Goal: Task Accomplishment & Management: Complete application form

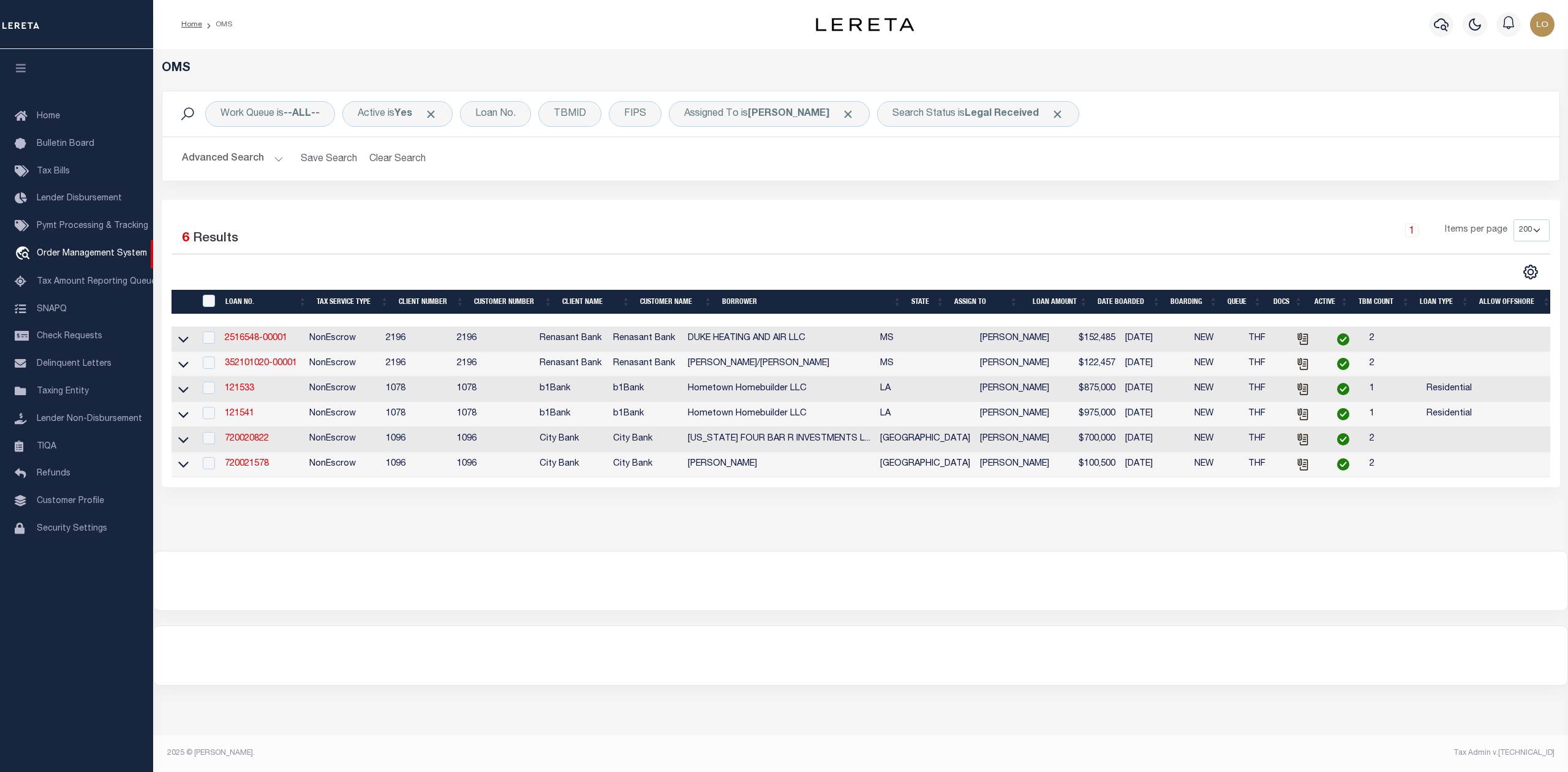
select select "200"
click at [710, 596] on div at bounding box center [861, 581] width 1413 height 59
click at [738, 610] on div at bounding box center [861, 581] width 1413 height 59
click at [776, 583] on div at bounding box center [861, 581] width 1413 height 59
click at [730, 514] on div "OMS Work Queue is --ALL-- Active is Yes Loan No. TBMID FIPS Assigned To is [PER…" at bounding box center [861, 287] width 1407 height 452
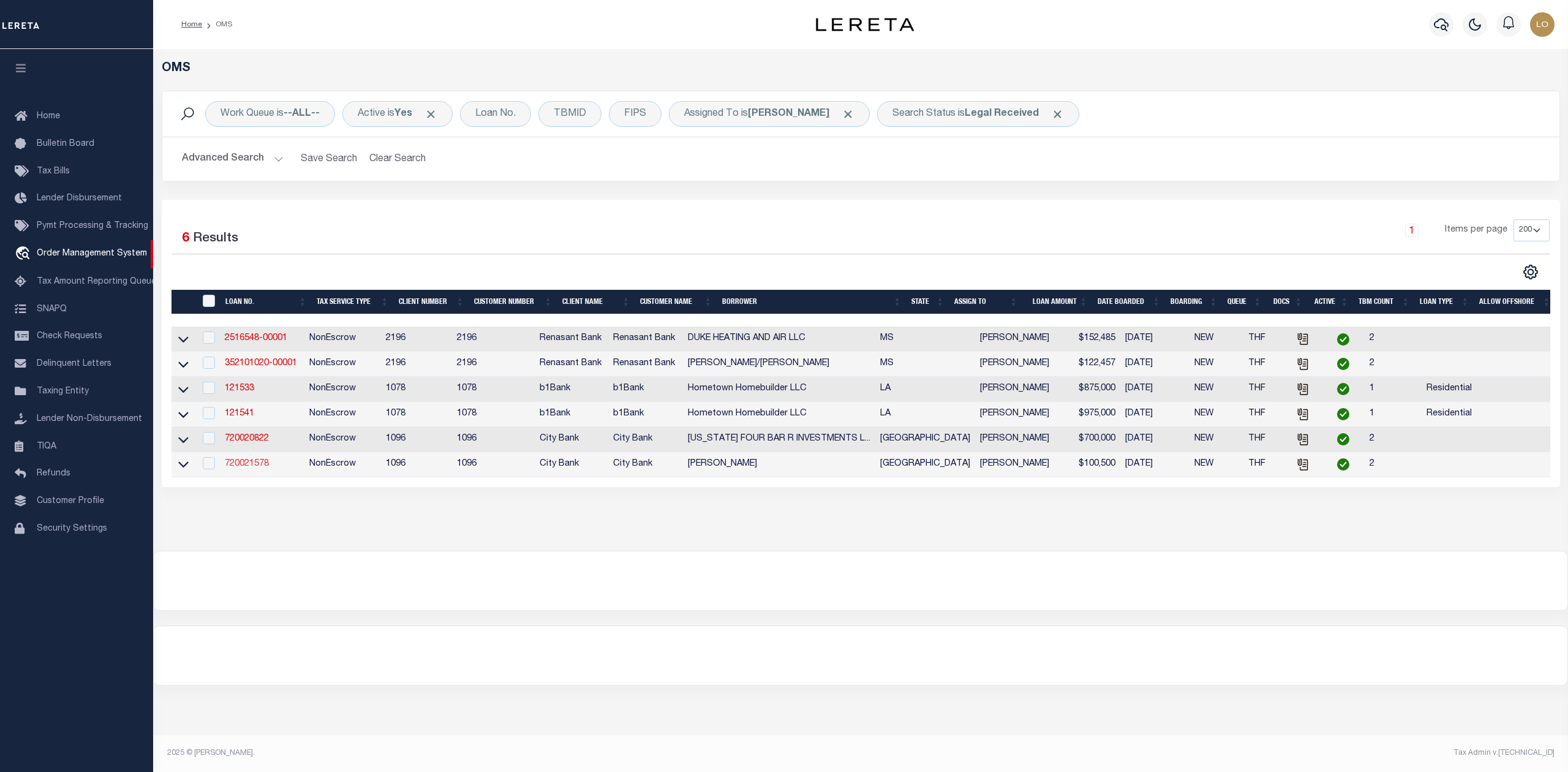
click at [243, 468] on link "720021578" at bounding box center [247, 464] width 44 height 9
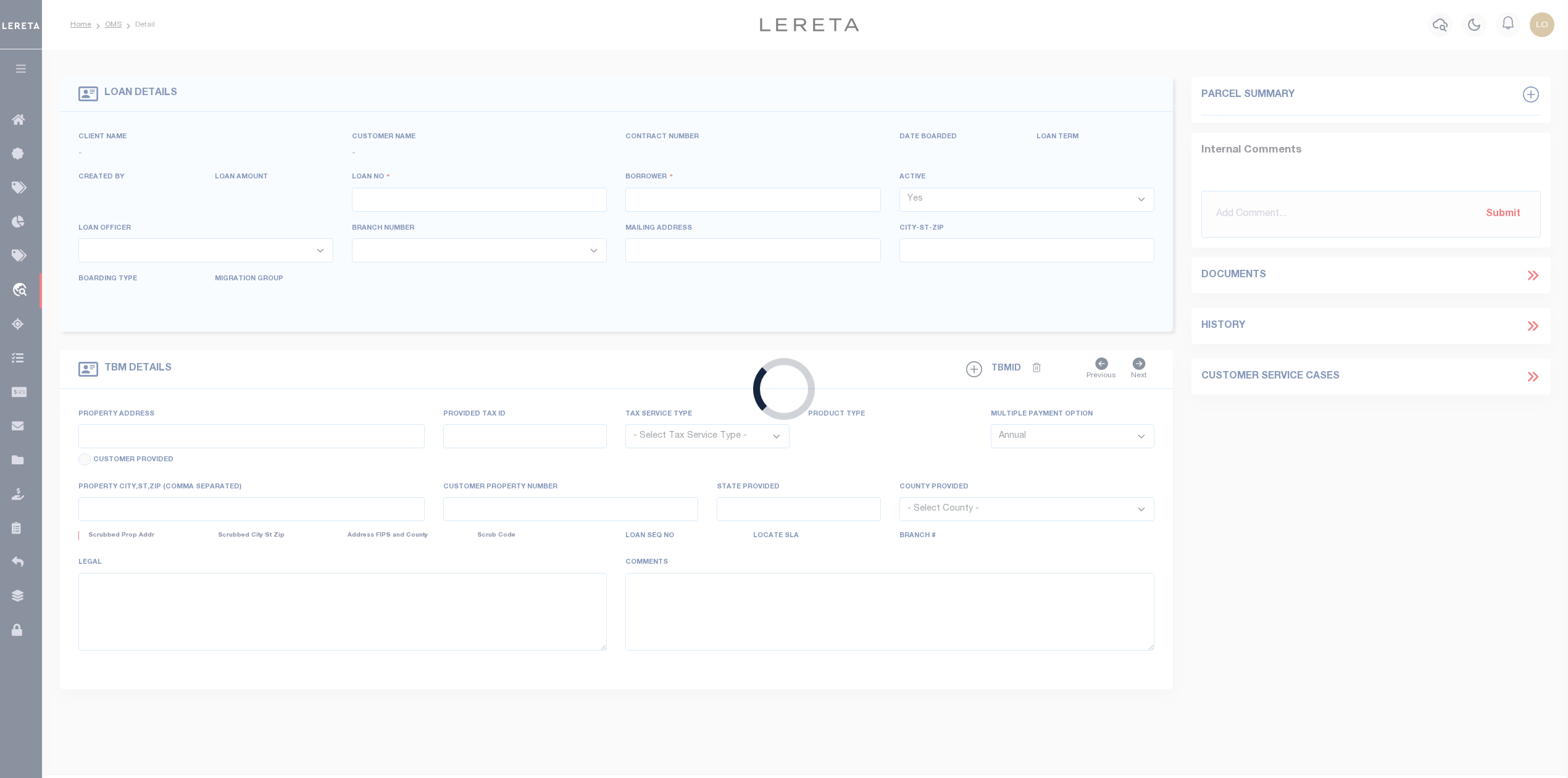
type input "720021578"
type input "JOHN LEE NORMAN"
select select
select select "100"
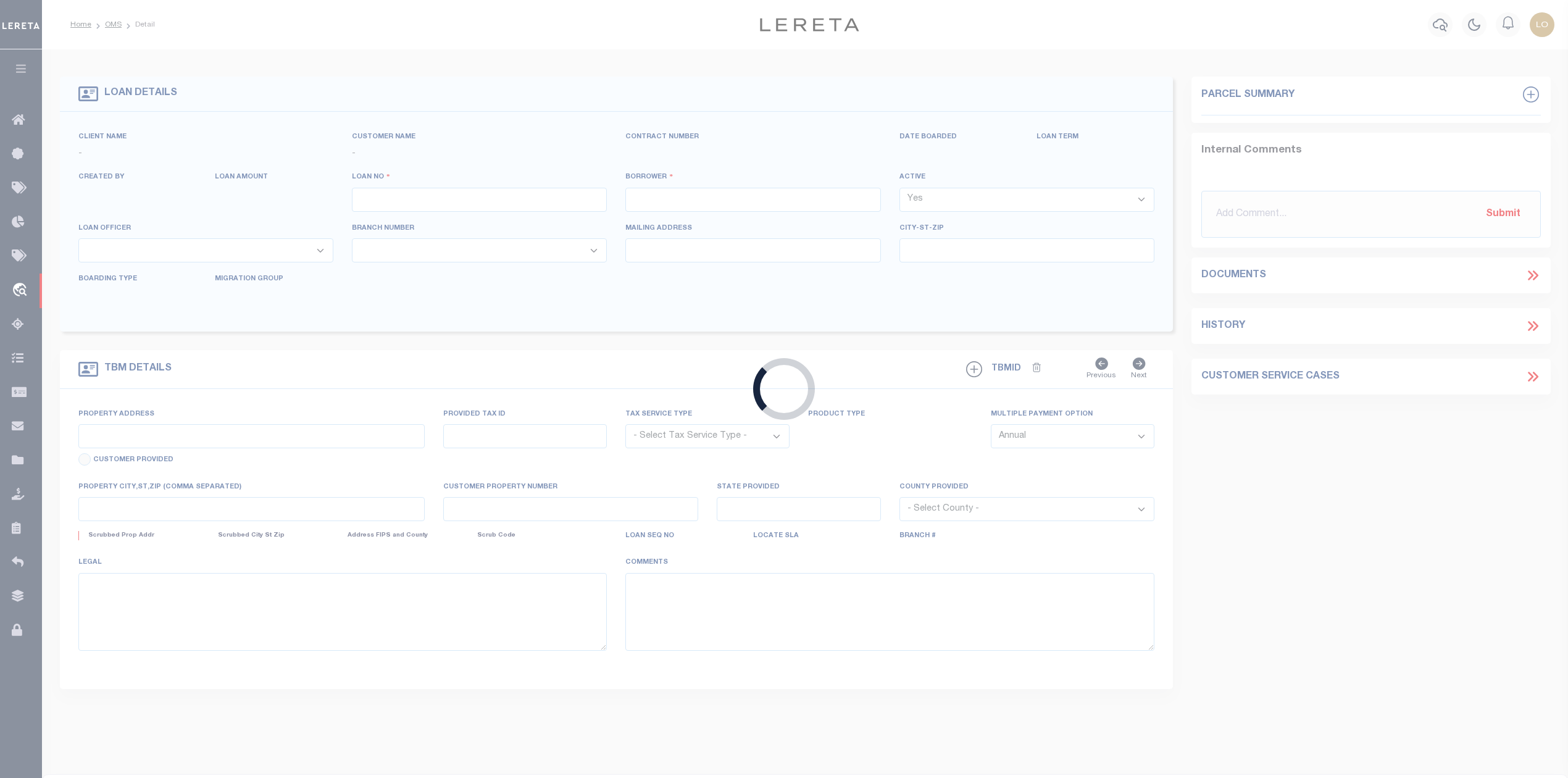
select select "NonEscrow"
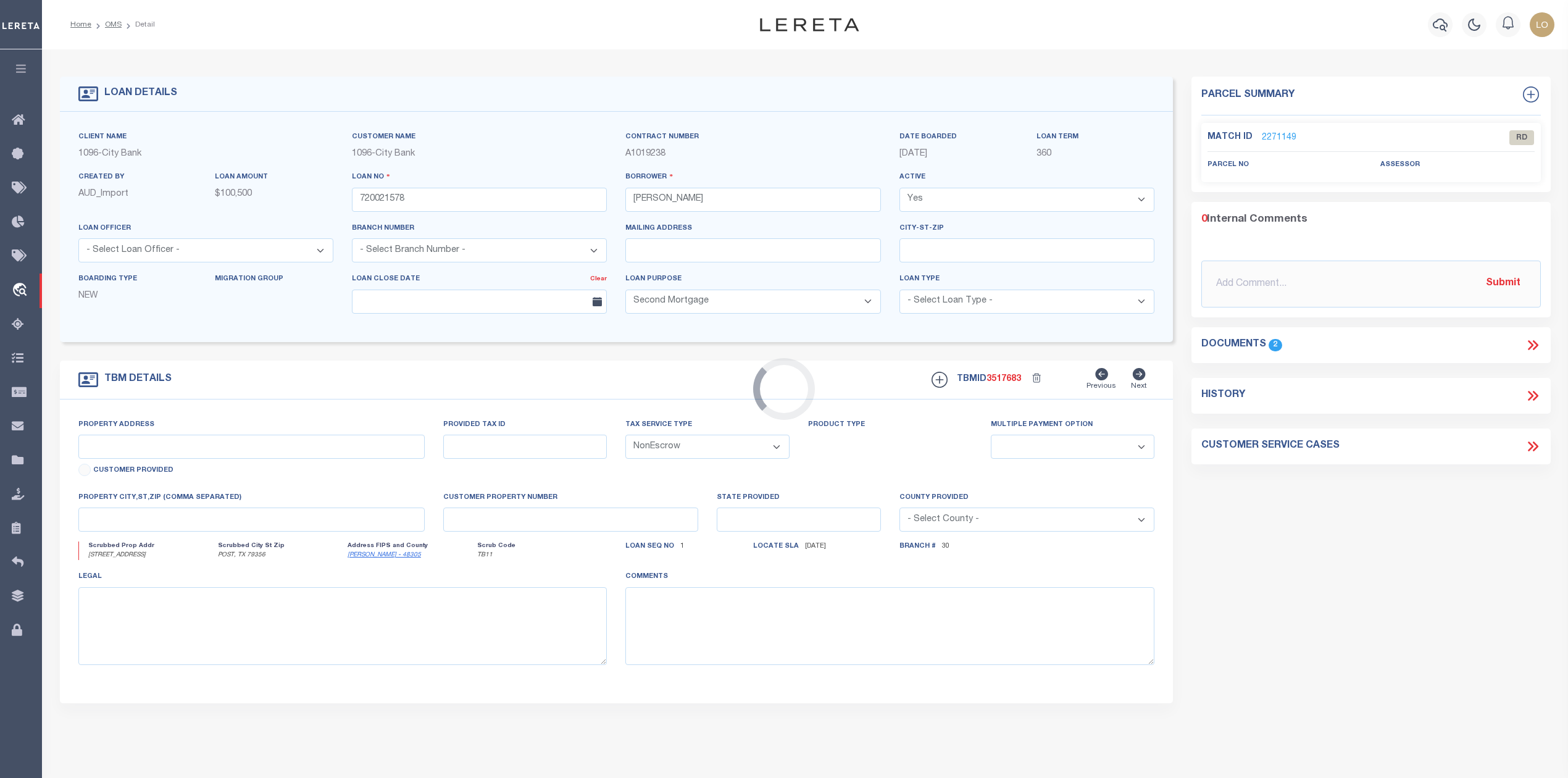
select select "13956"
select select "1346"
type input "130.1 ACRES TRACT"
type input "080-0698-1326-002-00-00"
select select
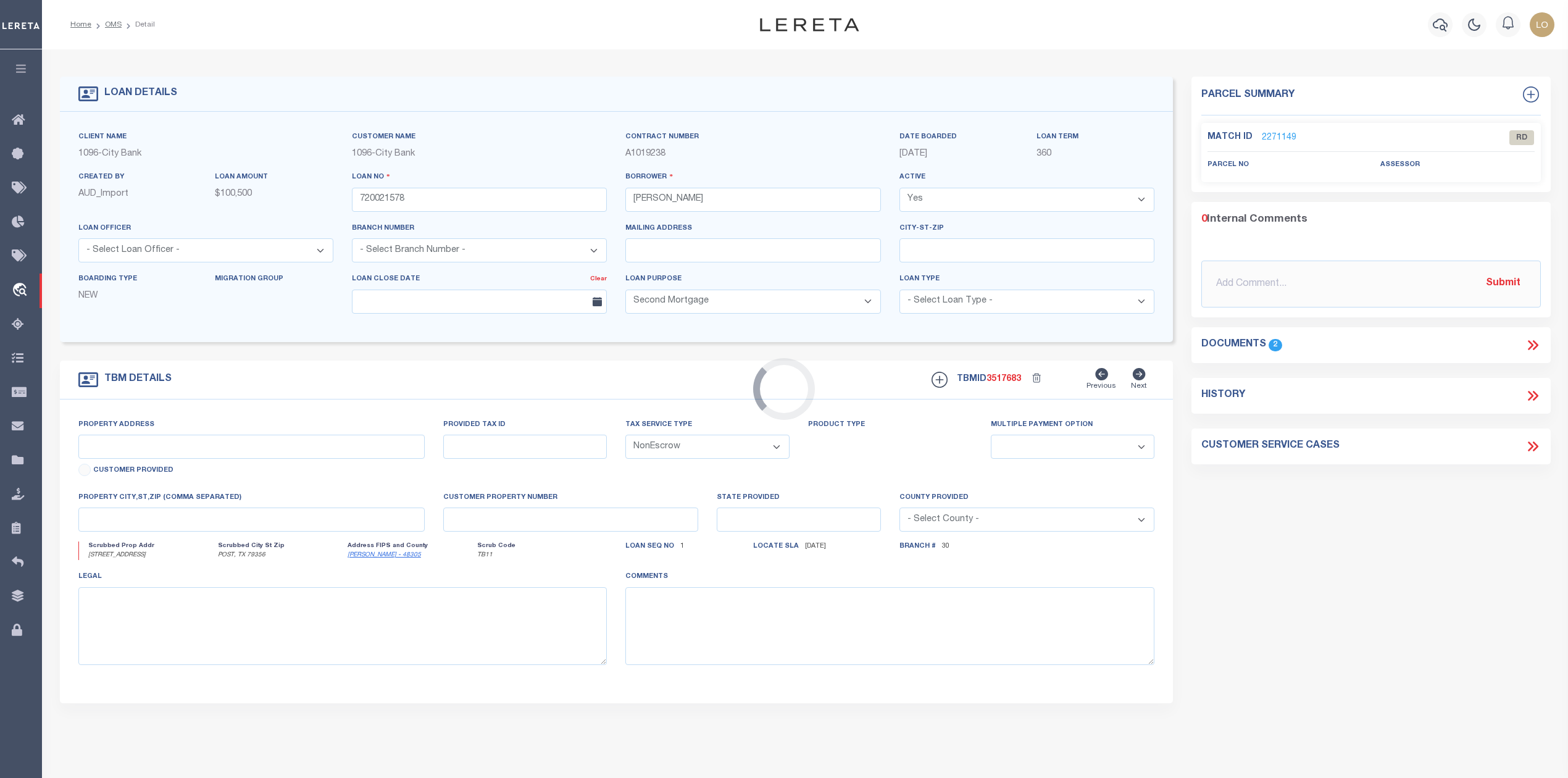
type input "POST, TX 79356"
type input "[GEOGRAPHIC_DATA]"
select select
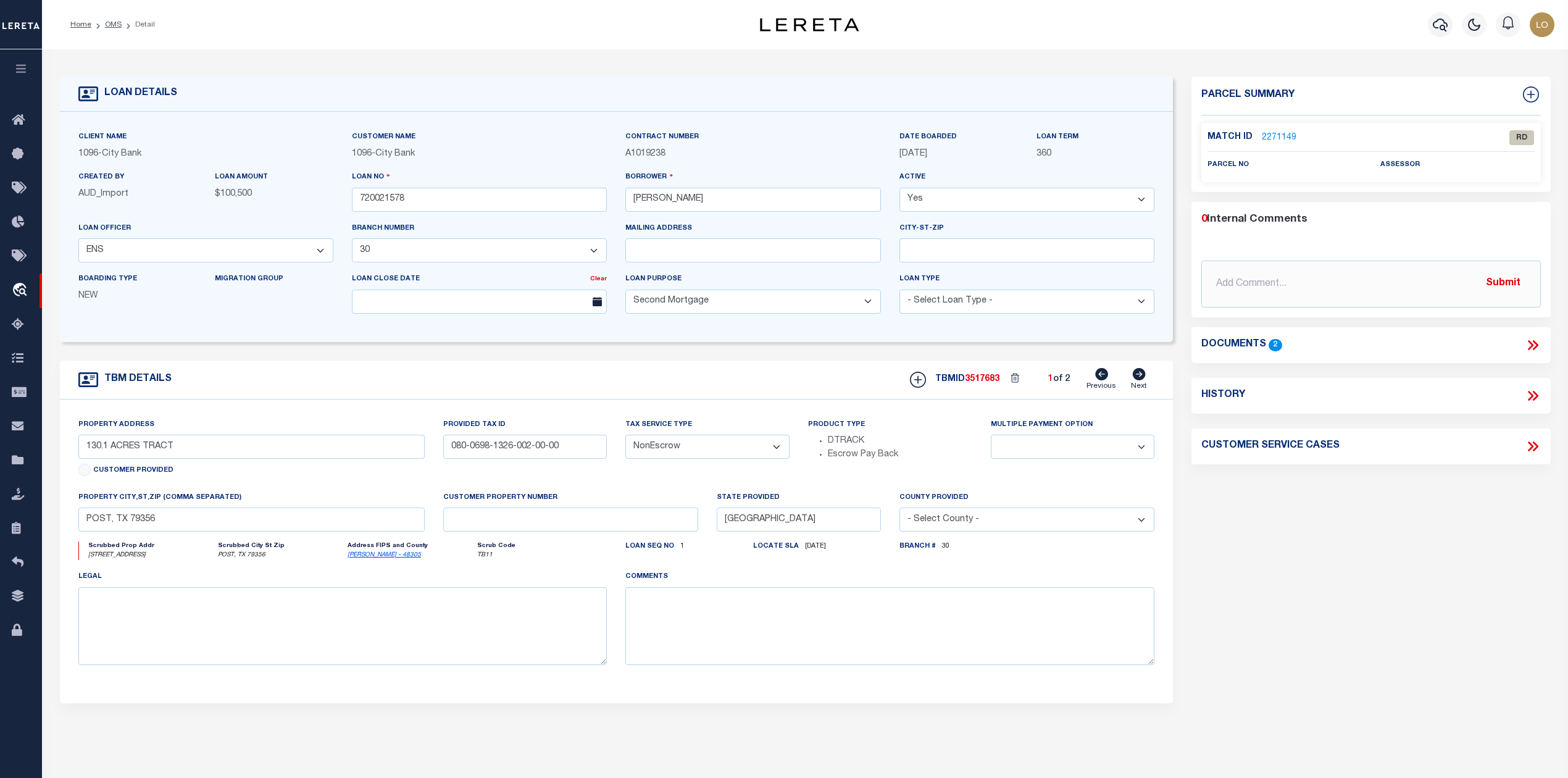
click at [1537, 349] on icon at bounding box center [1533, 345] width 16 height 16
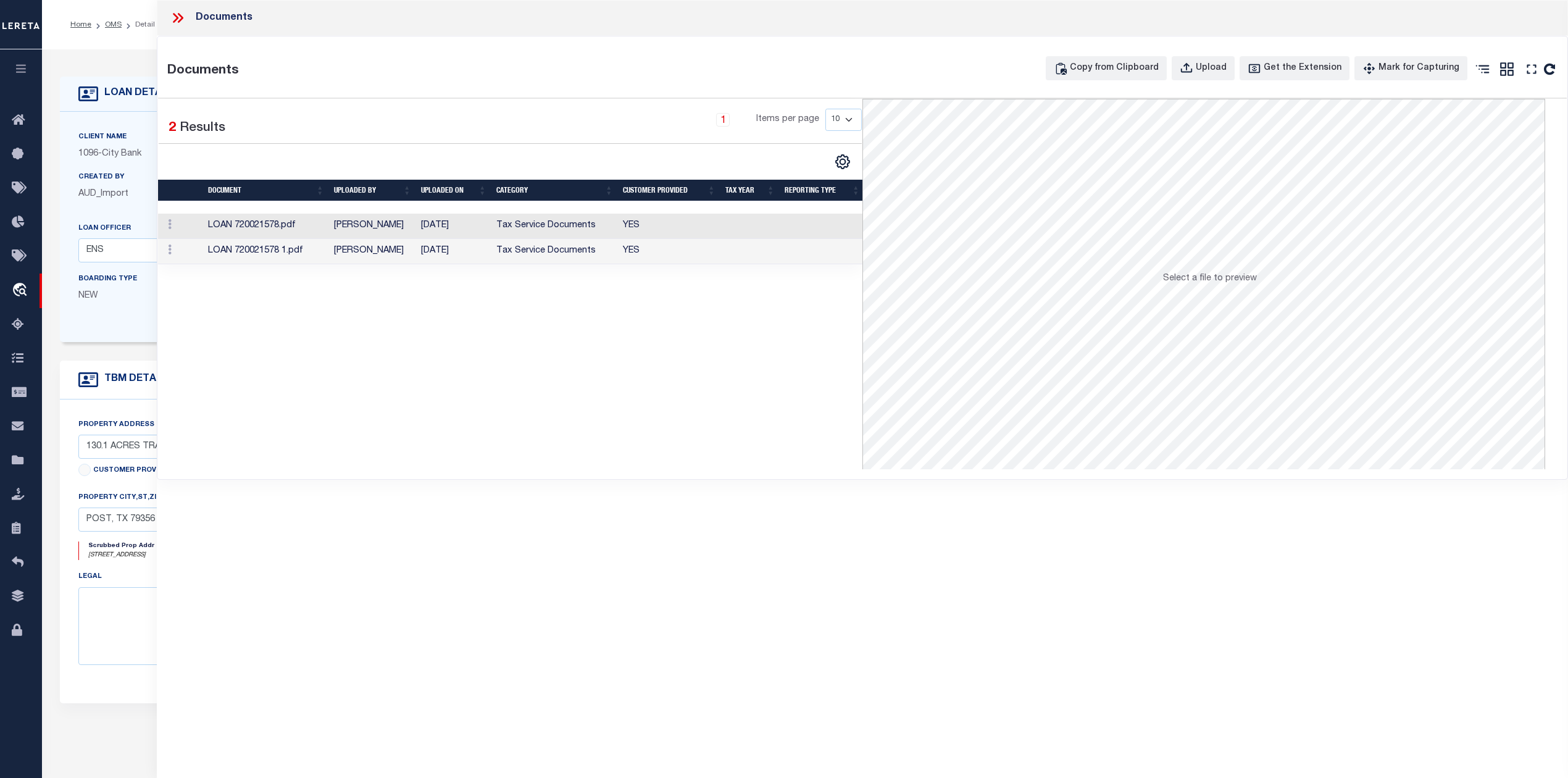
click at [175, 16] on icon at bounding box center [176, 18] width 6 height 10
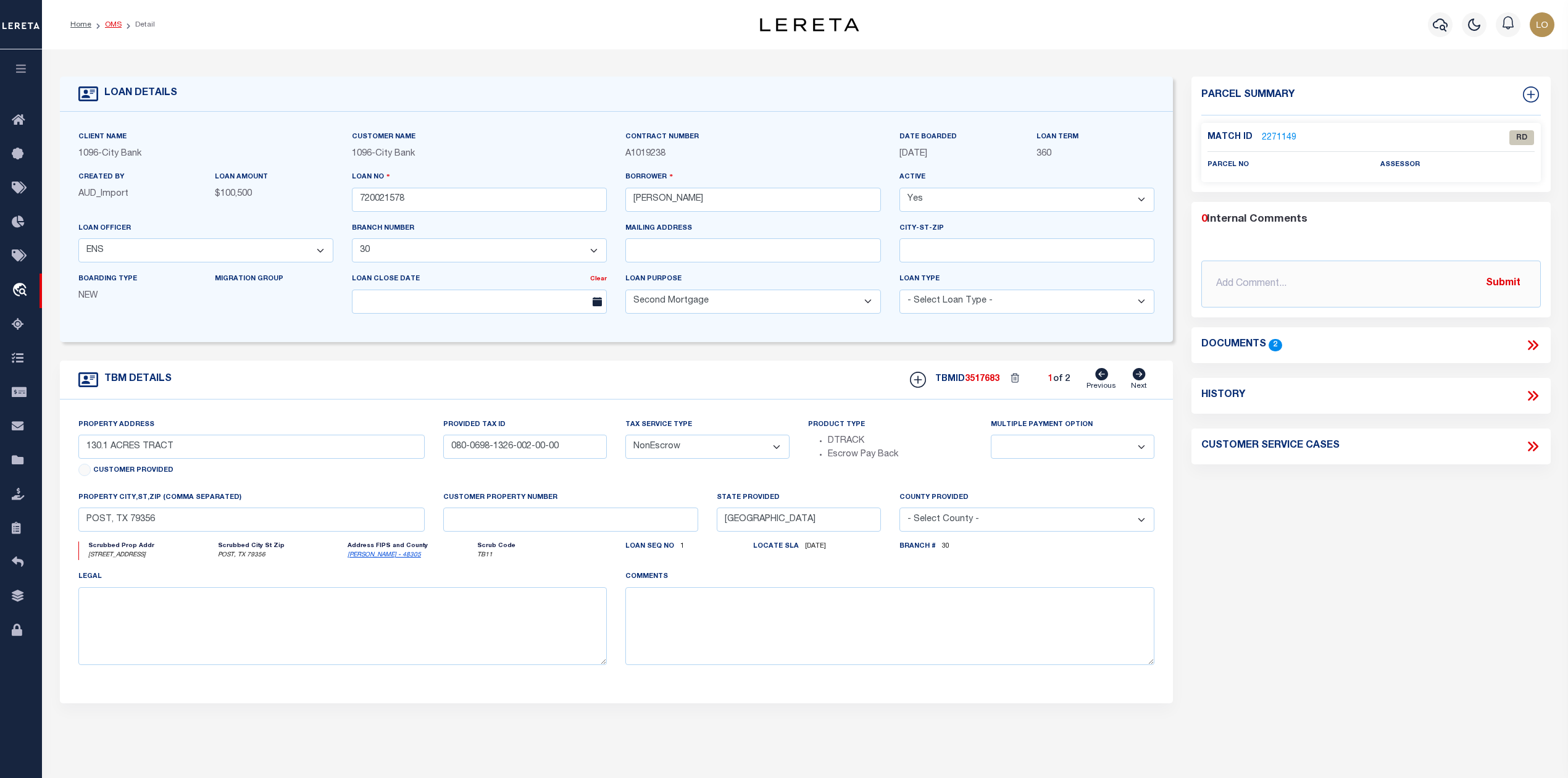
click at [110, 23] on link "OMS" at bounding box center [113, 24] width 17 height 7
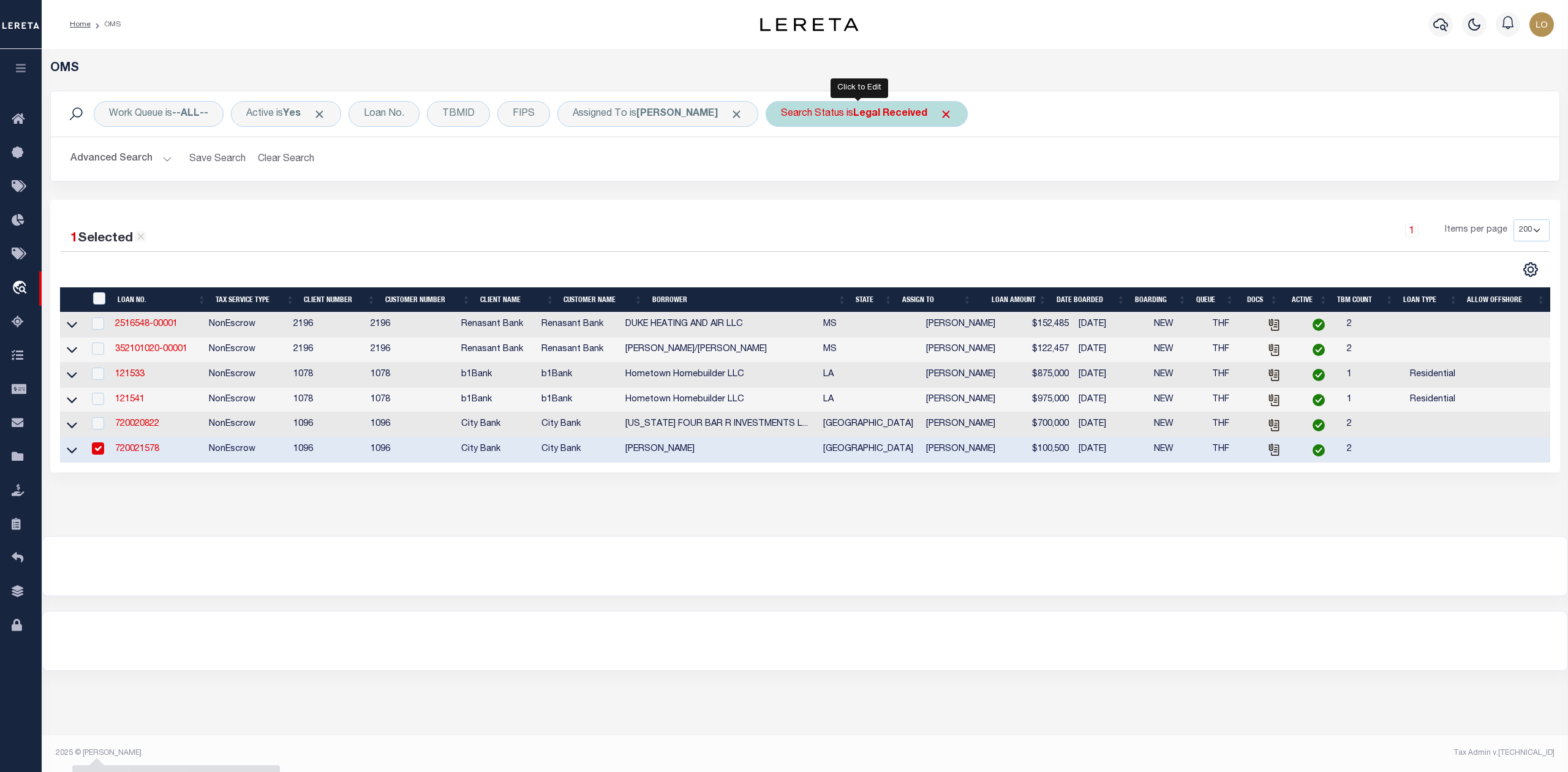
click at [836, 116] on div "Search Status is Legal Received" at bounding box center [866, 114] width 202 height 26
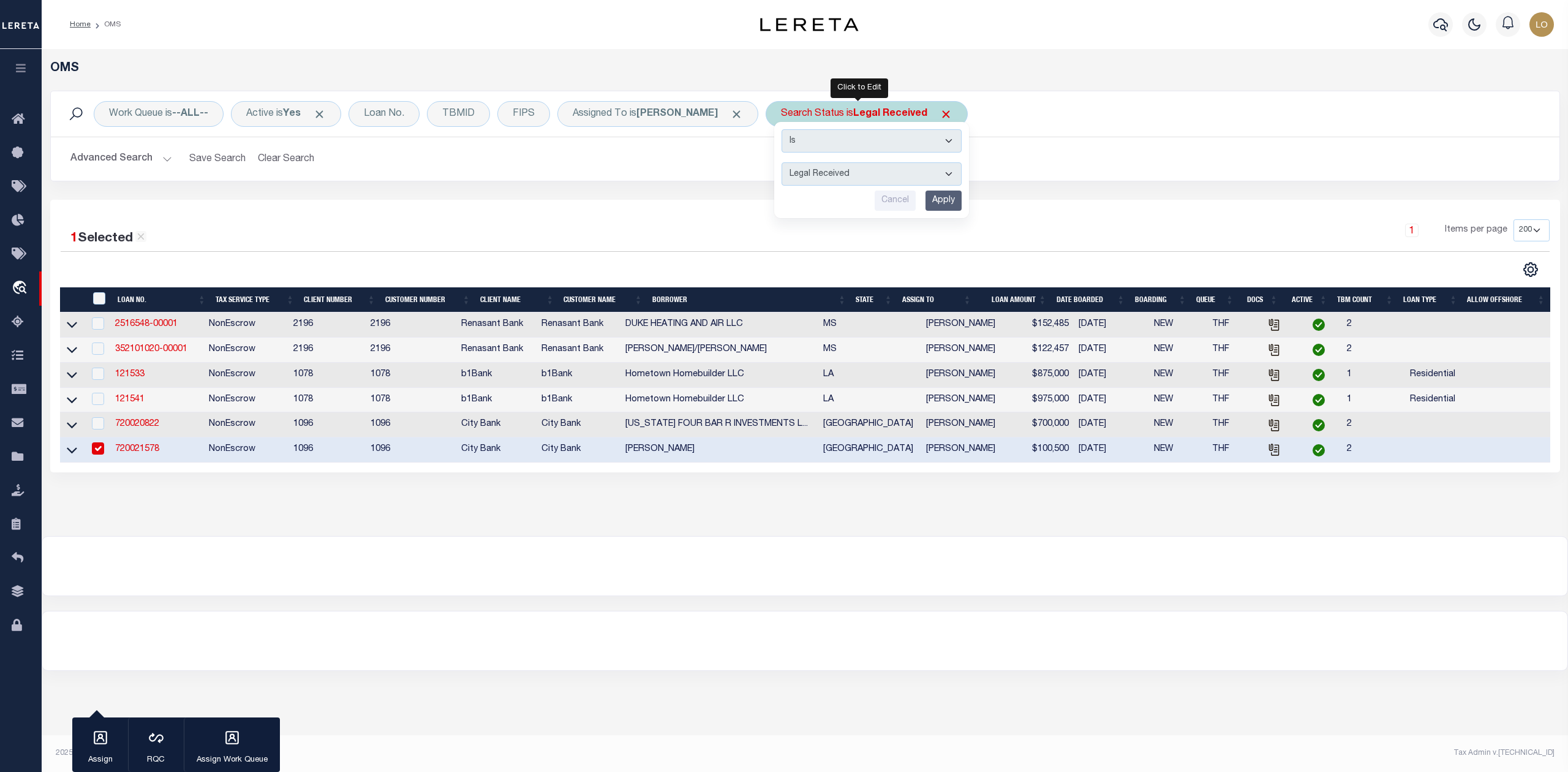
click at [849, 170] on select "Automated Search Bad Parcel Complete Duplicate Parcel High Dollar Reporting In …" at bounding box center [872, 174] width 180 height 23
select select "IP"
click at [781, 163] on select "Automated Search Bad Parcel Complete Duplicate Parcel High Dollar Reporting In …" at bounding box center [872, 174] width 180 height 23
click at [938, 201] on input "Apply" at bounding box center [943, 201] width 36 height 21
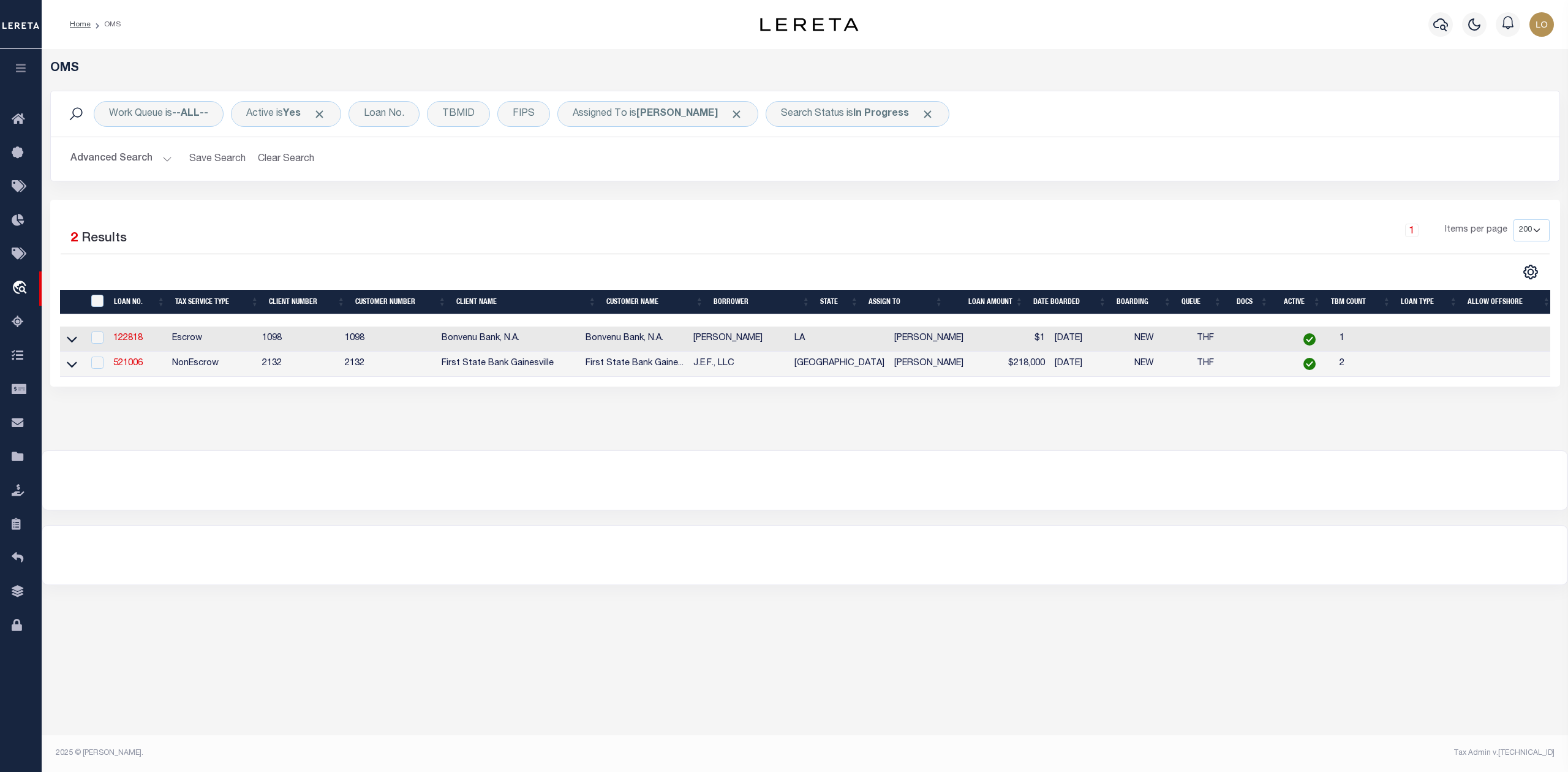
click at [487, 496] on div at bounding box center [805, 480] width 1525 height 59
click at [133, 366] on link "521006" at bounding box center [128, 364] width 29 height 9
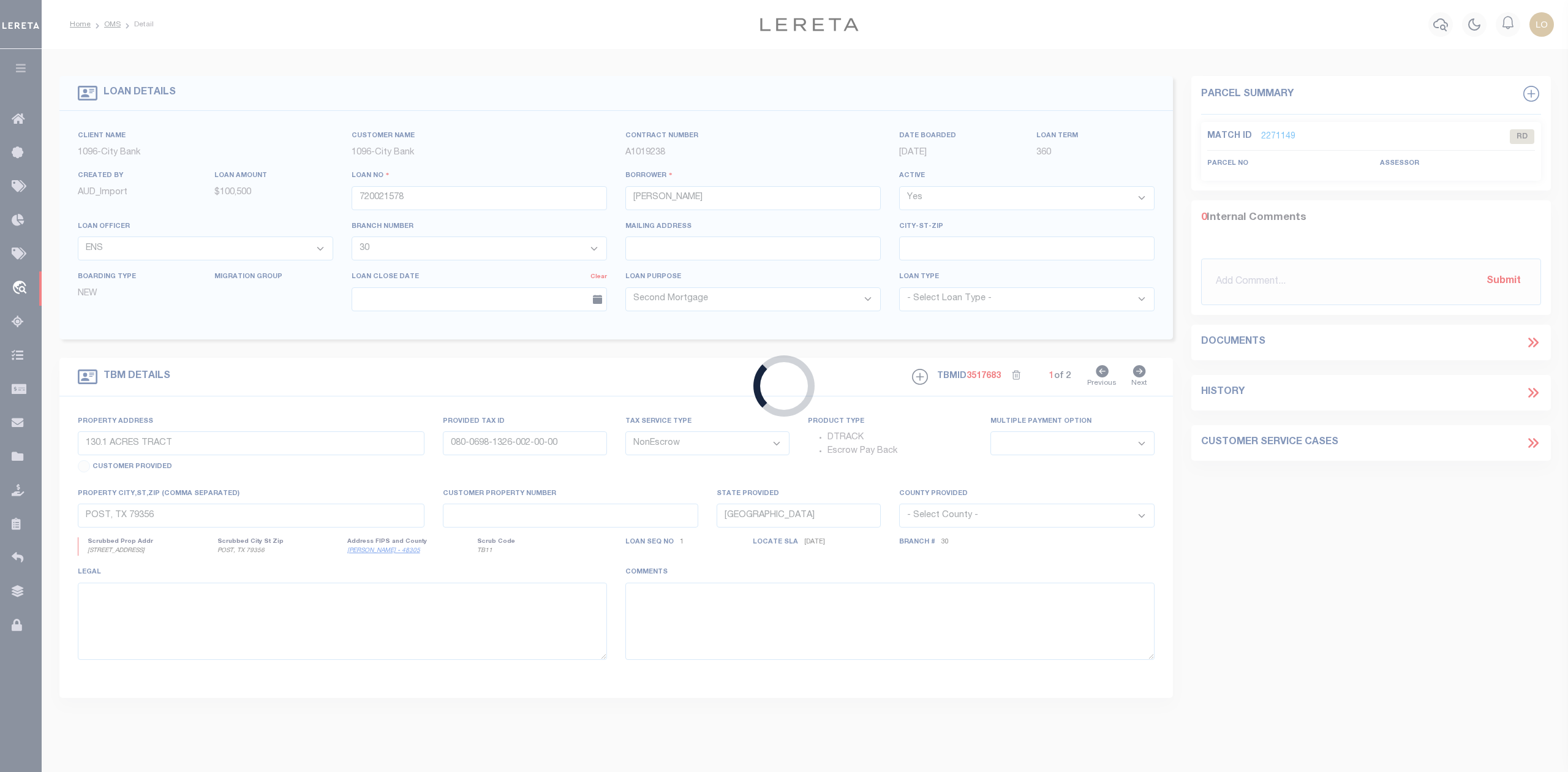
type input "521006"
type input "J.E.F., LLC"
select select
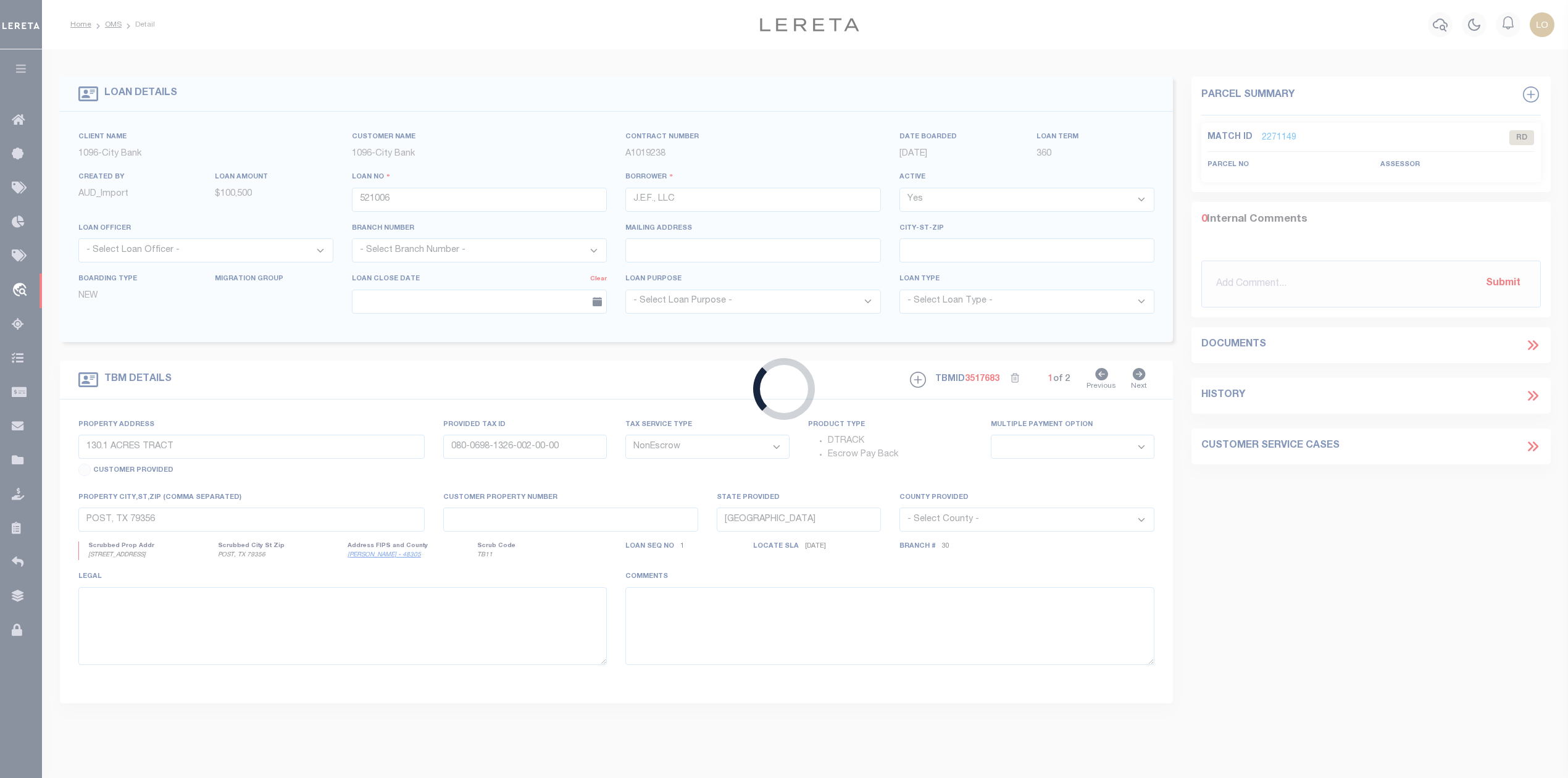
type input "2900 W MORTON ST"
select select
type input "DENISON, TX 75020"
select select
type textarea "SEE EXHIBIT "A""
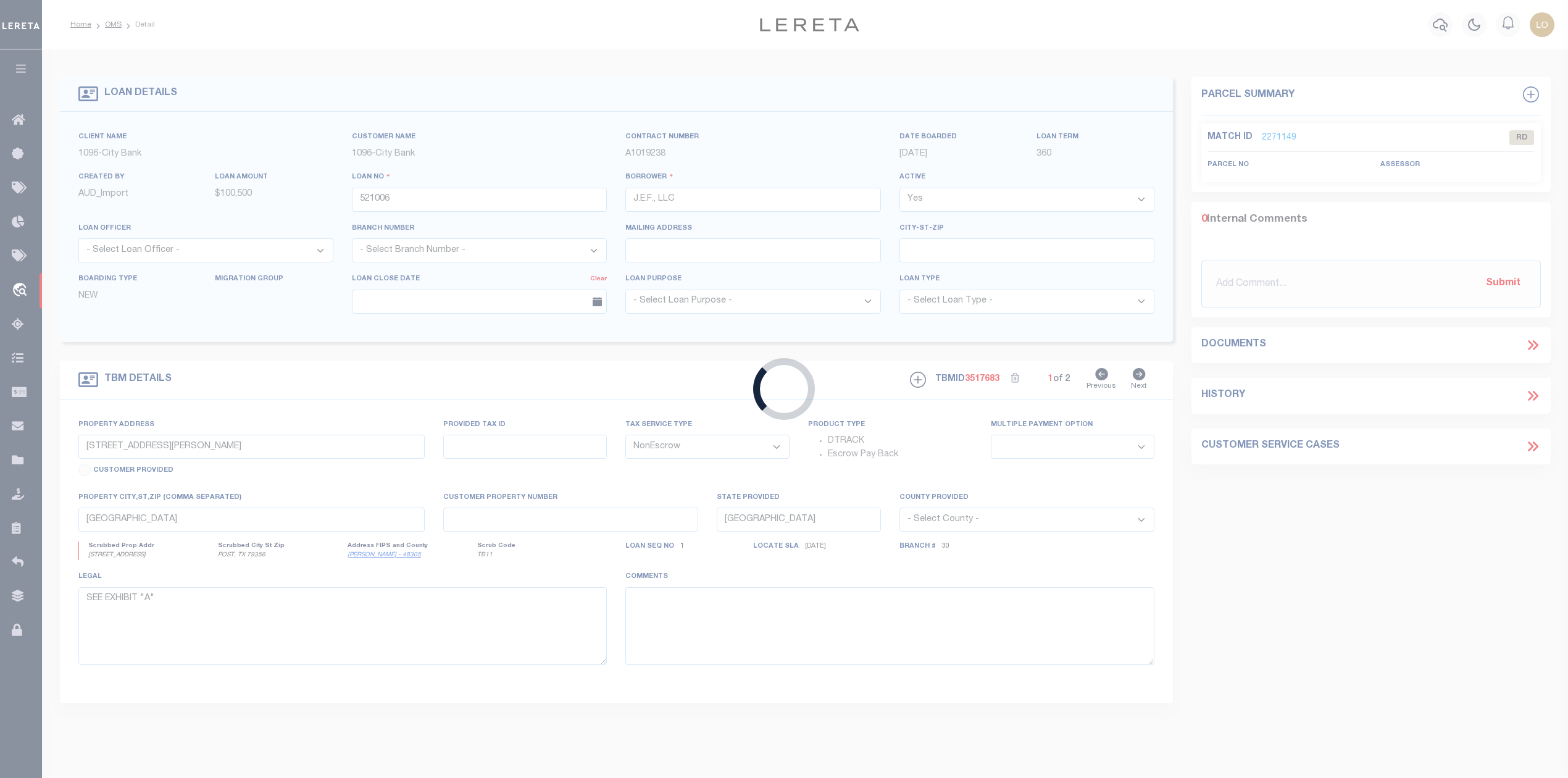
select select "112186"
select select "21873"
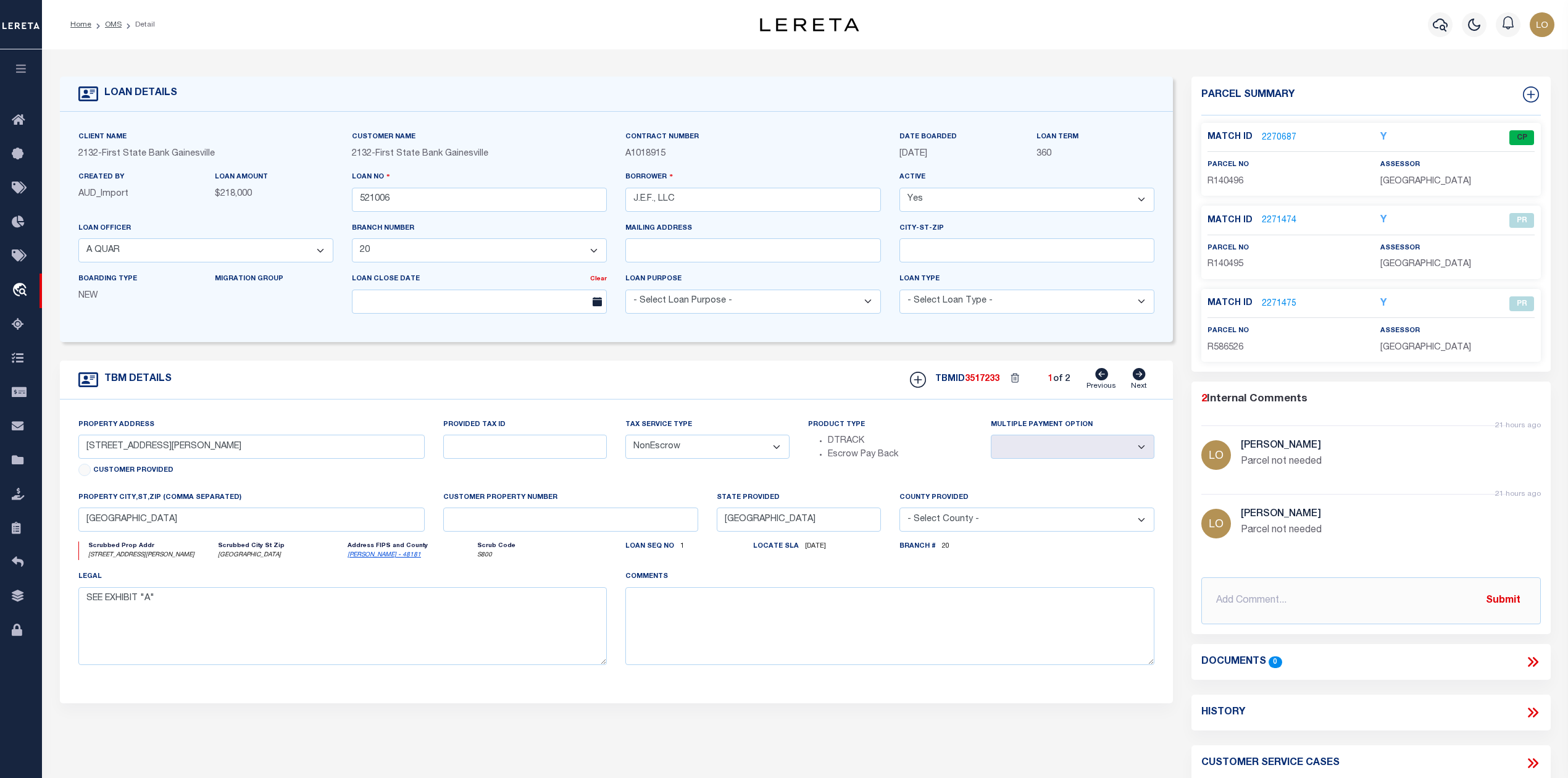
click at [1287, 139] on link "2270687" at bounding box center [1279, 138] width 35 height 13
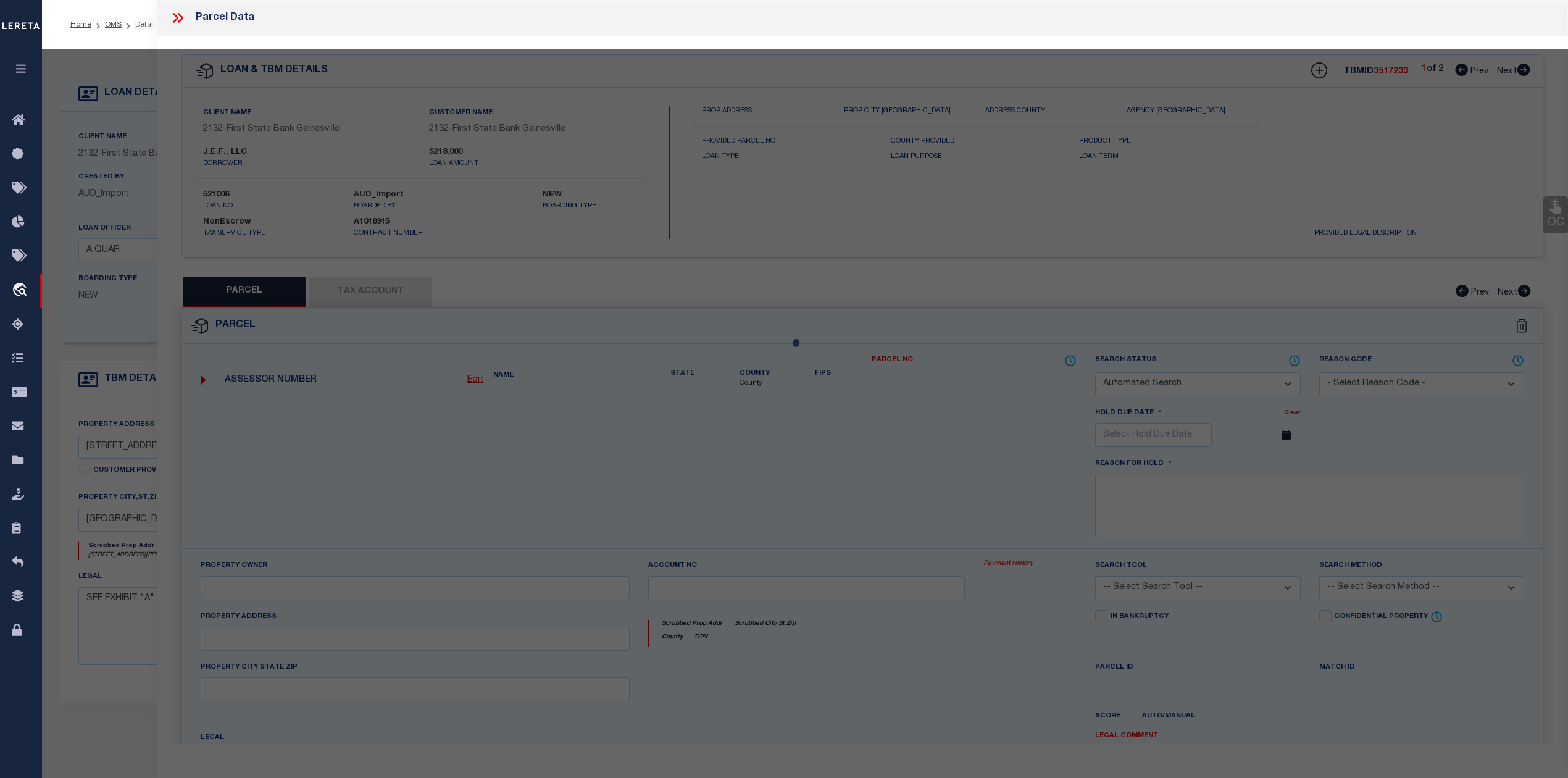
checkbox input "false"
select select "CP"
type input "J E F LLC"
select select "AGW"
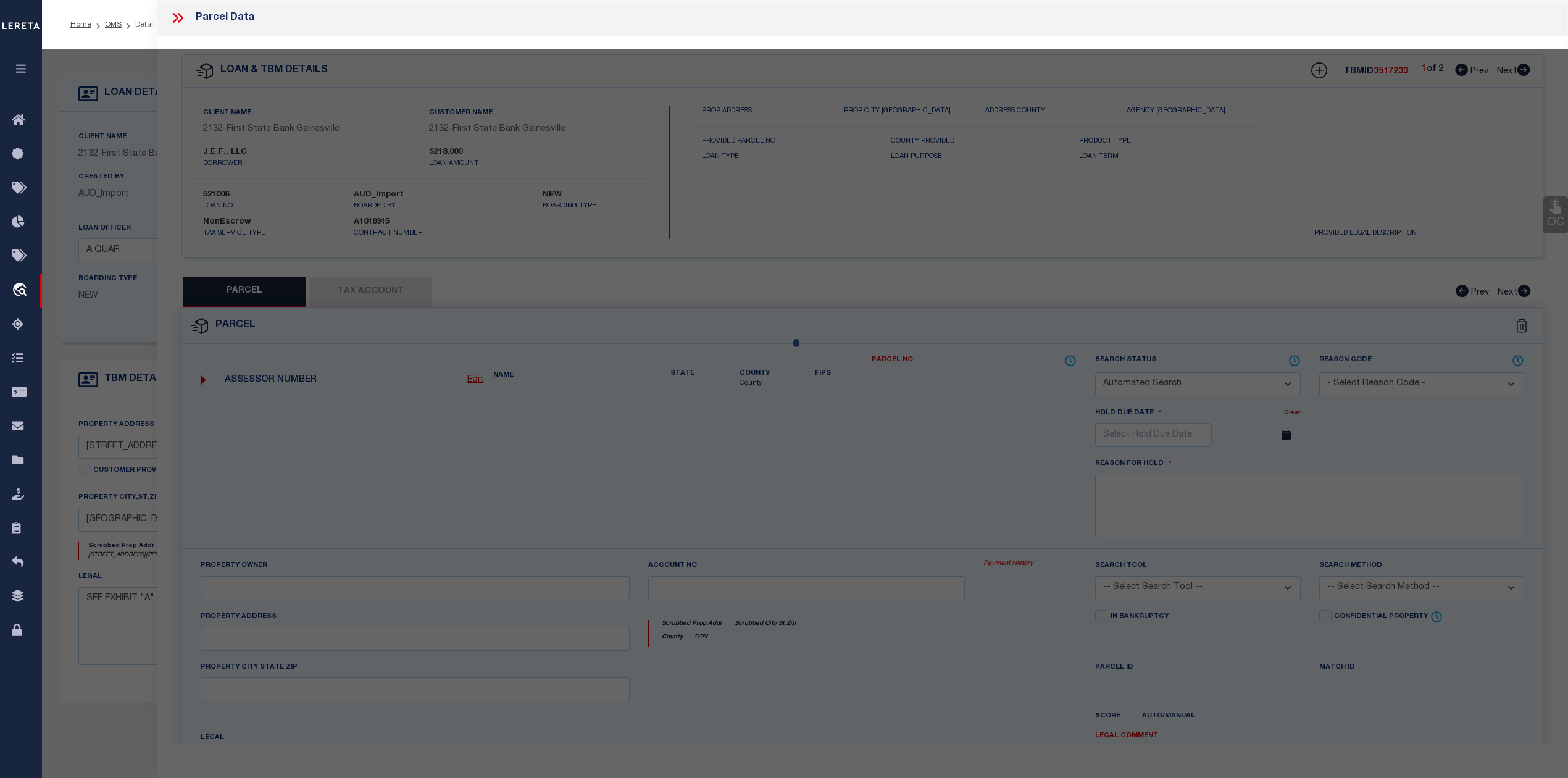
select select "ADD"
type input "2900 W MORTON ST"
type input "DENISON, TX"
type textarea "THORPE S/D, LOT 20 21 22, & 51X99X112 IN A-41, ACRES .8730"
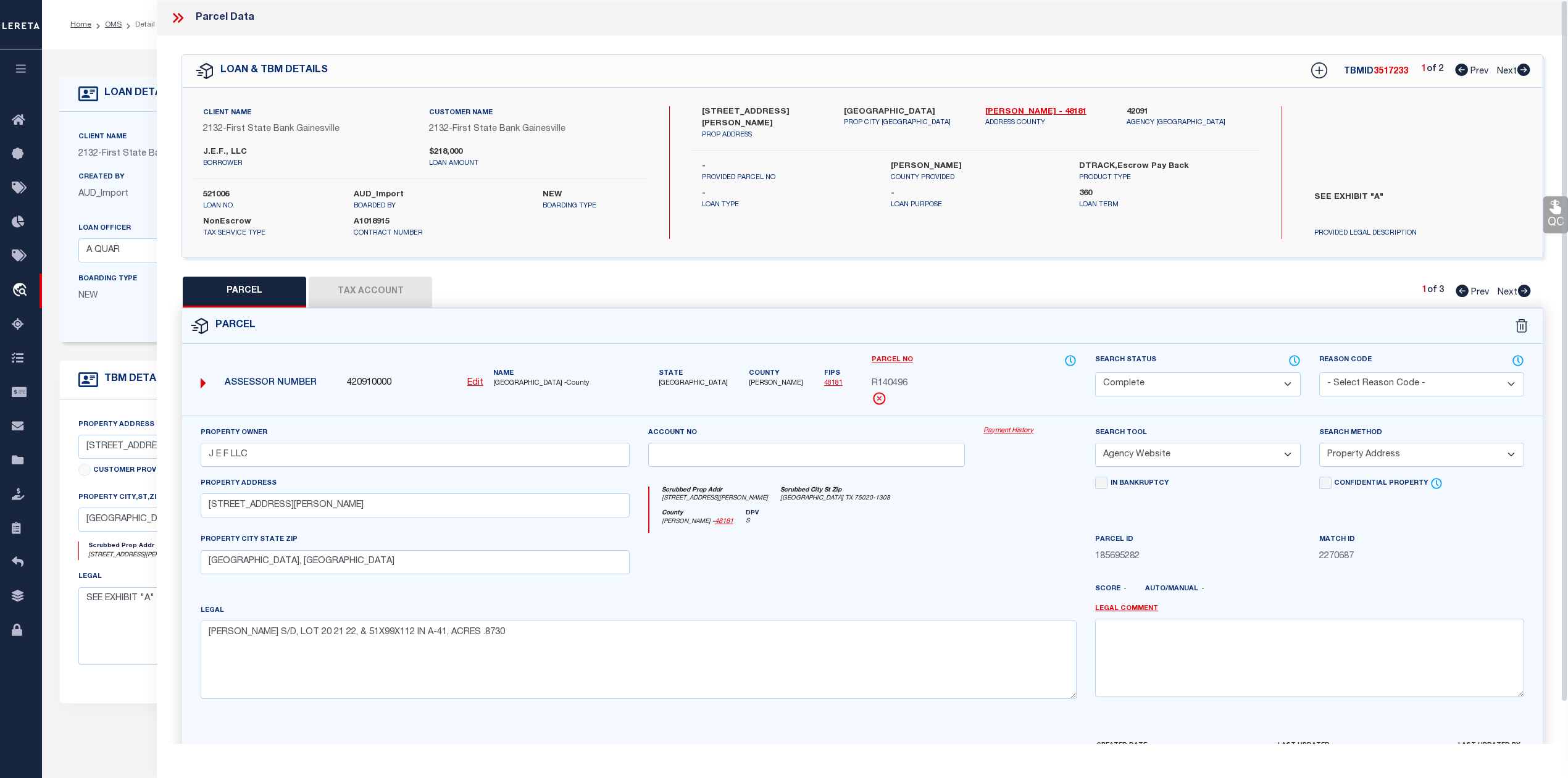
click at [917, 541] on div at bounding box center [807, 558] width 336 height 51
click at [1522, 72] on icon at bounding box center [1524, 69] width 13 height 13
select select "AS"
select select
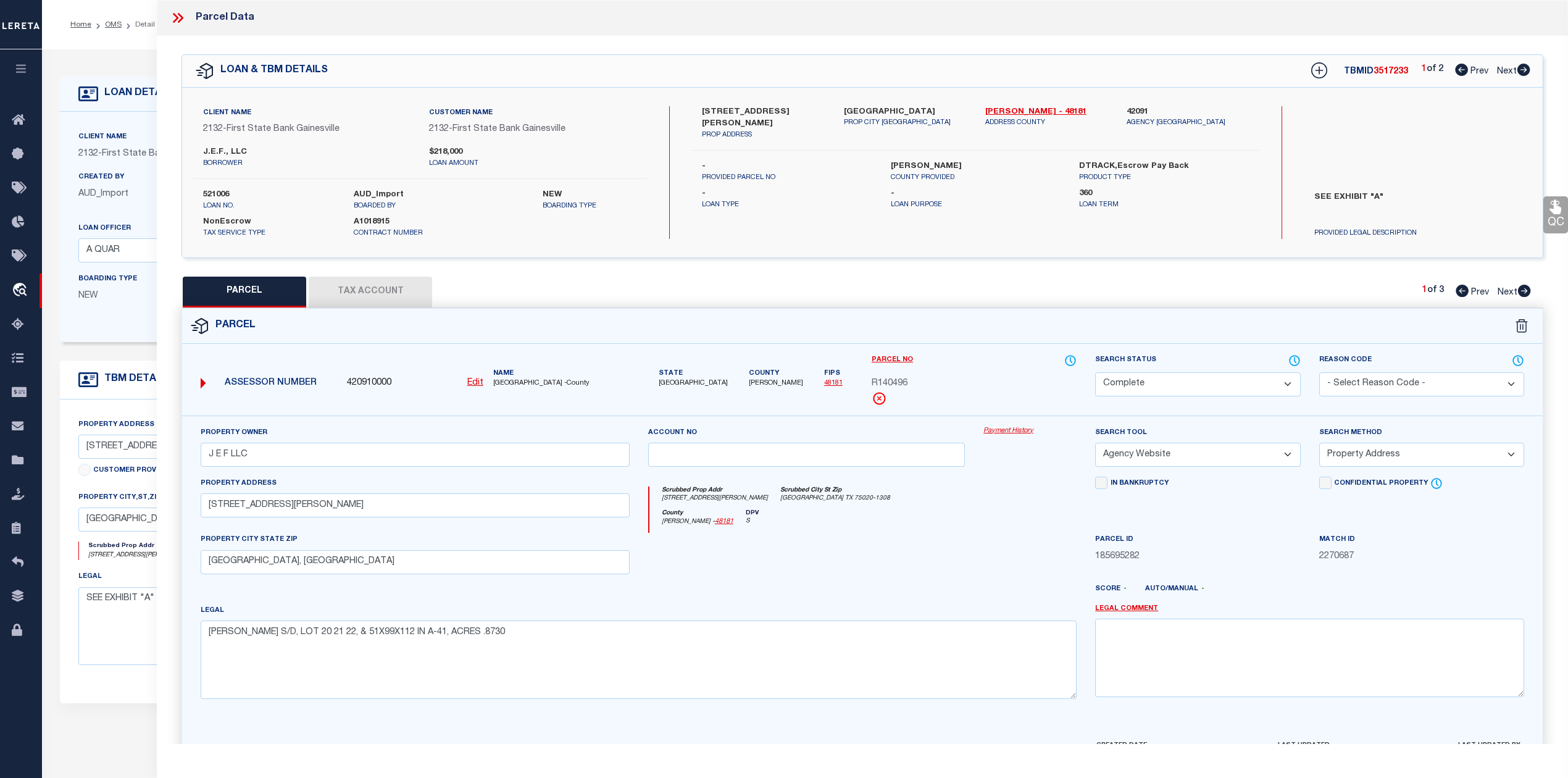
checkbox input "false"
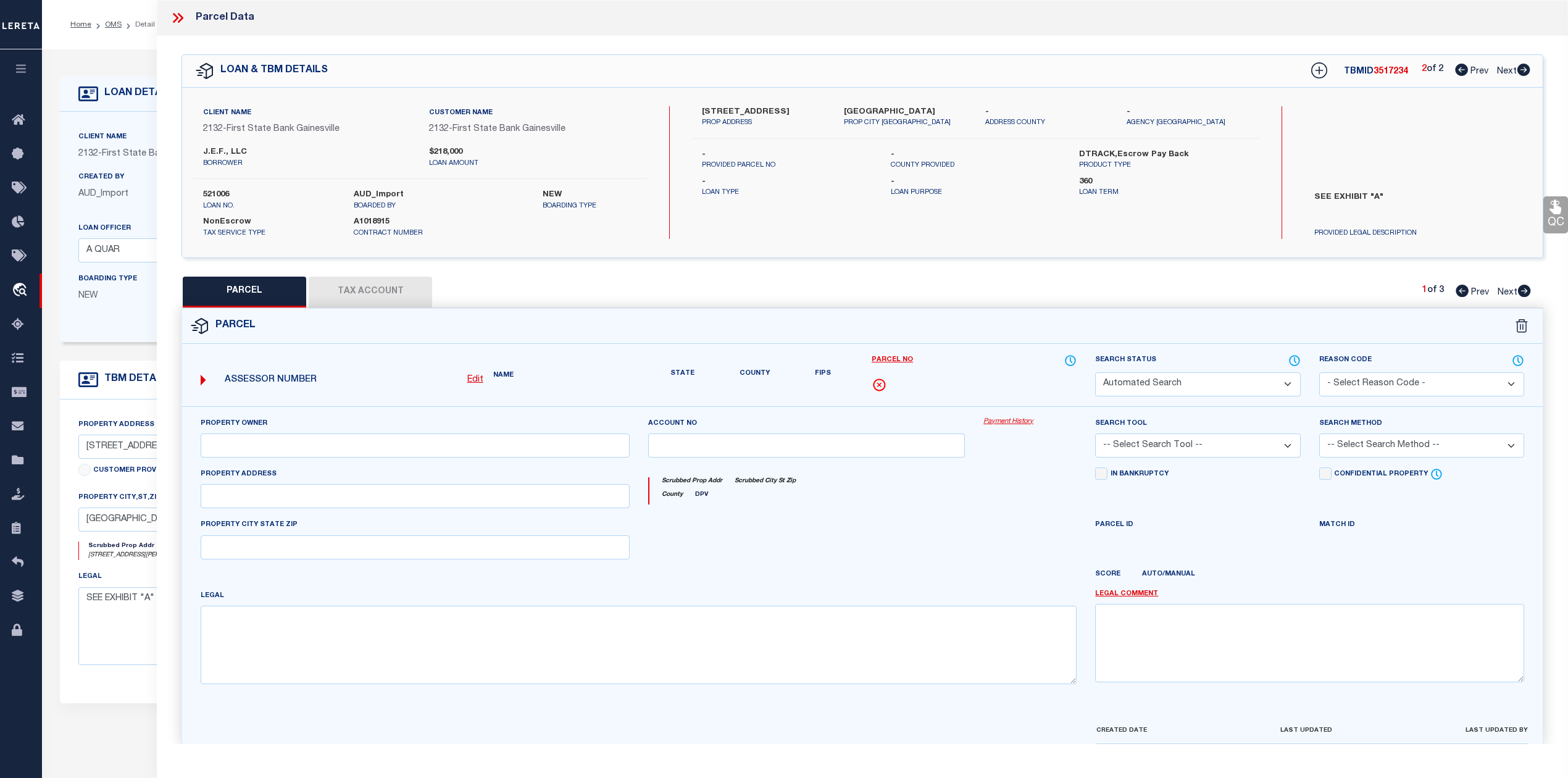
select select "PA"
type input "J E F LLC"
select select "MDD"
select select "ADD"
type input "2900 W MORTON ST"
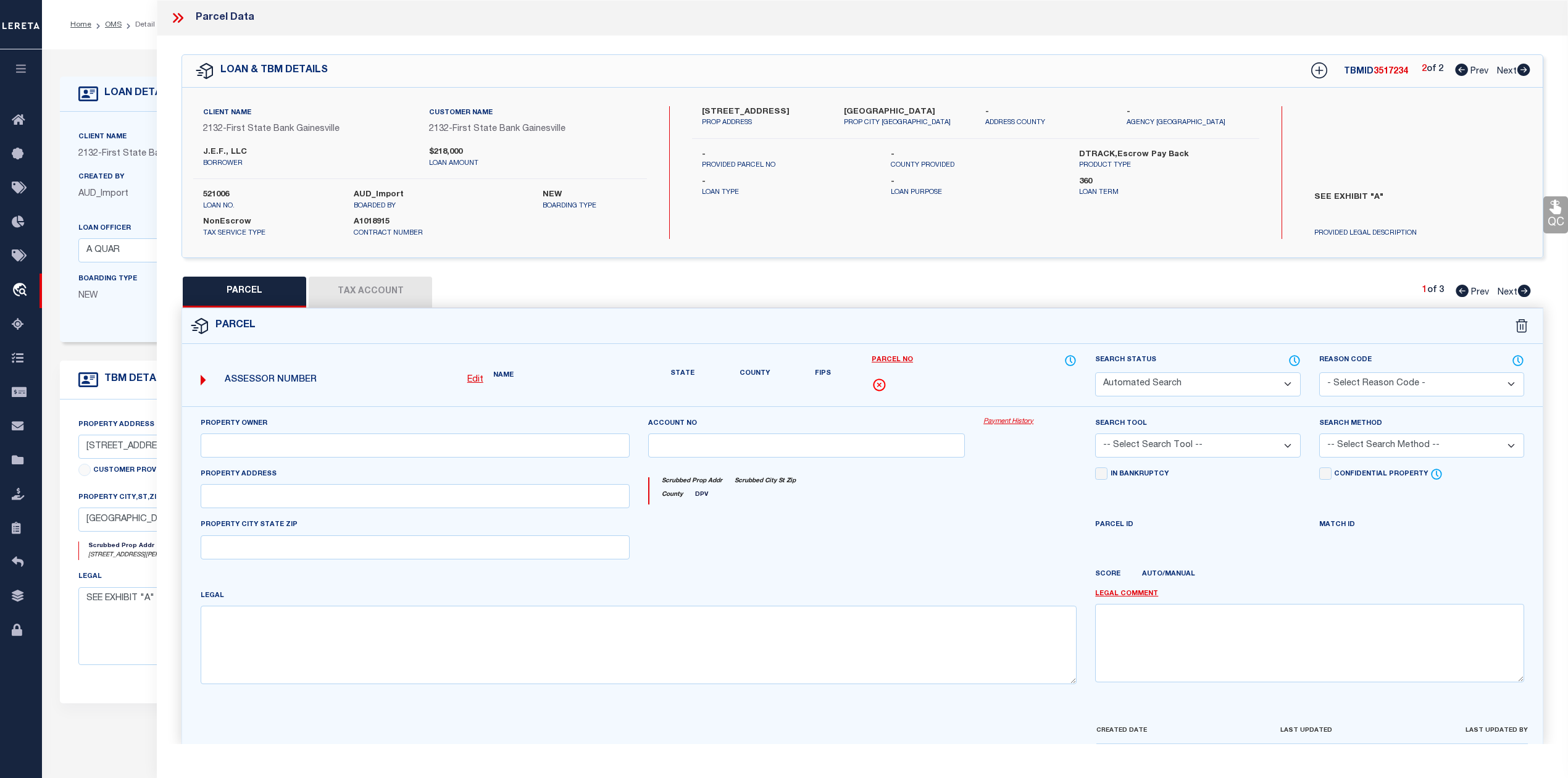
type input "DENISON, TX"
type textarea "THORPE S/D, LOT 20 21 22, & 51X99X112 IN A-41, ACRES .8730"
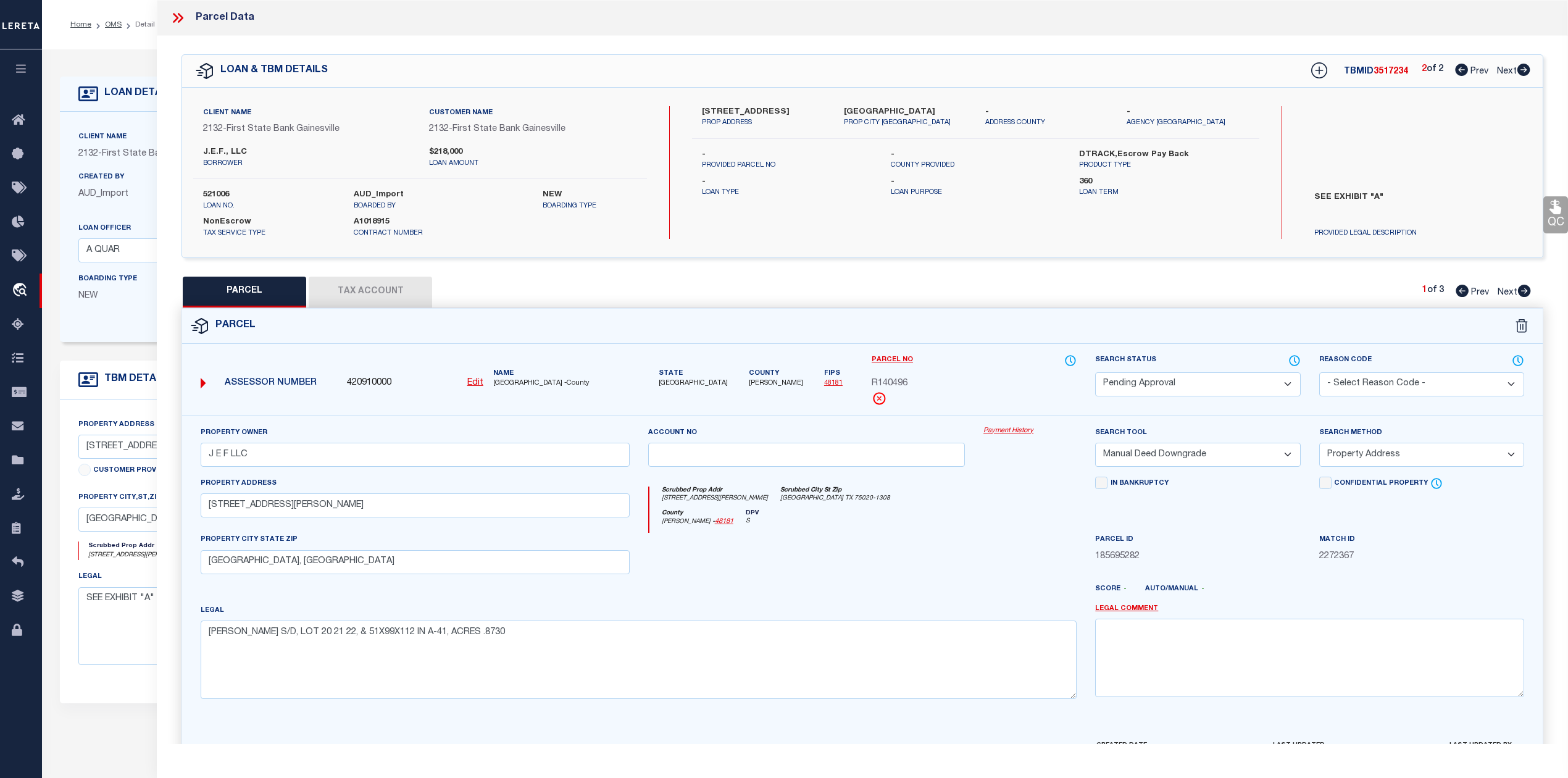
click at [1524, 290] on icon at bounding box center [1524, 290] width 13 height 13
select select "AS"
select select
checkbox input "false"
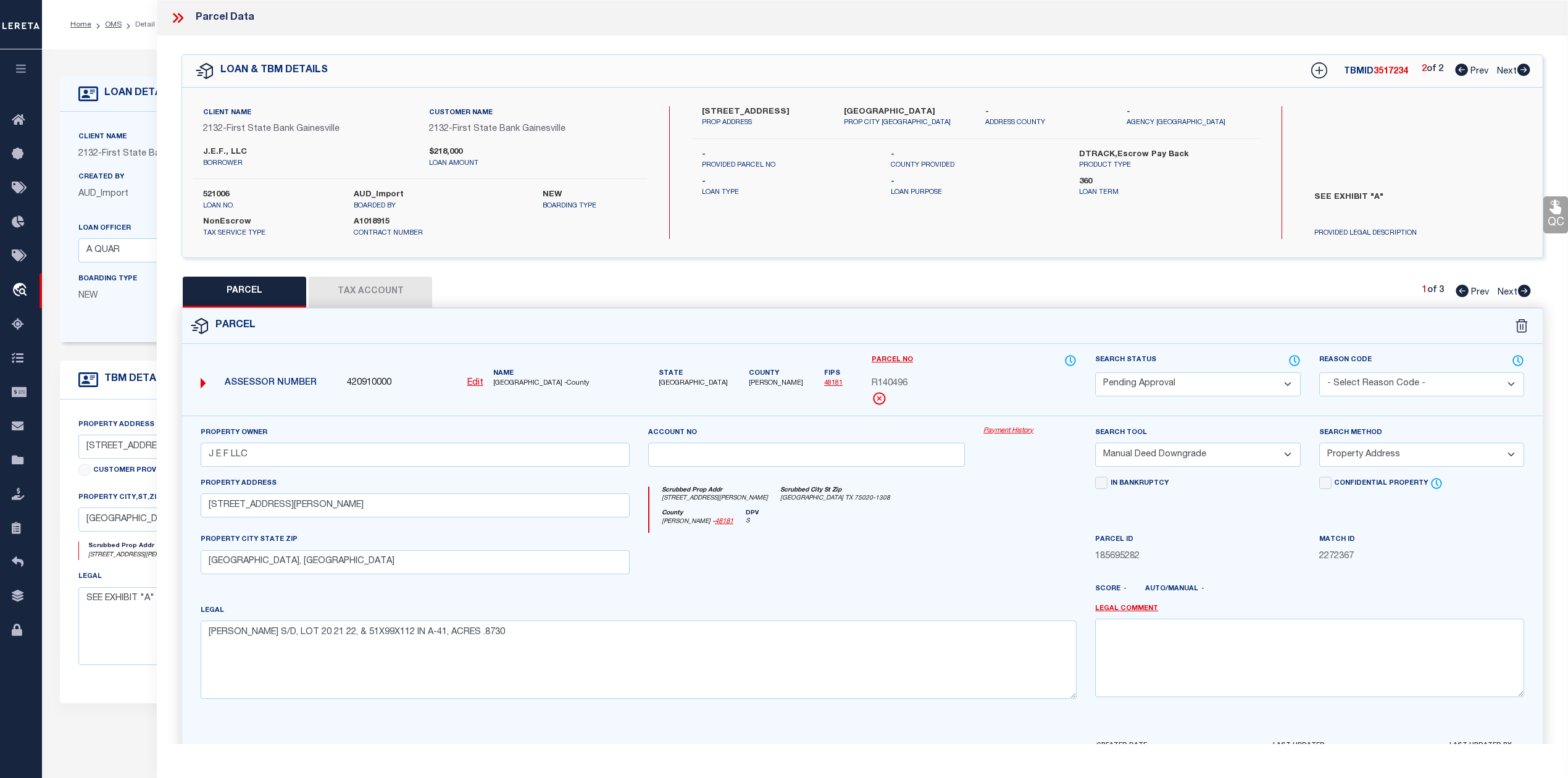
checkbox input "false"
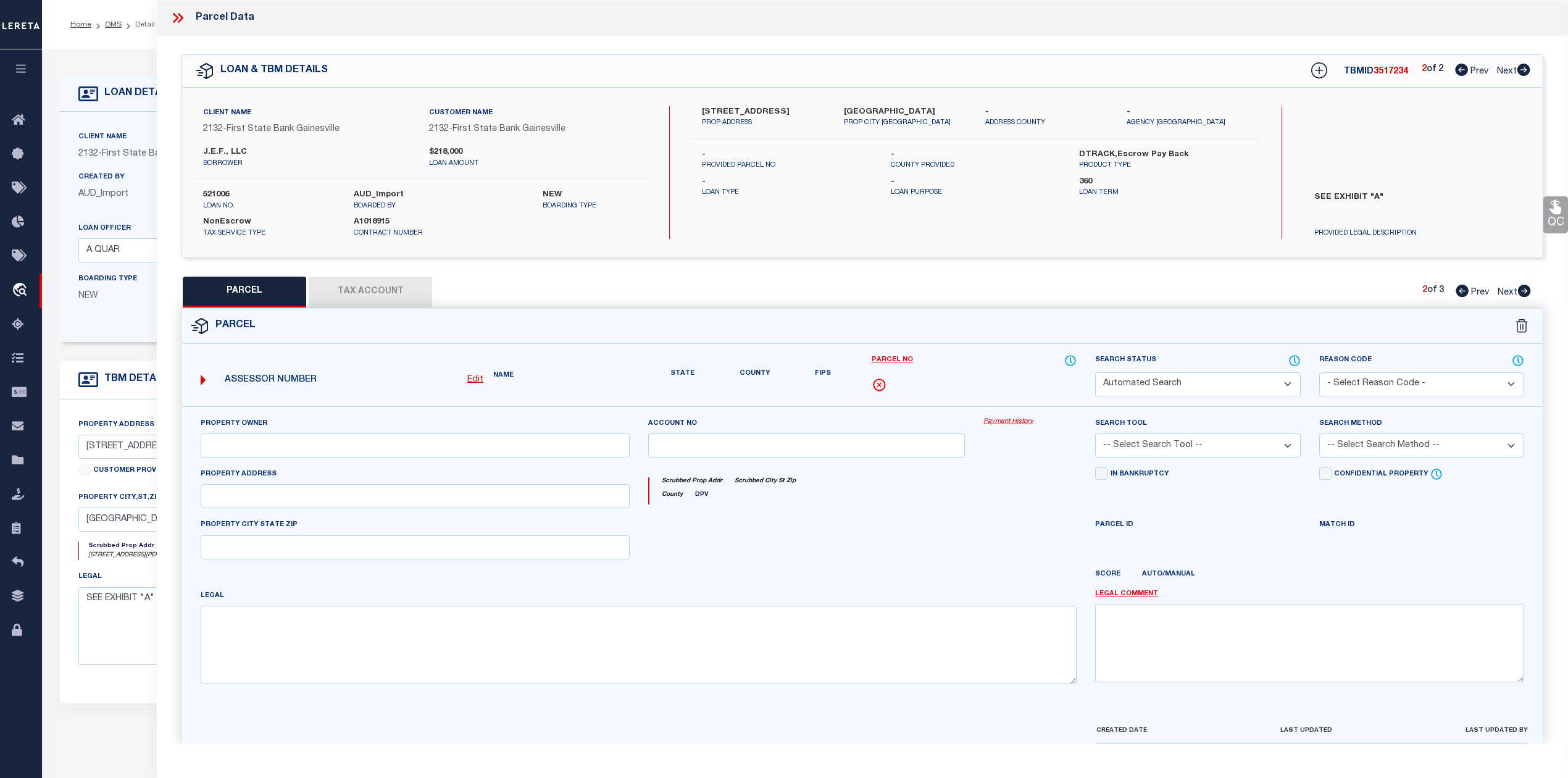
select select "IP"
type input "J E F LLC"
select select "AGW"
select select
type input "3105 POTTSBORO RD"
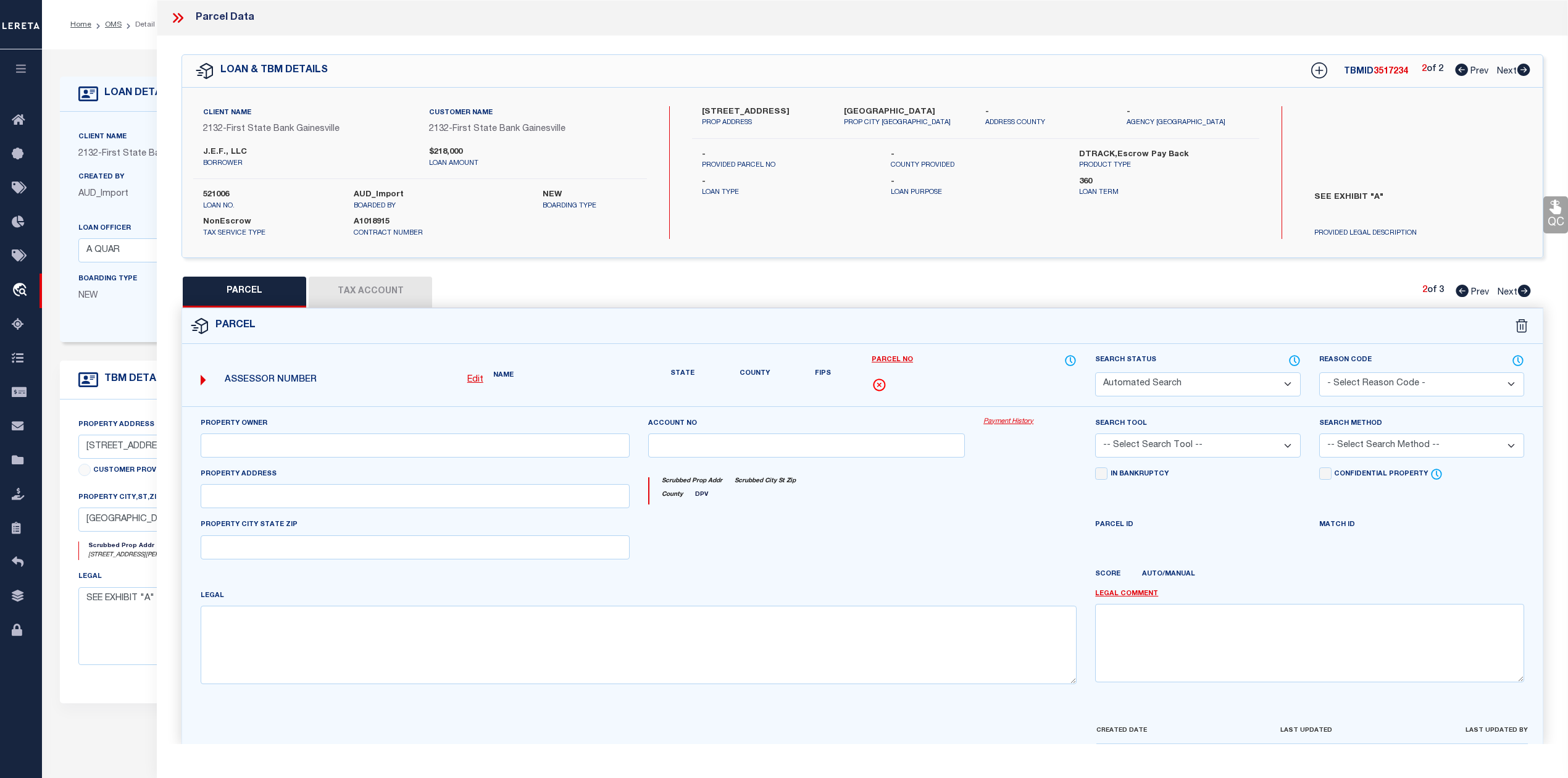
type input "DENISON, TX 75020"
type textarea "THORPE S/D, LOT 18 & 19 E 45' OF 17, ACRES 0.662"
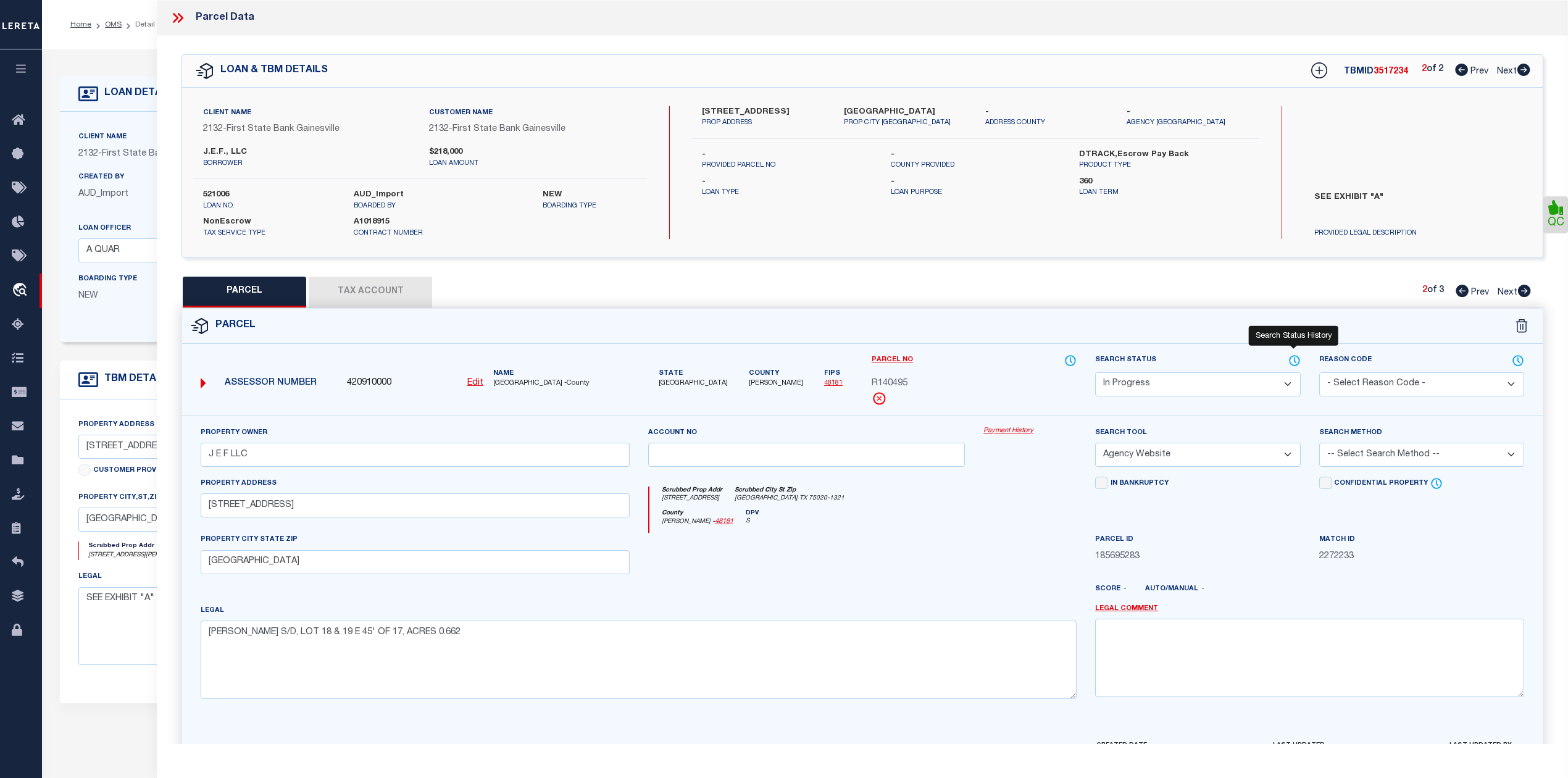
click at [1298, 357] on icon at bounding box center [1294, 360] width 10 height 10
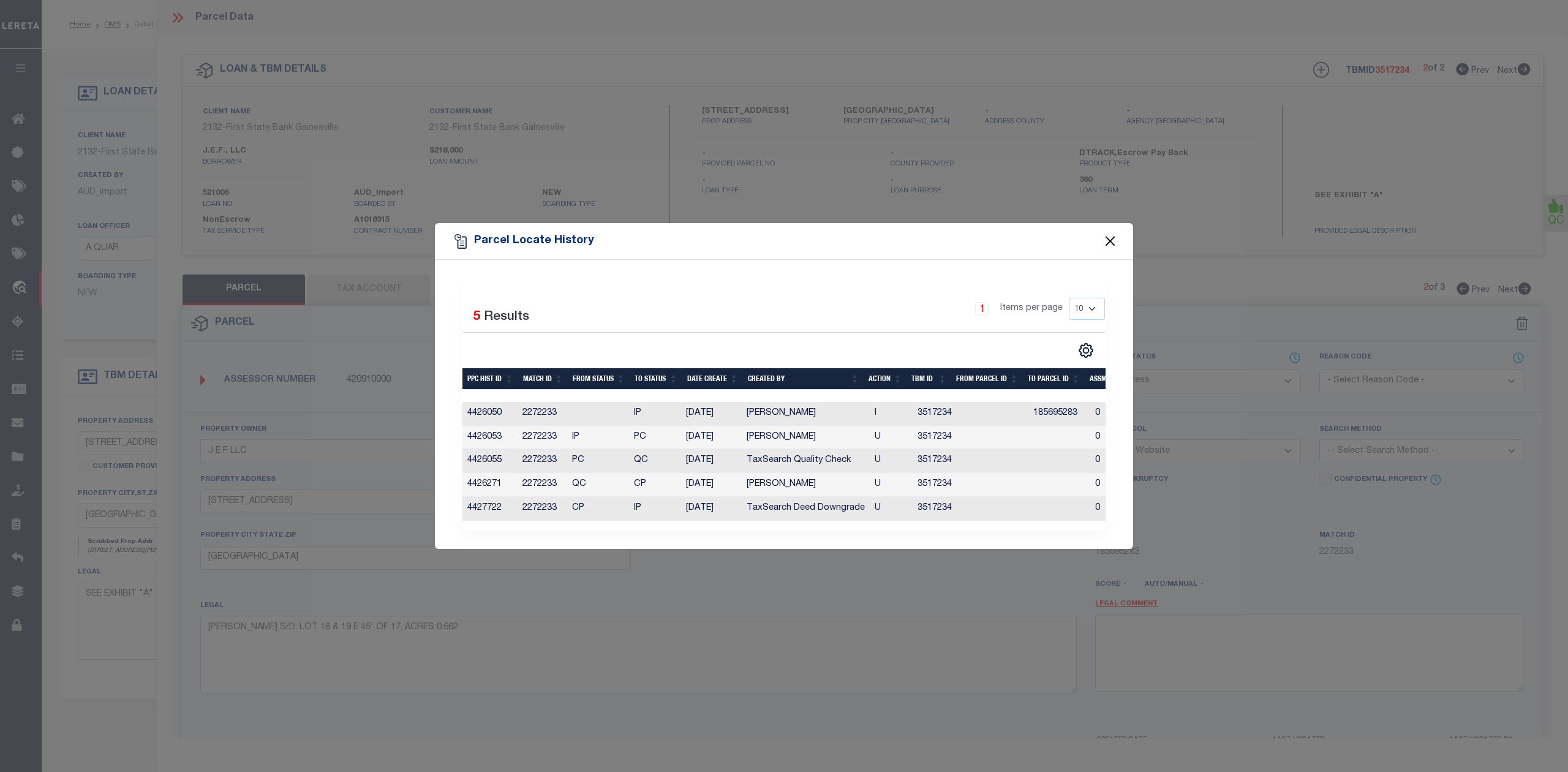
click at [1112, 238] on button "Close" at bounding box center [1111, 241] width 16 height 16
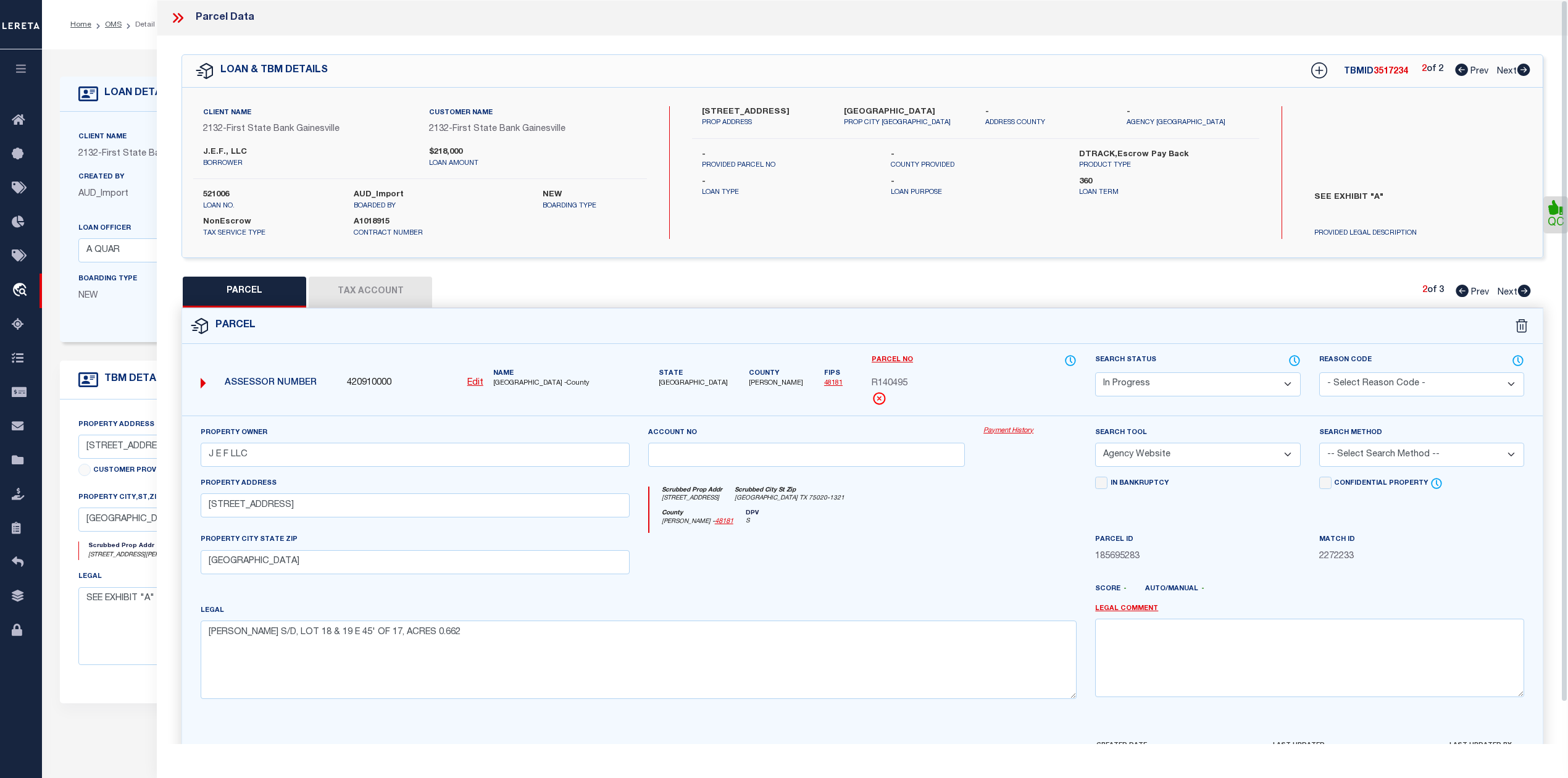
click at [936, 551] on div at bounding box center [807, 558] width 336 height 51
click at [1131, 392] on select "Automated Search Bad Parcel Complete Duplicate Parcel High Dollar Reporting In …" at bounding box center [1197, 384] width 205 height 24
click at [1095, 372] on select "Automated Search Bad Parcel Complete Duplicate Parcel High Dollar Reporting In …" at bounding box center [1197, 384] width 205 height 24
click at [1178, 385] on select "Automated Search Bad Parcel Complete Duplicate Parcel High Dollar Reporting In …" at bounding box center [1197, 384] width 205 height 24
click at [1095, 372] on select "Automated Search Bad Parcel Complete Duplicate Parcel High Dollar Reporting In …" at bounding box center [1197, 384] width 205 height 24
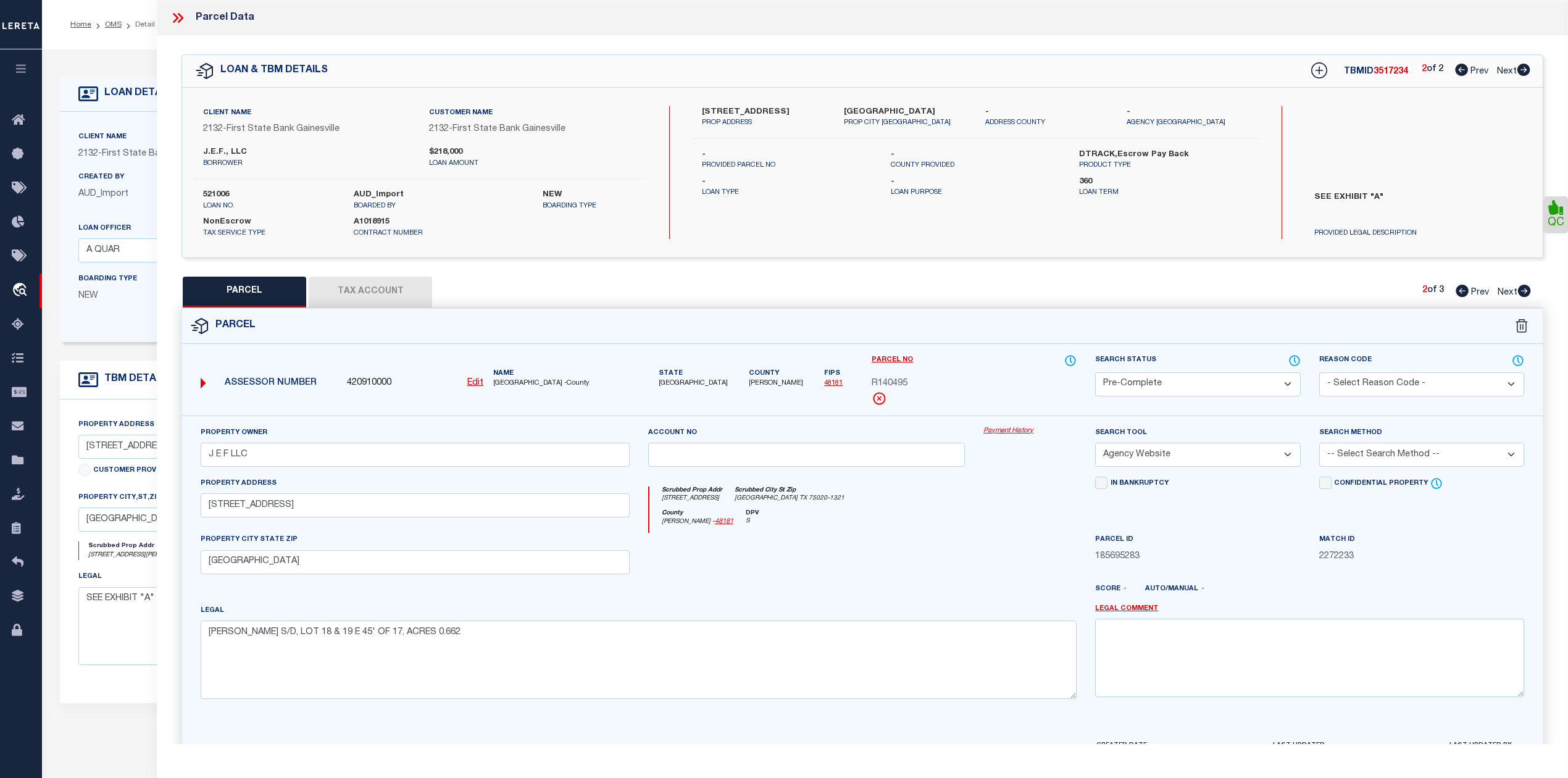
click at [1015, 533] on div "County Grayson - 48181 DPV S" at bounding box center [863, 521] width 428 height 24
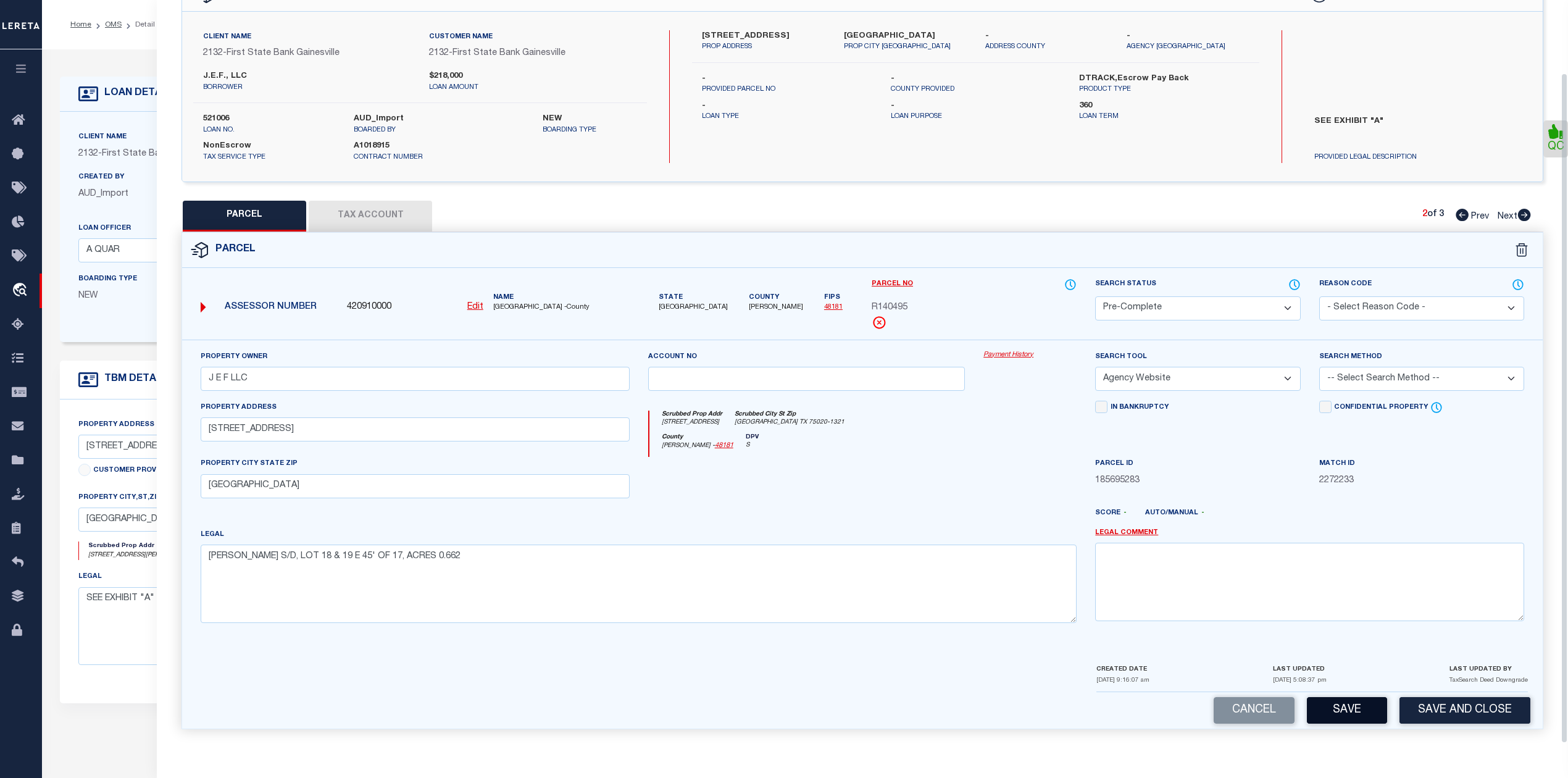
click at [1331, 716] on button "Save" at bounding box center [1347, 710] width 81 height 27
click at [975, 502] on div at bounding box center [1029, 482] width 112 height 51
select select "AS"
select select
checkbox input "false"
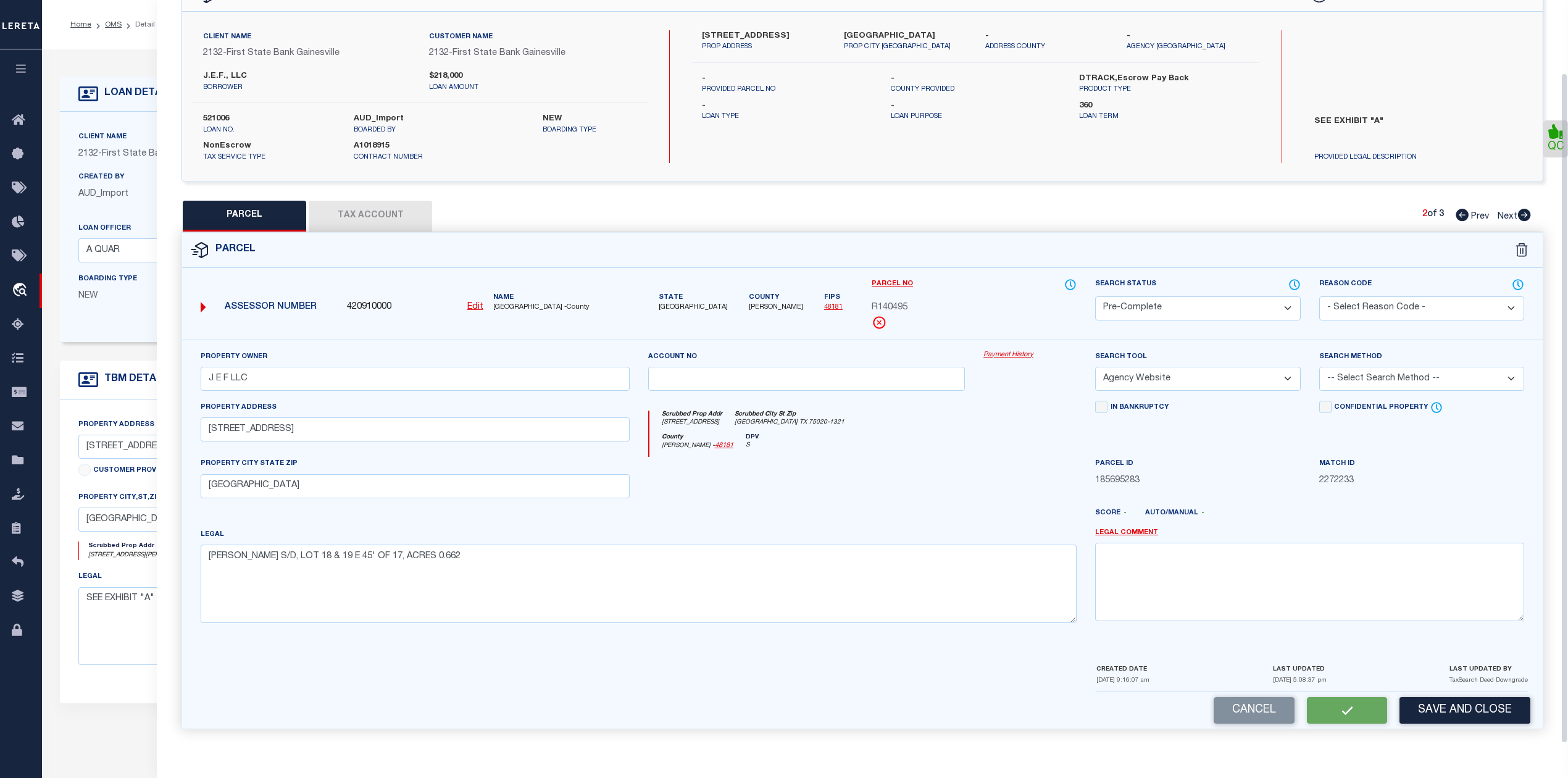
checkbox input "false"
select select "PC"
type input "J E F LLC"
select select "AGW"
select select
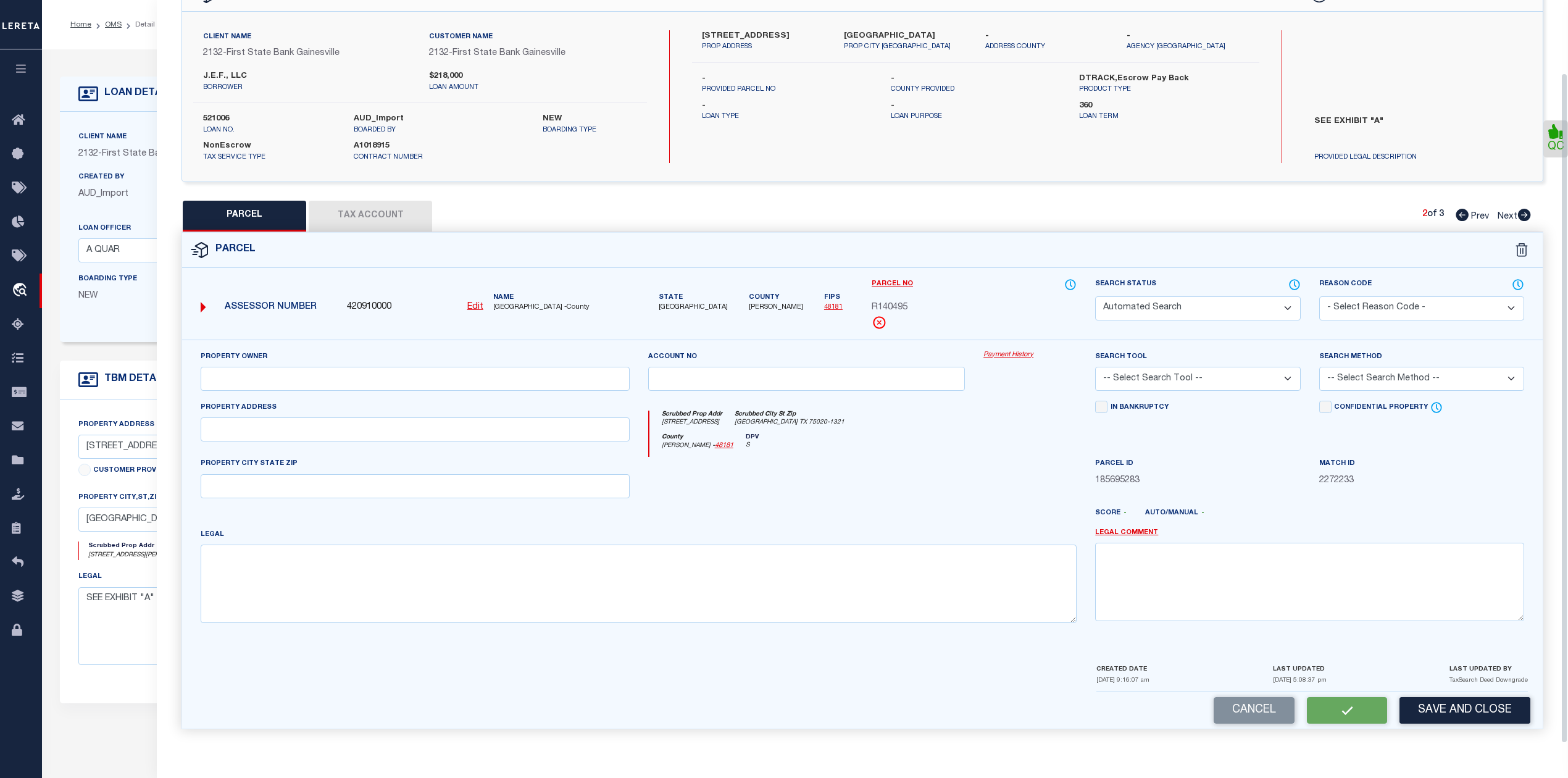
type input "3105 POTTSBORO RD"
type input "DENISON, TX 75020"
type textarea "THORPE S/D, LOT 18 & 19 E 45' OF 17, ACRES 0.662"
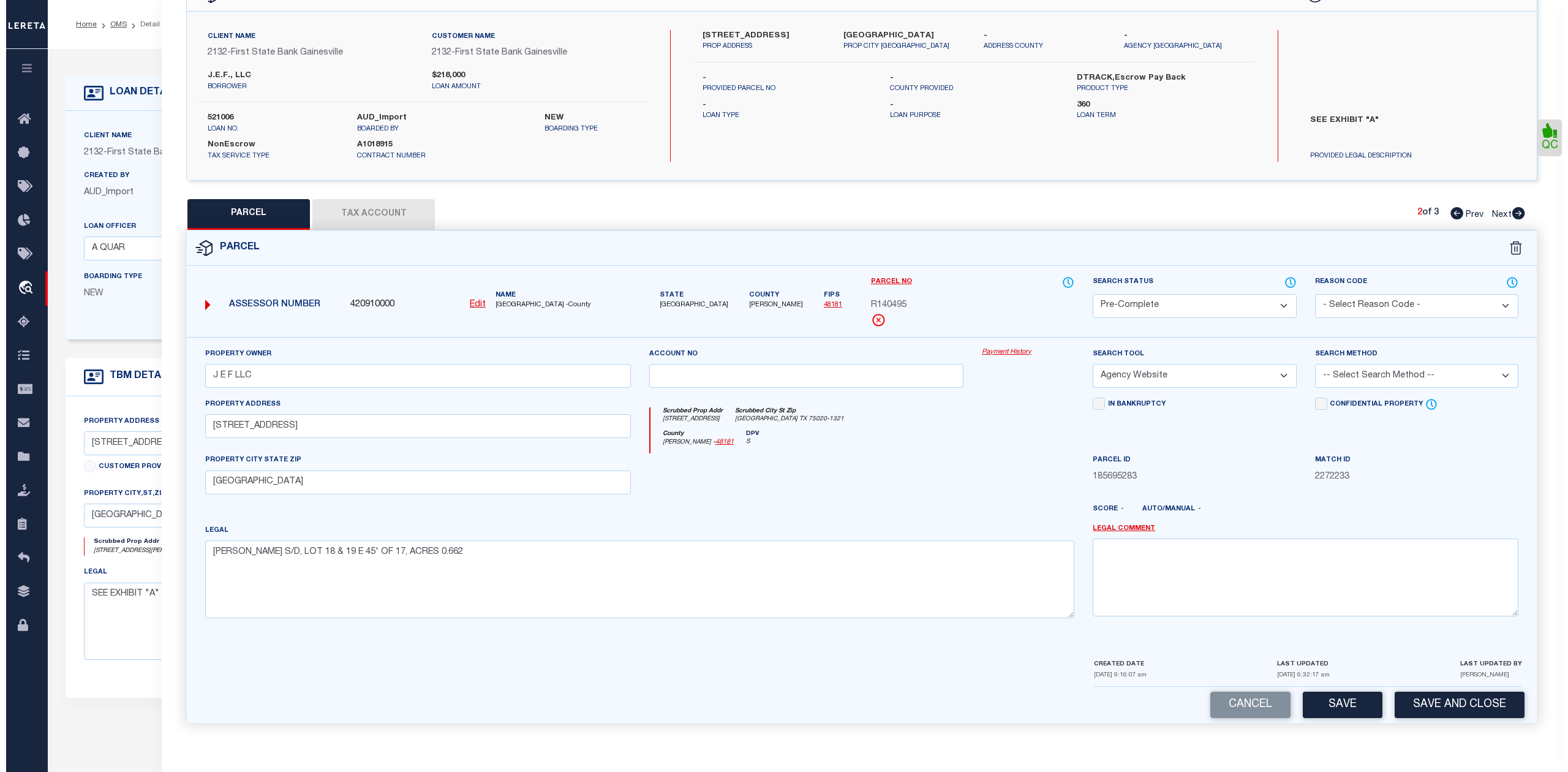
scroll to position [0, 0]
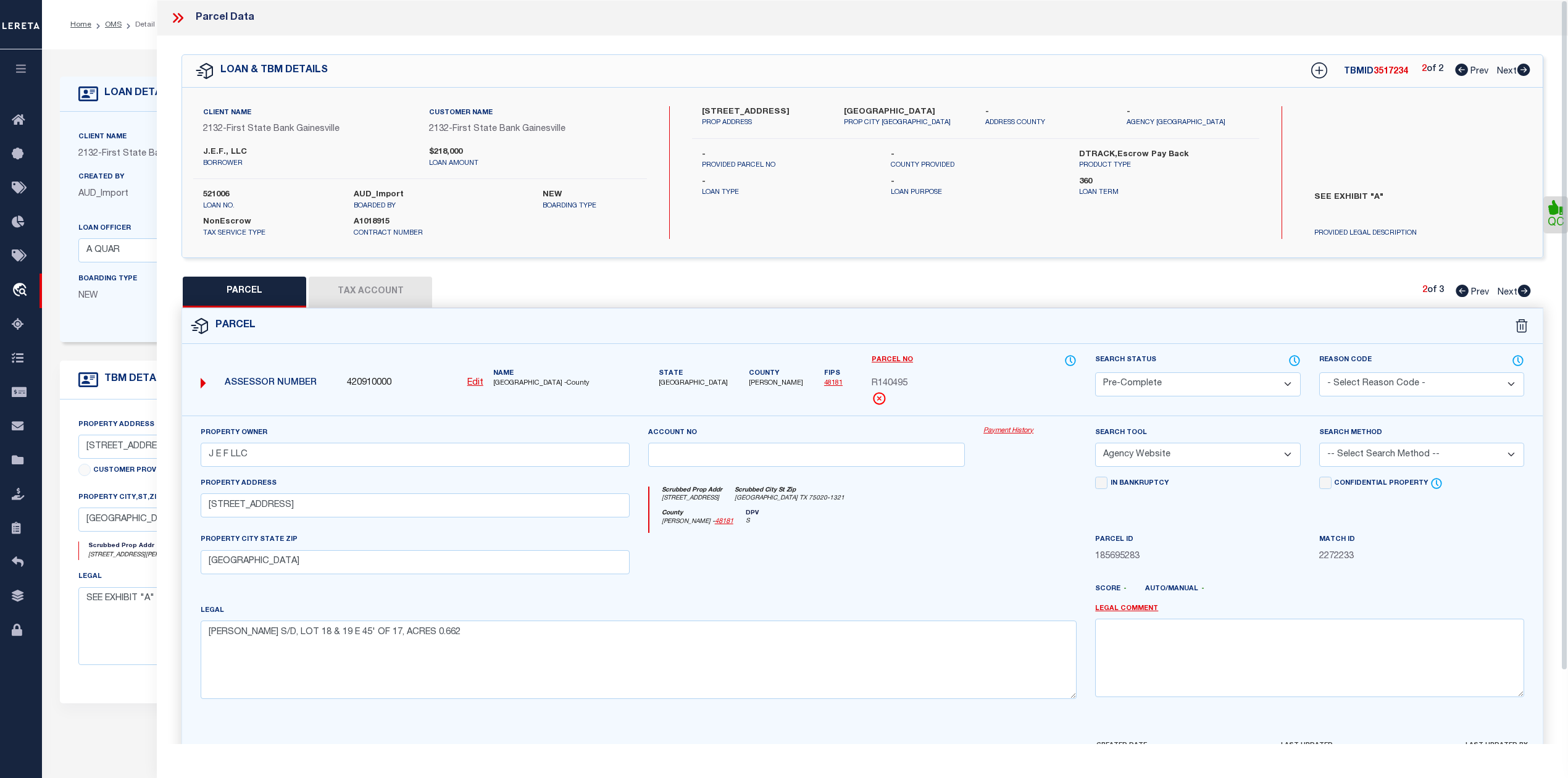
click at [401, 289] on button "Tax Account" at bounding box center [370, 292] width 123 height 31
select select "100"
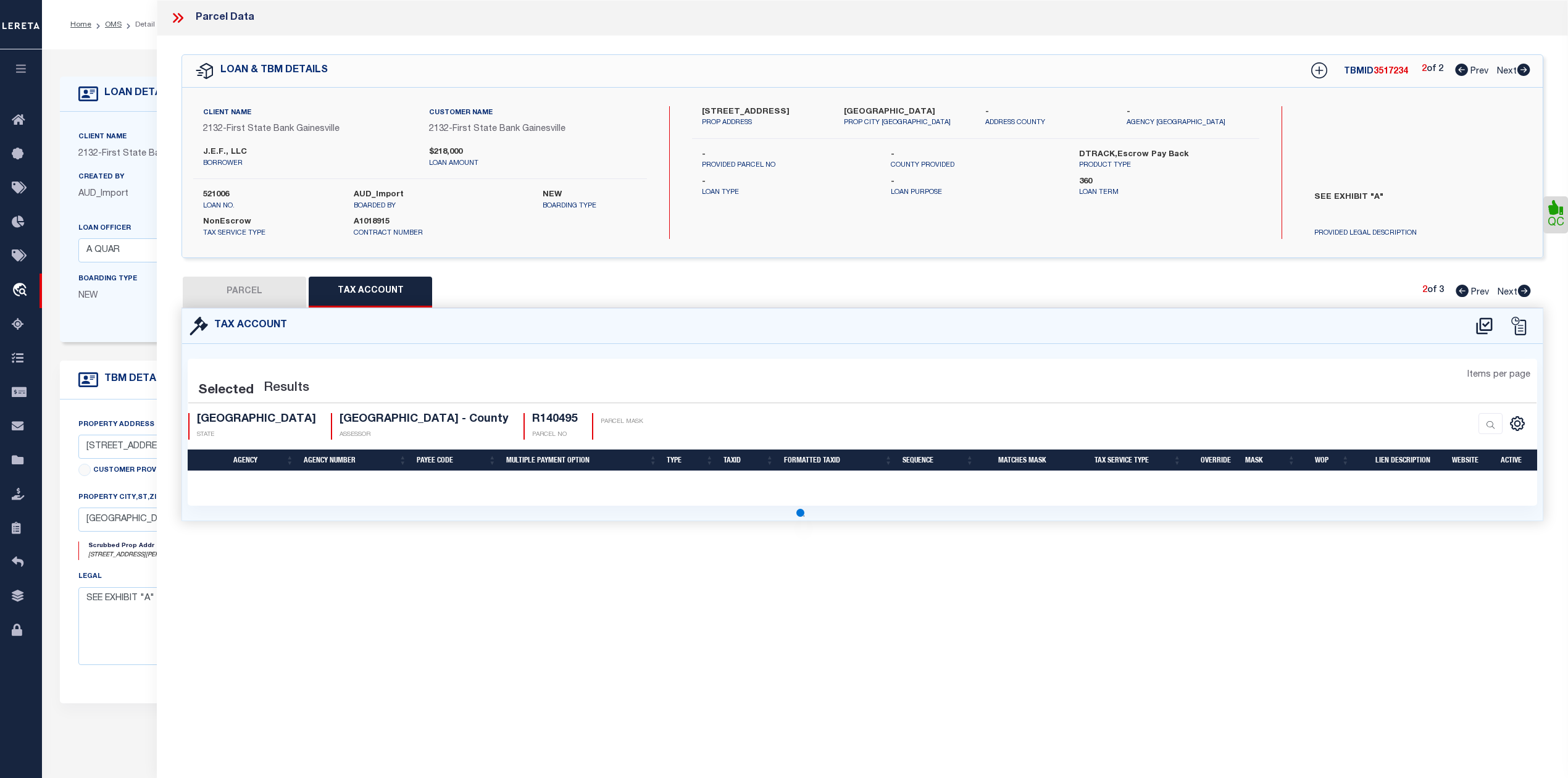
select select "100"
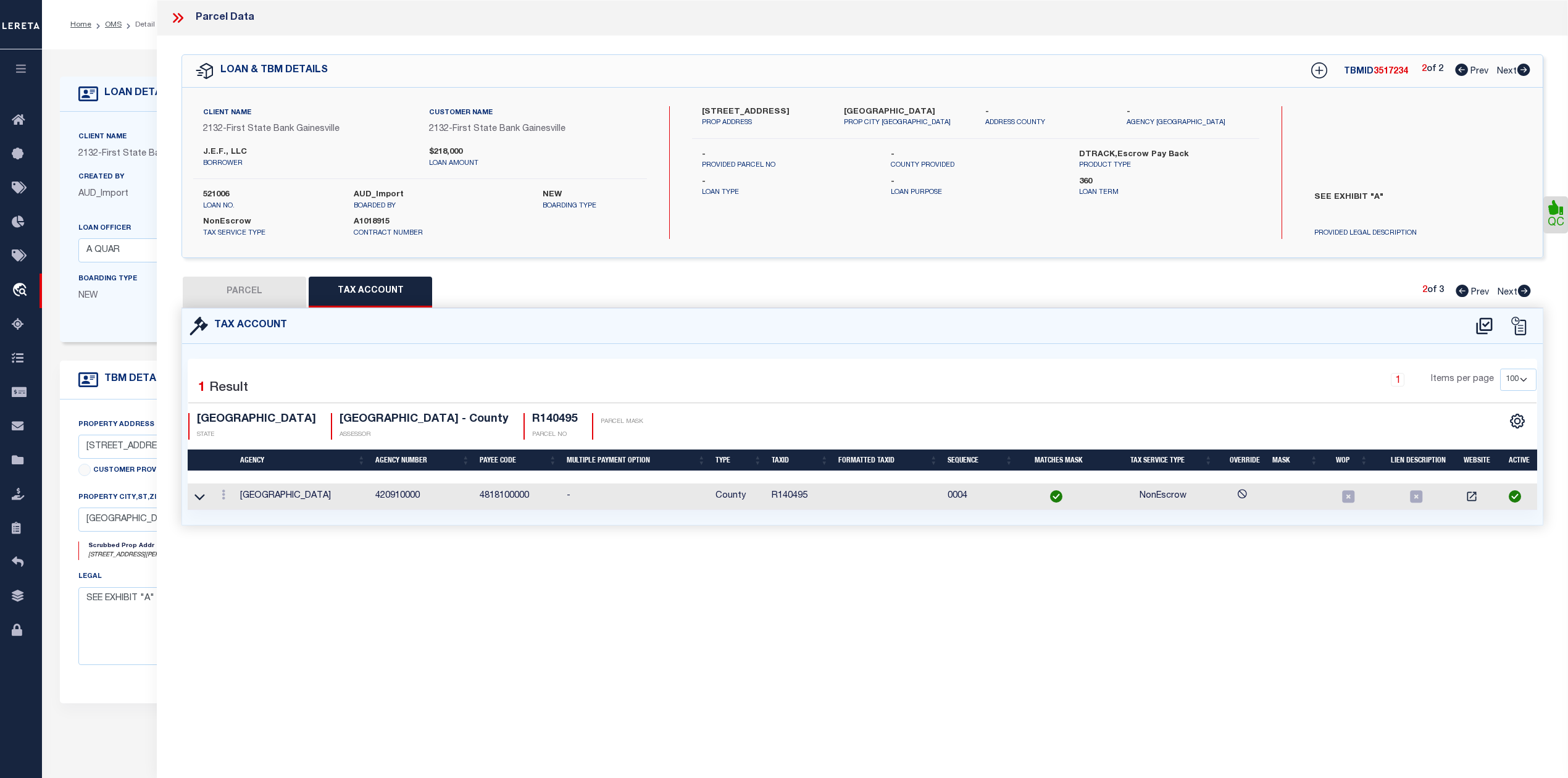
click at [768, 620] on div "Parcel Data QC" at bounding box center [862, 372] width 1411 height 744
click at [239, 276] on button "PARCEL" at bounding box center [244, 292] width 123 height 31
select select "AS"
select select
checkbox input "false"
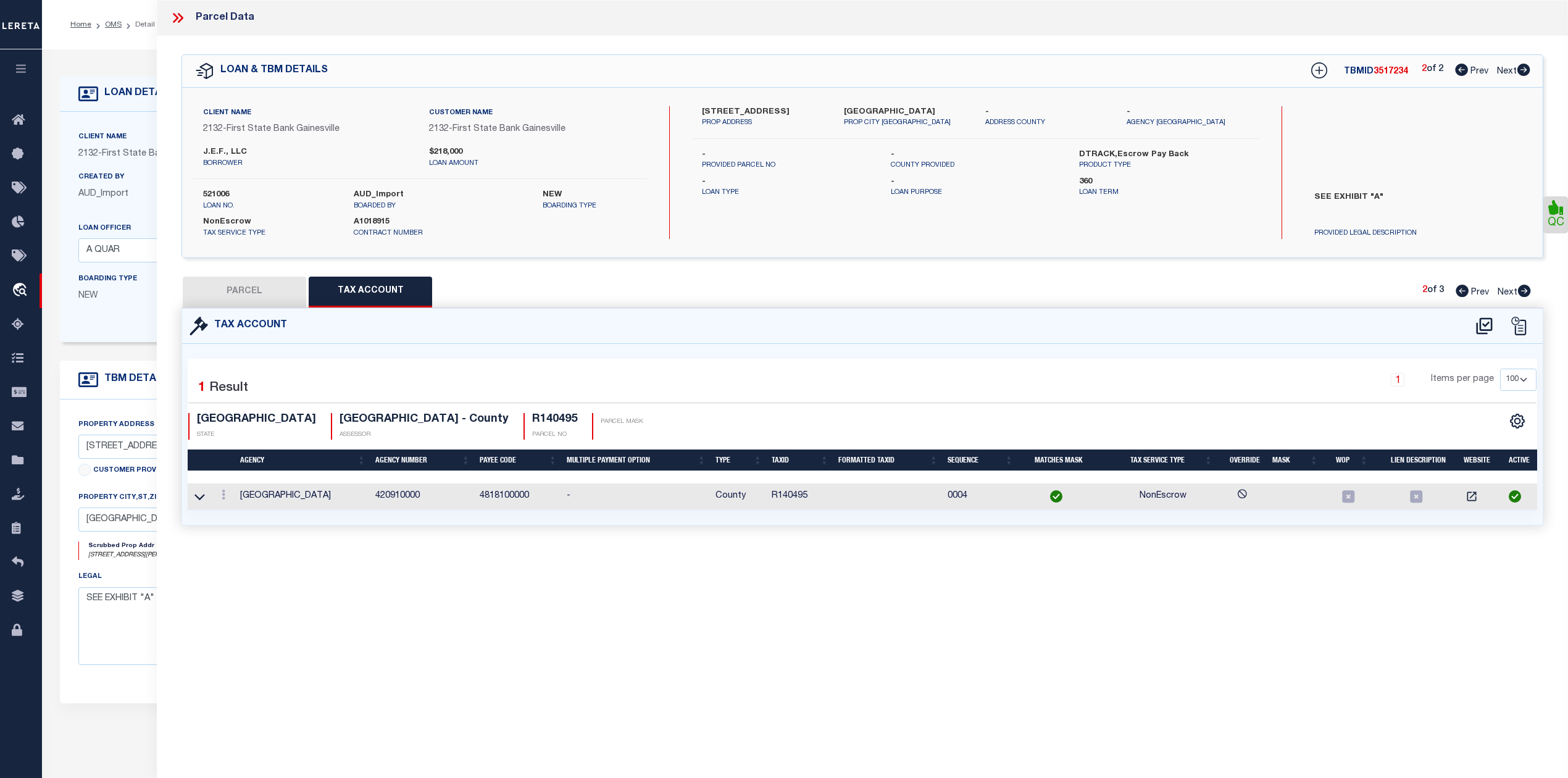
checkbox input "false"
select select "PC"
type input "J E F LLC"
select select "AGW"
select select
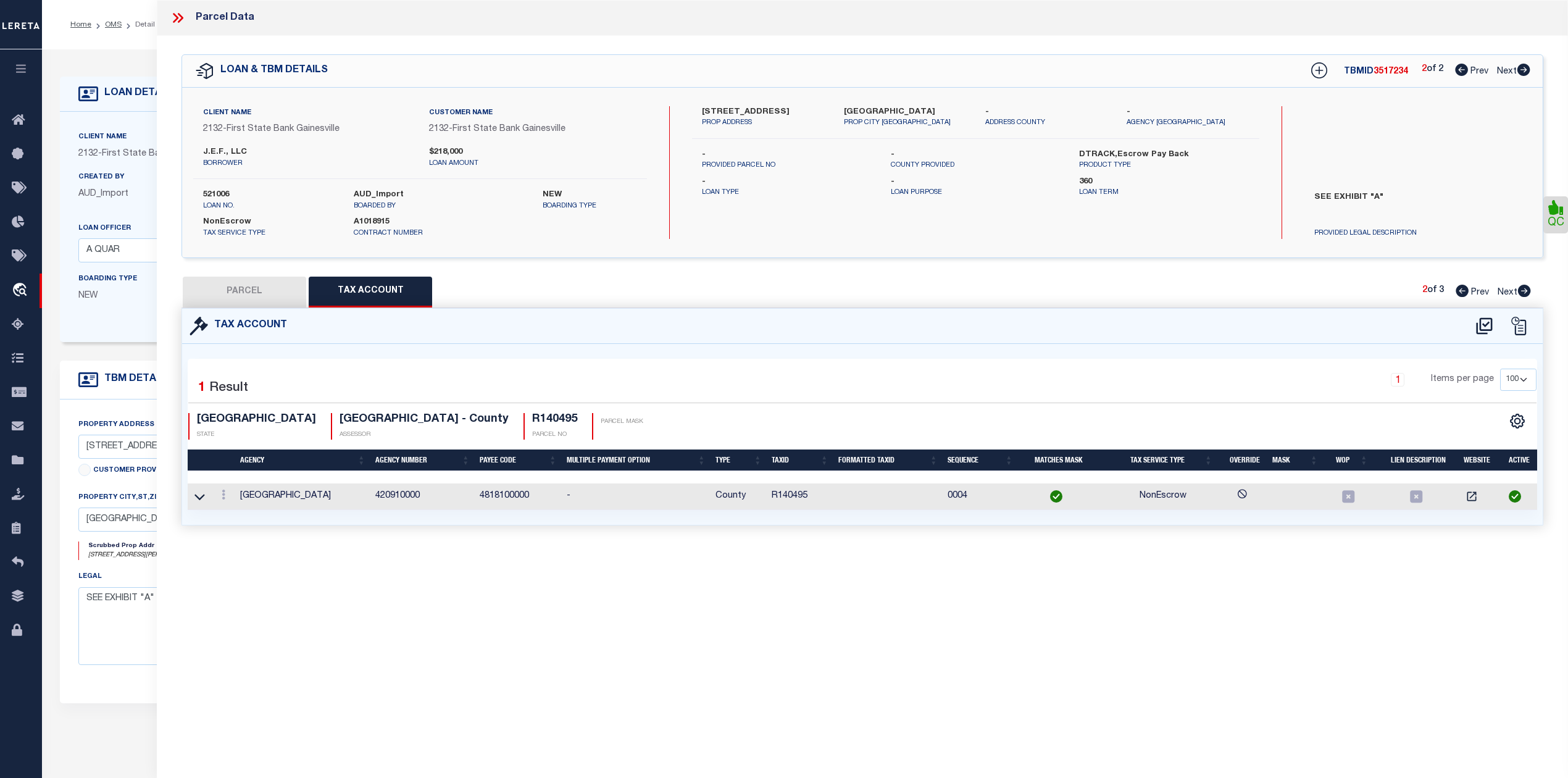
type input "3105 POTTSBORO RD"
type input "DENISON, TX 75020"
type textarea "THORPE S/D, LOT 18 & 19 E 45' OF 17, ACRES 0.662"
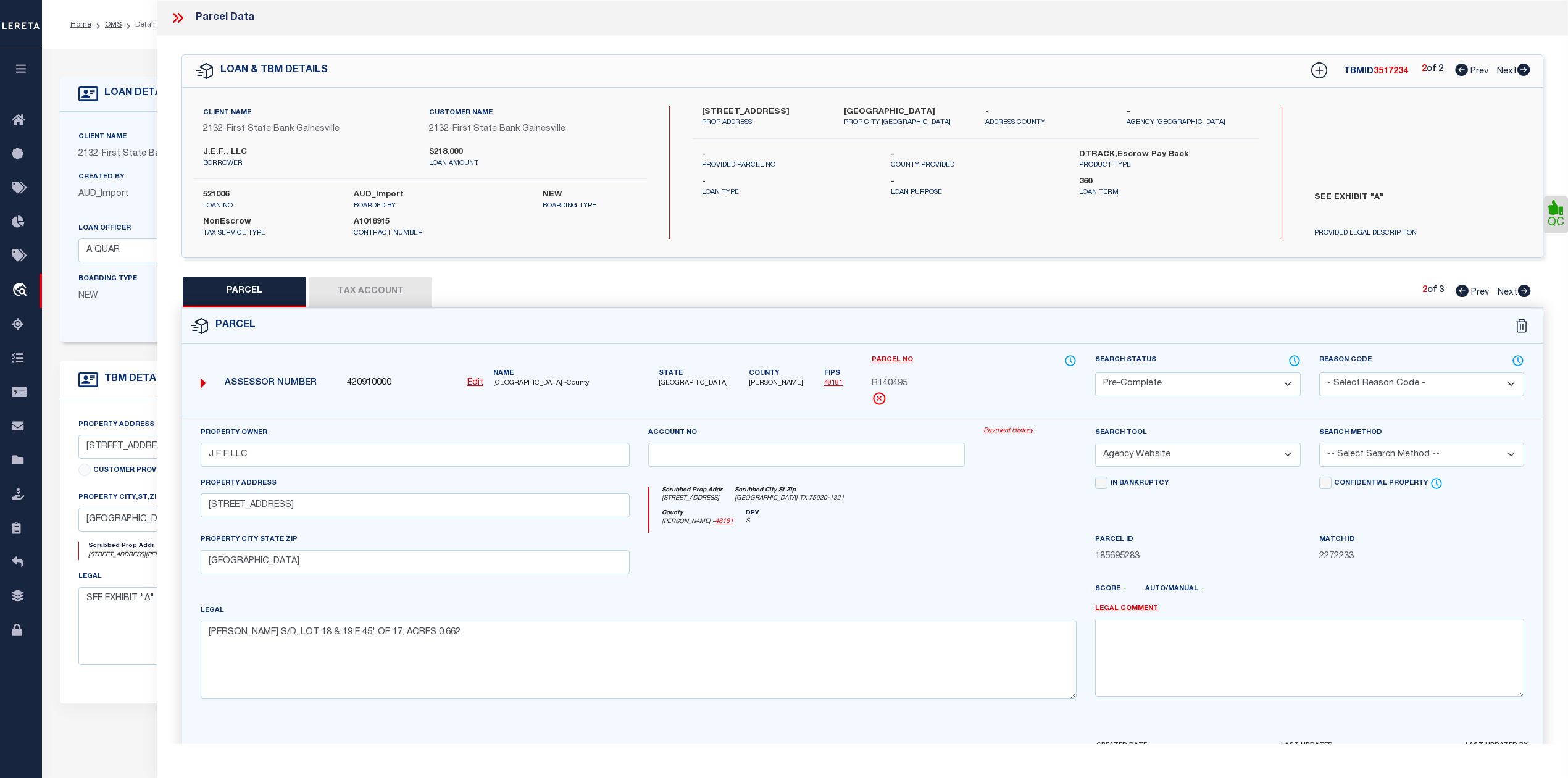
click at [700, 298] on div "PARCEL Tax Account 2 of 3 Prev Next" at bounding box center [862, 292] width 1362 height 31
click at [178, 16] on icon at bounding box center [178, 18] width 16 height 16
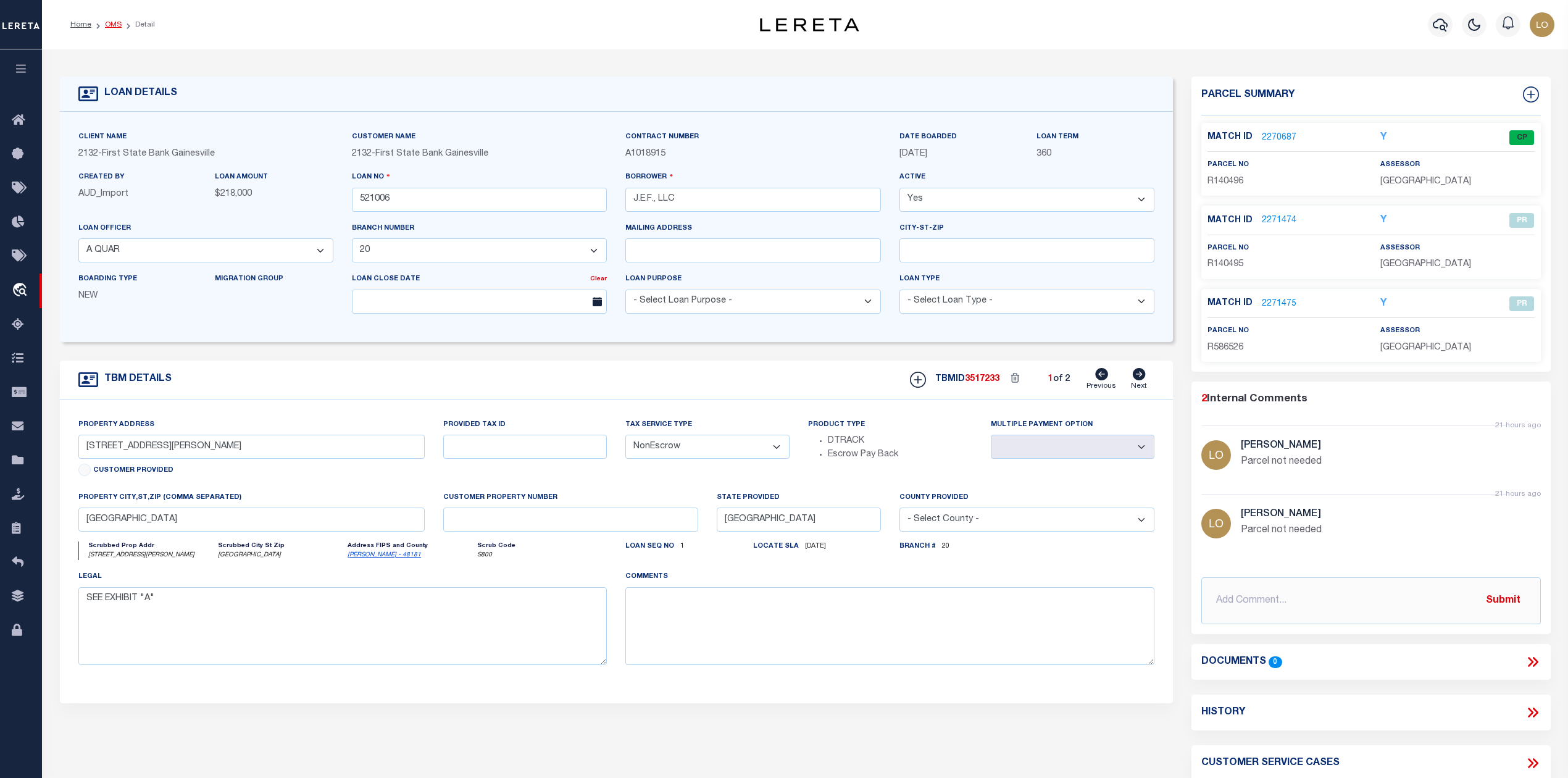
click at [112, 26] on link "OMS" at bounding box center [113, 24] width 17 height 7
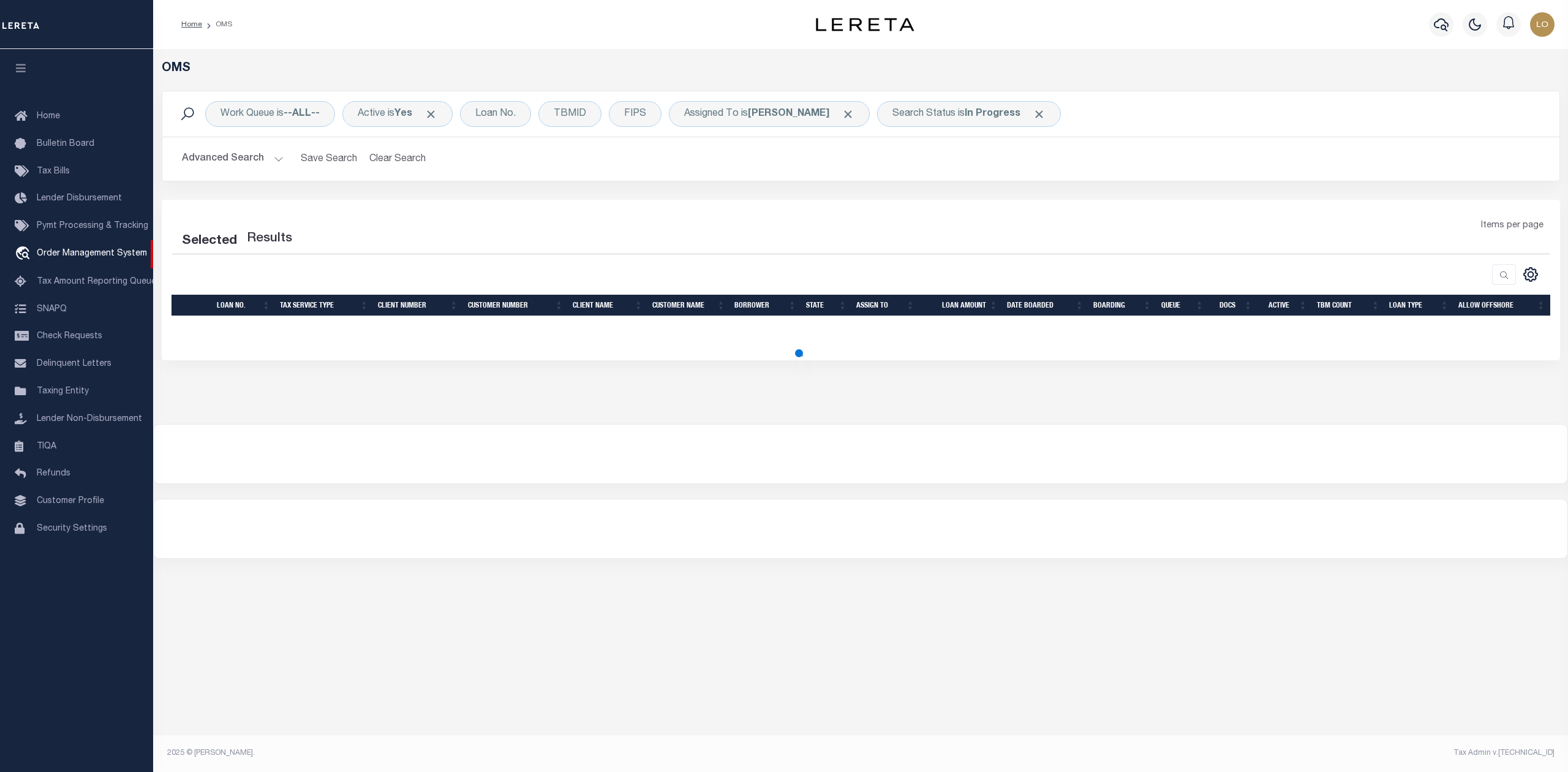
select select "200"
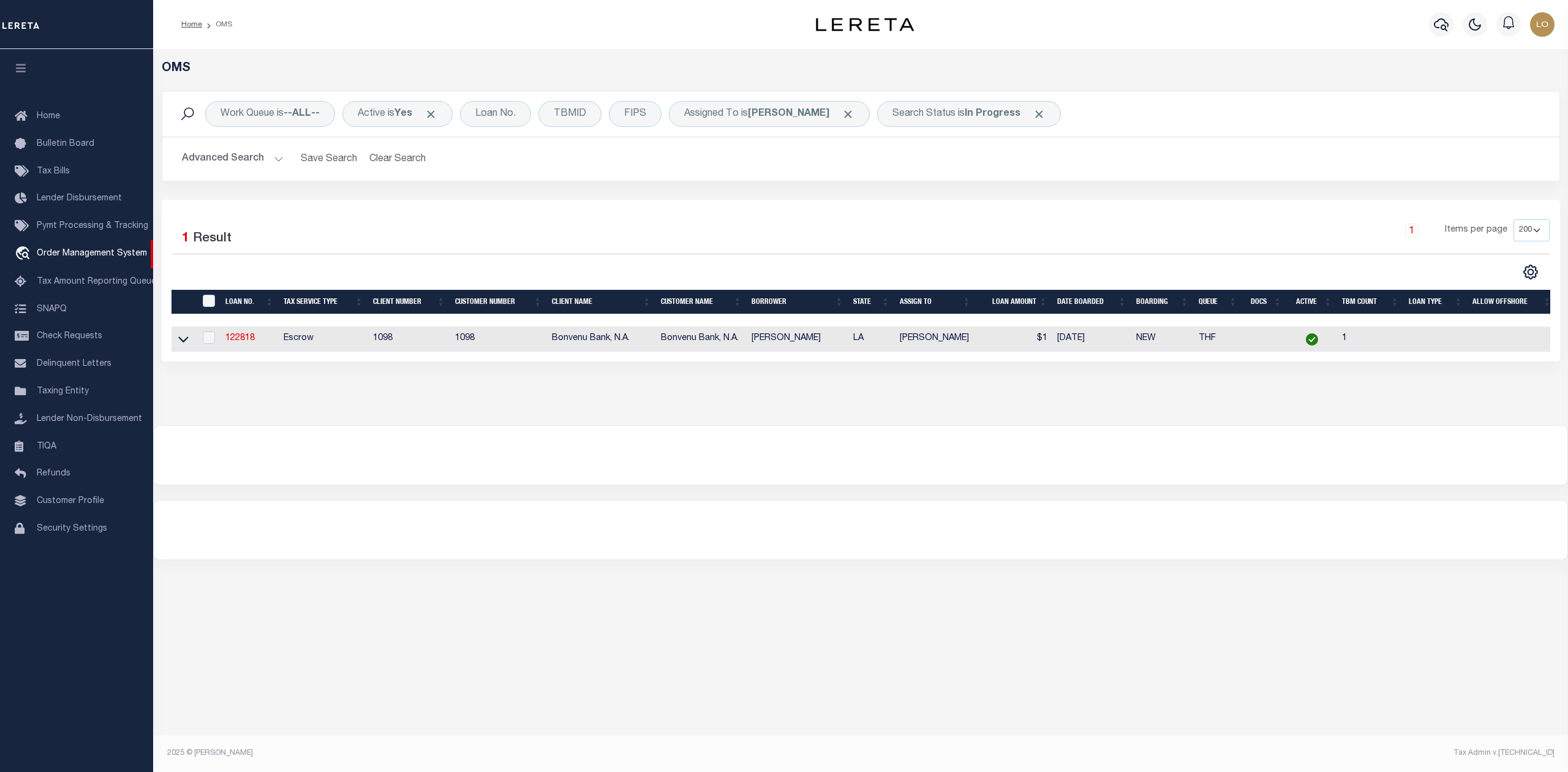
click at [620, 463] on div at bounding box center [861, 455] width 1413 height 59
click at [232, 341] on link "122818" at bounding box center [240, 338] width 29 height 9
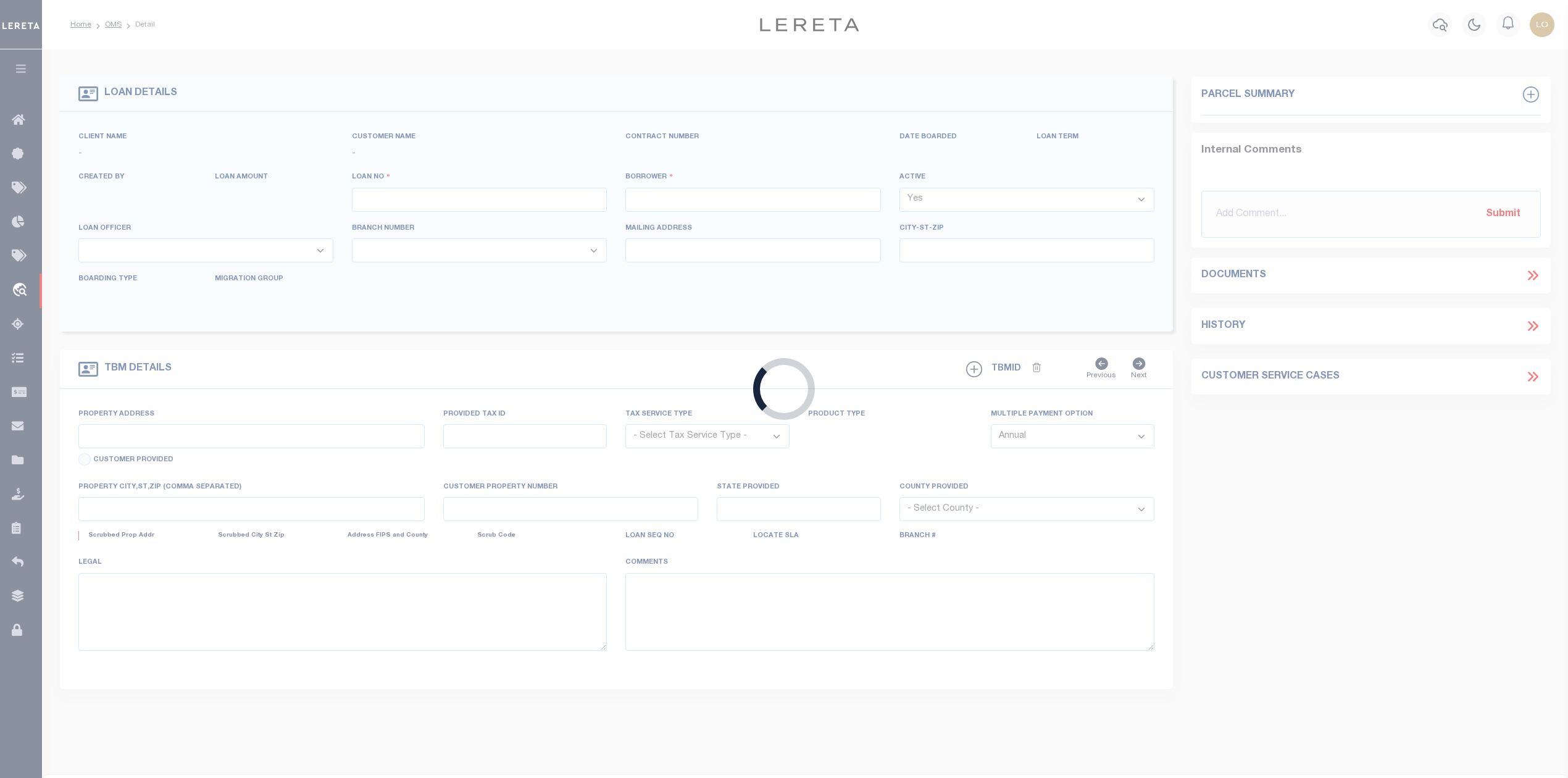
type input "122818"
type input "[PERSON_NAME]"
select select
type input "323 MOUSSE RUELLE DR"
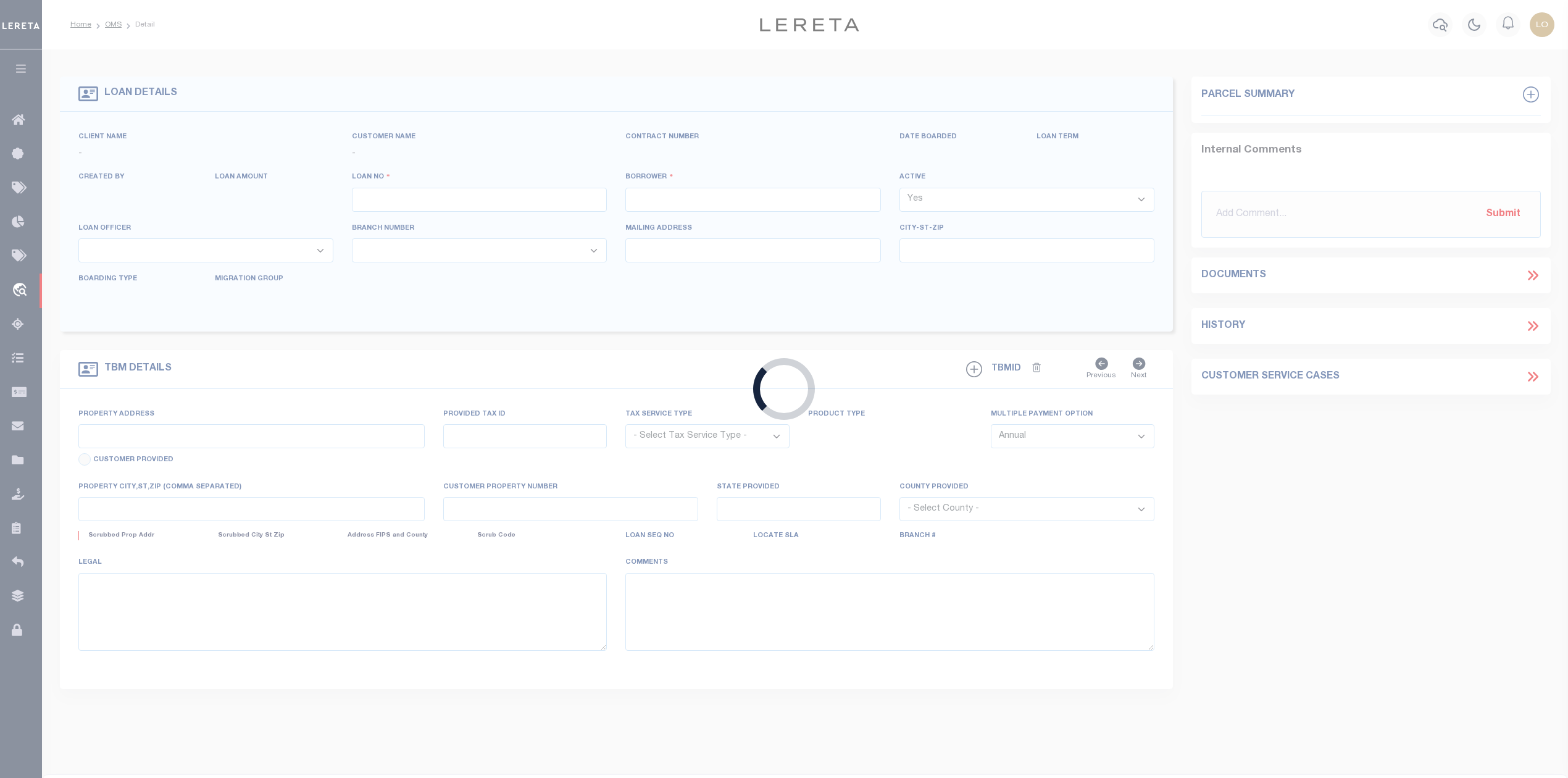
type input "Shreveport LA 71106"
select select "100"
select select "Escrow"
type input "323 MOUSSE RUELLE DR"
type input "1614120690030"
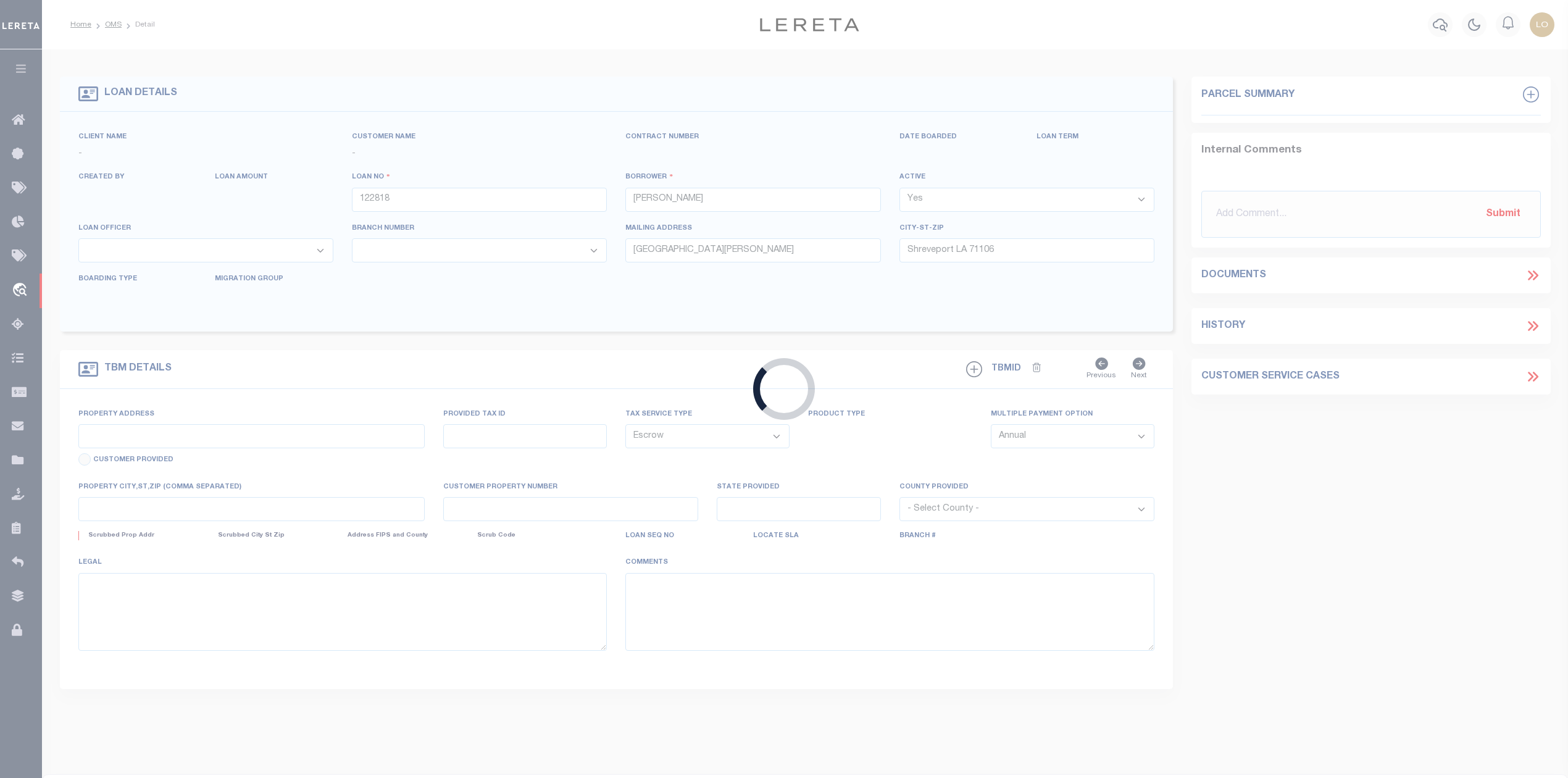
select select
type input "SHREVEPORT LA 71106"
type input "LA"
select select
type textarea "LOT 30 BELLE MAISON U5 CADDO PARISH"
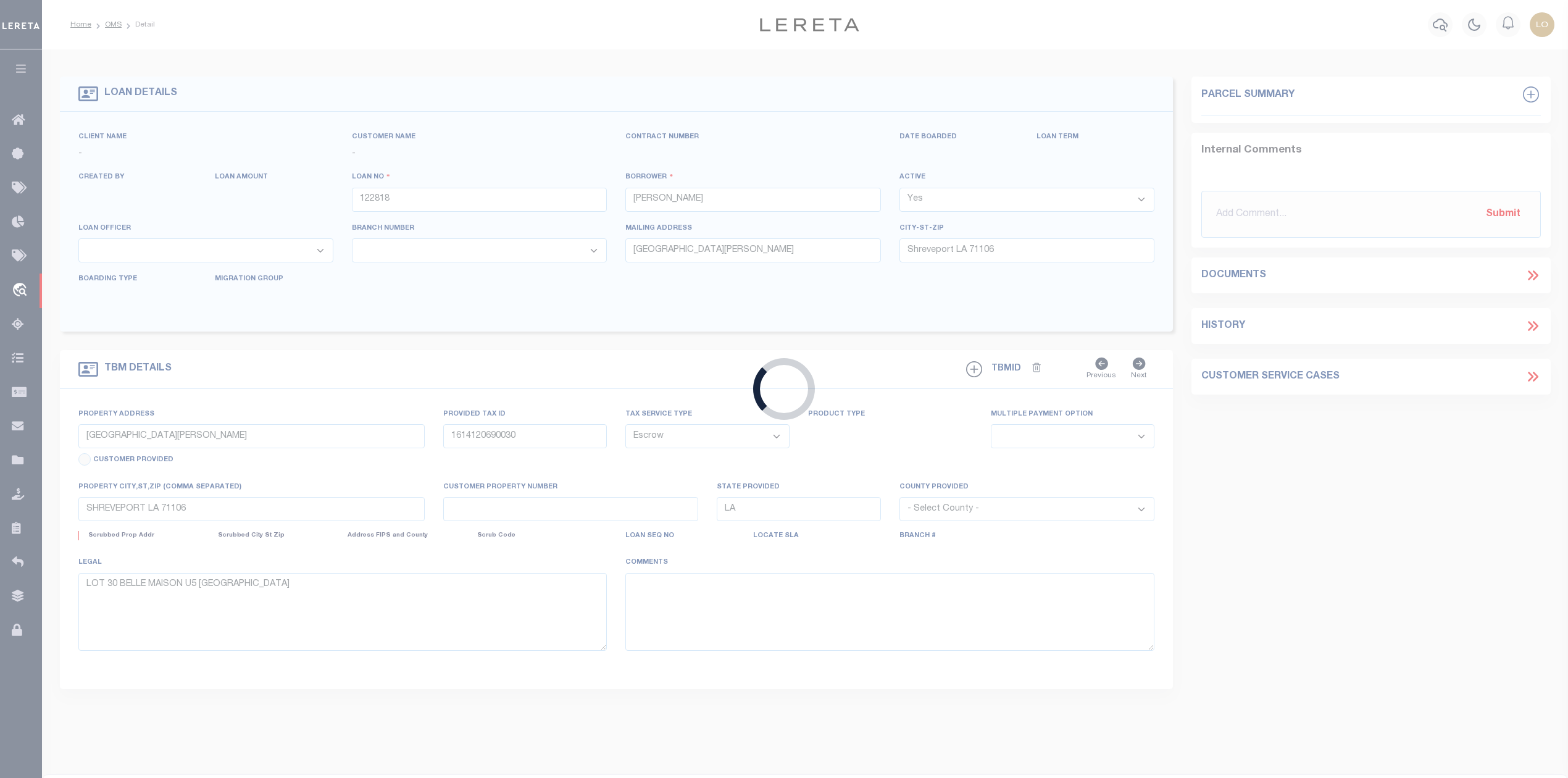
select select "142409"
select select "1390"
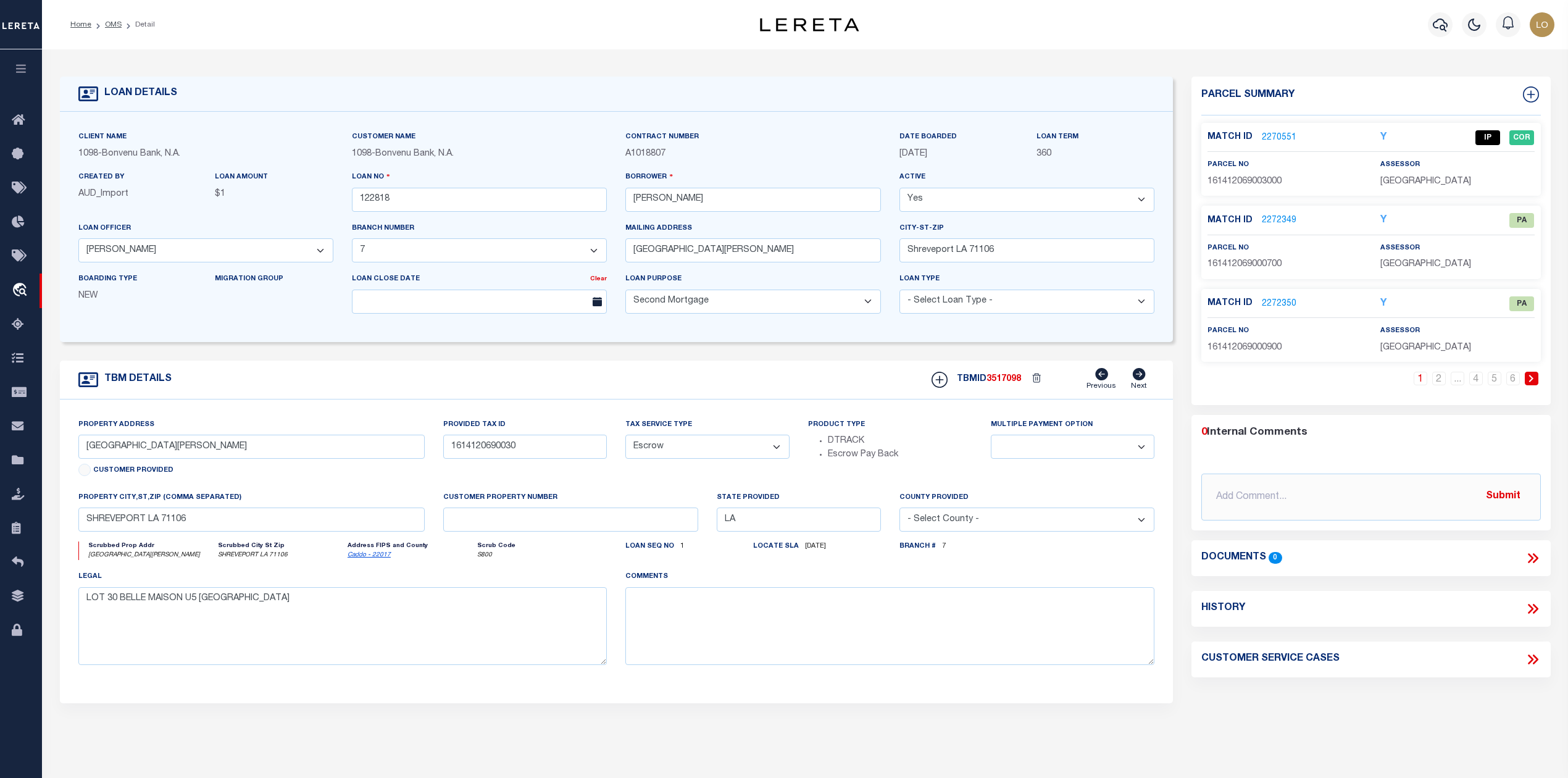
click at [1287, 134] on link "2270551" at bounding box center [1279, 138] width 35 height 13
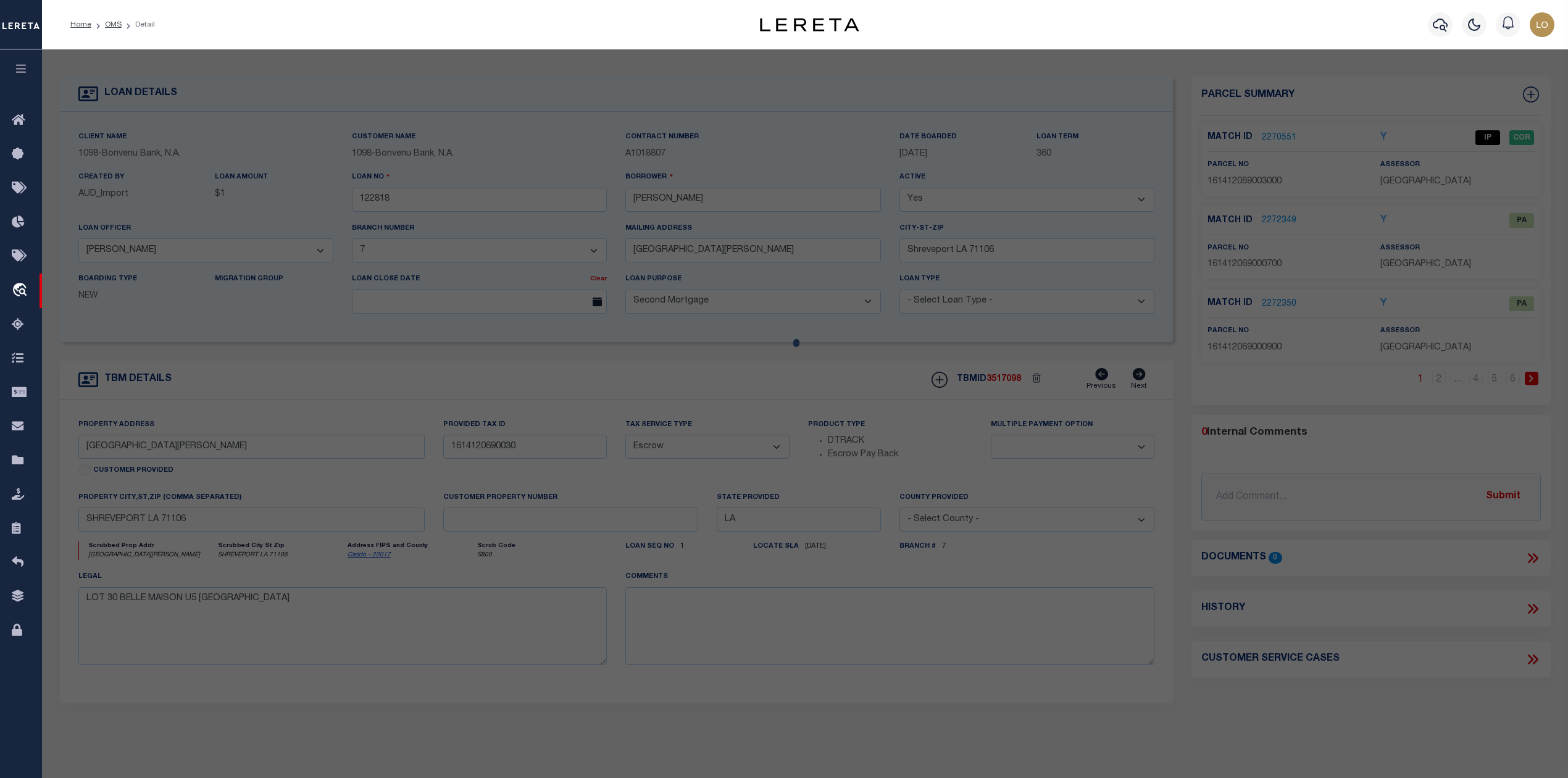
checkbox input "false"
select select "IP"
type input "WIMBERLY CUSTOM HOMES, LLC"
select select "AGW"
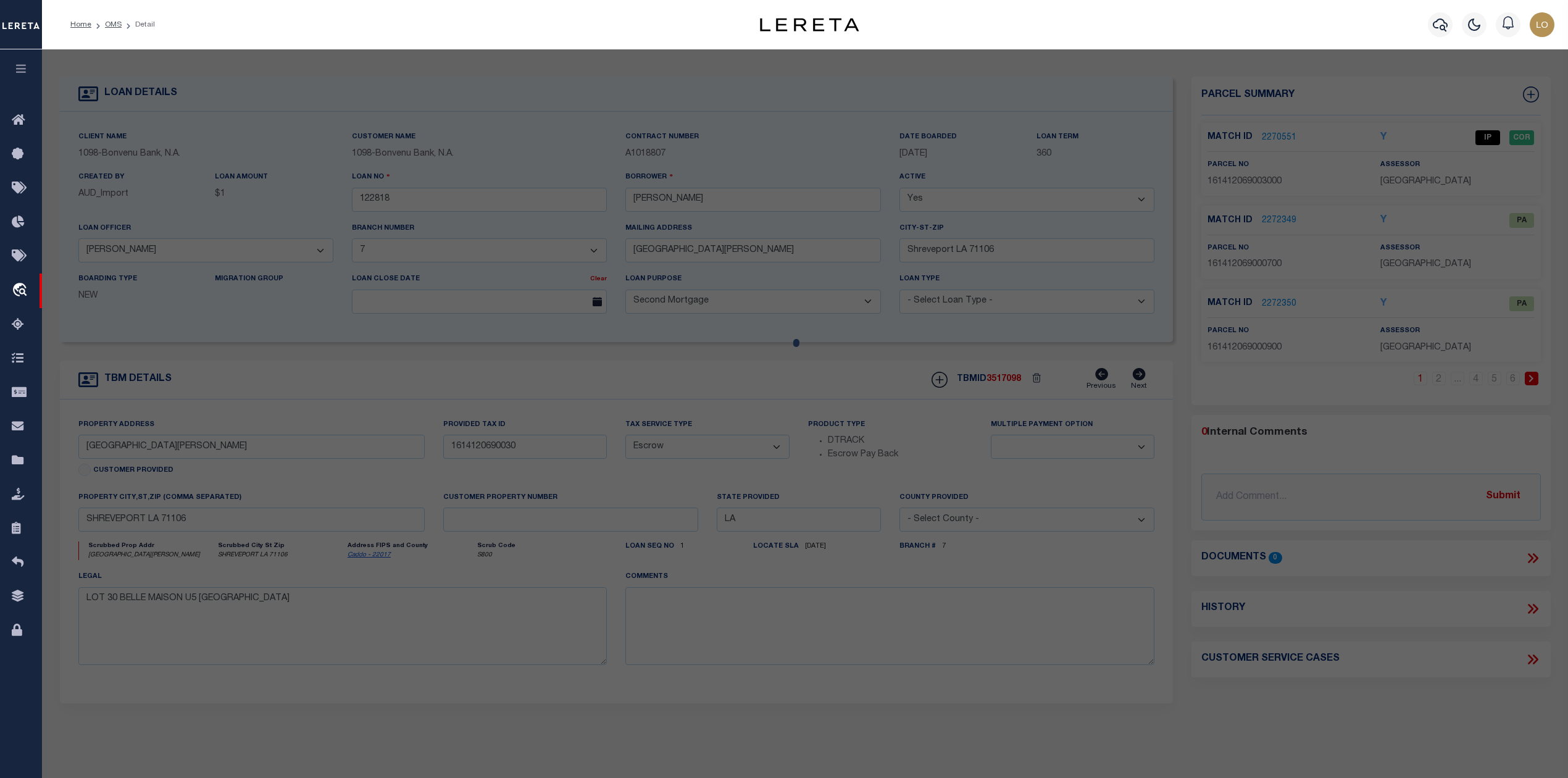
select select
type textarea "0.15 ACS. M/L- LOT 30, BELLE MAISON UNIT NO. 5, 161412-069-0030"
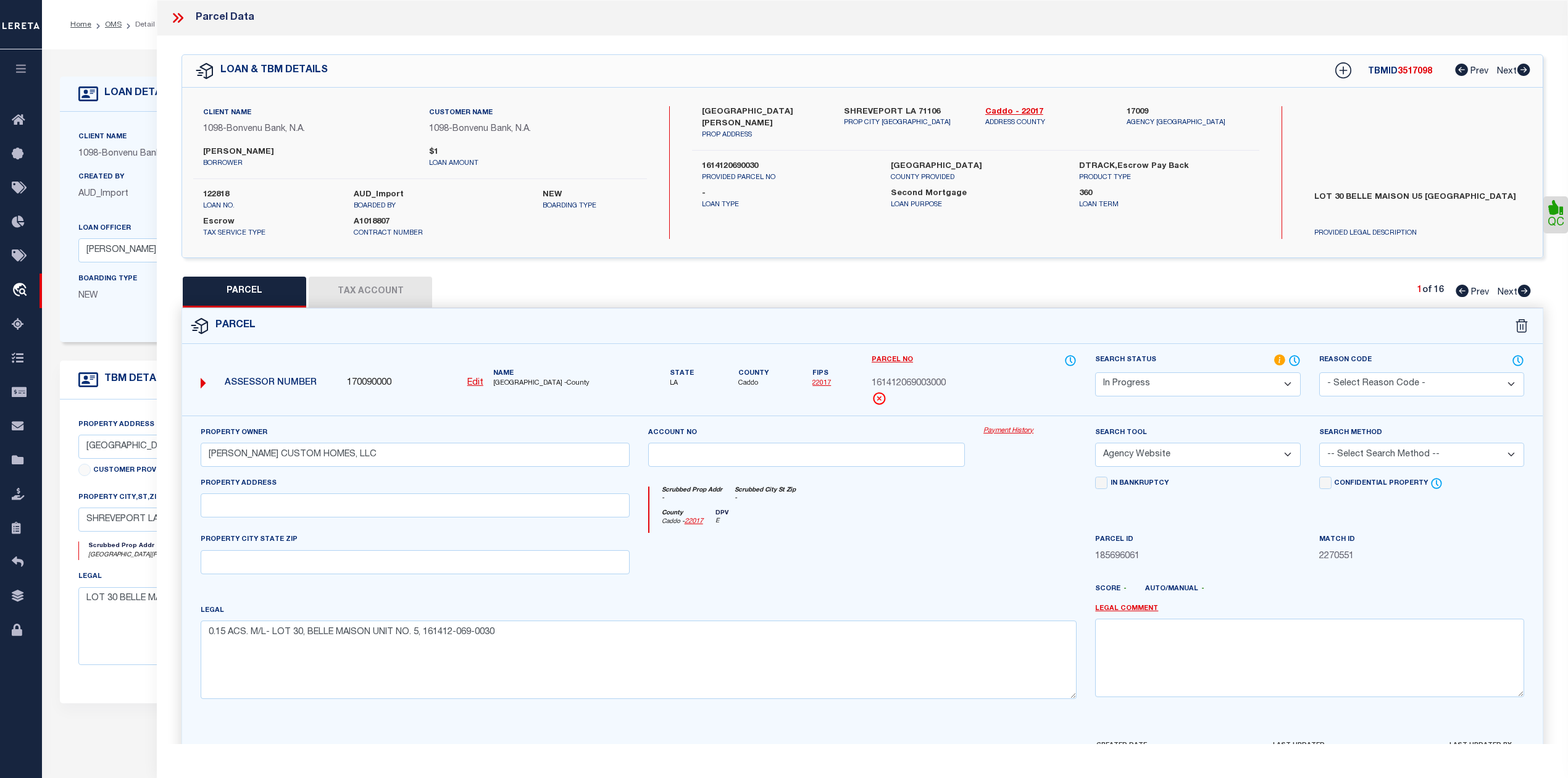
click at [983, 506] on div "Scrubbed Prop Addr - Scrubbed City St Zip -" at bounding box center [863, 497] width 428 height 23
click at [1167, 386] on select "Automated Search Bad Parcel Complete Duplicate Parcel High Dollar Reporting In …" at bounding box center [1197, 384] width 205 height 24
select select "PC"
click at [1095, 372] on select "Automated Search Bad Parcel Complete Duplicate Parcel High Dollar Reporting In …" at bounding box center [1197, 384] width 205 height 24
click at [986, 568] on div at bounding box center [1029, 558] width 112 height 51
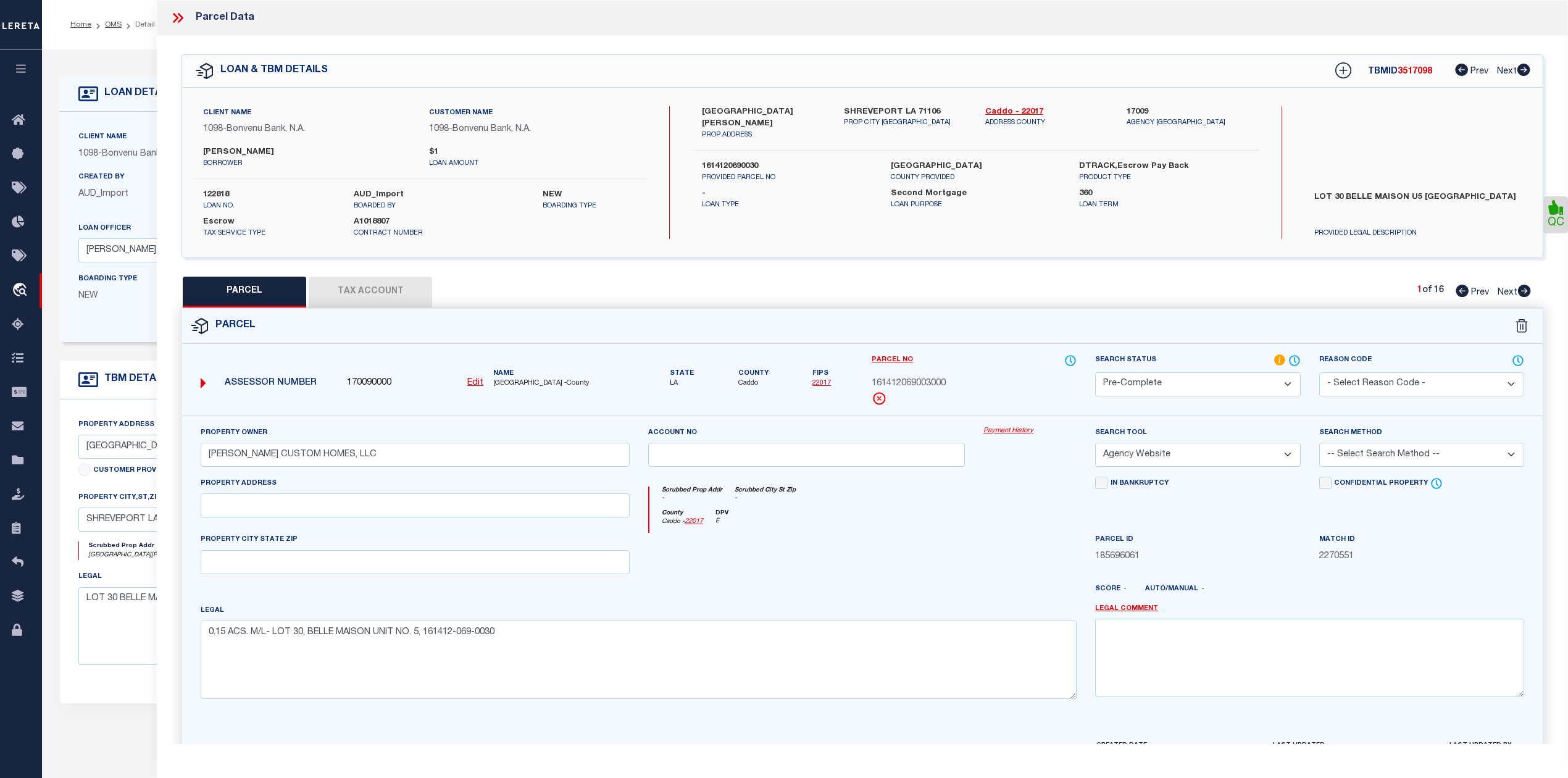
scroll to position [81, 0]
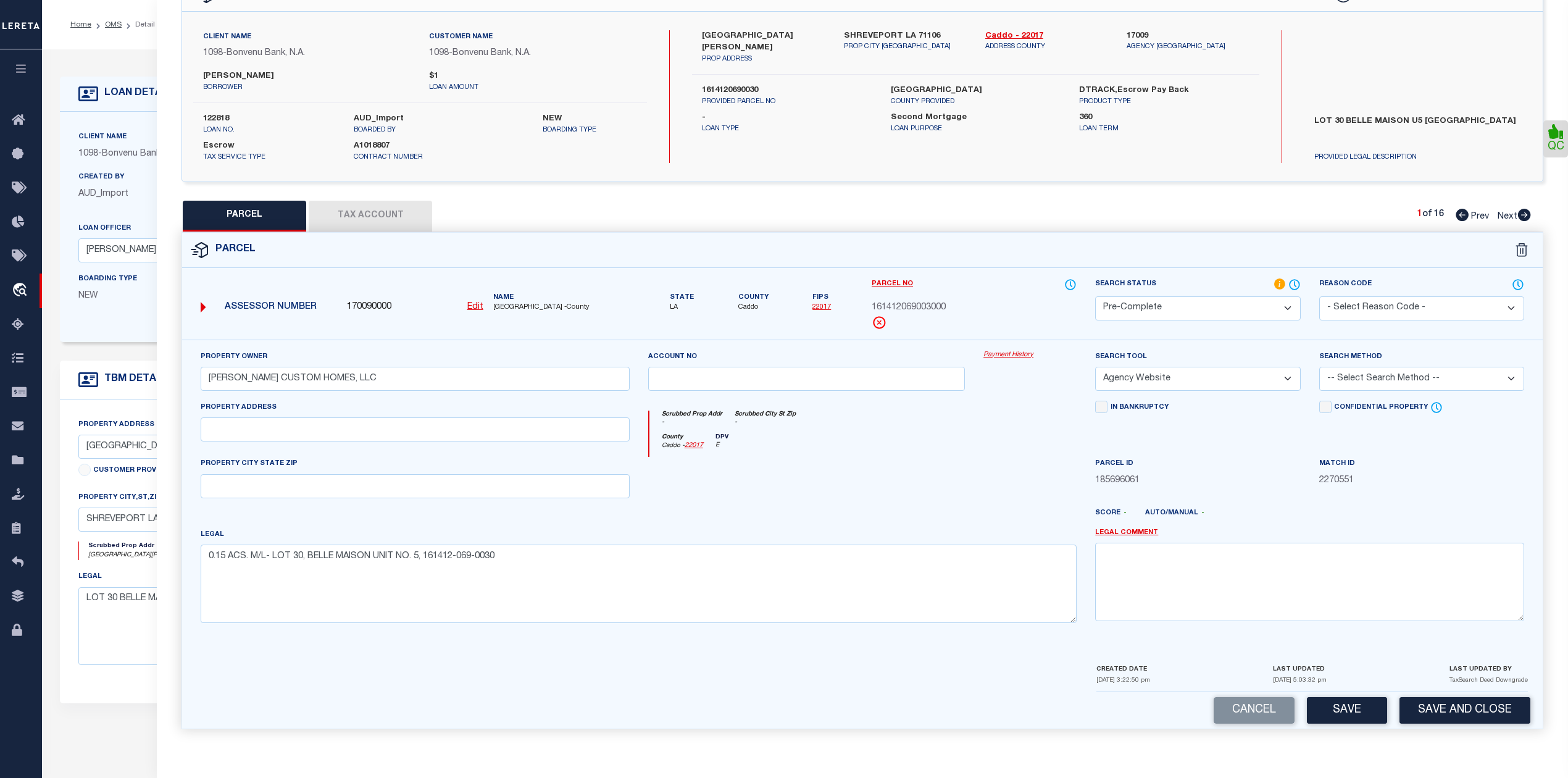
click at [1382, 381] on select "-- Select Search Method -- Property Address Legal Liability Info Provided" at bounding box center [1421, 378] width 205 height 24
select select "ADD"
click at [1319, 366] on select "-- Select Search Method -- Property Address Legal Liability Info Provided" at bounding box center [1421, 378] width 205 height 24
click at [991, 440] on div "County Caddo - 22017 DPV E" at bounding box center [863, 446] width 428 height 24
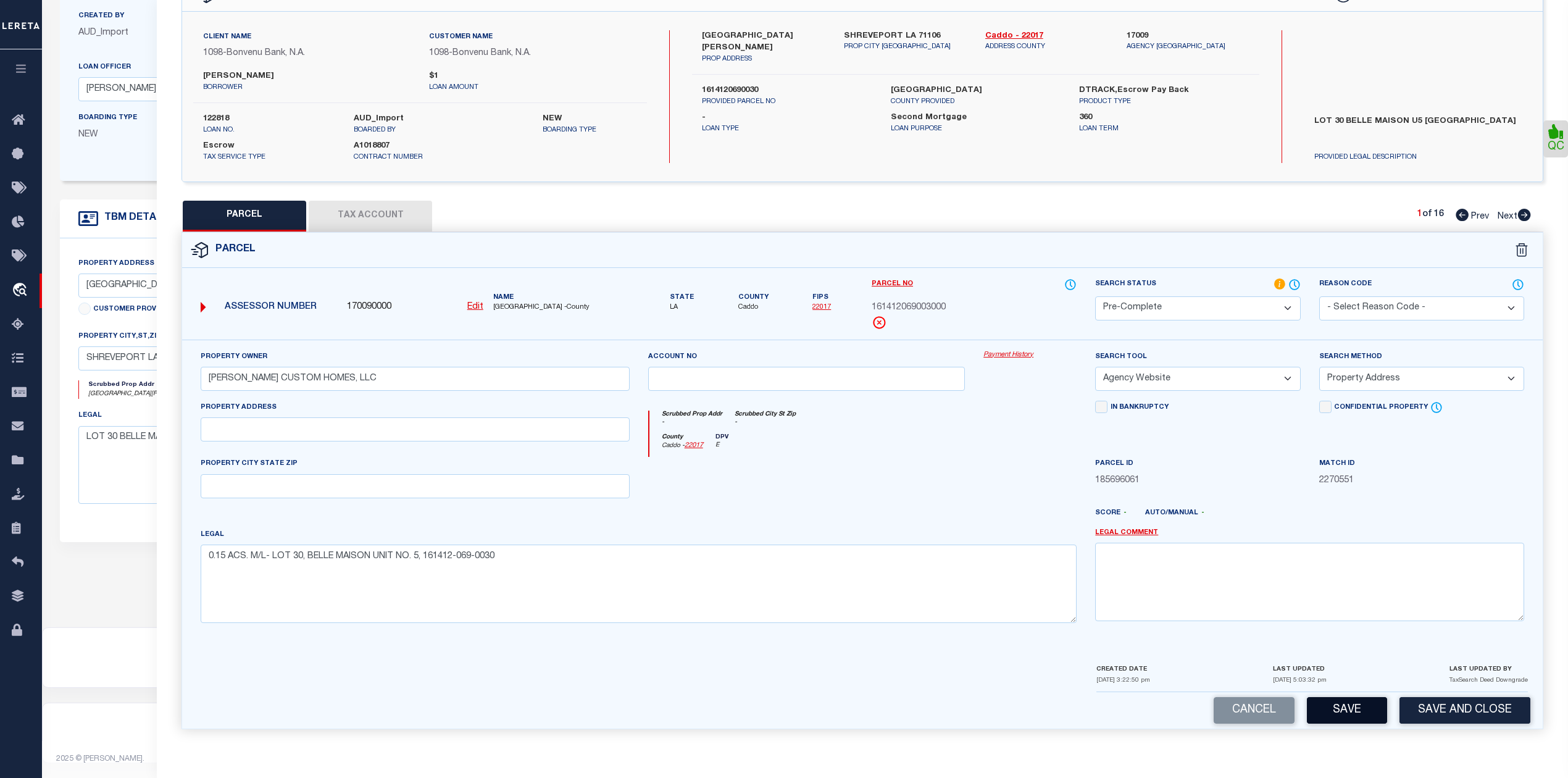
click at [1337, 714] on button "Save" at bounding box center [1347, 710] width 81 height 27
click at [1062, 504] on div at bounding box center [1029, 482] width 112 height 51
select select "AS"
select select
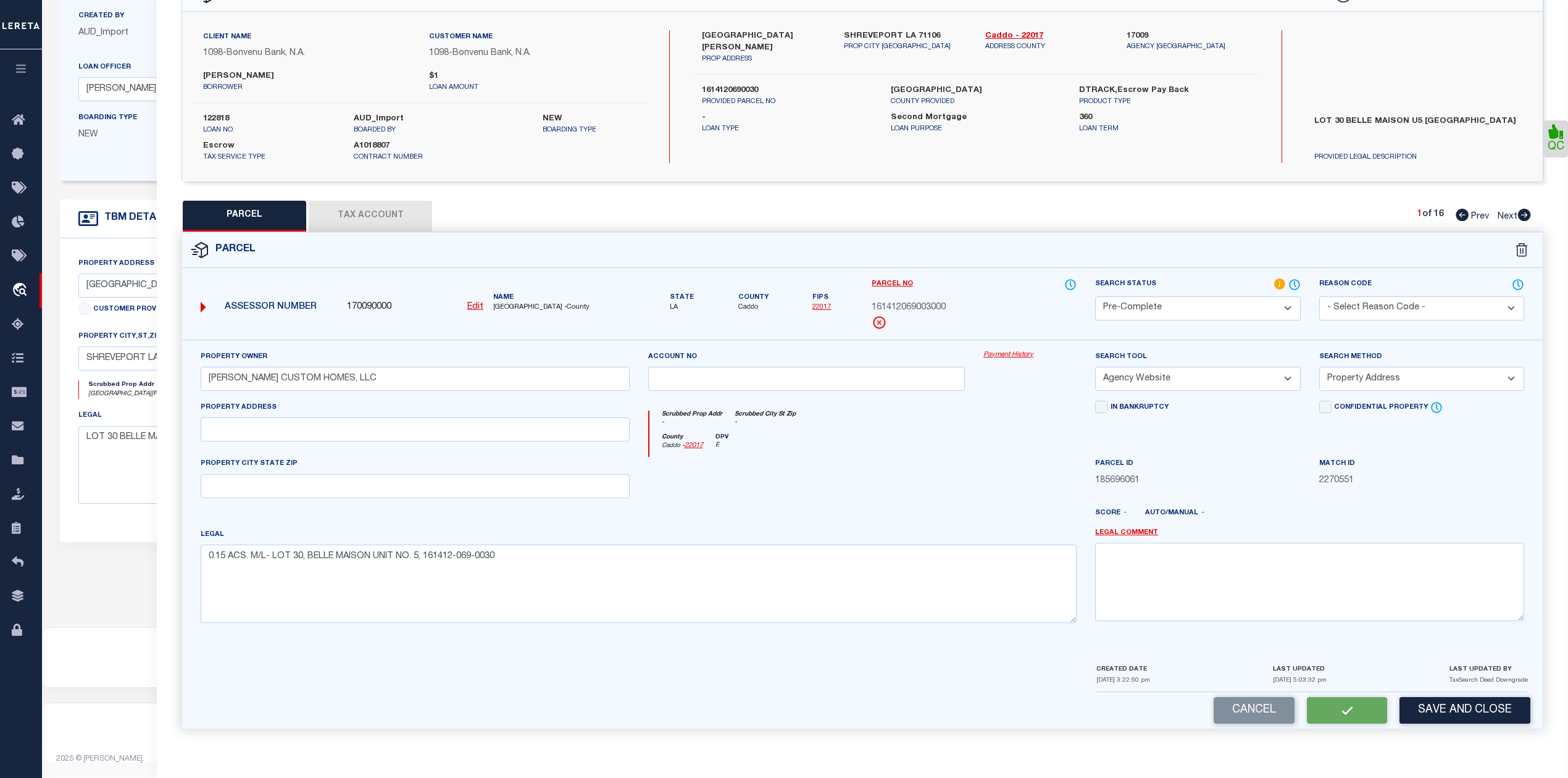
checkbox input "false"
select select "PC"
type input "WIMBERLY CUSTOM HOMES, LLC"
select select "AGW"
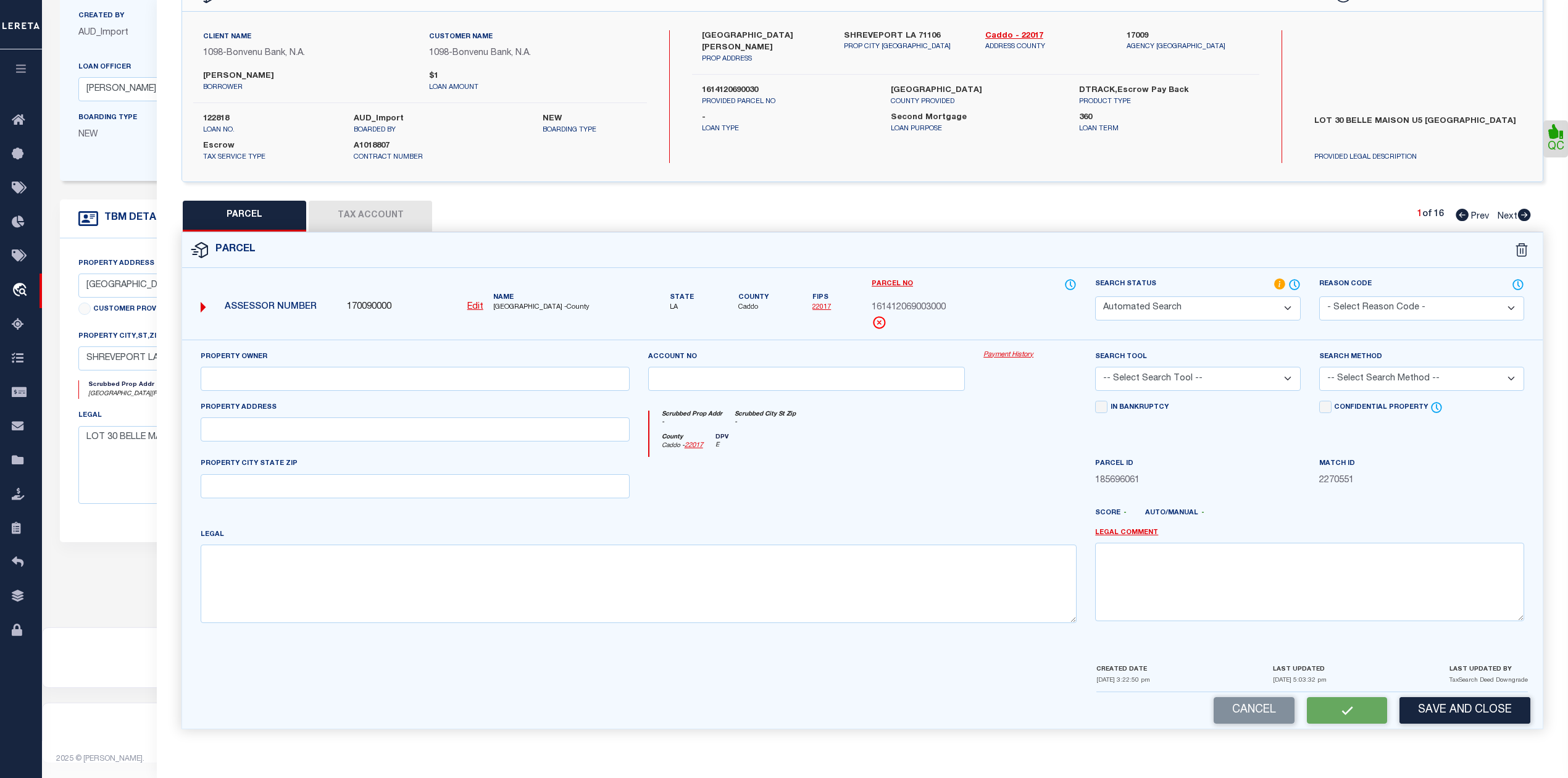
select select "ADD"
type textarea "0.15 ACS. M/L- LOT 30, BELLE MAISON UNIT NO. 5, 161412-069-0030"
click at [1524, 214] on icon at bounding box center [1524, 214] width 13 height 13
select select "AS"
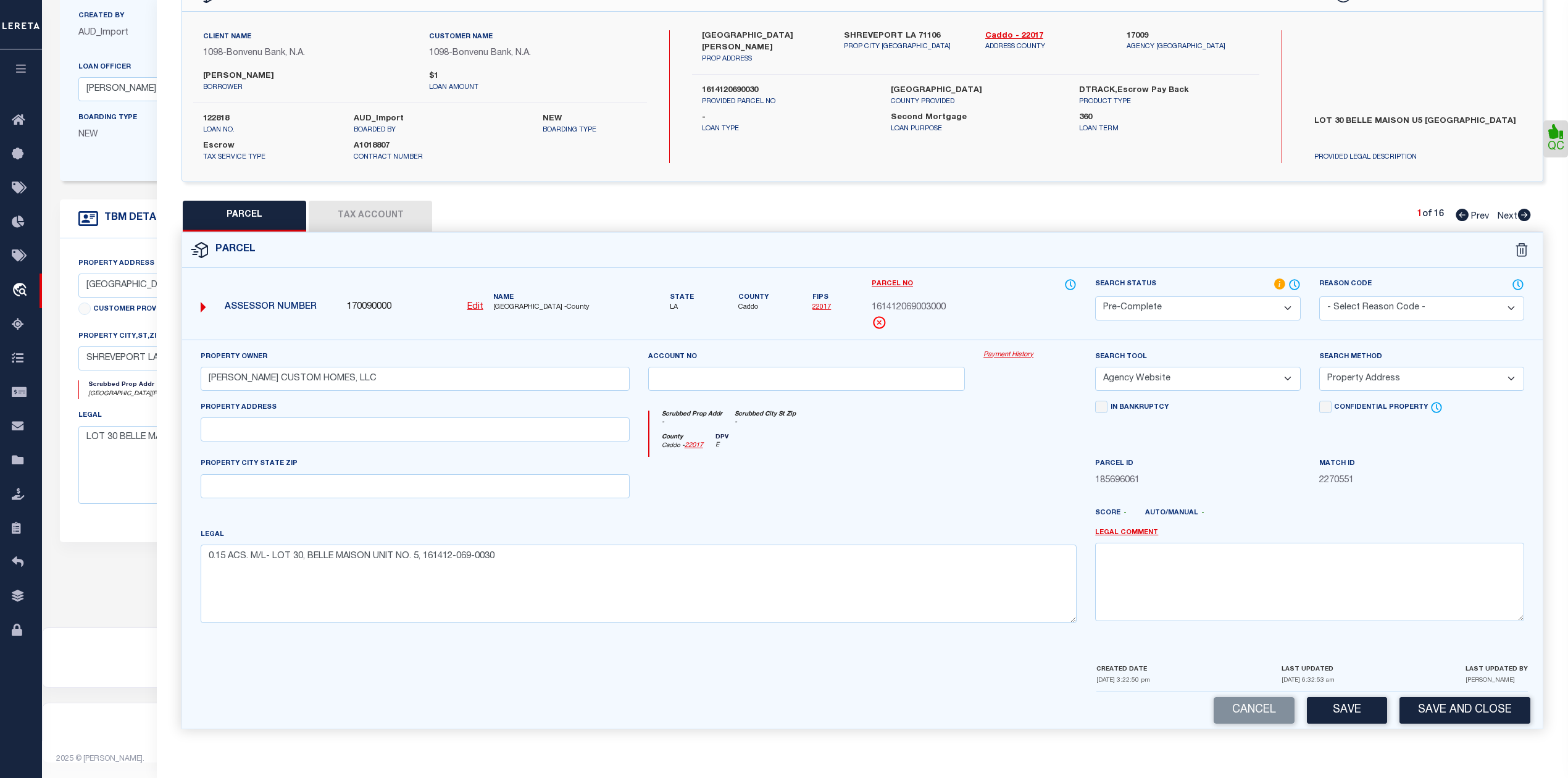
select select
checkbox input "false"
select select "PA"
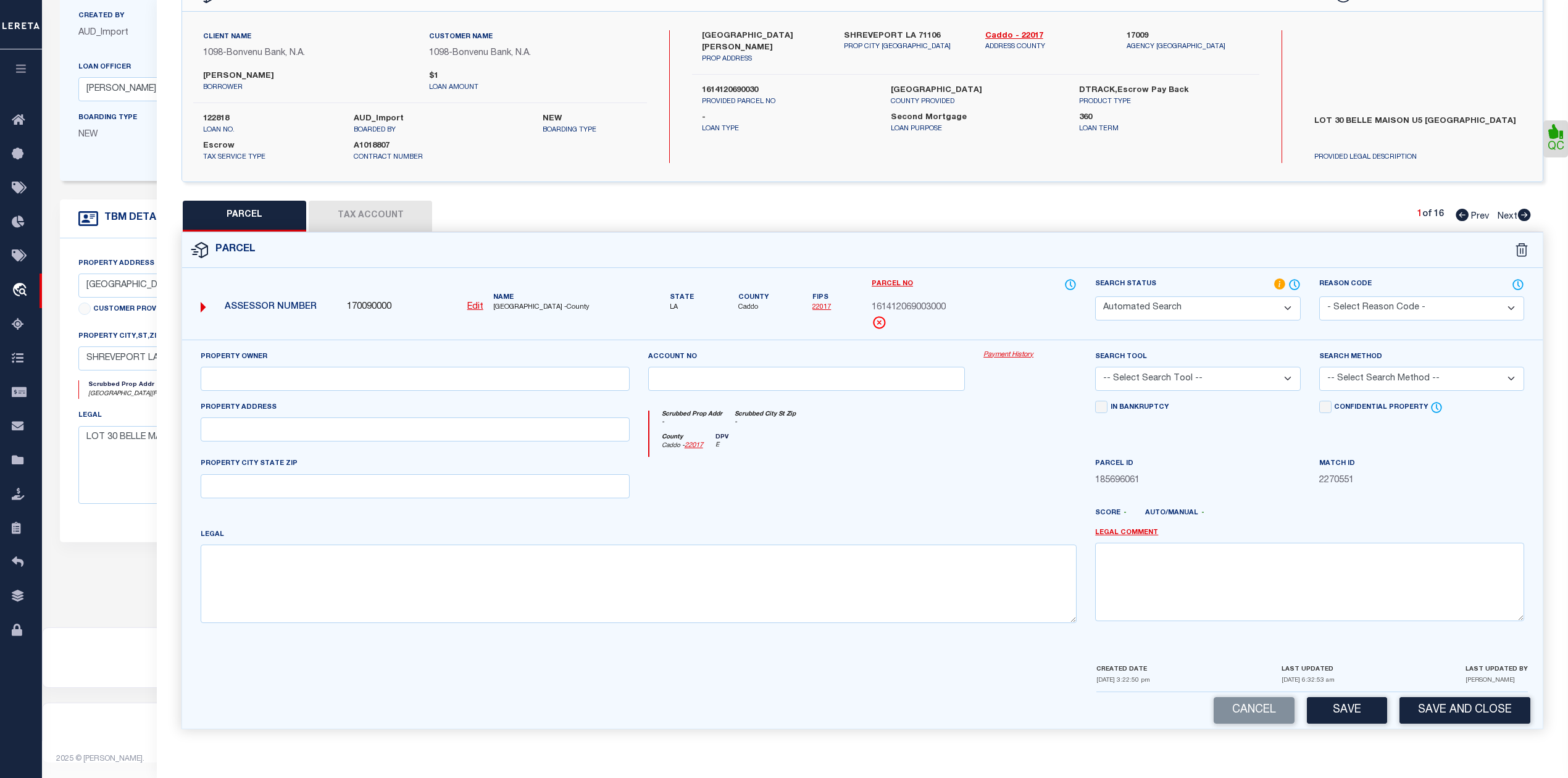
select select "MDD"
select select "ADD"
checkbox input "false"
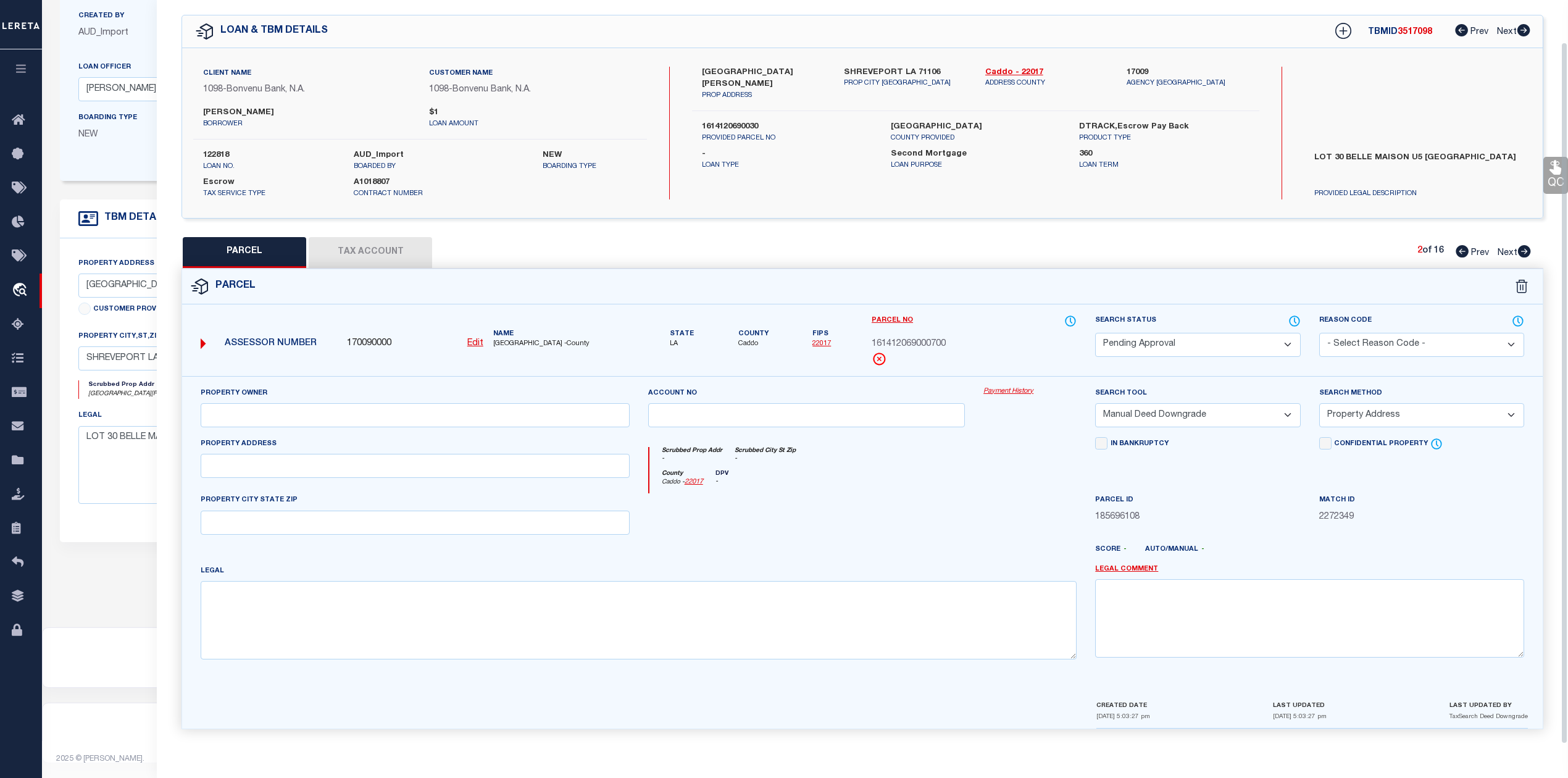
scroll to position [44, 0]
click at [1456, 247] on icon at bounding box center [1462, 251] width 13 height 13
select select "AS"
select select
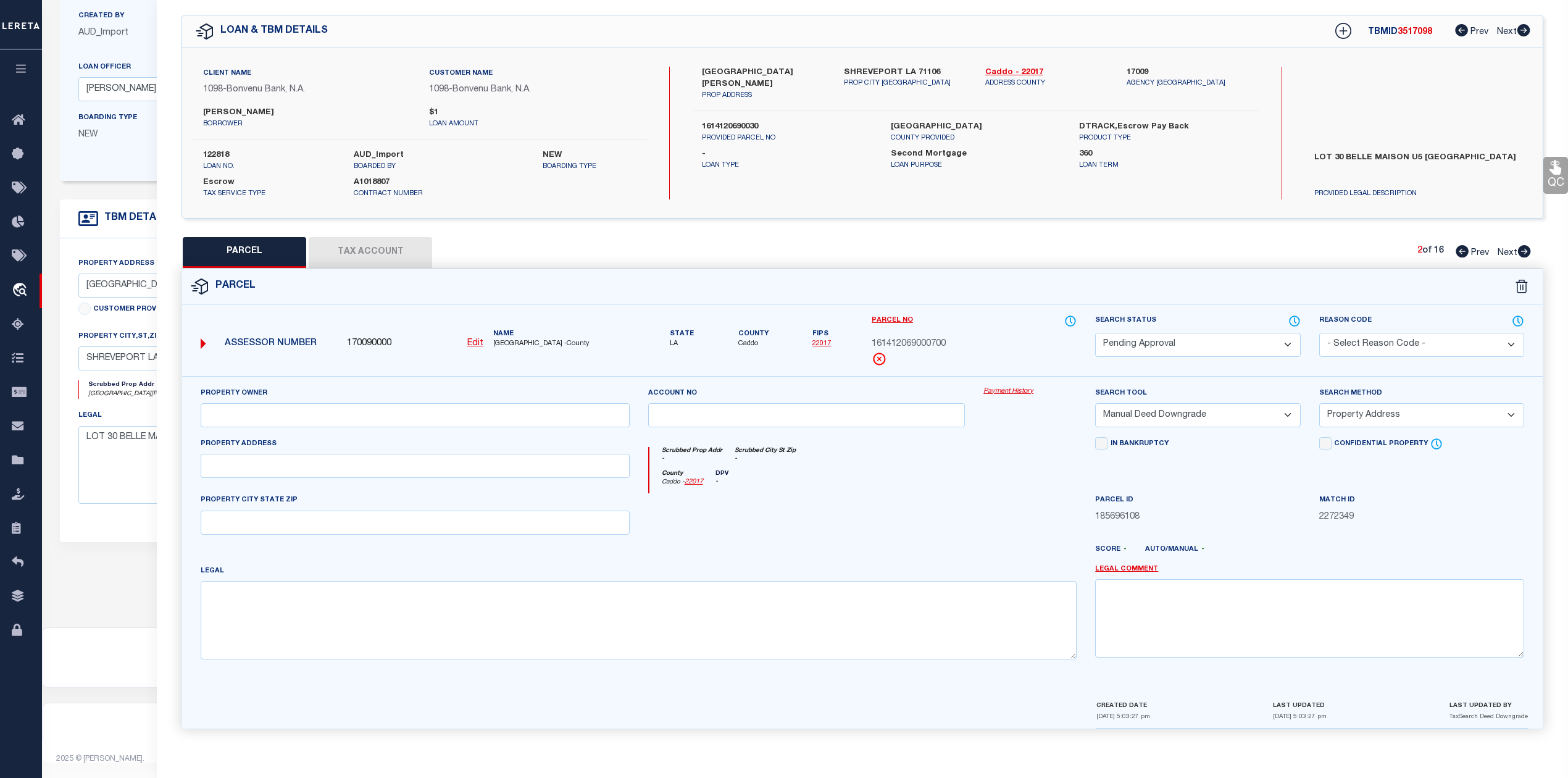
checkbox input "false"
select select "PC"
type input "WIMBERLY CUSTOM HOMES, LLC"
select select "AGW"
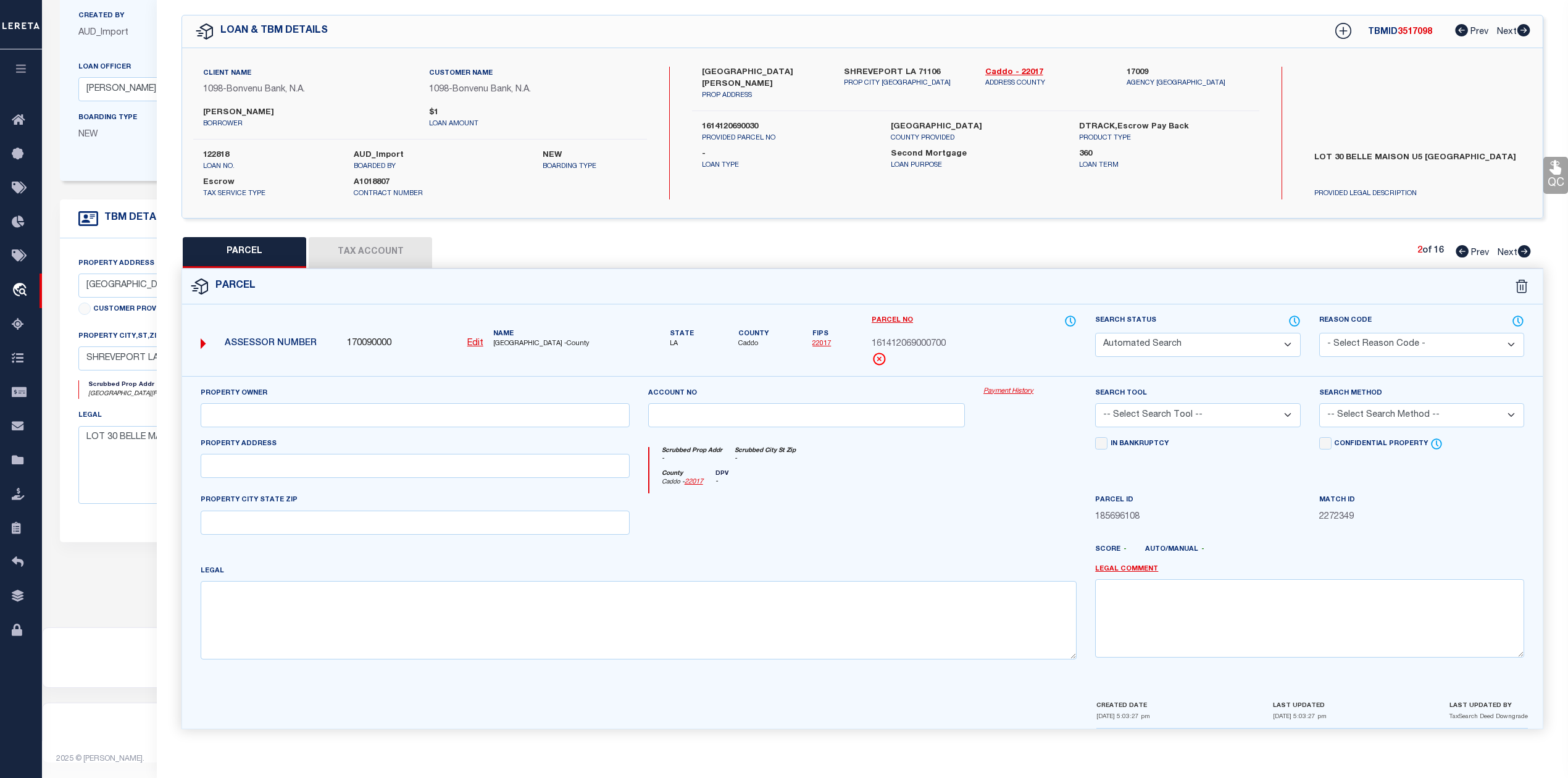
select select "ADD"
type textarea "0.15 ACS. M/L- LOT 30, BELLE MAISON UNIT NO. 5, 161412-069-0030"
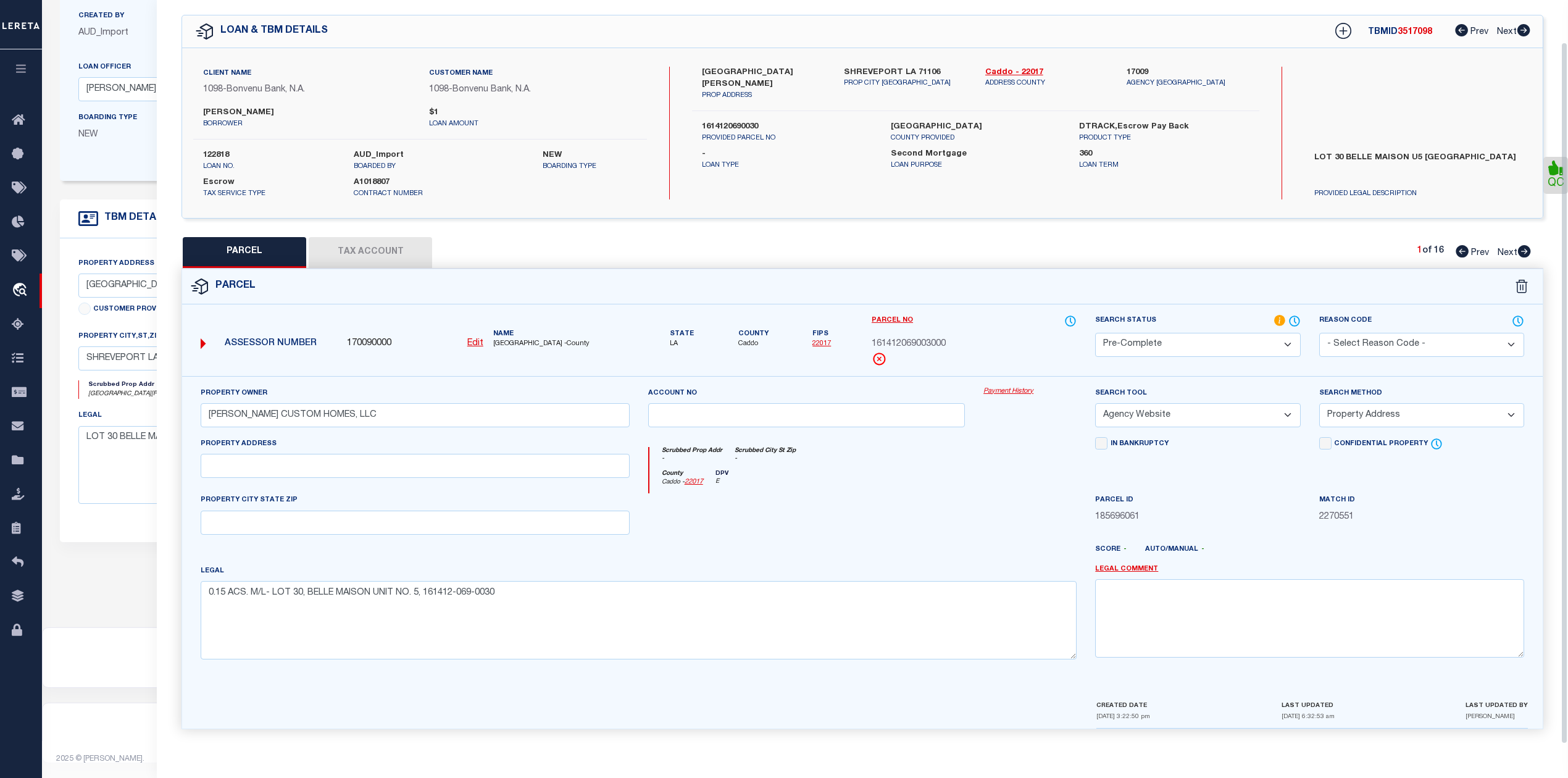
click at [1156, 278] on div "Parcel" at bounding box center [862, 287] width 1360 height 35
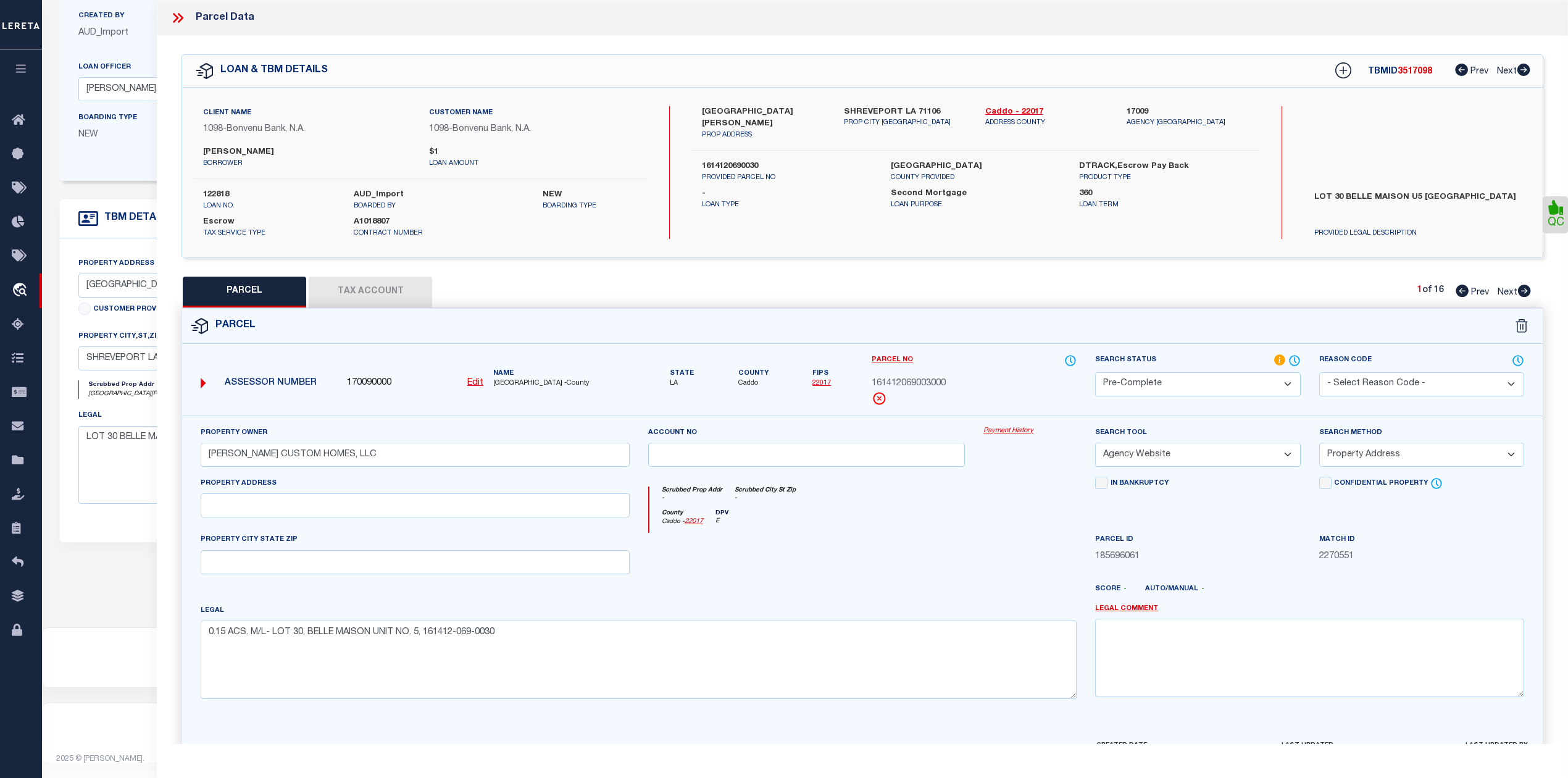
click at [178, 13] on icon at bounding box center [178, 18] width 16 height 16
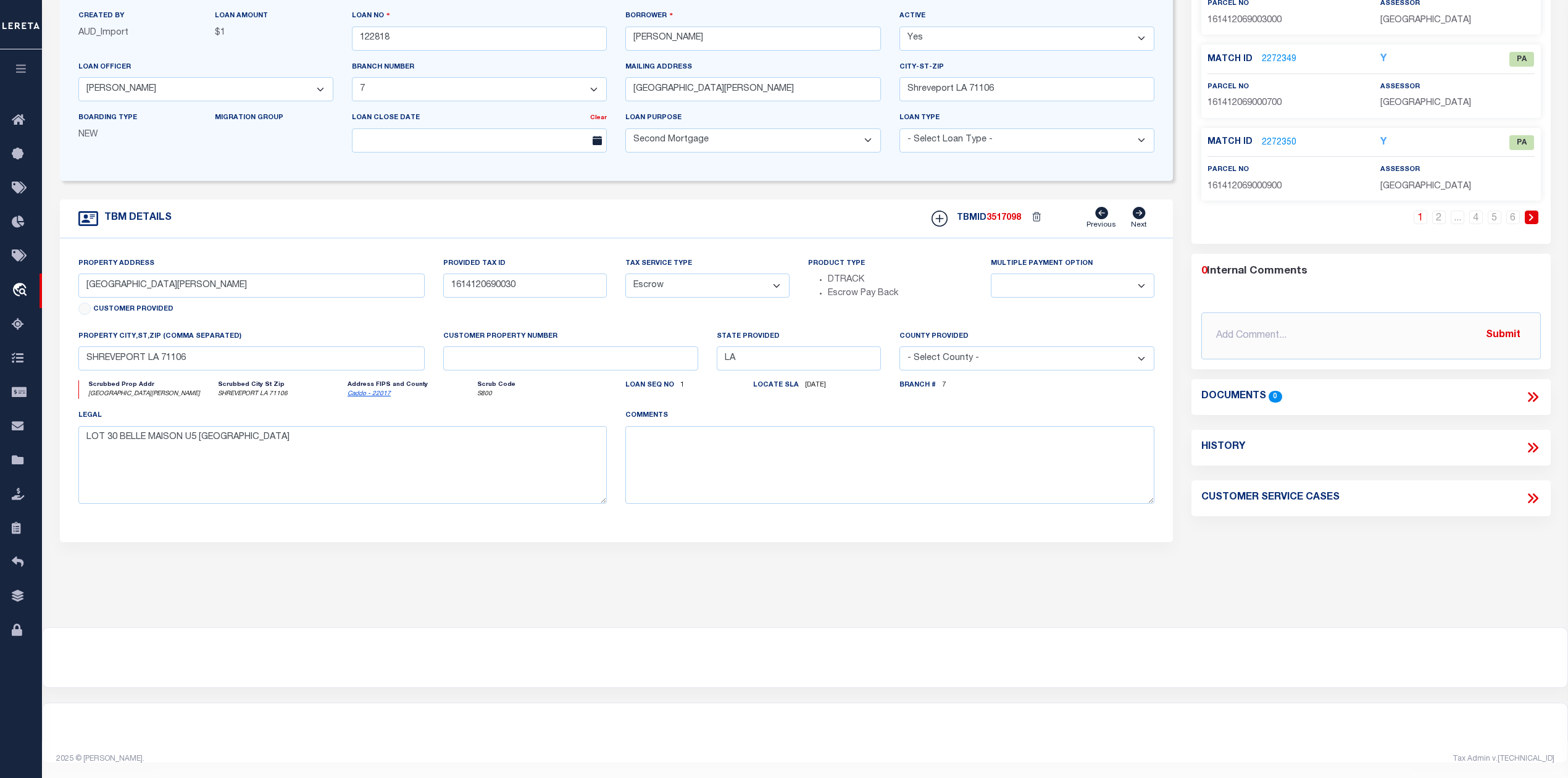
click at [931, 519] on div at bounding box center [617, 518] width 1095 height 10
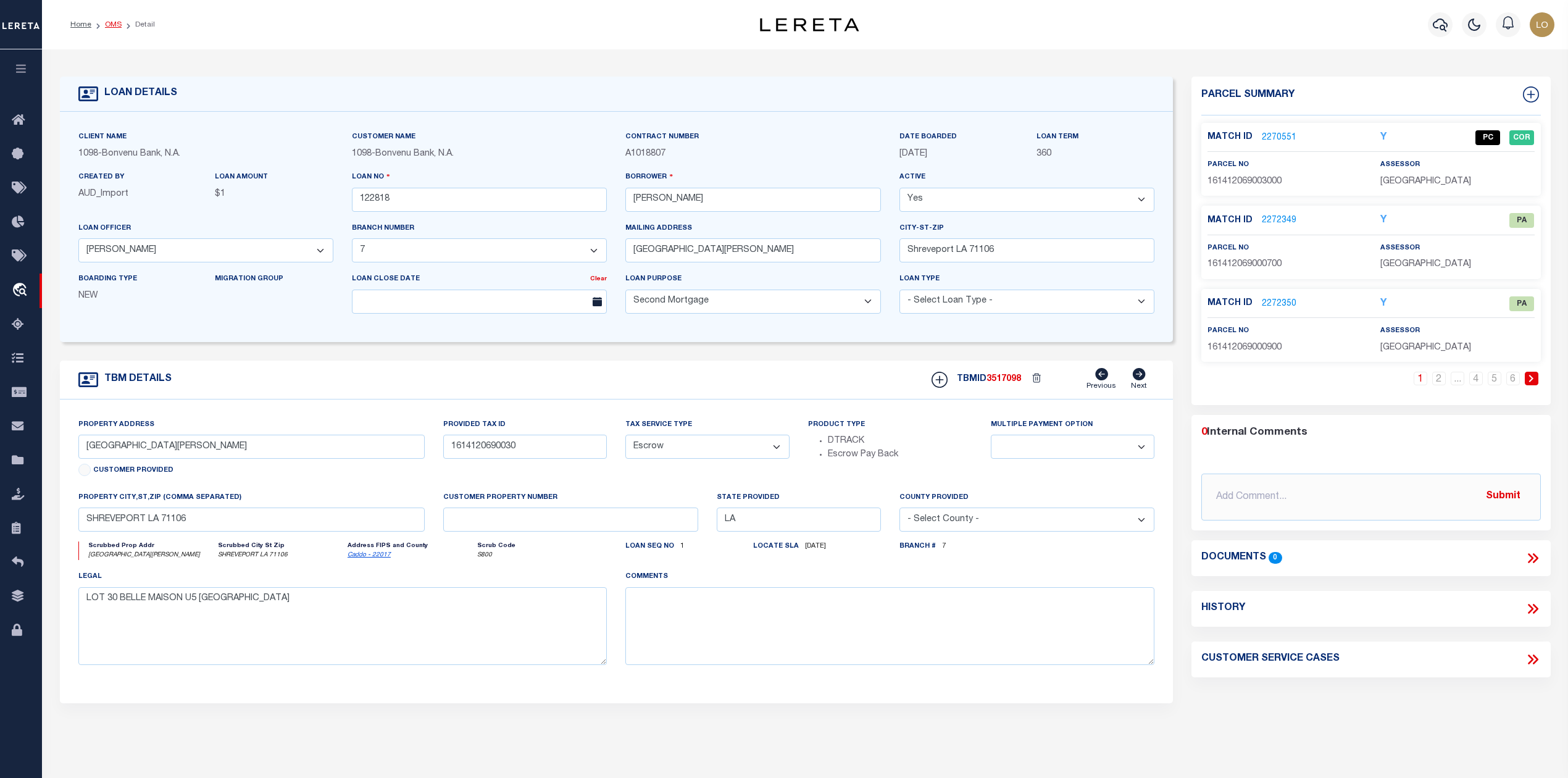
click at [112, 24] on link "OMS" at bounding box center [113, 24] width 17 height 7
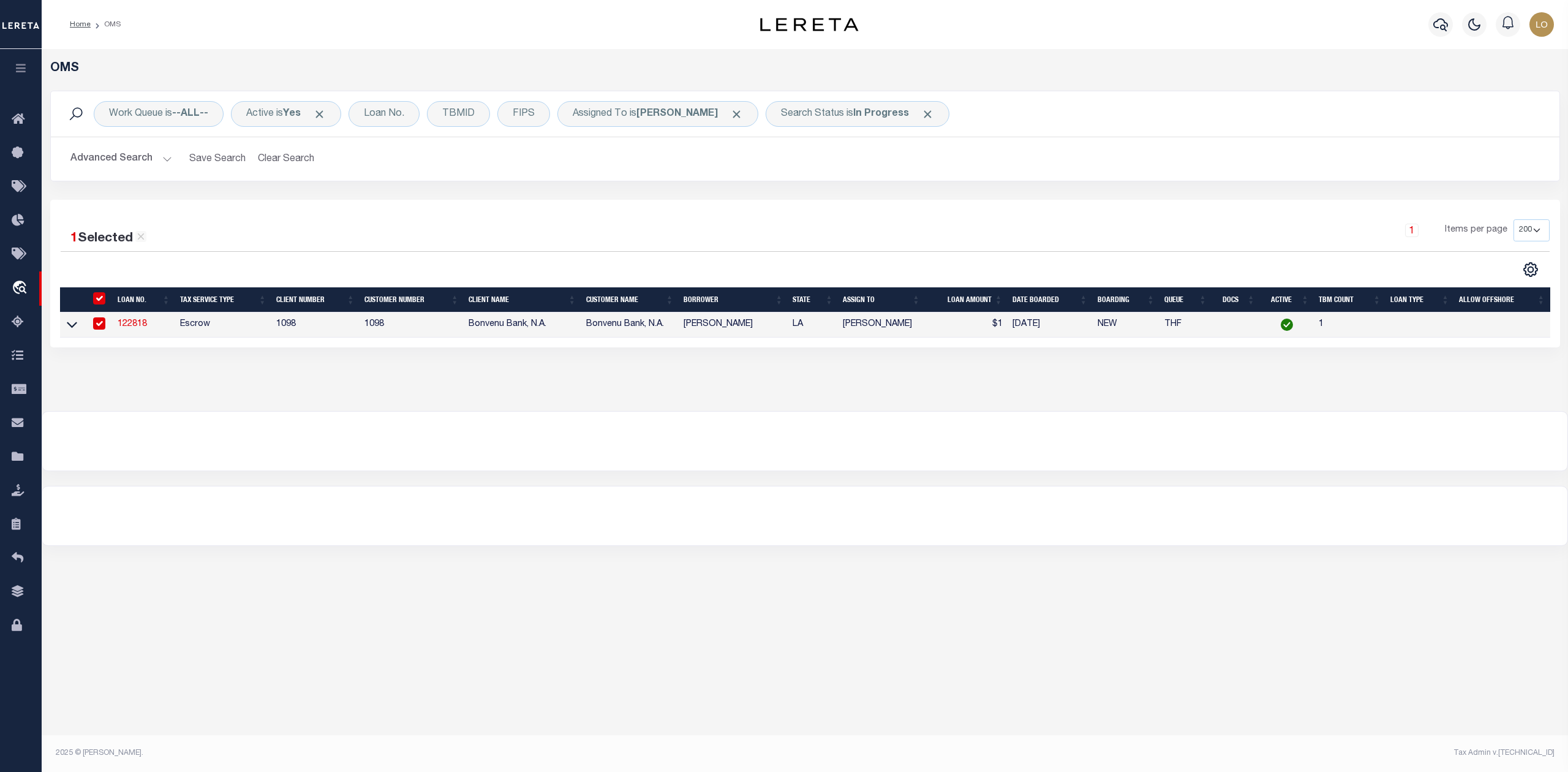
click at [823, 495] on div at bounding box center [805, 515] width 1525 height 59
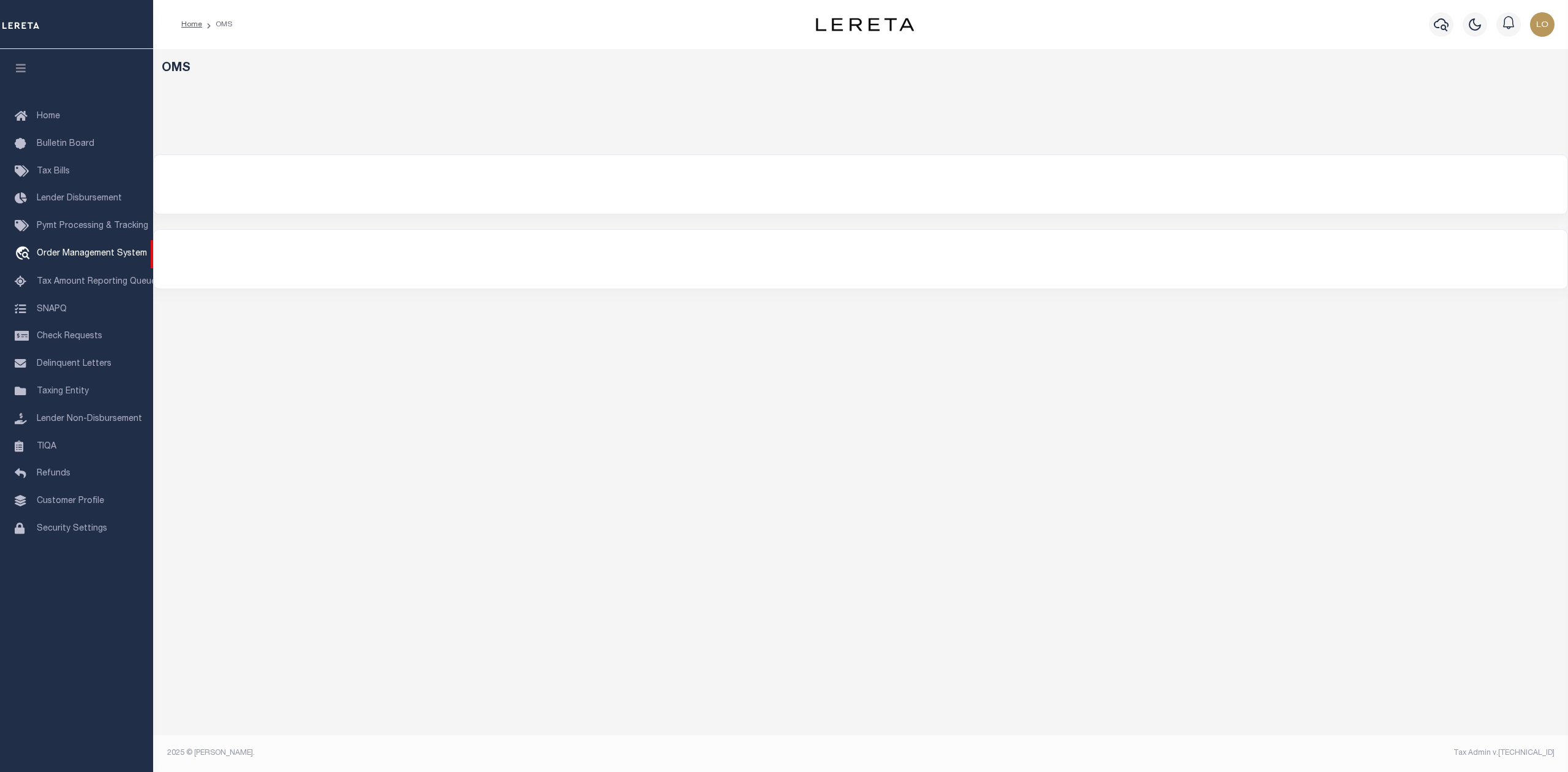
select select "200"
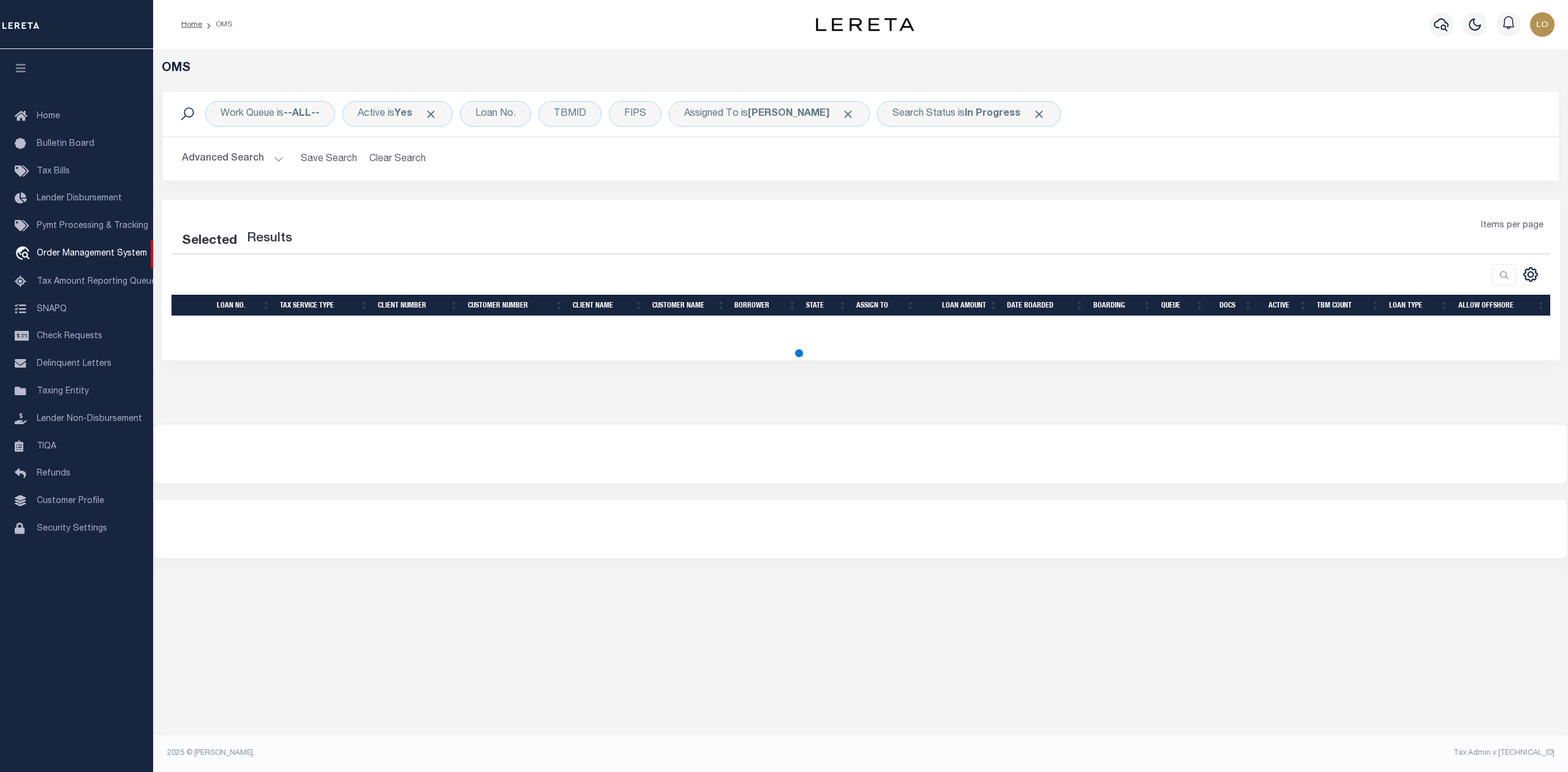
select select "200"
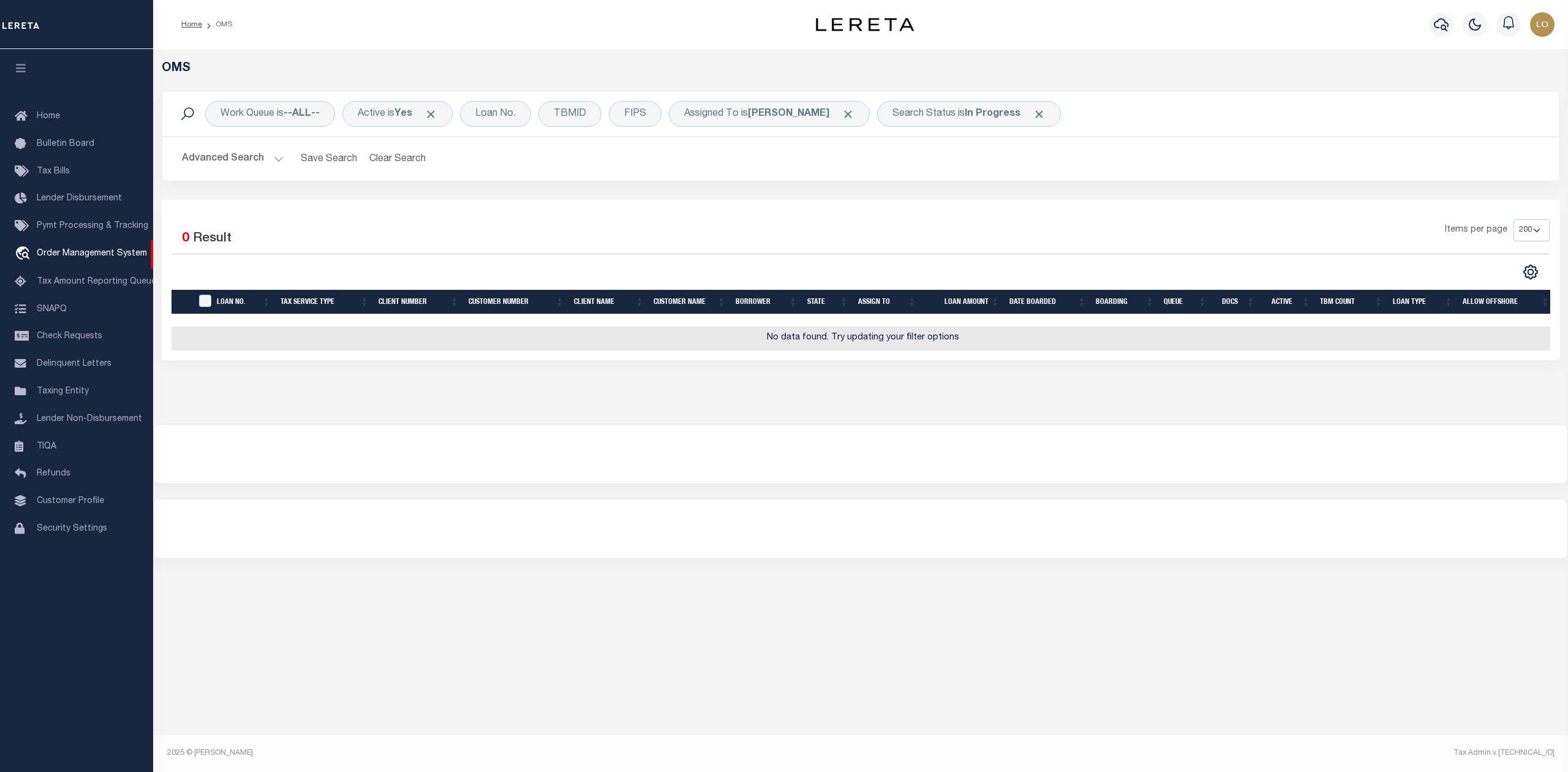
click at [805, 387] on div "OMS Work Queue is --ALL-- Active is Yes Loan No. TBMID FIPS Assigned To is Loke…" at bounding box center [861, 224] width 1407 height 326
click at [965, 119] on b "In Progress" at bounding box center [993, 114] width 56 height 10
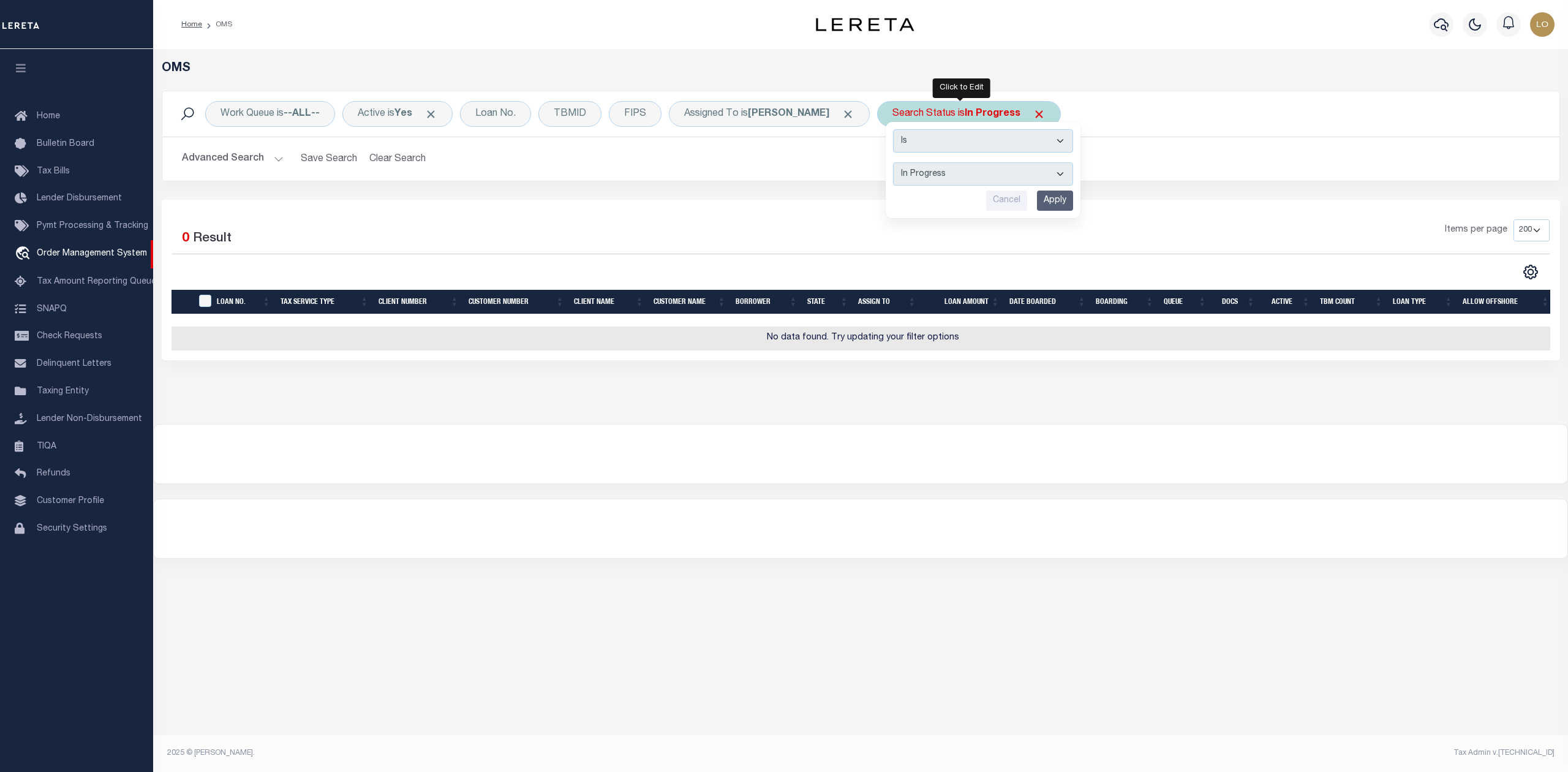
click at [940, 179] on select "Automated Search Bad Parcel Complete Duplicate Parcel High Dollar Reporting In …" at bounding box center [983, 174] width 180 height 23
select select "RD"
click at [893, 163] on select "Automated Search Bad Parcel Complete Duplicate Parcel High Dollar Reporting In …" at bounding box center [983, 174] width 180 height 23
click at [1056, 202] on input "Apply" at bounding box center [1055, 201] width 36 height 21
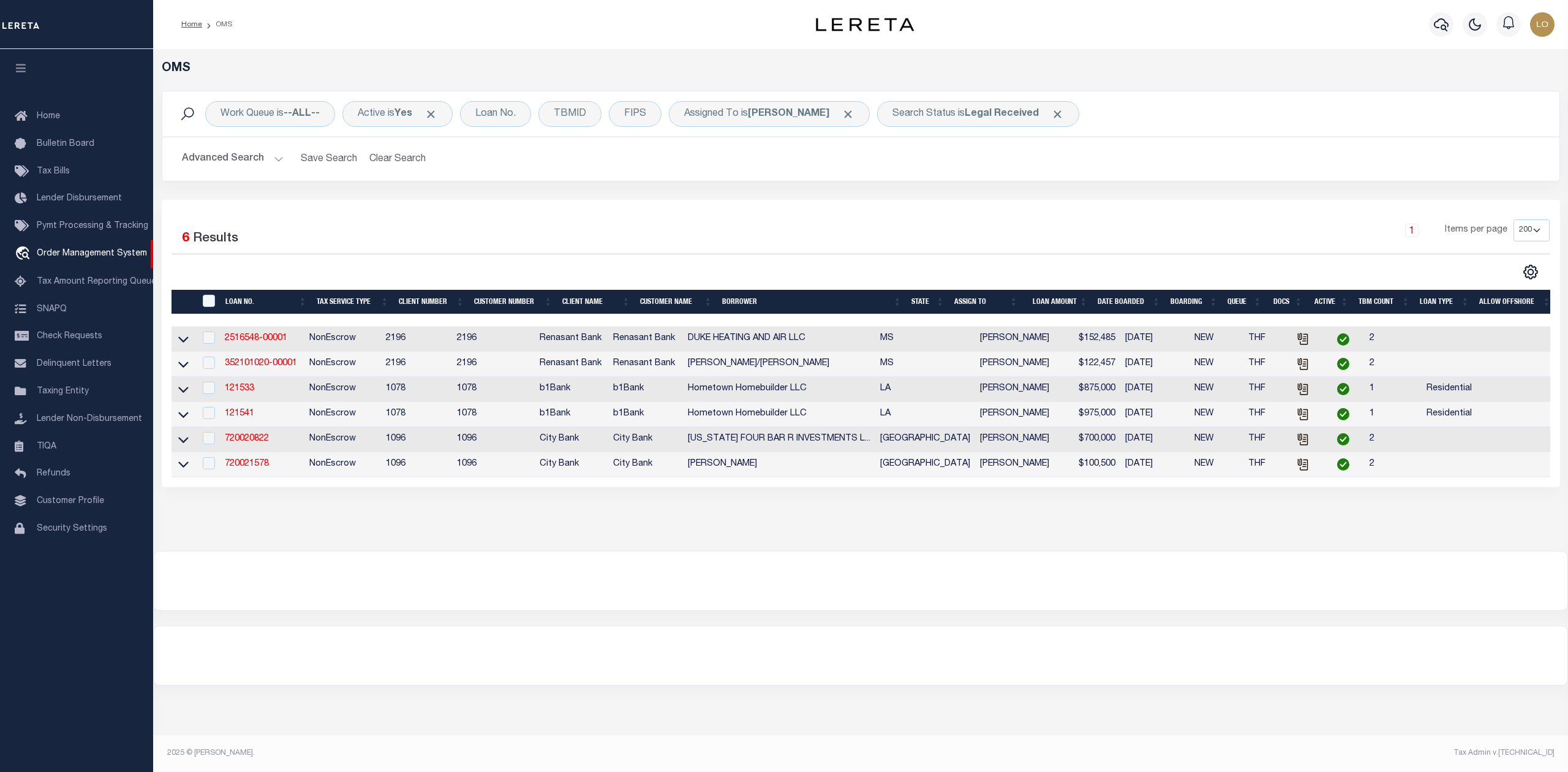
click at [803, 665] on div at bounding box center [861, 655] width 1413 height 59
click at [817, 606] on div at bounding box center [861, 581] width 1413 height 59
click at [260, 466] on td "720021578" at bounding box center [262, 465] width 84 height 25
checkbox input "true"
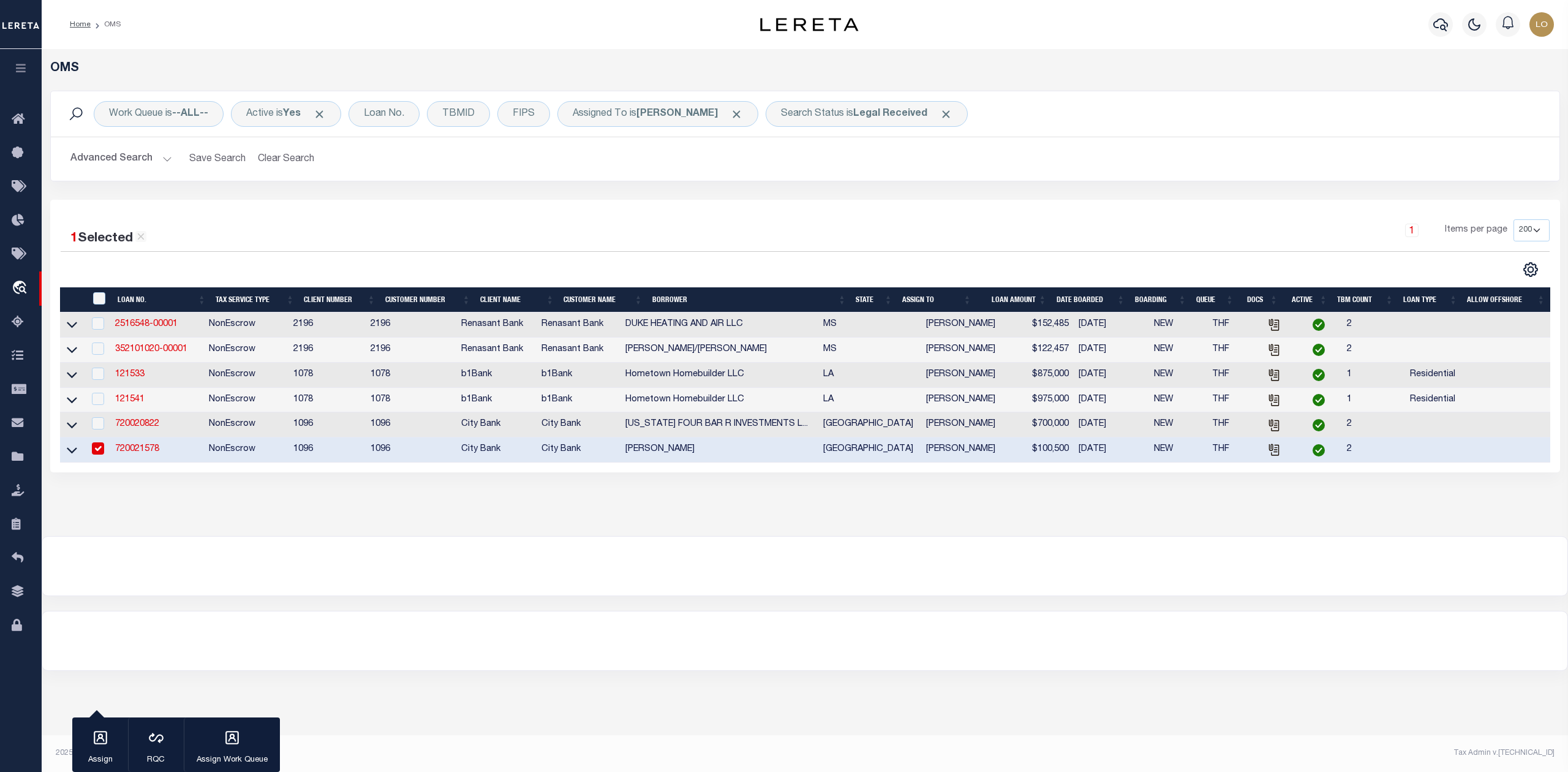
click at [144, 453] on link "720021578" at bounding box center [137, 449] width 44 height 9
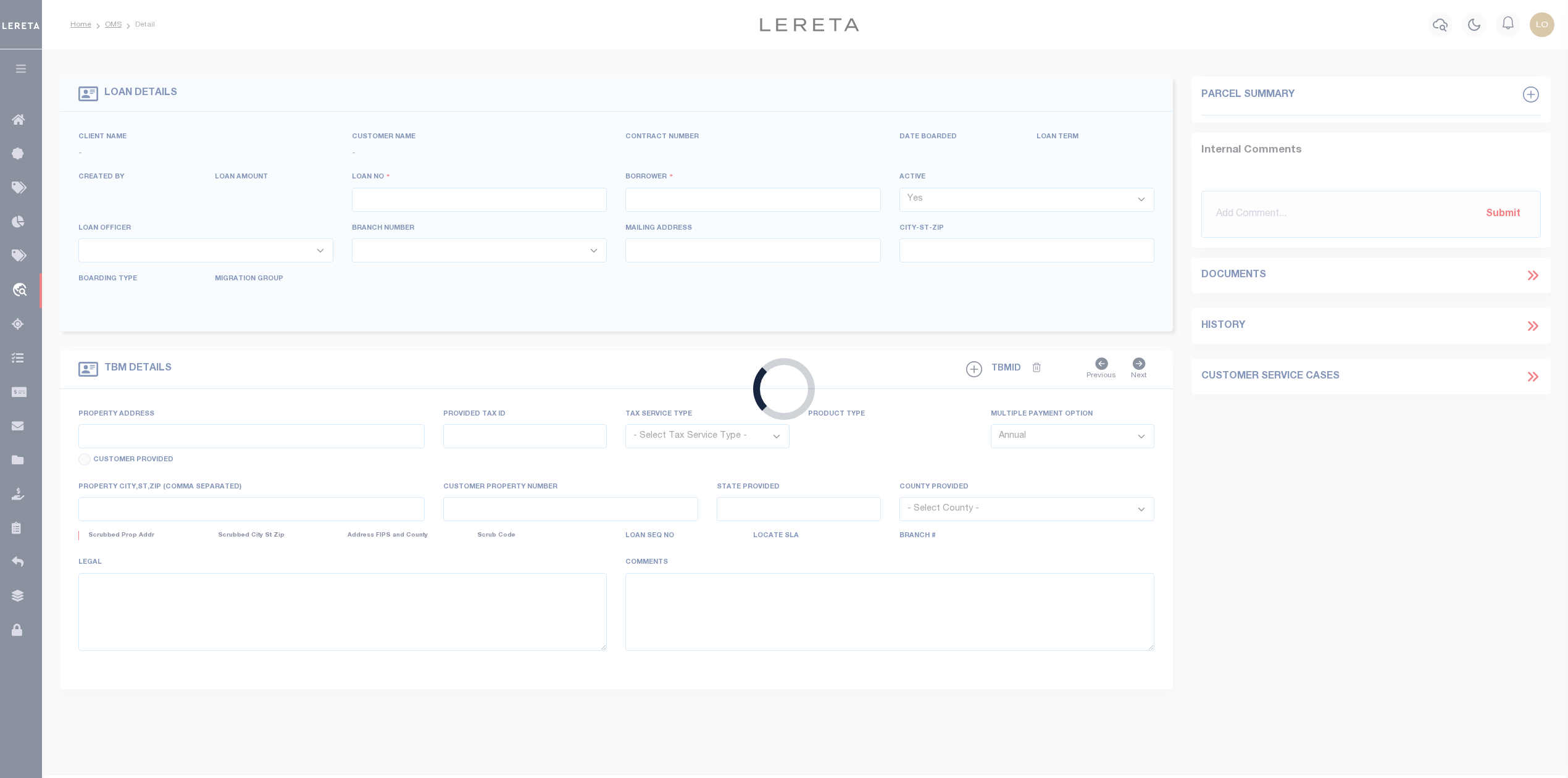
type input "720021578"
type input "[PERSON_NAME]"
select select
select select "100"
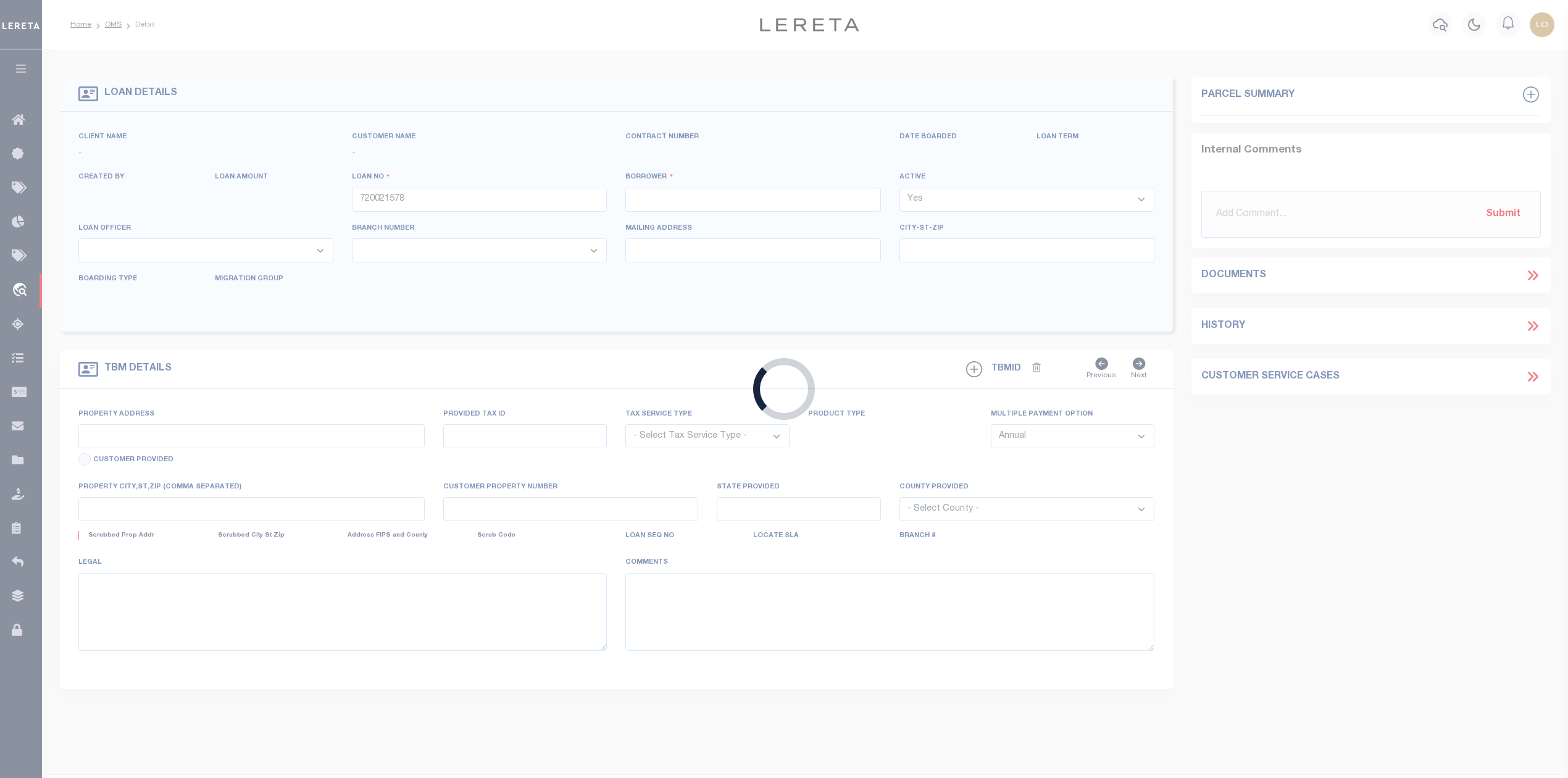
select select "NonEscrow"
type input "130.1 ACRES TRACT"
type input "080-0698-1326-002-00-00"
select select
type input "POST, TX 79356"
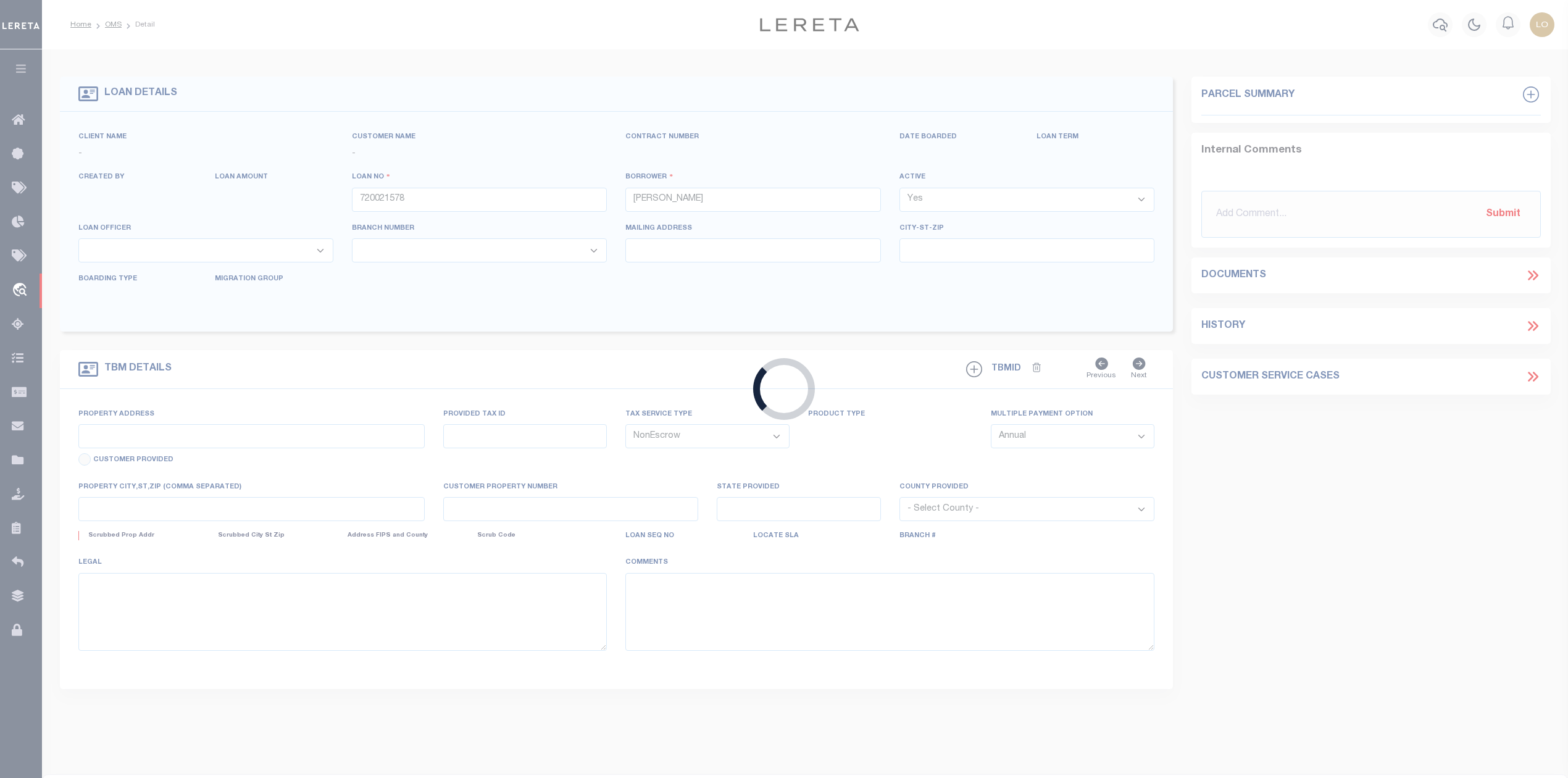
type input "[GEOGRAPHIC_DATA]"
select select
select select "13956"
select select "1346"
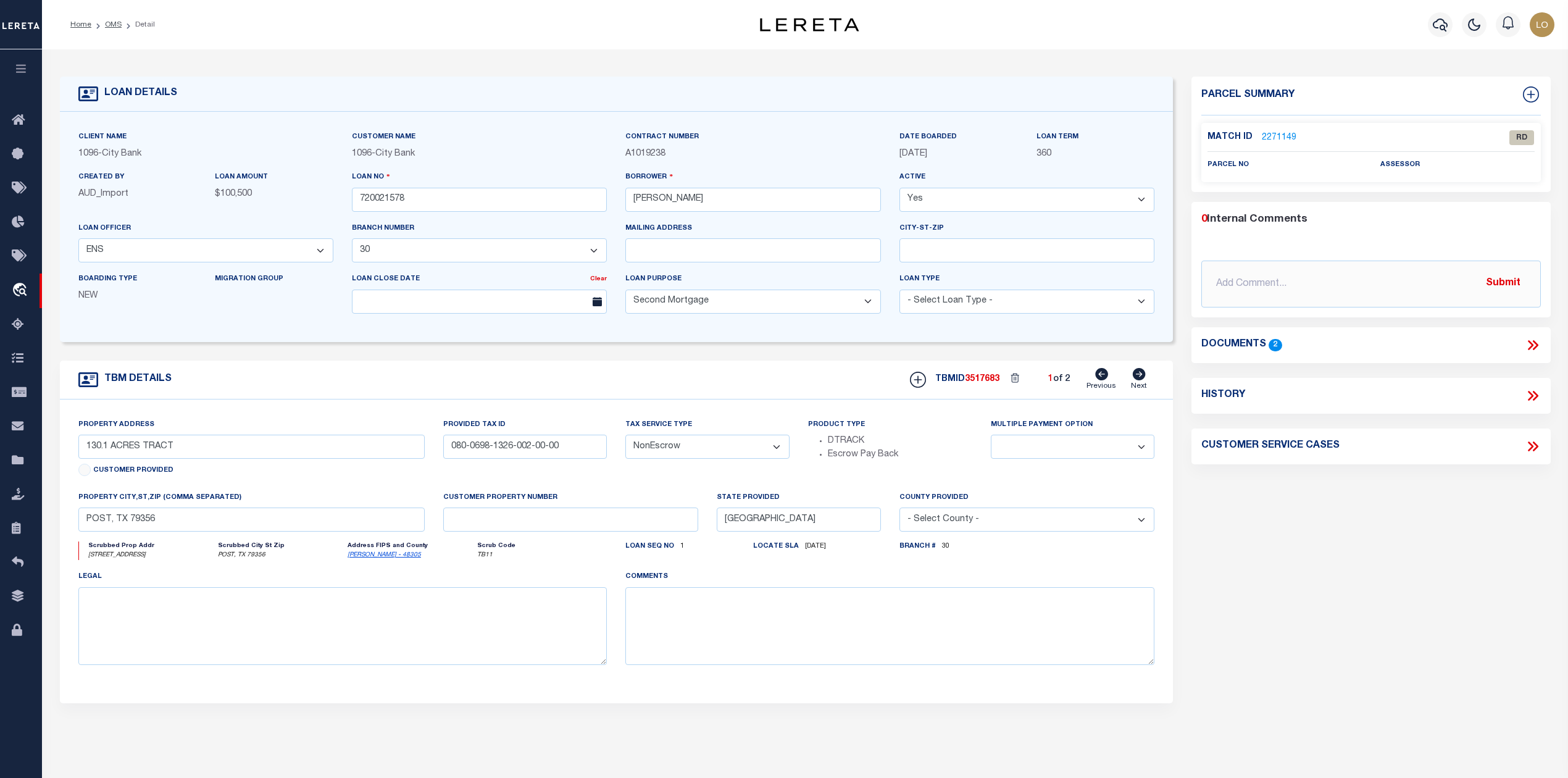
click at [1530, 346] on icon at bounding box center [1533, 345] width 16 height 16
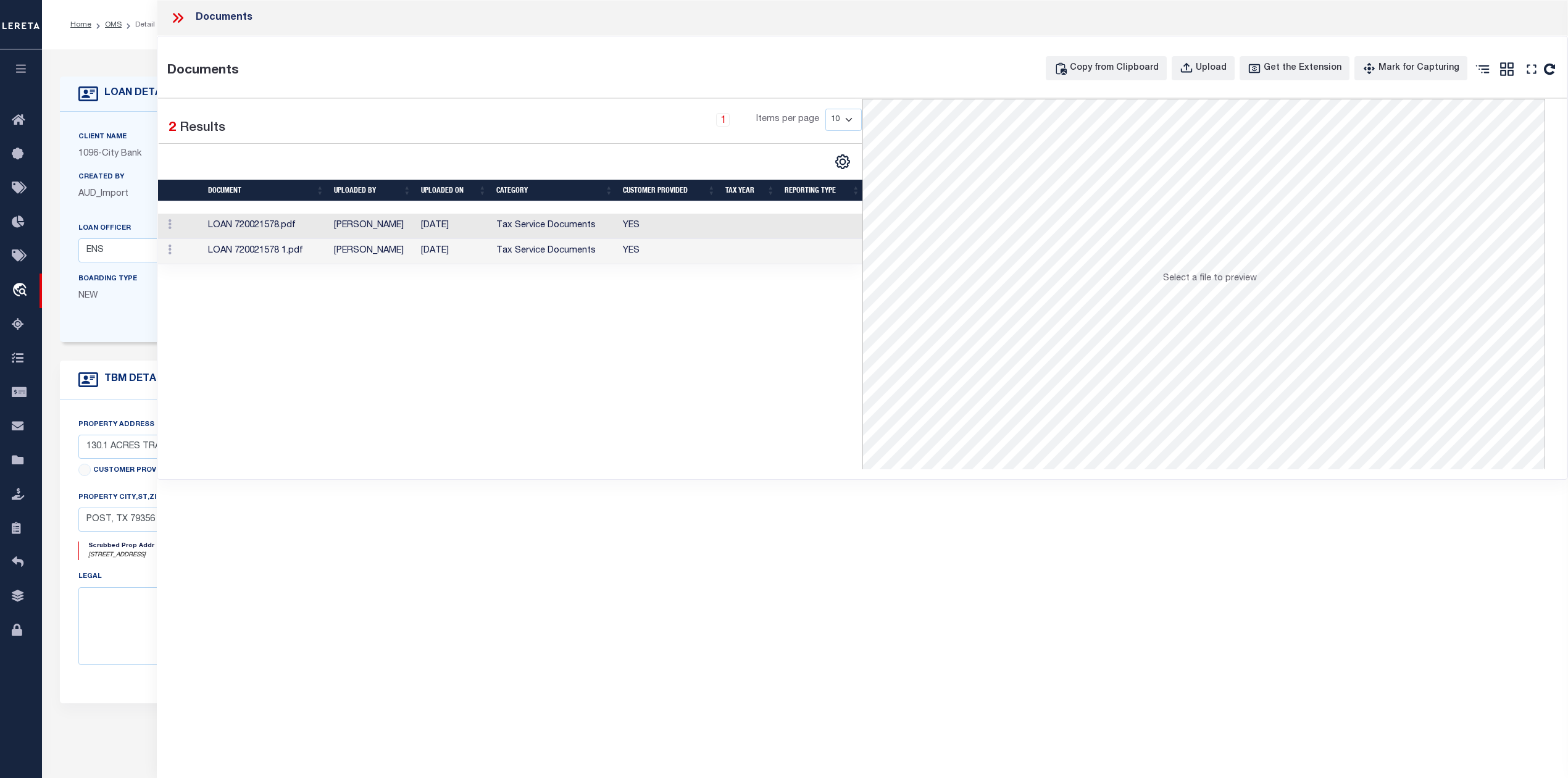
click at [393, 234] on td "[PERSON_NAME]" at bounding box center [372, 226] width 87 height 25
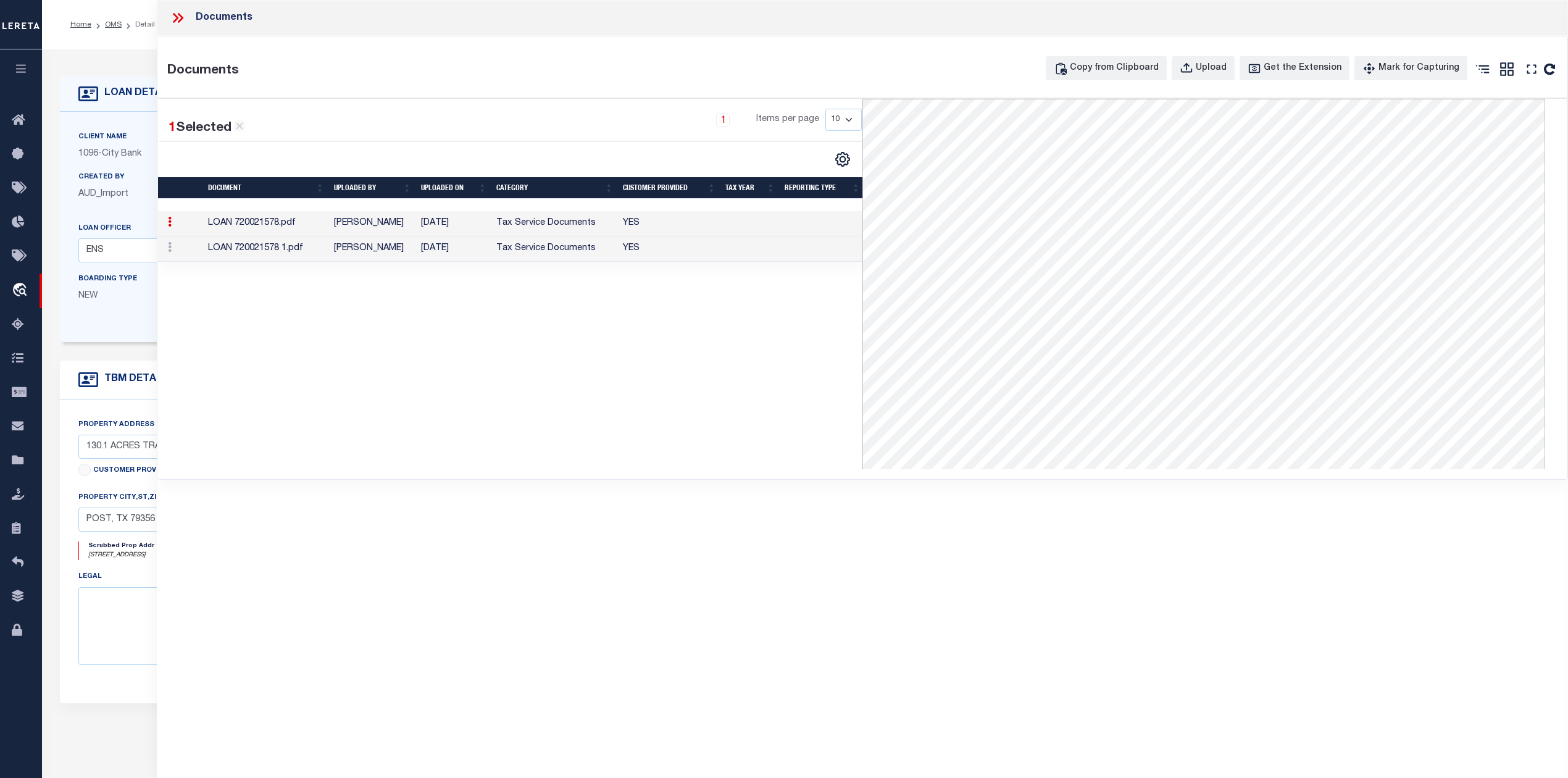
click at [356, 252] on td "[PERSON_NAME]" at bounding box center [372, 249] width 87 height 25
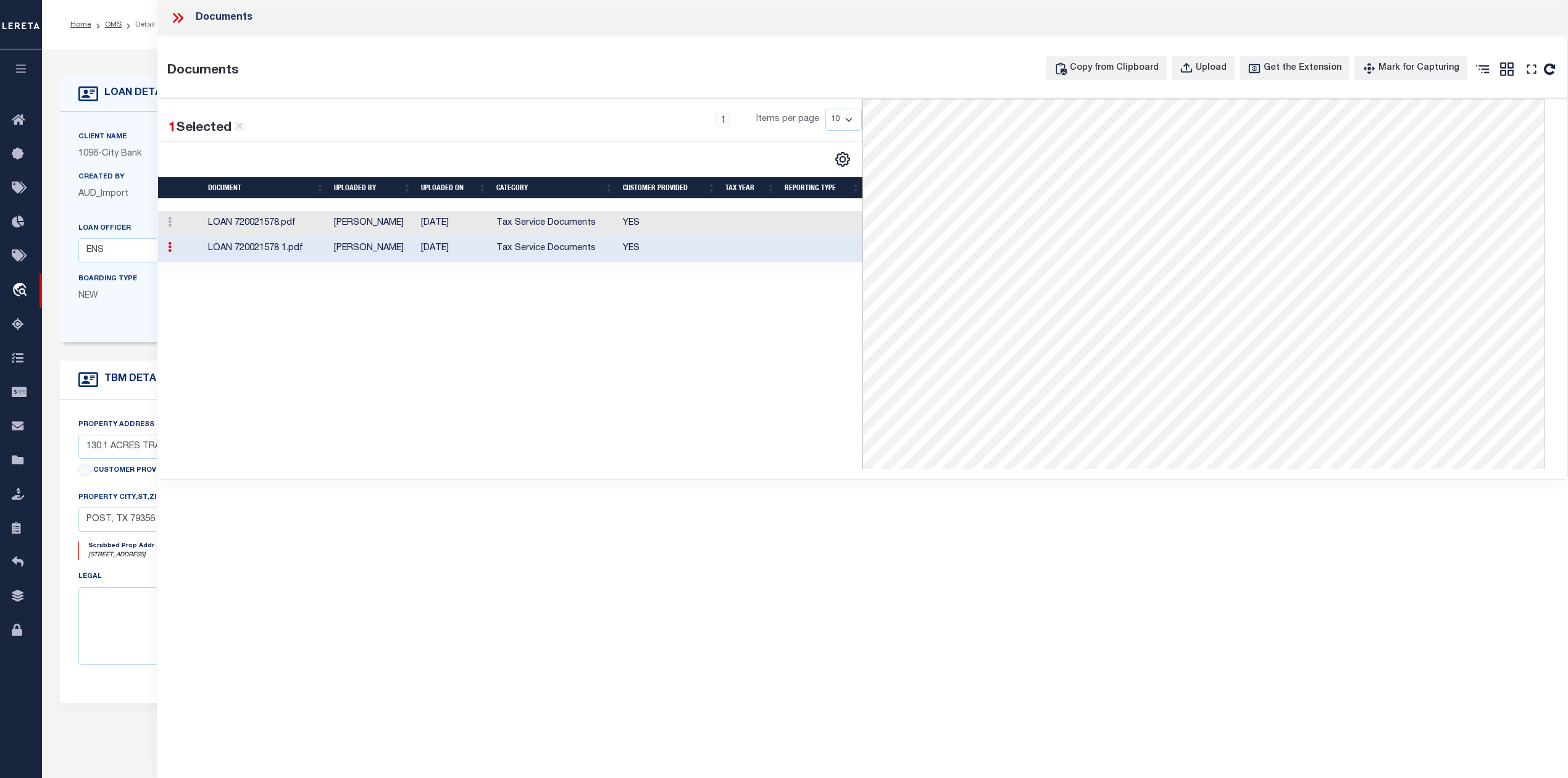
click at [647, 504] on div "Documents Documents Copy from Clipboard Upload Get the Extension Mark for Captu…" at bounding box center [862, 372] width 1411 height 744
click at [178, 15] on icon at bounding box center [181, 18] width 6 height 10
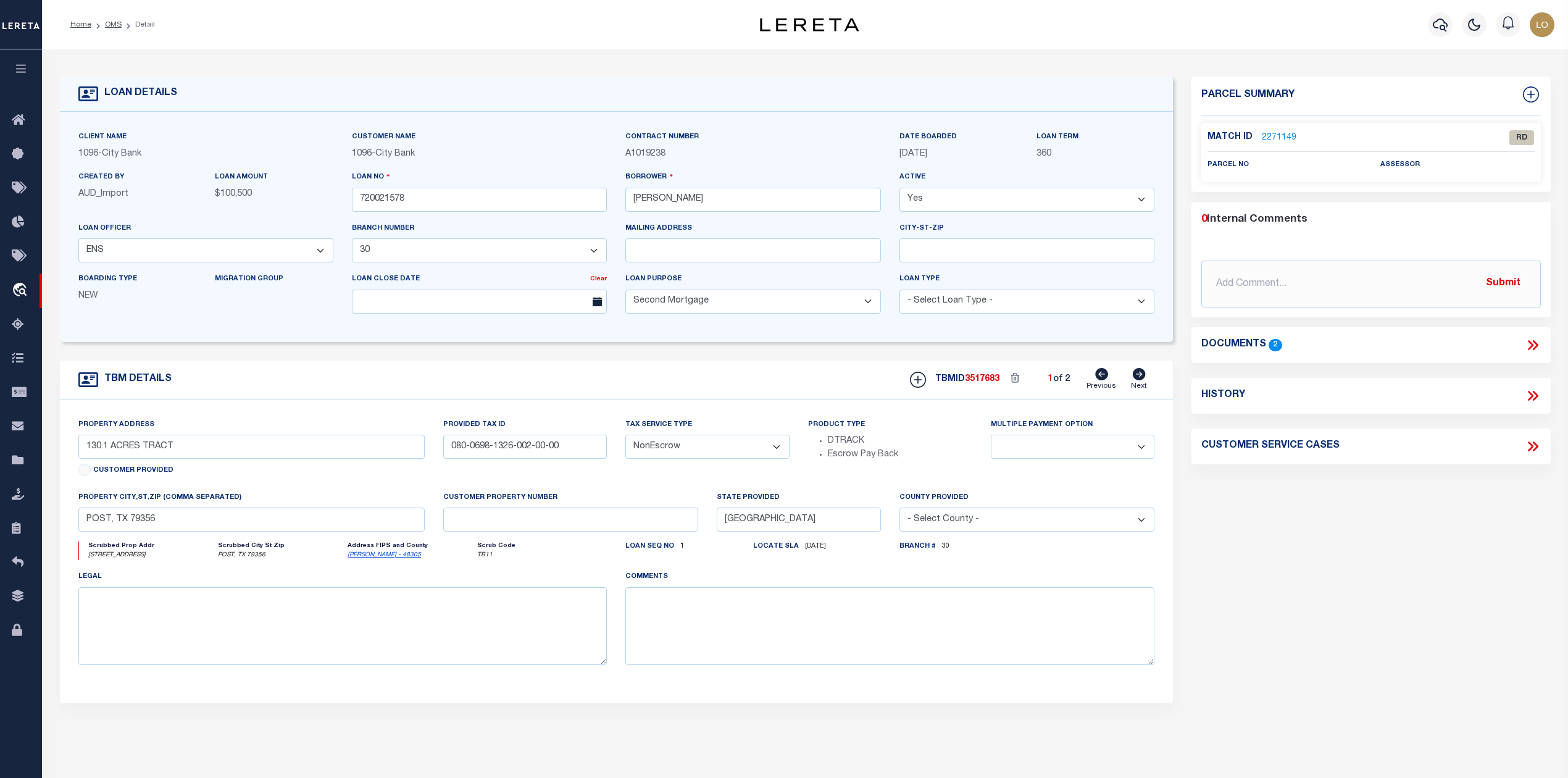
click at [1191, 559] on div "Parcel Summary Match ID 2271149 0" at bounding box center [1371, 414] width 377 height 675
click at [1282, 140] on link "2271149" at bounding box center [1279, 138] width 35 height 13
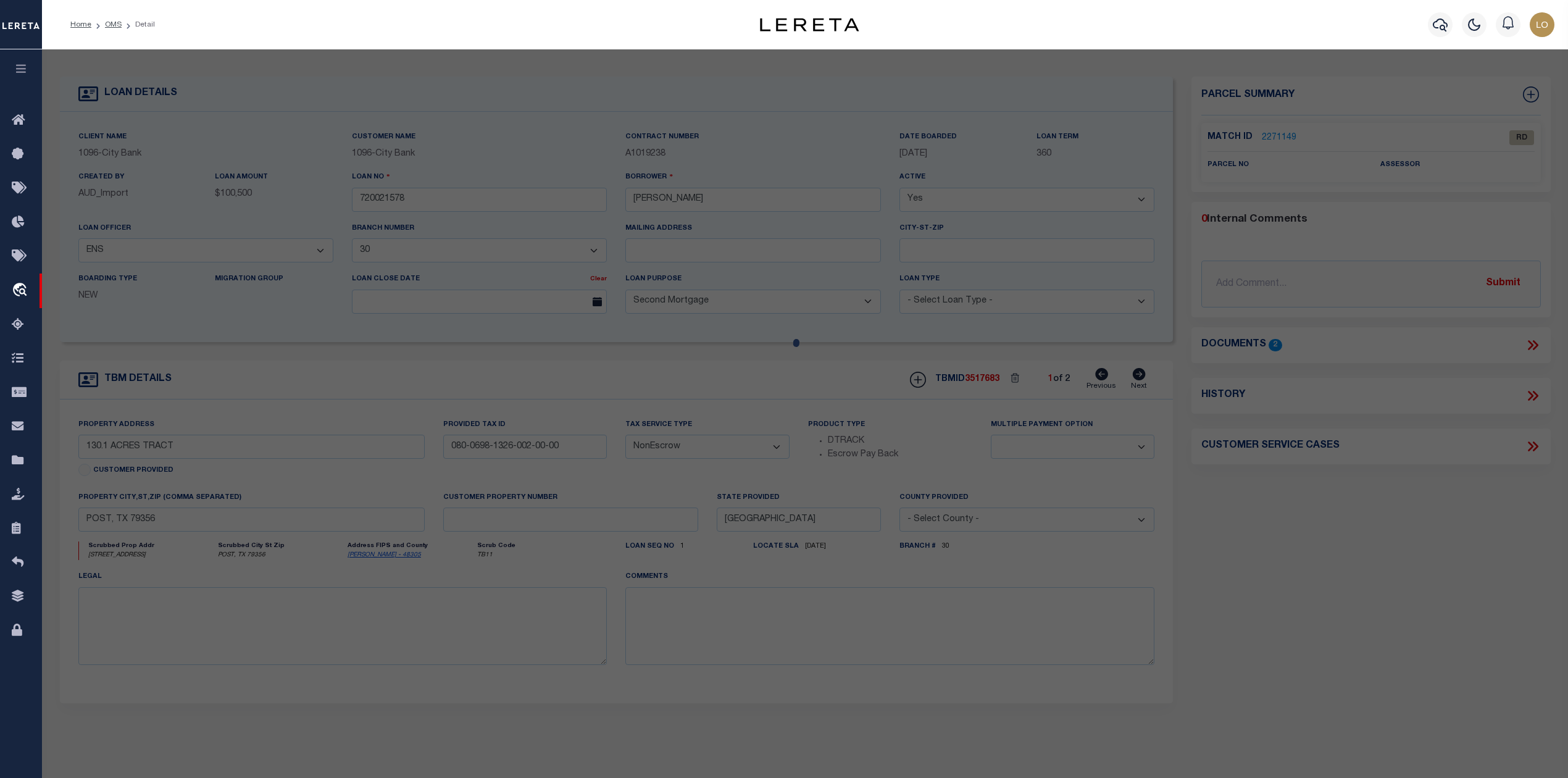
checkbox input "false"
select select "RD"
checkbox input "false"
type textarea "Document uploaded that satisfies a legal requirement, changing from ND to RD"
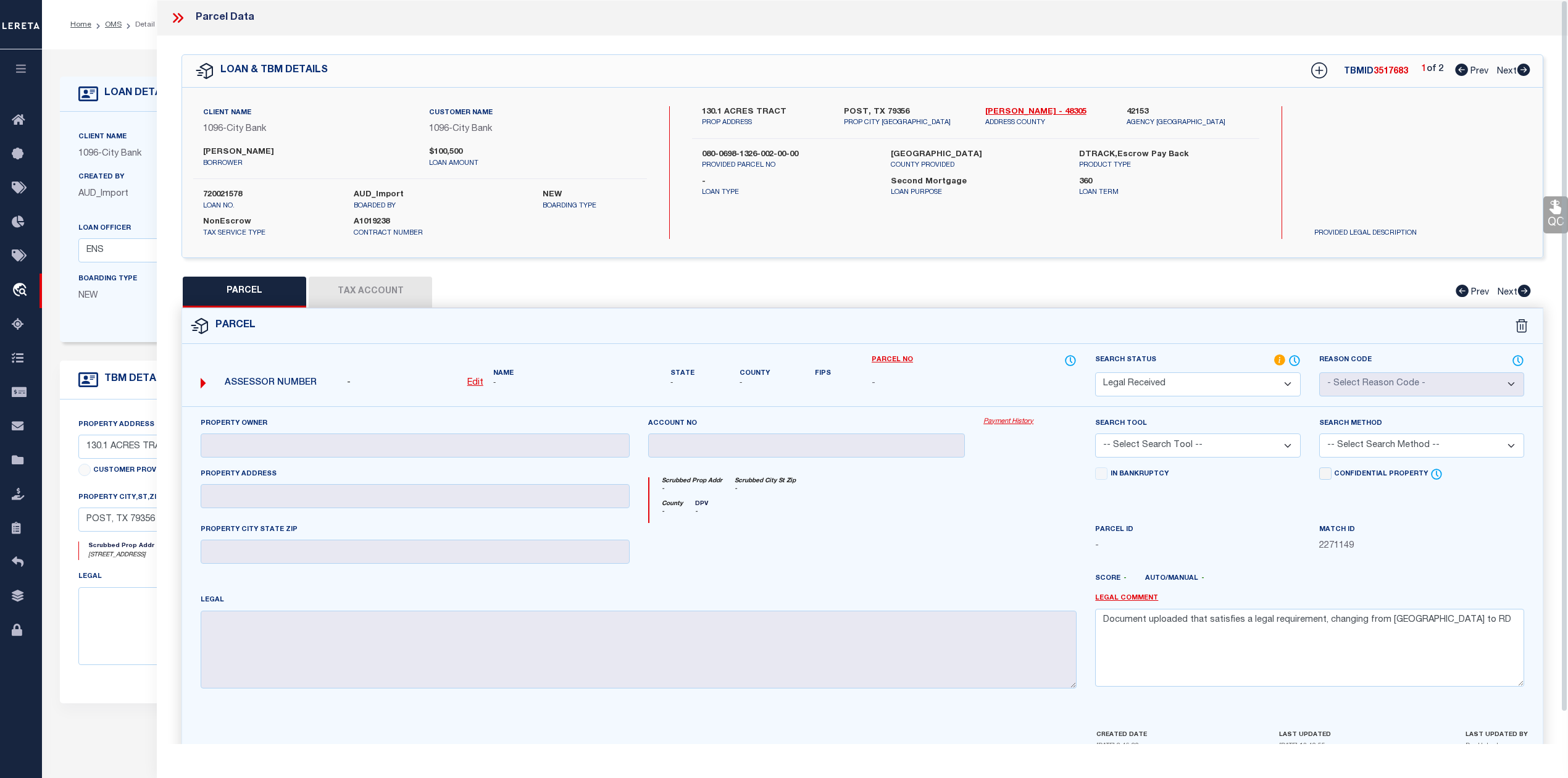
click at [1040, 214] on div "130.1 ACRES TRACT PROP ADDRESS POST, TX 79356 PROP CITY ST ZIP Lynn - 48305 ADD…" at bounding box center [975, 173] width 567 height 133
click at [1525, 74] on icon at bounding box center [1524, 69] width 13 height 13
select select "AS"
checkbox input "false"
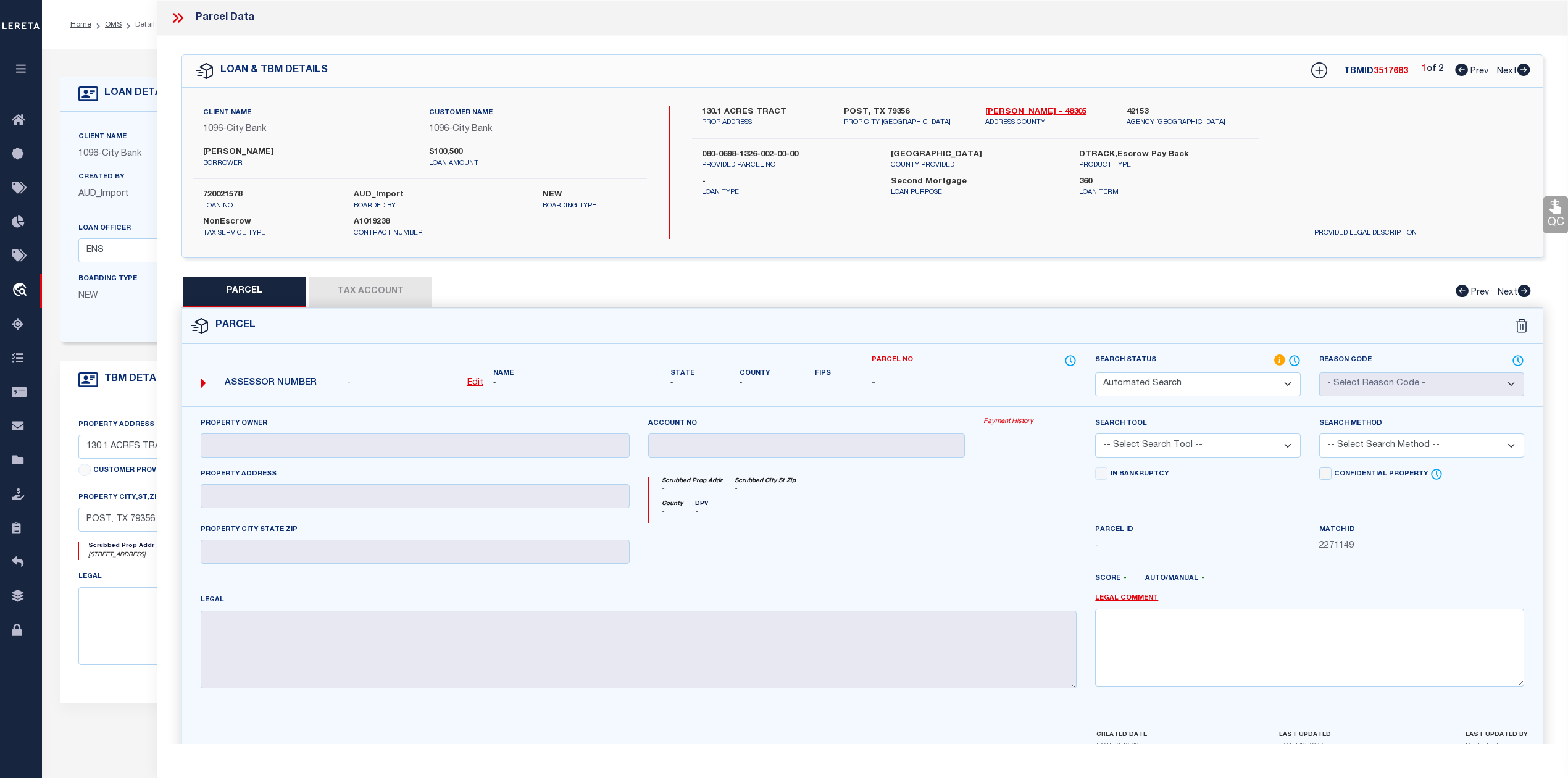
select select "RD"
checkbox input "false"
type textarea "Document uploaded that satisfies a legal requirement, changing from ND to RD"
click at [766, 198] on div "13.550 ACRES TRACT PROP ADDRESS POST, TX 79356 PROP CITY ST ZIP - ADDRESS COUNT…" at bounding box center [975, 173] width 567 height 133
click at [1459, 73] on icon at bounding box center [1462, 69] width 13 height 13
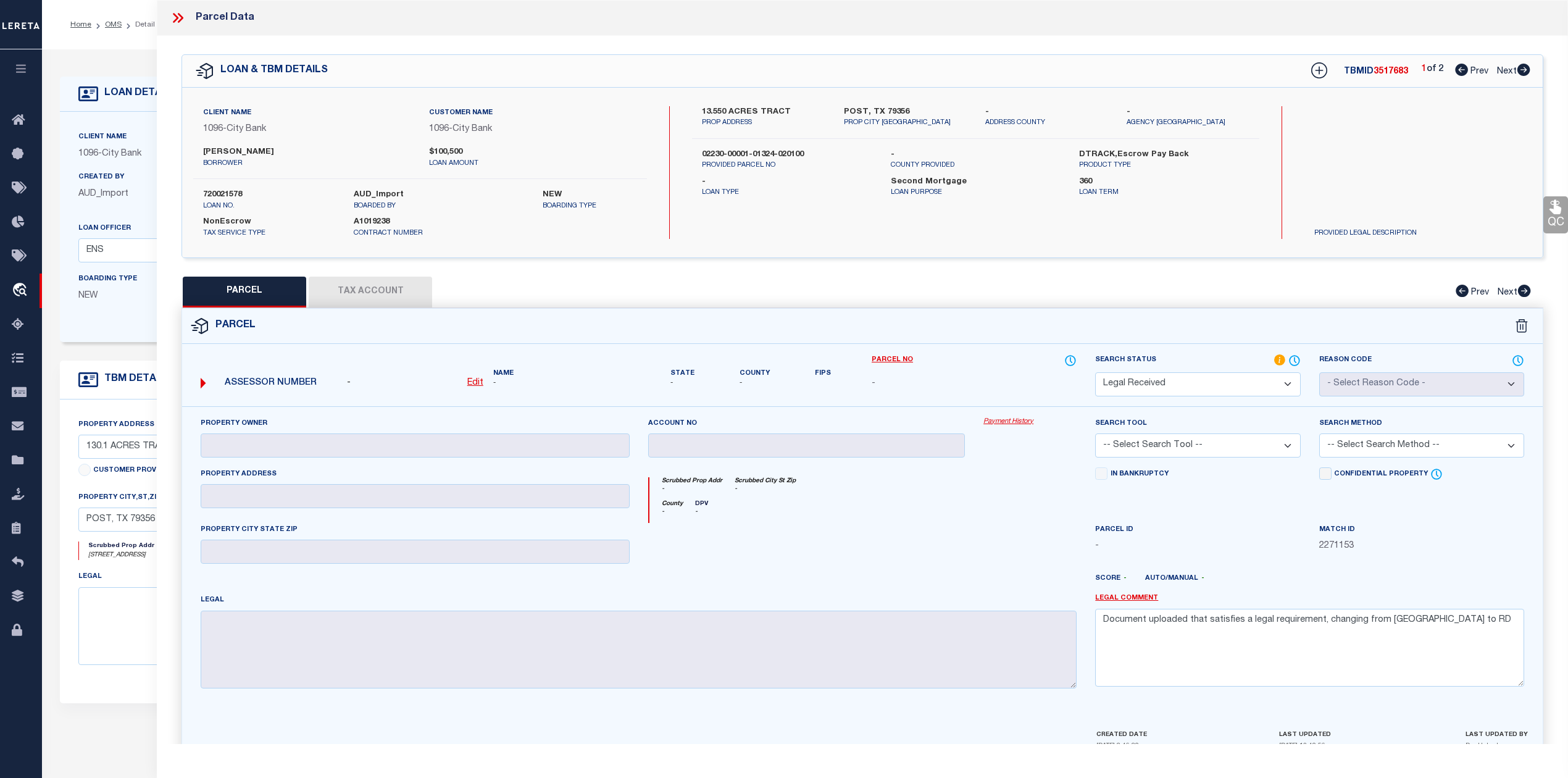
select select "AS"
checkbox input "false"
select select "RD"
checkbox input "false"
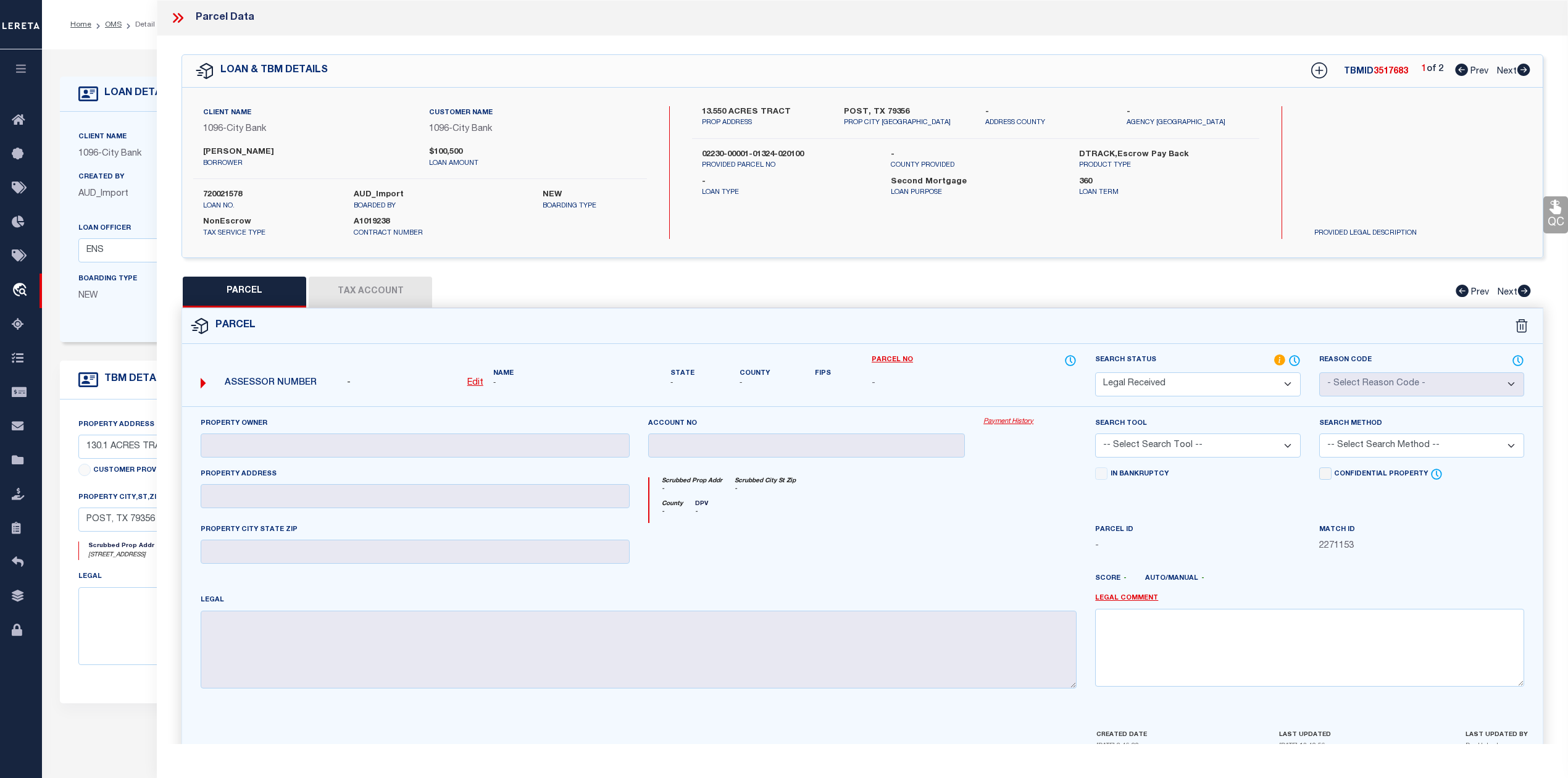
type textarea "Document uploaded that satisfies a legal requirement, changing from ND to RD"
click at [1522, 69] on icon at bounding box center [1524, 69] width 13 height 13
select select "AS"
checkbox input "false"
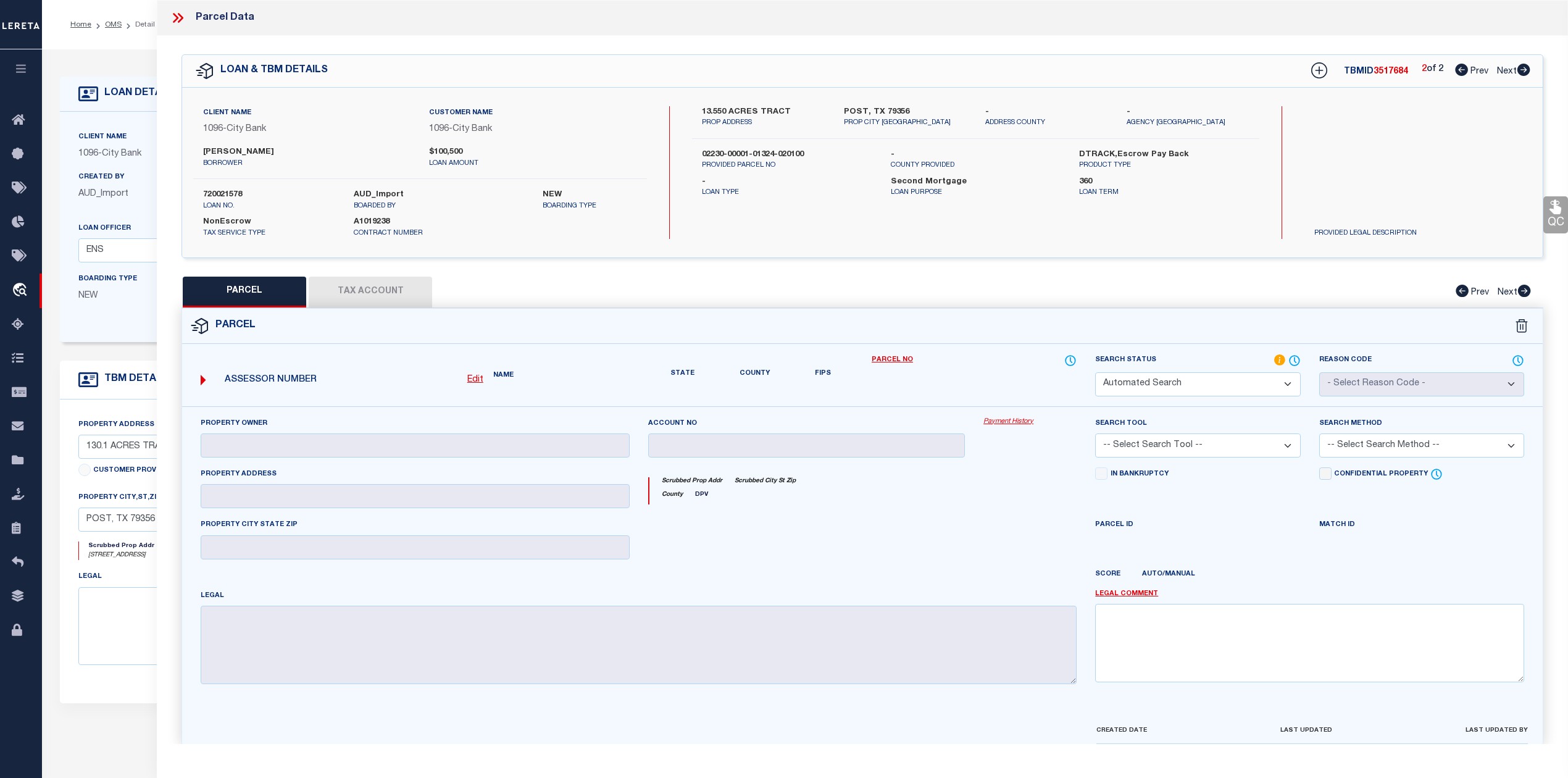
select select "RD"
checkbox input "false"
type textarea "Document uploaded that satisfies a legal requirement, changing from [GEOGRAPHIC…"
click at [1463, 70] on icon at bounding box center [1462, 69] width 13 height 13
select select "AS"
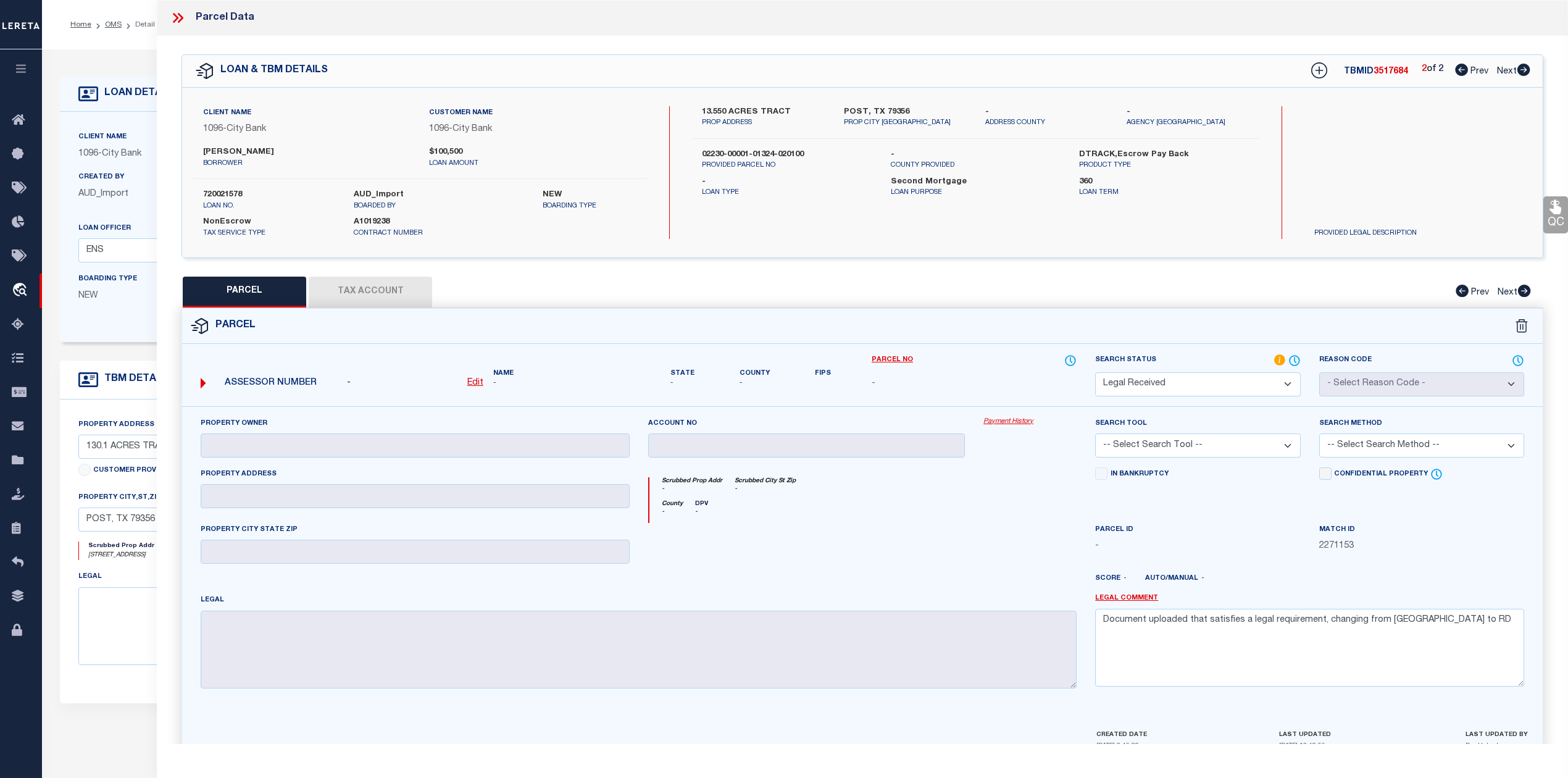
checkbox input "false"
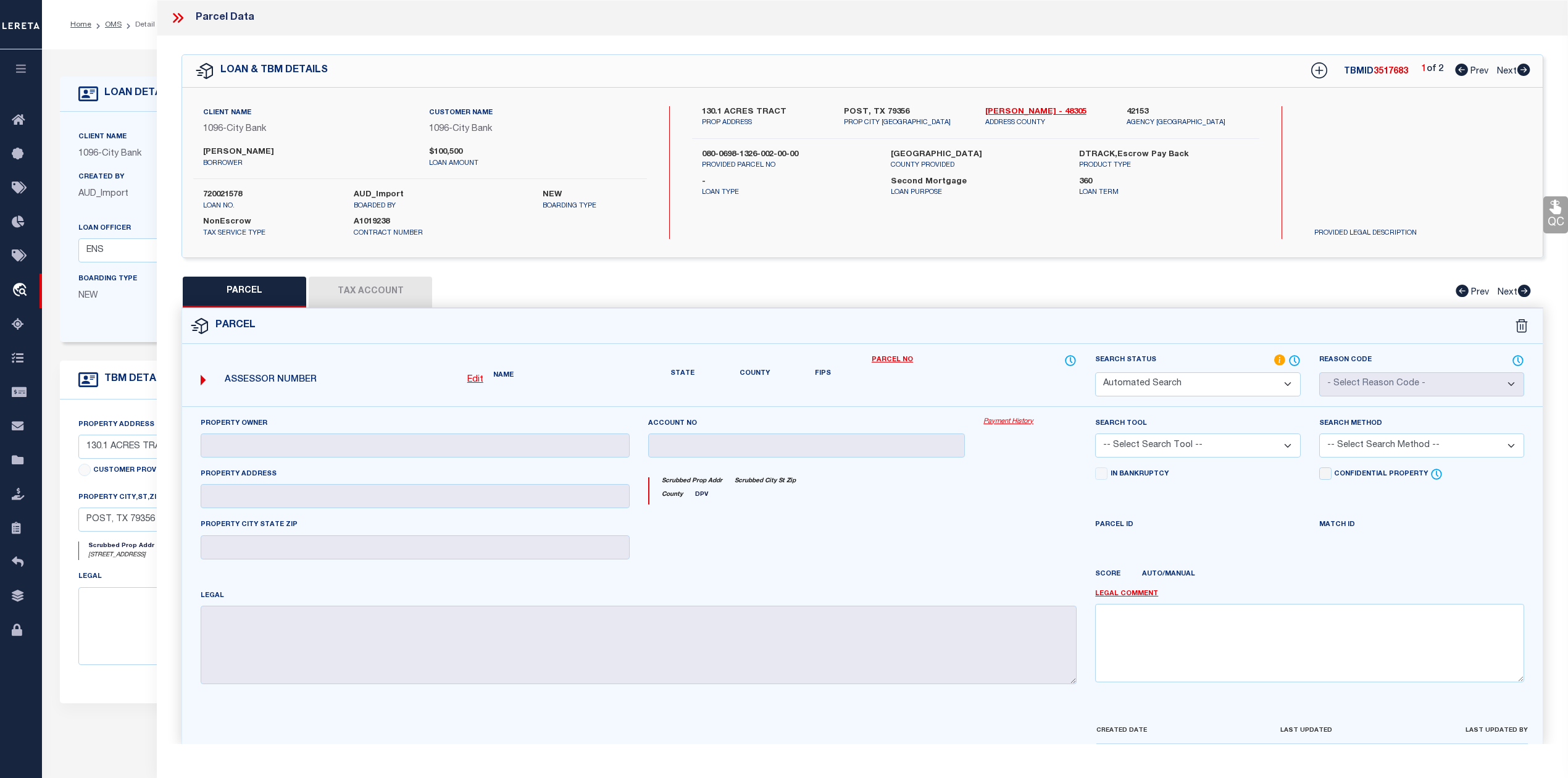
select select "RD"
checkbox input "false"
type textarea "Document uploaded that satisfies a legal requirement, changing from [GEOGRAPHIC…"
click at [994, 107] on link "Lynn - 48305" at bounding box center [1046, 112] width 123 height 13
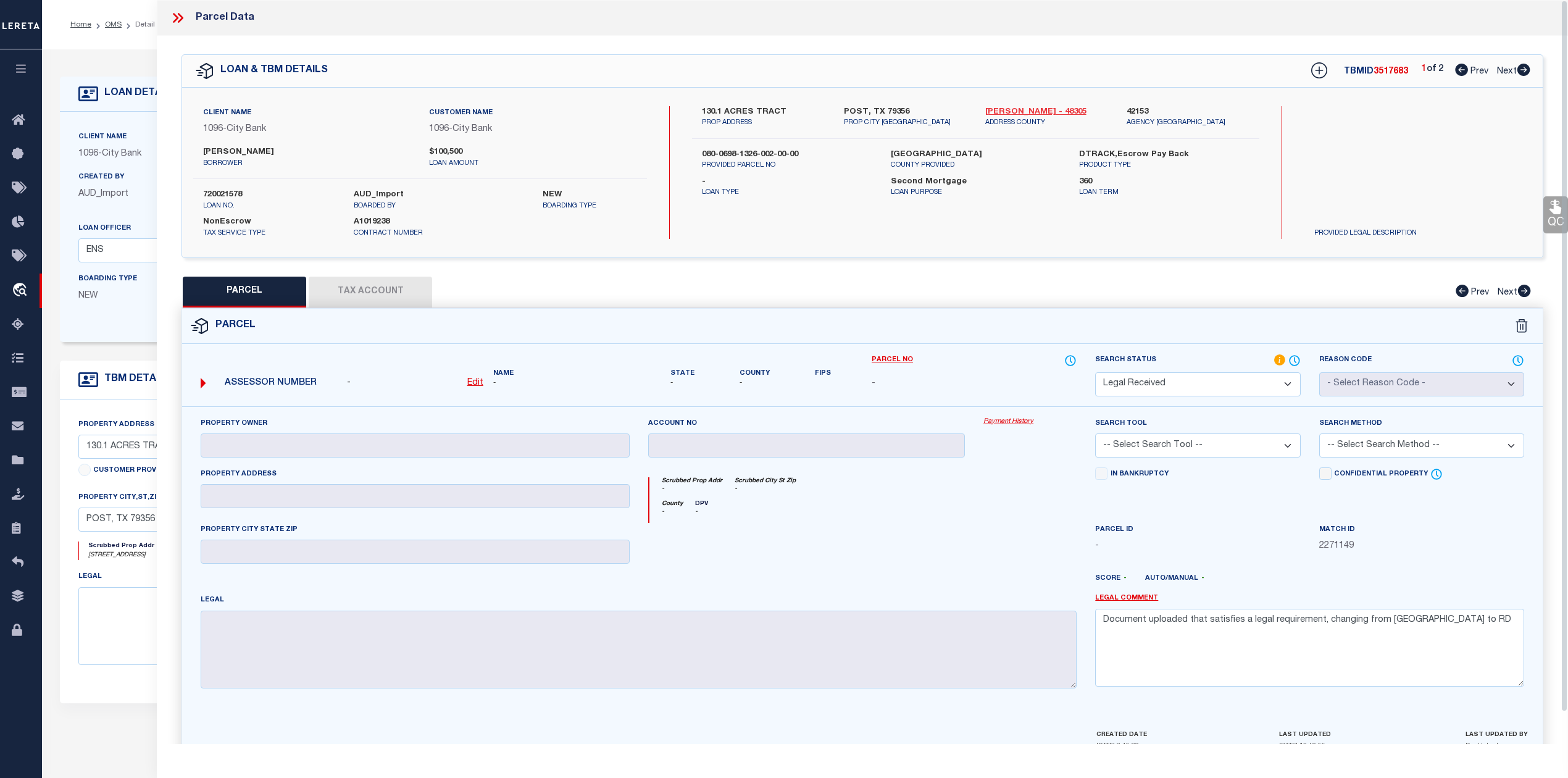
click at [1012, 114] on link "Lynn - 48305" at bounding box center [1046, 112] width 123 height 13
click at [858, 544] on div at bounding box center [807, 548] width 336 height 51
click at [609, 189] on label "NEW" at bounding box center [590, 195] width 95 height 13
click at [963, 261] on div "QC QC QC" at bounding box center [862, 404] width 1411 height 737
click at [1253, 190] on div "360 Loan Term" at bounding box center [1164, 187] width 188 height 22
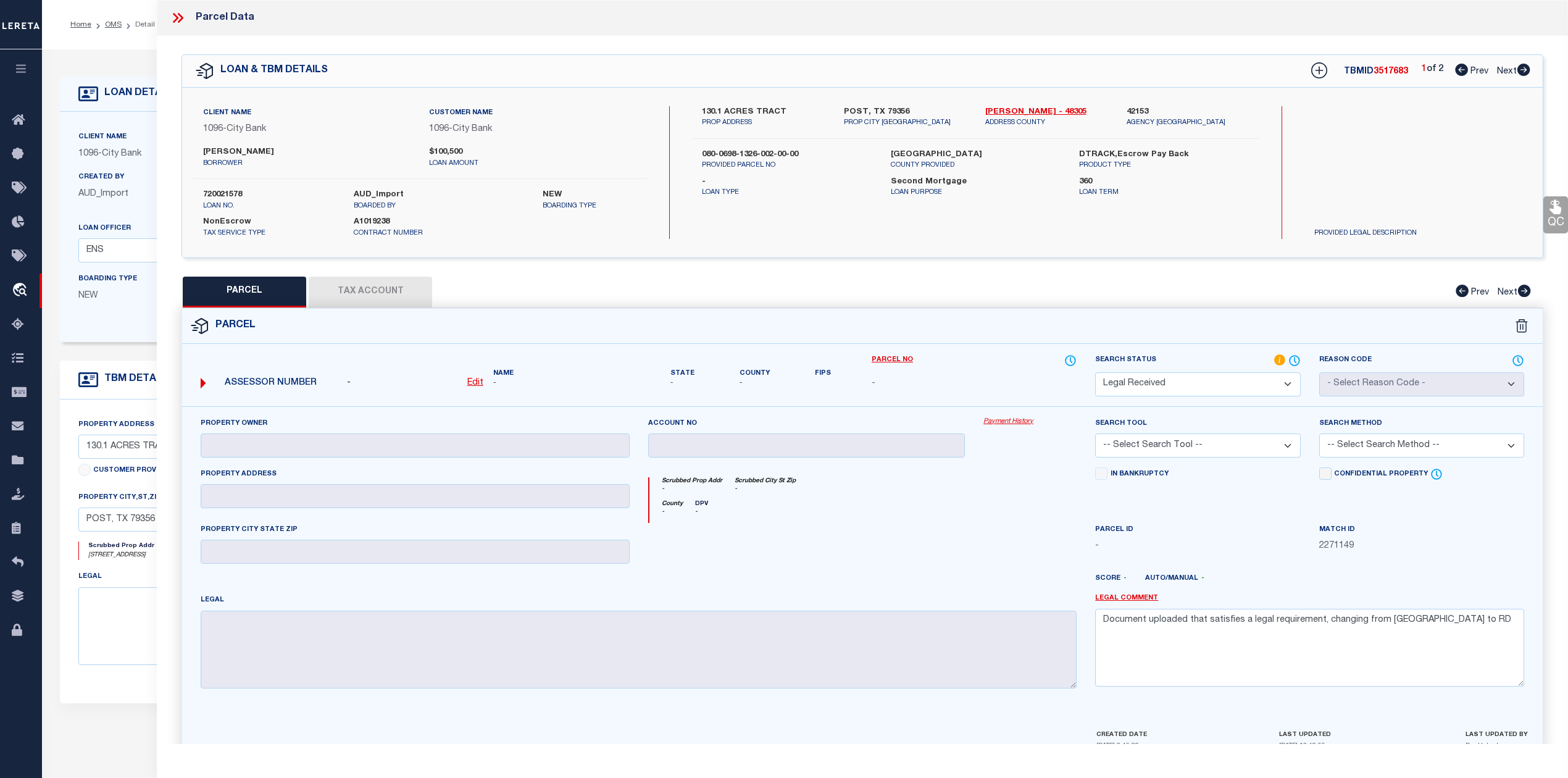
click at [1522, 72] on icon at bounding box center [1524, 69] width 13 height 13
select select "AS"
checkbox input "false"
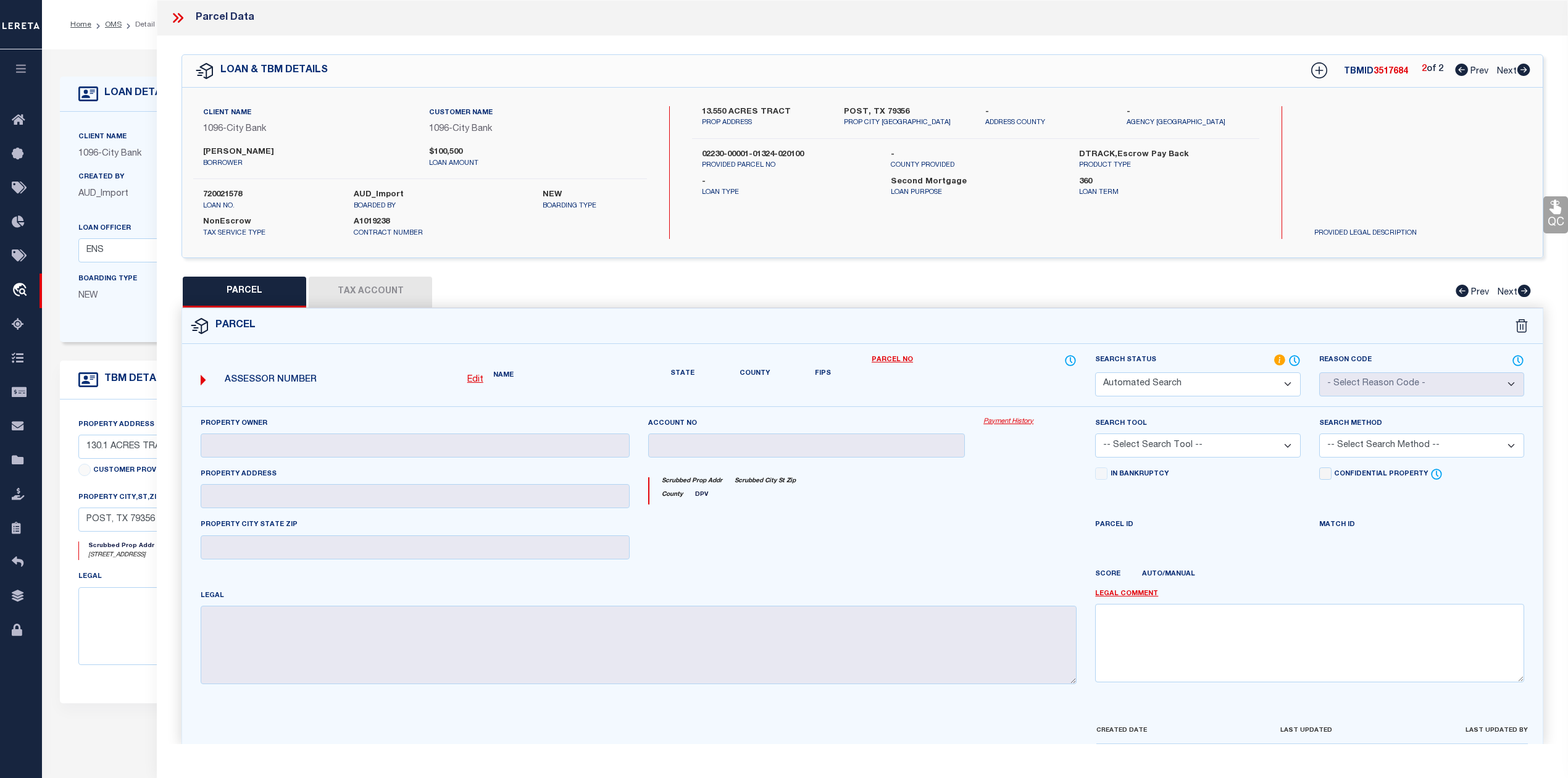
select select "RD"
checkbox input "false"
type textarea "Document uploaded that satisfies a legal requirement, changing from [GEOGRAPHIC…"
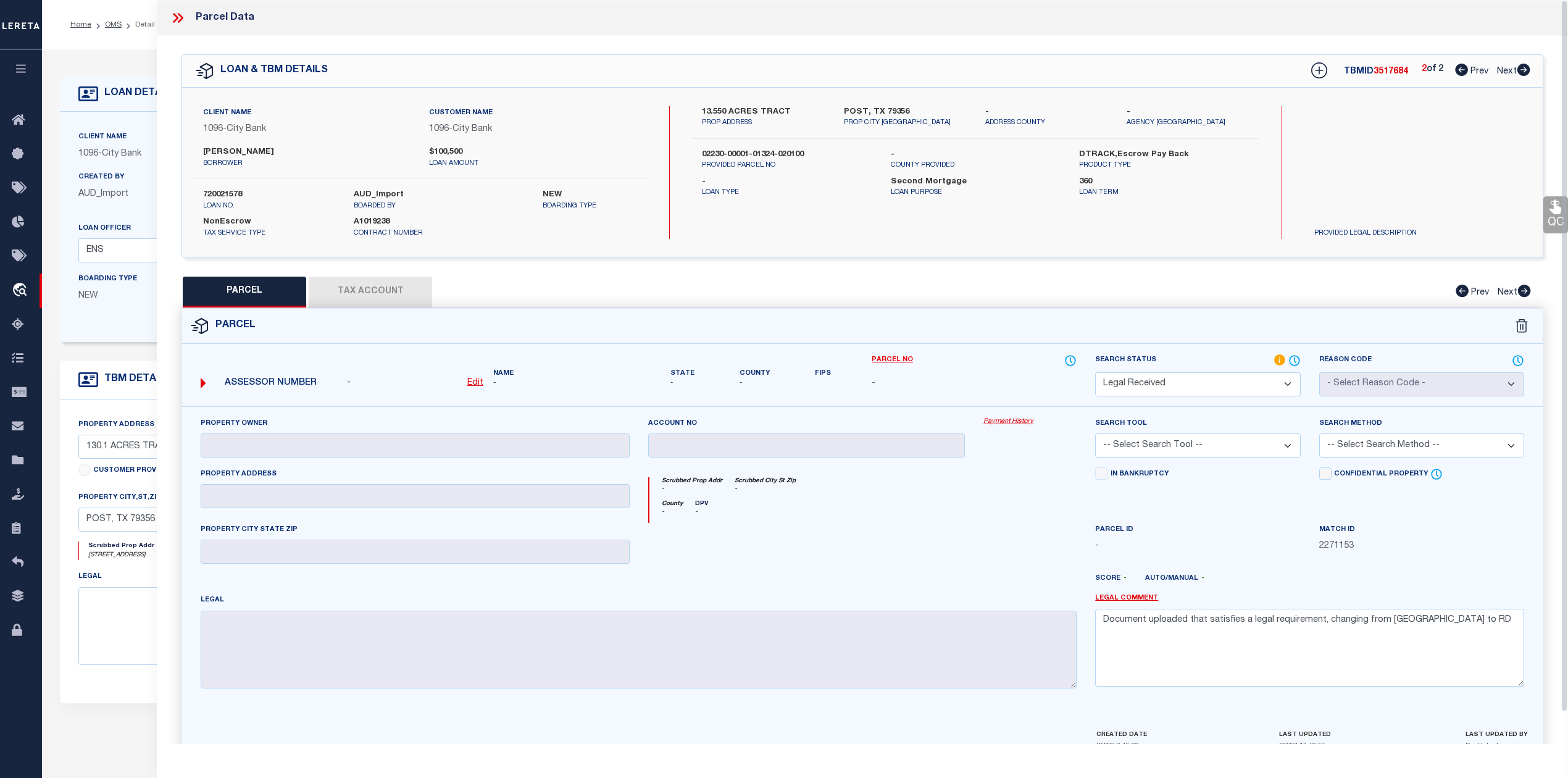
click at [800, 528] on div at bounding box center [807, 548] width 336 height 51
click at [478, 383] on u "Edit" at bounding box center [475, 383] width 16 height 9
select select "RD"
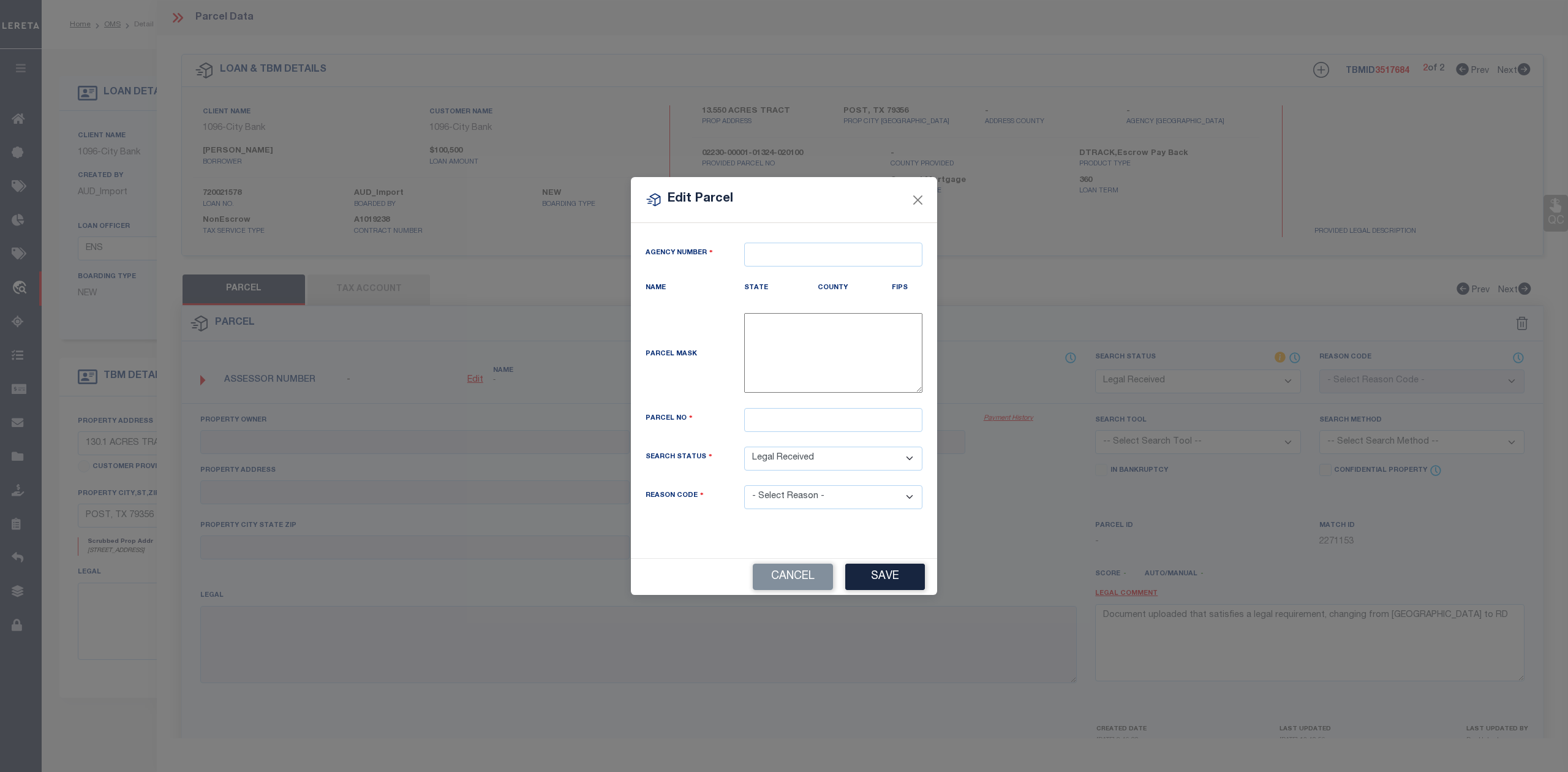
type textarea "-"
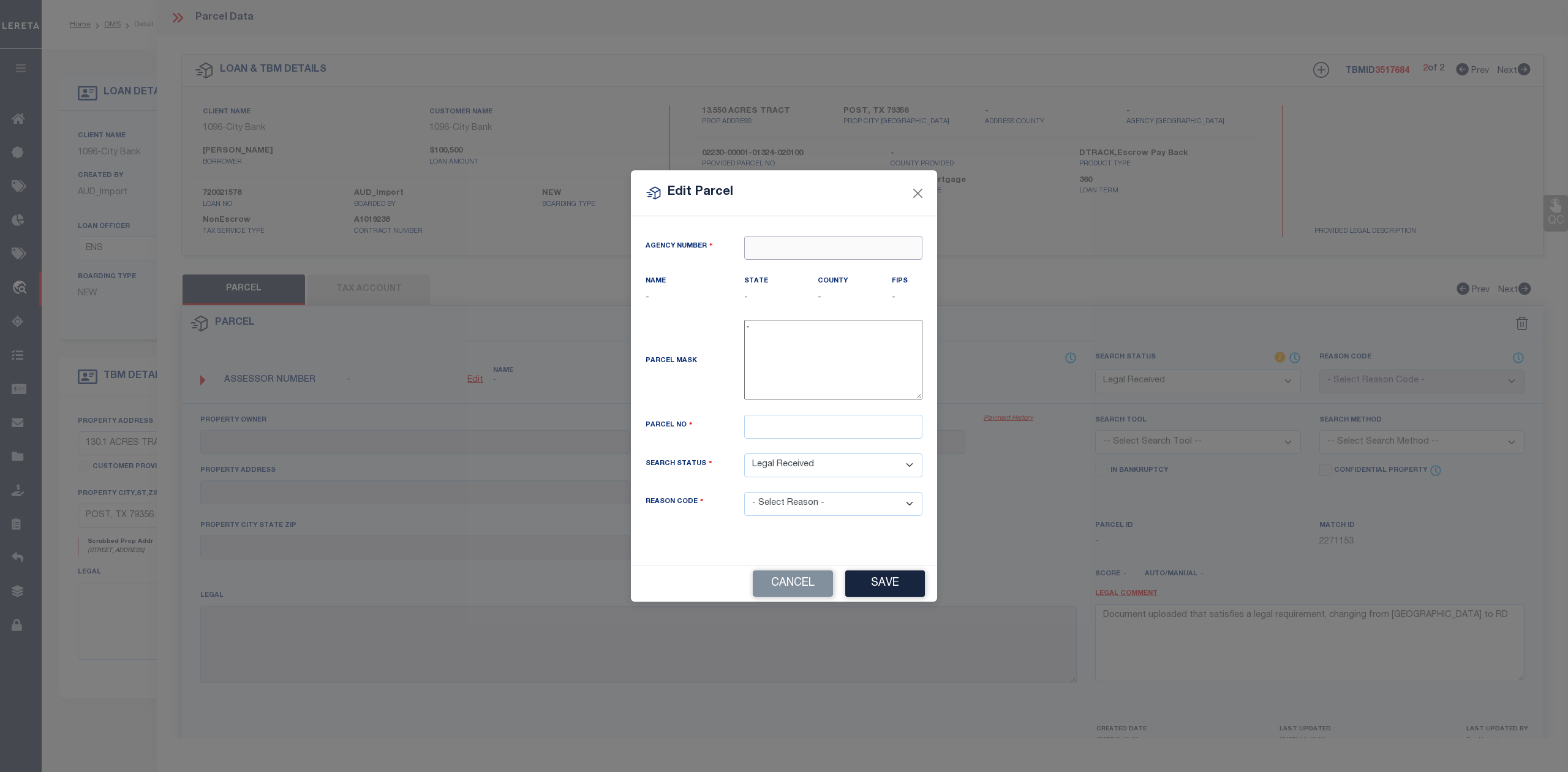
click at [806, 245] on input "text" at bounding box center [833, 248] width 178 height 24
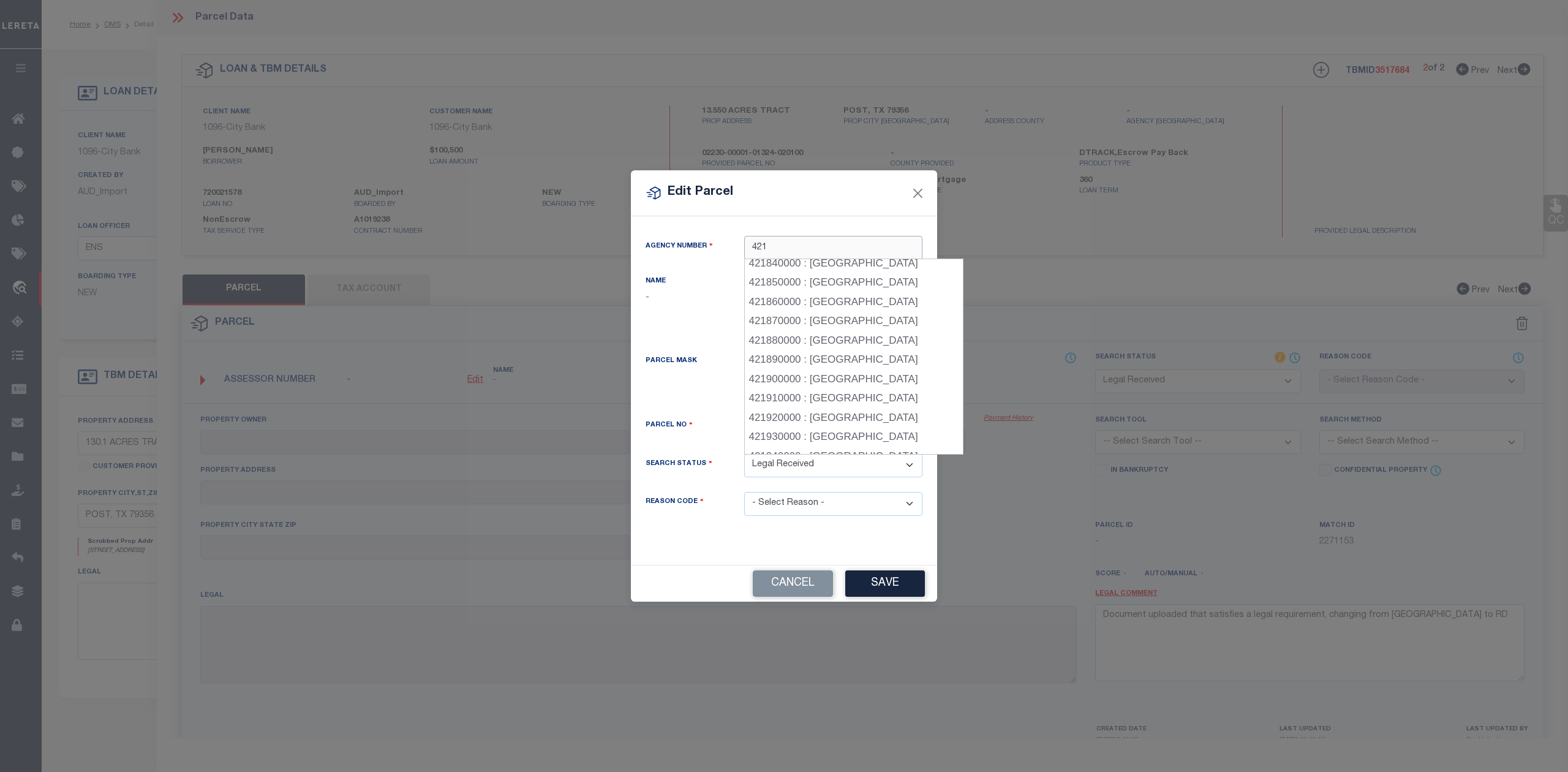
scroll to position [1735, 0]
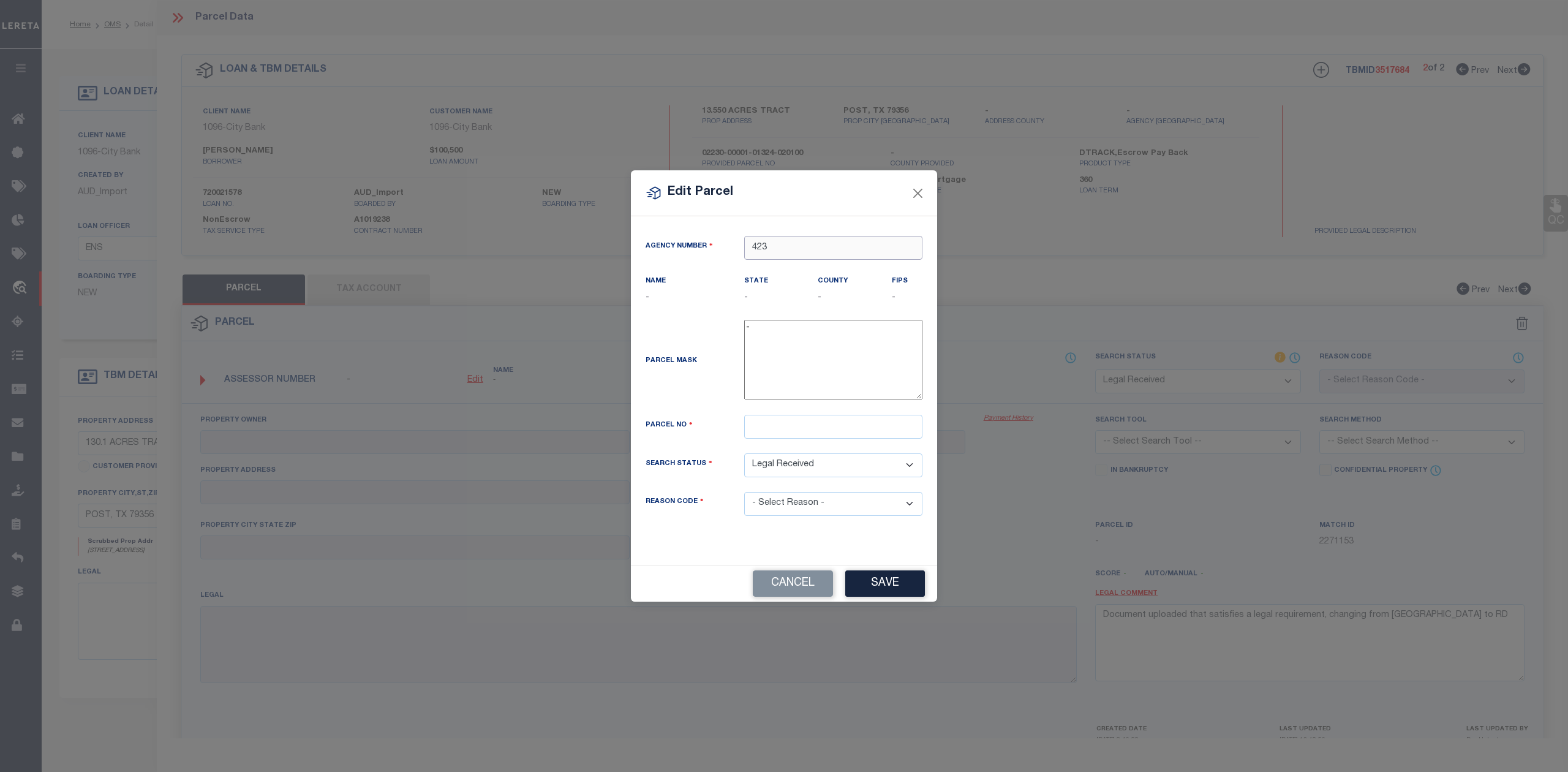
click at [787, 248] on input "423" at bounding box center [833, 248] width 178 height 24
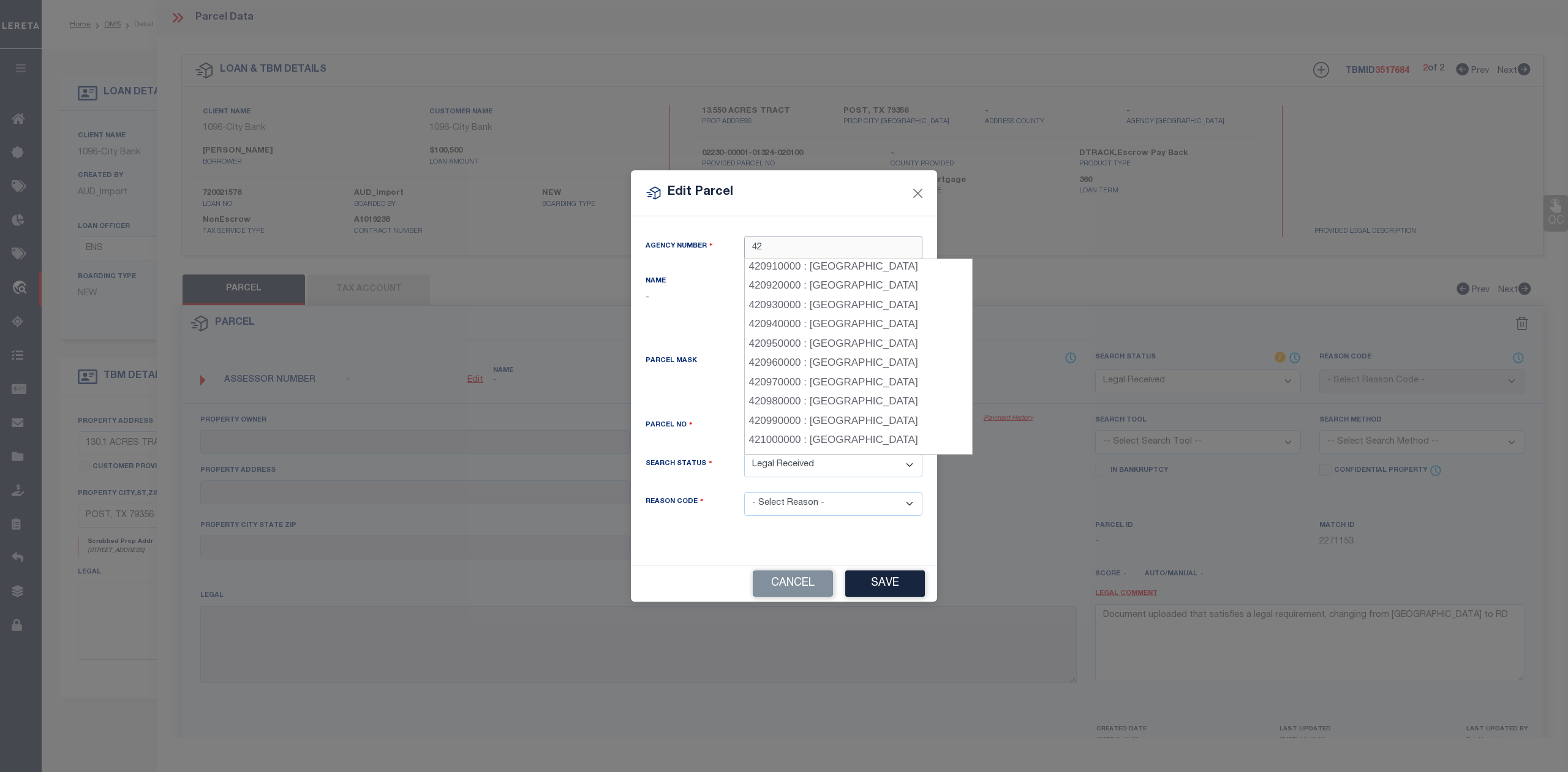
scroll to position [1720, 0]
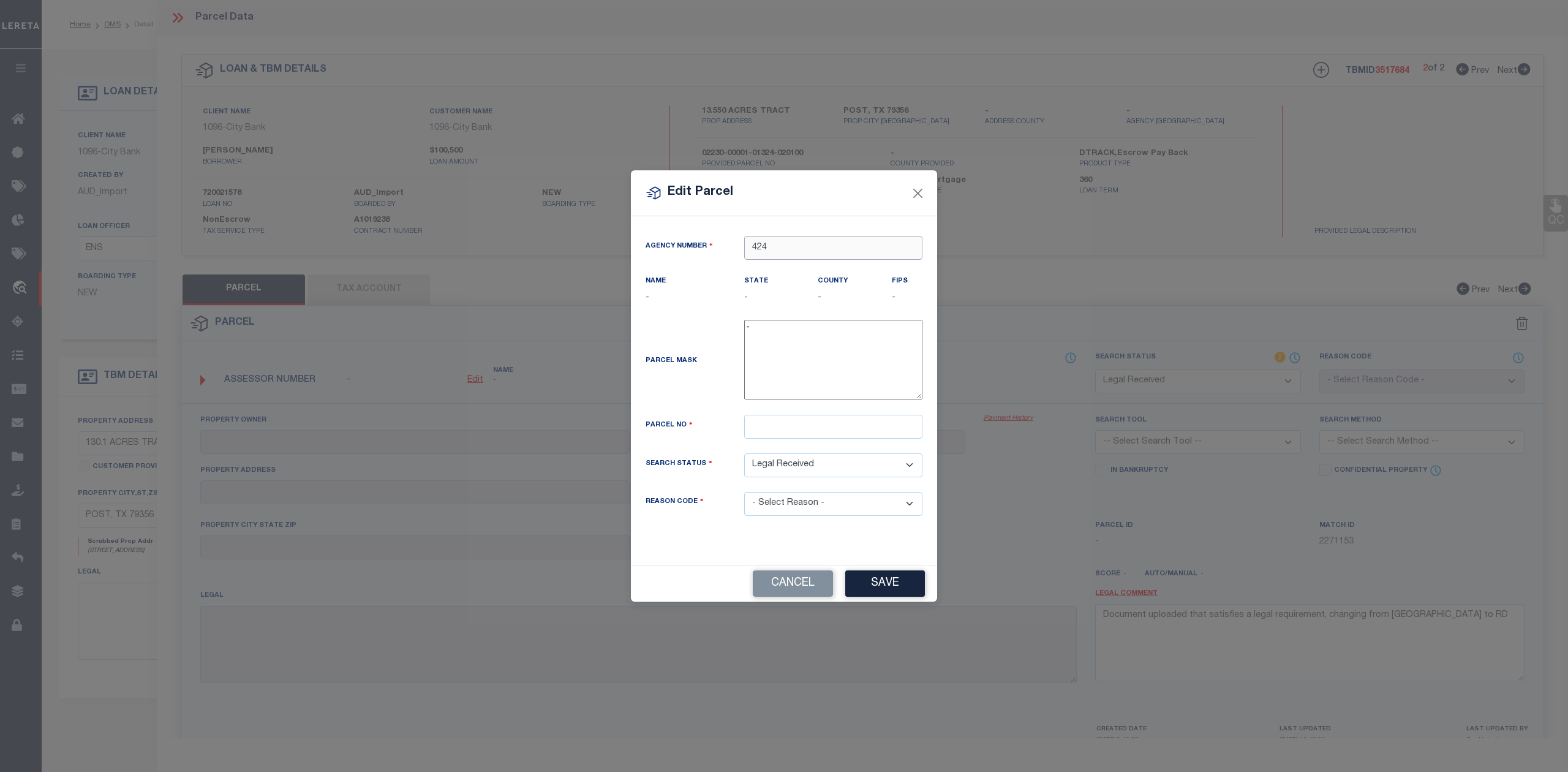
click at [776, 243] on input "424" at bounding box center [833, 248] width 178 height 24
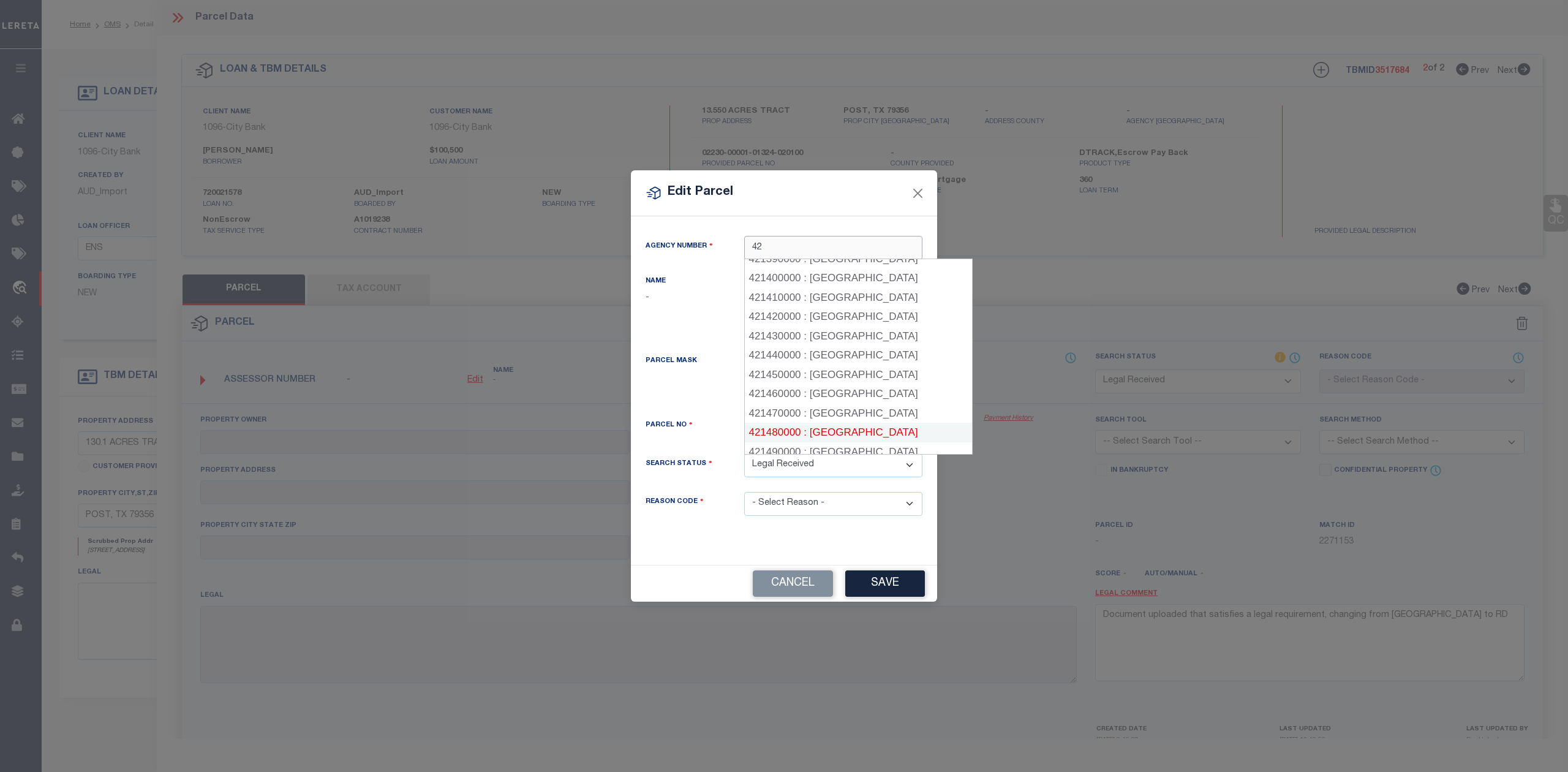
scroll to position [116, 0]
type input "42"
click at [915, 187] on button "Close" at bounding box center [919, 193] width 16 height 16
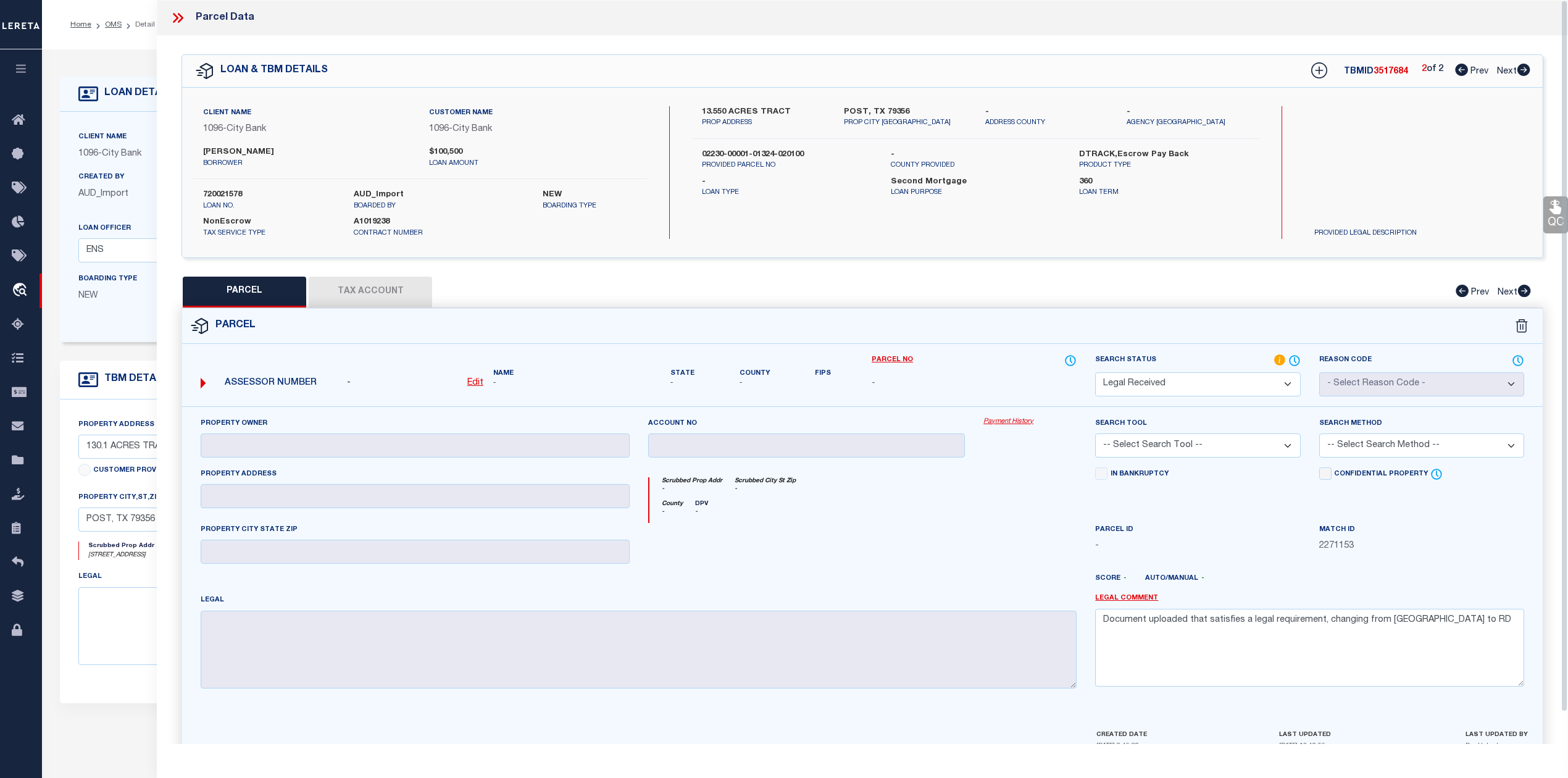
click at [1204, 235] on div "13.550 ACRES TRACT PROP ADDRESS POST, TX 79356 PROP CITY ST ZIP - ADDRESS COUNT…" at bounding box center [975, 173] width 567 height 133
click at [1462, 68] on icon at bounding box center [1462, 69] width 13 height 13
select select "AS"
checkbox input "false"
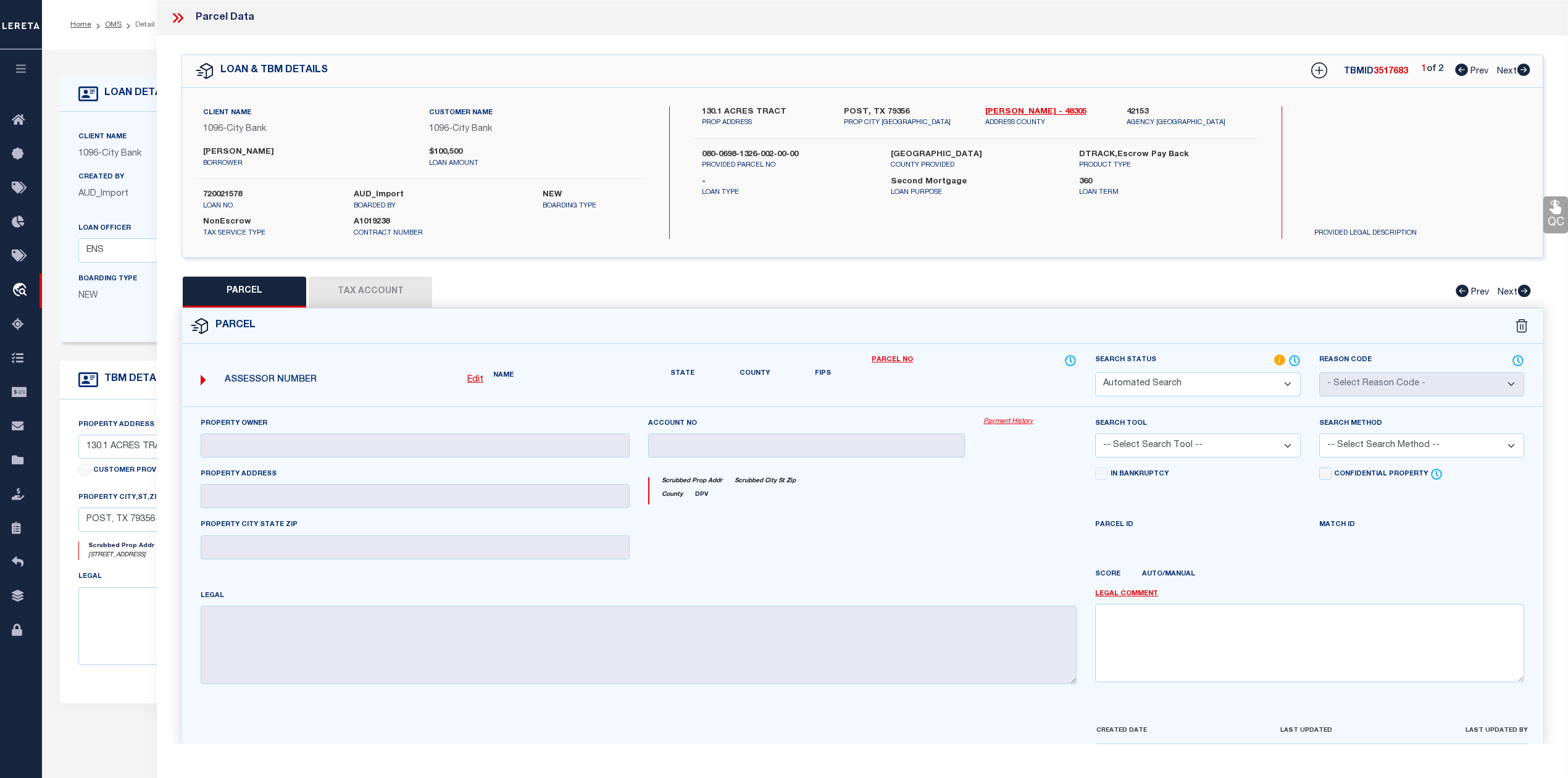
select select "RD"
checkbox input "false"
type textarea "Document uploaded that satisfies a legal requirement, changing from [GEOGRAPHIC…"
drag, startPoint x: 1127, startPoint y: 110, endPoint x: 1154, endPoint y: 109, distance: 27.0
click at [1154, 109] on label "42153" at bounding box center [1188, 112] width 123 height 13
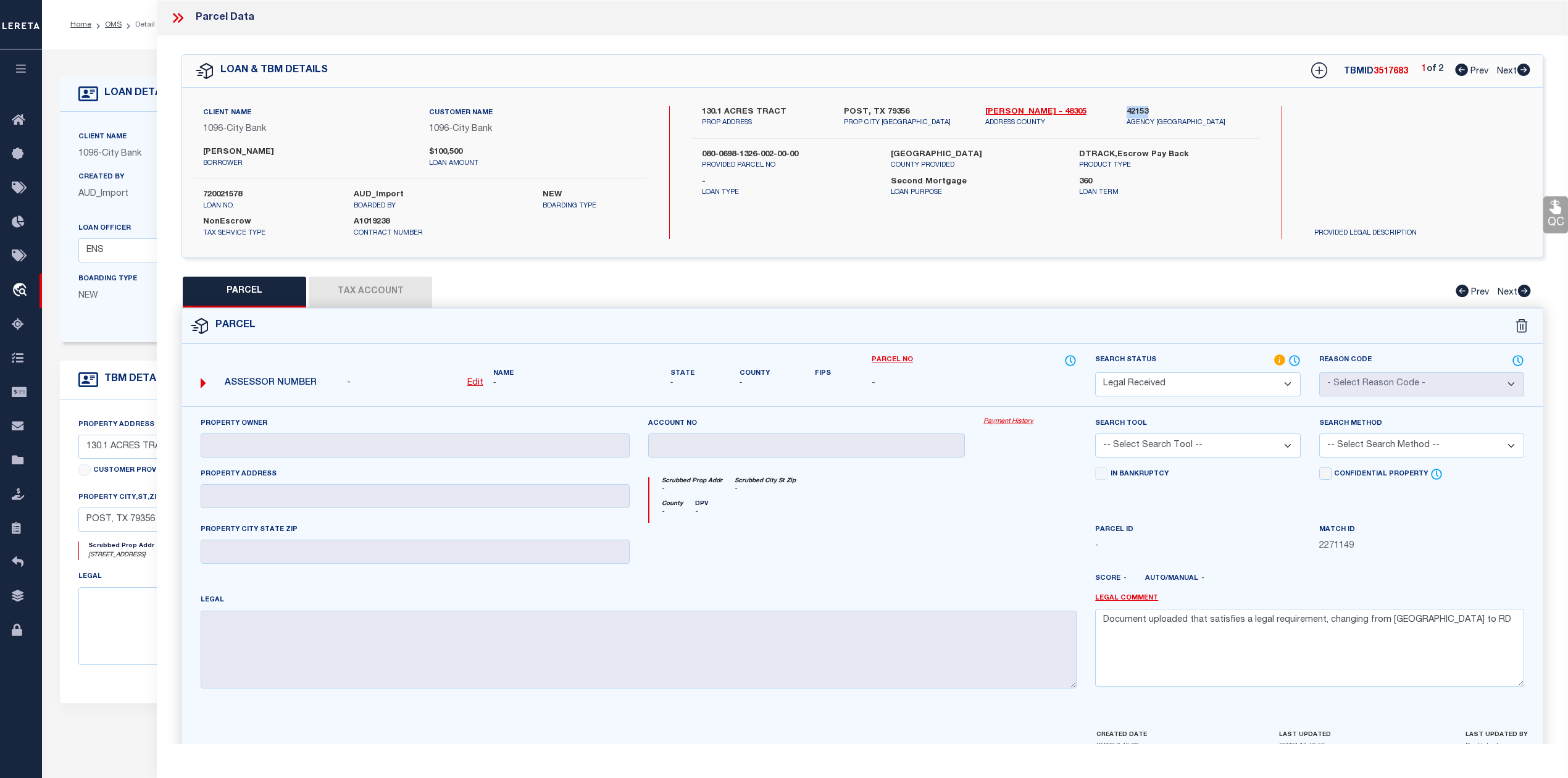
copy label "42153"
click at [1520, 72] on icon at bounding box center [1524, 69] width 13 height 13
select select "AS"
checkbox input "false"
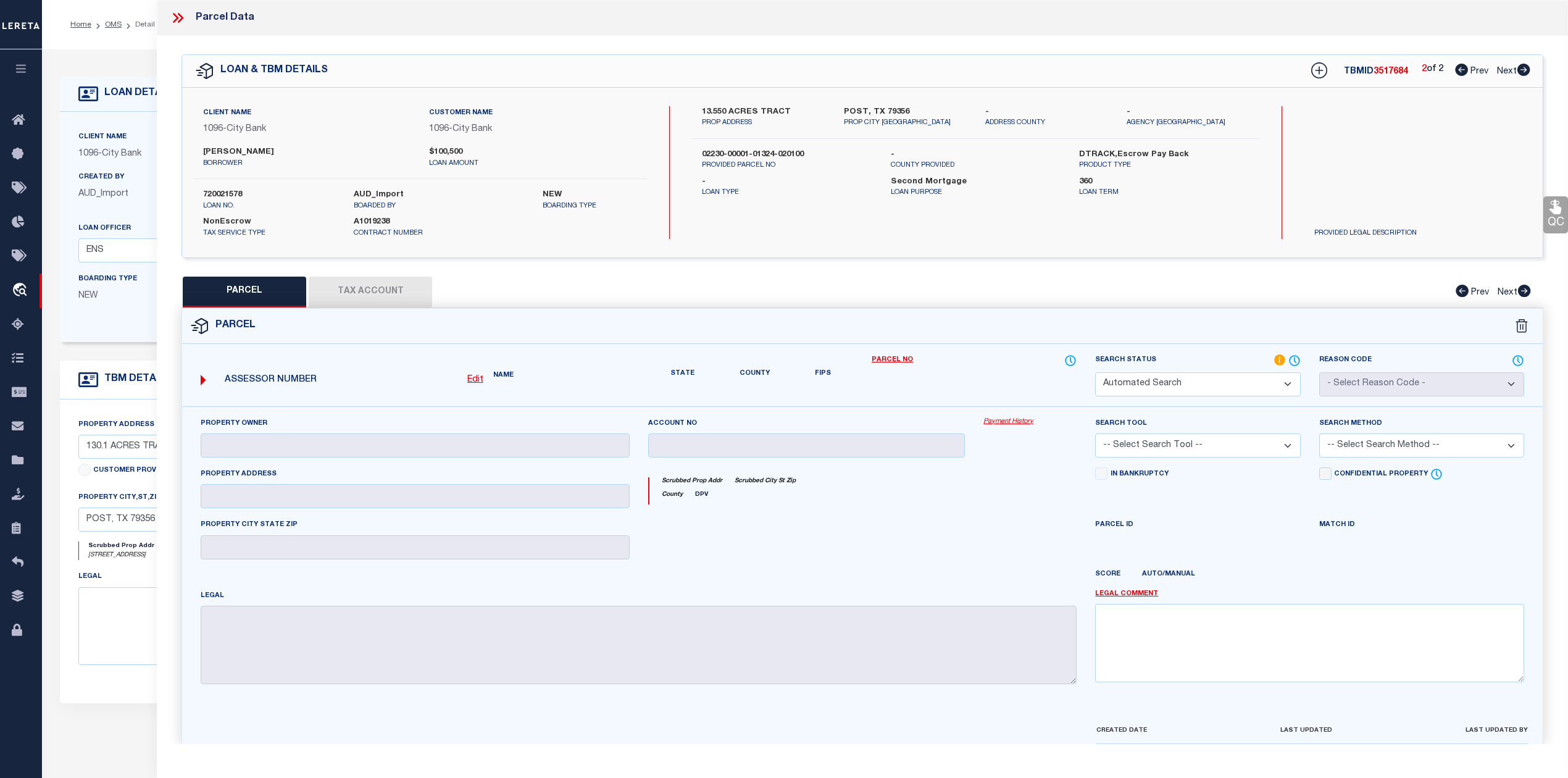
select select "RD"
checkbox input "false"
type textarea "Document uploaded that satisfies a legal requirement, changing from [GEOGRAPHIC…"
click at [480, 381] on u "Edit" at bounding box center [475, 383] width 16 height 9
select select "RD"
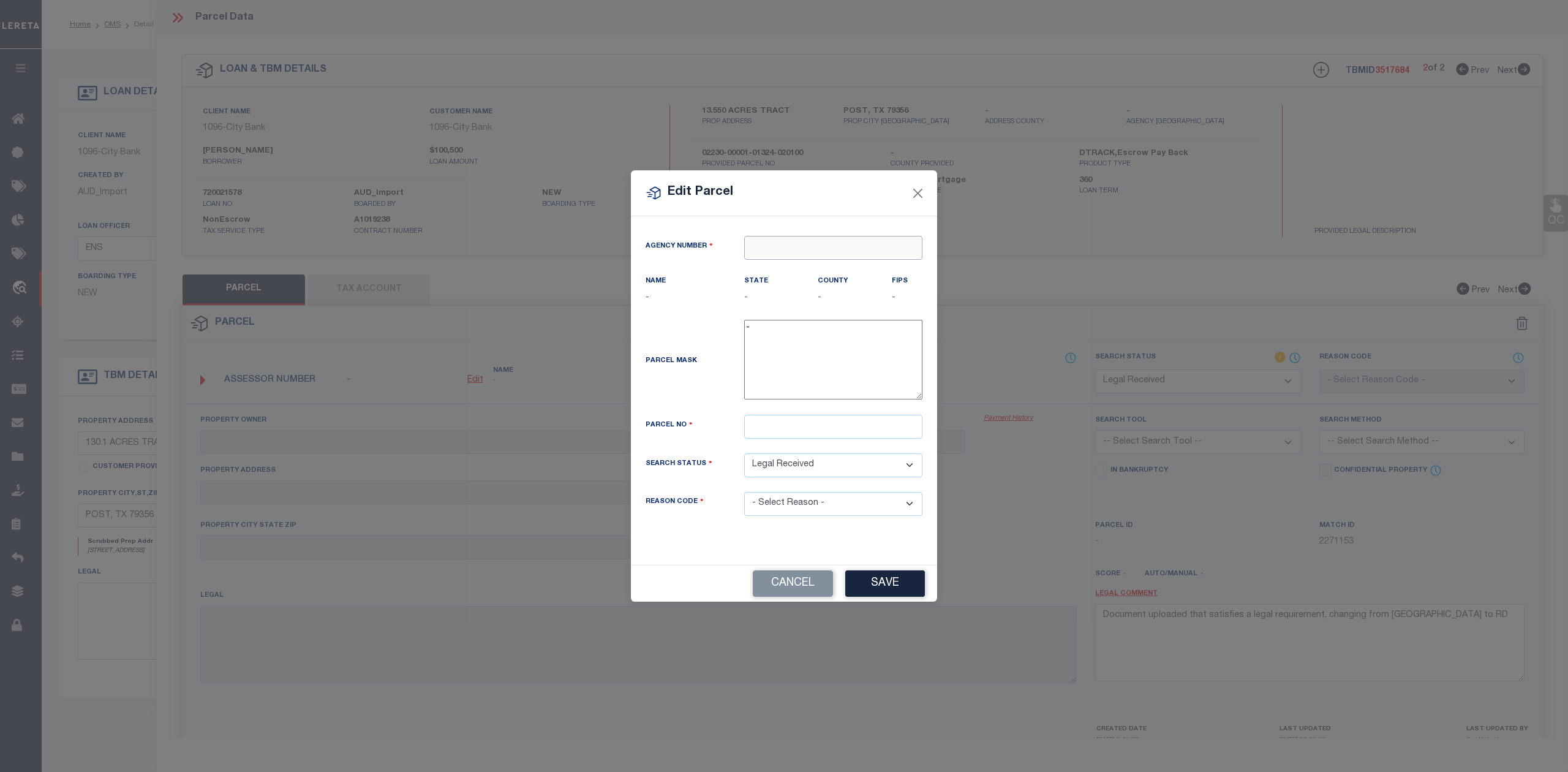
click at [753, 251] on input "text" at bounding box center [833, 248] width 178 height 24
paste input "42153"
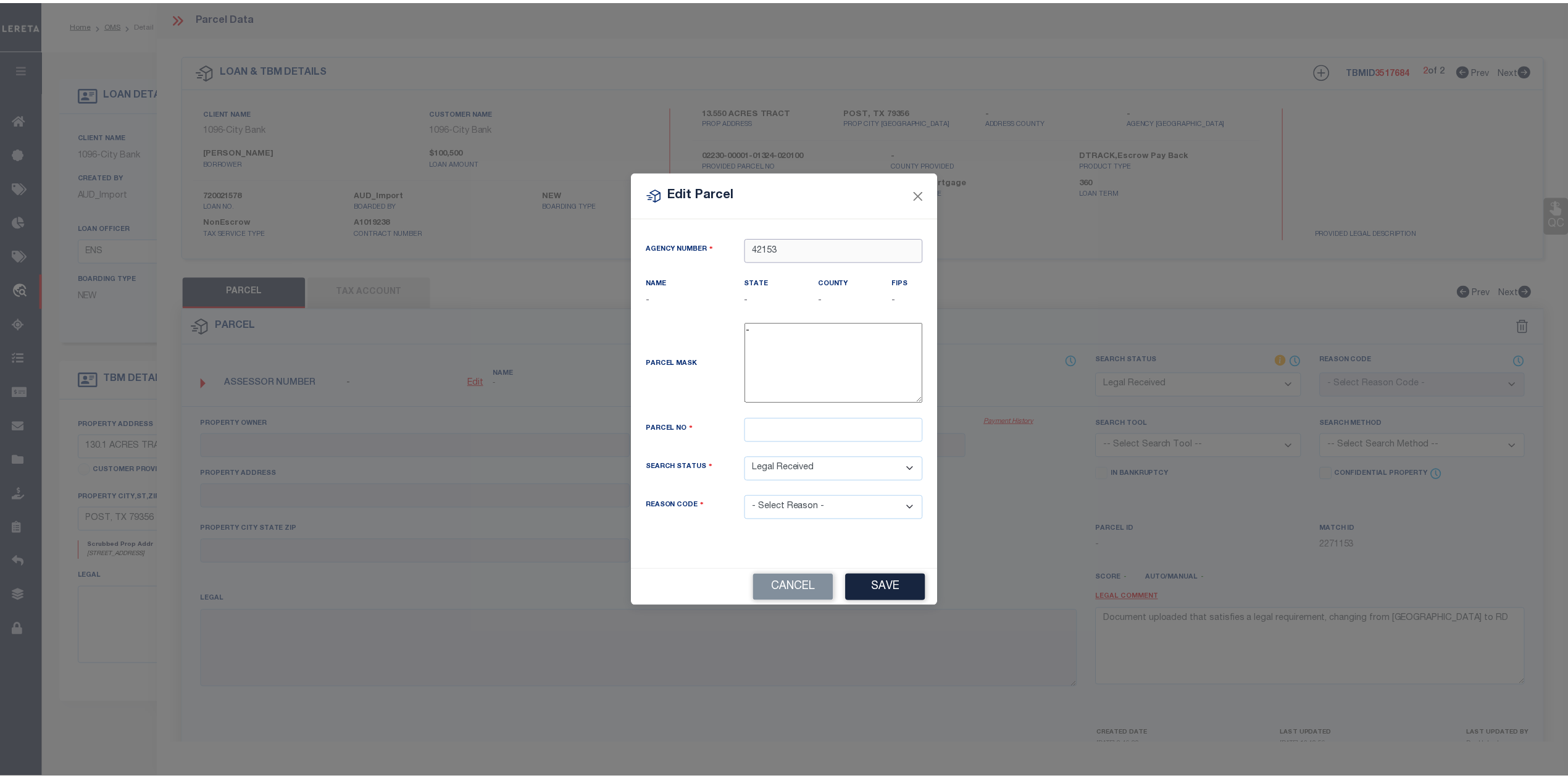
scroll to position [0, 0]
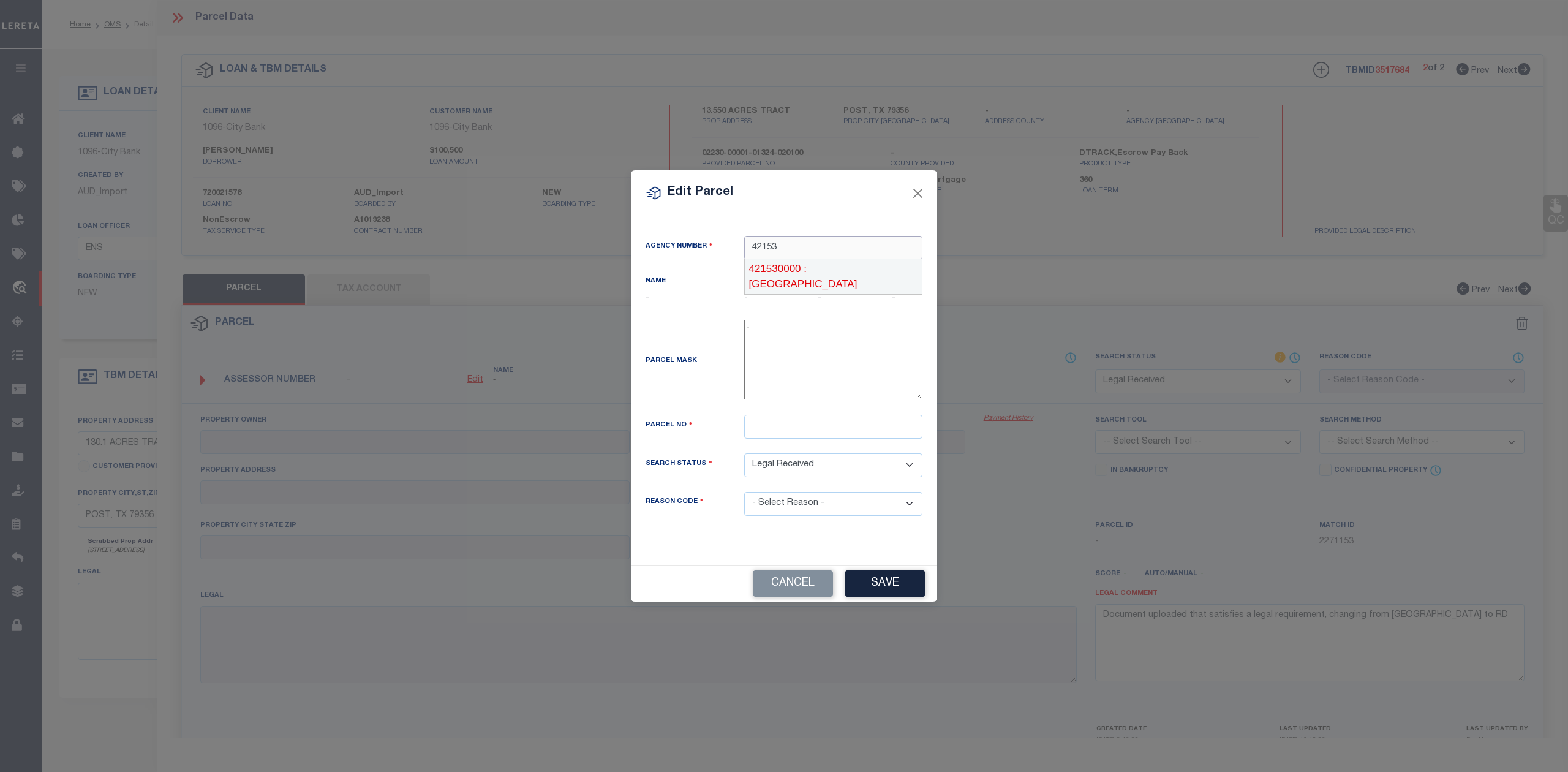
click at [785, 268] on div "421530000 : LYNN COUNTY" at bounding box center [833, 276] width 177 height 35
type input "421530000"
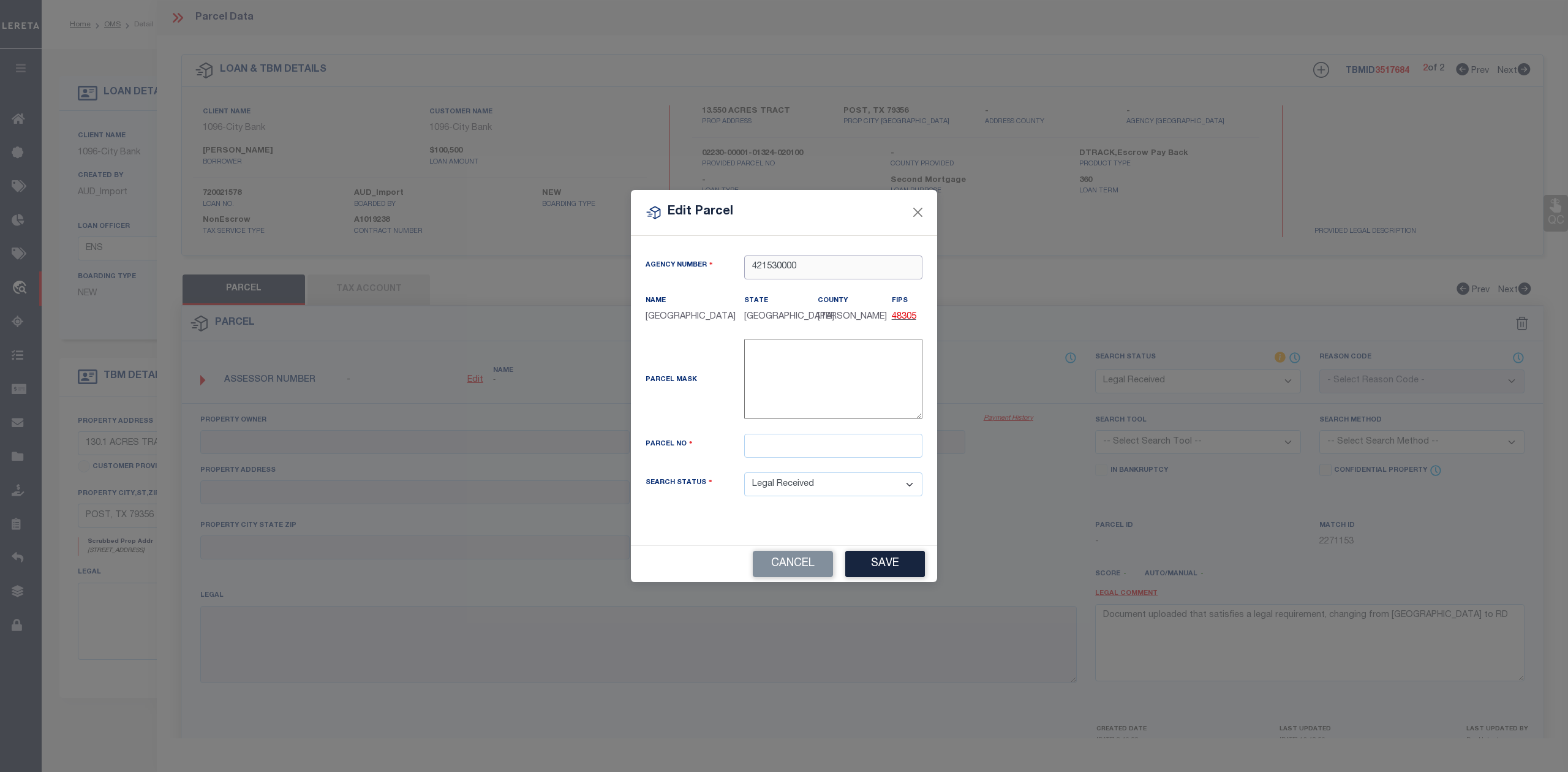
type input "421530000"
click at [774, 449] on input "text" at bounding box center [833, 446] width 178 height 24
paste input "02230-00001-01324-020100"
click at [774, 449] on input "02230-00001-01324-020100" at bounding box center [833, 446] width 178 height 24
click at [779, 449] on input "02230-00001-01324-020100" at bounding box center [833, 446] width 178 height 24
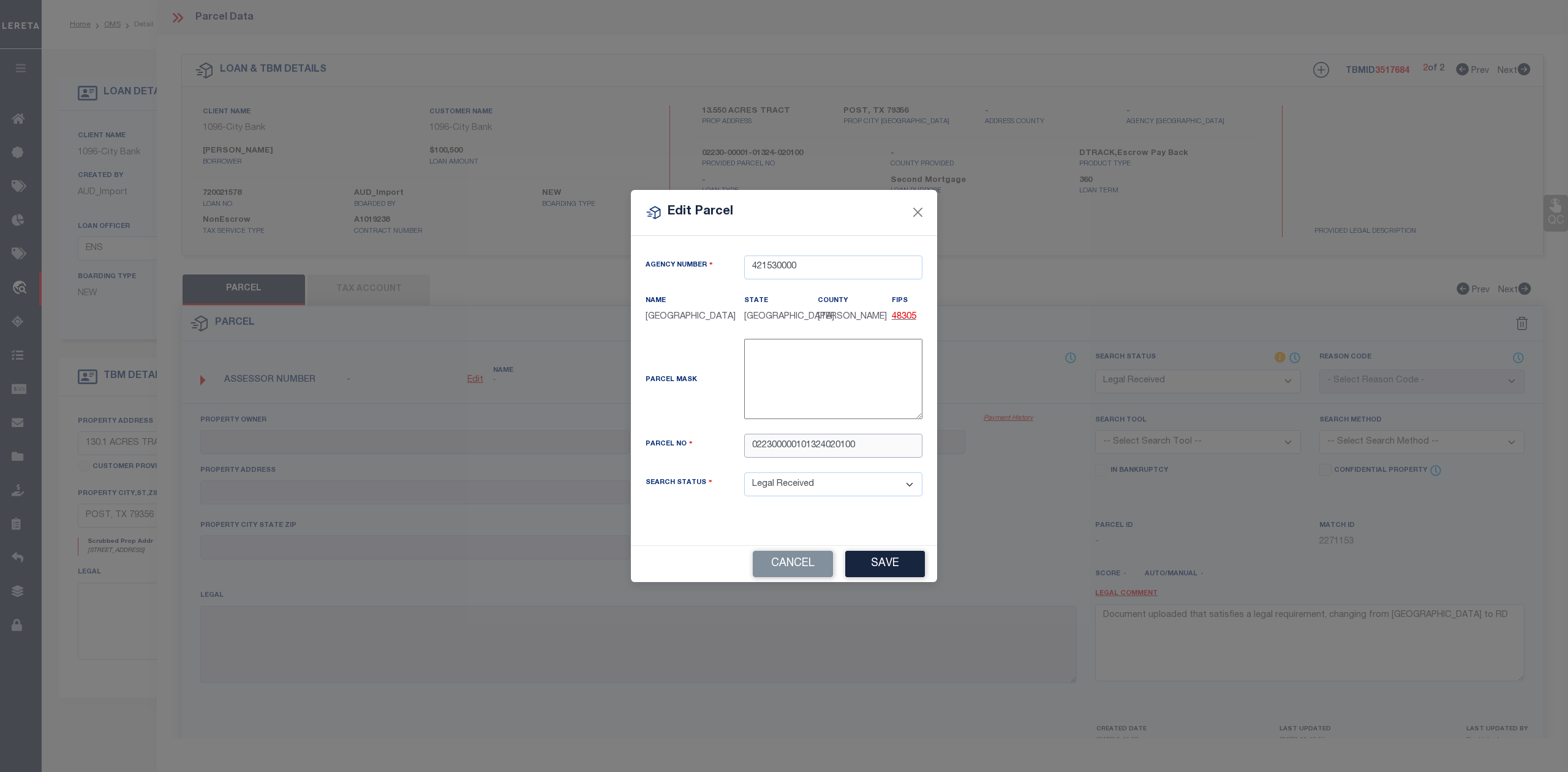
type input "022300000101324020100"
click at [726, 427] on div "Parcel Mask -" at bounding box center [784, 386] width 295 height 95
click at [873, 566] on button "Save" at bounding box center [885, 564] width 80 height 26
select select "RD"
checkbox input "false"
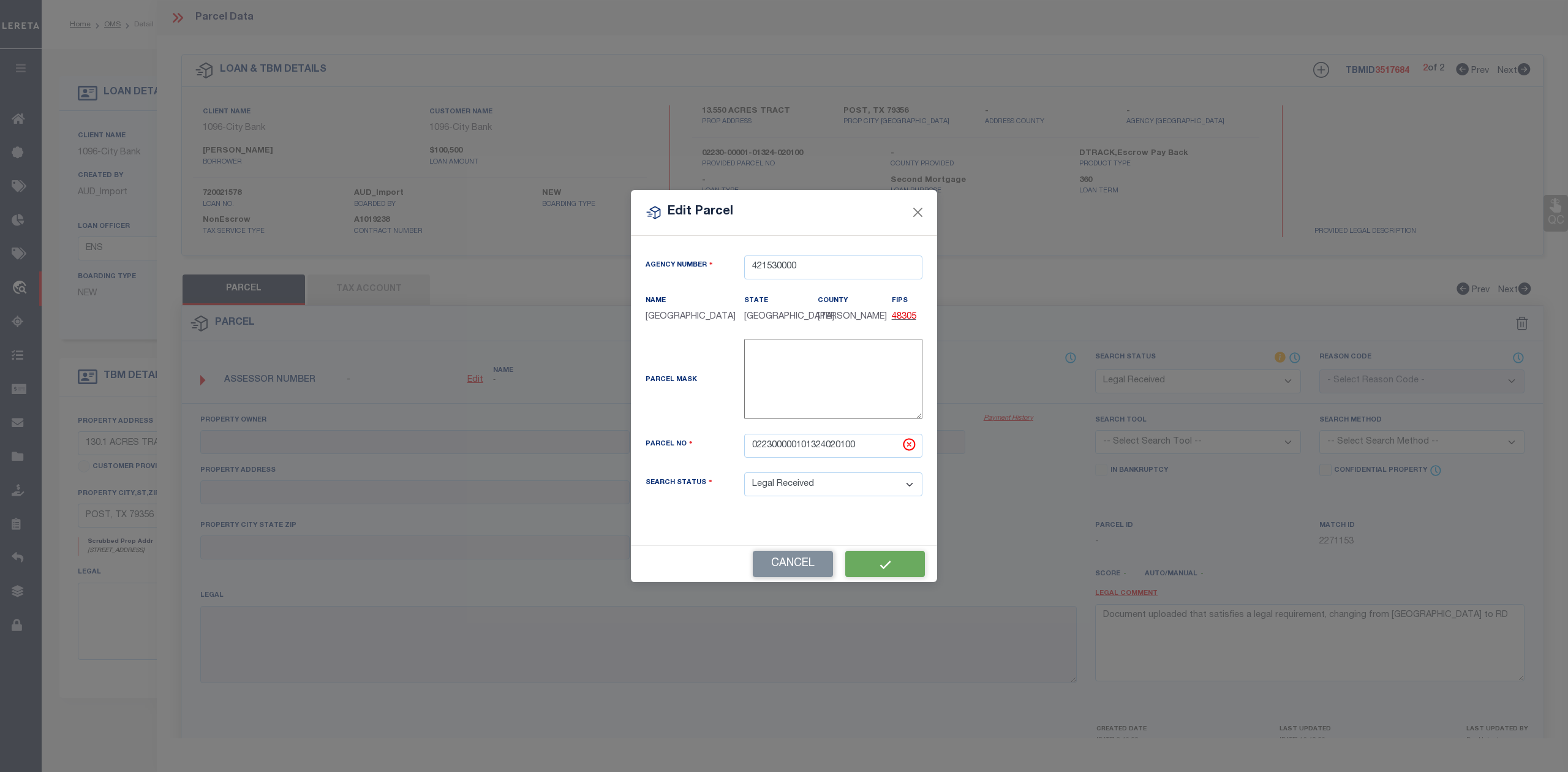
checkbox input "false"
type textarea "Document uploaded that satisfies a legal requirement, changing from [GEOGRAPHIC…"
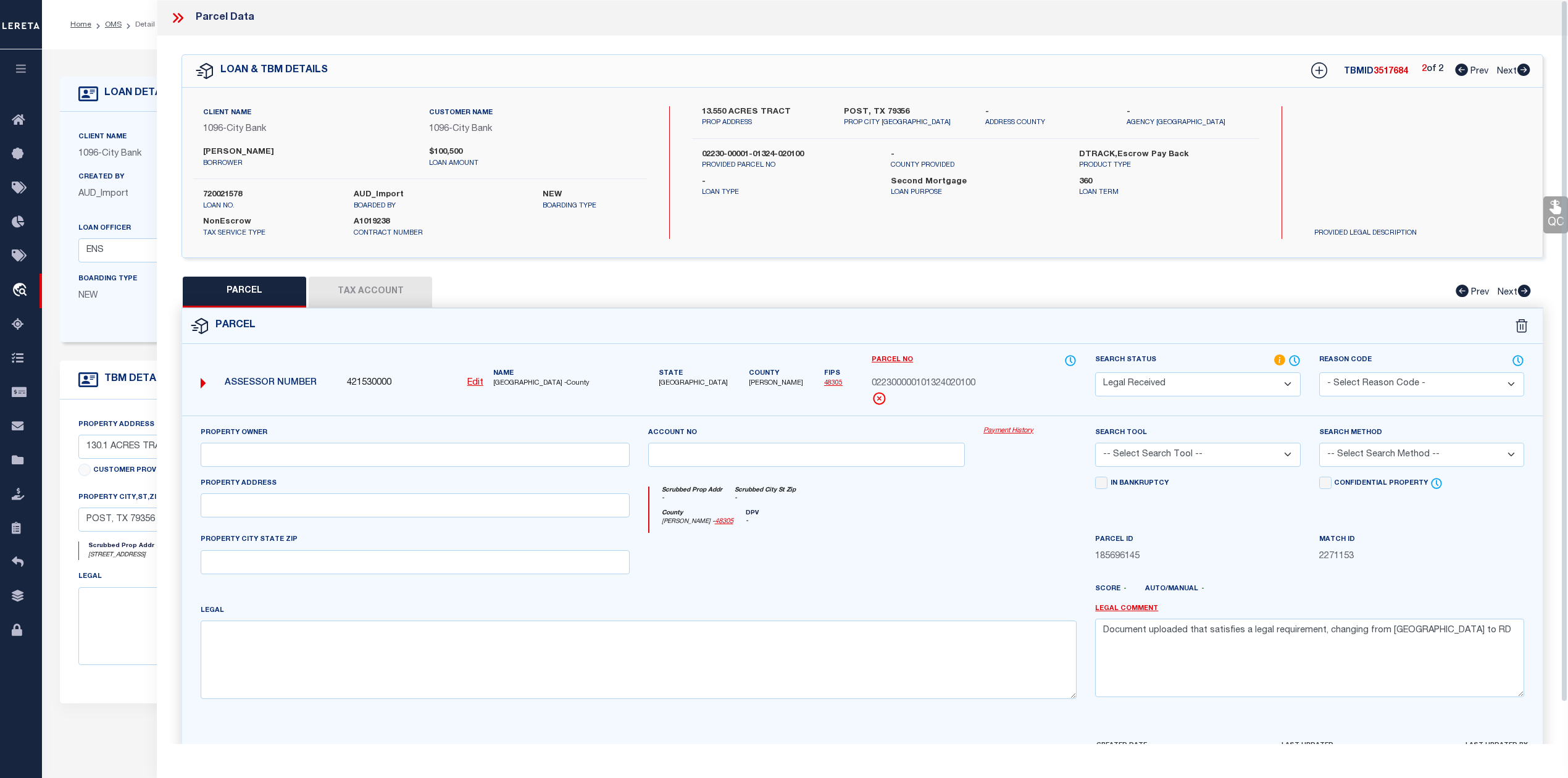
click at [882, 539] on div at bounding box center [807, 558] width 336 height 51
click at [363, 293] on button "Tax Account" at bounding box center [370, 292] width 123 height 31
select select "100"
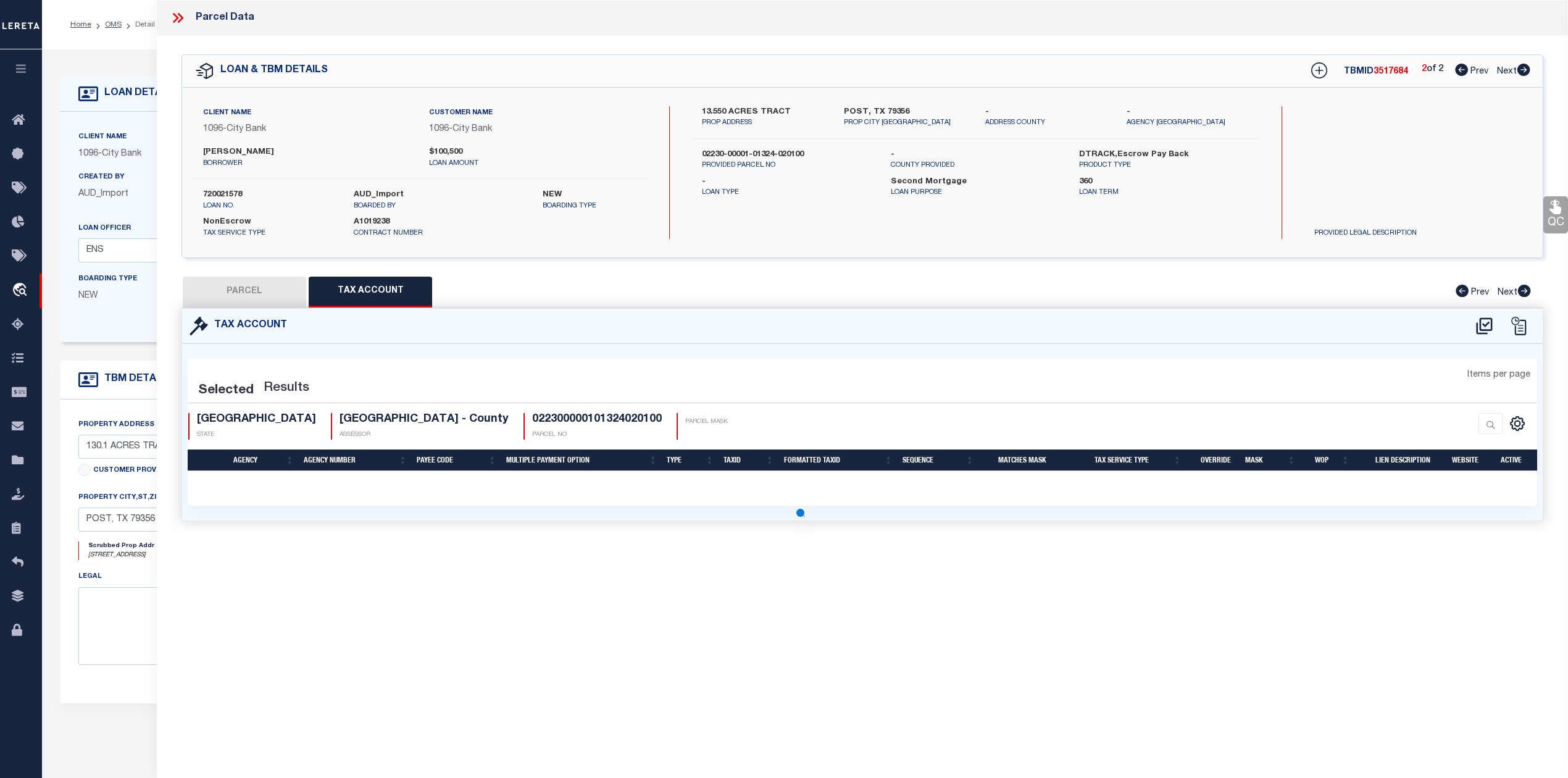
select select "100"
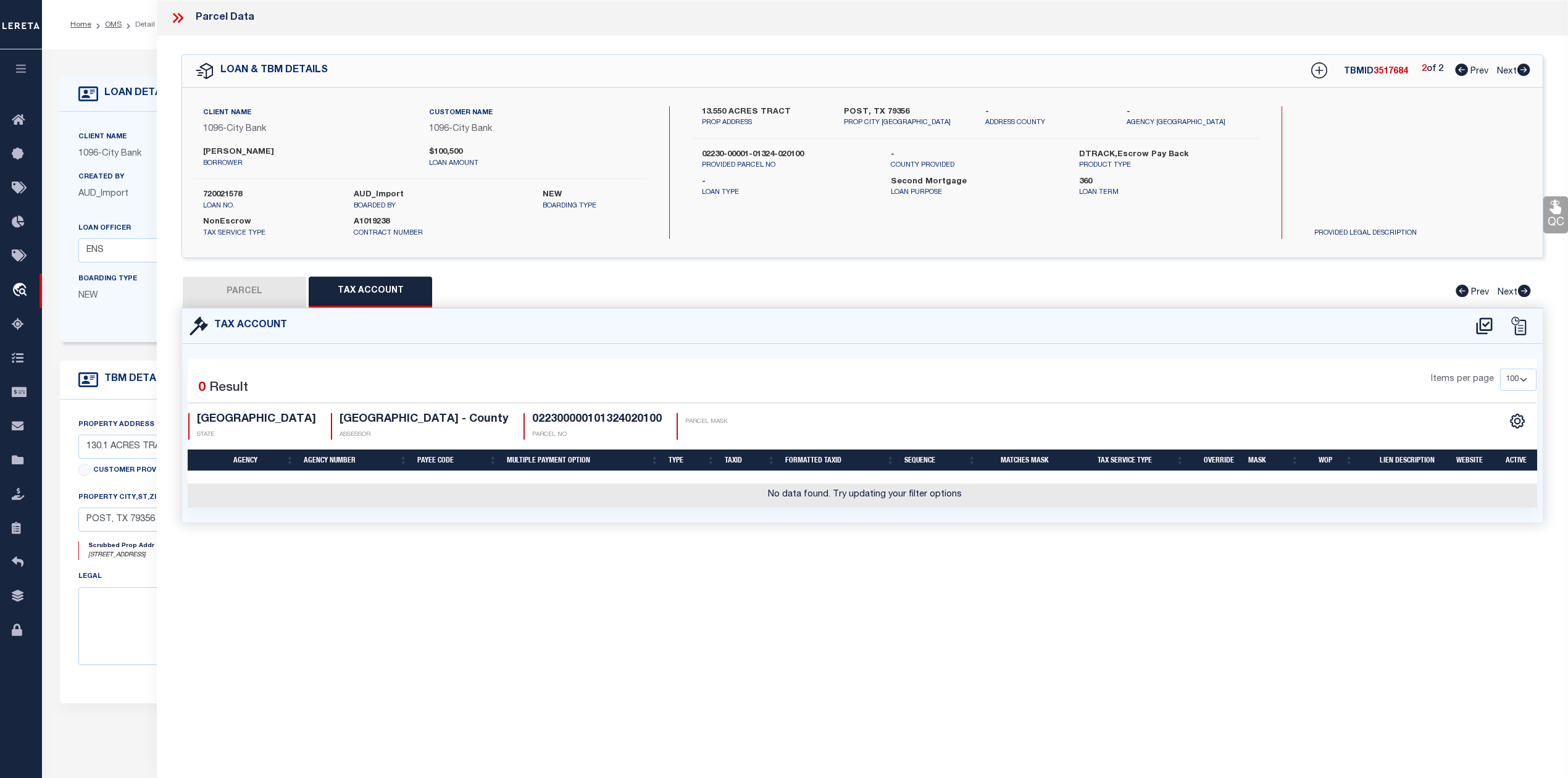
click at [716, 607] on div "Parcel Data QC QC QC - Select Status - Ready to QC" at bounding box center [862, 372] width 1411 height 744
click at [1485, 329] on icon at bounding box center [1485, 325] width 16 height 17
select select "100"
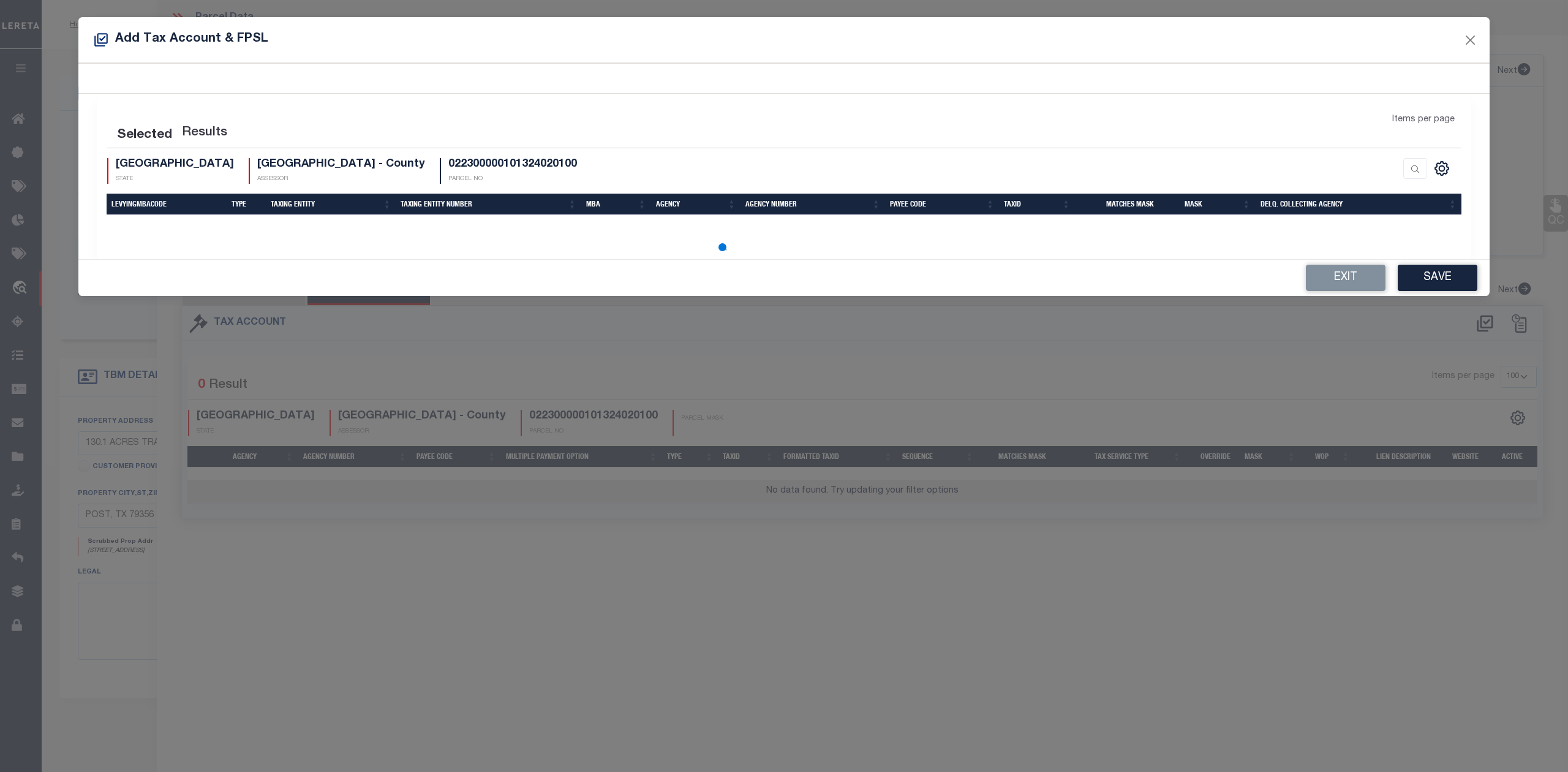
select select "100"
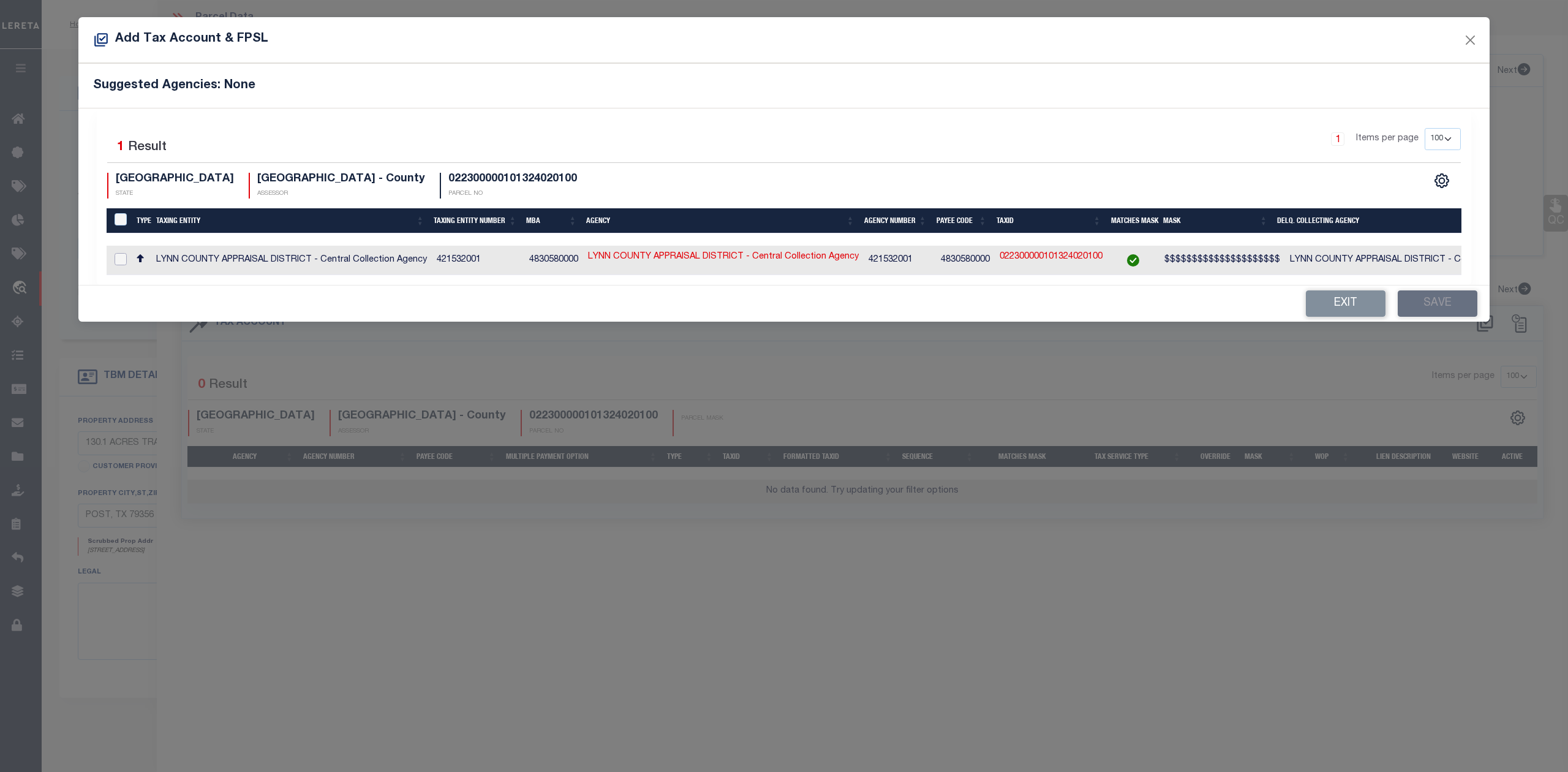
click at [120, 260] on input "checkbox" at bounding box center [120, 259] width 12 height 12
checkbox input "true"
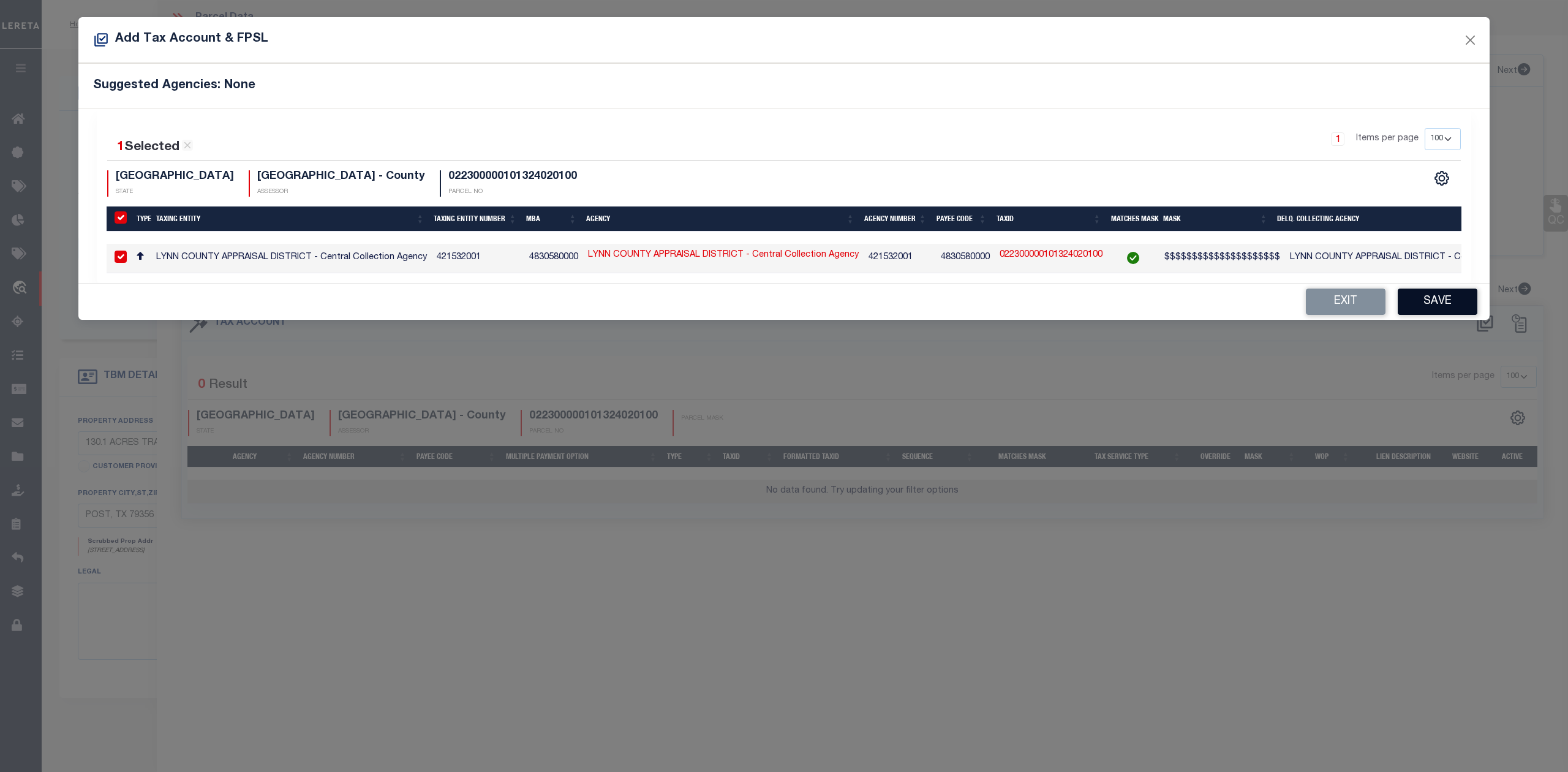
click at [1431, 310] on button "Save" at bounding box center [1438, 302] width 80 height 26
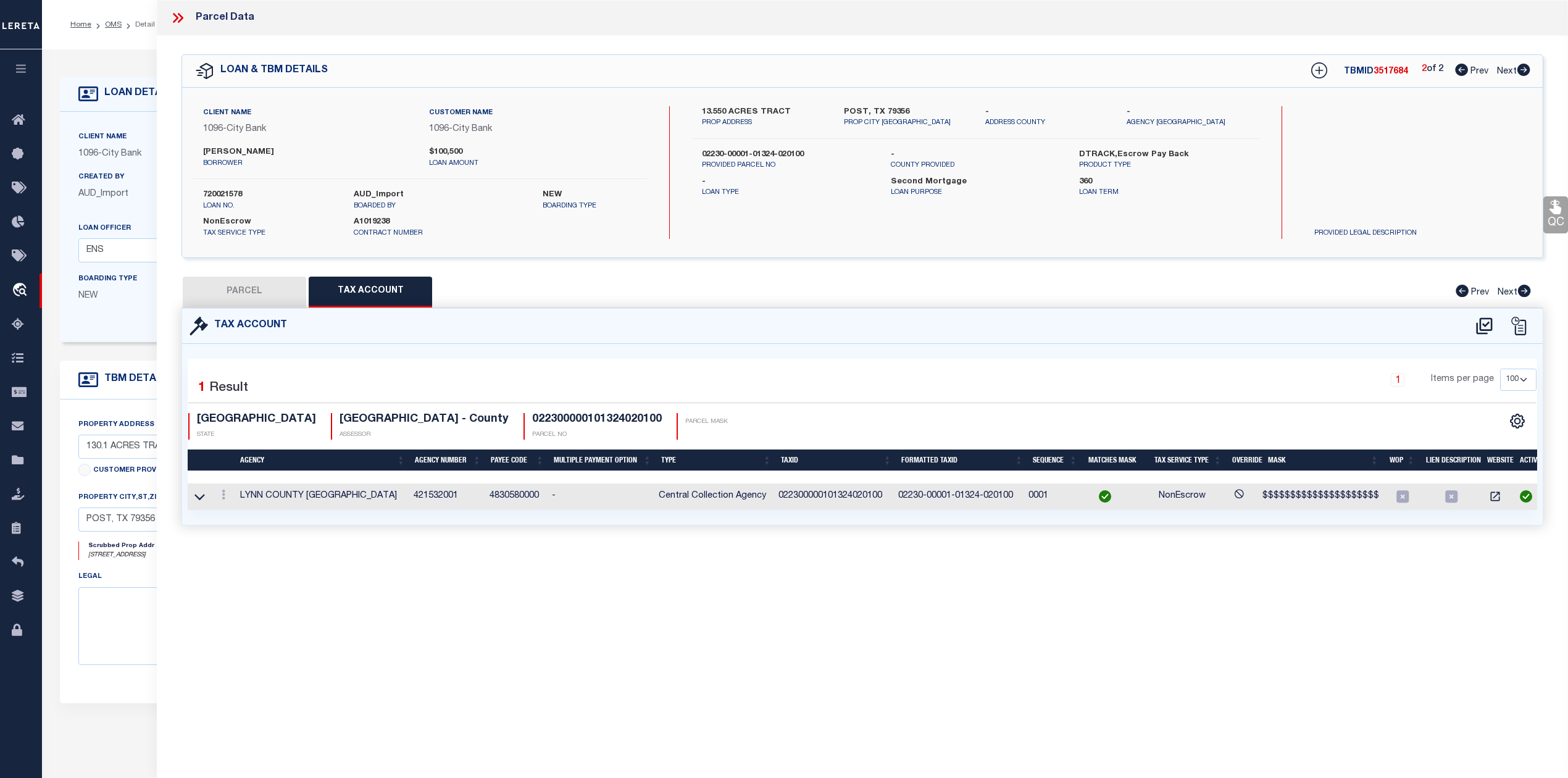
click at [751, 631] on div "Parcel Data QC QC QC - Select Status - Ready to QC" at bounding box center [862, 372] width 1411 height 744
click at [245, 292] on button "PARCEL" at bounding box center [244, 292] width 123 height 31
select select "AS"
checkbox input "false"
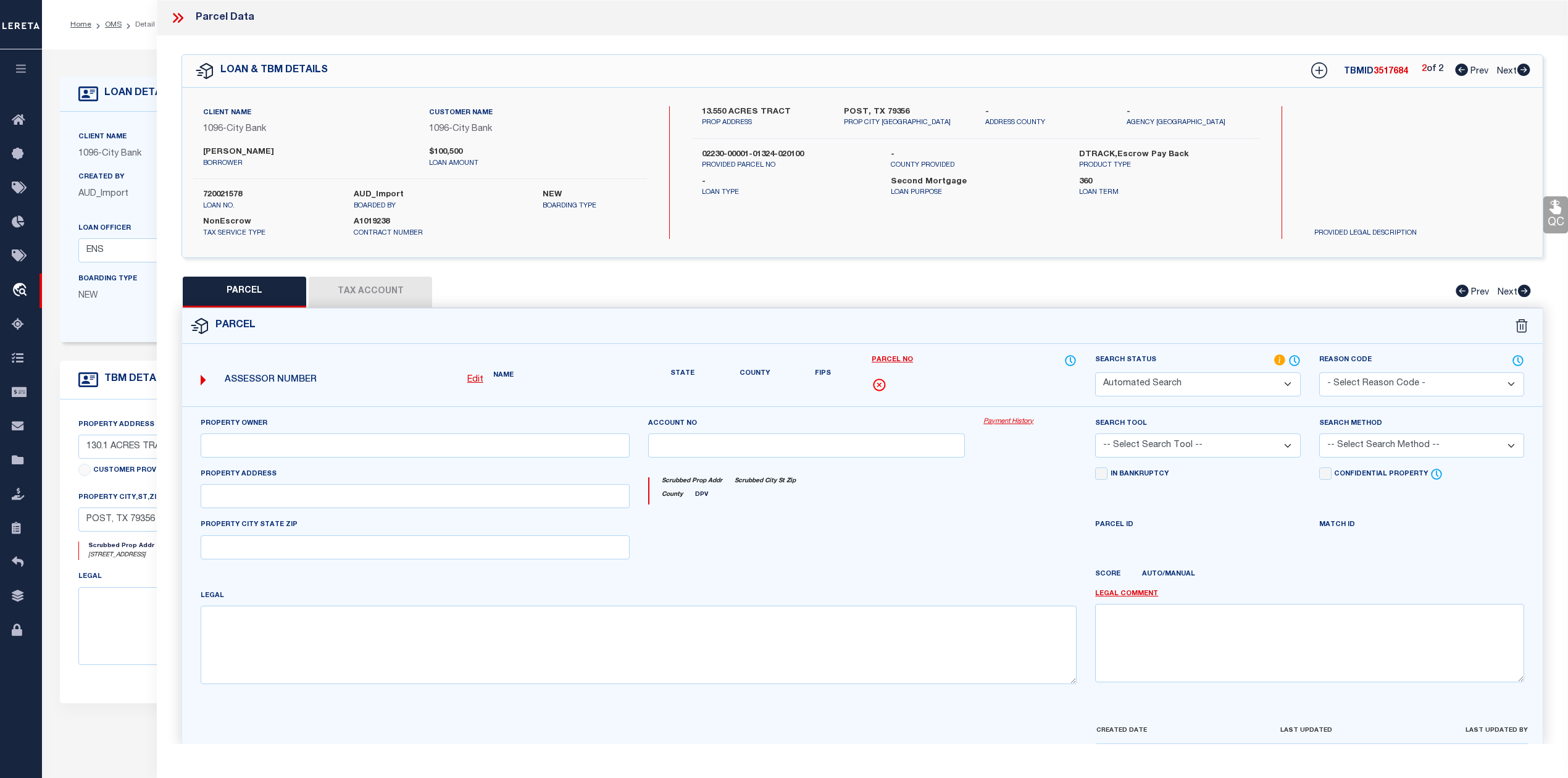
select select "RD"
checkbox input "false"
type textarea "Document uploaded that satisfies a legal requirement, changing from [GEOGRAPHIC…"
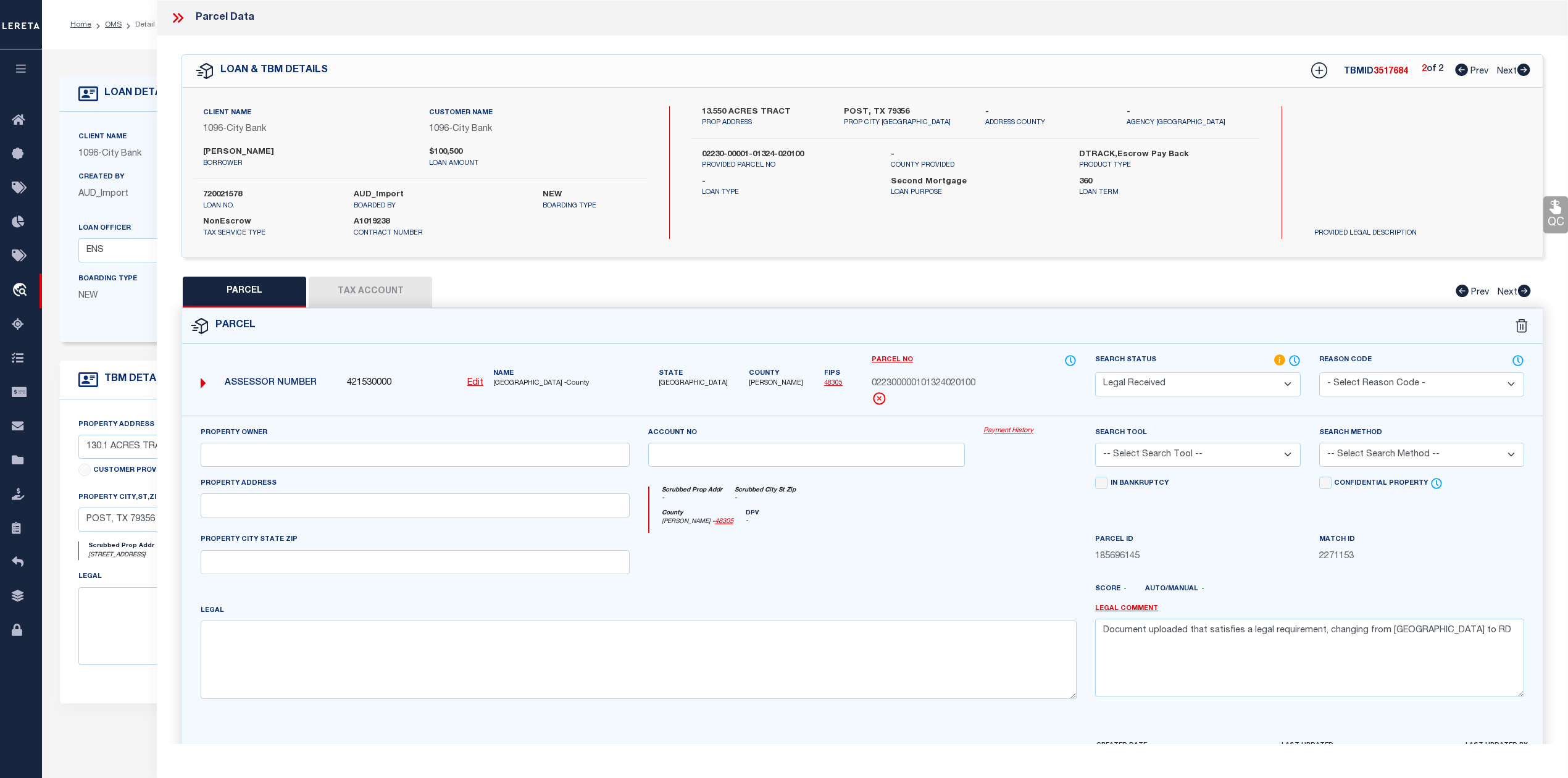
click at [815, 546] on div at bounding box center [807, 558] width 336 height 51
click at [373, 687] on textarea at bounding box center [639, 659] width 876 height 78
paste textarea "NW SEC 1324 BLK 1 HOB"
click at [363, 638] on textarea "NW SEC 1324 BLK 1 HOB" at bounding box center [639, 659] width 876 height 78
paste textarea "1503"
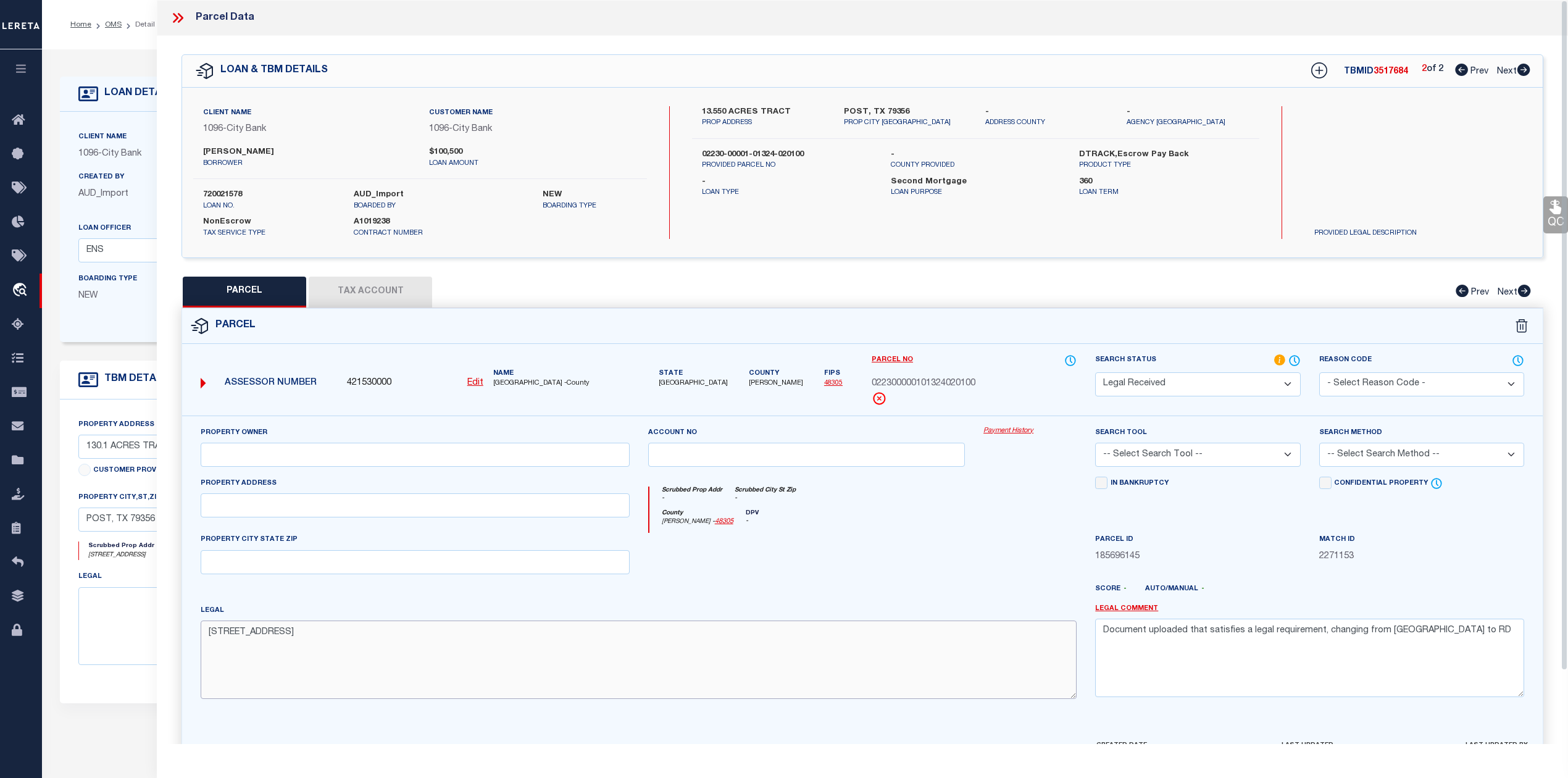
click at [381, 636] on textarea "NW SEC 1324 BLK 1 HOB 1503" at bounding box center [639, 659] width 876 height 78
paste textarea "Total Acres 13.5500"
type textarea "NW SEC 1324 BLK 1 HOB 1503 Total Acres 13.5500"
click at [936, 568] on div at bounding box center [807, 558] width 336 height 51
click at [351, 455] on input "text" at bounding box center [415, 454] width 429 height 24
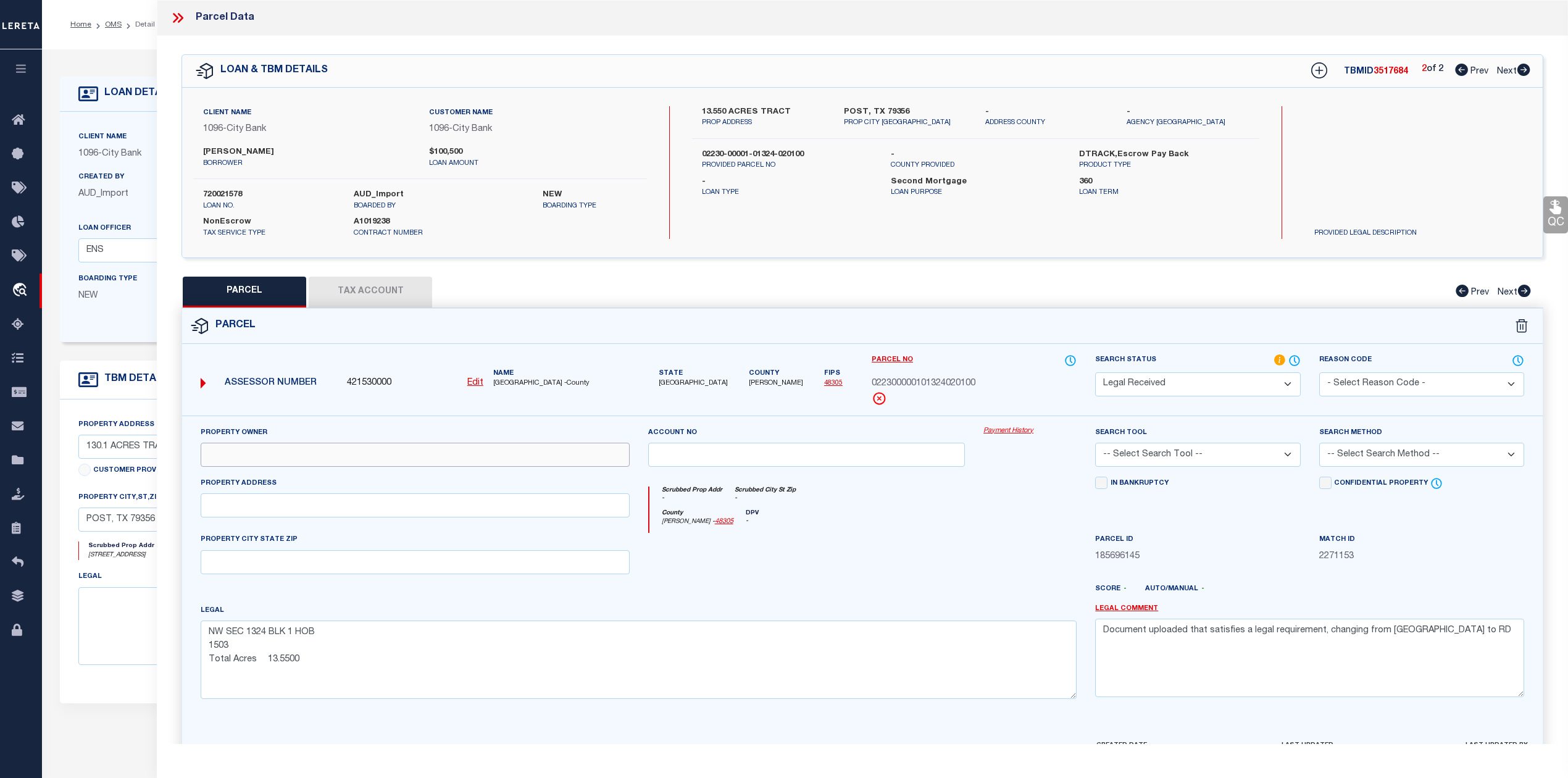
paste input "PENN JAMIE GAIL"
type input "PENN JAMIE GAIL"
click at [799, 583] on div at bounding box center [807, 558] width 336 height 51
drag, startPoint x: 1441, startPoint y: 642, endPoint x: 1105, endPoint y: 636, distance: 336.1
click at [1105, 636] on textarea "Document uploaded that satisfies a legal requirement, changing from [GEOGRAPHIC…" at bounding box center [1309, 657] width 429 height 78
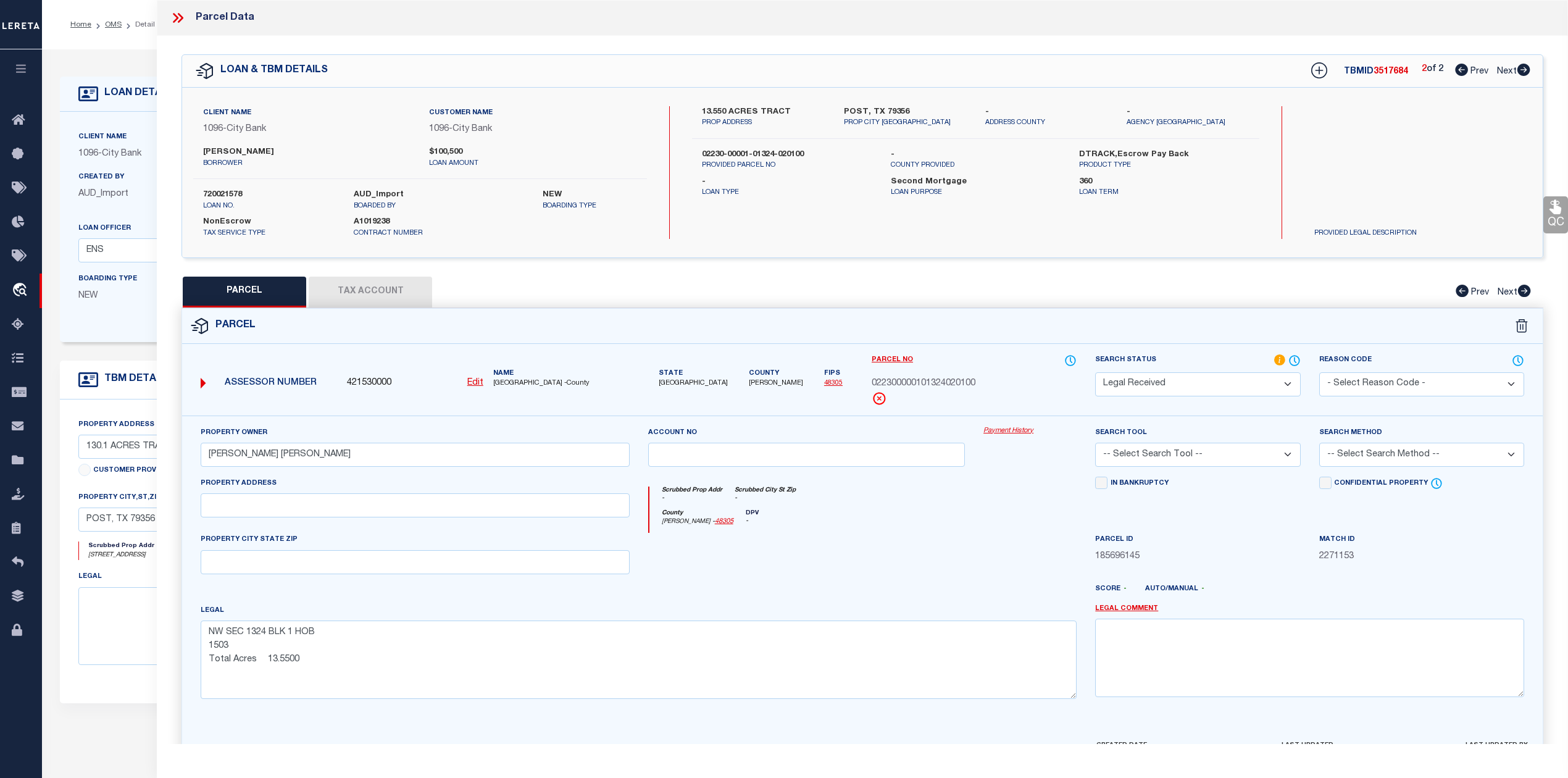
click at [1012, 552] on div at bounding box center [1029, 558] width 112 height 51
click at [1190, 463] on select "-- Select Search Tool -- 3rd Party Website Agency File Agency Website ATLS CNV-…" at bounding box center [1197, 454] width 205 height 24
select select "AGW"
click at [1095, 445] on select "-- Select Search Tool -- 3rd Party Website Agency File Agency Website ATLS CNV-…" at bounding box center [1197, 454] width 205 height 24
click at [1012, 556] on div at bounding box center [1029, 558] width 112 height 51
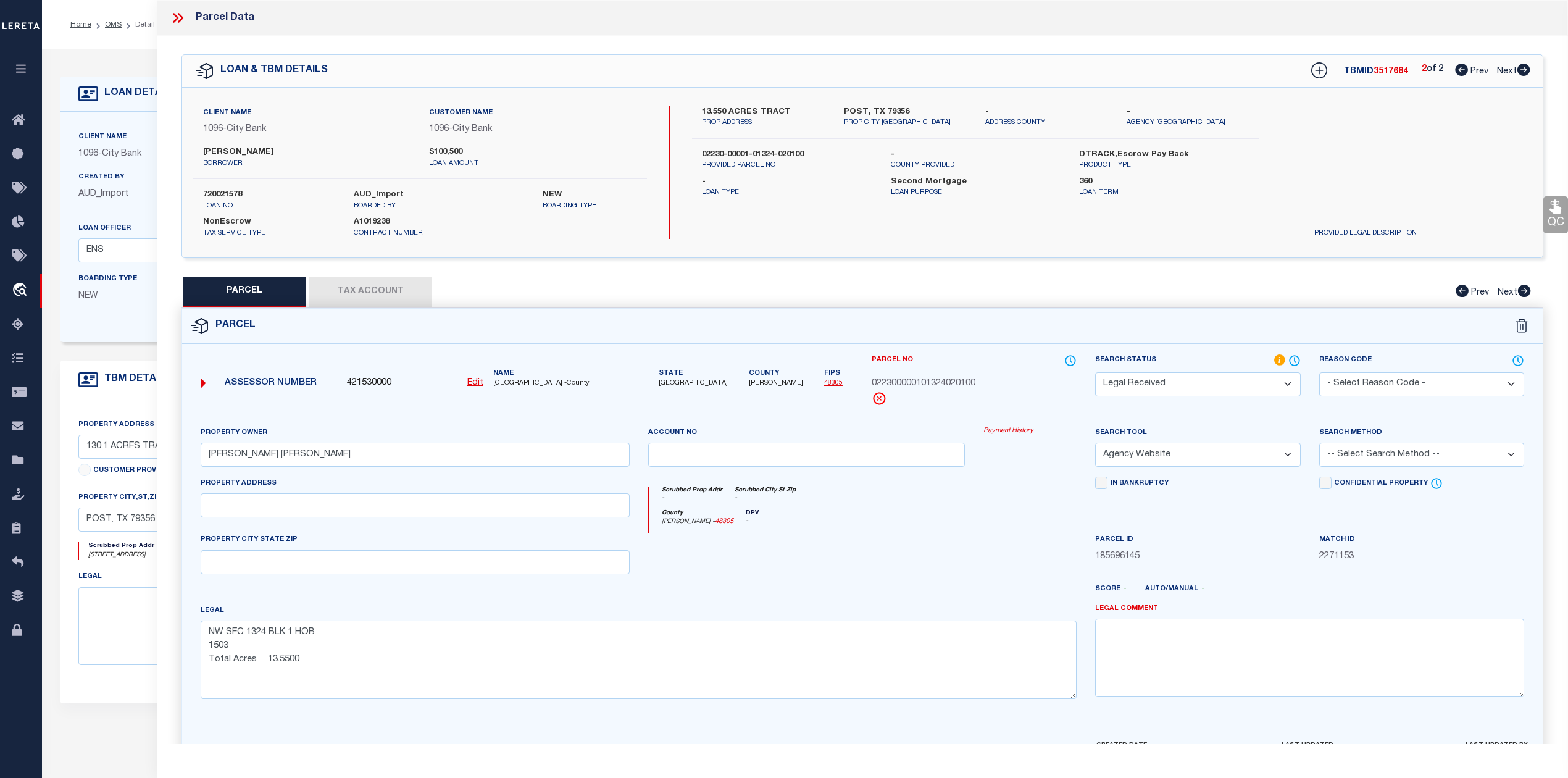
click at [1345, 464] on select "-- Select Search Method -- Property Address Legal Liability Info Provided" at bounding box center [1421, 454] width 205 height 24
select select "LEG"
click at [1319, 445] on select "-- Select Search Method -- Property Address Legal Liability Info Provided" at bounding box center [1421, 454] width 205 height 24
click at [880, 569] on div at bounding box center [807, 558] width 336 height 51
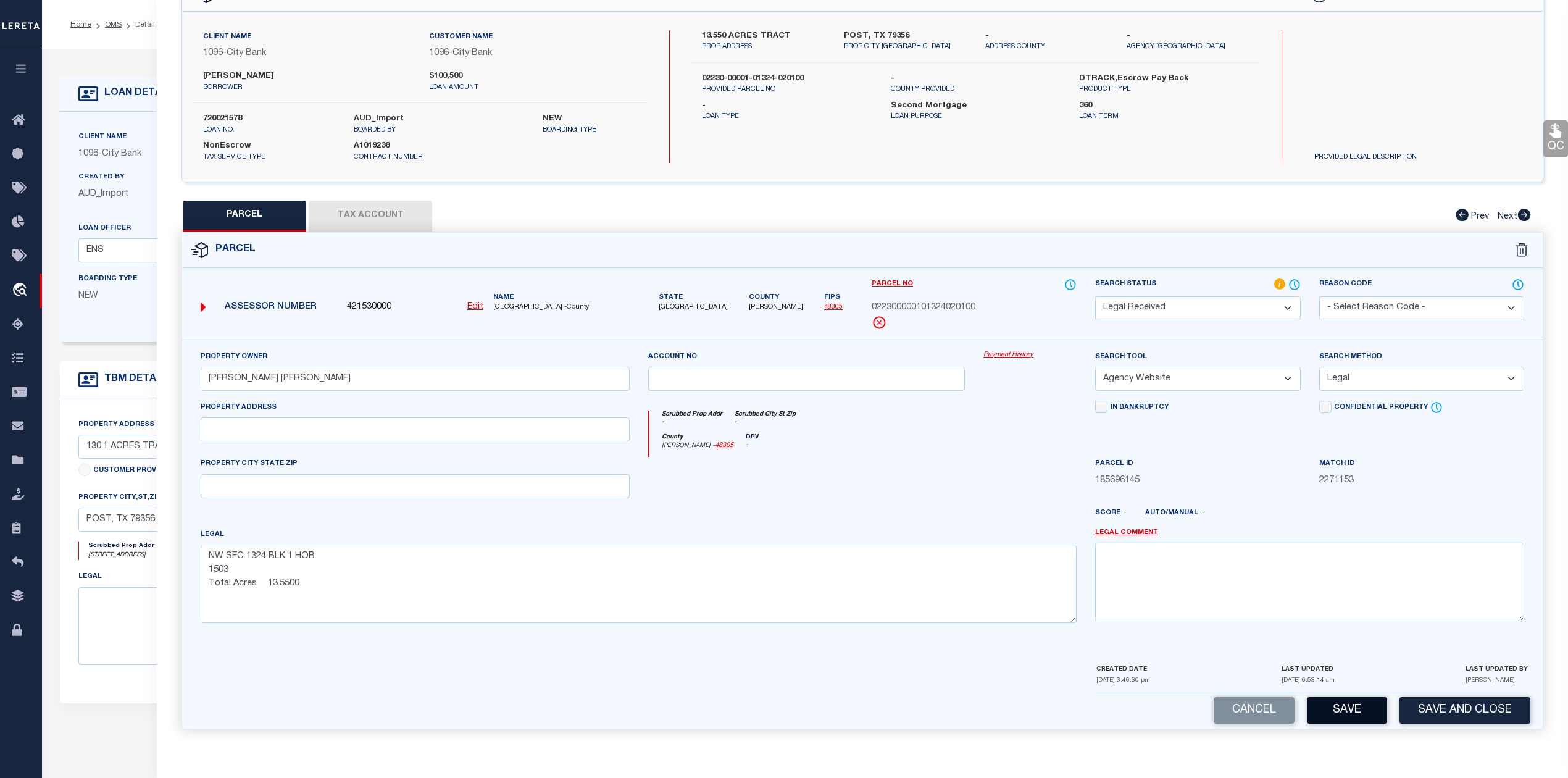
click at [1364, 707] on button "Save" at bounding box center [1347, 710] width 81 height 27
click at [1060, 512] on div at bounding box center [918, 518] width 336 height 20
select select "AS"
select select
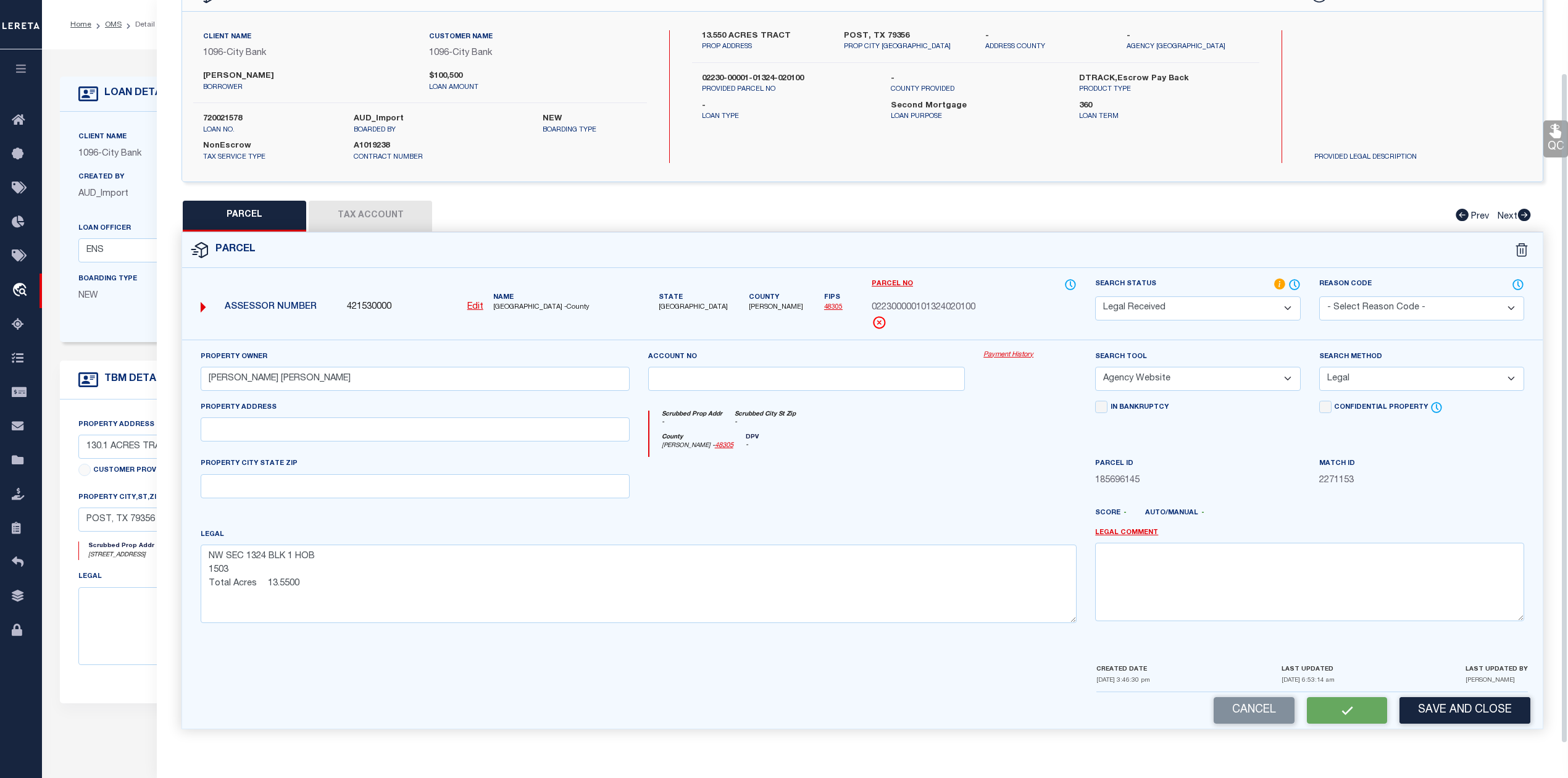
checkbox input "false"
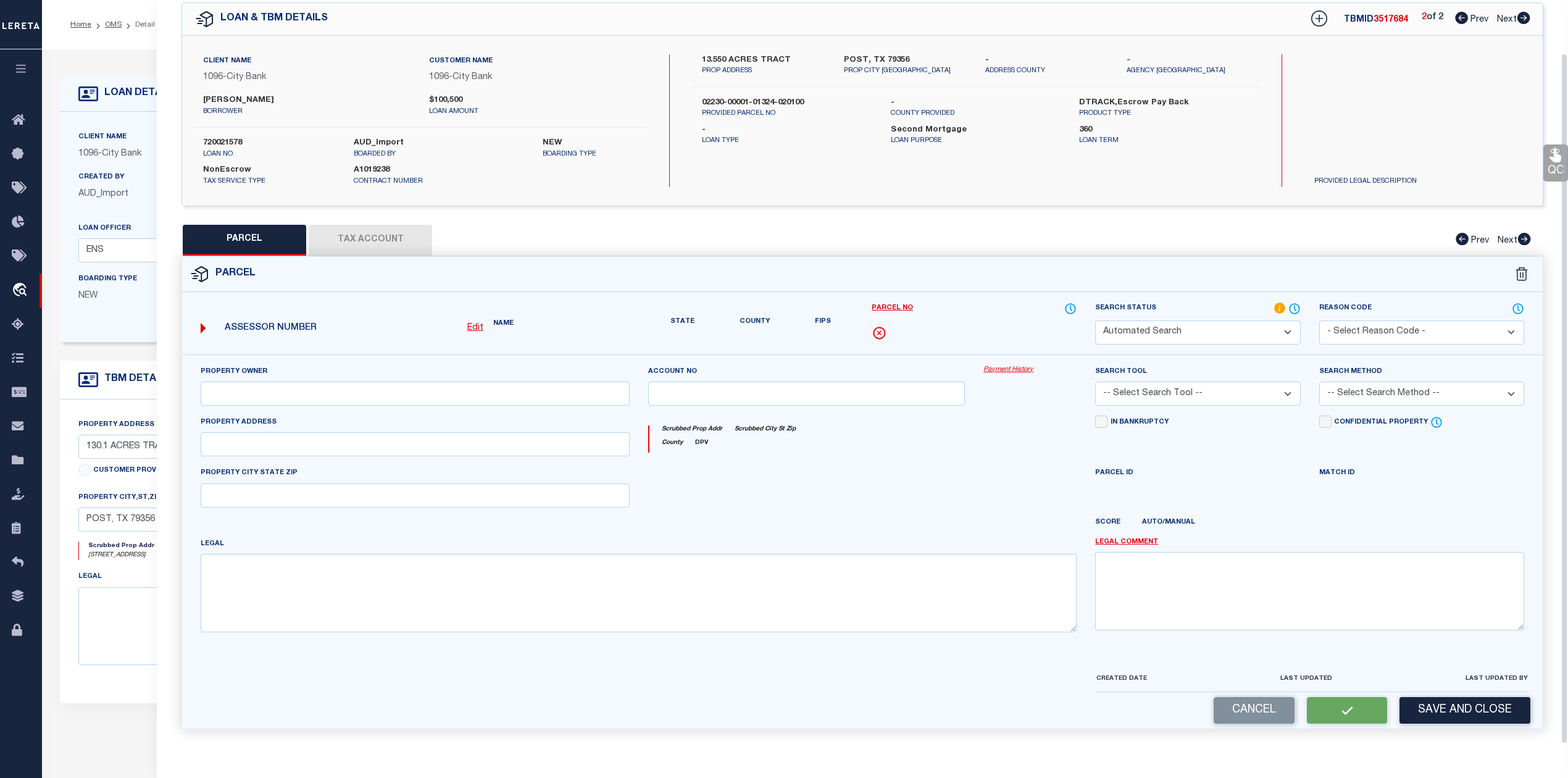
select select "RD"
type input "PENN JAMIE GAIL"
select select "AGW"
select select "LEG"
type textarea "NW SEC 1324 BLK 1 HOB 1503 Total Acres 13.5500"
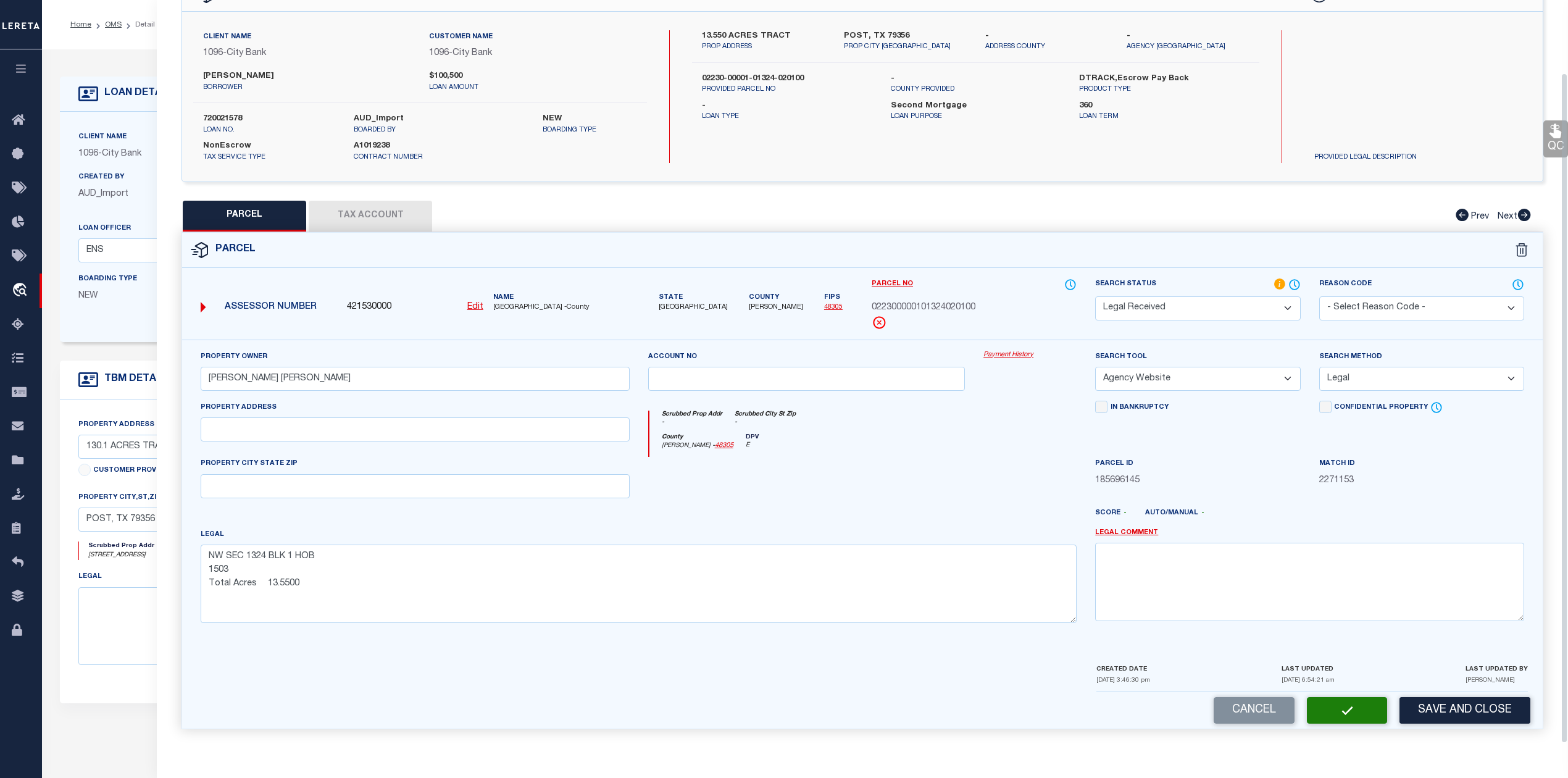
click at [975, 511] on div at bounding box center [918, 518] width 336 height 20
click at [381, 219] on button "Tax Account" at bounding box center [370, 216] width 123 height 31
select select "100"
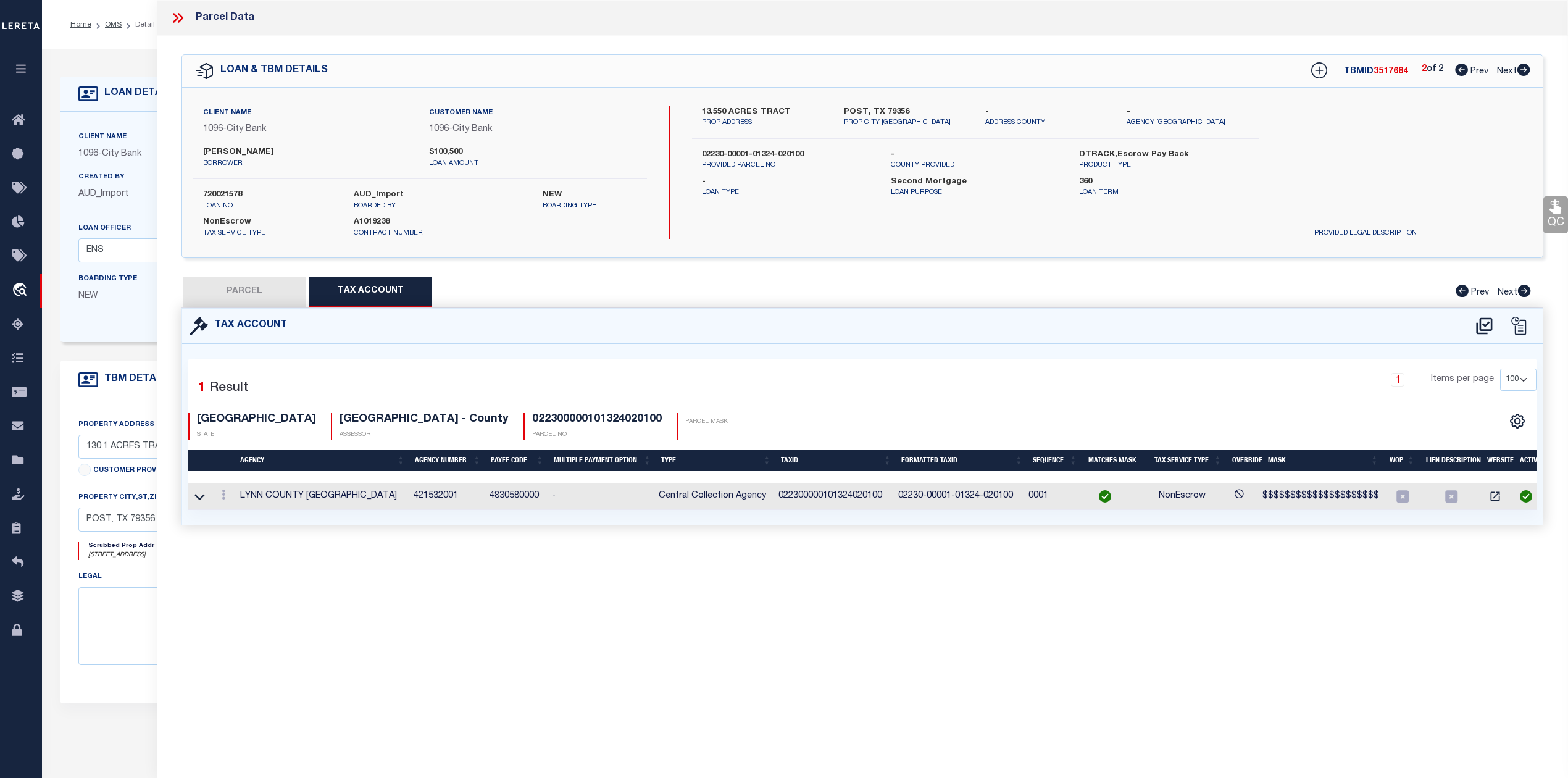
scroll to position [0, 0]
click at [646, 555] on div "Tax Account 1 1" at bounding box center [862, 431] width 1380 height 247
click at [253, 293] on button "PARCEL" at bounding box center [244, 292] width 123 height 31
select select "AS"
select select
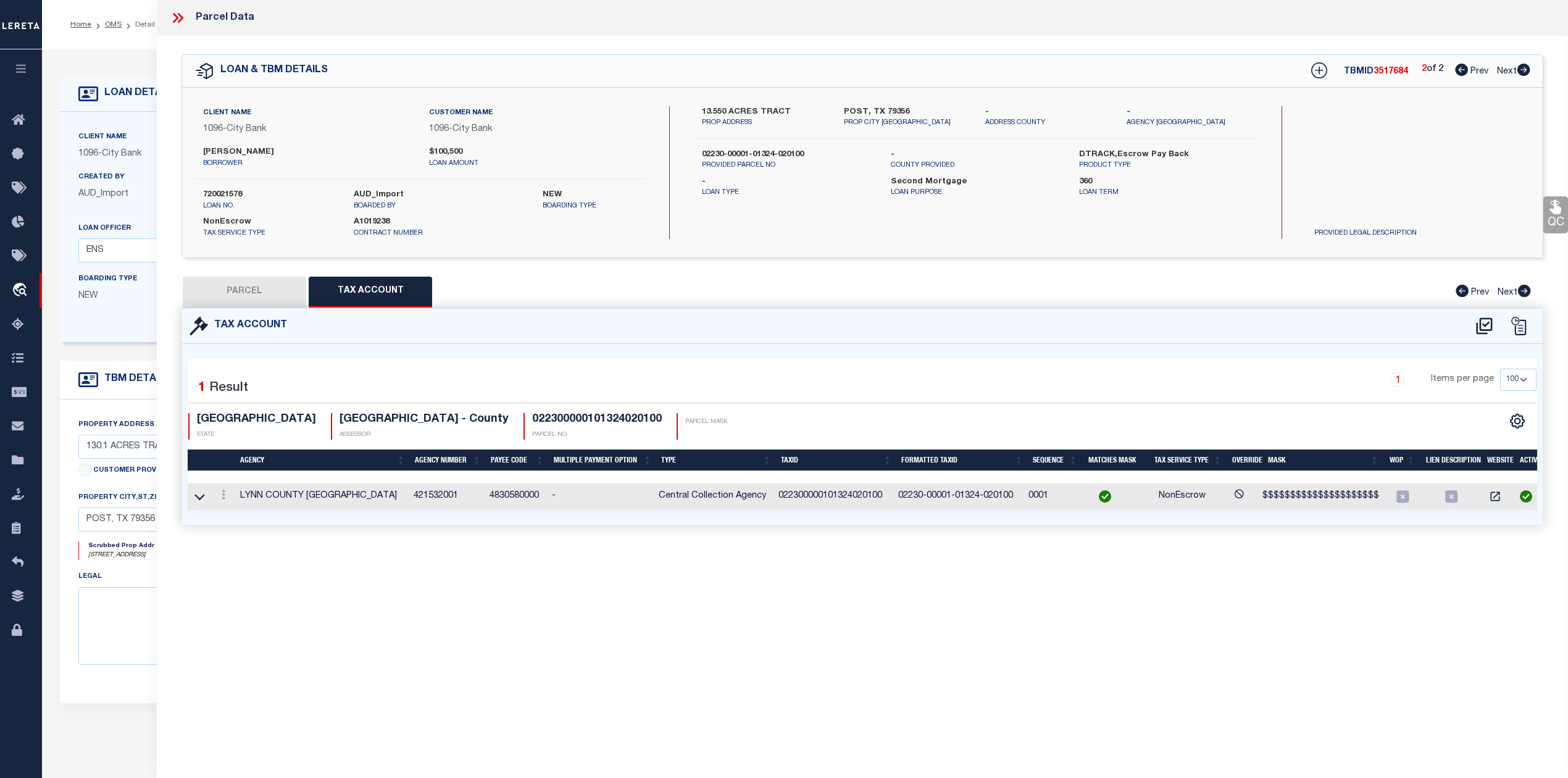
select select
checkbox input "false"
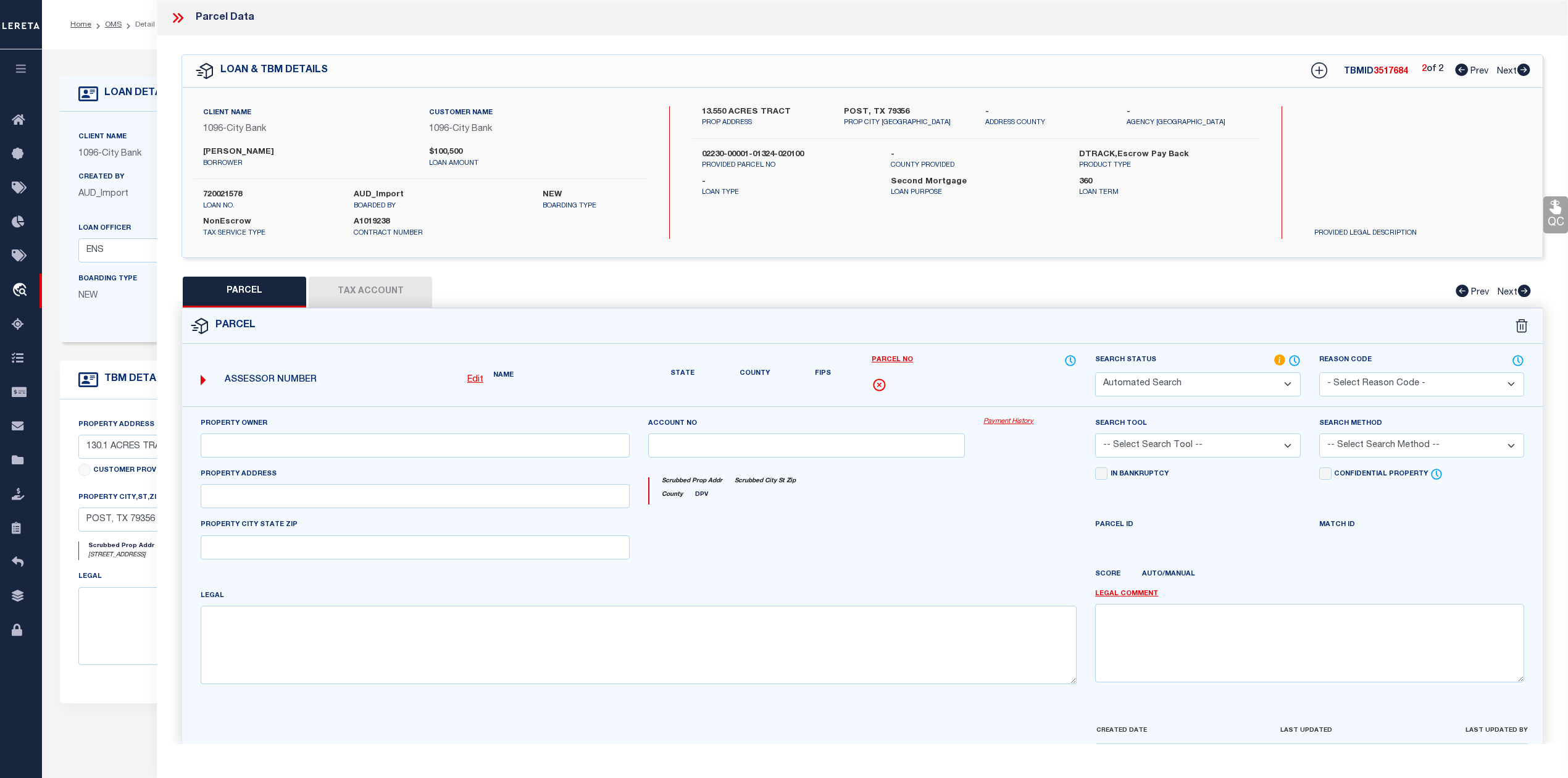
select select "RD"
type input "PENN JAMIE GAIL"
select select "AGW"
select select "LEG"
type textarea "NW SEC 1324 BLK 1 HOB 1503 Total Acres 13.5500"
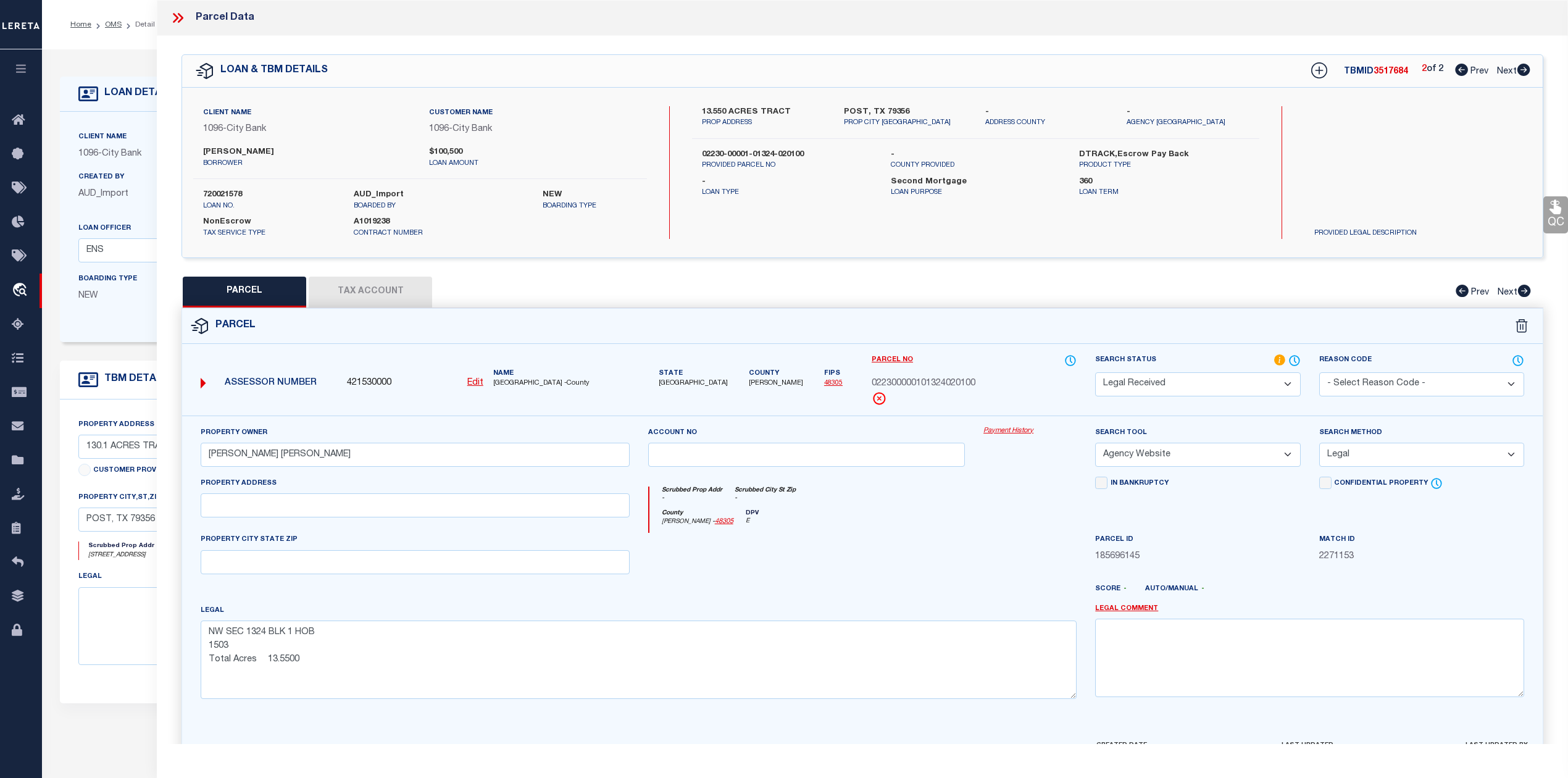
click at [813, 576] on div at bounding box center [807, 558] width 336 height 51
click at [660, 332] on div "Parcel" at bounding box center [862, 327] width 1360 height 35
click at [816, 562] on div at bounding box center [807, 558] width 336 height 51
click at [931, 331] on div "Parcel" at bounding box center [862, 327] width 1360 height 35
click at [1012, 637] on textarea "NW SEC 1324 BLK 1 HOB 1503 Total Acres 13.5500" at bounding box center [639, 659] width 876 height 78
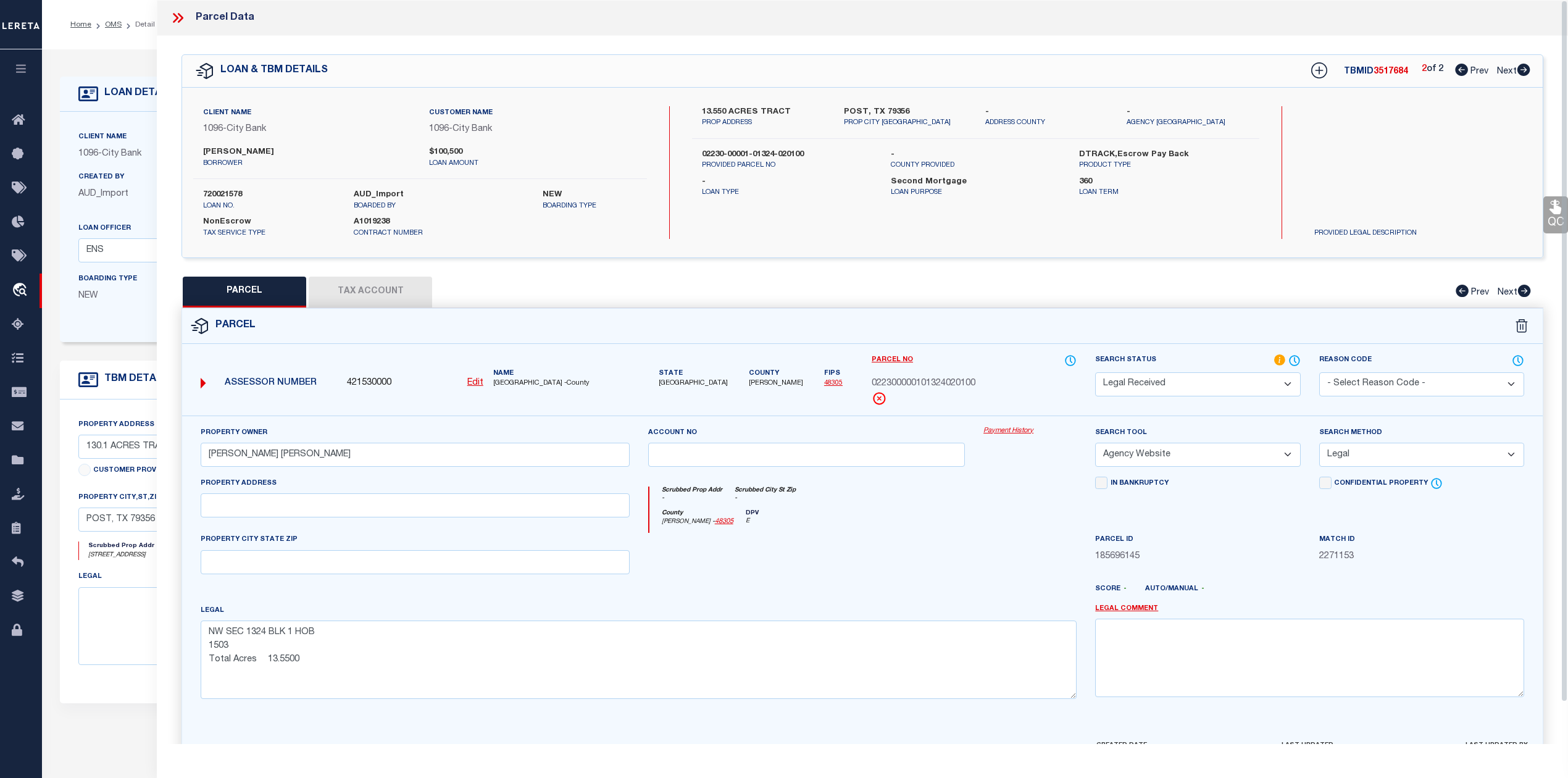
click at [1458, 73] on icon at bounding box center [1462, 69] width 13 height 13
select select "AS"
select select
checkbox input "false"
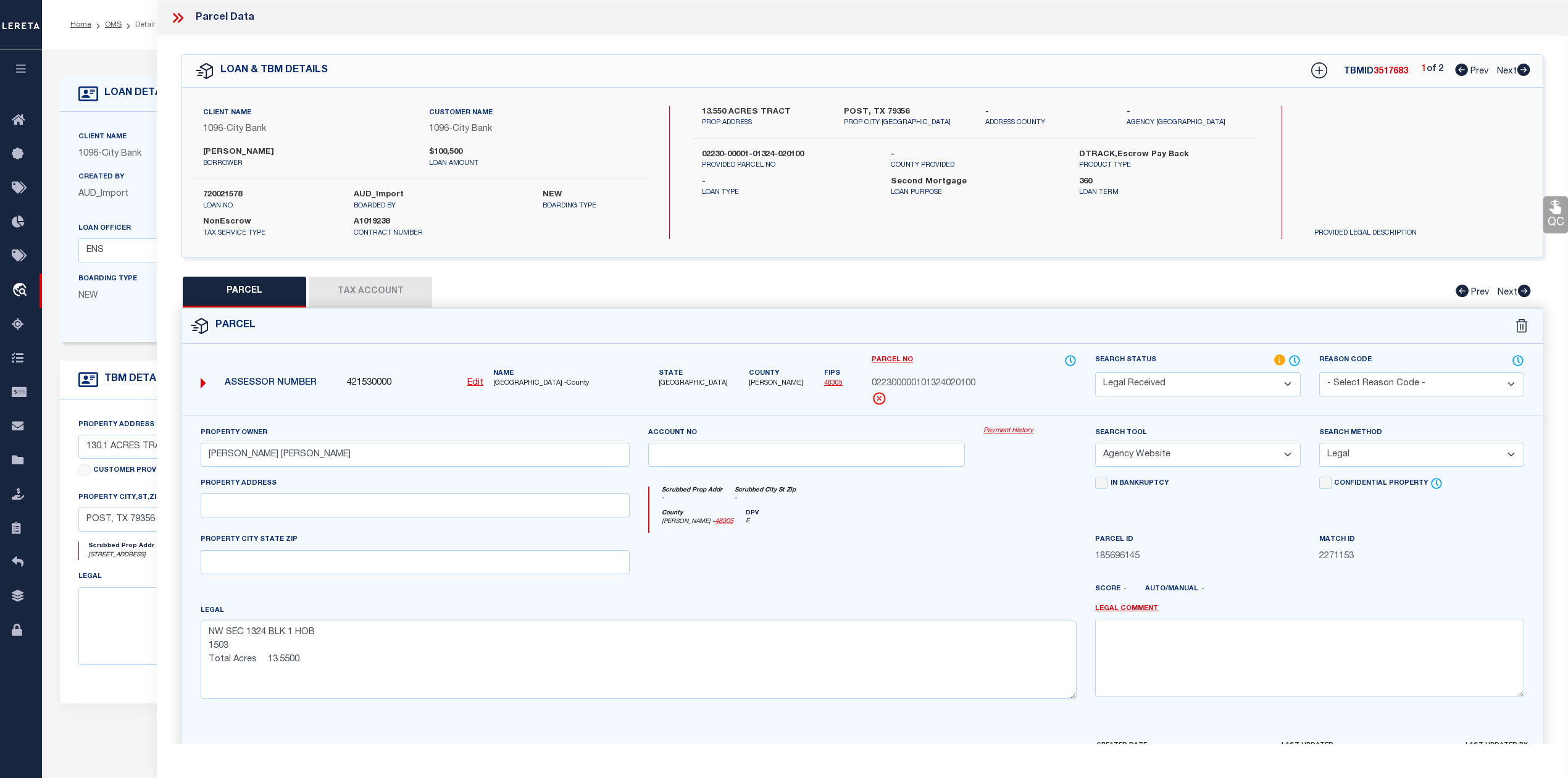
checkbox input "false"
select select "RD"
checkbox input "false"
type textarea "Document uploaded that satisfies a legal requirement, changing from [GEOGRAPHIC…"
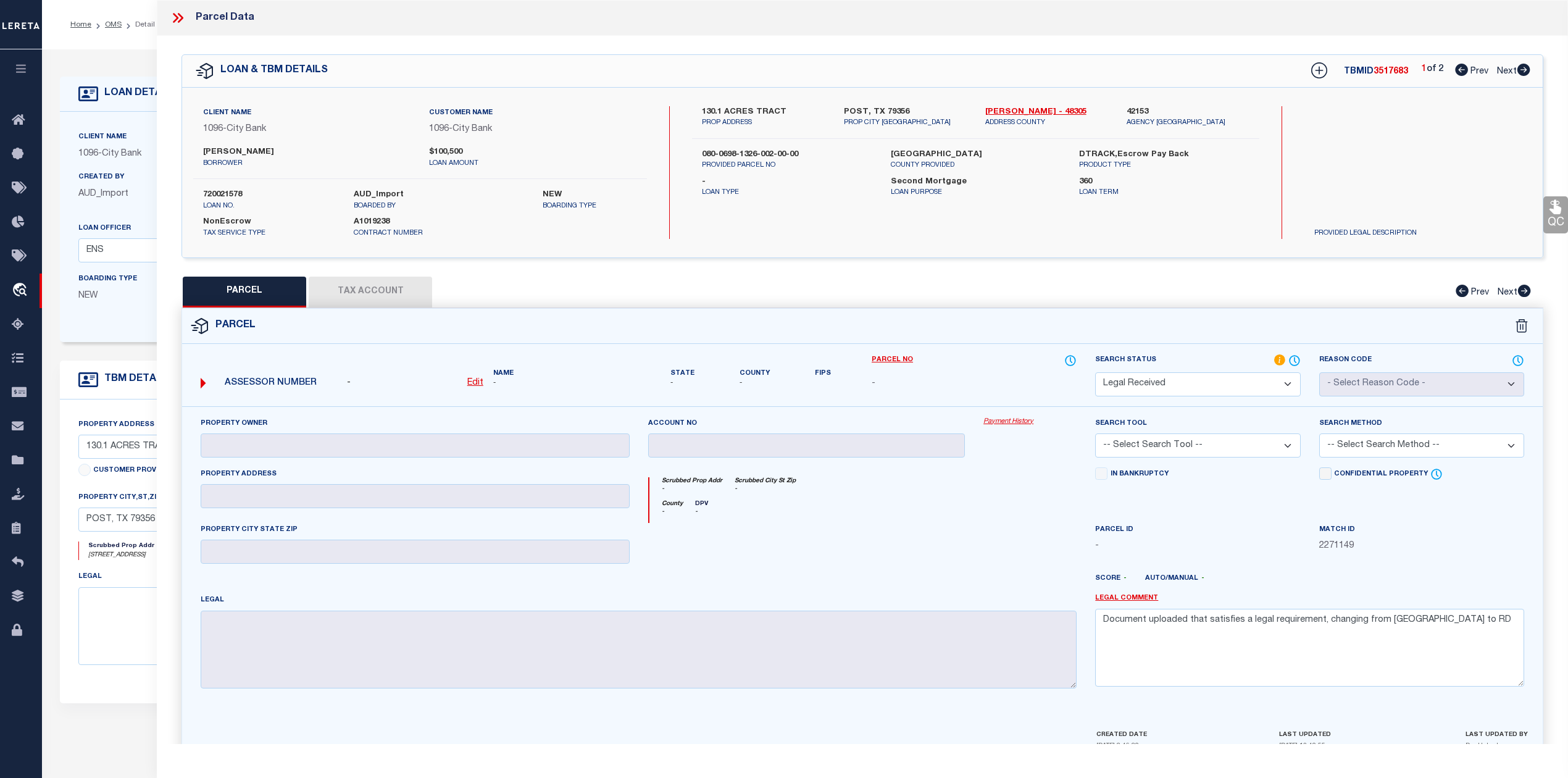
click at [1524, 75] on icon at bounding box center [1524, 69] width 13 height 13
select select "AS"
checkbox input "false"
select select "RD"
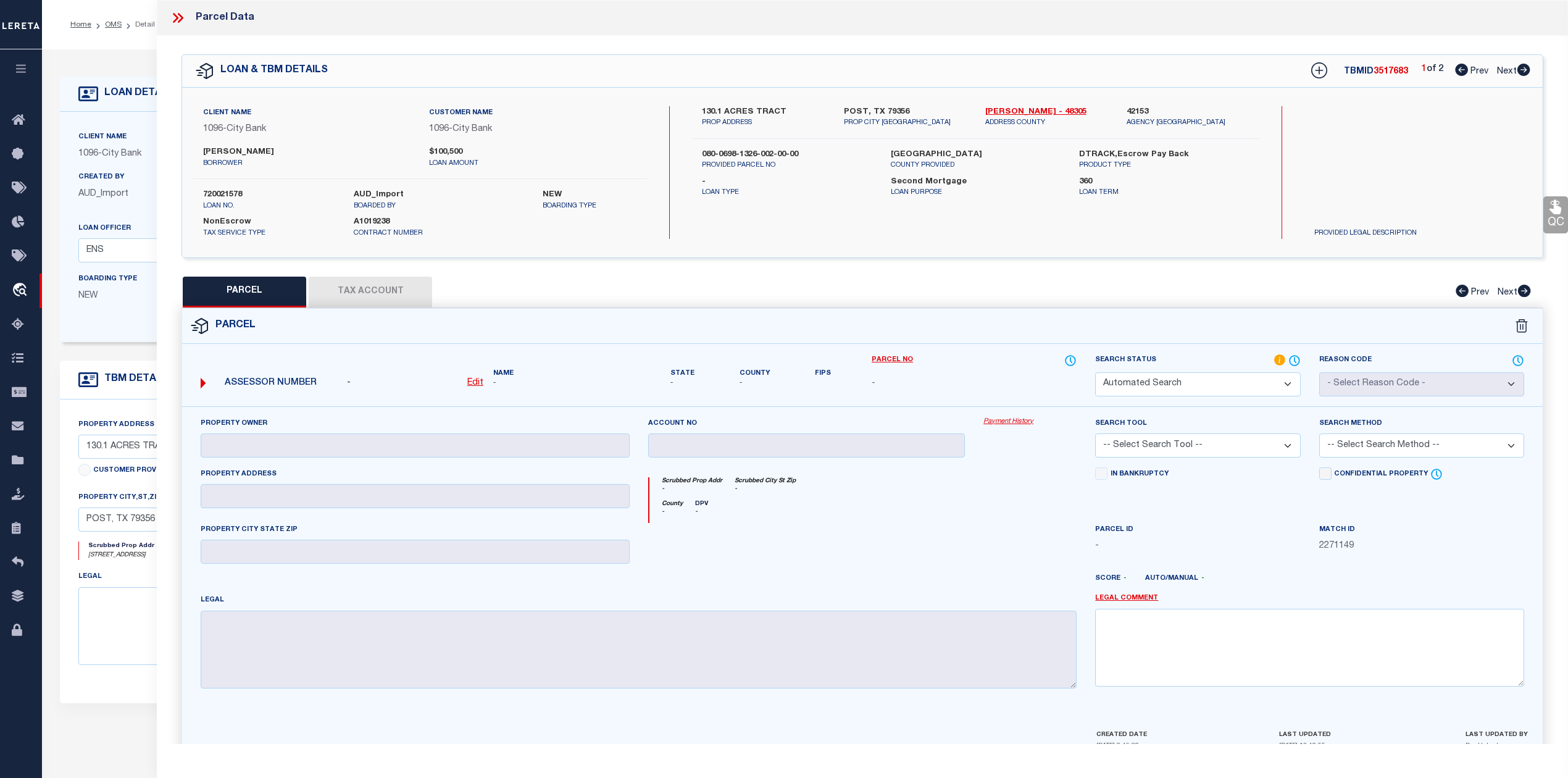
type input "PENN JAMIE GAIL"
select select "AGW"
select select "LEG"
type textarea "NW SEC 1324 BLK 1 HOB 1503 Total Acres 13.5500"
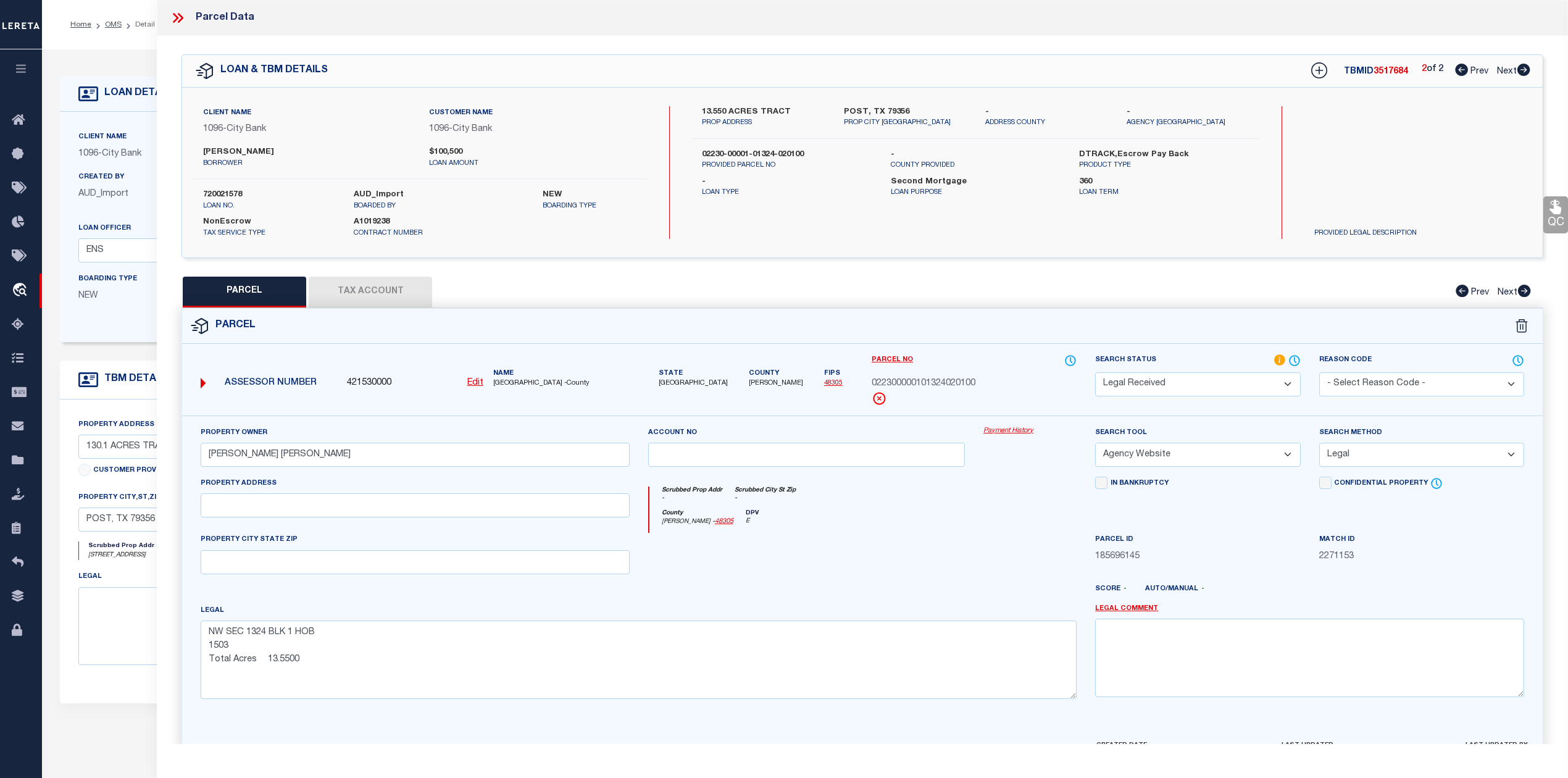
click at [1459, 69] on icon at bounding box center [1462, 69] width 13 height 13
select select "AS"
select select
checkbox input "false"
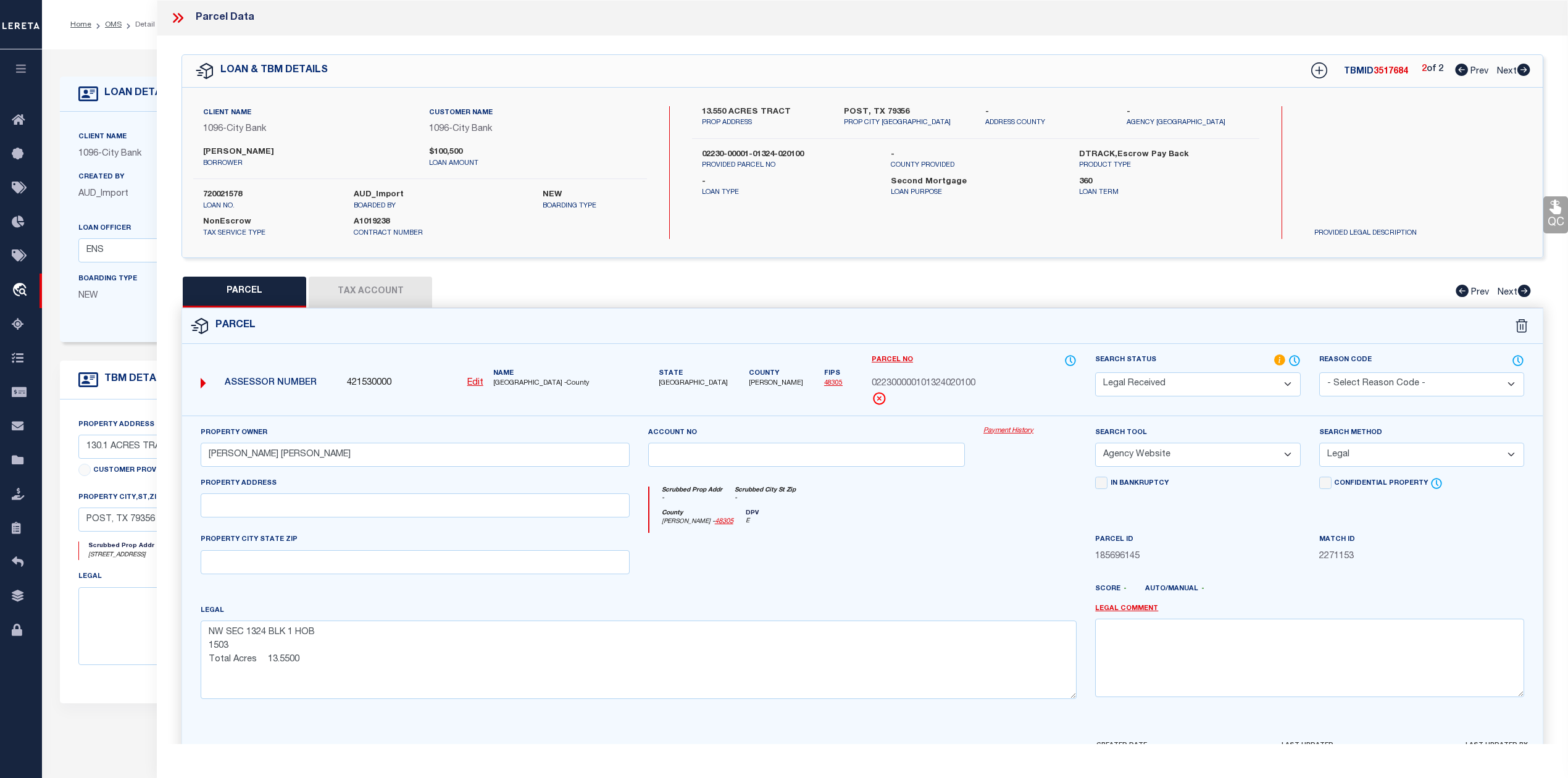
checkbox input "false"
select select "RD"
checkbox input "false"
type textarea "Document uploaded that satisfies a legal requirement, changing from [GEOGRAPHIC…"
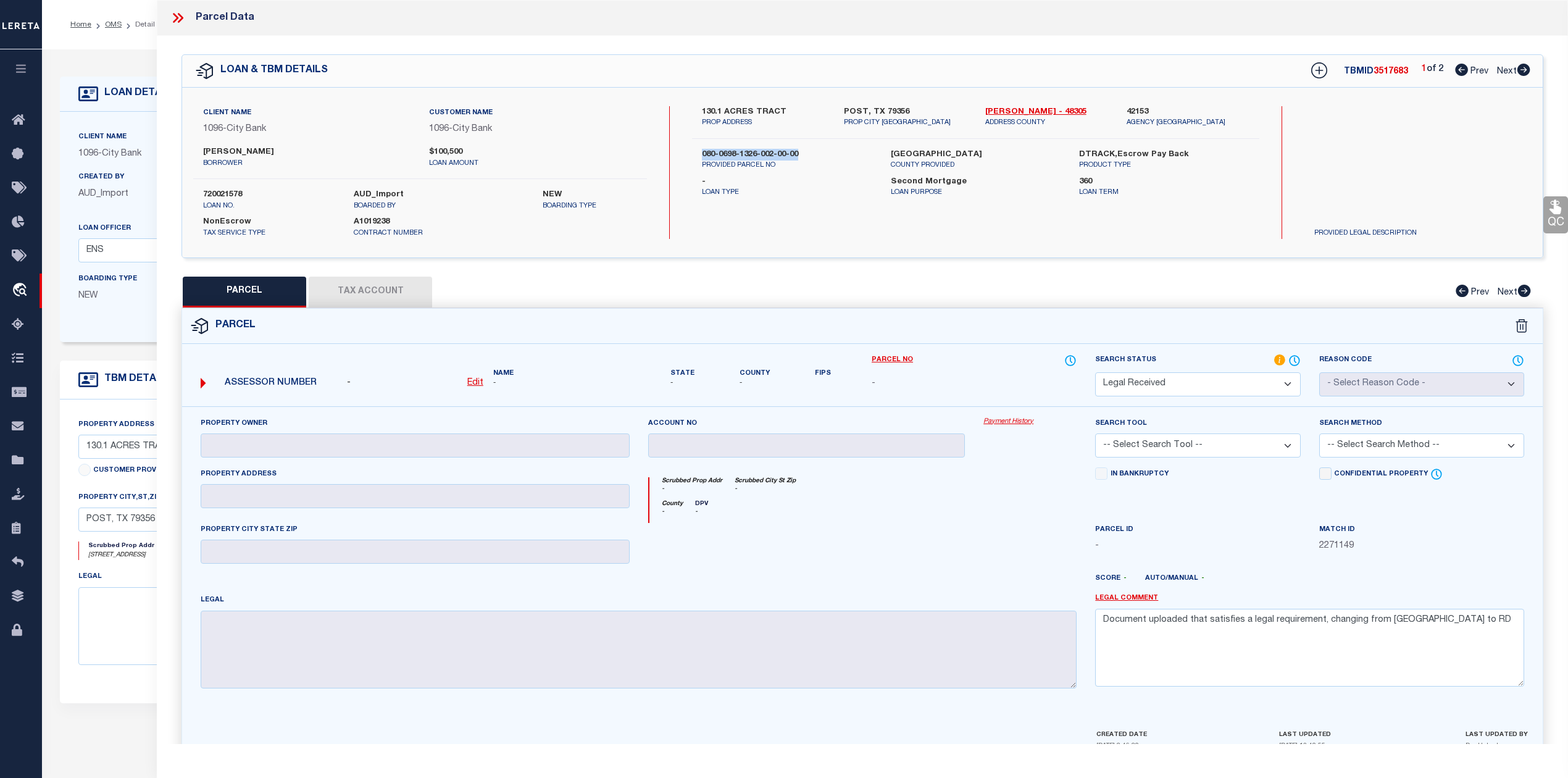
drag, startPoint x: 702, startPoint y: 151, endPoint x: 800, endPoint y: 159, distance: 98.3
click at [800, 159] on label "080-0698-1326-002-00-00" at bounding box center [787, 154] width 170 height 13
copy label "080-0698-1326-002-00-00"
click at [920, 562] on div at bounding box center [807, 548] width 336 height 51
click at [942, 299] on div "PARCEL Tax Account Prev Next" at bounding box center [862, 292] width 1362 height 31
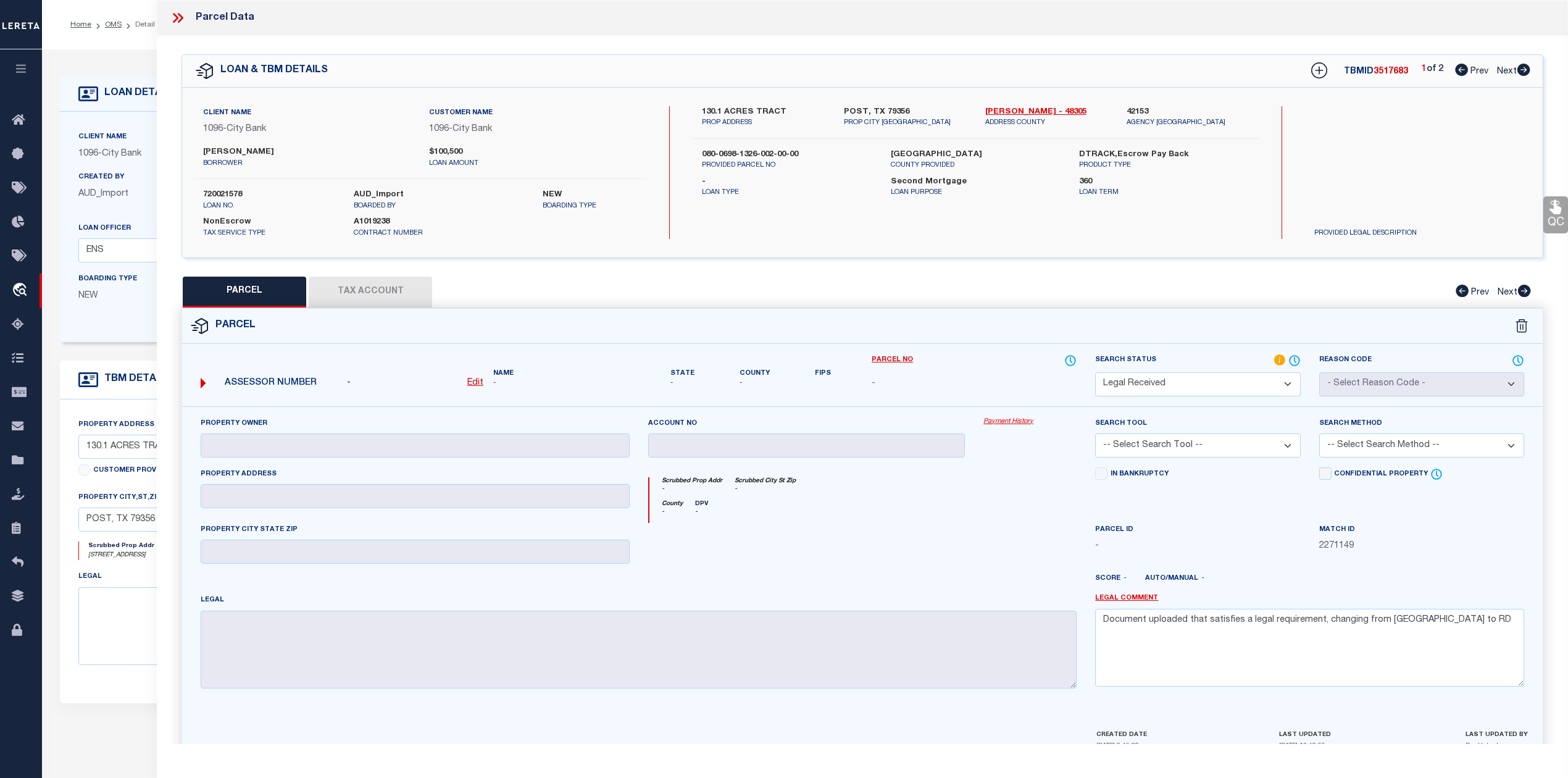
click at [1026, 275] on div "QC QC QC" at bounding box center [862, 404] width 1411 height 737
click at [1527, 70] on icon at bounding box center [1524, 69] width 13 height 13
select select "AS"
checkbox input "false"
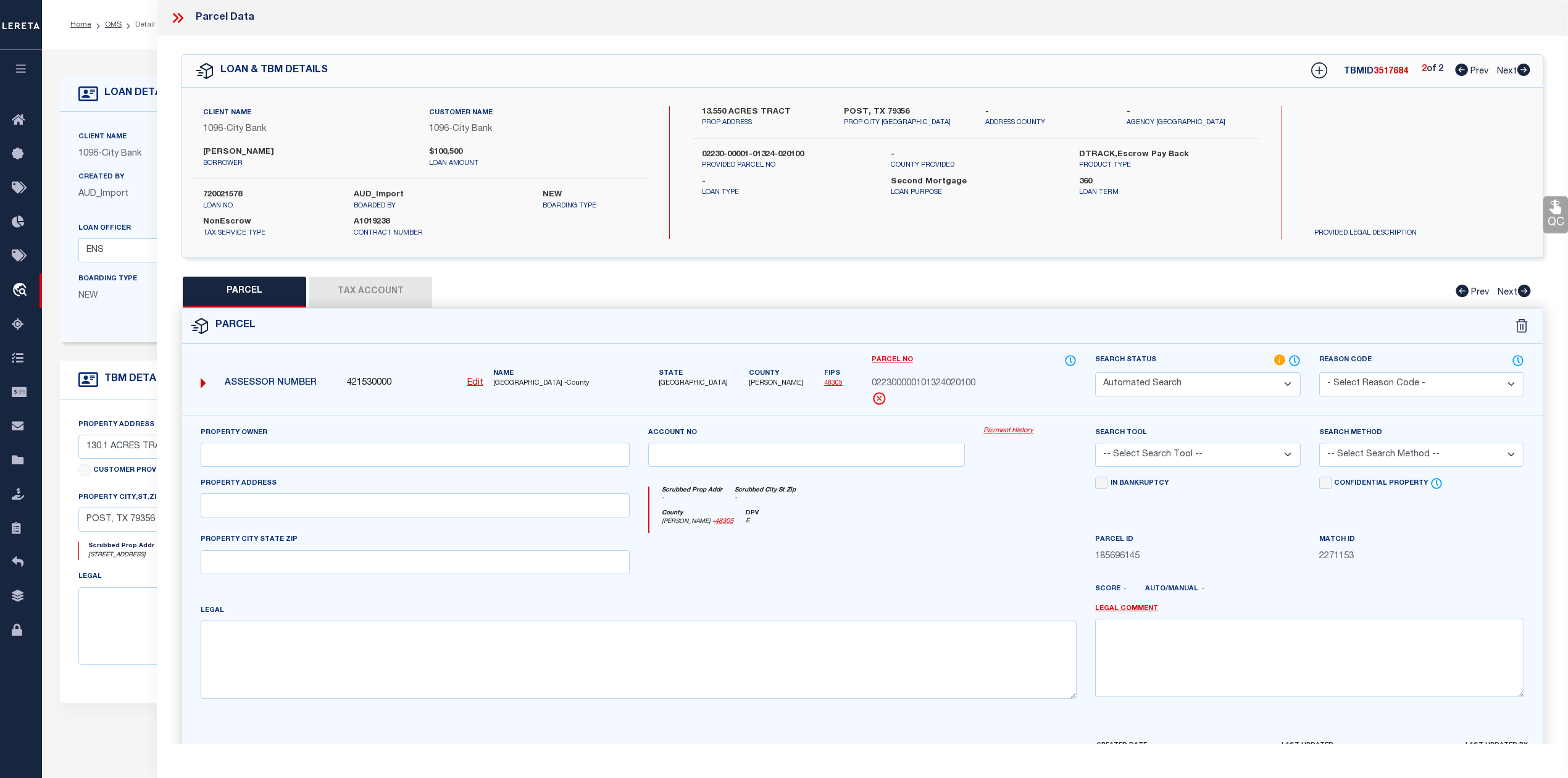
select select "RD"
type input "PENN JAMIE GAIL"
select select "AGW"
select select "LEG"
type textarea "NW SEC 1324 BLK 1 HOB 1503 Total Acres 13.5500"
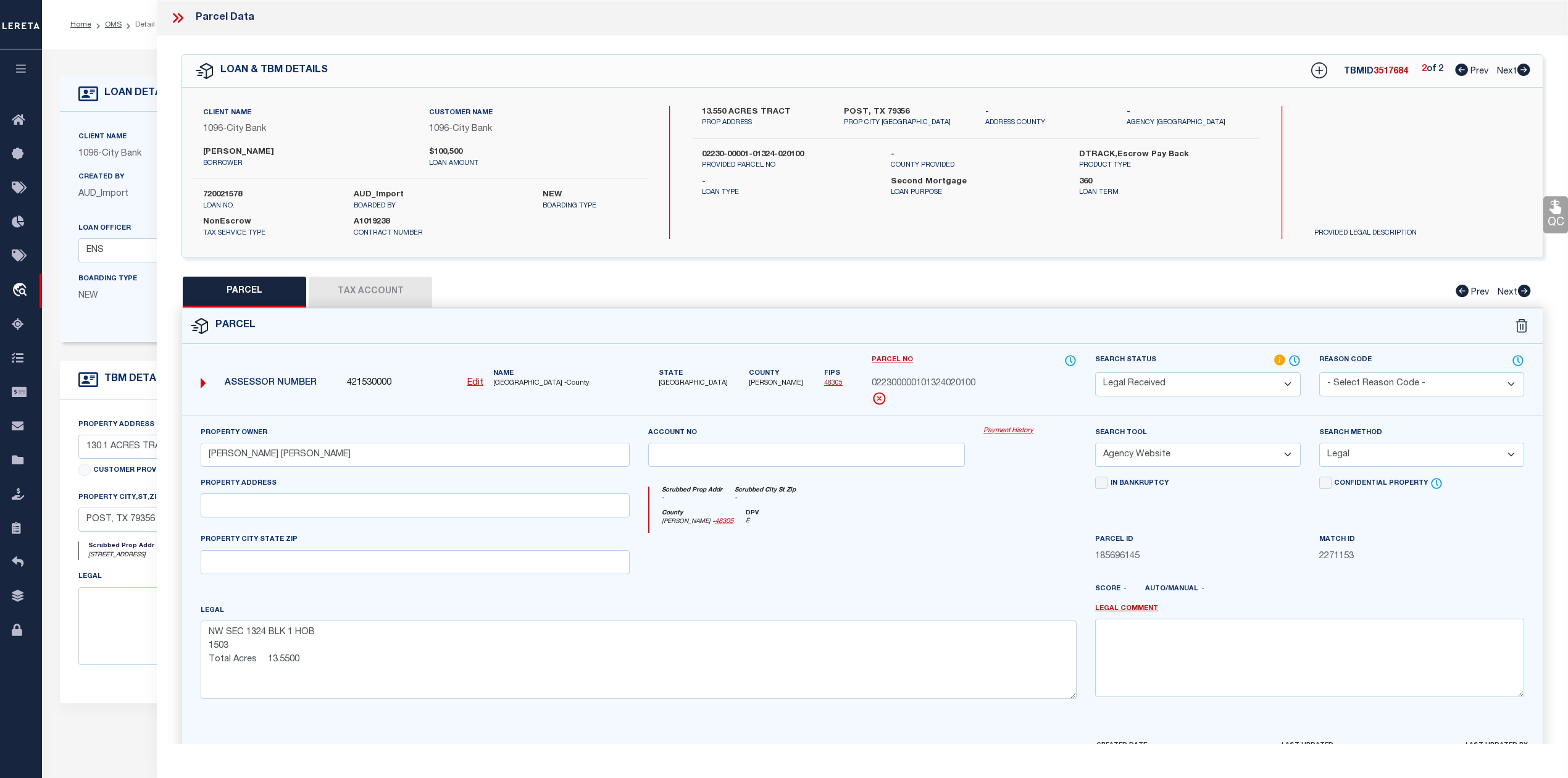
click at [1084, 290] on div "PARCEL Tax Account Prev Next" at bounding box center [862, 292] width 1362 height 31
click at [997, 287] on div "PARCEL Tax Account Prev Next" at bounding box center [862, 292] width 1362 height 31
click at [1319, 72] on icon at bounding box center [1320, 70] width 16 height 16
select select "IP"
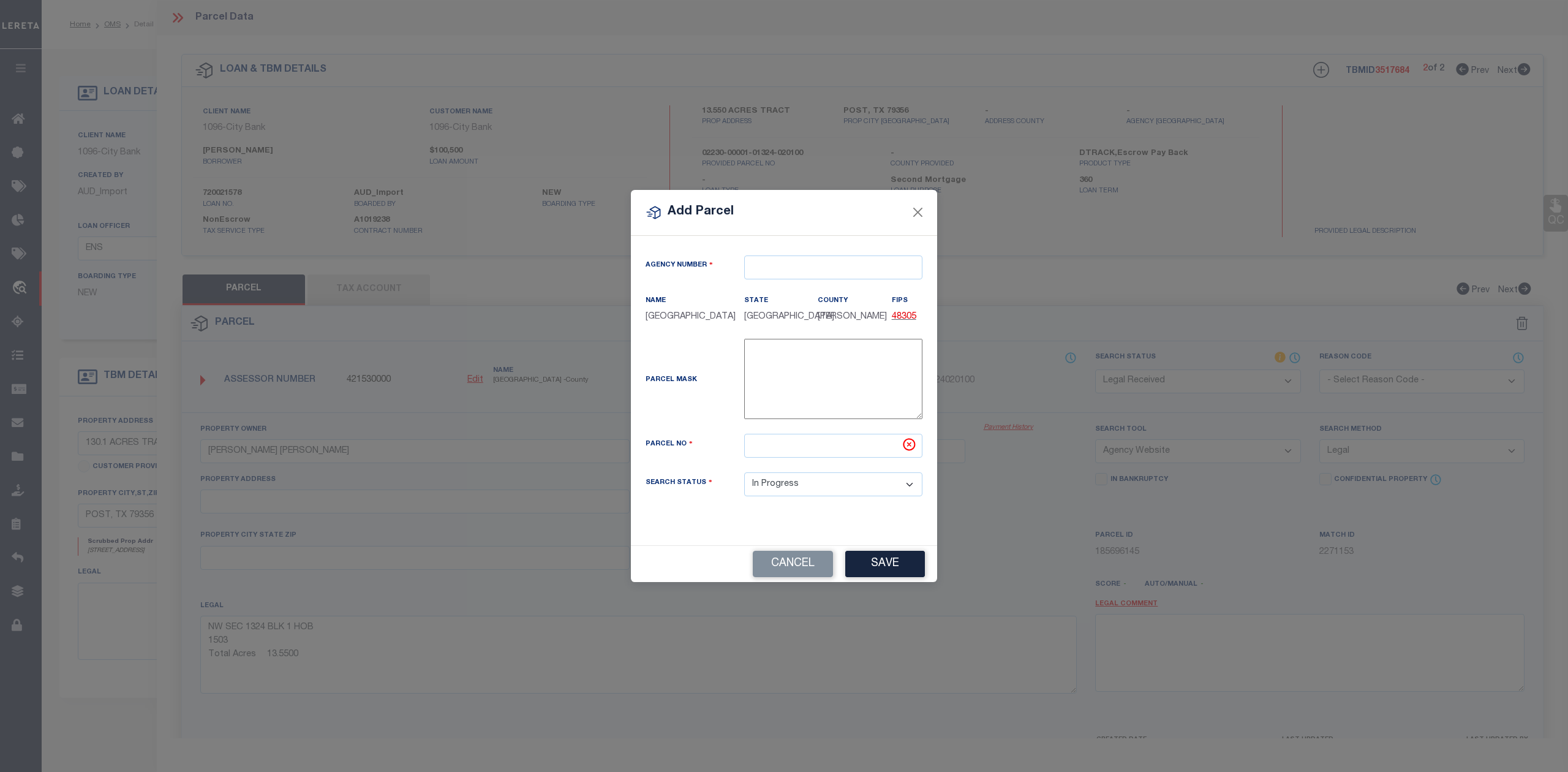
type textarea "-"
click at [776, 265] on input "text" at bounding box center [833, 267] width 178 height 24
click at [795, 293] on div "421530000 : LYNN COUNTY" at bounding box center [833, 296] width 177 height 35
type input "421530000"
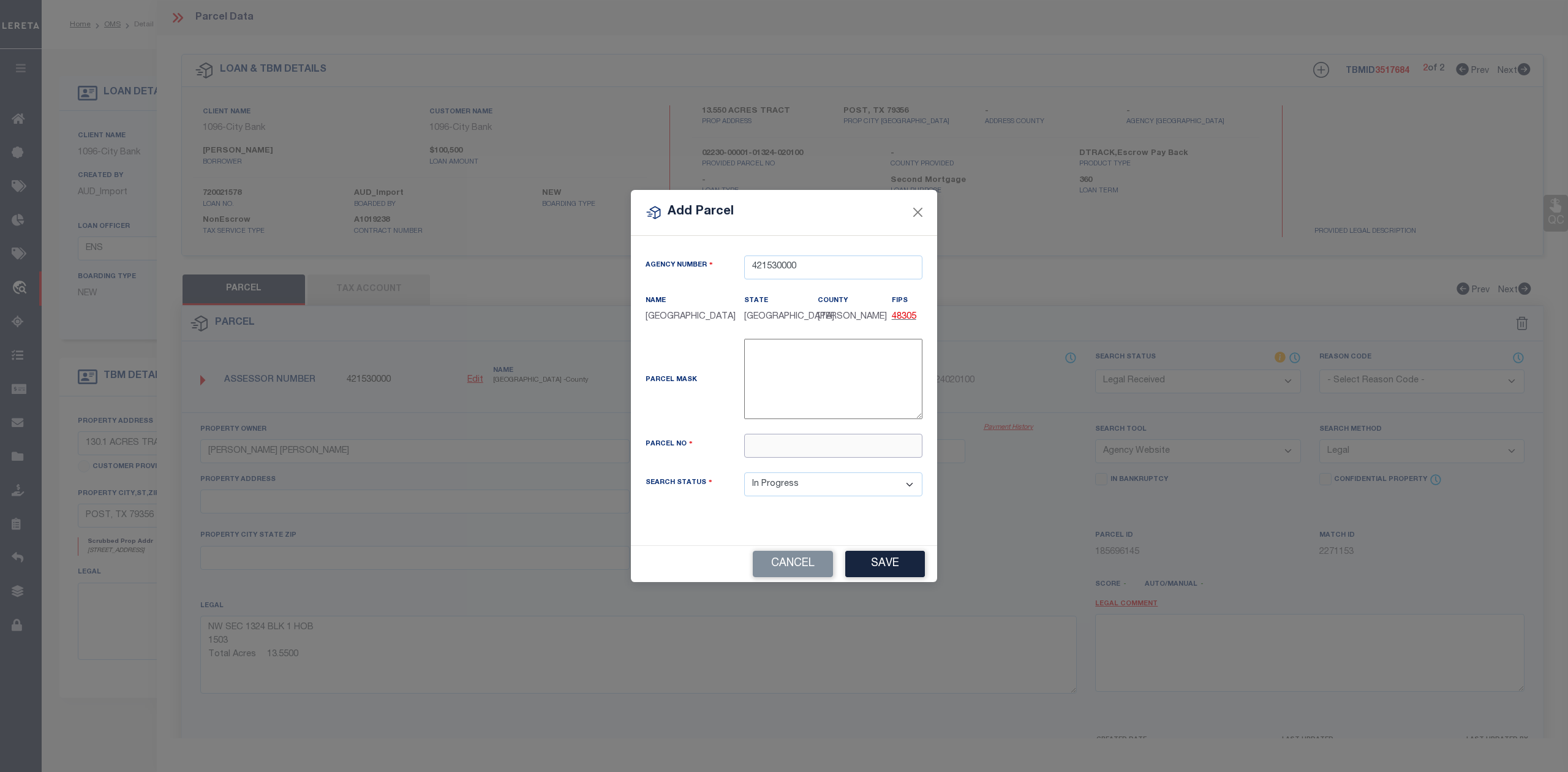
click at [820, 446] on input "text" at bounding box center [833, 446] width 178 height 24
paste input "02170-00001-01420-010000"
click at [775, 446] on input "02170-00001-01420-010000" at bounding box center [833, 446] width 178 height 24
click at [802, 442] on input "0217000001-01420-010000" at bounding box center [833, 446] width 178 height 24
click at [825, 446] on input "021700000101420-010000" at bounding box center [833, 446] width 178 height 24
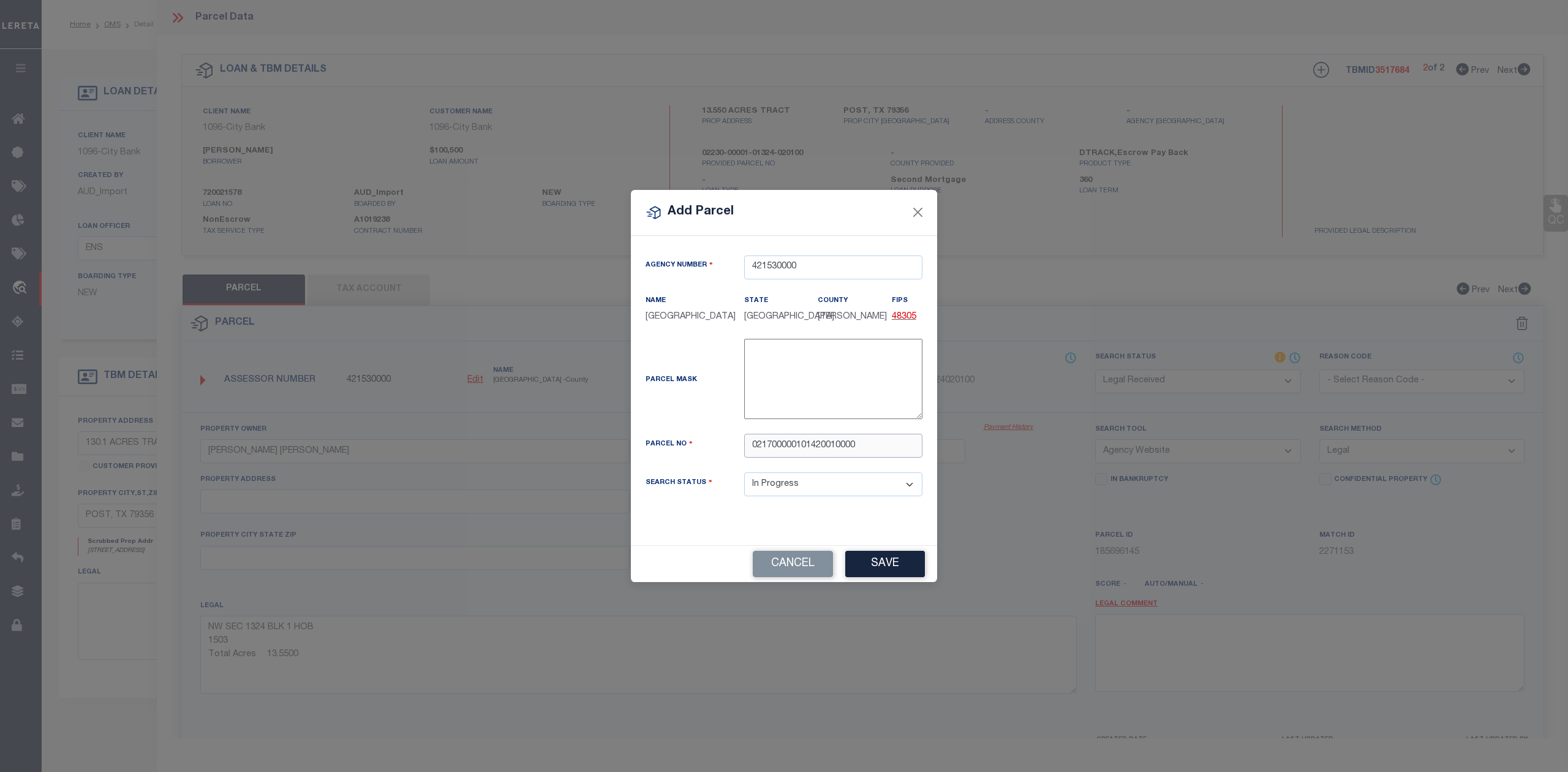
type input "021700000101420010000"
click at [729, 449] on div "Parcel No" at bounding box center [685, 446] width 99 height 17
click at [863, 554] on button "Save" at bounding box center [885, 564] width 80 height 26
select select "IP"
select select
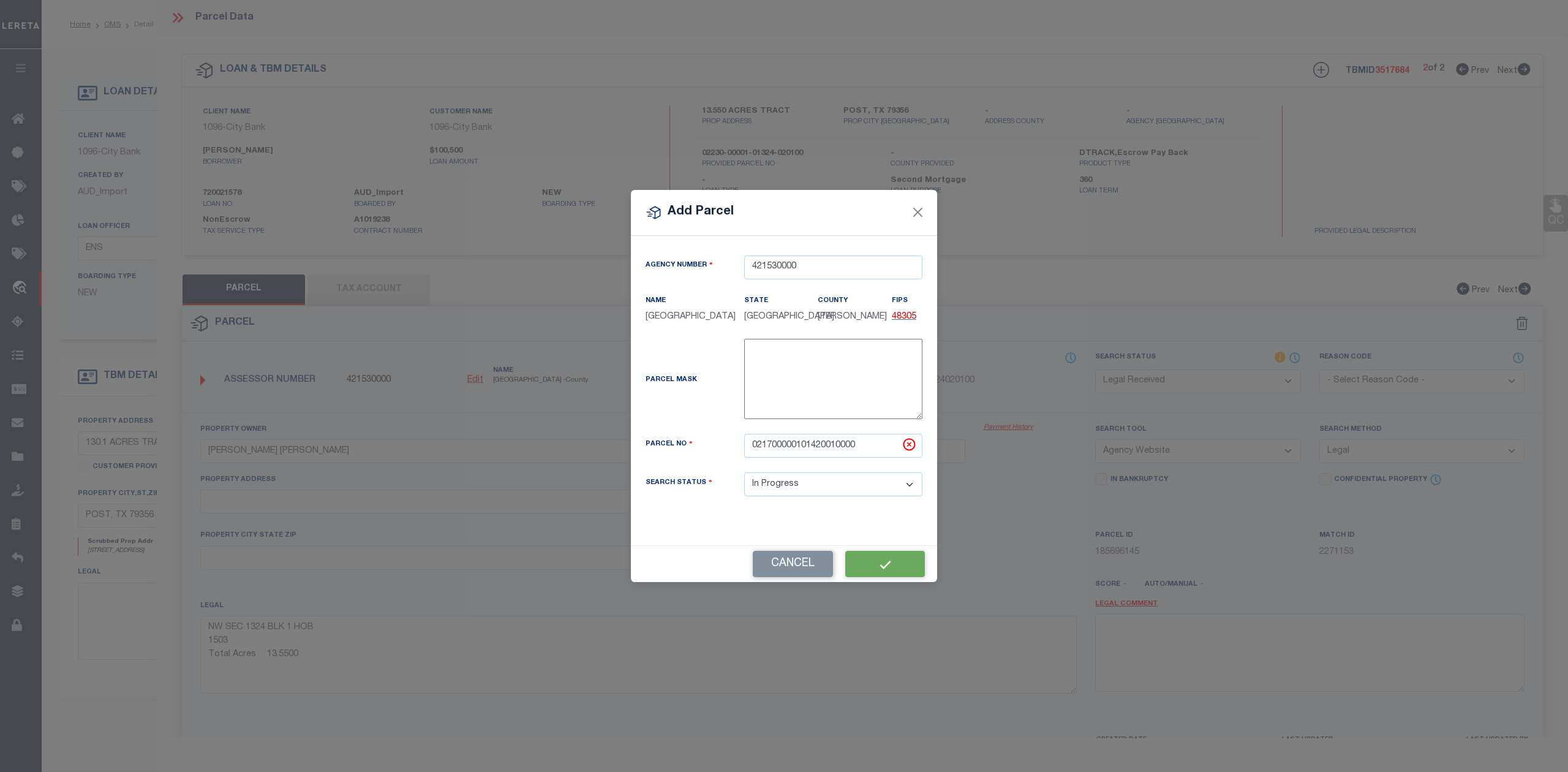
select select
checkbox input "false"
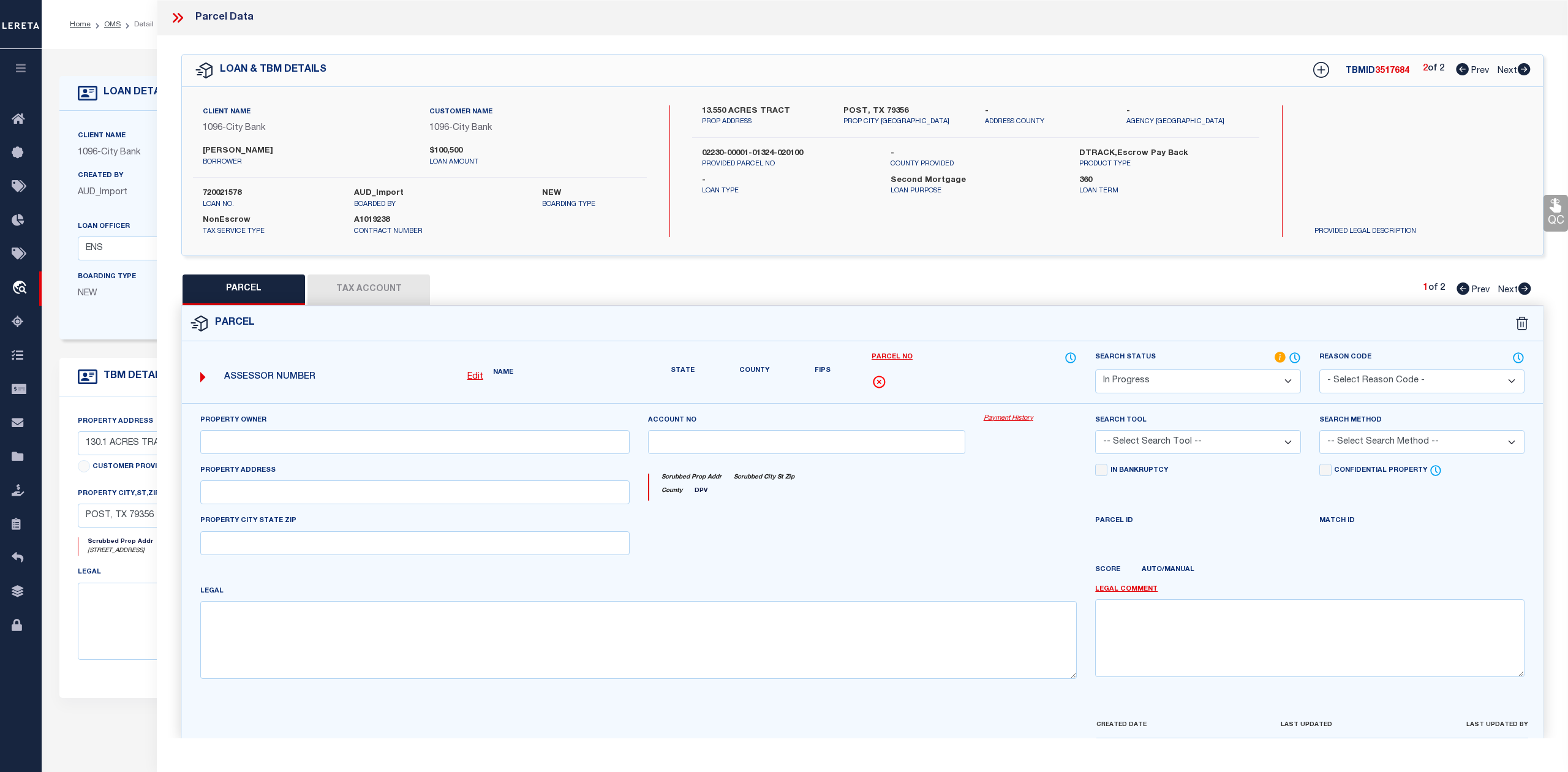
checkbox input "false"
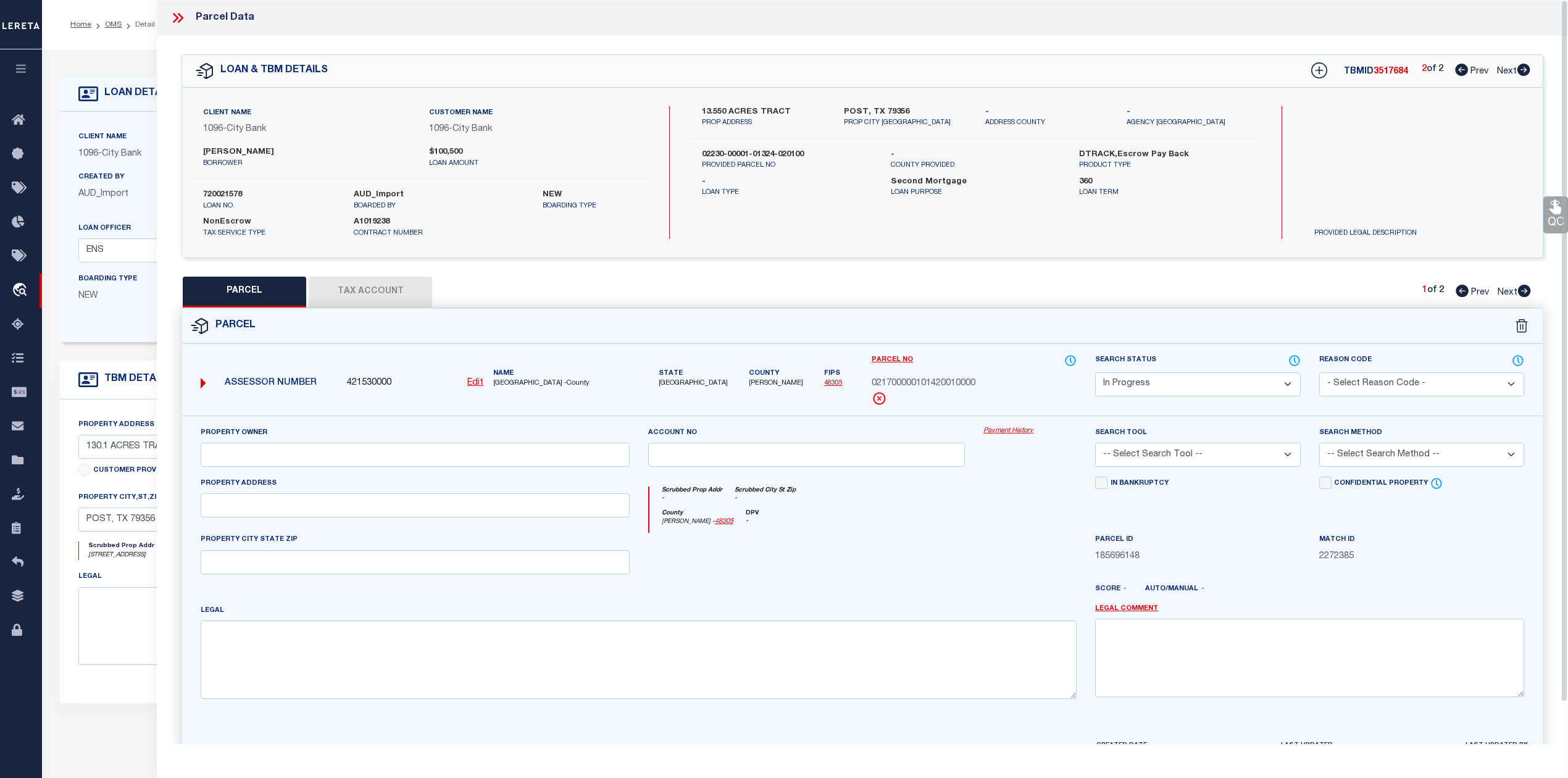
click at [860, 569] on div at bounding box center [807, 558] width 336 height 51
click at [369, 291] on button "Tax Account" at bounding box center [370, 292] width 123 height 31
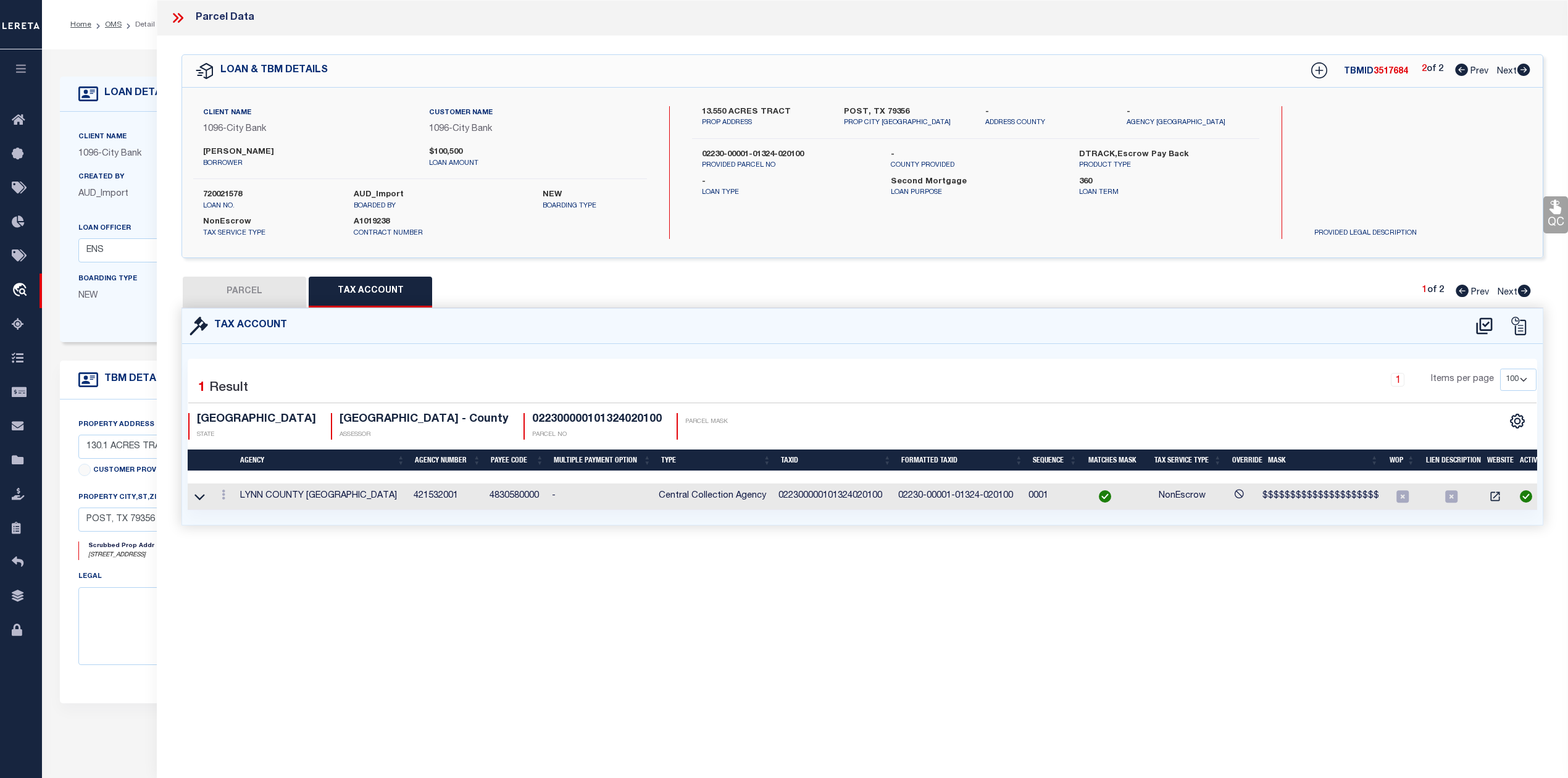
select select "100"
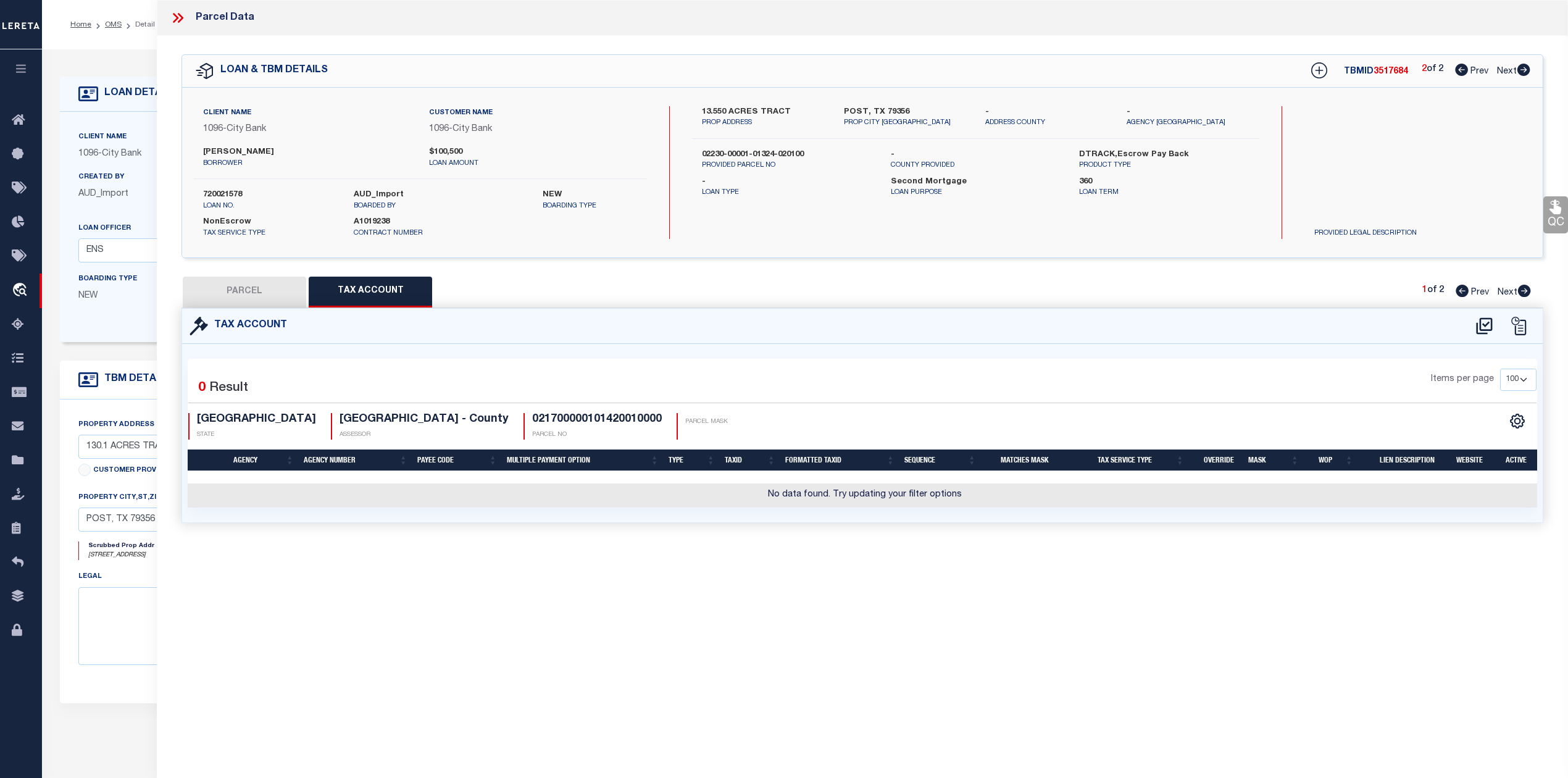
click at [789, 573] on div "Parcel Data QC QC QC - Select Status - Ready to QC" at bounding box center [862, 372] width 1411 height 744
click at [1487, 327] on icon at bounding box center [1485, 326] width 21 height 20
select select "100"
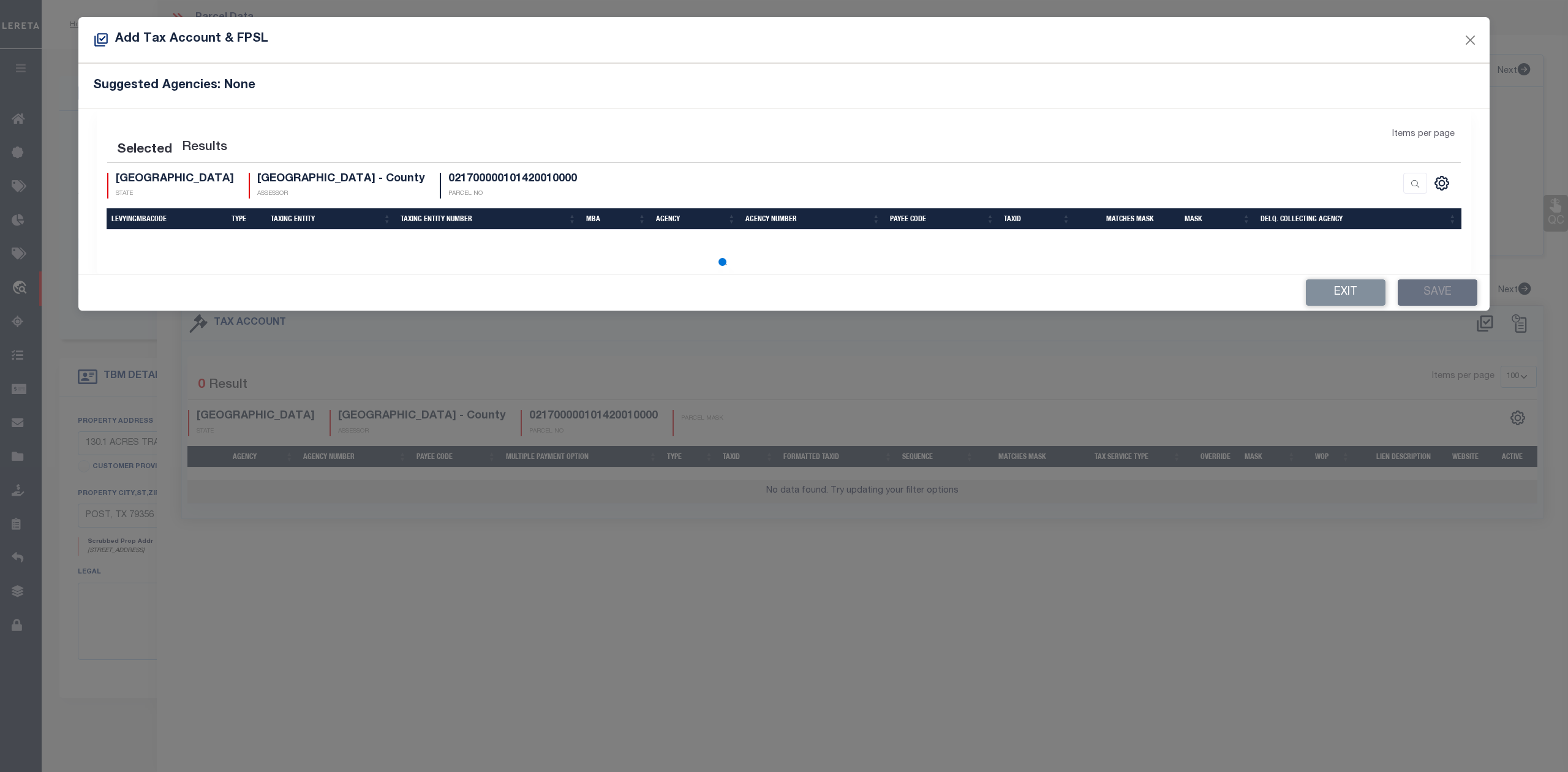
select select "100"
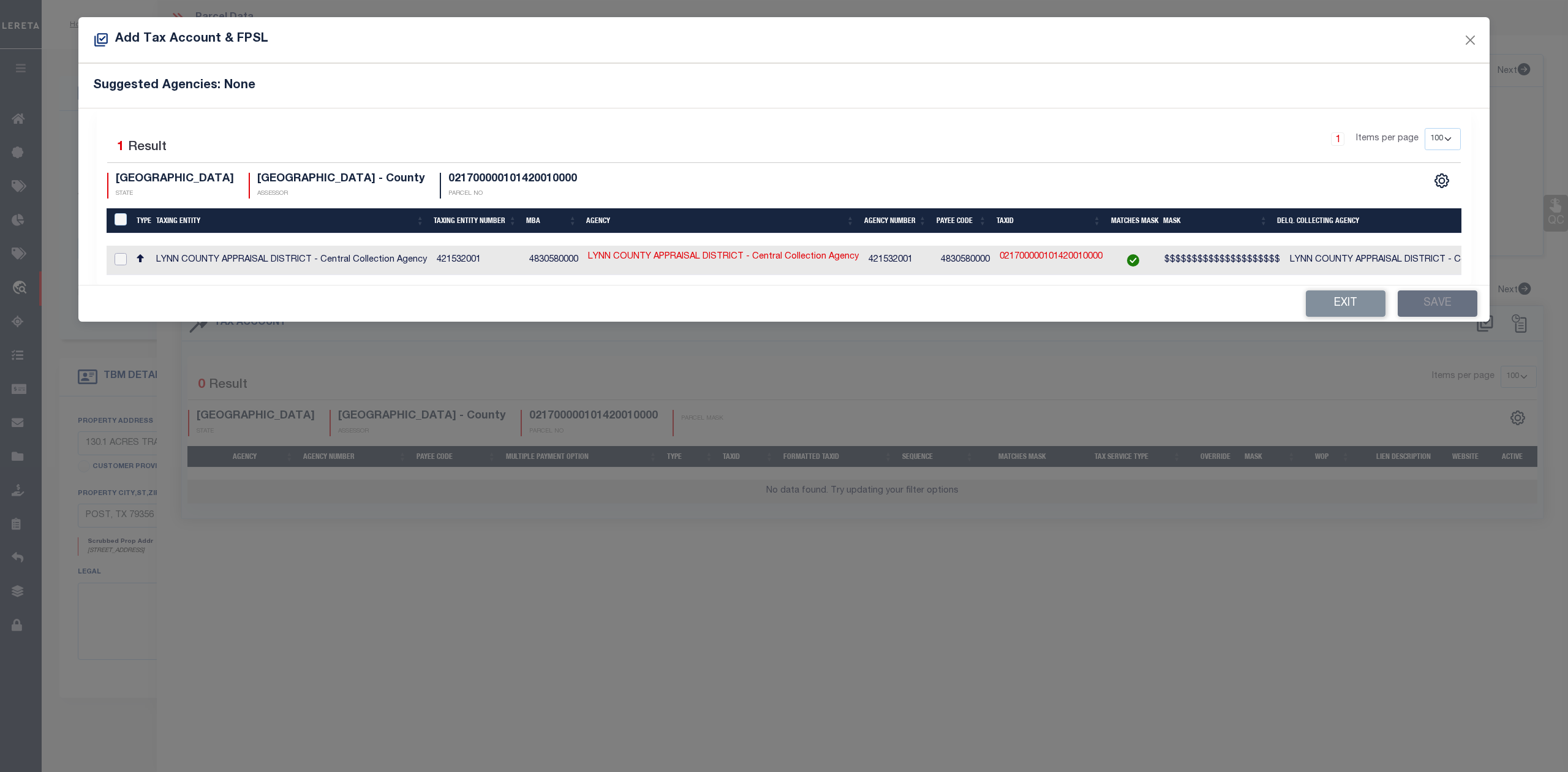
click at [121, 257] on input "checkbox" at bounding box center [120, 259] width 12 height 12
checkbox input "true"
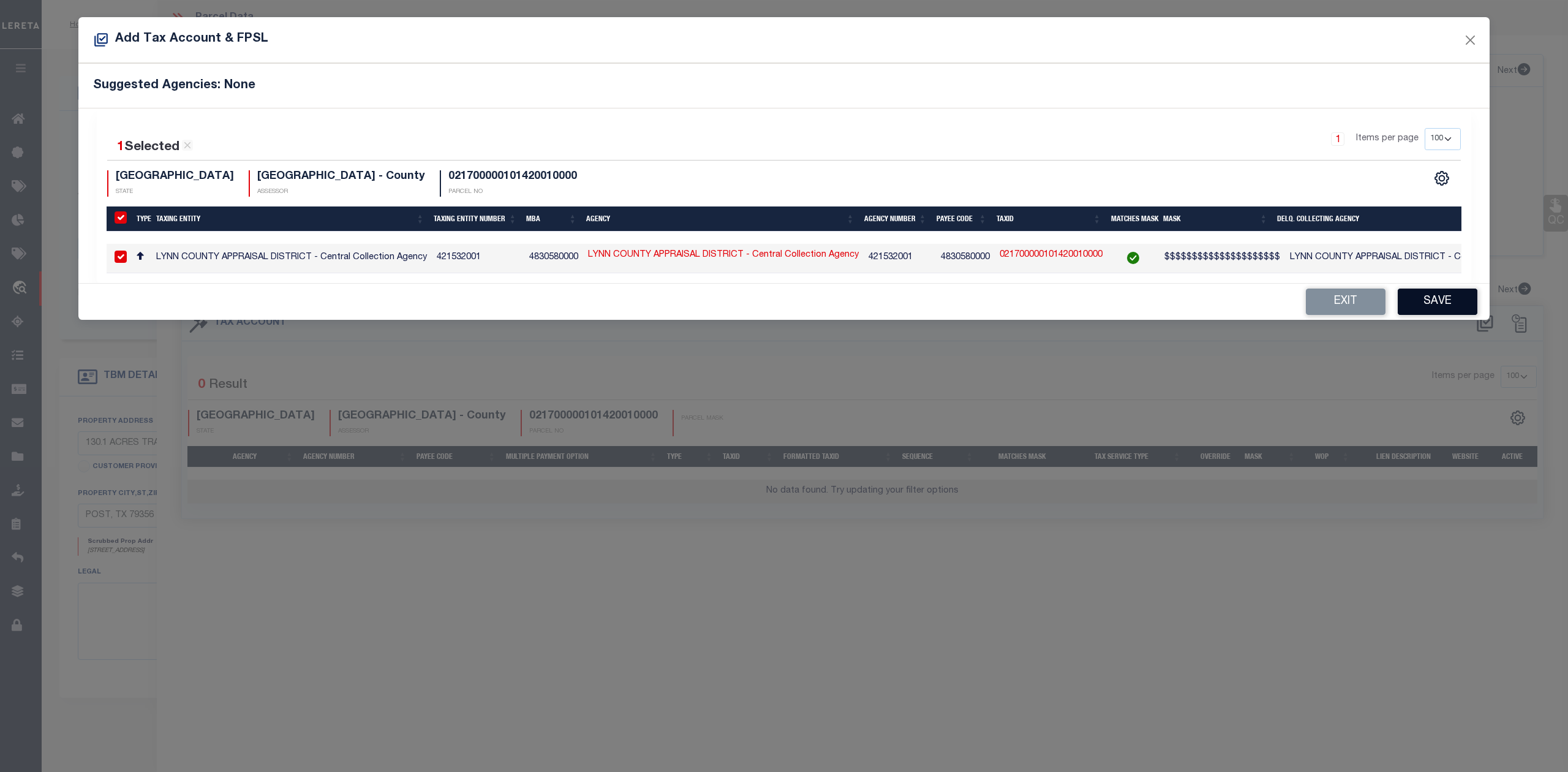
click at [1429, 309] on button "Save" at bounding box center [1438, 302] width 80 height 26
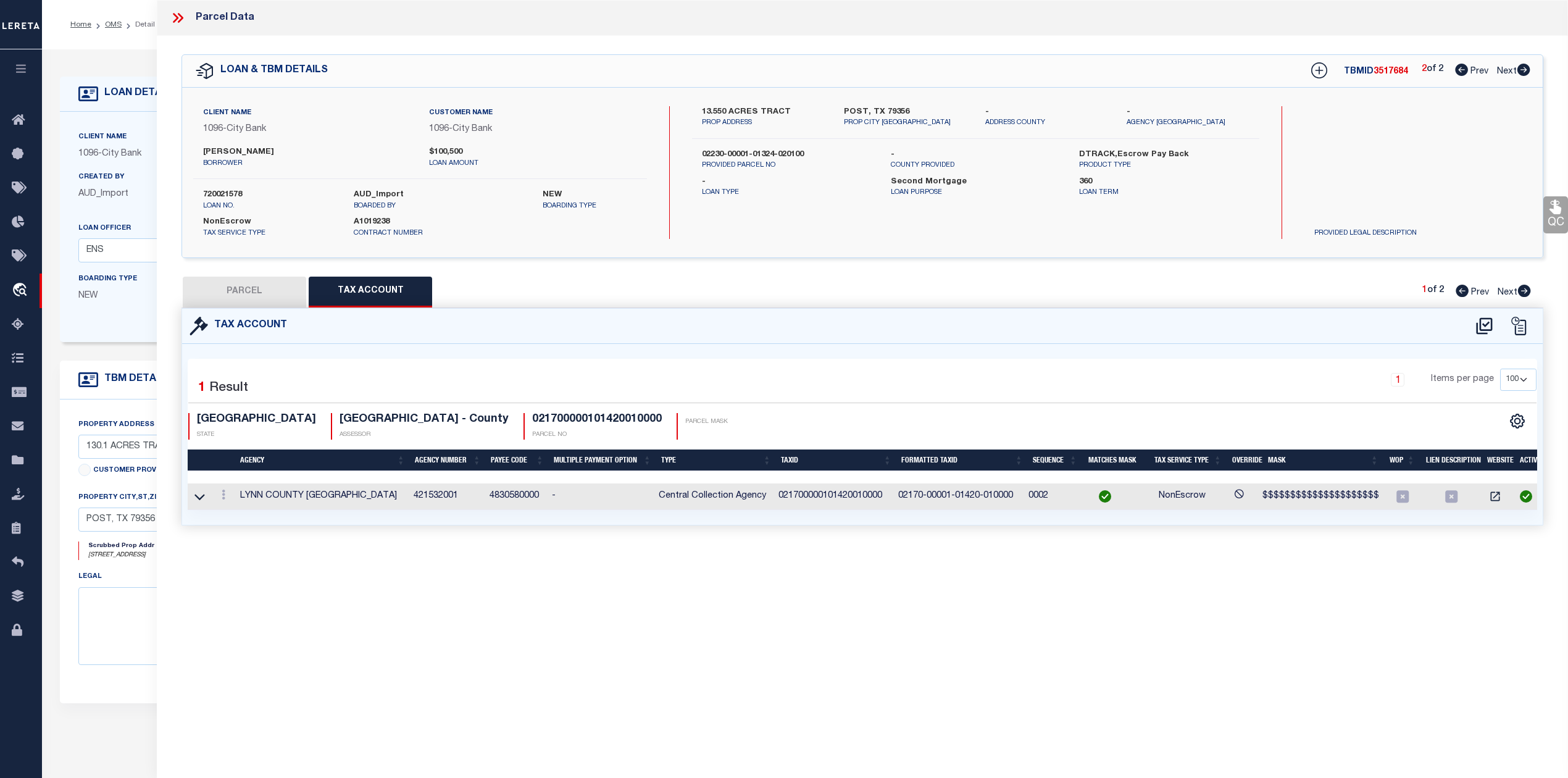
click at [665, 610] on div "Parcel Data QC QC QC - Select Status - Ready to QC" at bounding box center [862, 372] width 1411 height 744
click at [270, 292] on button "PARCEL" at bounding box center [244, 292] width 123 height 31
select select "AS"
checkbox input "false"
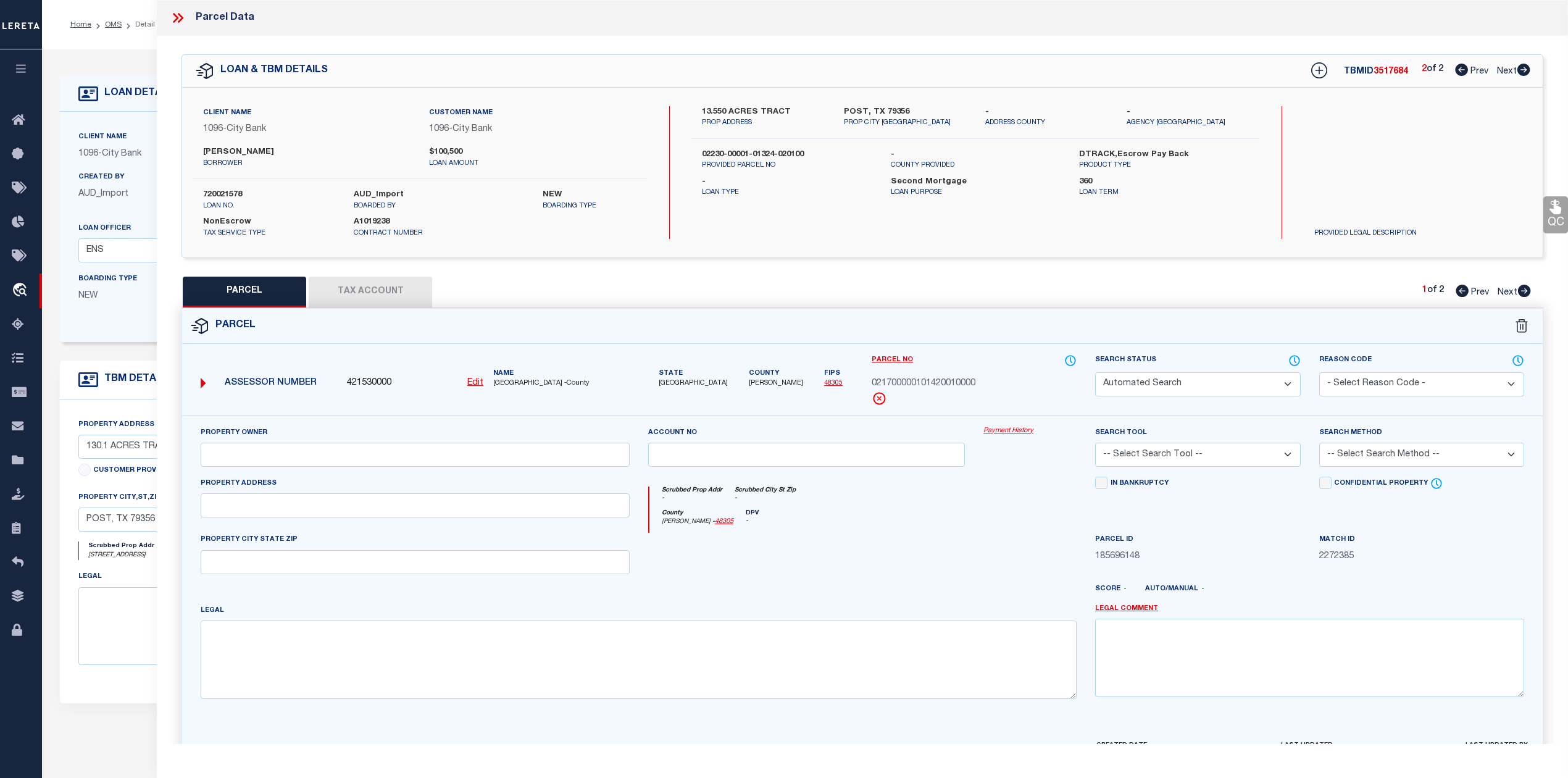
select select "IP"
checkbox input "false"
click at [915, 588] on div at bounding box center [918, 593] width 336 height 20
click at [386, 467] on input "text" at bounding box center [415, 454] width 429 height 24
paste input "PAYTON J W/BREENA TRUST"
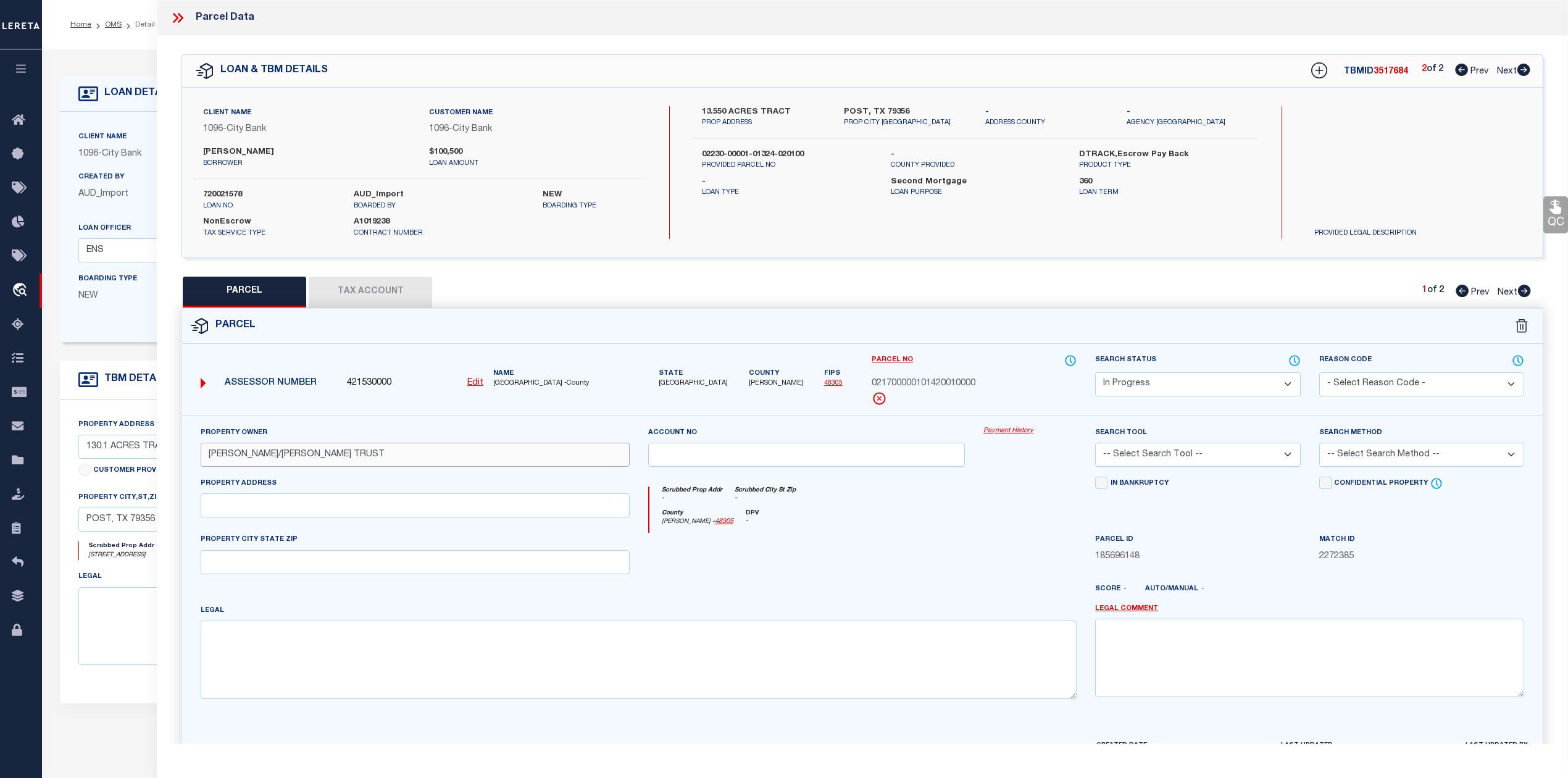
type input "PAYTON J W/BREENA TRUST"
click at [764, 557] on div at bounding box center [807, 558] width 336 height 51
click at [546, 672] on textarea at bounding box center [639, 659] width 876 height 78
paste textarea "NW/PT SEC 1420 BLK 1 EL RR"
click at [371, 646] on textarea "NW/PT SEC 1420 BLK 1 EL RR" at bounding box center [639, 659] width 876 height 78
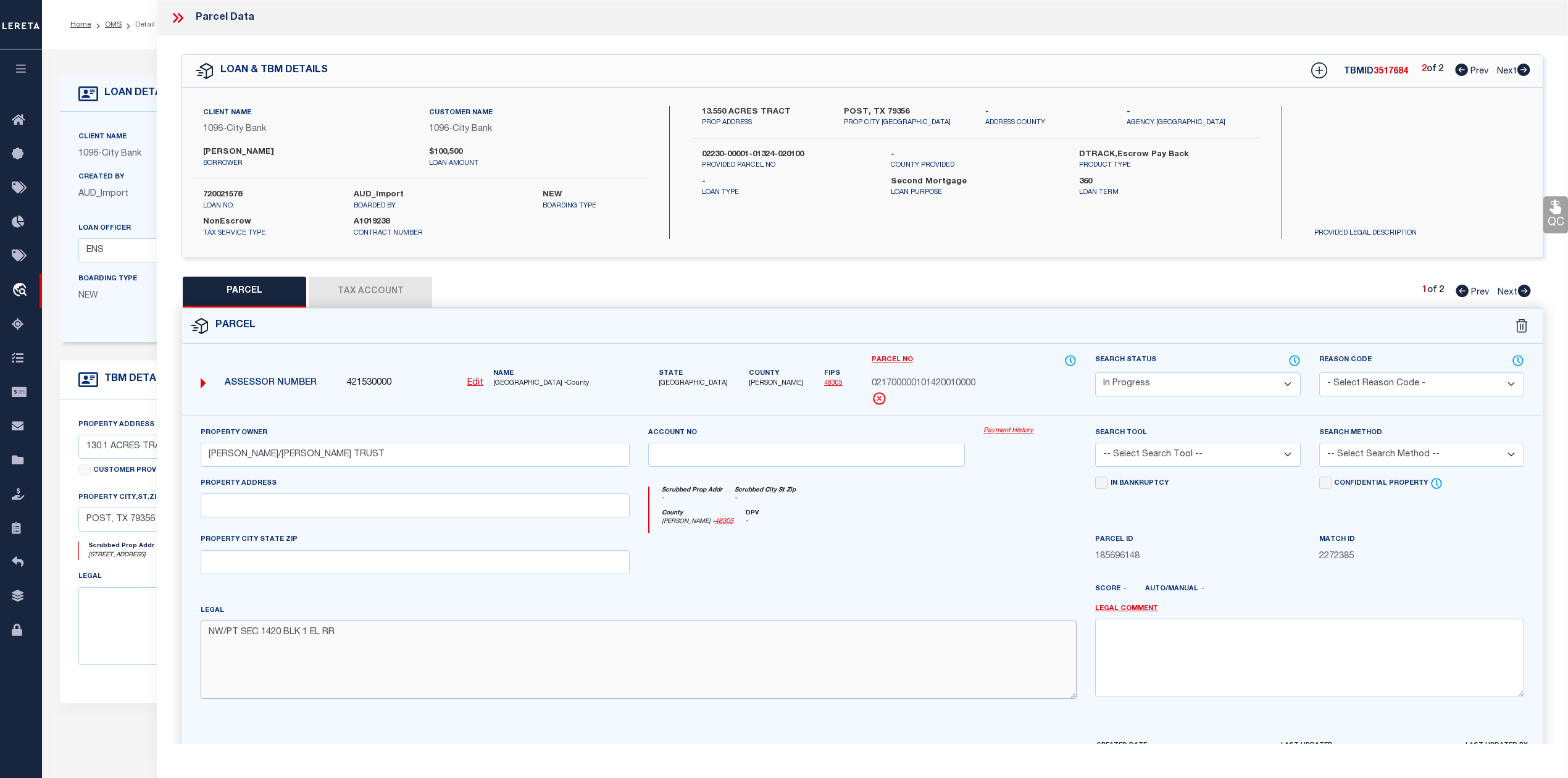
paste textarea "Total Acres 49.5000"
type textarea "NW/PT SEC 1420 BLK 1 EL RR Total Acres 49.5000"
click at [670, 601] on div at bounding box center [582, 596] width 336 height 15
click at [1199, 452] on select "-- Select Search Tool -- 3rd Party Website Agency File Agency Website ATLS CNV-…" at bounding box center [1197, 454] width 205 height 24
select select "AGW"
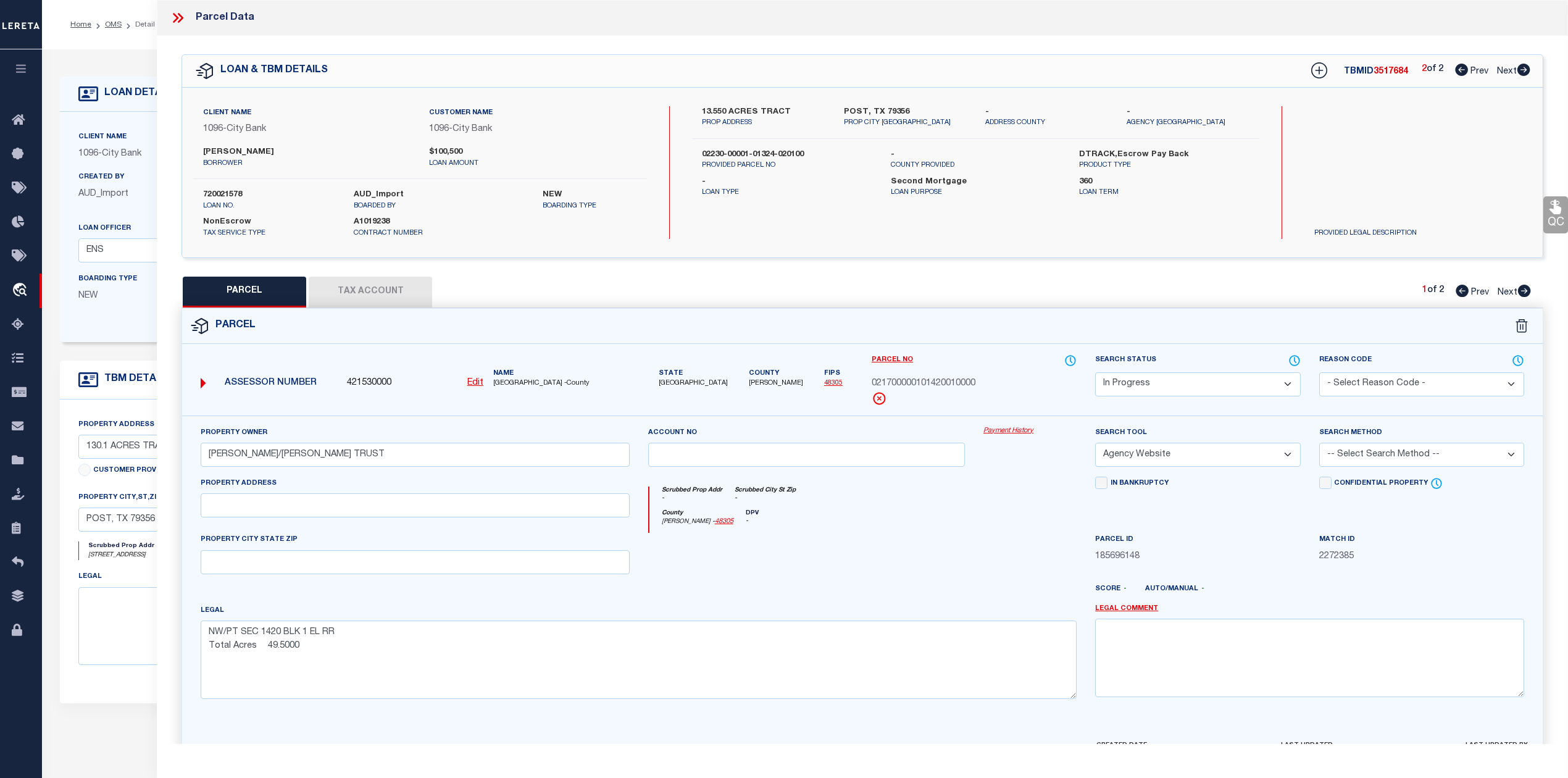
click at [1095, 445] on select "-- Select Search Tool -- 3rd Party Website Agency File Agency Website ATLS CNV-…" at bounding box center [1197, 454] width 205 height 24
click at [1034, 542] on div at bounding box center [1029, 558] width 112 height 51
click at [1369, 460] on select "-- Select Search Method -- Property Address Legal Liability Info Provided" at bounding box center [1421, 454] width 205 height 24
select select "LEG"
click at [1319, 445] on select "-- Select Search Method -- Property Address Legal Liability Info Provided" at bounding box center [1421, 454] width 205 height 24
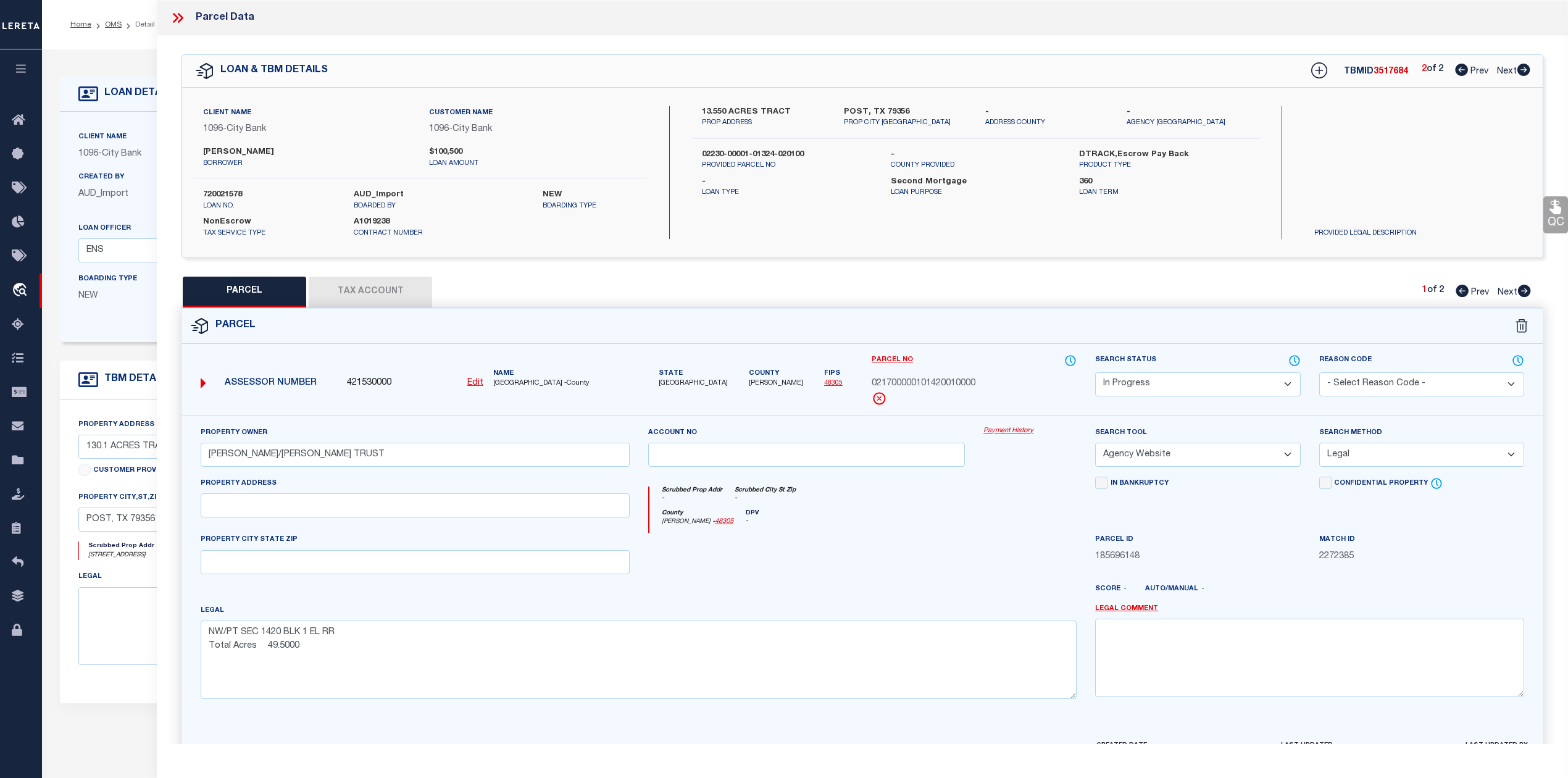
click at [794, 593] on div at bounding box center [918, 593] width 336 height 20
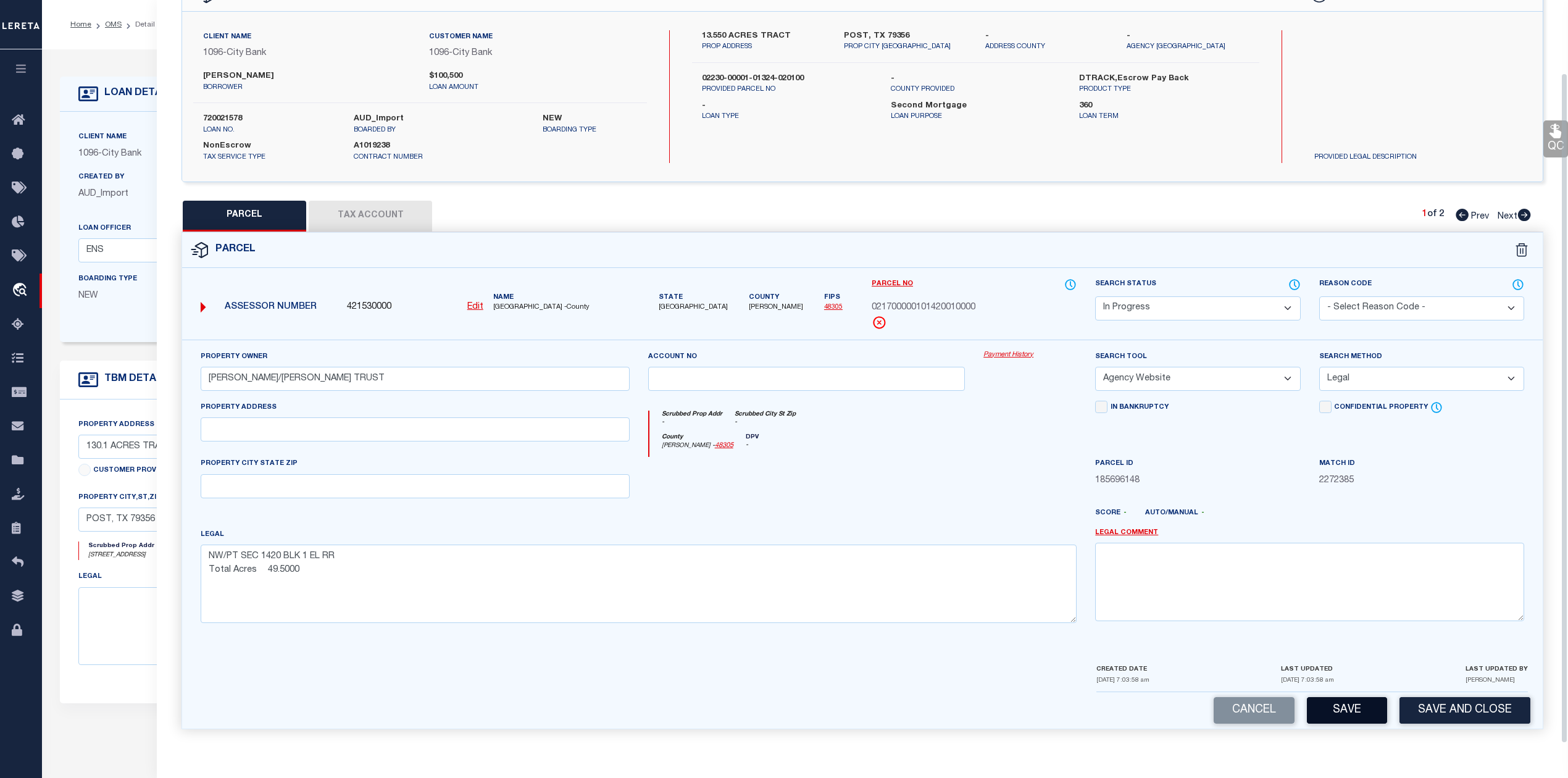
click at [1371, 709] on button "Save" at bounding box center [1347, 710] width 81 height 27
click at [929, 499] on div at bounding box center [807, 482] width 336 height 51
select select "AS"
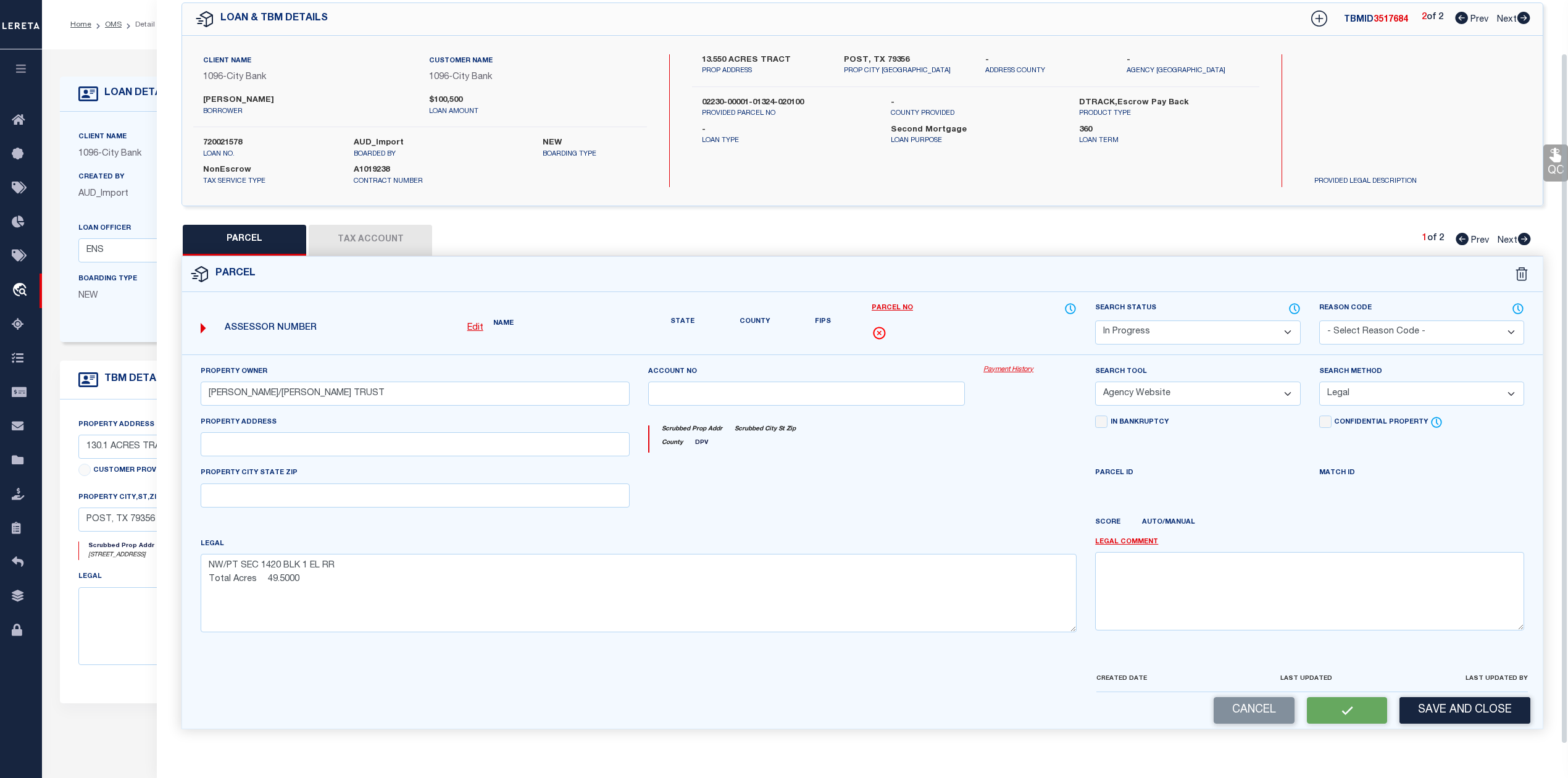
scroll to position [44, 0]
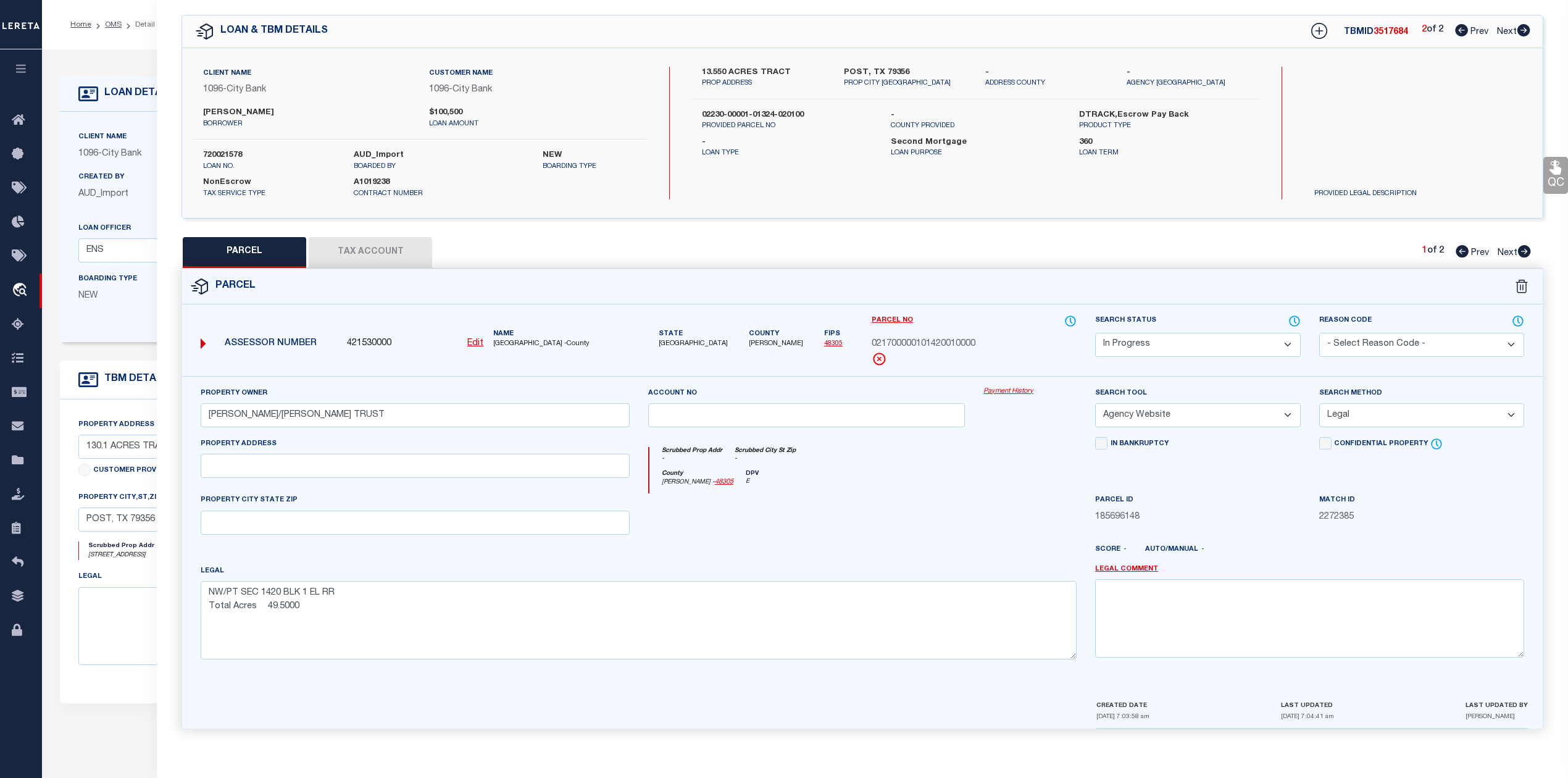
click at [926, 505] on div at bounding box center [807, 519] width 336 height 51
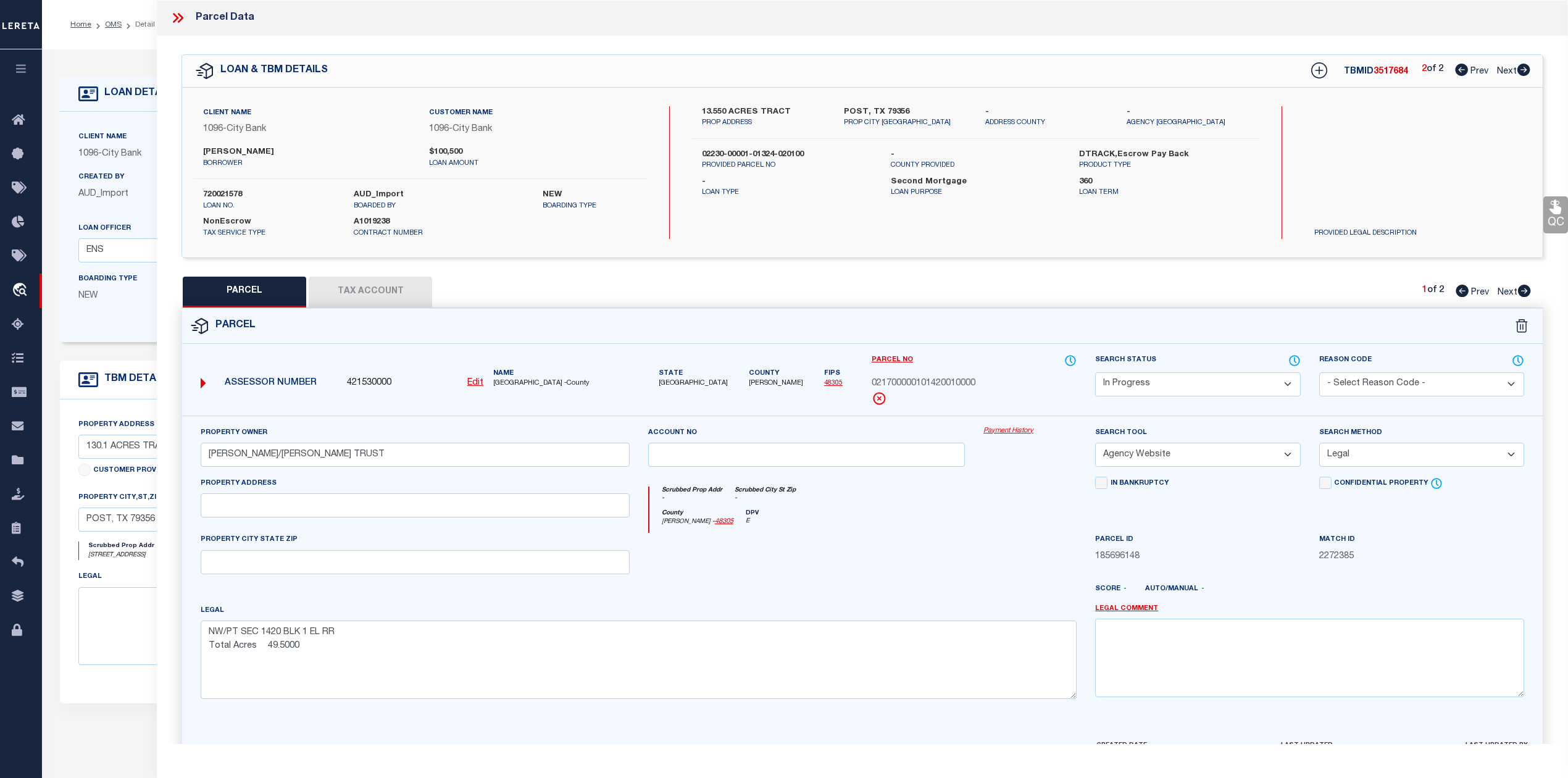
click at [1316, 160] on div "Search by Legal Customer" at bounding box center [1389, 146] width 171 height 81
click at [1455, 66] on icon at bounding box center [1462, 69] width 13 height 13
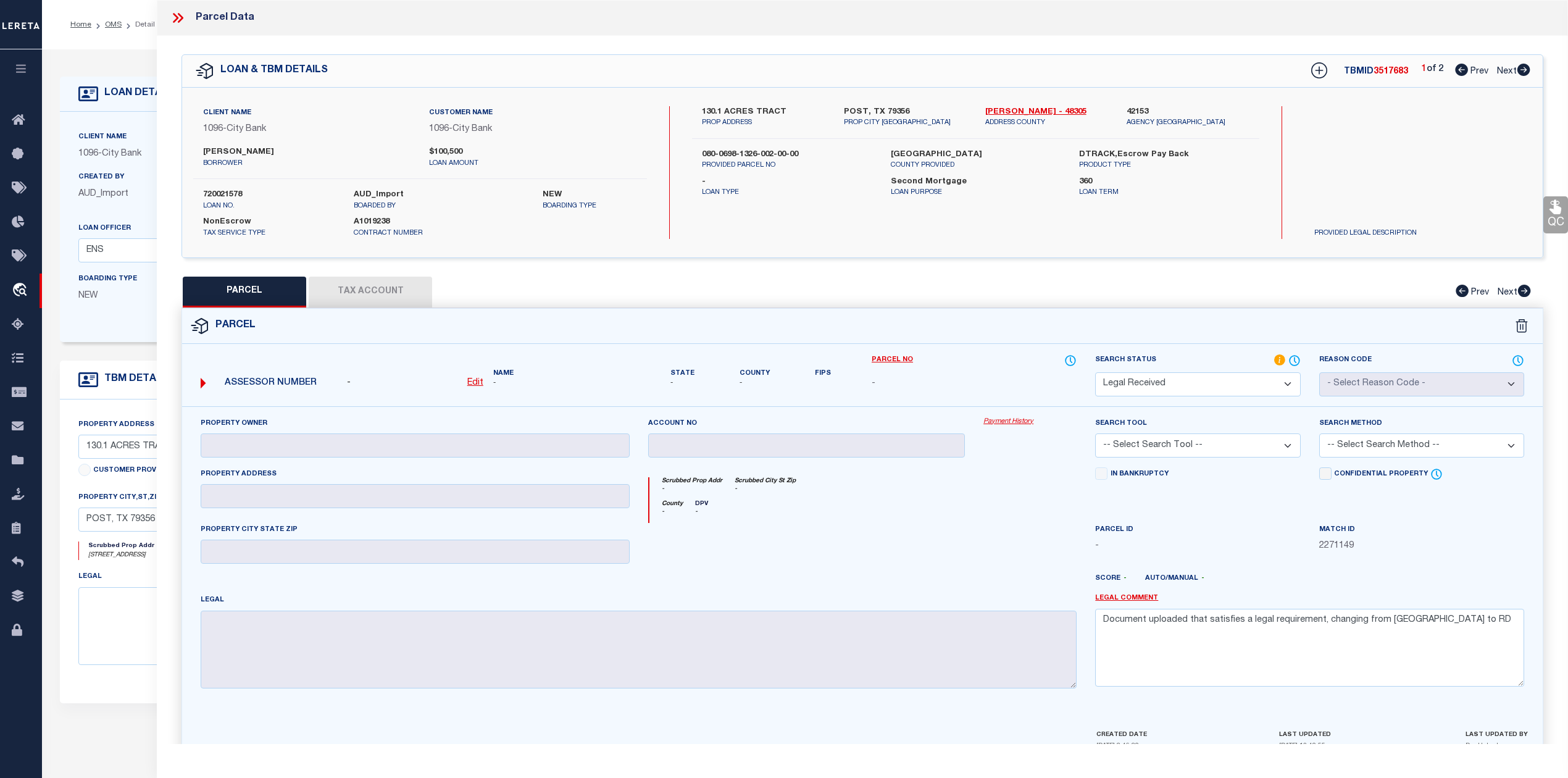
click at [1176, 384] on select "Automated Search Bad Parcel Complete Duplicate Parcel High Dollar Reporting In …" at bounding box center [1197, 384] width 205 height 24
click at [1095, 372] on select "Automated Search Bad Parcel Complete Duplicate Parcel High Dollar Reporting In …" at bounding box center [1197, 384] width 205 height 24
click at [1266, 604] on label "Legal Comment" at bounding box center [1309, 598] width 429 height 10
click at [1265, 622] on textarea "Document uploaded that satisfies a legal requirement, changing from [GEOGRAPHIC…" at bounding box center [1309, 647] width 429 height 78
paste textarea "Client provided legal is for HENRY COUNTY county but in OMS Rockdale county ple…"
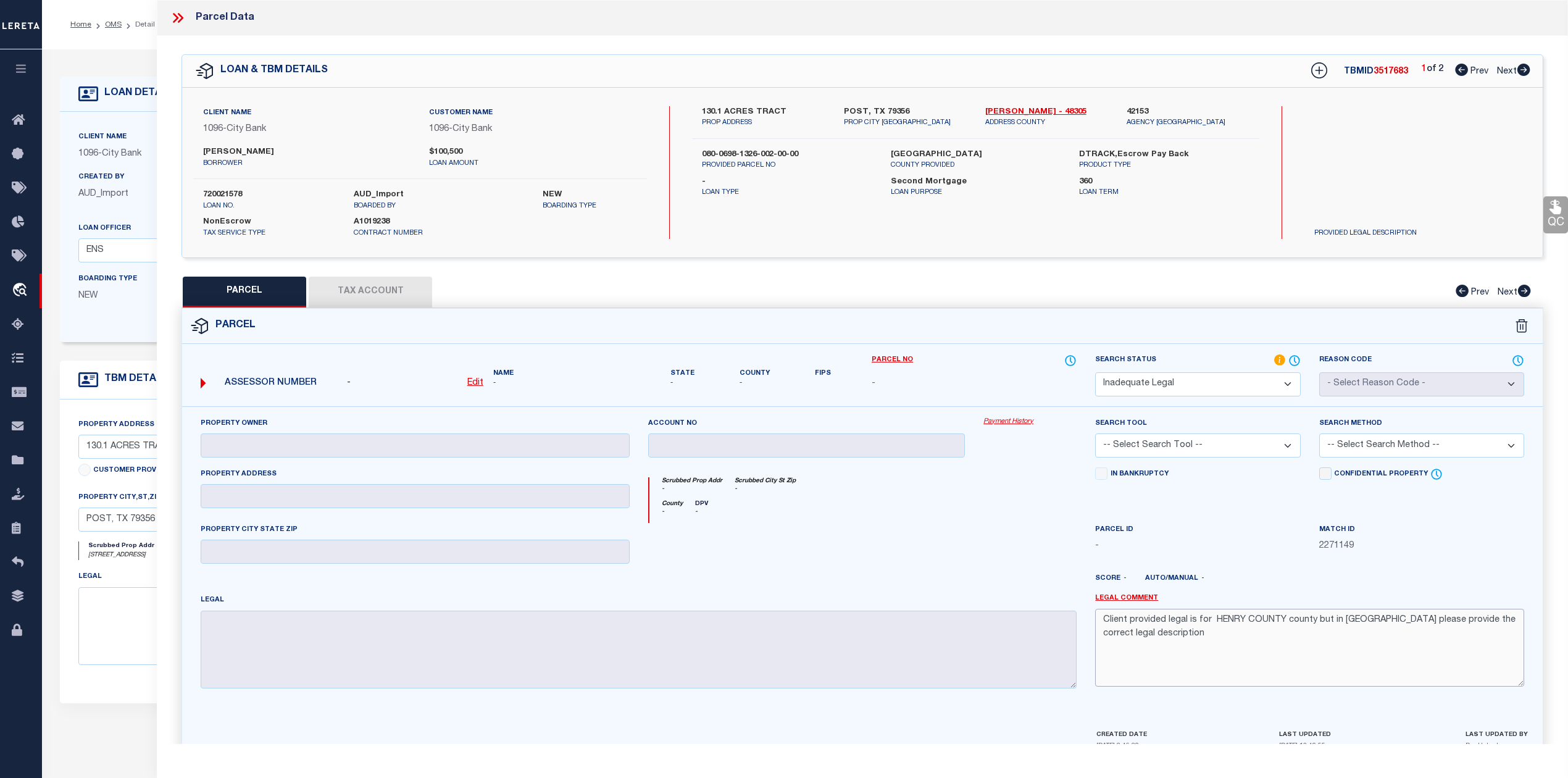
drag, startPoint x: 1214, startPoint y: 624, endPoint x: 1244, endPoint y: 618, distance: 30.6
click at [1244, 618] on textarea "Client provided legal is for HENRY COUNTY county but in OMS Rockdale county ple…" at bounding box center [1309, 647] width 429 height 78
drag, startPoint x: 1215, startPoint y: 618, endPoint x: 1244, endPoint y: 621, distance: 29.2
click at [1244, 621] on textarea "Client provided legal is for HENRY COUNTY county but in OMS Rockdale county ple…" at bounding box center [1309, 647] width 429 height 78
paste textarea "[PERSON_NAME]"
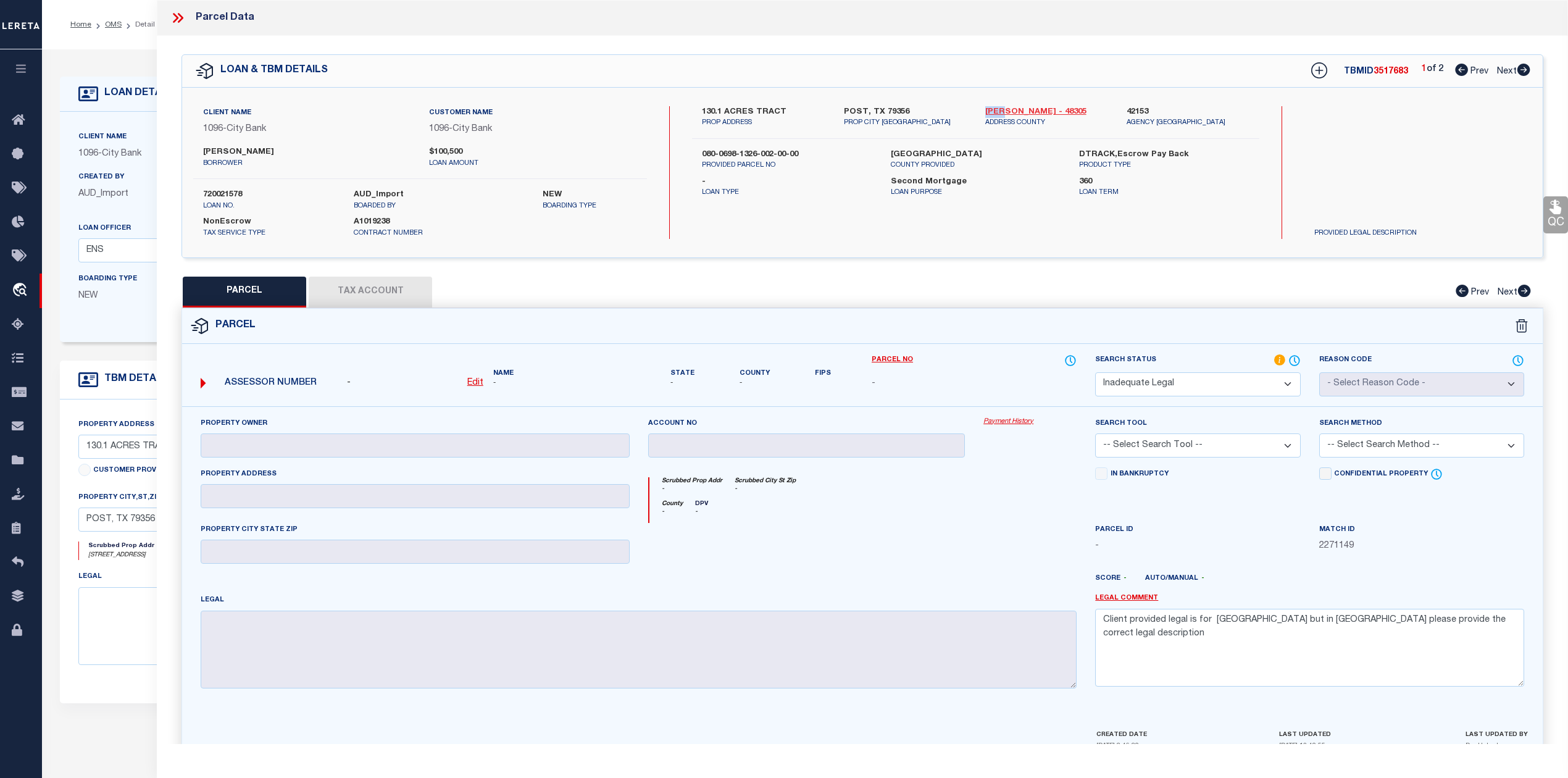
drag, startPoint x: 983, startPoint y: 112, endPoint x: 1001, endPoint y: 110, distance: 18.1
click at [1001, 110] on div "Lynn - 48305 ADDRESS COUNTY" at bounding box center [1046, 117] width 141 height 22
copy link "[PERSON_NAME]"
drag, startPoint x: 1358, startPoint y: 618, endPoint x: 1395, endPoint y: 621, distance: 37.1
click at [1395, 621] on textarea "Client provided legal is for Garza COUNTY county but in OMS Rockdale county ple…" at bounding box center [1309, 647] width 429 height 78
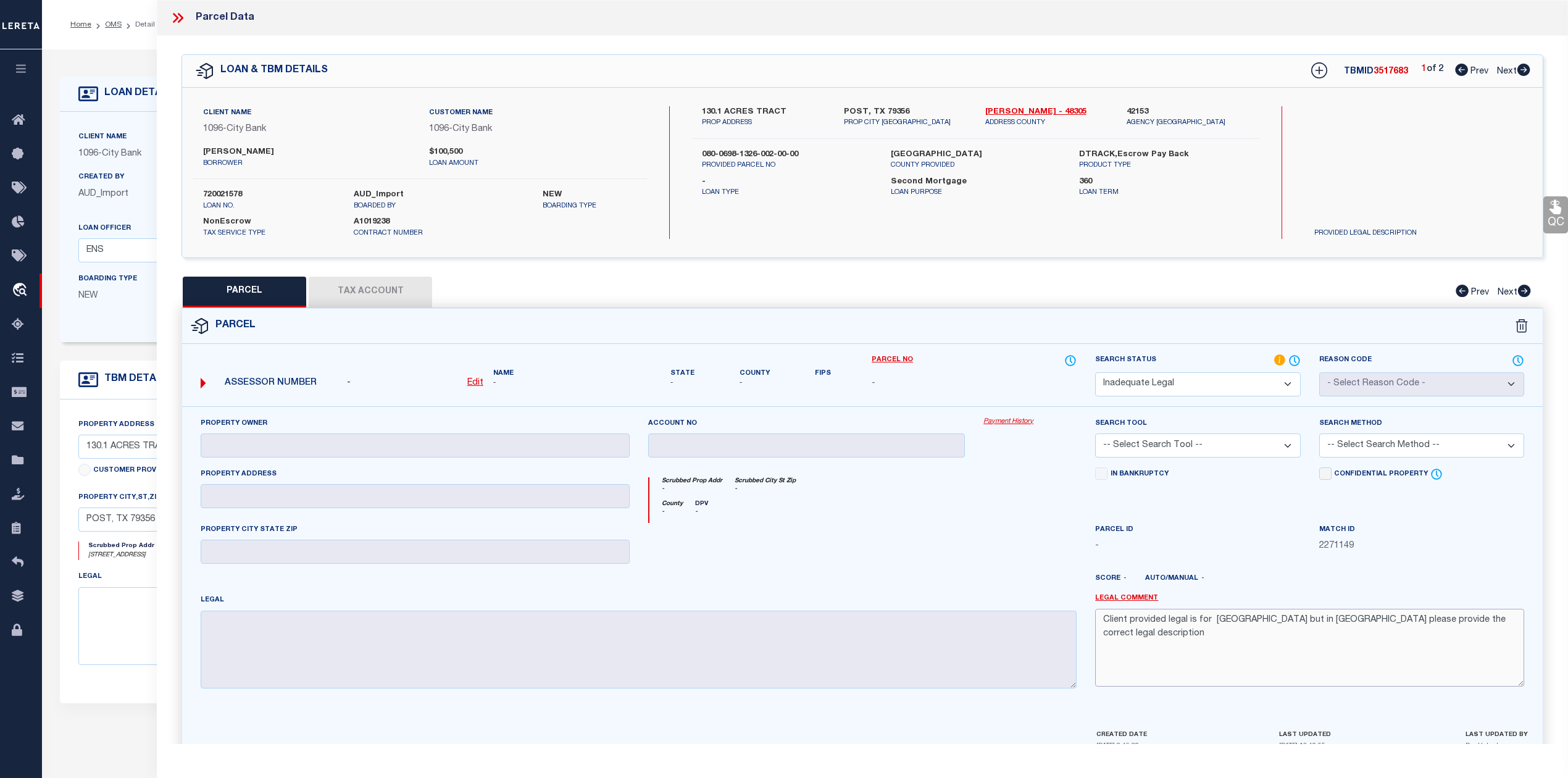
paste textarea "[PERSON_NAME]"
click at [898, 502] on div "County - DPV -" at bounding box center [863, 511] width 428 height 23
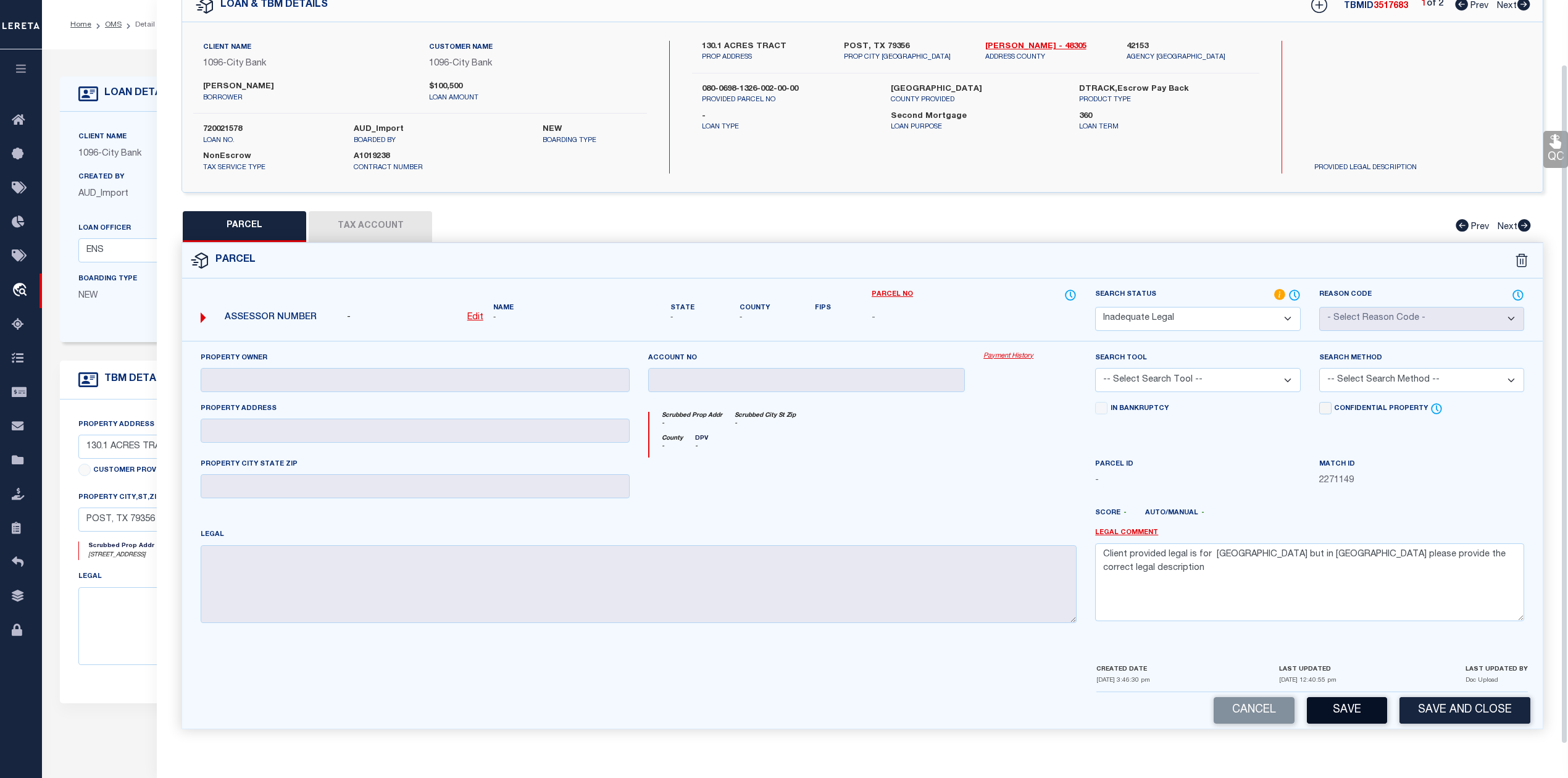
click at [1342, 707] on button "Save" at bounding box center [1347, 710] width 81 height 27
click at [969, 514] on div at bounding box center [918, 518] width 336 height 20
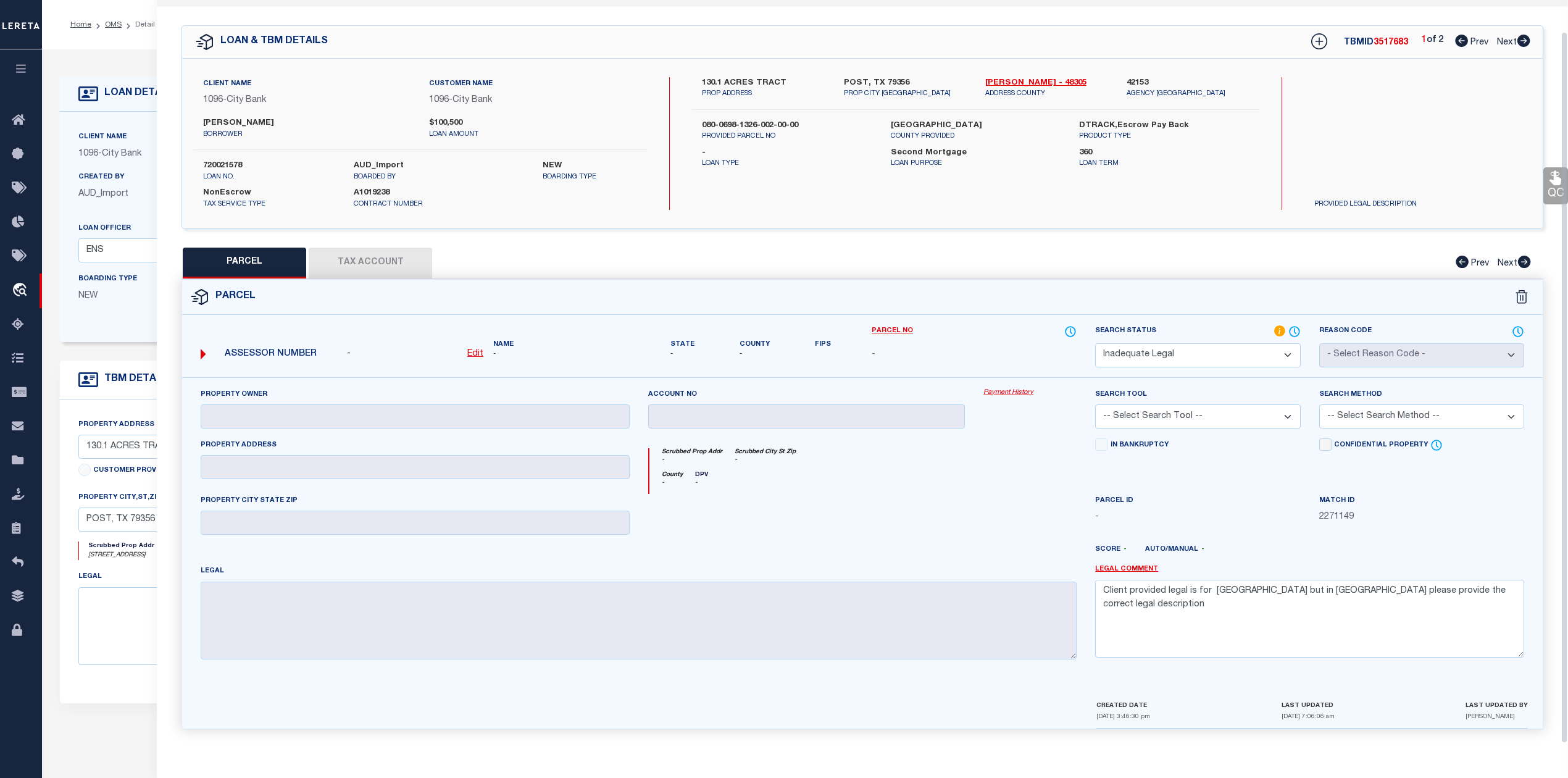
scroll to position [0, 0]
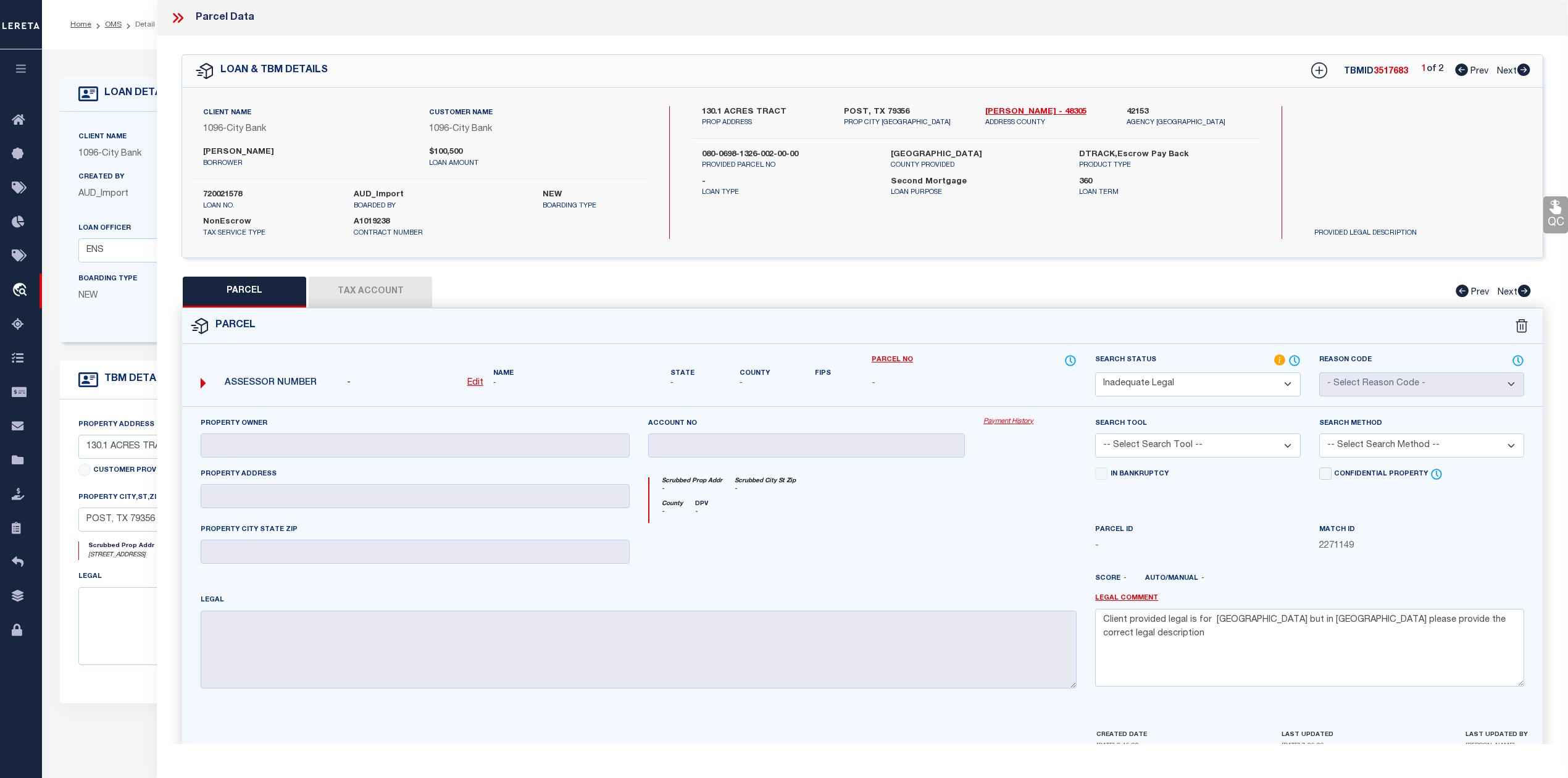
click at [1216, 284] on div "PARCEL Tax Account Prev Next" at bounding box center [862, 292] width 1362 height 31
click at [1519, 72] on icon at bounding box center [1524, 69] width 13 height 13
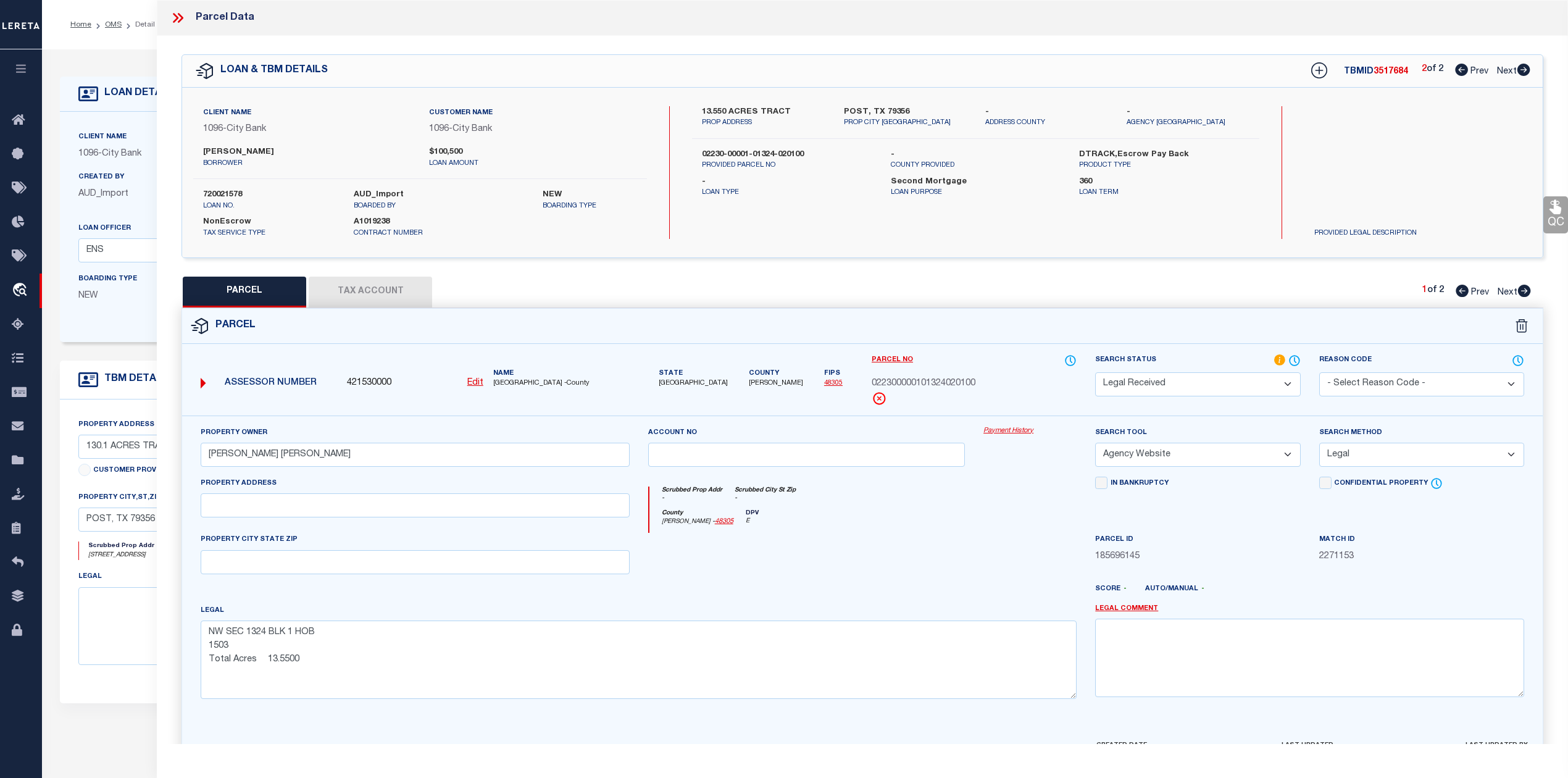
drag, startPoint x: 1018, startPoint y: 386, endPoint x: 1099, endPoint y: 397, distance: 81.7
click at [1019, 386] on div "022300000101324020100" at bounding box center [974, 383] width 205 height 13
click at [1144, 386] on select "Automated Search Bad Parcel Complete Duplicate Parcel High Dollar Reporting In …" at bounding box center [1197, 384] width 205 height 24
click at [1095, 372] on select "Automated Search Bad Parcel Complete Duplicate Parcel High Dollar Reporting In …" at bounding box center [1197, 384] width 205 height 24
click at [915, 579] on div at bounding box center [807, 558] width 336 height 51
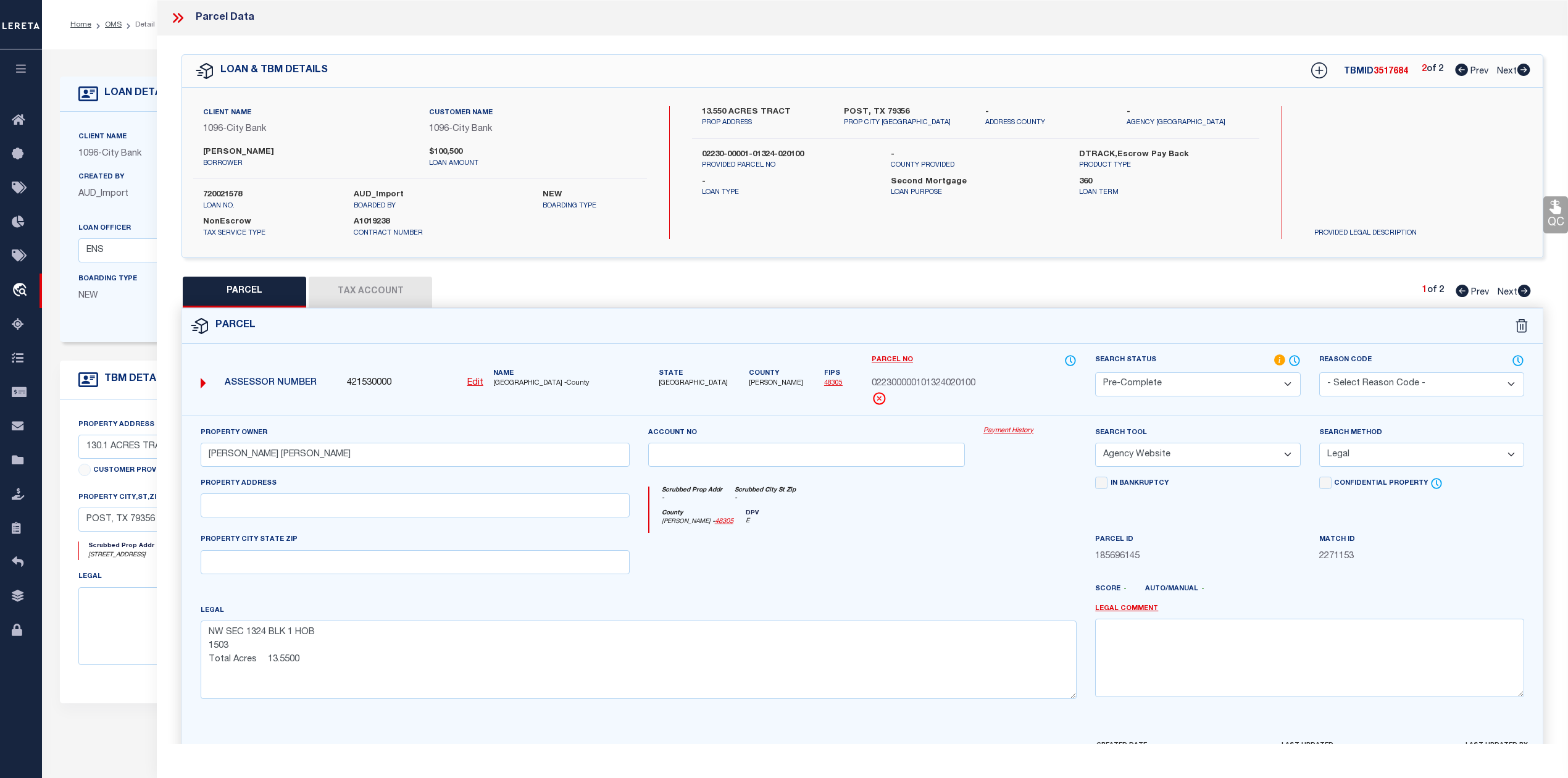
scroll to position [81, 0]
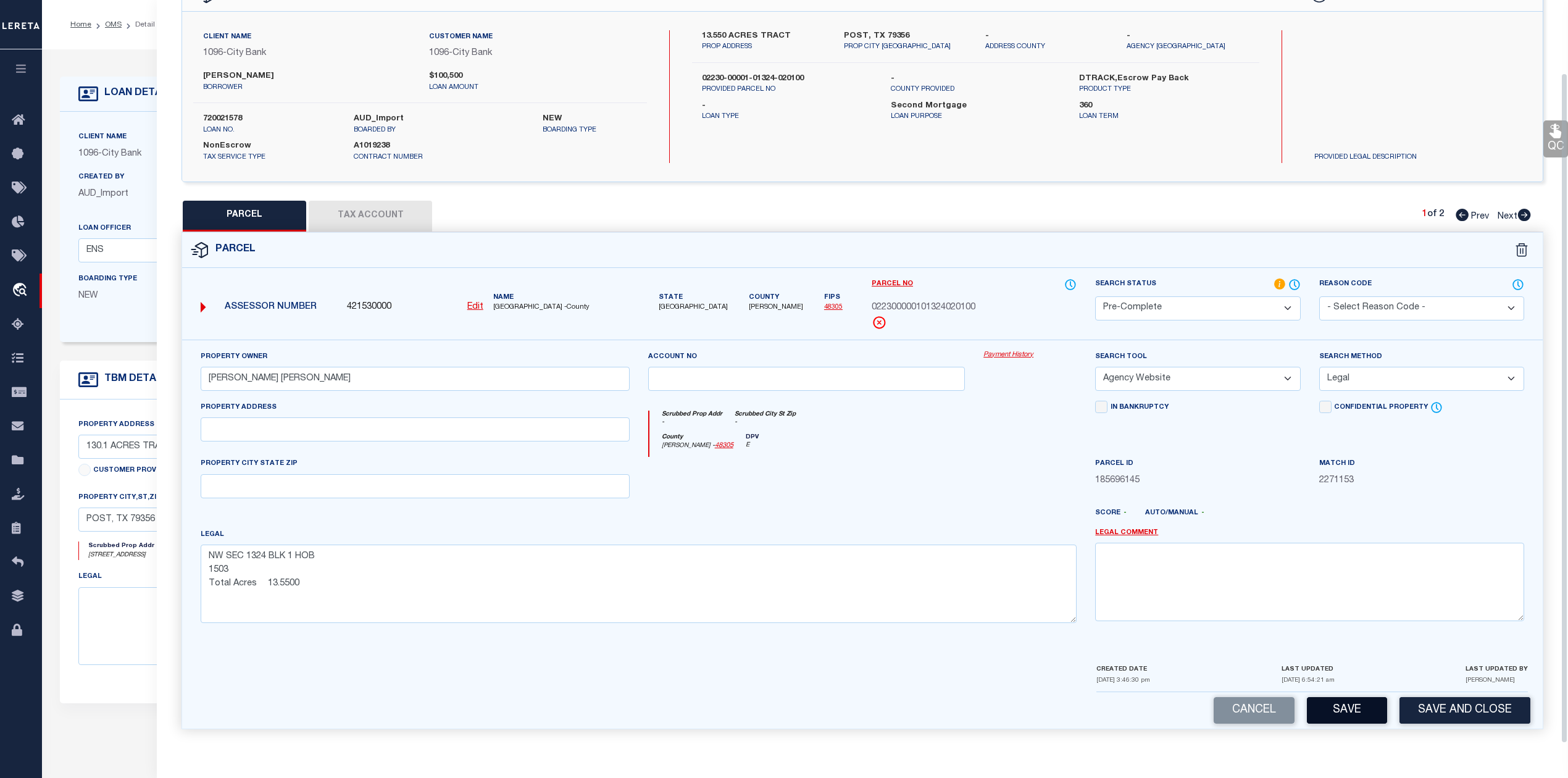
click at [1342, 703] on button "Save" at bounding box center [1347, 710] width 81 height 27
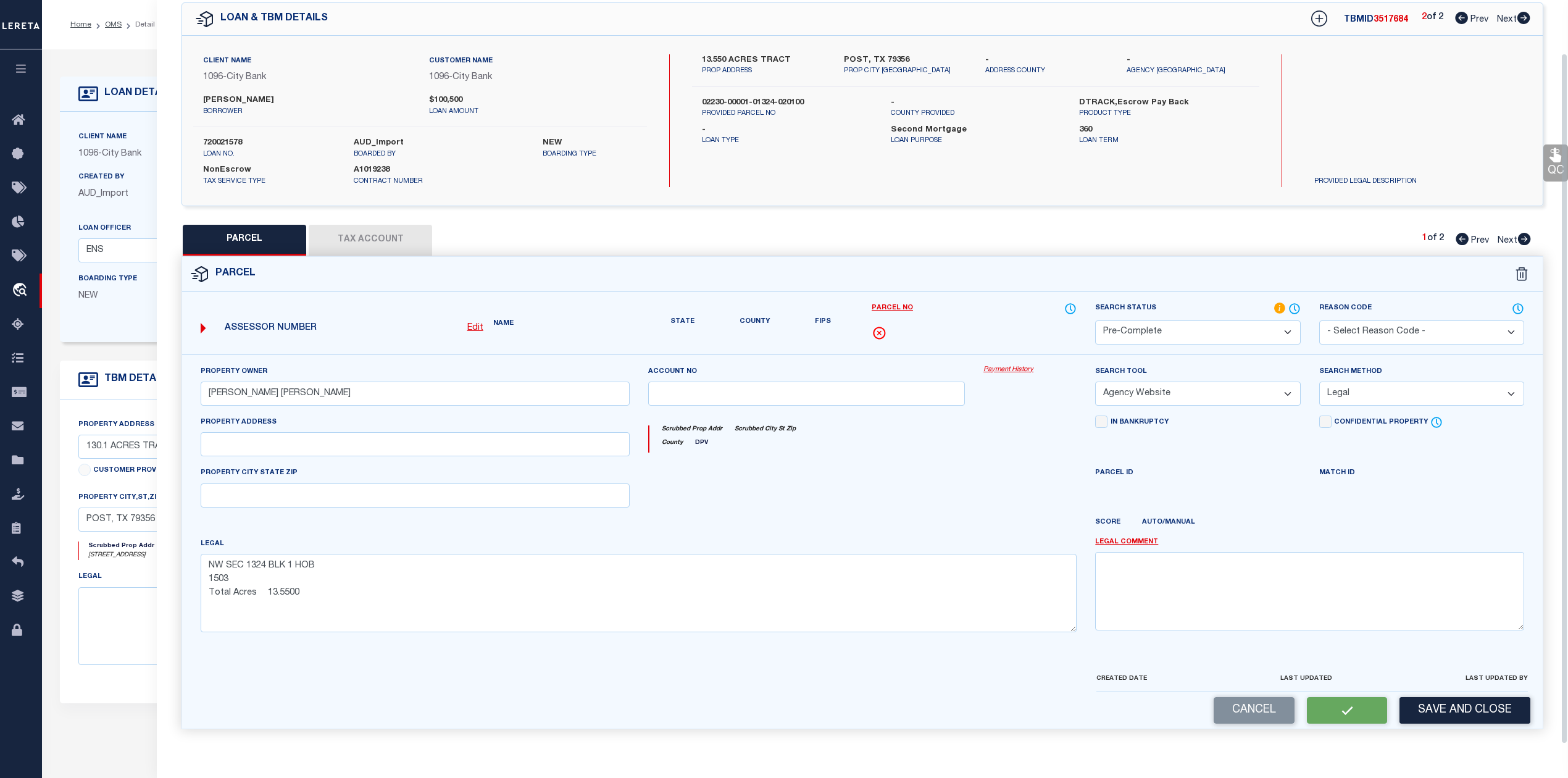
click at [999, 478] on div at bounding box center [1029, 491] width 112 height 51
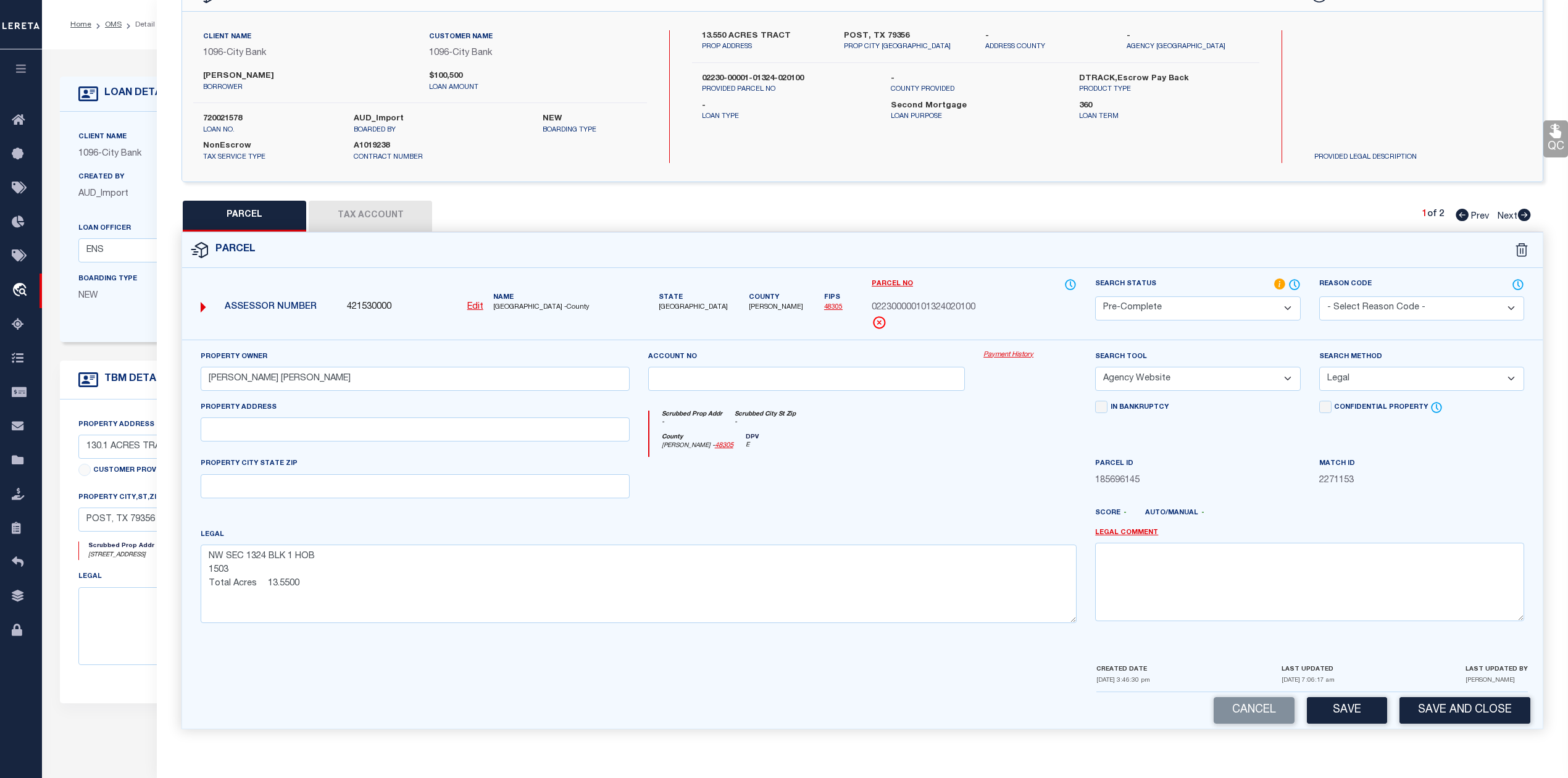
click at [1023, 434] on div "County Lynn - 48305 DPV E" at bounding box center [863, 446] width 428 height 24
click at [1524, 214] on icon at bounding box center [1524, 214] width 13 height 13
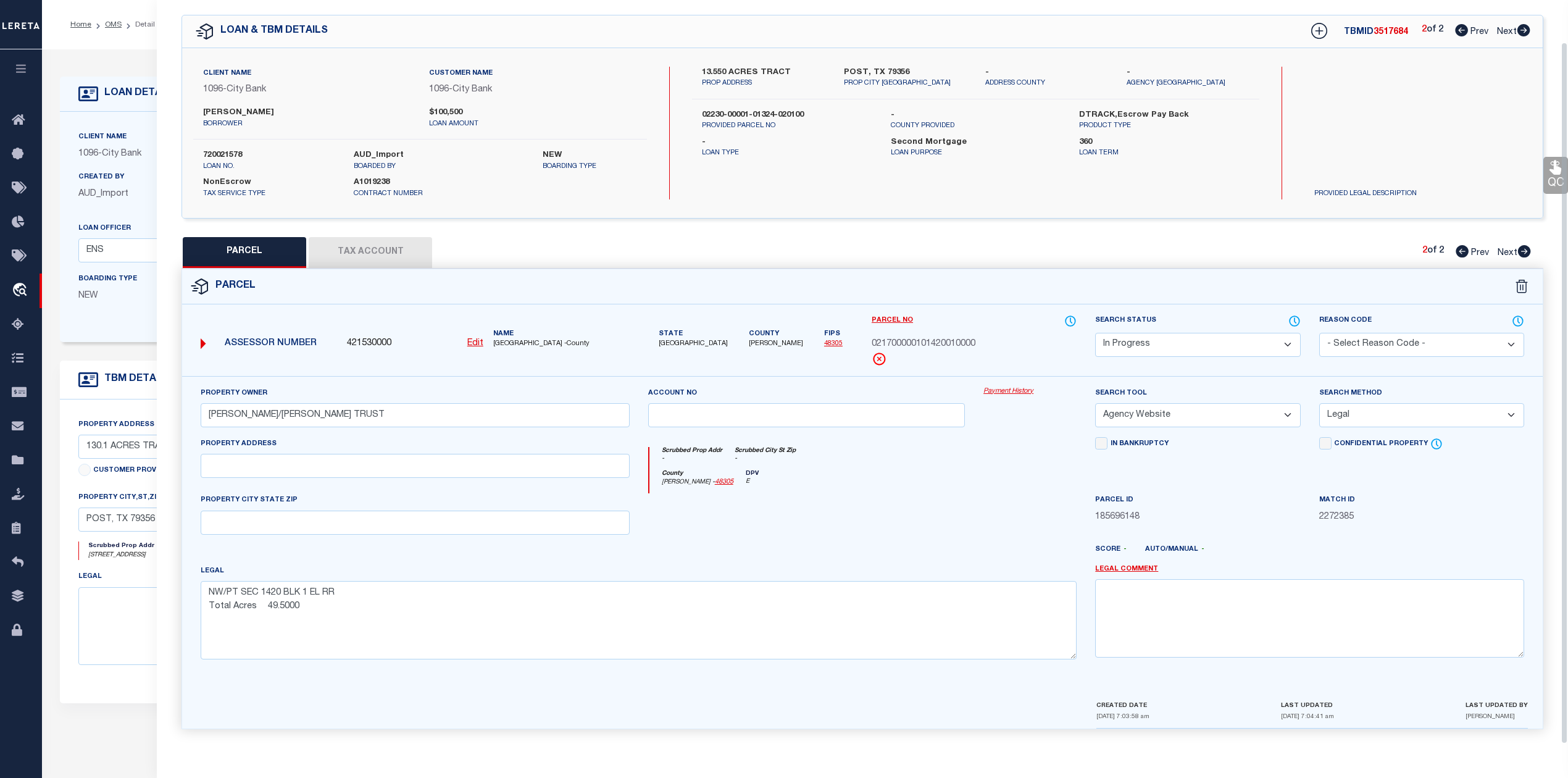
scroll to position [44, 0]
click at [1194, 336] on select "Automated Search Bad Parcel Complete Duplicate Parcel High Dollar Reporting In …" at bounding box center [1197, 344] width 205 height 24
click at [1095, 332] on select "Automated Search Bad Parcel Complete Duplicate Parcel High Dollar Reporting In …" at bounding box center [1197, 344] width 205 height 24
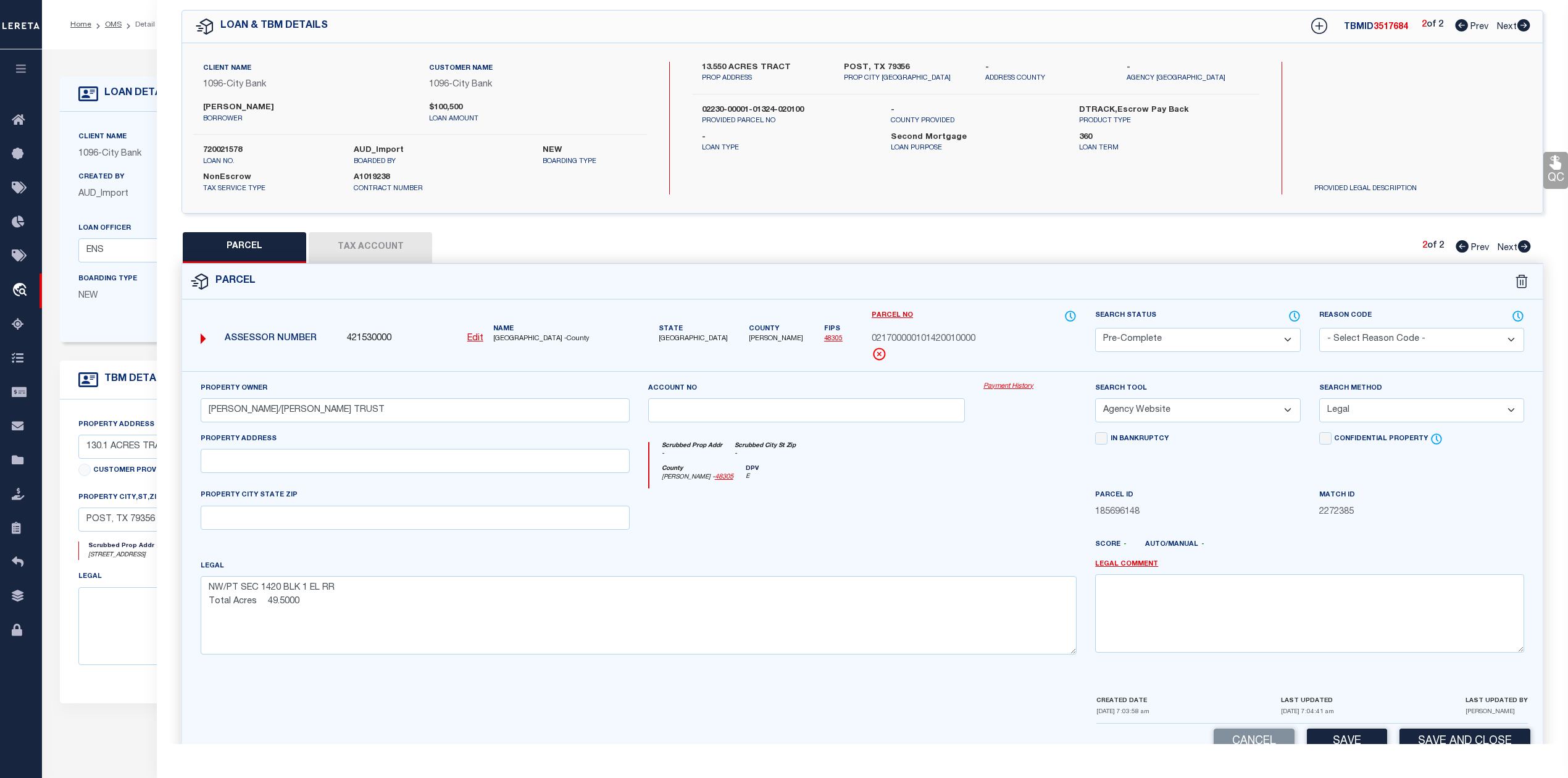
click at [942, 528] on div at bounding box center [807, 513] width 336 height 51
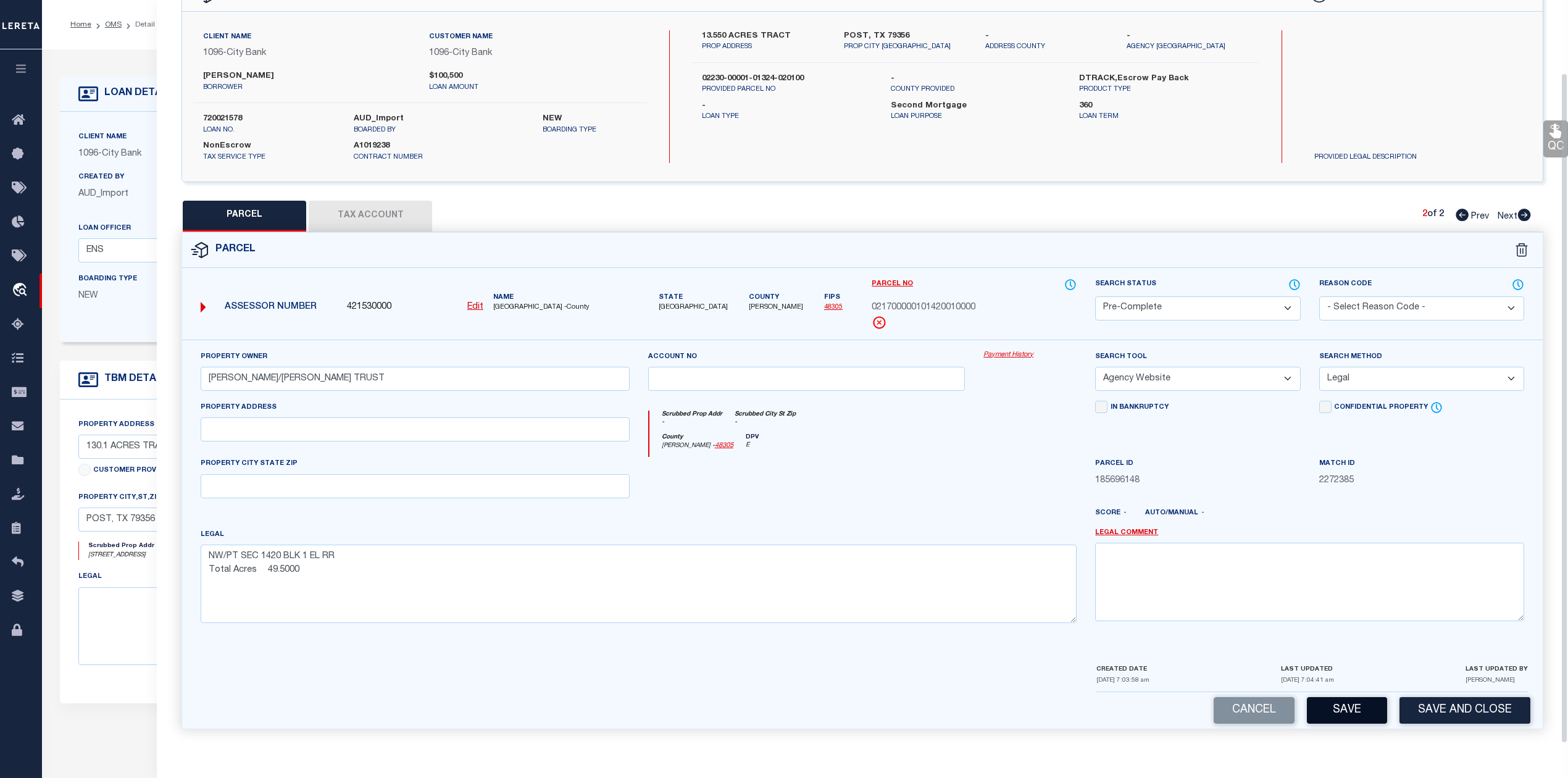
click at [1356, 714] on button "Save" at bounding box center [1347, 710] width 81 height 27
click at [974, 473] on div at bounding box center [1029, 482] width 112 height 51
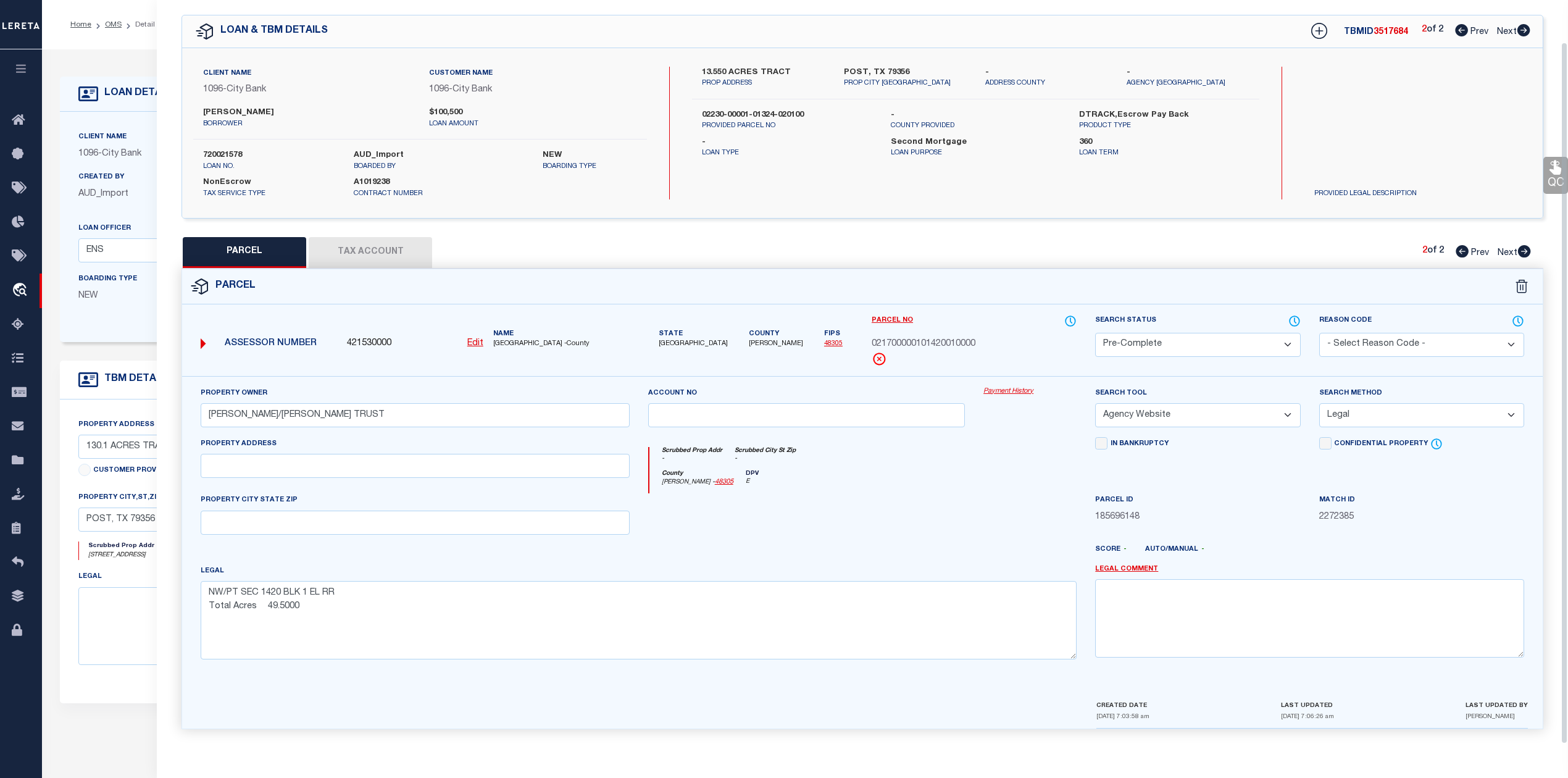
scroll to position [44, 0]
click at [974, 473] on div "County Lynn - 48305 DPV E" at bounding box center [863, 482] width 428 height 24
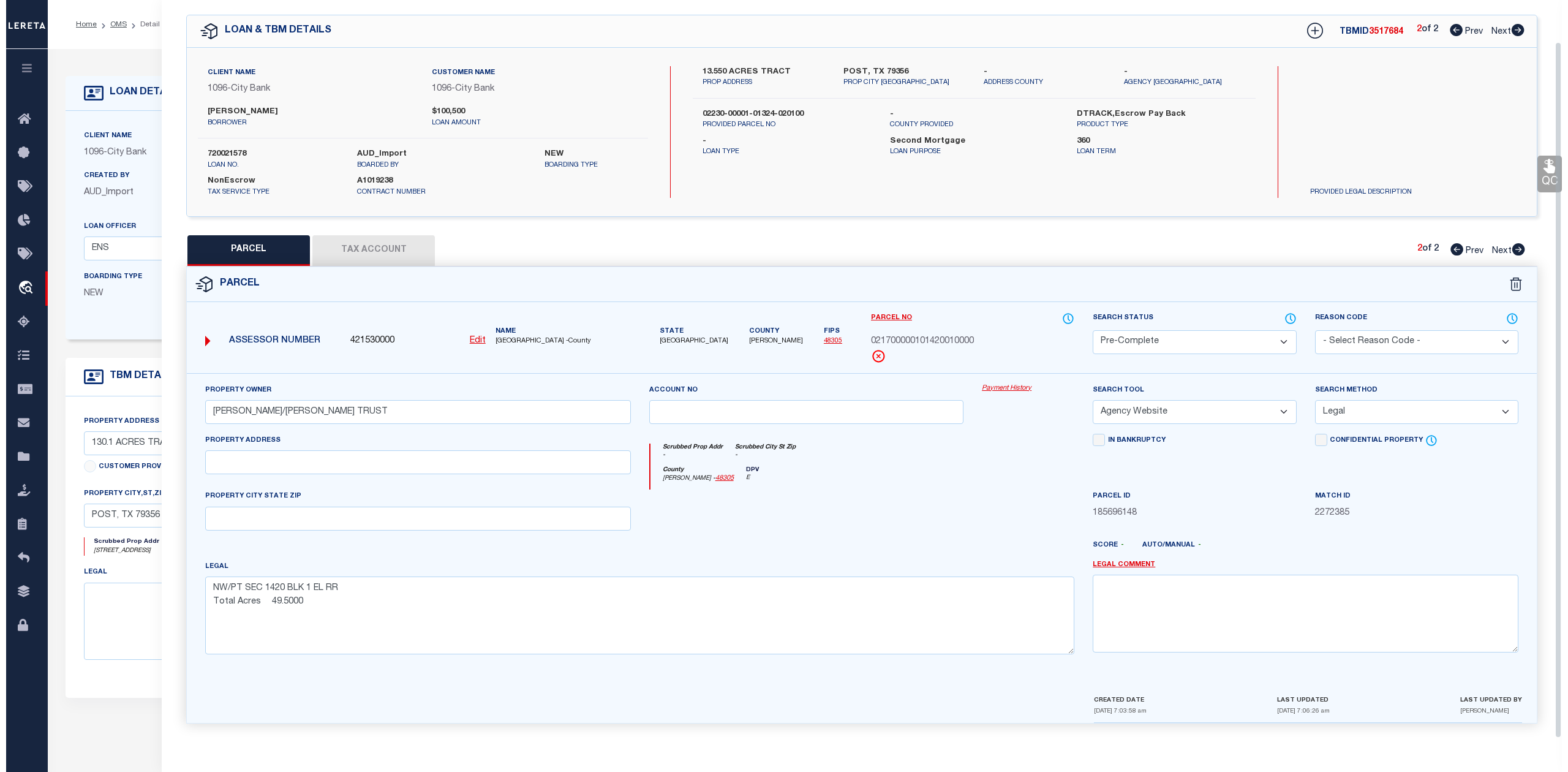
scroll to position [0, 0]
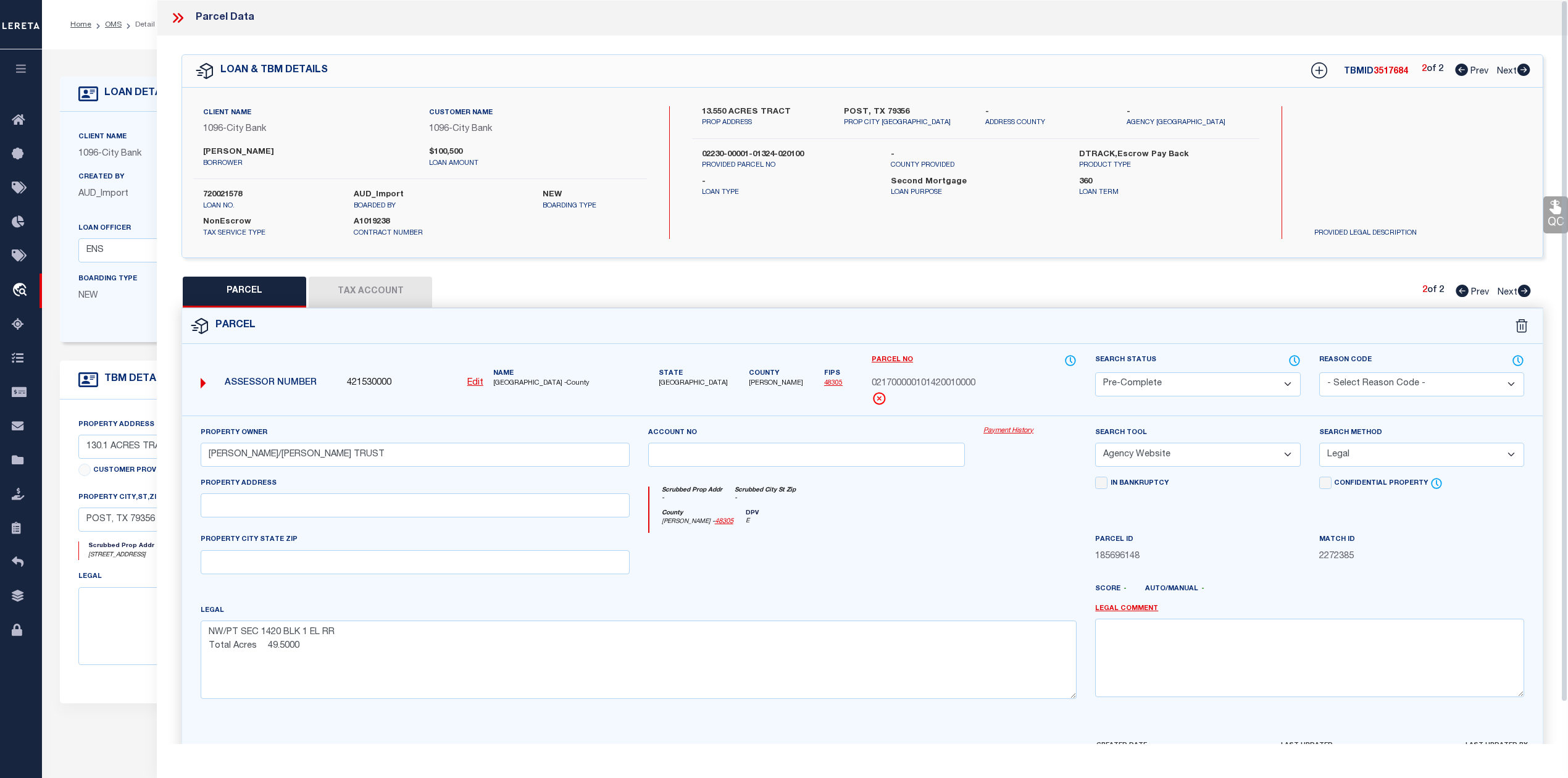
click at [1379, 75] on span "3517684" at bounding box center [1391, 72] width 35 height 9
copy span "3517684"
click at [1377, 73] on span "3517684" at bounding box center [1391, 72] width 35 height 9
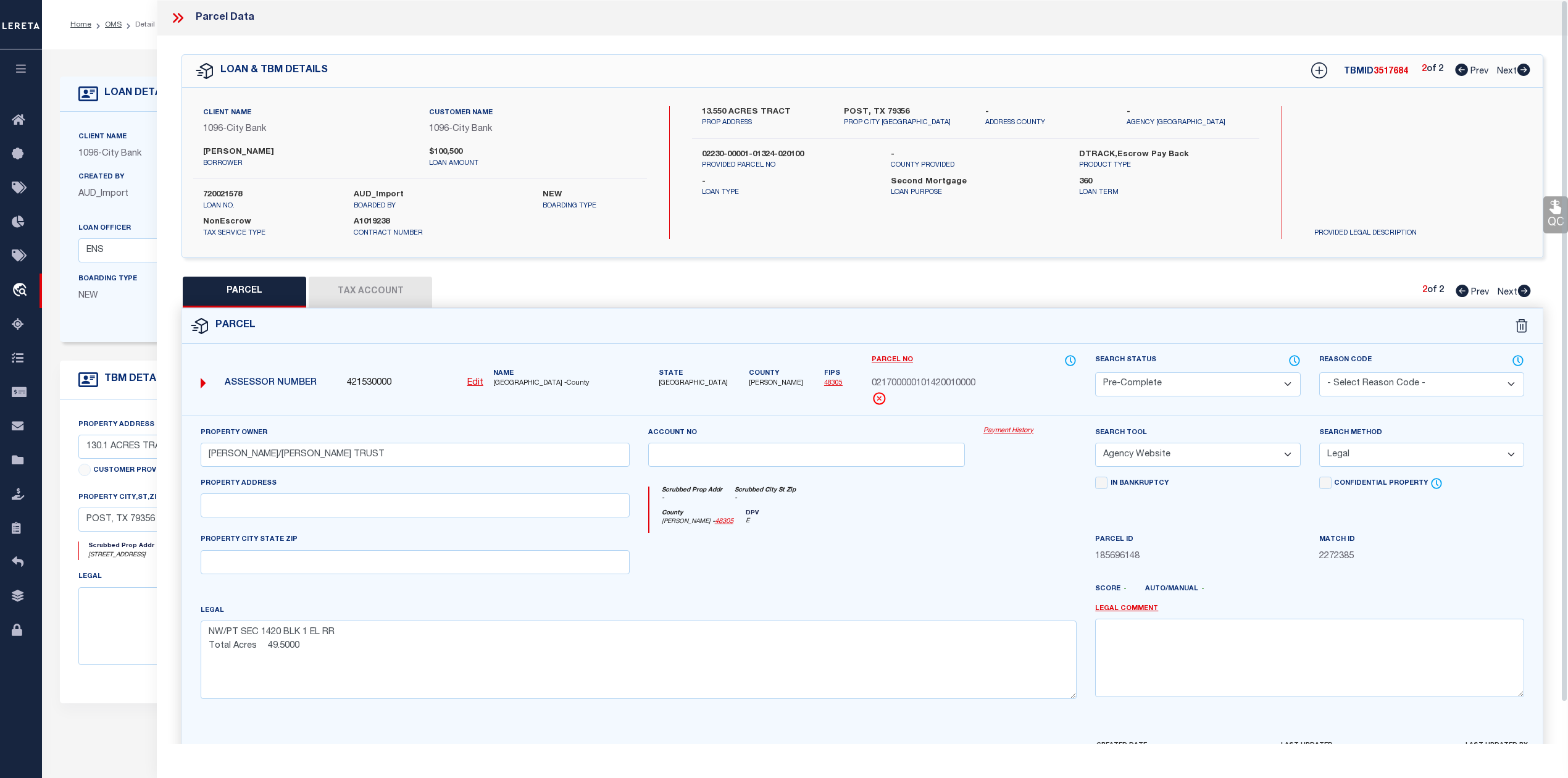
click at [234, 194] on label "720021578" at bounding box center [269, 195] width 132 height 13
copy label "720021578"
drag, startPoint x: 491, startPoint y: 384, endPoint x: 510, endPoint y: 385, distance: 19.0
click at [510, 385] on div "Name LYNN COUNTY -County" at bounding box center [562, 379] width 146 height 21
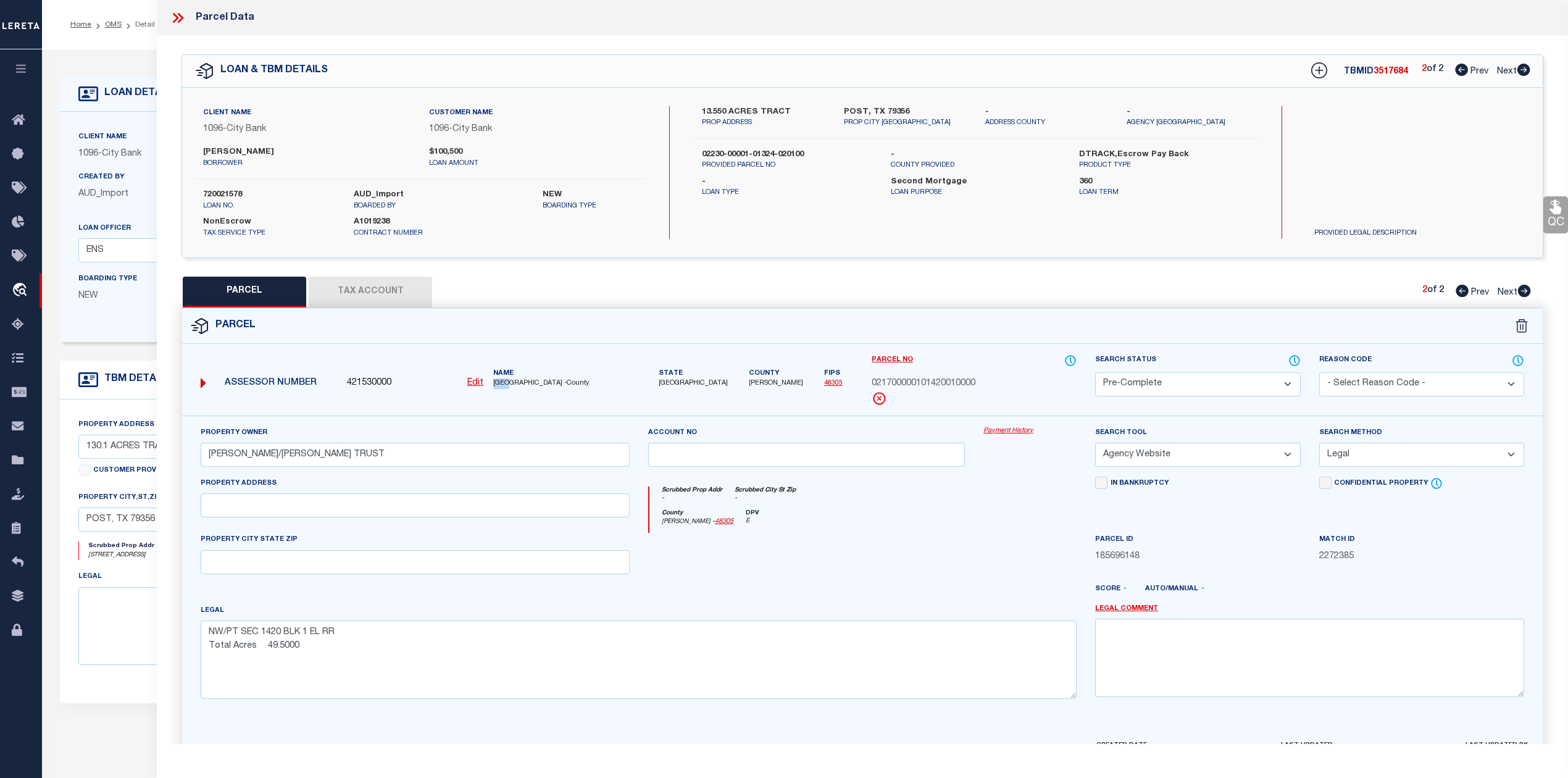
copy span "LYNN"
drag, startPoint x: 869, startPoint y: 385, endPoint x: 978, endPoint y: 381, distance: 109.1
click at [978, 381] on div "Parcel No 021700000101420010000" at bounding box center [974, 385] width 223 height 62
copy span "021700000101420010000"
click at [884, 580] on div at bounding box center [807, 558] width 336 height 51
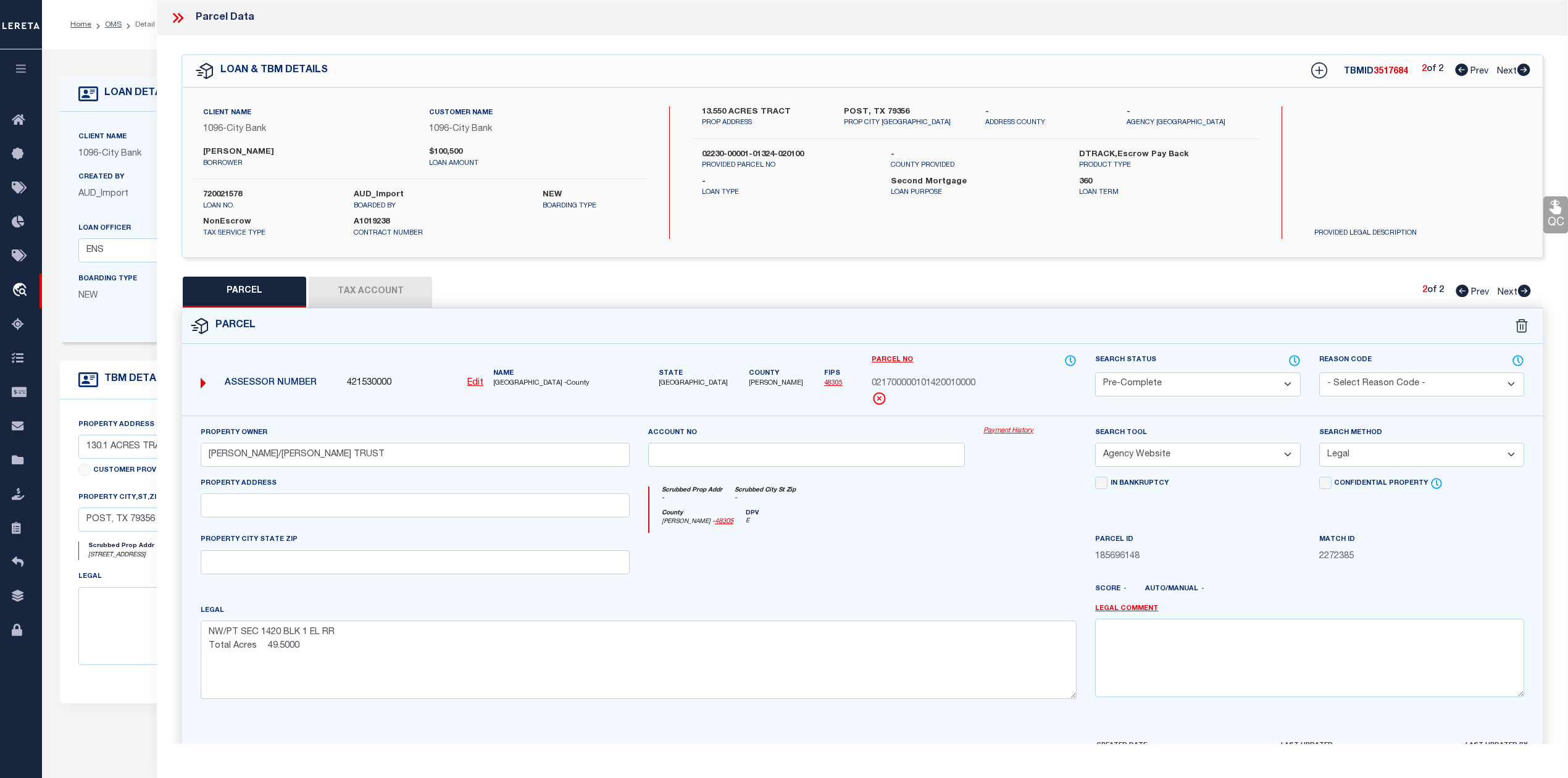
click at [1104, 268] on div "QC QC QC" at bounding box center [862, 409] width 1411 height 748
click at [1520, 291] on icon at bounding box center [1524, 290] width 13 height 13
click at [1458, 295] on icon at bounding box center [1462, 290] width 13 height 13
click at [1527, 293] on icon at bounding box center [1524, 290] width 13 height 13
click at [1302, 298] on div "PARCEL Tax Account 2 of 2 Prev Next" at bounding box center [862, 292] width 1362 height 31
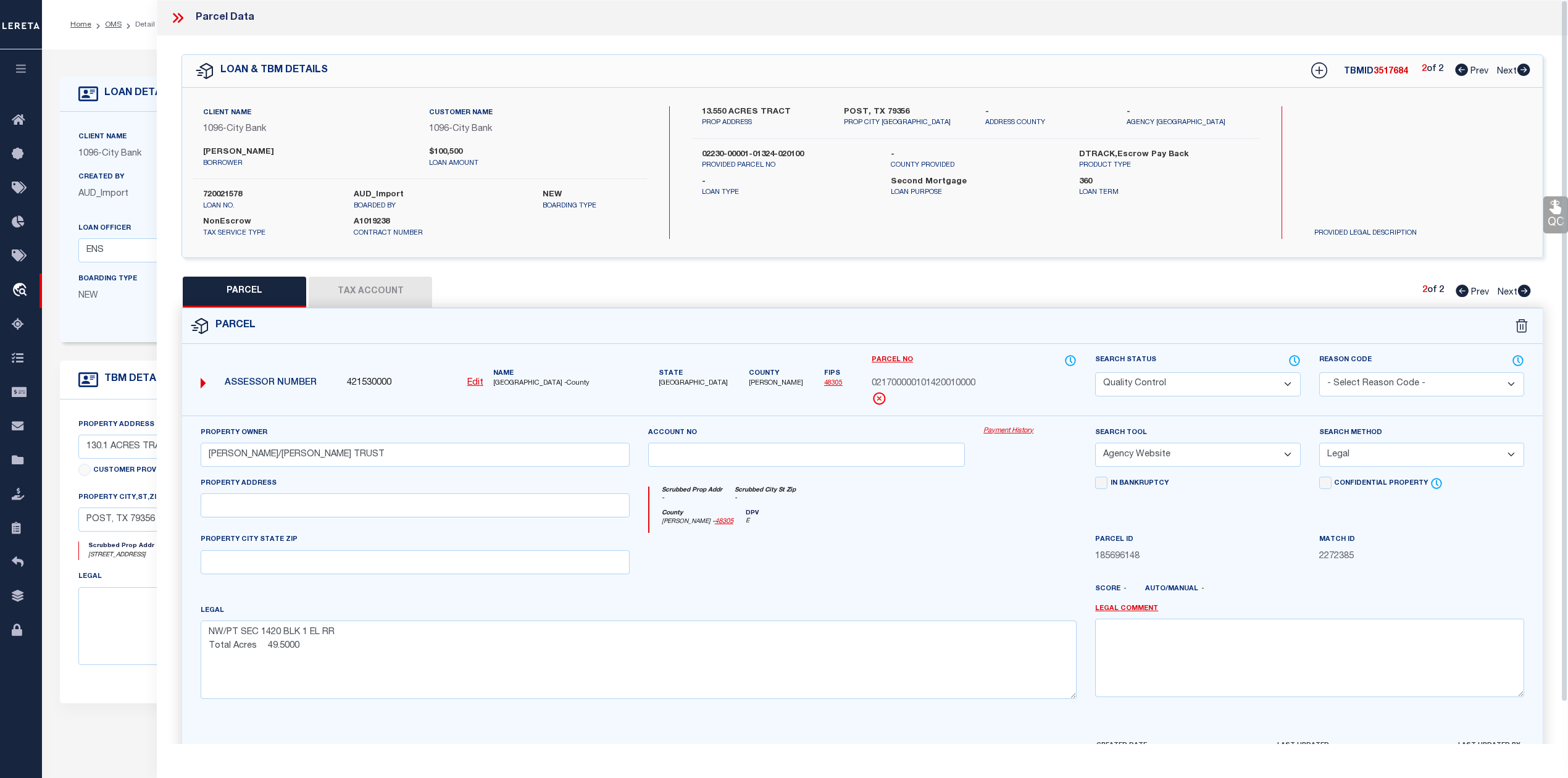
drag, startPoint x: 892, startPoint y: 581, endPoint x: 941, endPoint y: 584, distance: 49.1
click at [892, 581] on div at bounding box center [807, 558] width 336 height 51
click at [1526, 291] on icon at bounding box center [1524, 290] width 13 height 13
click at [1456, 290] on icon at bounding box center [1462, 290] width 13 height 13
click at [915, 570] on div at bounding box center [807, 558] width 336 height 51
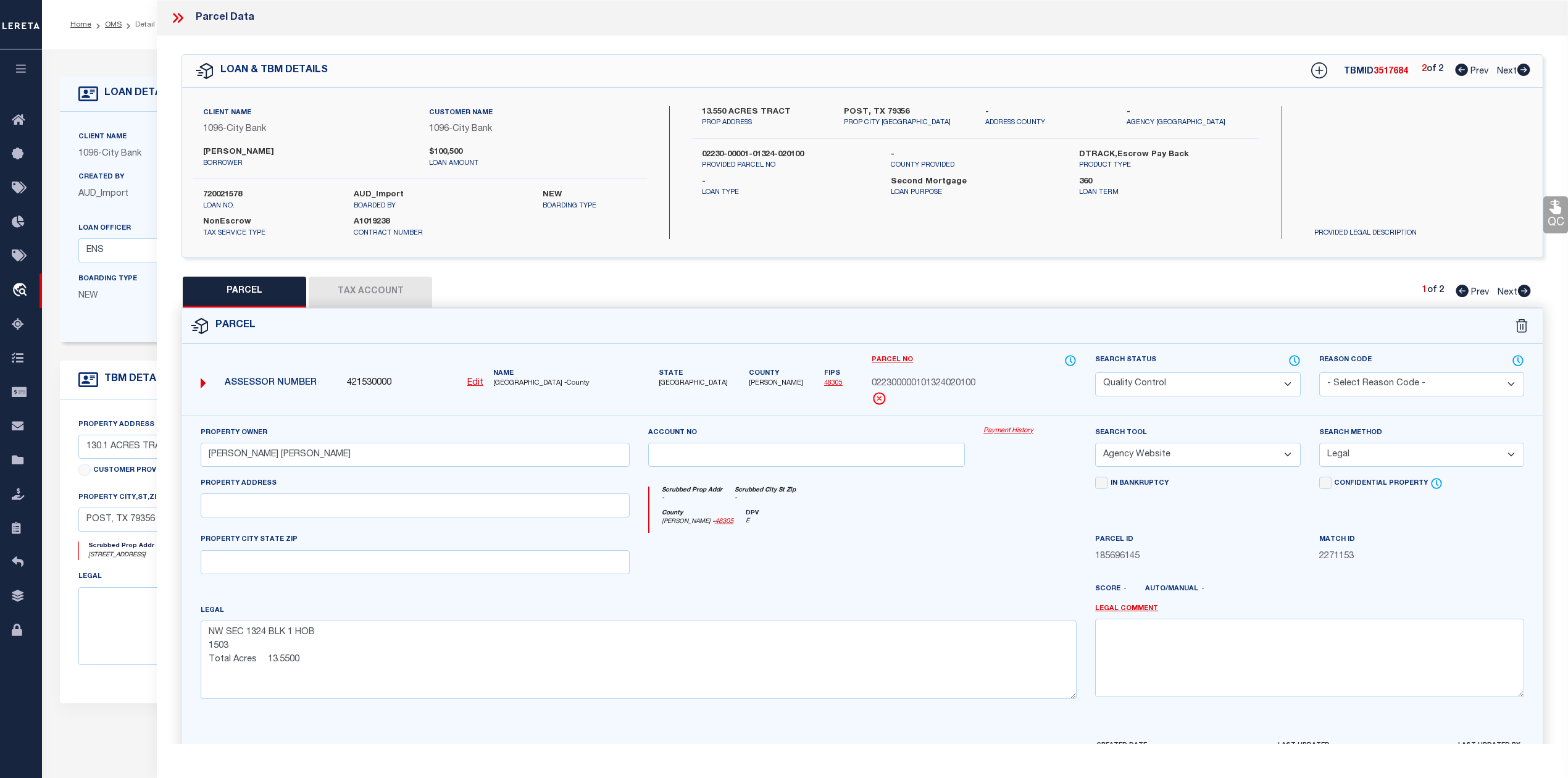
click at [915, 570] on div at bounding box center [807, 558] width 336 height 51
click at [1006, 290] on div "PARCEL Tax Account 1 of 2 Prev Next" at bounding box center [862, 292] width 1362 height 31
click at [1457, 74] on icon at bounding box center [1462, 69] width 13 height 13
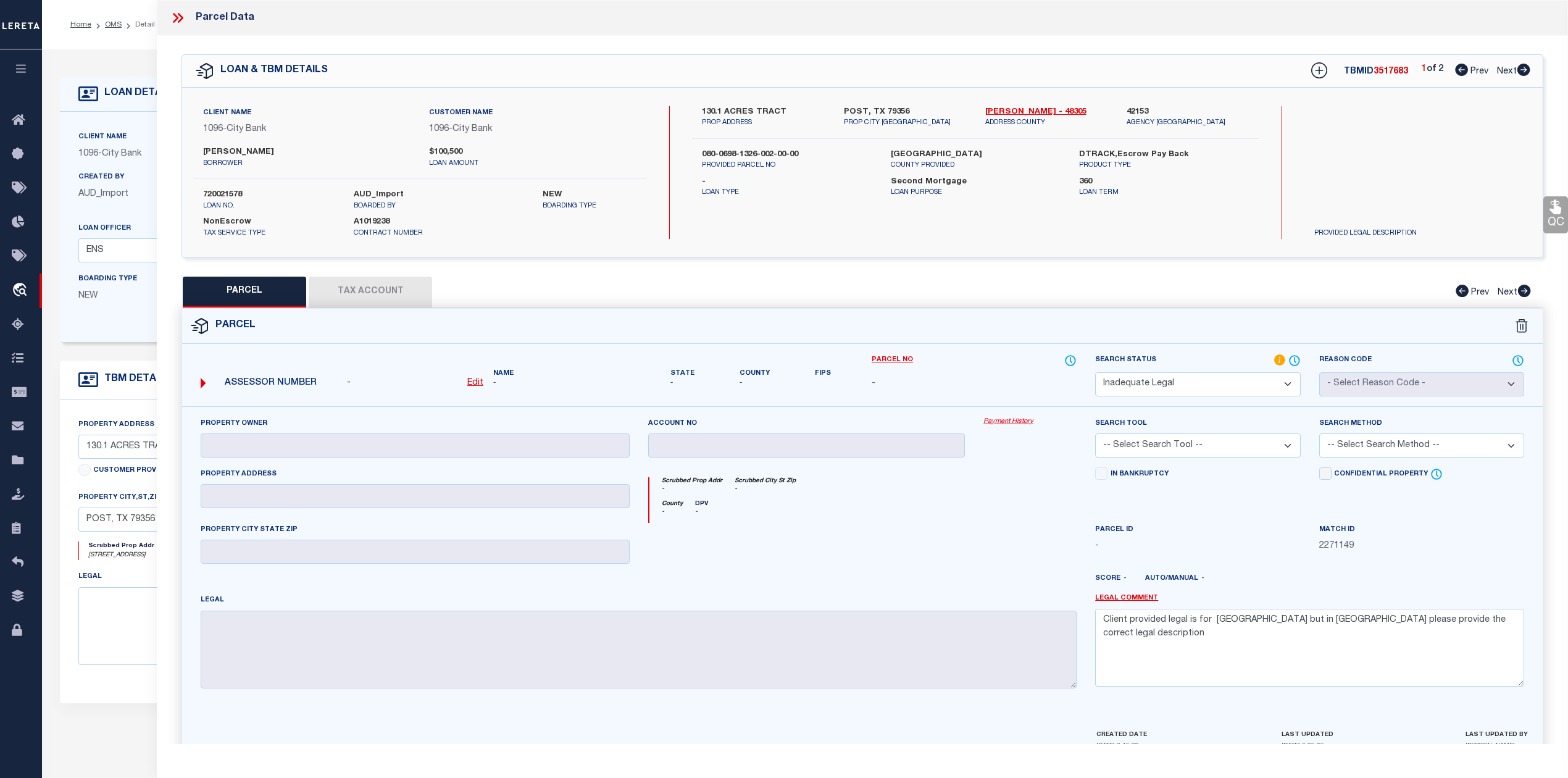
click at [1295, 253] on div "Client Name 1096 - City Bank Customer Name 1096 - City Bank JOHN LEE NORMAN NEW…" at bounding box center [862, 173] width 1360 height 170
click at [1388, 67] on span "3517683" at bounding box center [1391, 72] width 35 height 9
copy span "3517683"
click at [1139, 314] on div "Parcel" at bounding box center [862, 327] width 1360 height 35
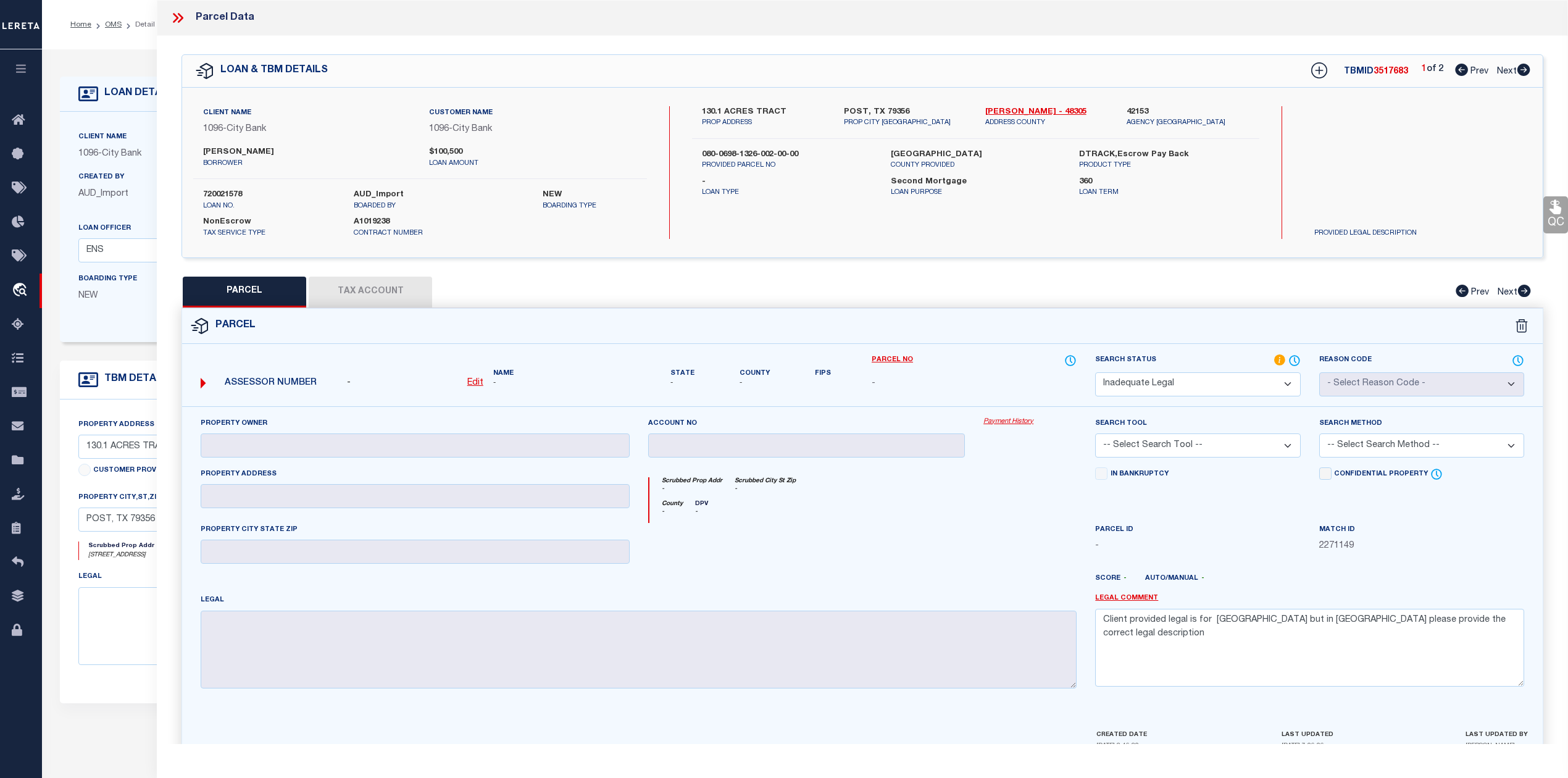
click at [1522, 63] on div "1 of 2 Prev Next" at bounding box center [1476, 71] width 109 height 16
click at [1519, 67] on icon at bounding box center [1524, 69] width 13 height 13
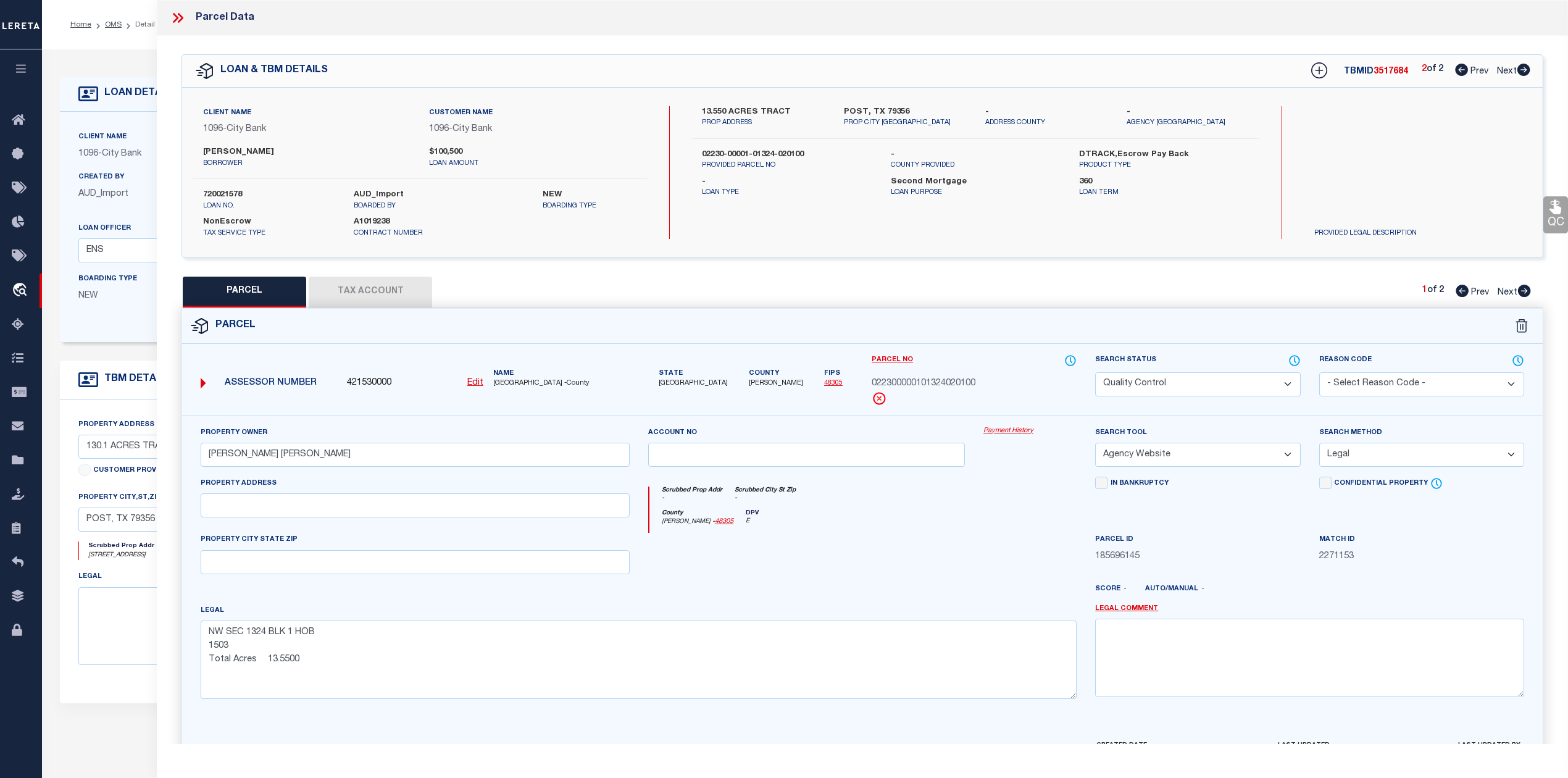
click at [1095, 301] on div "PARCEL Tax Account 1 of 2 Prev Next" at bounding box center [862, 292] width 1362 height 31
click at [964, 385] on span "022300000101324020100" at bounding box center [924, 383] width 103 height 13
copy span "022300000101324020100"
click at [879, 601] on div at bounding box center [918, 593] width 336 height 20
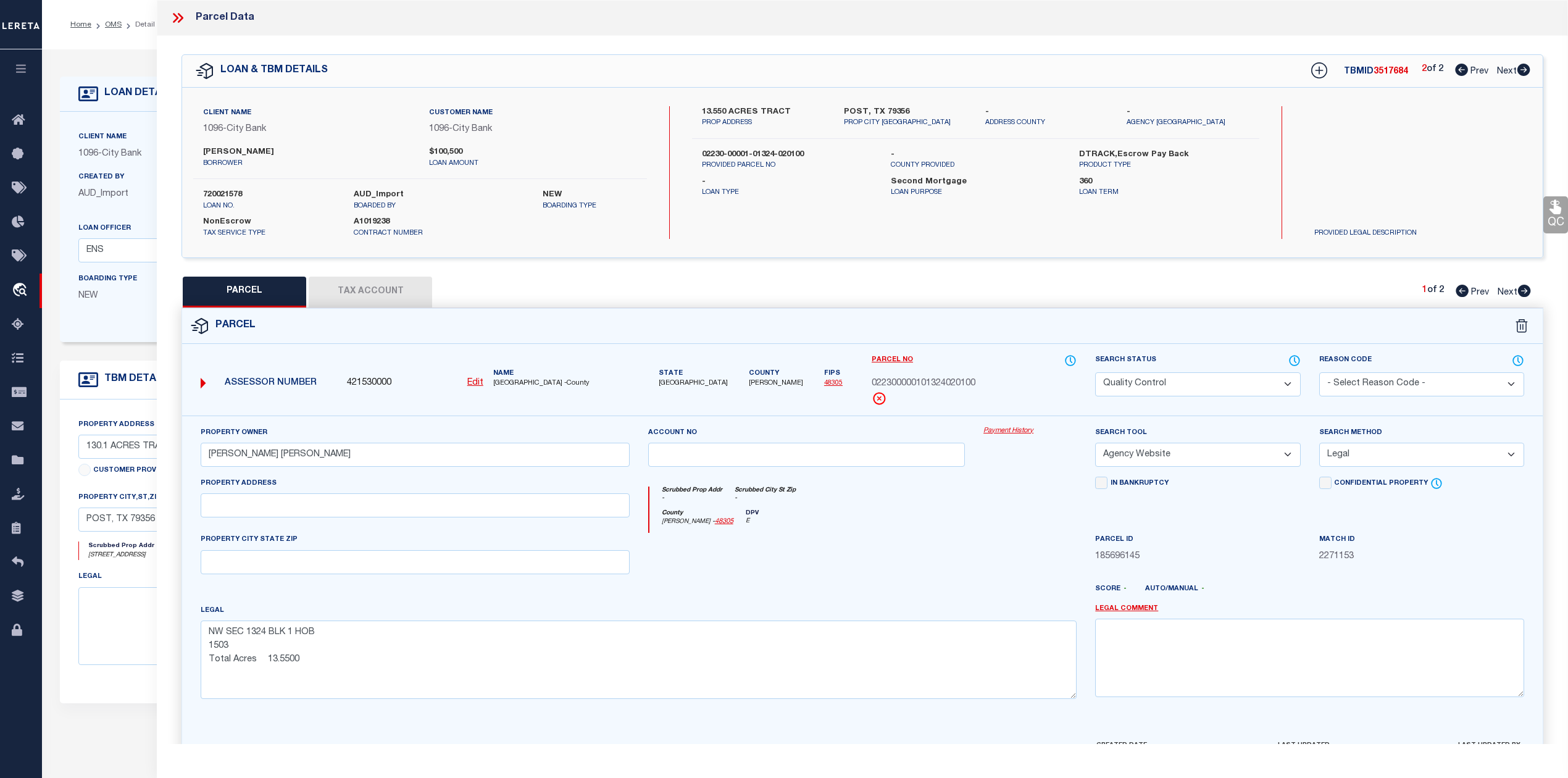
click at [1458, 72] on icon at bounding box center [1462, 69] width 13 height 13
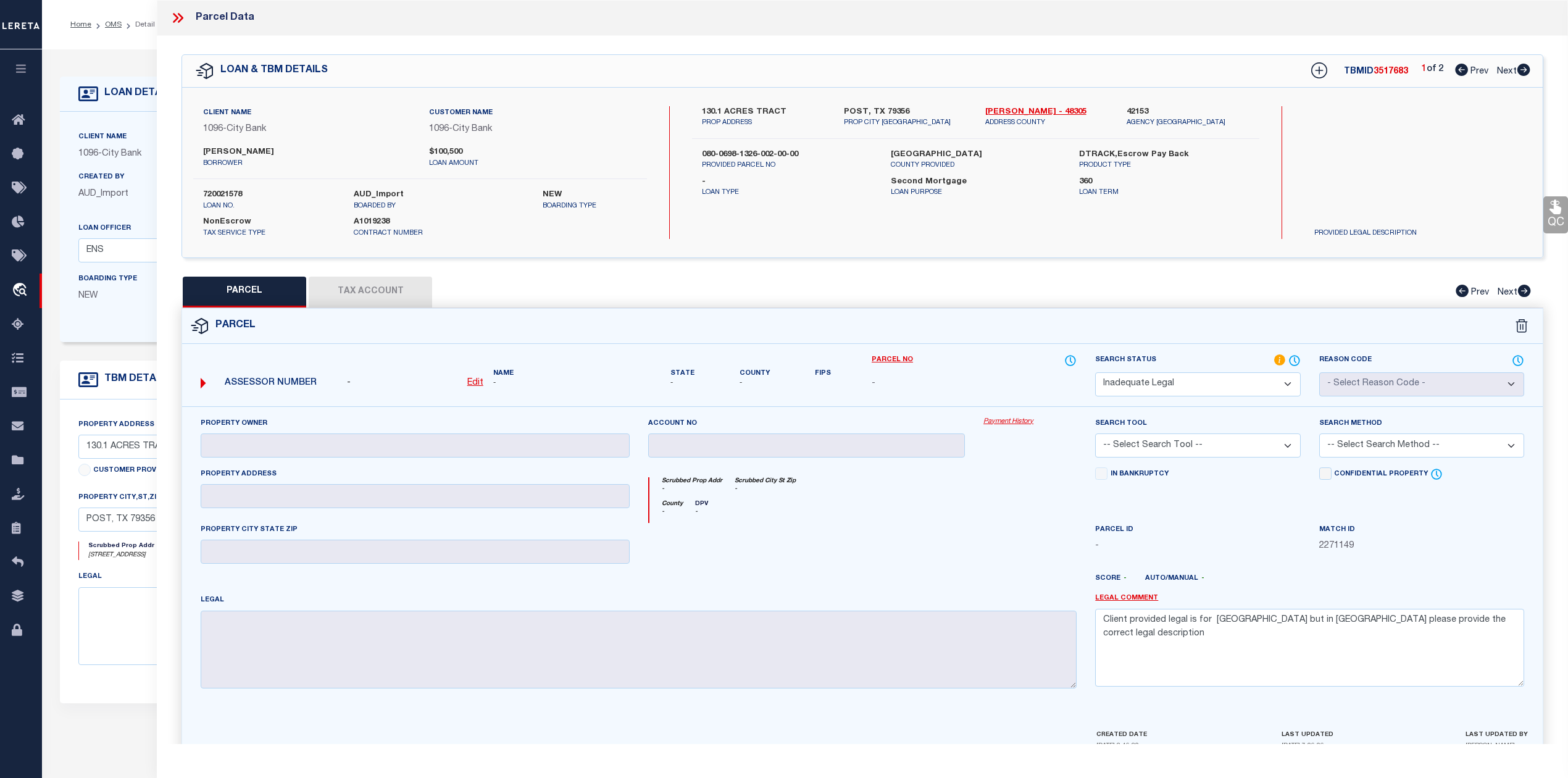
click at [1371, 164] on div "Search by Legal Customer" at bounding box center [1389, 146] width 171 height 81
click at [1391, 70] on span "3517683" at bounding box center [1391, 72] width 35 height 9
copy span "3517683"
click at [219, 196] on label "720021578" at bounding box center [269, 195] width 132 height 13
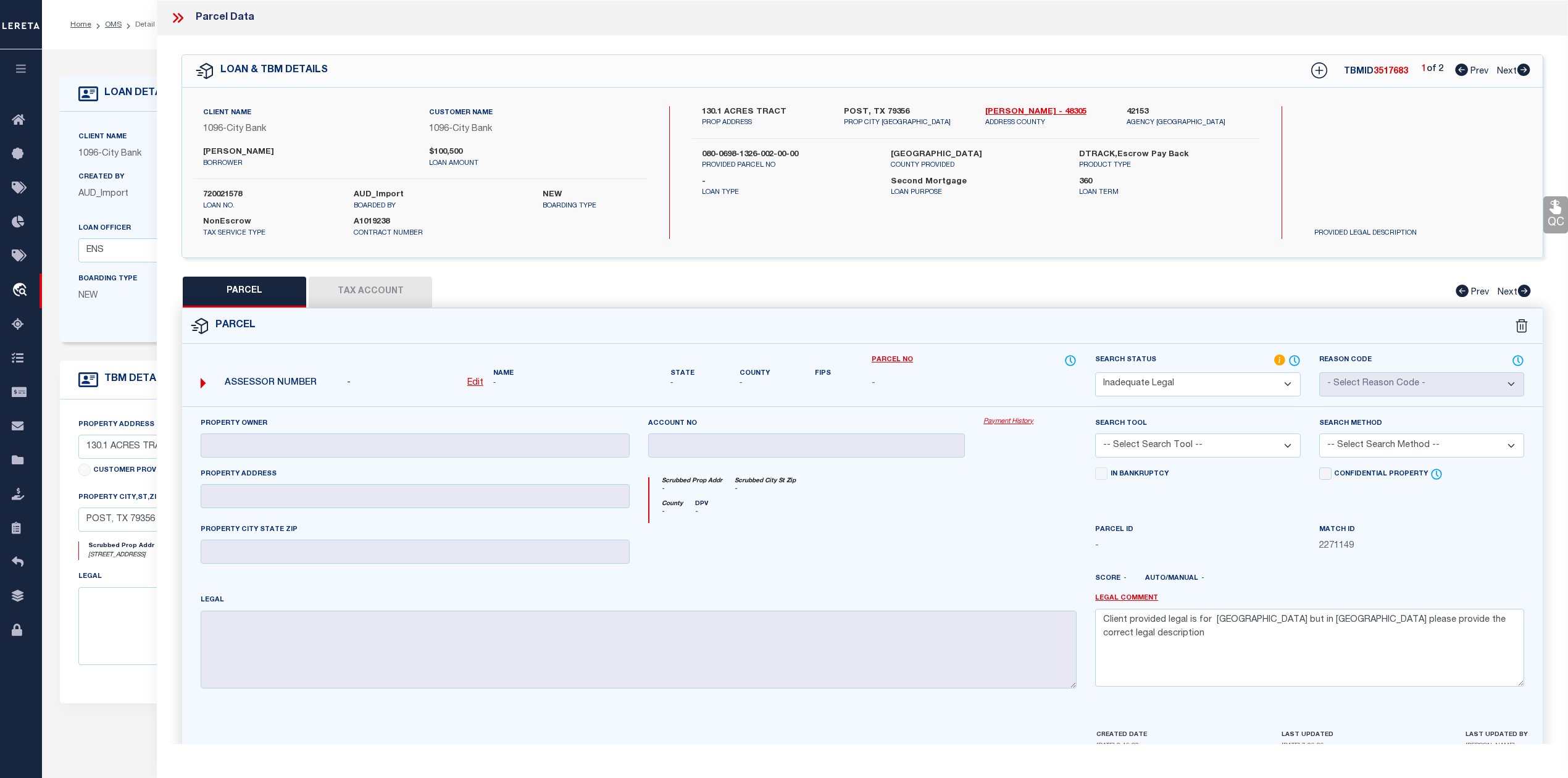
click at [219, 196] on label "720021578" at bounding box center [269, 195] width 132 height 13
drag, startPoint x: 981, startPoint y: 109, endPoint x: 1004, endPoint y: 110, distance: 23.0
click at [1004, 110] on div "Lynn - 48305 ADDRESS COUNTY" at bounding box center [1046, 117] width 141 height 22
click at [773, 578] on div at bounding box center [918, 583] width 336 height 20
click at [907, 347] on form "Parcel - Edit Name - - -" at bounding box center [862, 533] width 1360 height 449
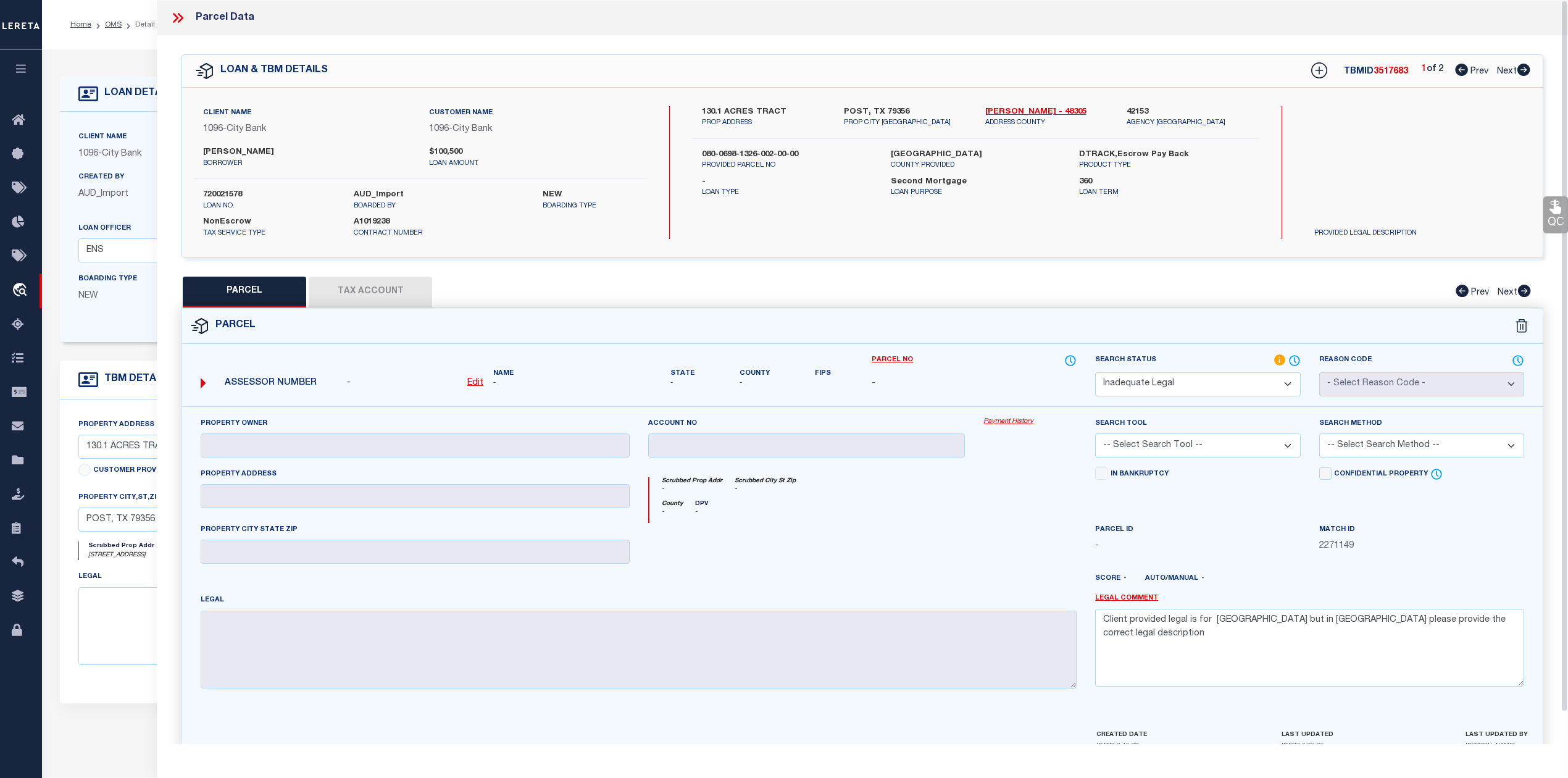
click at [176, 21] on icon at bounding box center [178, 18] width 16 height 16
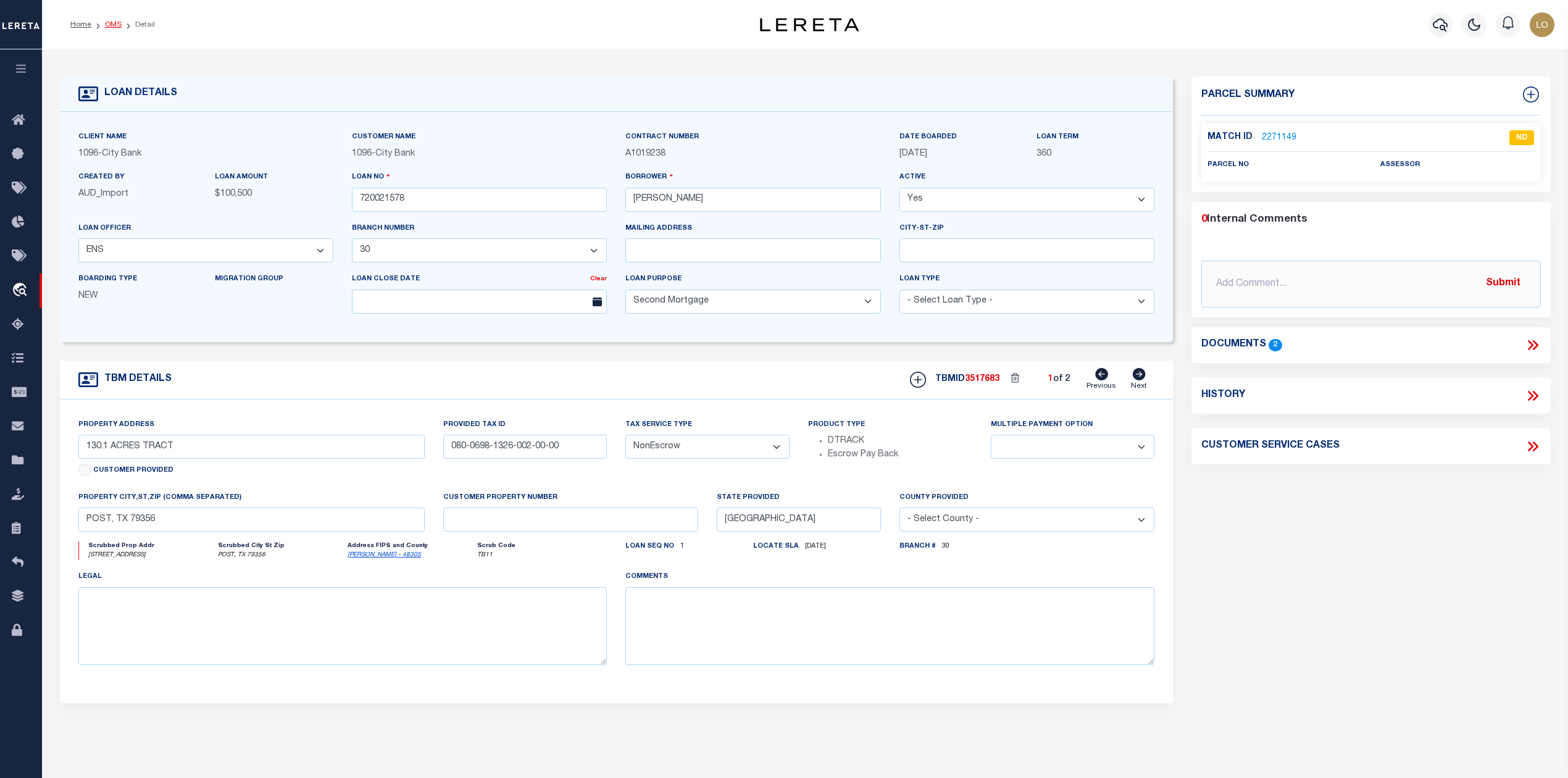
click at [112, 26] on link "OMS" at bounding box center [113, 24] width 17 height 7
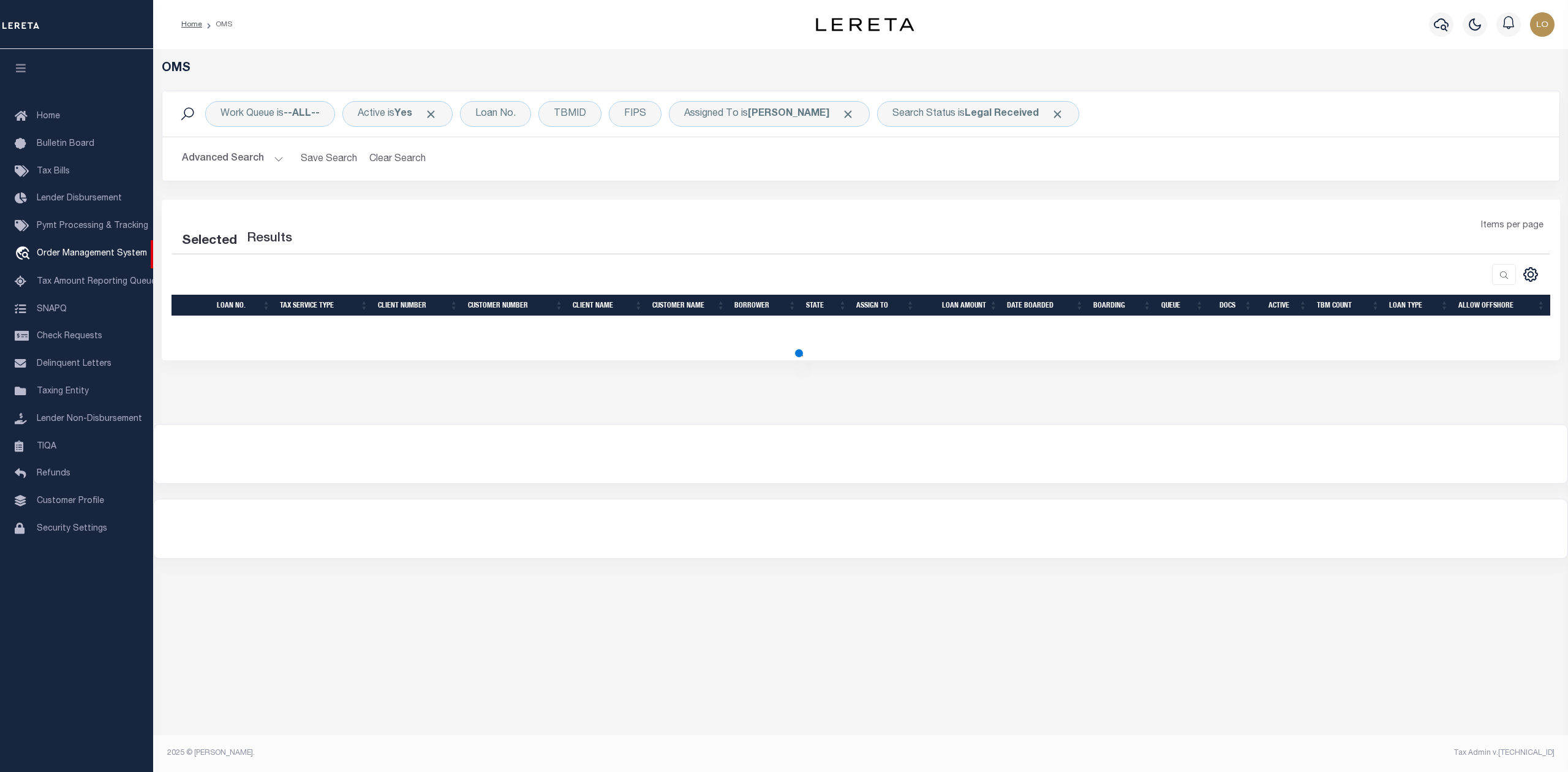
select select "200"
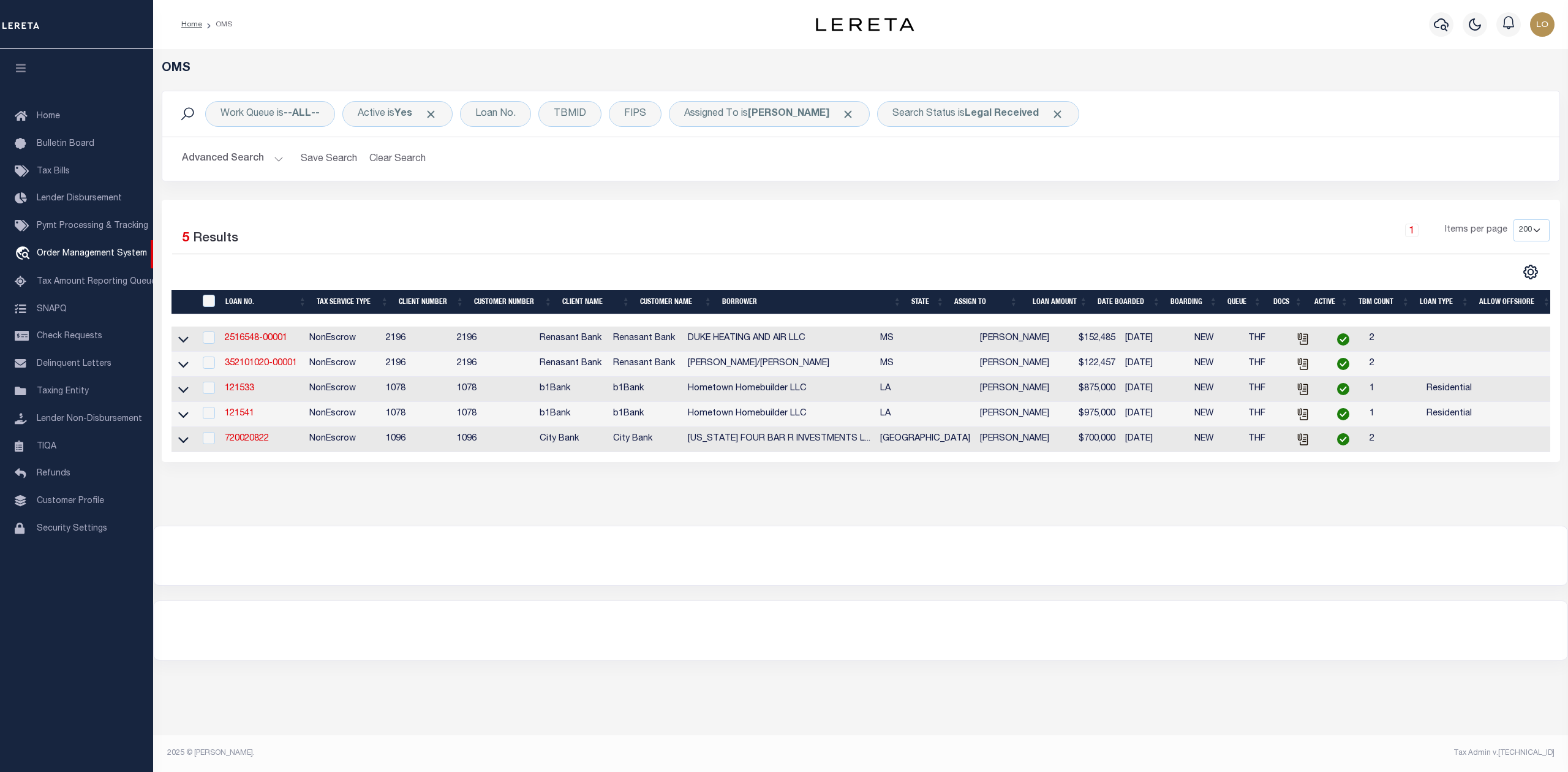
click at [342, 489] on div "OMS Work Queue is --ALL-- Active is Yes Loan No. TBMID FIPS Assigned To is [PER…" at bounding box center [861, 275] width 1407 height 427
click at [260, 443] on link "720020822" at bounding box center [247, 438] width 44 height 9
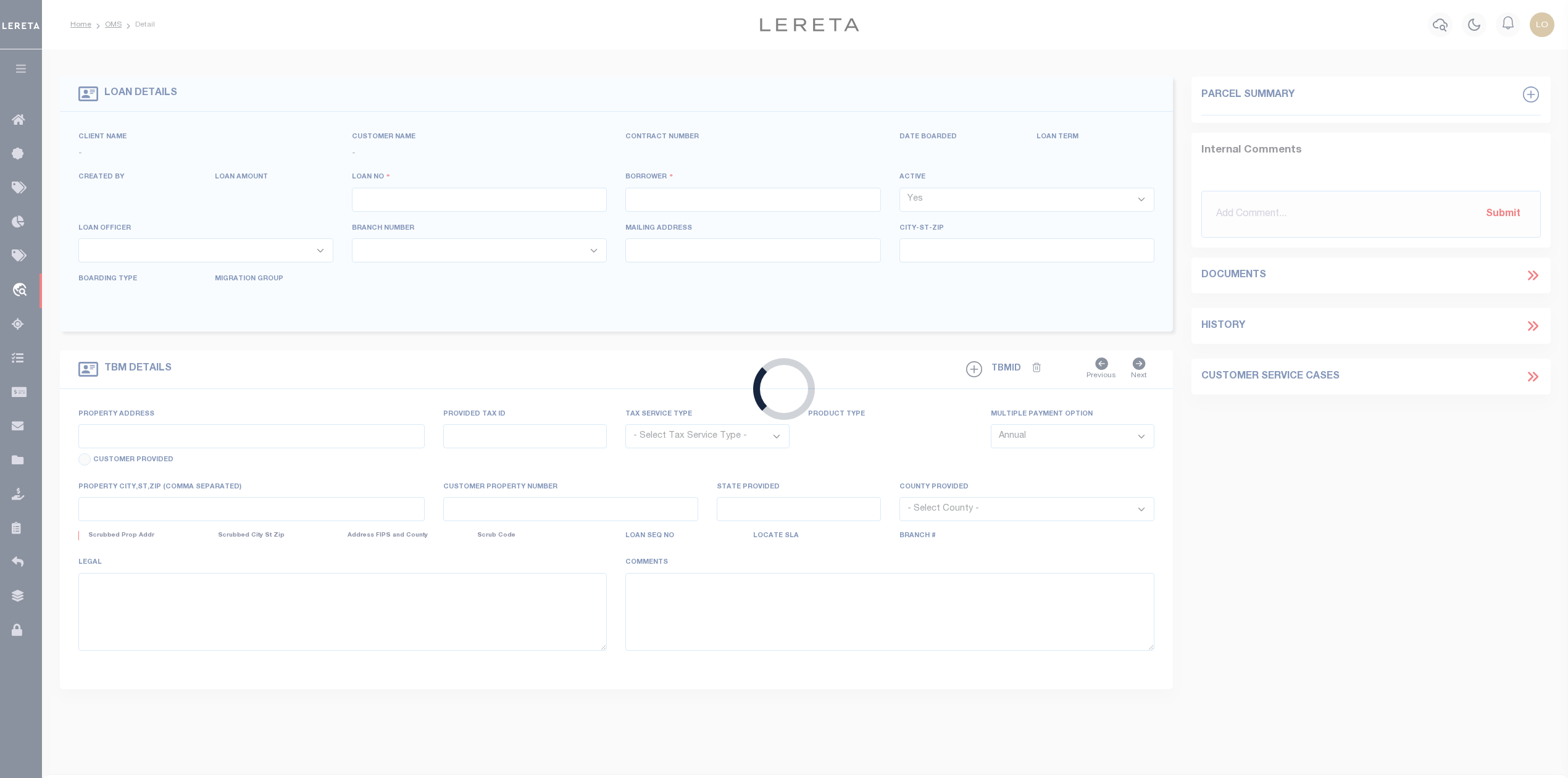
type input "720020822"
type input "TEXAS FOUR BAR R INVESTMENTS LTD"
select select
select select "100"
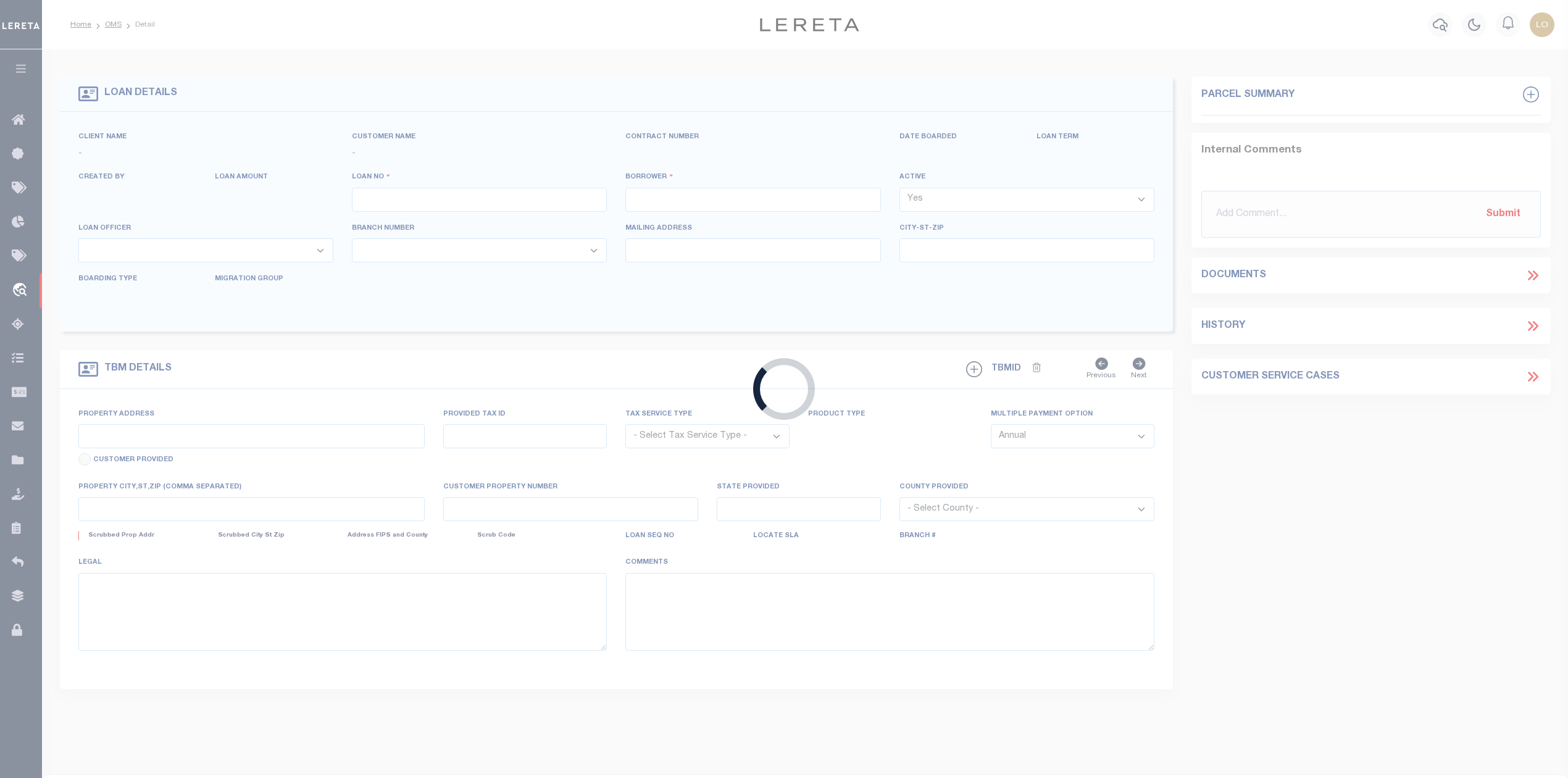
select select "NonEscrow"
select select "2754"
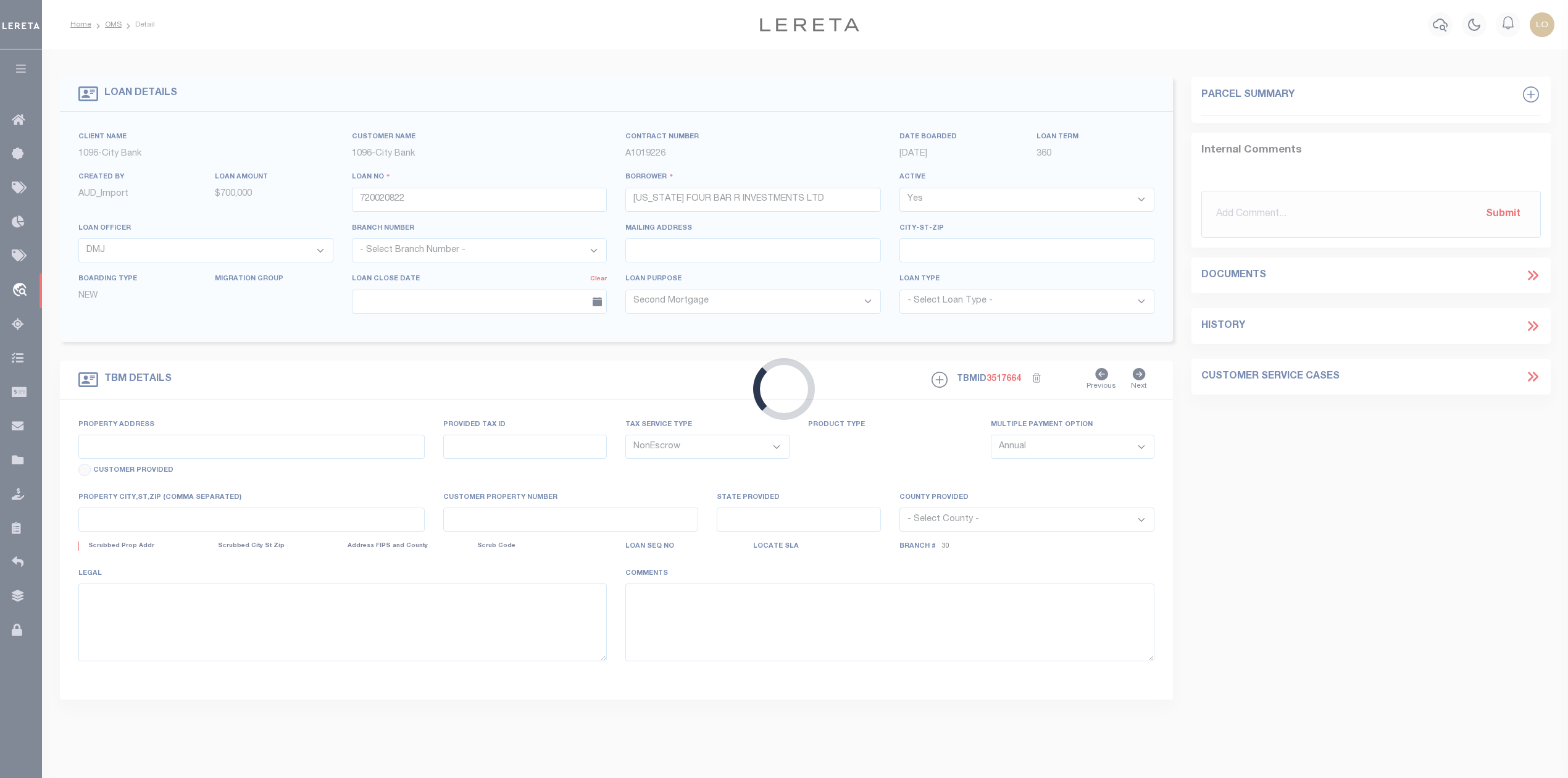
select select "1346"
type input "408 E 50TH ST"
type input "R53928"
select select
type input "LUBBOCK, TX 79404"
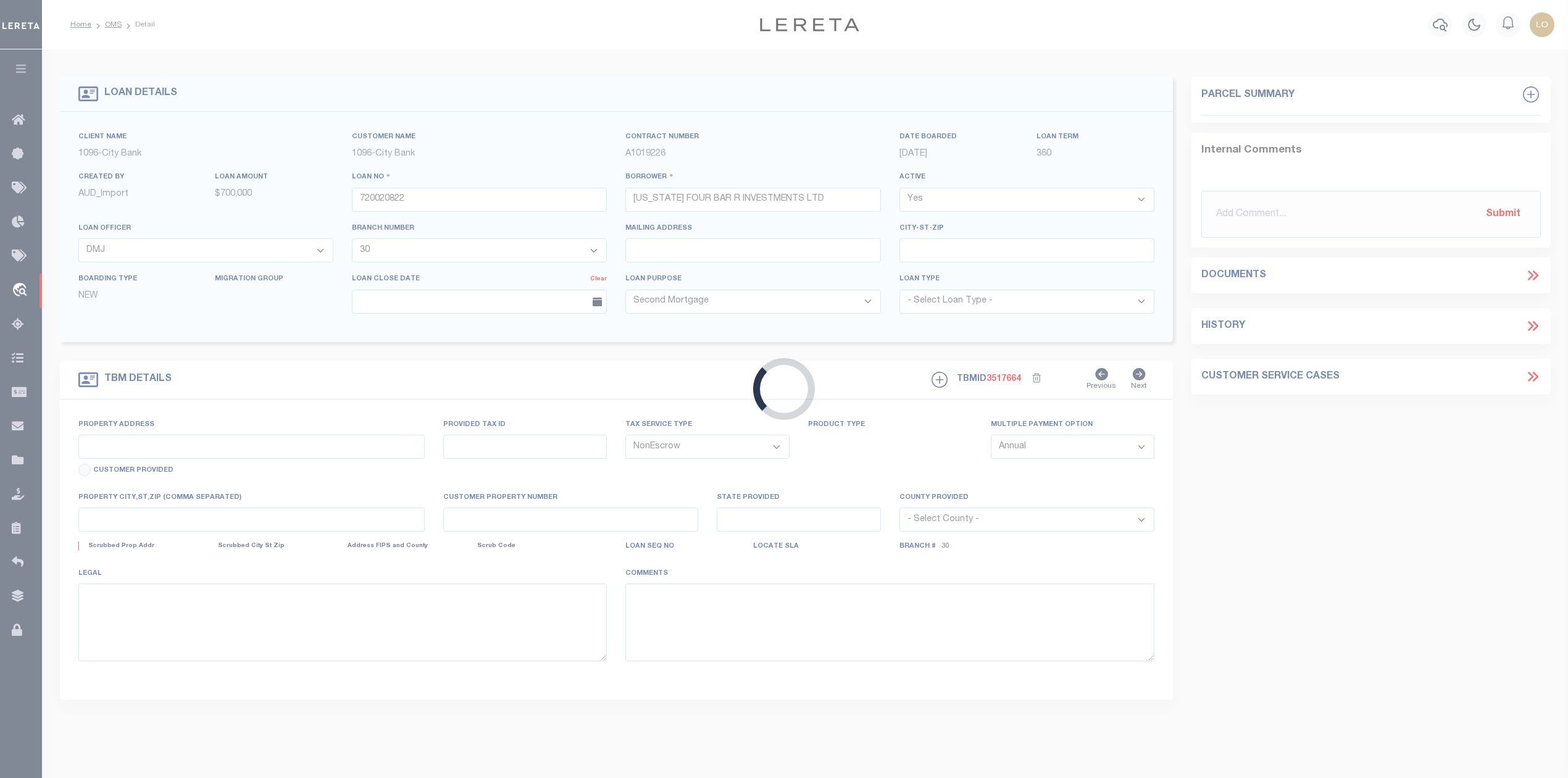
type input "[GEOGRAPHIC_DATA]"
select select
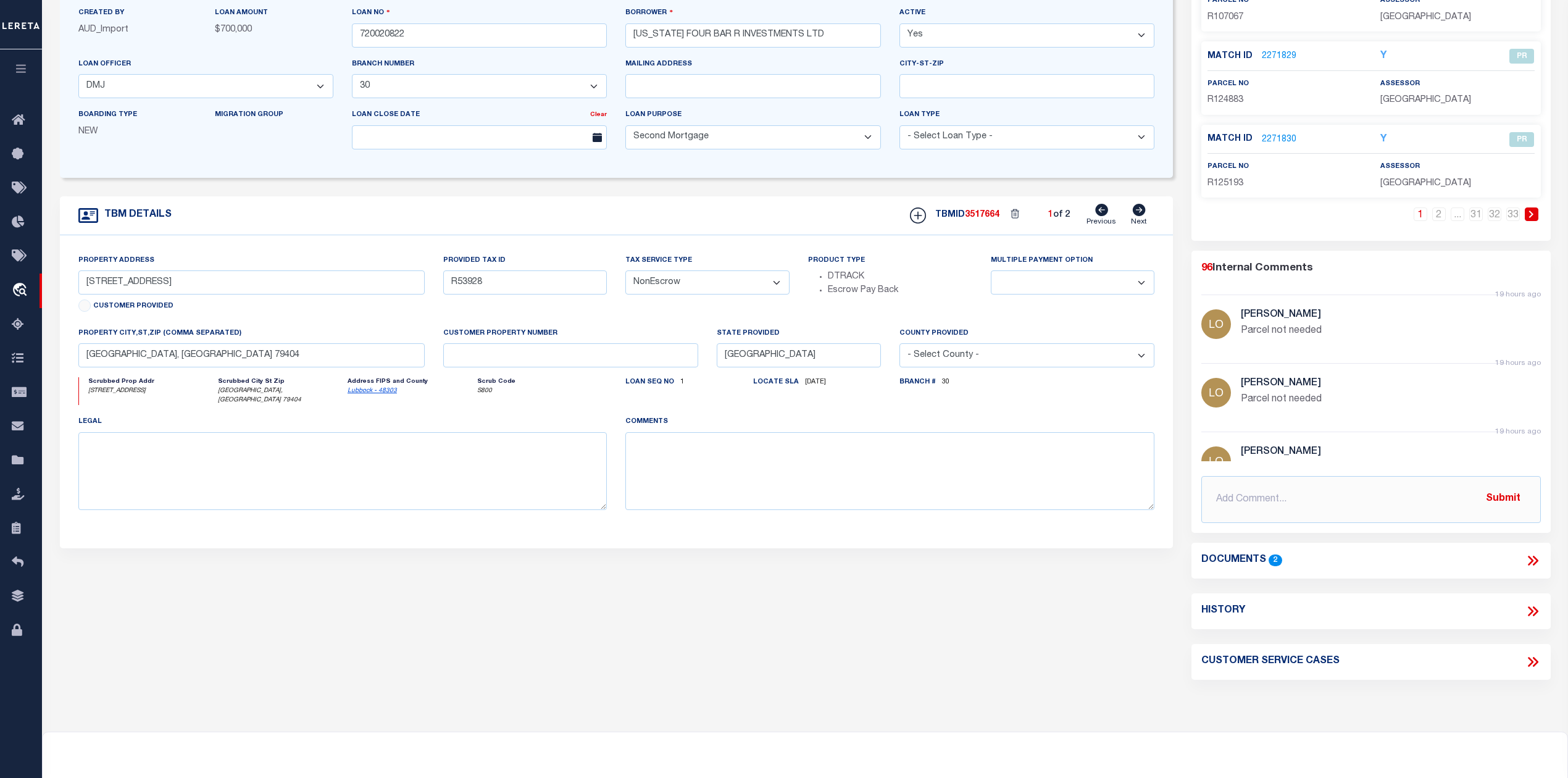
scroll to position [247, 0]
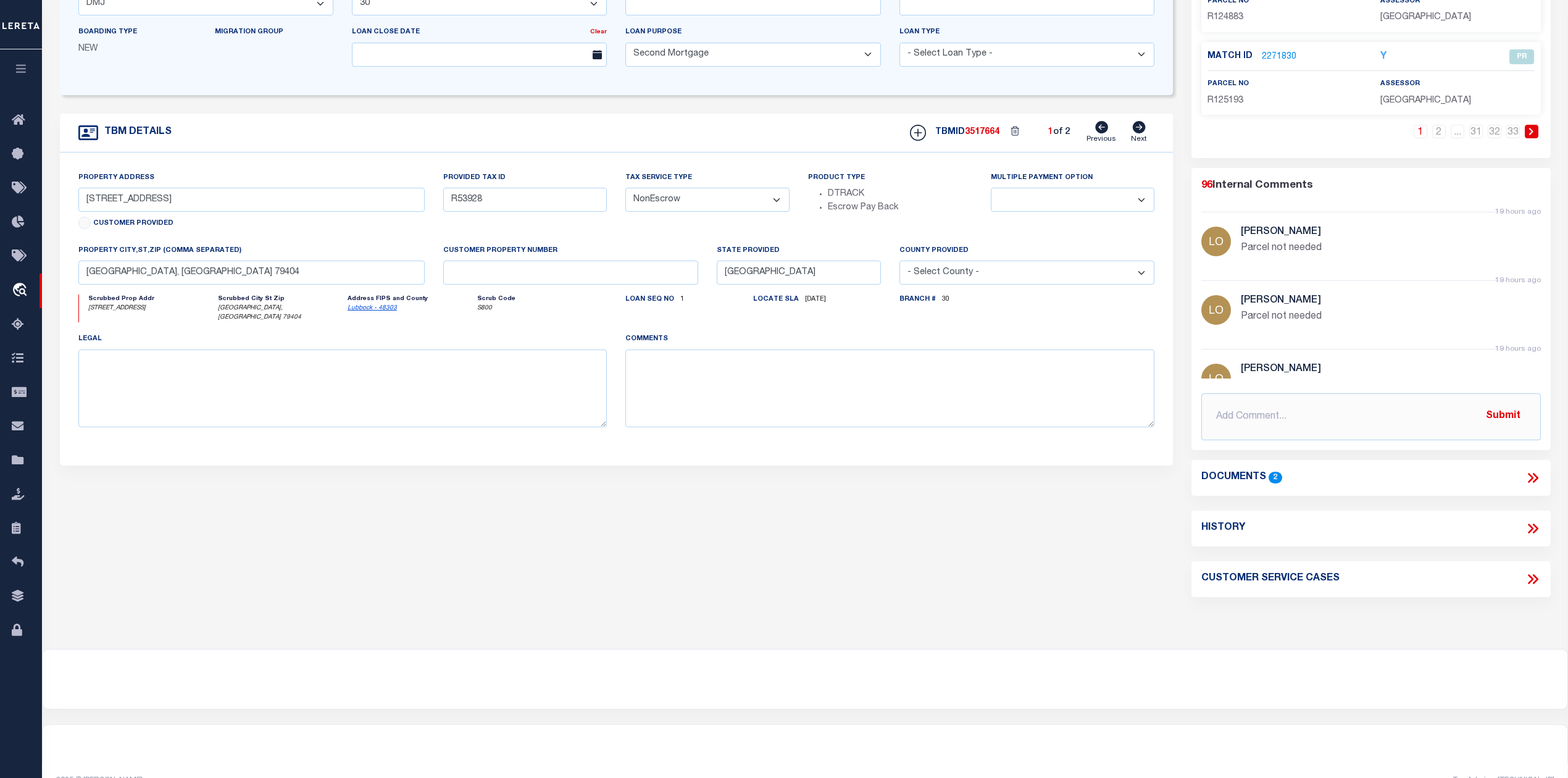
click at [1530, 479] on icon at bounding box center [1533, 478] width 16 height 16
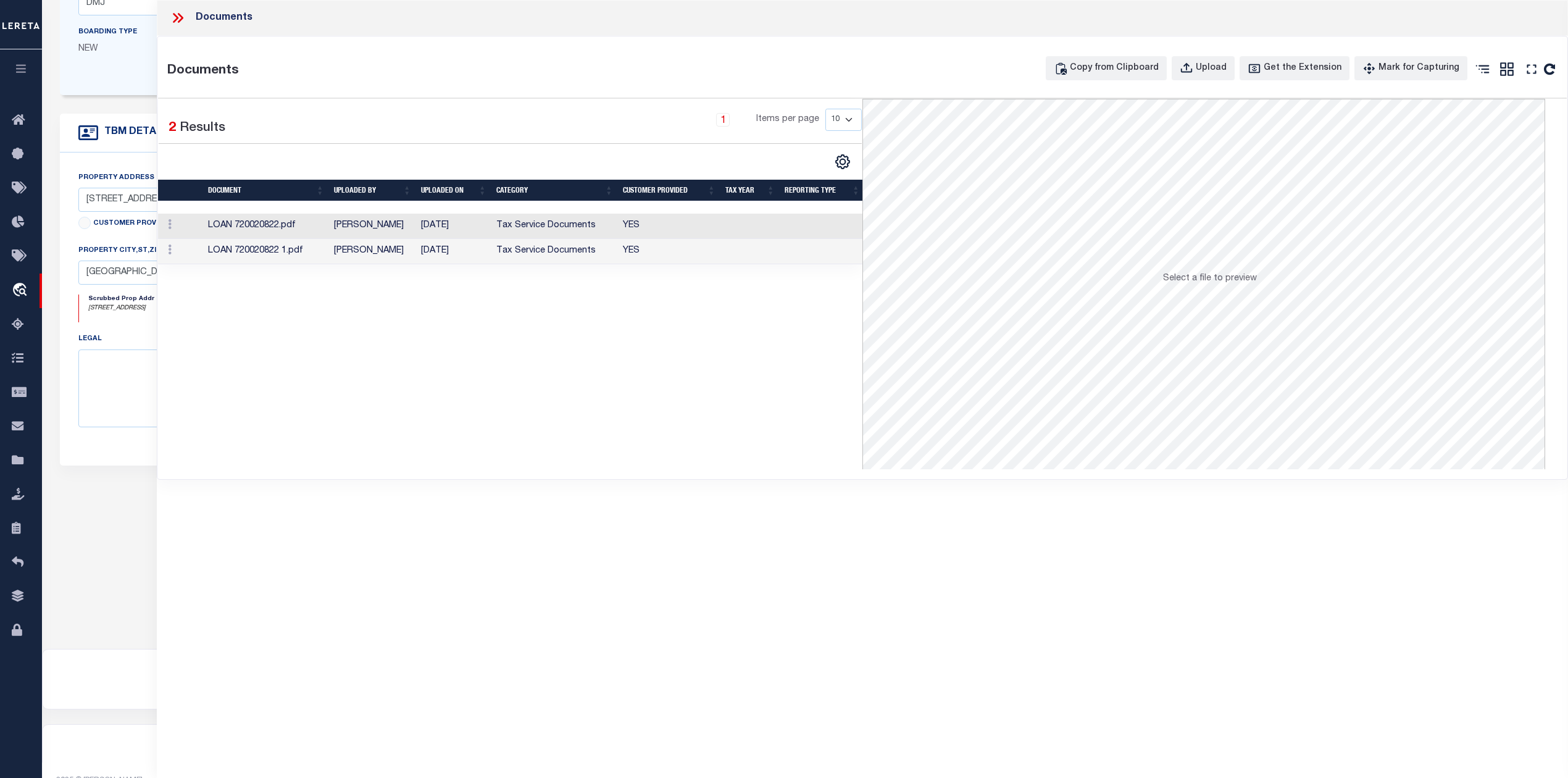
click at [451, 232] on td "09/29/2025" at bounding box center [454, 226] width 75 height 25
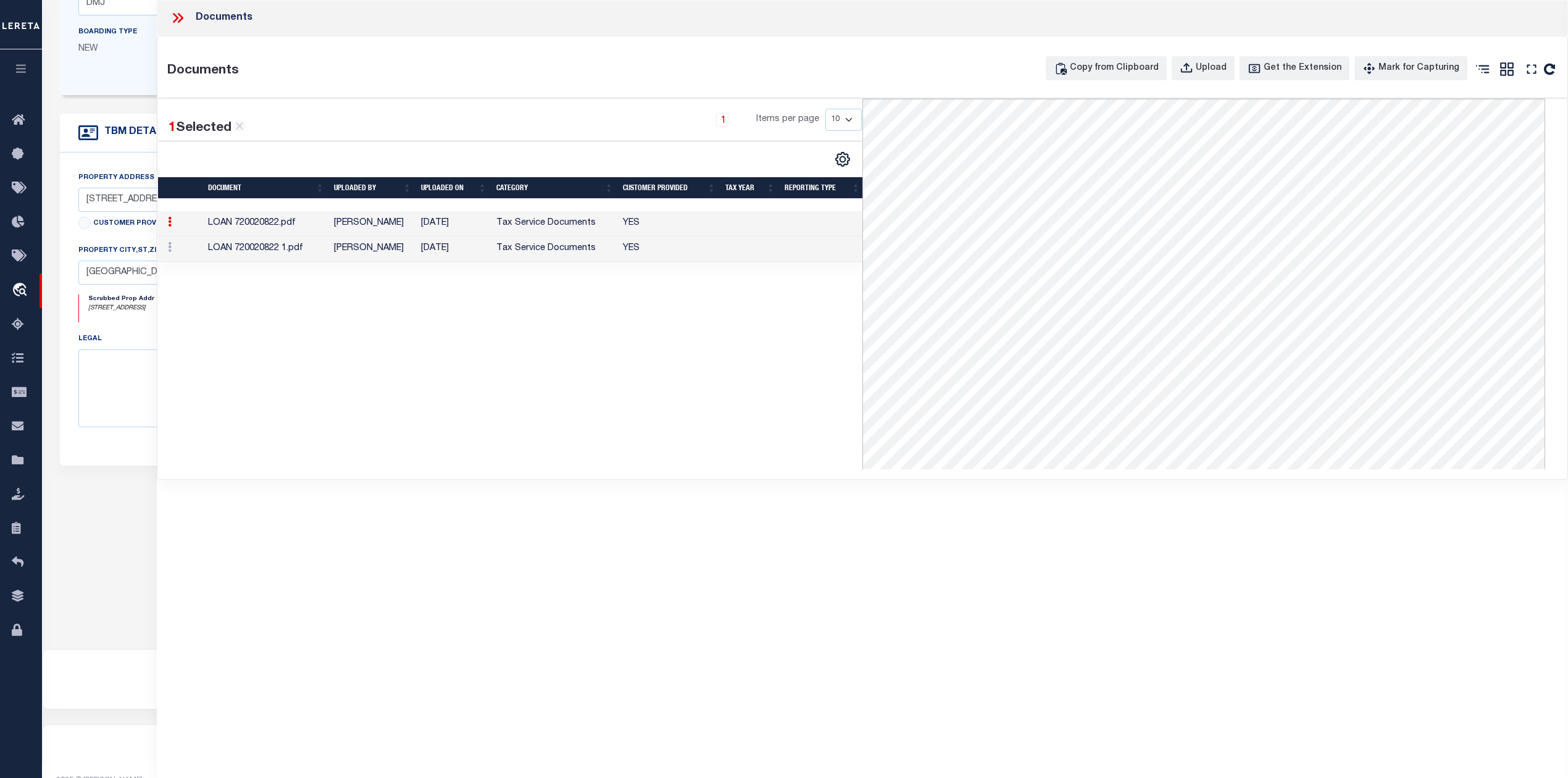
click at [372, 247] on td "Jeanne Joubert" at bounding box center [372, 249] width 87 height 25
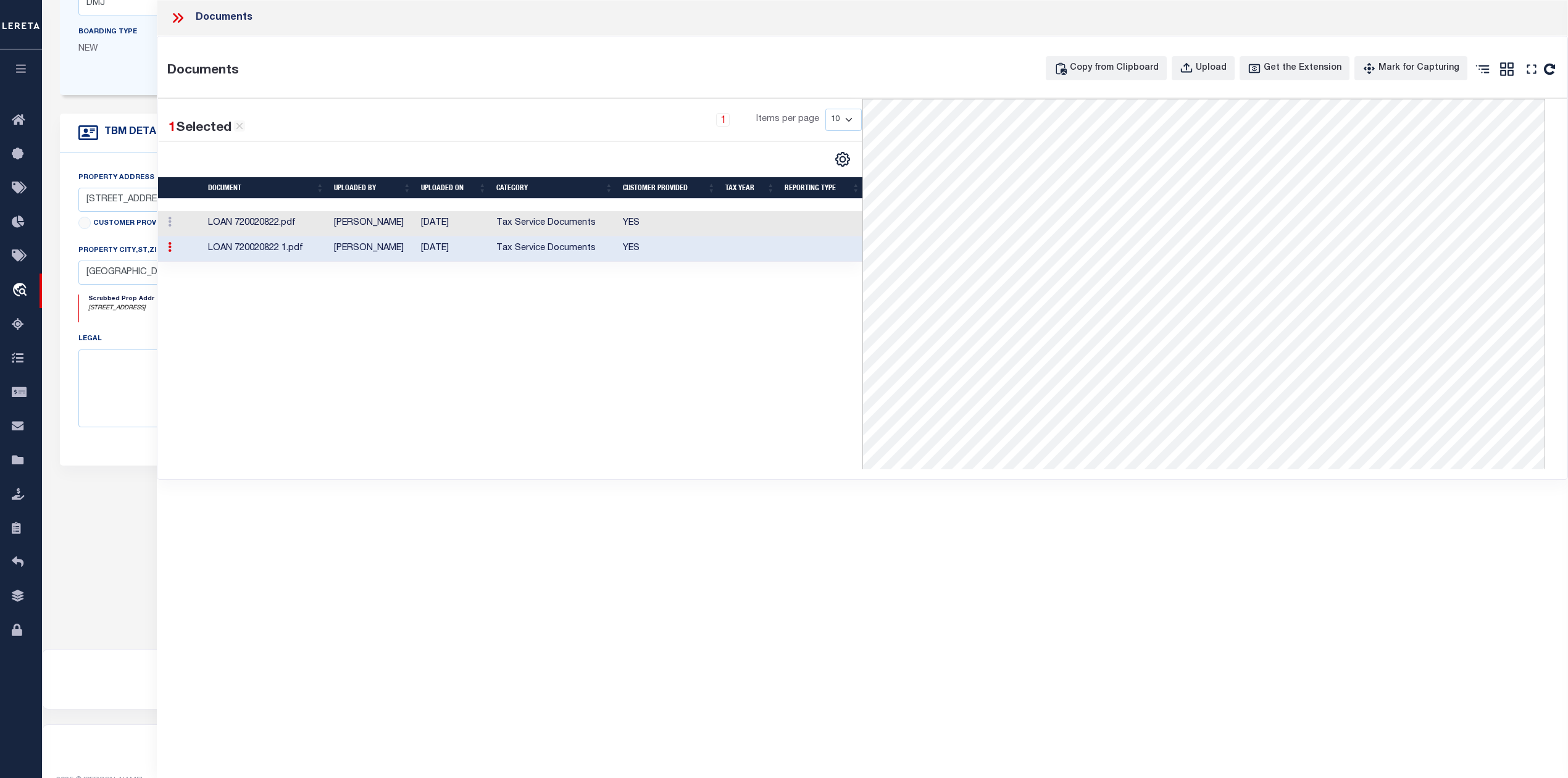
click at [604, 381] on div "1 Selected 2 Results 1 Items per page 10 25 50 100" at bounding box center [510, 284] width 704 height 370
click at [174, 13] on icon at bounding box center [176, 18] width 6 height 10
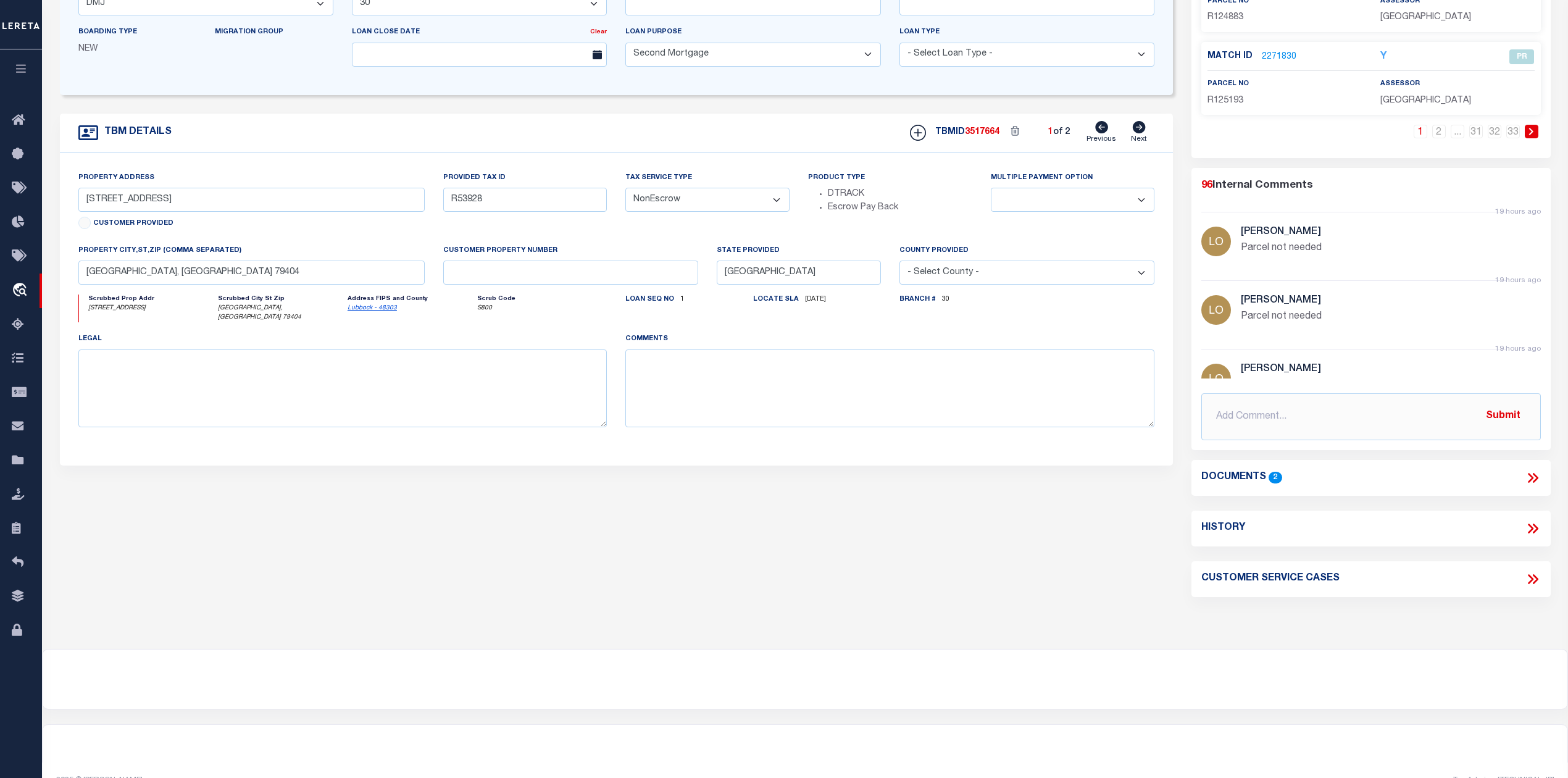
click at [996, 543] on div "LOAN DETAILS Client Name -" at bounding box center [617, 220] width 1132 height 782
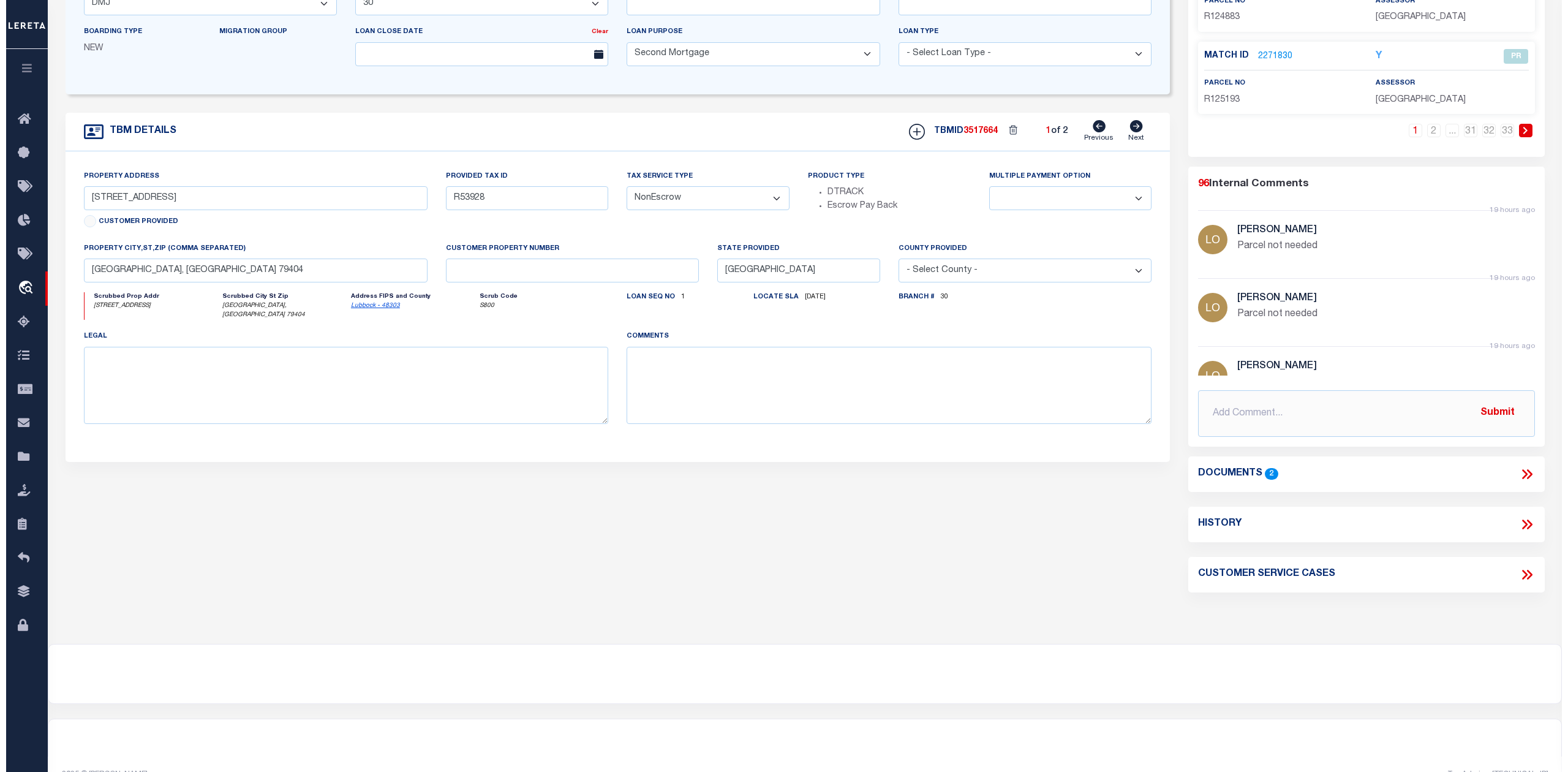
scroll to position [0, 0]
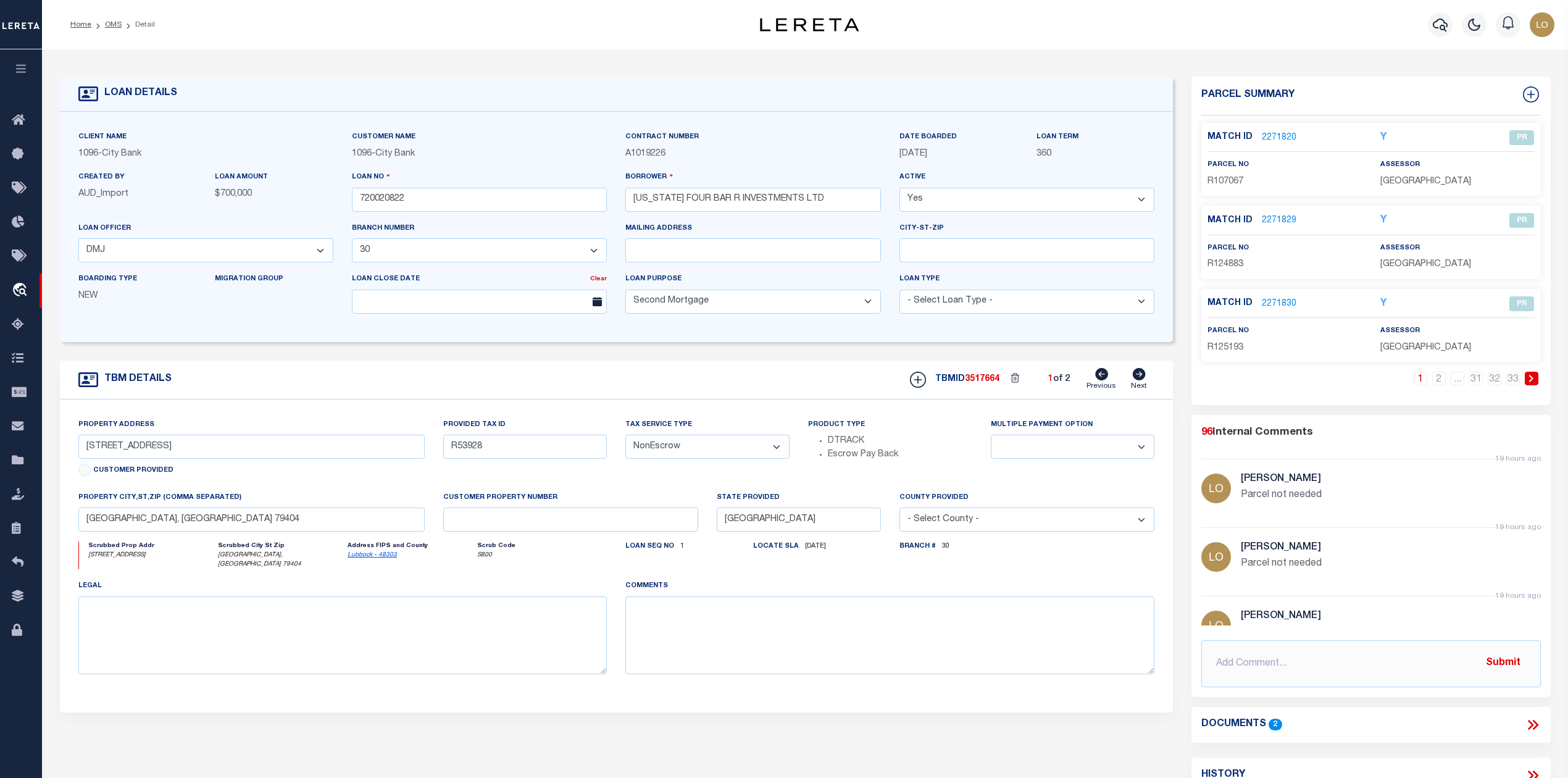
click at [1275, 134] on link "2271820" at bounding box center [1279, 138] width 35 height 13
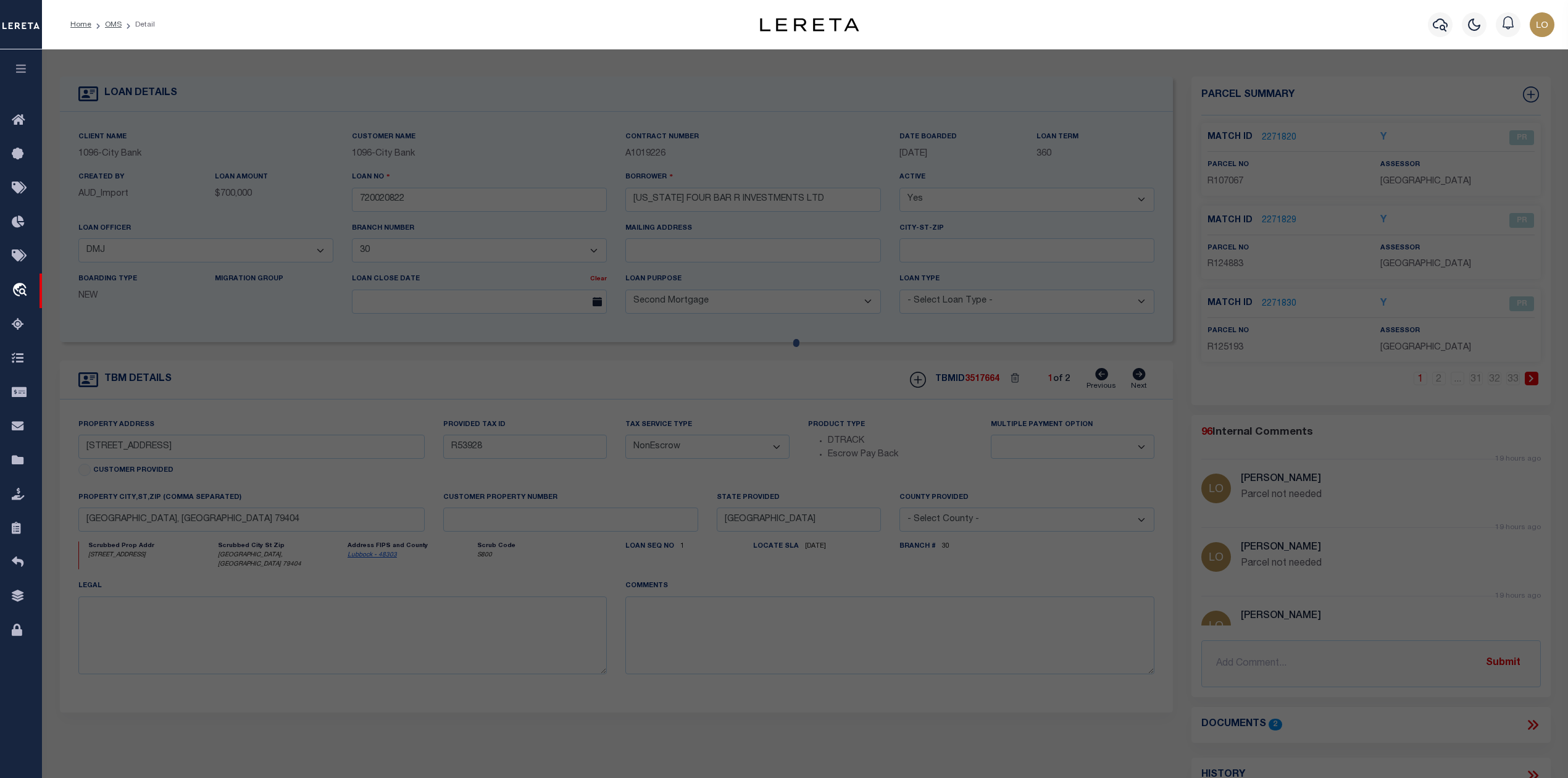
checkbox input "false"
select select "PR"
select select "099"
type input "TEXAS FOUR BAR R INVESTMENTS LTD"
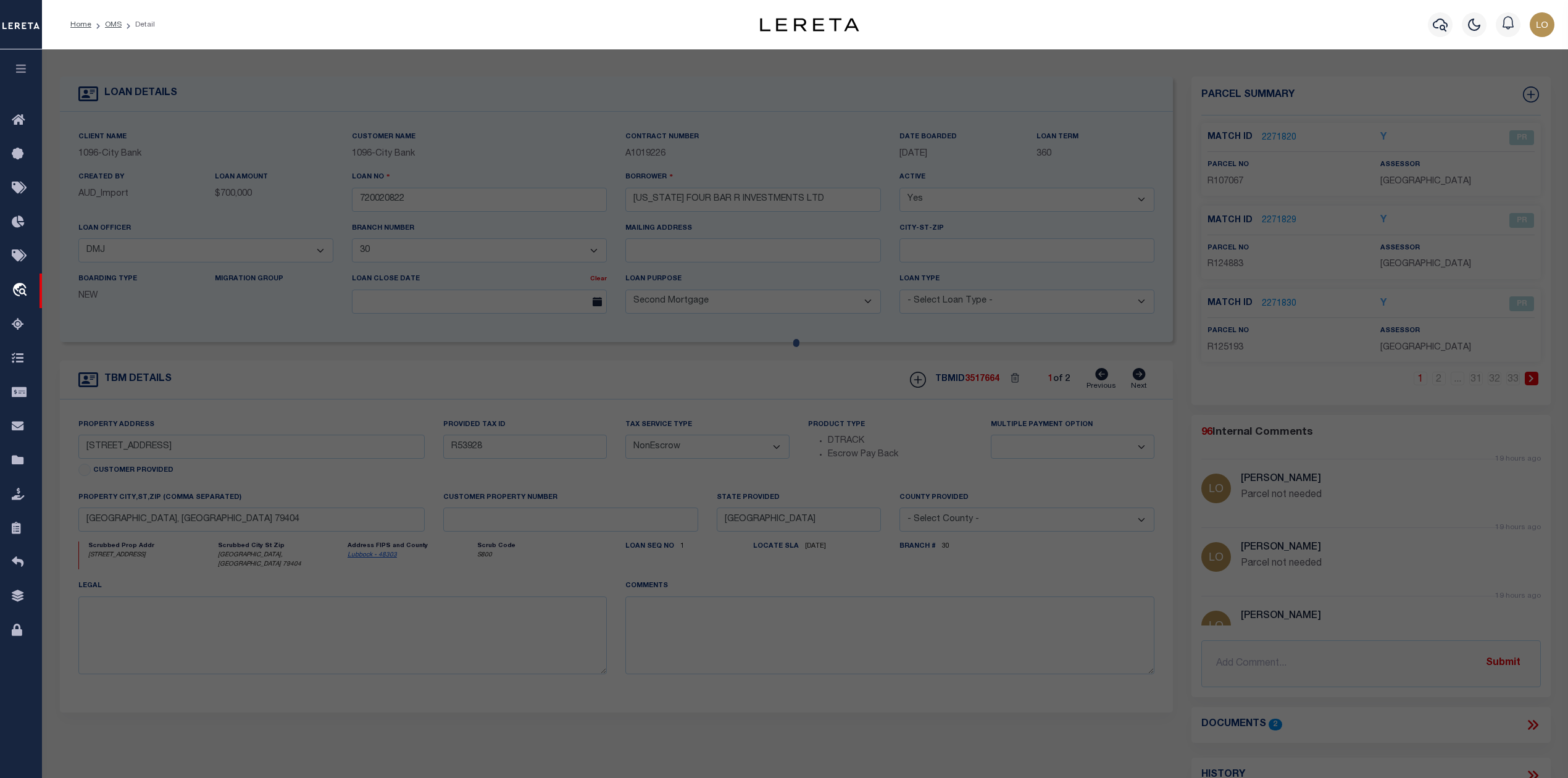
select select "PRO"
select select "ADD"
type input "E 58TH ST"
type input "LUBBOCK TX 79404"
type textarea "BLK E SEC 1 AB 46 TR Y & TR Y RR CORR ACS: 10.567"
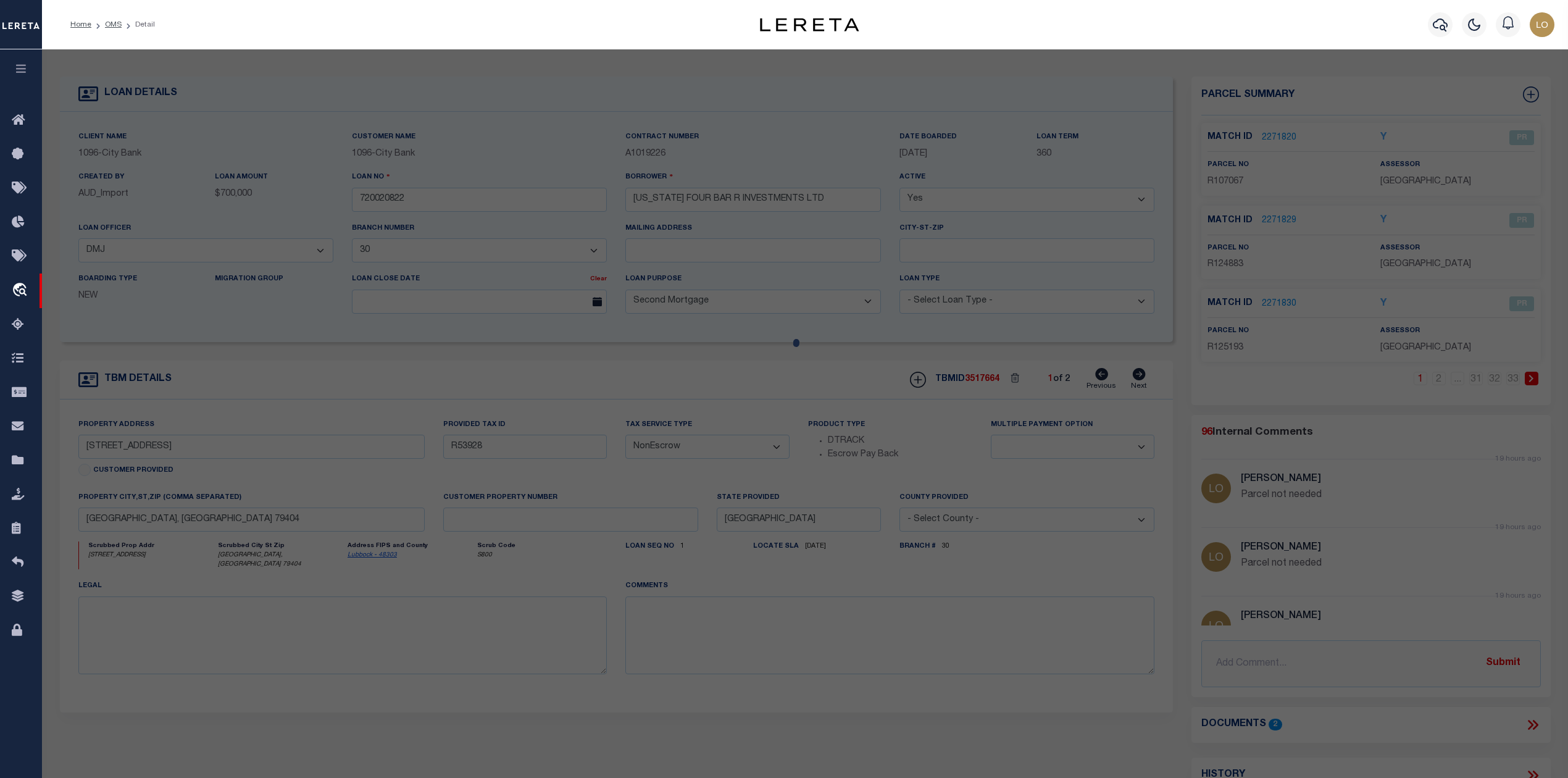
type textarea "Parcel not needed"
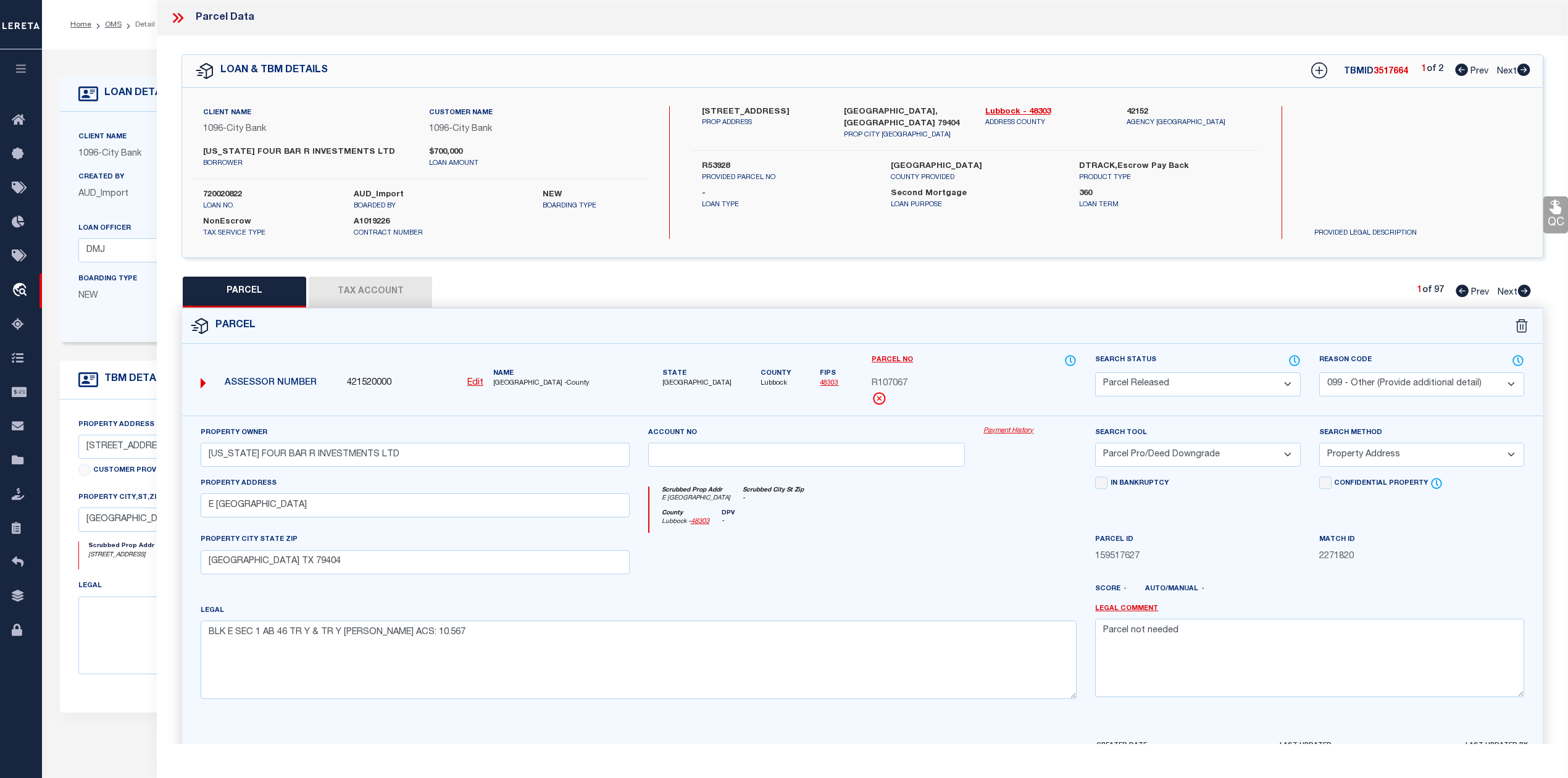
click at [839, 533] on div "County Lubbock - 48303 DPV -" at bounding box center [863, 521] width 428 height 24
click at [1001, 342] on div "Parcel" at bounding box center [862, 327] width 1360 height 35
click at [1529, 291] on icon at bounding box center [1524, 290] width 13 height 13
select select "AS"
select select
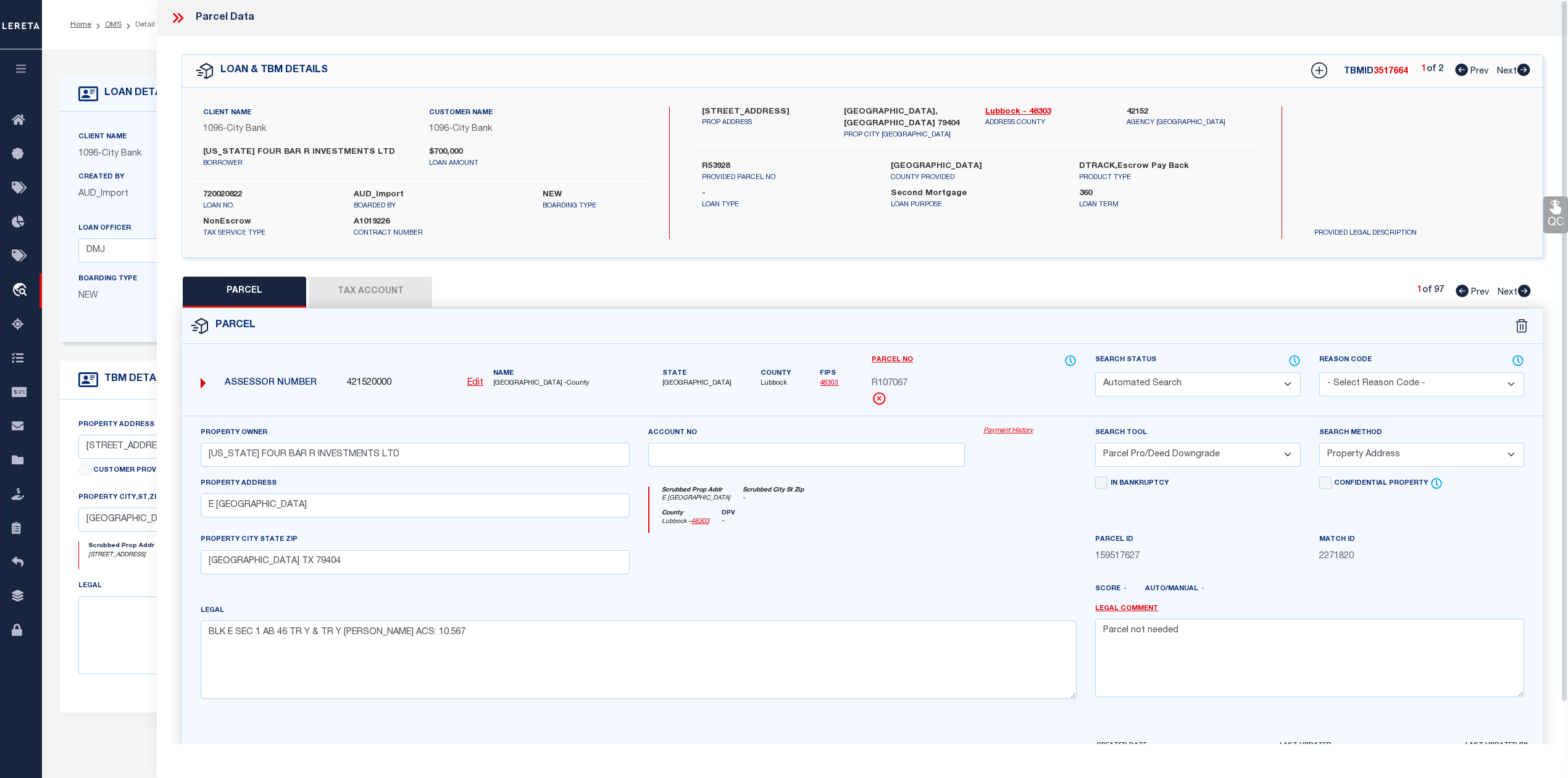
select select
checkbox input "false"
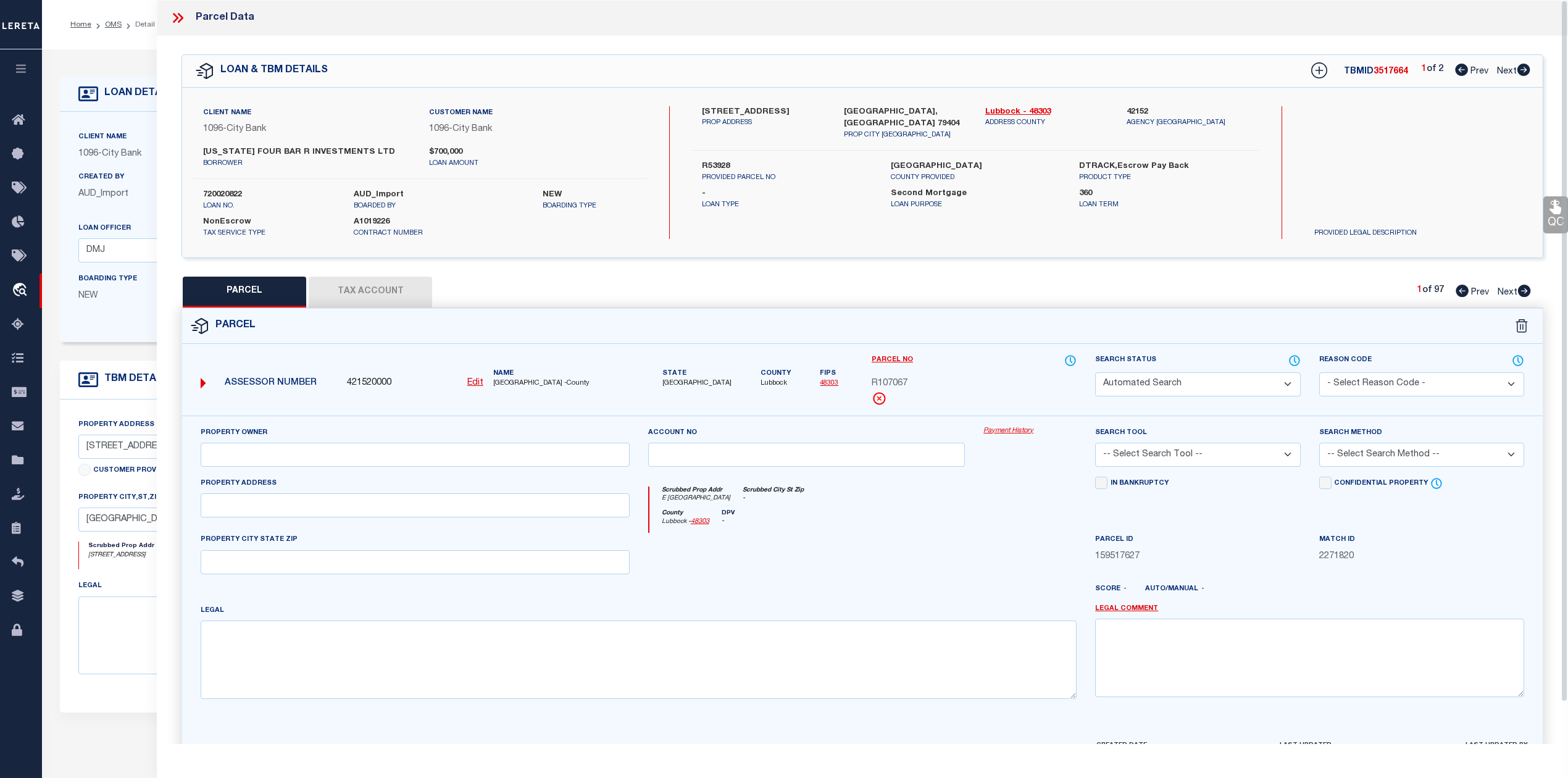
select select "PR"
select select "099"
type input "TEXAS FOUR BAR R INVESTMENTS LTD"
type input "R108300-00000-00040-000"
select select "PRO"
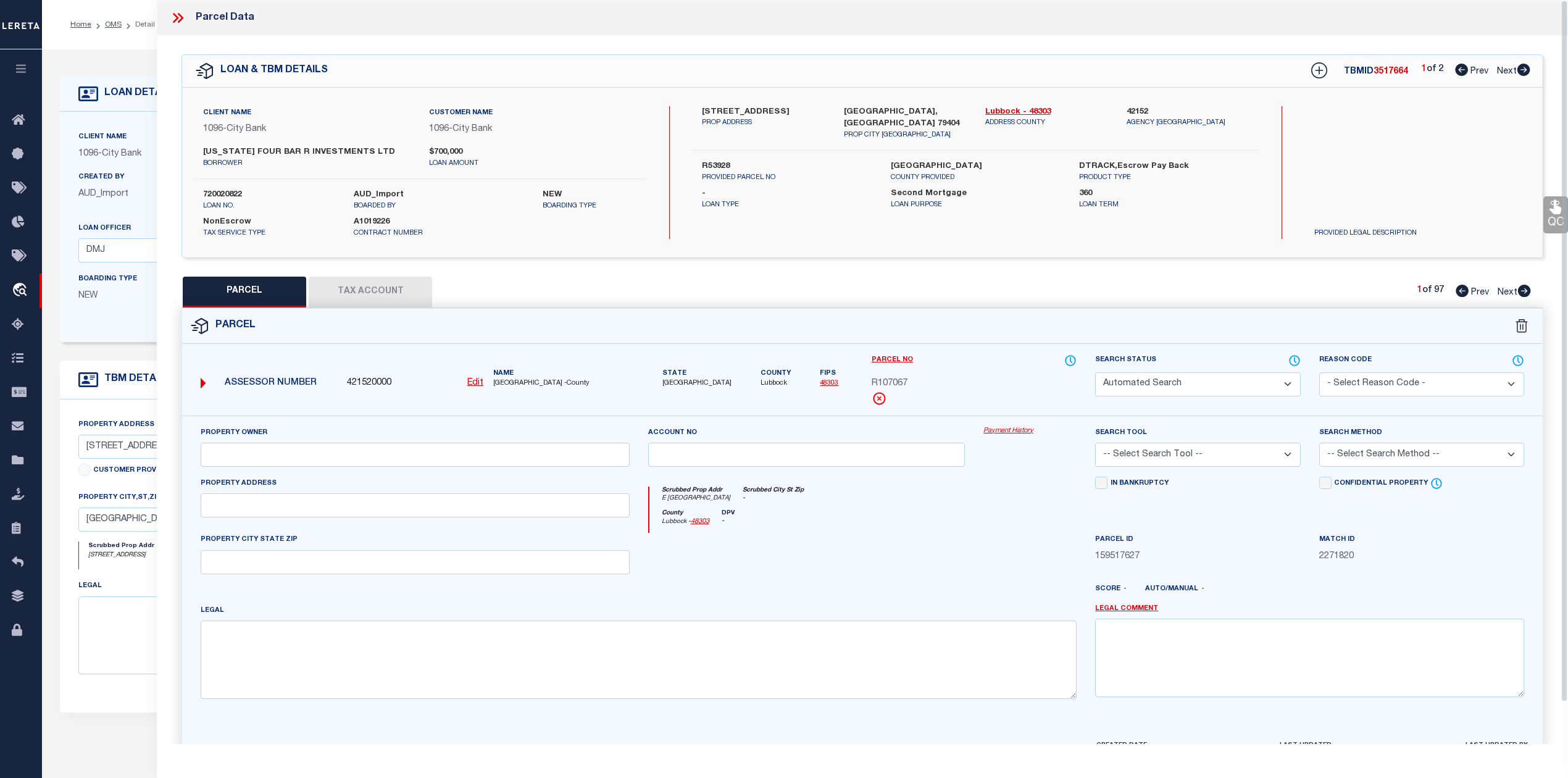
select select "ADD"
type input "4 BRIERCROFT OFFICE PARK"
type input "LUBBOCK TX 79412"
type textarea "BRIERCROFT OFF PK L 4"
type textarea "Parcel not needed"
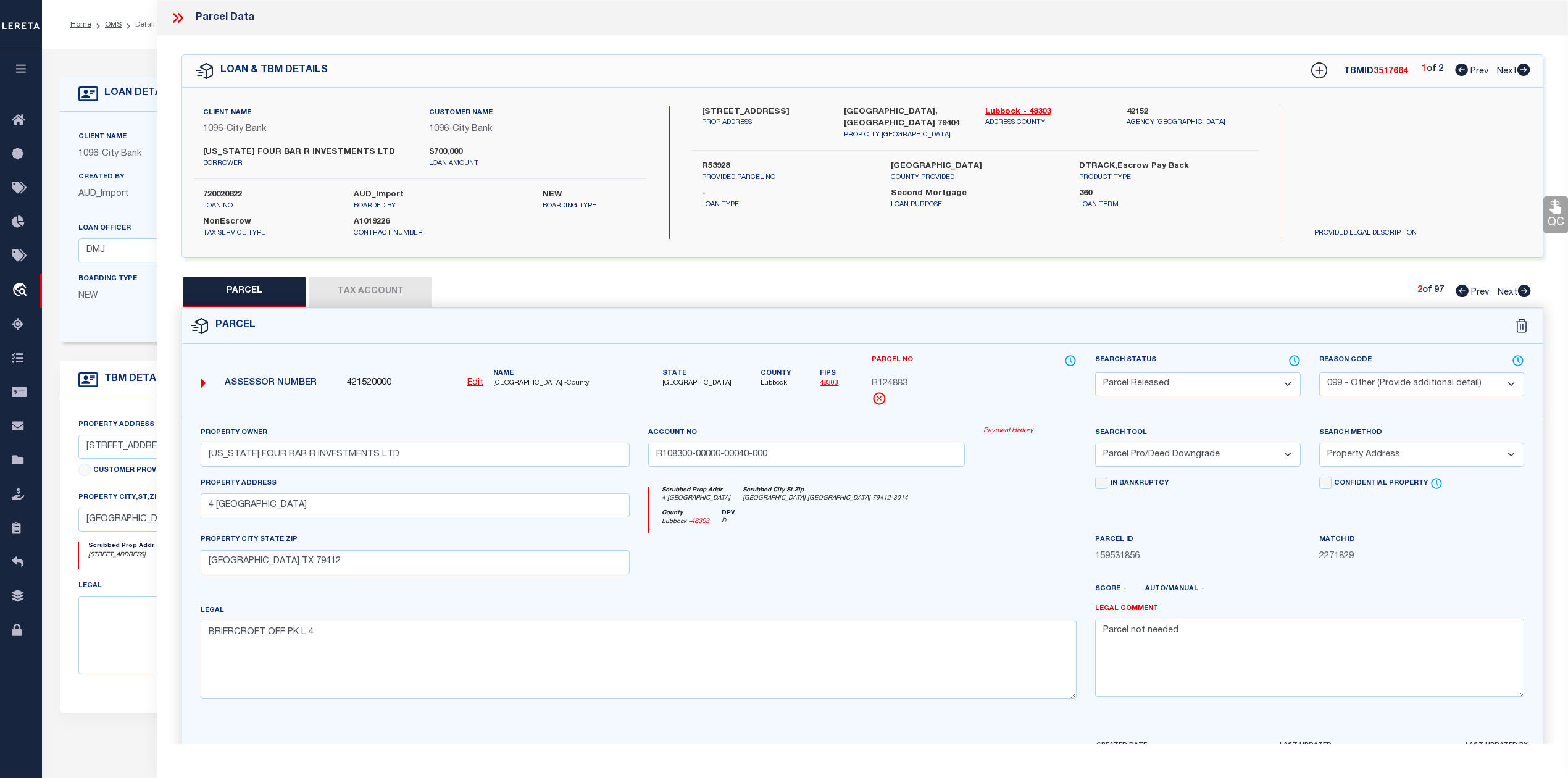
click at [1529, 291] on icon at bounding box center [1524, 290] width 13 height 13
select select "AS"
select select
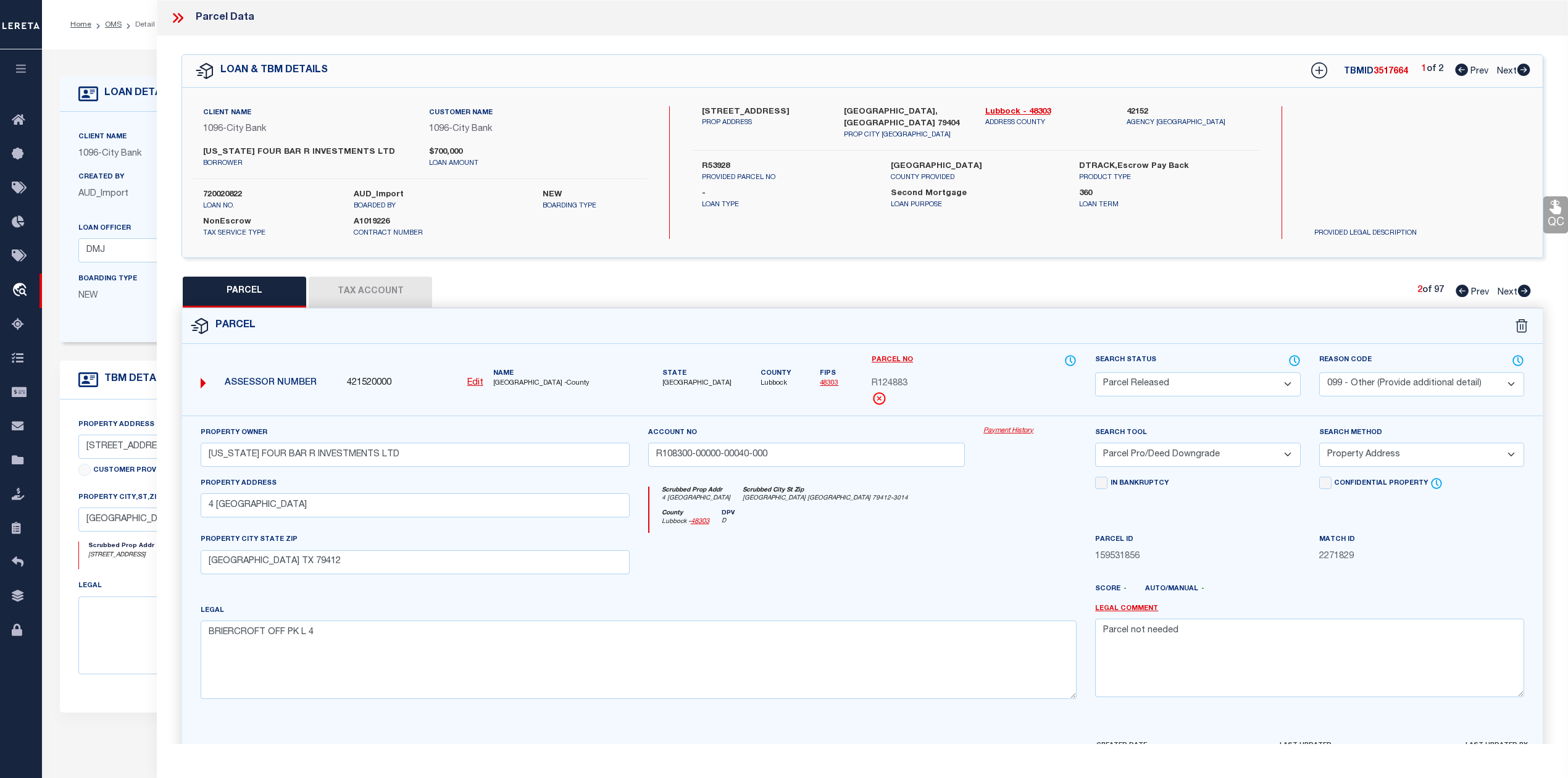
checkbox input "false"
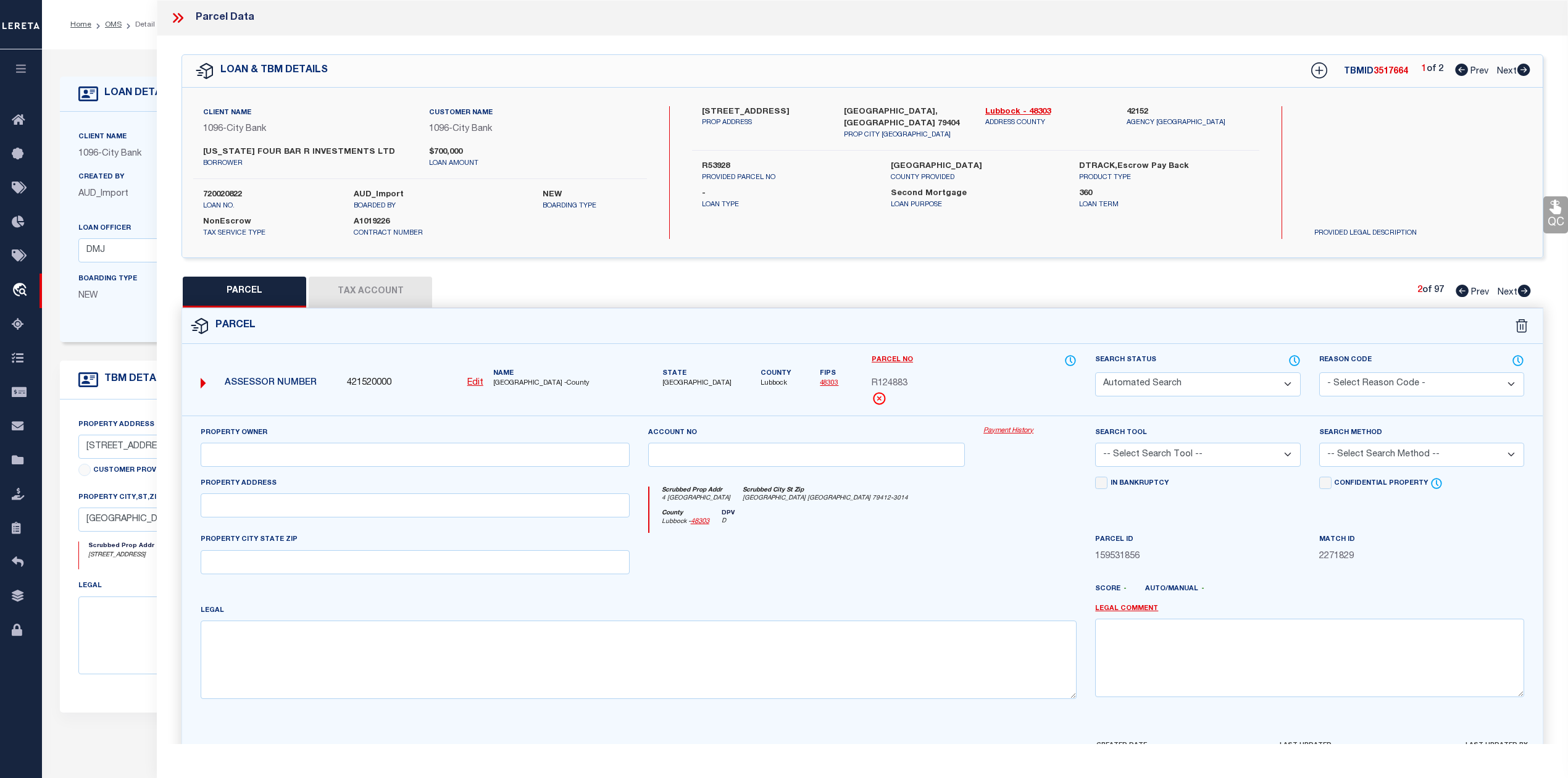
select select "PR"
select select "099"
type input "TEXAS FOUR BAR R INVESTMENTS LTD"
type input "R108300-00000-00190-000"
select select "PRO"
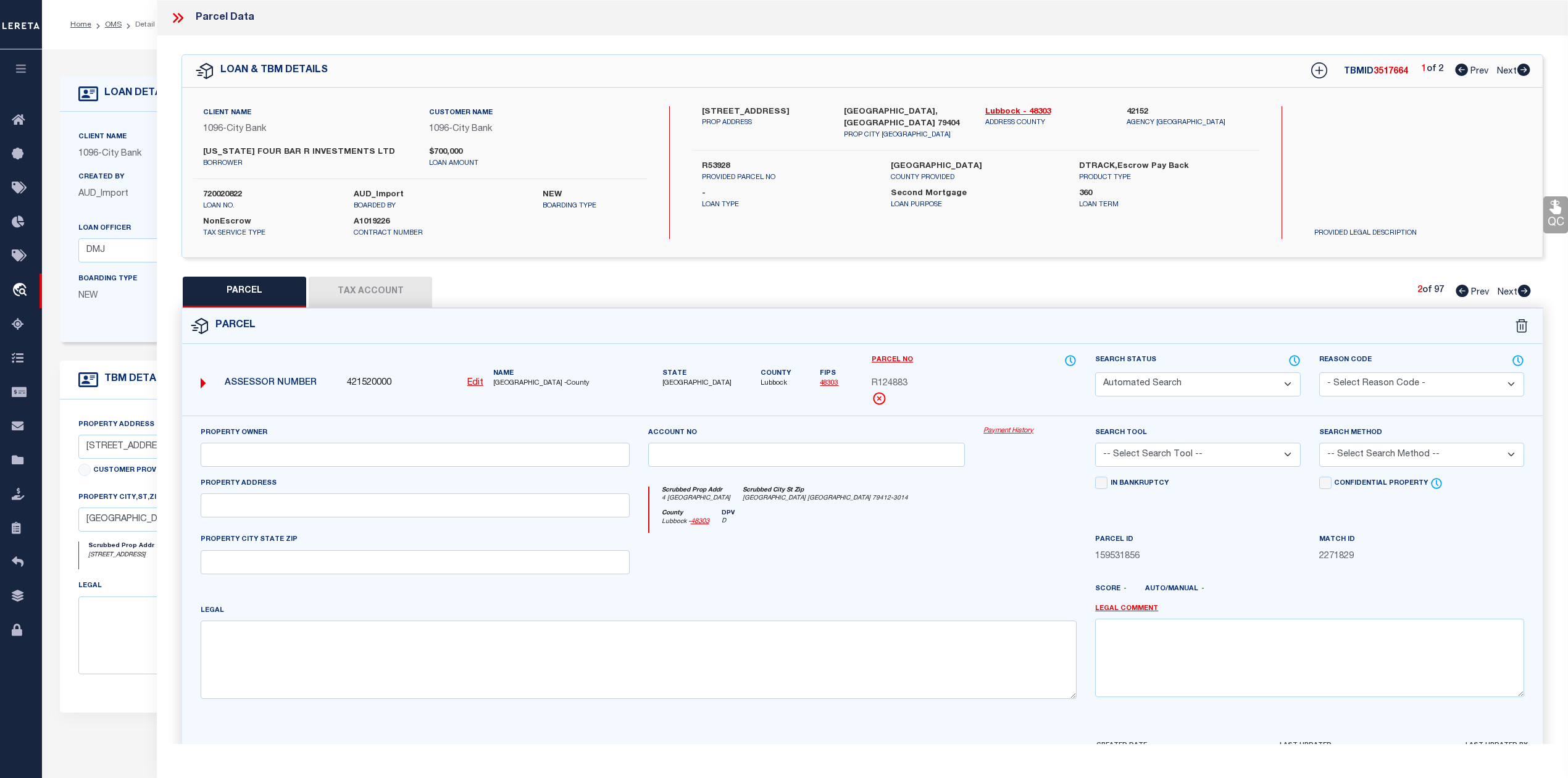
select select "ADD"
type input "19 BRIERCROFT OFFICE PARK"
type input "LUBBOCK TX 79412"
type textarea "BRIERCROFT OFF PK L 19"
type textarea "Parcel not needed"
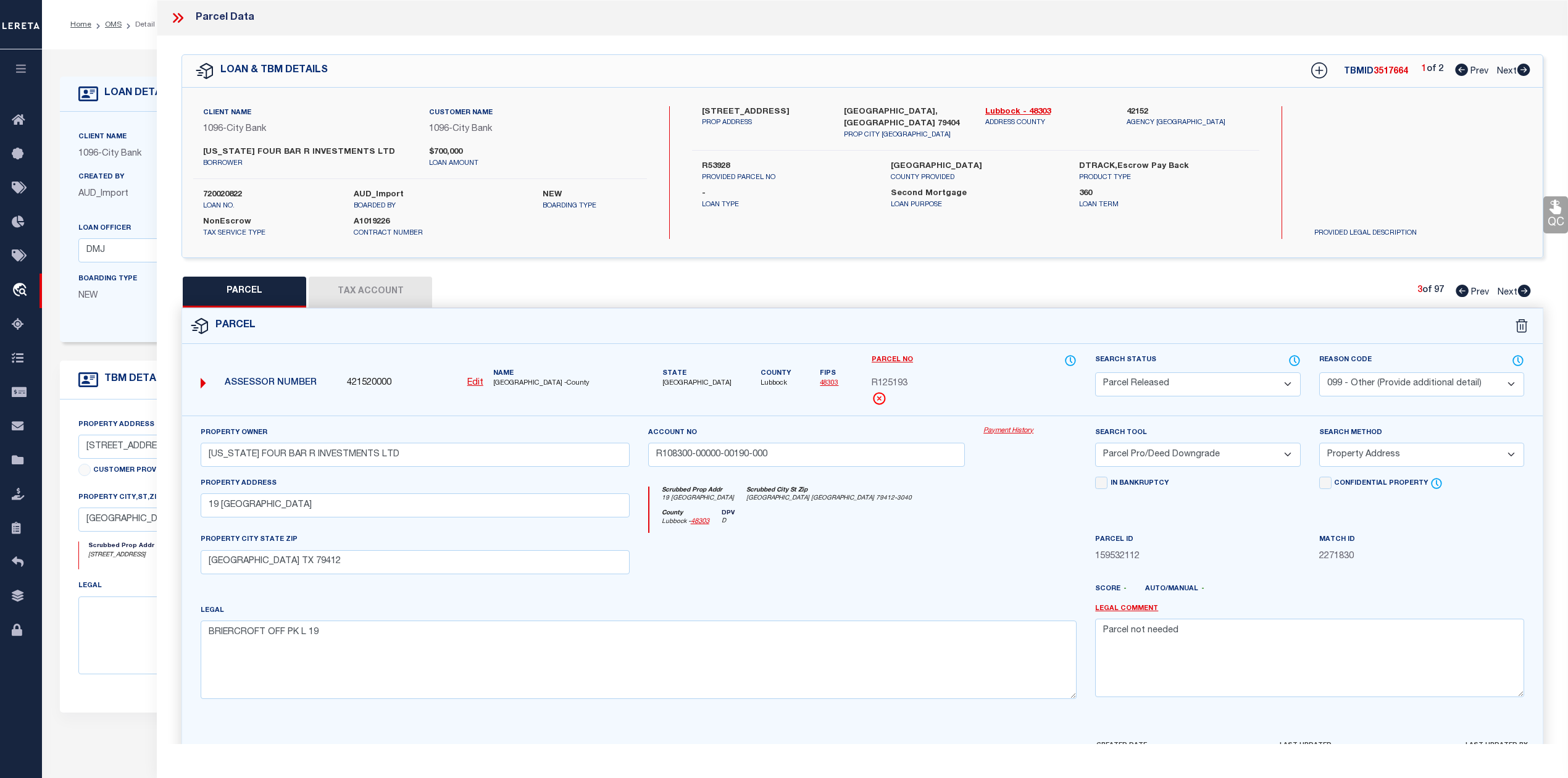
click at [1529, 291] on icon at bounding box center [1524, 290] width 13 height 13
select select "AS"
select select
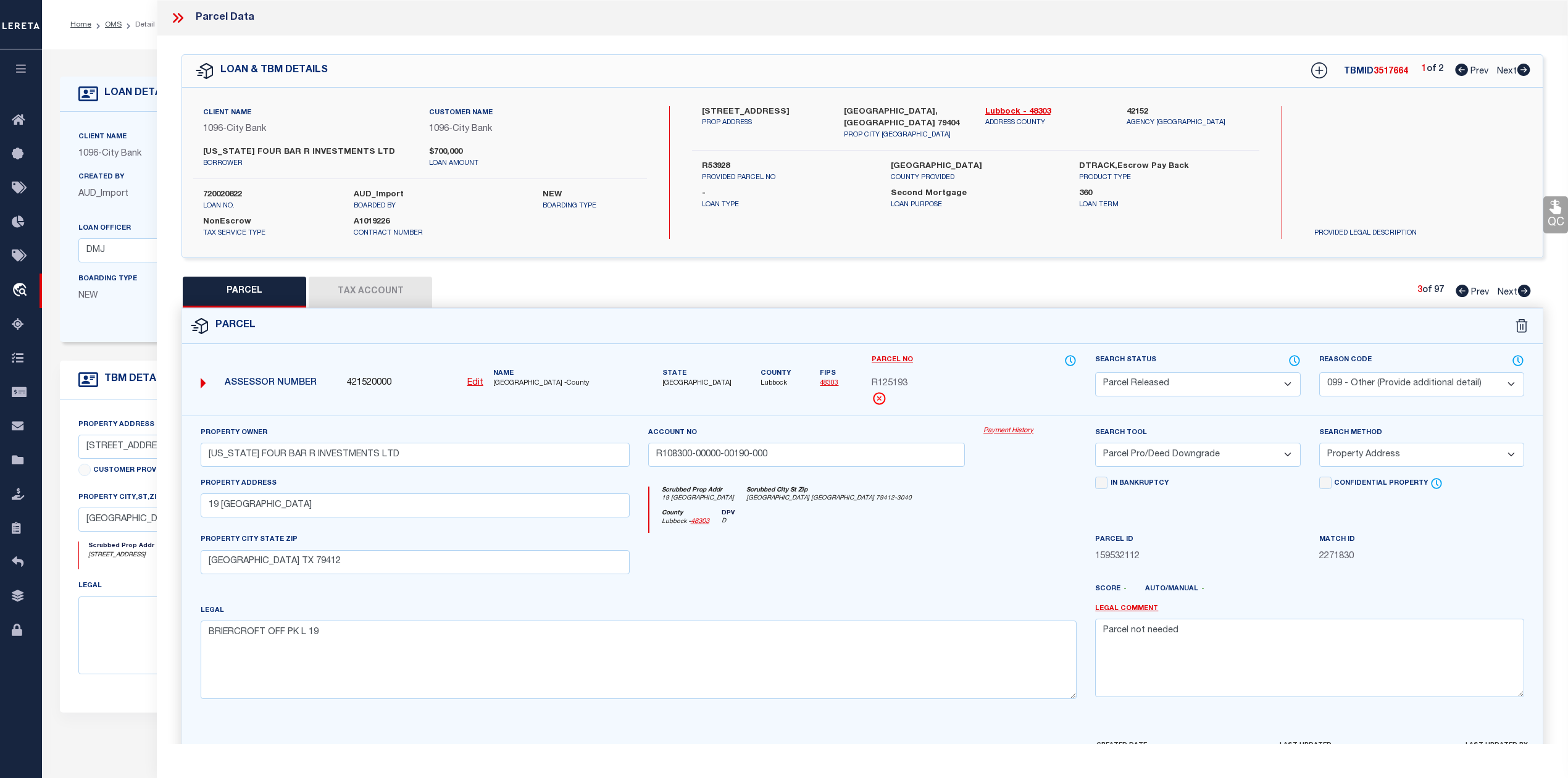
checkbox input "false"
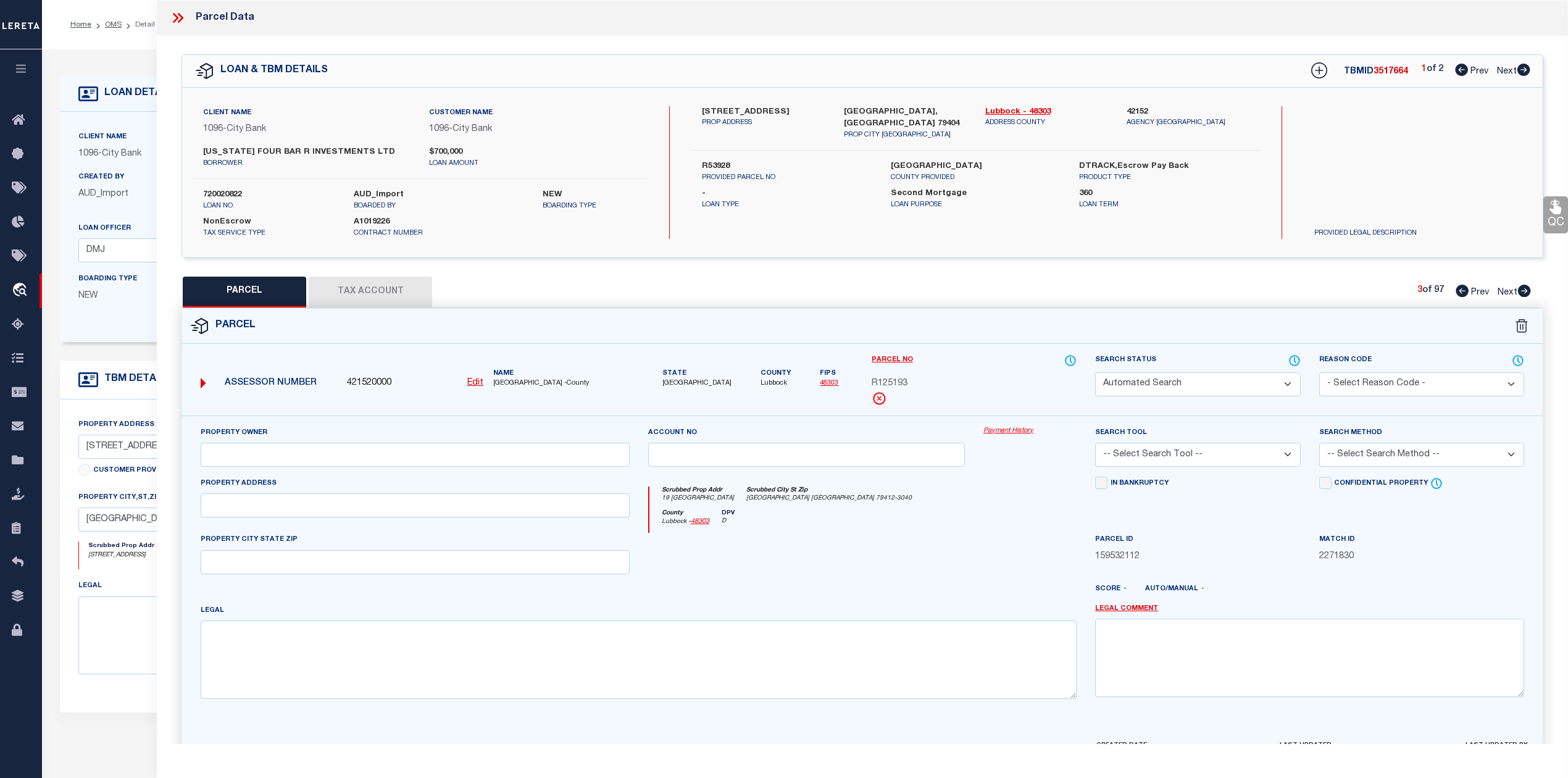
select select "PR"
select select "099"
type input "TEXAS FOUR BAR R INVESTMENTS LTD"
type input "R108300-00000-00200-000"
select select "PRO"
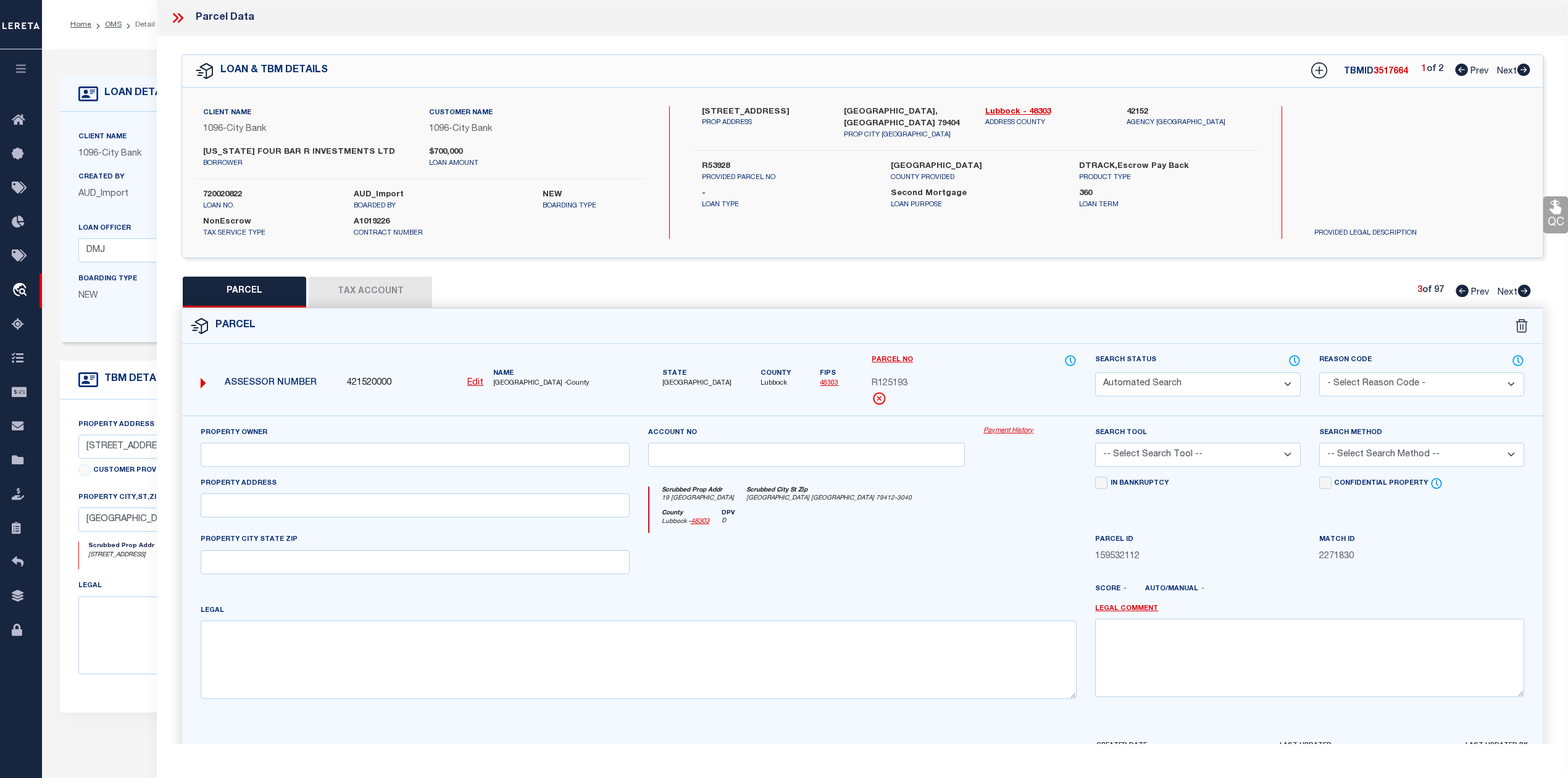
select select "ADD"
type input "22 BRIERCROFT OFFICE PARK,"
type input "LUBBOCK, TX 79412"
type textarea "BRIERCROFT OFF PK L 20 & 22"
type textarea "Parcel not needed"
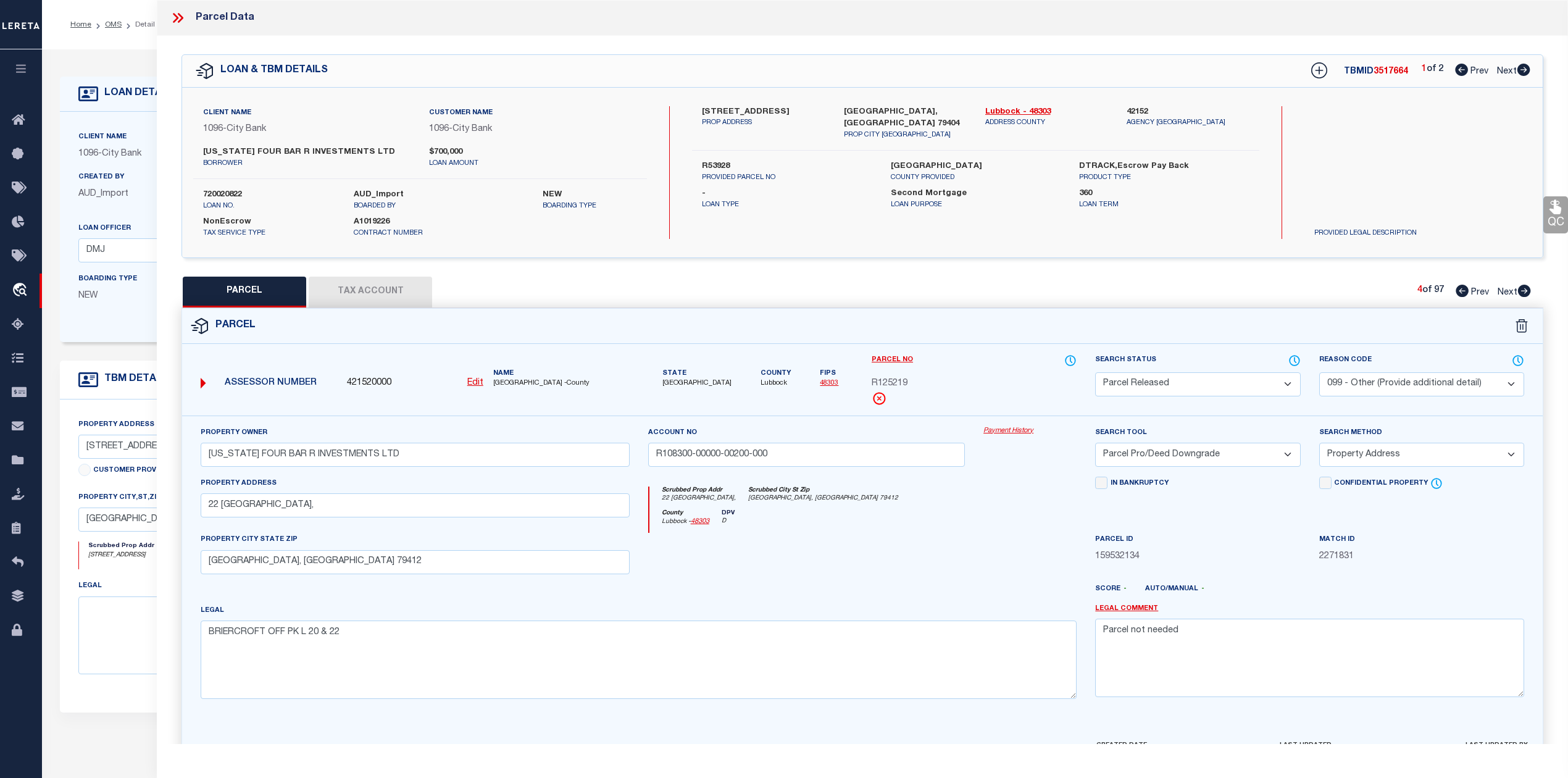
click at [1529, 291] on icon at bounding box center [1524, 290] width 13 height 13
select select "AS"
select select
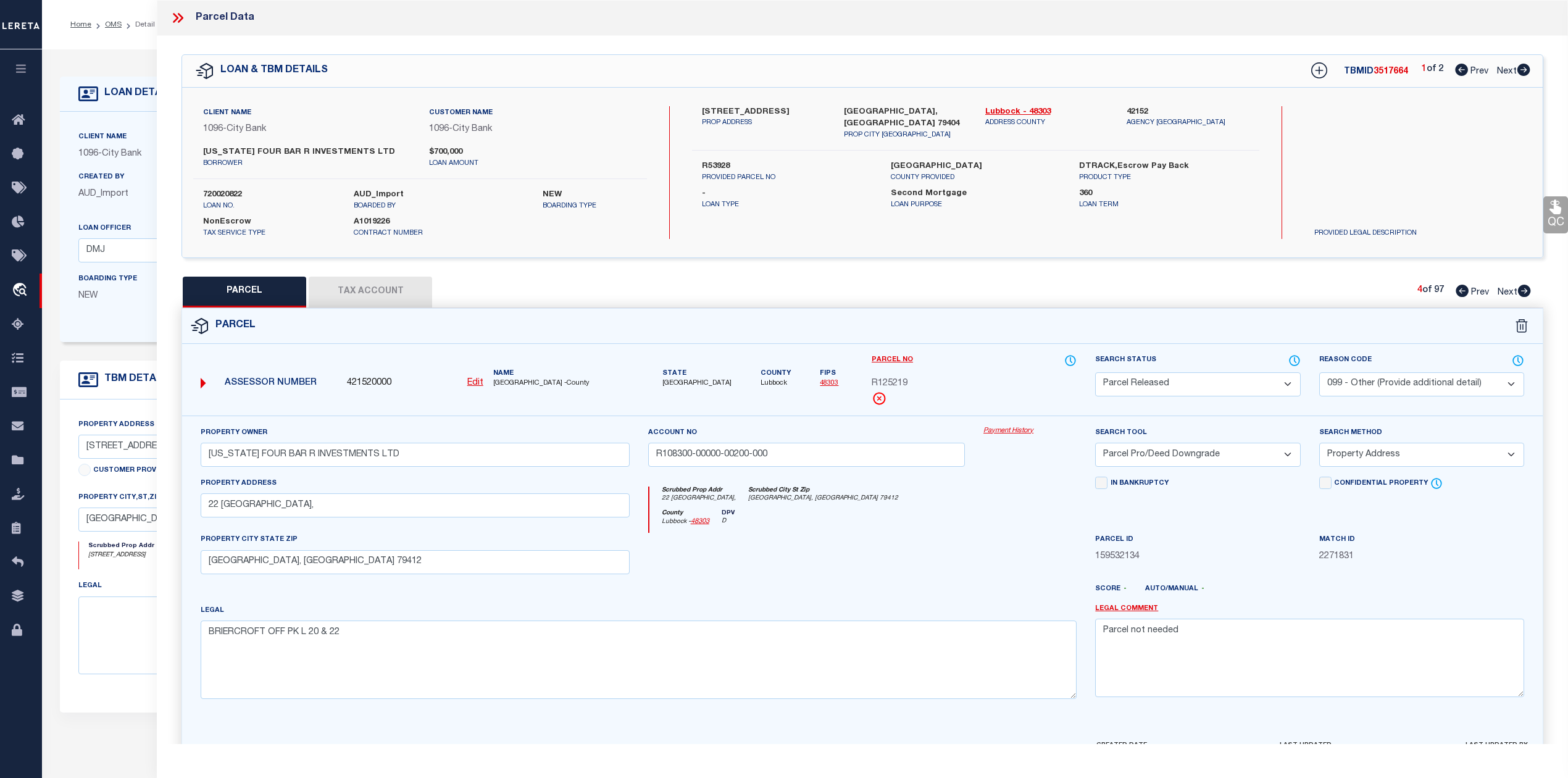
checkbox input "false"
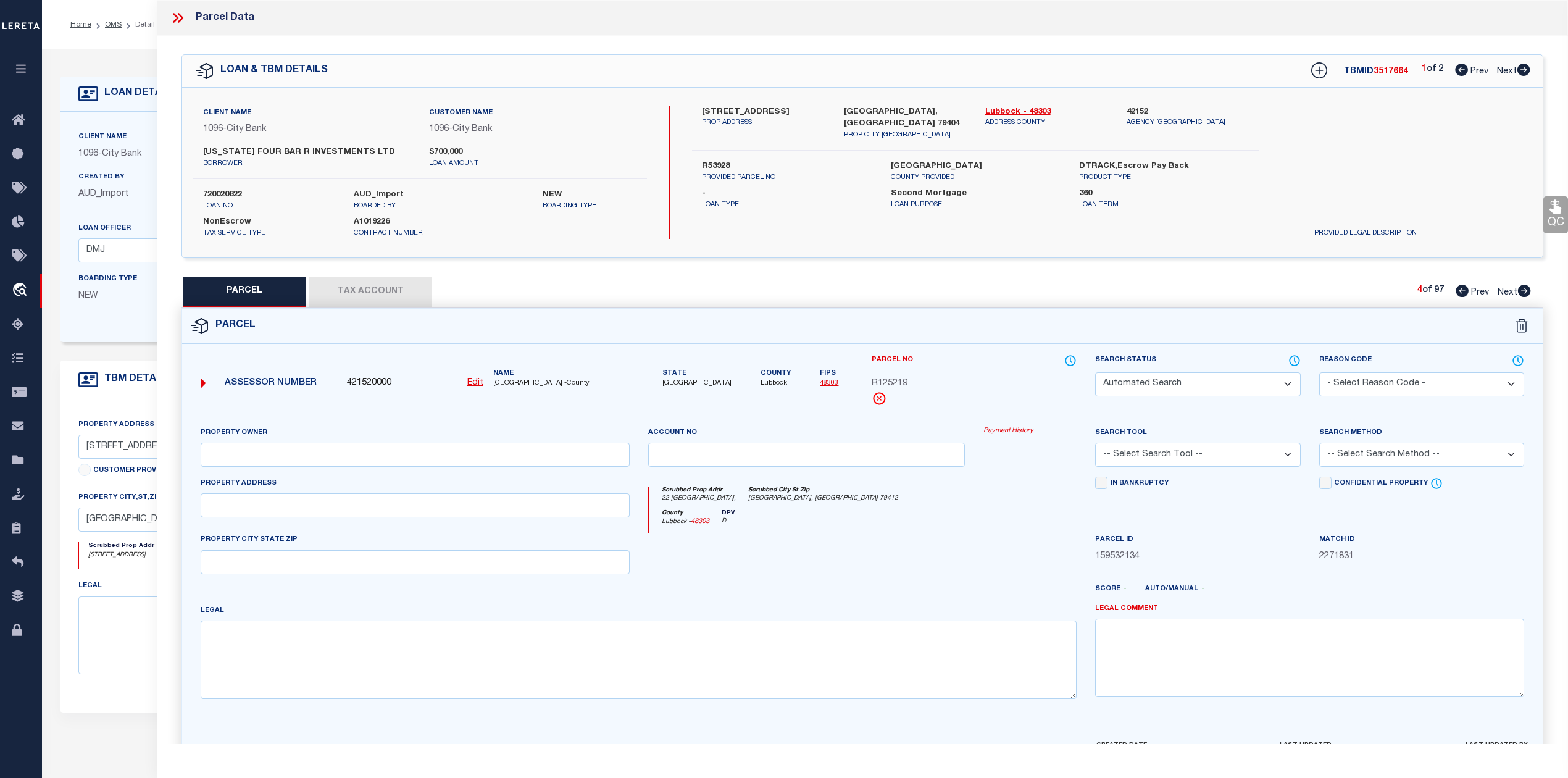
select select "PR"
select select "099"
type input "TEXAS FOUR BAR R INVESTMENTS LTD"
type input "R108300-00000-00310-000"
select select "PRO"
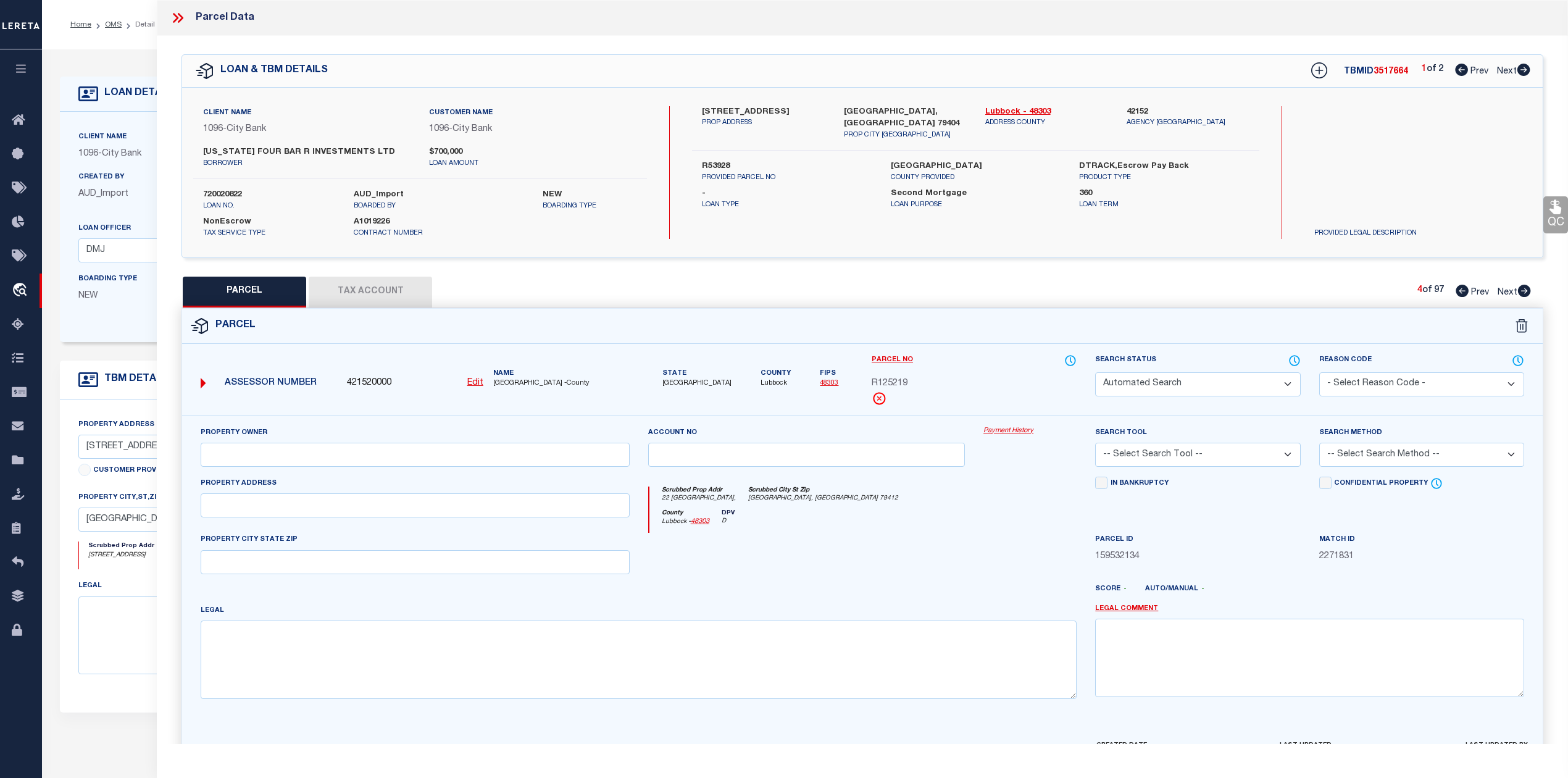
select select "ADD"
type input "31 BRIERCROFT OFFICE PARK"
type input "LUBBOCK TX 79412"
type textarea "BRIERCROFT OFF PK L 31"
type textarea "Parcel not needed"
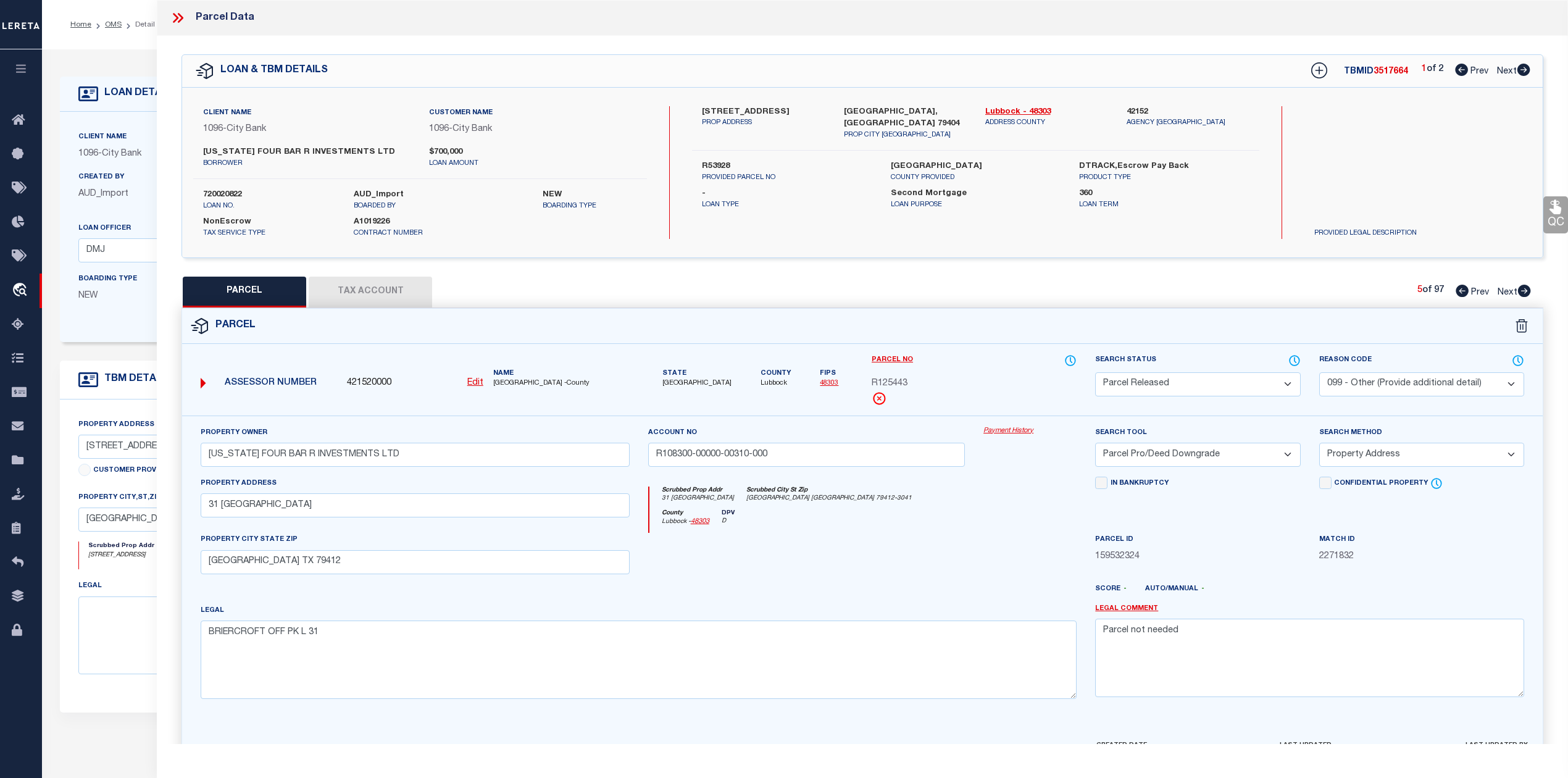
click at [1529, 291] on icon at bounding box center [1524, 290] width 13 height 13
select select "AS"
select select
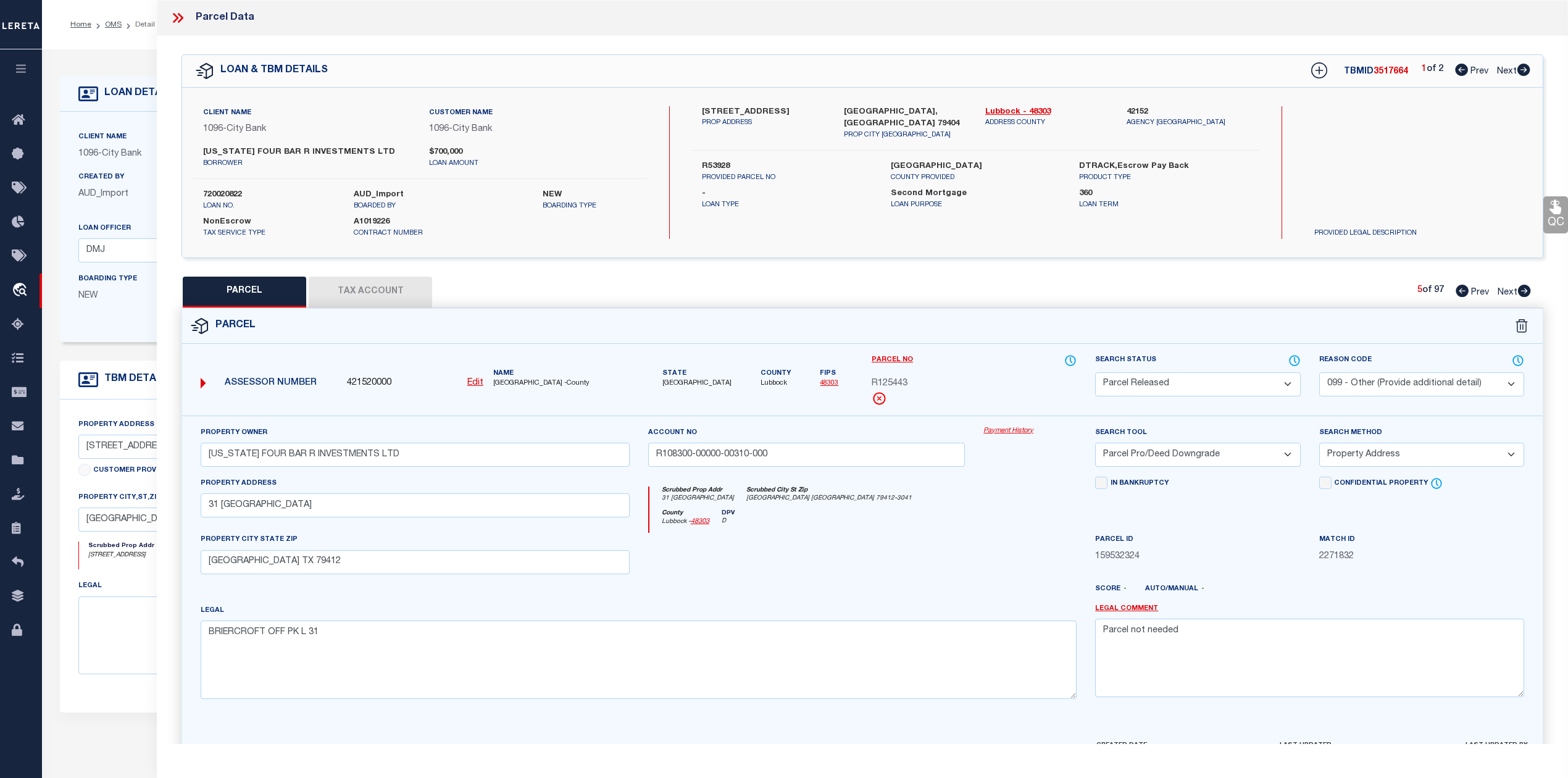
checkbox input "false"
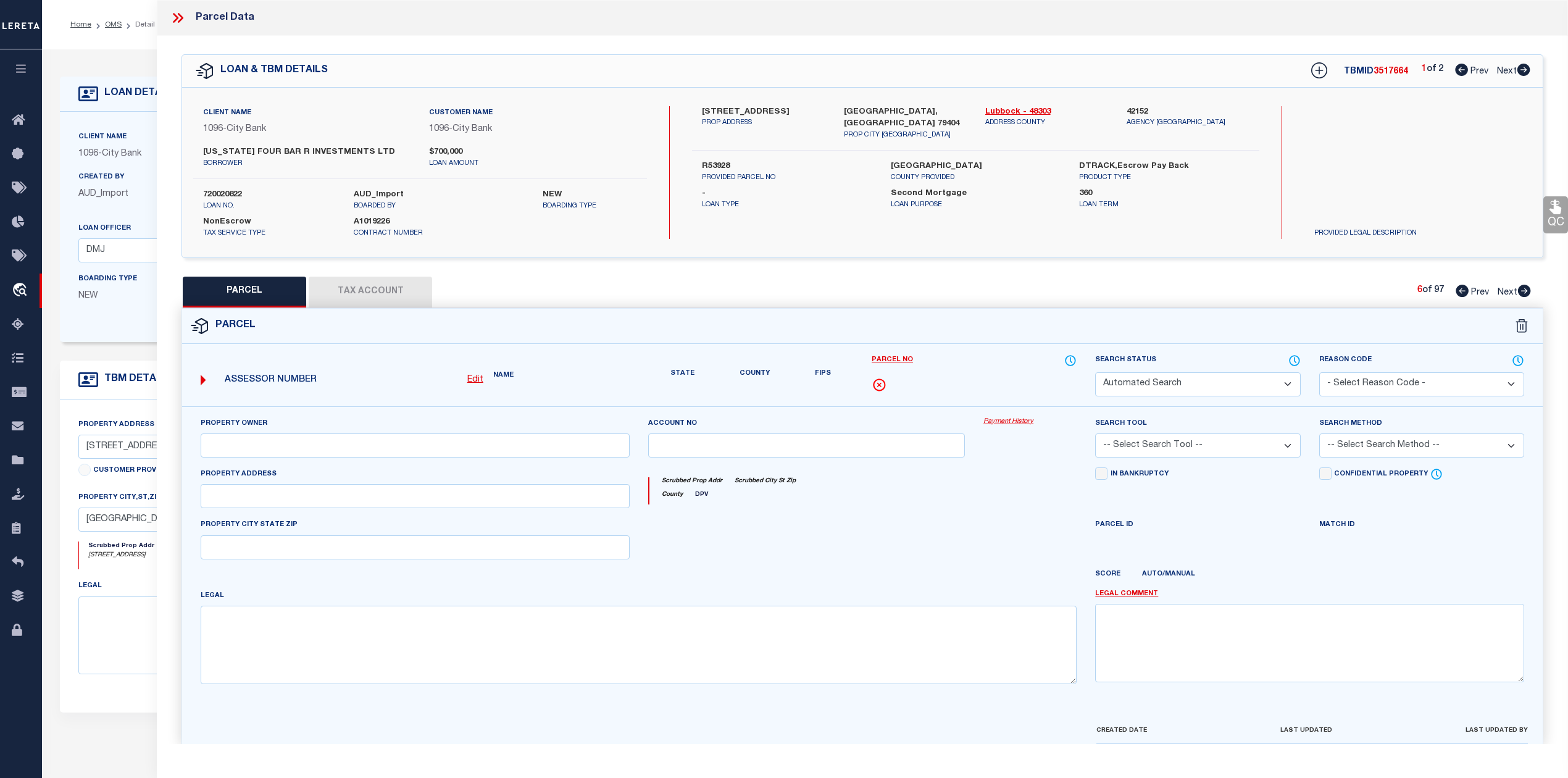
select select "PR"
select select "099"
type input "TEXAS FOUR BAR R INVESTMENTS LTD"
type input "R742200-00000-04750-000"
select select "PRO"
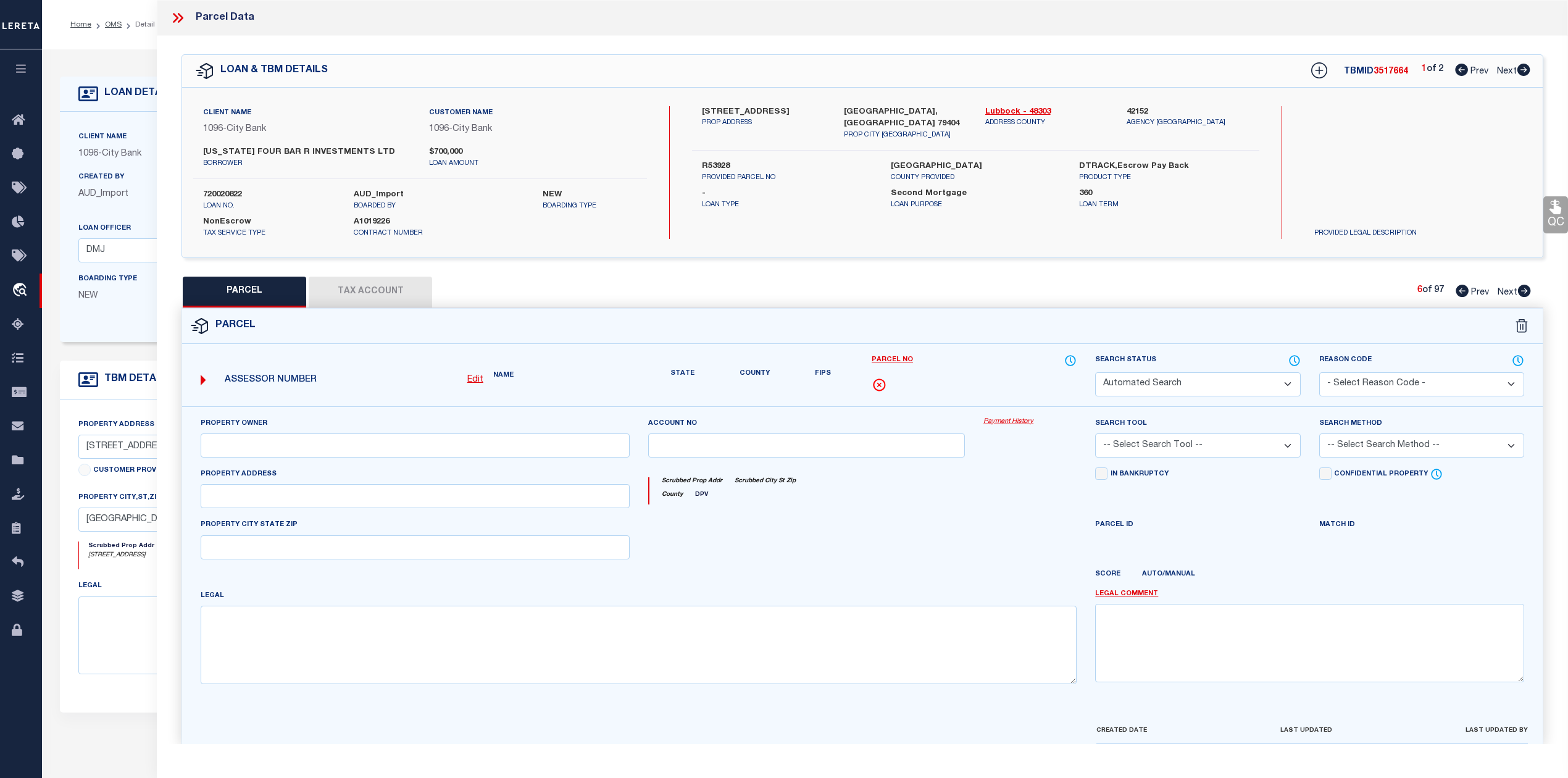
select select "ADD"
type input "5409 45TH ST"
type input "LUBBOCK TX 79414"
type textarea "RICHLAND HILLS L 475"
type textarea "Parcel not needed"
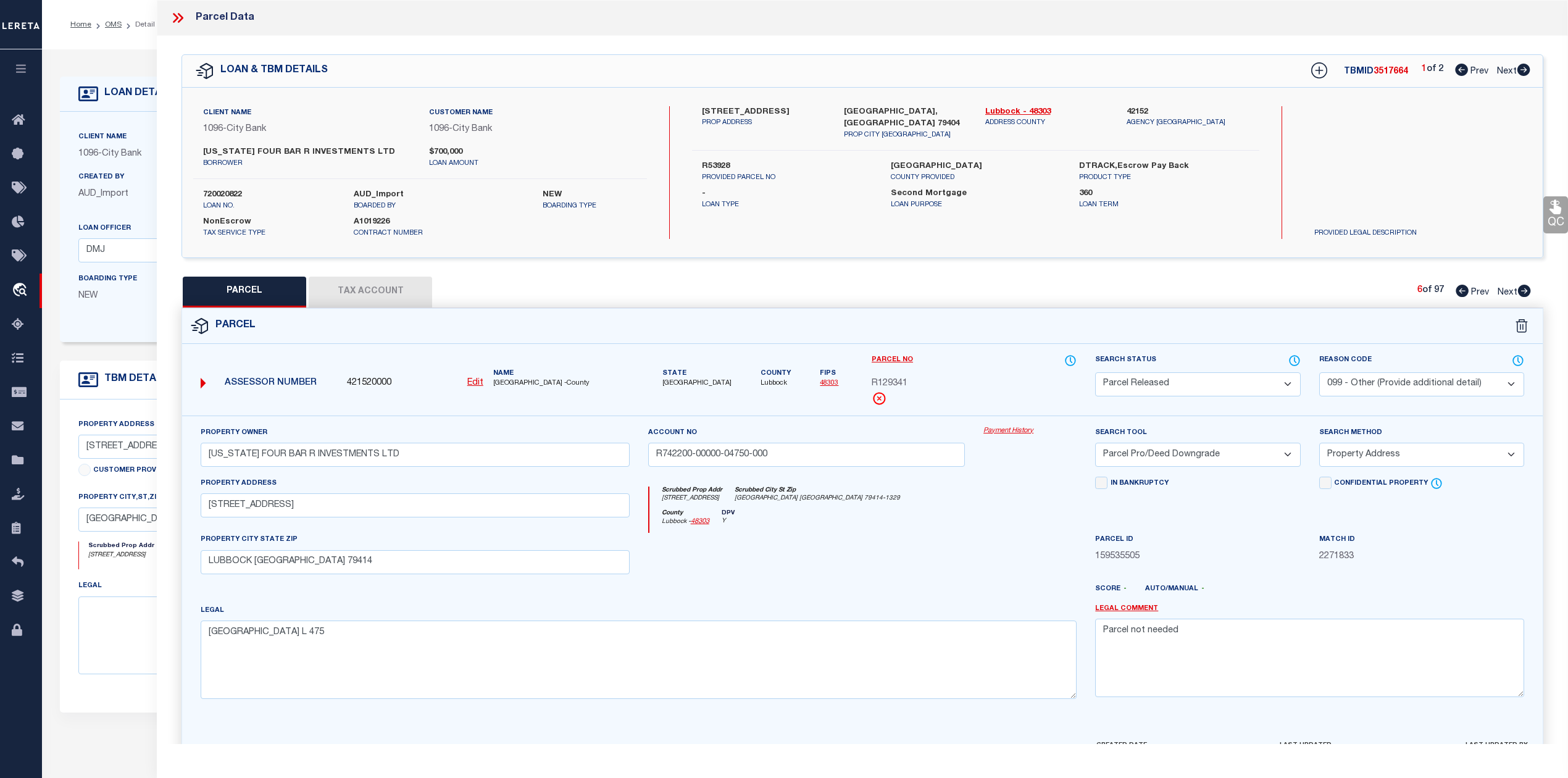
click at [1529, 291] on icon at bounding box center [1524, 290] width 13 height 13
select select "AS"
select select
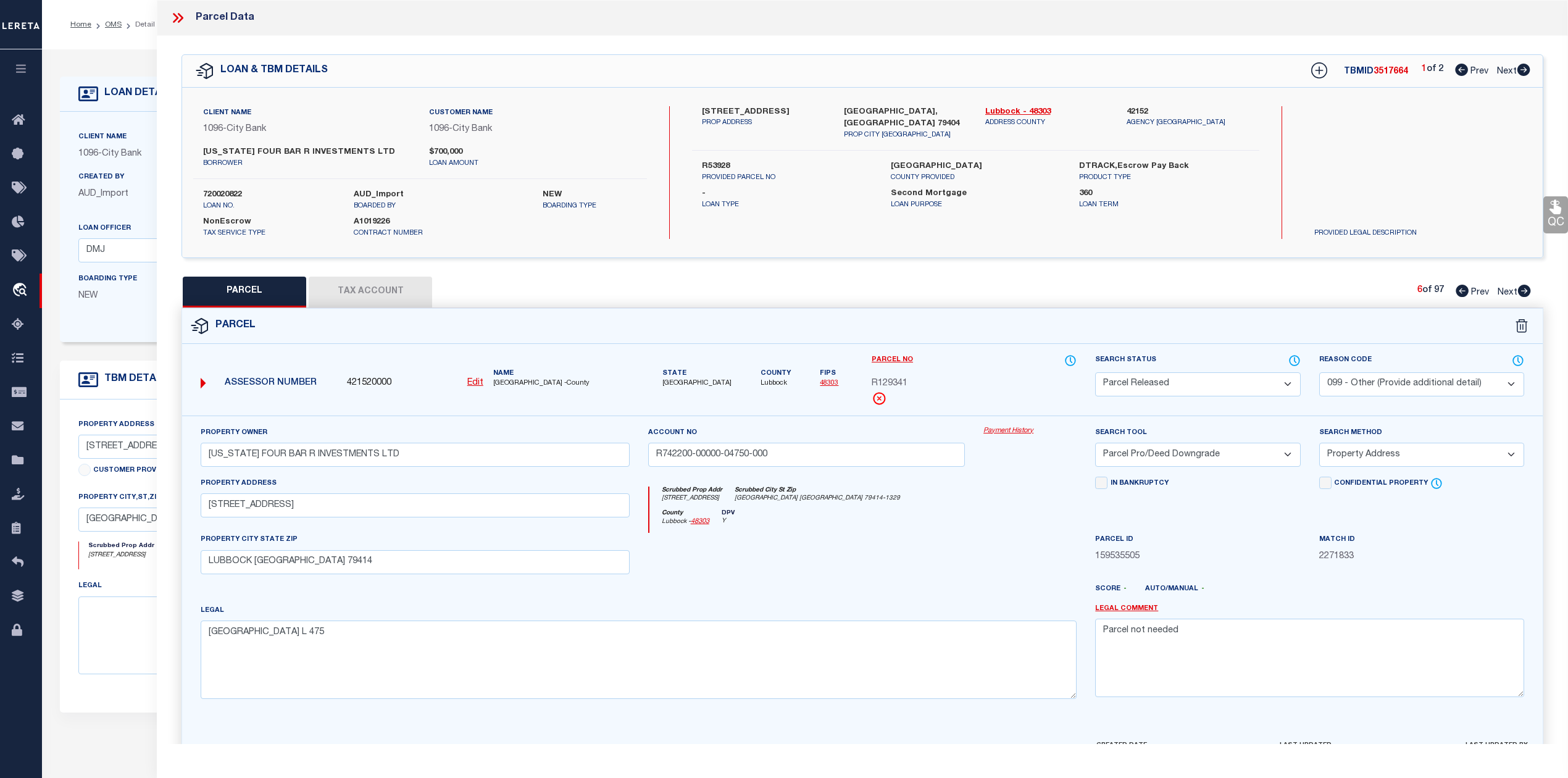
checkbox input "false"
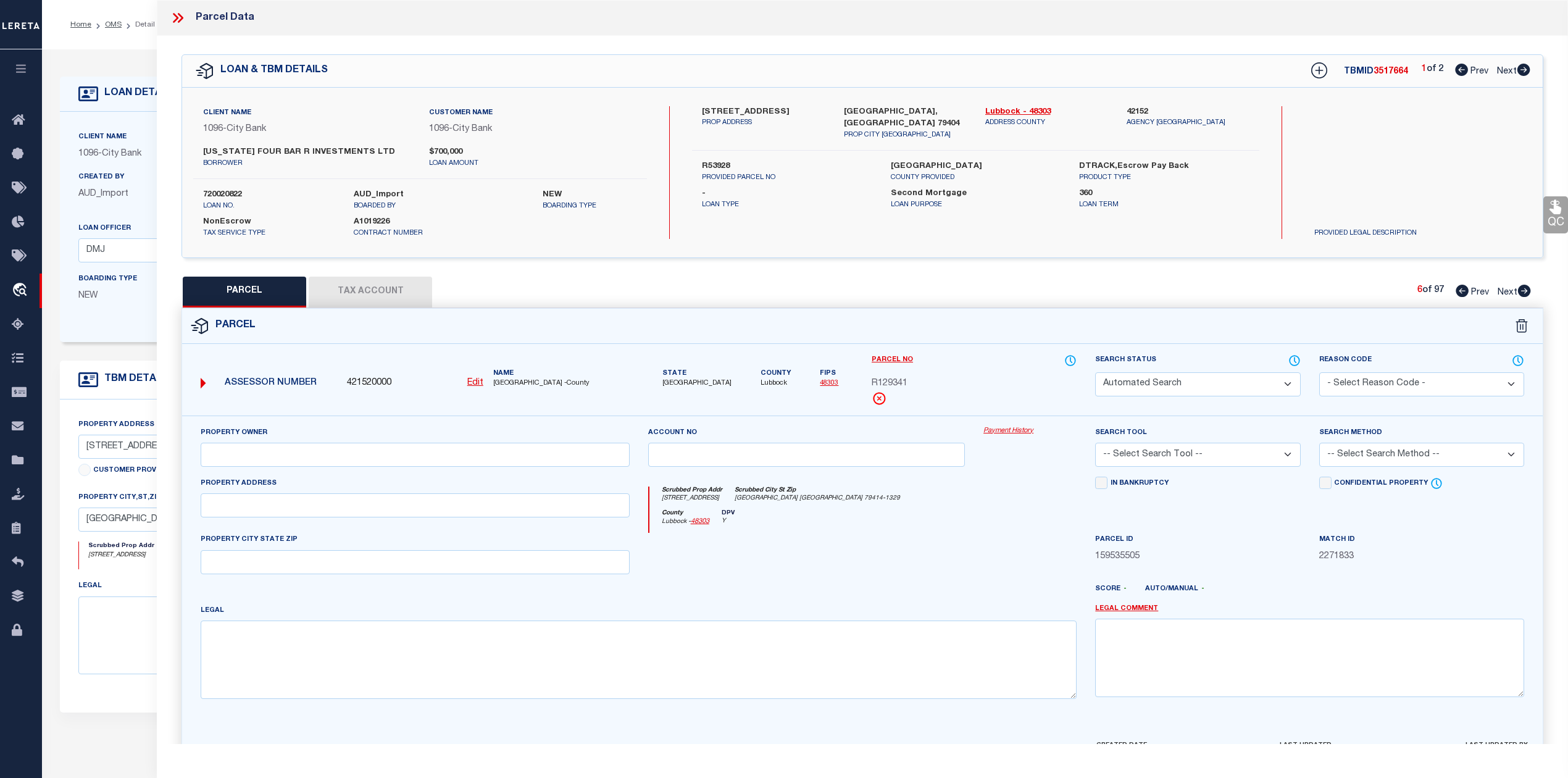
select select "PR"
select select "099"
type input "TEXAS FOUR BAR R INVESTMENTS LTD"
type input "R196900-00001-00200-000"
select select "PRO"
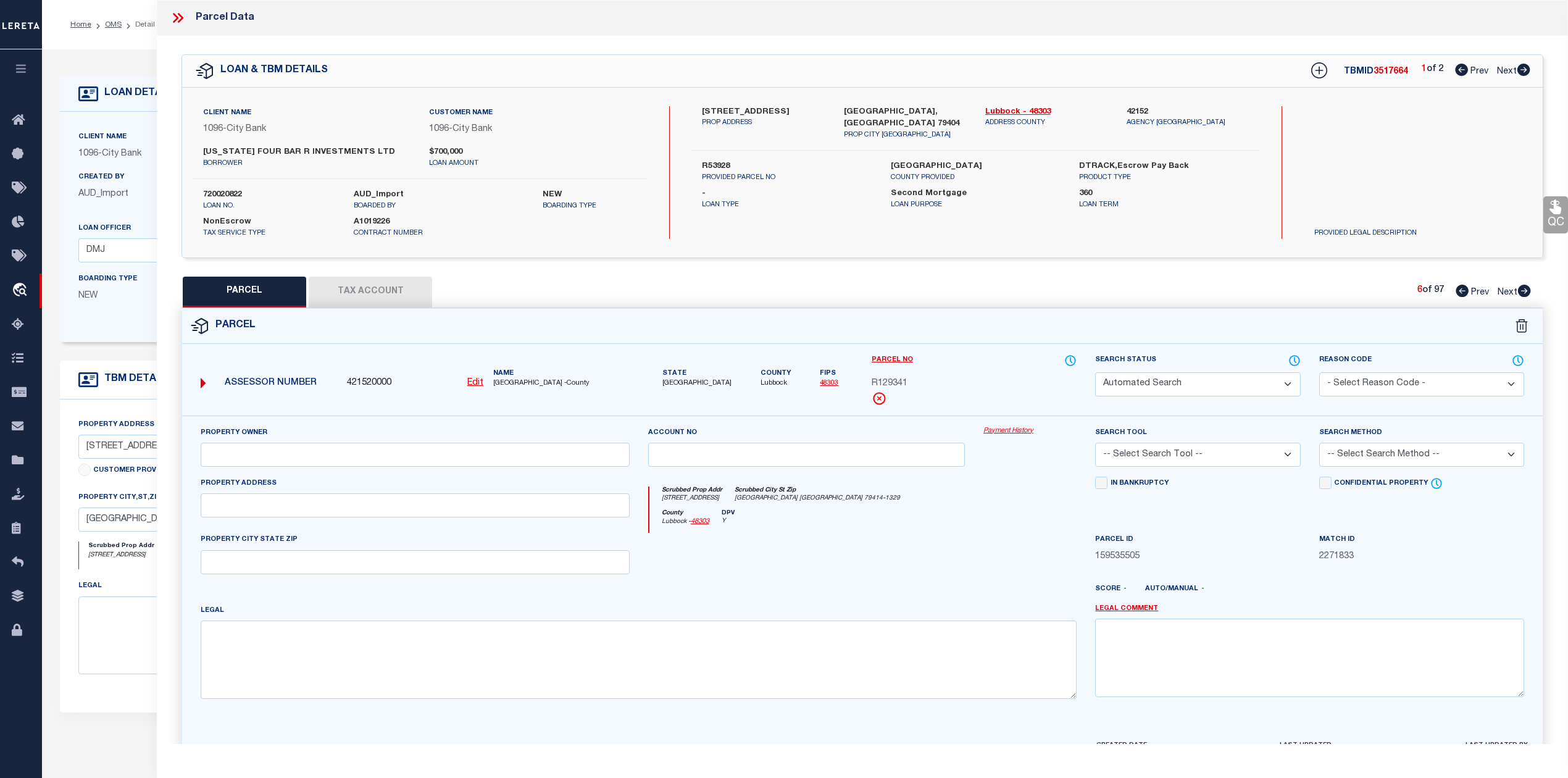
select select "ADD"
type input "1937 TEXAS AVE"
type input "LUBBOCK TX 79405"
type textarea "DUPREE BLK 1 L 31 & 32"
type textarea "Parcel not needed"
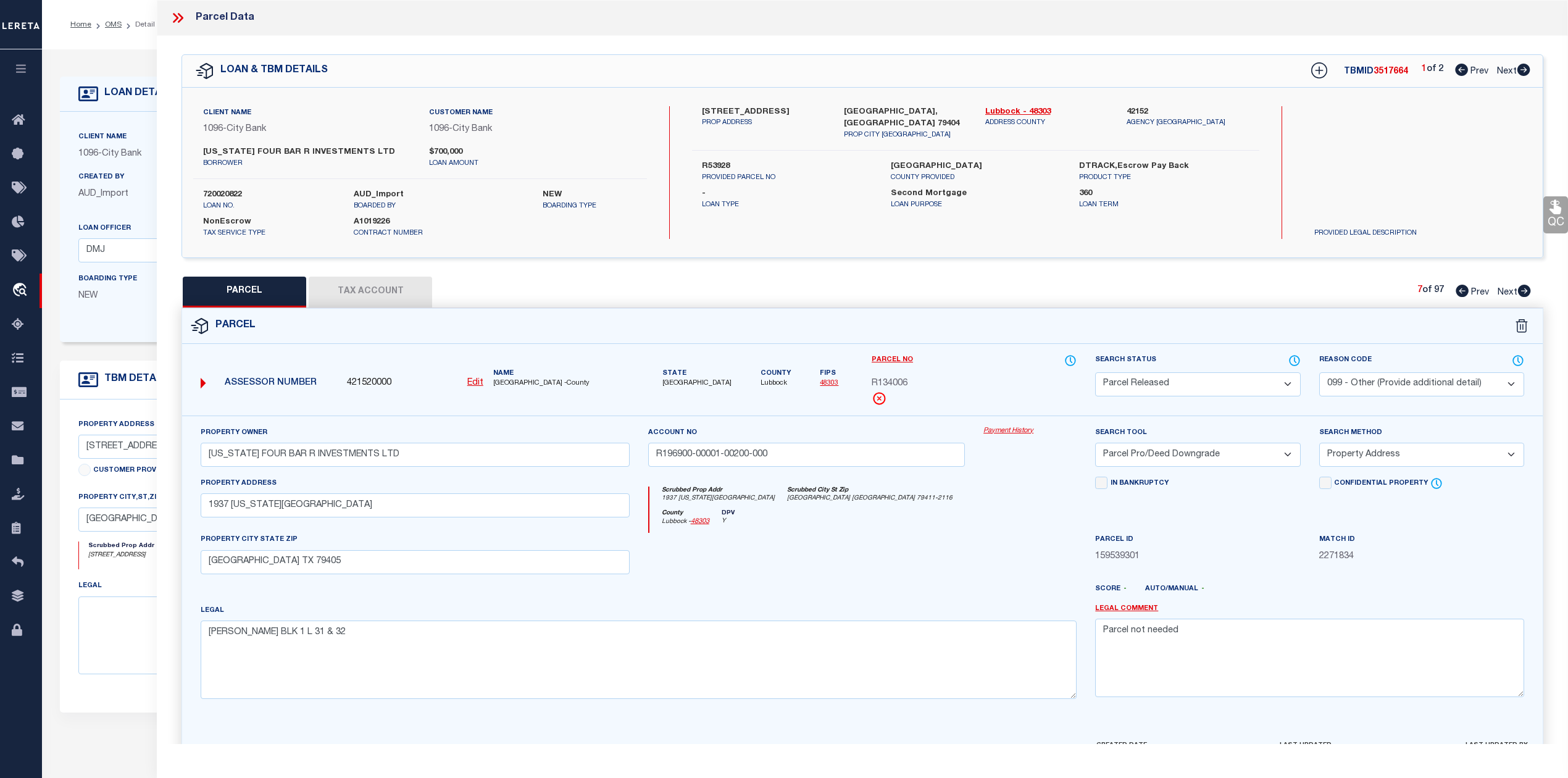
click at [1529, 291] on icon at bounding box center [1524, 290] width 13 height 13
select select "AS"
select select
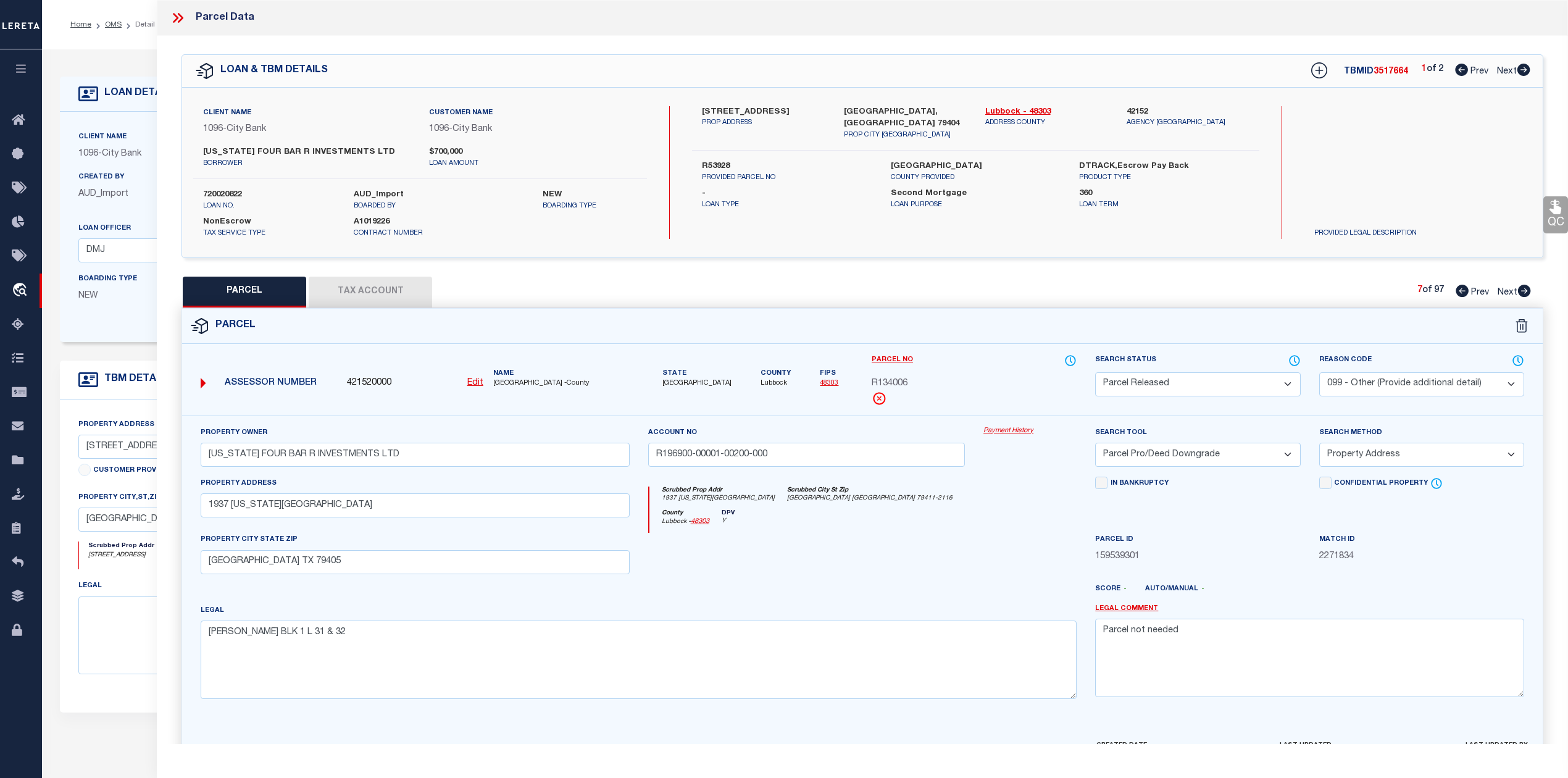
checkbox input "false"
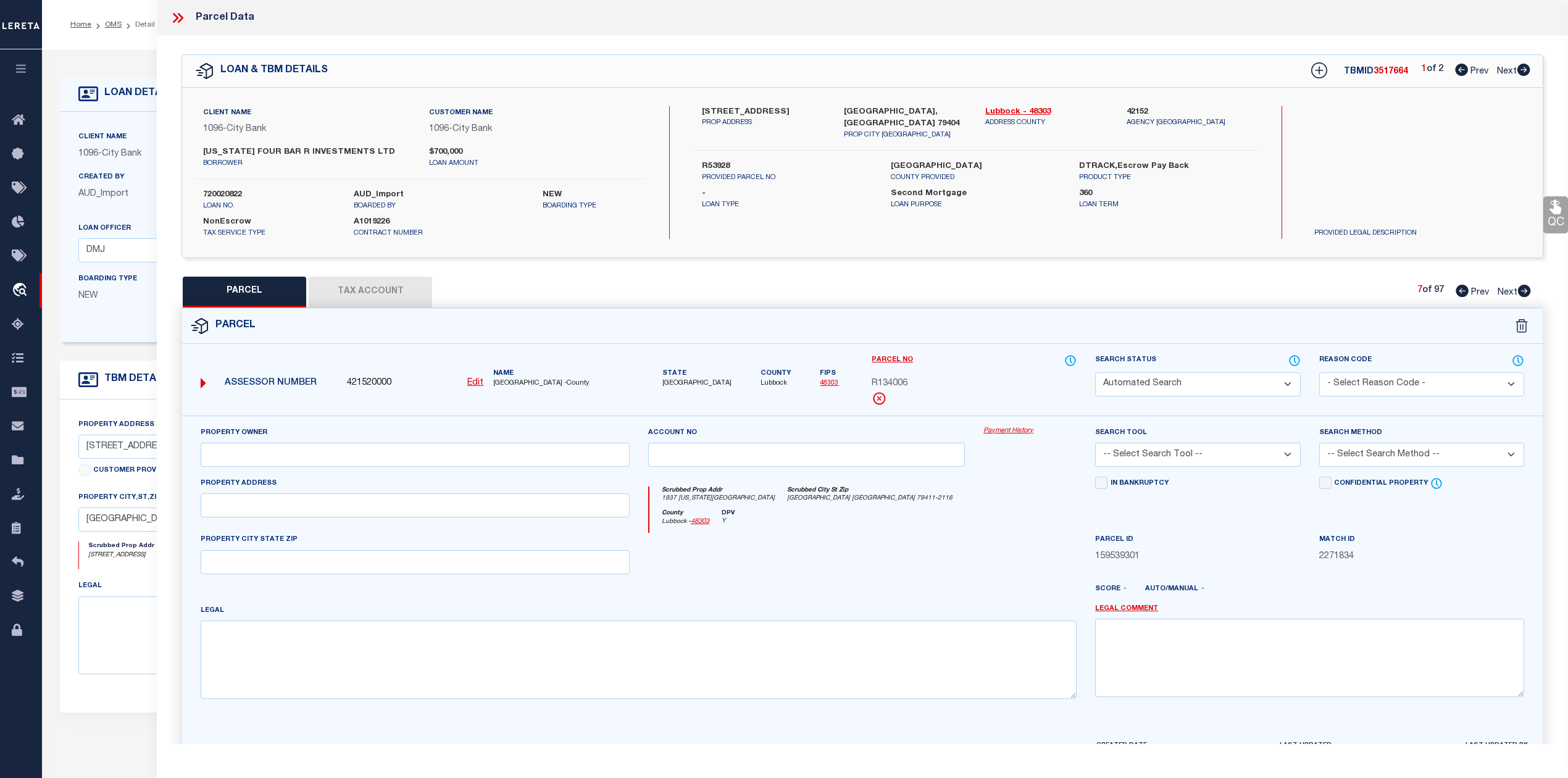
select select "PR"
select select "099"
type input "TEXAS FOUR BAR R INVESTMENTS LTD"
type input "R196900-00001-00210-000"
select select "PRO"
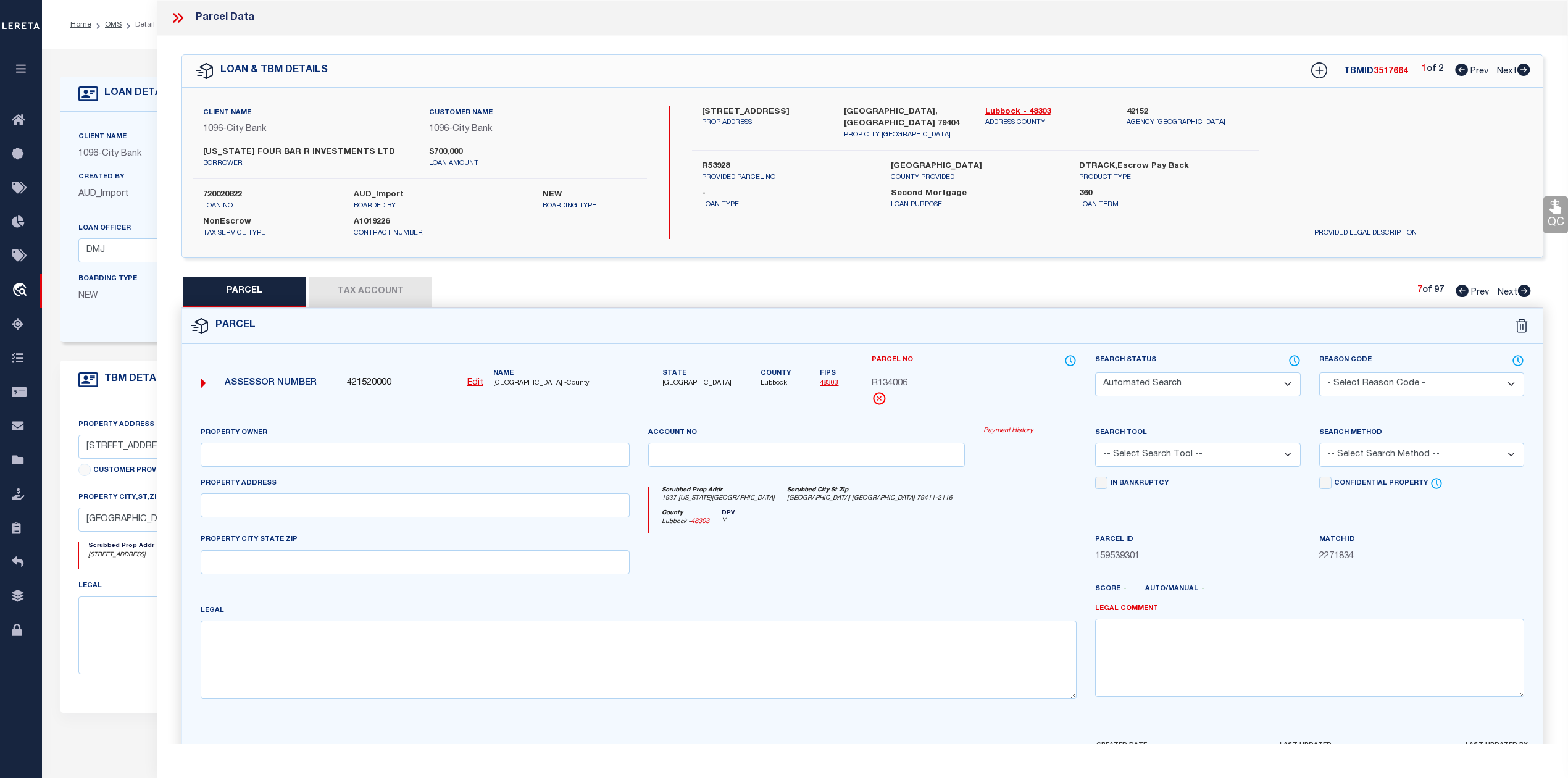
select select "ADD"
type input "1931 TEXAS AVE"
type input "LUBBOCK TX 79405"
type textarea "DUPREE BLK 1 L 33"
type textarea "Parcel not needed"
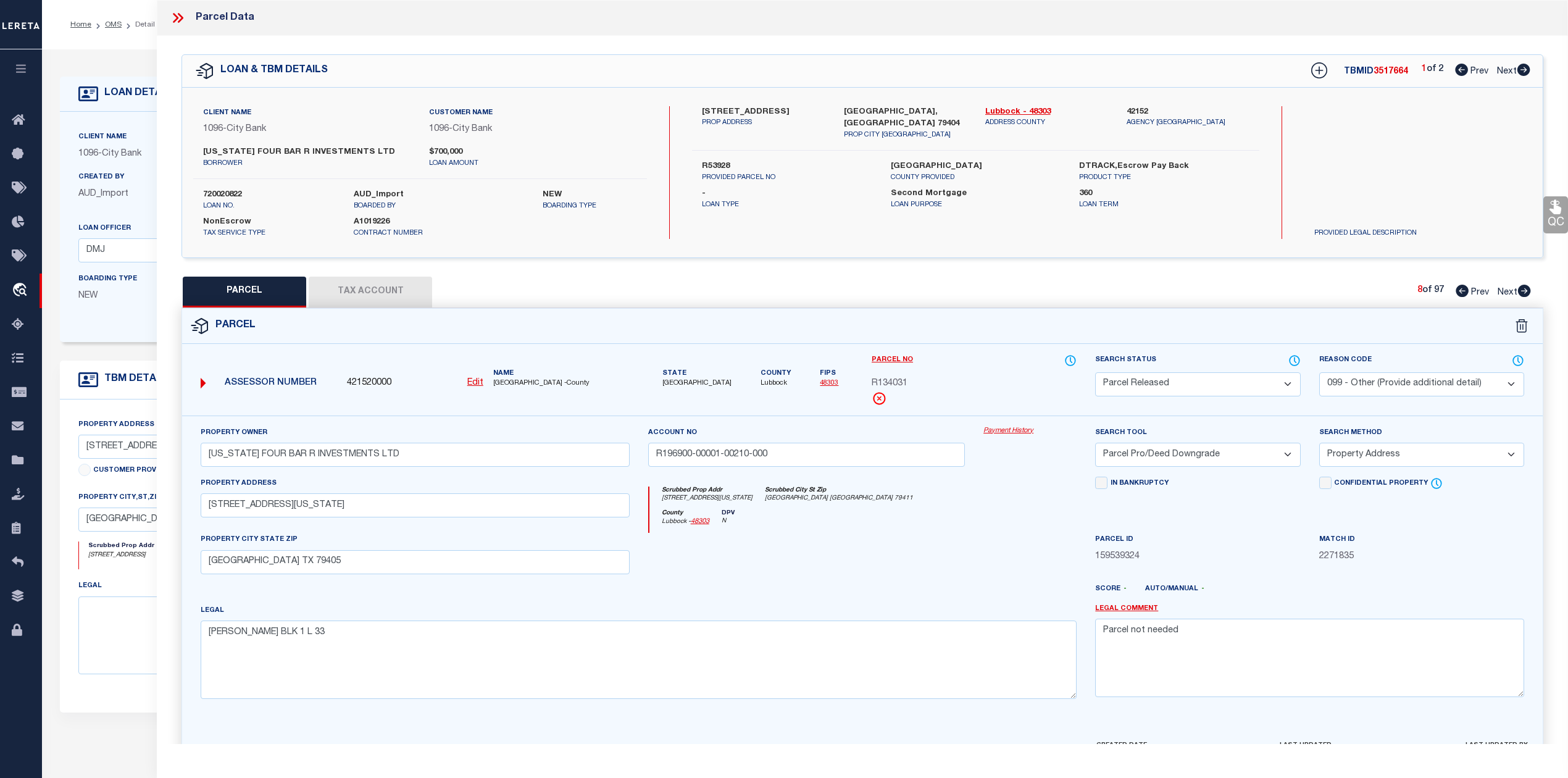
click at [1529, 291] on icon at bounding box center [1524, 290] width 13 height 13
select select "AS"
select select
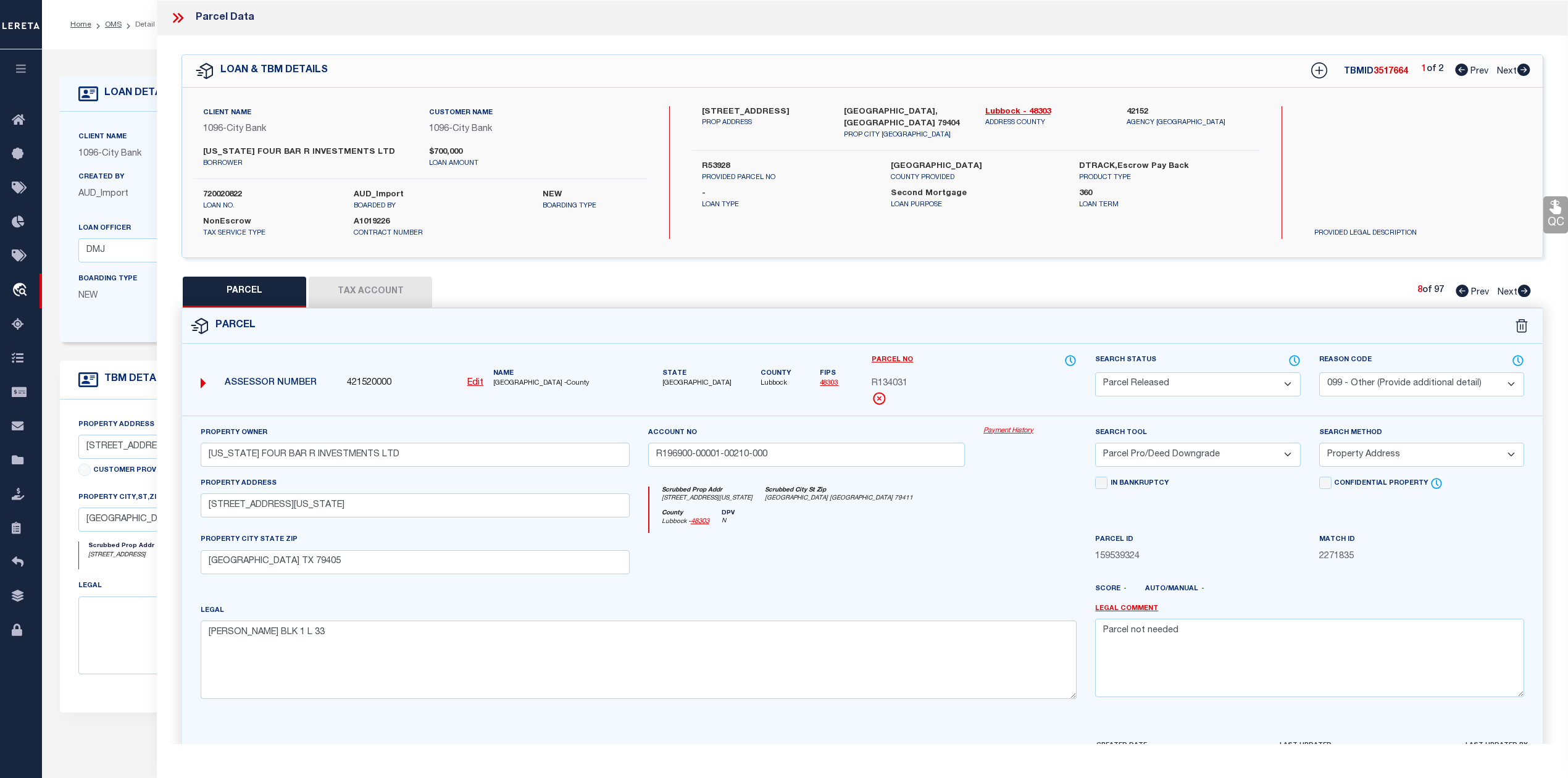
checkbox input "false"
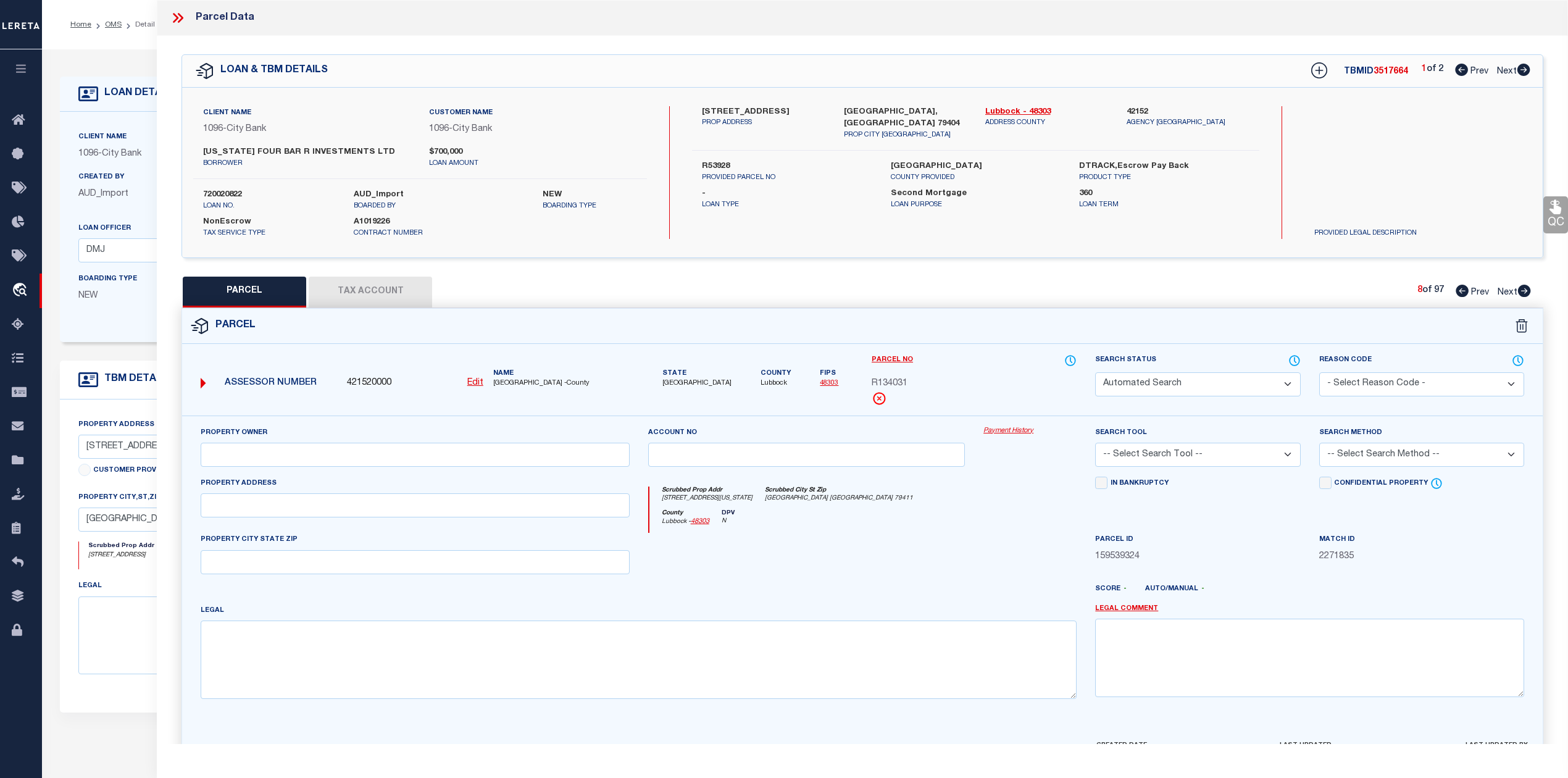
select select "PR"
select select "099"
type input "TEXAS FOUR BAR R INVESTMENTS LTD"
type input "R196900-00001-00220-000"
select select "PRO"
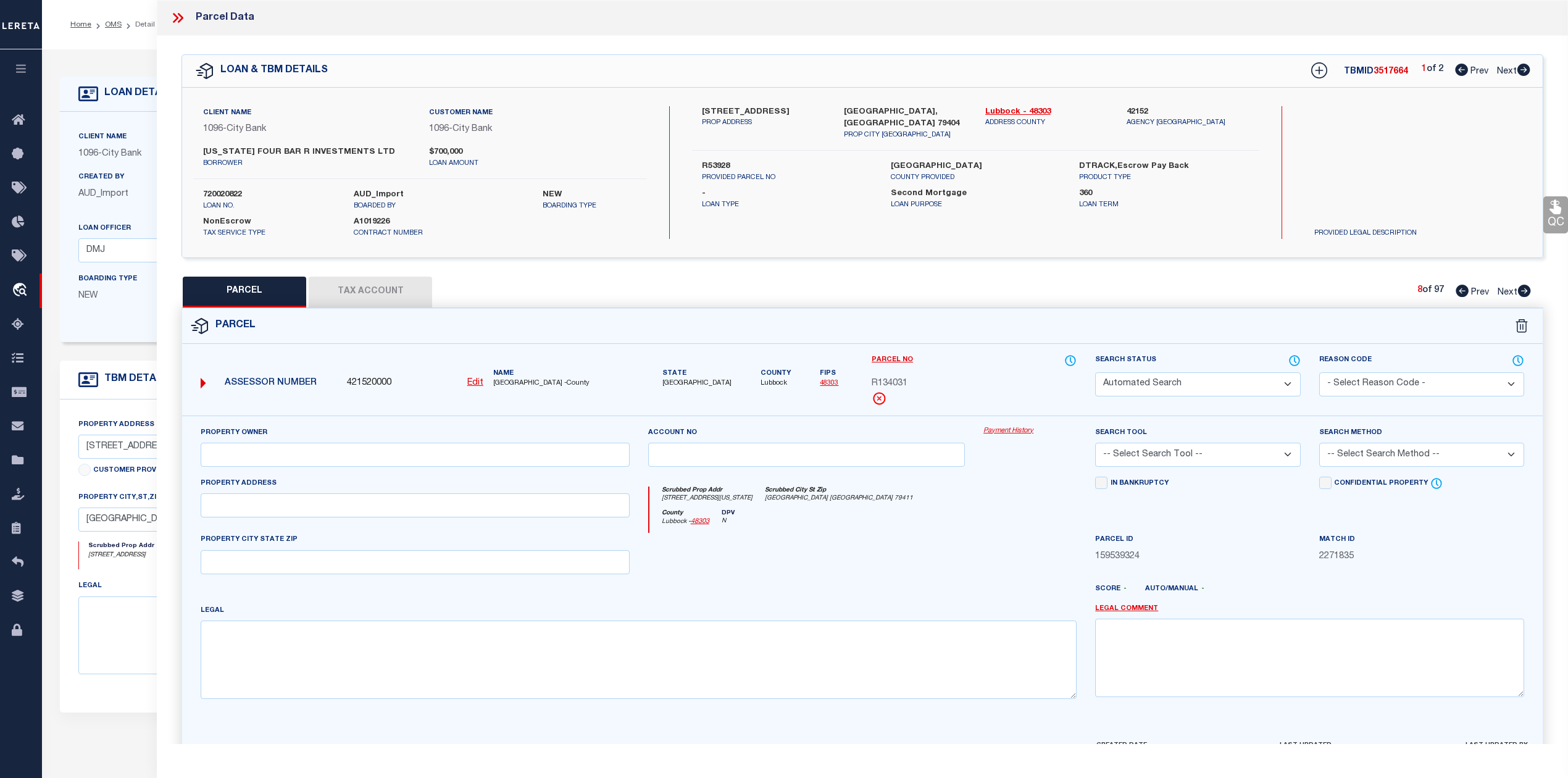
select select "ADD"
type input "1929 TEXAS AVE"
type input "LUBBOCK TX 79405"
type textarea "DUPREE BLK 1 L 34"
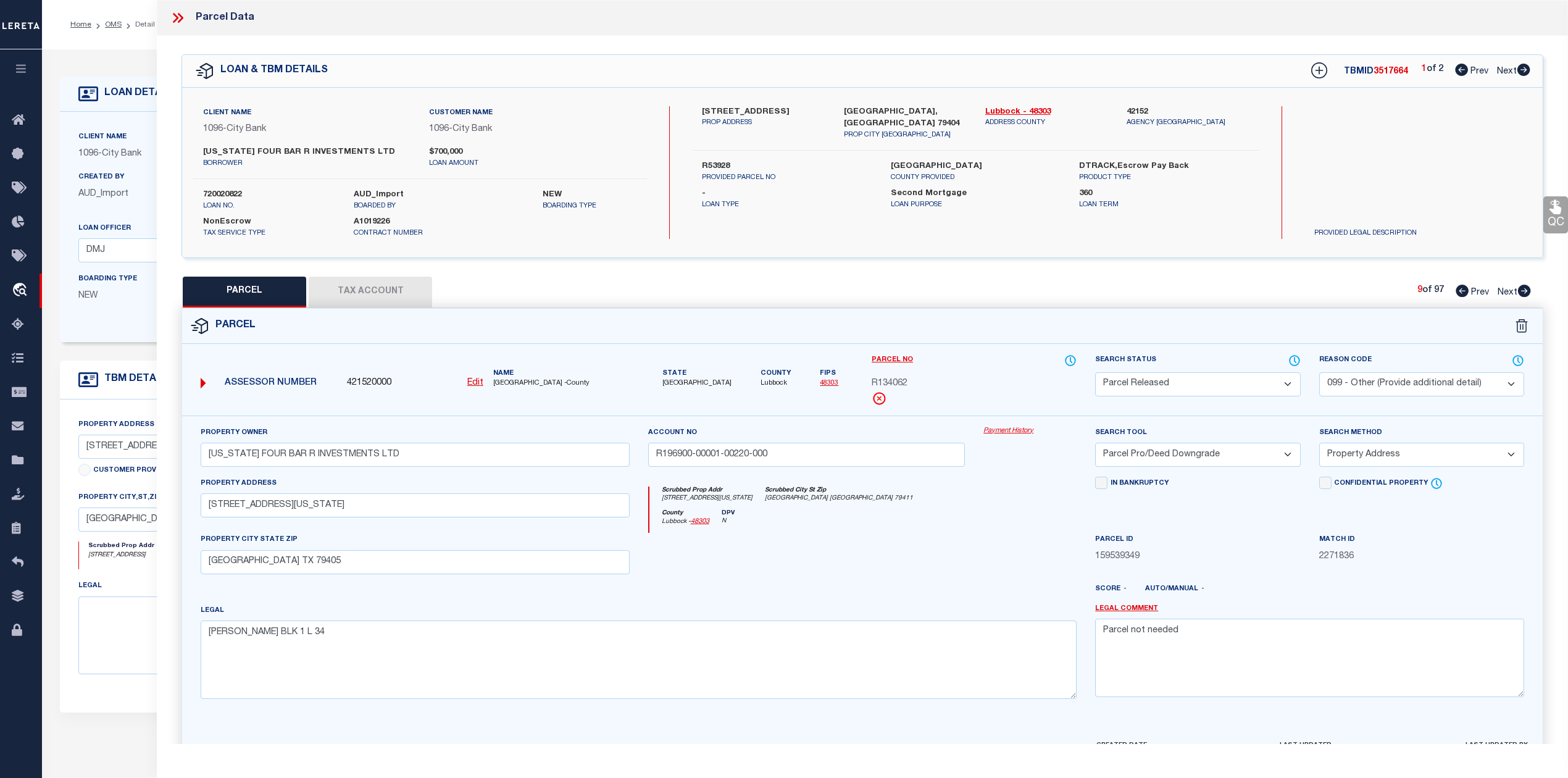
click at [1529, 291] on icon at bounding box center [1524, 290] width 13 height 13
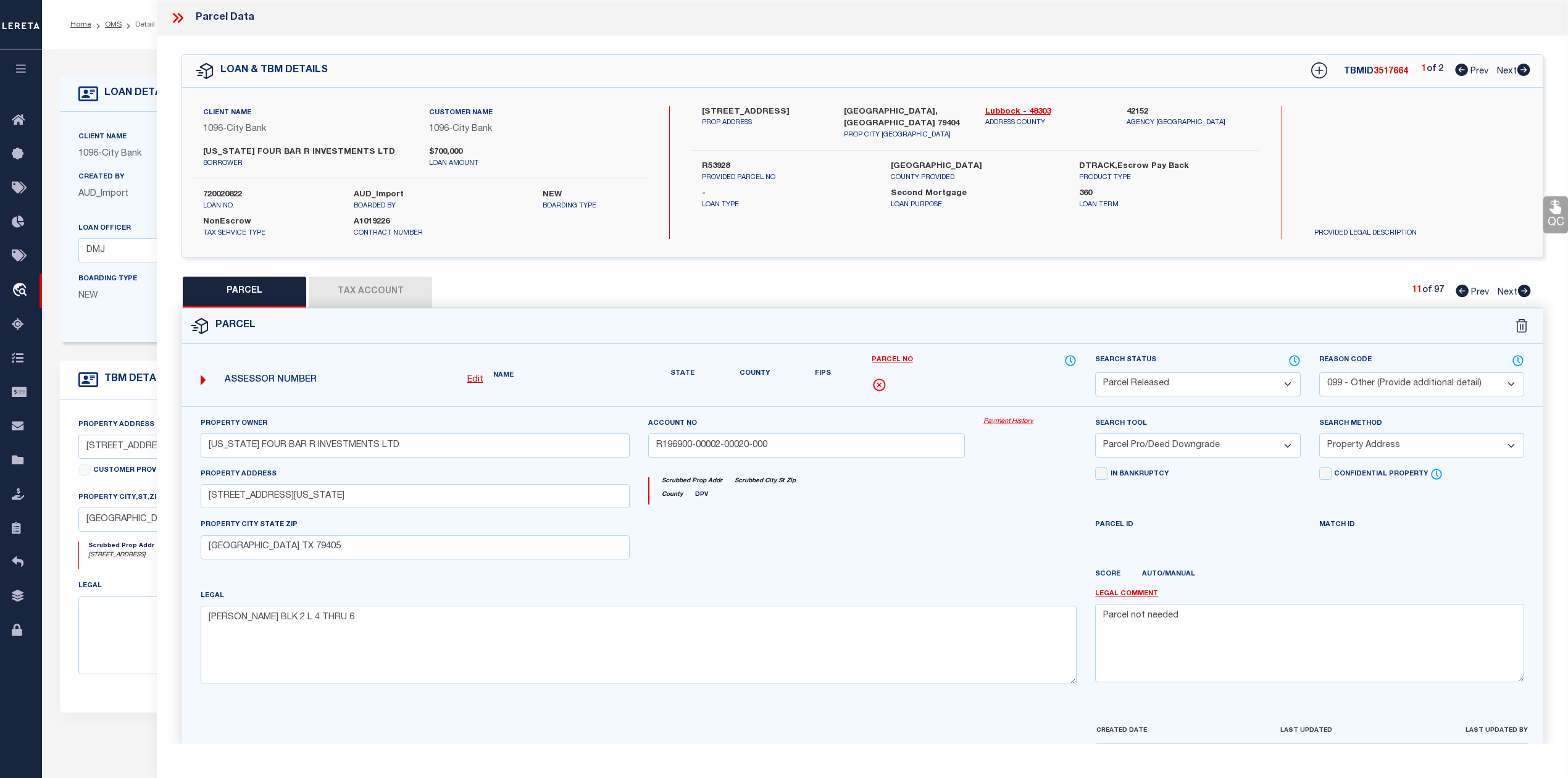
click at [1529, 291] on icon at bounding box center [1524, 290] width 13 height 13
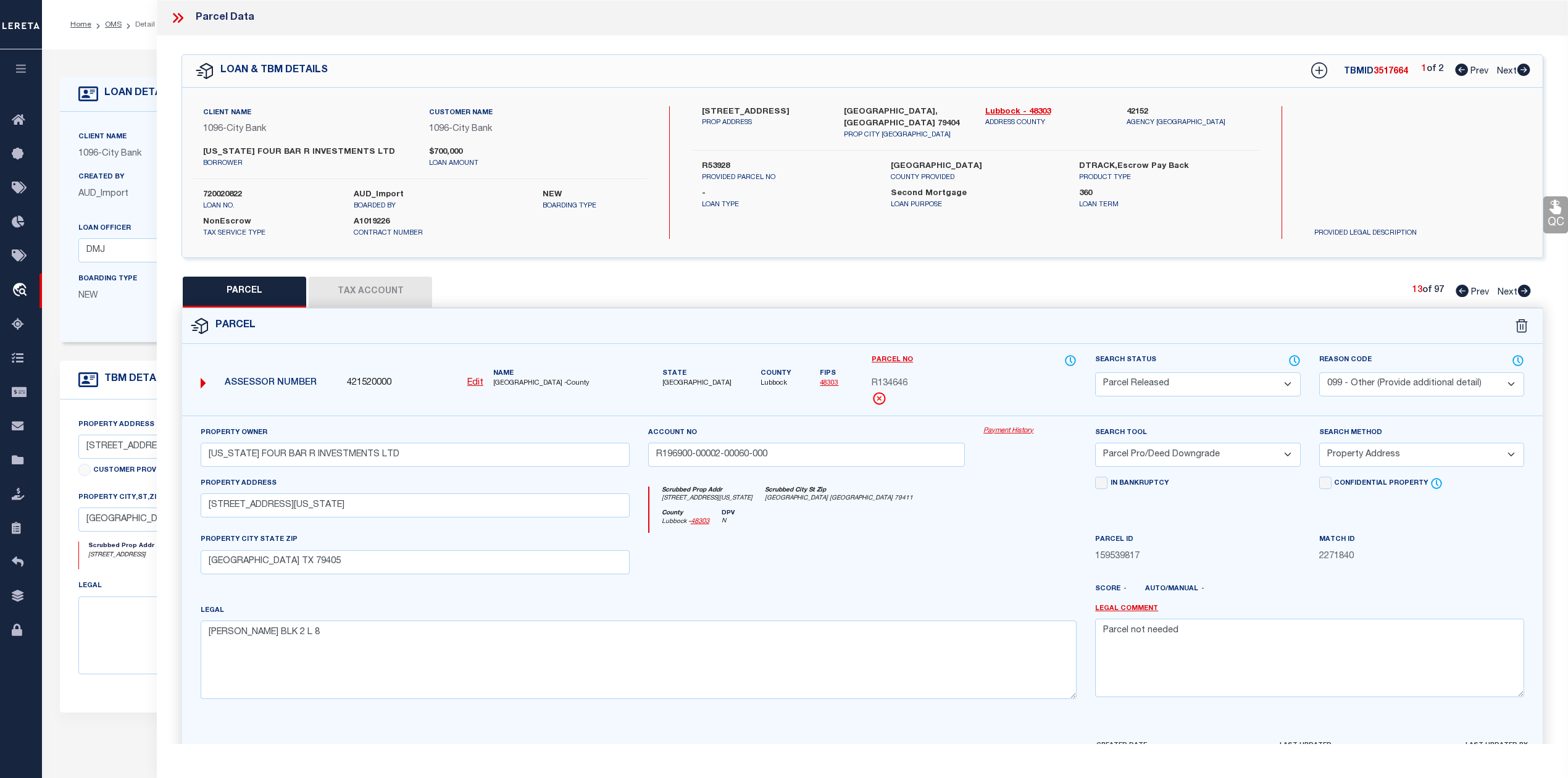
click at [1529, 291] on icon at bounding box center [1524, 290] width 13 height 13
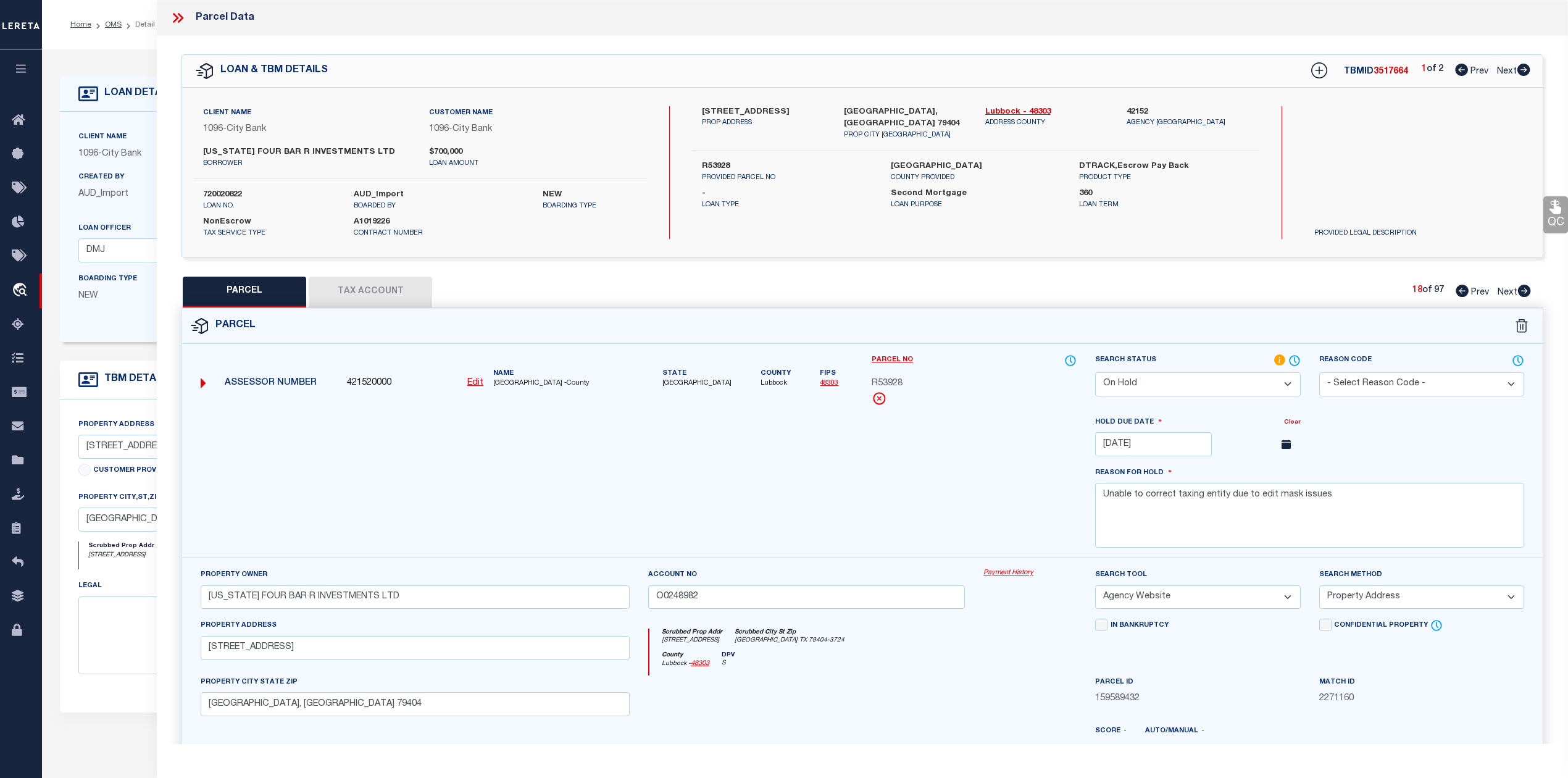
click at [1529, 291] on icon at bounding box center [1524, 290] width 13 height 13
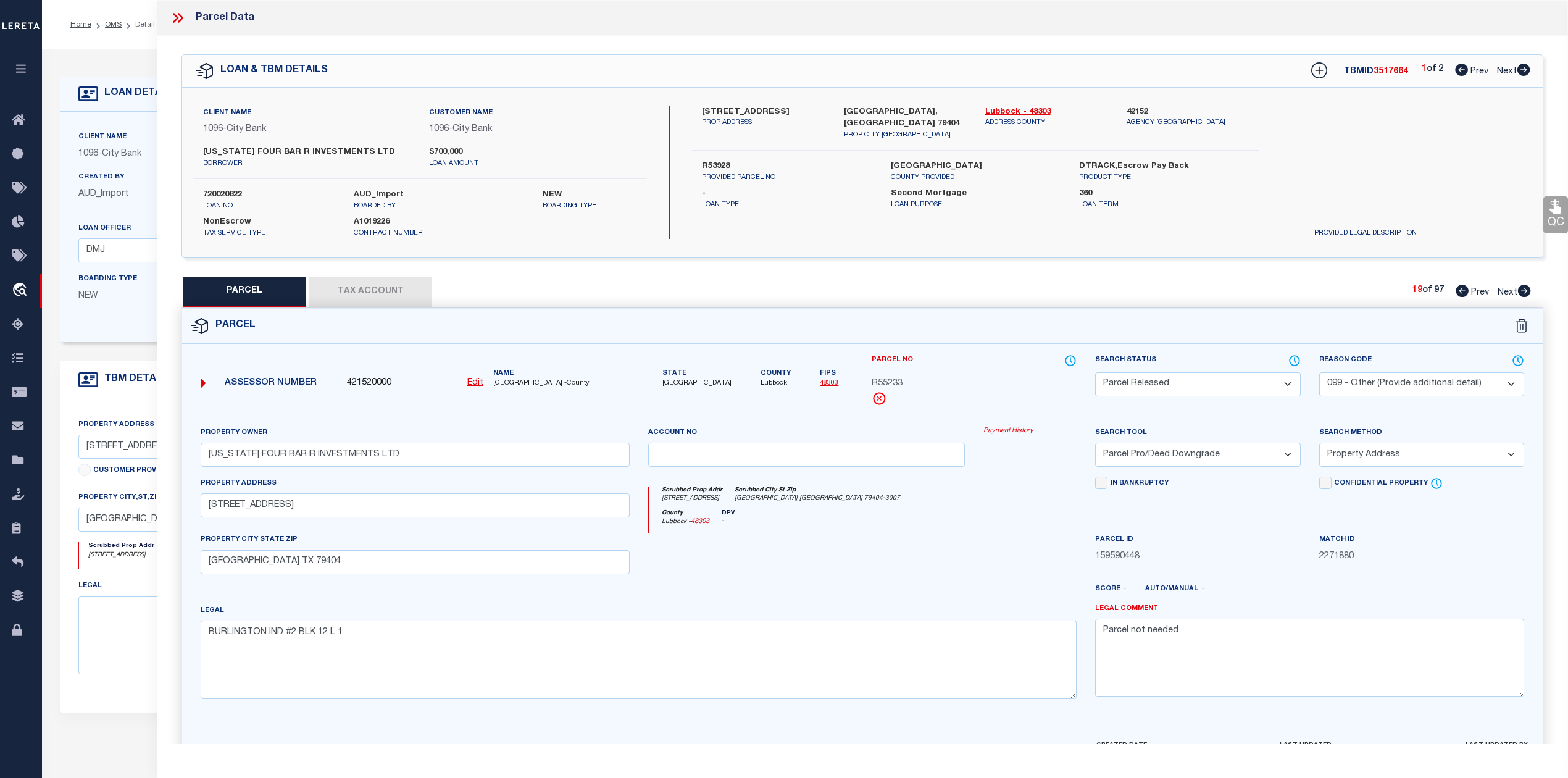
click at [1529, 291] on icon at bounding box center [1524, 290] width 13 height 13
click at [1467, 290] on link "Prev" at bounding box center [1475, 290] width 39 height 9
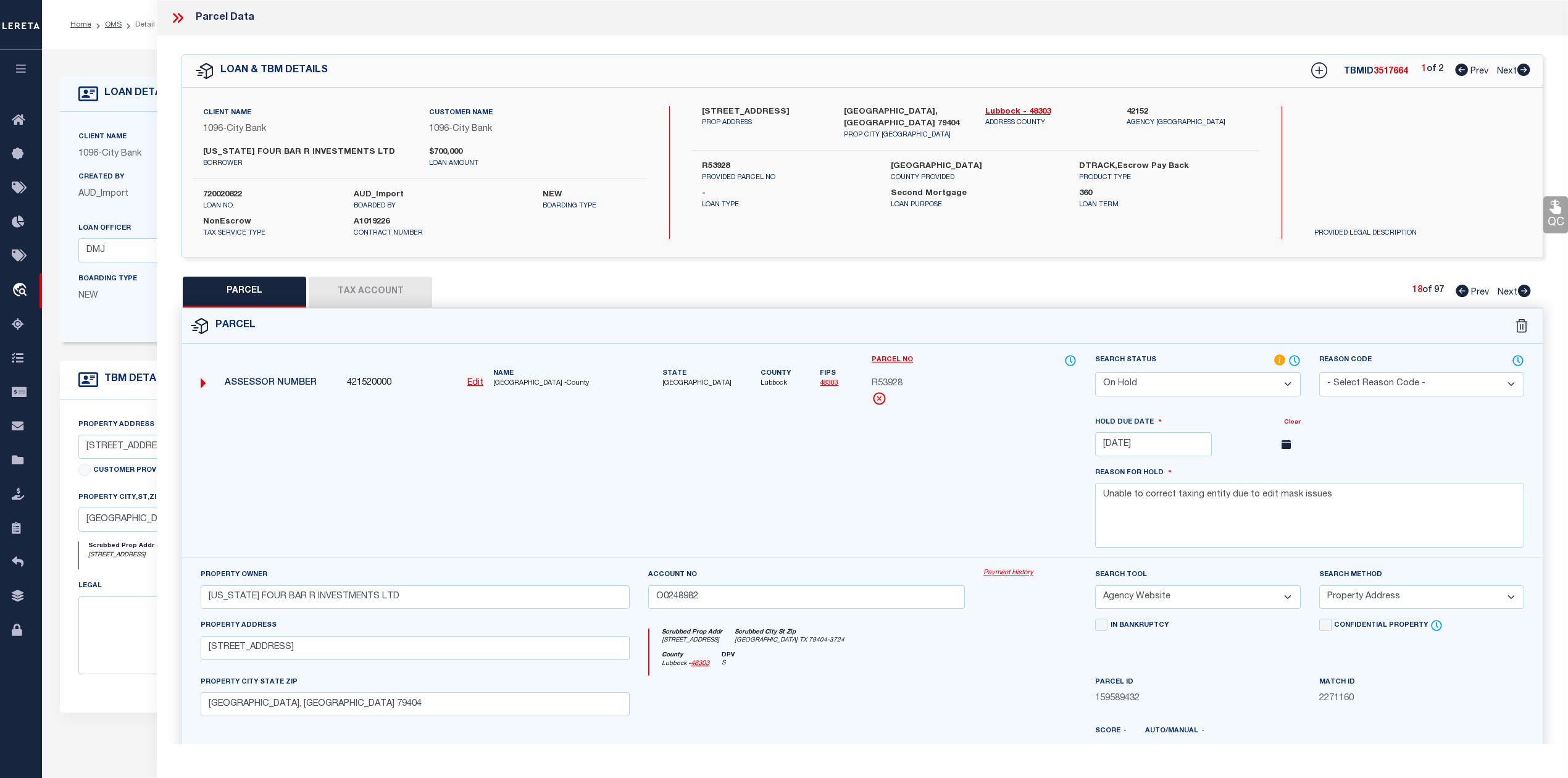
click at [816, 287] on div "PARCEL Tax Account 18 of 97 Prev Next" at bounding box center [862, 292] width 1362 height 31
click at [1115, 290] on div "PARCEL Tax Account 18 of 97 Prev Next" at bounding box center [862, 292] width 1362 height 31
click at [1522, 69] on icon at bounding box center [1524, 69] width 13 height 13
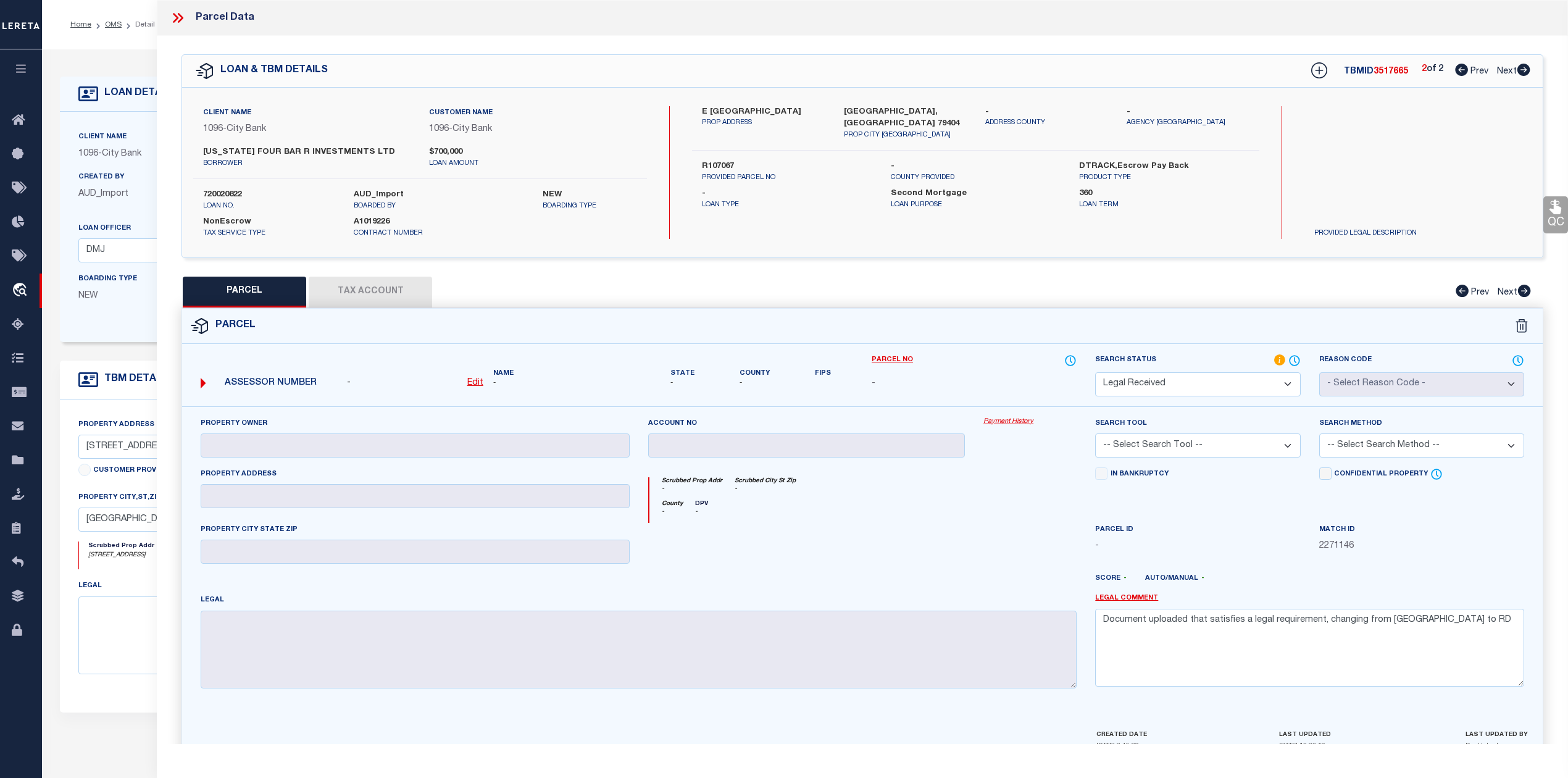
click at [722, 160] on label "R107067" at bounding box center [787, 166] width 170 height 13
copy label "R107067"
click at [939, 509] on div "County - DPV -" at bounding box center [863, 511] width 428 height 23
click at [841, 587] on div at bounding box center [918, 583] width 336 height 20
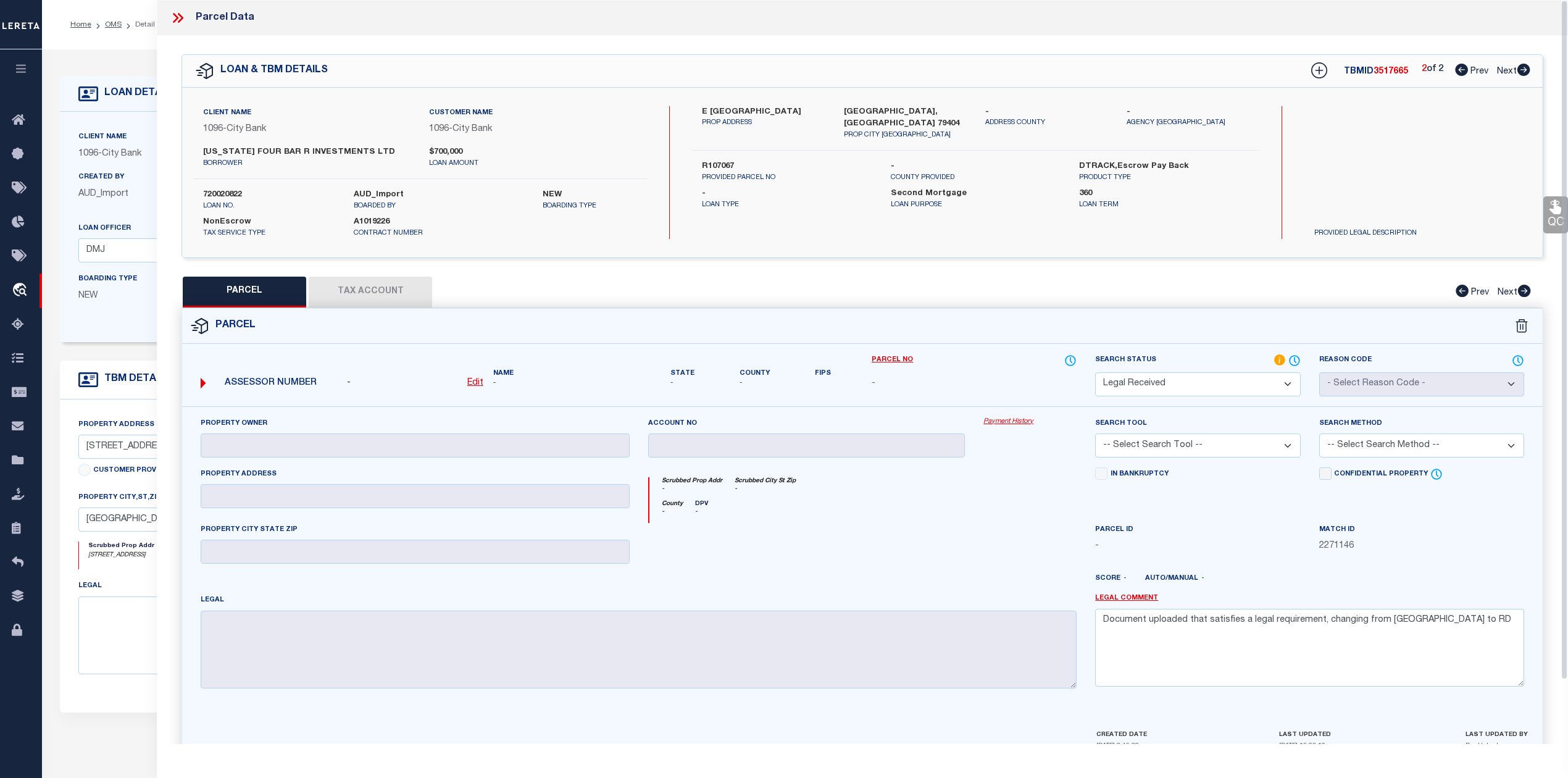
click at [1008, 542] on div at bounding box center [1029, 548] width 112 height 51
click at [480, 381] on u "Edit" at bounding box center [475, 383] width 16 height 9
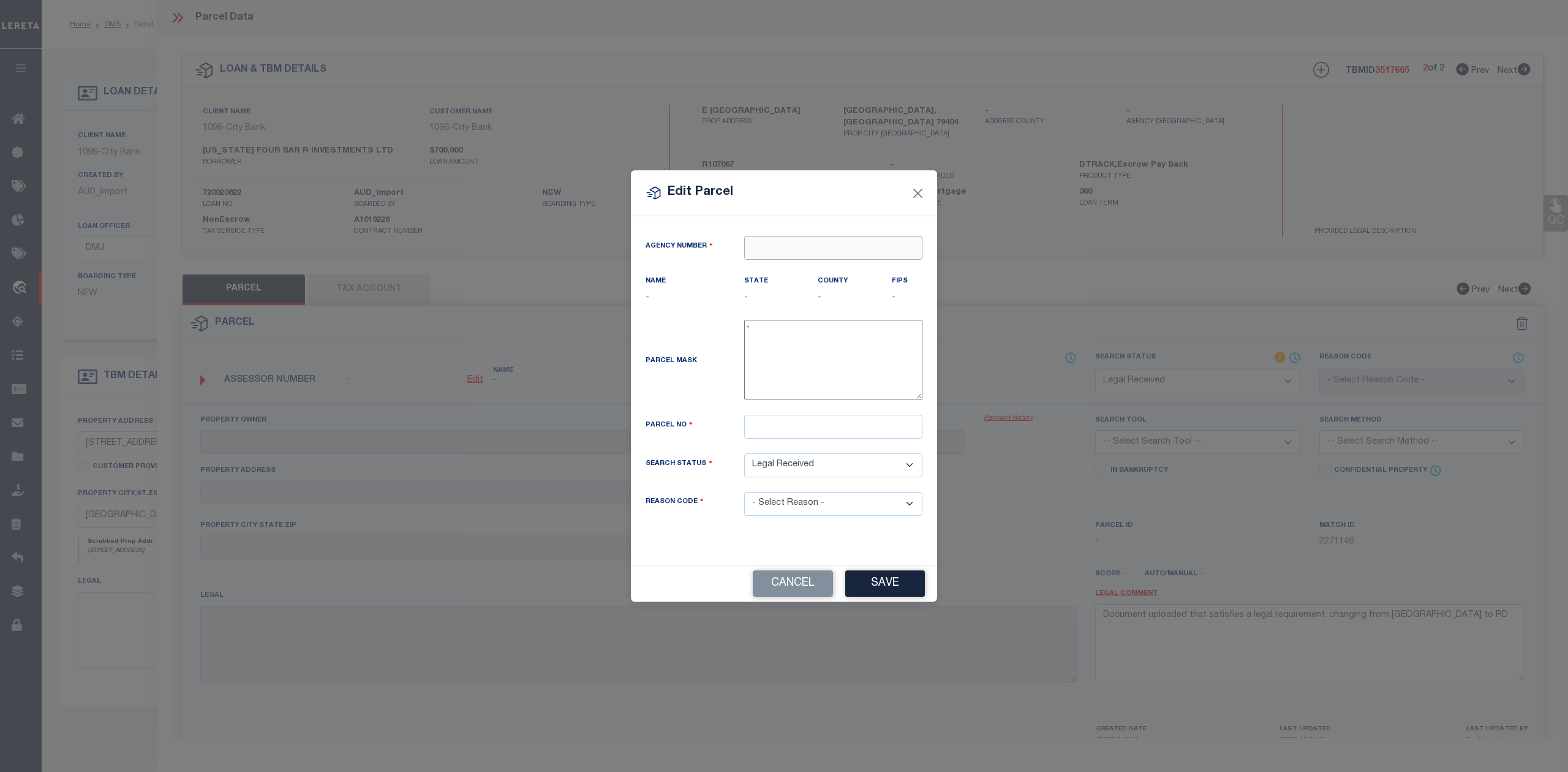
click at [776, 248] on input "text" at bounding box center [833, 248] width 178 height 24
click at [911, 190] on button "Close" at bounding box center [919, 193] width 16 height 16
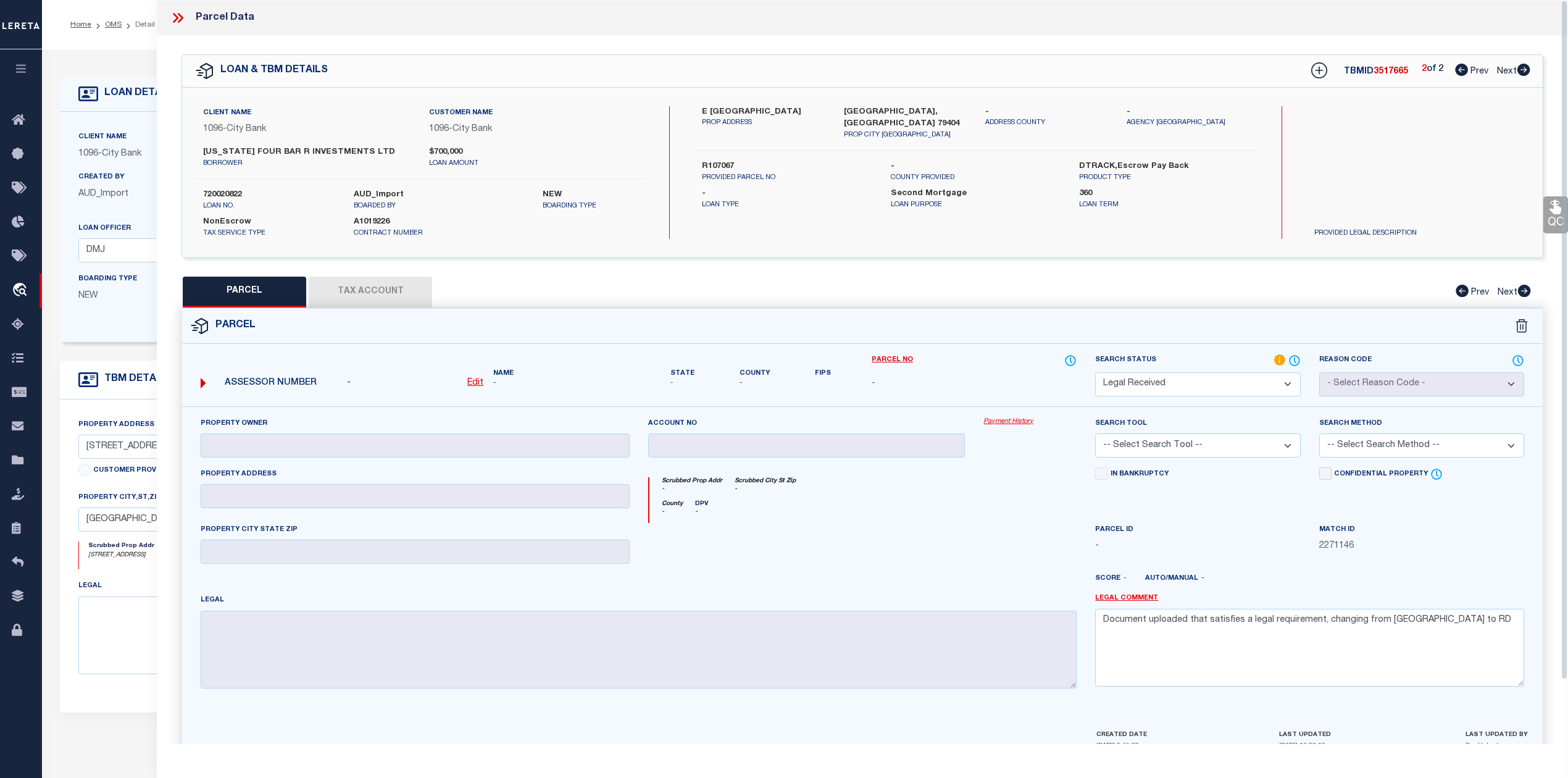
click at [1201, 222] on div "E 58TH ST PROP ADDRESS LUBBOCK, TX 79404 PROP CITY ST ZIP - ADDRESS COUNTY - Ag…" at bounding box center [975, 173] width 567 height 133
click at [1455, 76] on icon at bounding box center [1462, 69] width 13 height 13
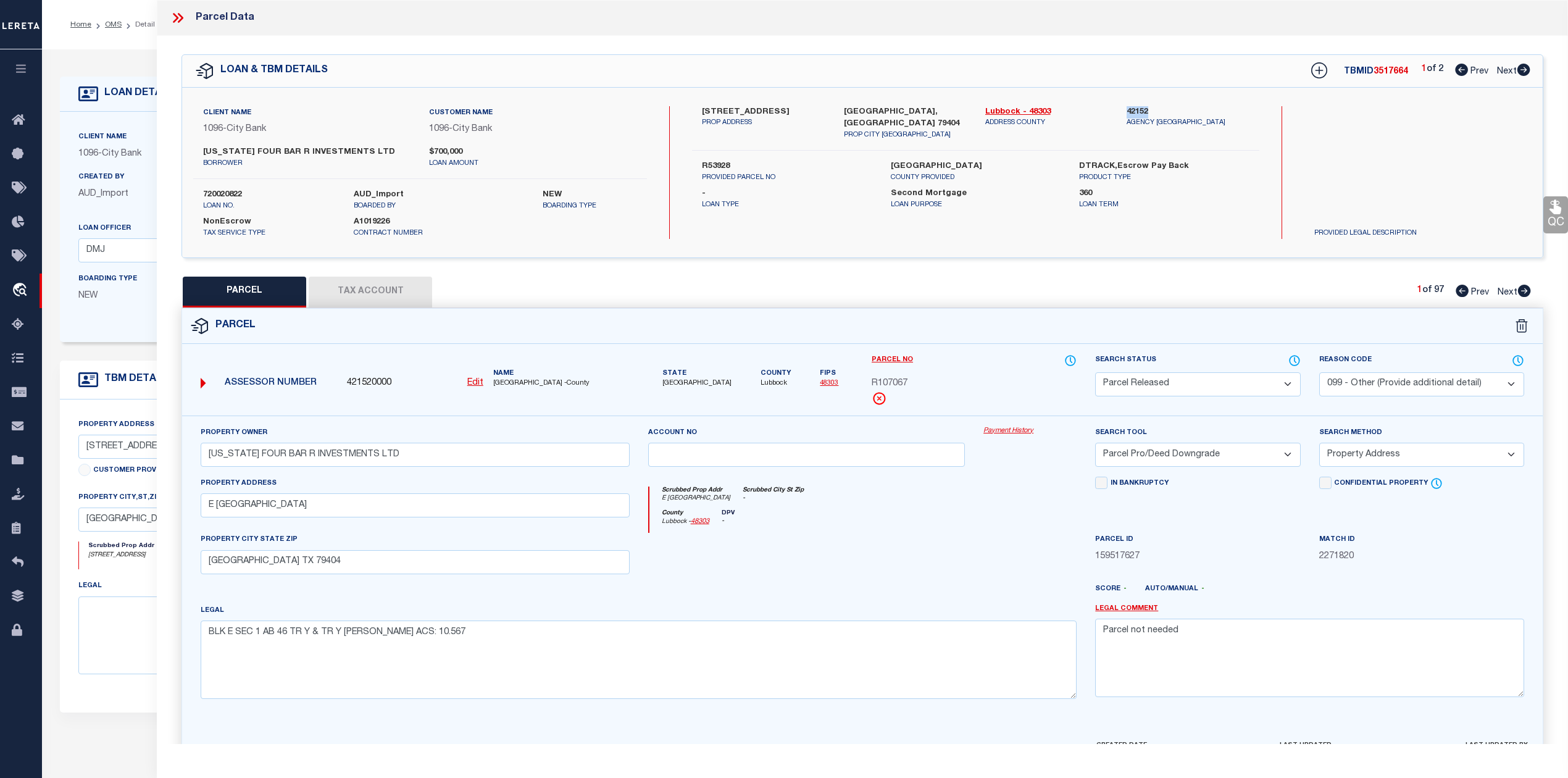
drag, startPoint x: 1125, startPoint y: 112, endPoint x: 1159, endPoint y: 115, distance: 34.1
click at [1159, 115] on div "42152 Agency State County" at bounding box center [1187, 123] width 141 height 35
copy label "42152"
click at [1492, 124] on div "Search by Legal Customer Access to Client Imaging System" at bounding box center [1417, 173] width 227 height 133
click at [1524, 74] on icon at bounding box center [1524, 69] width 13 height 13
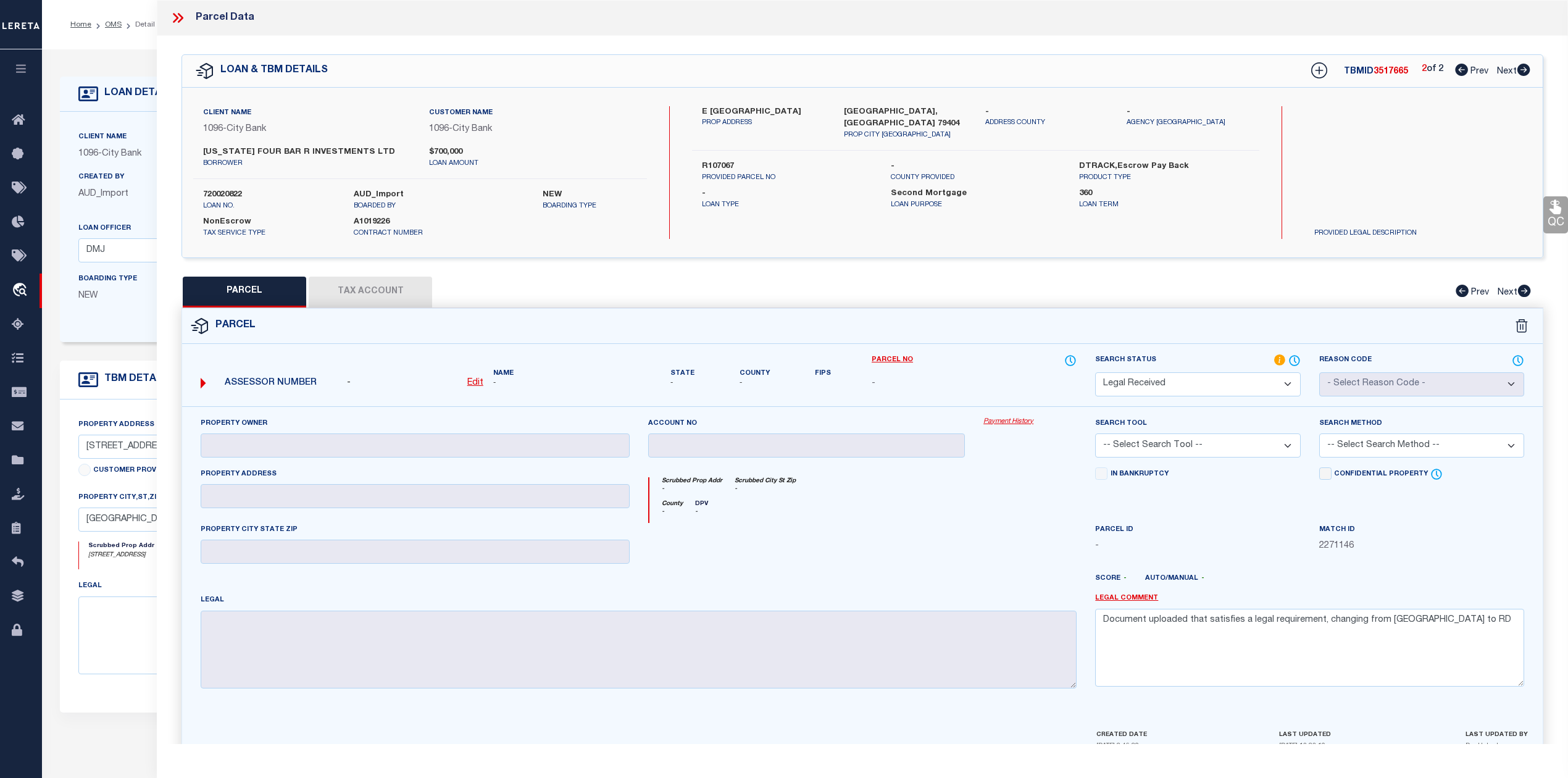
click at [474, 386] on u "Edit" at bounding box center [475, 383] width 16 height 9
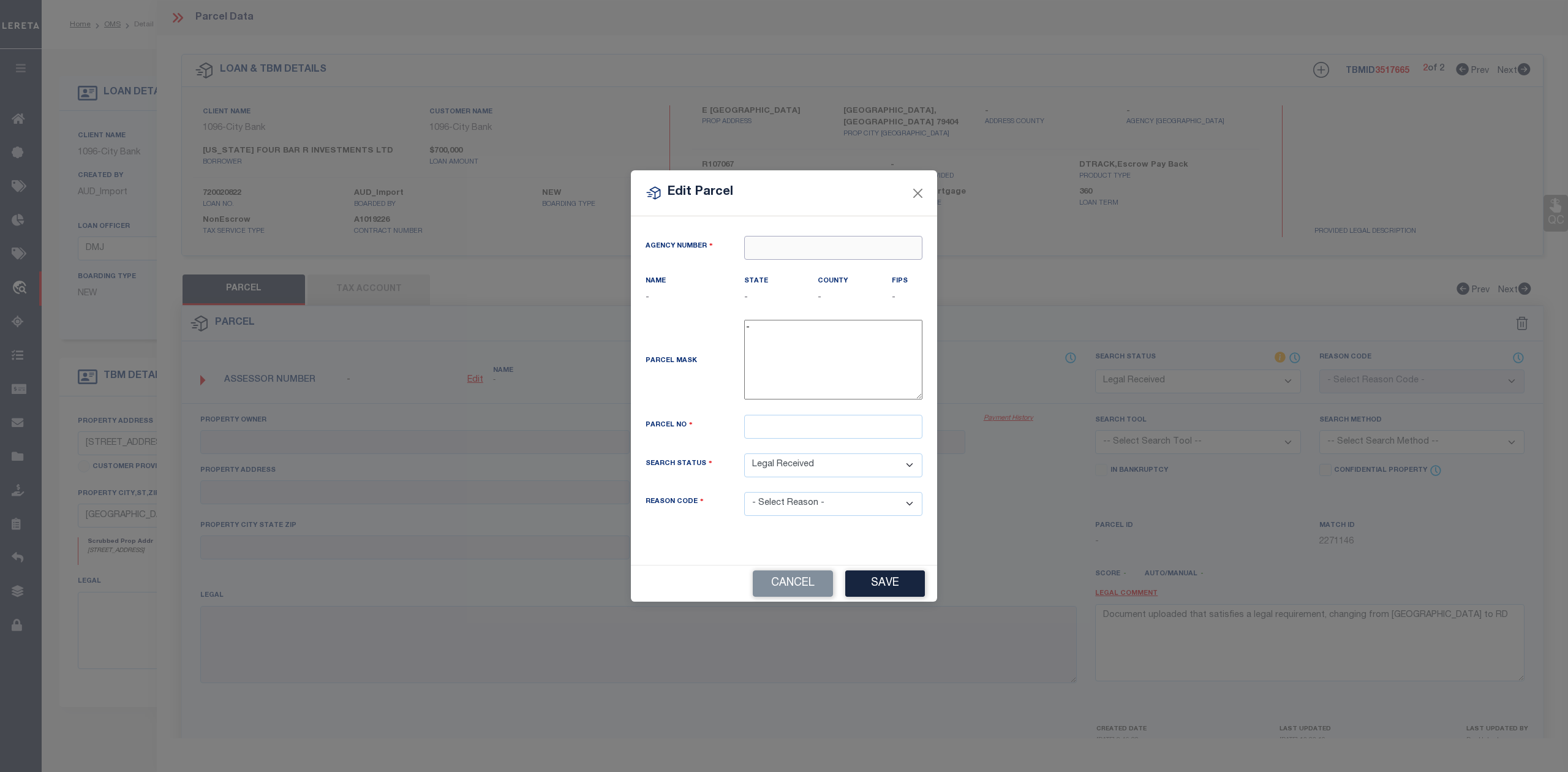
click at [794, 246] on input "text" at bounding box center [833, 248] width 178 height 24
paste input "42152"
click at [803, 268] on div "421520000 : LUBBOCK COUNTY" at bounding box center [833, 276] width 177 height 35
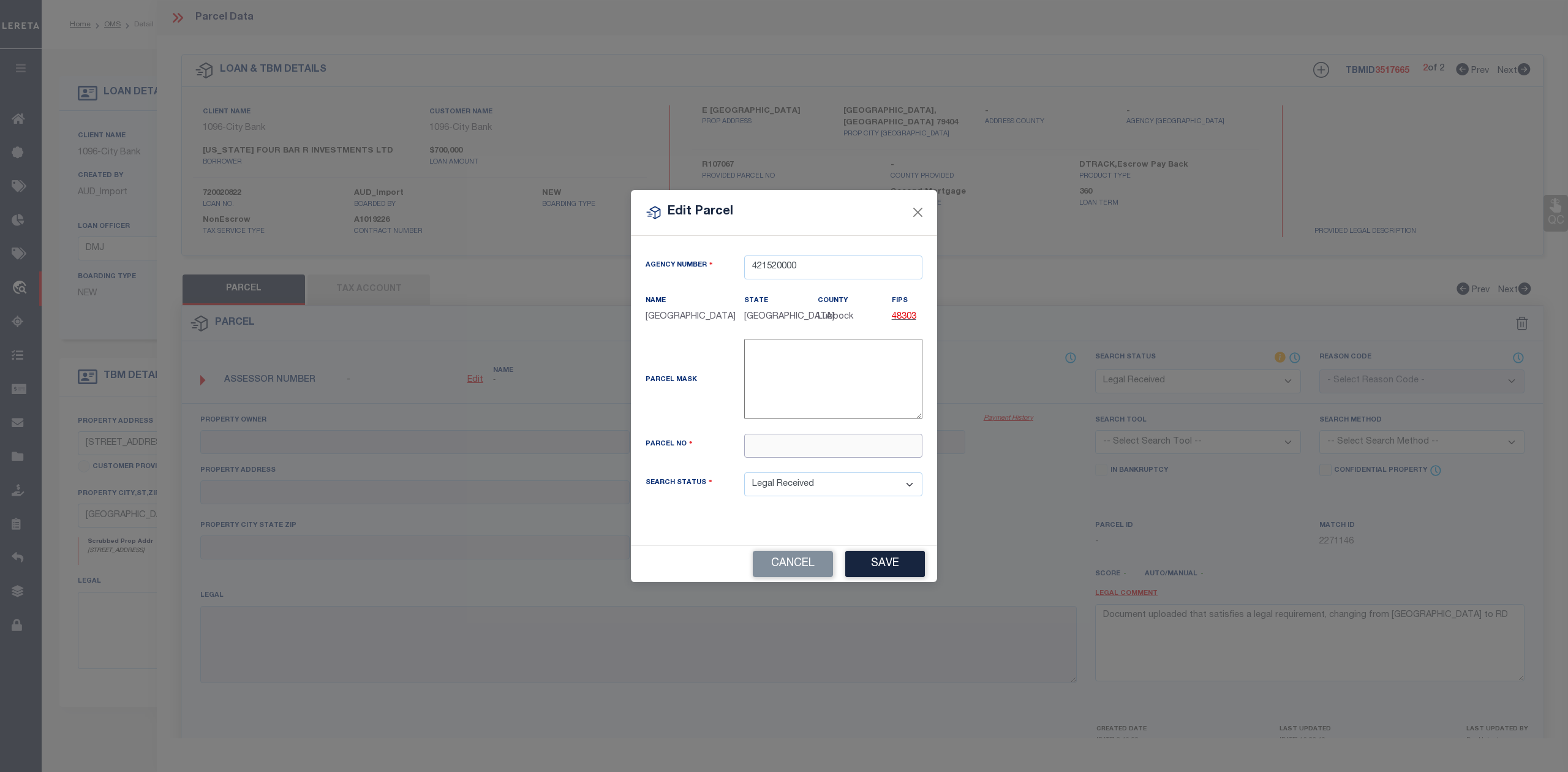
click at [873, 449] on input "text" at bounding box center [833, 446] width 178 height 24
paste input "R107067"
click at [707, 412] on div "Parcel Mask -" at bounding box center [784, 381] width 295 height 85
click at [883, 568] on button "Save" at bounding box center [885, 564] width 80 height 26
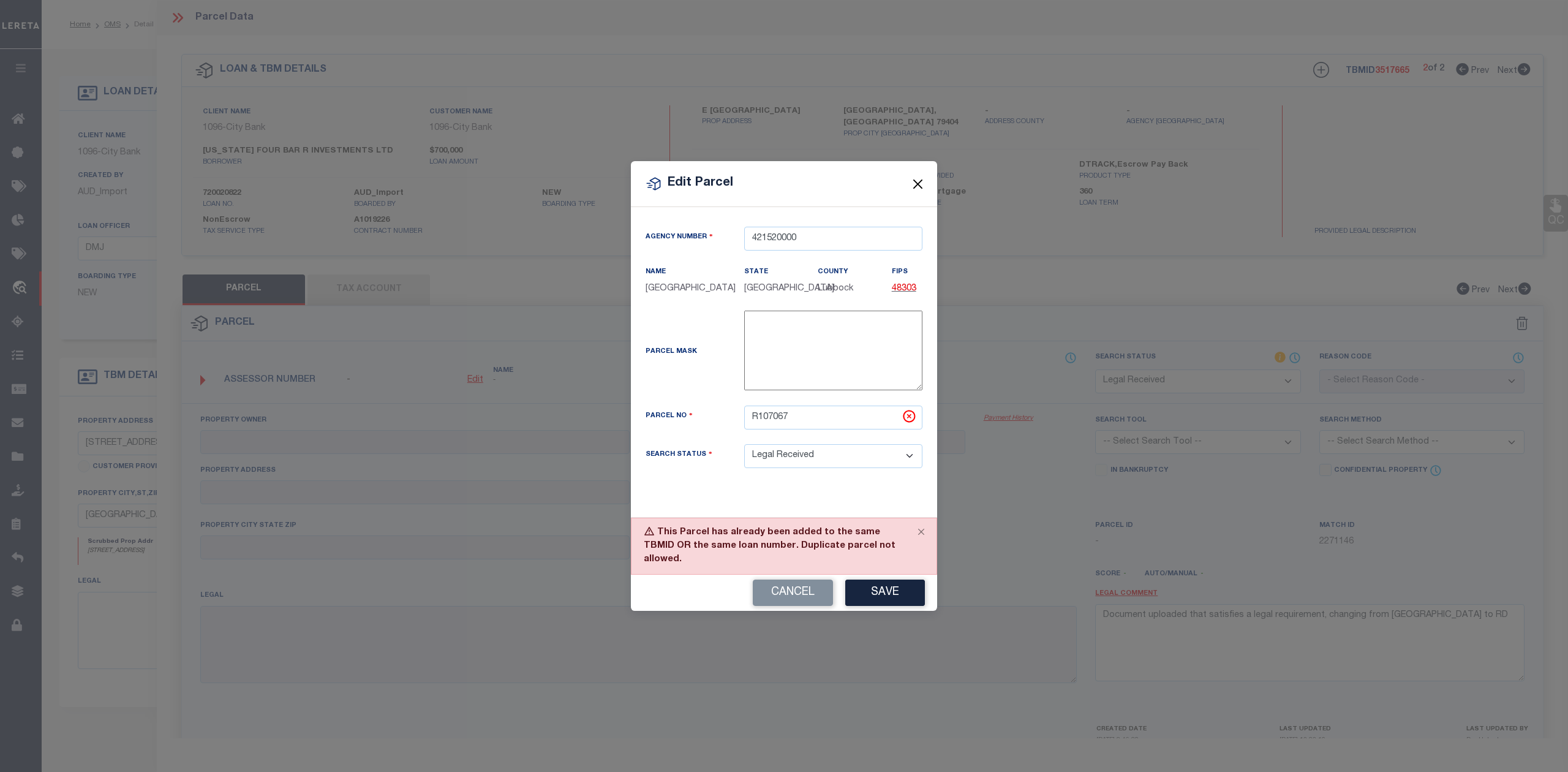
click at [914, 188] on button "Close" at bounding box center [919, 184] width 16 height 16
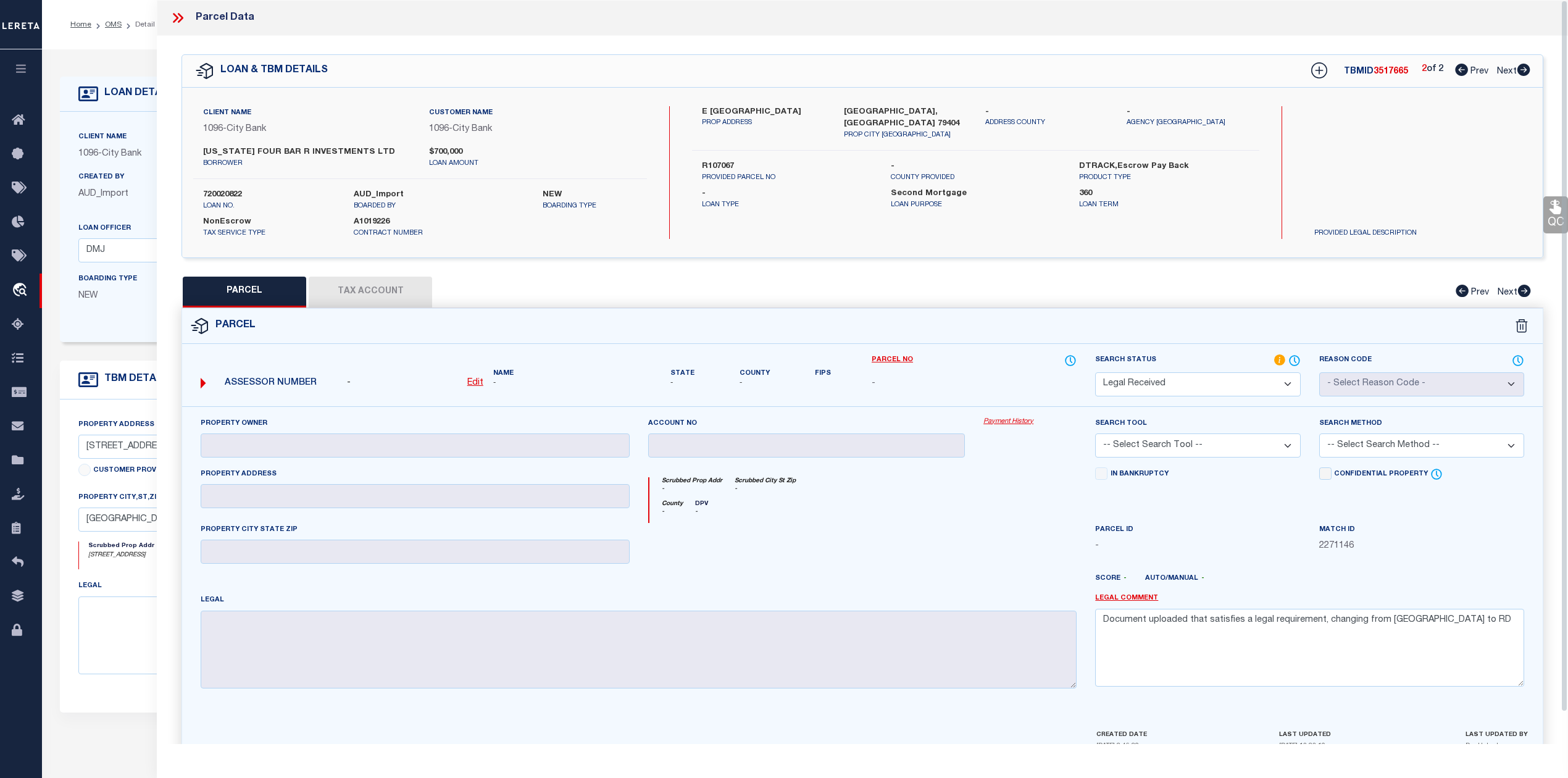
click at [949, 558] on div at bounding box center [807, 548] width 336 height 51
click at [1012, 523] on div "County - DPV -" at bounding box center [863, 511] width 428 height 23
click at [1312, 75] on icon at bounding box center [1320, 70] width 16 height 16
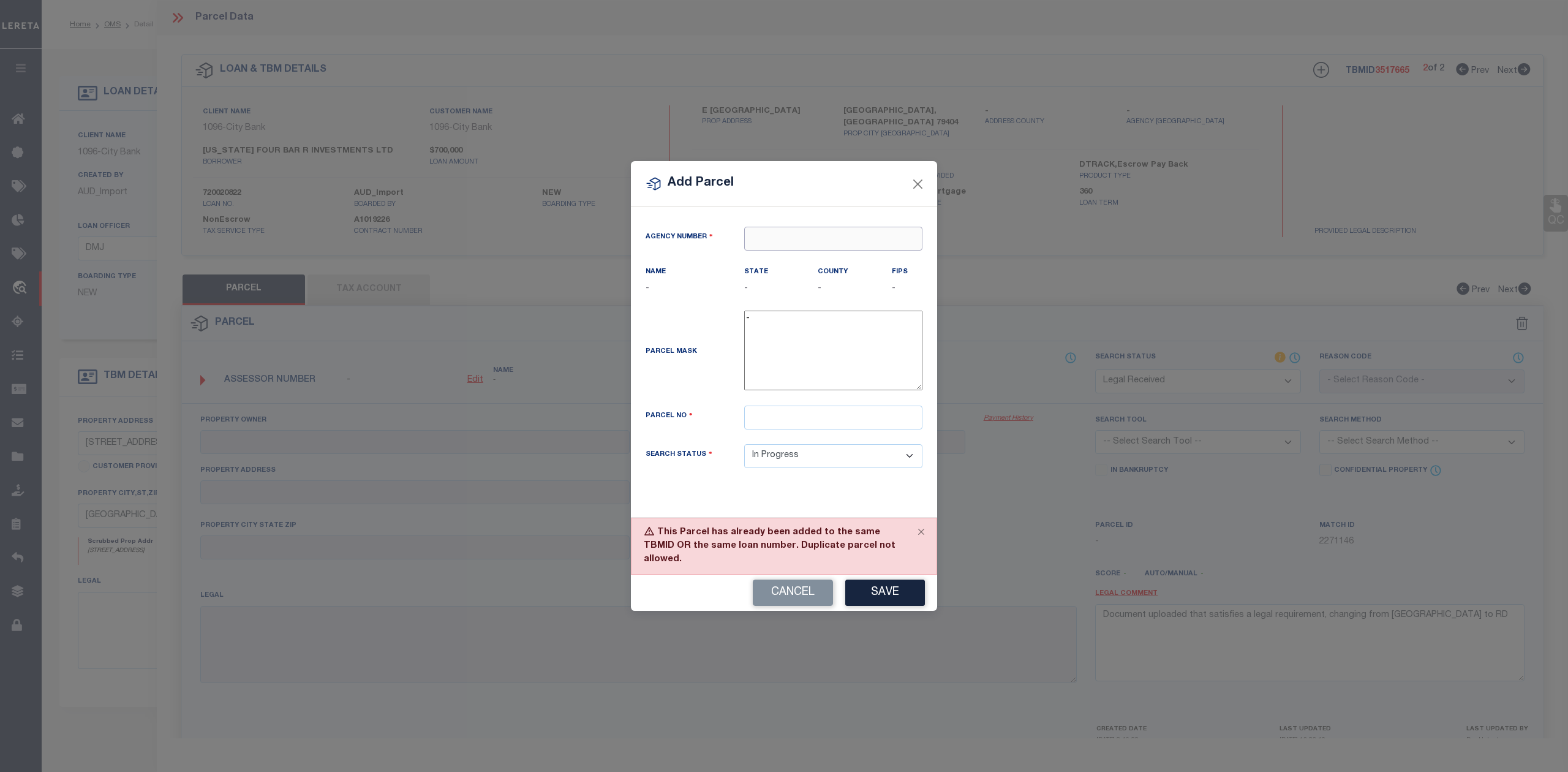
click at [781, 244] on input "text" at bounding box center [833, 238] width 178 height 24
click at [801, 594] on button "Cancel" at bounding box center [792, 592] width 80 height 26
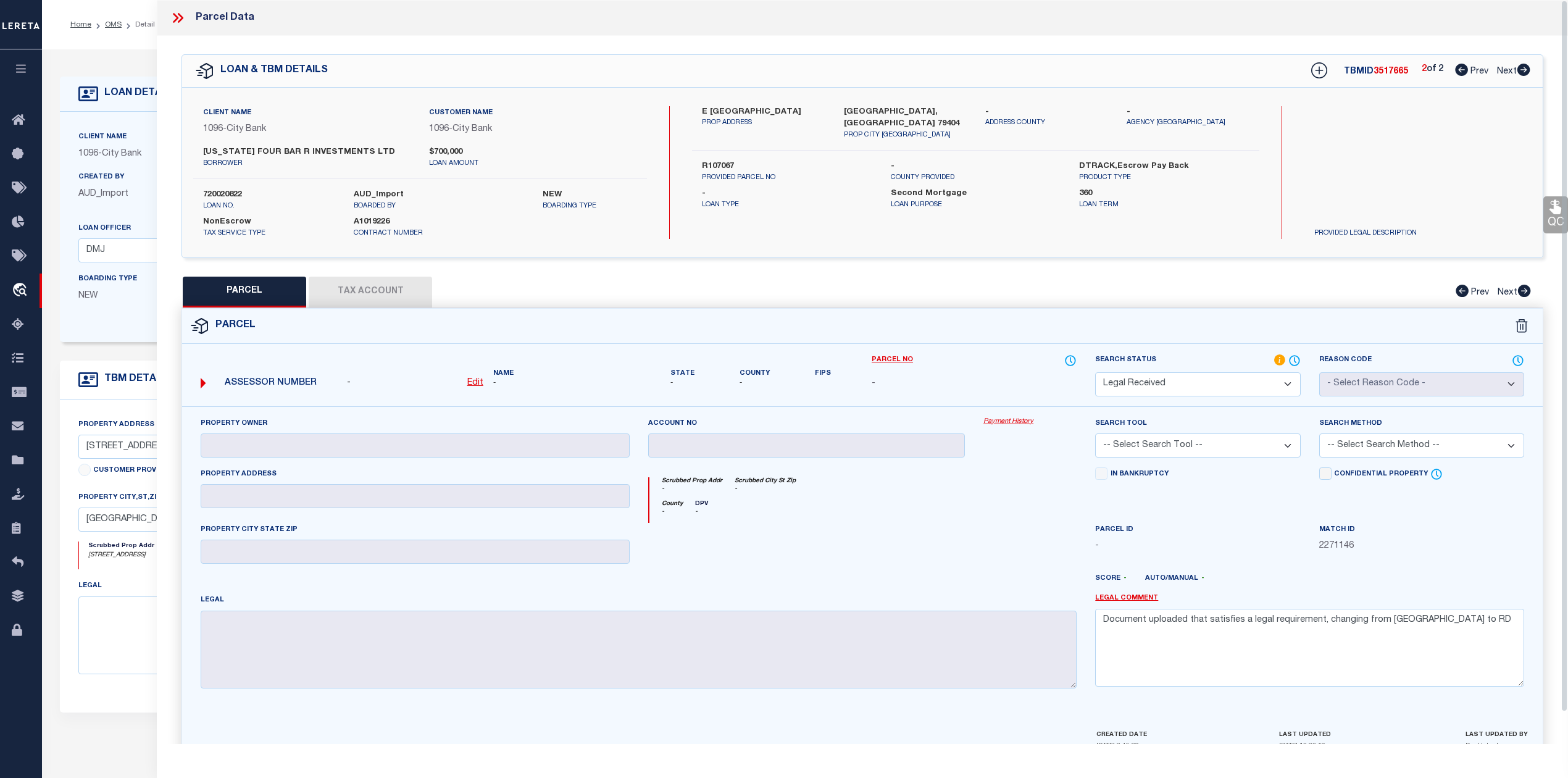
click at [869, 539] on div at bounding box center [807, 548] width 336 height 51
click at [887, 545] on div at bounding box center [807, 548] width 336 height 51
click at [1457, 69] on icon at bounding box center [1462, 69] width 13 height 13
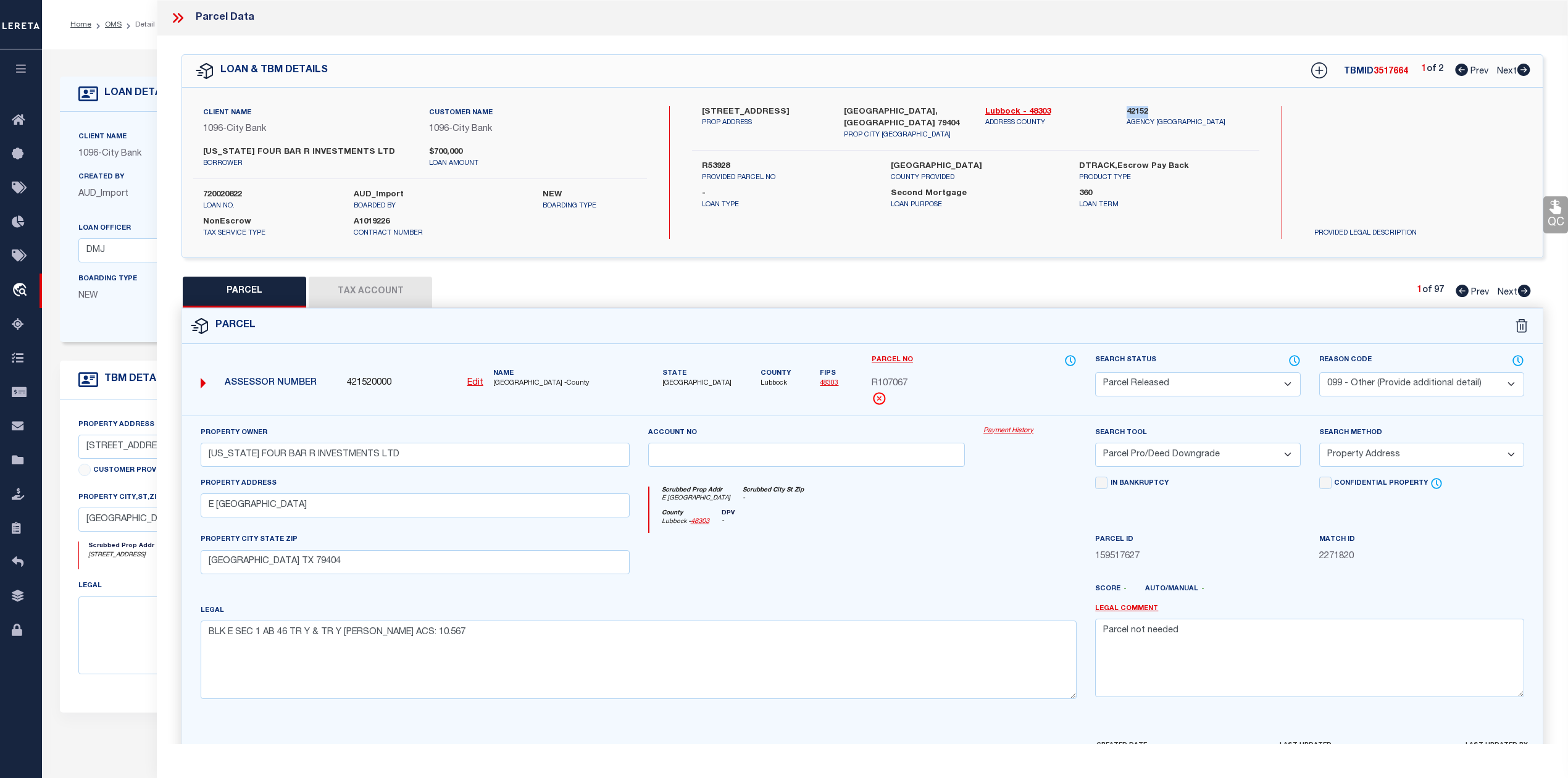
drag, startPoint x: 1128, startPoint y: 110, endPoint x: 1148, endPoint y: 111, distance: 20.0
click at [1148, 111] on label "42152" at bounding box center [1188, 112] width 123 height 13
copy label "42152"
click at [1250, 194] on div "360 Loan Term" at bounding box center [1164, 199] width 188 height 22
click at [1522, 69] on icon at bounding box center [1524, 69] width 13 height 13
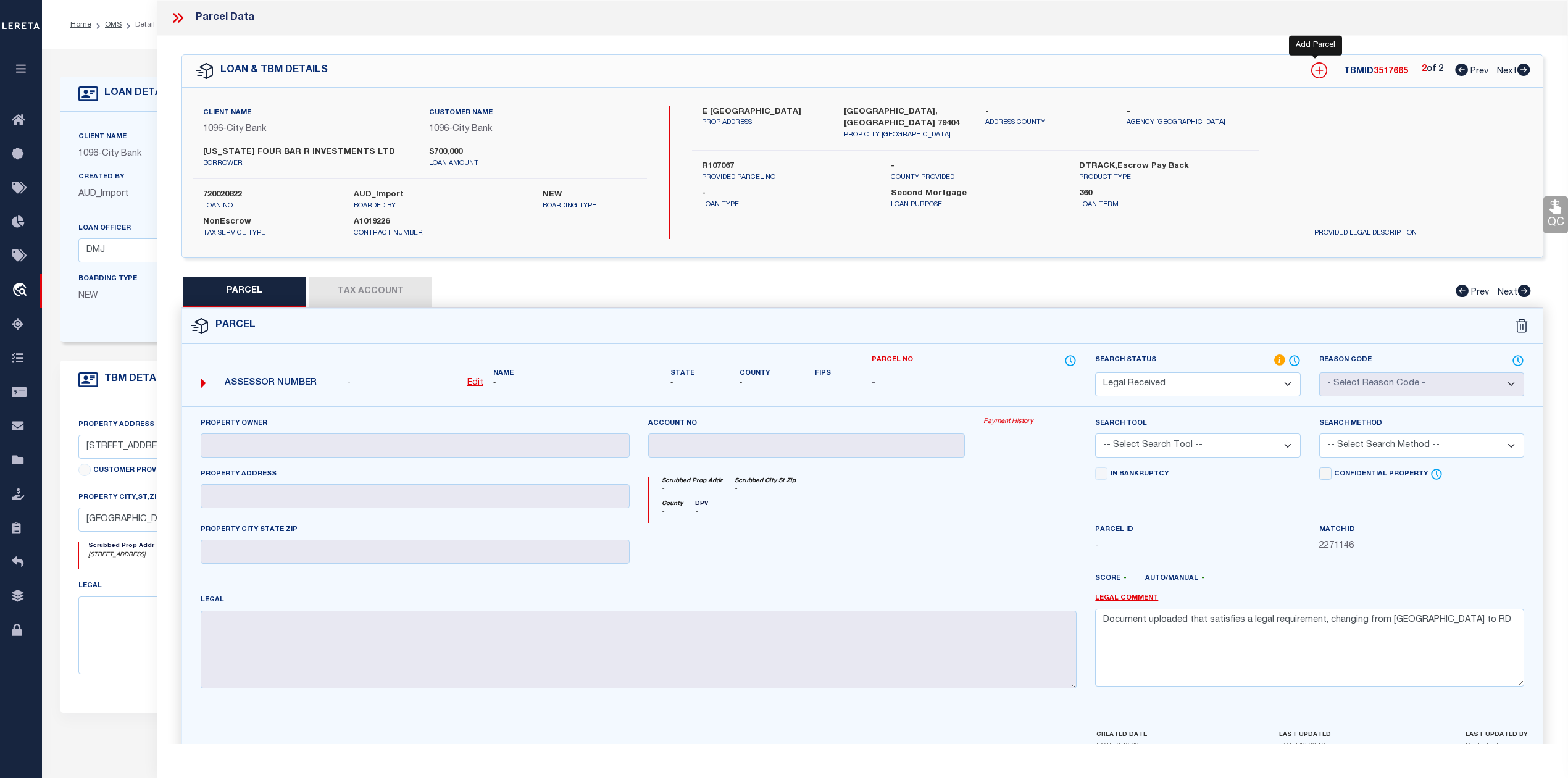
click at [1318, 77] on icon at bounding box center [1320, 70] width 16 height 16
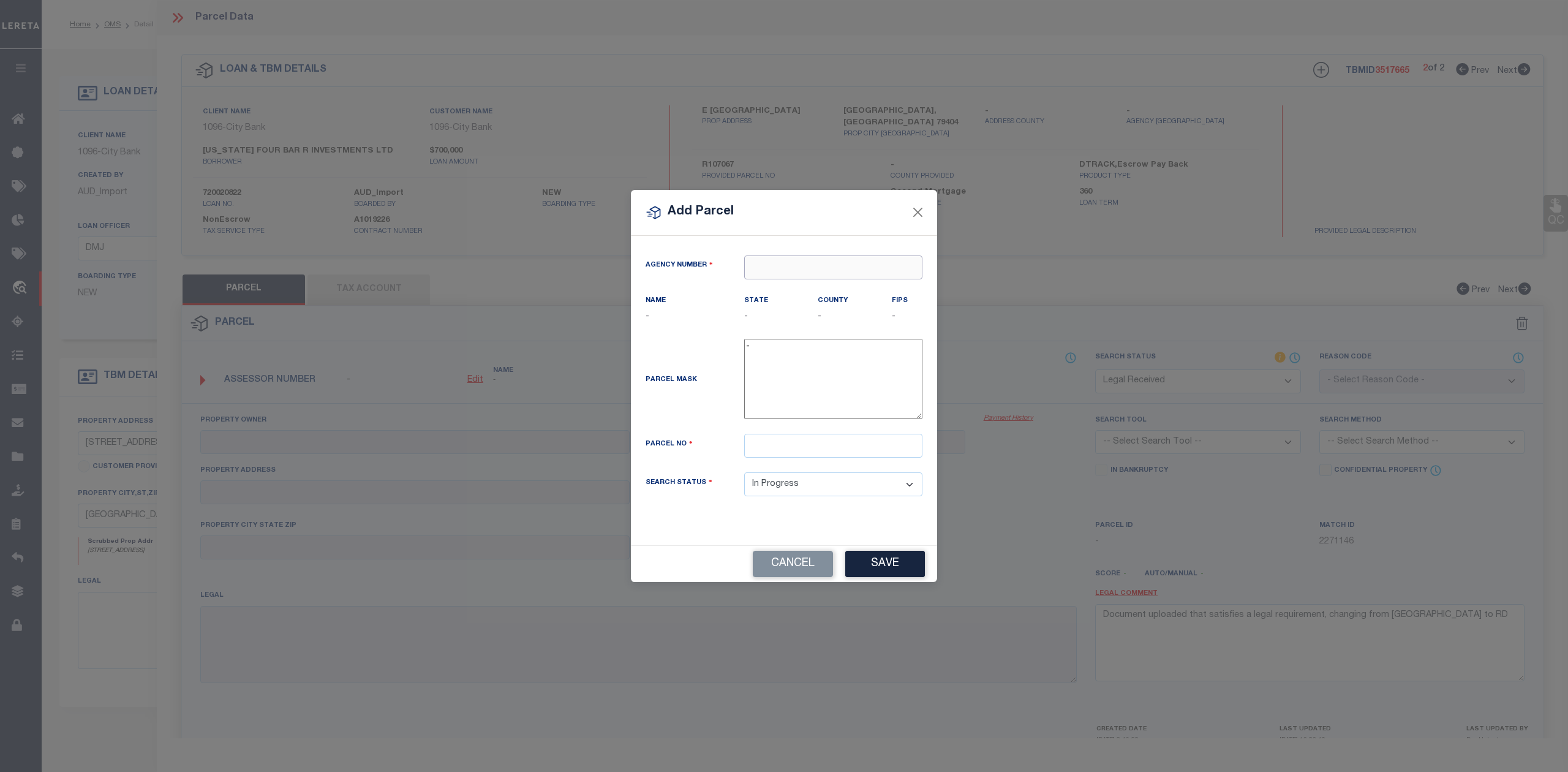
click at [797, 272] on input "text" at bounding box center [833, 267] width 178 height 24
paste input "42152"
click at [795, 293] on div "421520000 : LUBBOCK COUNTY" at bounding box center [833, 296] width 177 height 35
click at [814, 453] on input "text" at bounding box center [833, 446] width 178 height 24
paste input "R107067"
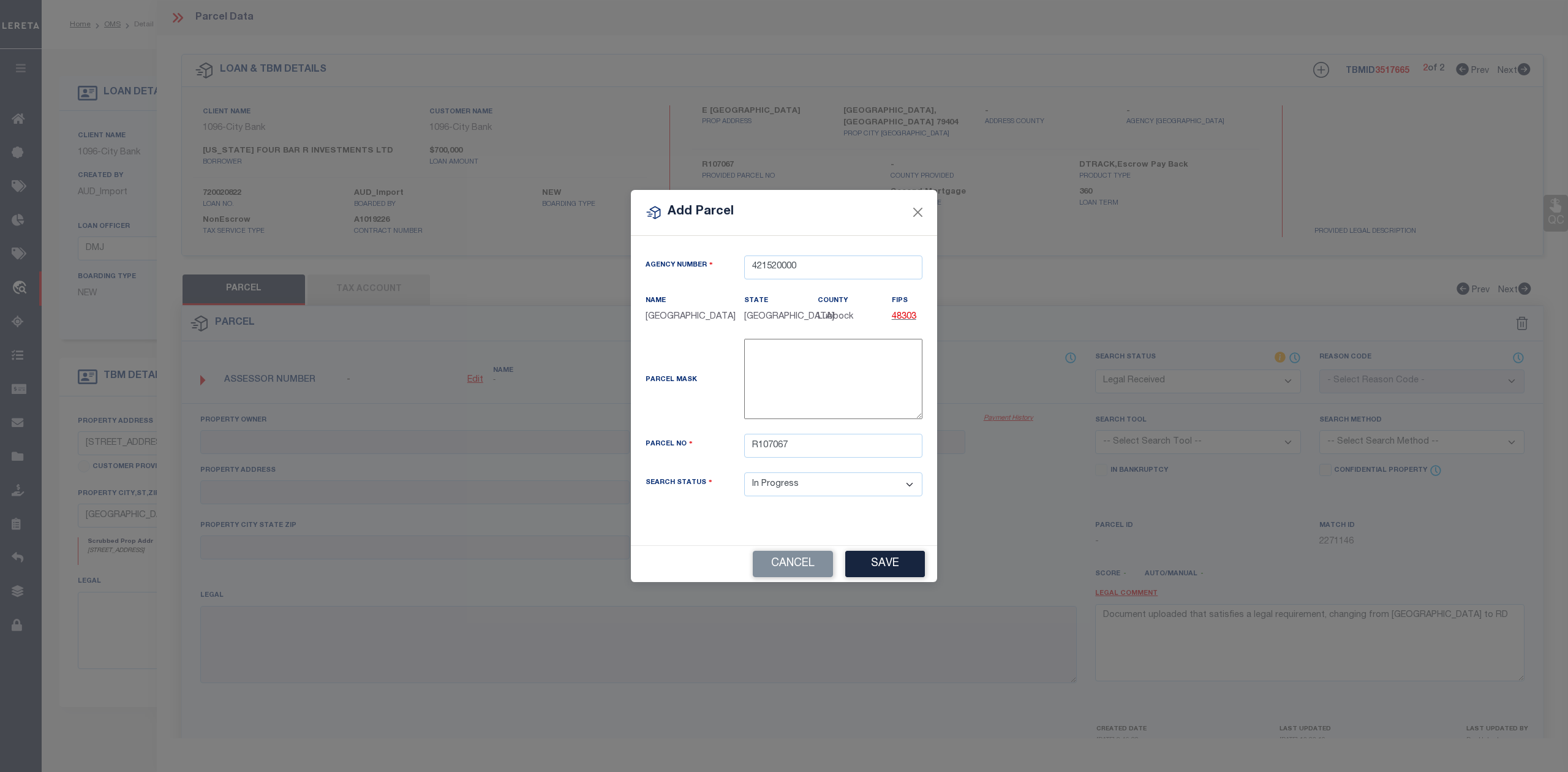
click at [701, 415] on div "Parcel Mask -" at bounding box center [784, 381] width 295 height 85
click at [876, 567] on button "Save" at bounding box center [885, 564] width 80 height 26
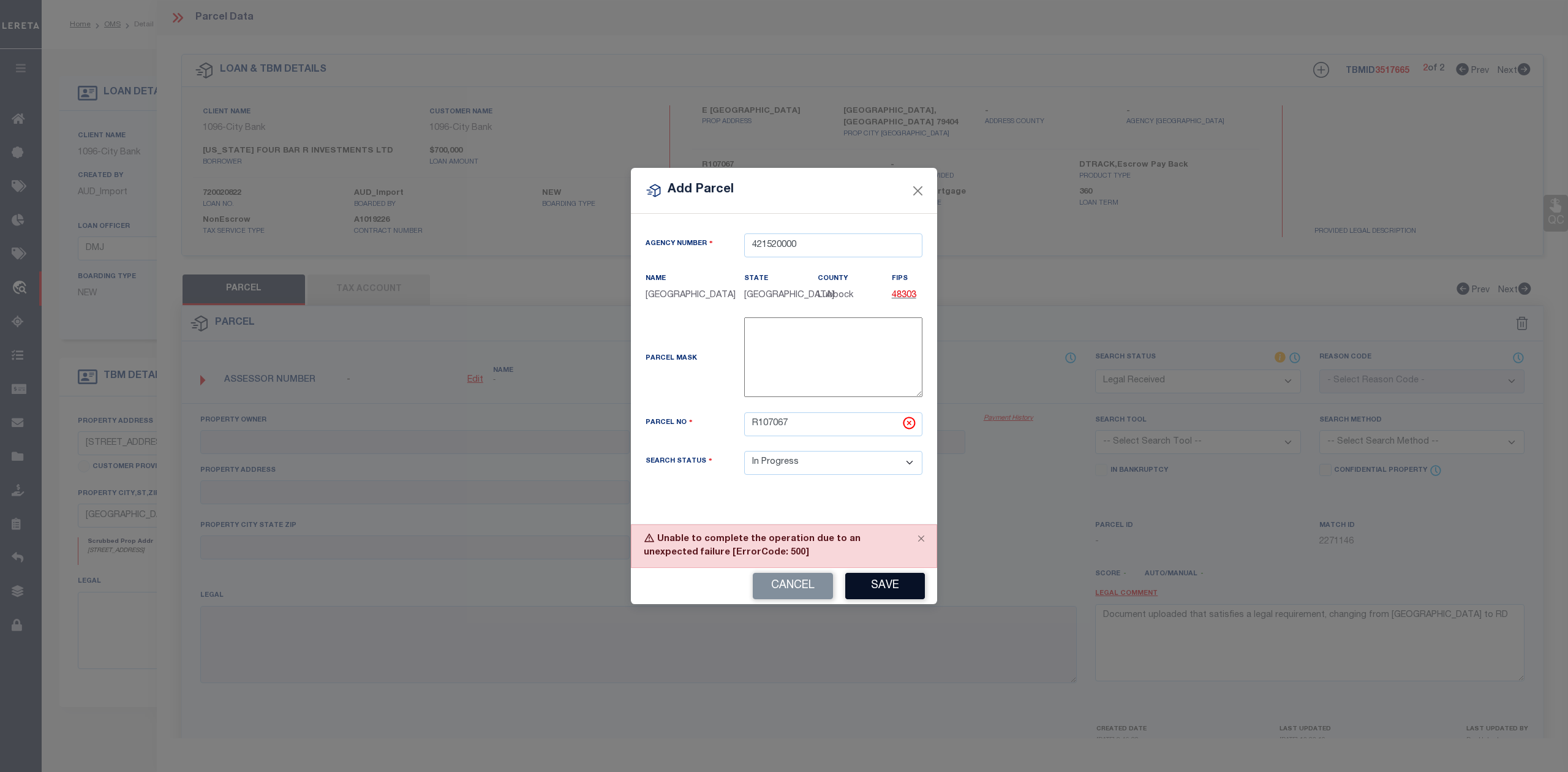
click at [884, 587] on button "Save" at bounding box center [885, 586] width 80 height 26
click at [801, 593] on button "Cancel" at bounding box center [792, 586] width 80 height 26
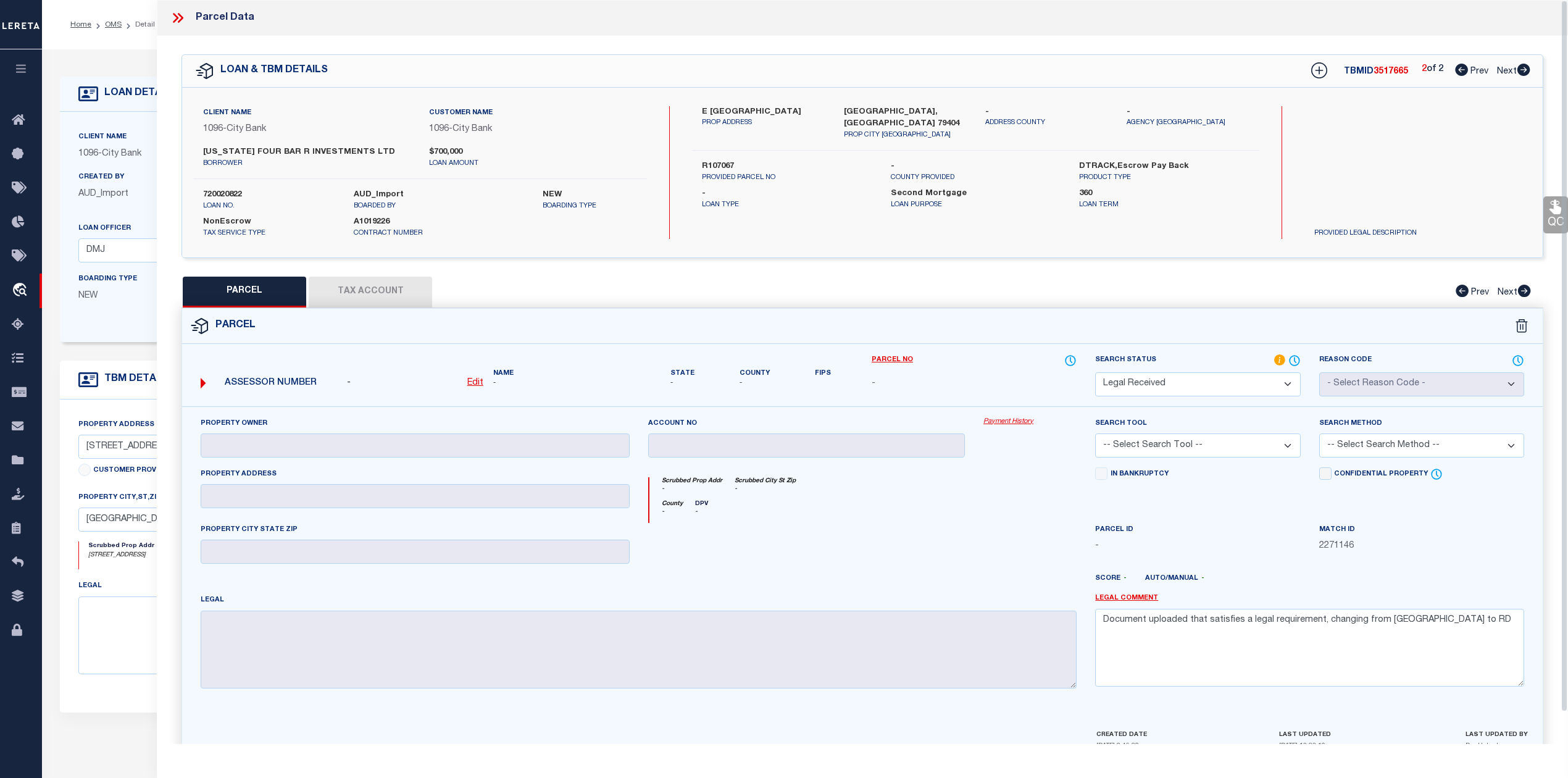
click at [899, 562] on div at bounding box center [807, 548] width 336 height 51
click at [1315, 77] on icon at bounding box center [1320, 70] width 16 height 16
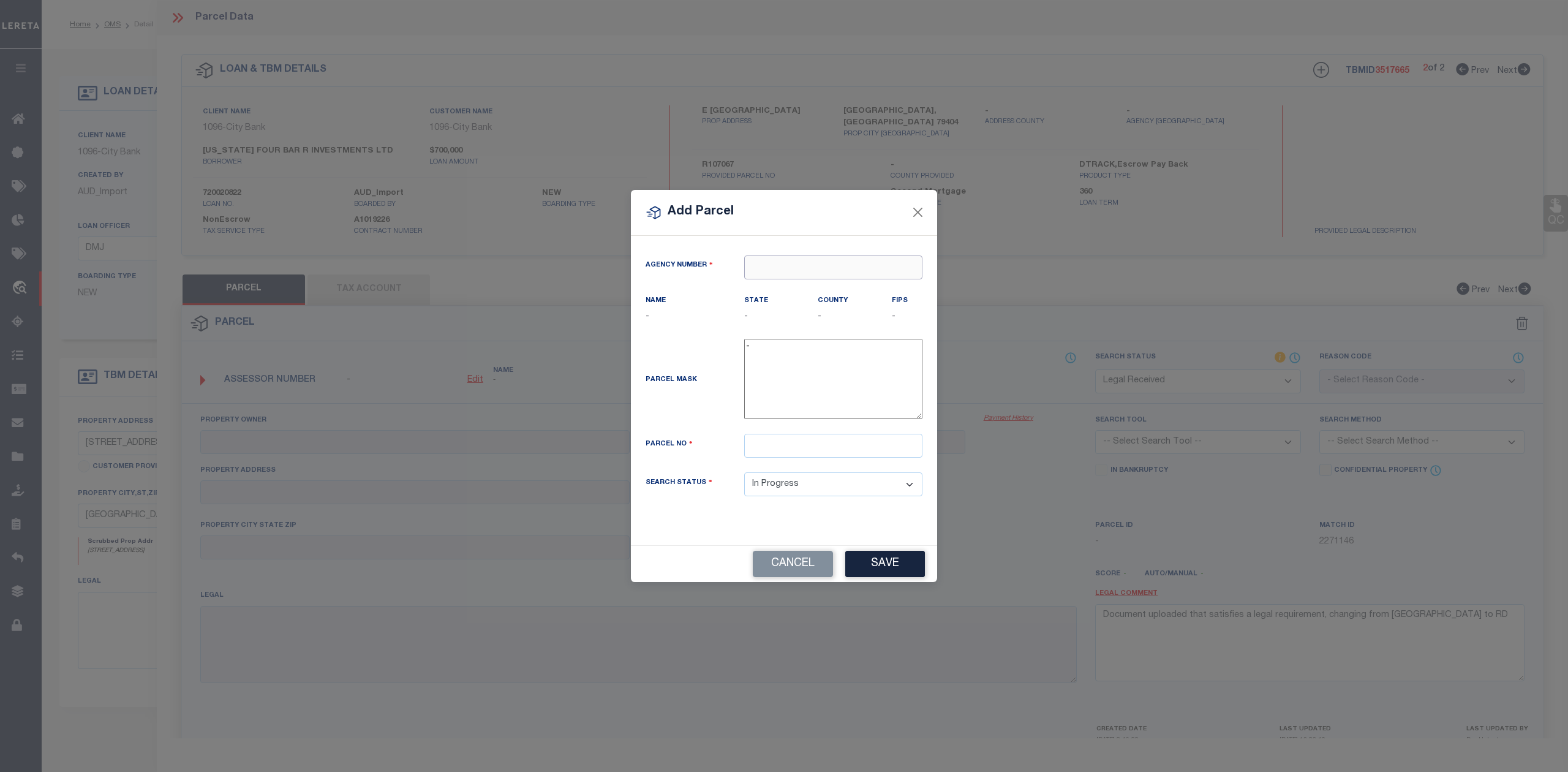
click at [823, 265] on input "text" at bounding box center [833, 267] width 178 height 24
click at [796, 265] on input "text" at bounding box center [833, 267] width 178 height 24
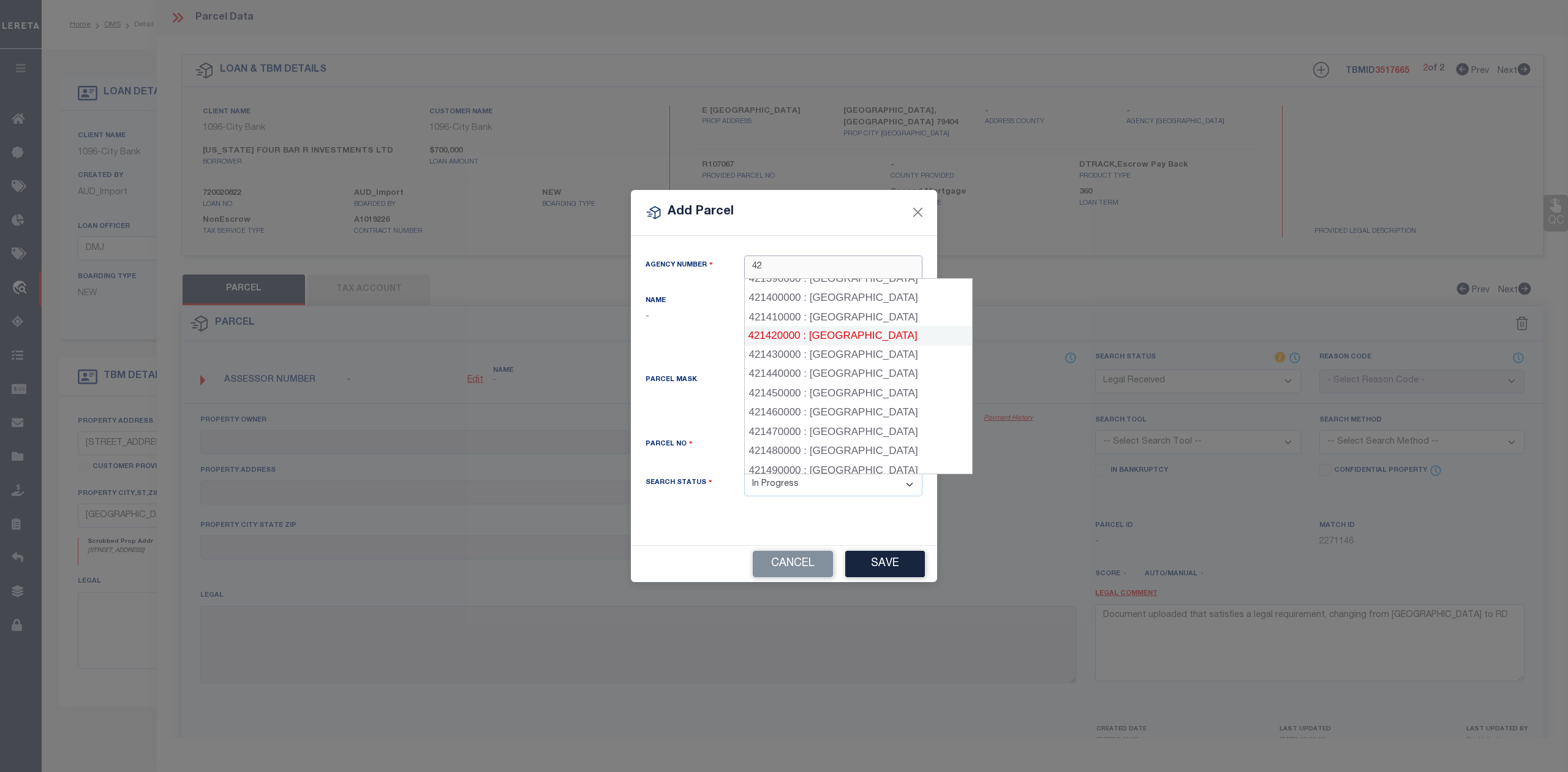
scroll to position [2698, 0]
click at [1059, 287] on div "Add Parcel Agency Number Name - State - County" at bounding box center [784, 386] width 1568 height 772
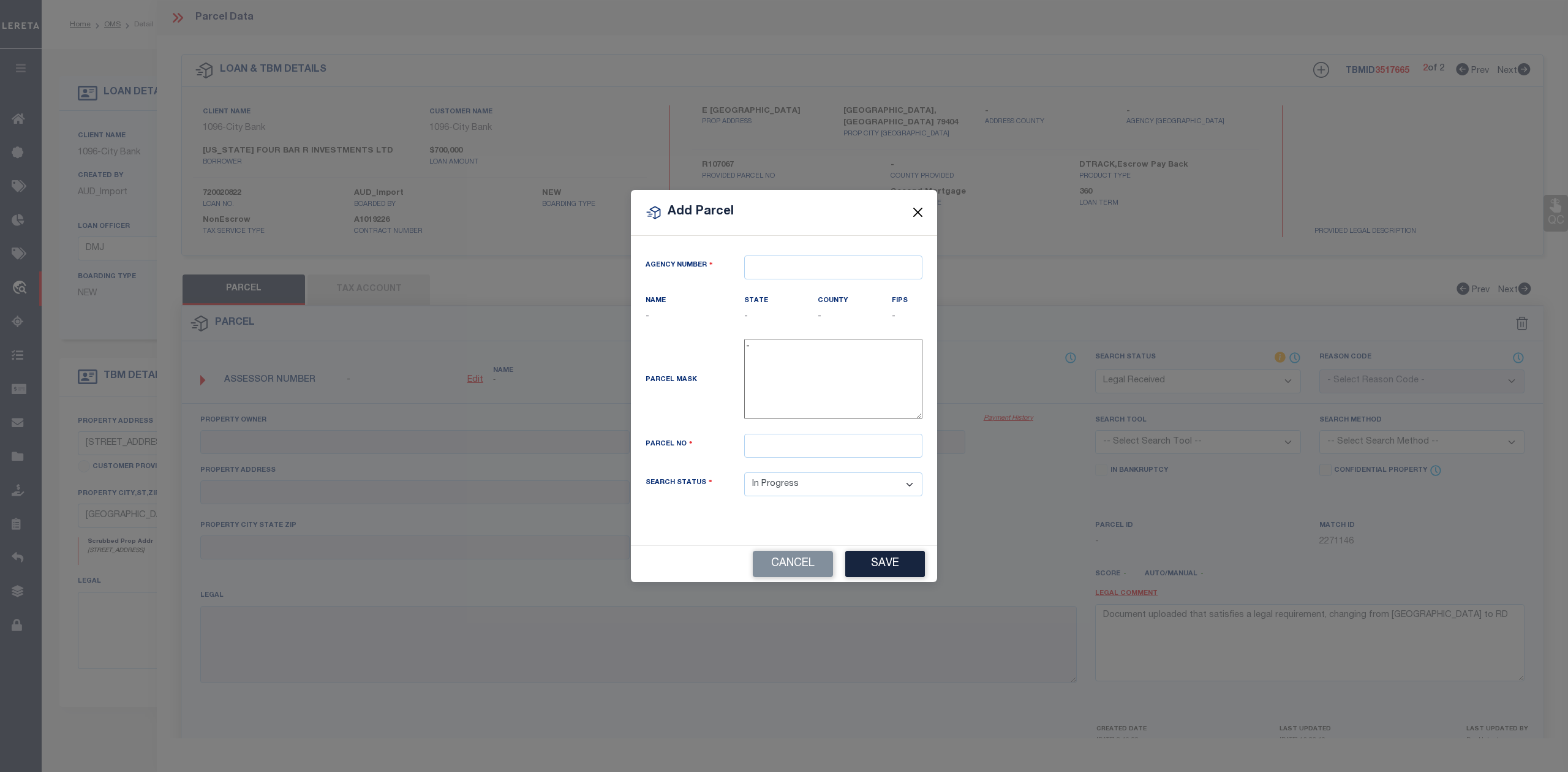
drag, startPoint x: 917, startPoint y: 206, endPoint x: 1172, endPoint y: 192, distance: 255.4
click at [917, 208] on button "Close" at bounding box center [919, 213] width 16 height 16
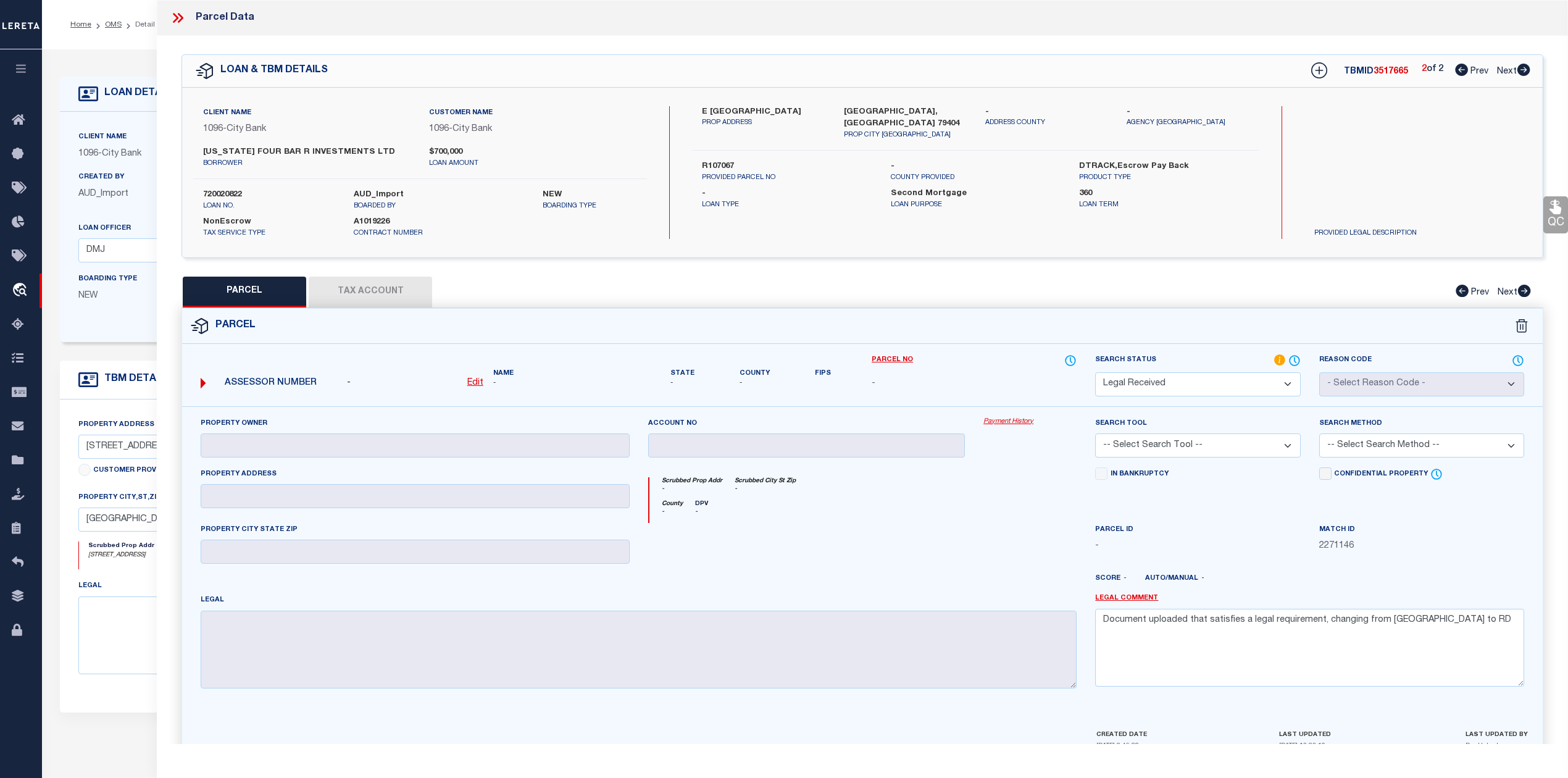
click at [1459, 72] on icon at bounding box center [1462, 69] width 13 height 13
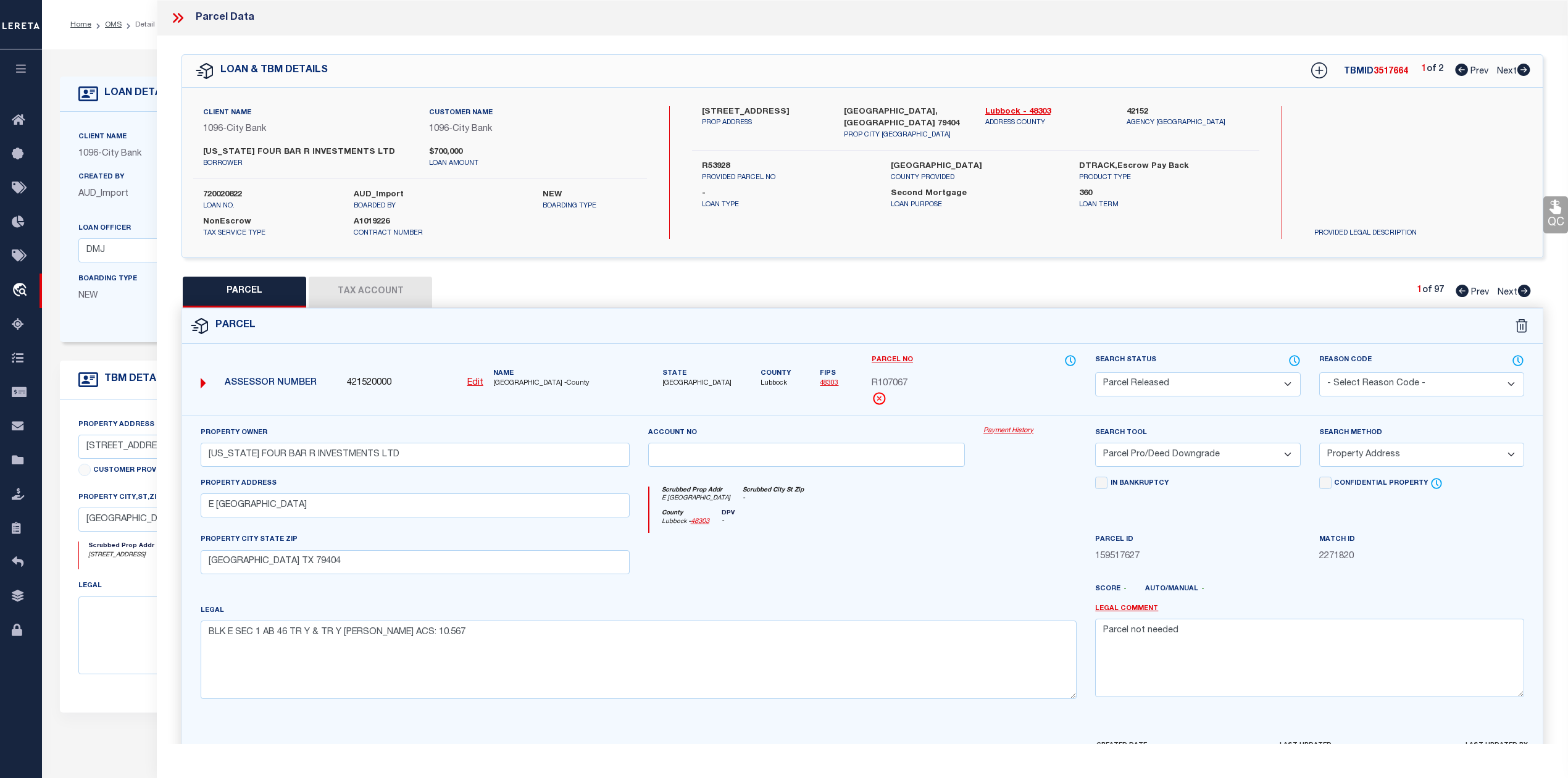
click at [1519, 69] on icon at bounding box center [1524, 69] width 13 height 13
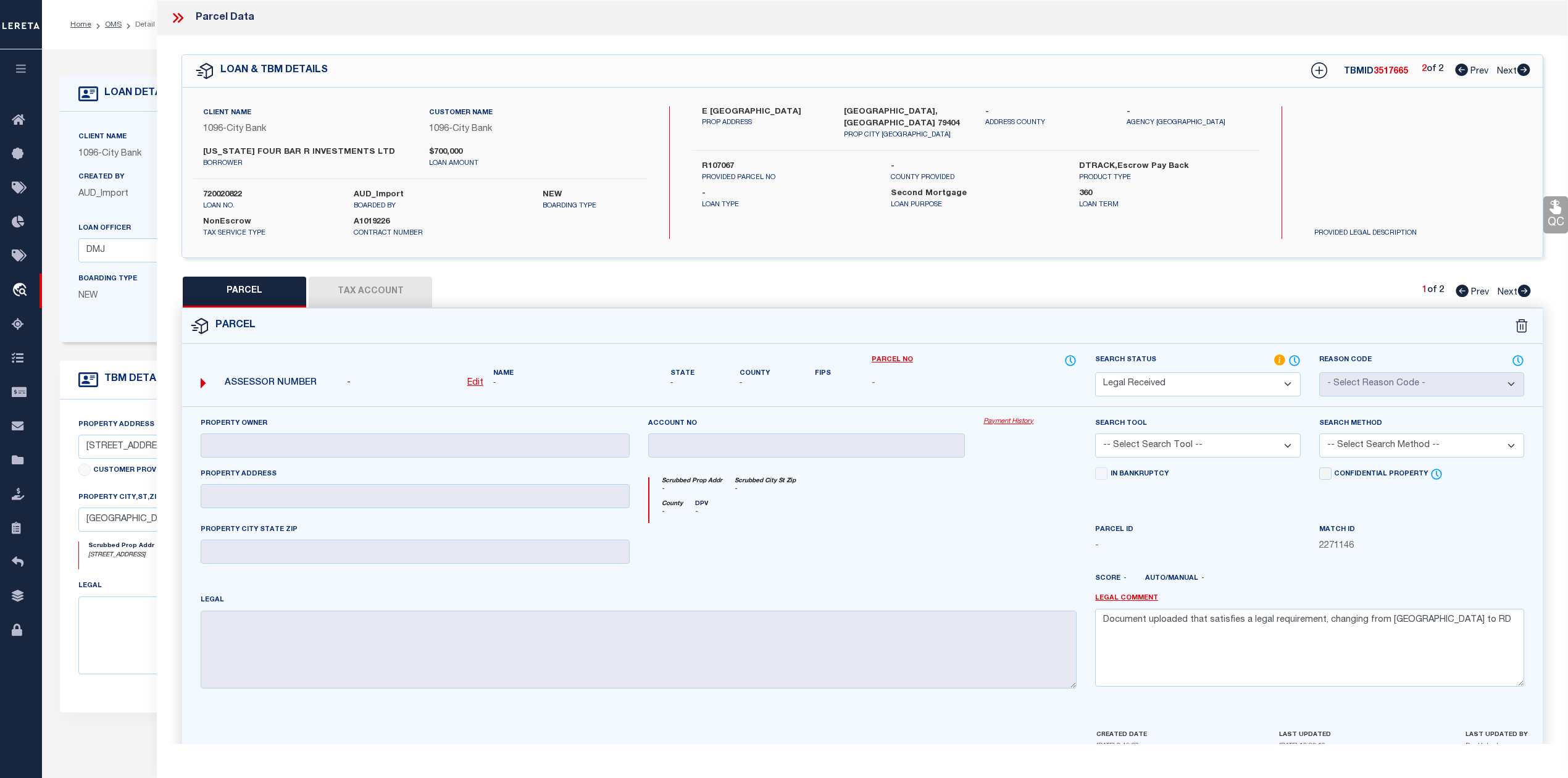
click at [477, 381] on u "Edit" at bounding box center [475, 383] width 16 height 9
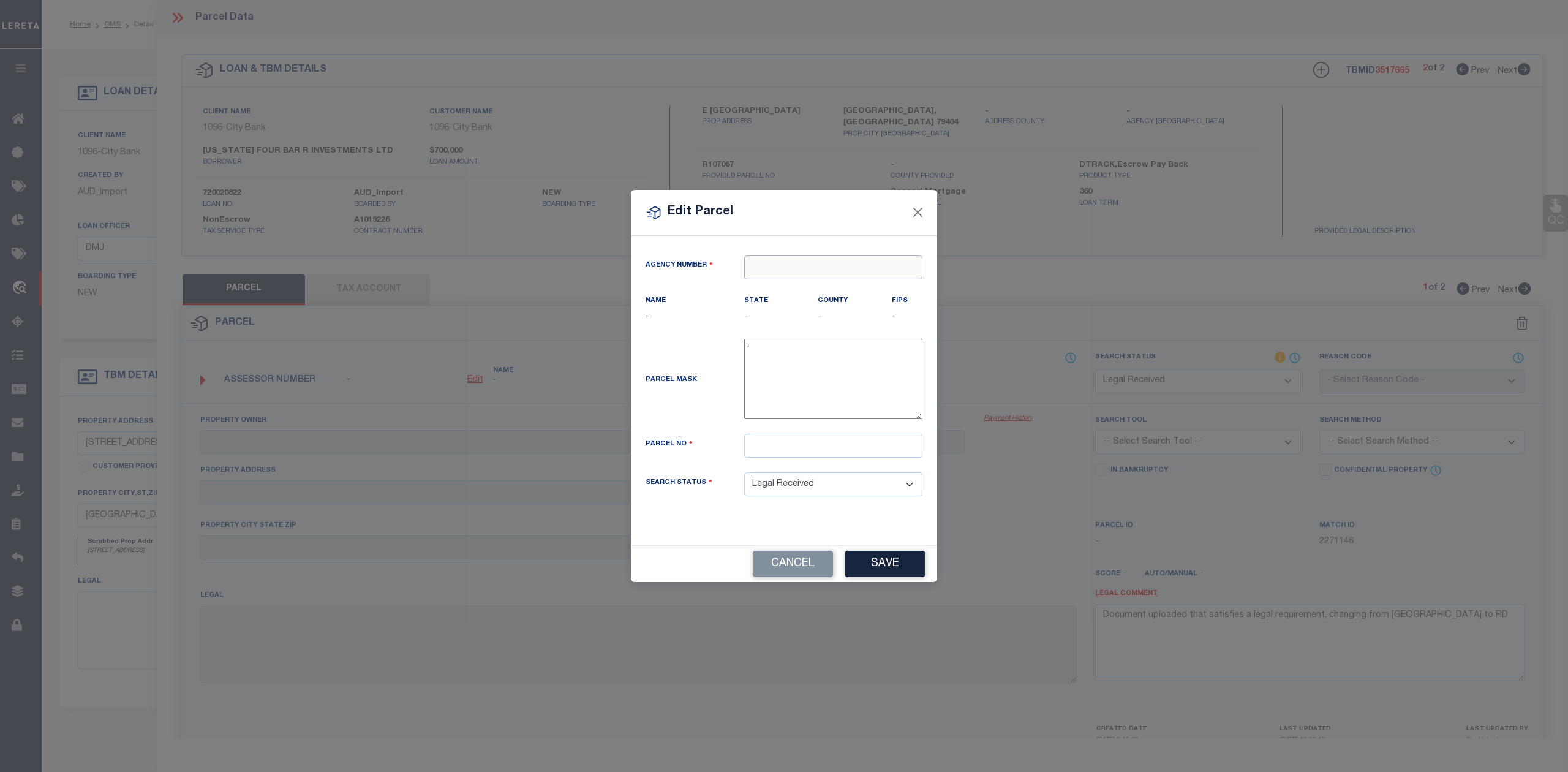
click at [768, 261] on input "text" at bounding box center [833, 267] width 178 height 24
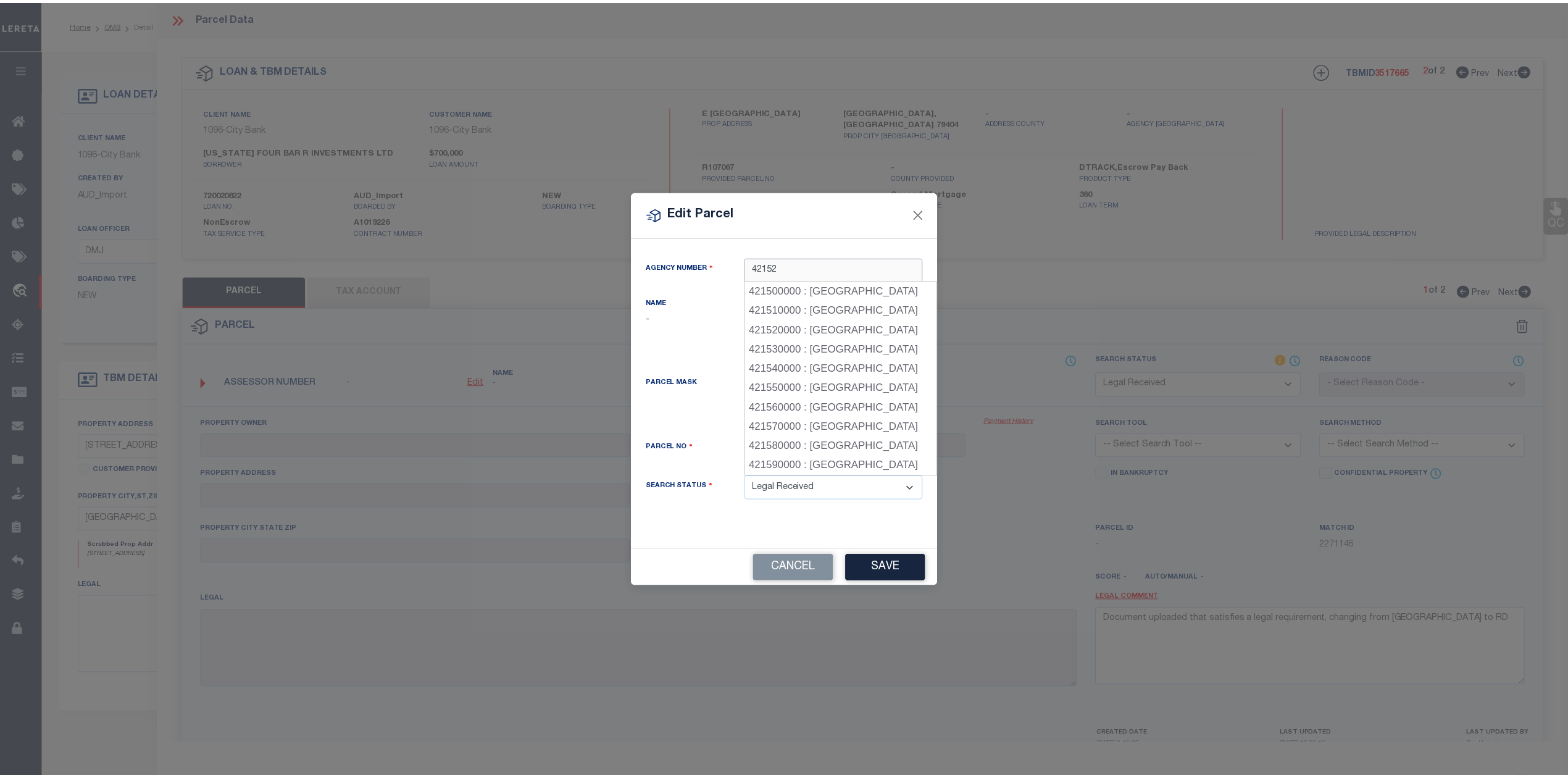
scroll to position [0, 0]
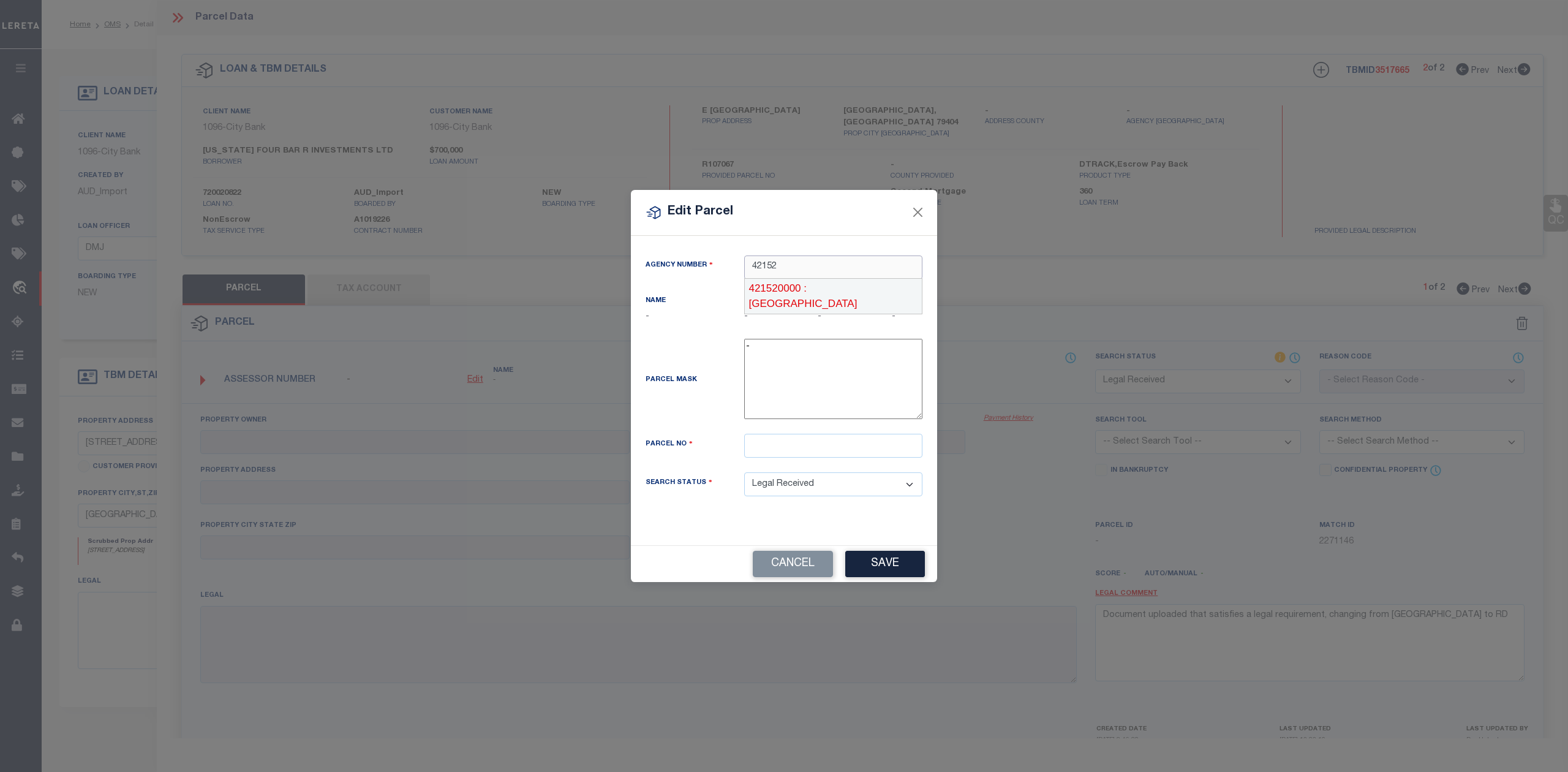
click at [787, 285] on div "421520000 : LUBBOCK COUNTY" at bounding box center [833, 296] width 177 height 35
click at [796, 455] on input "text" at bounding box center [833, 446] width 178 height 24
paste input "R107067"
click at [868, 567] on button "Save" at bounding box center [885, 564] width 80 height 26
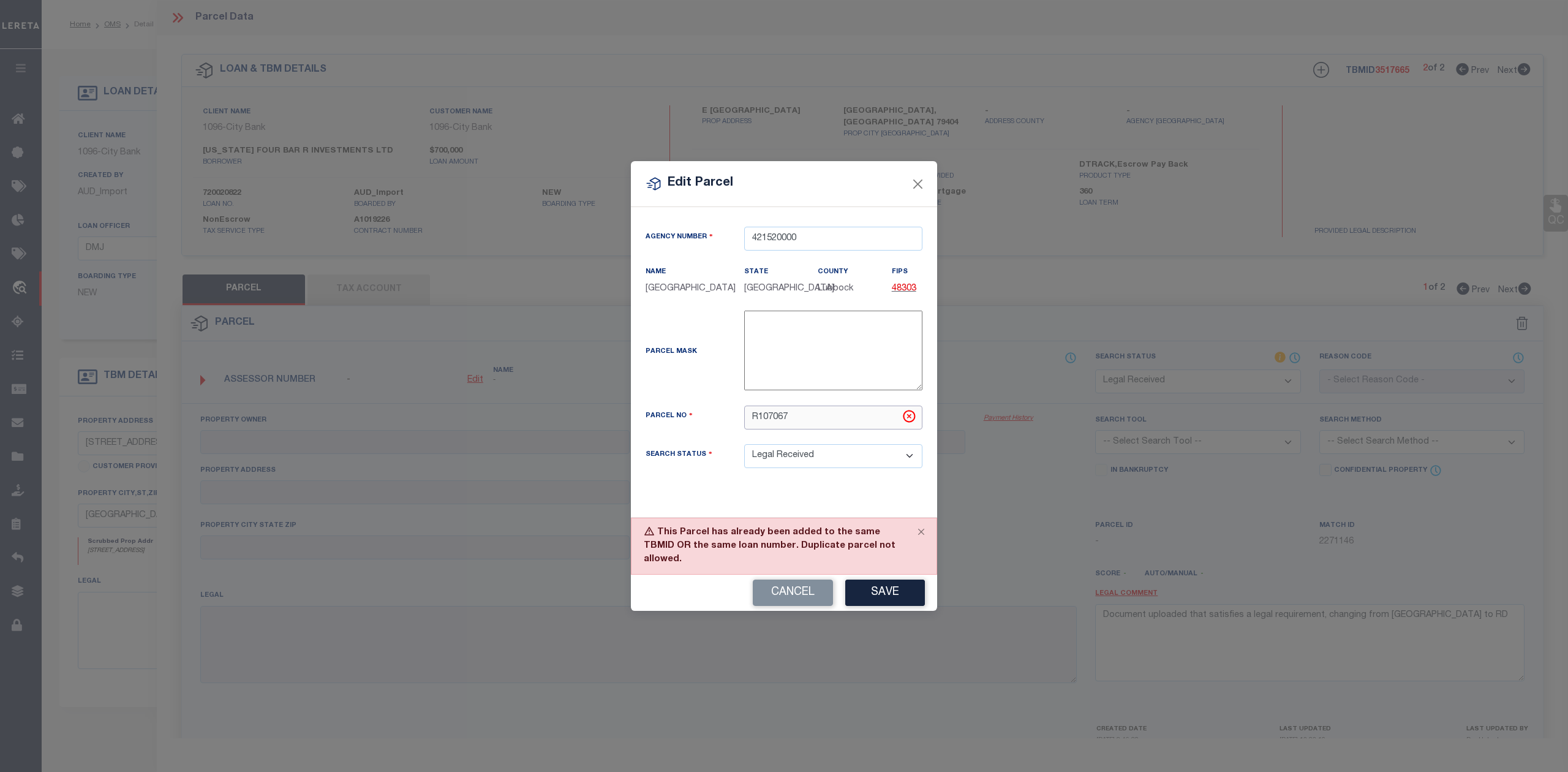
click at [759, 430] on input "R107067" at bounding box center [833, 417] width 178 height 24
click at [712, 405] on div "Parcel Mask -" at bounding box center [784, 359] width 295 height 95
click at [919, 545] on button "Close" at bounding box center [921, 532] width 31 height 27
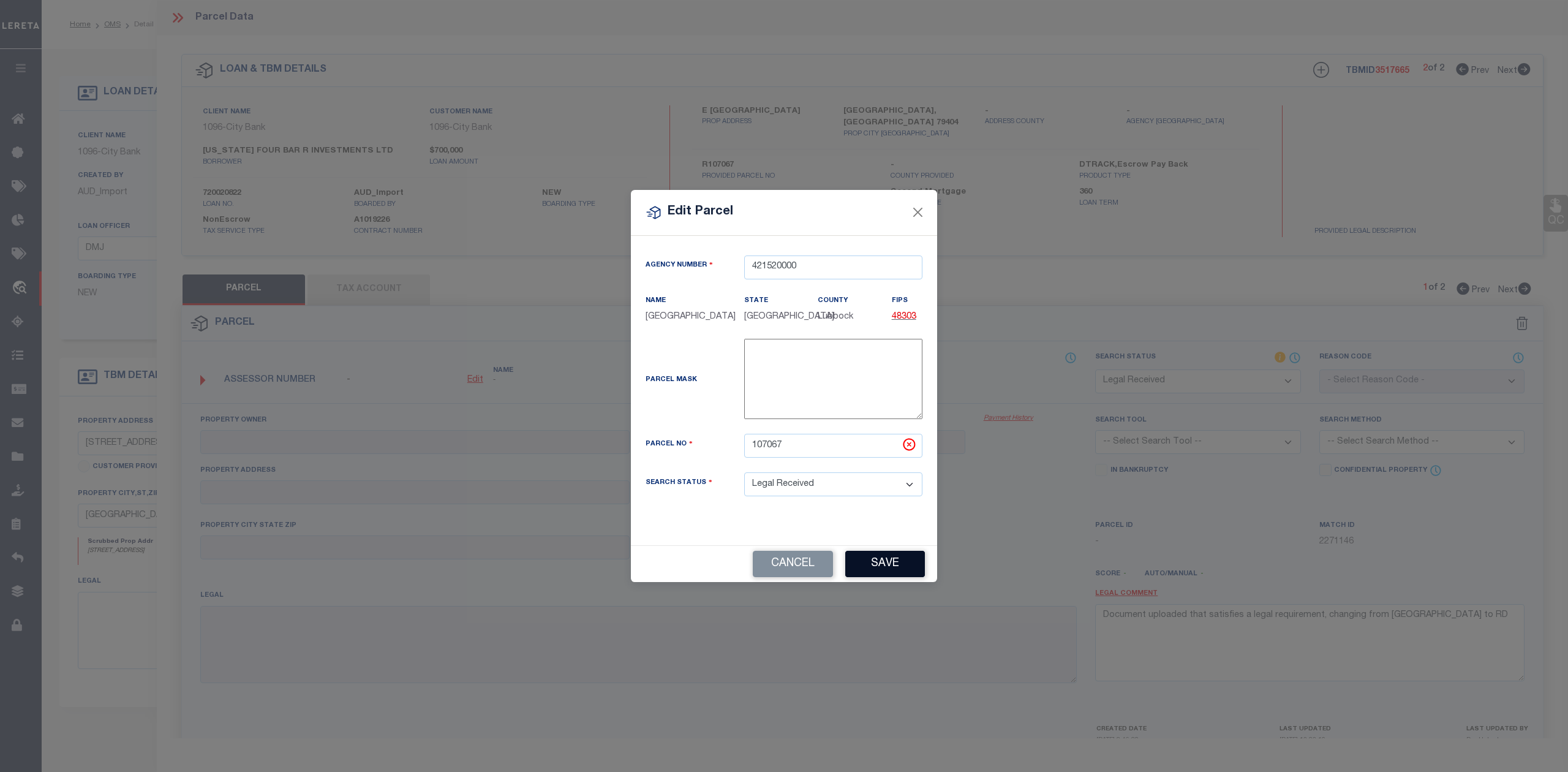
click at [878, 572] on button "Save" at bounding box center [885, 564] width 80 height 26
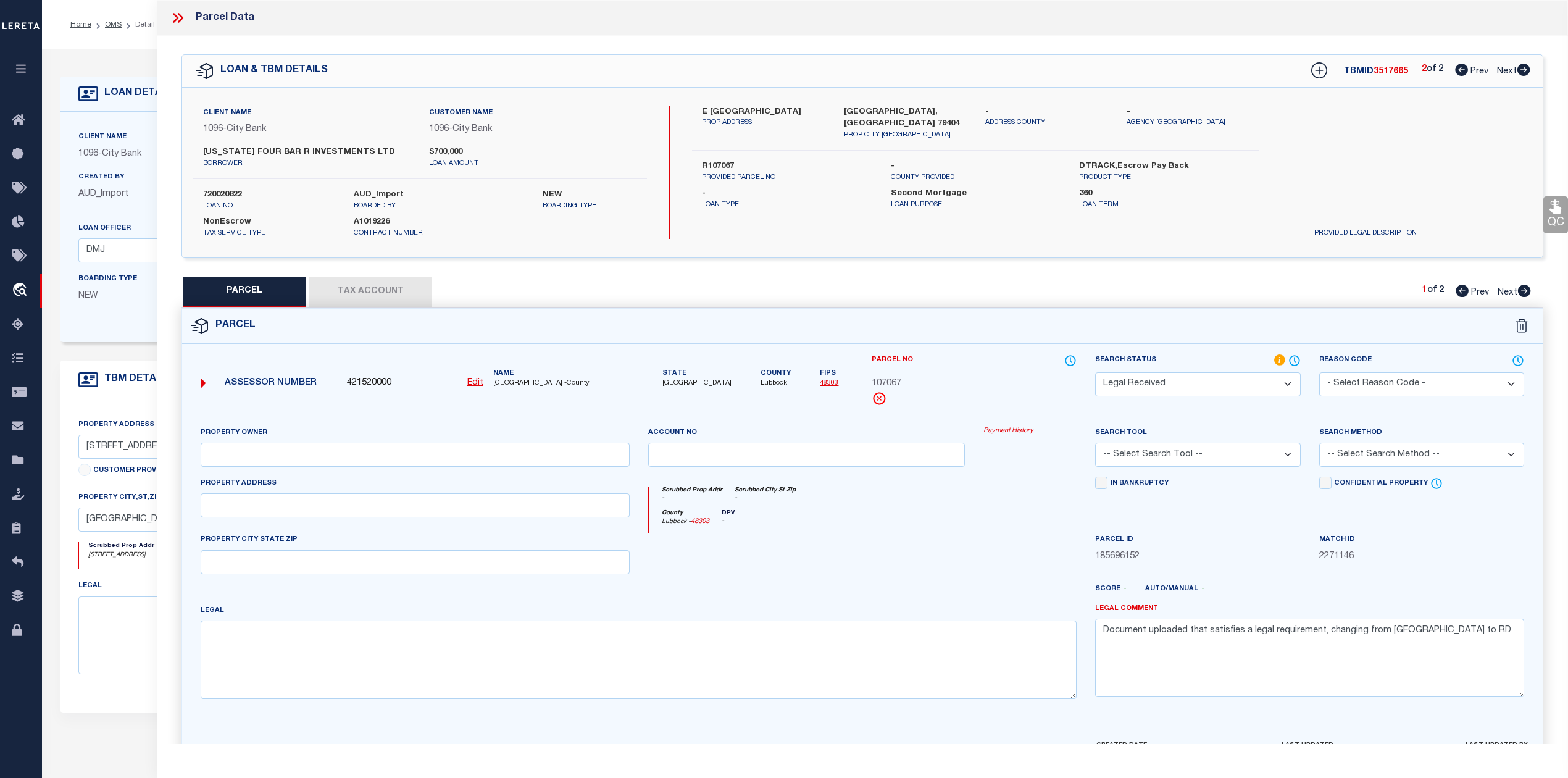
click at [903, 571] on div at bounding box center [807, 558] width 336 height 51
click at [386, 296] on button "Tax Account" at bounding box center [370, 292] width 123 height 31
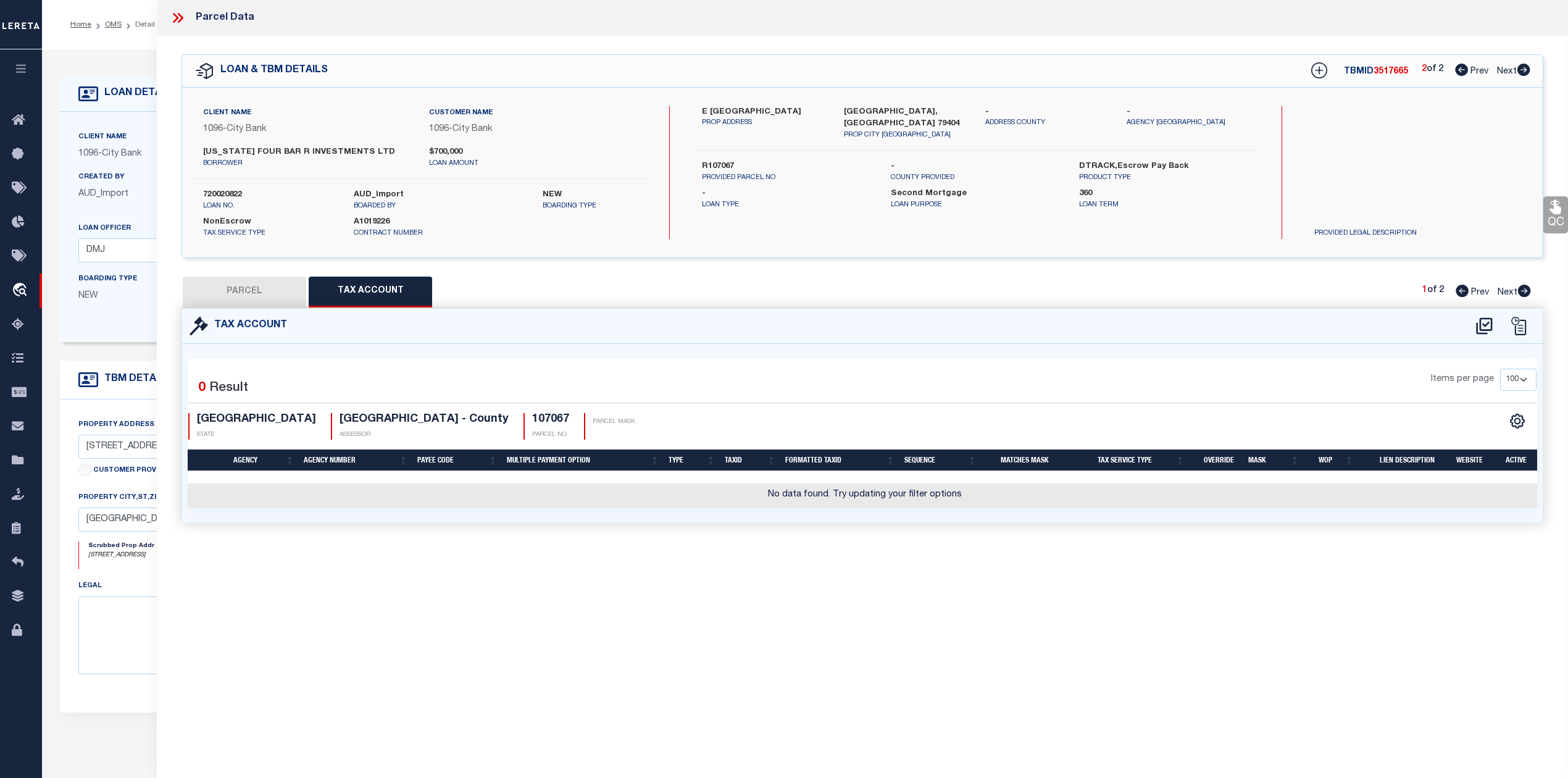
drag, startPoint x: 845, startPoint y: 632, endPoint x: 859, endPoint y: 641, distance: 16.6
click at [850, 638] on div "Parcel Data QC QC QC - Select Status - Ready to QC" at bounding box center [862, 372] width 1411 height 744
click at [1487, 332] on icon at bounding box center [1485, 326] width 21 height 20
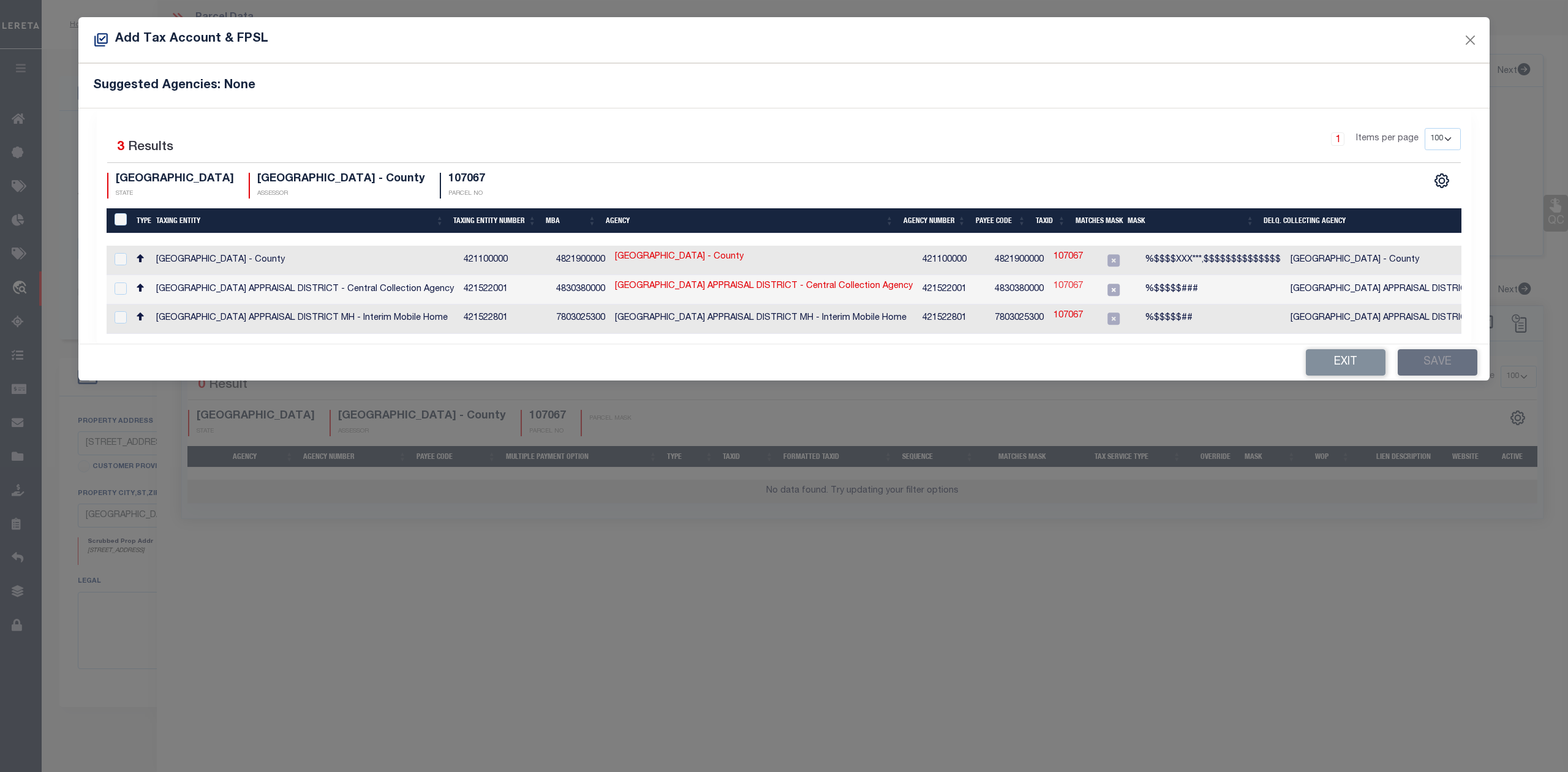
click at [1053, 283] on link "107067" at bounding box center [1068, 287] width 29 height 13
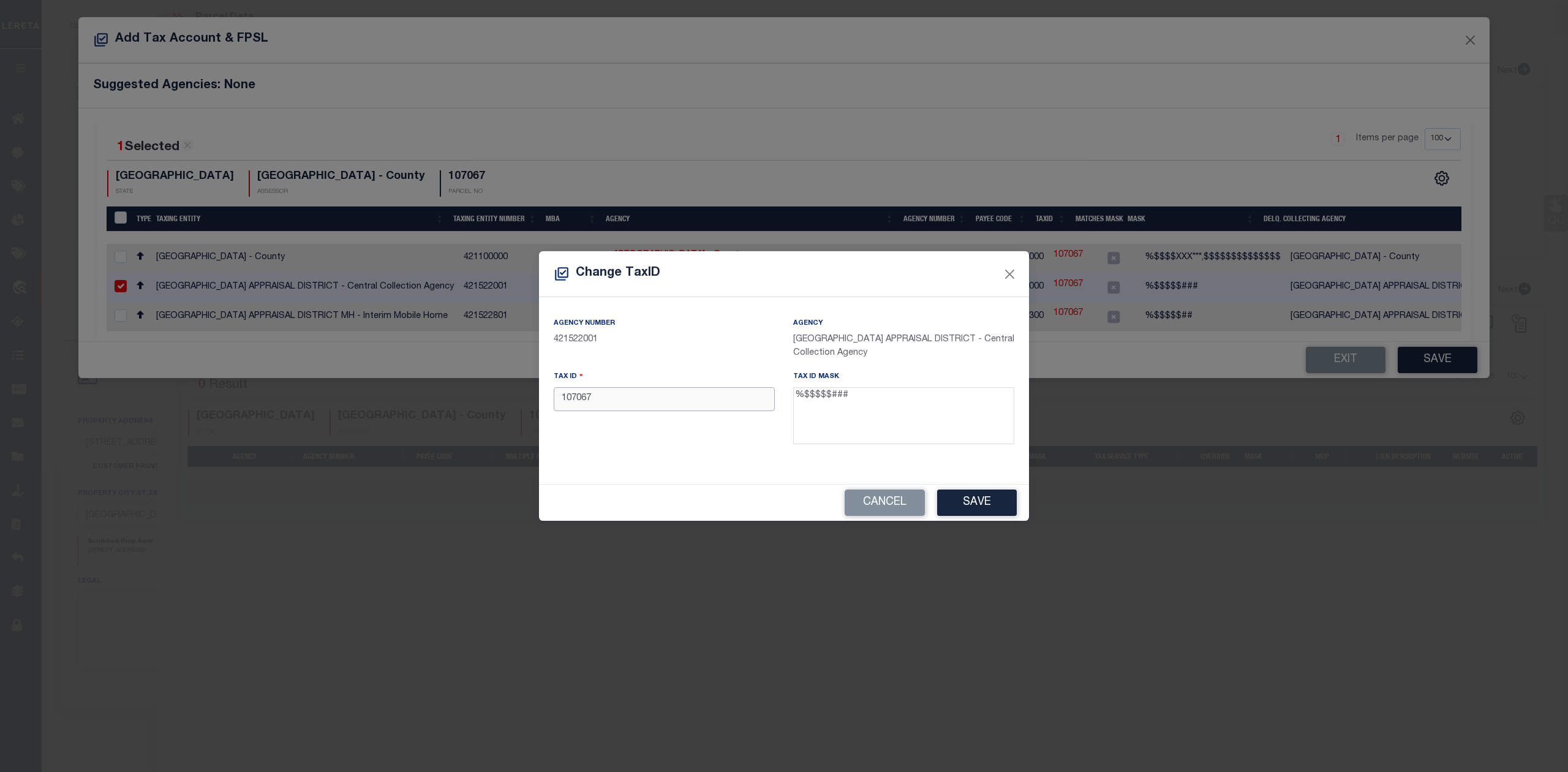
click at [561, 400] on input "107067" at bounding box center [664, 399] width 221 height 24
click at [986, 498] on button "Save" at bounding box center [976, 503] width 80 height 26
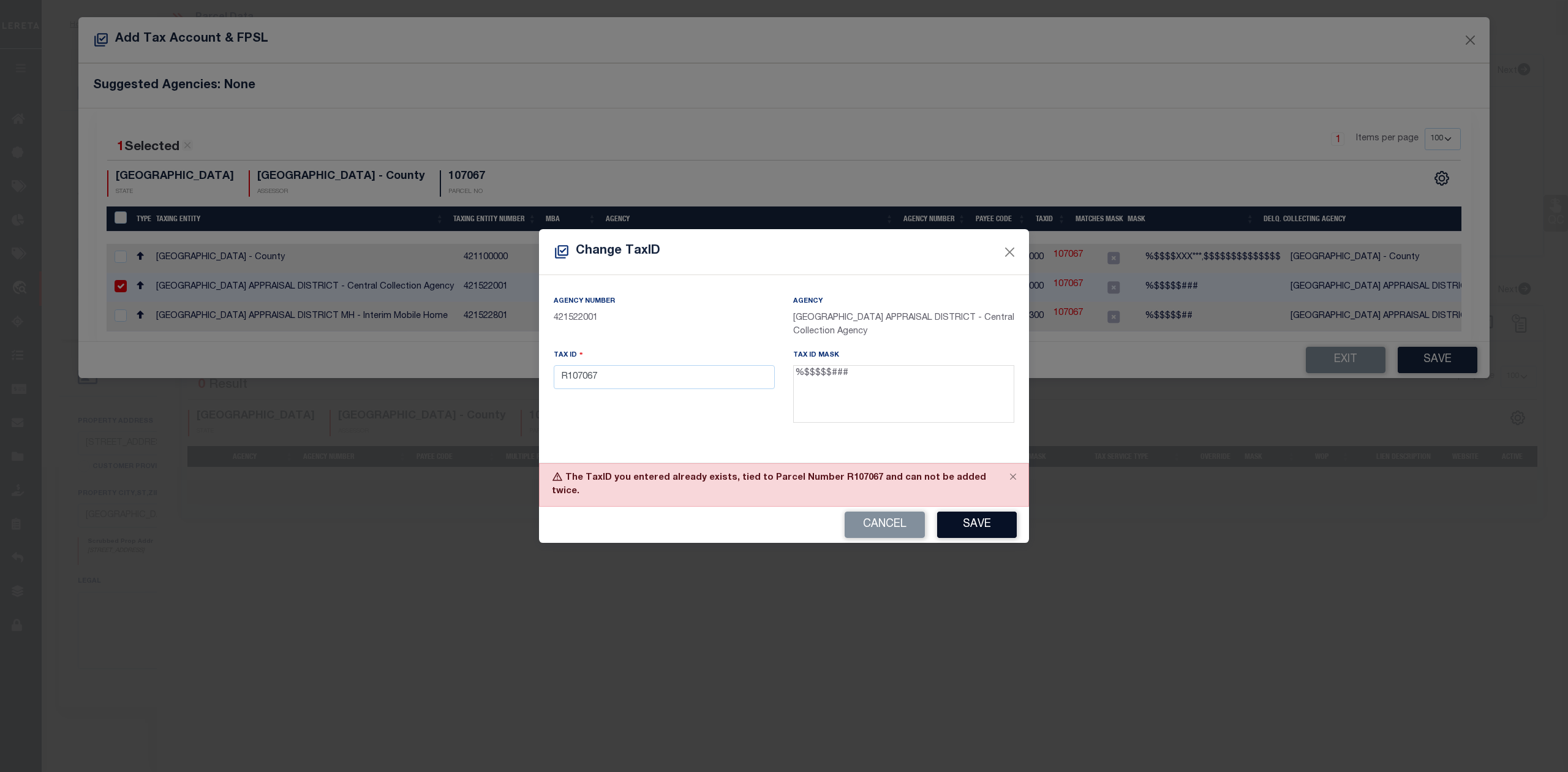
click at [963, 513] on button "Save" at bounding box center [976, 525] width 80 height 26
click at [1006, 260] on button "Close" at bounding box center [1010, 252] width 16 height 16
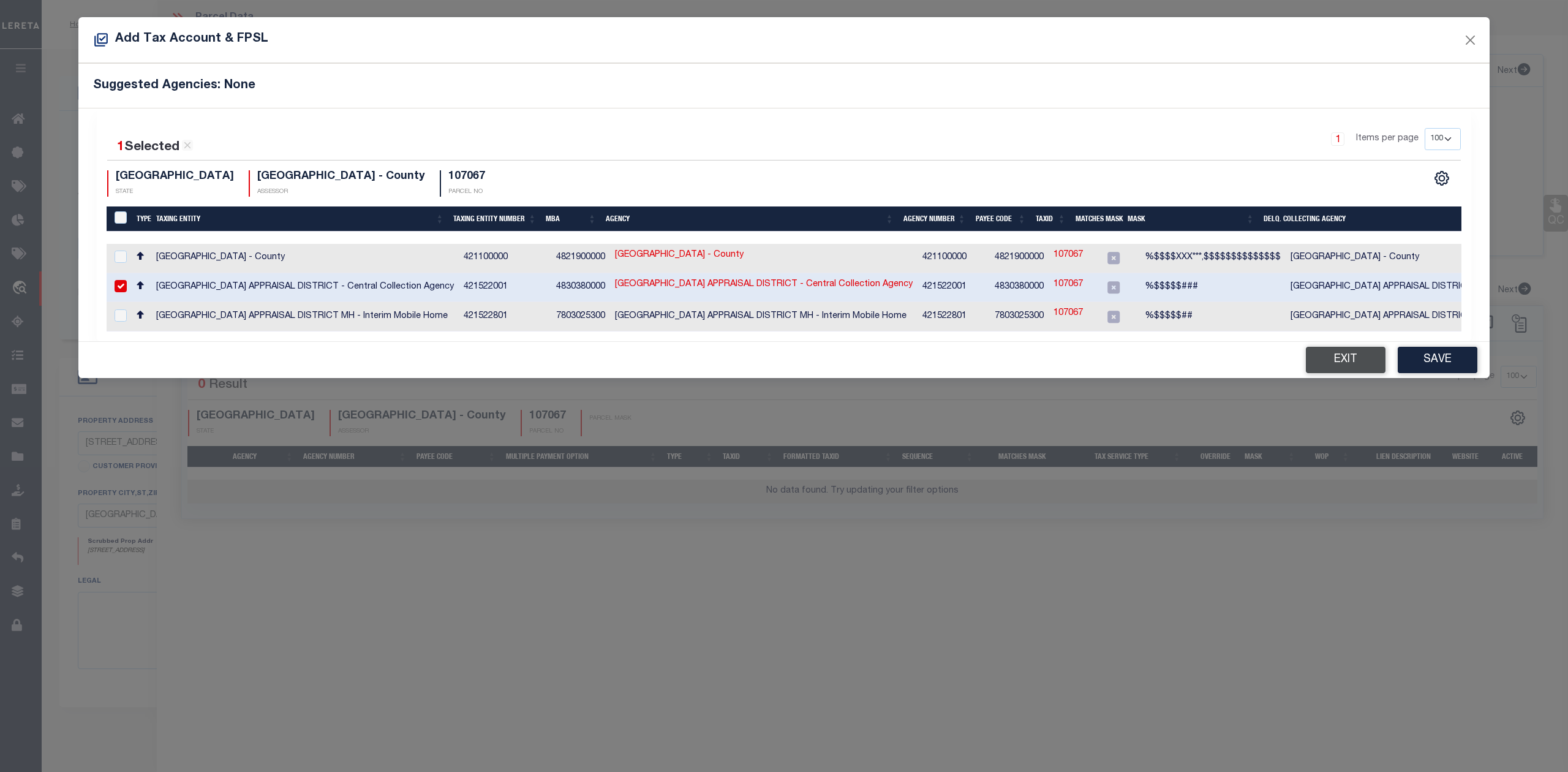
click at [1330, 372] on button "Exit" at bounding box center [1345, 360] width 80 height 26
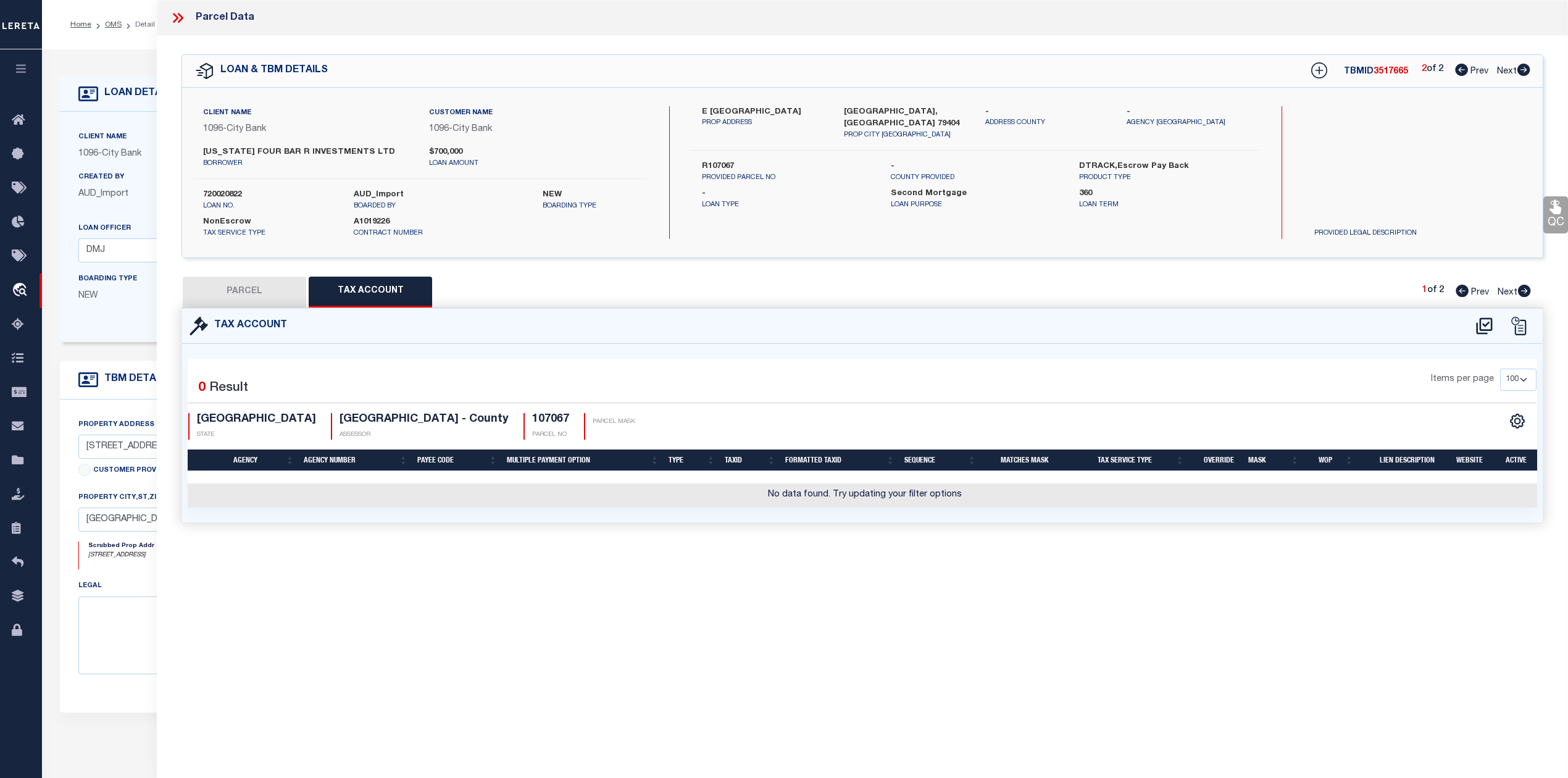
drag, startPoint x: 762, startPoint y: 662, endPoint x: 423, endPoint y: 331, distance: 473.8
click at [766, 659] on div "Parcel Data QC QC QC - Select Status - Ready to QC" at bounding box center [862, 372] width 1411 height 744
click at [287, 289] on button "PARCEL" at bounding box center [244, 292] width 123 height 31
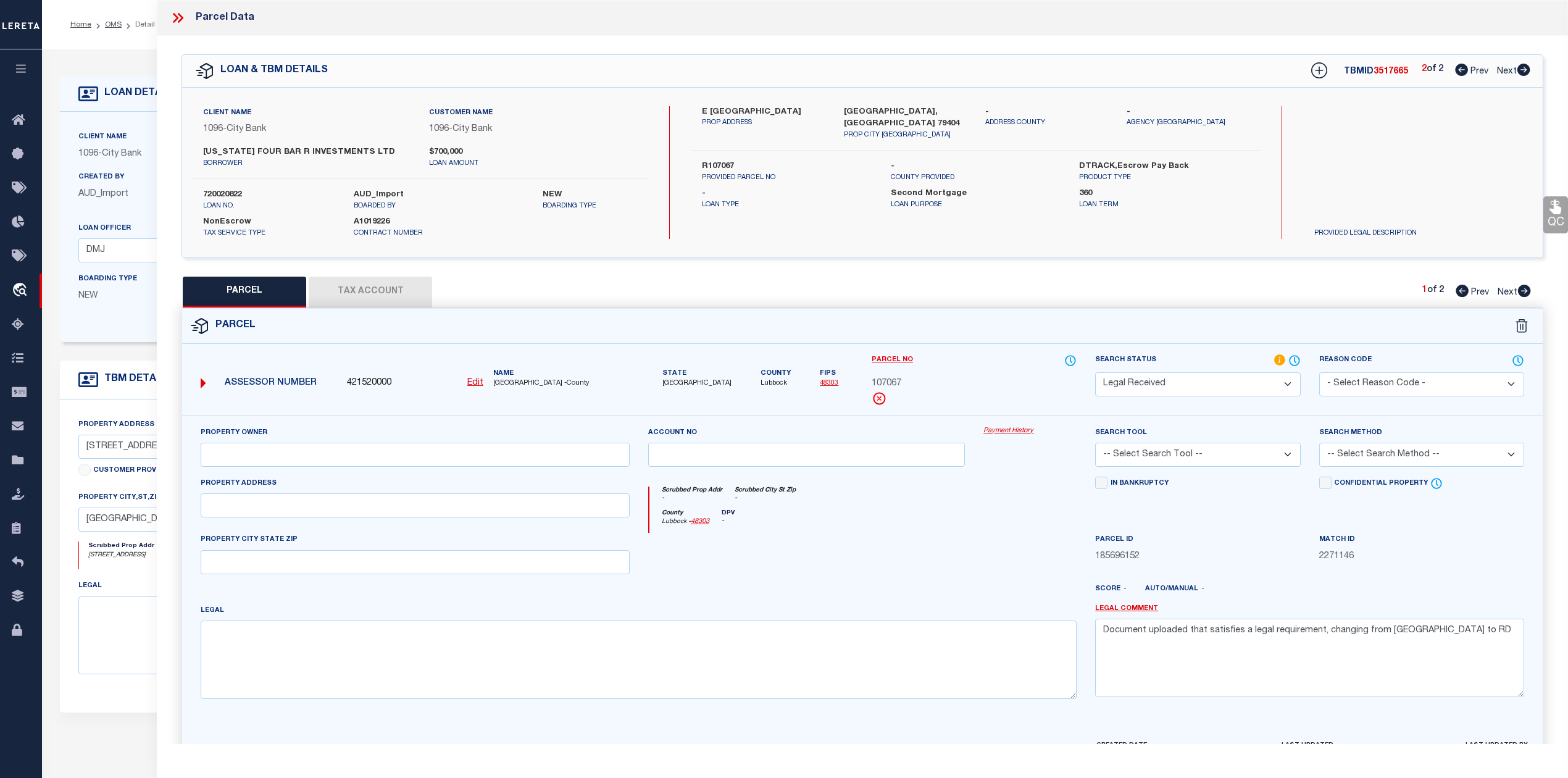
click at [1015, 356] on label "Parcel No" at bounding box center [974, 361] width 205 height 13
click at [1371, 320] on div "Parcel" at bounding box center [862, 327] width 1360 height 35
click at [1463, 292] on icon at bounding box center [1462, 290] width 13 height 13
click at [1518, 293] on icon at bounding box center [1524, 290] width 13 height 13
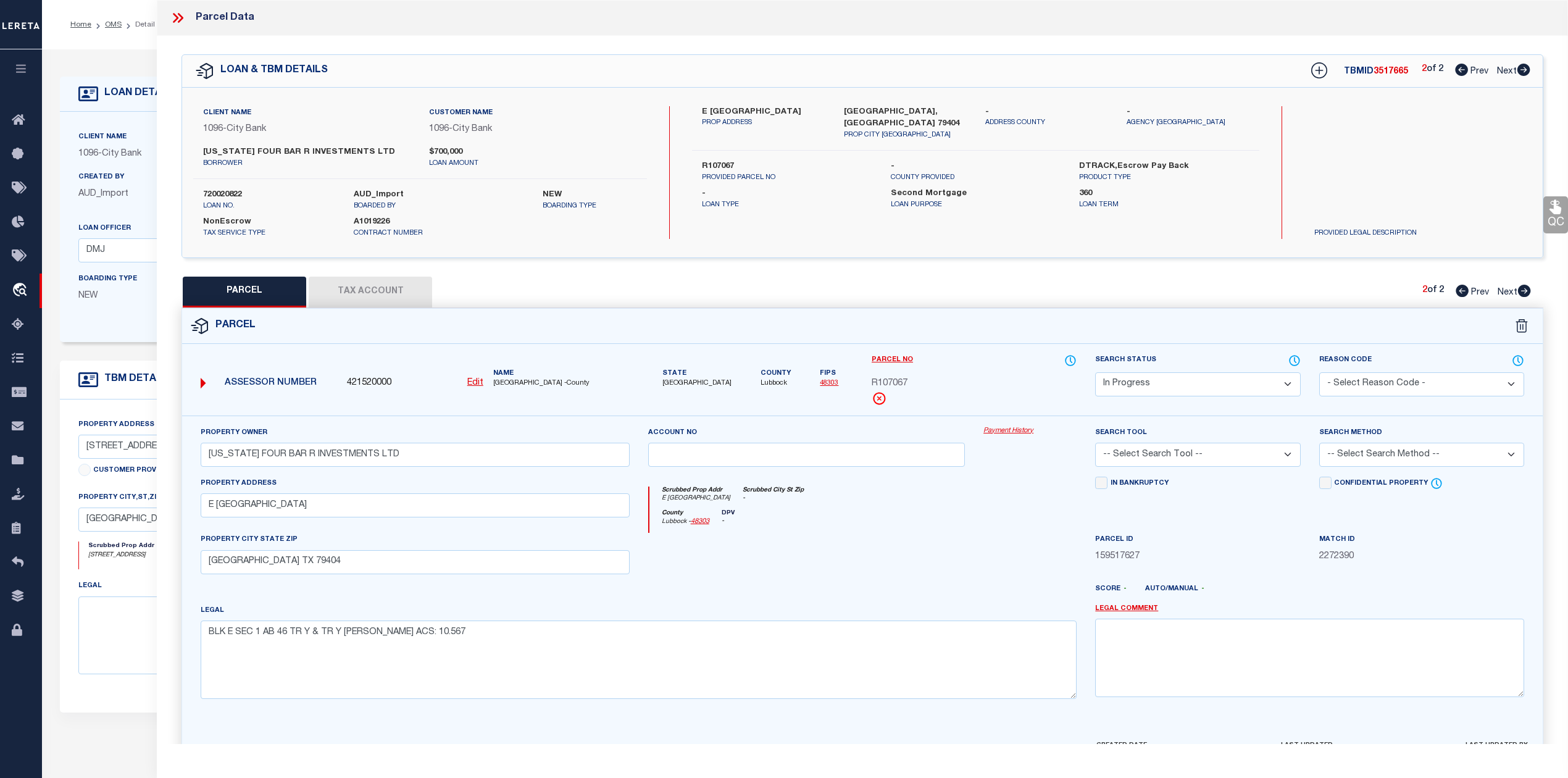
click at [889, 550] on div at bounding box center [807, 558] width 336 height 51
click at [353, 292] on button "Tax Account" at bounding box center [370, 292] width 123 height 31
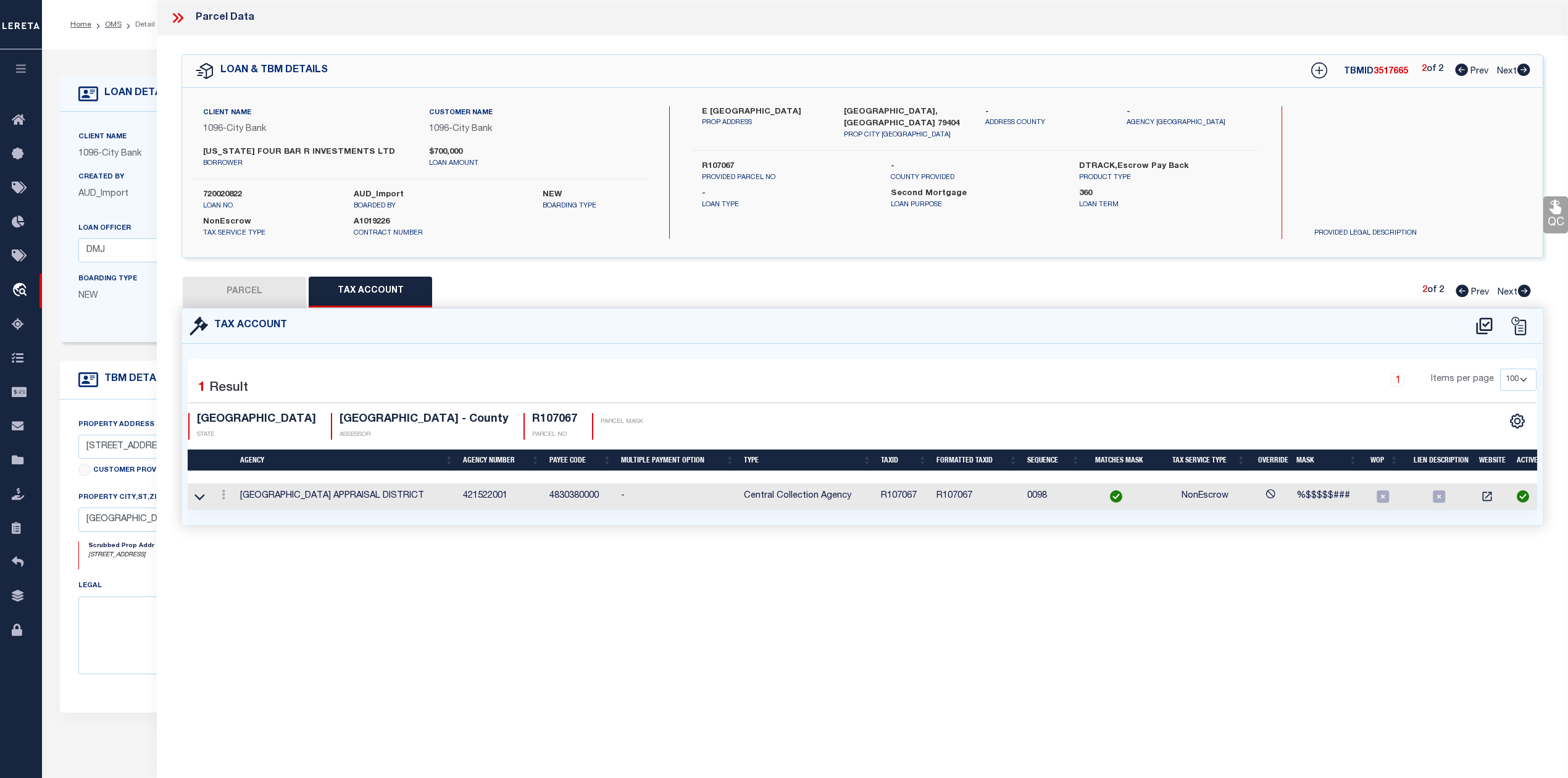
click at [549, 573] on div "Parcel Data QC QC QC - Select Status - Ready to QC" at bounding box center [862, 372] width 1411 height 744
click at [250, 292] on button "PARCEL" at bounding box center [244, 292] width 123 height 31
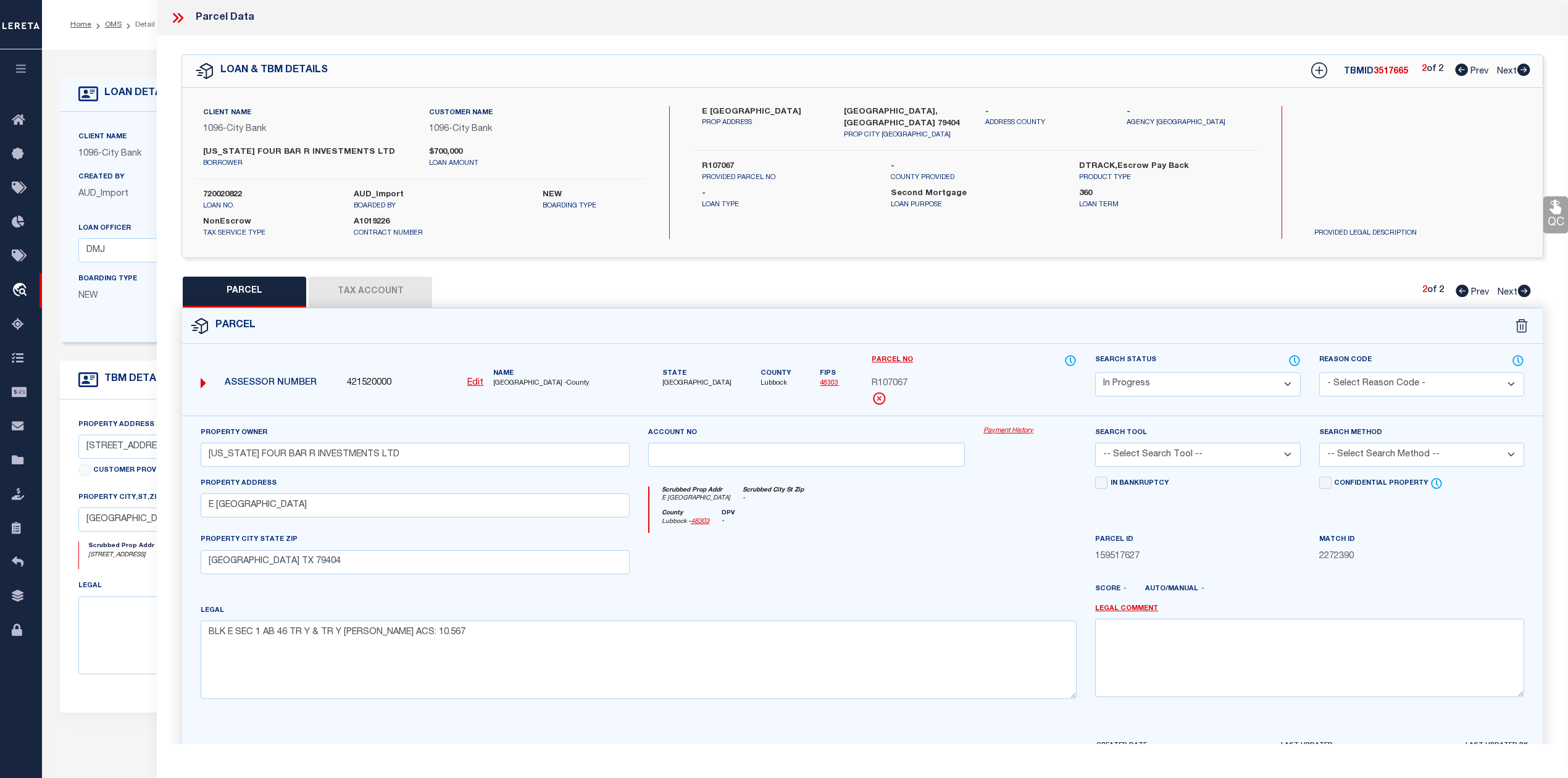
click at [919, 590] on div at bounding box center [918, 593] width 336 height 20
click at [1196, 327] on div "Parcel" at bounding box center [862, 327] width 1360 height 35
click at [1522, 290] on icon at bounding box center [1524, 290] width 13 height 13
click at [1456, 290] on icon at bounding box center [1462, 290] width 13 height 13
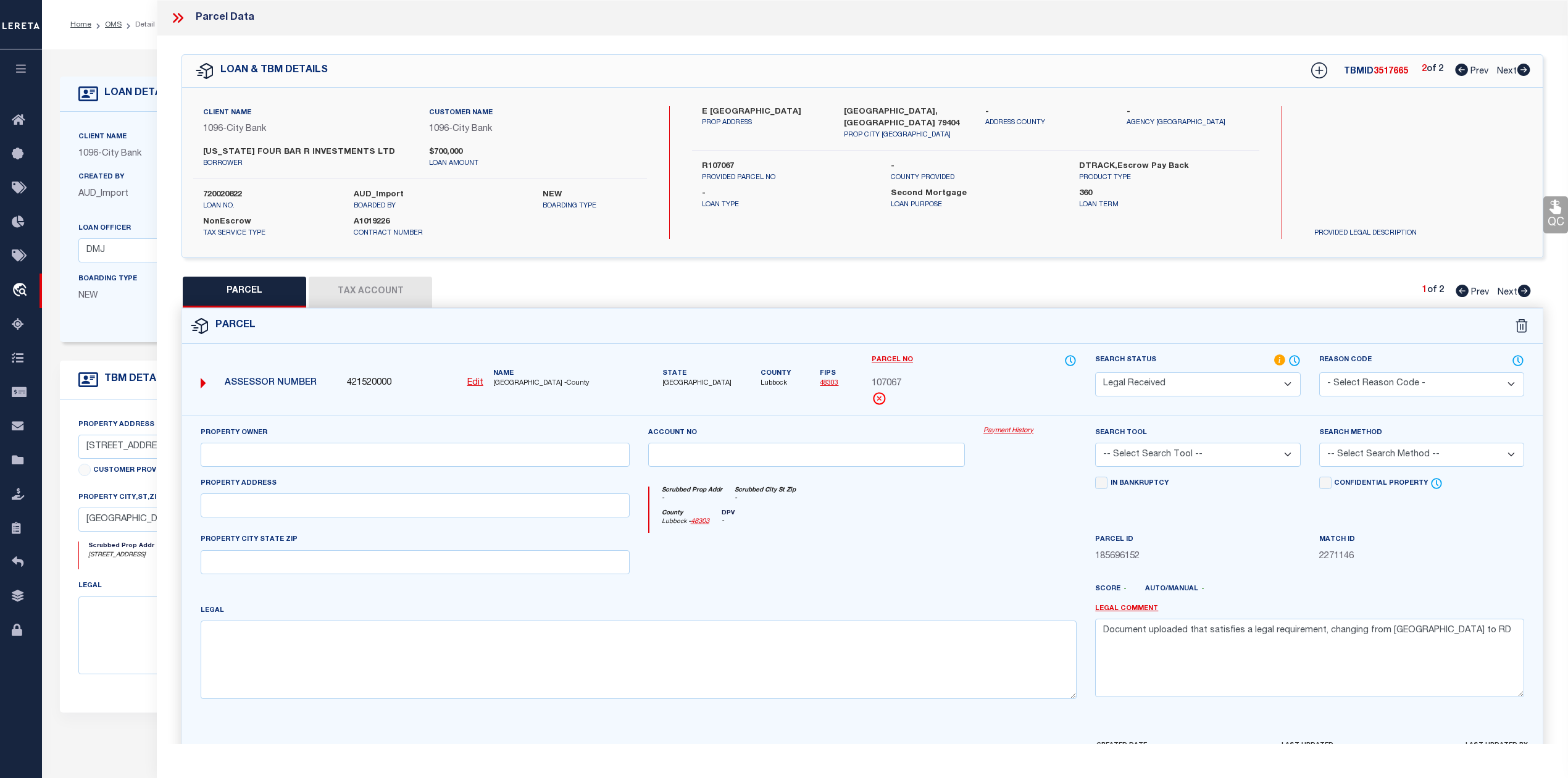
click at [1211, 384] on select "Automated Search Bad Parcel Complete Duplicate Parcel High Dollar Reporting In …" at bounding box center [1197, 384] width 205 height 24
click at [1095, 372] on select "Automated Search Bad Parcel Complete Duplicate Parcel High Dollar Reporting In …" at bounding box center [1197, 384] width 205 height 24
click at [1405, 383] on select "- Select Reason Code - 099 - Other (Provide additional detail) ACT - Agency Cha…" at bounding box center [1421, 384] width 205 height 24
click at [1319, 372] on select "- Select Reason Code - 099 - Other (Provide additional detail) ACT - Agency Cha…" at bounding box center [1421, 384] width 205 height 24
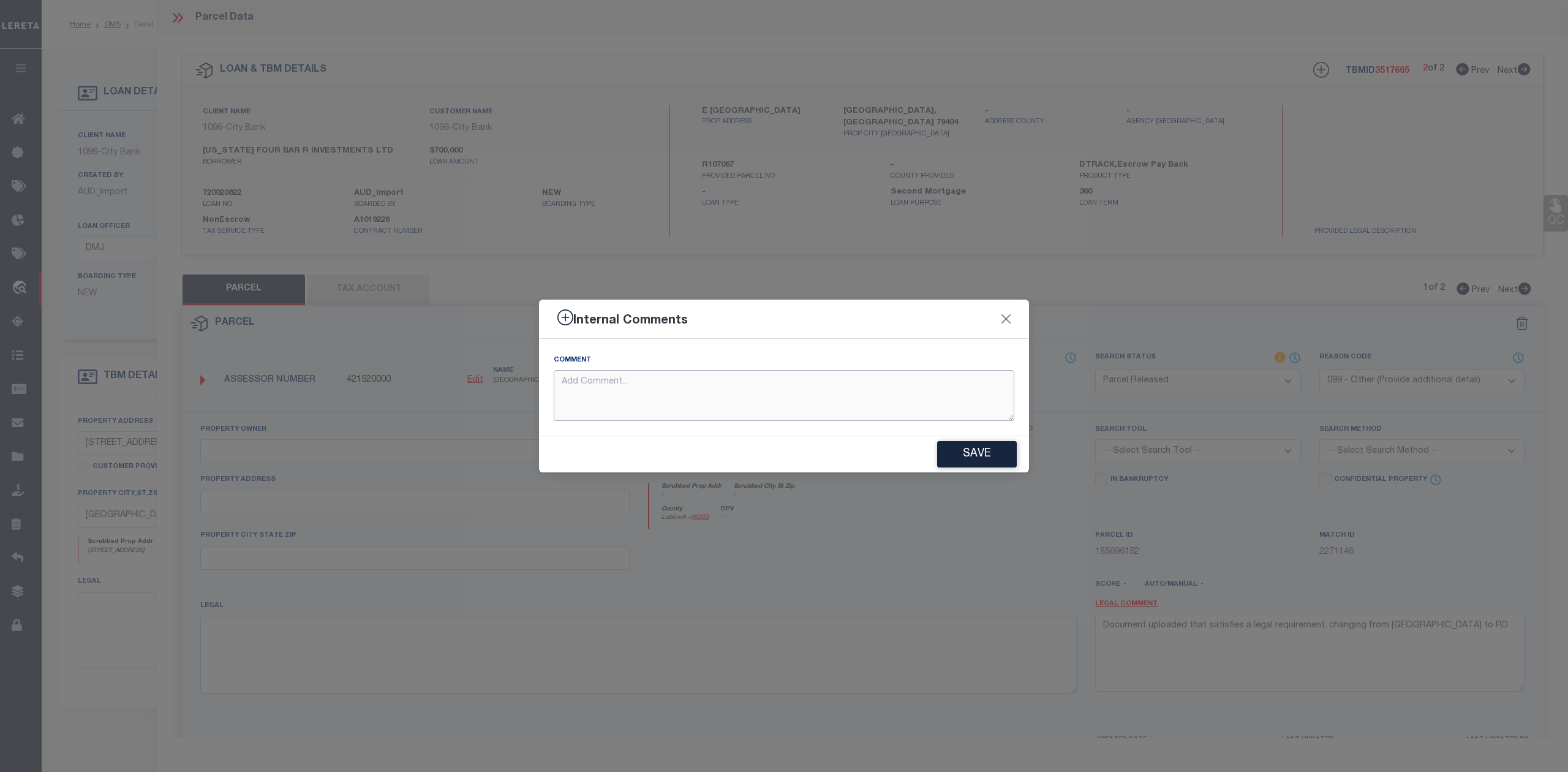
click at [862, 374] on textarea at bounding box center [784, 395] width 460 height 51
paste textarea "Parcel not needed"
click at [968, 455] on button "Save" at bounding box center [976, 455] width 80 height 26
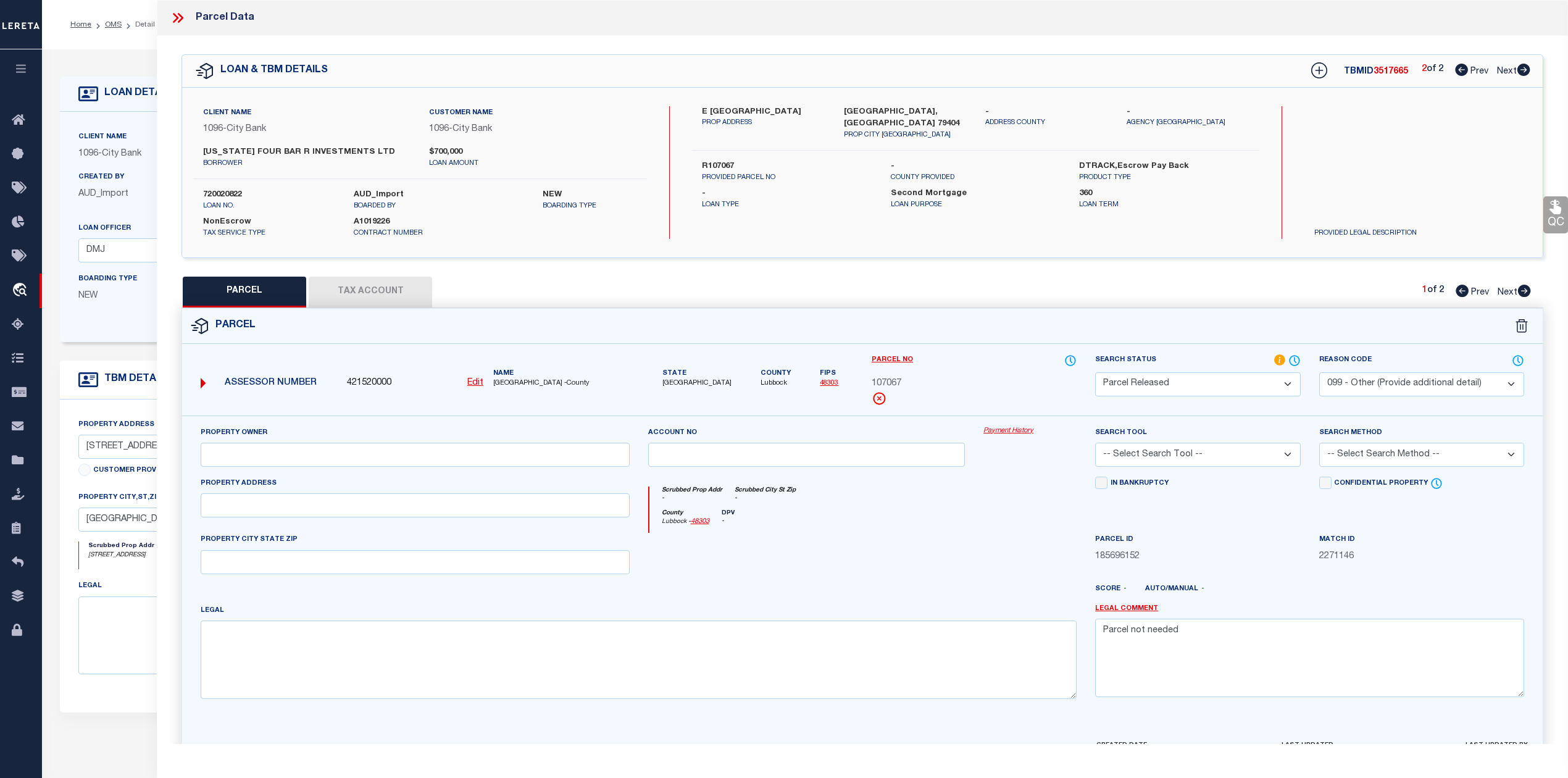
click at [1019, 574] on div "Property Owner Account no Payment History Search Tool -- Select Search Tool -- …" at bounding box center [862, 567] width 1342 height 283
click at [1141, 302] on div "PARCEL Tax Account 1 of 2 Prev Next" at bounding box center [862, 292] width 1362 height 31
click at [1525, 287] on icon at bounding box center [1524, 290] width 13 height 13
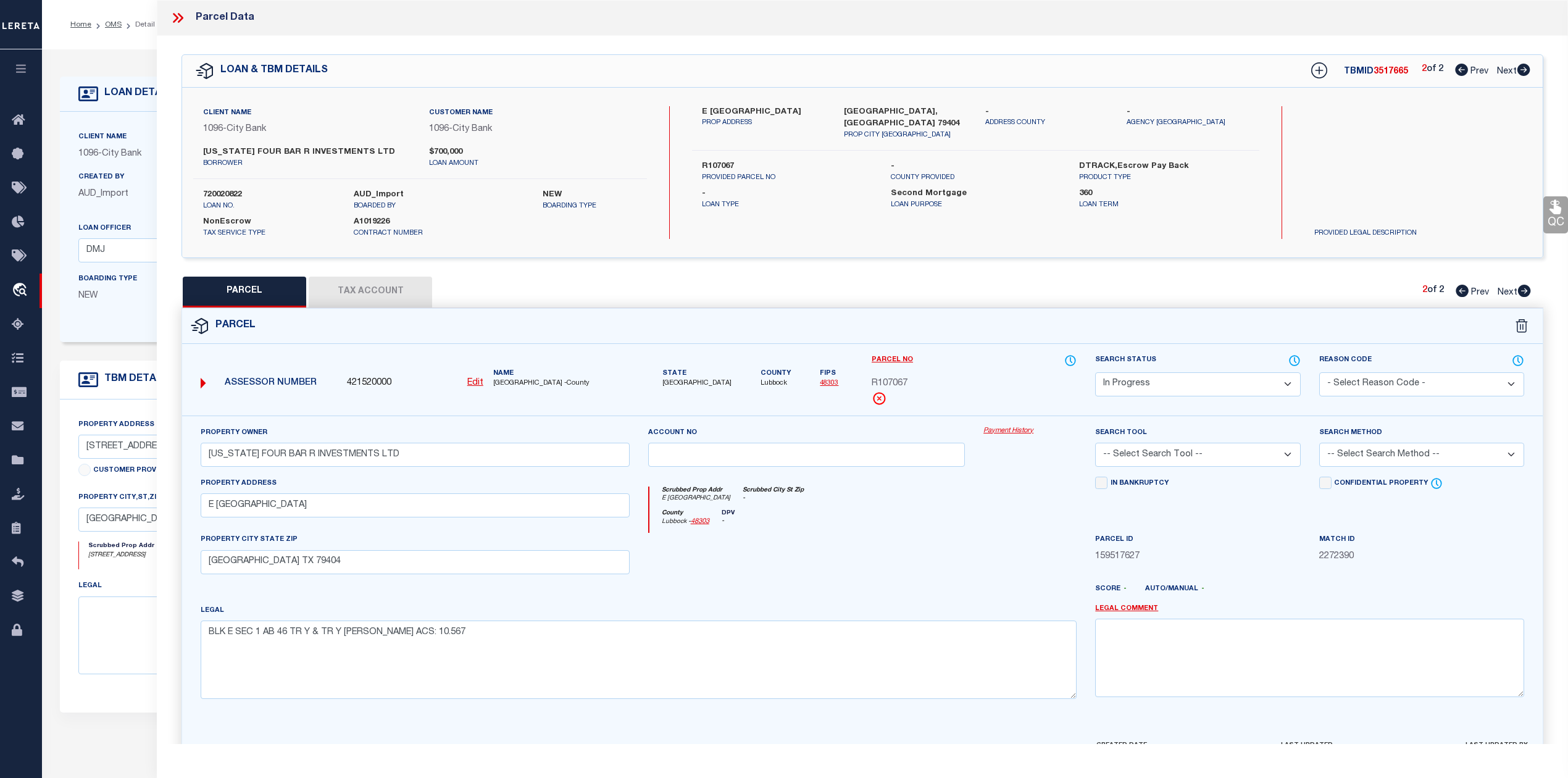
click at [942, 578] on div at bounding box center [807, 558] width 336 height 51
click at [828, 547] on div at bounding box center [807, 558] width 336 height 51
click at [1147, 389] on select "Automated Search Bad Parcel Complete Duplicate Parcel High Dollar Reporting In …" at bounding box center [1197, 384] width 205 height 24
click at [989, 550] on div at bounding box center [1029, 558] width 112 height 51
click at [810, 601] on div at bounding box center [918, 593] width 336 height 20
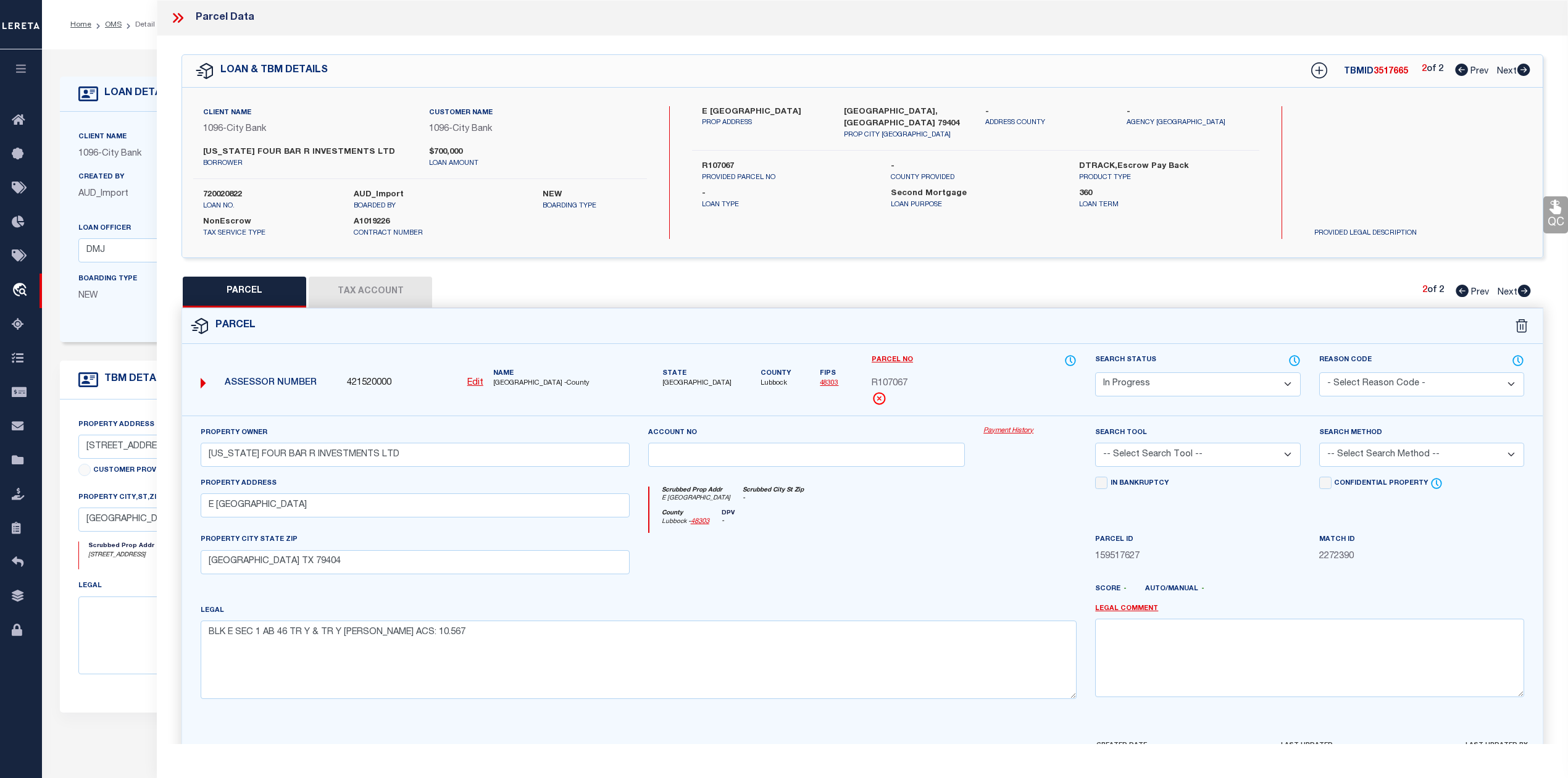
click at [1179, 458] on select "-- Select Search Tool -- 3rd Party Website Agency File Agency Website ATLS CNV-…" at bounding box center [1197, 454] width 205 height 24
click at [1095, 445] on select "-- Select Search Tool -- 3rd Party Website Agency File Agency Website ATLS CNV-…" at bounding box center [1197, 454] width 205 height 24
drag, startPoint x: 992, startPoint y: 546, endPoint x: 1334, endPoint y: 465, distance: 351.5
click at [998, 546] on div at bounding box center [1029, 558] width 112 height 51
click at [1340, 457] on select "-- Select Search Method -- Property Address Legal Liability Info Provided" at bounding box center [1421, 454] width 205 height 24
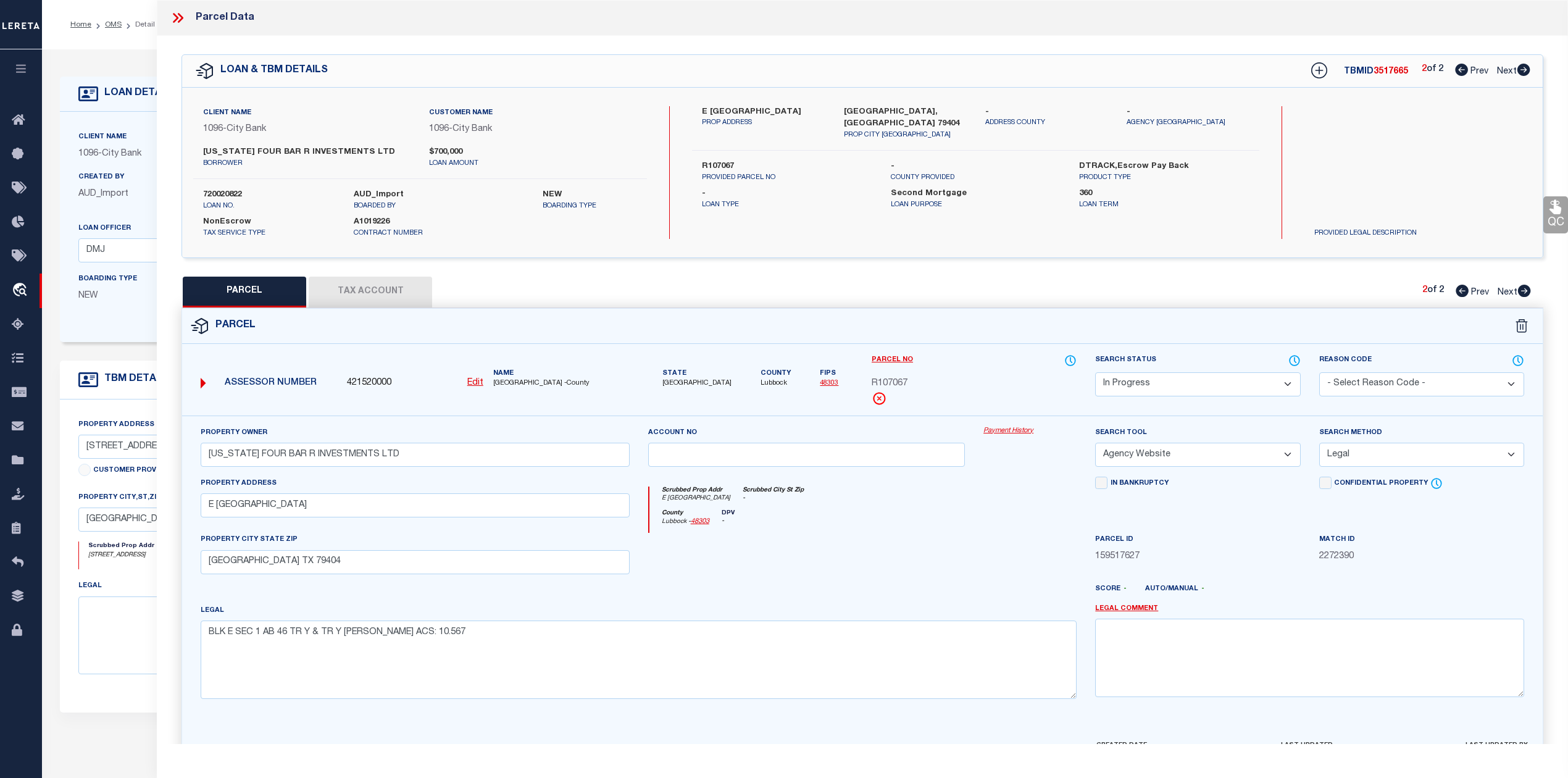
click at [1319, 445] on select "-- Select Search Method -- Property Address Legal Liability Info Provided" at bounding box center [1421, 454] width 205 height 24
click at [930, 568] on div at bounding box center [807, 558] width 336 height 51
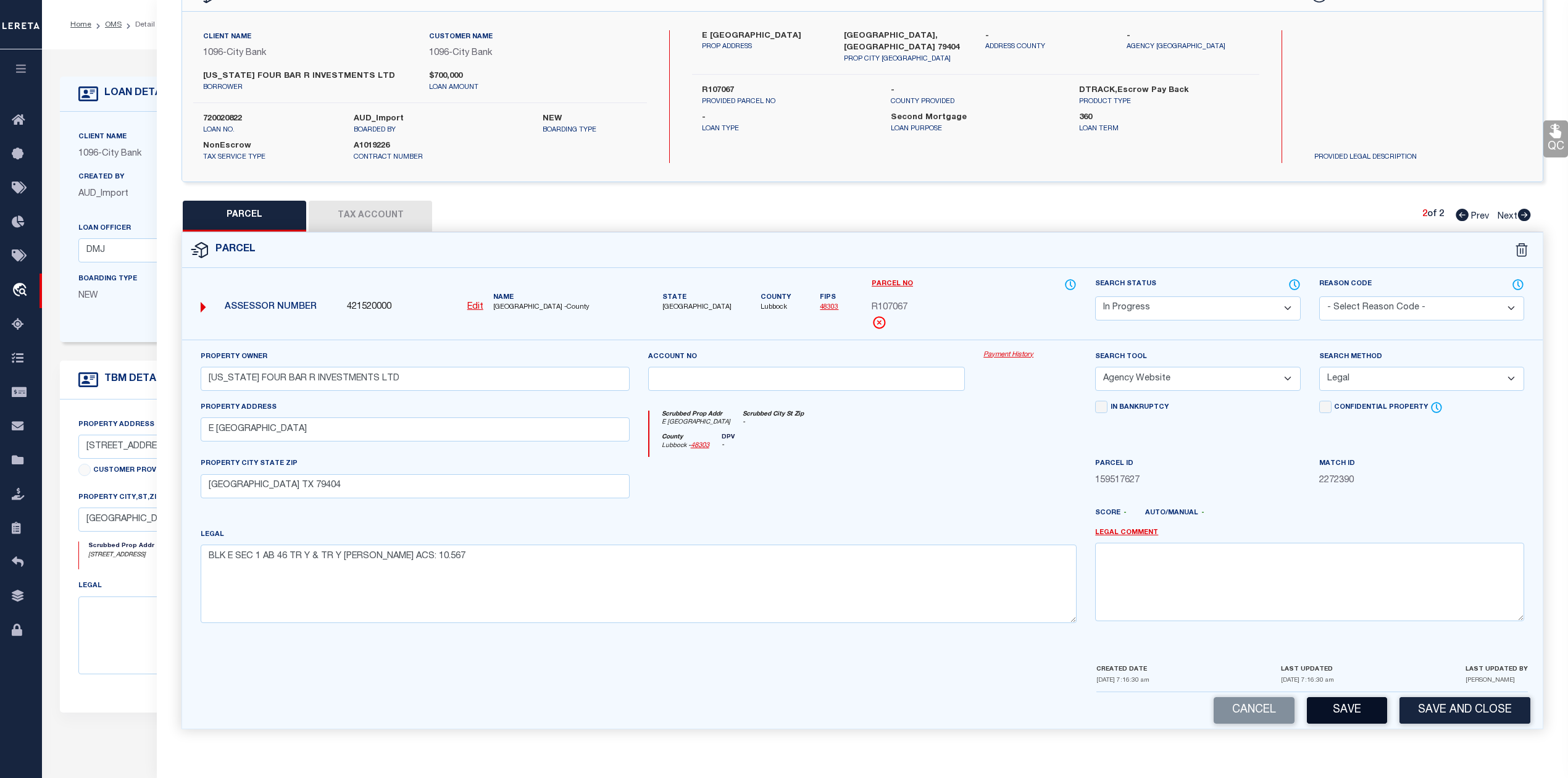
click at [1327, 705] on button "Save" at bounding box center [1347, 710] width 81 height 27
click at [1016, 482] on div at bounding box center [1029, 482] width 112 height 51
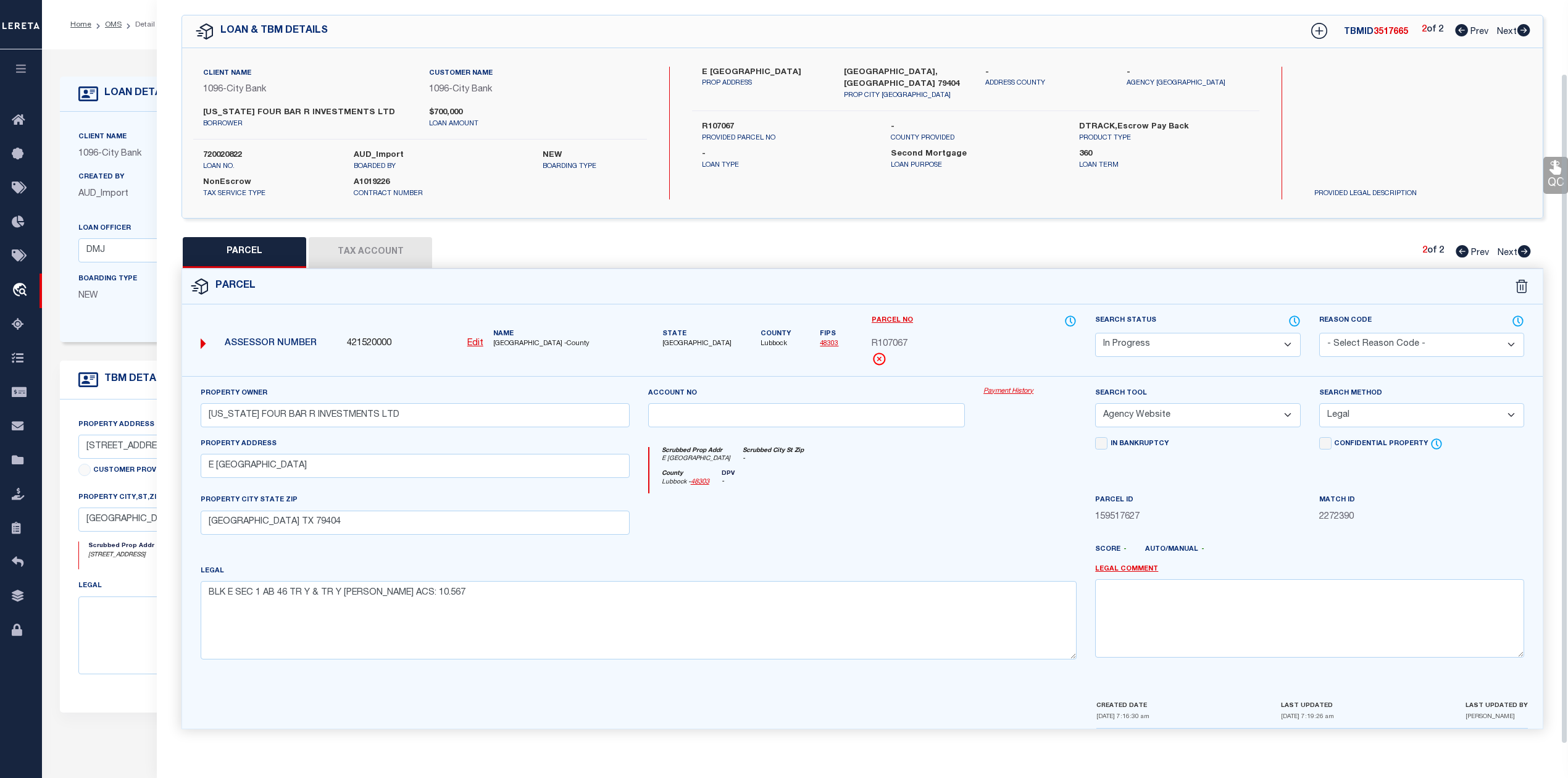
scroll to position [44, 0]
click at [990, 495] on div at bounding box center [1029, 519] width 112 height 51
click at [370, 250] on button "Tax Account" at bounding box center [370, 253] width 123 height 31
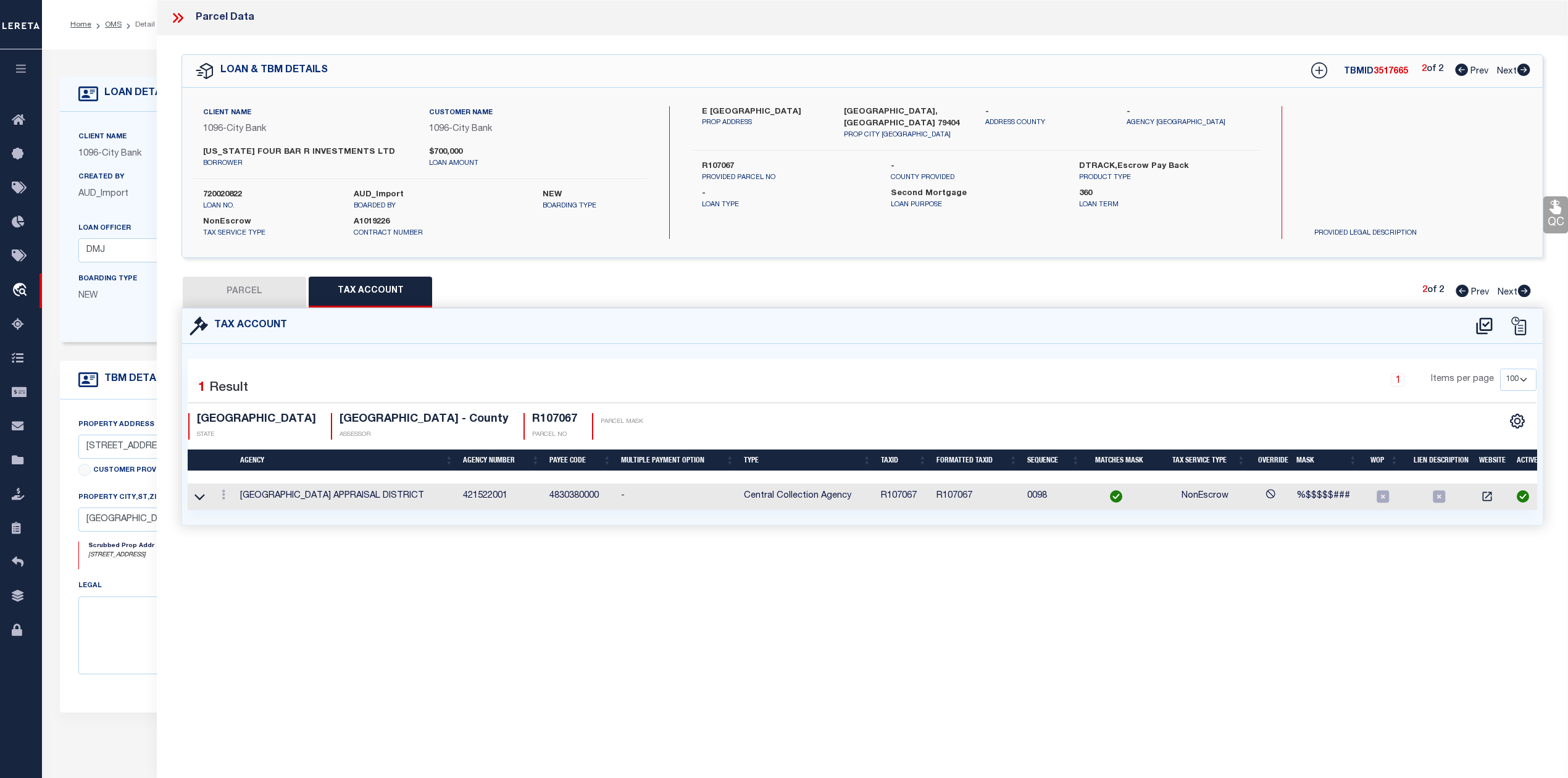
scroll to position [0, 0]
click at [245, 291] on button "PARCEL" at bounding box center [244, 292] width 123 height 31
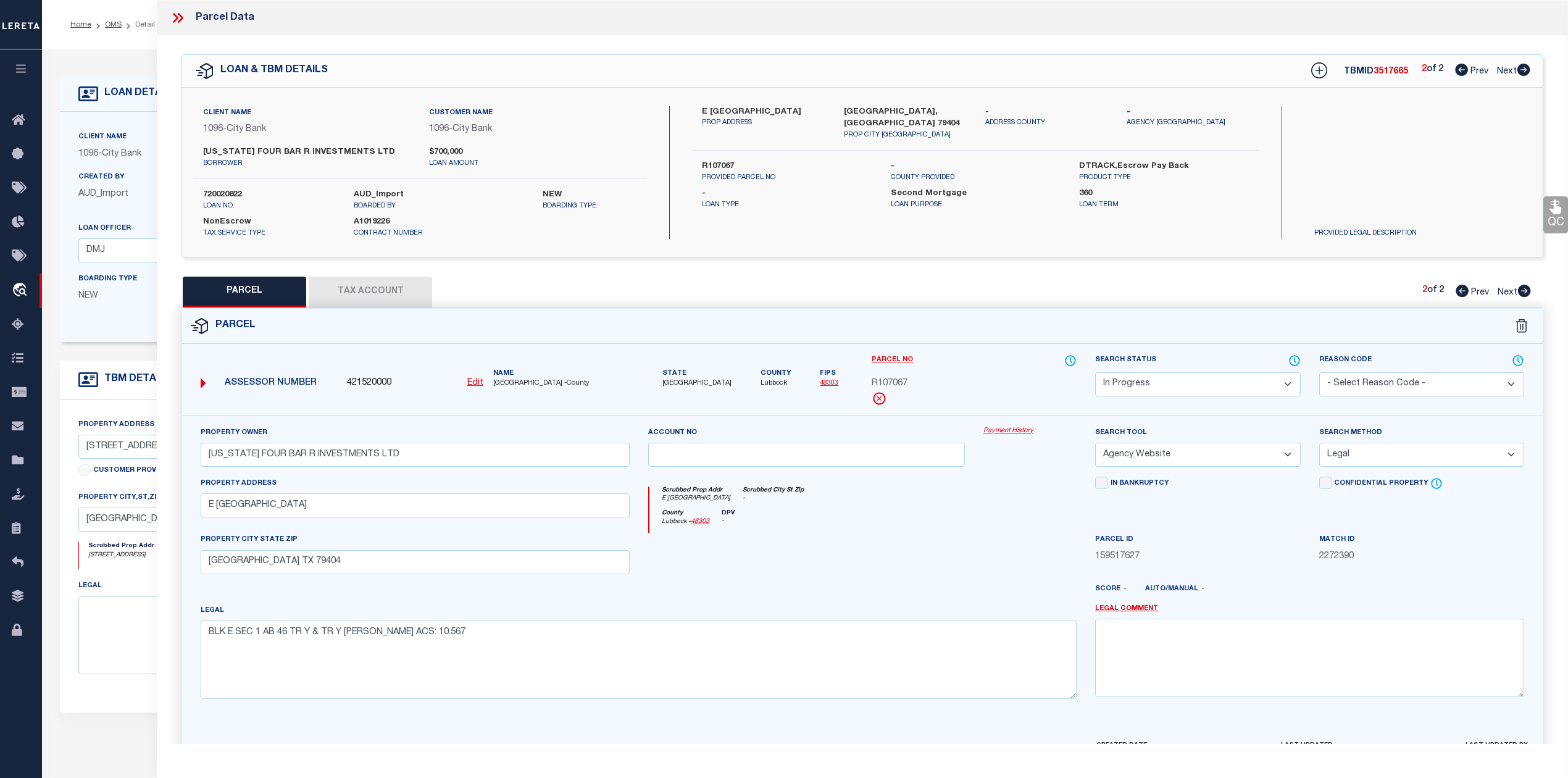
click at [808, 568] on div at bounding box center [807, 558] width 336 height 51
click at [1142, 388] on select "Automated Search Bad Parcel Complete Duplicate Parcel High Dollar Reporting In …" at bounding box center [1197, 384] width 205 height 24
click at [1095, 372] on select "Automated Search Bad Parcel Complete Duplicate Parcel High Dollar Reporting In …" at bounding box center [1197, 384] width 205 height 24
click at [953, 571] on div at bounding box center [807, 558] width 336 height 51
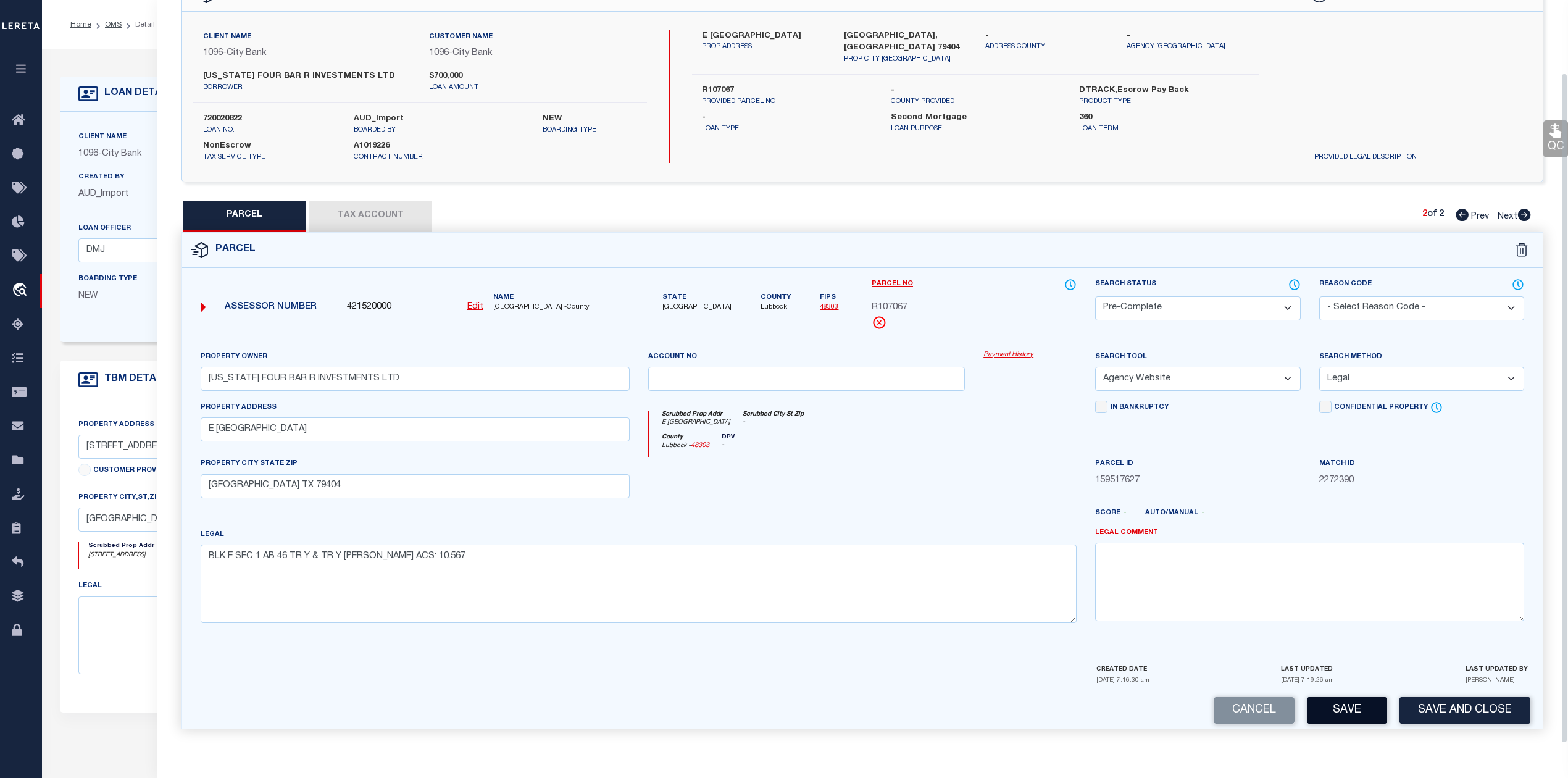
click at [1329, 711] on button "Save" at bounding box center [1347, 710] width 81 height 27
click at [904, 515] on div at bounding box center [918, 518] width 336 height 20
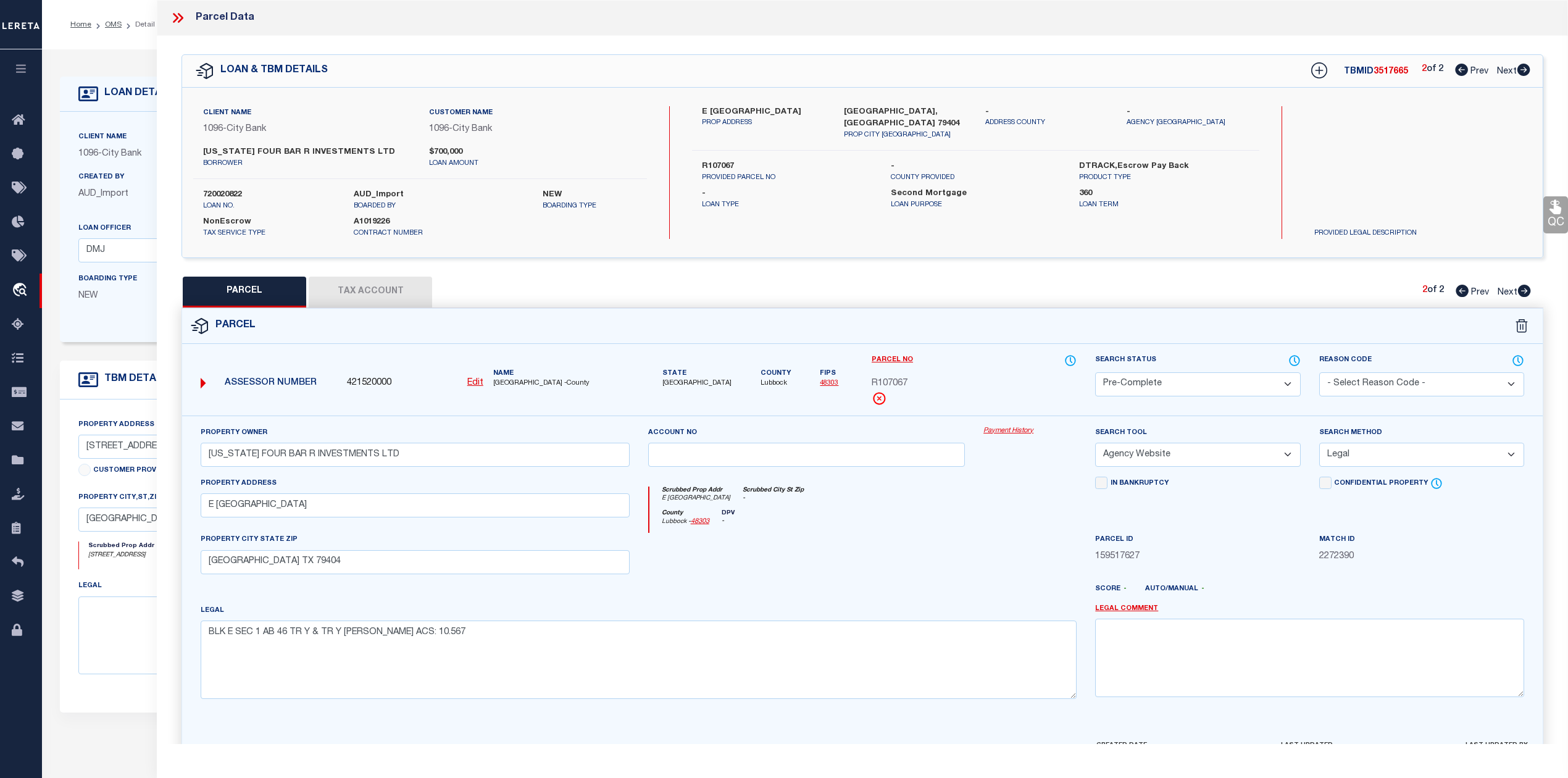
click at [1021, 344] on form "Parcel 421520000 Edit TX" at bounding box center [862, 556] width 1360 height 496
click at [1395, 75] on span "3517665" at bounding box center [1391, 72] width 35 height 9
copy span "3517665"
click at [225, 194] on label "720020822" at bounding box center [269, 195] width 132 height 13
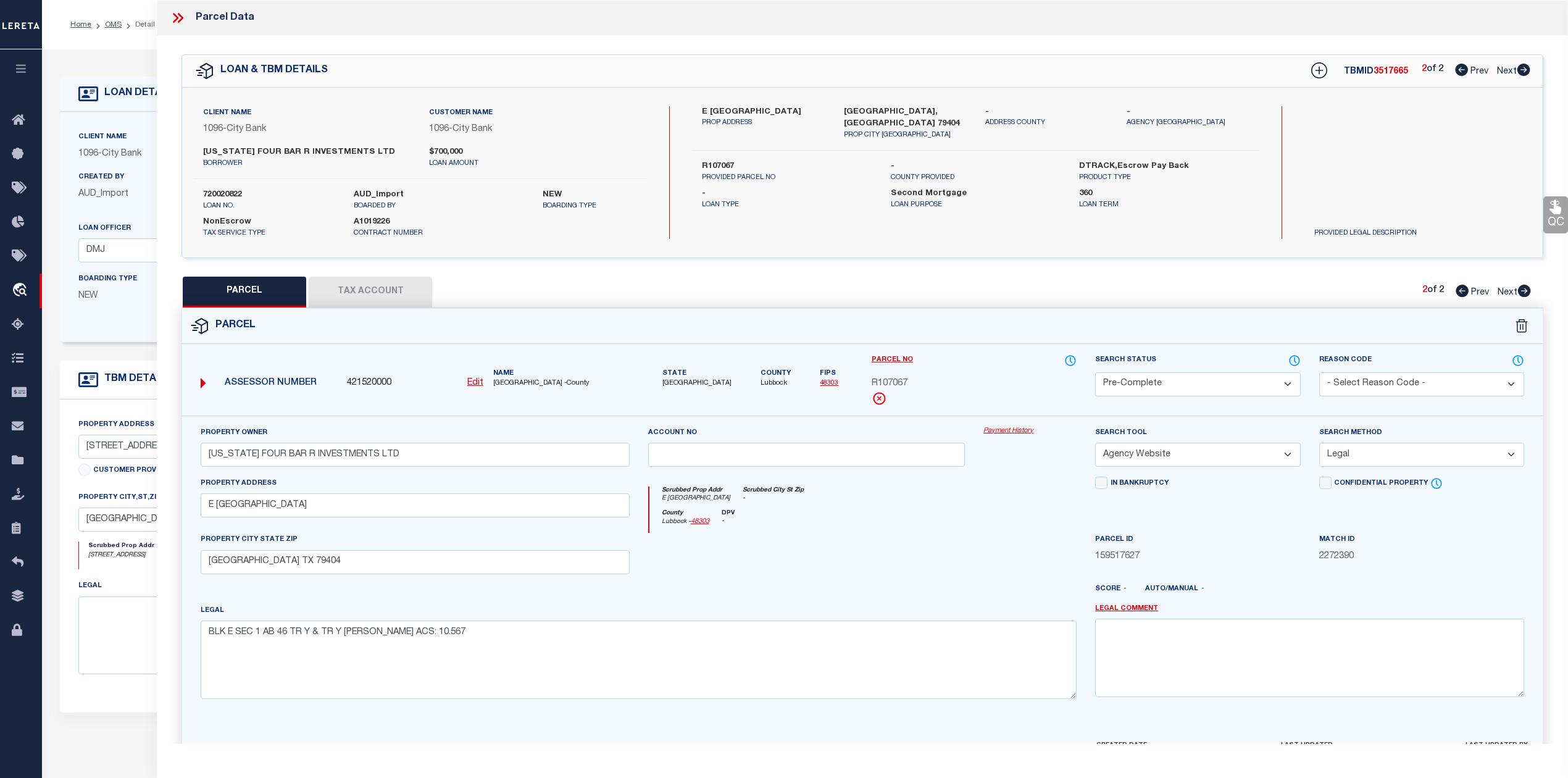
click at [225, 194] on label "720020822" at bounding box center [269, 195] width 132 height 13
copy label "720020822"
click at [858, 110] on label "LUBBOCK, TX 79404" at bounding box center [905, 118] width 123 height 24
copy label "LUBBOCK"
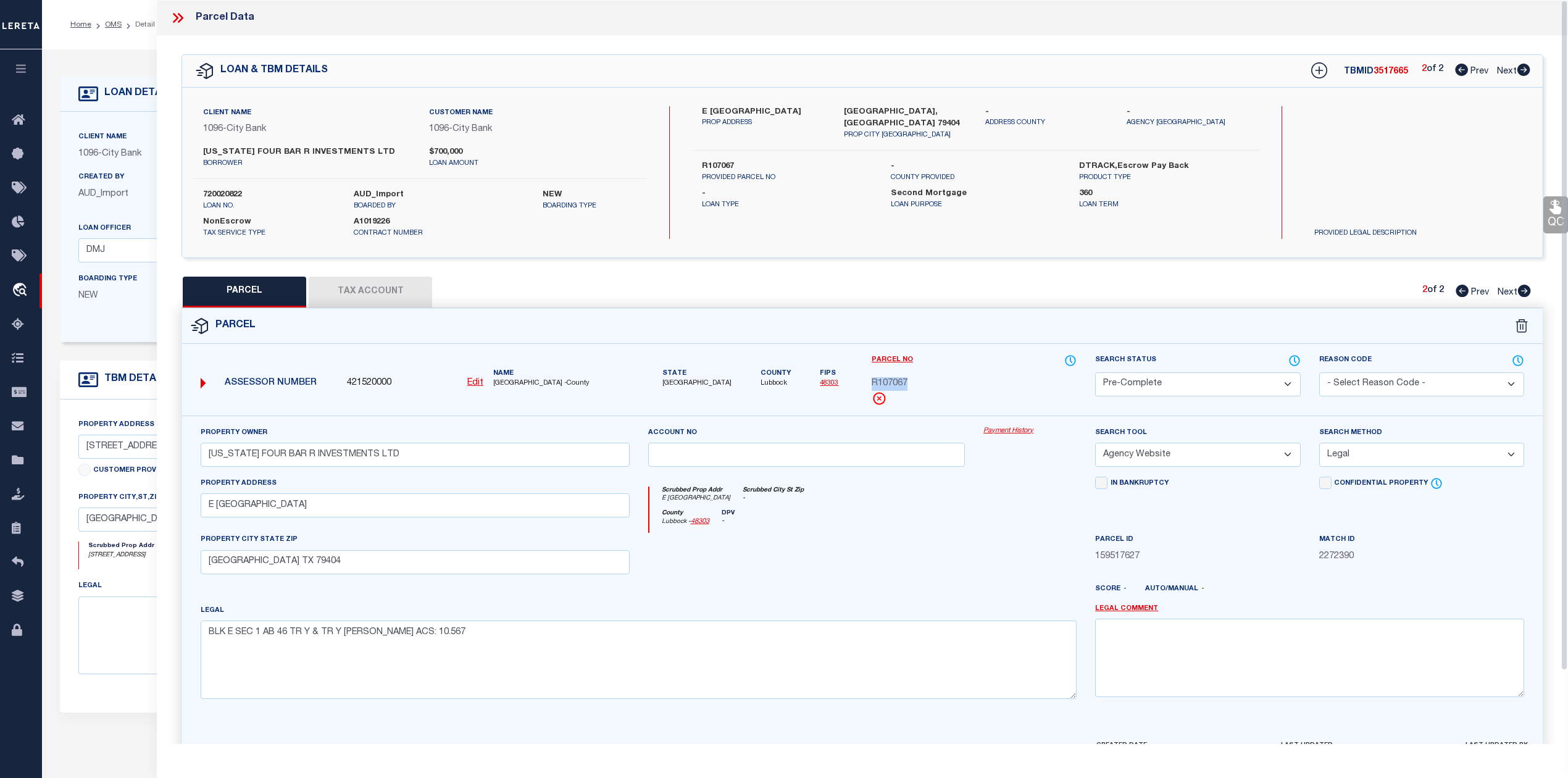
drag, startPoint x: 870, startPoint y: 383, endPoint x: 914, endPoint y: 381, distance: 44.0
click at [914, 381] on div "R107067" at bounding box center [974, 383] width 205 height 13
copy span "R107067"
click at [961, 531] on div "County Lubbock - 48303 DPV -" at bounding box center [863, 521] width 428 height 24
click at [955, 497] on div "Scrubbed Prop Addr E 58TH ST Scrubbed City St Zip -" at bounding box center [863, 497] width 428 height 23
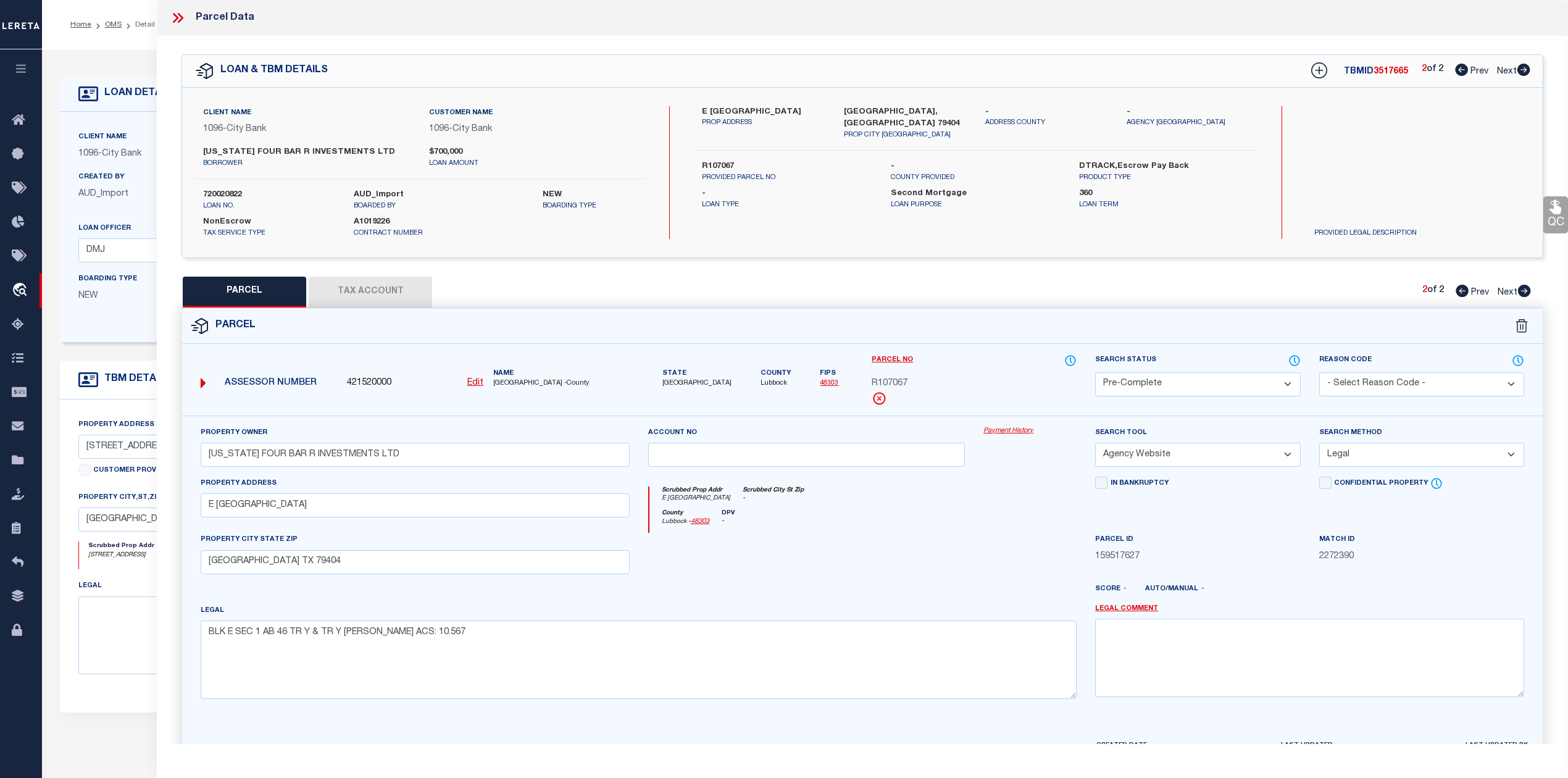
click at [966, 364] on label "Parcel No" at bounding box center [974, 361] width 205 height 13
click at [1458, 290] on icon at bounding box center [1462, 290] width 13 height 13
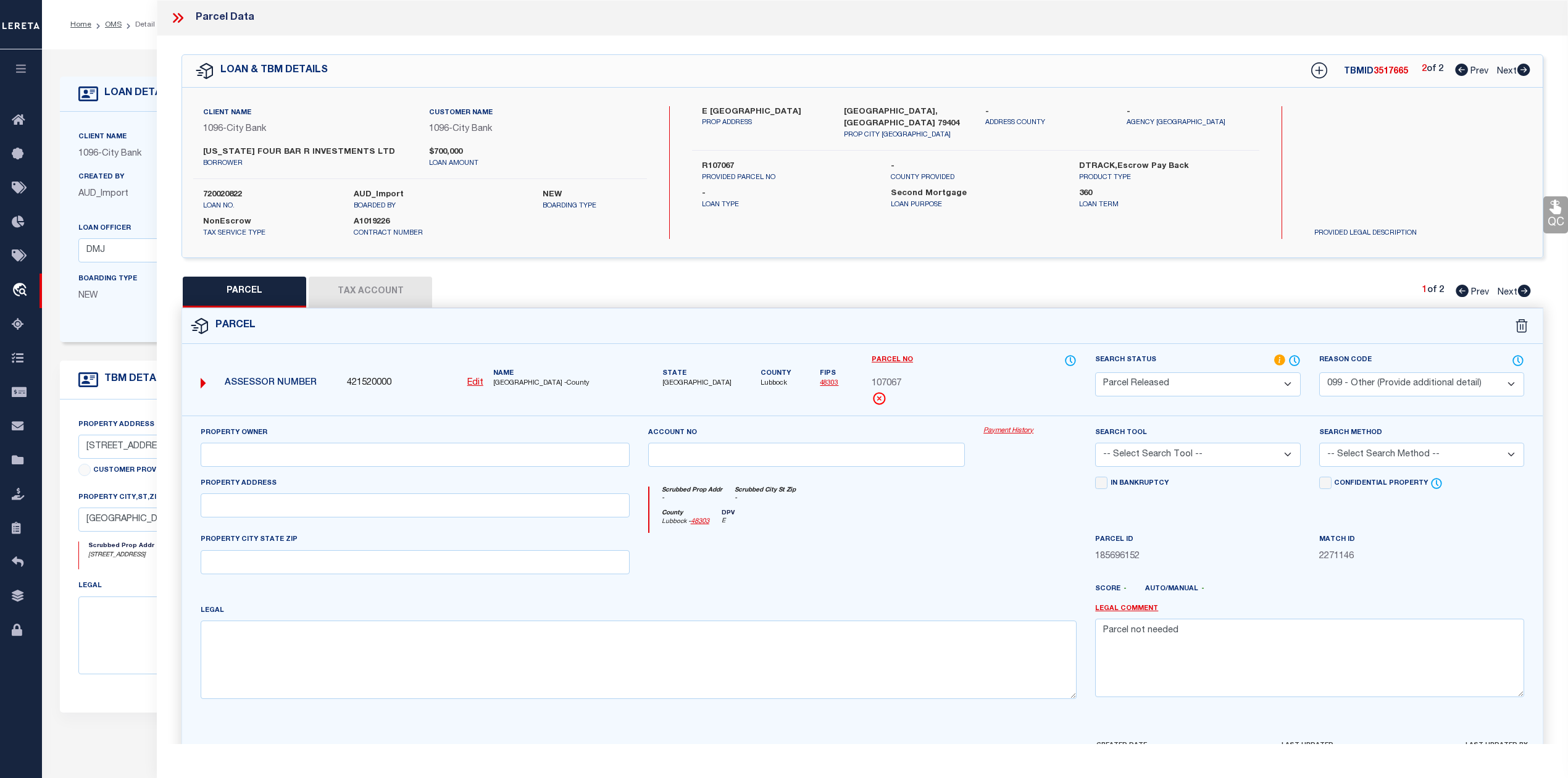
click at [1524, 295] on icon at bounding box center [1524, 290] width 13 height 13
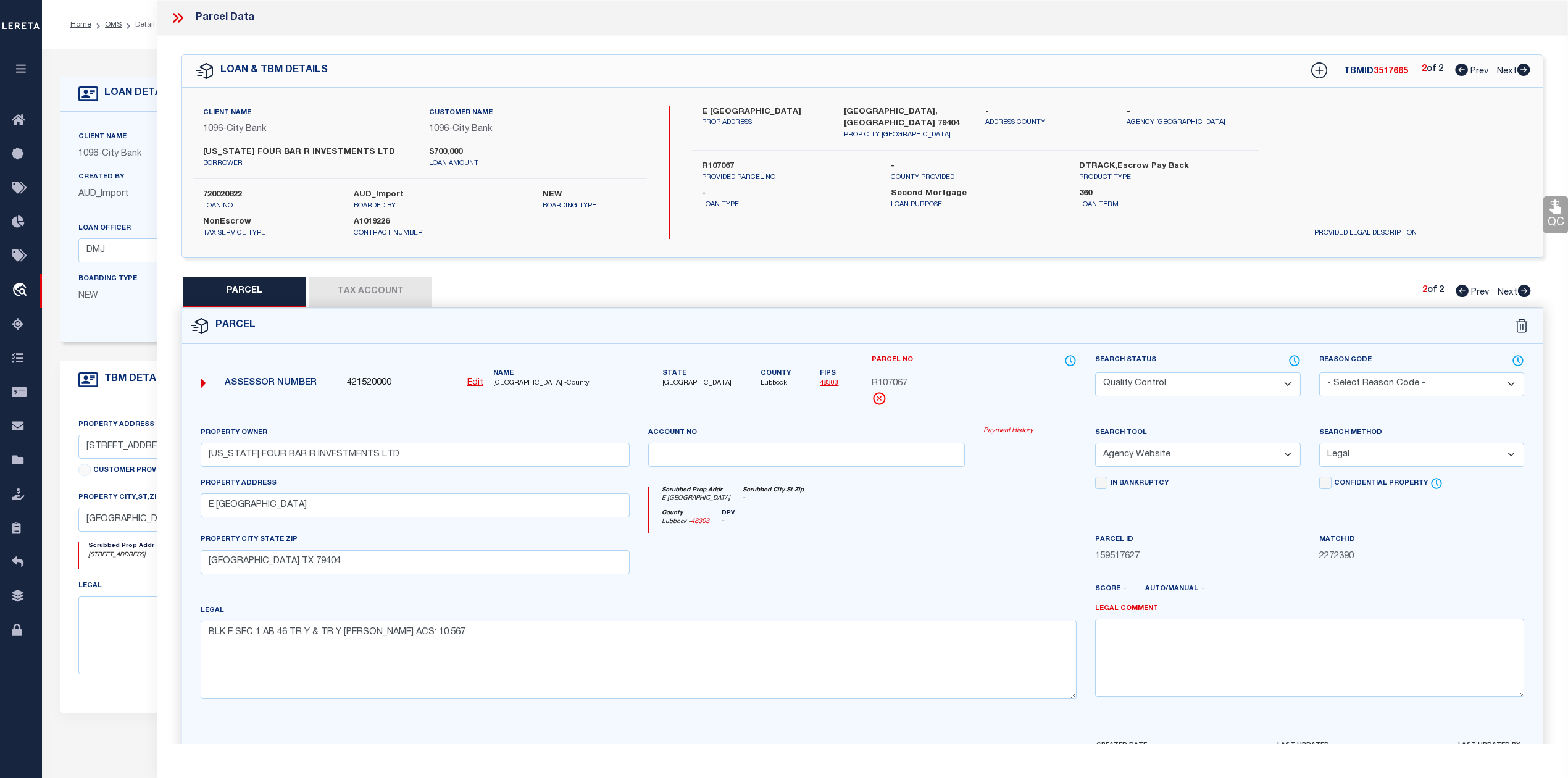
click at [1458, 294] on icon at bounding box center [1462, 290] width 13 height 13
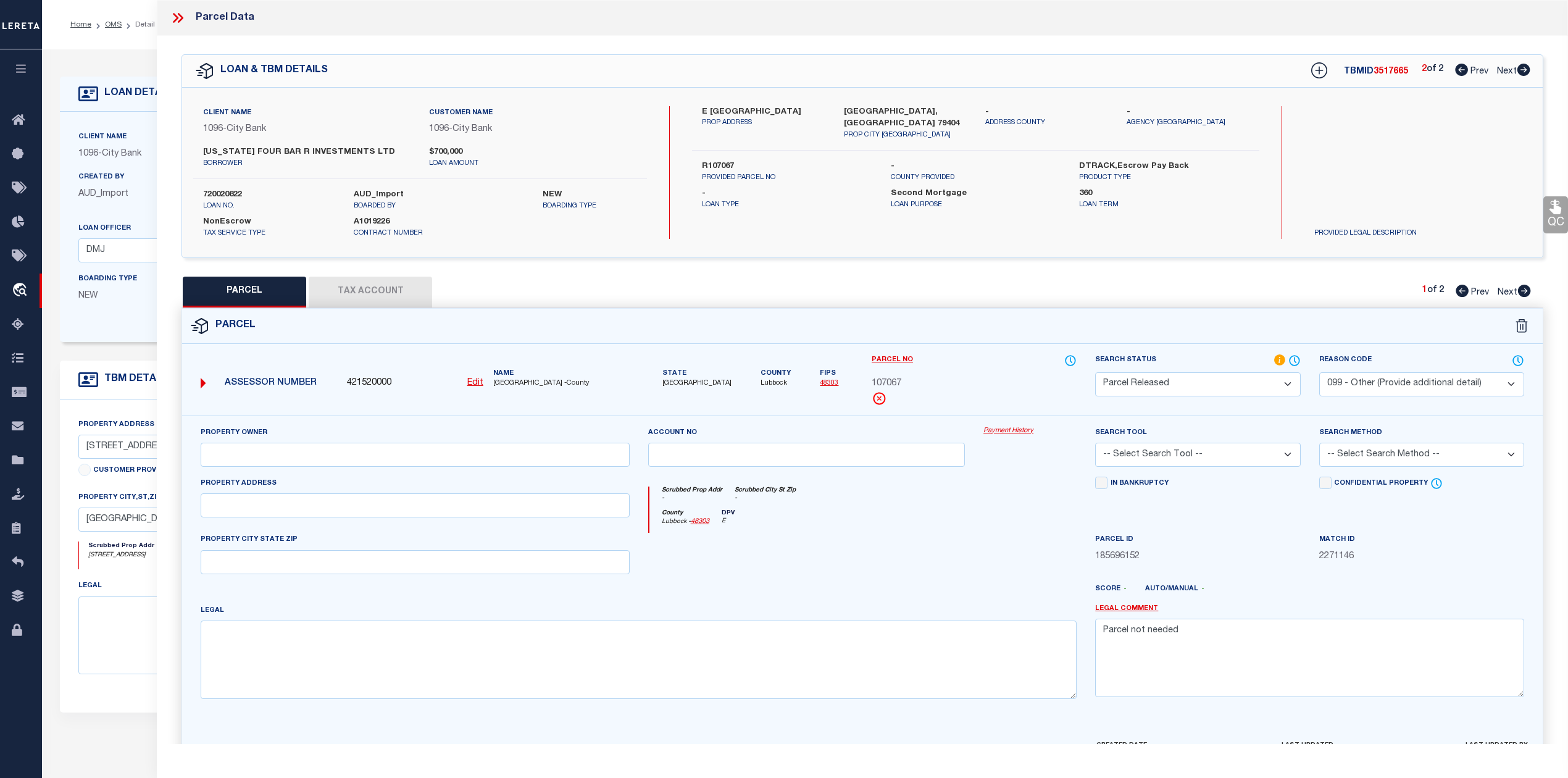
click at [1458, 294] on icon at bounding box center [1462, 290] width 13 height 13
click at [1255, 267] on div "QC QC QC" at bounding box center [862, 409] width 1411 height 748
click at [1456, 69] on icon at bounding box center [1462, 69] width 13 height 13
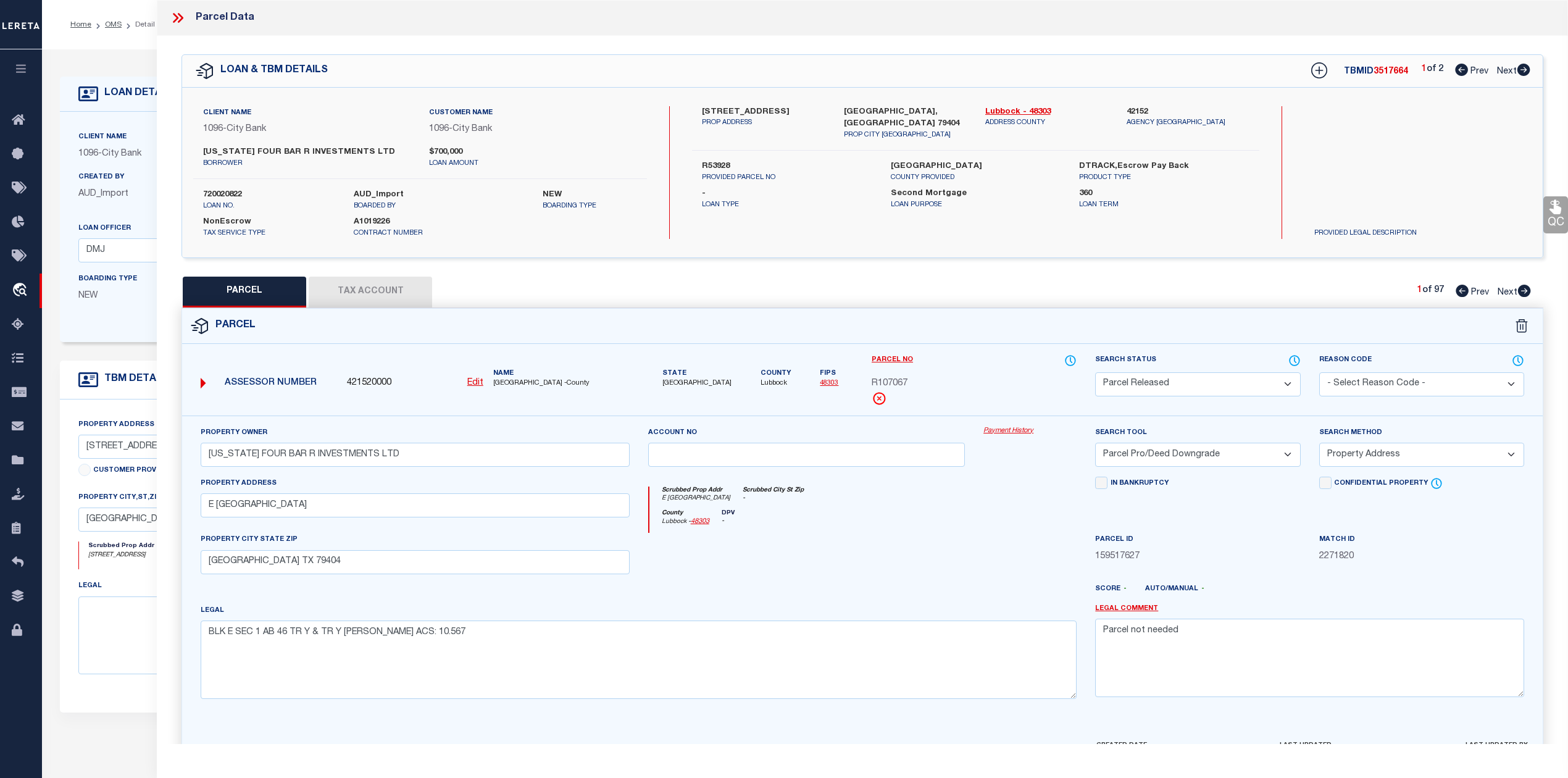
click at [1235, 300] on div "PARCEL Tax Account 1 of 97 Prev Next" at bounding box center [862, 292] width 1362 height 31
click at [1518, 289] on icon at bounding box center [1524, 290] width 13 height 13
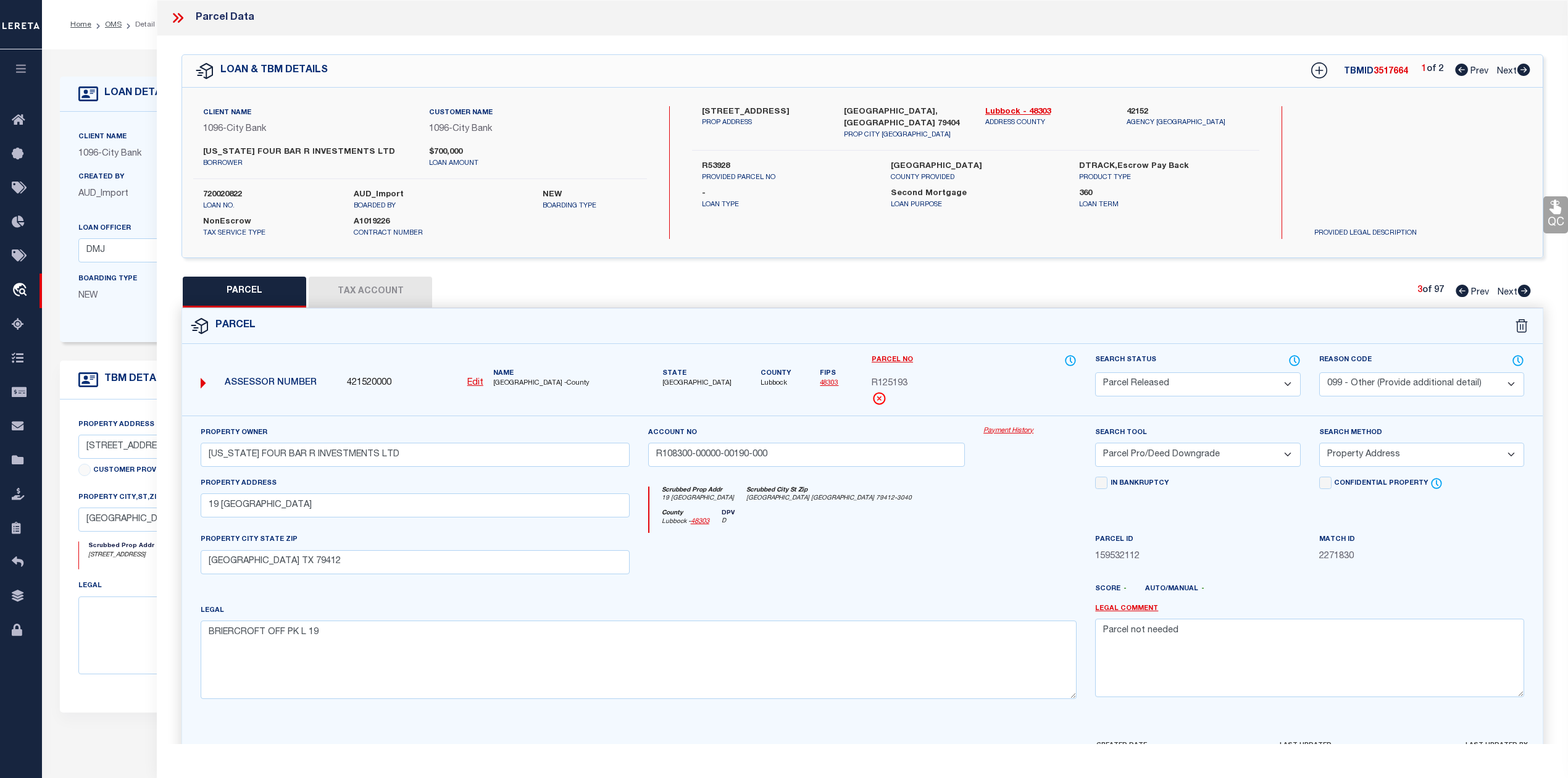
click at [1518, 289] on icon at bounding box center [1524, 290] width 13 height 13
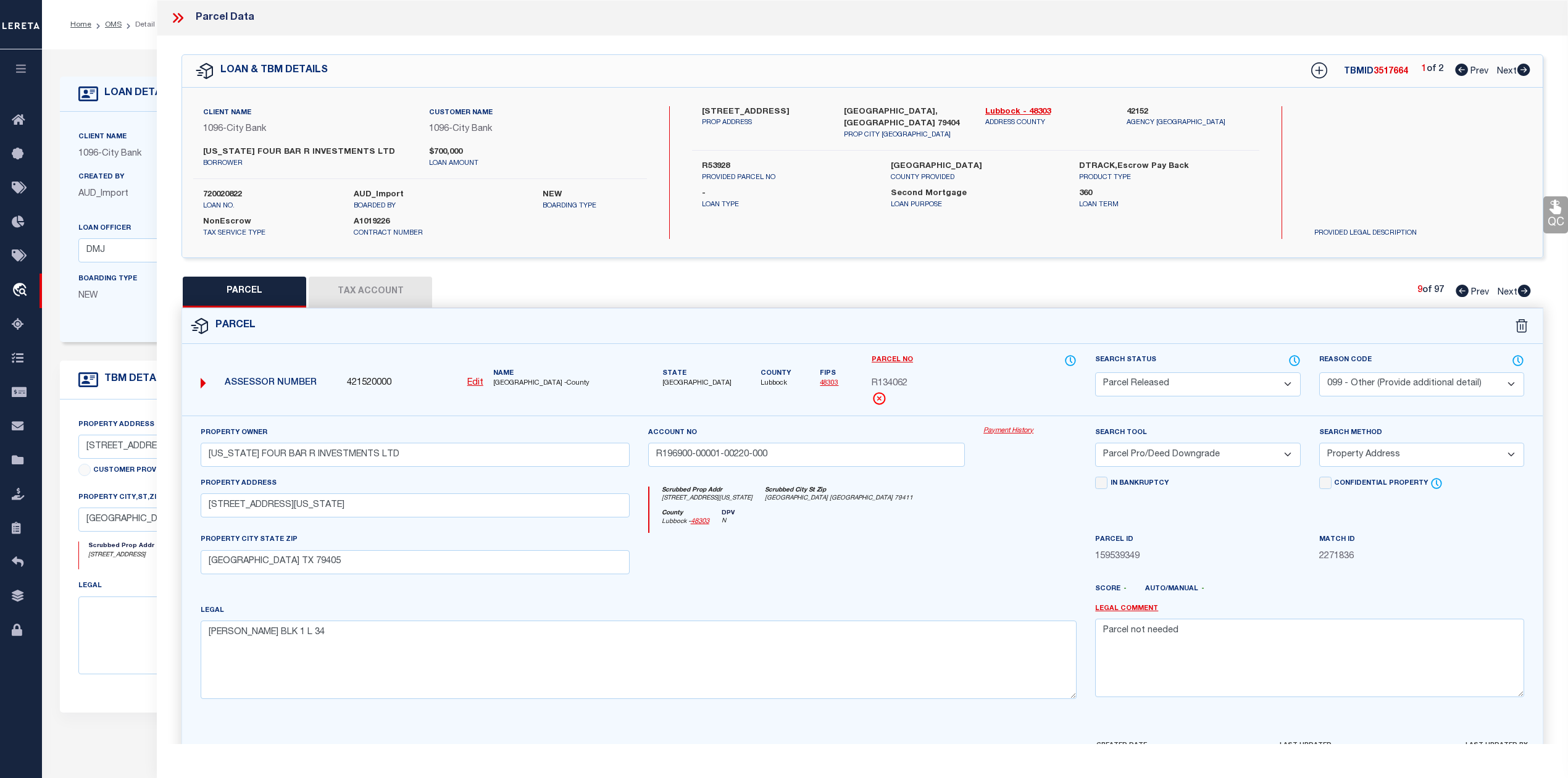
click at [1518, 289] on icon at bounding box center [1524, 290] width 13 height 13
click at [1519, 290] on icon at bounding box center [1524, 290] width 13 height 13
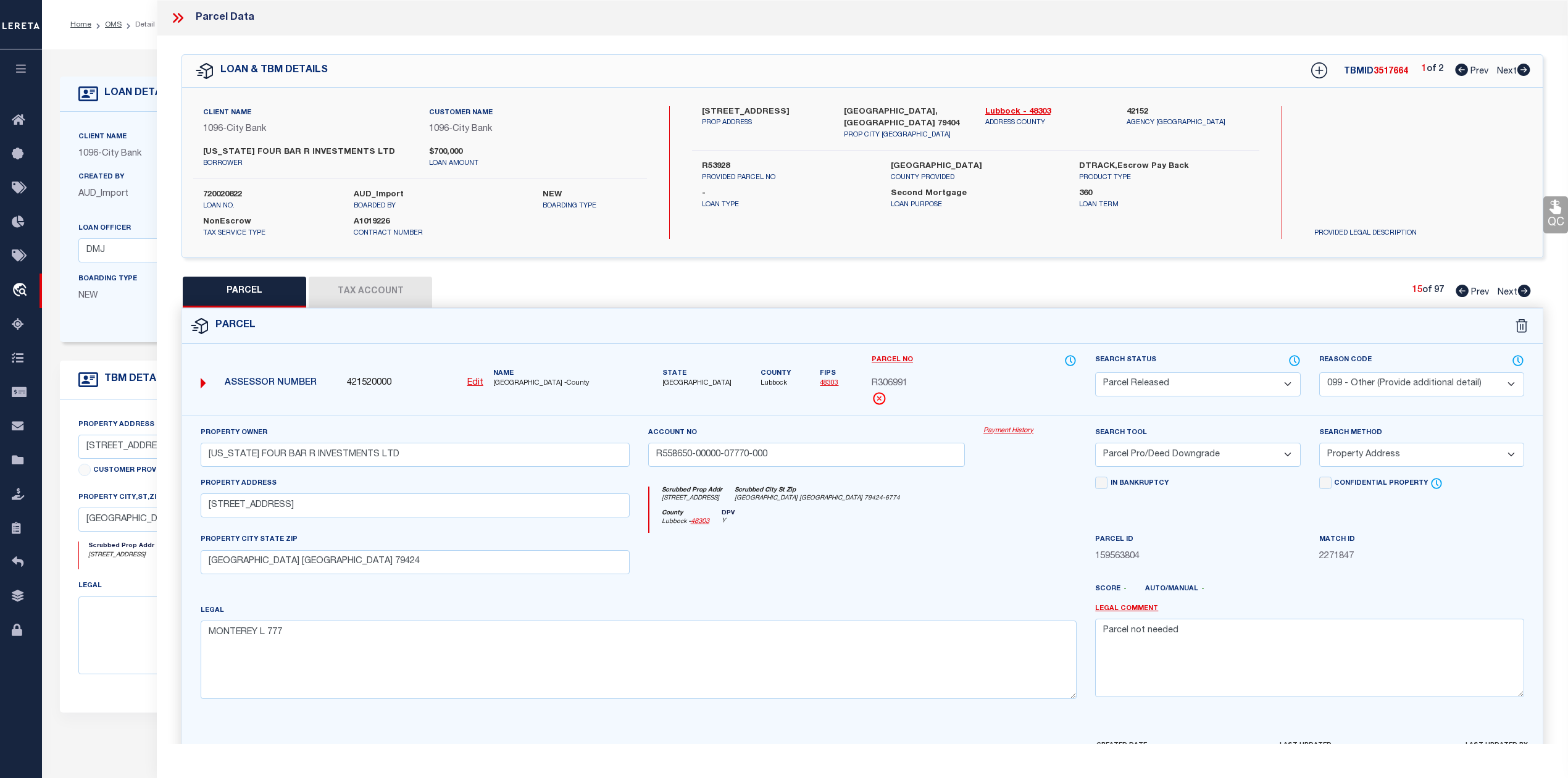
click at [1521, 290] on icon at bounding box center [1524, 290] width 13 height 13
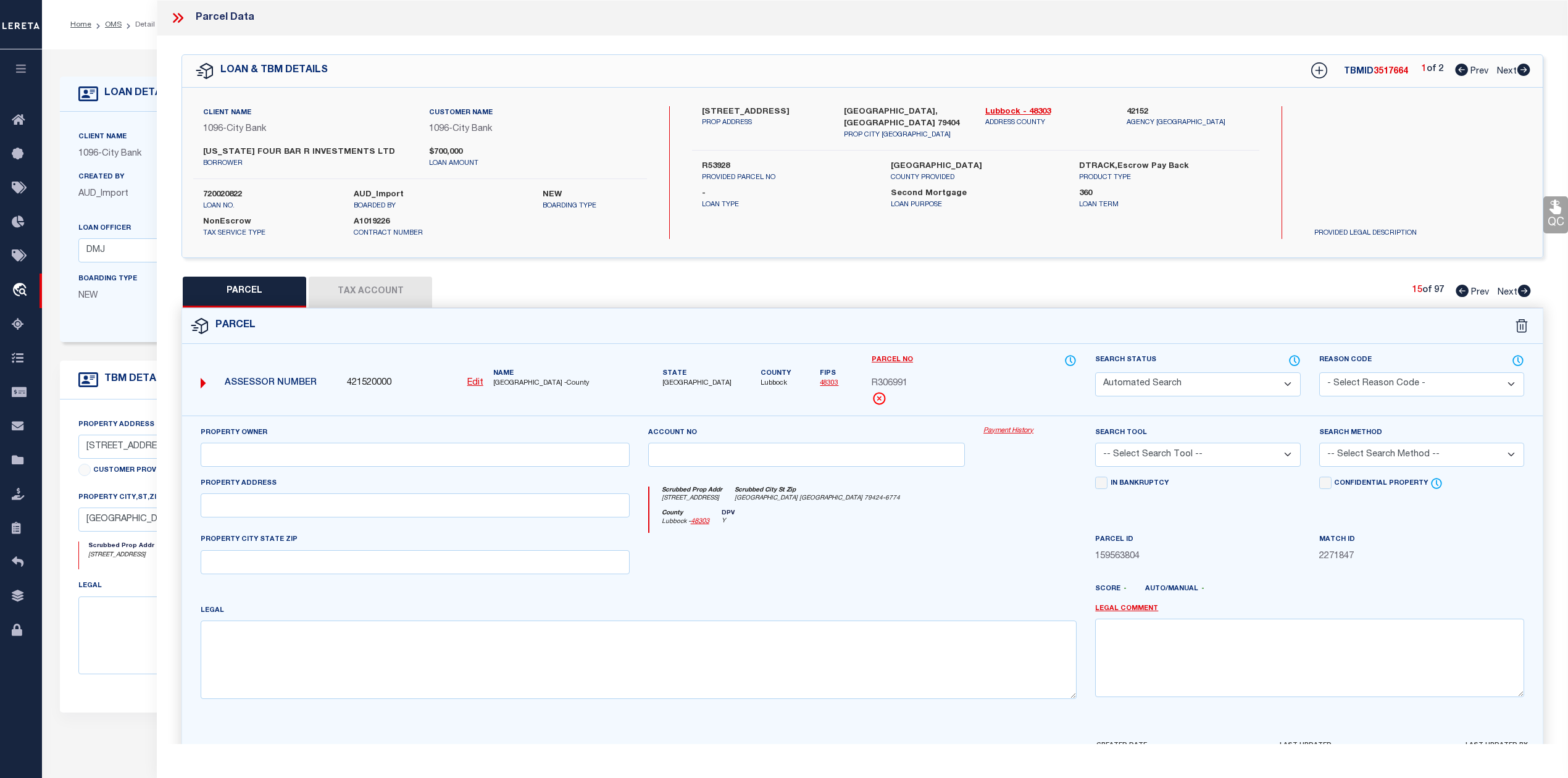
click at [1521, 290] on icon at bounding box center [1524, 290] width 13 height 13
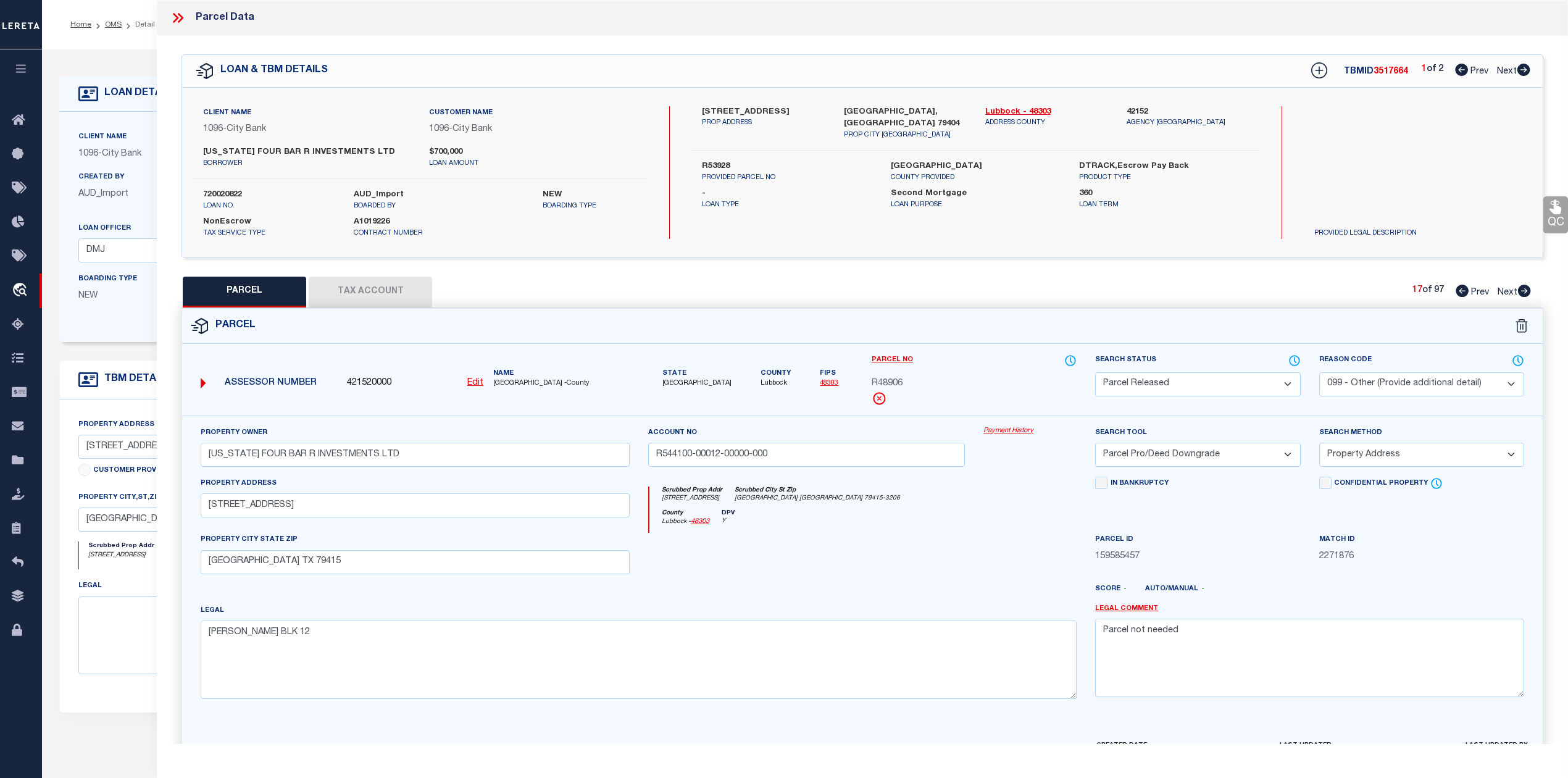
click at [1521, 290] on icon at bounding box center [1524, 290] width 13 height 13
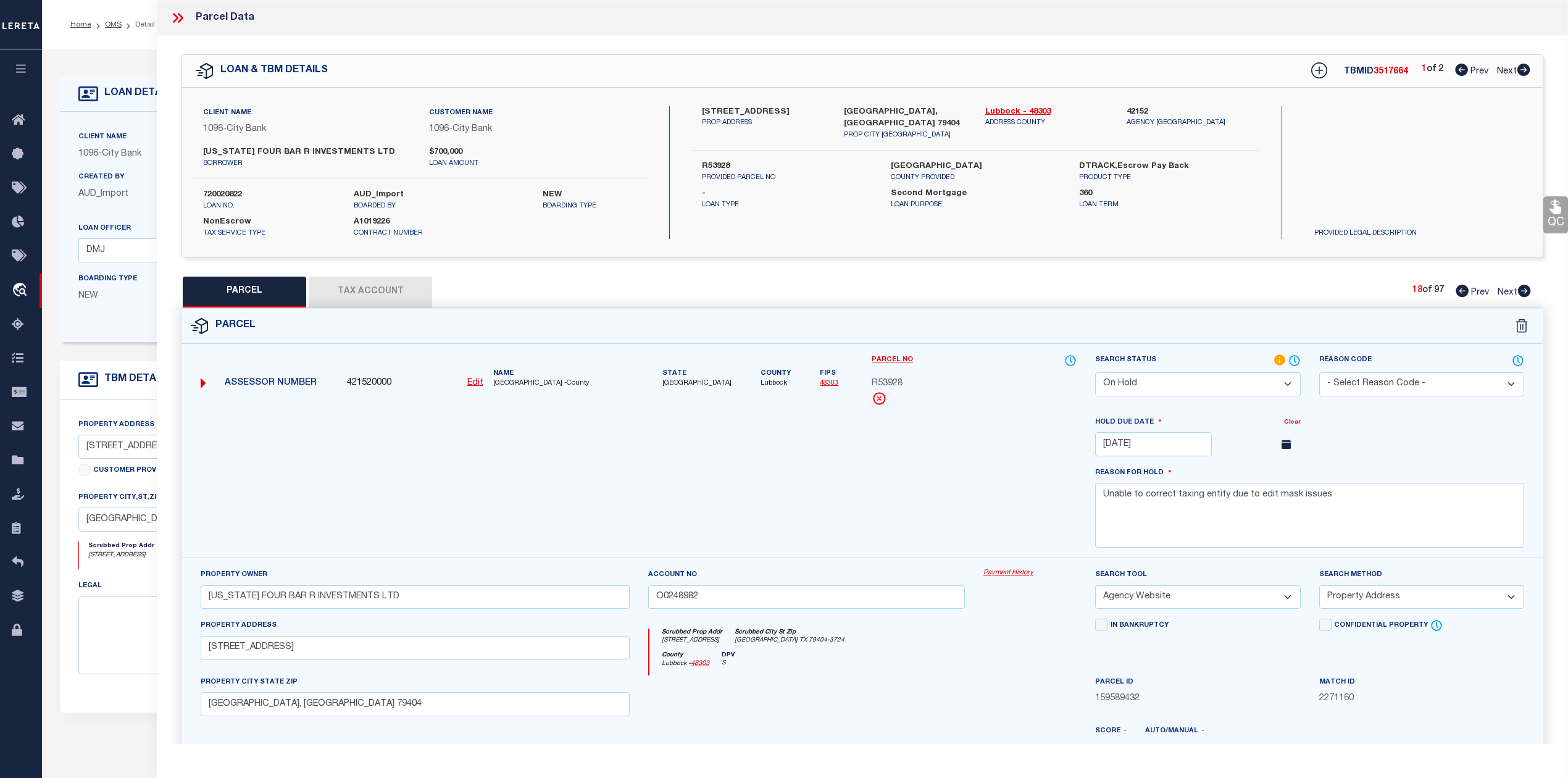
click at [389, 287] on button "Tax Account" at bounding box center [370, 292] width 123 height 31
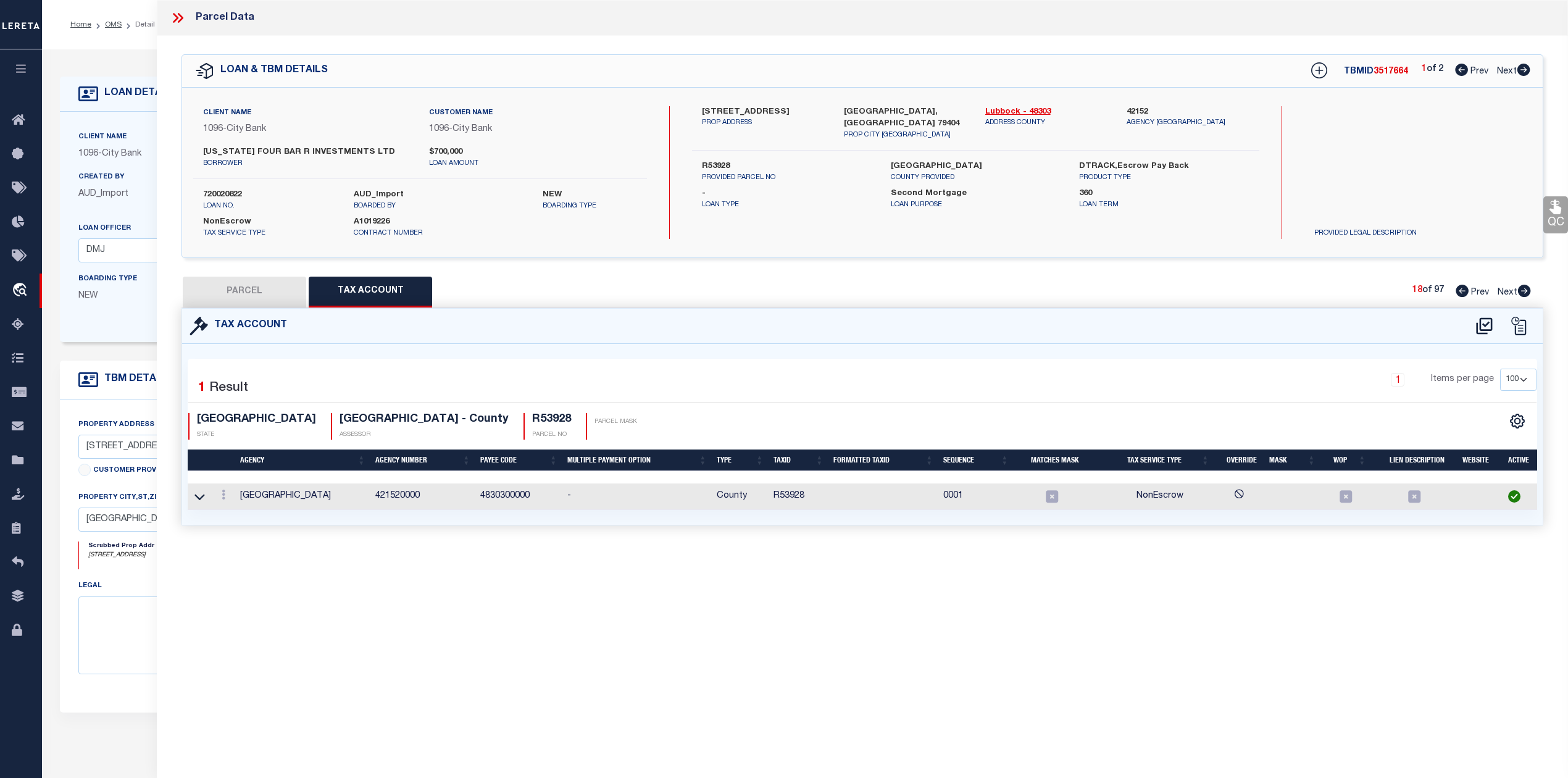
click at [499, 602] on div "Parcel Data QC QC QC - Select Status - Ready to QC" at bounding box center [862, 372] width 1411 height 744
click at [265, 290] on button "PARCEL" at bounding box center [244, 292] width 123 height 31
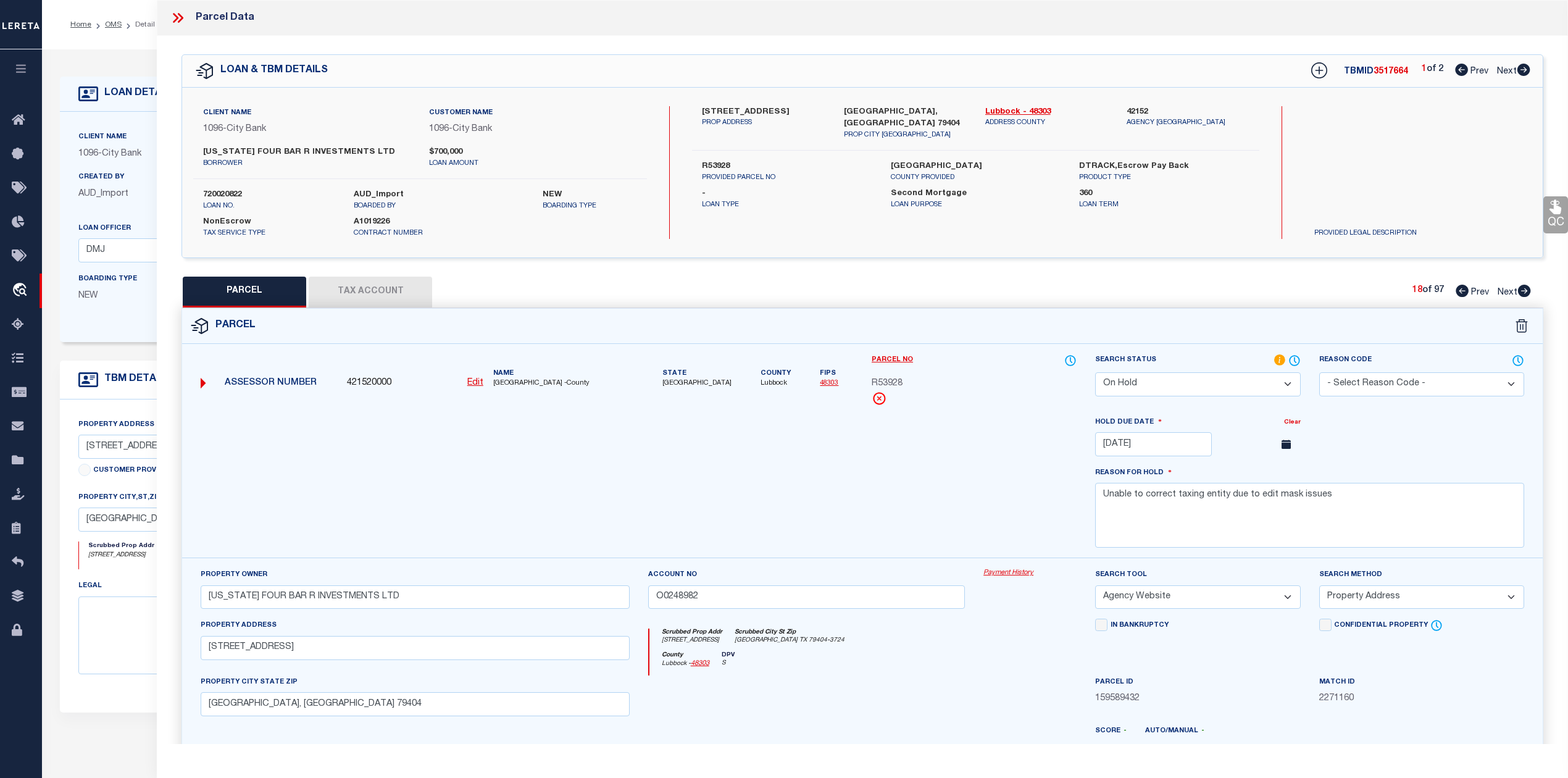
click at [895, 381] on span "R53928" at bounding box center [887, 383] width 31 height 13
copy span "R53928"
click at [1314, 74] on icon at bounding box center [1320, 70] width 16 height 16
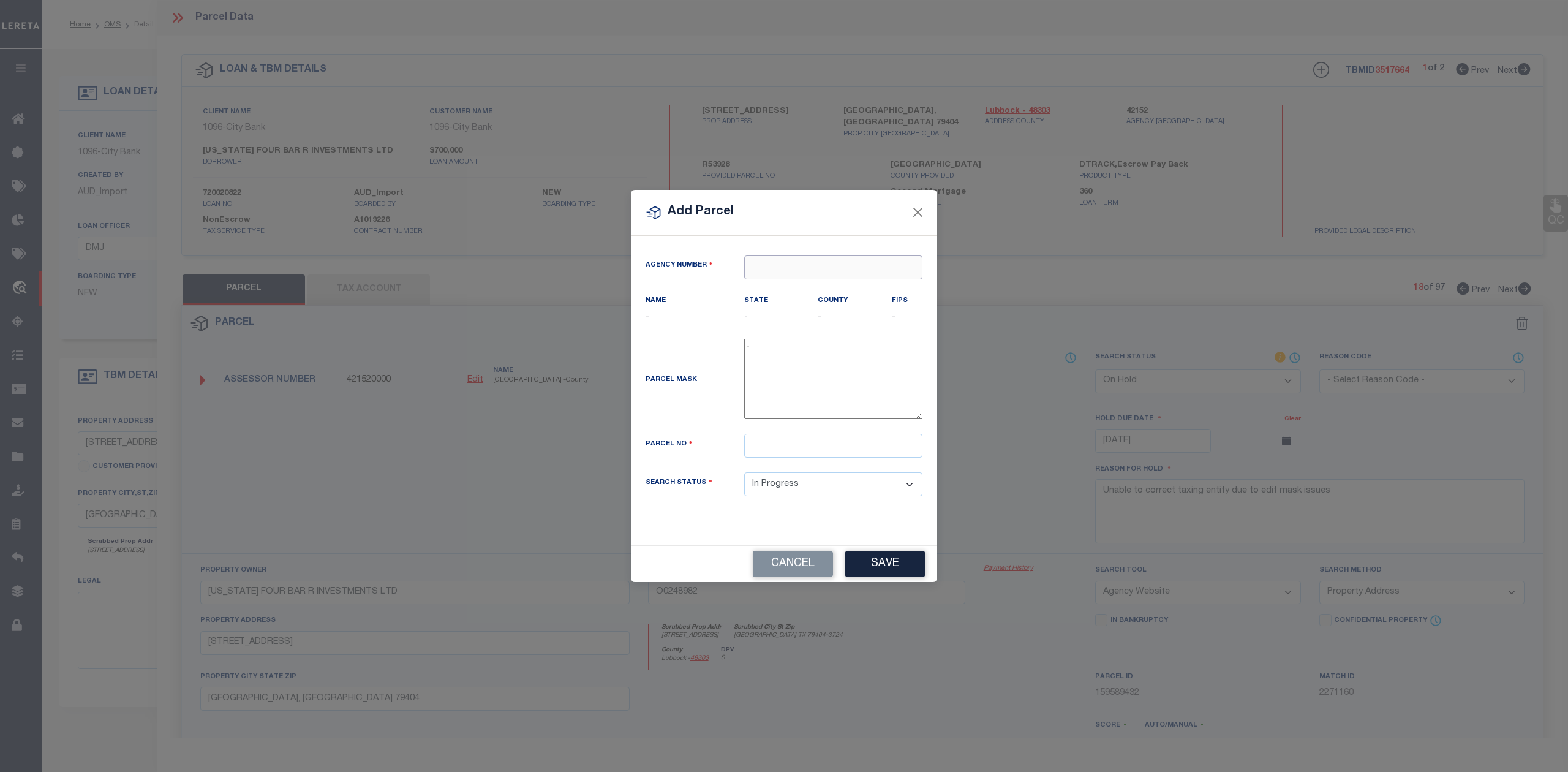
click at [809, 263] on input "text" at bounding box center [833, 267] width 178 height 24
click at [853, 284] on div "421520000 : LUBBOCK COUNTY" at bounding box center [833, 296] width 177 height 35
click at [776, 457] on input "text" at bounding box center [833, 446] width 178 height 24
paste input "R53928"
click at [719, 424] on div "Parcel Mask -" at bounding box center [784, 381] width 295 height 85
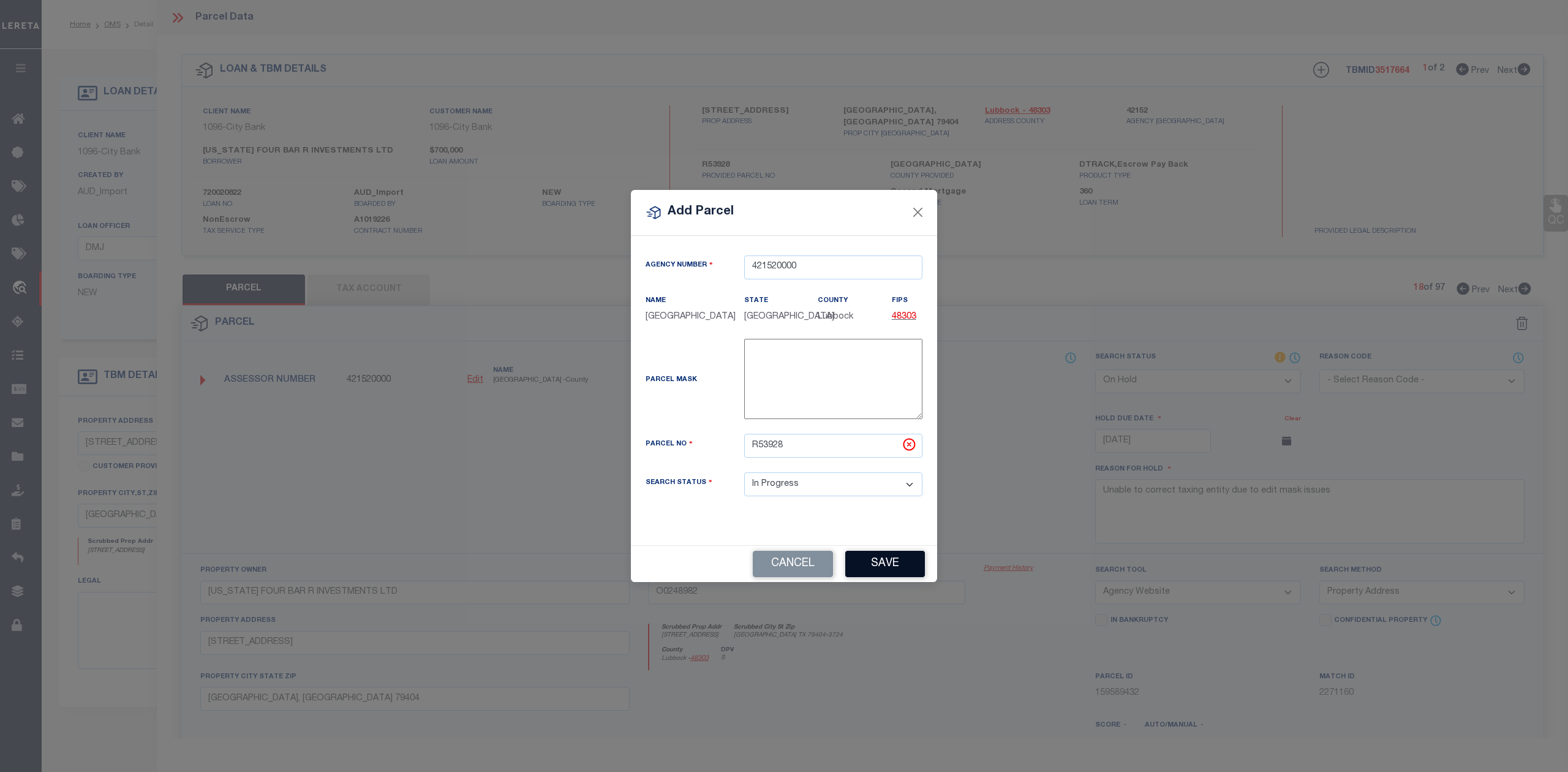
click at [862, 567] on button "Save" at bounding box center [885, 564] width 80 height 26
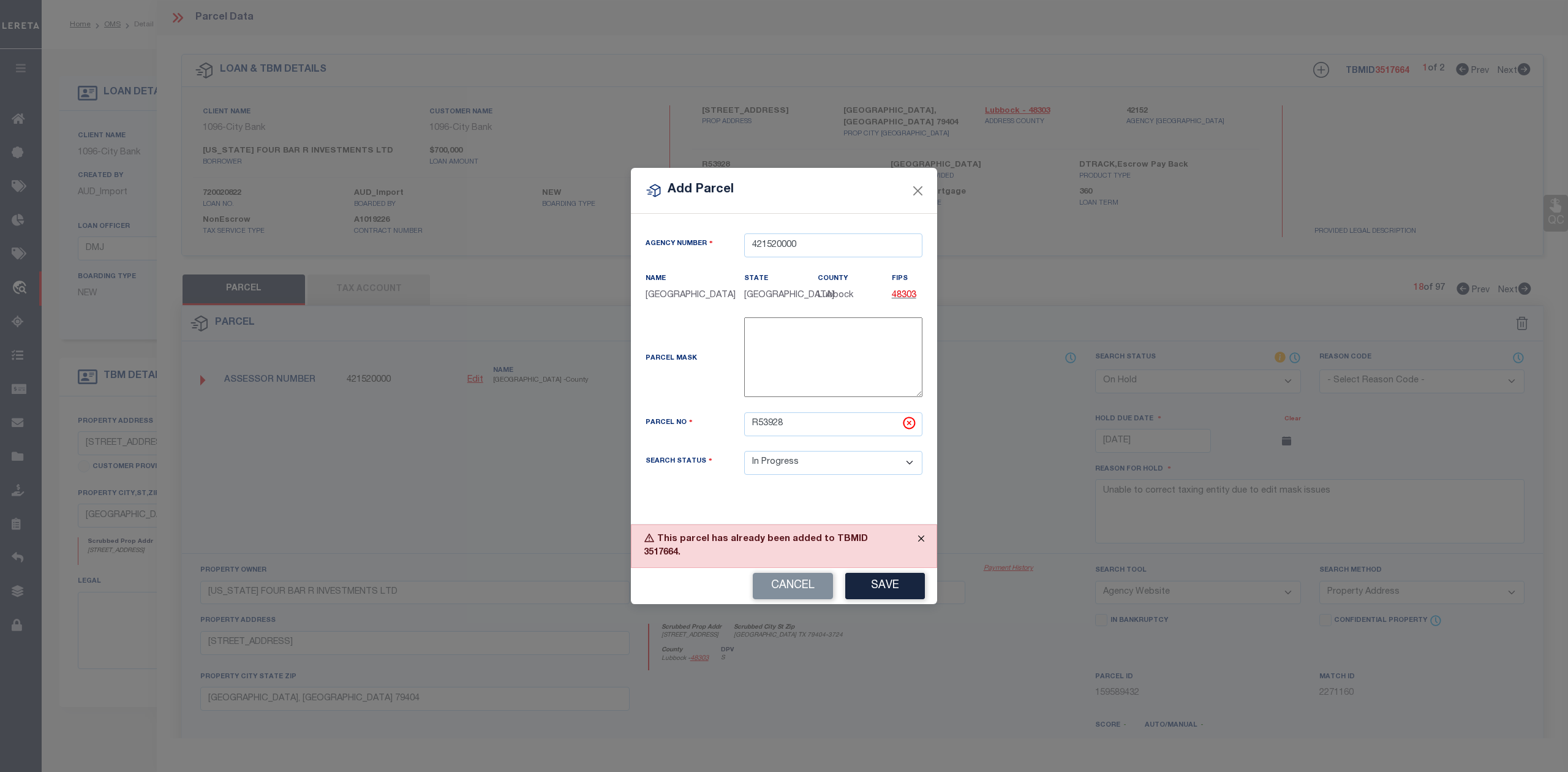
click at [917, 552] on button "Close" at bounding box center [921, 538] width 31 height 27
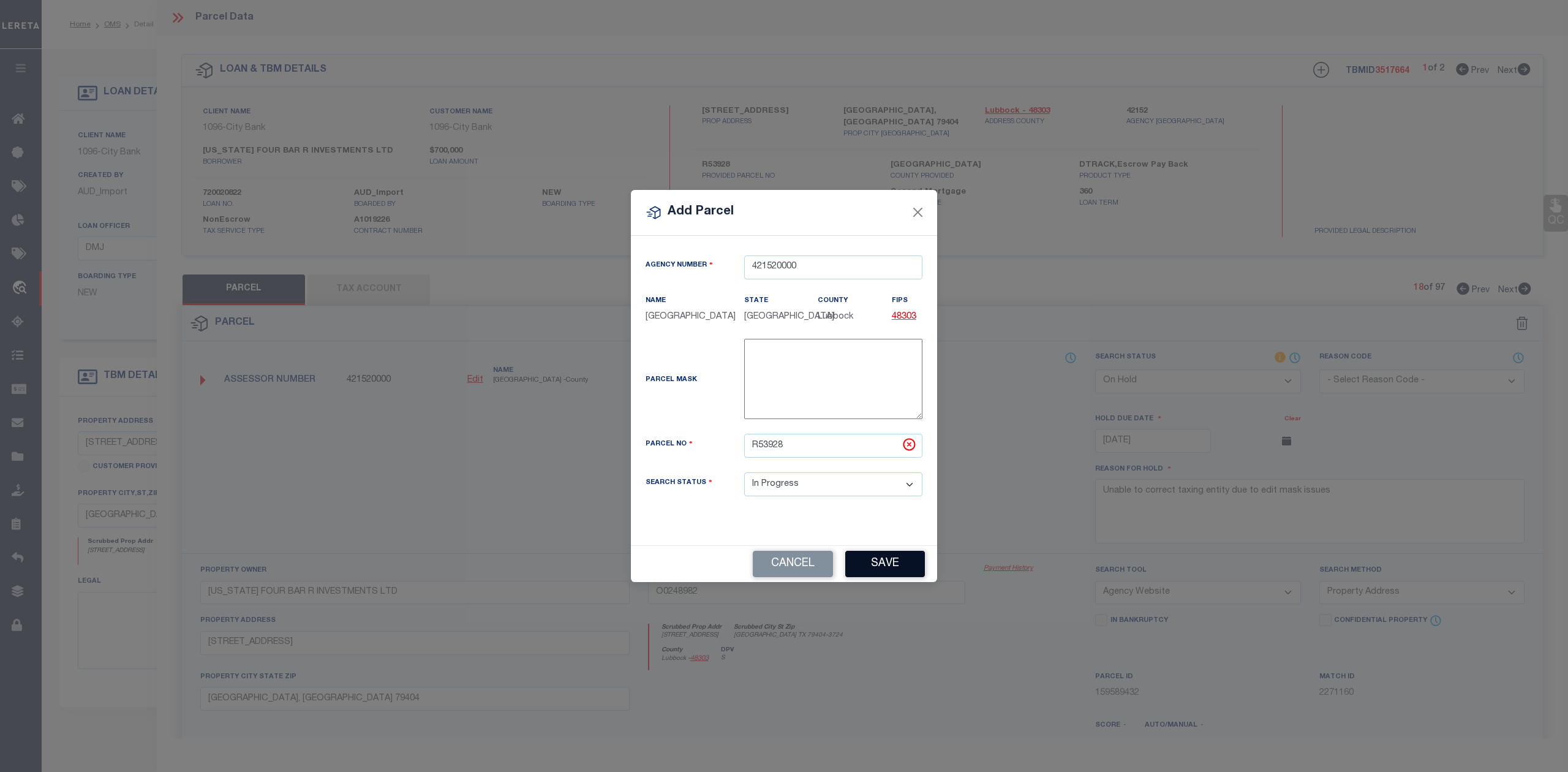
click at [882, 572] on button "Save" at bounding box center [885, 564] width 80 height 26
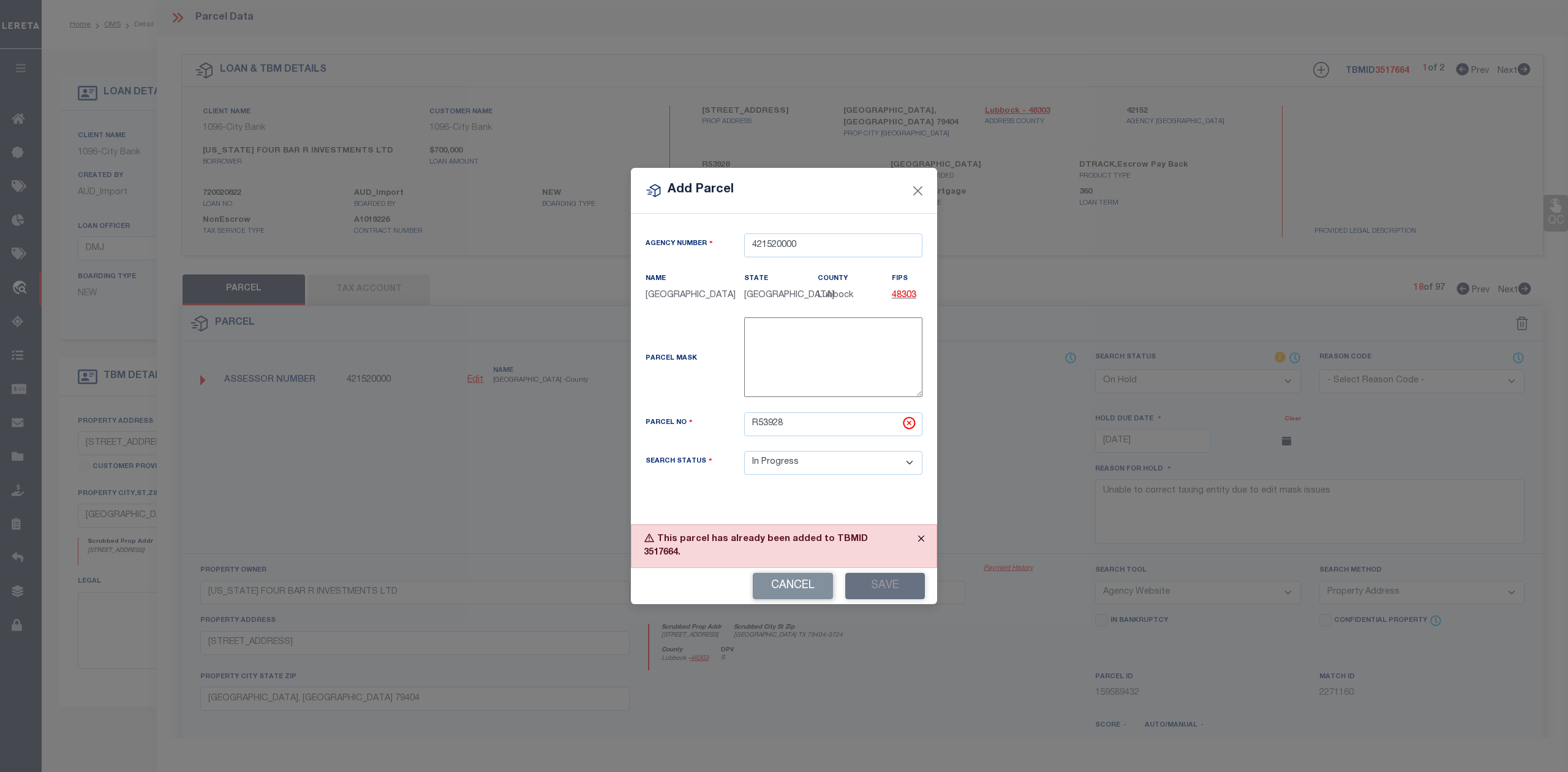
click at [919, 552] on button "Close" at bounding box center [921, 538] width 31 height 27
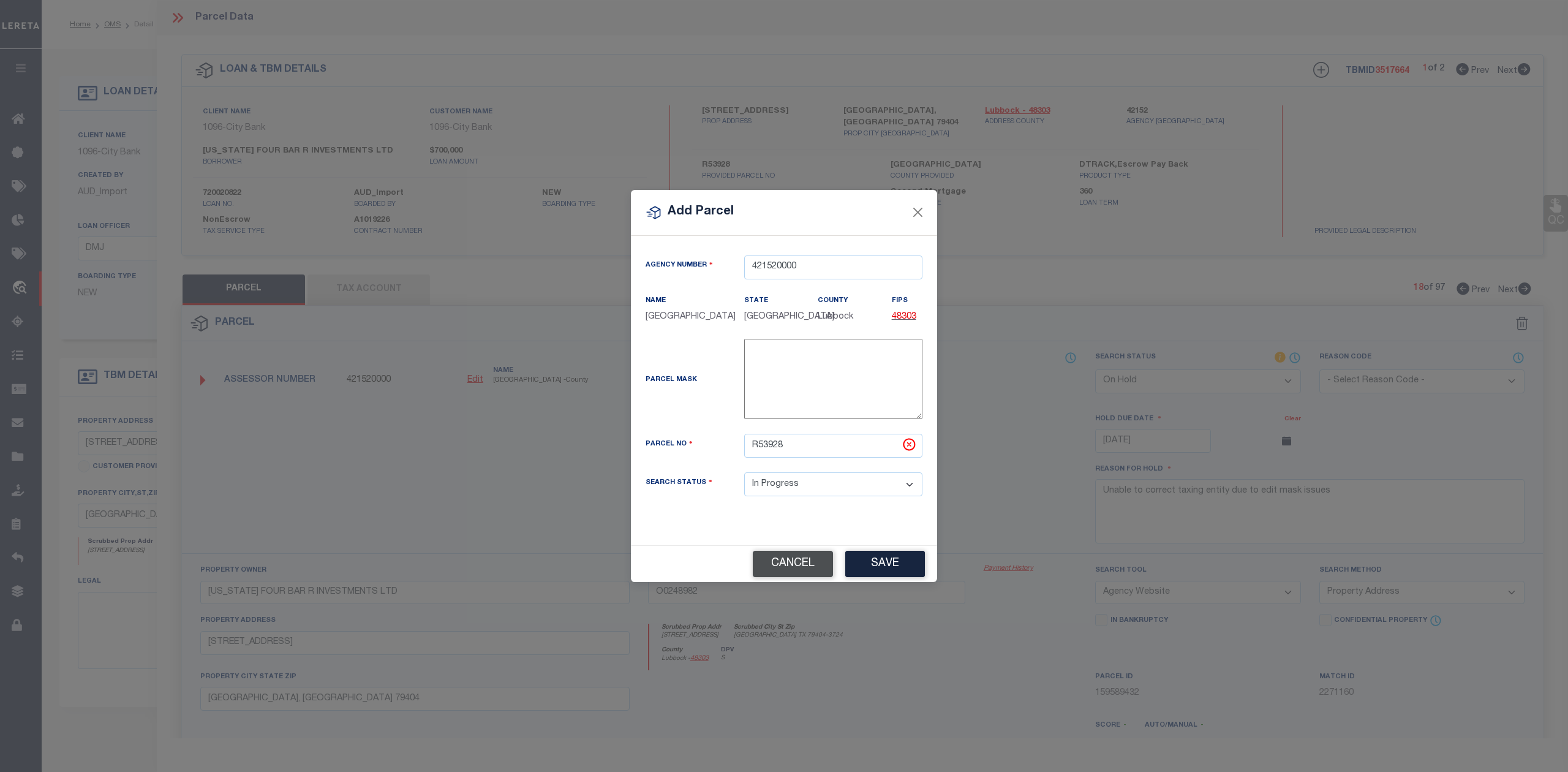
click at [817, 572] on button "Cancel" at bounding box center [792, 564] width 80 height 26
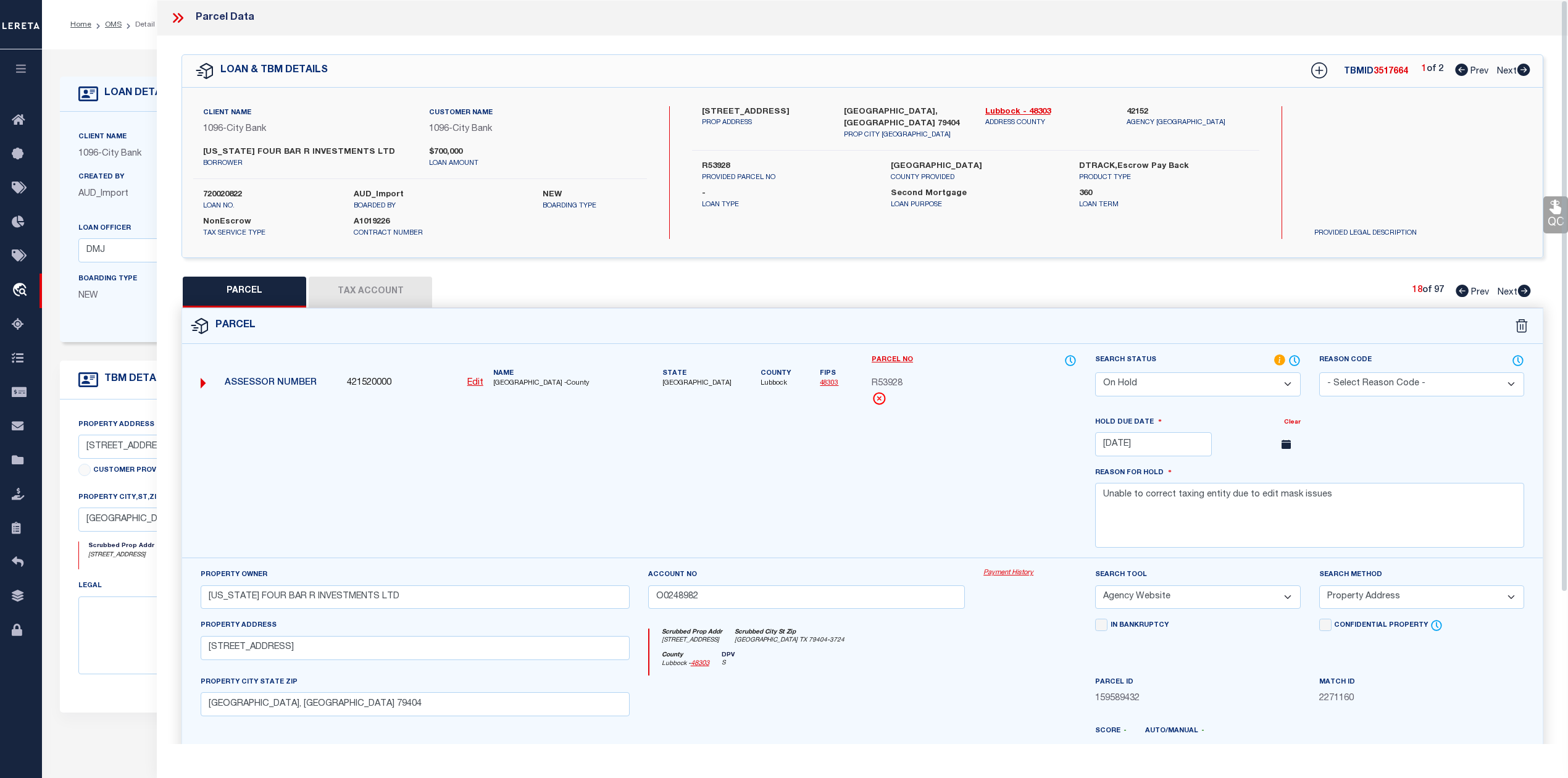
click at [941, 508] on div at bounding box center [638, 486] width 895 height 143
click at [1145, 386] on select "Automated Search Bad Parcel Complete Duplicate Parcel High Dollar Reporting In …" at bounding box center [1197, 384] width 205 height 24
click at [1095, 372] on select "Automated Search Bad Parcel Complete Duplicate Parcel High Dollar Reporting In …" at bounding box center [1197, 384] width 205 height 24
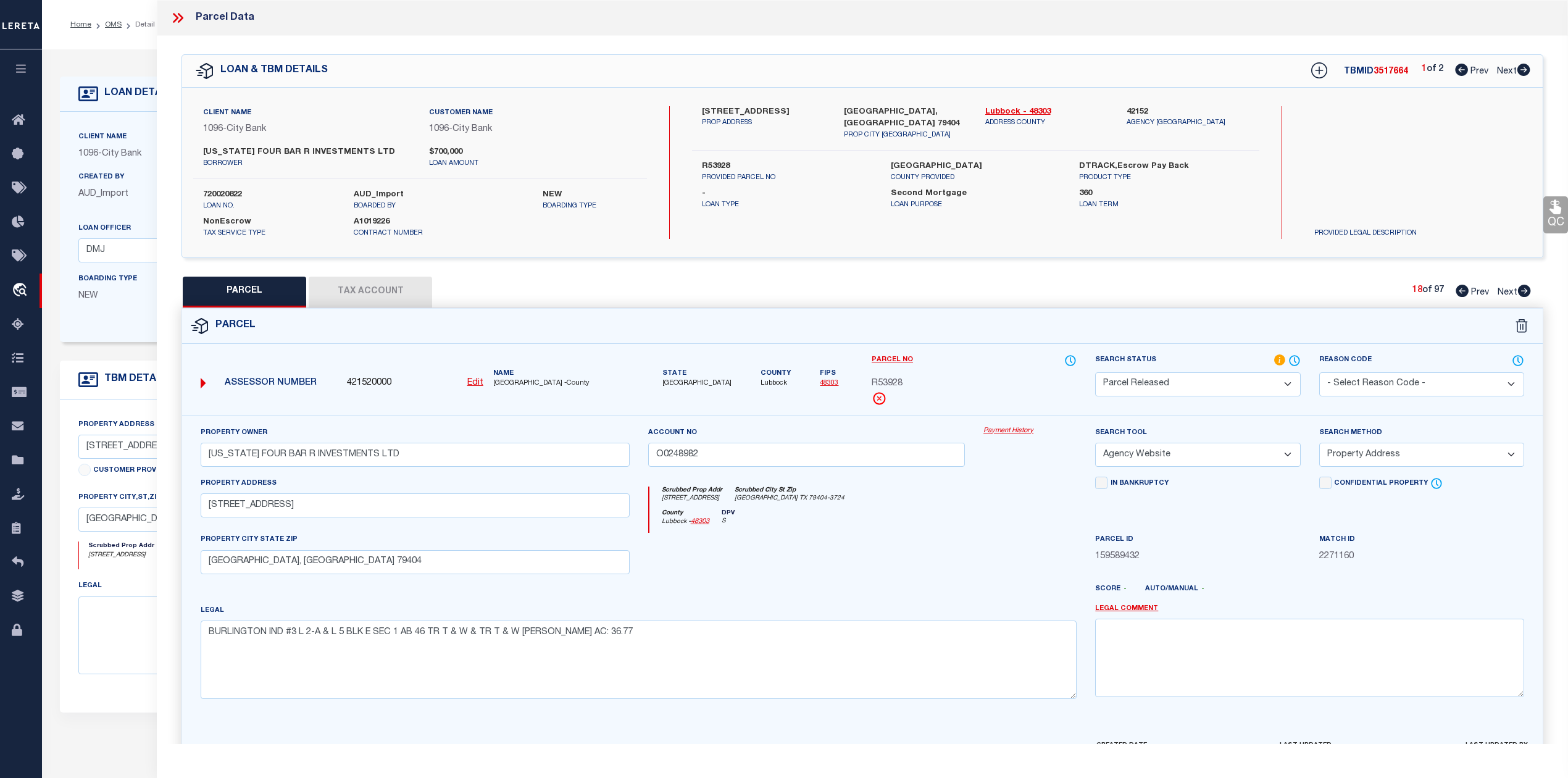
click at [1015, 488] on div "Scrubbed Prop Addr 408 E 50TH ST Scrubbed City St Zip LUBBOCK TX 79404-3724 Cou…" at bounding box center [863, 505] width 448 height 57
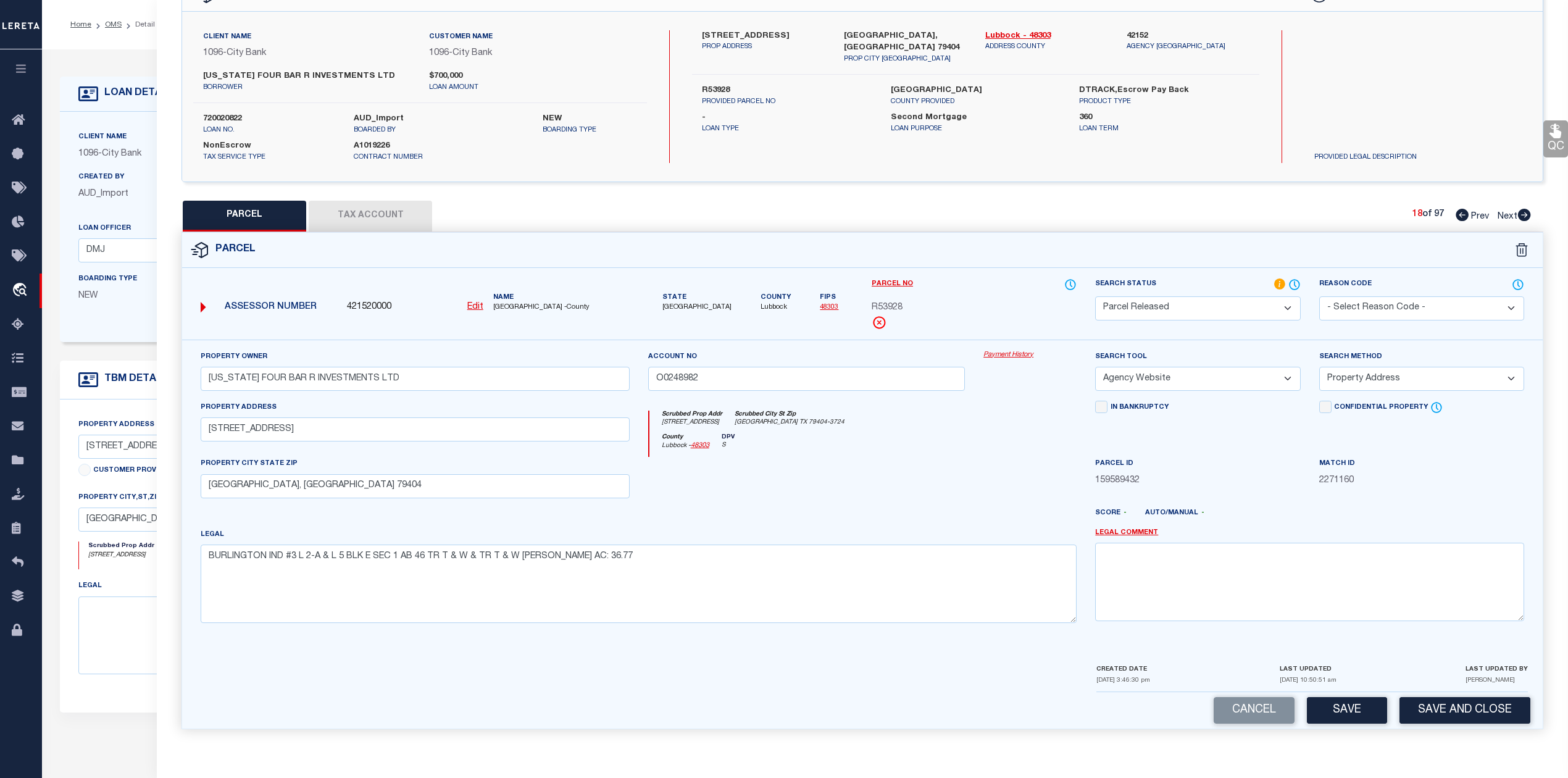
click at [882, 301] on span "R53928" at bounding box center [887, 308] width 31 height 13
copy span "R53928"
click at [1030, 479] on div at bounding box center [1029, 482] width 112 height 51
click at [929, 448] on div "County Lubbock - 48303 DPV S" at bounding box center [863, 446] width 428 height 24
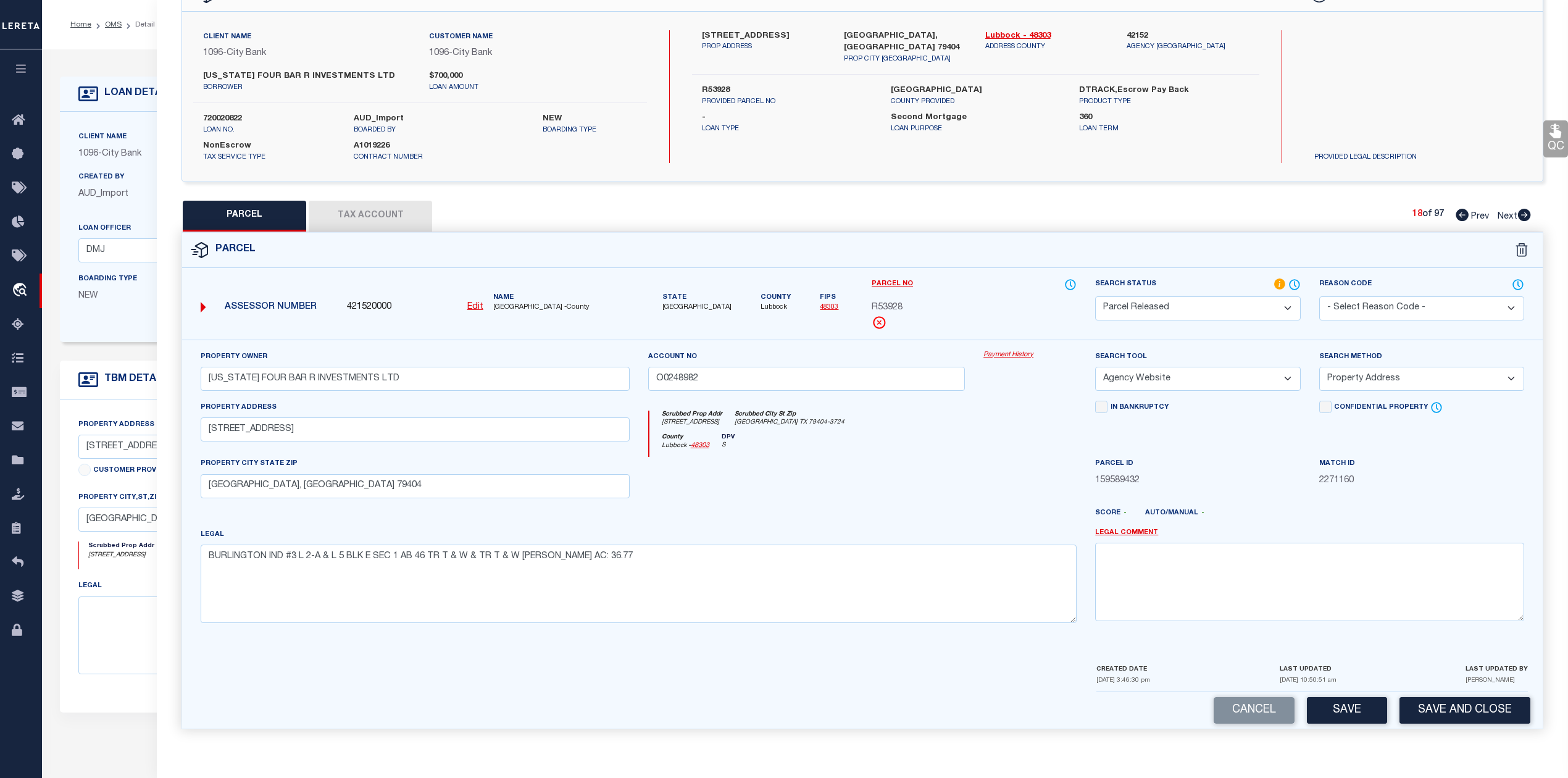
click at [1354, 152] on p "PROVIDED LEGAL DESCRIPTION" at bounding box center [1390, 157] width 170 height 10
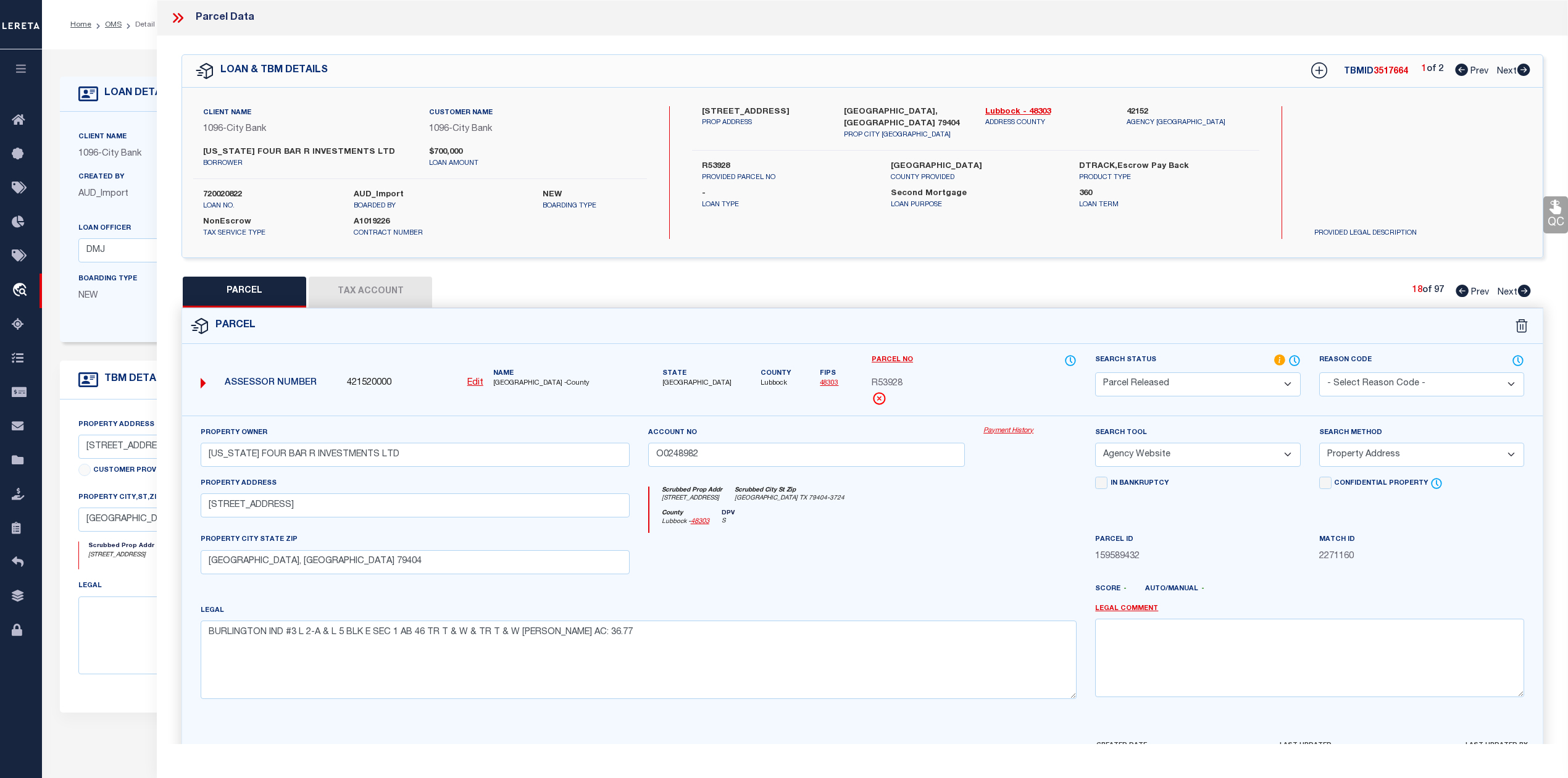
click at [1456, 294] on icon at bounding box center [1462, 290] width 13 height 13
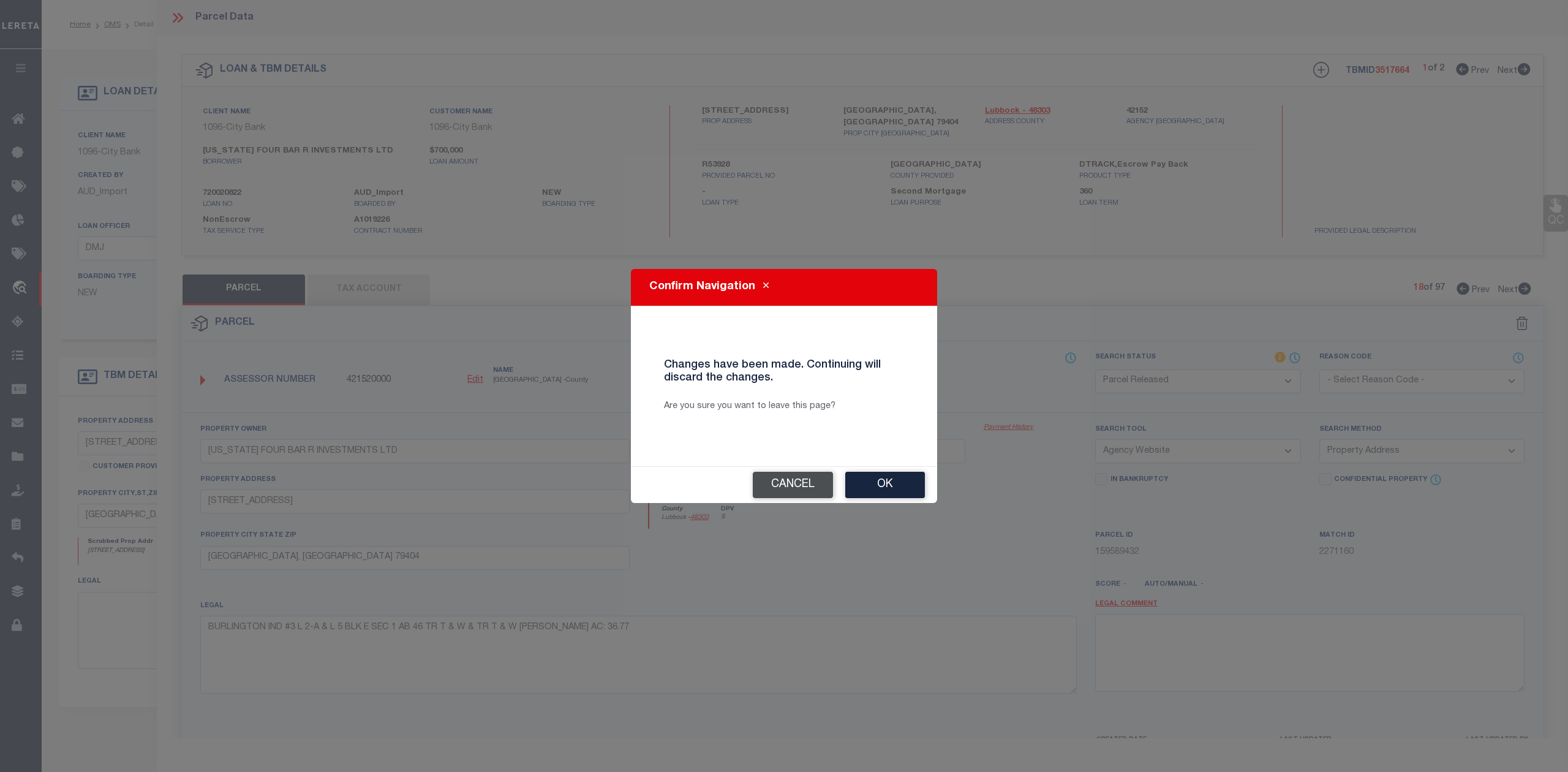
click at [787, 491] on button "Cancel" at bounding box center [792, 485] width 80 height 26
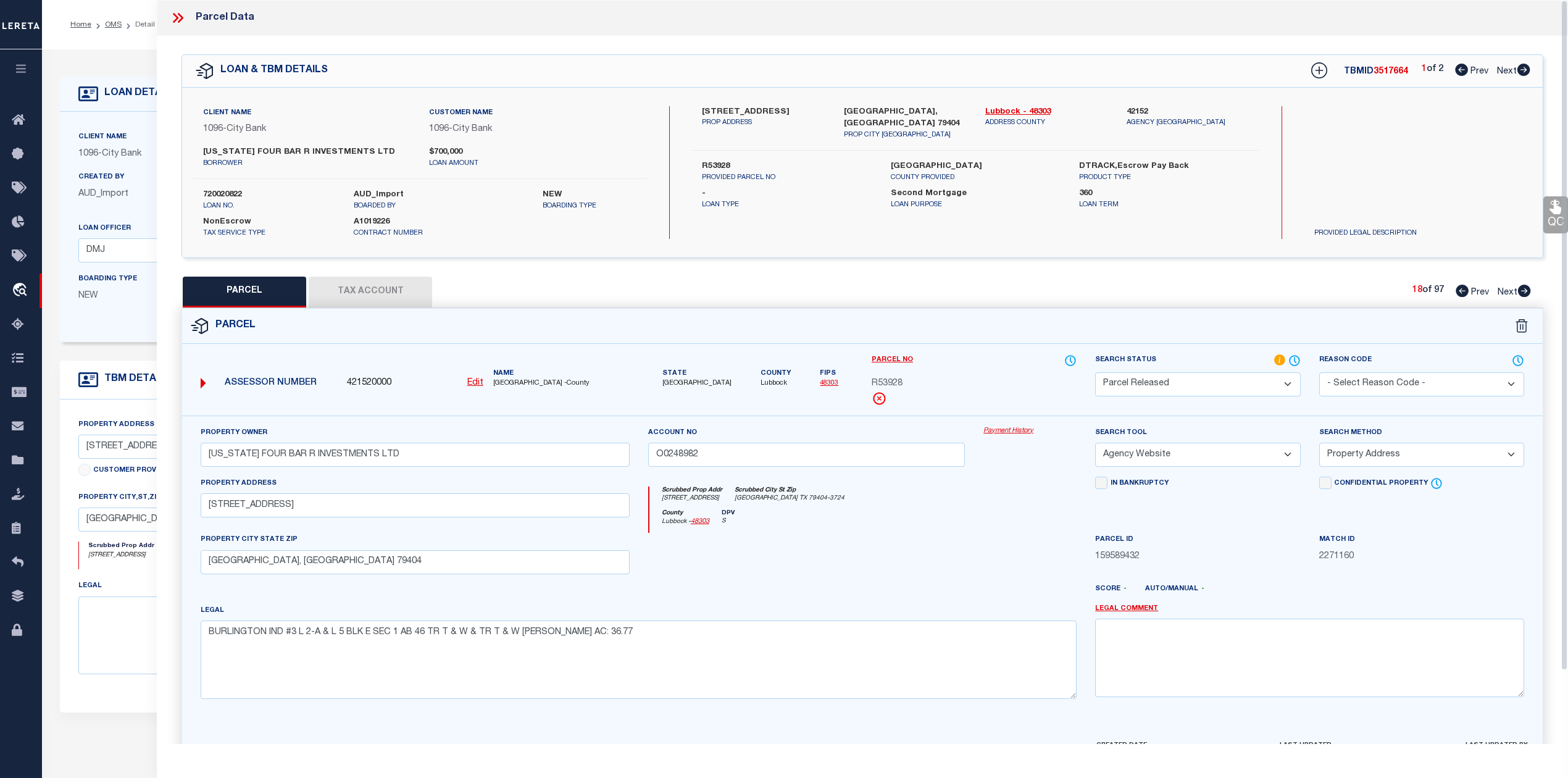
click at [924, 522] on div "County Lubbock - 48303 DPV S" at bounding box center [863, 521] width 428 height 24
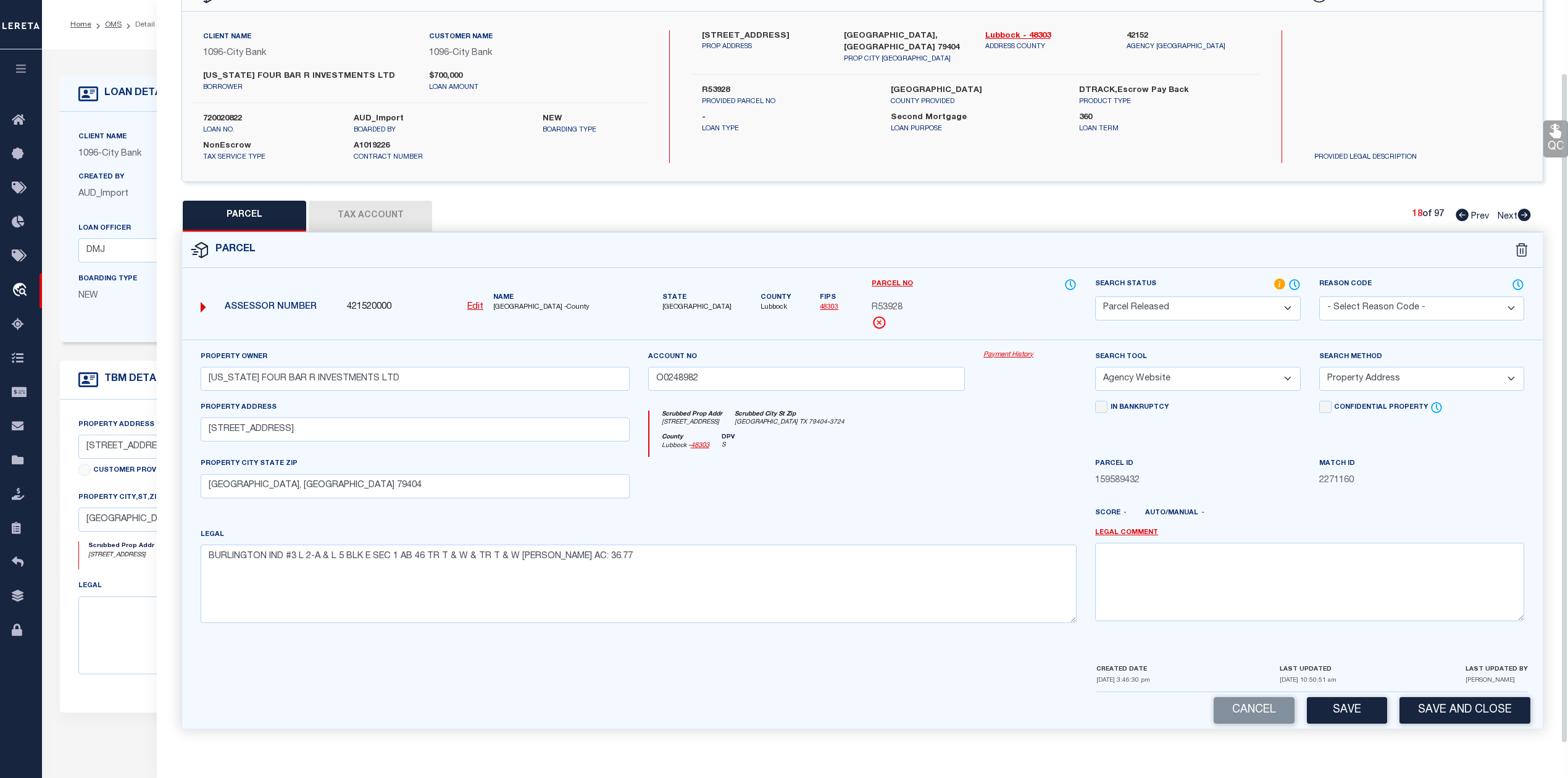
scroll to position [171, 0]
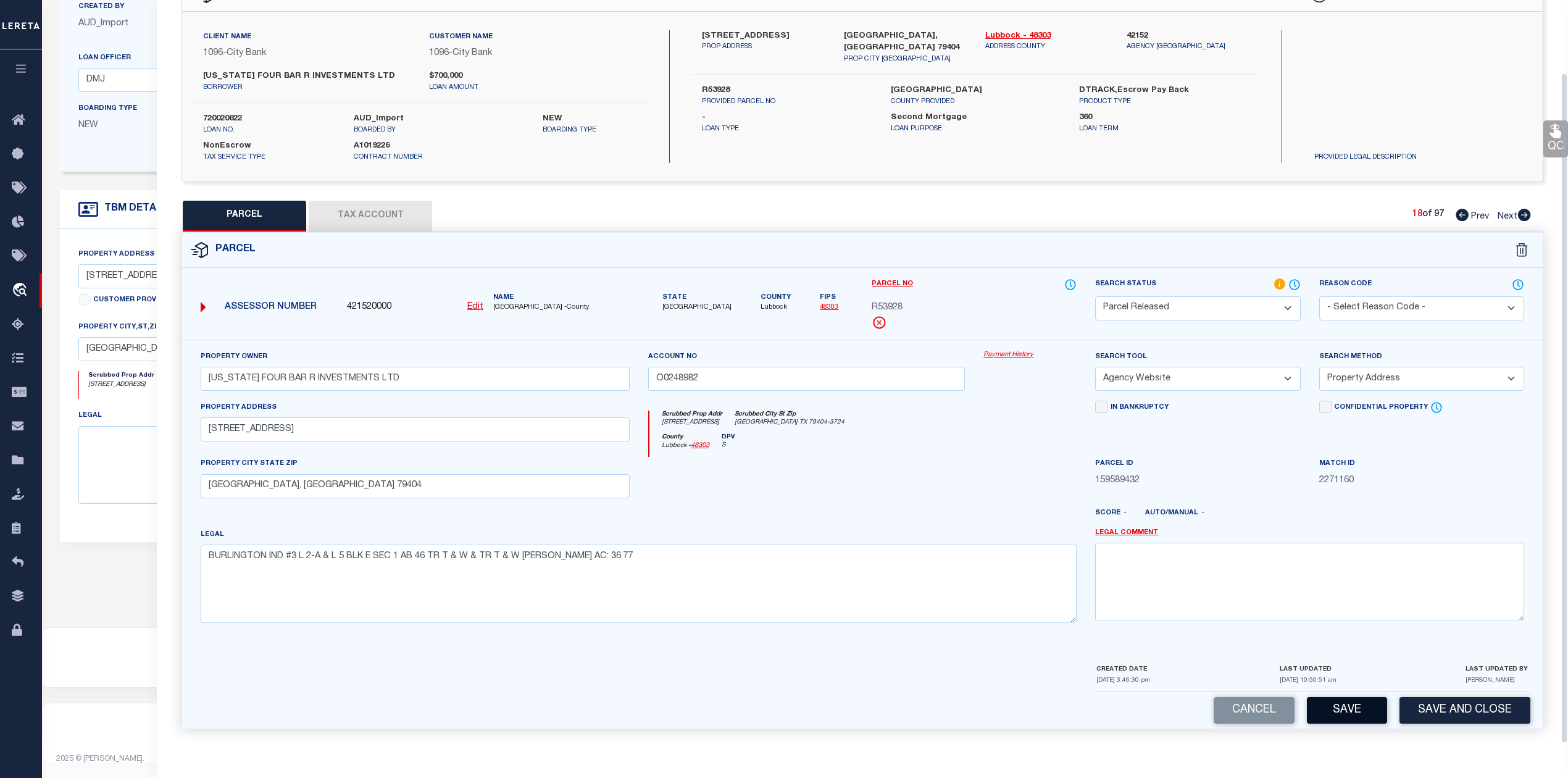
click at [1329, 707] on button "Save" at bounding box center [1347, 710] width 81 height 27
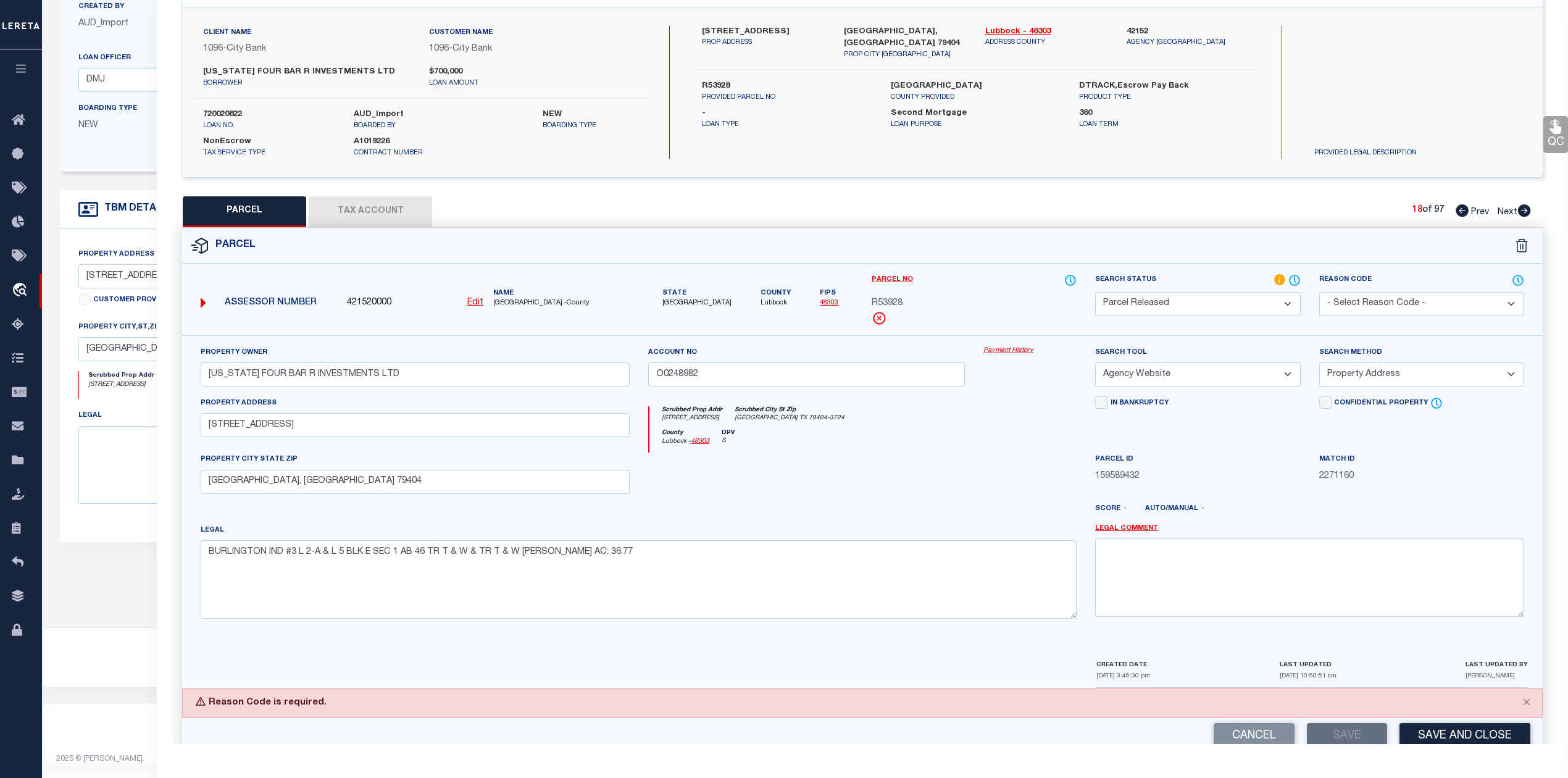
click at [1380, 307] on select "- Select Reason Code - 099 - Other (Provide additional detail) ACT - Agency Cha…" at bounding box center [1421, 304] width 205 height 24
click at [1319, 292] on select "- Select Reason Code - 099 - Other (Provide additional detail) ACT - Agency Cha…" at bounding box center [1421, 304] width 205 height 24
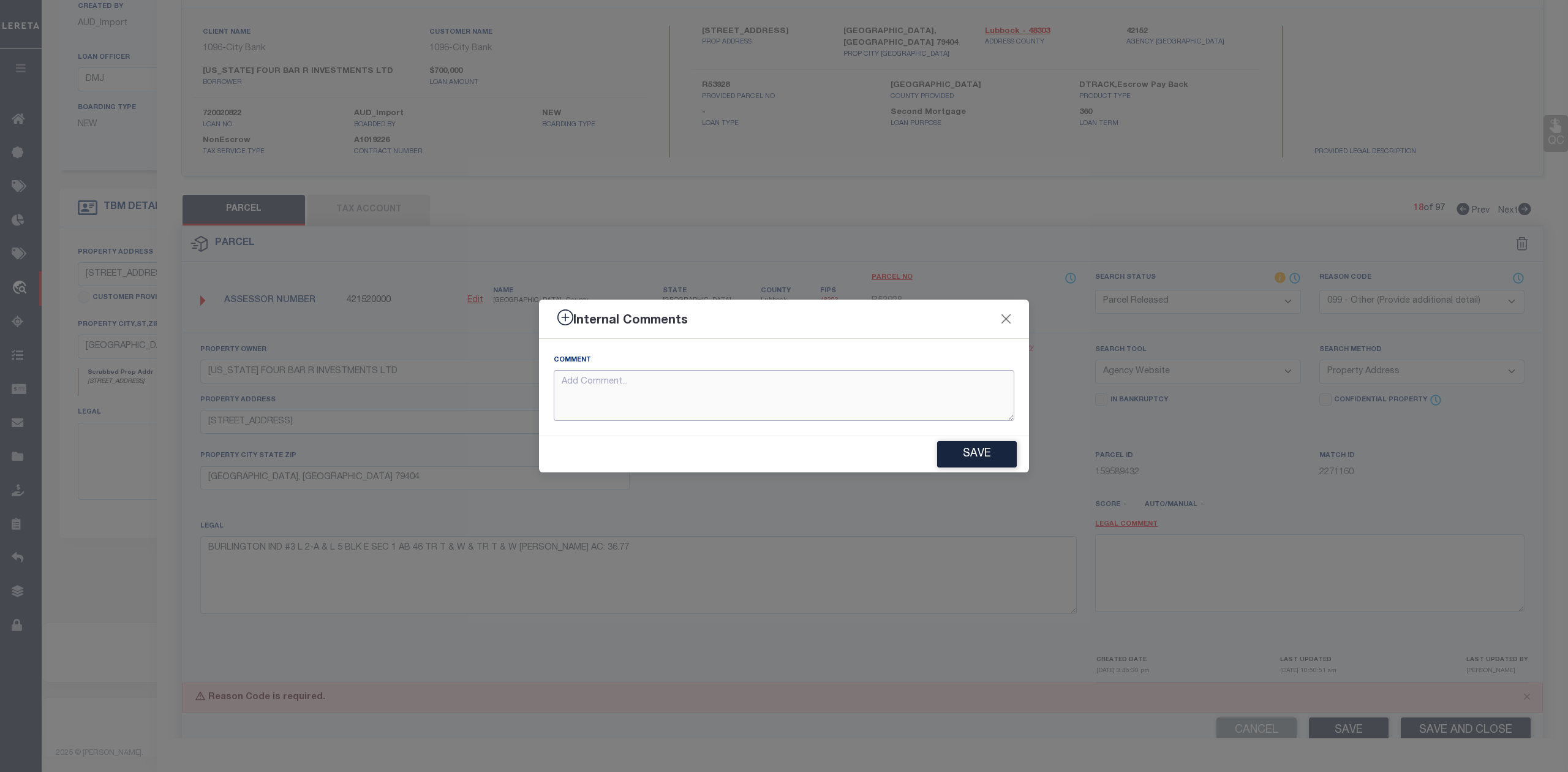
click at [825, 393] on textarea at bounding box center [784, 395] width 460 height 51
paste textarea "Parcel not needed"
click at [976, 457] on button "Save" at bounding box center [976, 455] width 80 height 26
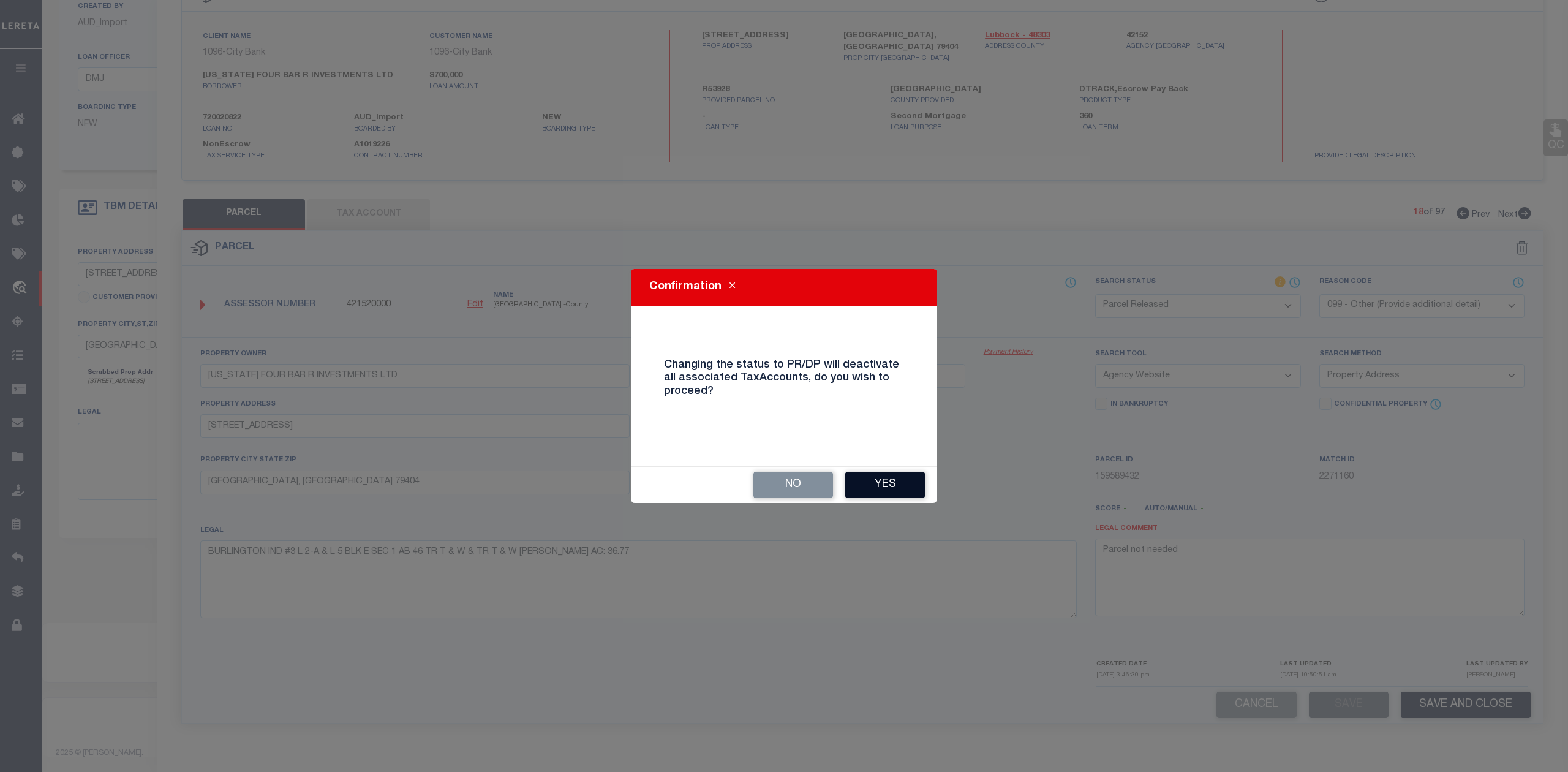
click at [899, 490] on button "Yes" at bounding box center [885, 485] width 80 height 26
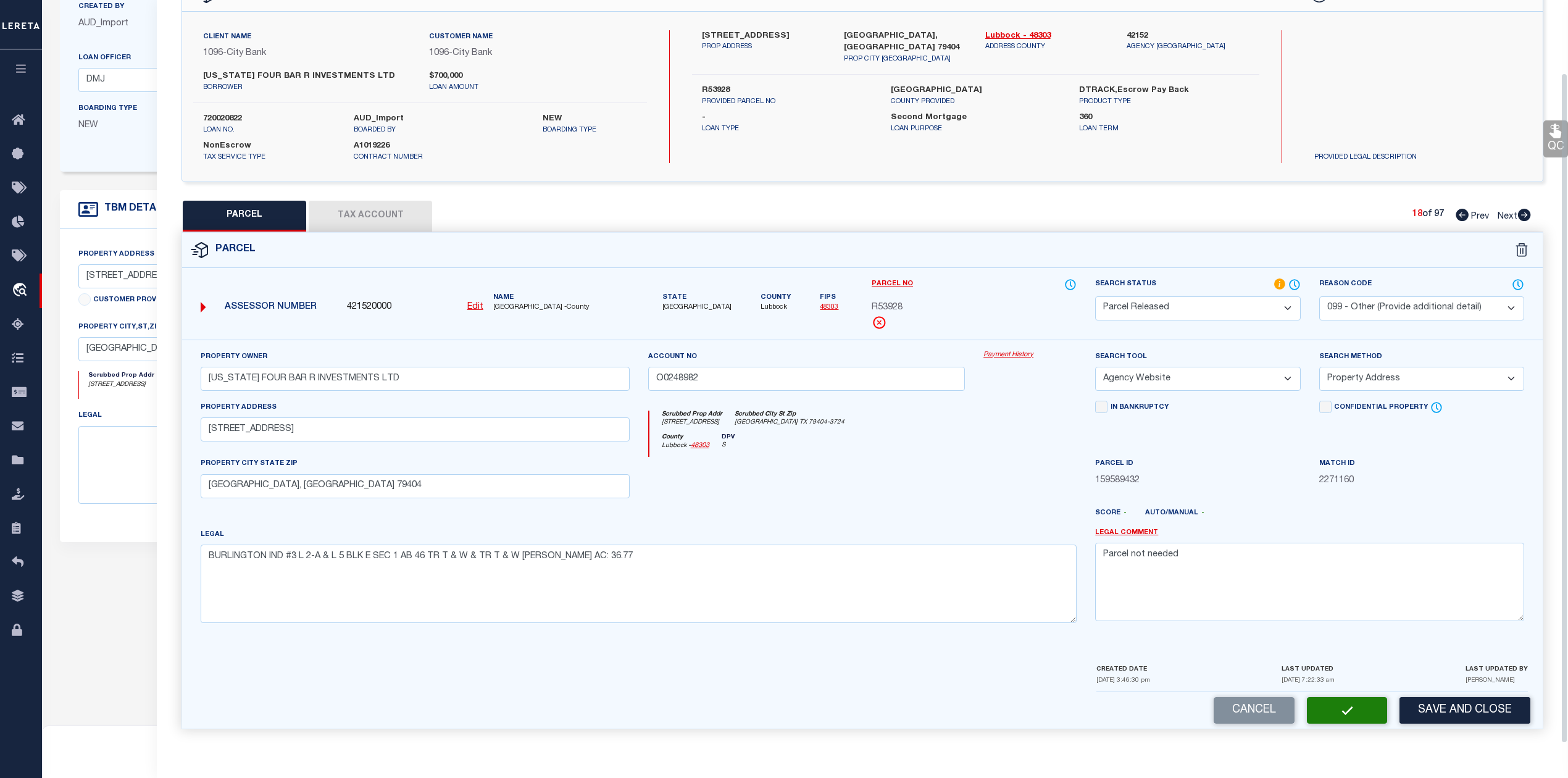
scroll to position [44, 0]
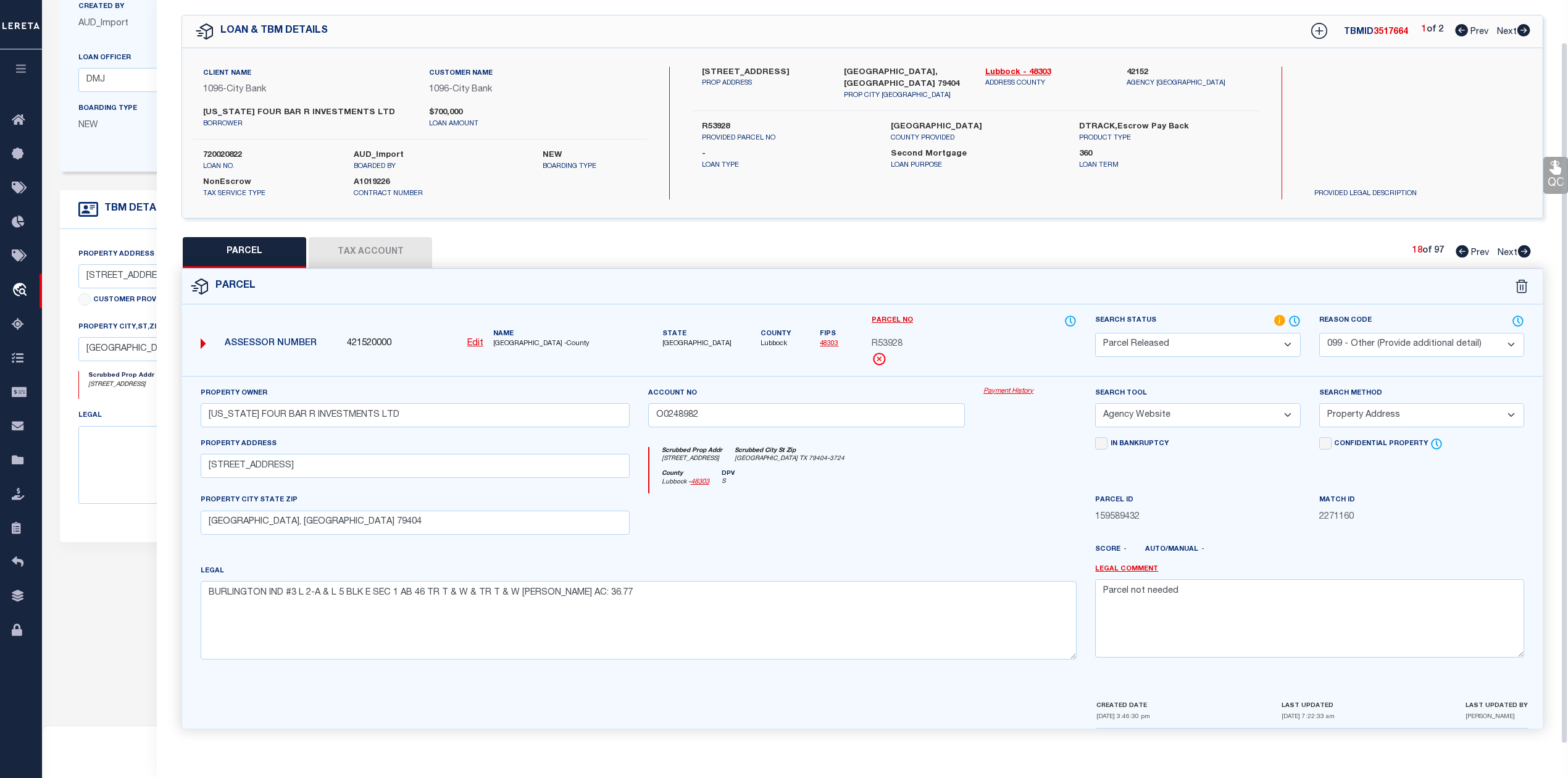
click at [907, 494] on div at bounding box center [807, 519] width 336 height 51
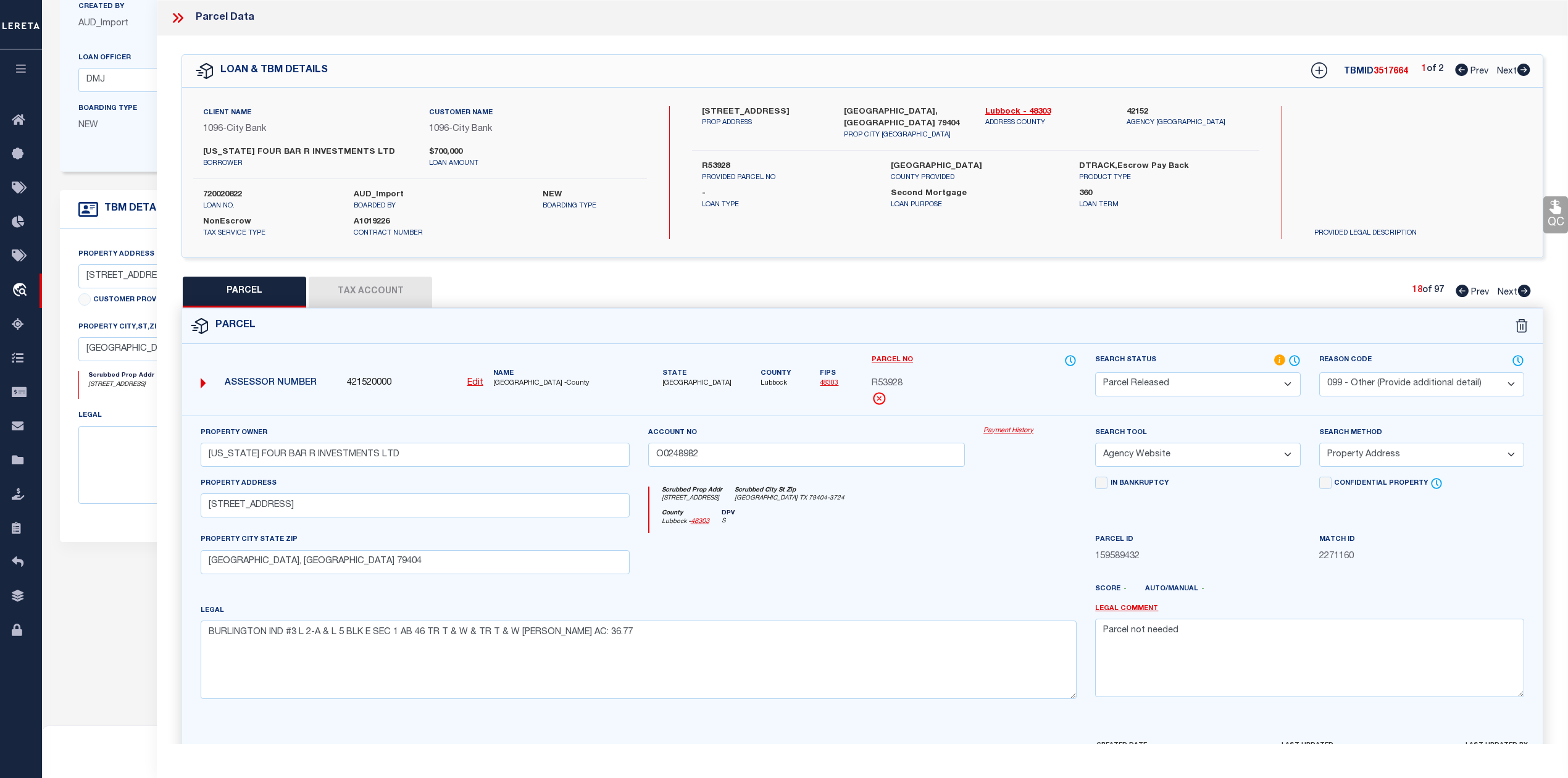
click at [1173, 297] on div "PARCEL Tax Account 18 of 97 Prev Next" at bounding box center [862, 292] width 1362 height 31
click at [1312, 70] on icon at bounding box center [1320, 70] width 16 height 16
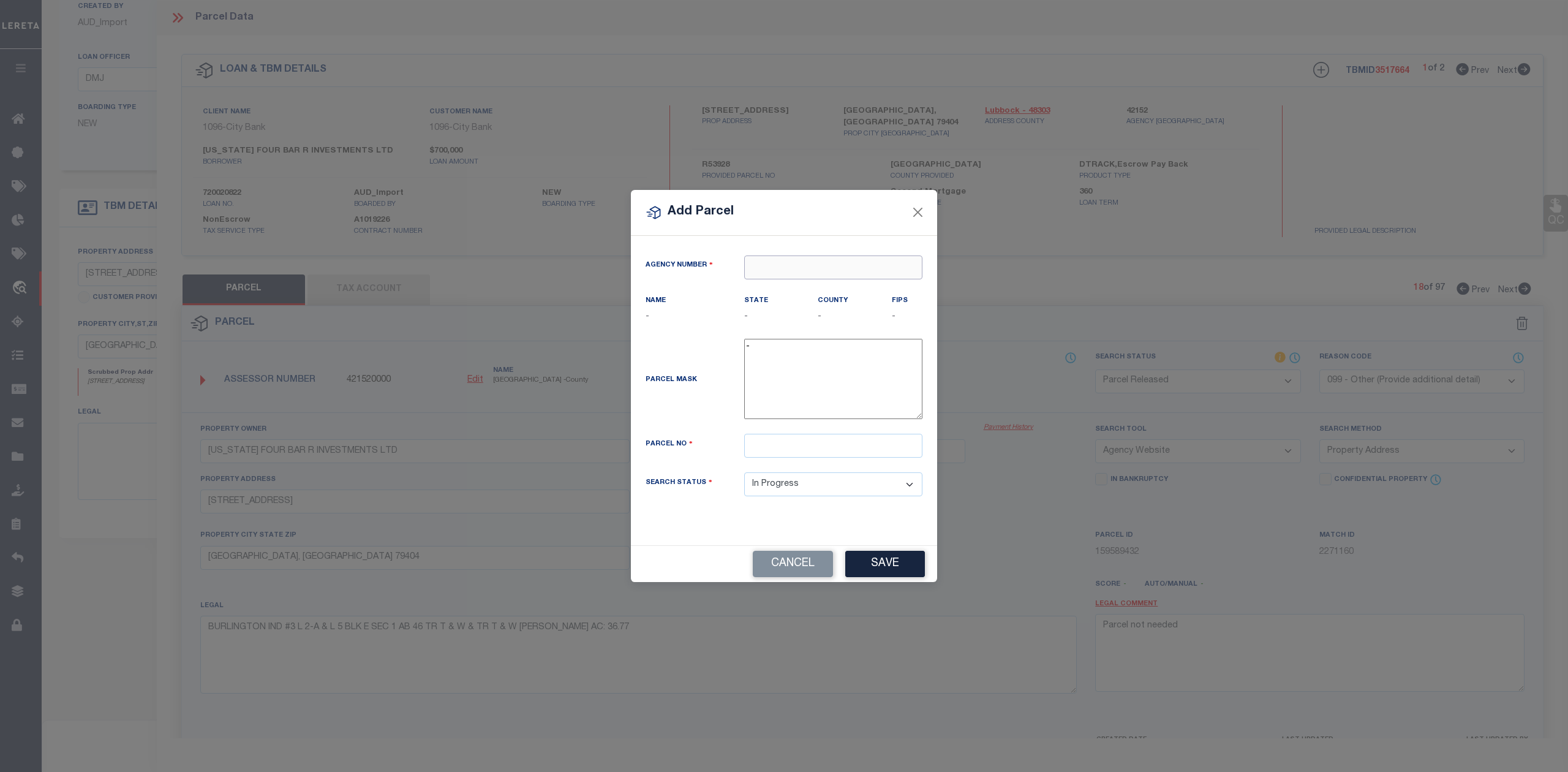
click at [829, 270] on input "text" at bounding box center [833, 267] width 178 height 24
click at [821, 290] on div "421520000 : LUBBOCK COUNTY" at bounding box center [833, 296] width 177 height 35
click at [856, 454] on input "text" at bounding box center [833, 446] width 178 height 24
paste input "R53928"
click at [709, 402] on div "Parcel Mask -" at bounding box center [784, 381] width 295 height 85
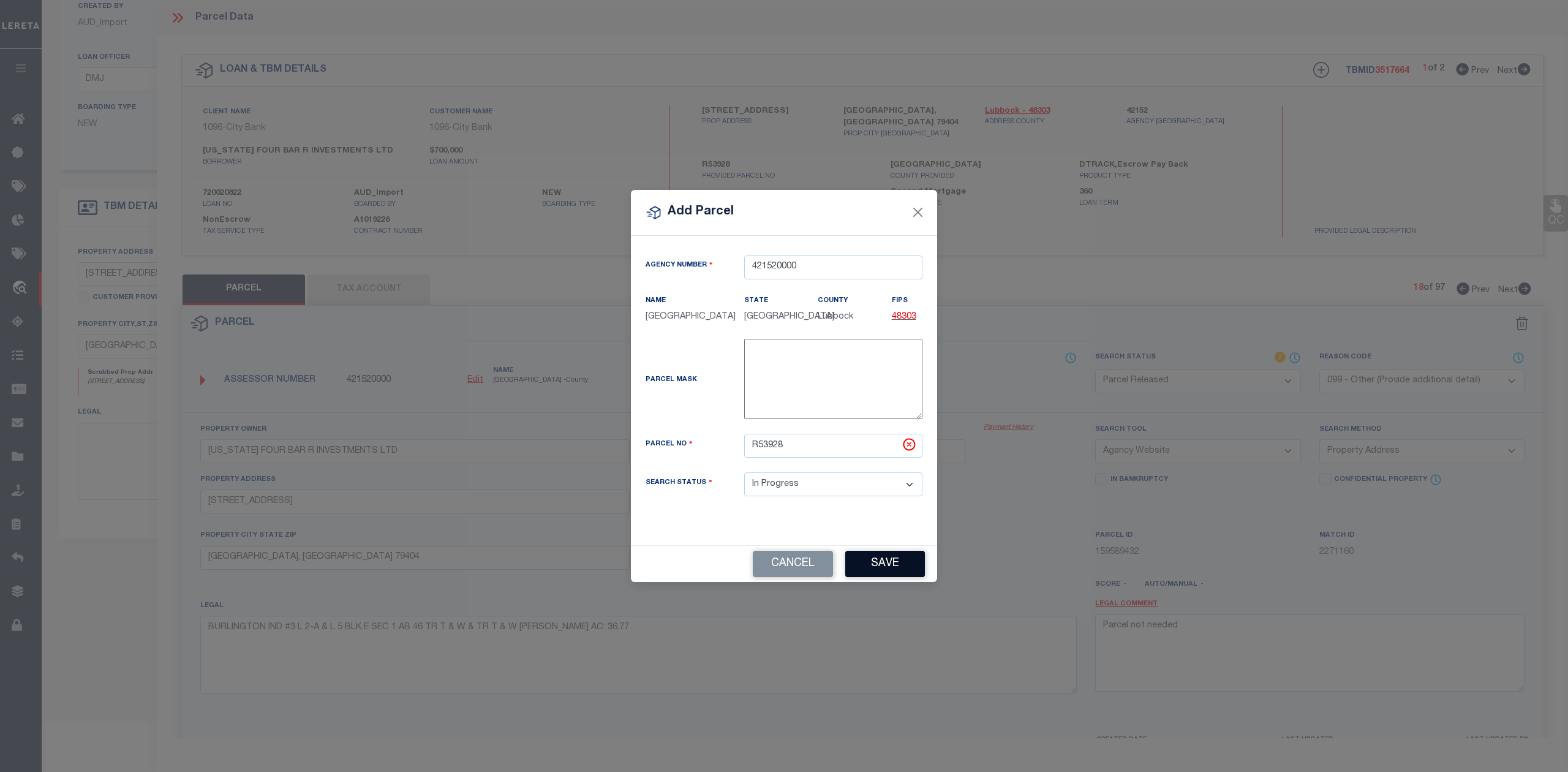
click at [858, 569] on button "Save" at bounding box center [885, 564] width 80 height 26
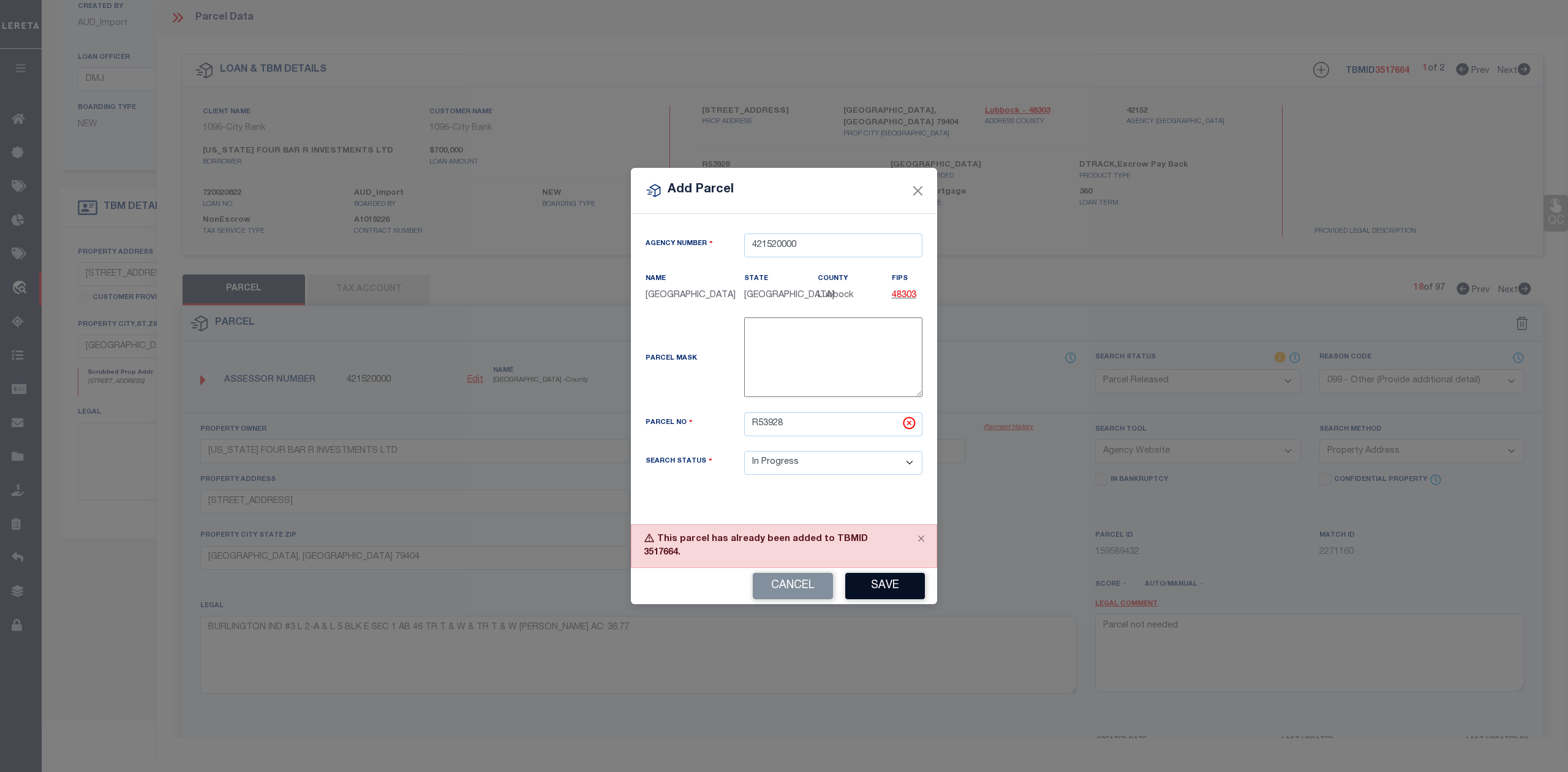
click at [883, 584] on button "Save" at bounding box center [885, 586] width 80 height 26
click at [919, 552] on button "Close" at bounding box center [921, 538] width 31 height 27
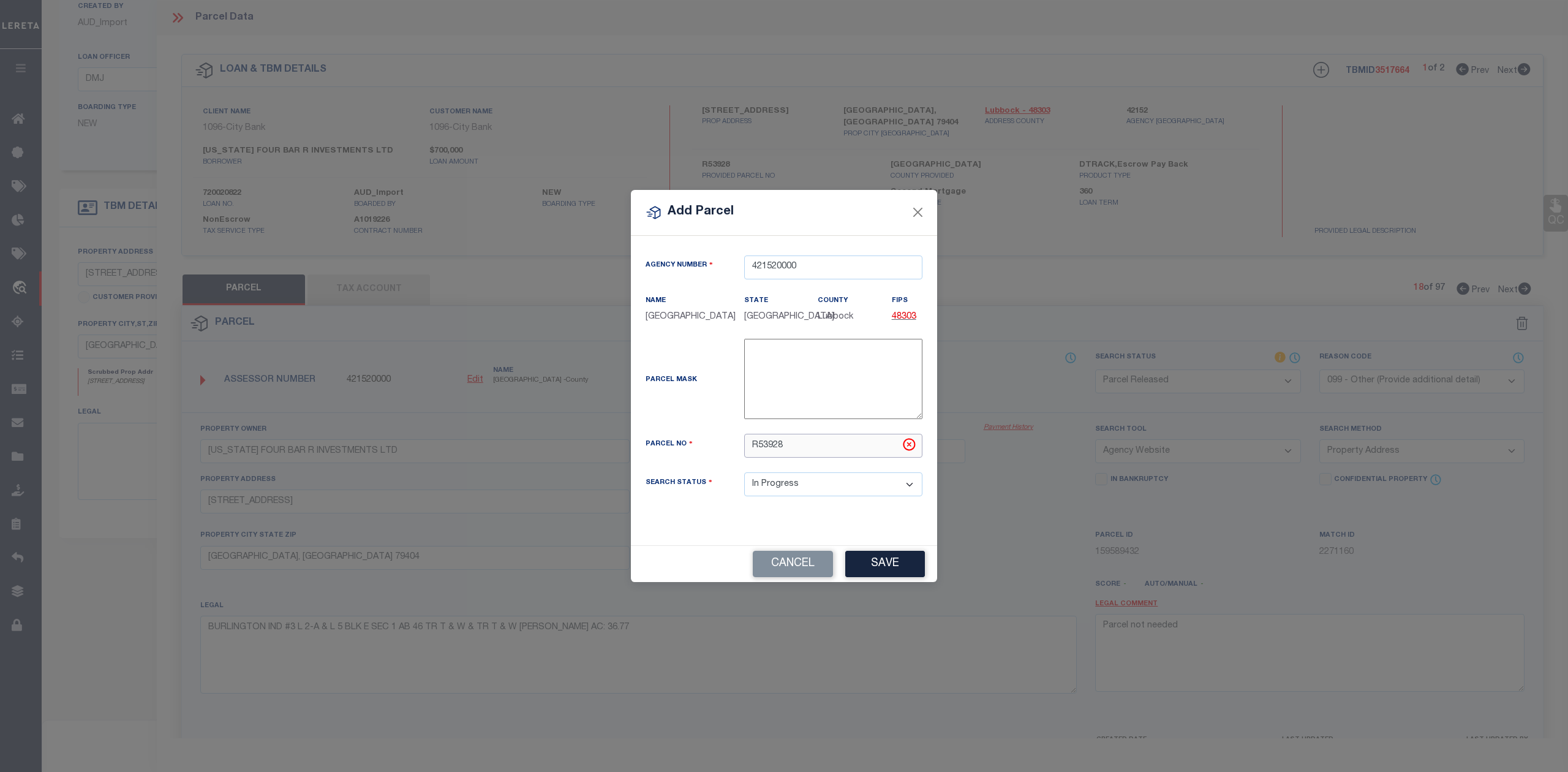
click at [754, 454] on input "R53928" at bounding box center [833, 446] width 178 height 24
click at [878, 576] on button "Save" at bounding box center [885, 564] width 80 height 26
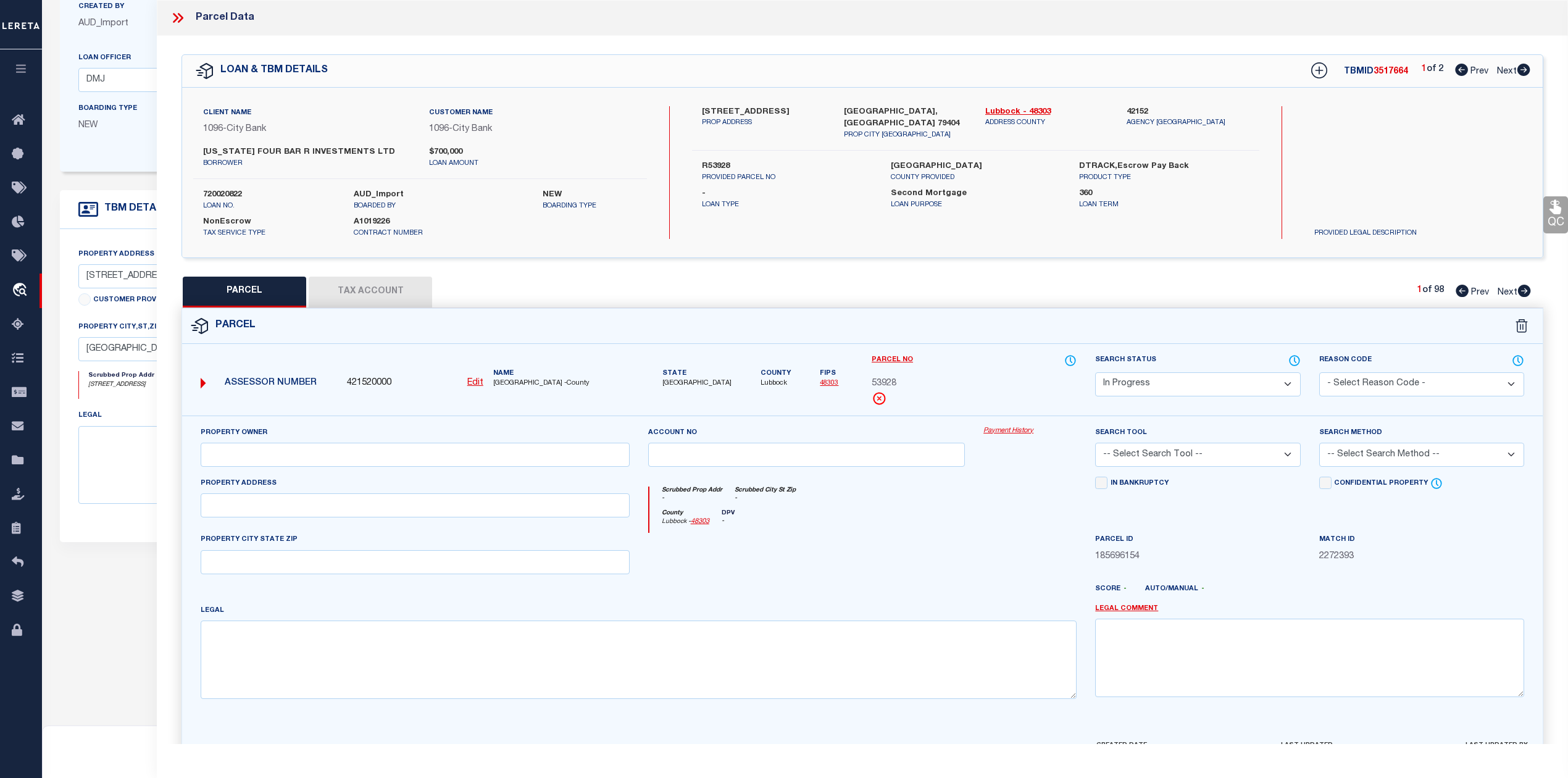
click at [885, 579] on div at bounding box center [807, 558] width 336 height 51
click at [368, 287] on button "Tax Account" at bounding box center [370, 292] width 123 height 31
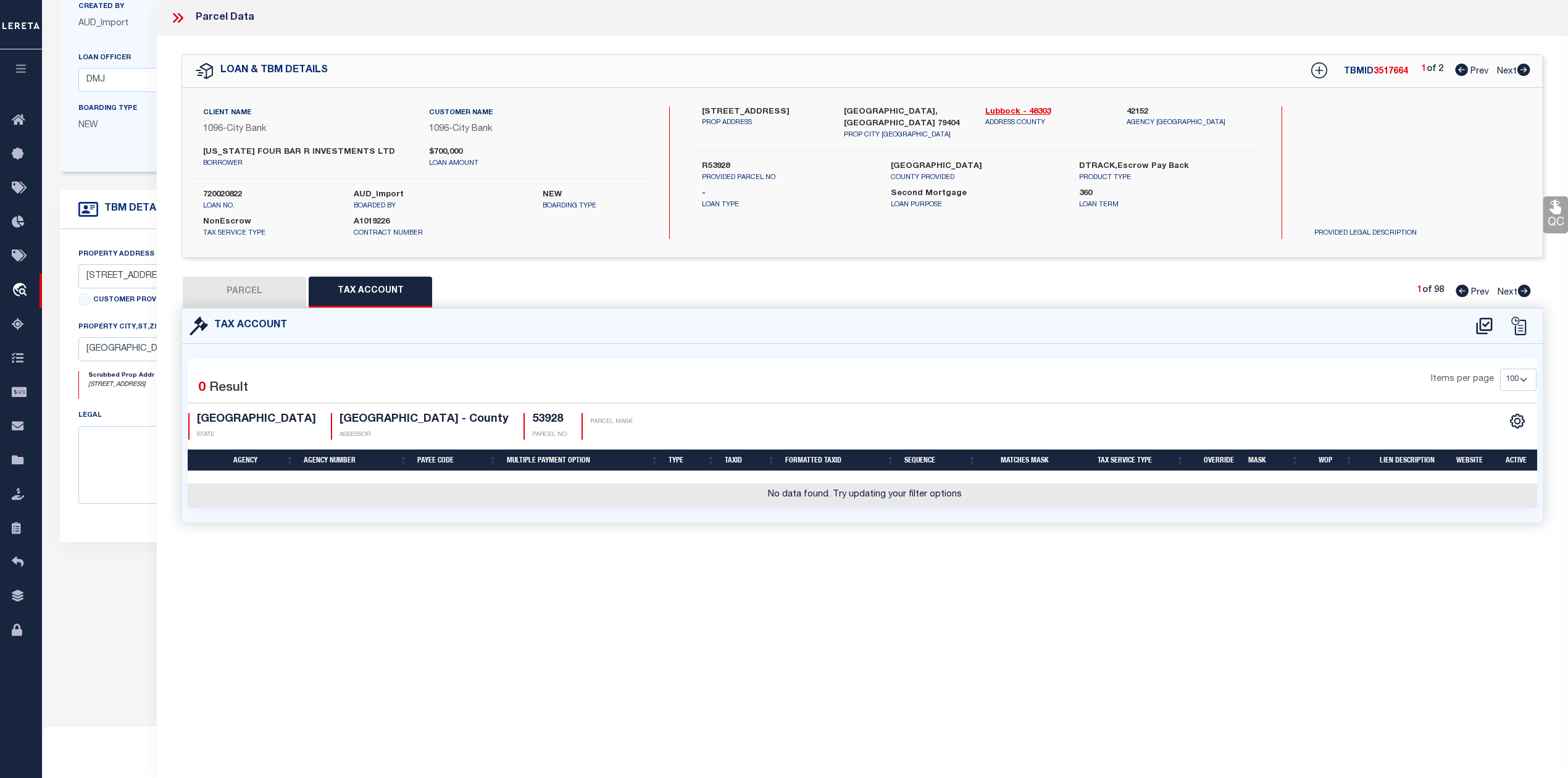
click at [785, 586] on div "Parcel Data QC QC QC - Select Status - Ready to QC" at bounding box center [862, 372] width 1411 height 744
click at [1483, 326] on icon at bounding box center [1485, 326] width 21 height 20
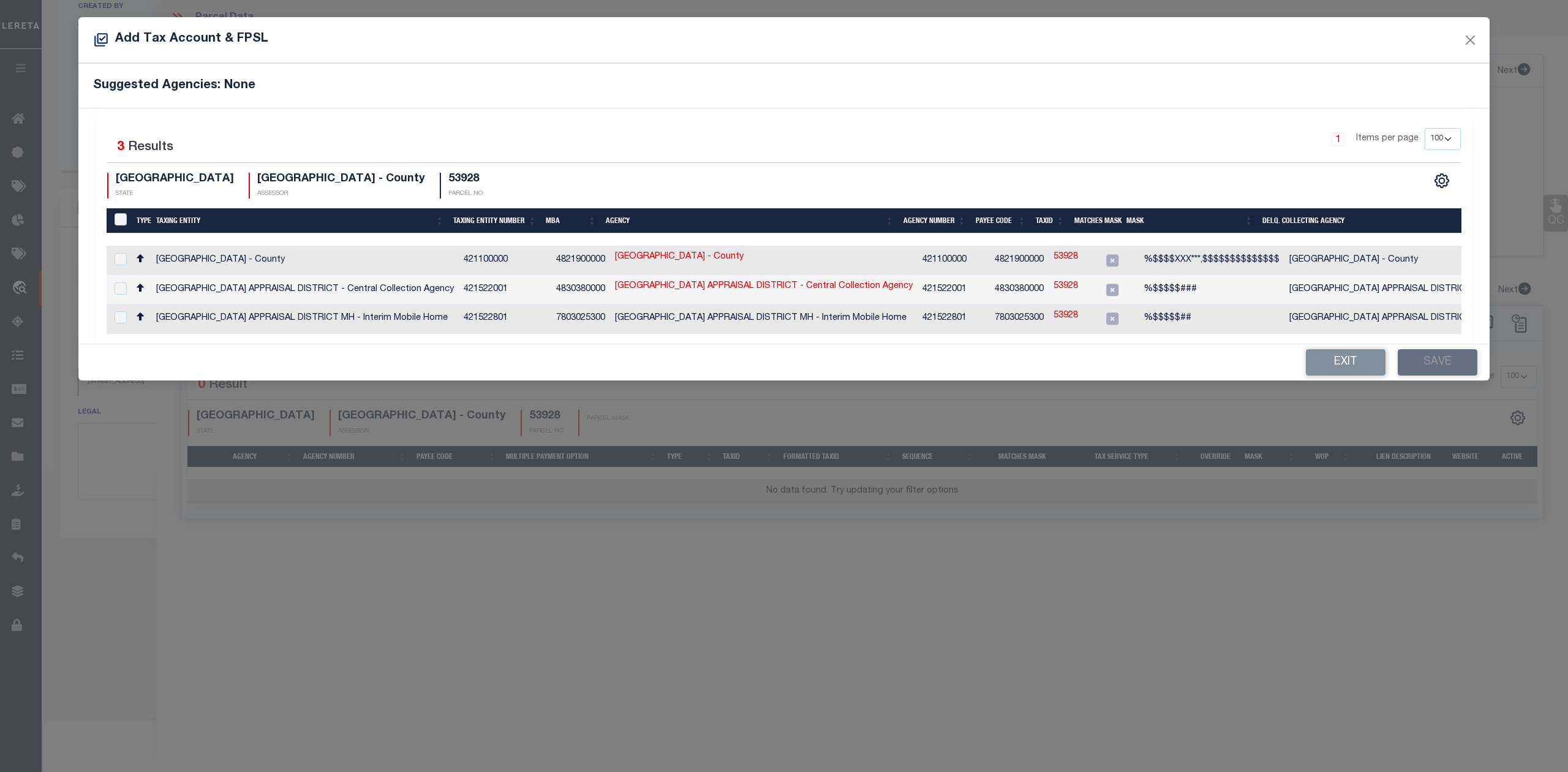
click at [1048, 282] on td "53928" at bounding box center [1067, 290] width 38 height 29
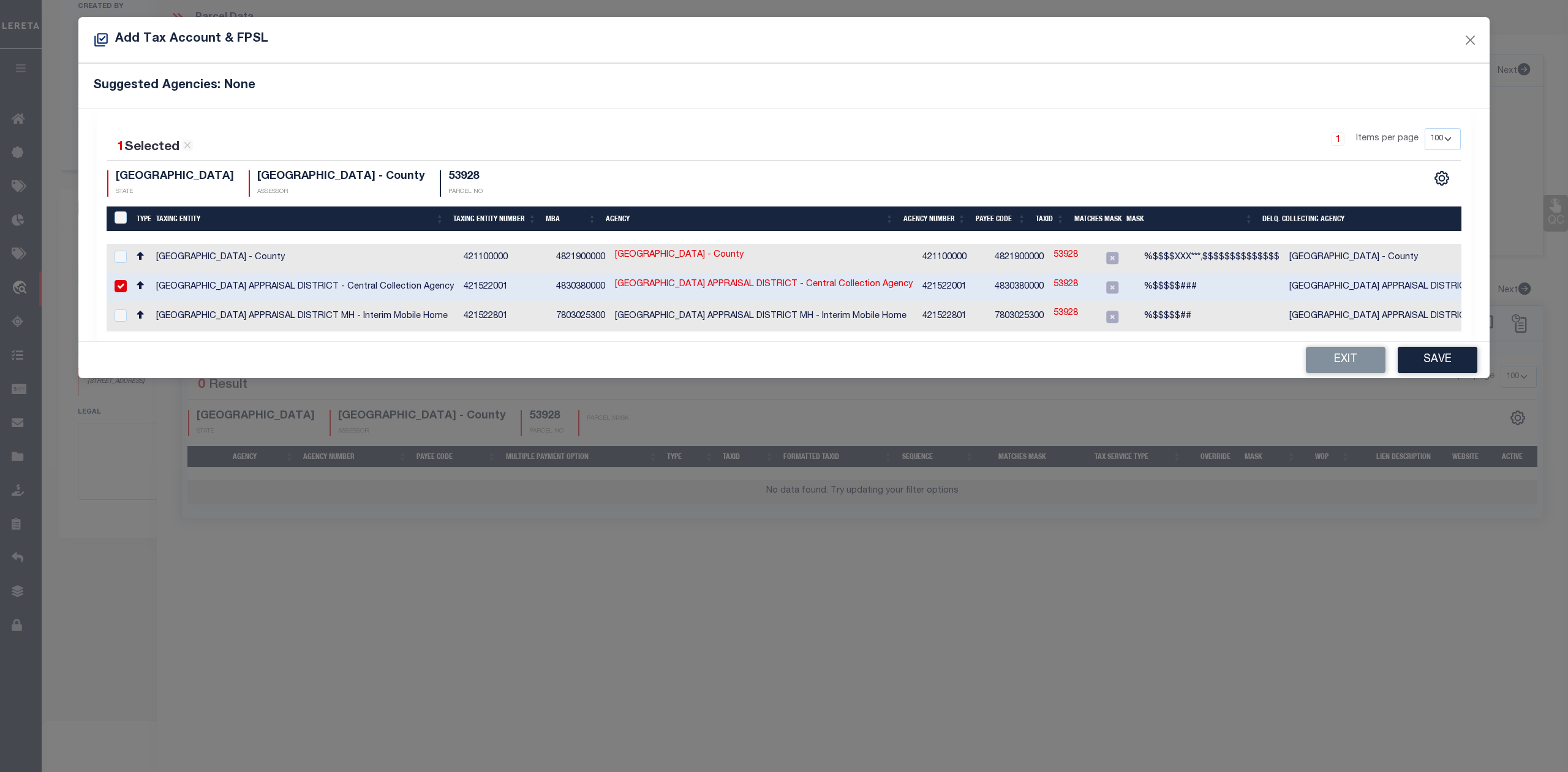
click at [1053, 281] on link "53928" at bounding box center [1065, 284] width 24 height 13
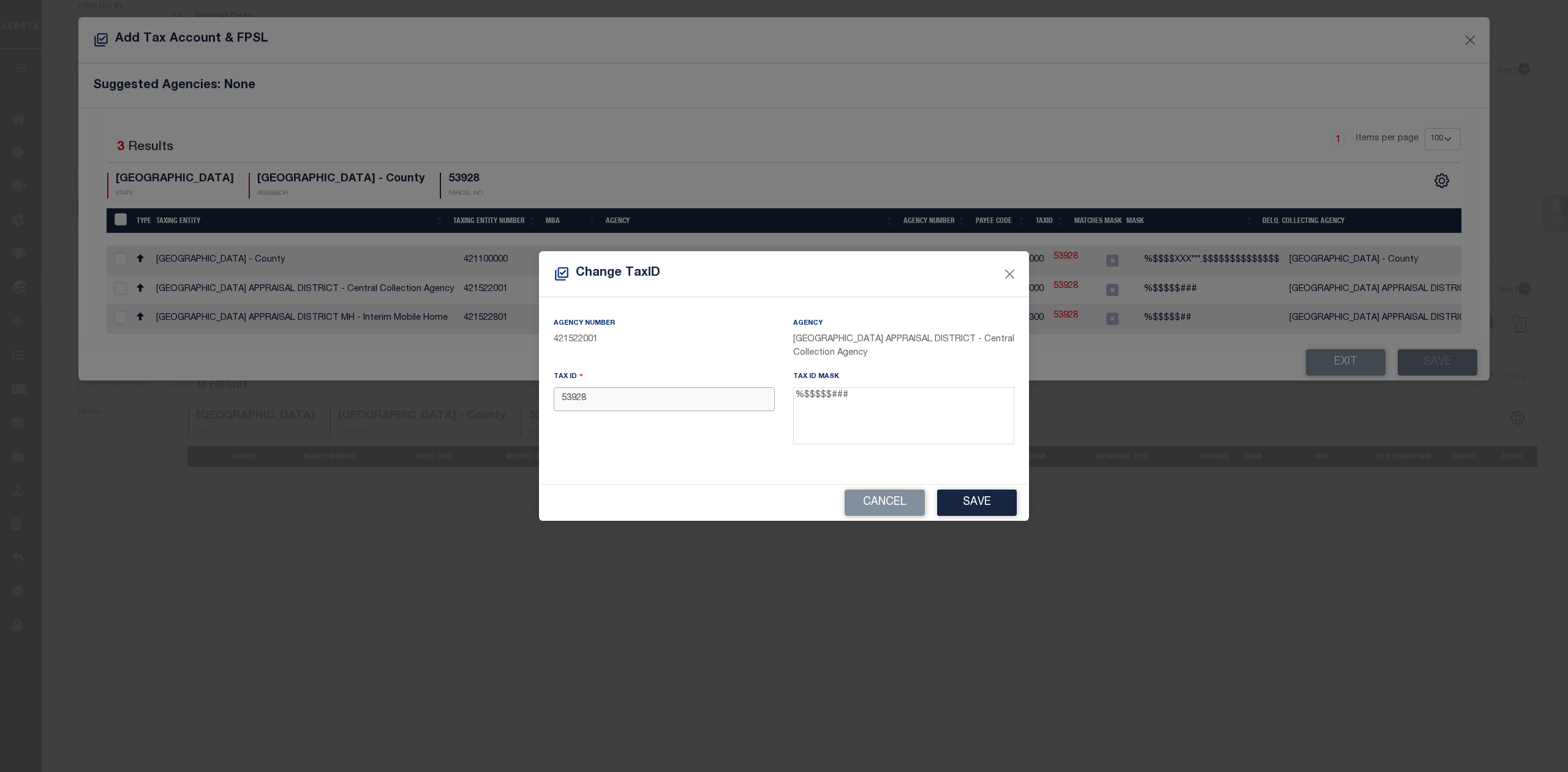
click at [561, 400] on input "53928" at bounding box center [664, 399] width 221 height 24
click at [993, 505] on button "Save" at bounding box center [976, 503] width 80 height 26
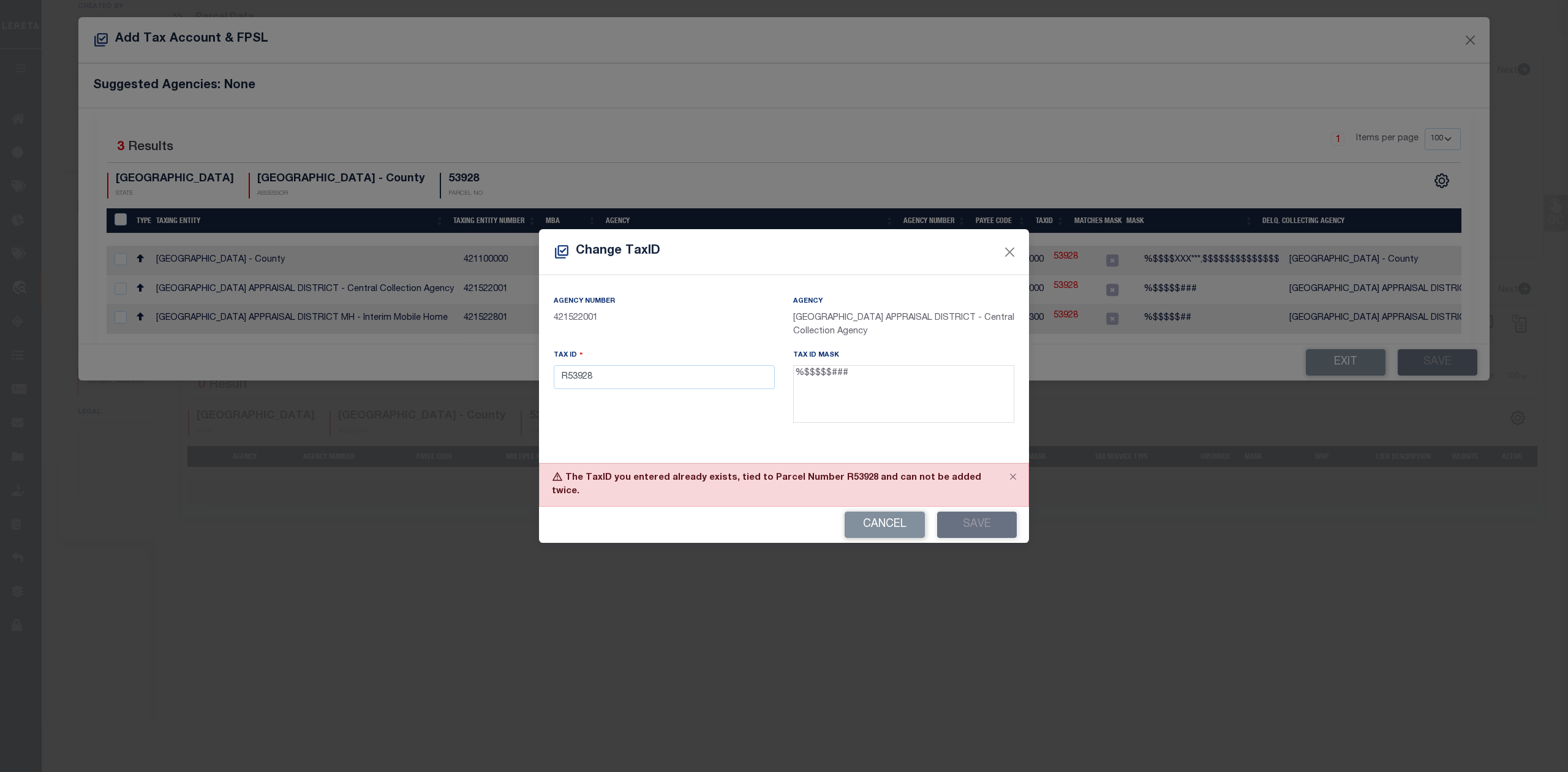
click at [981, 515] on div "Cancel Save" at bounding box center [784, 524] width 490 height 36
click at [882, 523] on button "Cancel" at bounding box center [884, 525] width 80 height 26
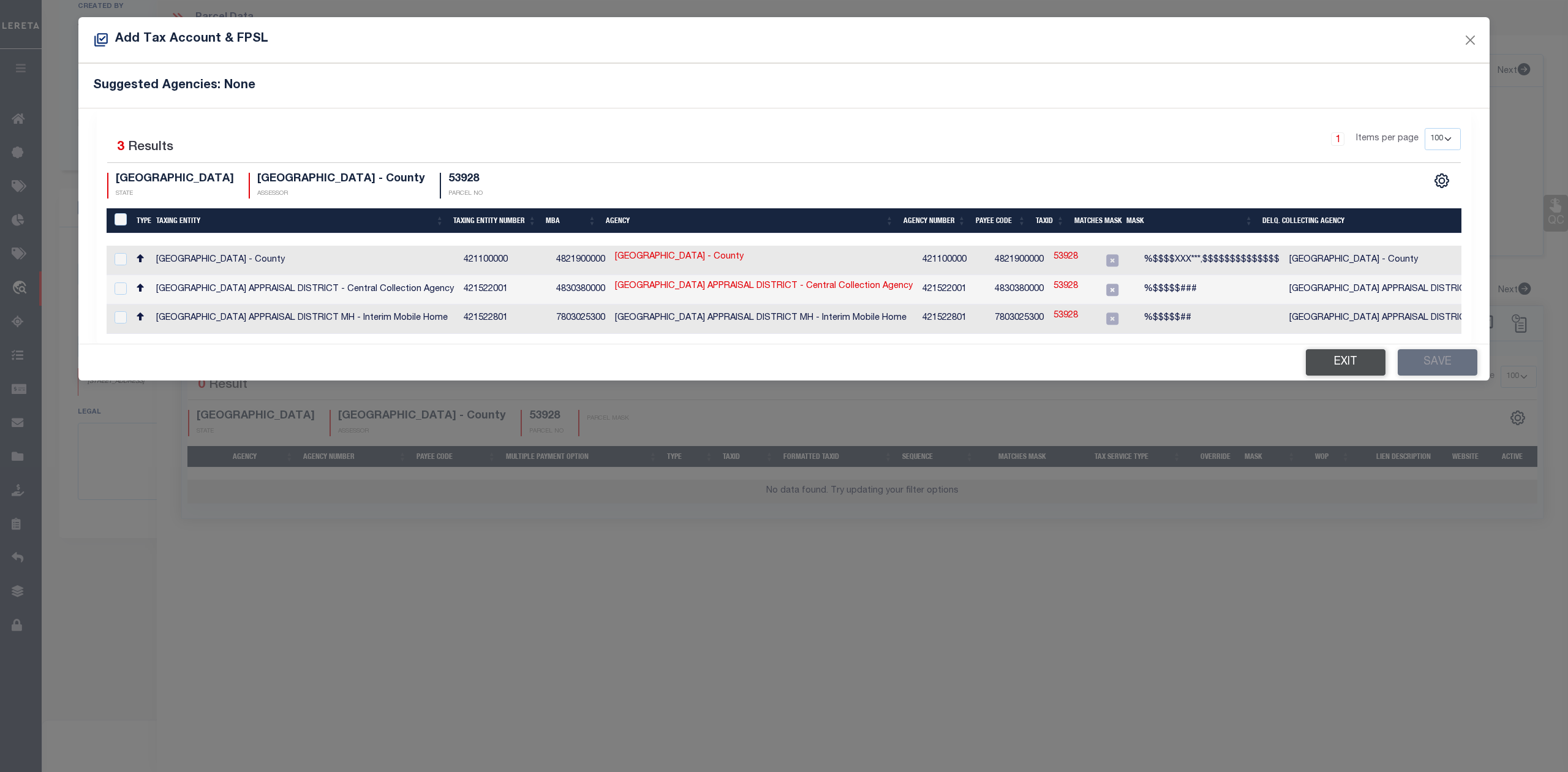
click at [1341, 364] on button "Exit" at bounding box center [1345, 362] width 80 height 26
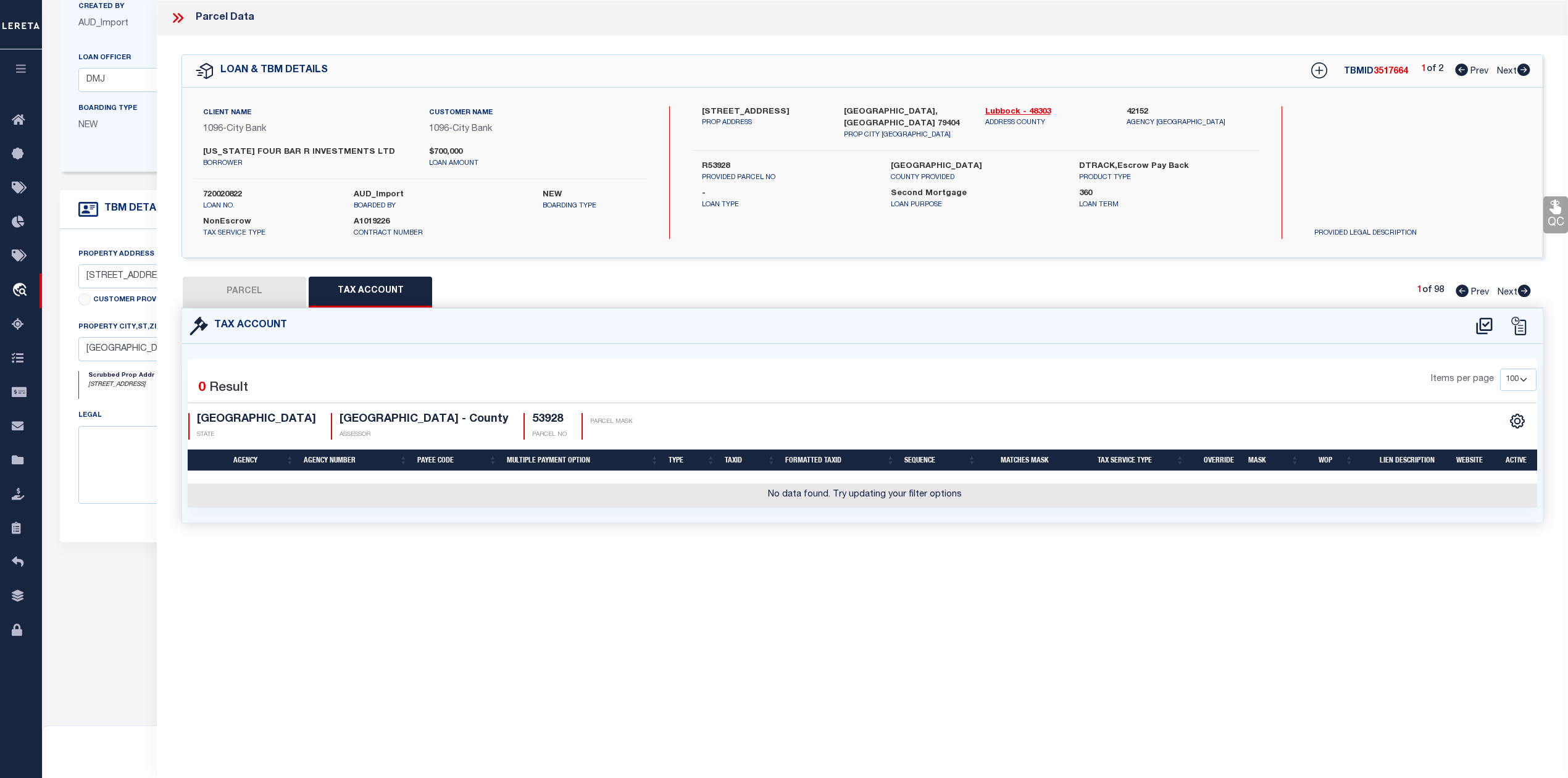
click at [944, 580] on div "Parcel Data QC QC QC - Select Status - Ready to QC" at bounding box center [862, 372] width 1411 height 744
click at [260, 293] on button "PARCEL" at bounding box center [244, 292] width 123 height 31
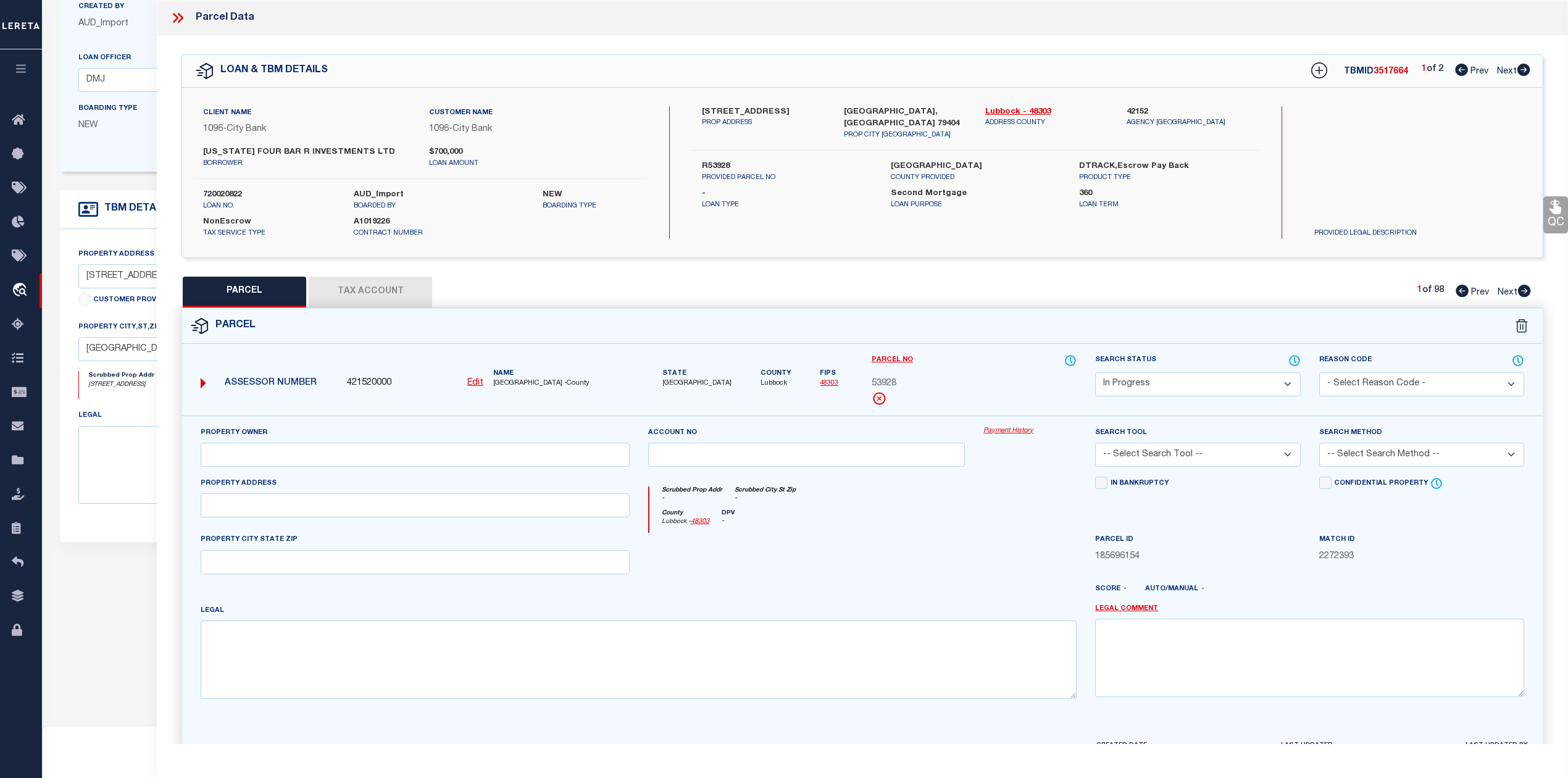
click at [956, 551] on div at bounding box center [807, 558] width 336 height 51
click at [968, 371] on div "Parcel No 53928" at bounding box center [974, 380] width 205 height 52
click at [1147, 383] on select "Automated Search Bad Parcel Complete Duplicate Parcel High Dollar Reporting In …" at bounding box center [1197, 384] width 205 height 24
click at [1095, 372] on select "Automated Search Bad Parcel Complete Duplicate Parcel High Dollar Reporting In …" at bounding box center [1197, 384] width 205 height 24
click at [1376, 383] on select "- Select Reason Code - 099 - Other (Provide additional detail) ACT - Agency Cha…" at bounding box center [1421, 384] width 205 height 24
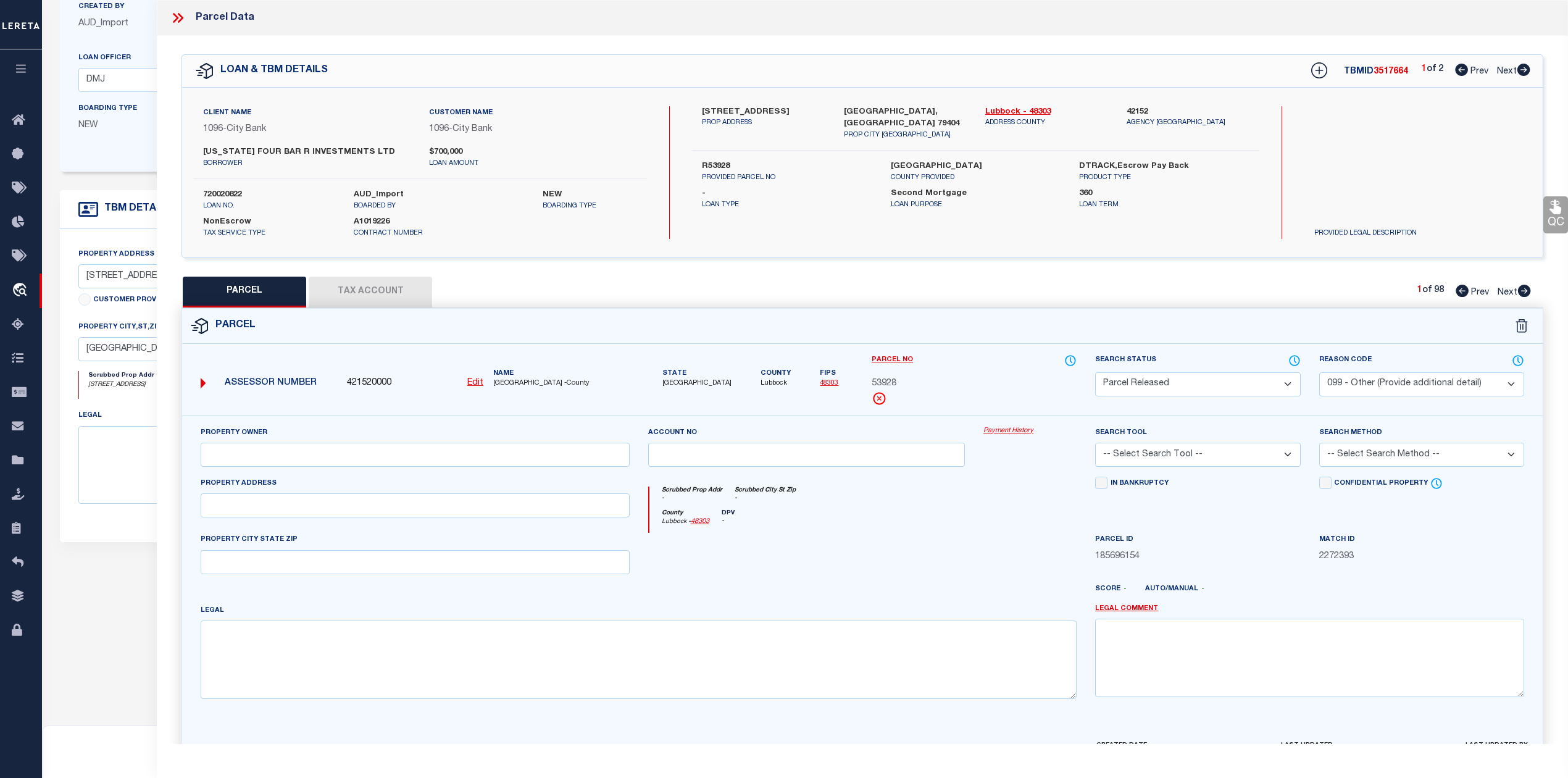
click at [1319, 372] on select "- Select Reason Code - 099 - Other (Provide additional detail) ACT - Agency Cha…" at bounding box center [1421, 384] width 205 height 24
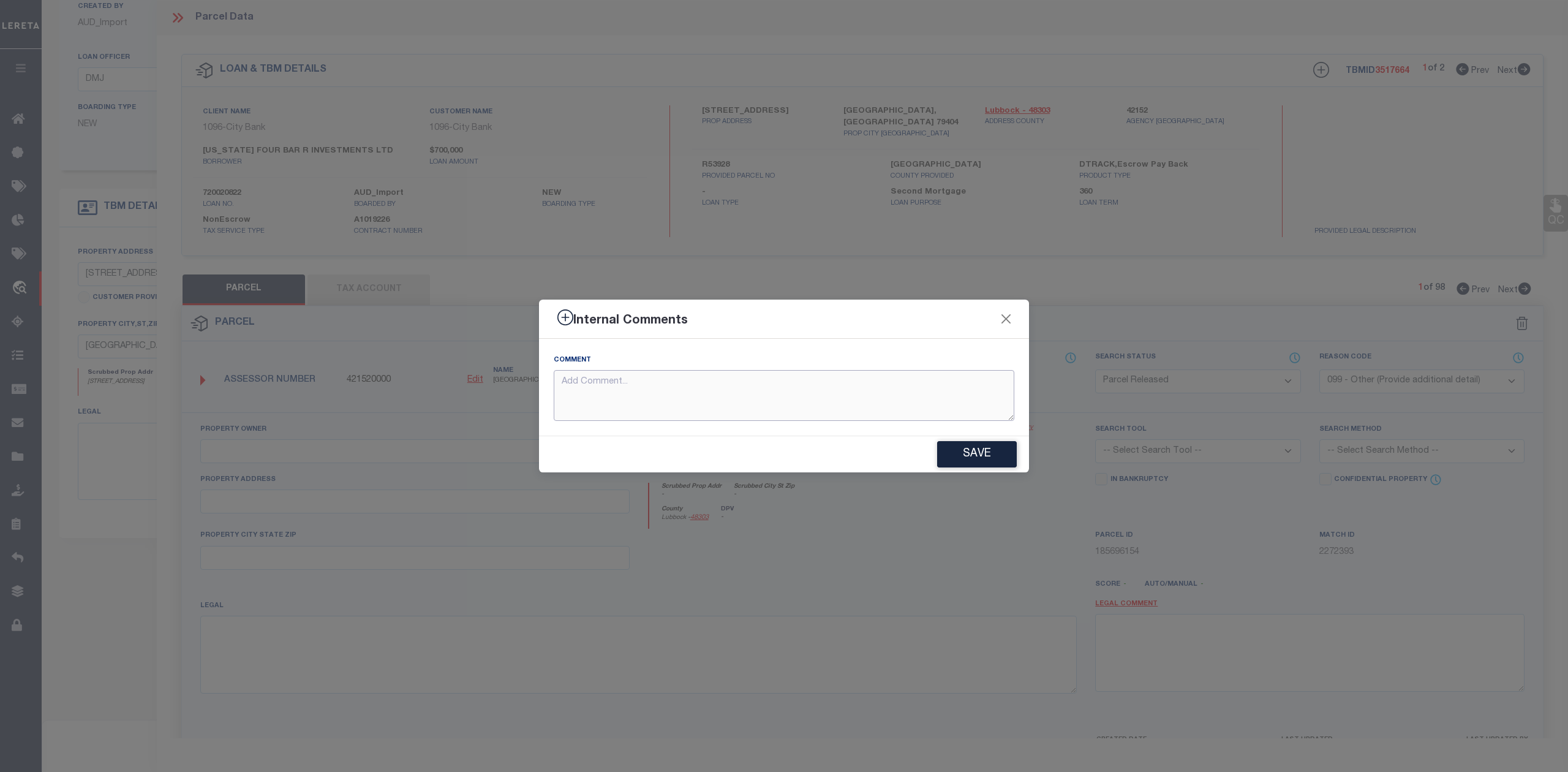
click at [891, 413] on textarea at bounding box center [784, 395] width 460 height 51
paste textarea "Parcel not needed"
click at [954, 447] on button "Save" at bounding box center [976, 455] width 80 height 26
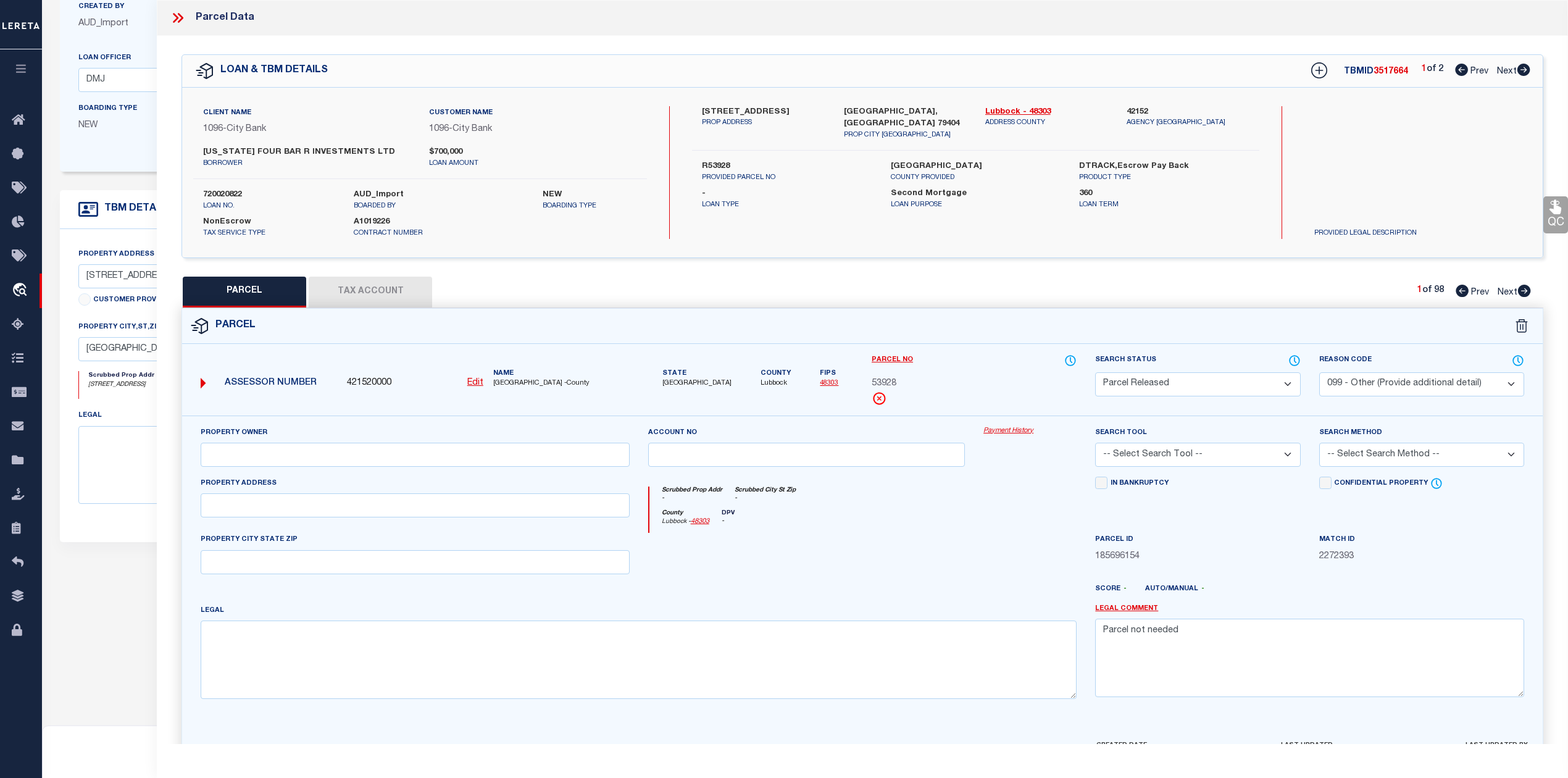
click at [948, 524] on div "County Lubbock - 48303 DPV -" at bounding box center [863, 521] width 428 height 24
click at [951, 525] on div "County Lubbock - 48303 DPV E" at bounding box center [863, 521] width 428 height 24
click at [1520, 292] on icon at bounding box center [1524, 290] width 13 height 13
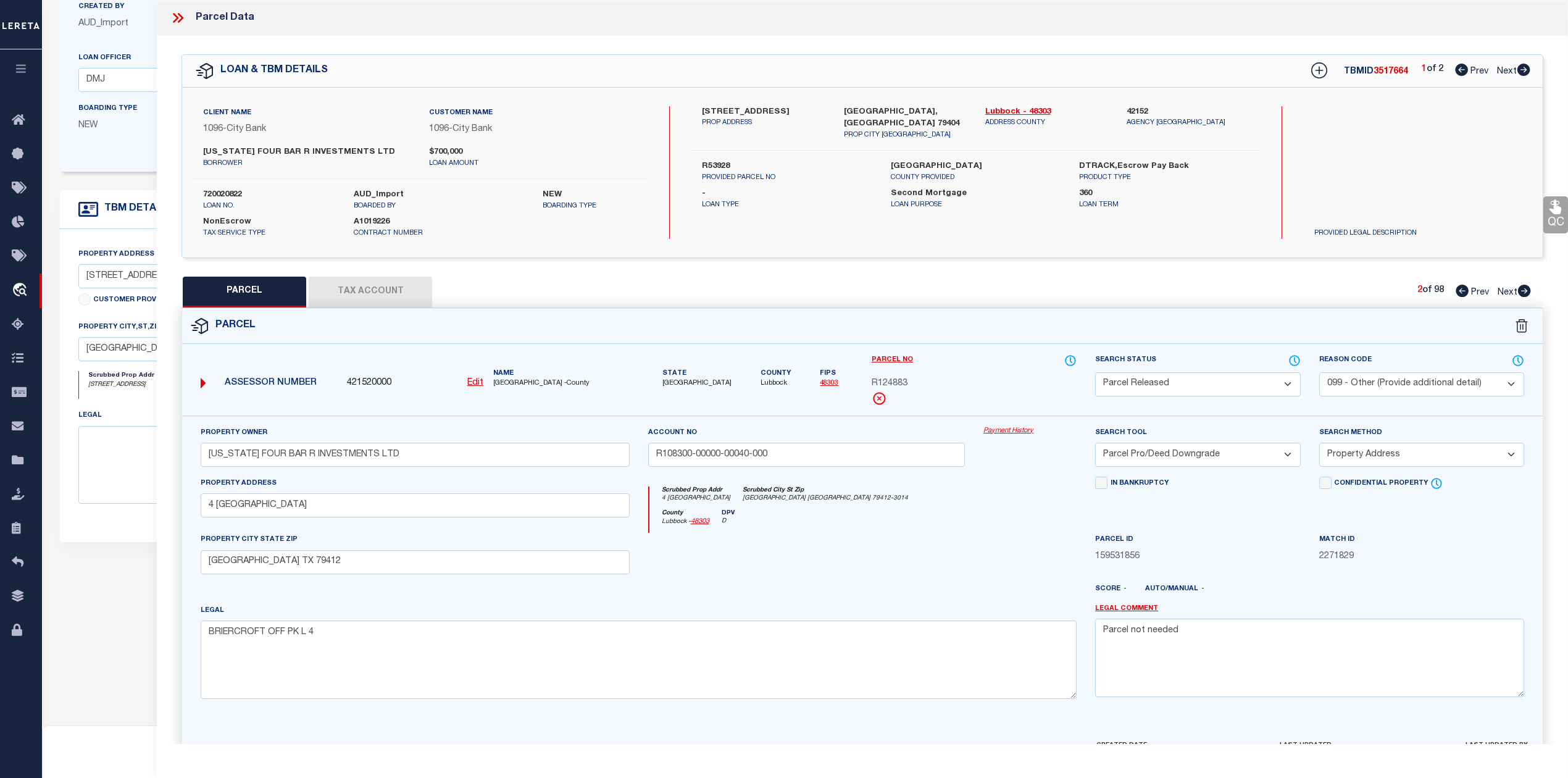
click at [1520, 292] on icon at bounding box center [1524, 290] width 13 height 13
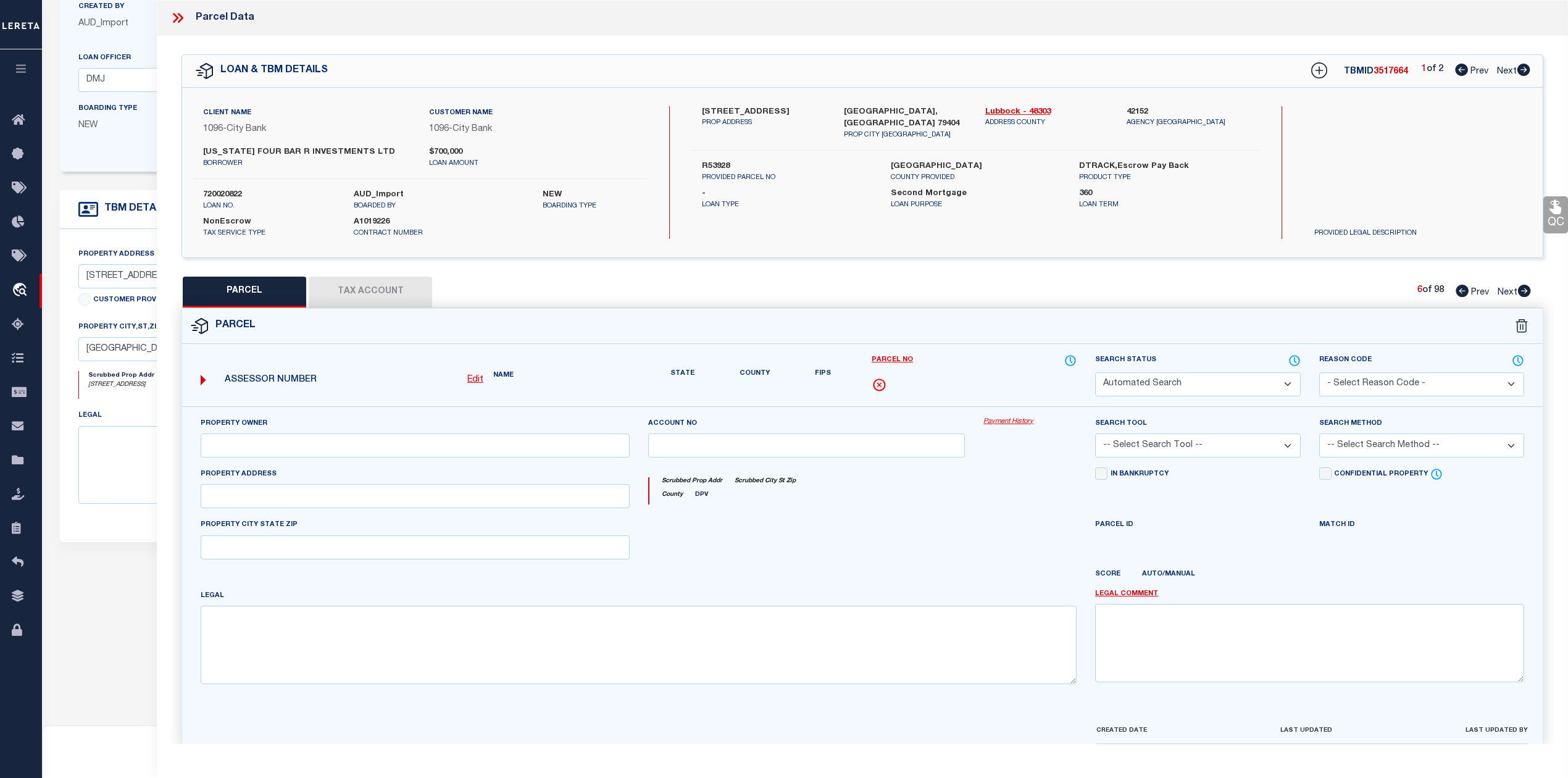
click at [1520, 292] on icon at bounding box center [1524, 290] width 13 height 13
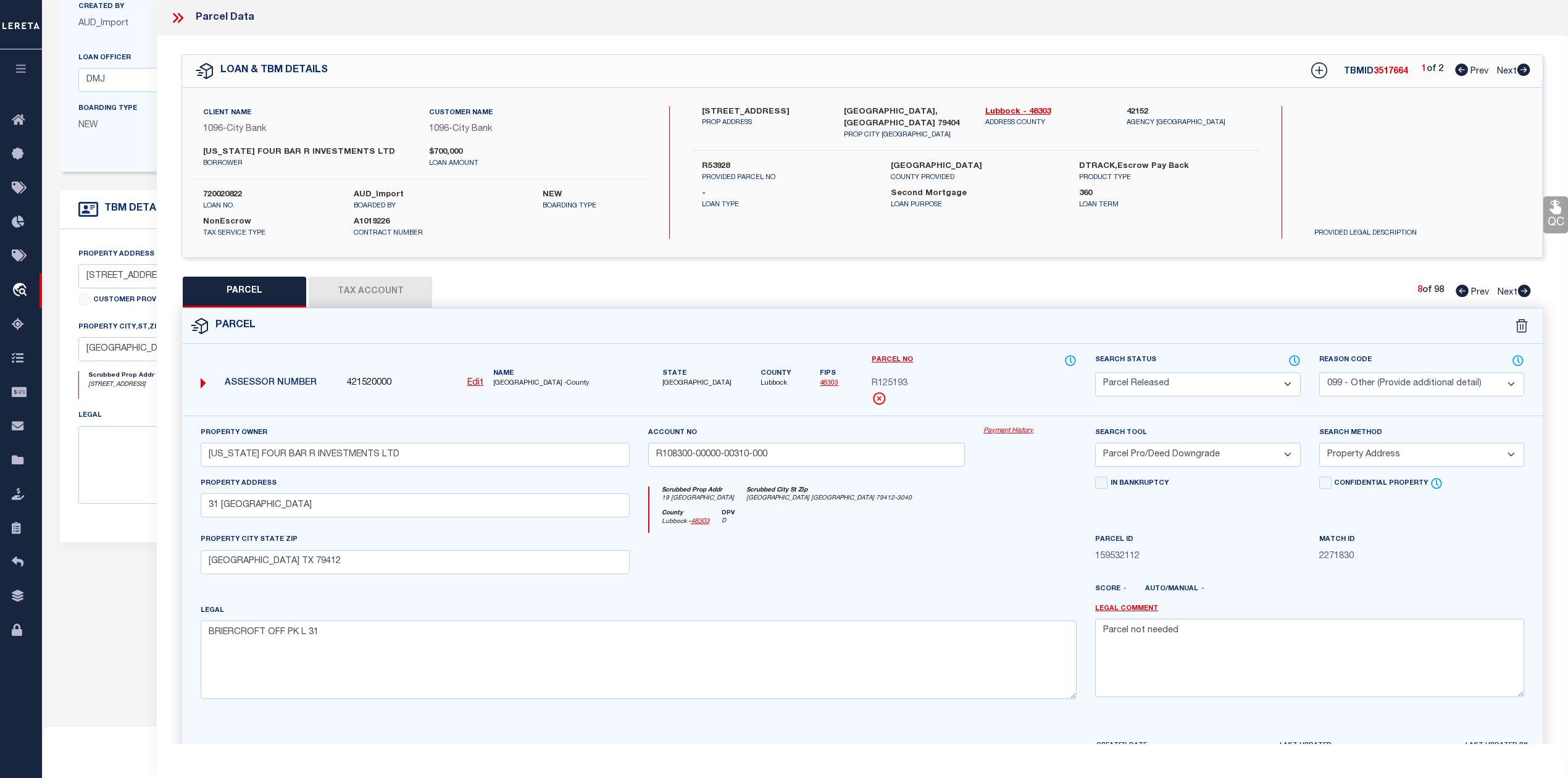
click at [1524, 290] on icon at bounding box center [1524, 290] width 13 height 13
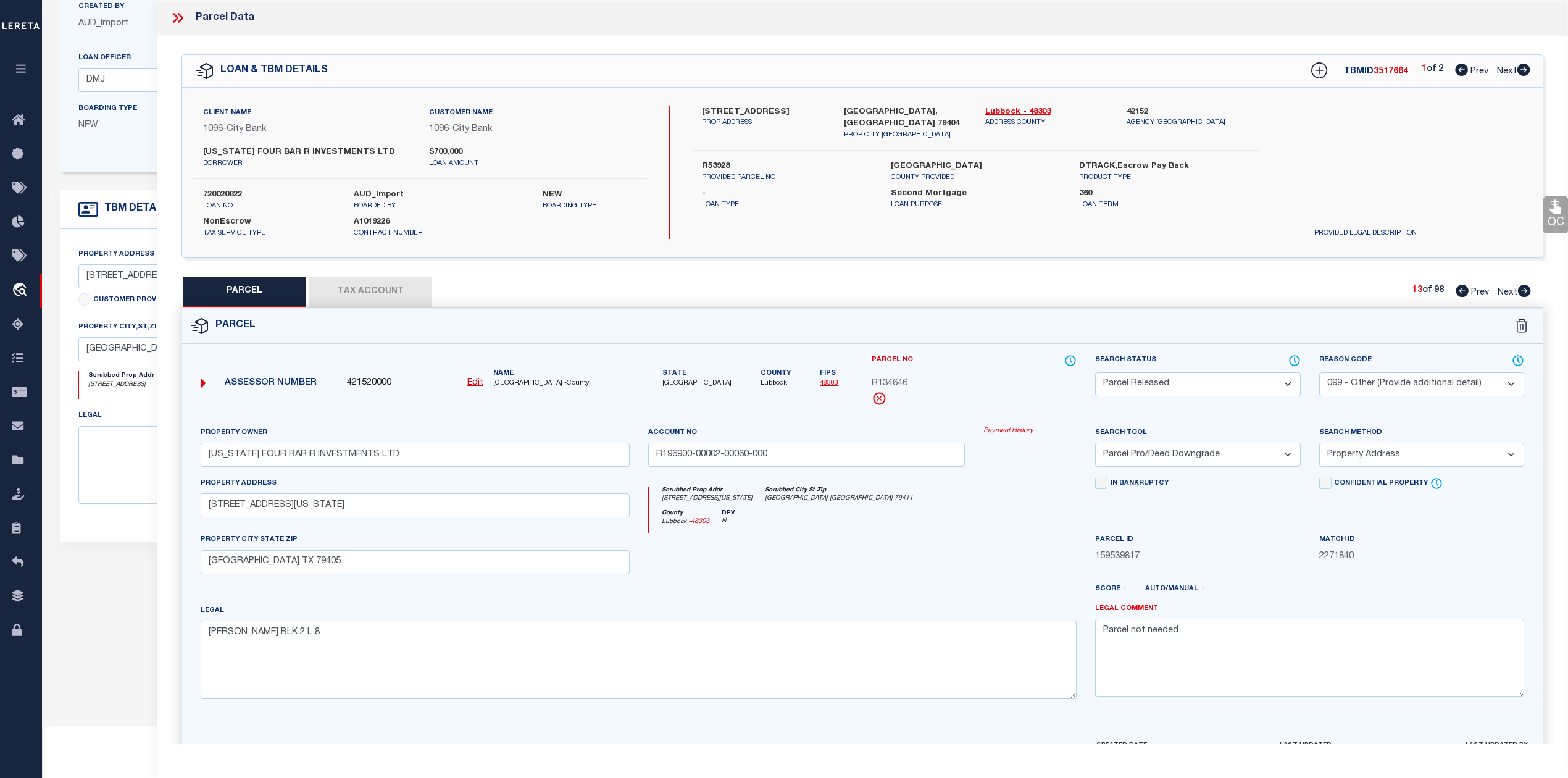
click at [1524, 290] on icon at bounding box center [1524, 290] width 13 height 13
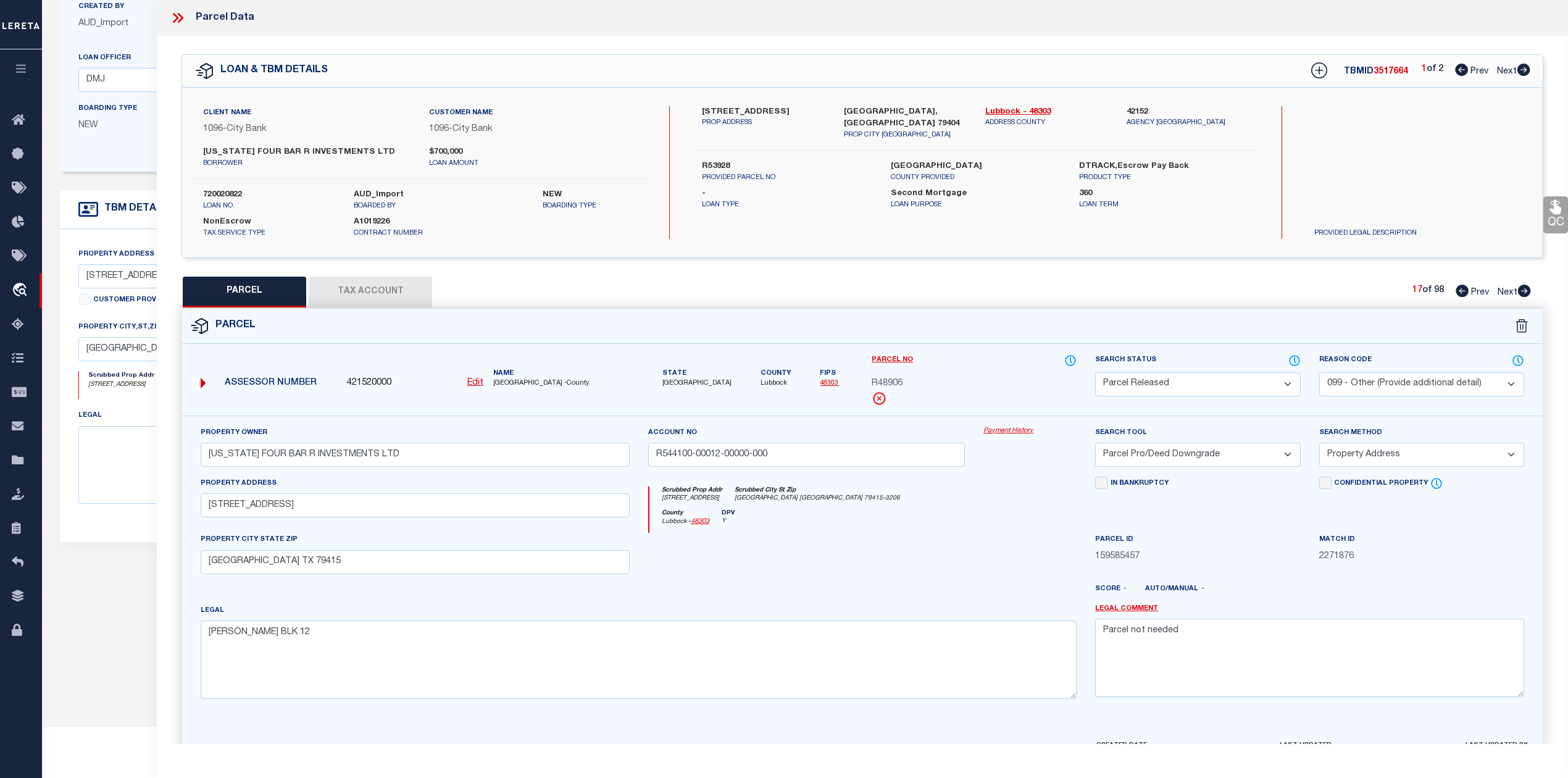
click at [1524, 290] on icon at bounding box center [1524, 290] width 13 height 13
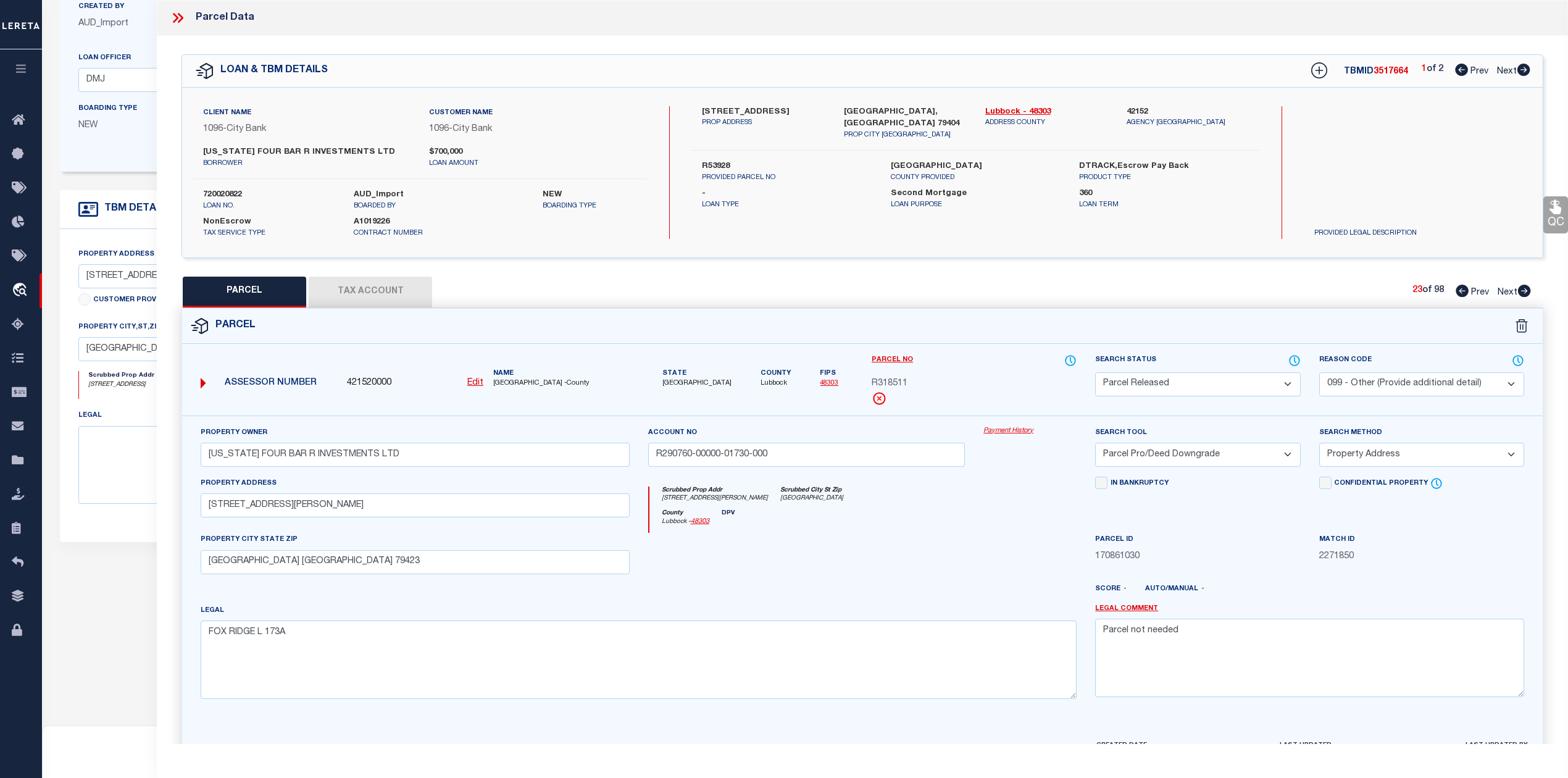
click at [1524, 290] on icon at bounding box center [1524, 290] width 13 height 13
click at [1465, 287] on icon at bounding box center [1462, 290] width 13 height 13
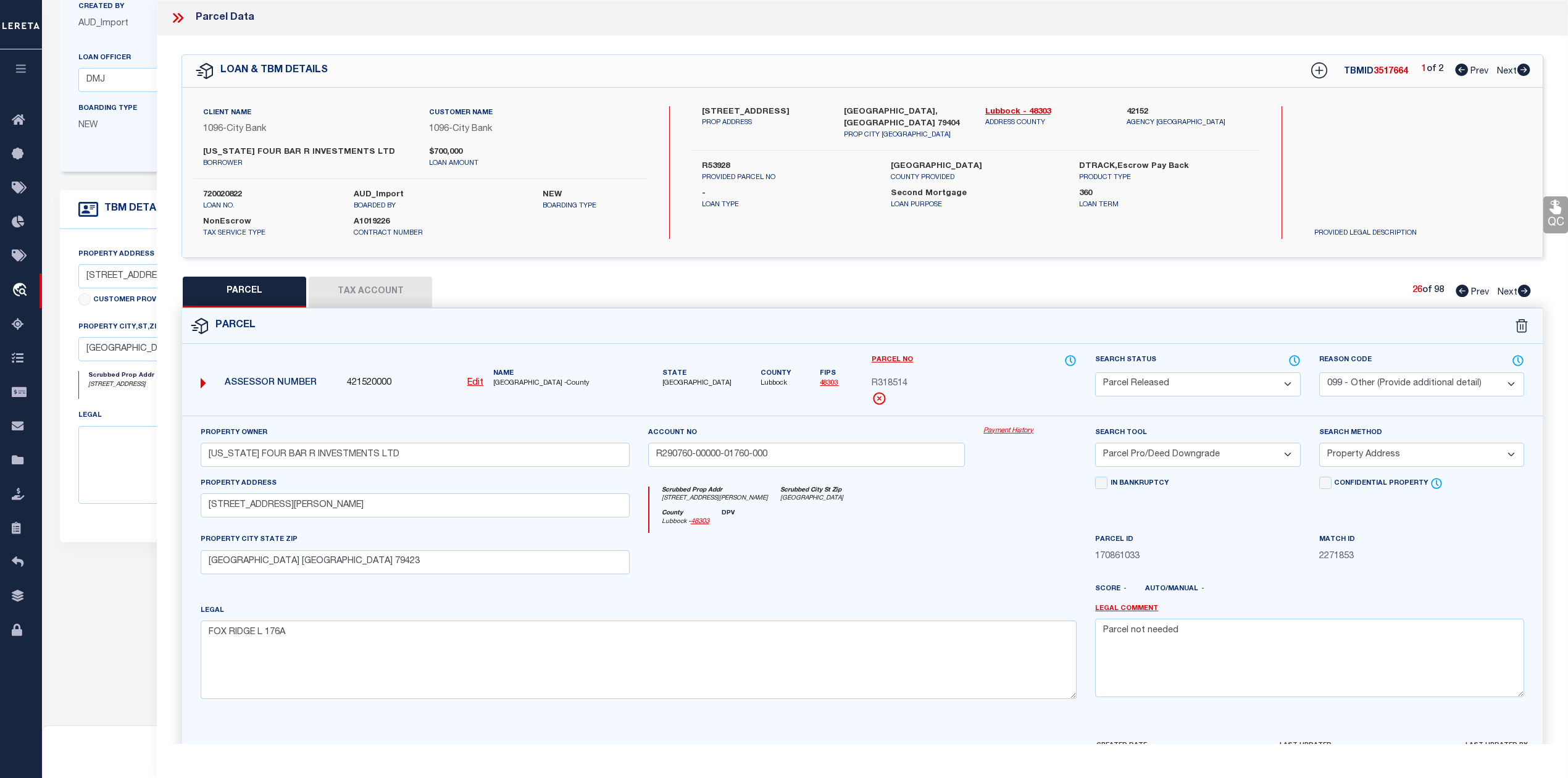
click at [1465, 287] on icon at bounding box center [1462, 290] width 13 height 13
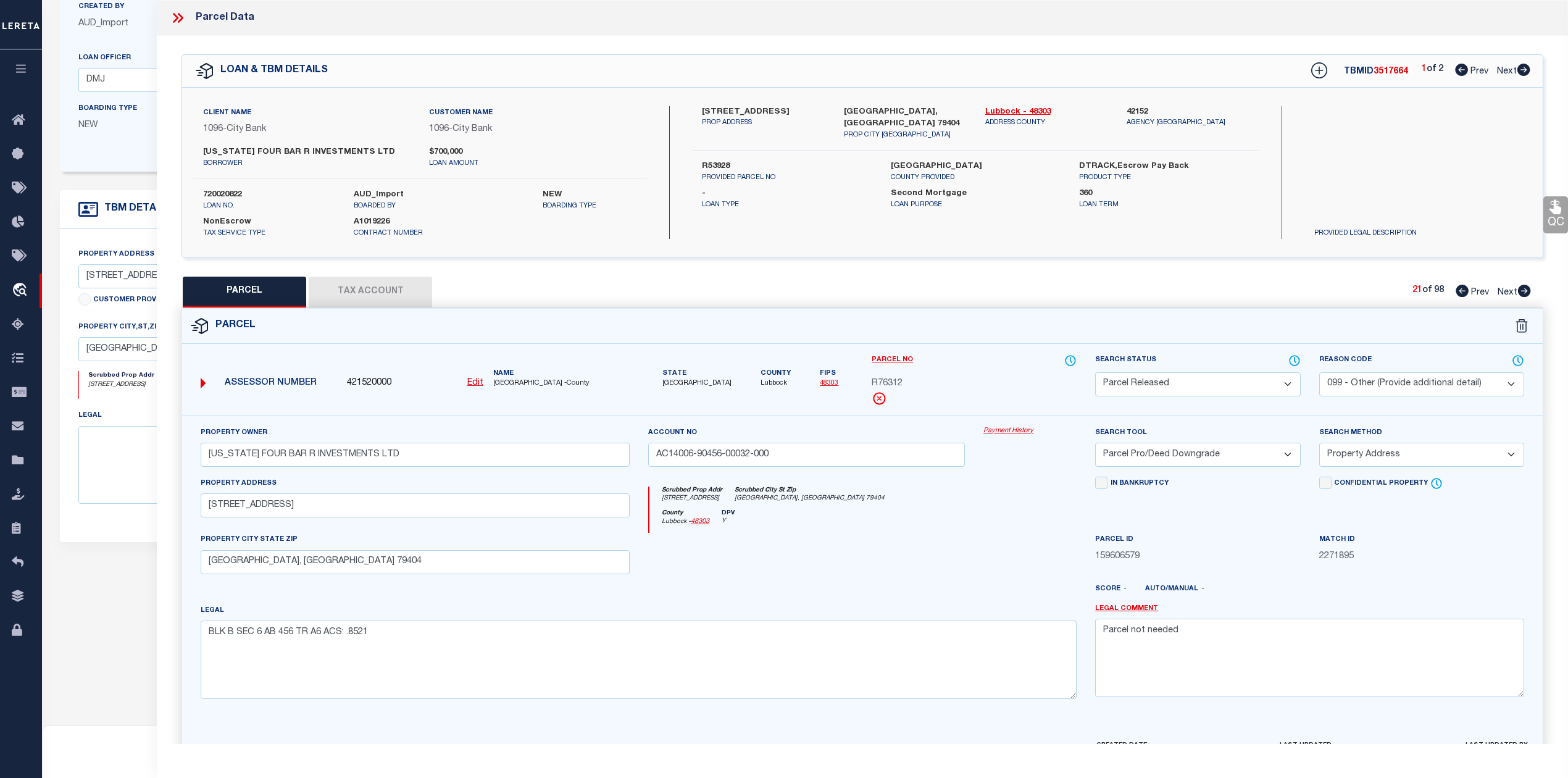
click at [1465, 287] on icon at bounding box center [1462, 290] width 13 height 13
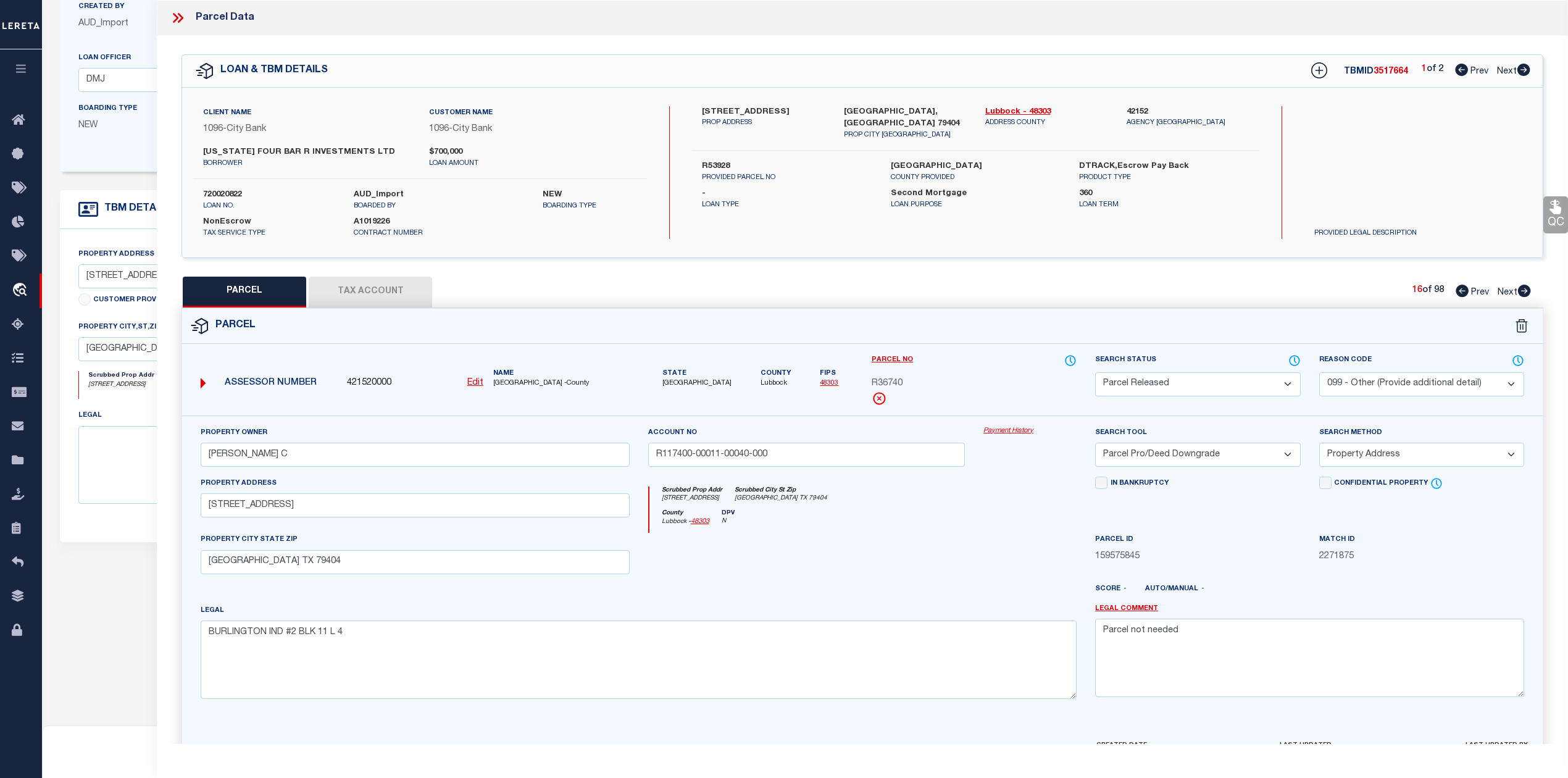
click at [1526, 290] on icon at bounding box center [1524, 290] width 13 height 13
click at [1526, 289] on icon at bounding box center [1524, 290] width 13 height 13
click at [1458, 292] on icon at bounding box center [1462, 290] width 13 height 13
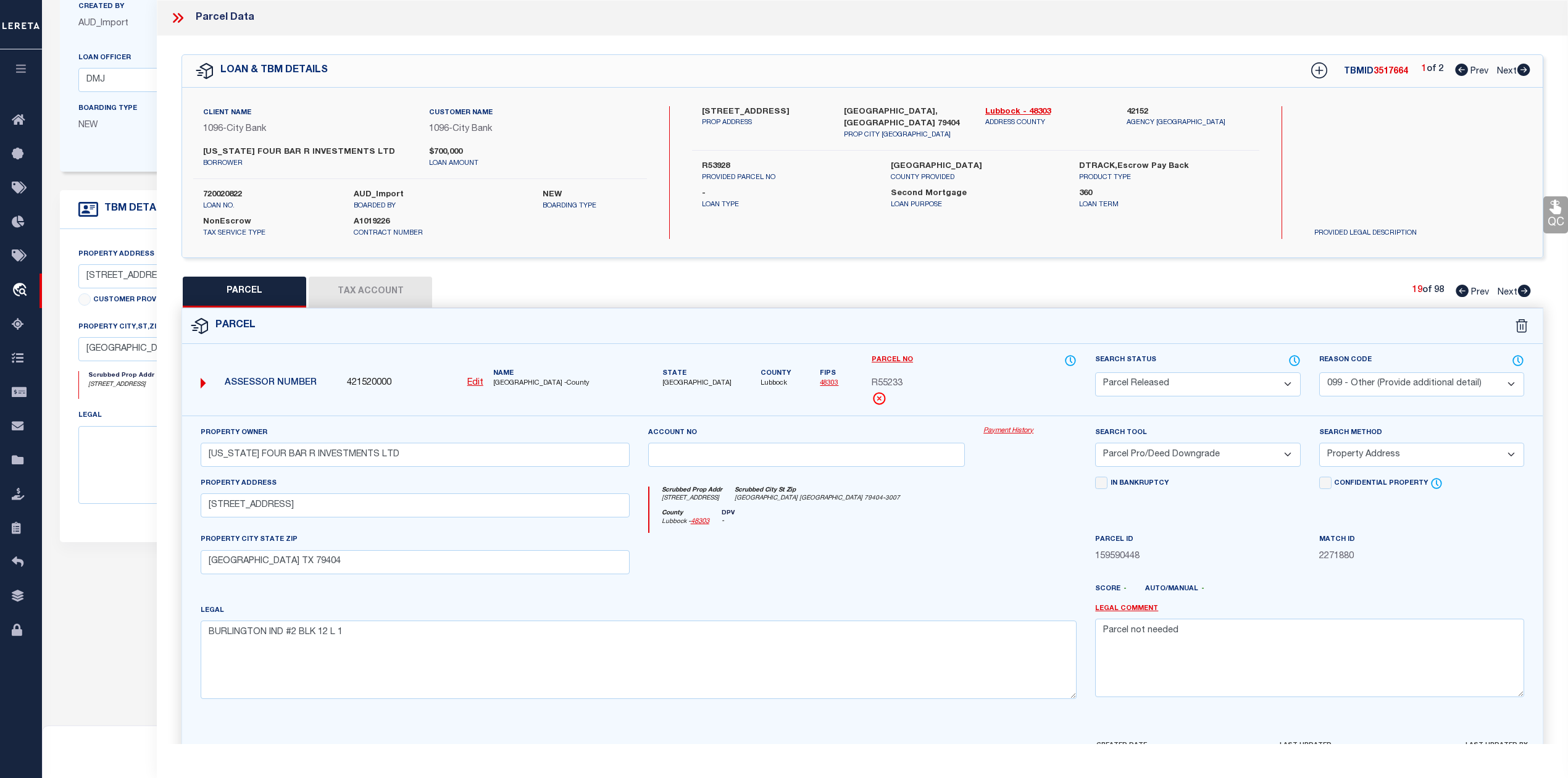
click at [1524, 290] on icon at bounding box center [1524, 290] width 13 height 13
click at [1461, 291] on icon at bounding box center [1462, 290] width 13 height 13
click at [1530, 290] on icon at bounding box center [1524, 290] width 13 height 13
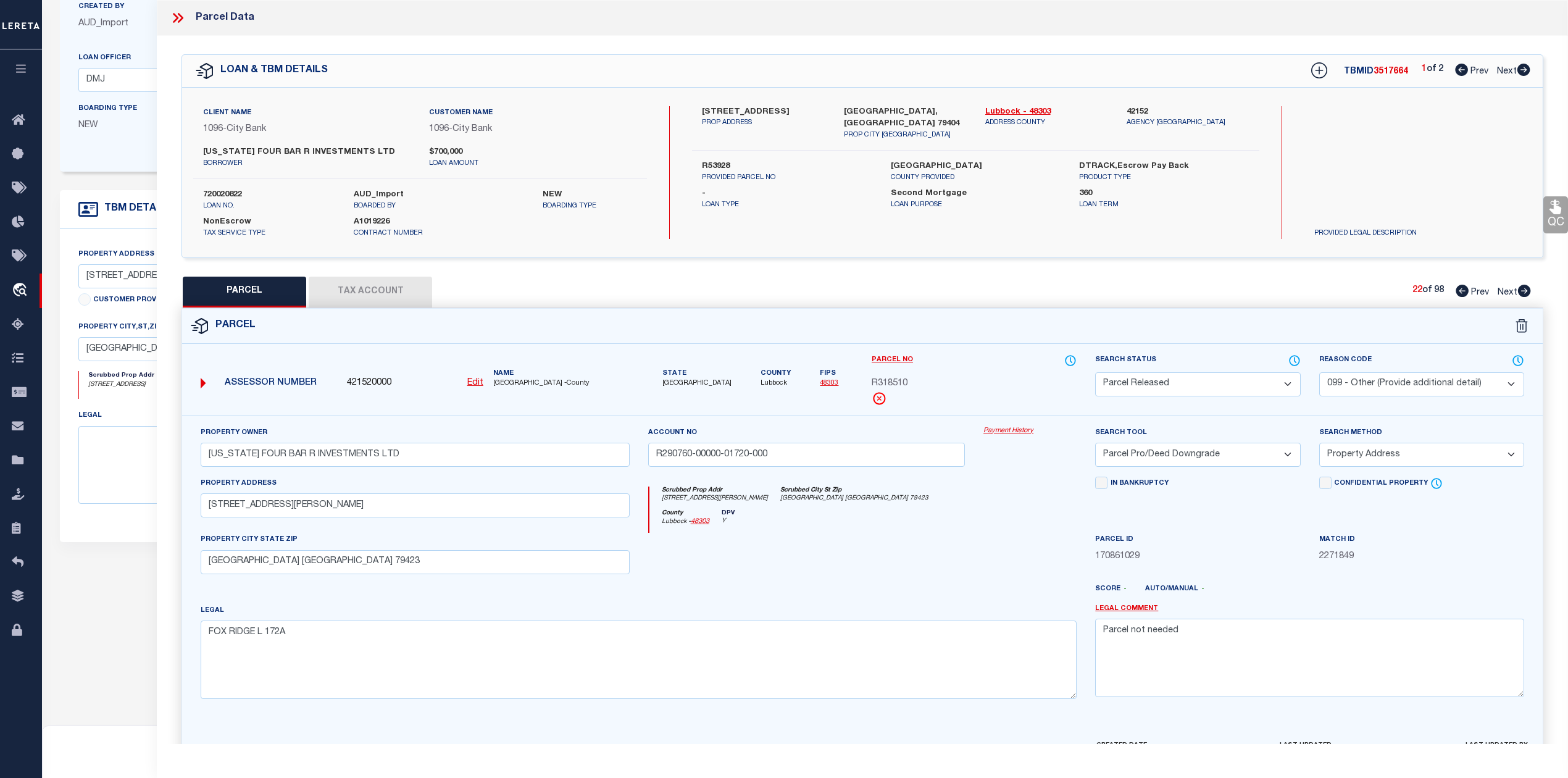
click at [174, 13] on icon at bounding box center [178, 18] width 16 height 16
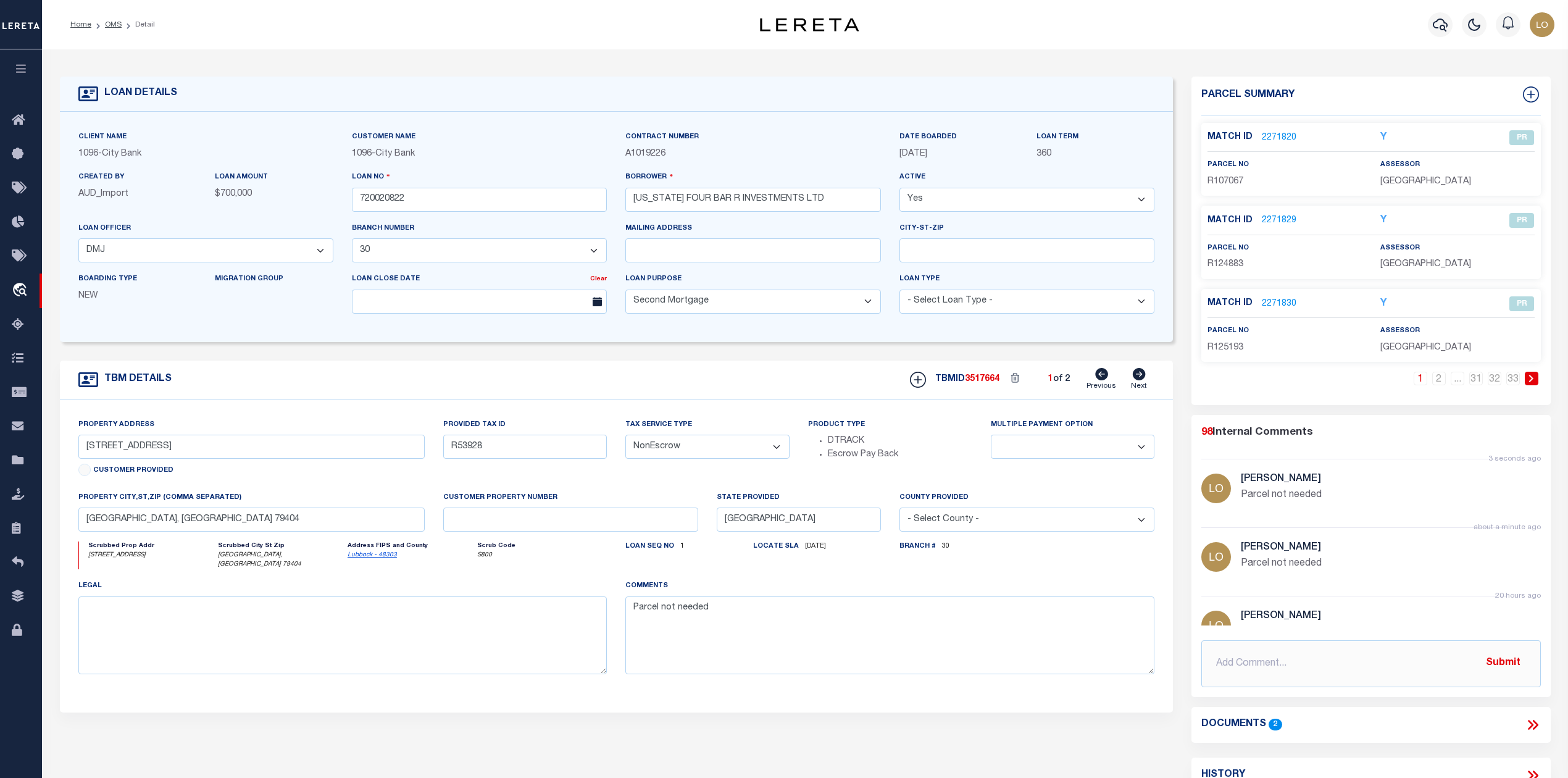
click at [1278, 134] on link "2271820" at bounding box center [1279, 138] width 35 height 13
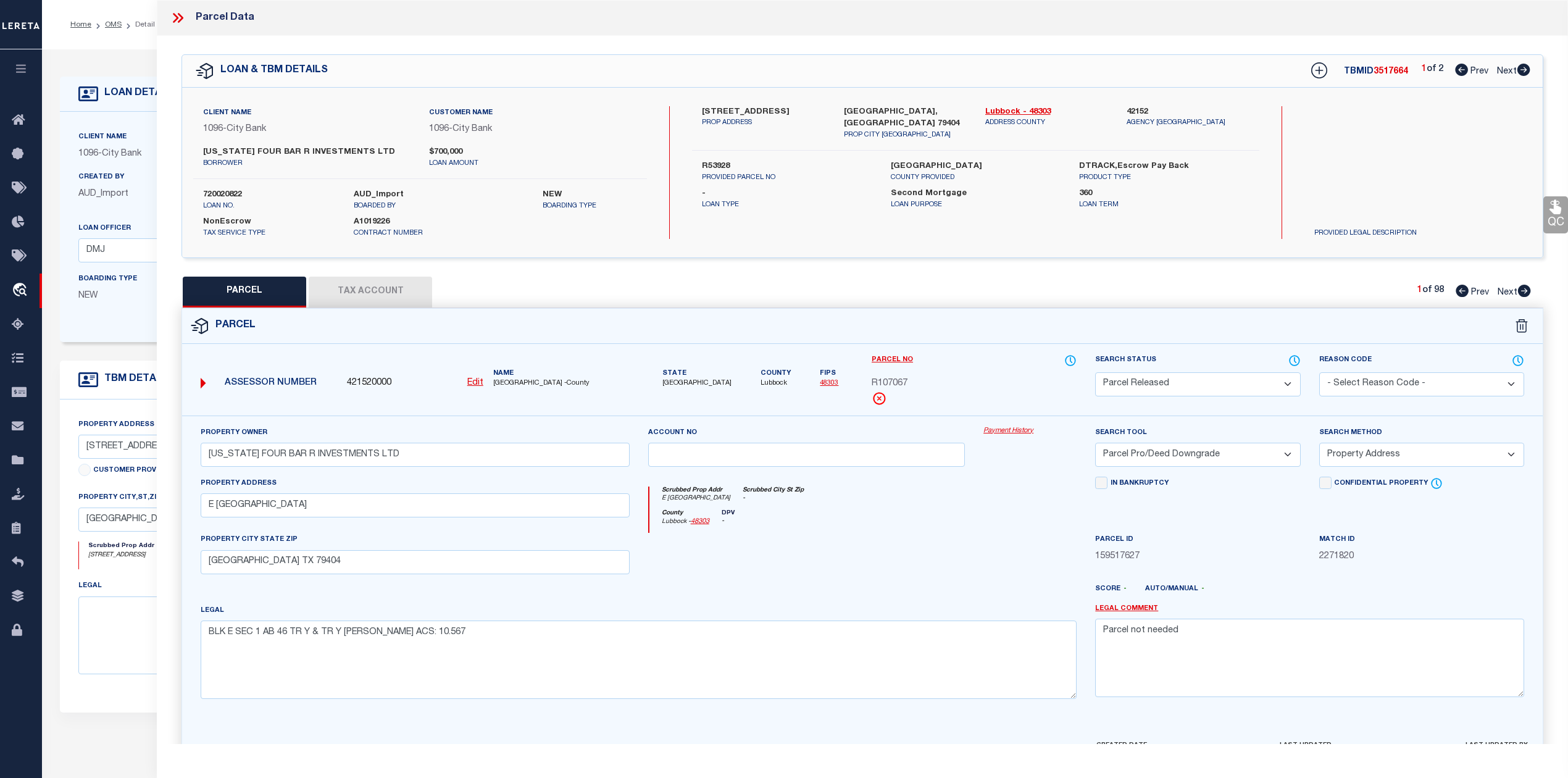
click at [1525, 289] on icon at bounding box center [1524, 290] width 13 height 13
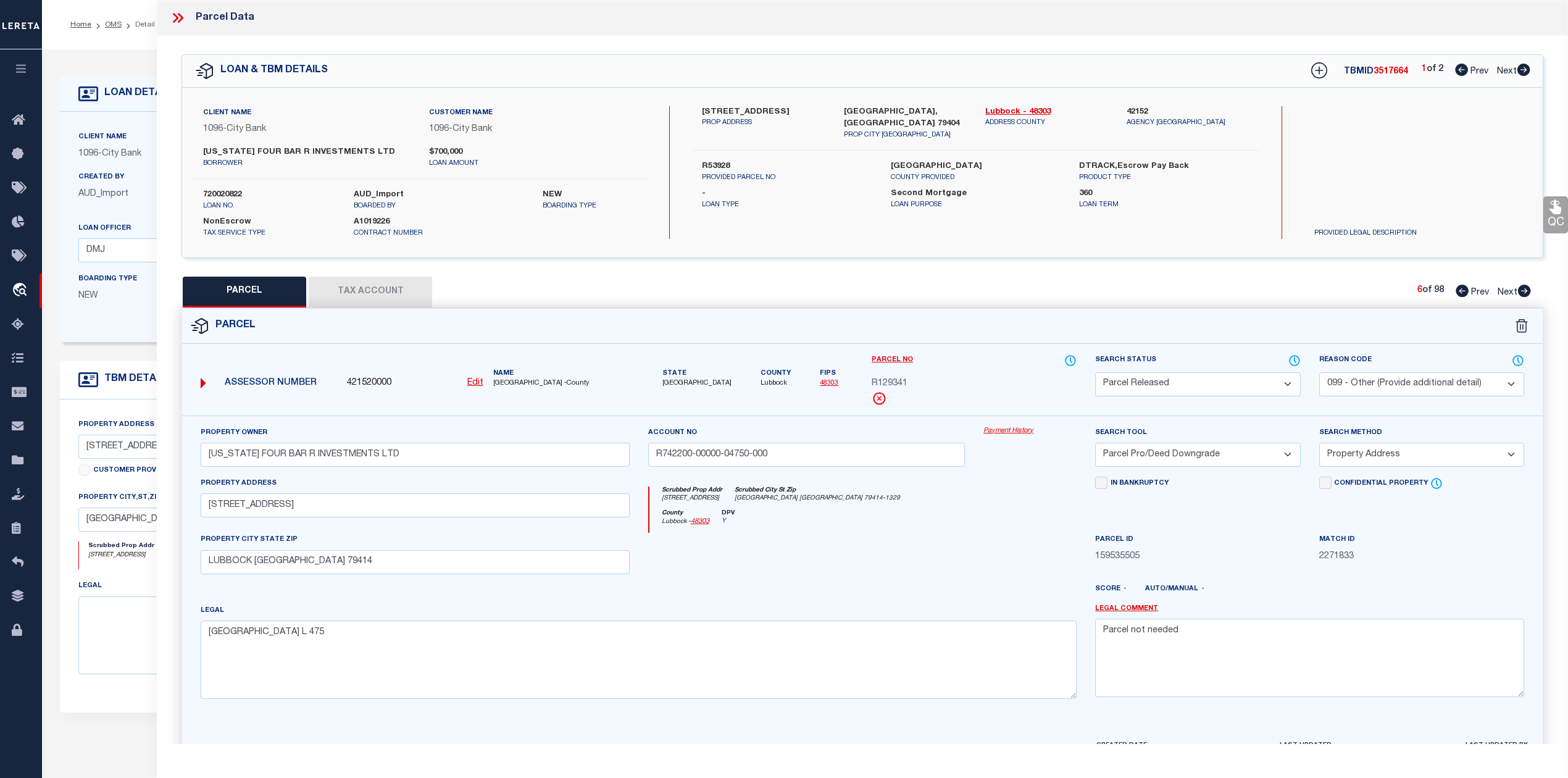
click at [1525, 289] on icon at bounding box center [1524, 290] width 13 height 13
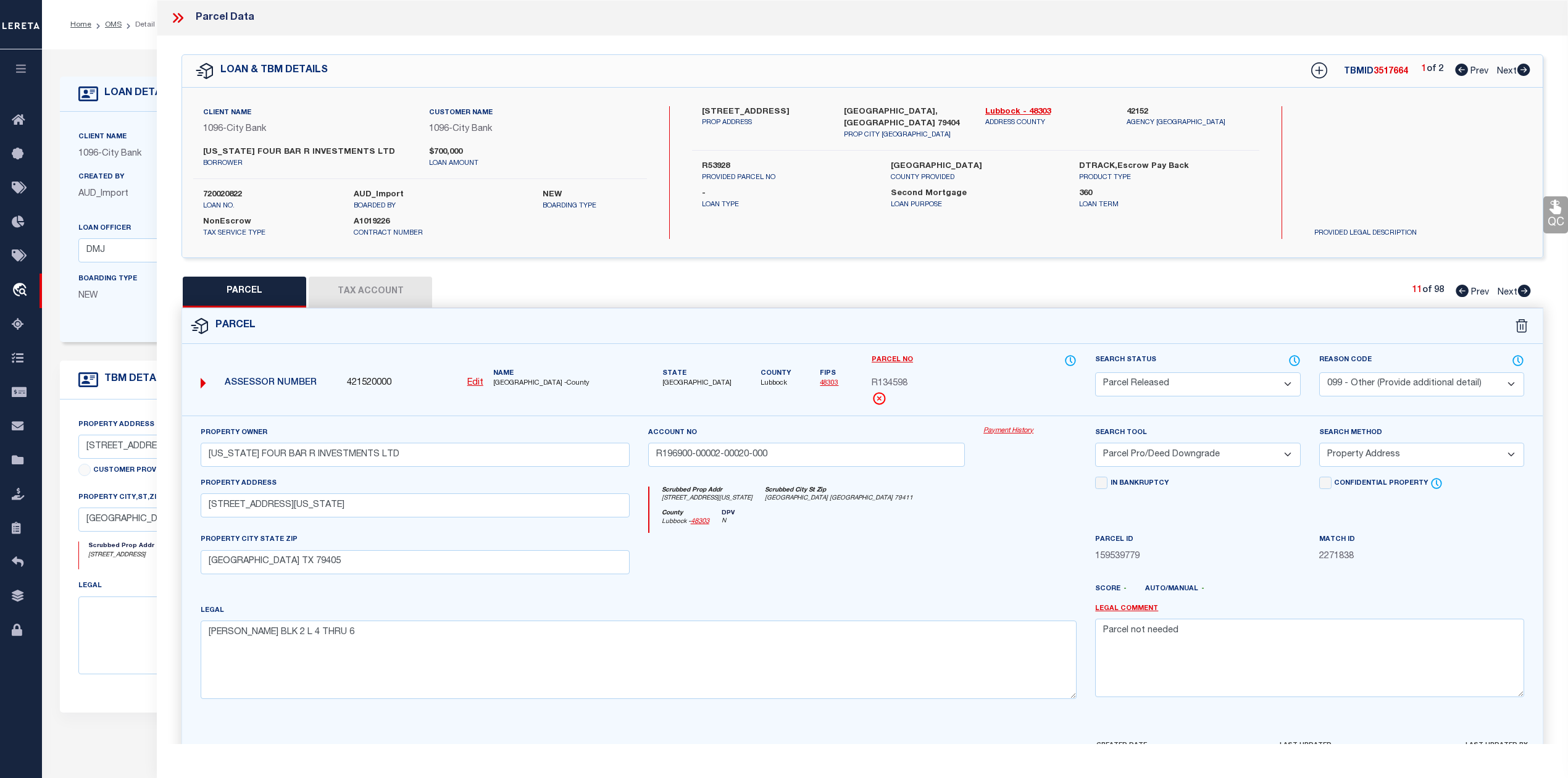
click at [1525, 289] on icon at bounding box center [1524, 290] width 13 height 13
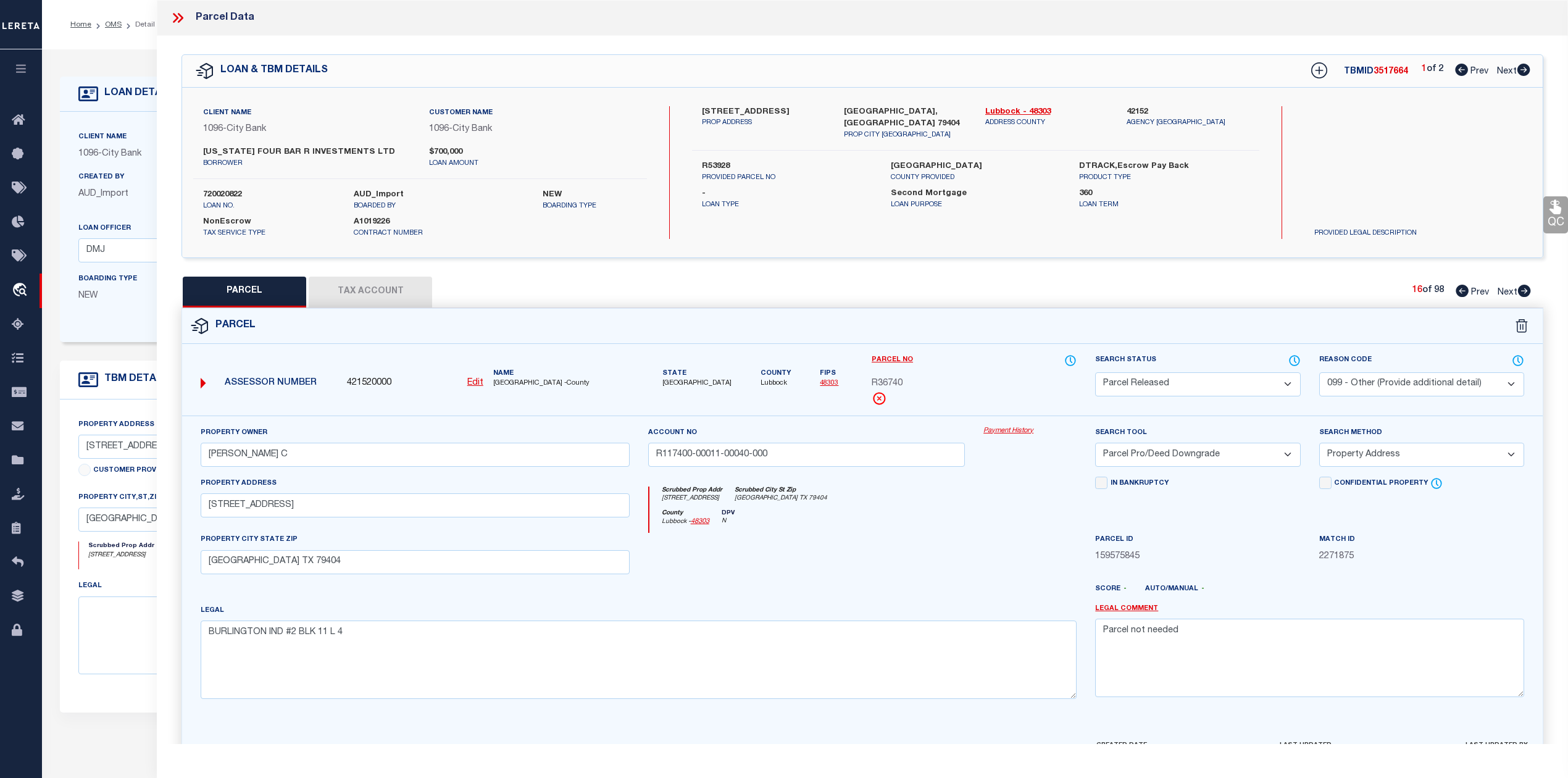
click at [1525, 289] on icon at bounding box center [1524, 290] width 13 height 13
click at [955, 541] on div at bounding box center [807, 558] width 336 height 51
click at [1161, 386] on select "Automated Search Bad Parcel Complete Duplicate Parcel High Dollar Reporting In …" at bounding box center [1197, 384] width 205 height 24
click at [1368, 390] on select "- Select Reason Code - 099 - Other (Provide additional detail) ACT - Agency Cha…" at bounding box center [1421, 384] width 205 height 24
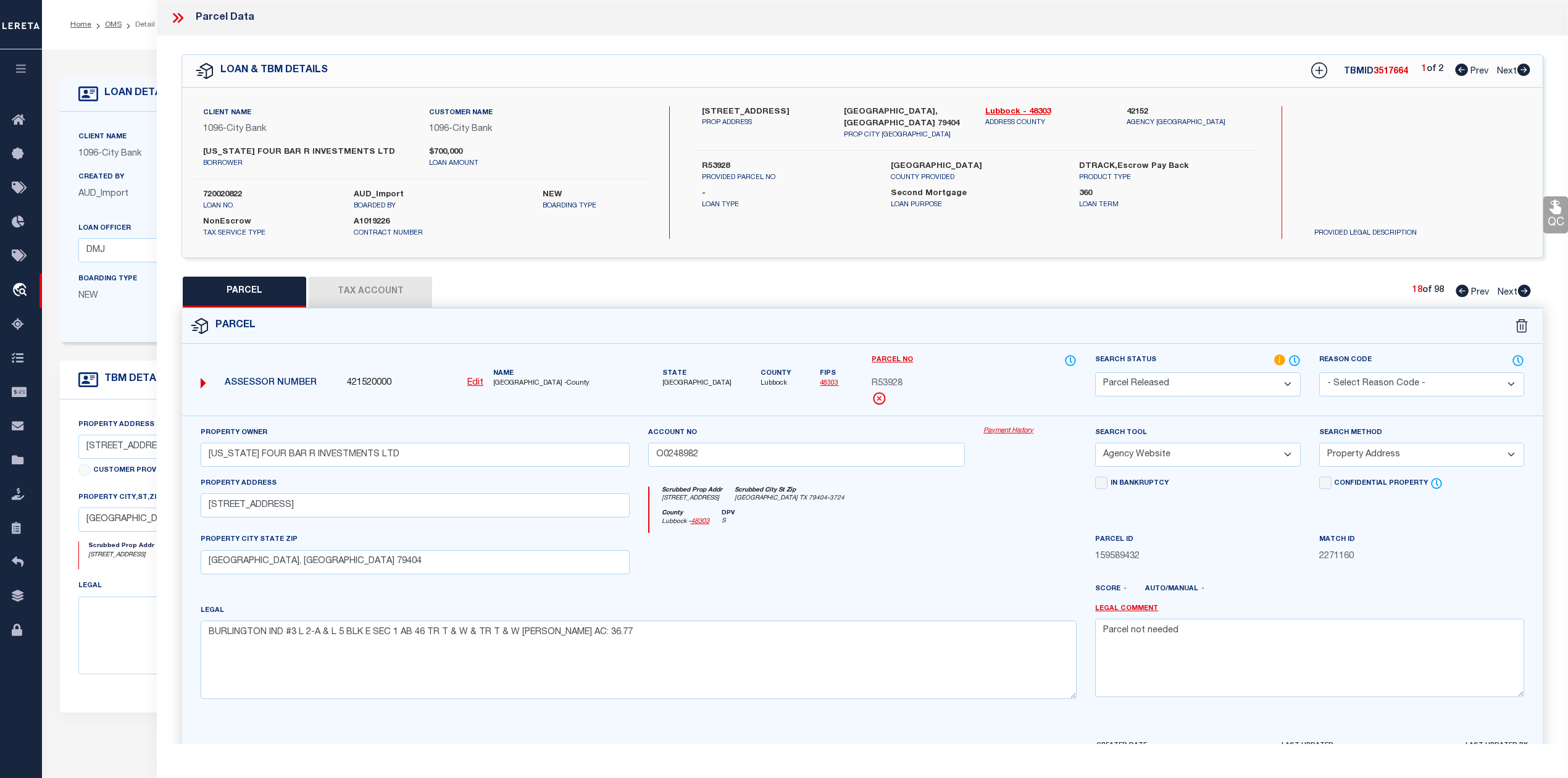
click at [1319, 372] on select "- Select Reason Code - 099 - Other (Provide additional detail) ACT - Agency Cha…" at bounding box center [1421, 384] width 205 height 24
click at [1242, 386] on select "Automated Search Bad Parcel Complete Duplicate Parcel High Dollar Reporting In …" at bounding box center [1197, 384] width 205 height 24
click at [1095, 372] on select "Automated Search Bad Parcel Complete Duplicate Parcel High Dollar Reporting In …" at bounding box center [1197, 384] width 205 height 24
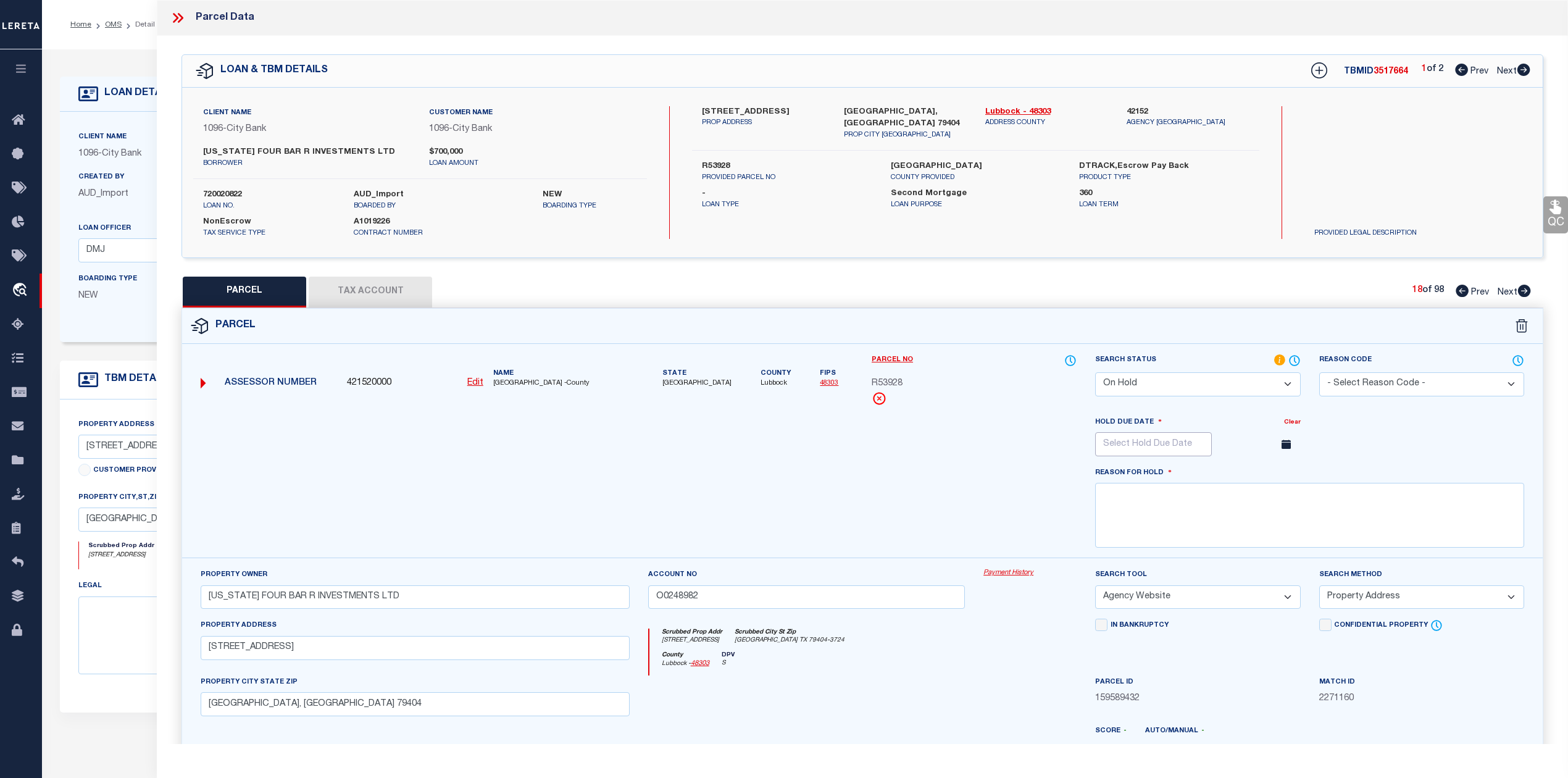
click at [1176, 447] on input "text" at bounding box center [1153, 444] width 117 height 24
click at [1159, 611] on span "30" at bounding box center [1163, 609] width 24 height 24
click at [1207, 519] on textarea at bounding box center [1309, 515] width 429 height 65
click at [1163, 522] on textarea at bounding box center [1309, 515] width 429 height 65
paste textarea "Unable to add taxing entity due to edit mask issues"
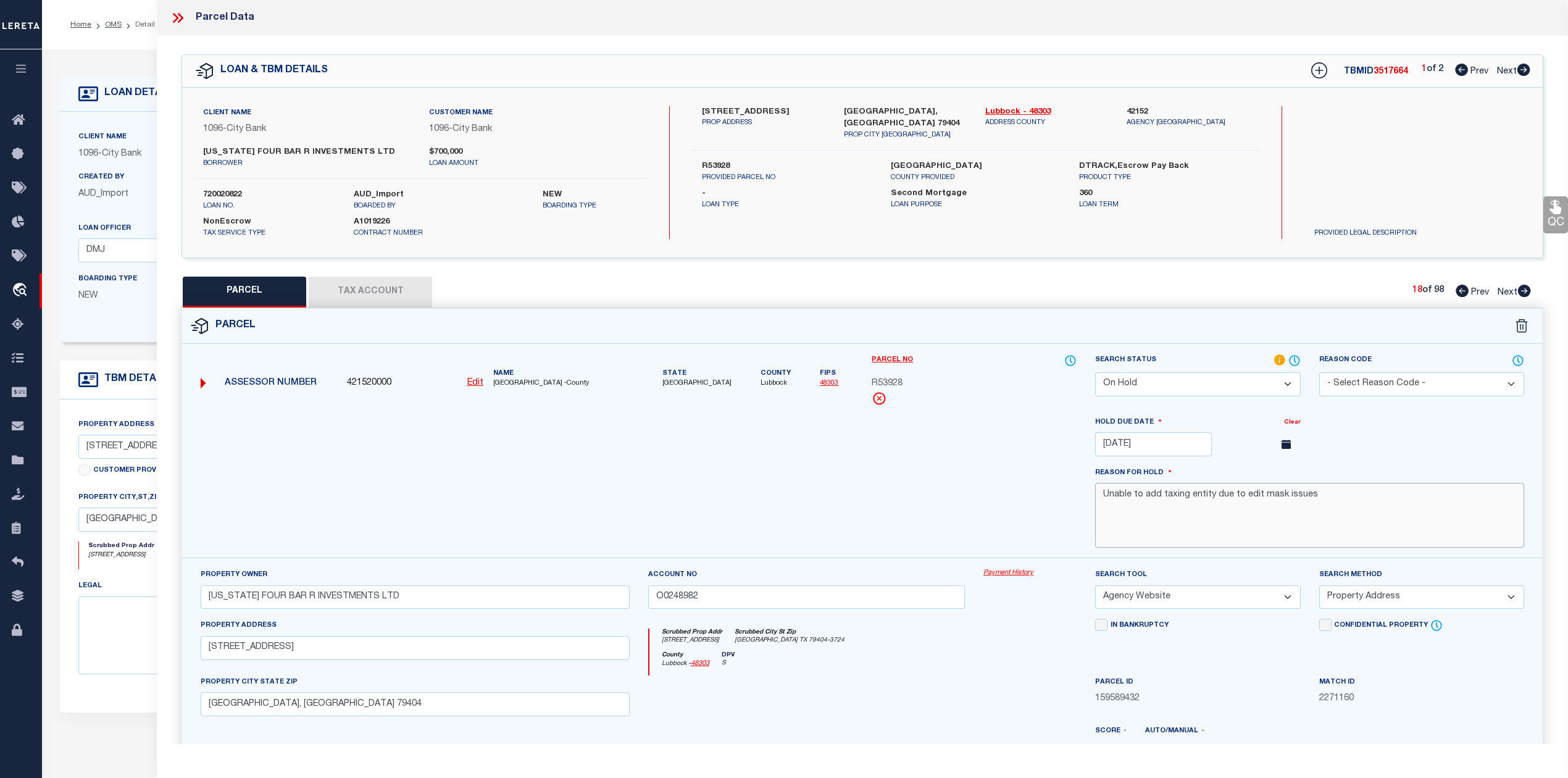
drag, startPoint x: 1147, startPoint y: 497, endPoint x: 1161, endPoint y: 497, distance: 14.0
click at [1161, 497] on textarea "Unable to add taxing entity due to edit mask issues" at bounding box center [1309, 515] width 429 height 65
click at [1304, 514] on textarea "Unable to Correct taxing entity due to edit mask issues" at bounding box center [1309, 515] width 429 height 65
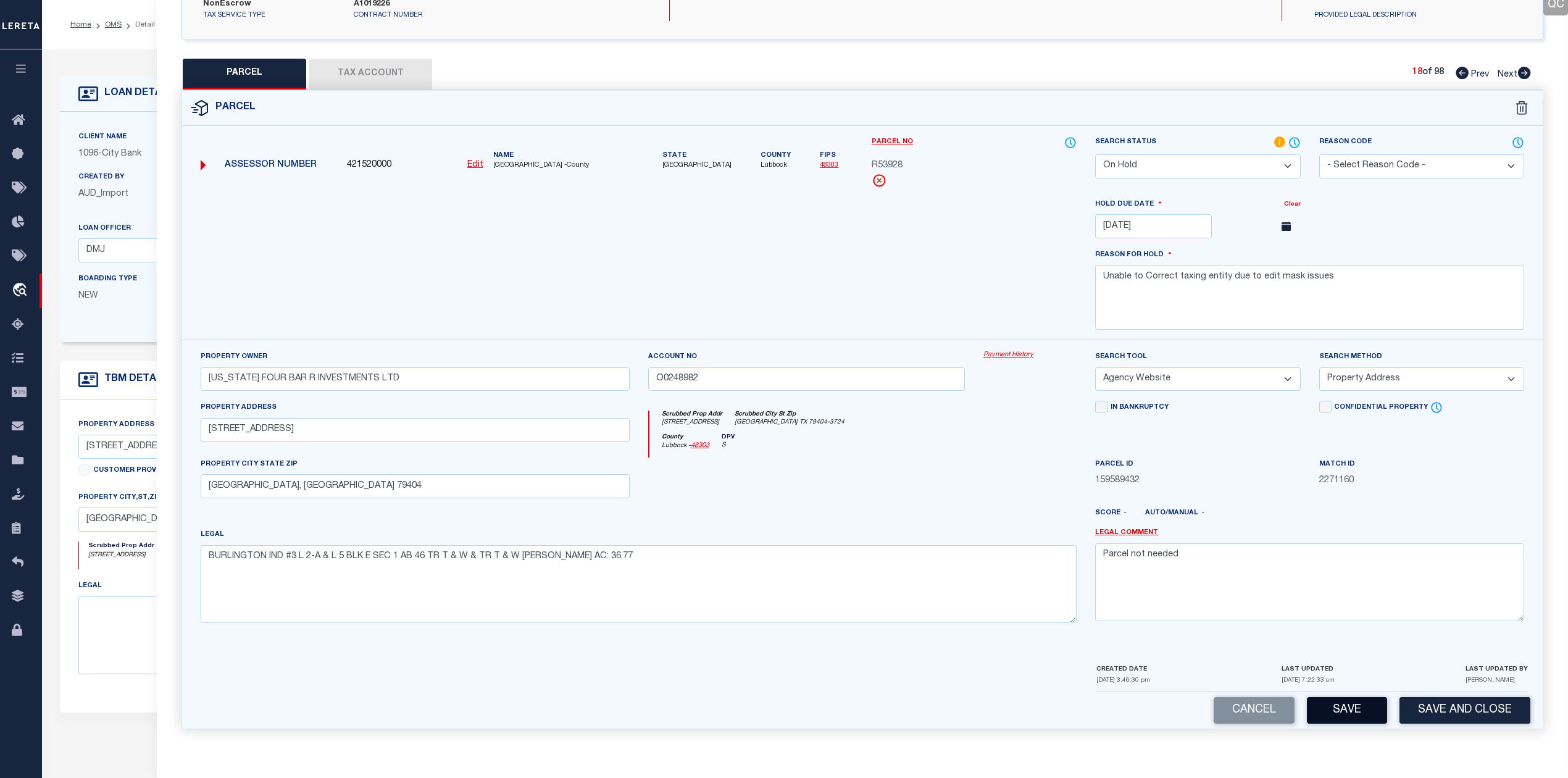
click at [1330, 717] on button "Save" at bounding box center [1347, 710] width 81 height 27
click at [876, 499] on div at bounding box center [807, 482] width 336 height 51
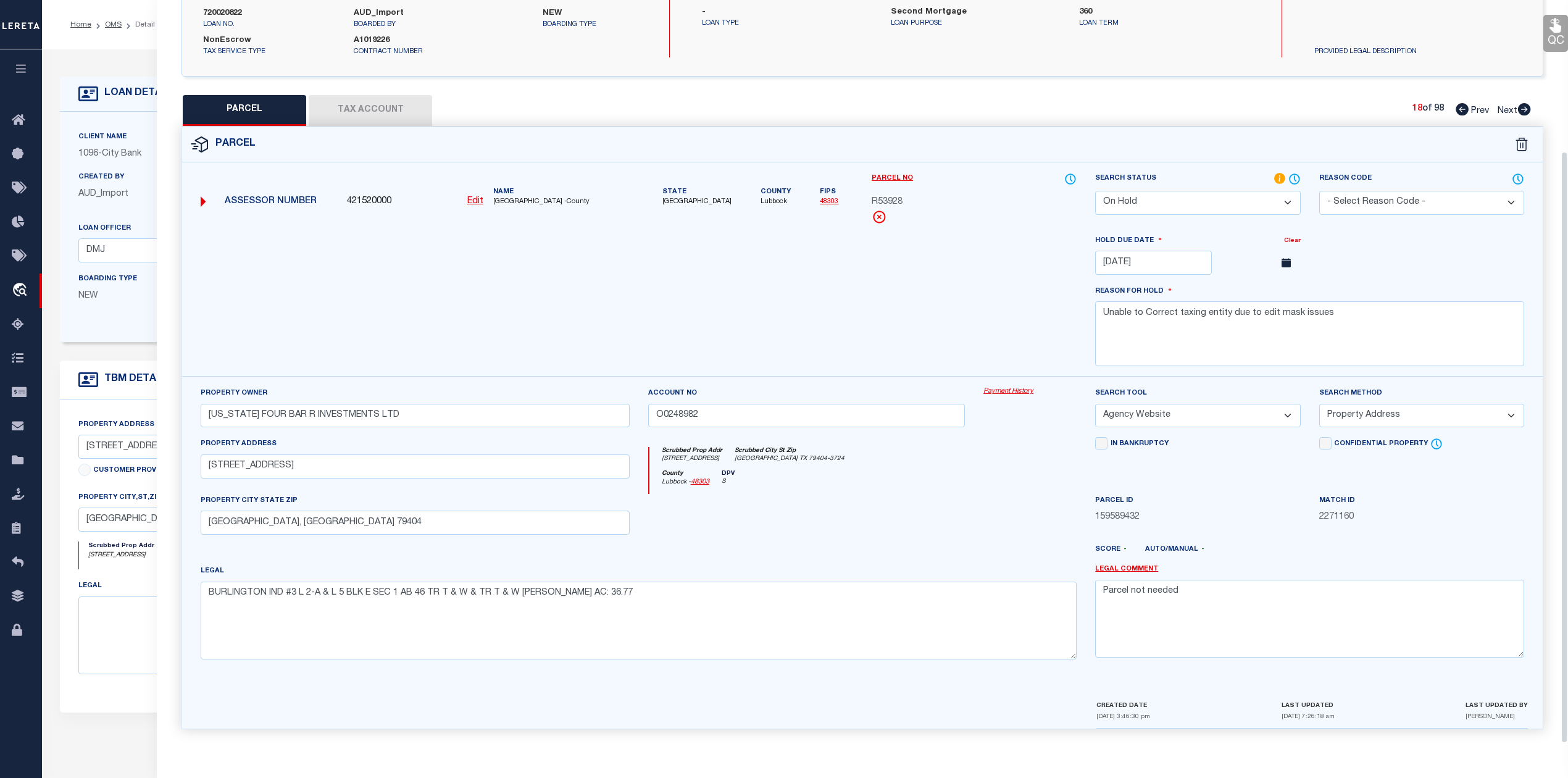
scroll to position [190, 0]
click at [876, 499] on div at bounding box center [807, 519] width 336 height 51
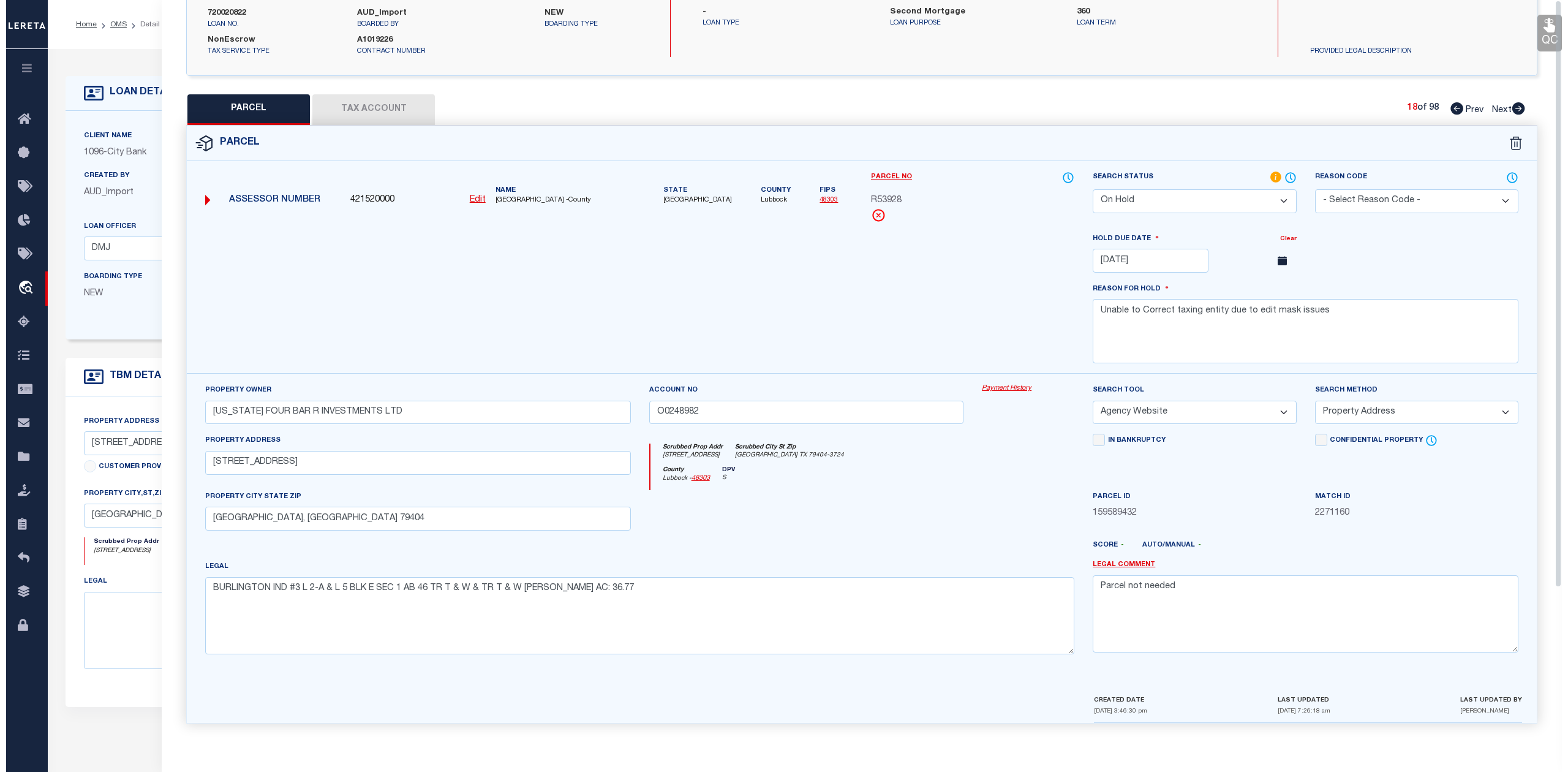
scroll to position [0, 0]
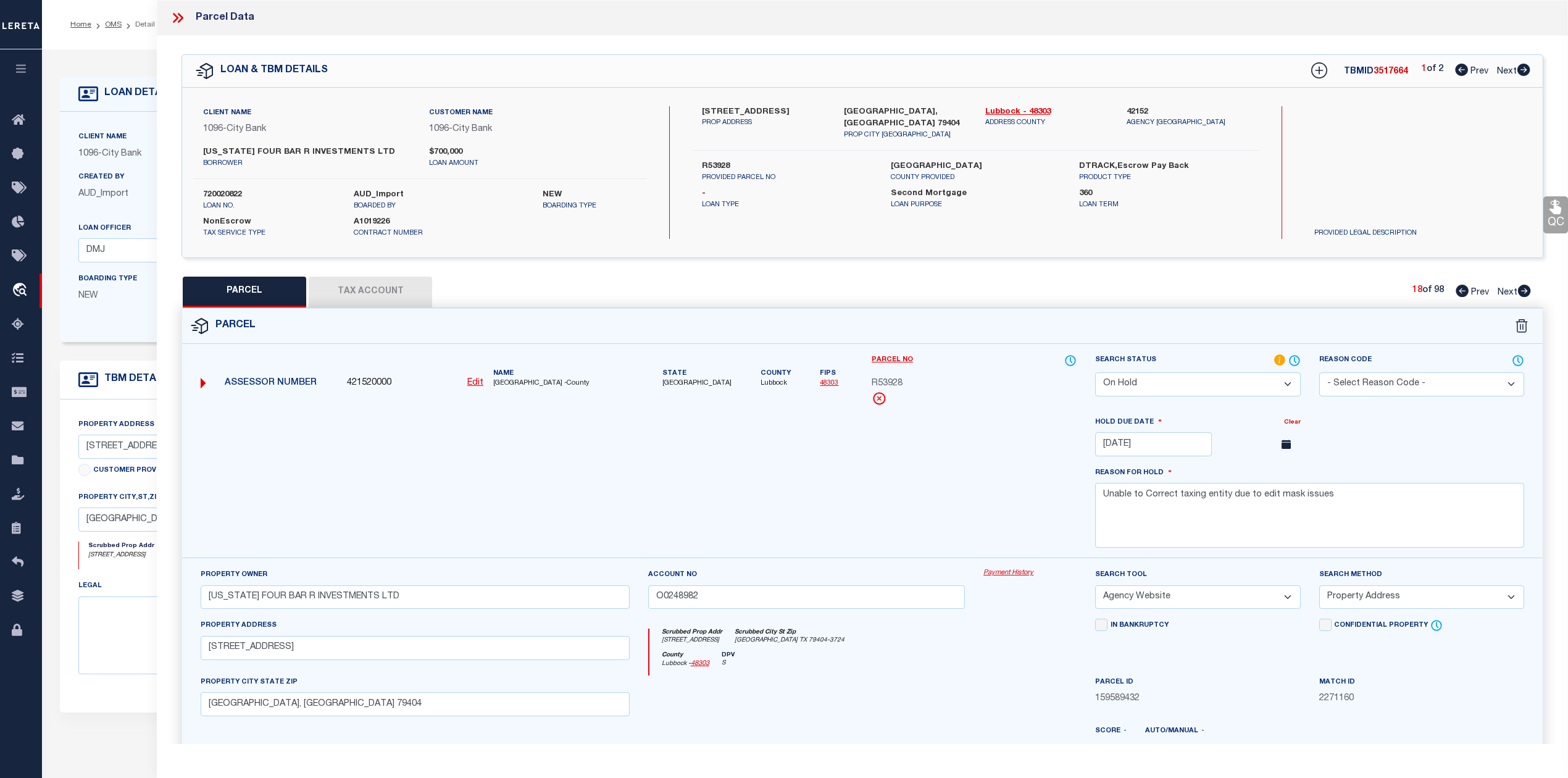
click at [884, 425] on div at bounding box center [638, 486] width 895 height 143
click at [732, 293] on div "PARCEL Tax Account 18 of 98 Prev Next" at bounding box center [862, 292] width 1362 height 31
click at [1043, 318] on div "Parcel" at bounding box center [862, 327] width 1360 height 35
click at [1520, 73] on icon at bounding box center [1524, 69] width 13 height 13
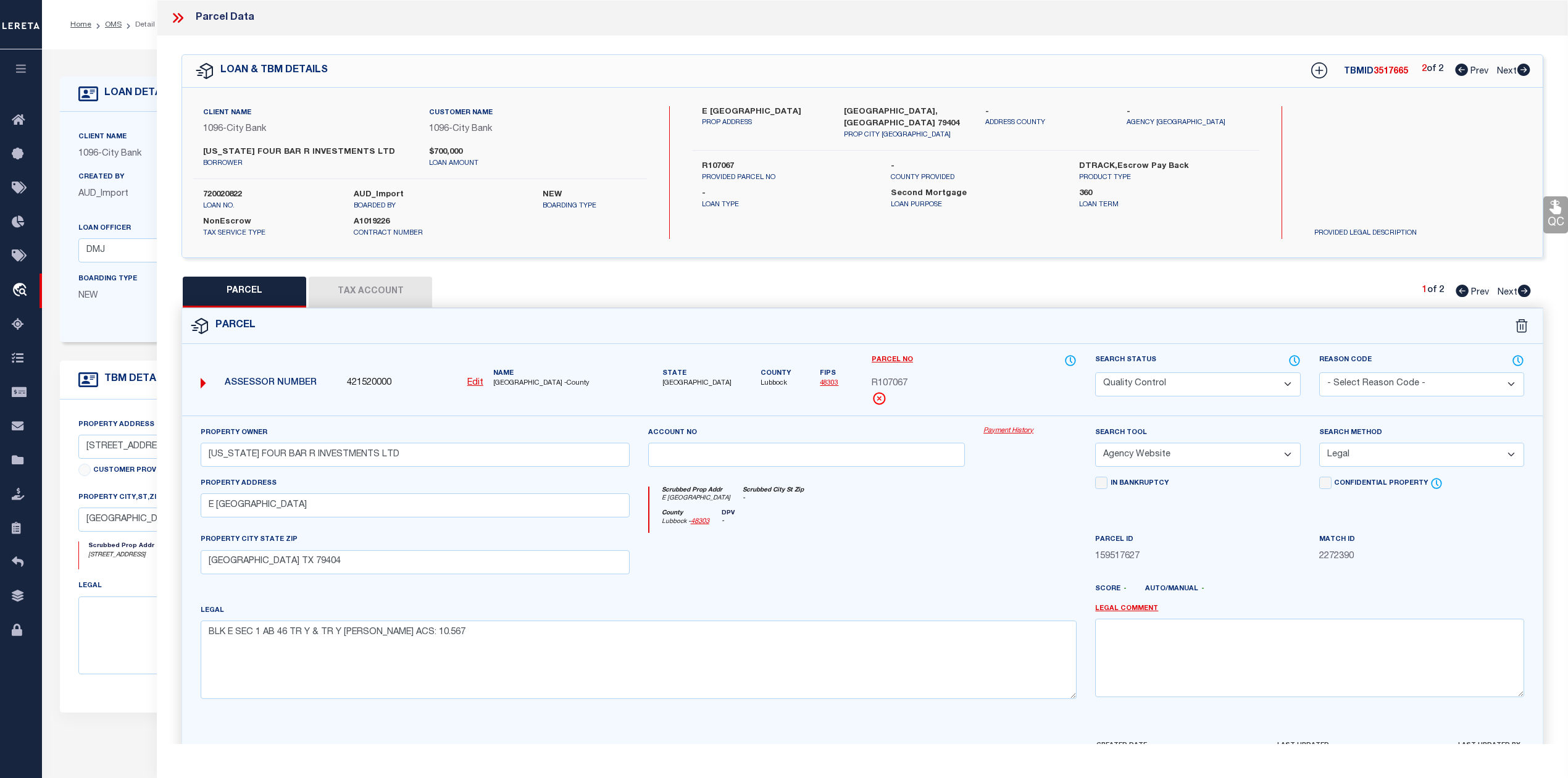
click at [1203, 318] on div "Parcel" at bounding box center [862, 327] width 1360 height 35
click at [1391, 69] on span "3517665" at bounding box center [1391, 72] width 35 height 9
copy span "3517665"
click at [867, 294] on div "PARCEL Tax Account 1 of 2 Prev Next" at bounding box center [862, 292] width 1362 height 31
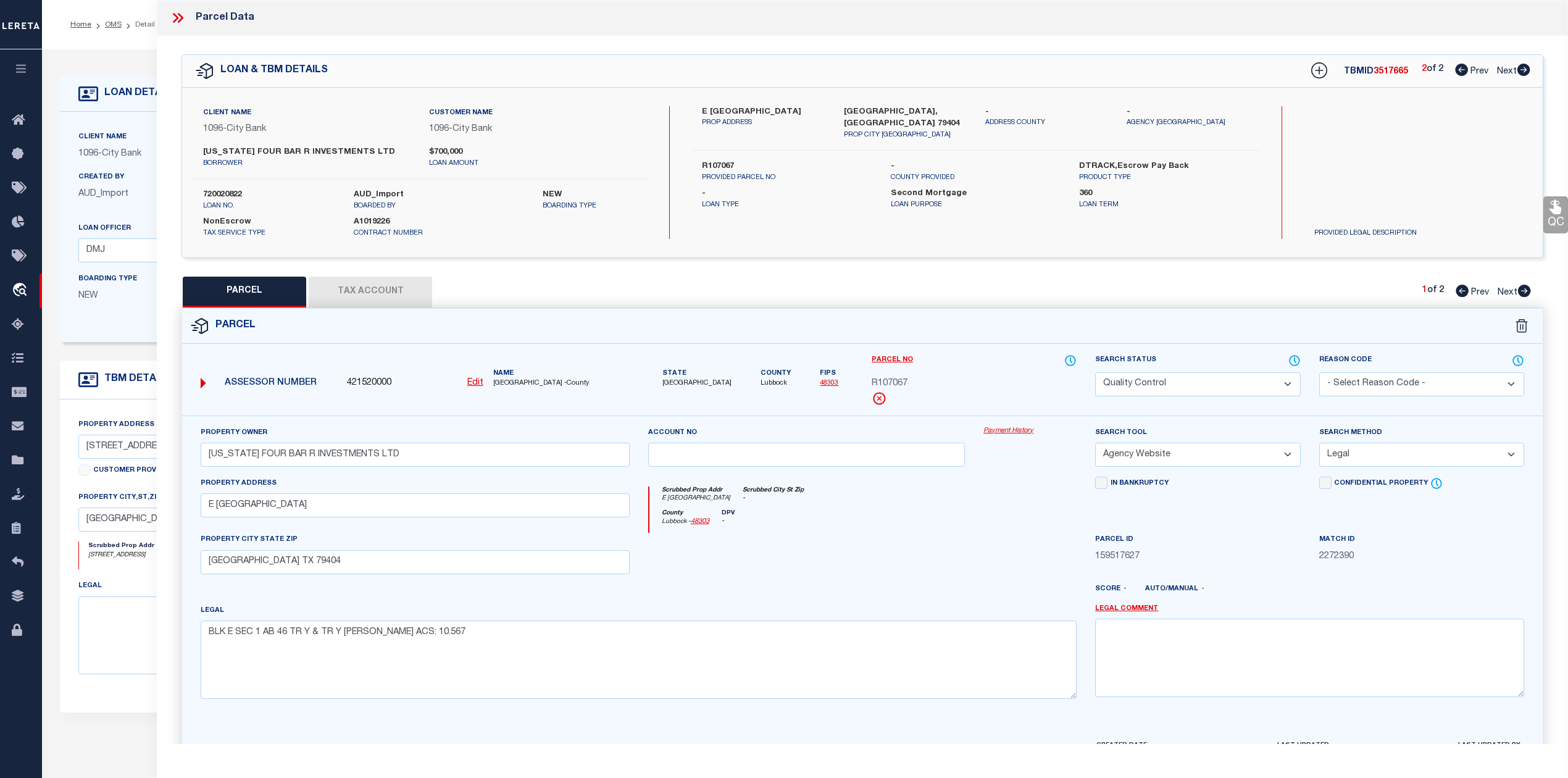
click at [177, 21] on icon at bounding box center [178, 18] width 16 height 16
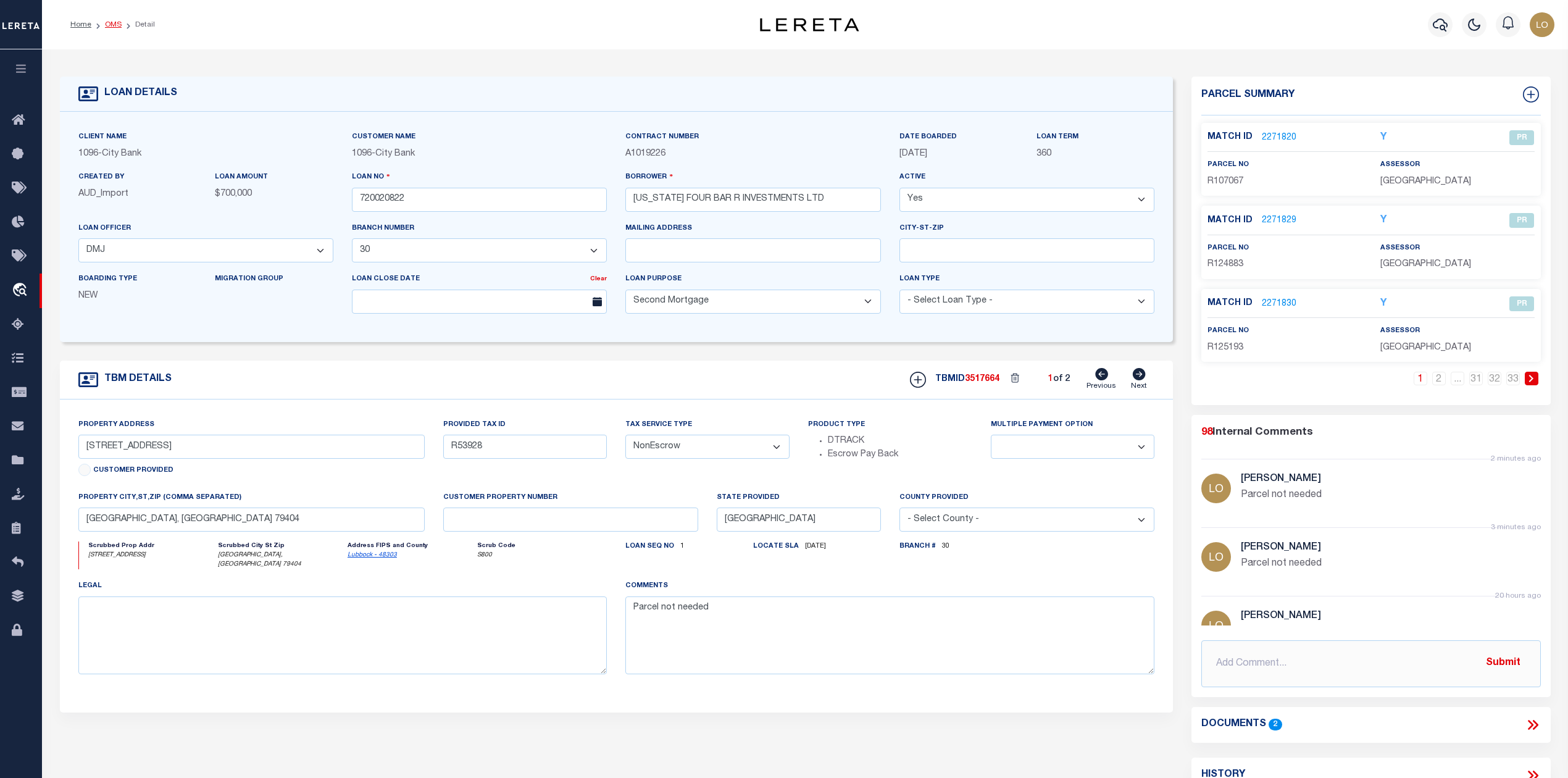
click at [115, 21] on link "OMS" at bounding box center [113, 24] width 17 height 7
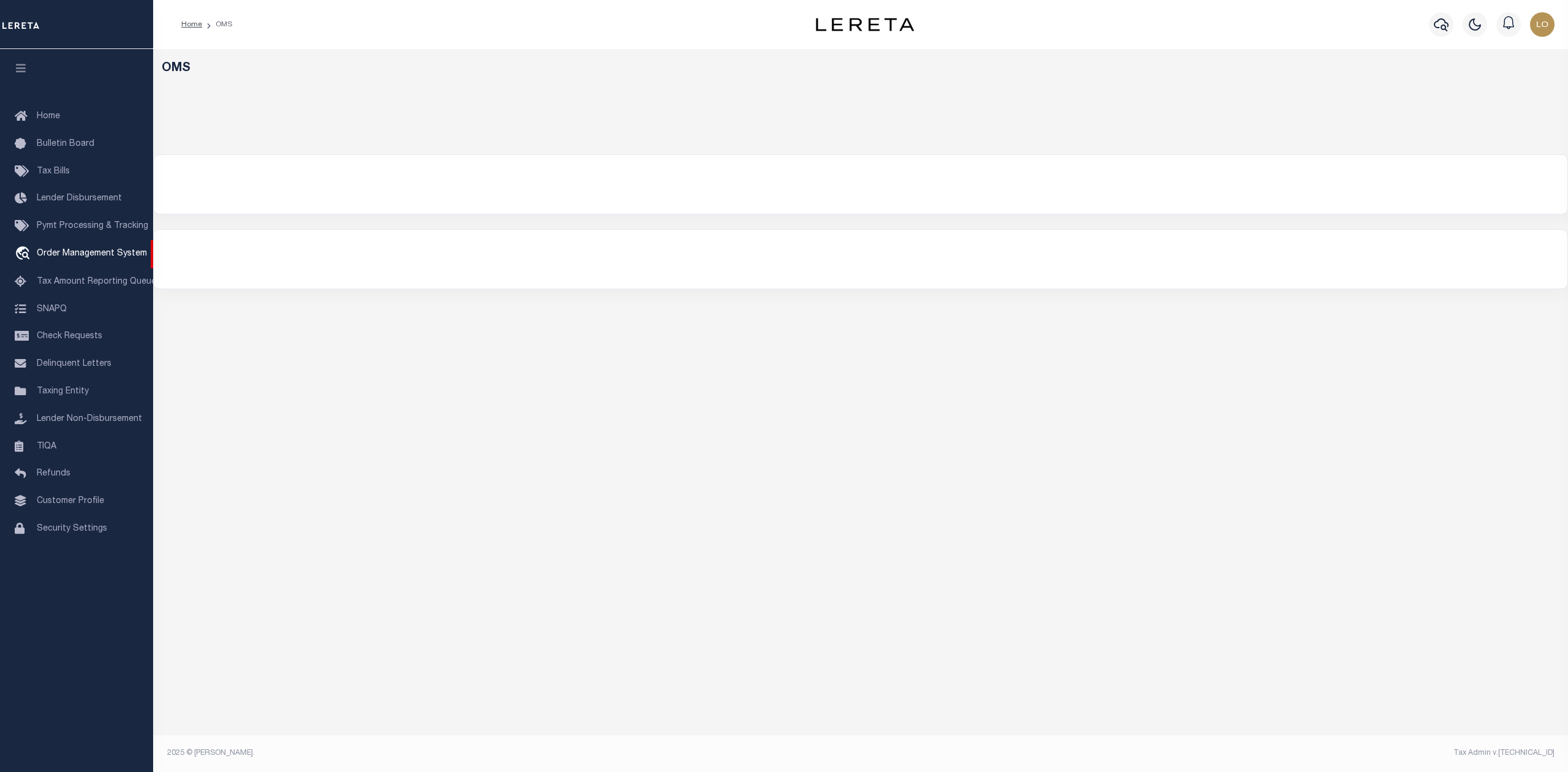
select select "200"
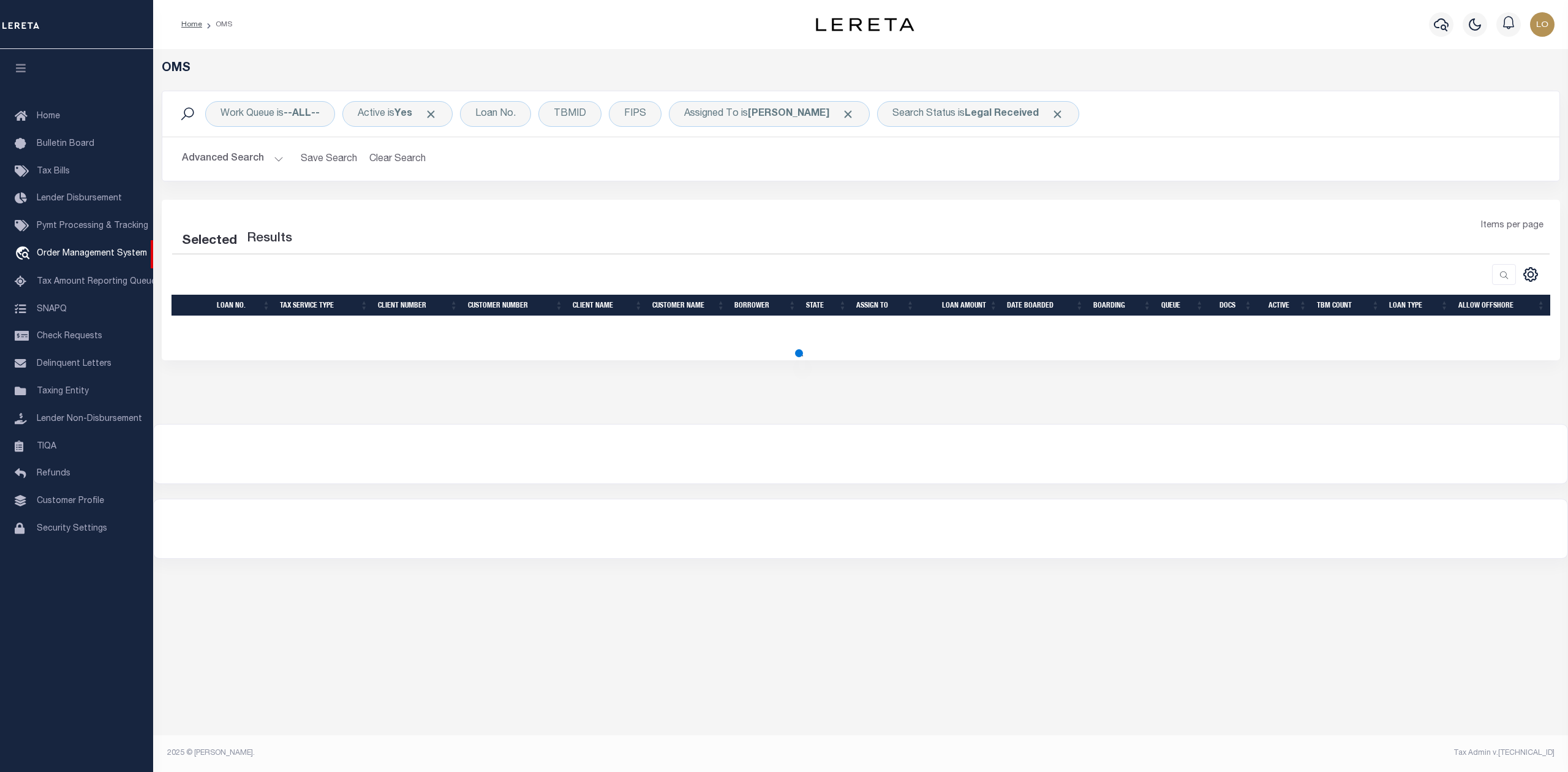
select select "200"
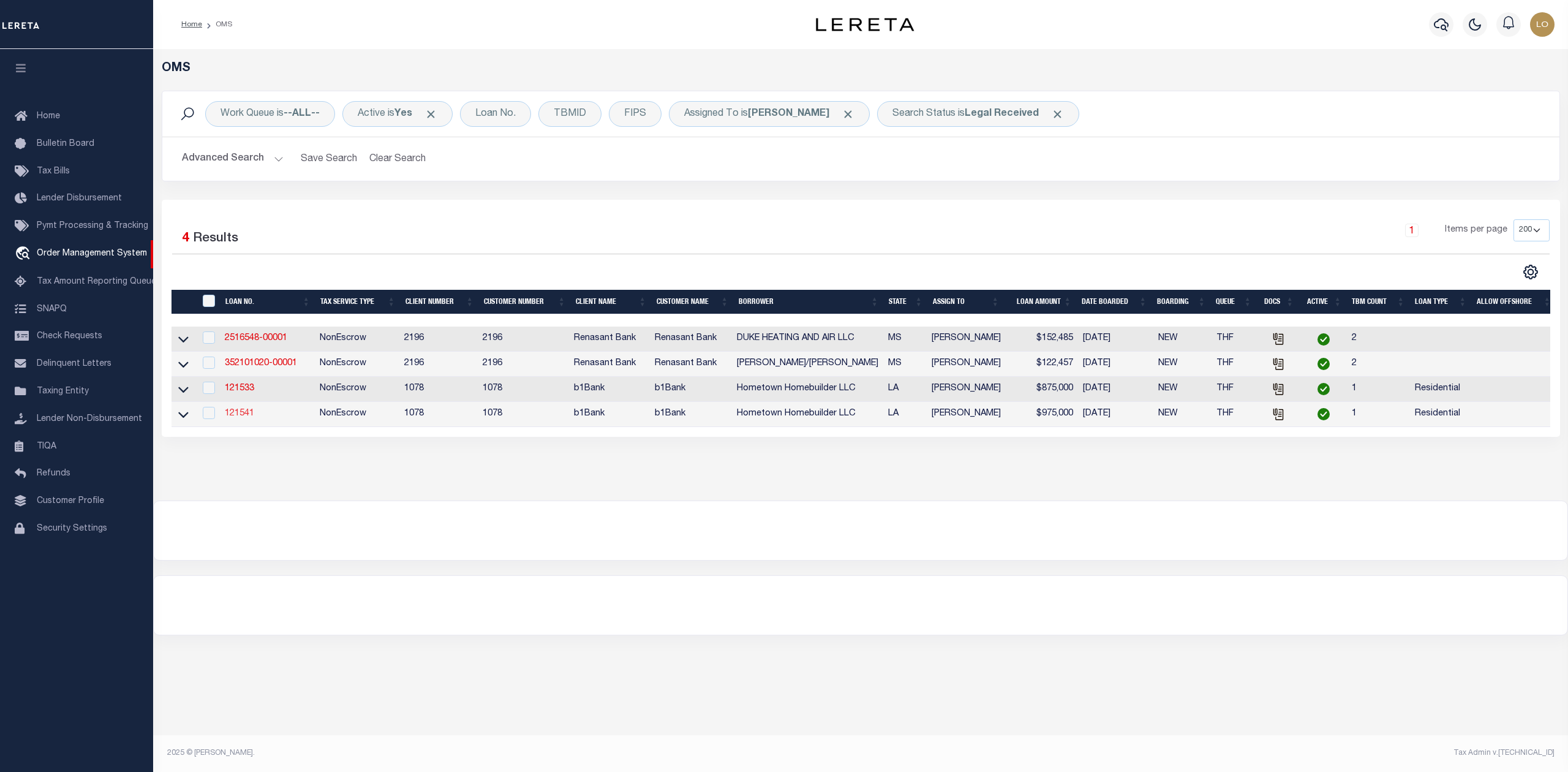
click at [237, 418] on link "121541" at bounding box center [240, 413] width 29 height 9
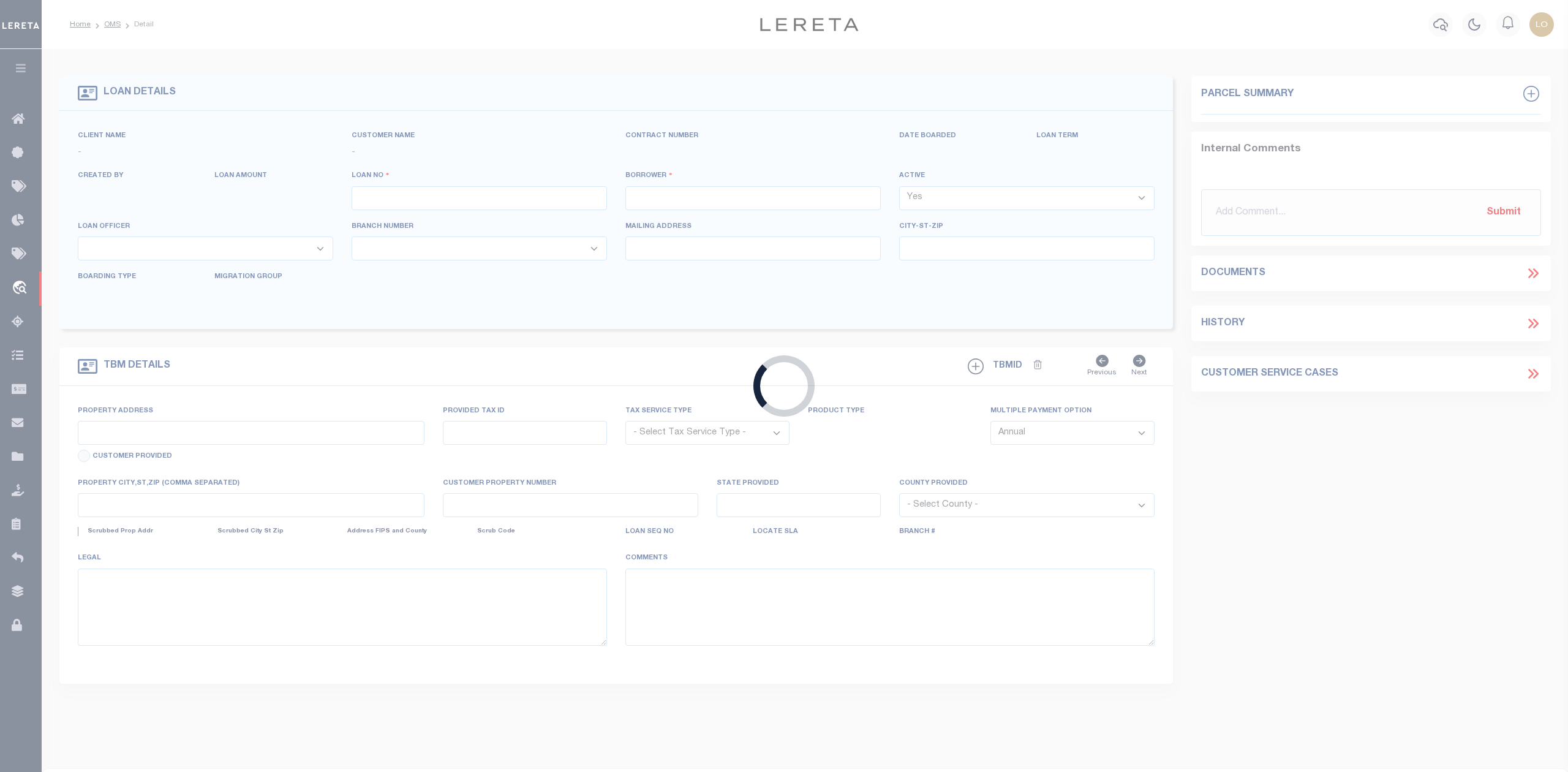
type input "121541"
type input "Hometown Homebuilder LLC"
select select
type input "[DATE]"
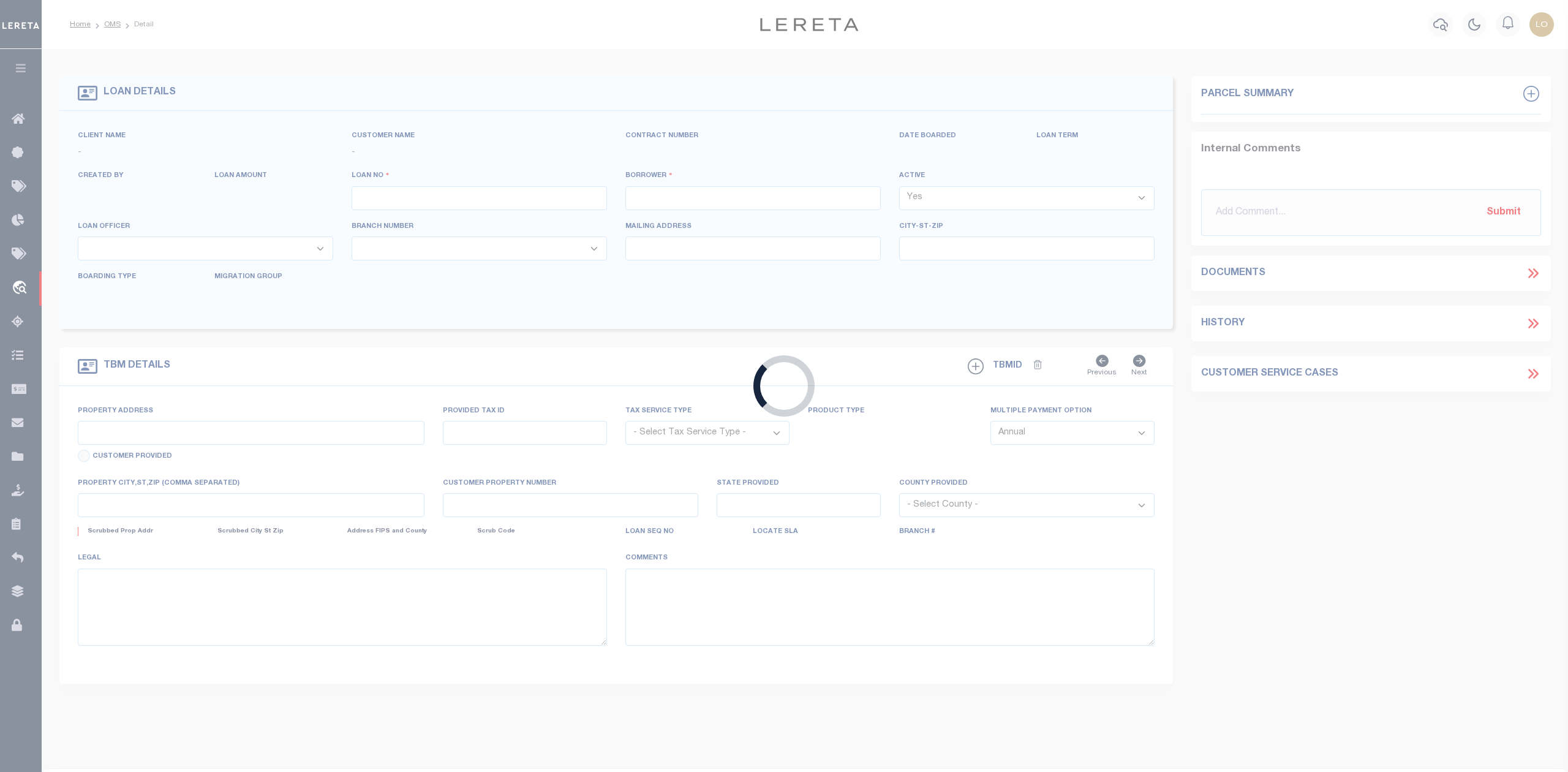
select select "10"
select select "NonEscrow"
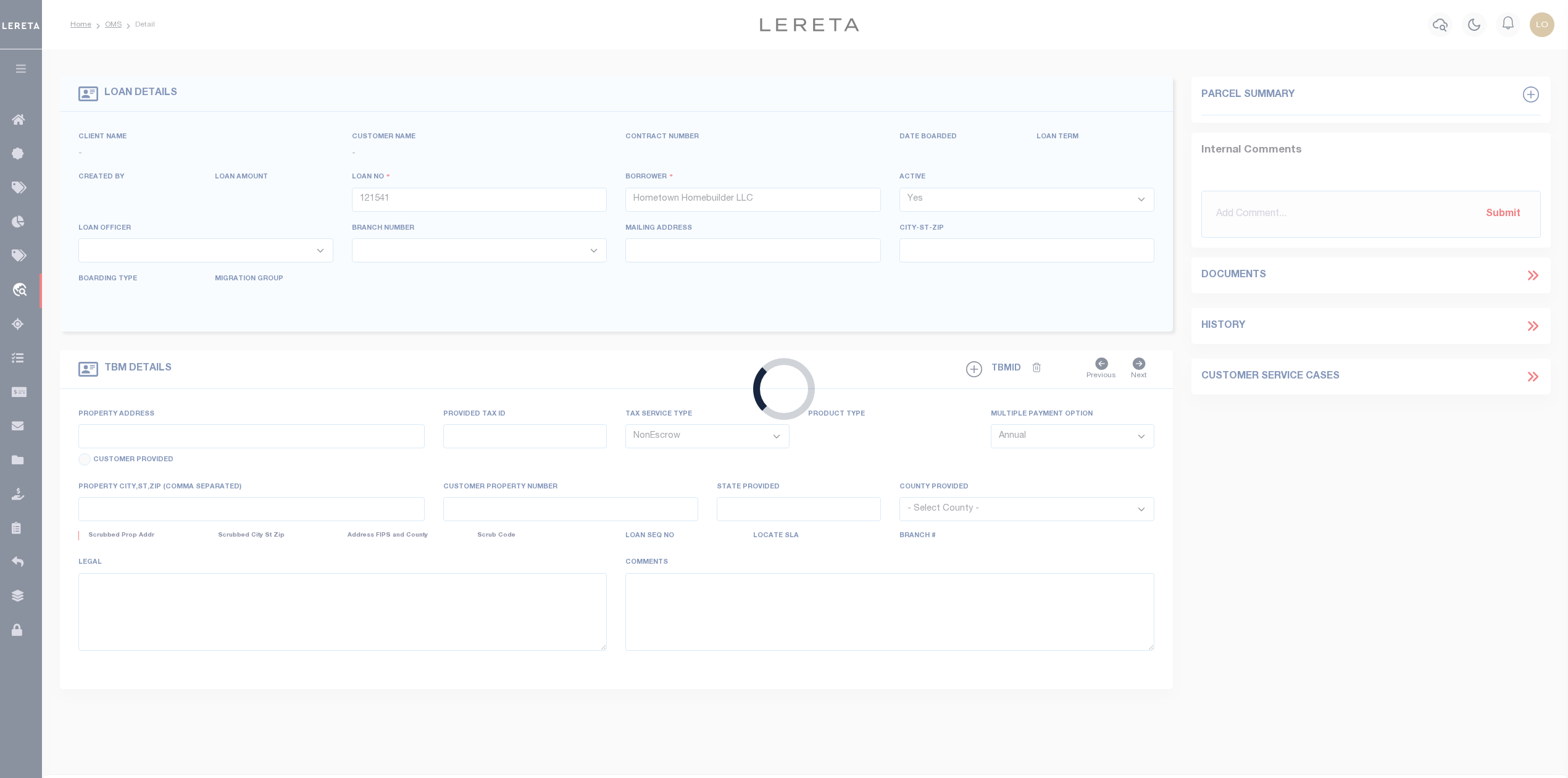
type input "Unit 8, [GEOGRAPHIC_DATA]"
select select
type input "St. [PERSON_NAME] LA 70776"
type input "140567600"
type input "LA"
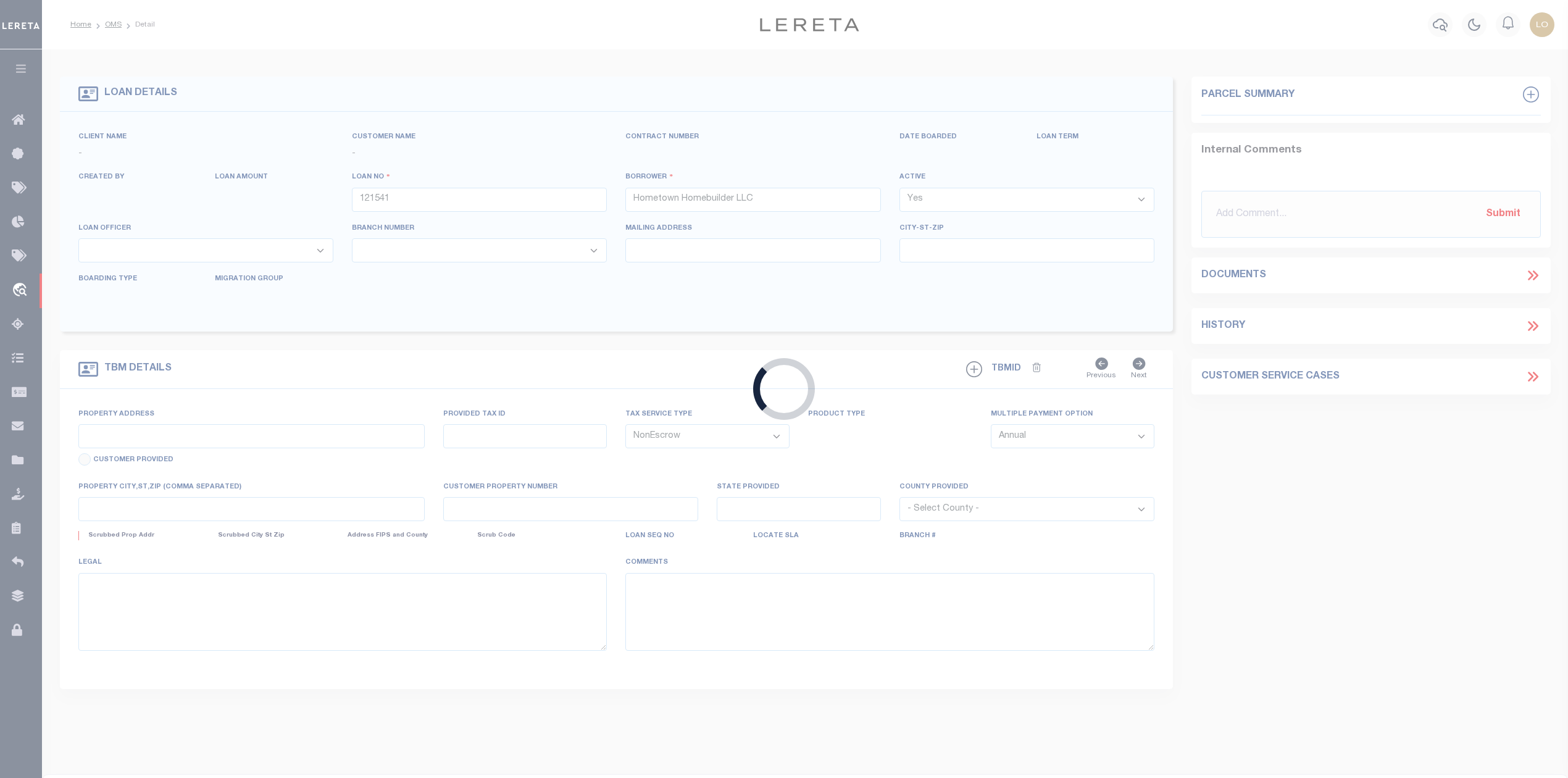
type textarea "Unit 8, [GEOGRAPHIC_DATA] (LN#10000104885-10016)"
select select "166779"
select select "5263"
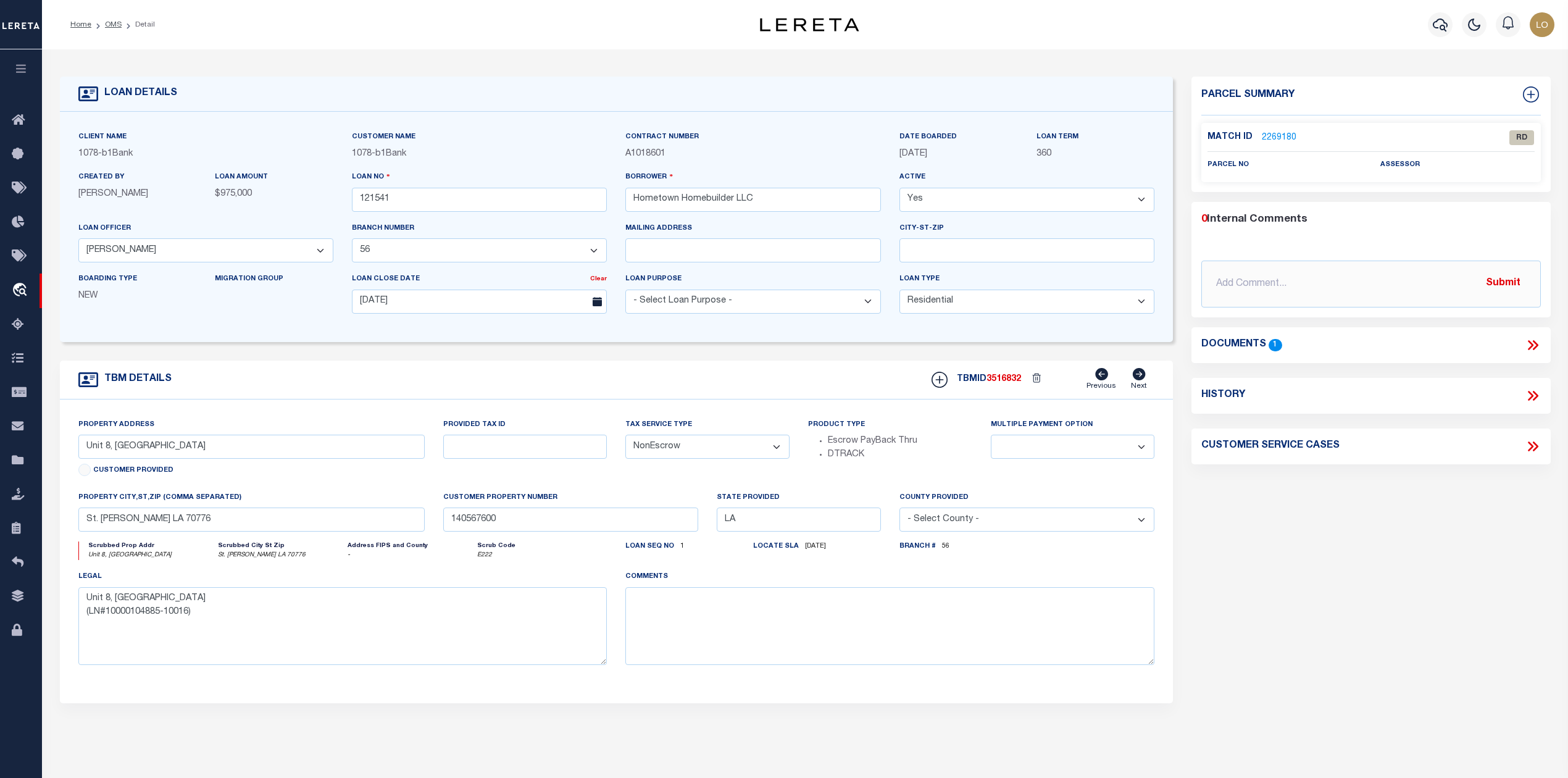
click at [1282, 137] on link "2269180" at bounding box center [1279, 138] width 35 height 13
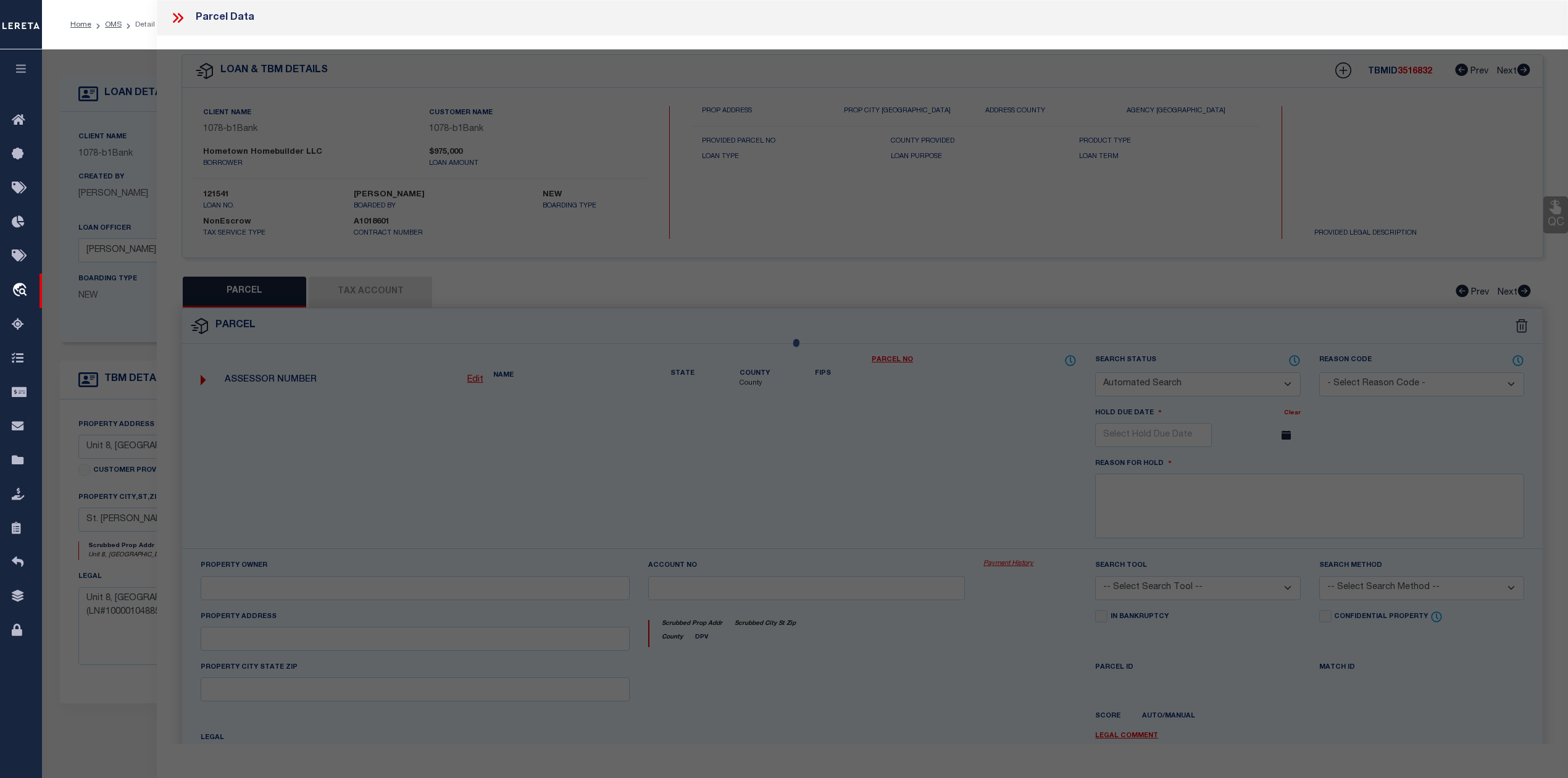
checkbox input "false"
select select "RD"
checkbox input "false"
type textarea "Document uploaded that satisfies a legal requirement, changing from [GEOGRAPHIC…"
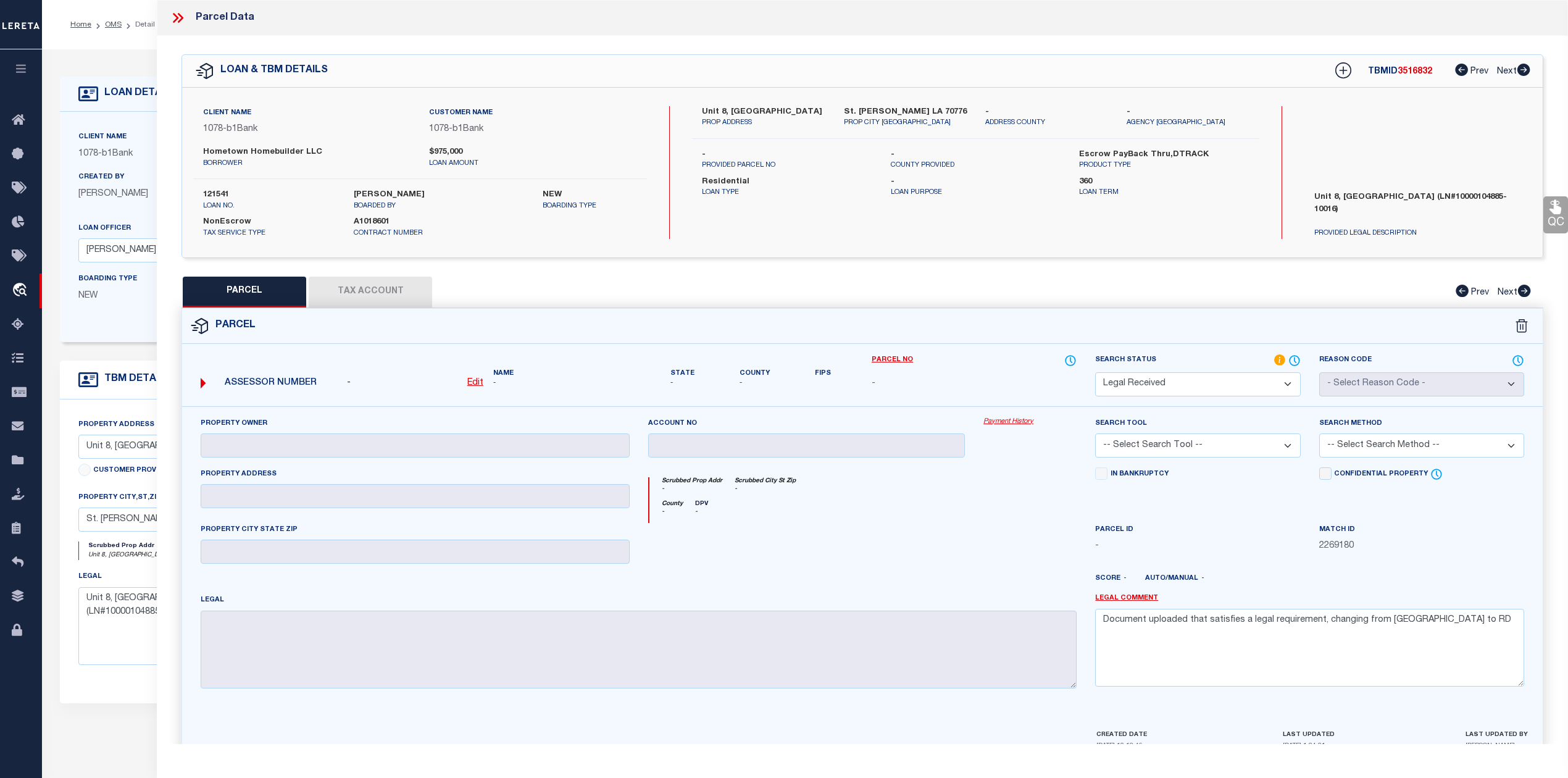
click at [175, 13] on icon at bounding box center [178, 18] width 16 height 16
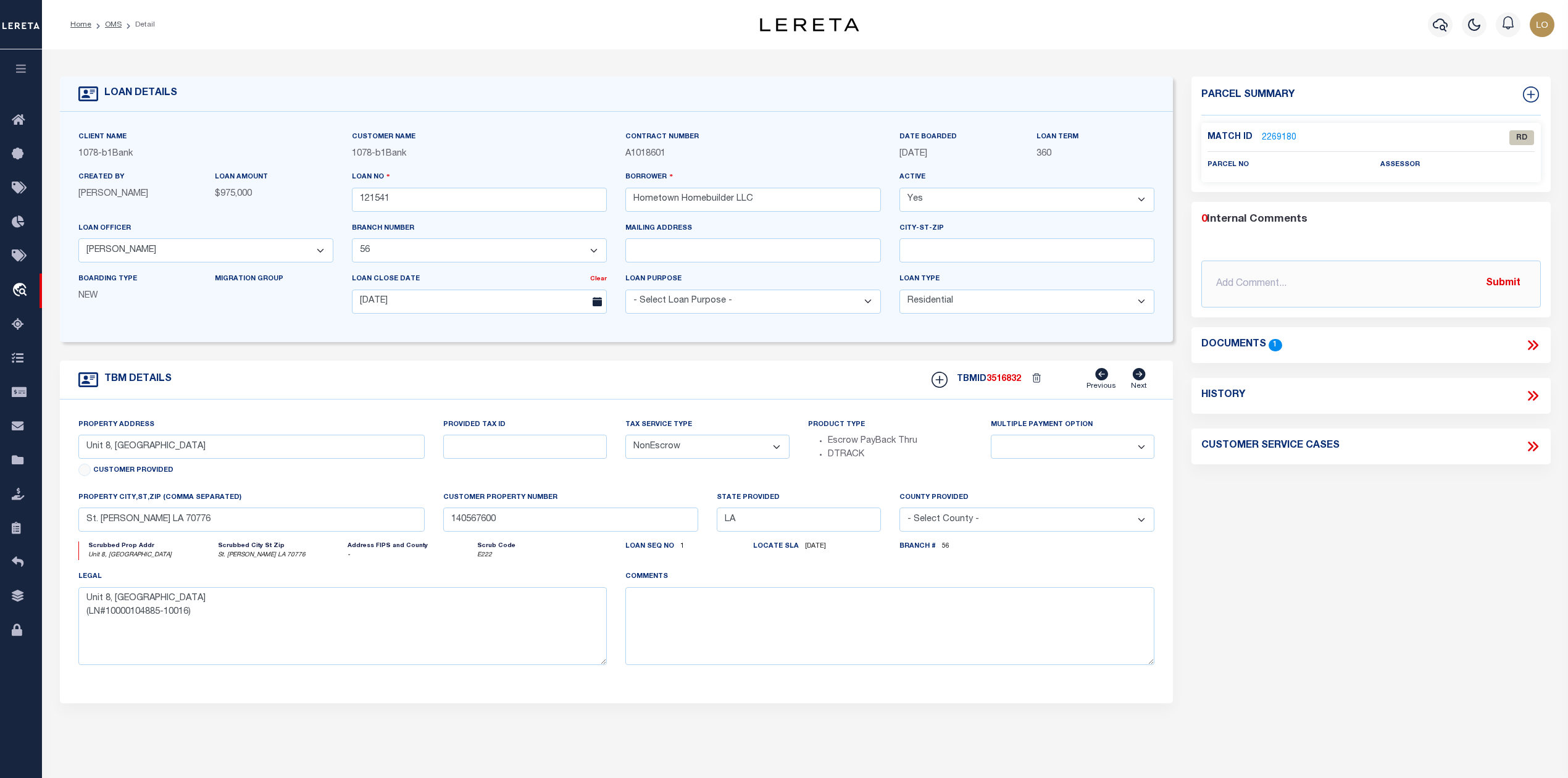
click at [1535, 346] on icon at bounding box center [1533, 345] width 16 height 16
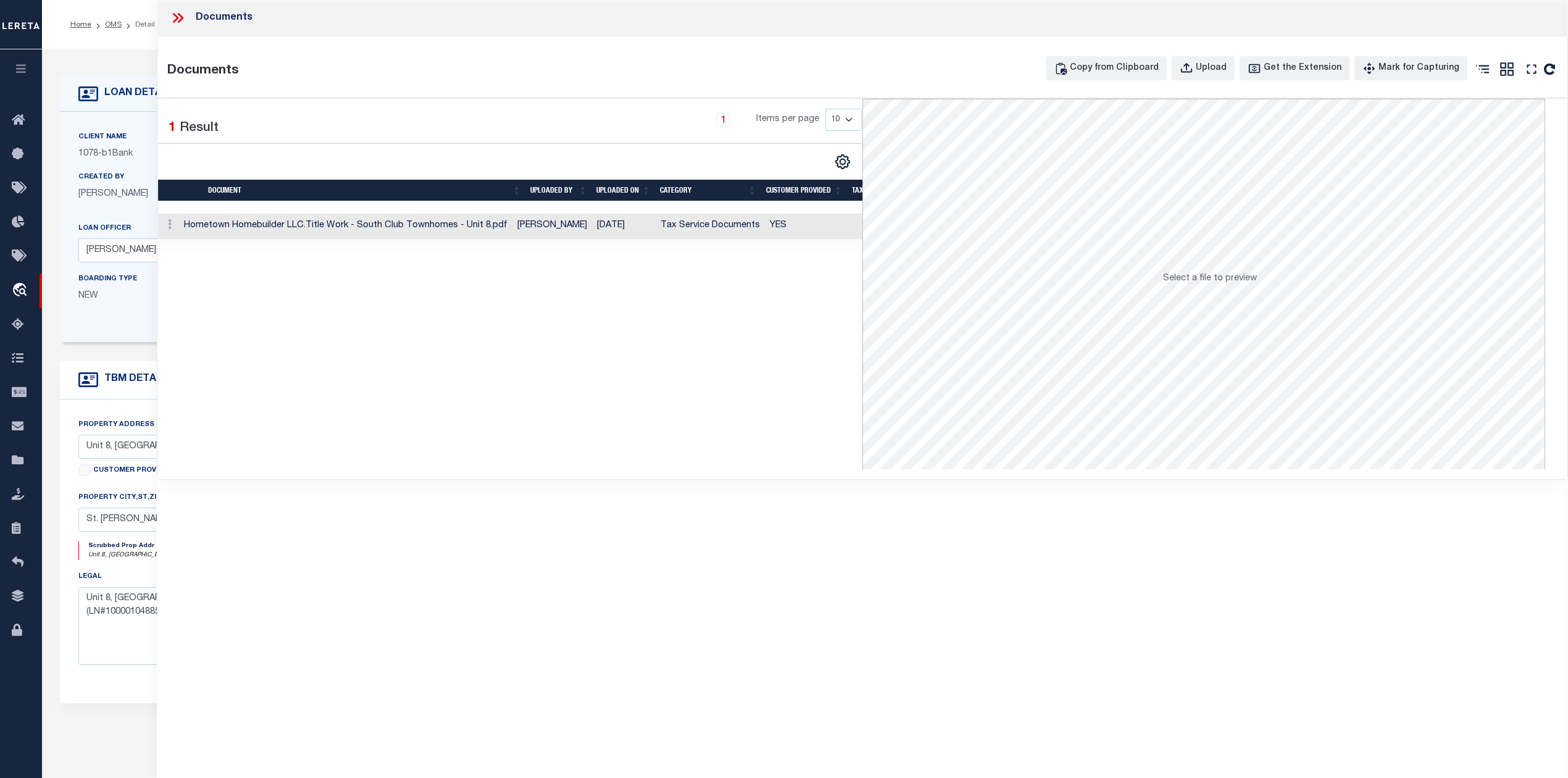
click at [457, 226] on td "Hometown Homebuilder LLC.Title Work - South Club Townhomes - Unit 8.pdf" at bounding box center [345, 226] width 333 height 25
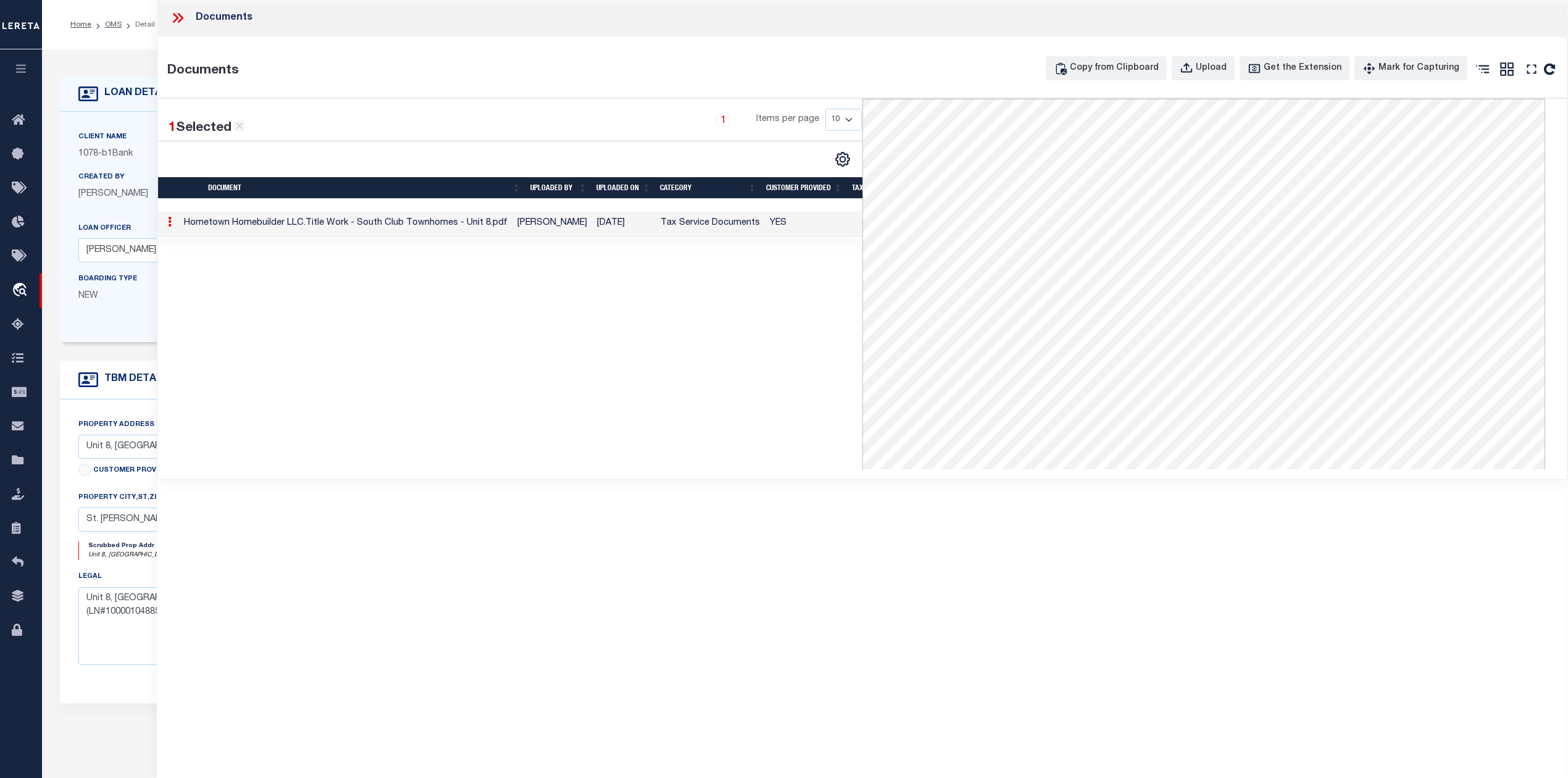
click at [178, 24] on icon at bounding box center [178, 18] width 16 height 16
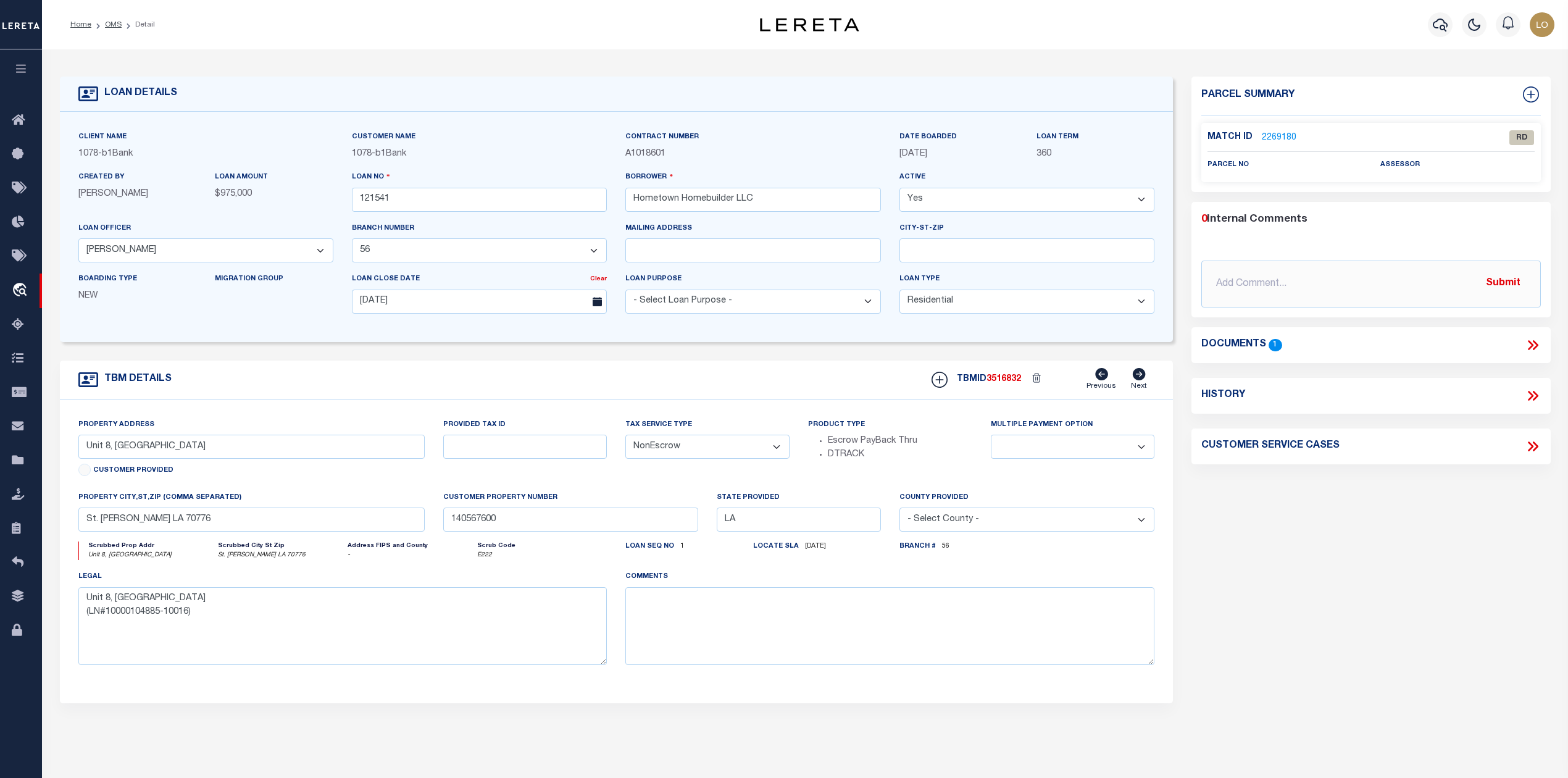
click at [1357, 543] on div "Parcel Summary Match ID 2269180 0" at bounding box center [1371, 414] width 377 height 675
click at [1279, 132] on link "2269180" at bounding box center [1279, 138] width 35 height 13
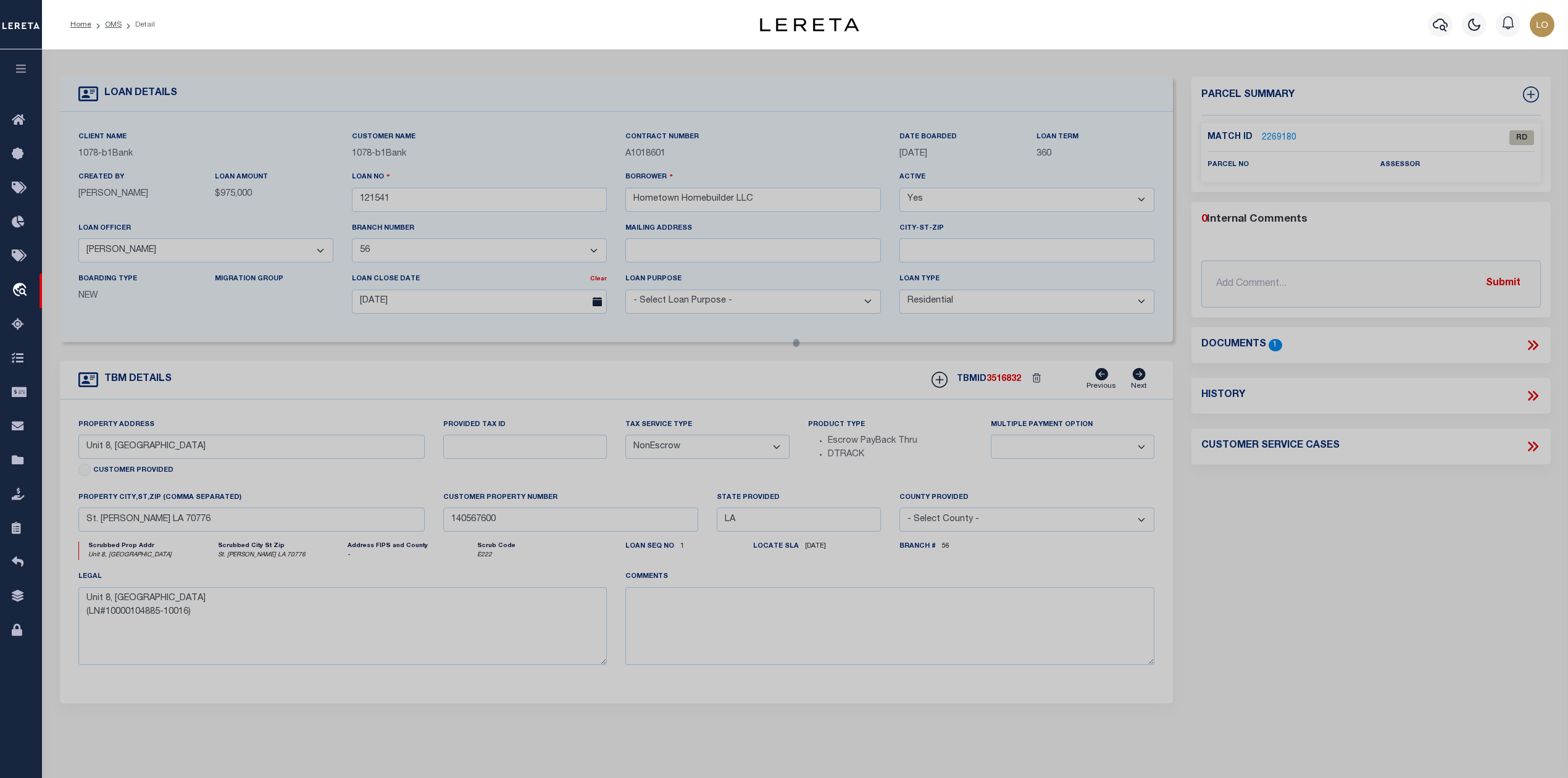
select select "AS"
checkbox input "false"
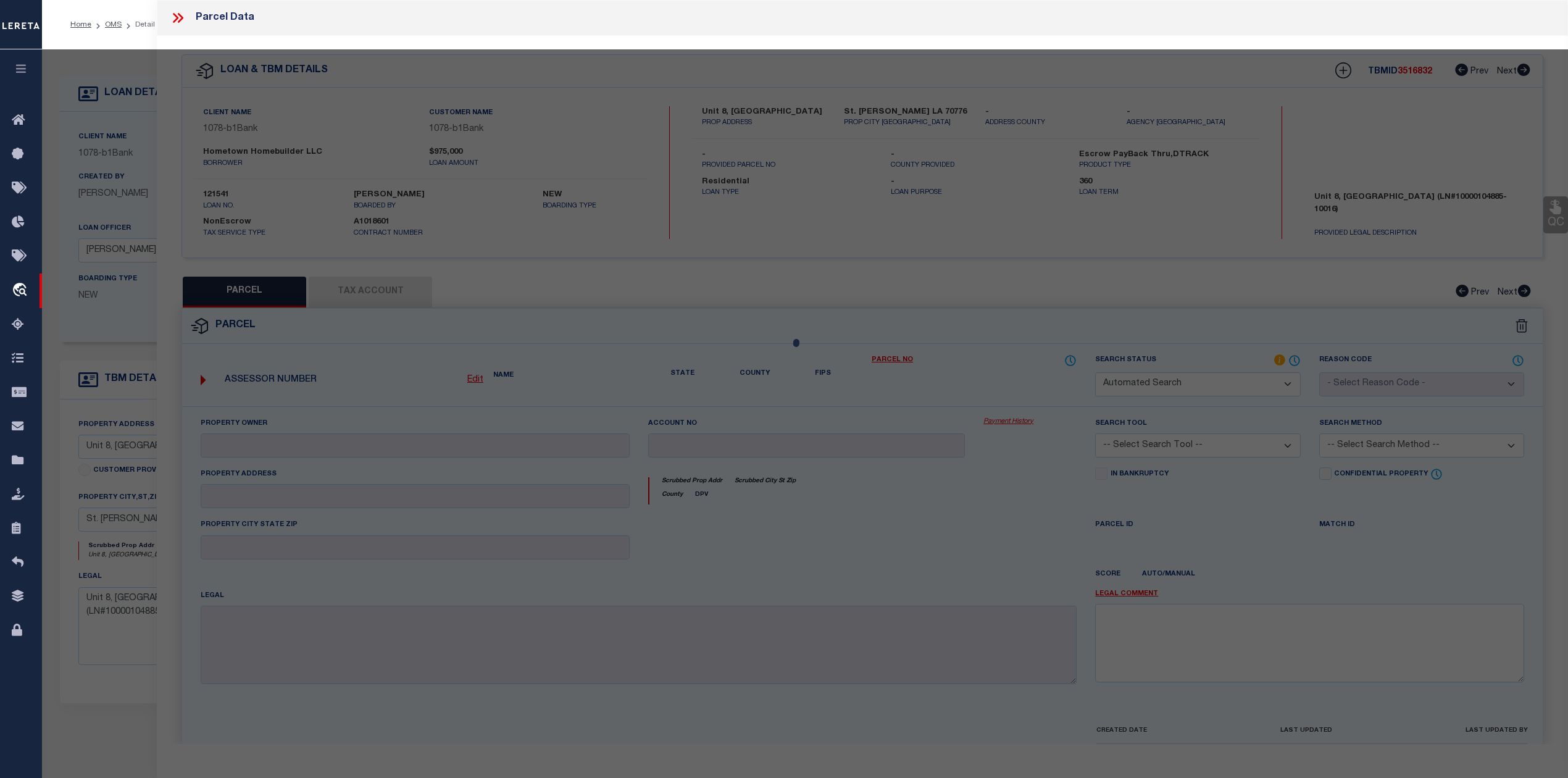
select select "RD"
checkbox input "false"
type textarea "Document uploaded that satisfies a legal requirement, changing from [GEOGRAPHIC…"
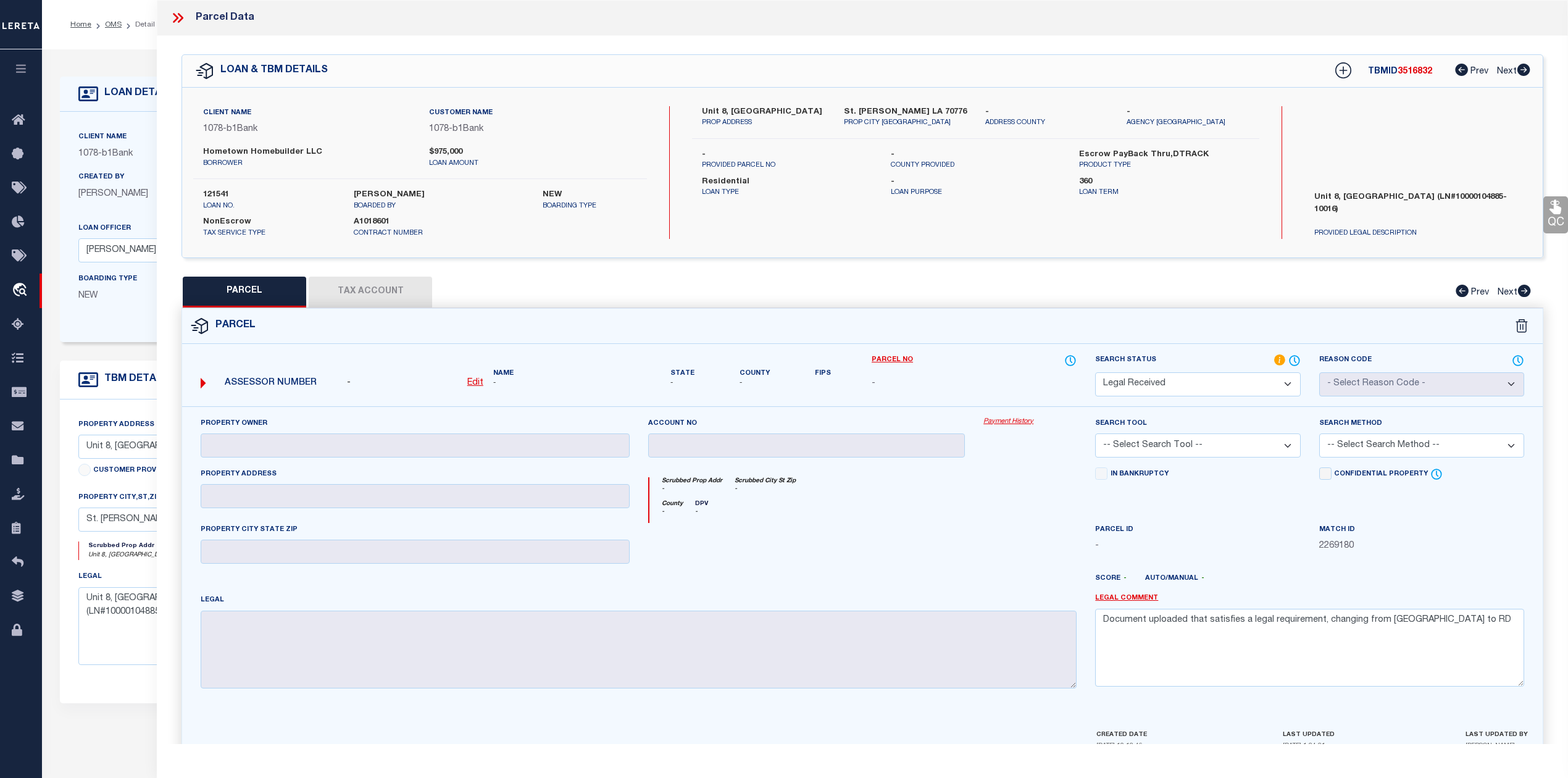
click at [867, 112] on label "St. [PERSON_NAME] LA 70776" at bounding box center [905, 112] width 123 height 13
drag, startPoint x: 842, startPoint y: 110, endPoint x: 884, endPoint y: 112, distance: 42.0
click at [884, 112] on div "[GEOGRAPHIC_DATA][PERSON_NAME] LA 70776 PROP CITY [GEOGRAPHIC_DATA]" at bounding box center [905, 117] width 141 height 22
copy label "St. [PERSON_NAME]"
click at [859, 256] on div "Client Name 1078 - b1Bank Customer Name 1078 - b1Bank NEW" at bounding box center [862, 173] width 1360 height 170
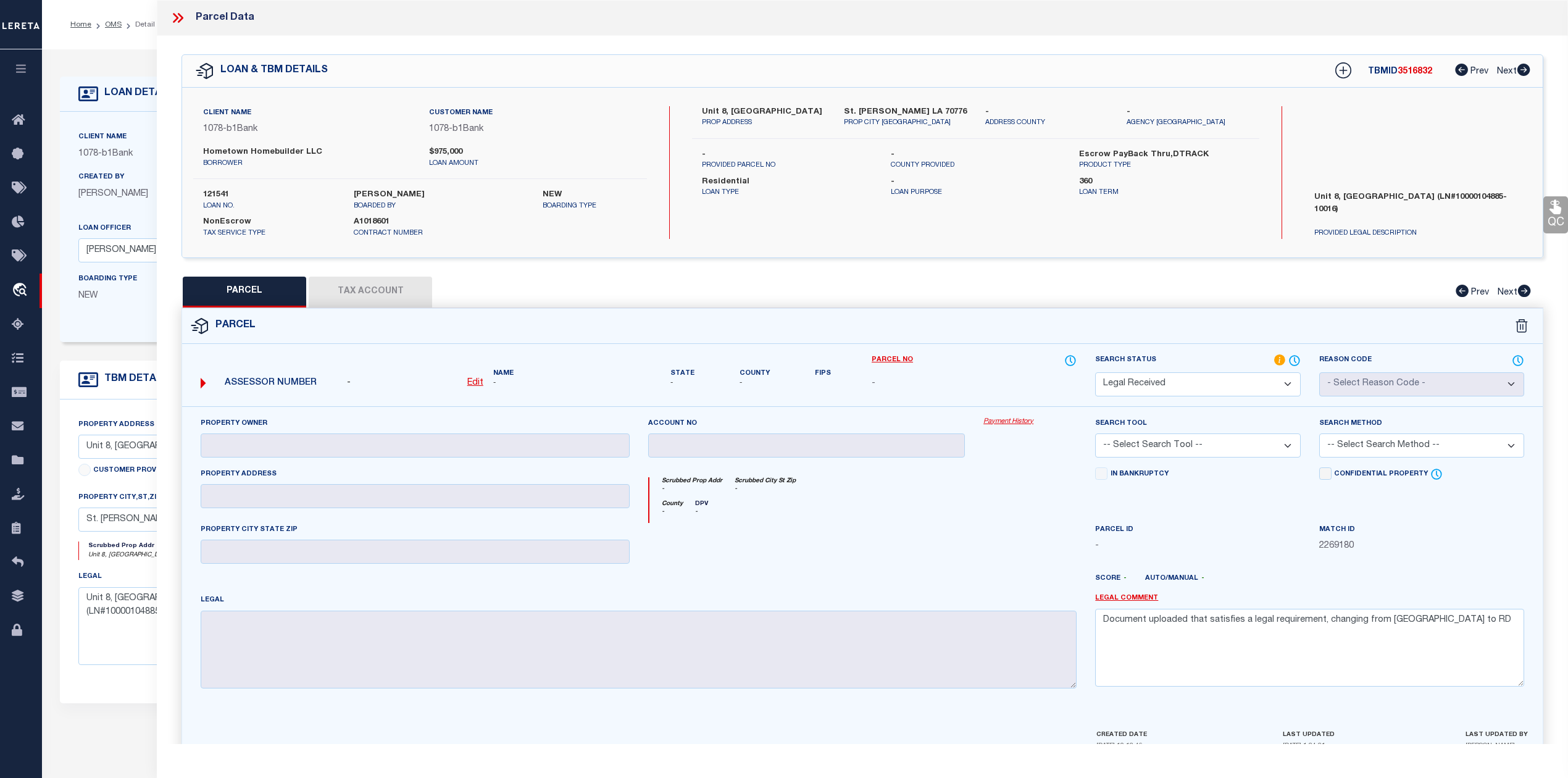
click at [1422, 70] on span "3516832" at bounding box center [1415, 72] width 35 height 9
copy span "3516832"
click at [214, 191] on label "121541" at bounding box center [269, 195] width 132 height 13
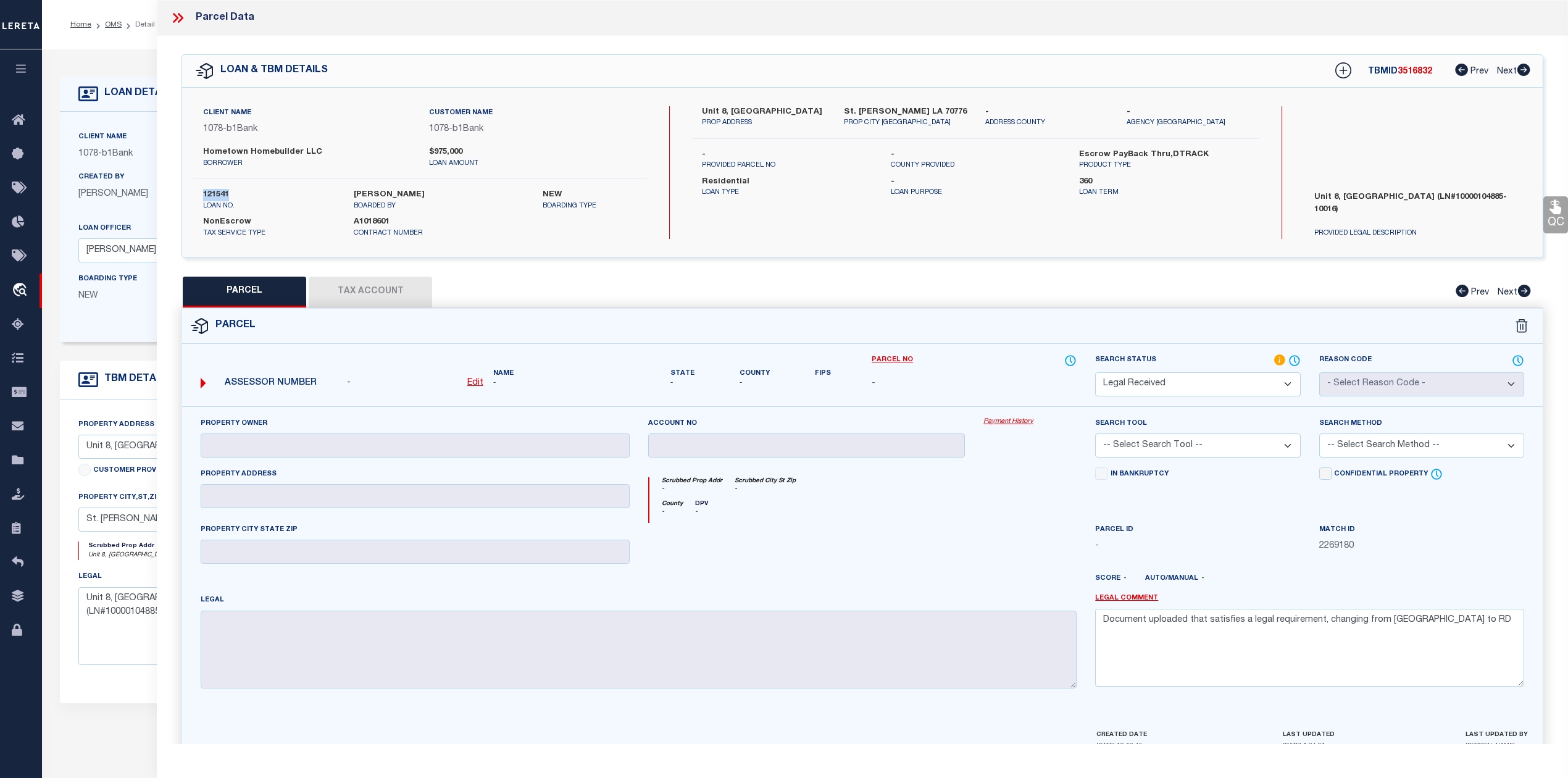
copy label "121541"
click at [968, 537] on div at bounding box center [807, 548] width 336 height 51
click at [177, 18] on icon at bounding box center [176, 18] width 6 height 10
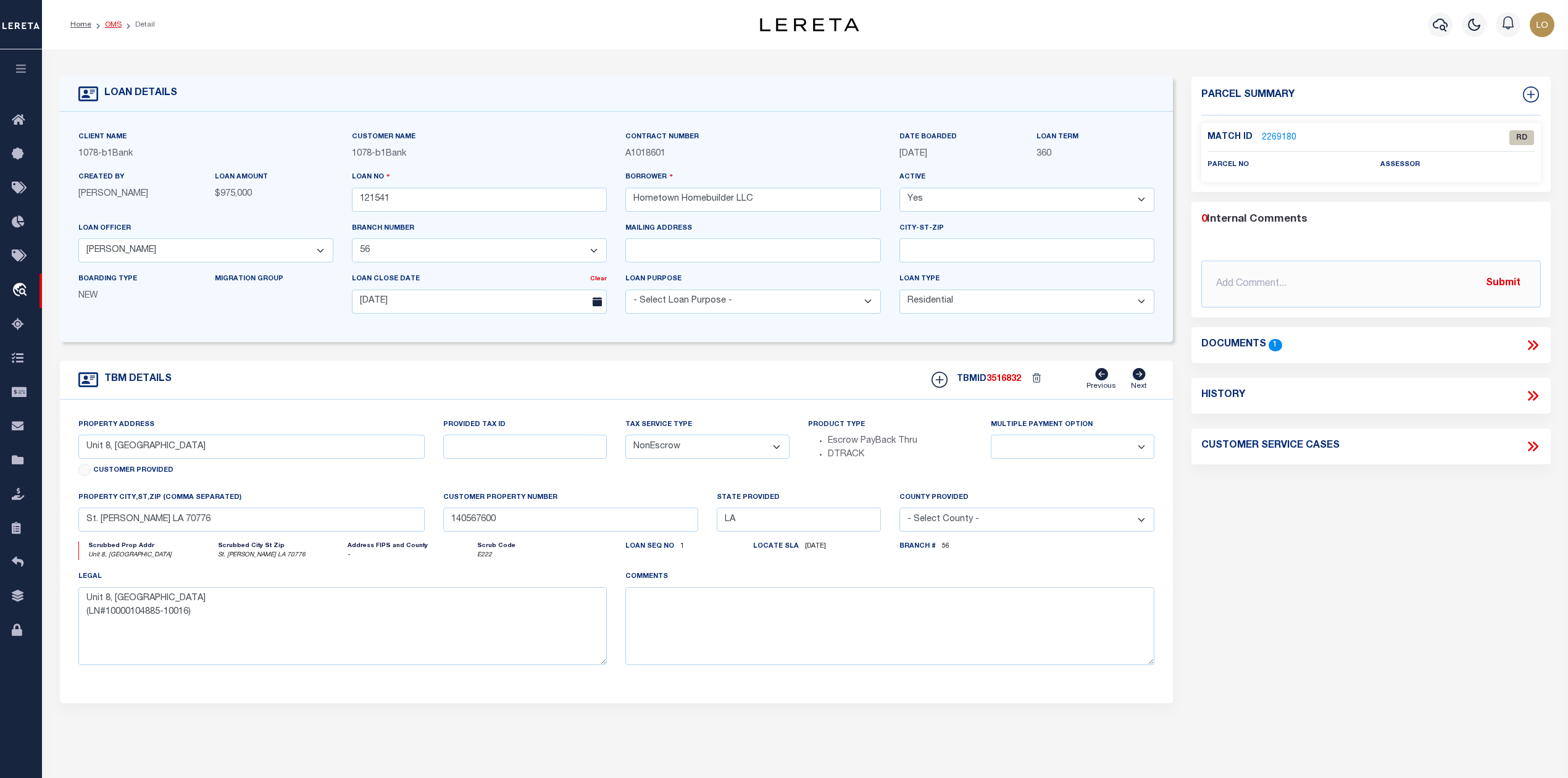
click at [110, 22] on link "OMS" at bounding box center [113, 24] width 17 height 7
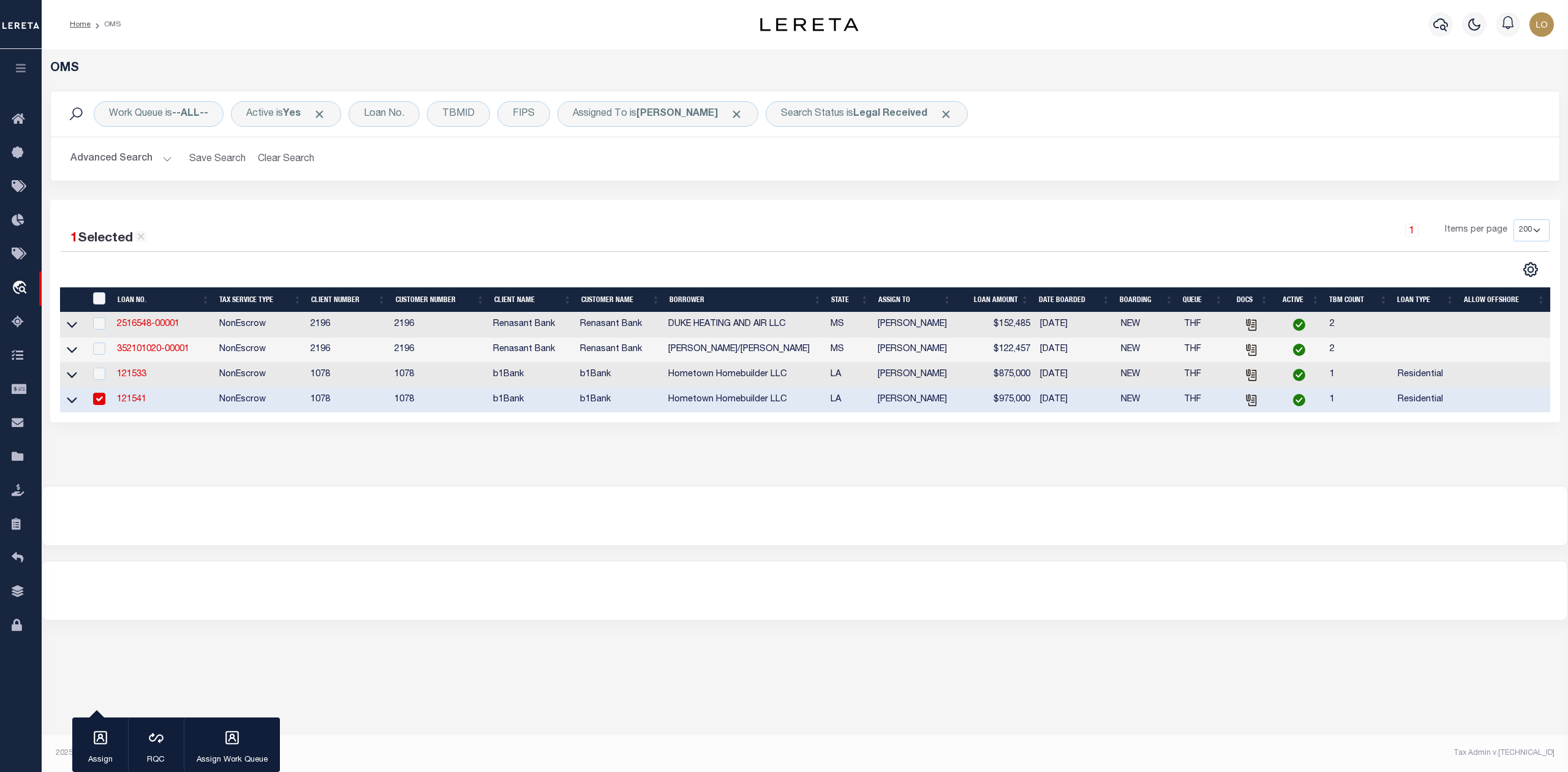
click at [102, 400] on input "checkbox" at bounding box center [99, 399] width 12 height 12
checkbox input "false"
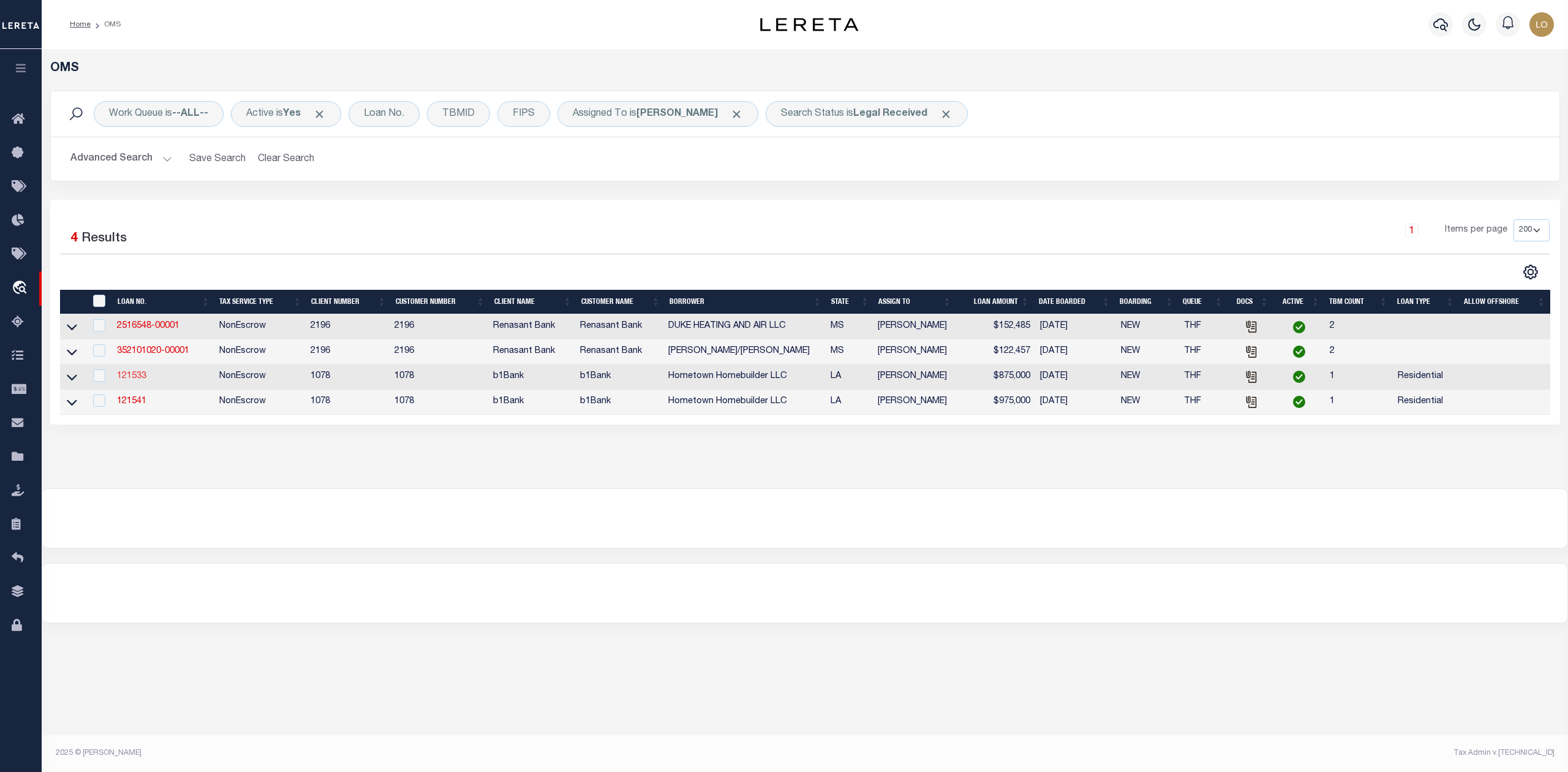
click at [139, 378] on link "121533" at bounding box center [132, 376] width 29 height 9
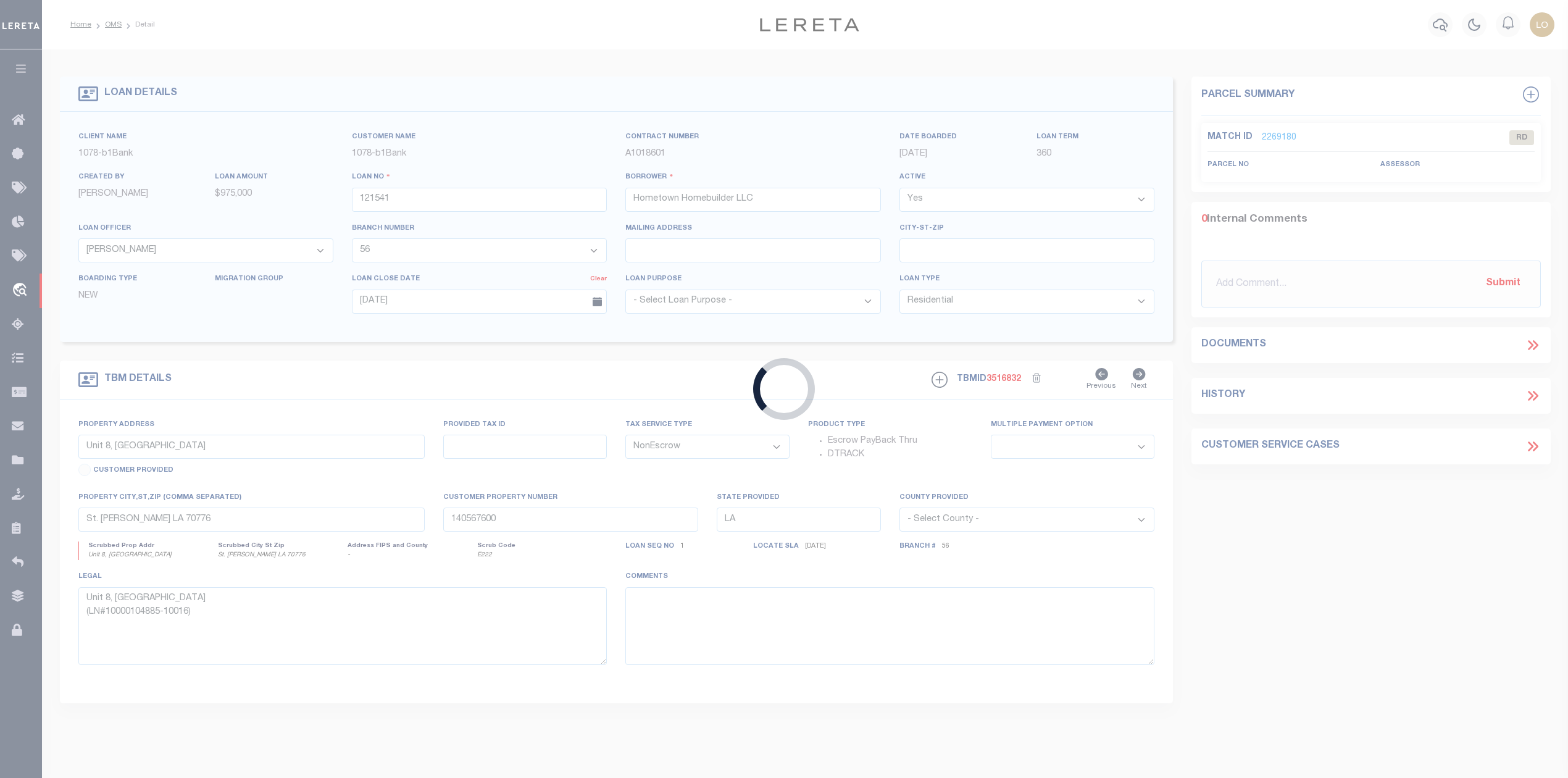
type input "121533"
select select "6081"
type input "Unit 7, [GEOGRAPHIC_DATA]"
select select
type input "St [PERSON_NAME] LA 70776"
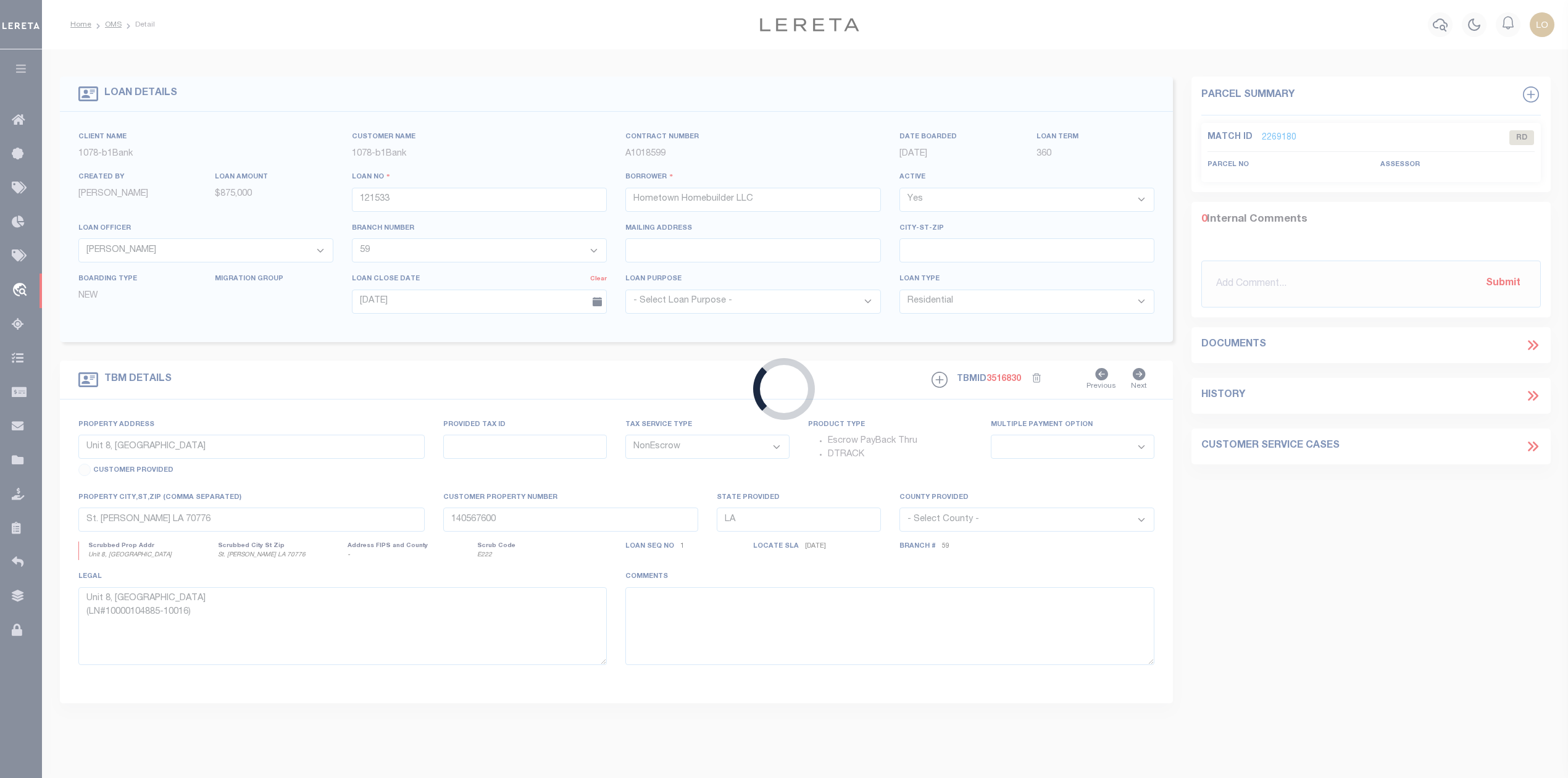
type textarea "Unit 7, [GEOGRAPHIC_DATA] (LN#10000104885-10016)"
select select "166779"
select select "6081"
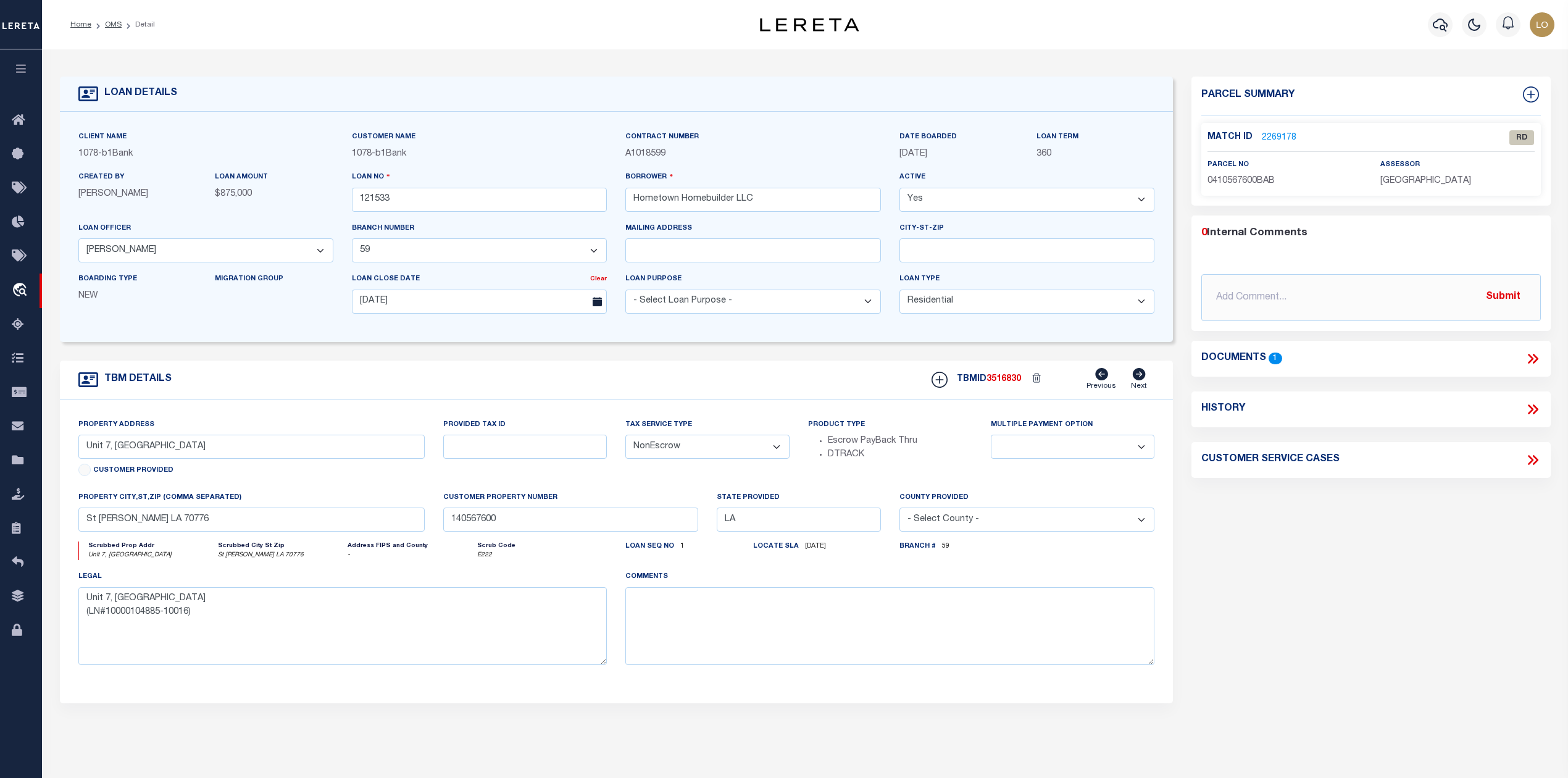
click at [1280, 134] on link "2269178" at bounding box center [1279, 138] width 35 height 13
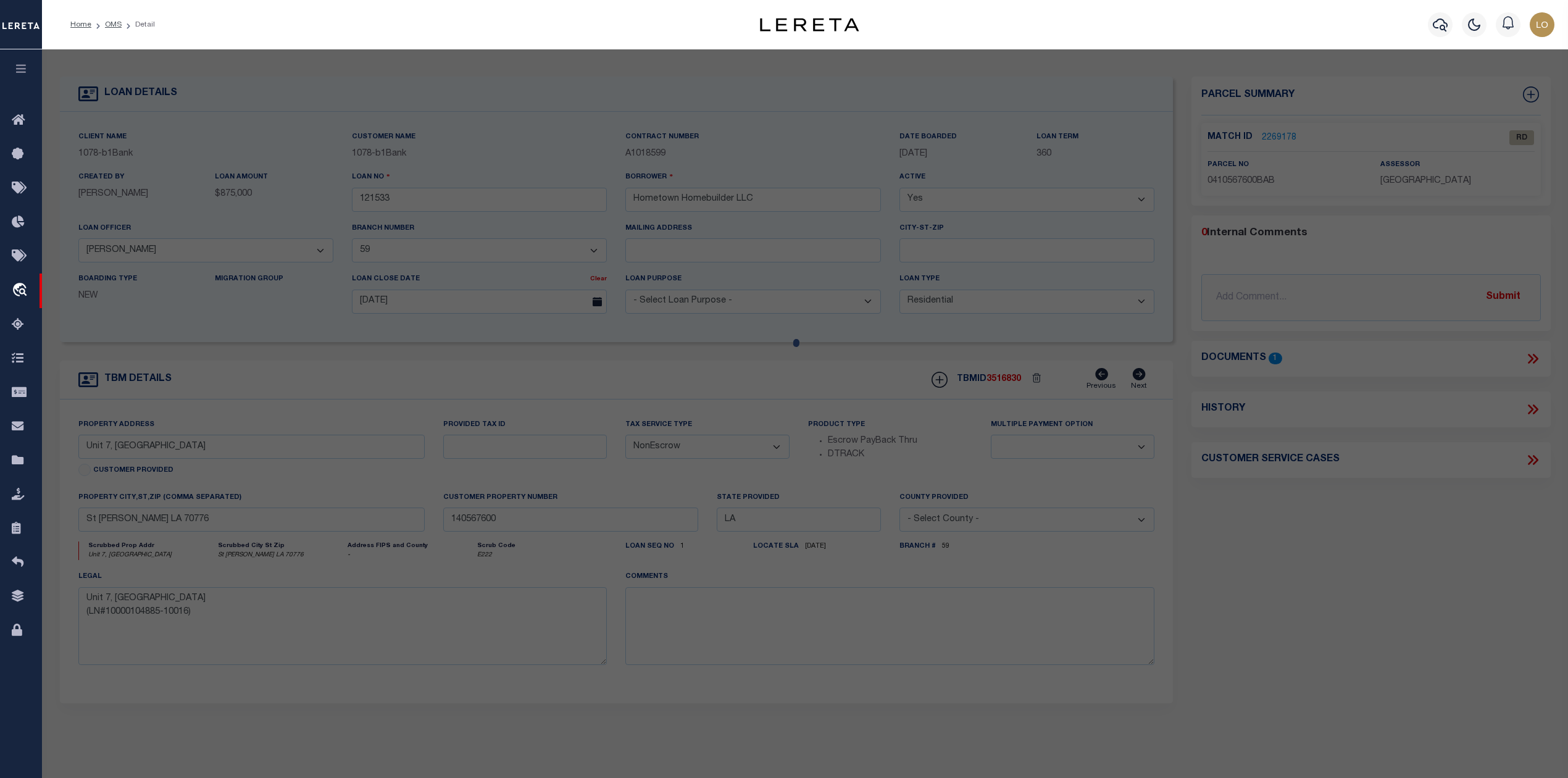
select select "AS"
checkbox input "false"
select select "RD"
type textarea "."
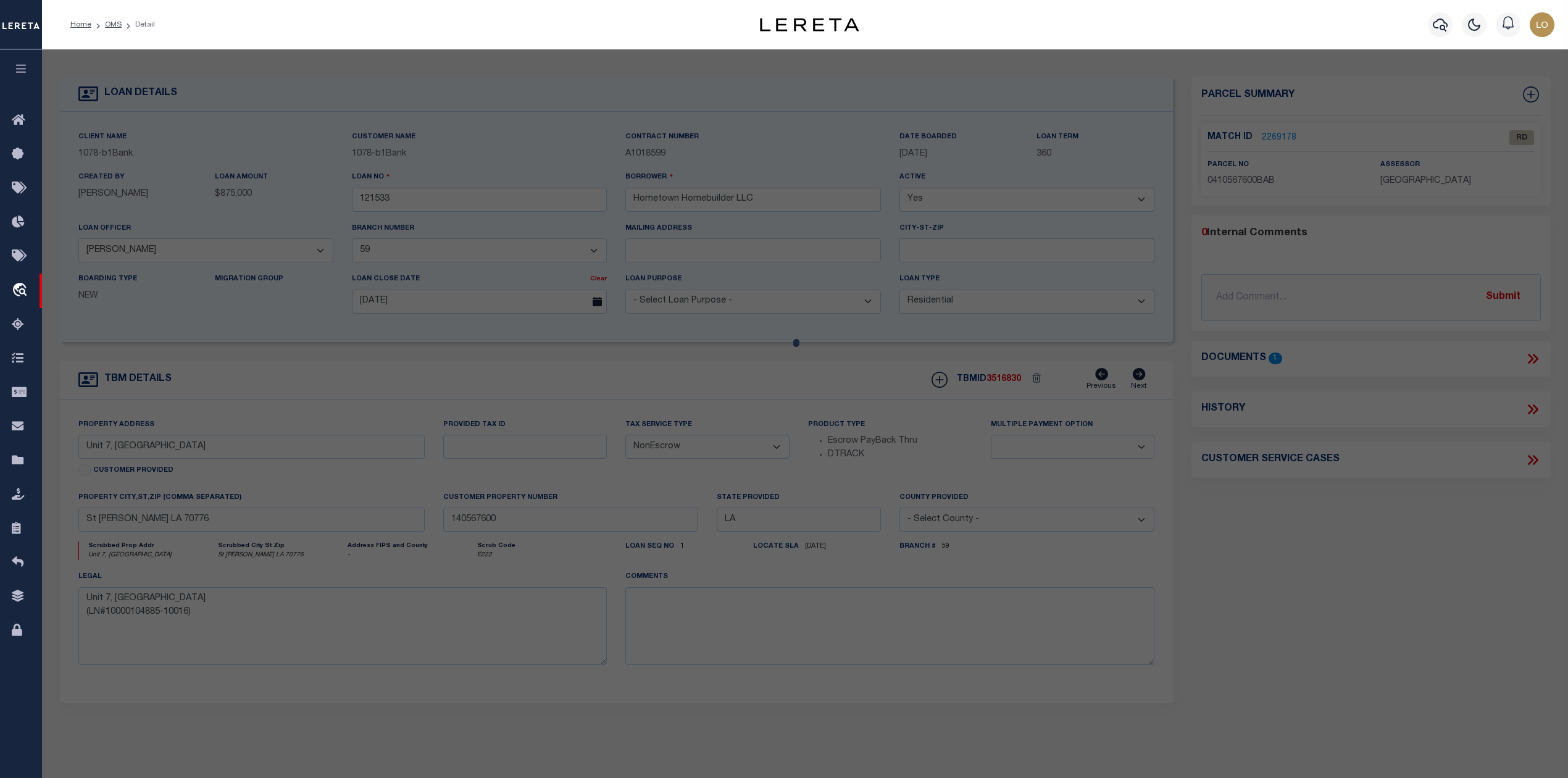
type textarea "Document uploaded that satisfies a legal requirement, changing from [GEOGRAPHIC…"
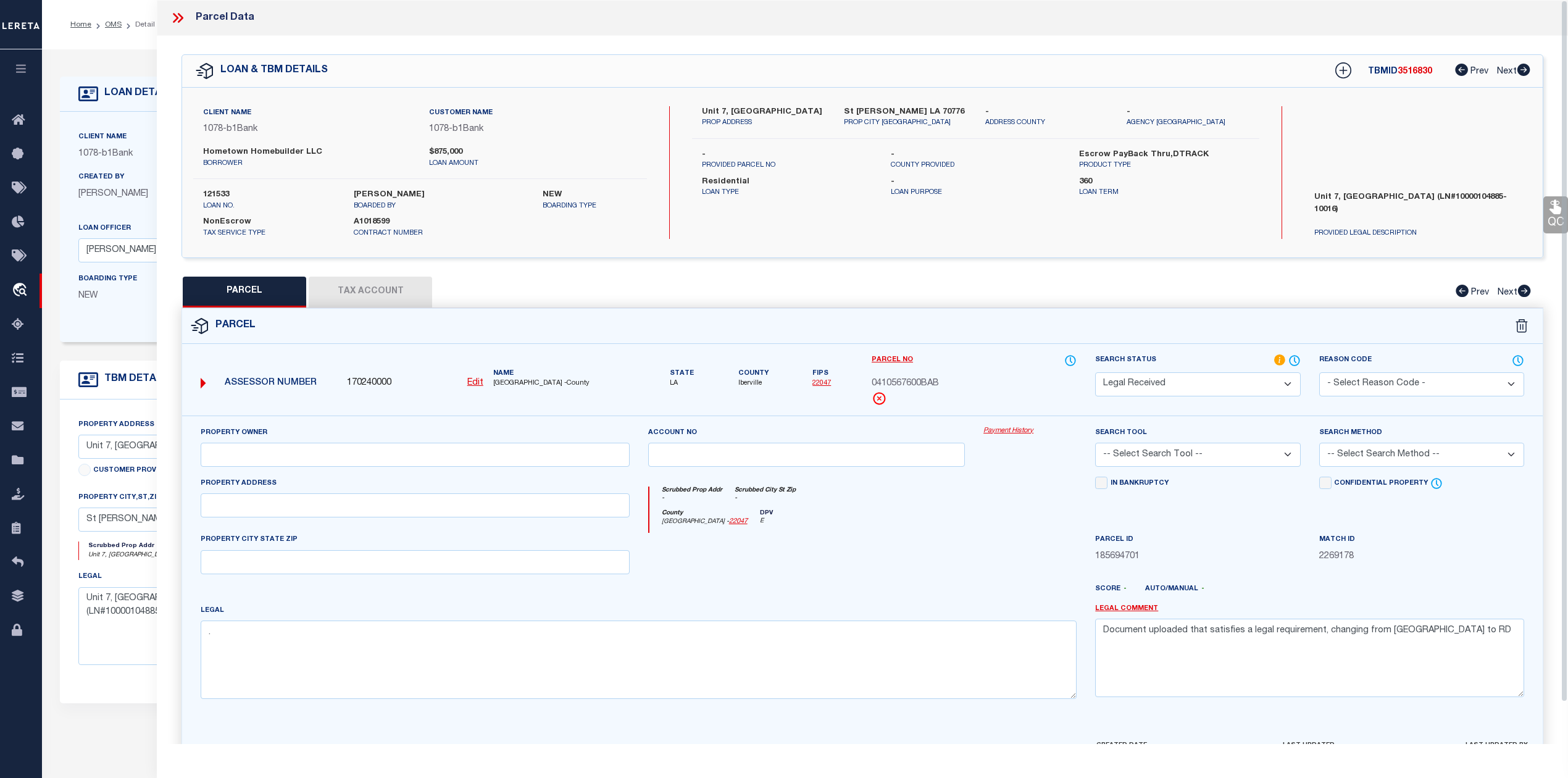
click at [178, 16] on icon at bounding box center [178, 18] width 16 height 16
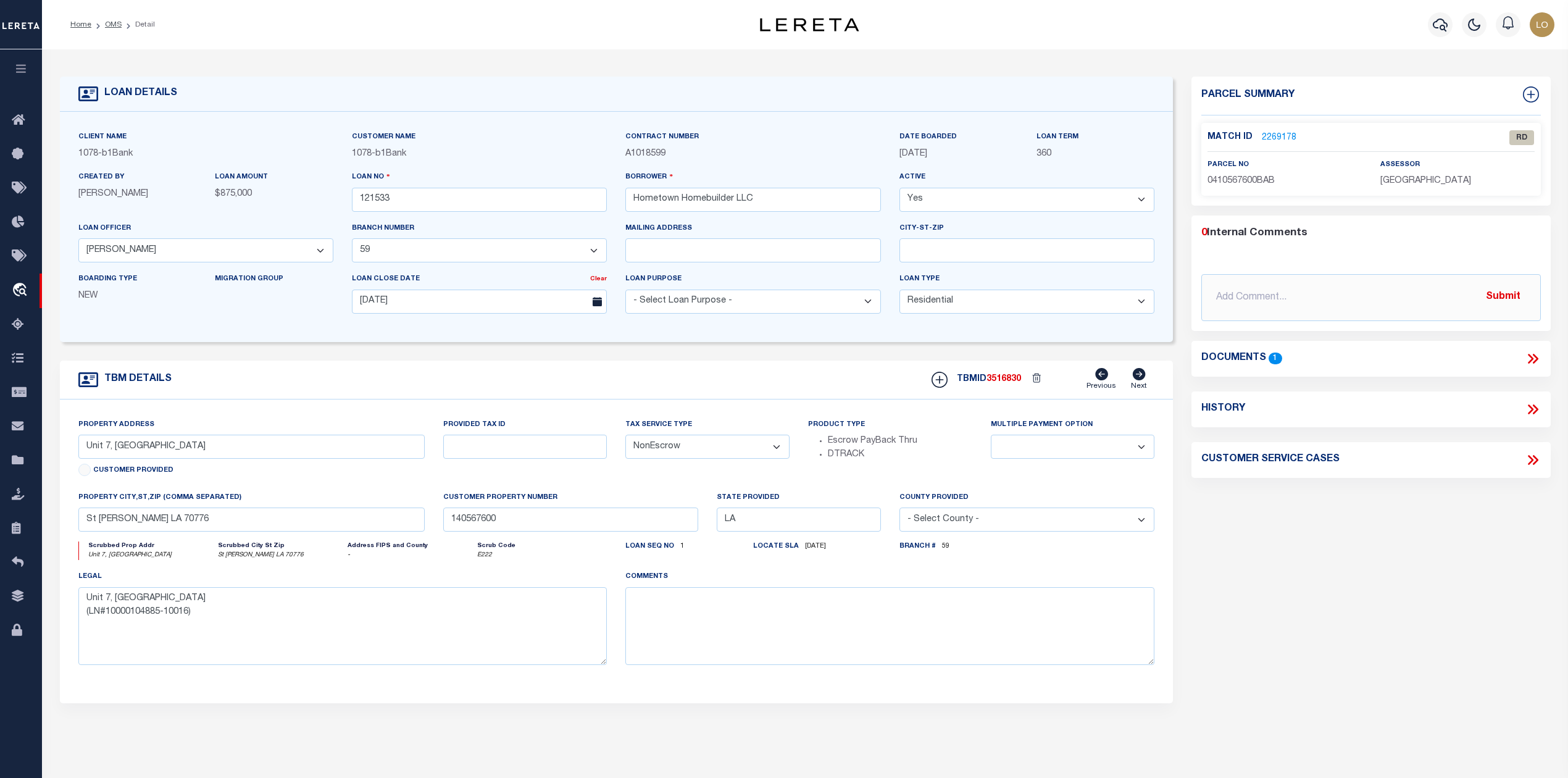
click at [1531, 364] on icon at bounding box center [1533, 359] width 16 height 16
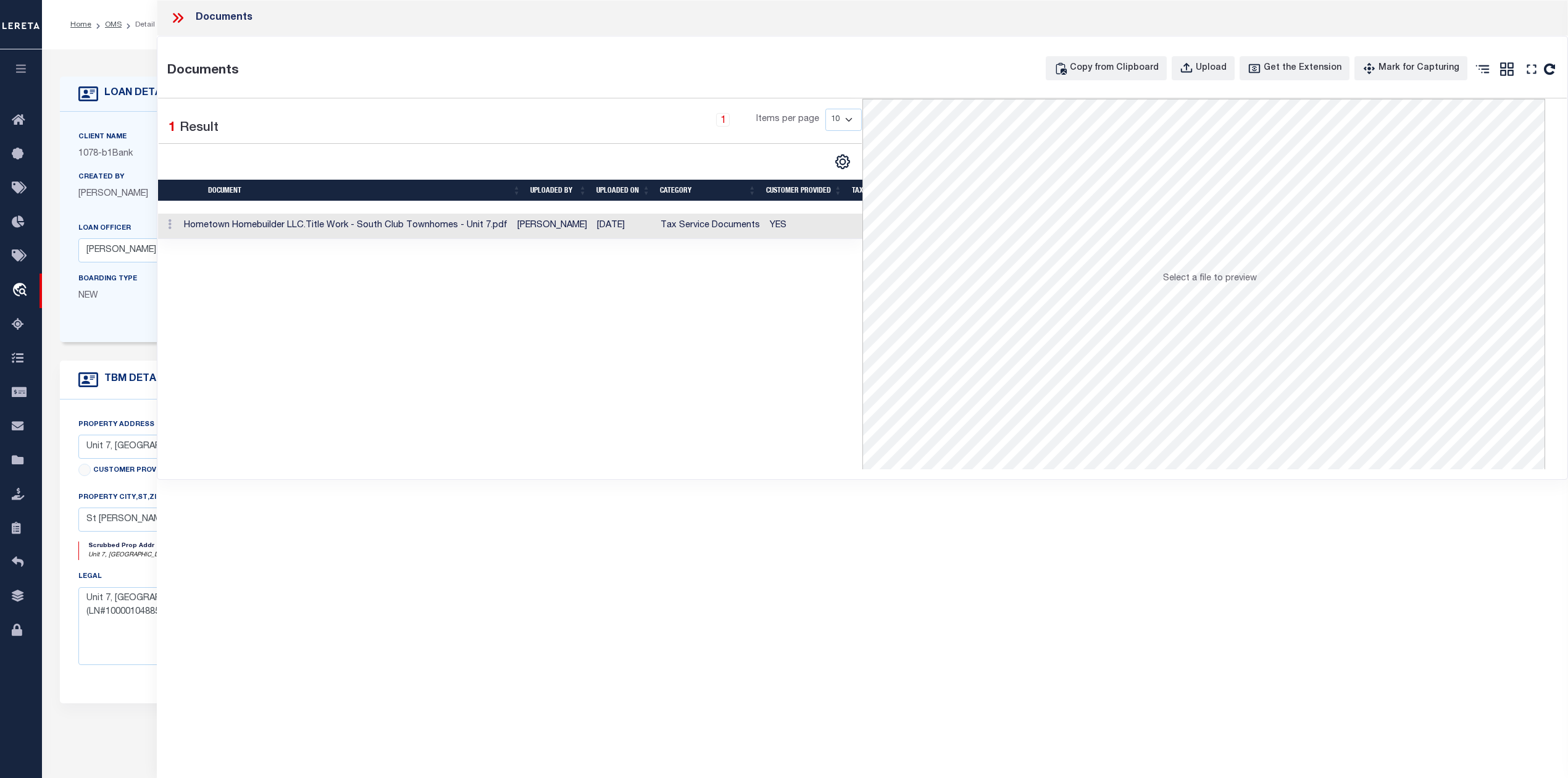
click at [463, 228] on td "Hometown Homebuilder LLC.Title Work - South Club Townhomes - Unit 7.pdf" at bounding box center [345, 226] width 333 height 25
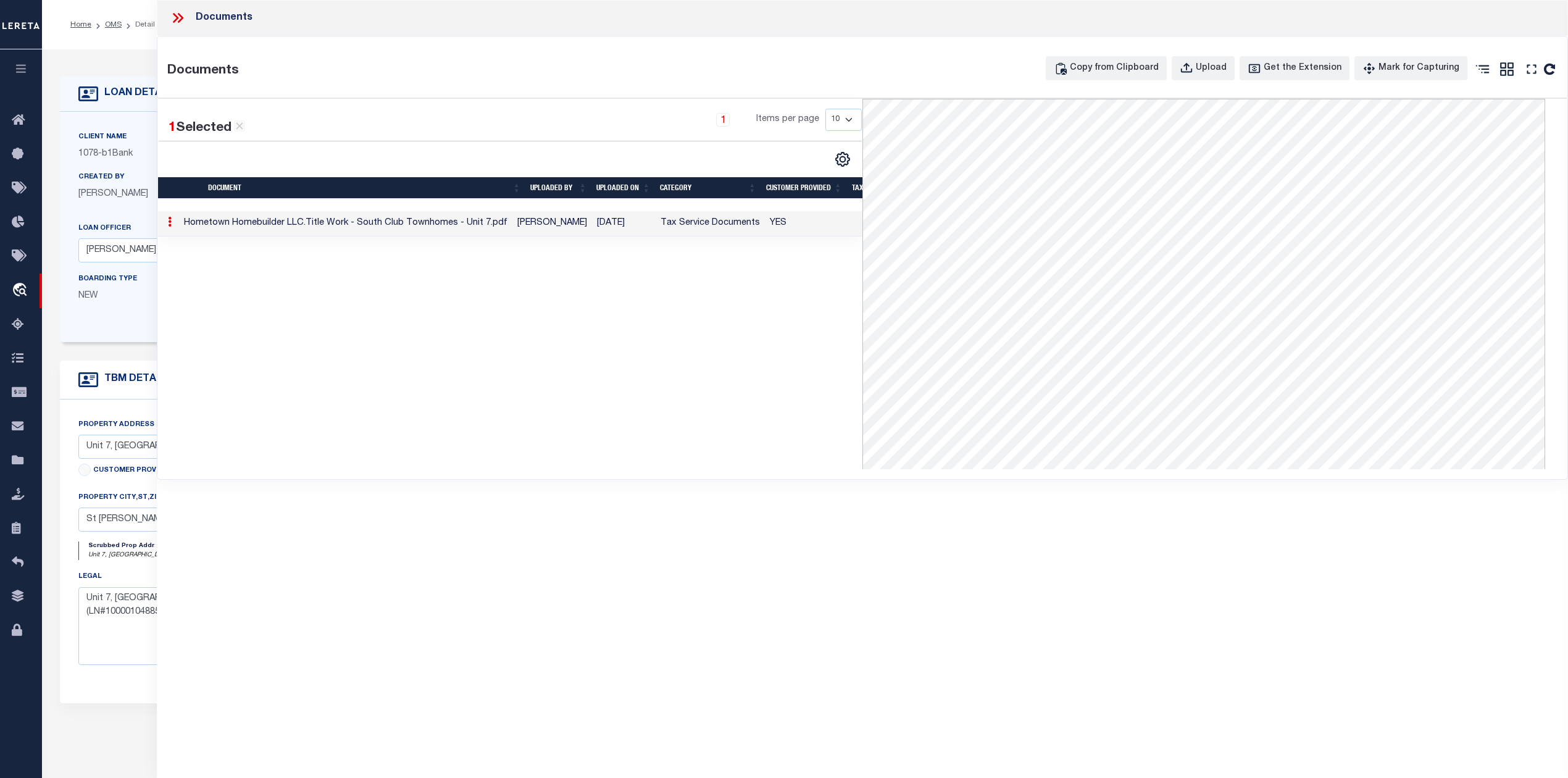
click at [309, 227] on td "Hometown Homebuilder LLC.Title Work - South Club Townhomes - Unit 7.pdf" at bounding box center [345, 224] width 333 height 25
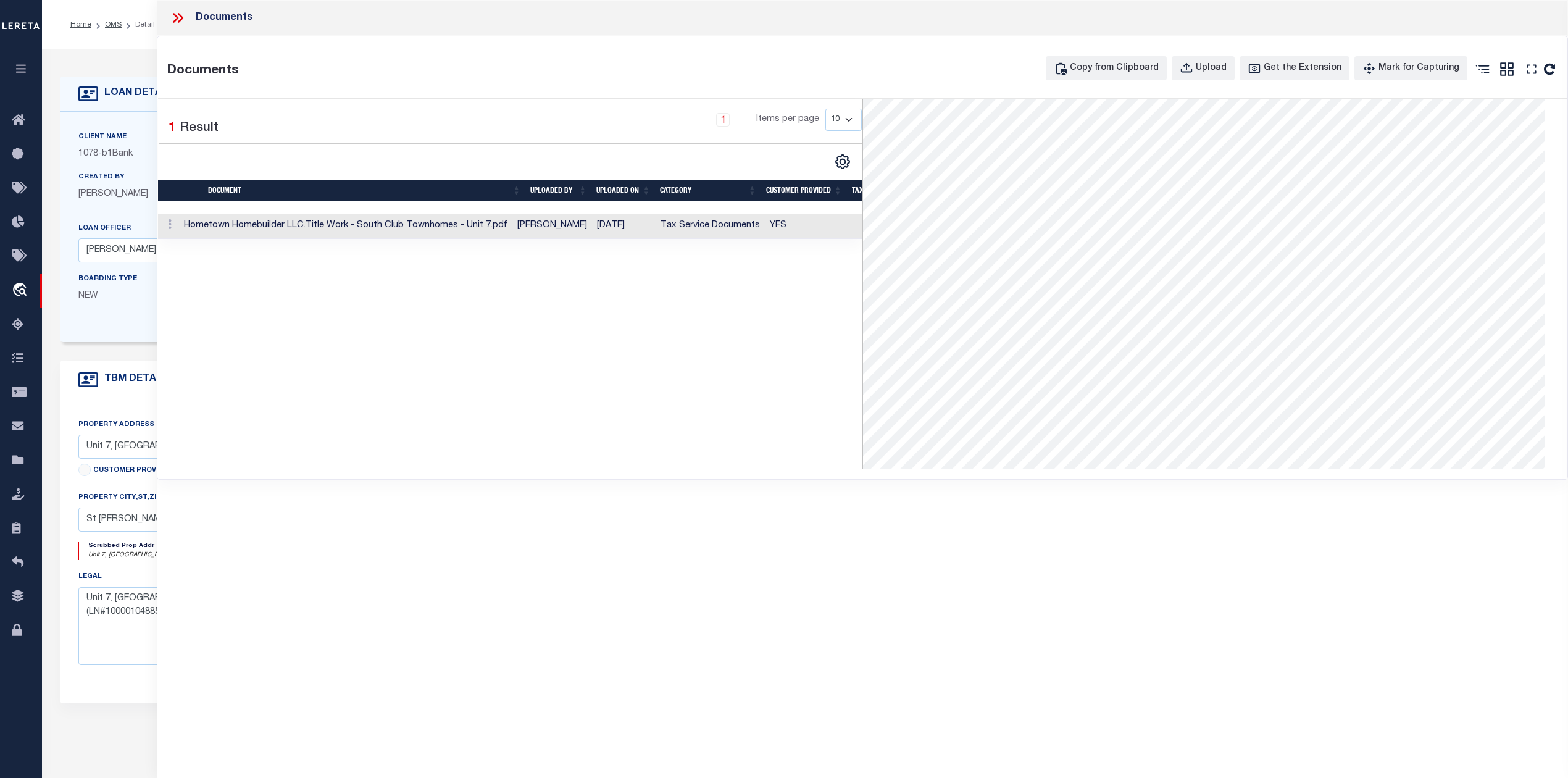
click at [486, 295] on div "1 Selected 1 Result 1 Items per page 10 25 50 100" at bounding box center [510, 284] width 704 height 370
click at [491, 289] on div "1 Selected 1 Result 1 Items per page 10 25 50 100" at bounding box center [510, 284] width 704 height 370
click at [411, 216] on td "Hometown Homebuilder LLC.Title Work - South Club Townhomes - Unit 7.pdf" at bounding box center [345, 226] width 333 height 25
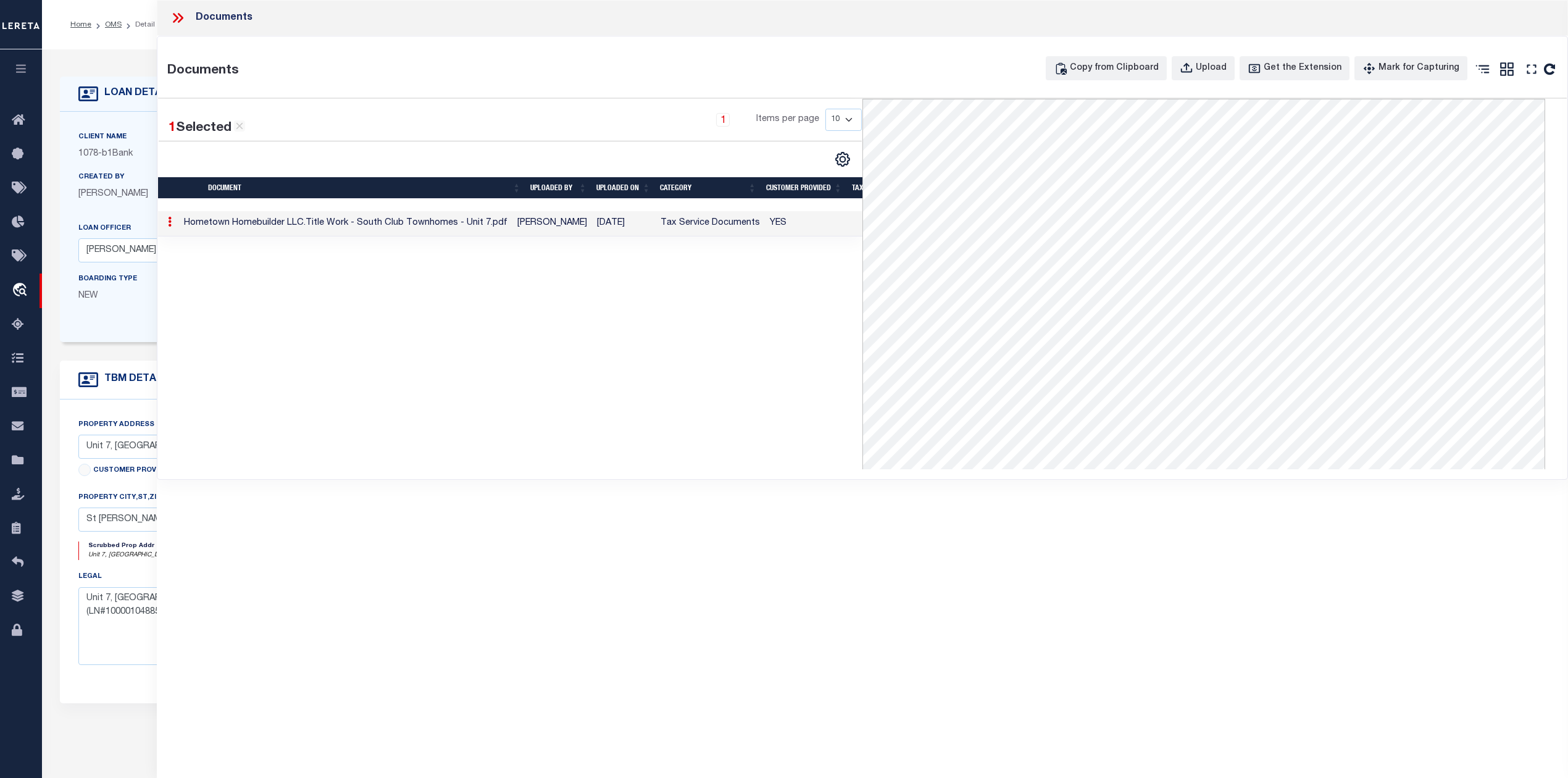
click at [405, 221] on td "Hometown Homebuilder LLC.Title Work - South Club Townhomes - Unit 7.pdf" at bounding box center [345, 224] width 333 height 25
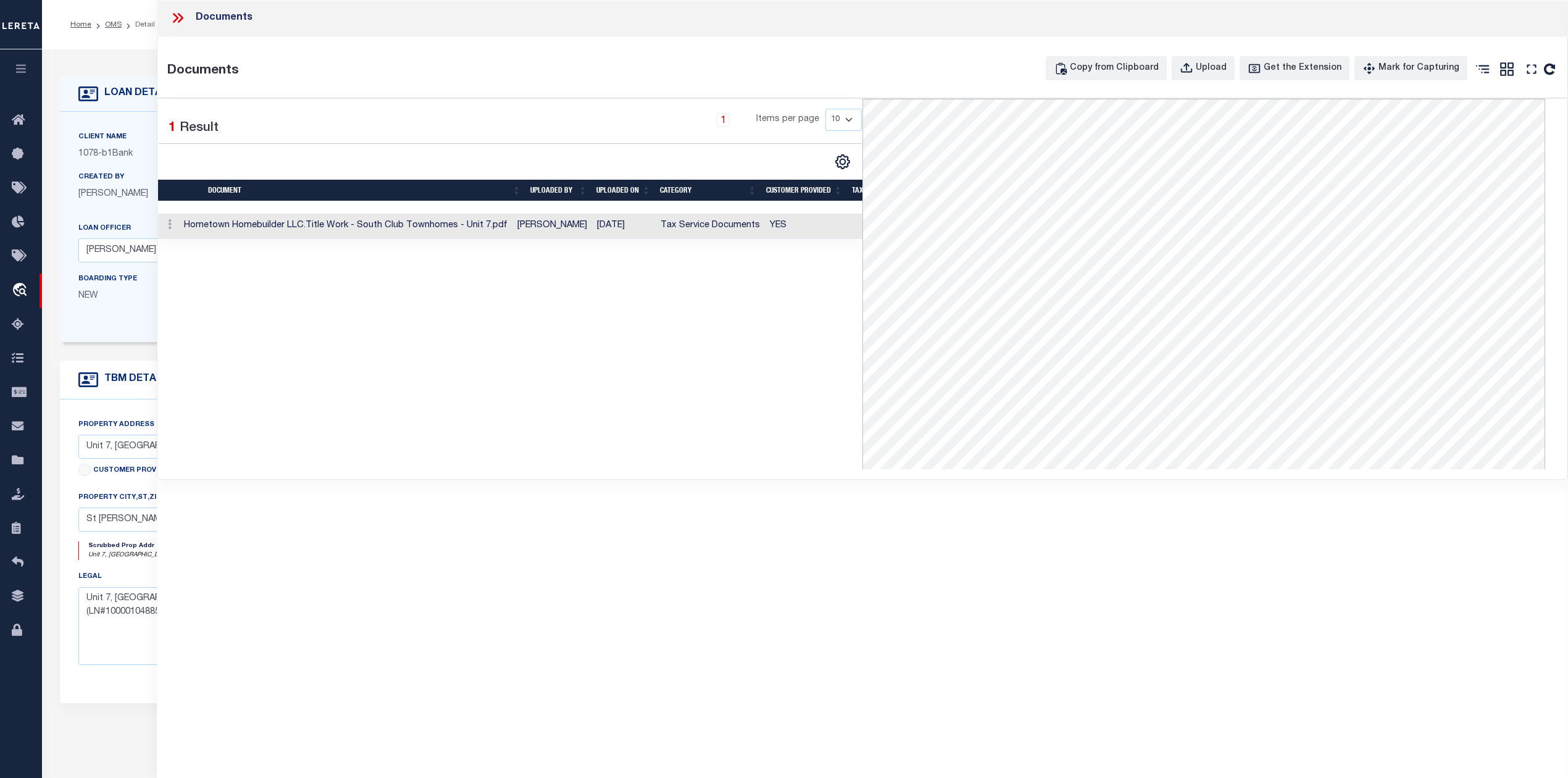
drag, startPoint x: 495, startPoint y: 300, endPoint x: 219, endPoint y: 62, distance: 364.4
click at [494, 300] on div "1 Selected 1 Result 1 Items per page 10 25 50 100" at bounding box center [510, 284] width 704 height 370
click at [179, 22] on icon at bounding box center [181, 18] width 6 height 10
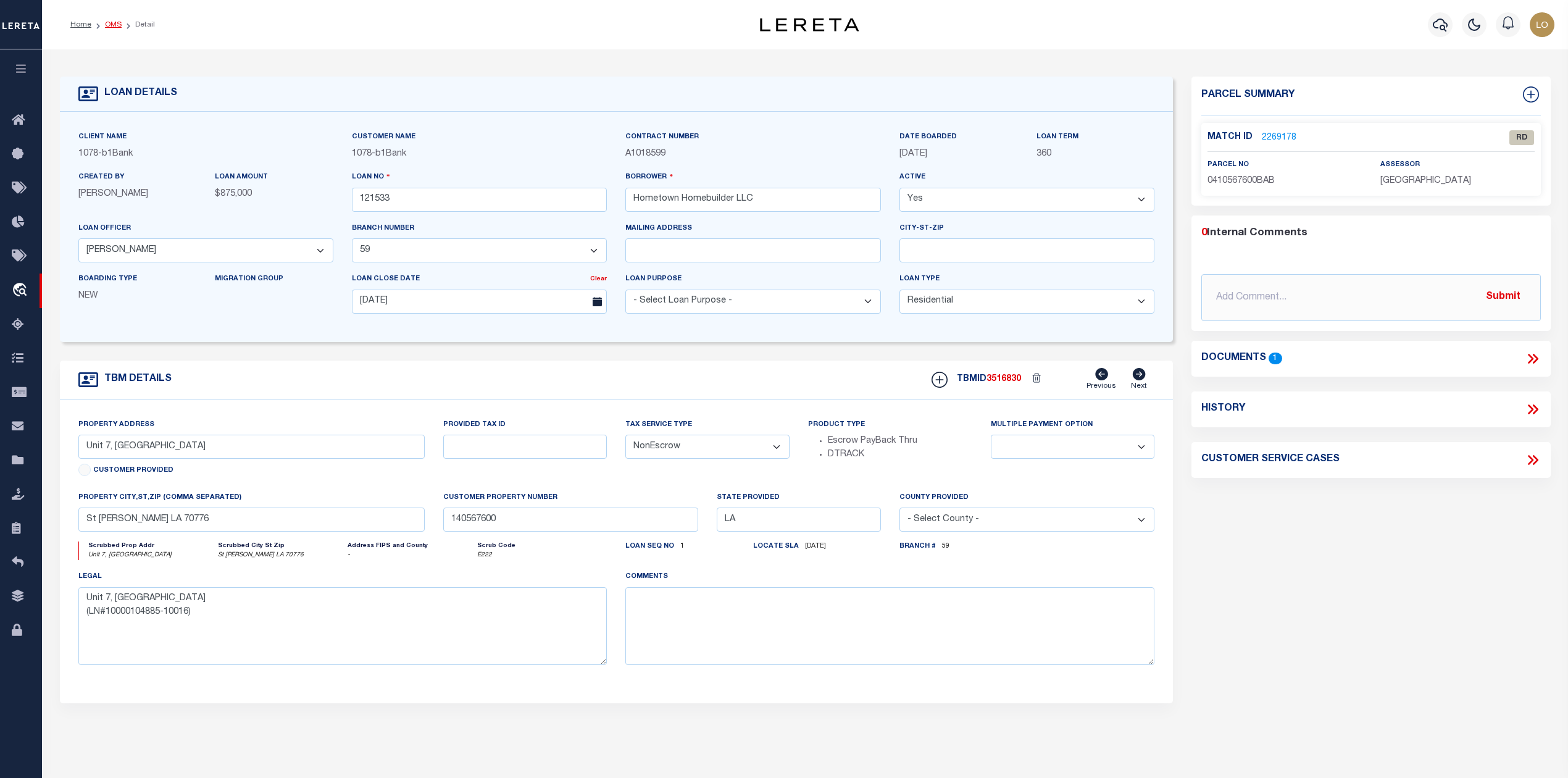
click at [109, 22] on link "OMS" at bounding box center [113, 24] width 17 height 7
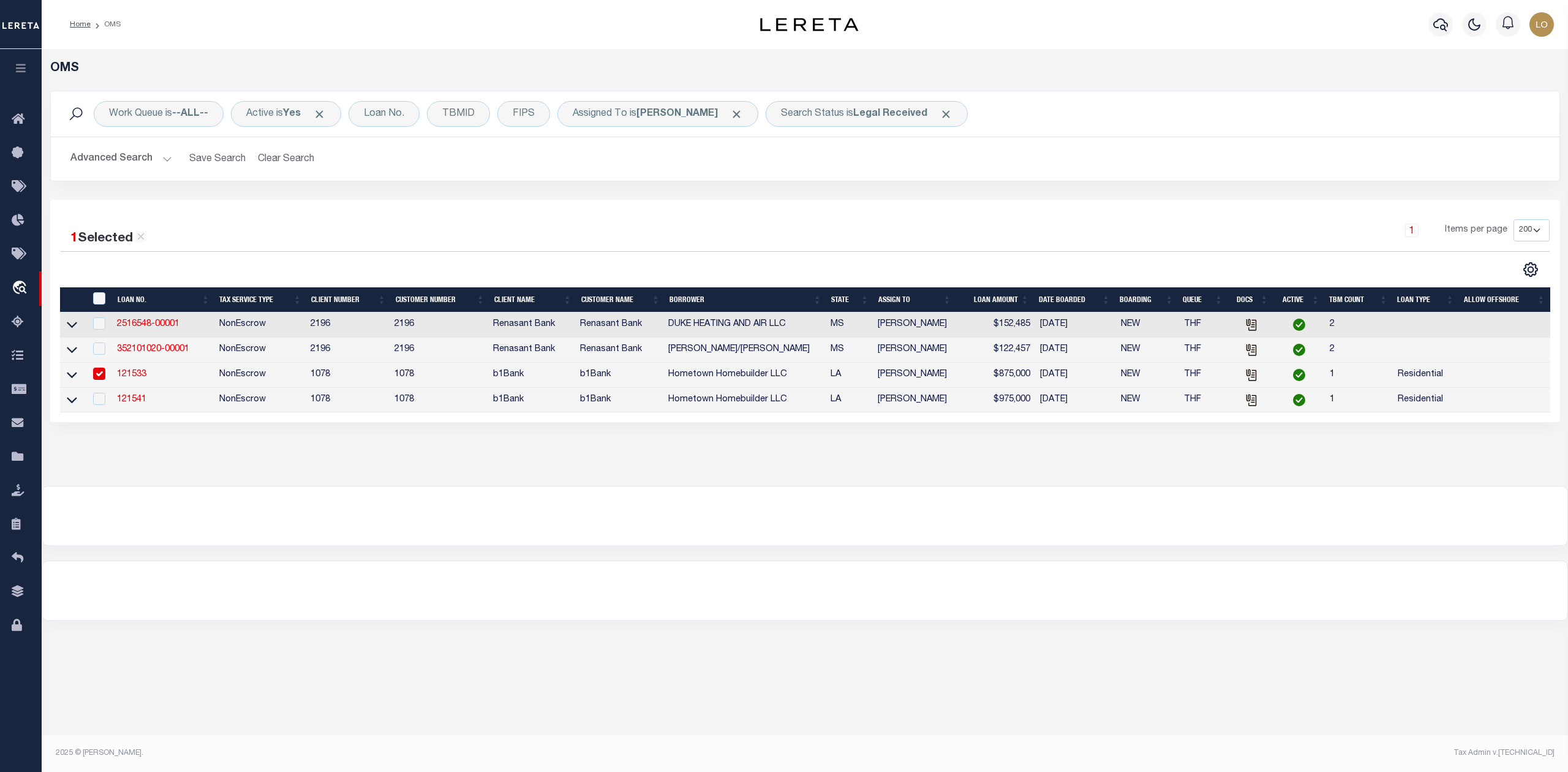
click at [136, 378] on link "121533" at bounding box center [132, 375] width 29 height 9
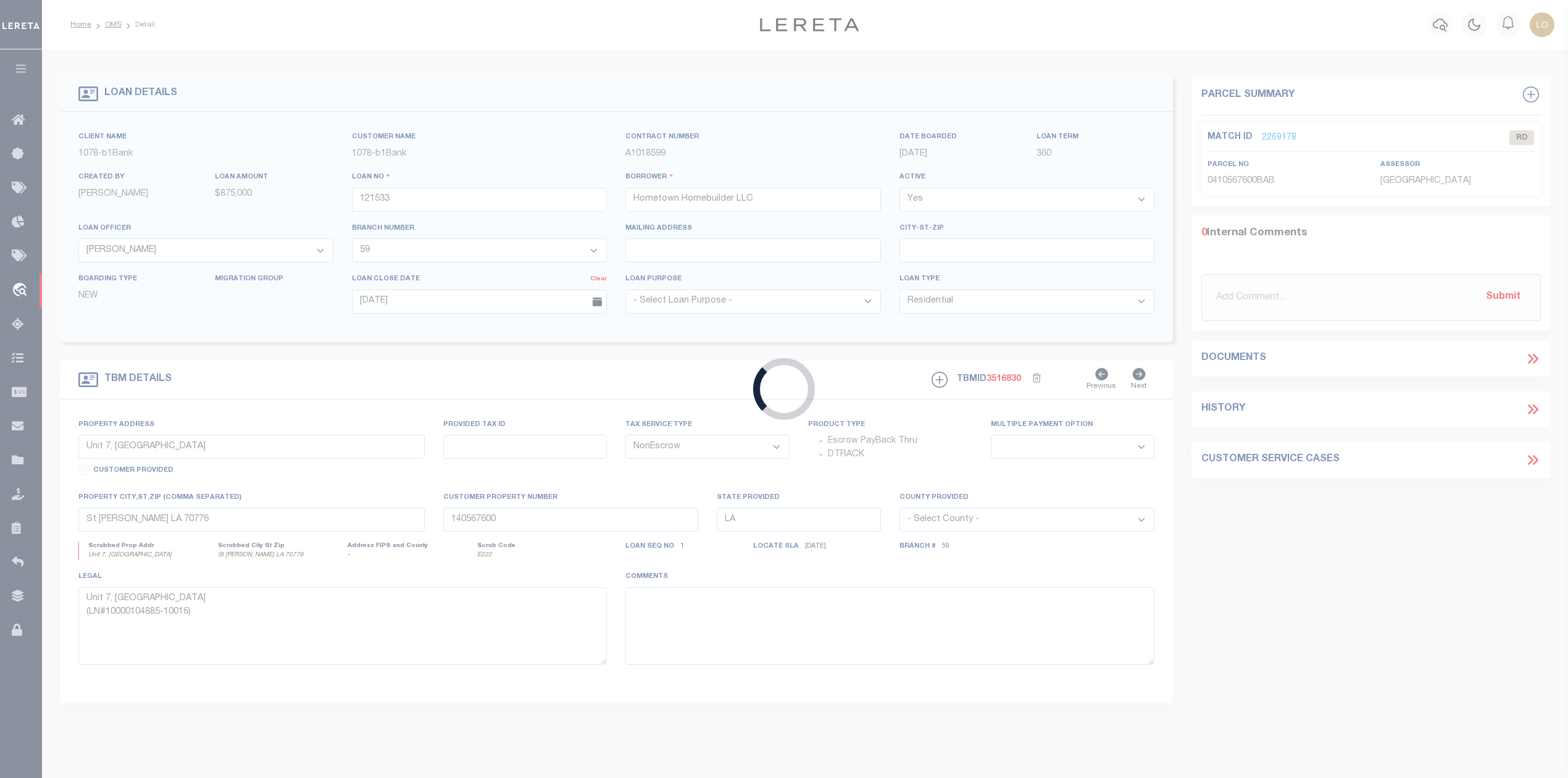
select select
type textarea "Unit 7, [GEOGRAPHIC_DATA] (LN#10000104885-10016)"
select select "166779"
select select "6081"
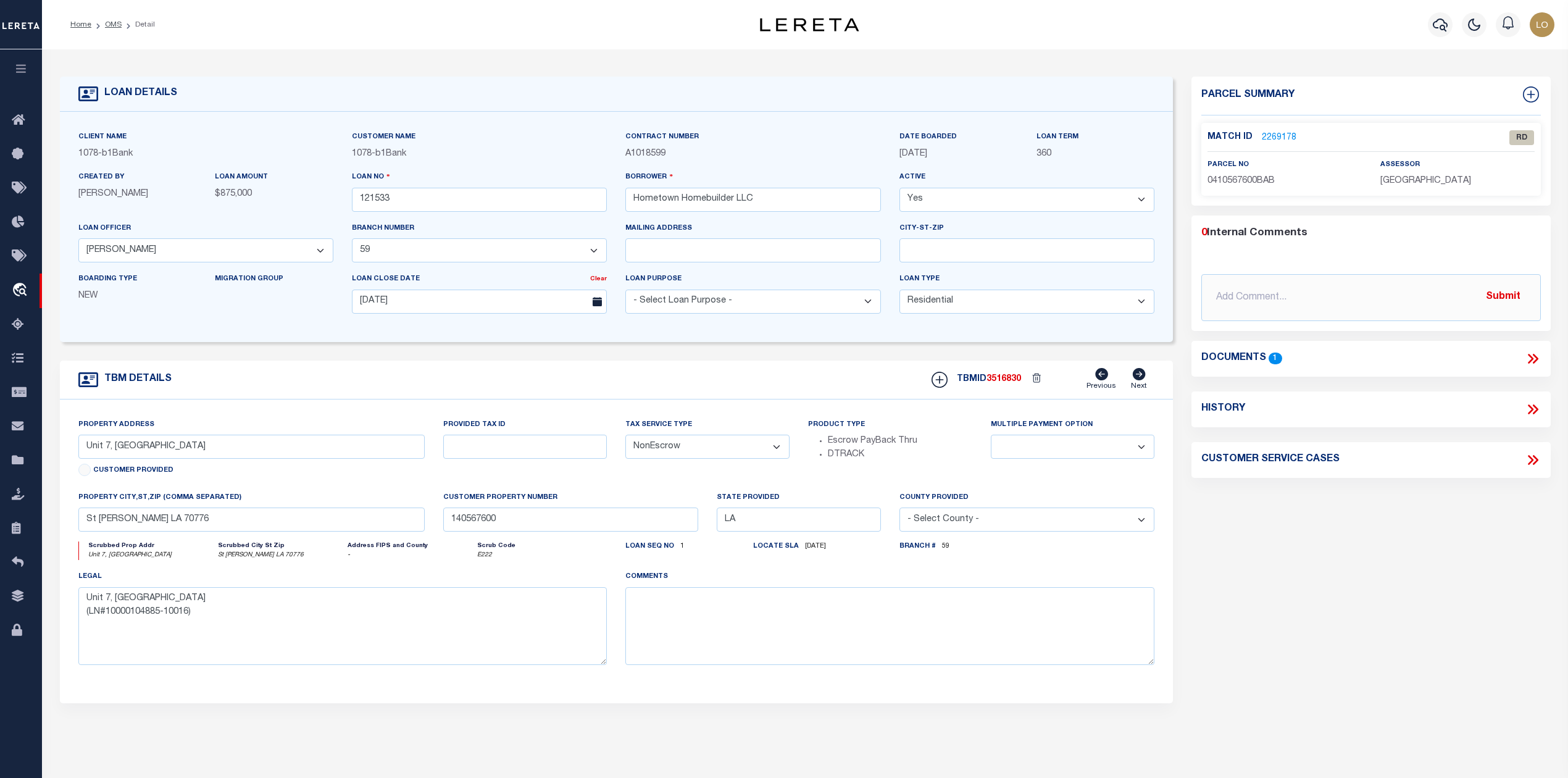
click at [1277, 134] on link "2269178" at bounding box center [1279, 138] width 35 height 13
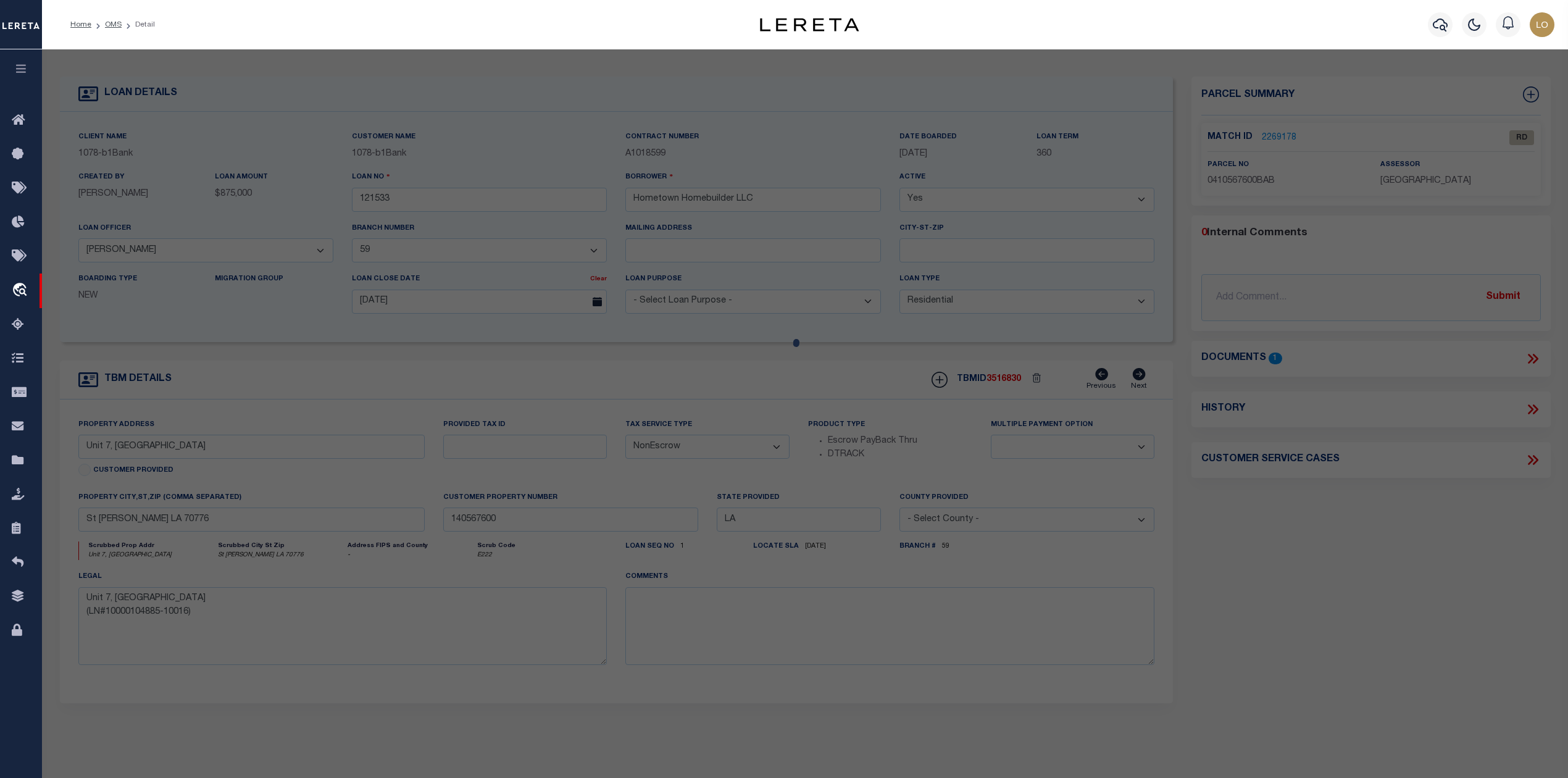
select select "AS"
checkbox input "false"
select select "RD"
type textarea "."
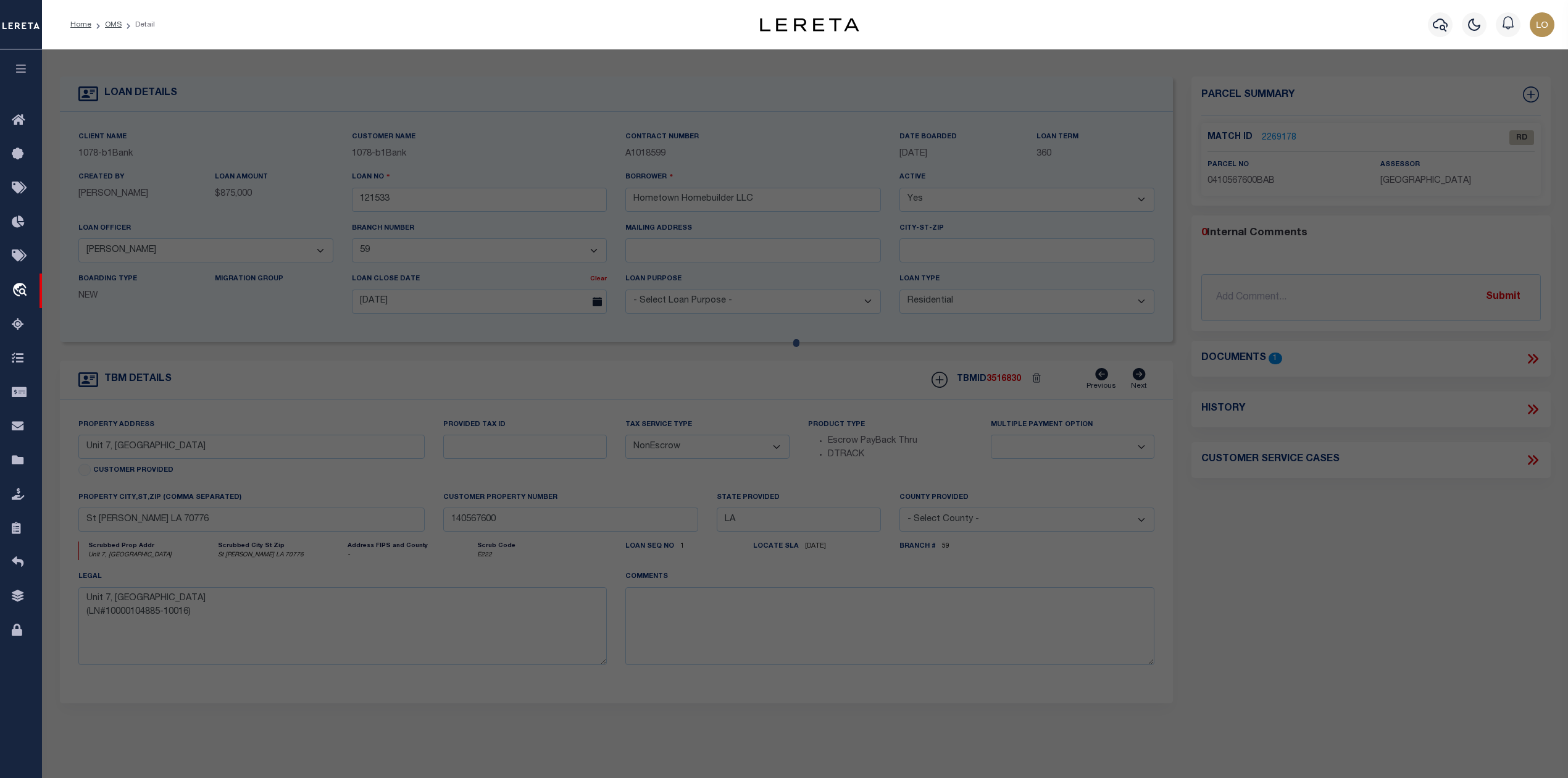
type textarea "Document uploaded that satisfies a legal requirement, changing from [GEOGRAPHIC…"
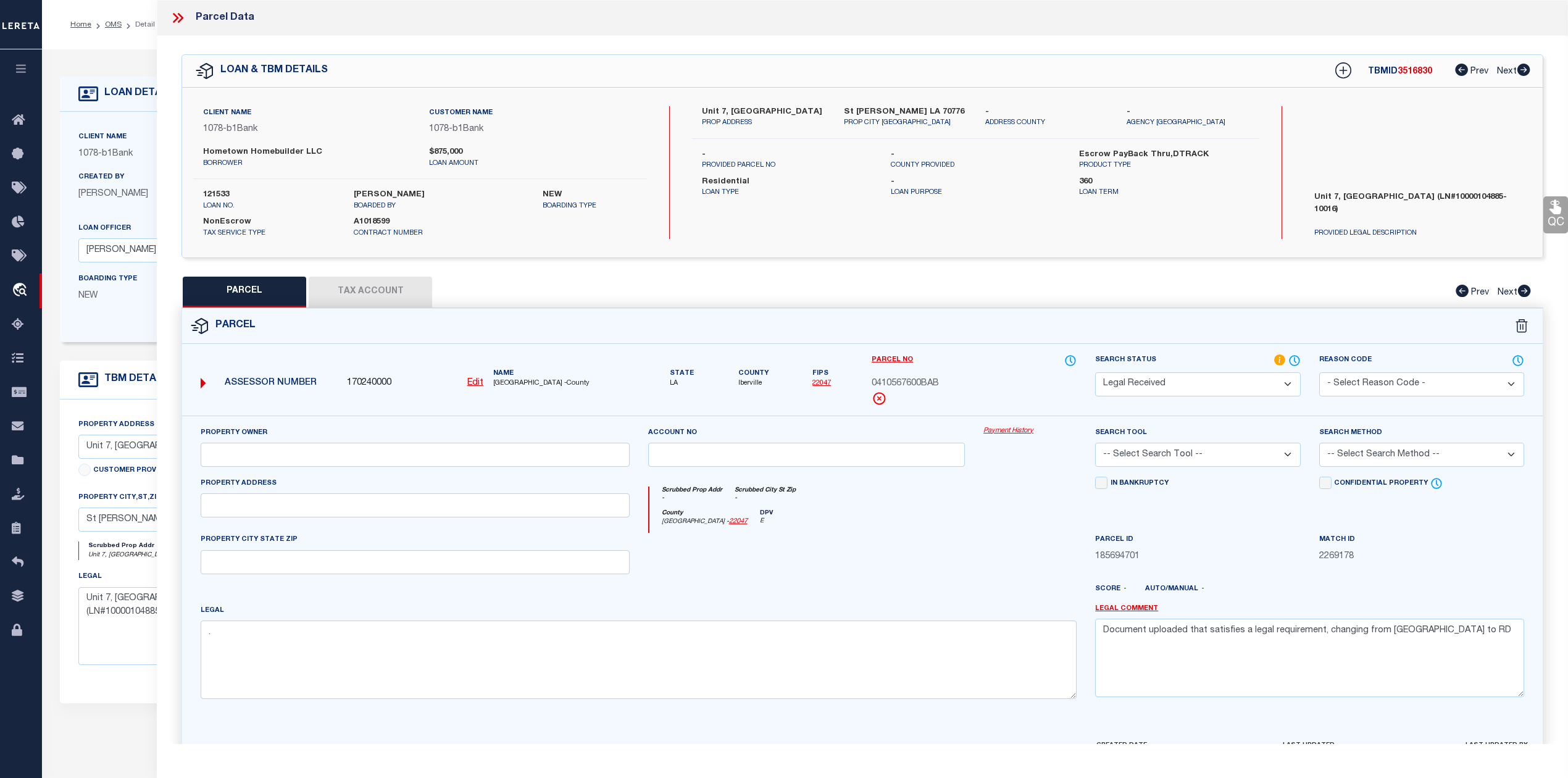
click at [1411, 72] on span "3516830" at bounding box center [1415, 72] width 35 height 9
copy span "3516830"
click at [219, 195] on label "121533" at bounding box center [269, 195] width 132 height 13
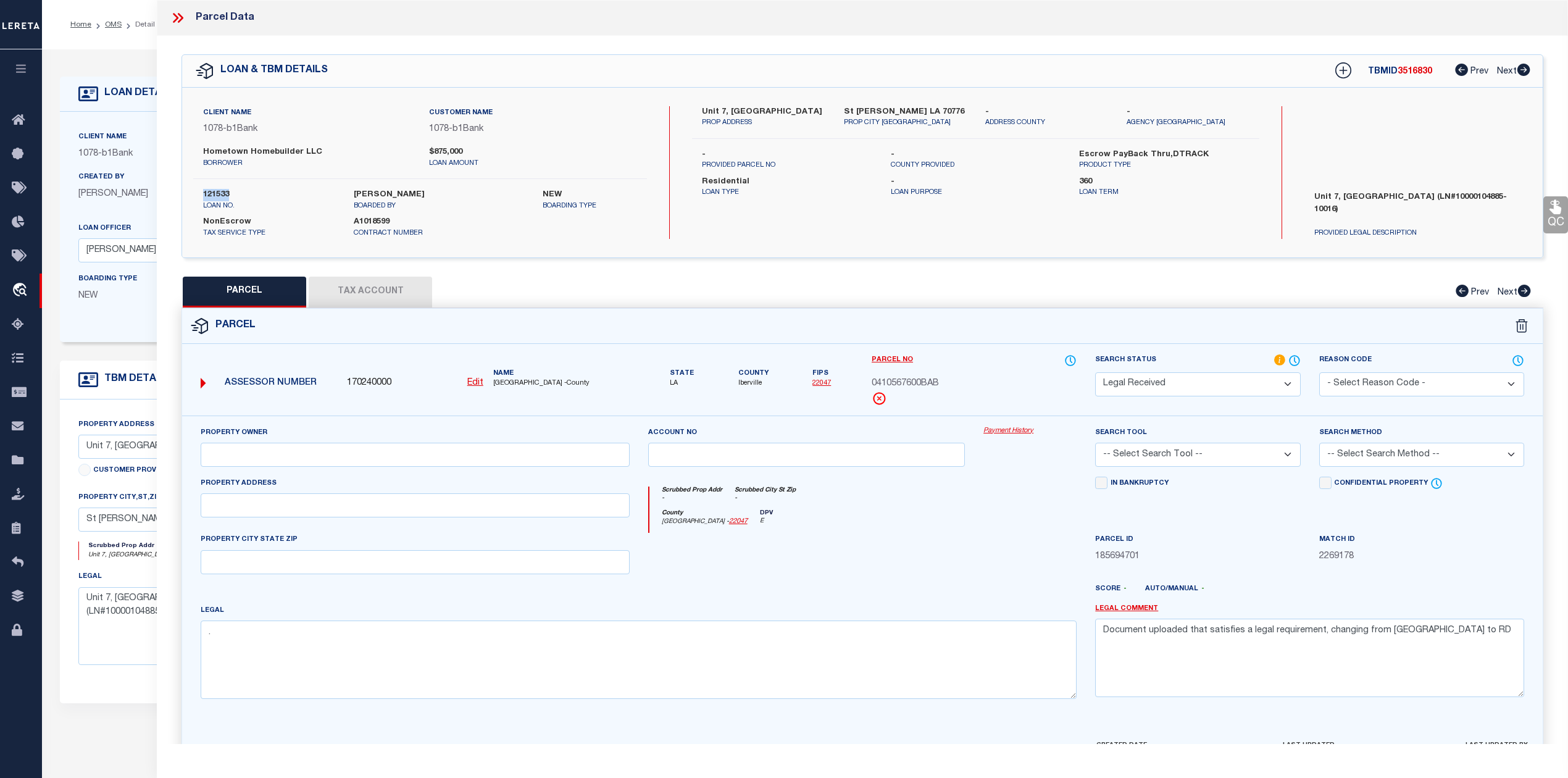
copy label "121533"
click at [1006, 561] on div at bounding box center [1029, 558] width 112 height 51
click at [964, 545] on div at bounding box center [807, 558] width 336 height 51
click at [979, 533] on div "County [GEOGRAPHIC_DATA] - 22047 DPV E" at bounding box center [863, 521] width 428 height 24
click at [177, 17] on icon at bounding box center [176, 18] width 6 height 10
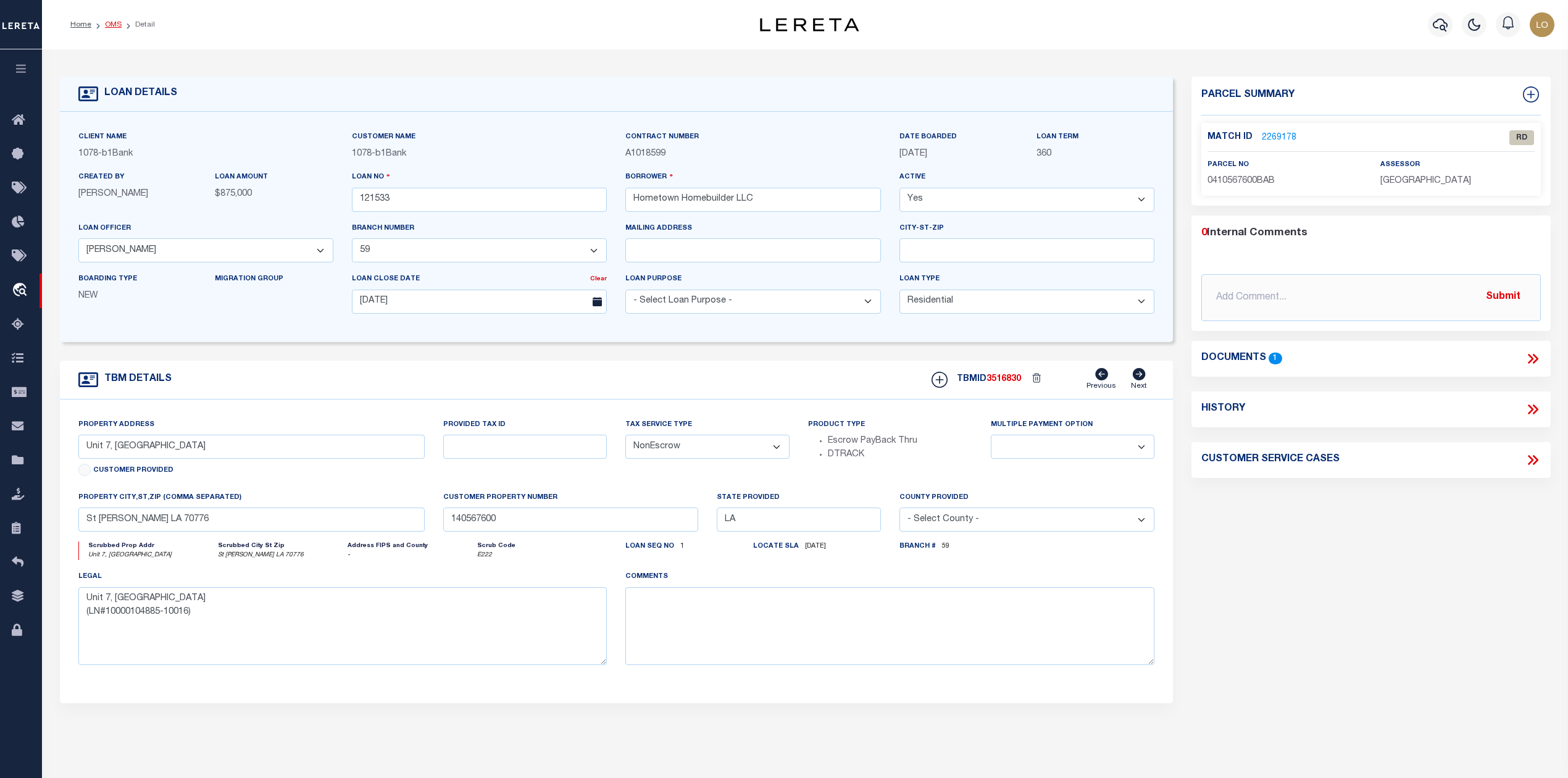
click at [112, 21] on link "OMS" at bounding box center [113, 24] width 17 height 7
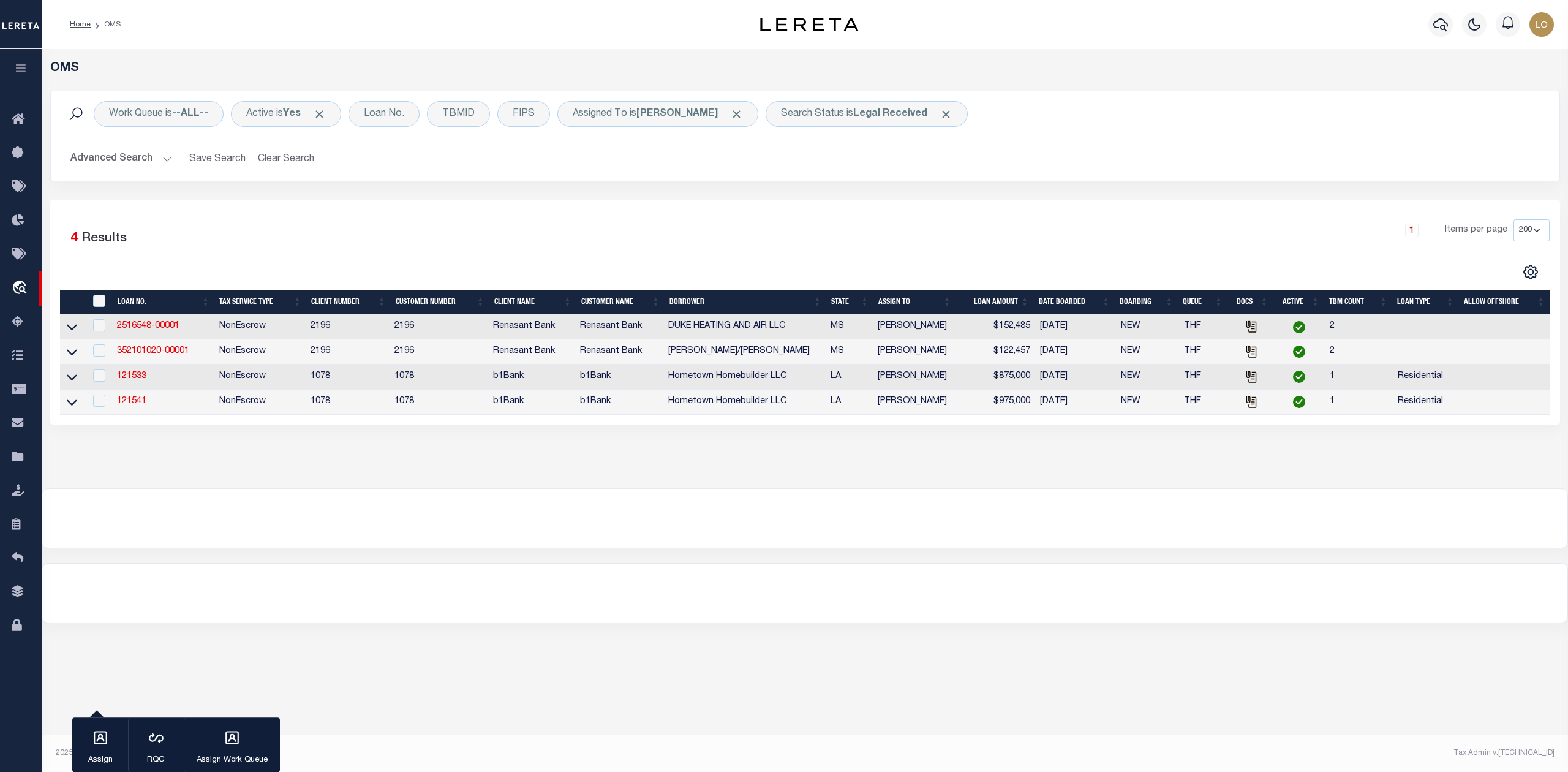
click at [292, 488] on div "OMS Work Queue is --ALL-- Active is Yes Loan No. TBMID FIPS Assigned To is [PER…" at bounding box center [805, 268] width 1526 height 439
click at [74, 329] on icon at bounding box center [72, 327] width 10 height 13
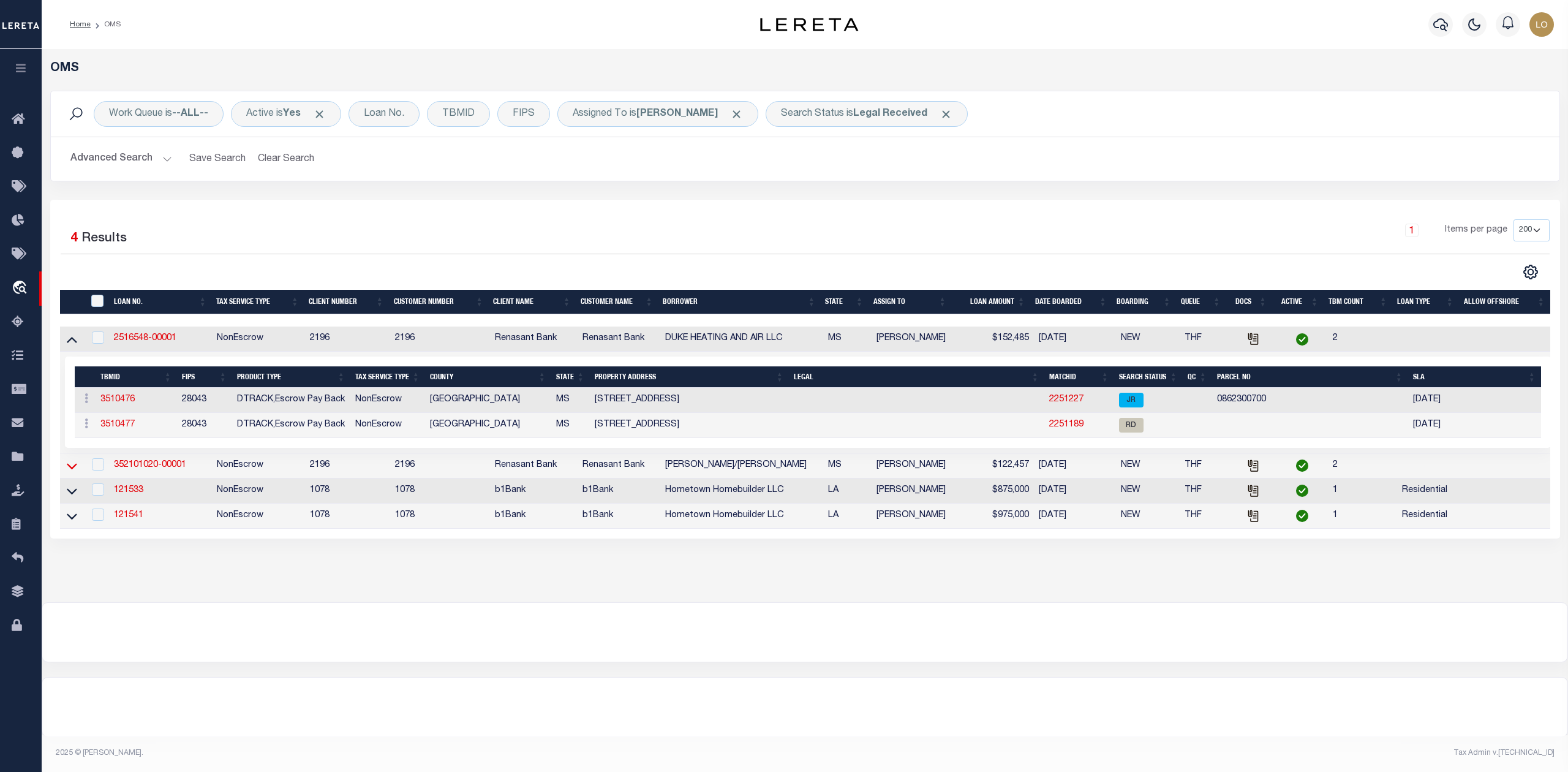
click at [70, 469] on icon at bounding box center [72, 466] width 10 height 6
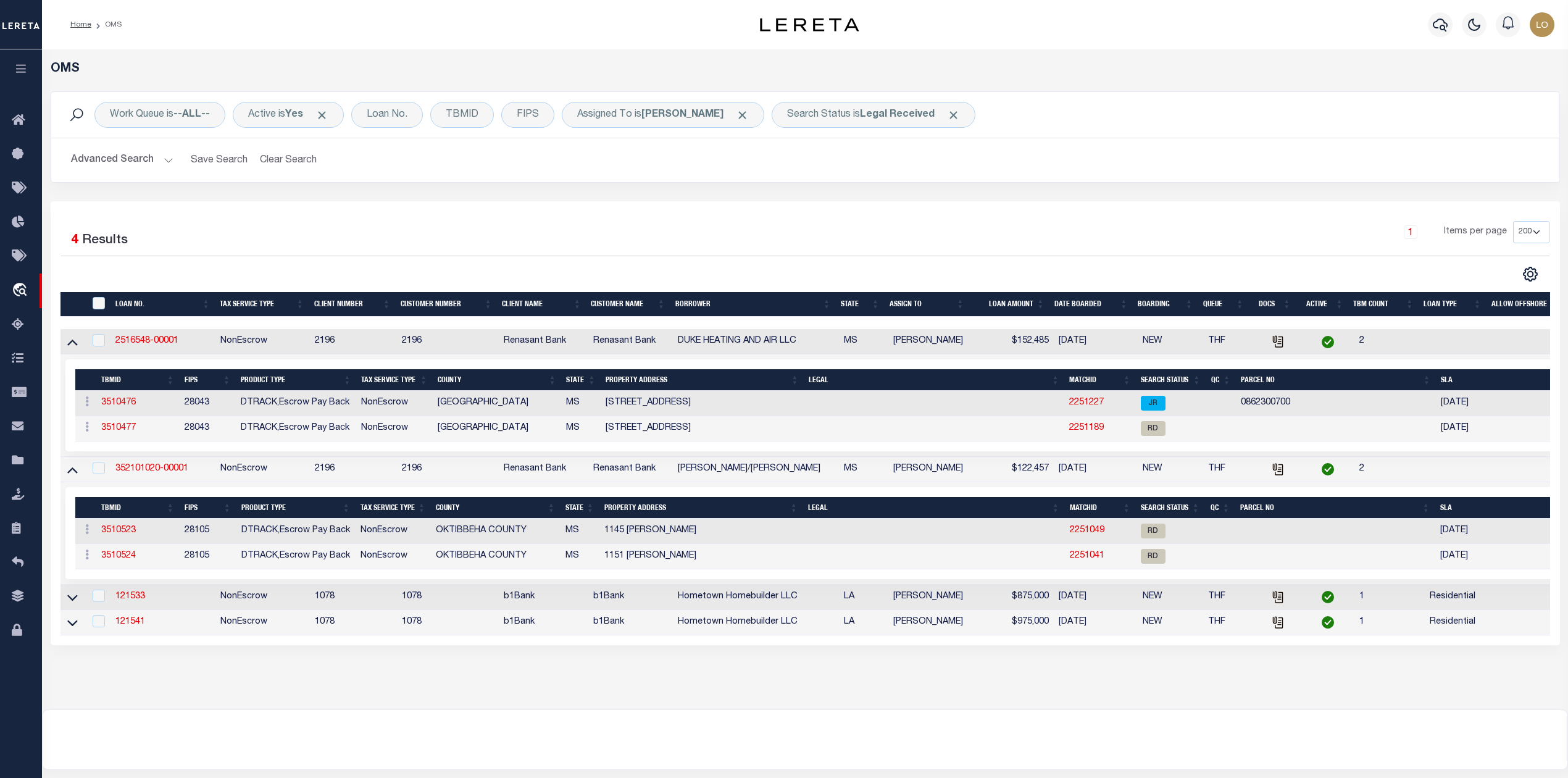
click at [1005, 242] on div "1 Items per page 10 25 50 100 200" at bounding box center [993, 236] width 1112 height 32
click at [74, 341] on icon at bounding box center [72, 342] width 10 height 13
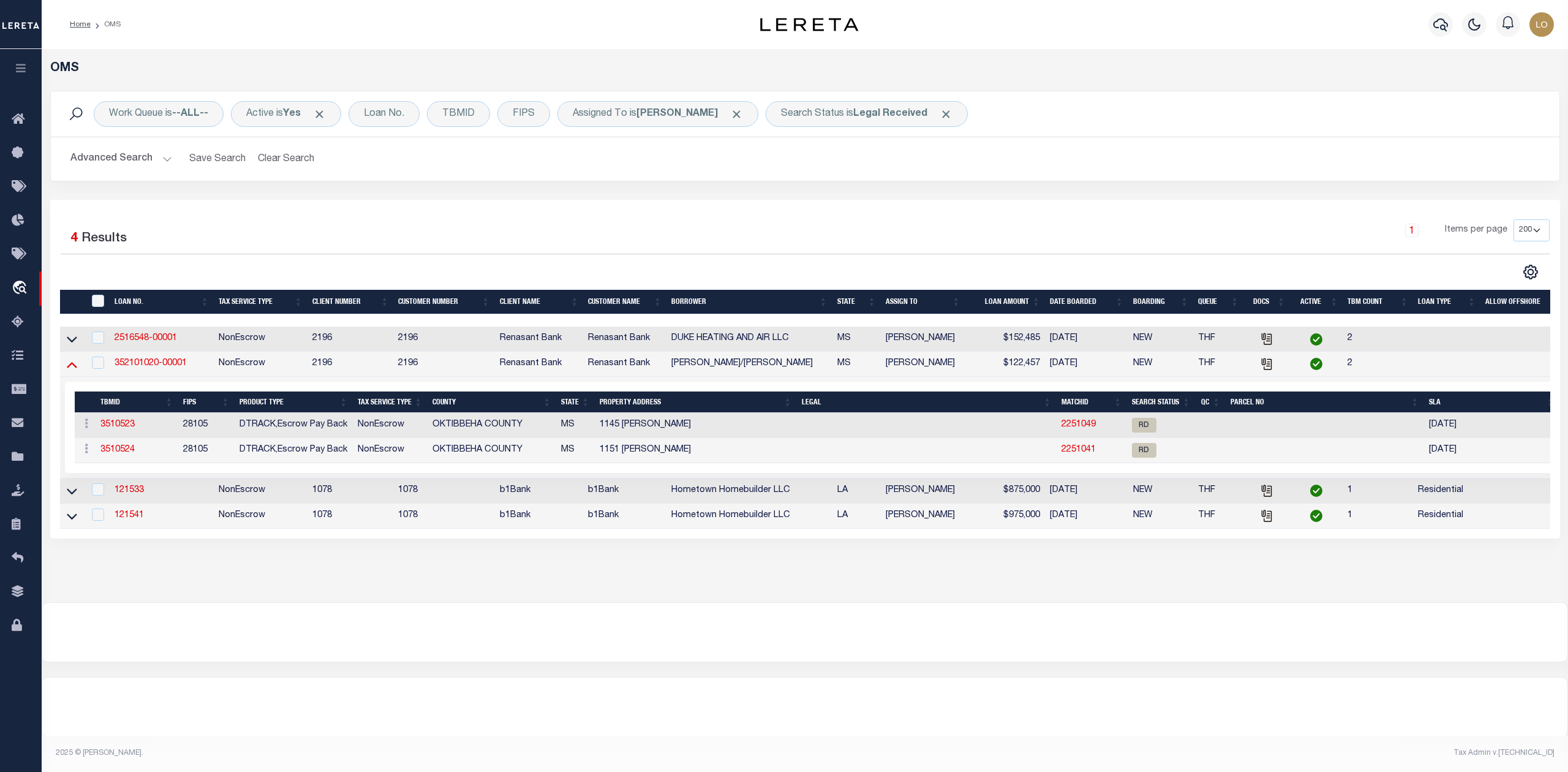
click at [72, 368] on icon at bounding box center [72, 365] width 10 height 6
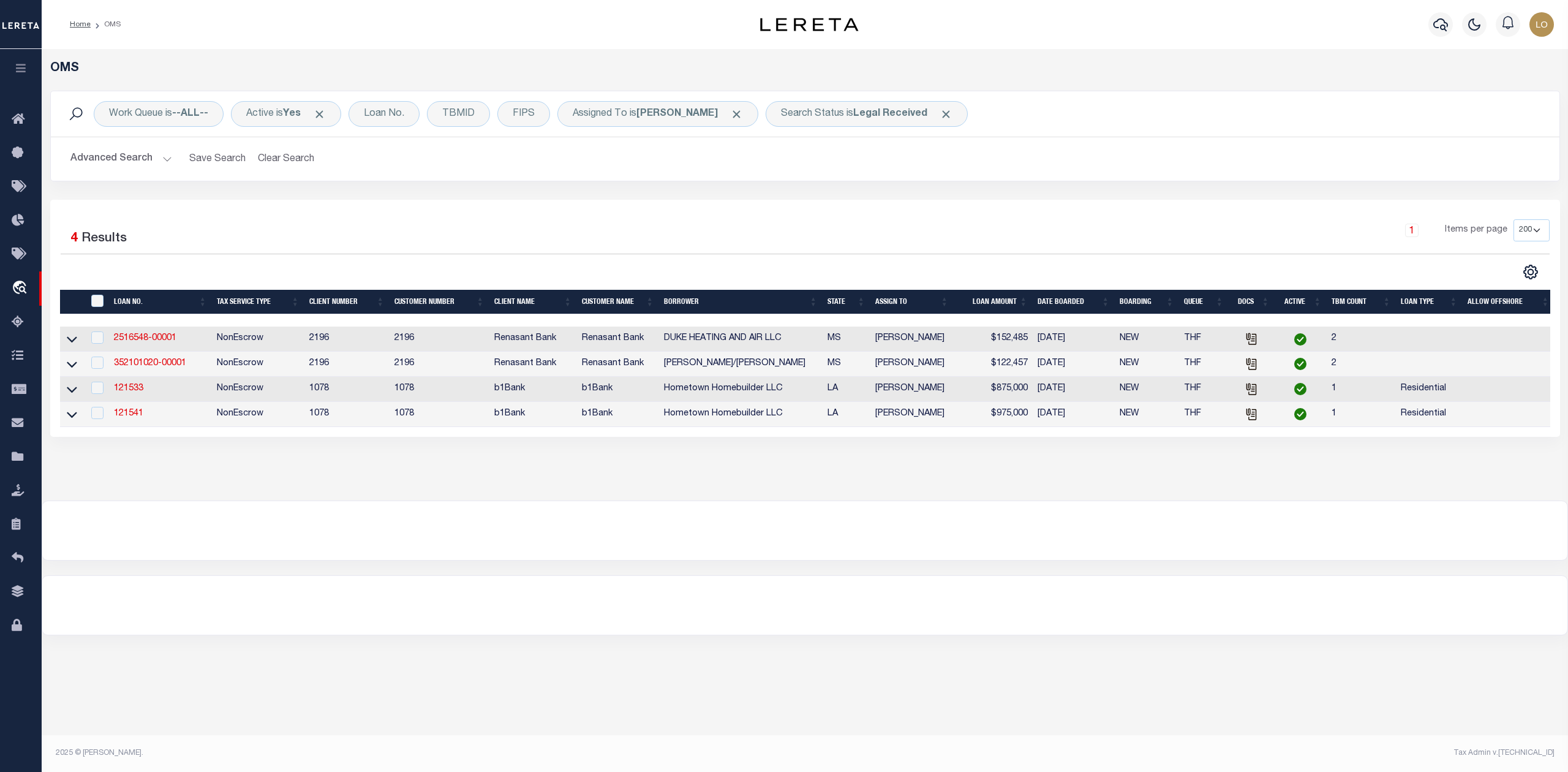
click at [180, 560] on div at bounding box center [805, 530] width 1525 height 59
click at [150, 341] on link "2516548-00001" at bounding box center [144, 338] width 62 height 9
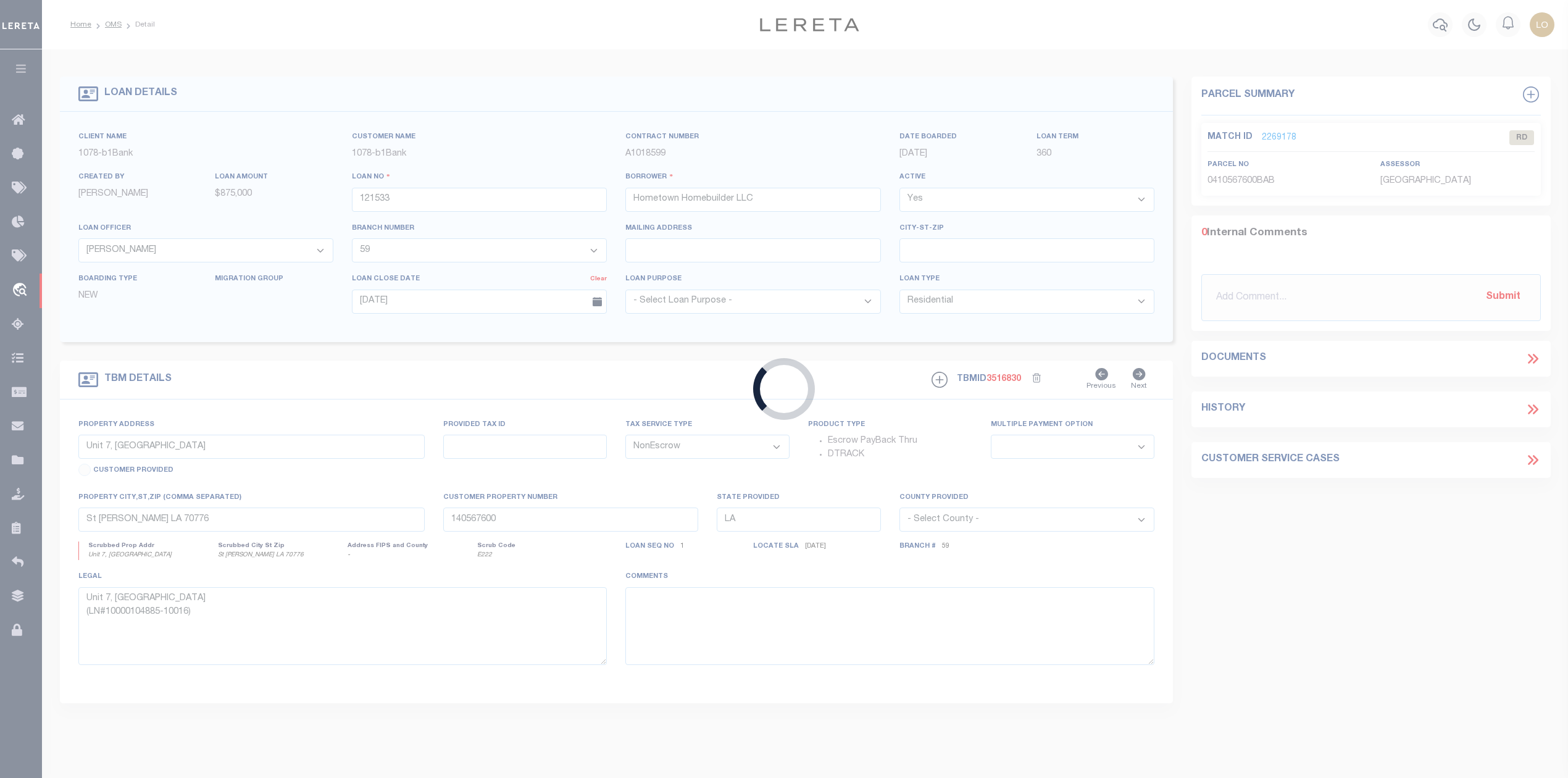
type input "2516548-00001"
type input "DUKE HEATING AND AIR LLC"
select select
select select "100"
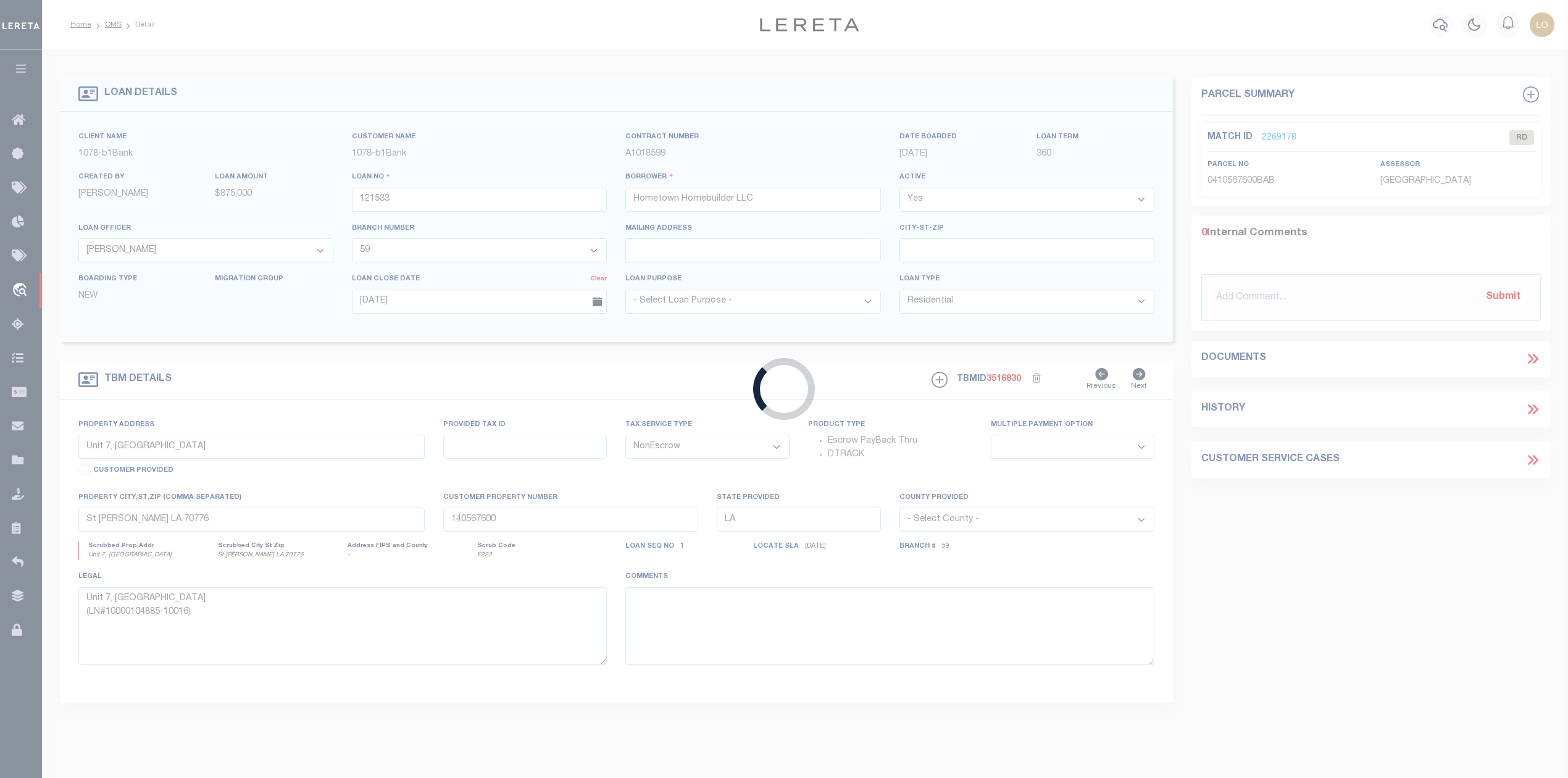
select select
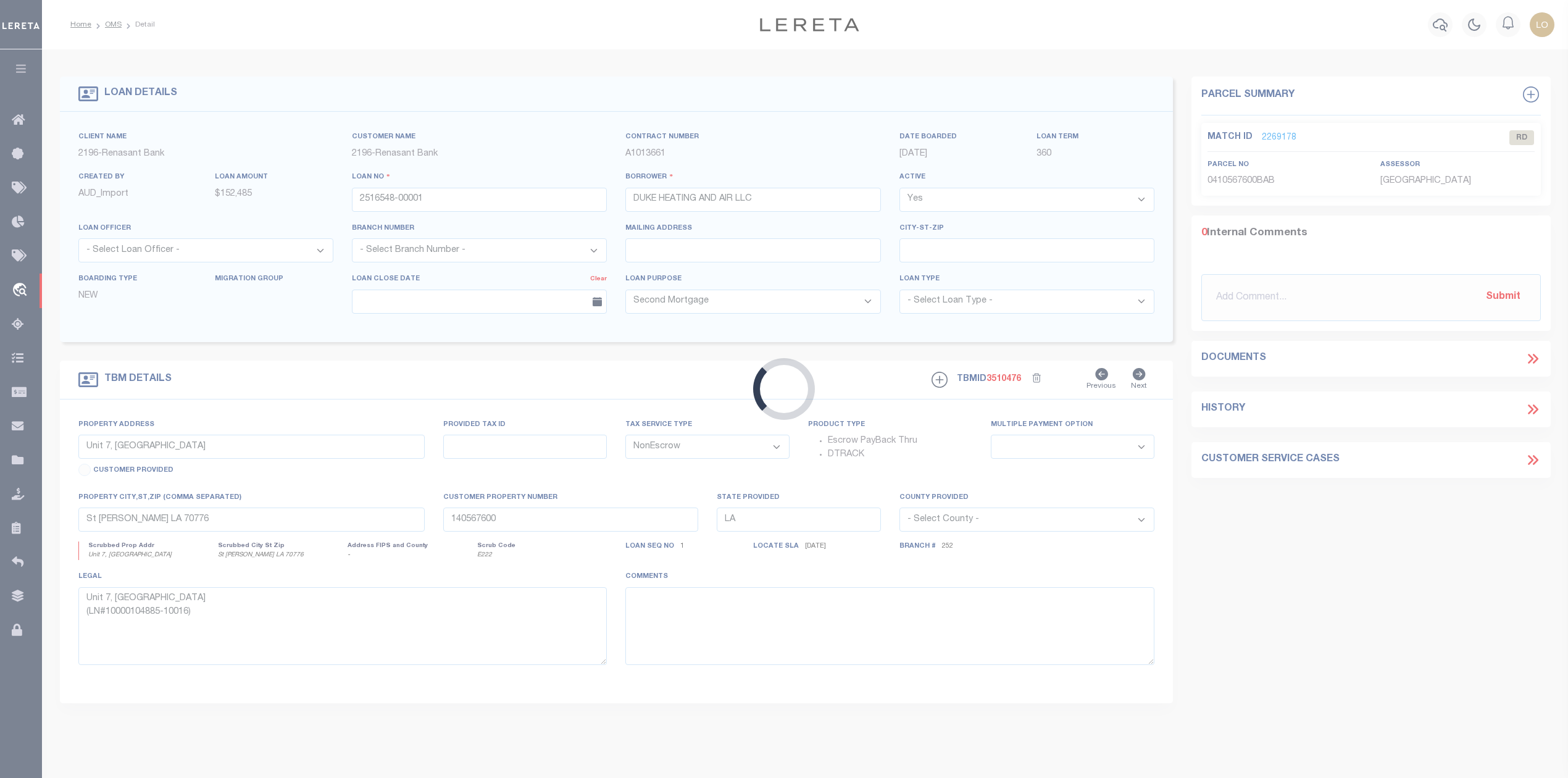
type input "[STREET_ADDRESS]"
select select
type input "[PERSON_NAME] MS 38940"
type input "MS"
select select
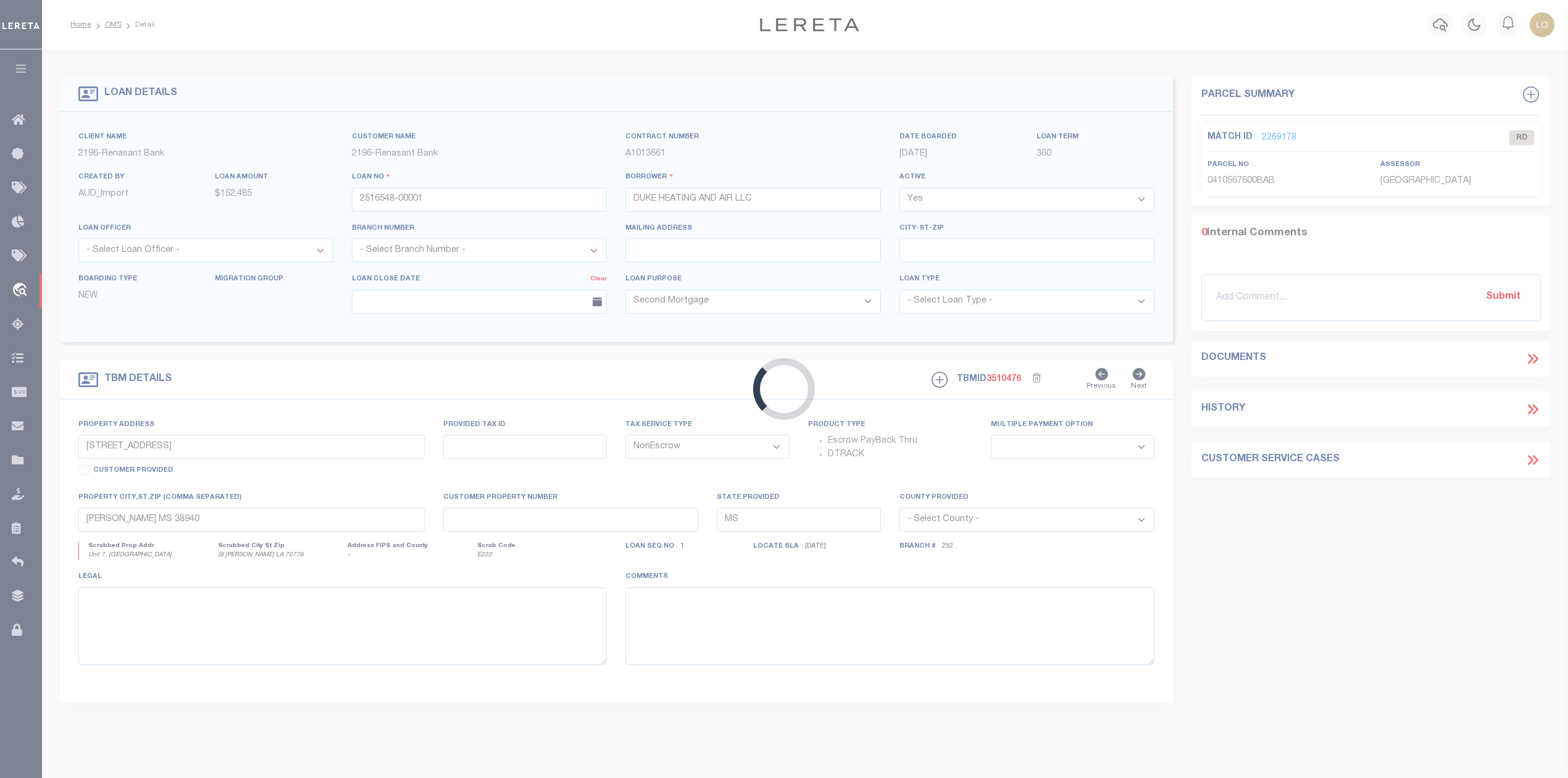
select select "164191"
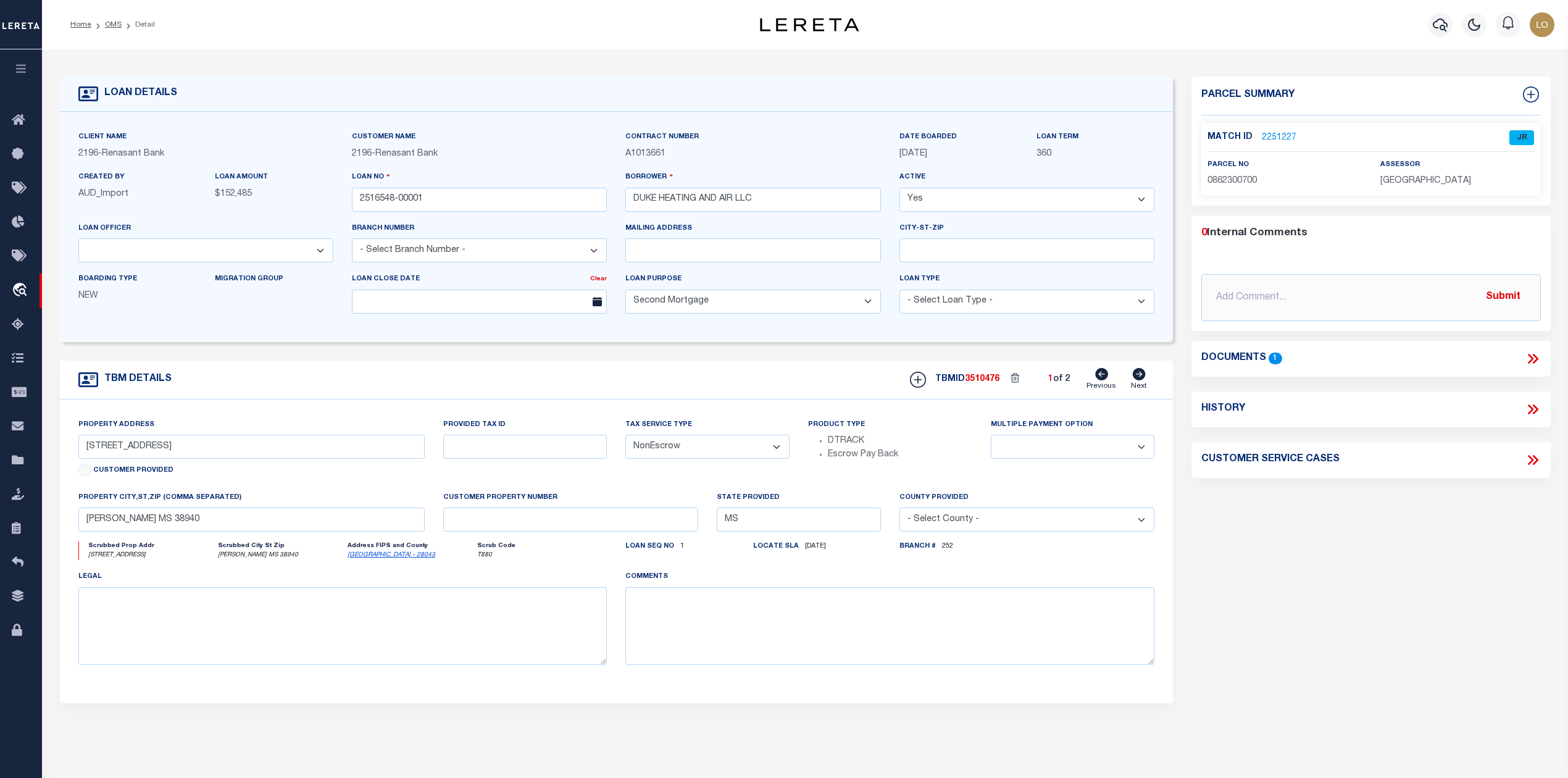
click at [1535, 364] on icon at bounding box center [1533, 359] width 16 height 16
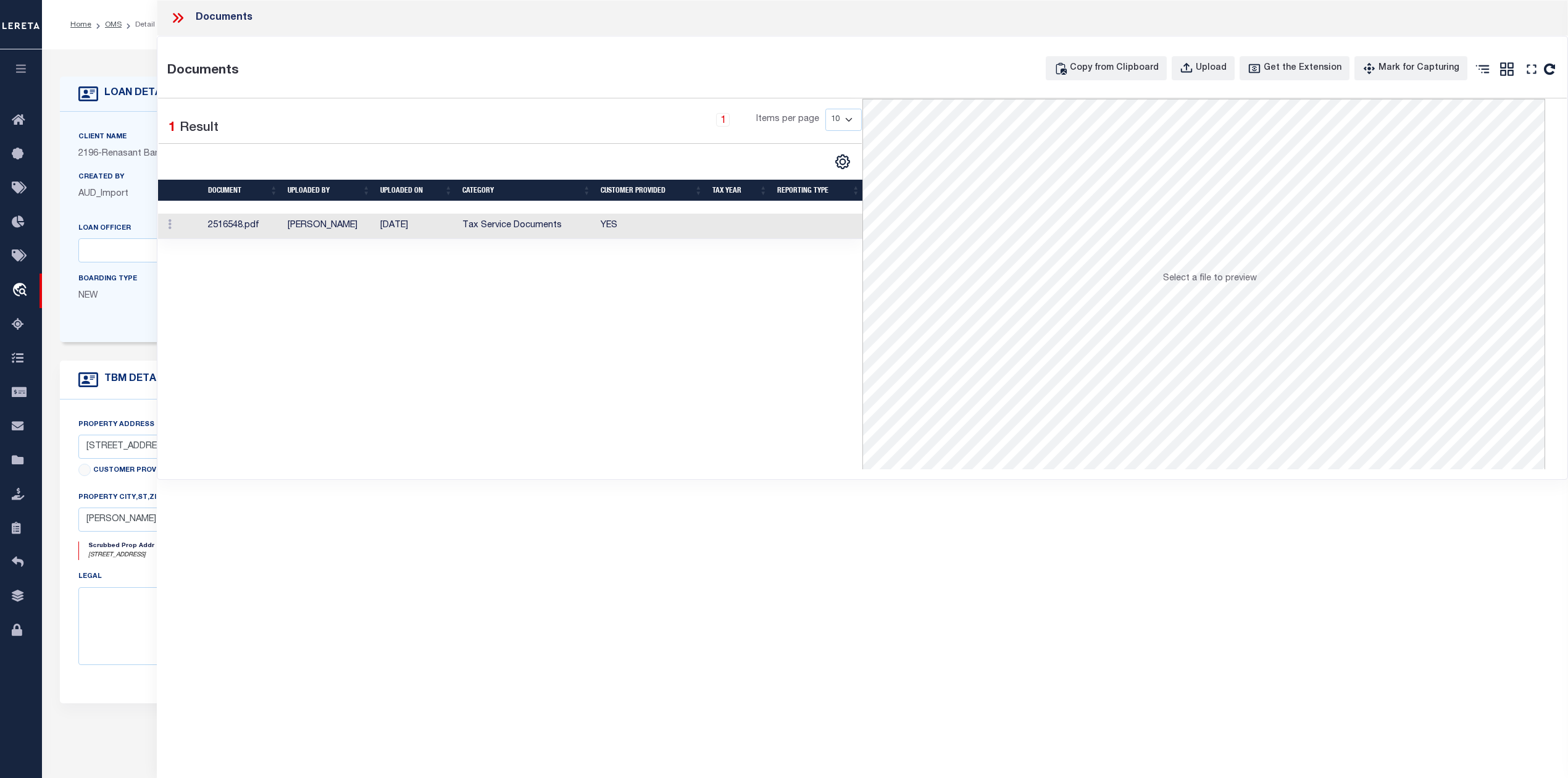
click at [430, 227] on td "[DATE]" at bounding box center [416, 226] width 82 height 25
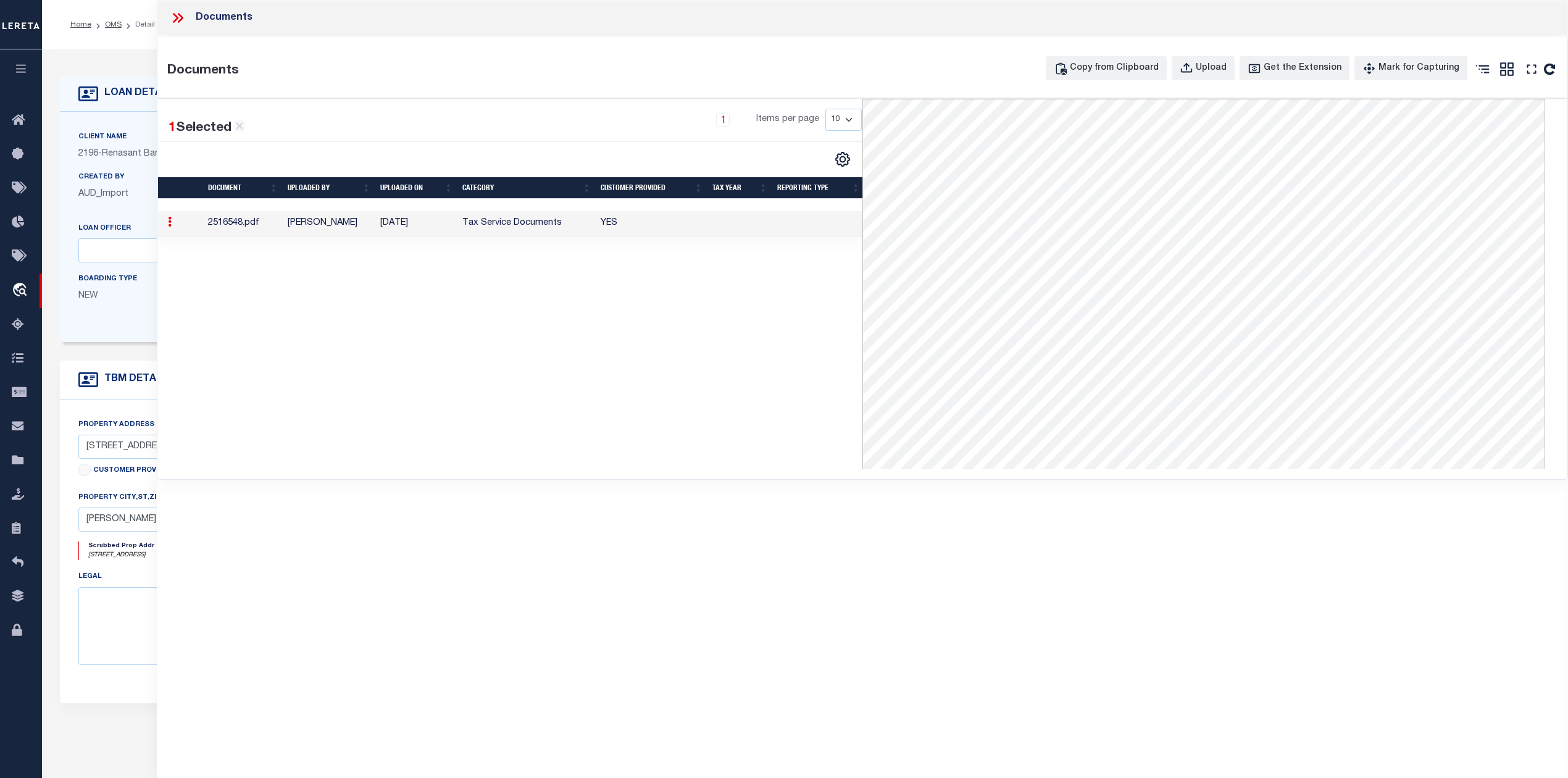
click at [581, 381] on div "1 Selected 1 Result 1 Items per page 10 25 50 100" at bounding box center [510, 284] width 704 height 370
click at [174, 18] on icon at bounding box center [178, 18] width 16 height 16
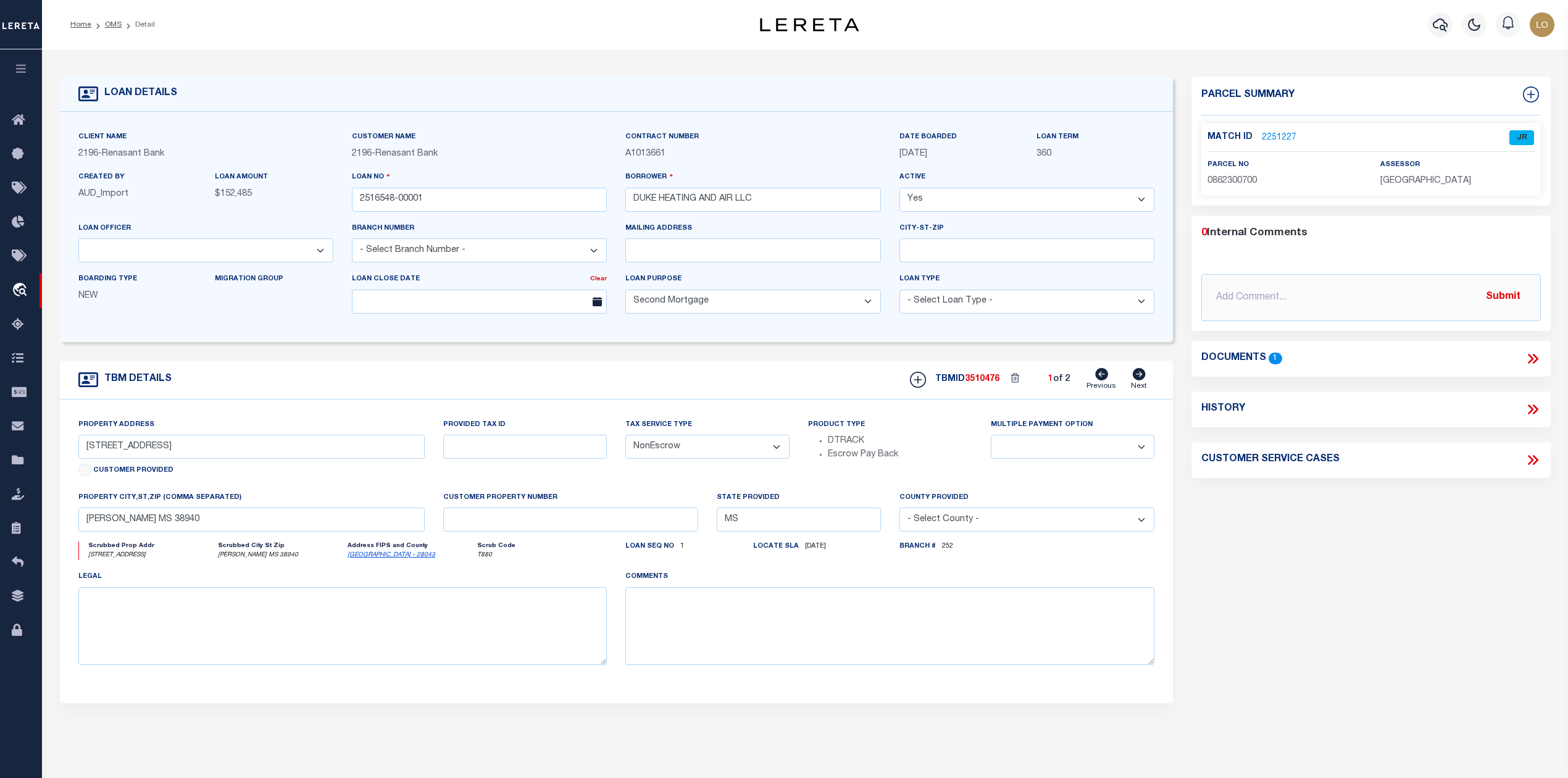
click at [1329, 587] on div "Parcel Summary Match ID 2251227 0" at bounding box center [1371, 414] width 377 height 675
click at [1529, 355] on icon at bounding box center [1531, 358] width 6 height 10
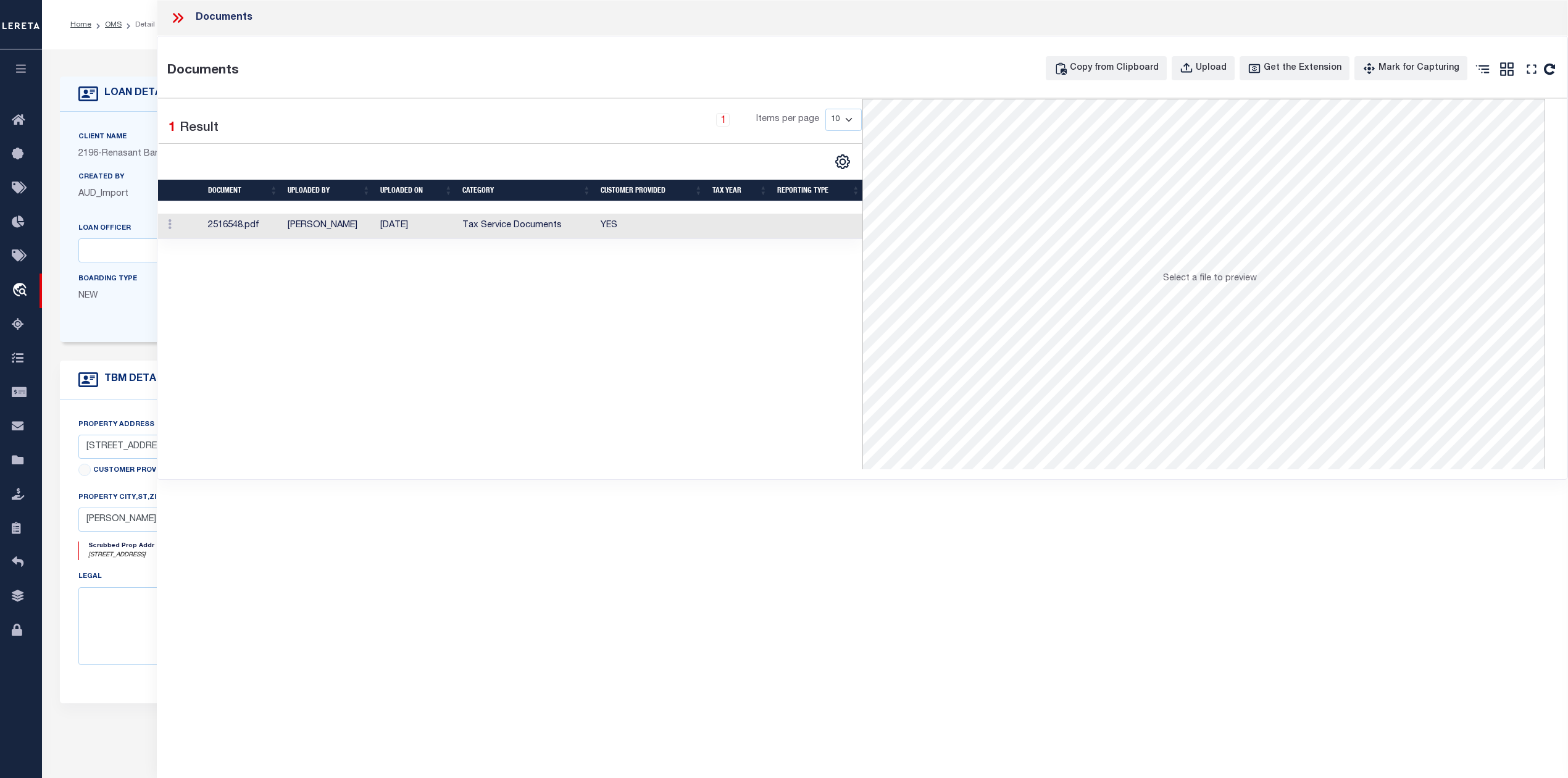
click at [339, 233] on td "[PERSON_NAME]" at bounding box center [329, 226] width 92 height 25
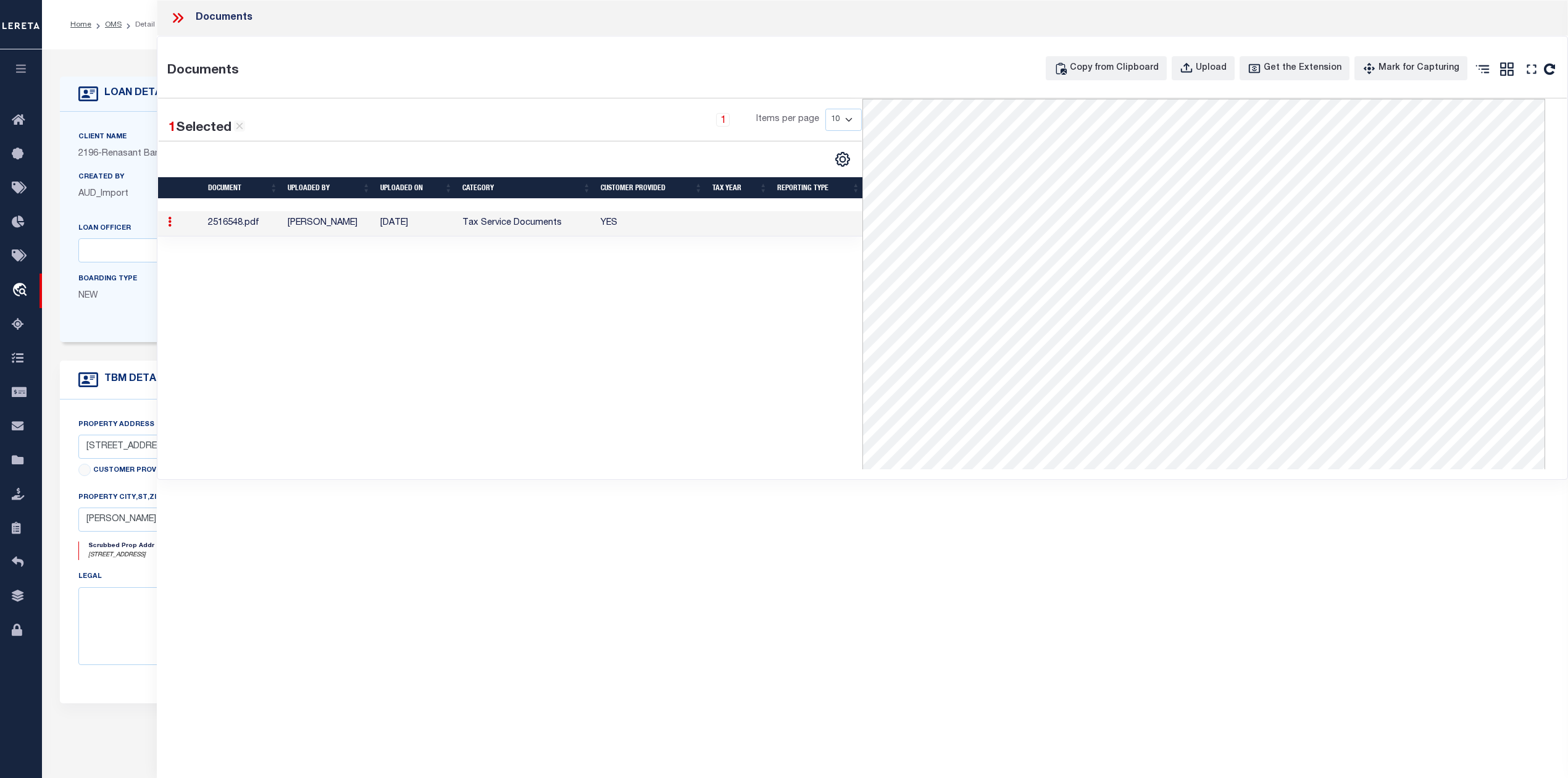
click at [489, 399] on div "1 Selected 1 Result 1 Items per page 10 25 50 100" at bounding box center [510, 284] width 704 height 370
click at [177, 16] on icon at bounding box center [178, 18] width 16 height 16
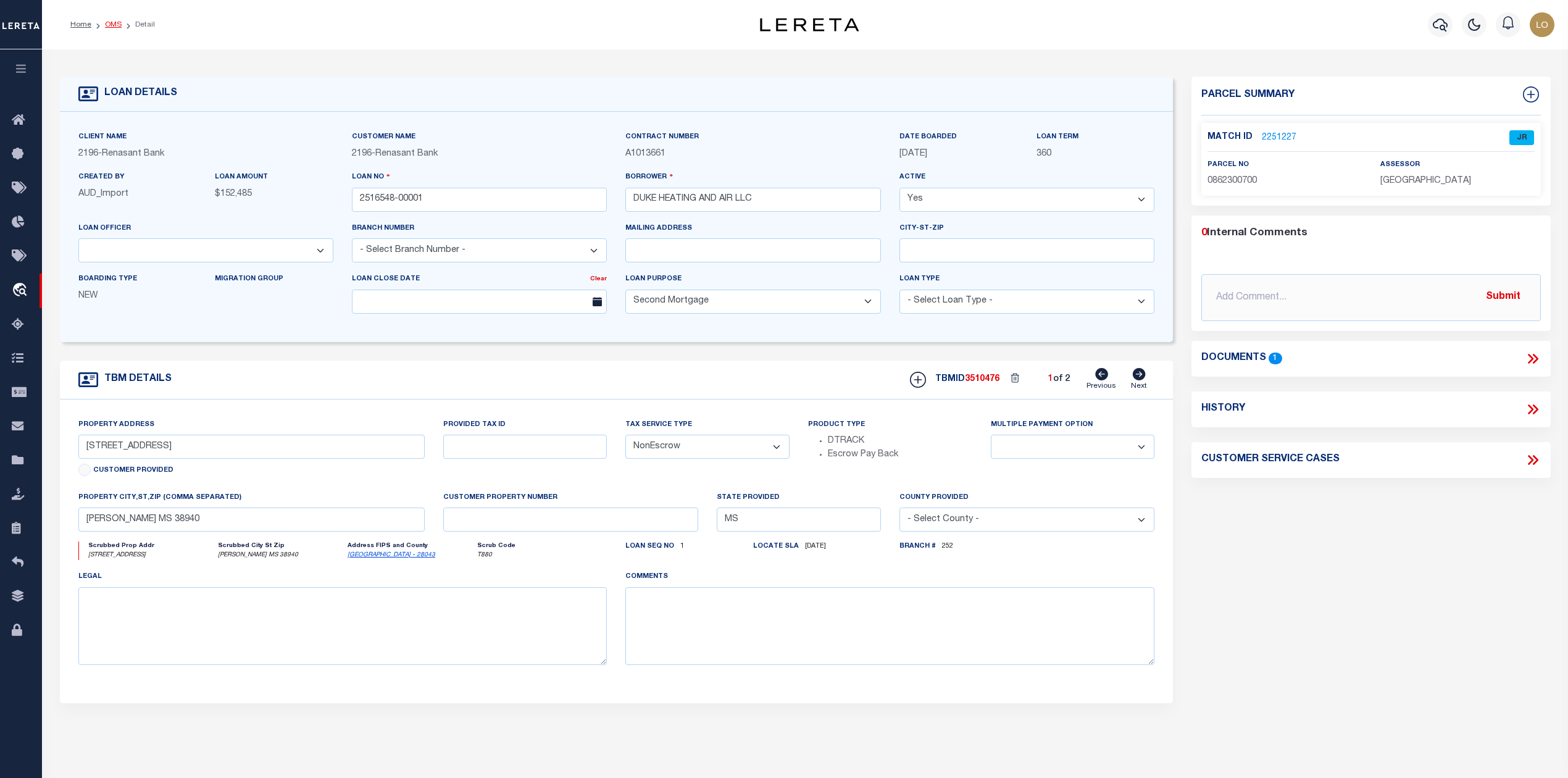
click at [114, 24] on link "OMS" at bounding box center [113, 24] width 17 height 7
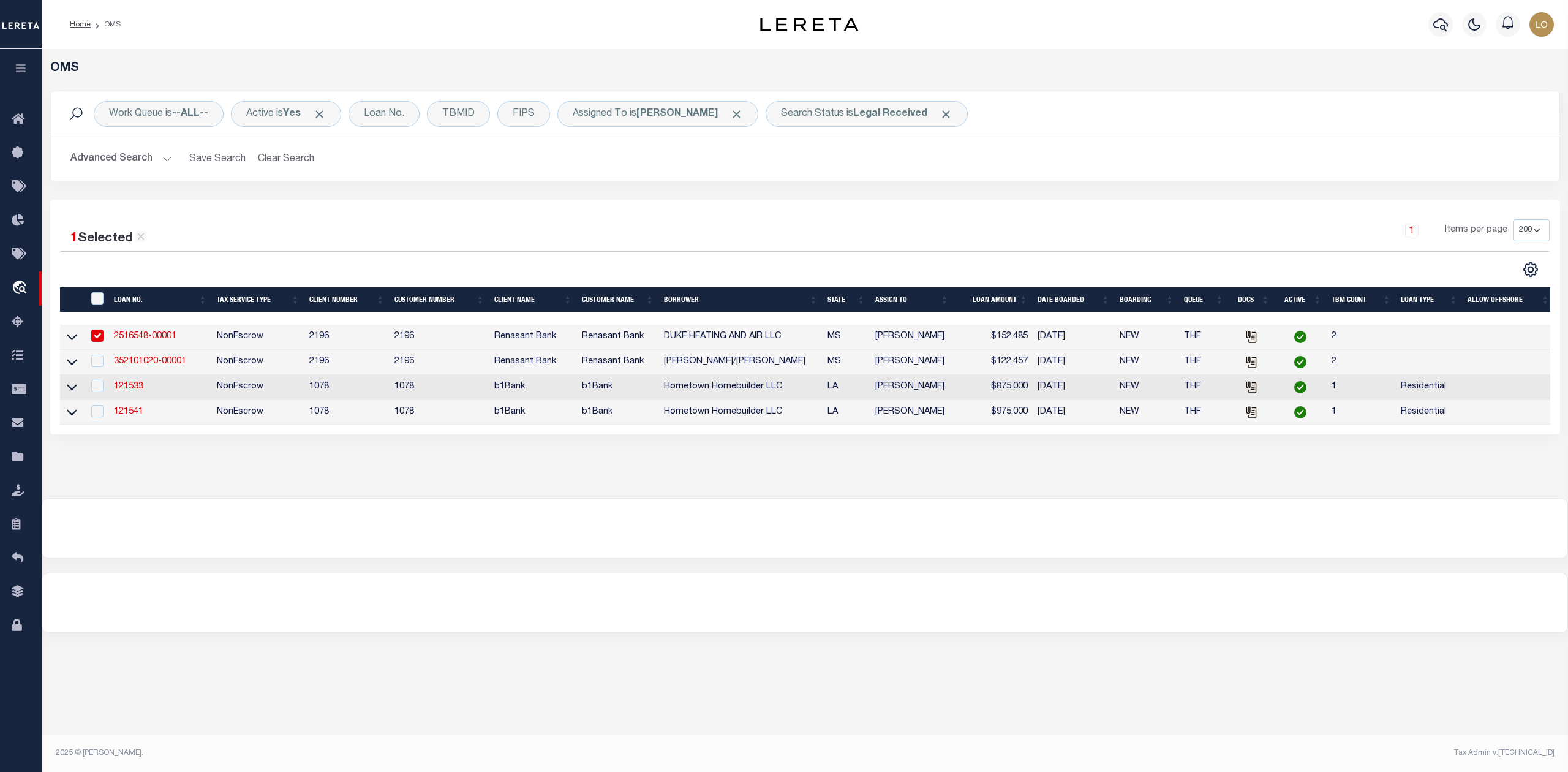
click at [151, 339] on link "2516548-00001" at bounding box center [144, 337] width 62 height 9
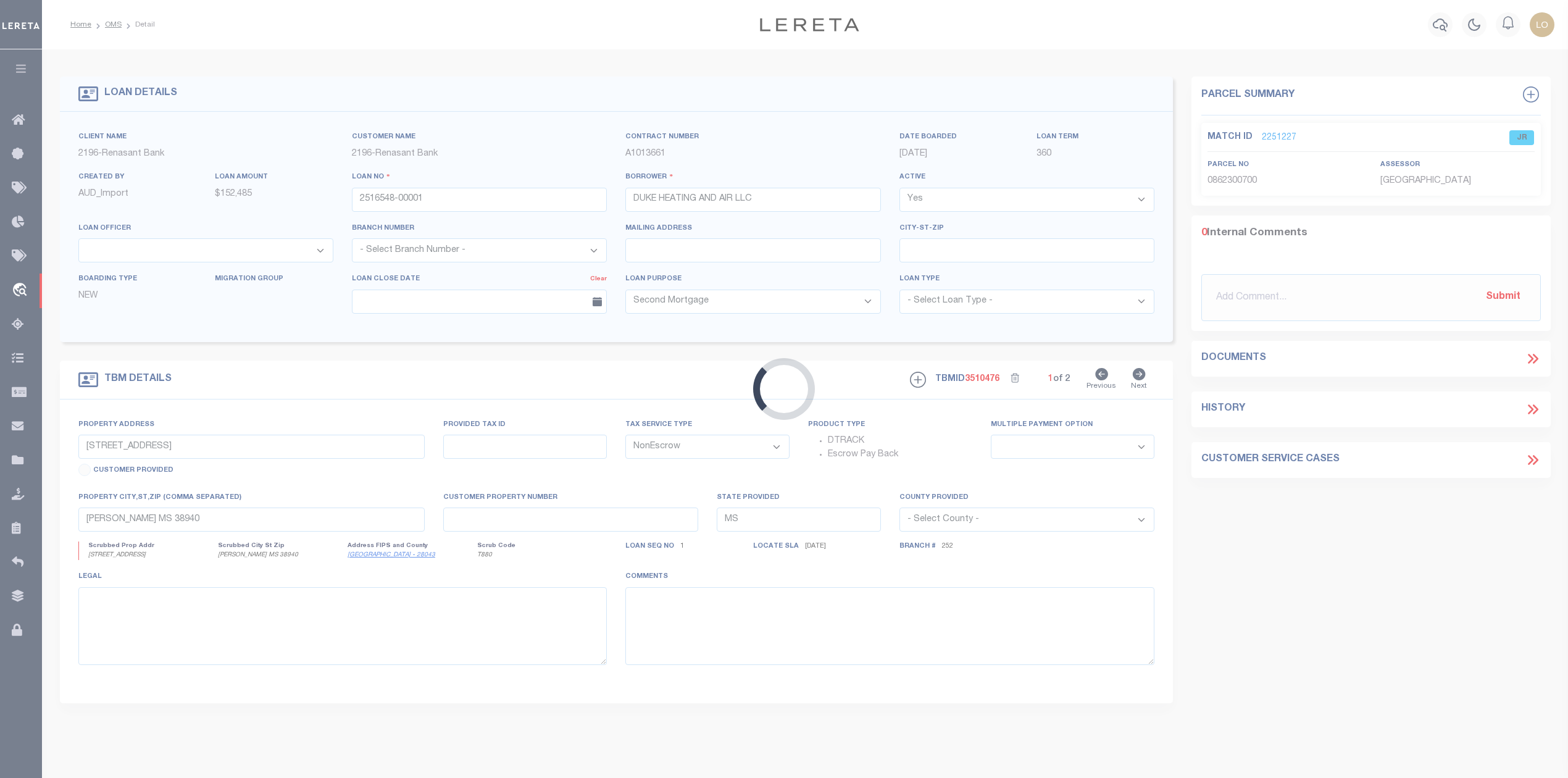
select select
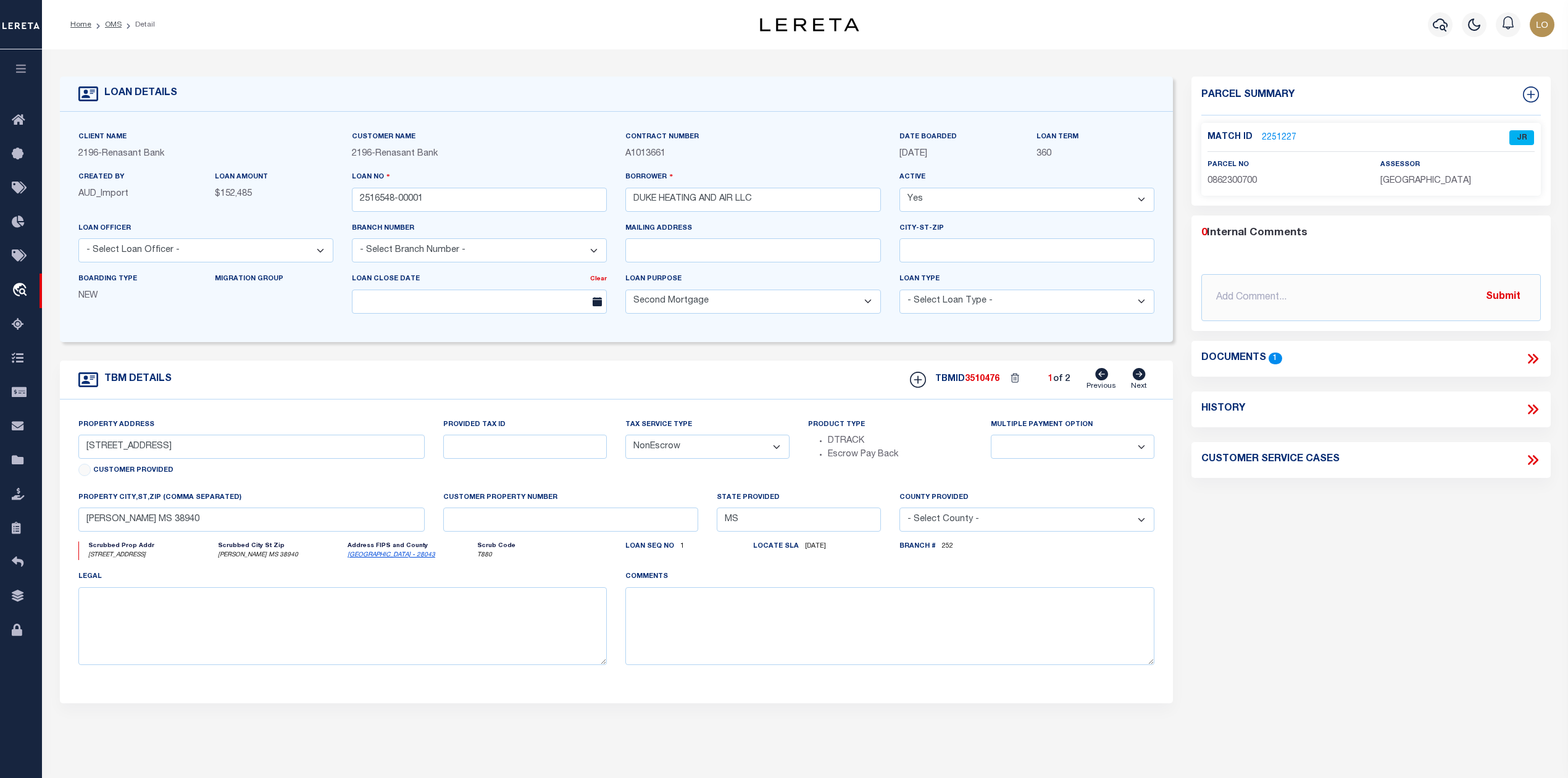
click at [1280, 132] on link "2251227" at bounding box center [1279, 138] width 35 height 13
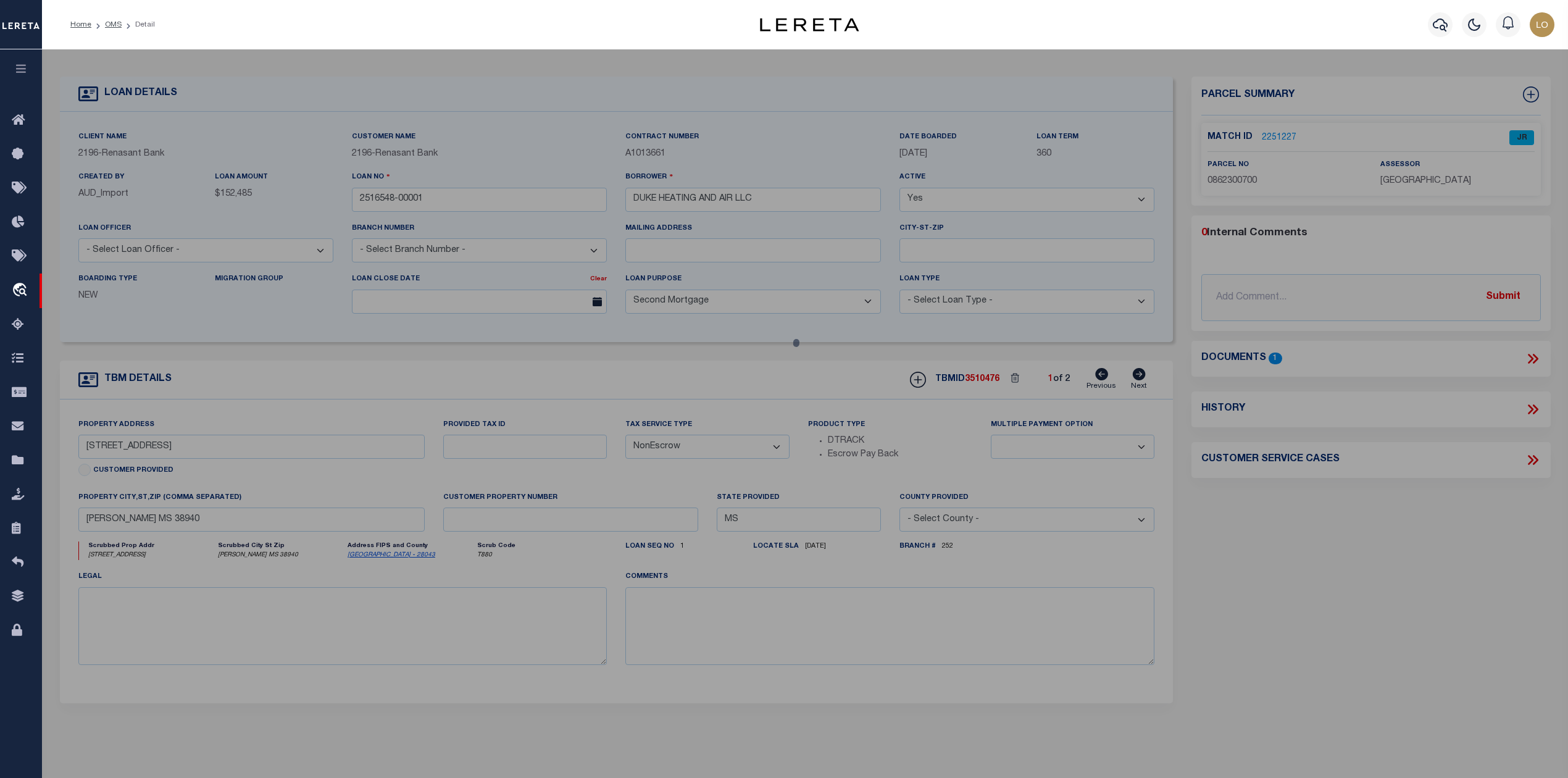
select select "AS"
checkbox input "false"
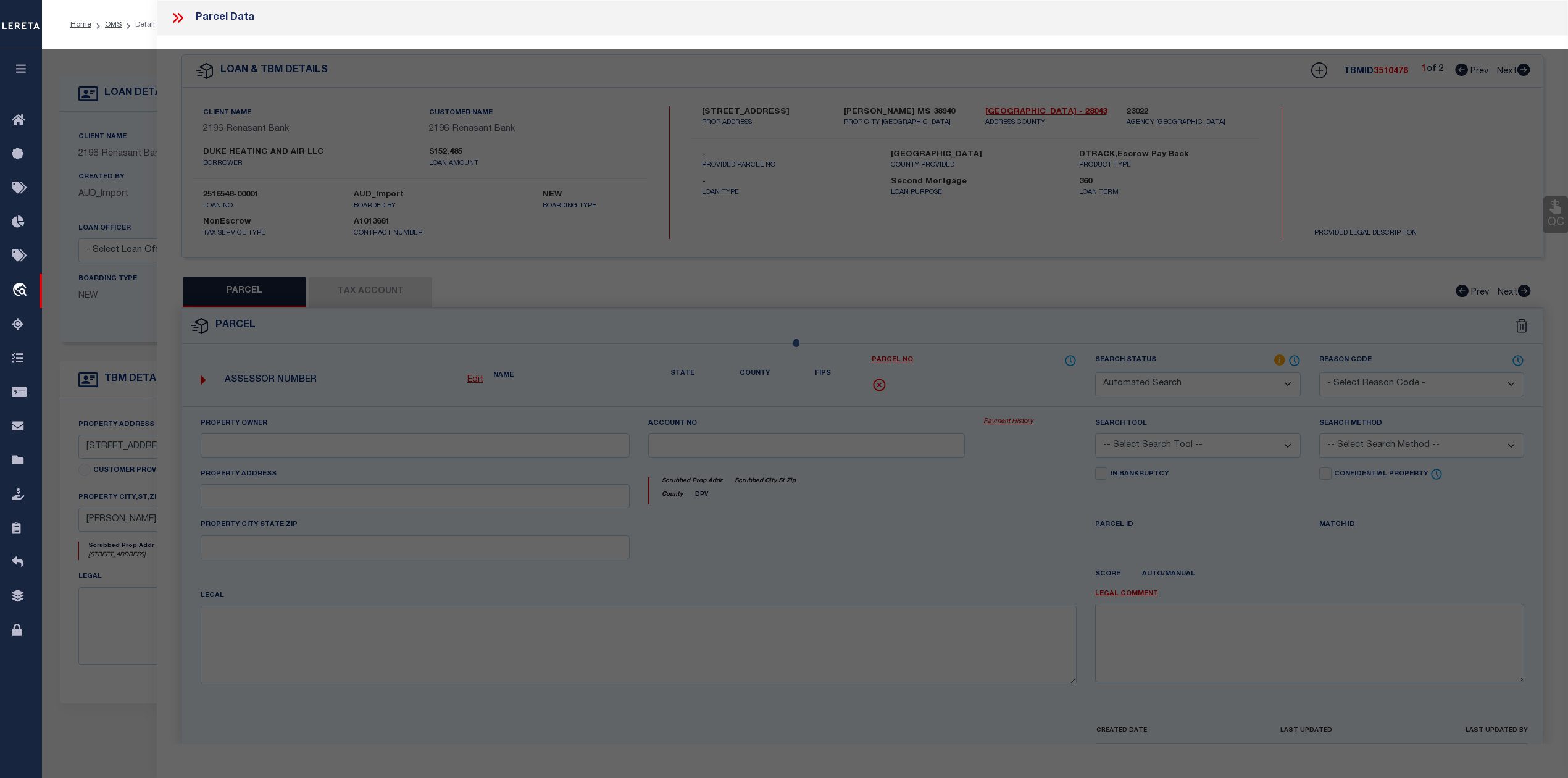
select select "JR"
type input "[PERSON_NAME] & [PERSON_NAME]"
select select "AGW"
select select "ADD"
type input "[STREET_ADDRESS]"
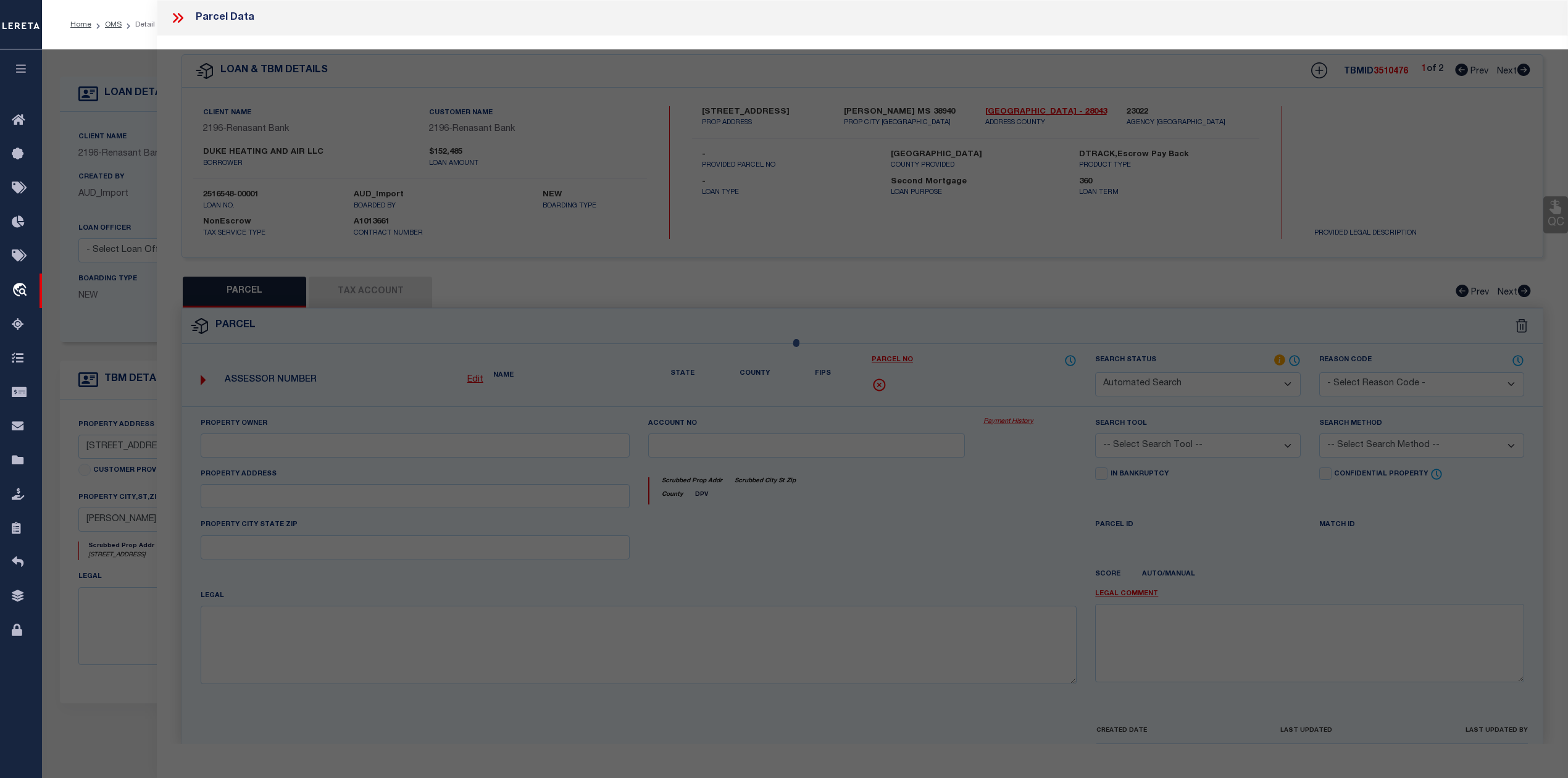
type input "GRENADA MS"
type textarea "NW1/4 NW1/4 LESS 4 AC NW COR 086. -23-007 Sec-Twn_Rng: 23-22-03 Acres: 36.00"
type textarea "Unable to add taxing entity due to edit mask issues [GEOGRAPHIC_DATA]"
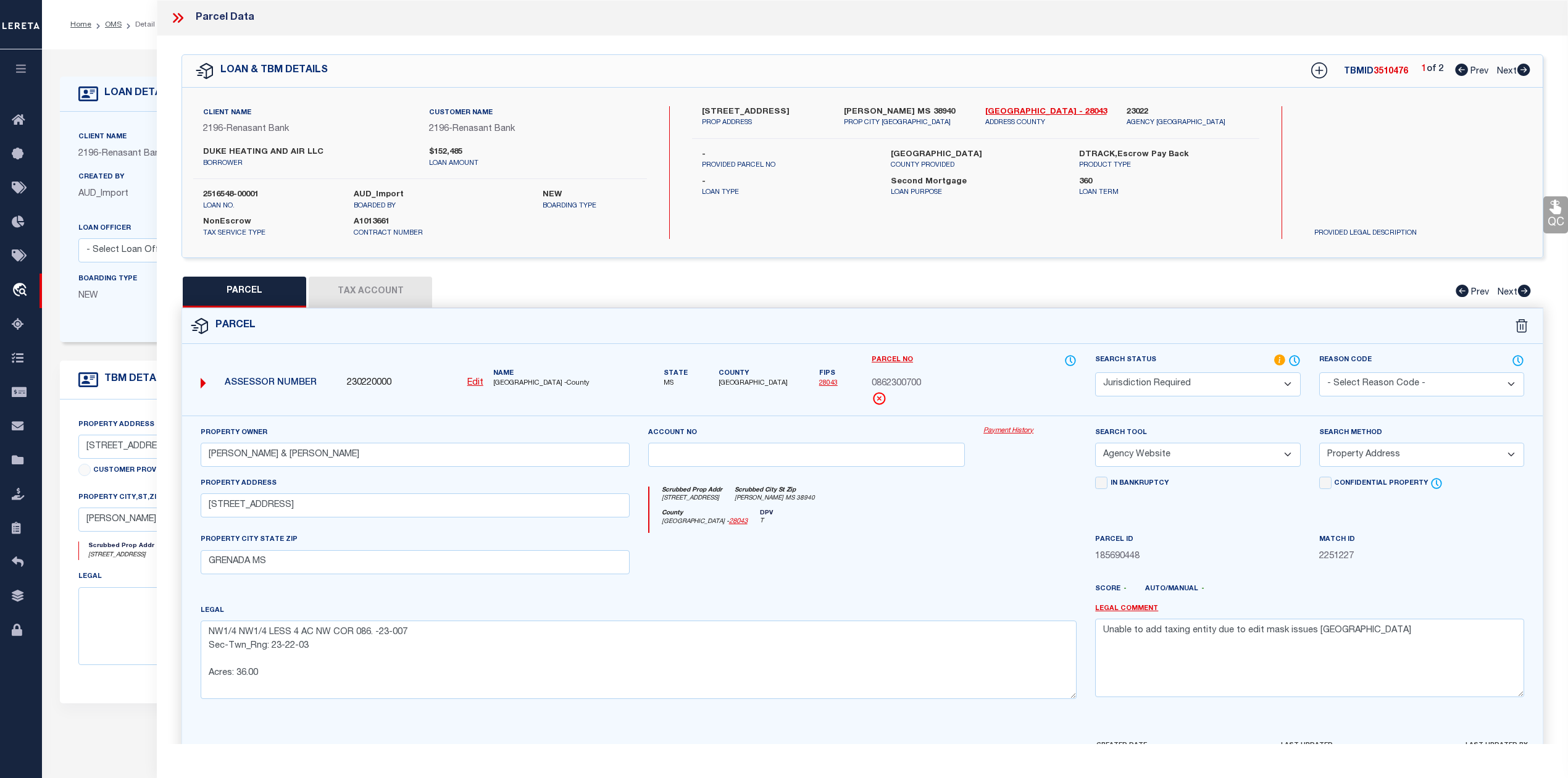
click at [927, 568] on div at bounding box center [807, 558] width 336 height 51
click at [1014, 283] on div "PARCEL Tax Account Prev Next" at bounding box center [862, 292] width 1362 height 31
click at [1524, 69] on icon at bounding box center [1524, 69] width 13 height 13
select select "AS"
select select
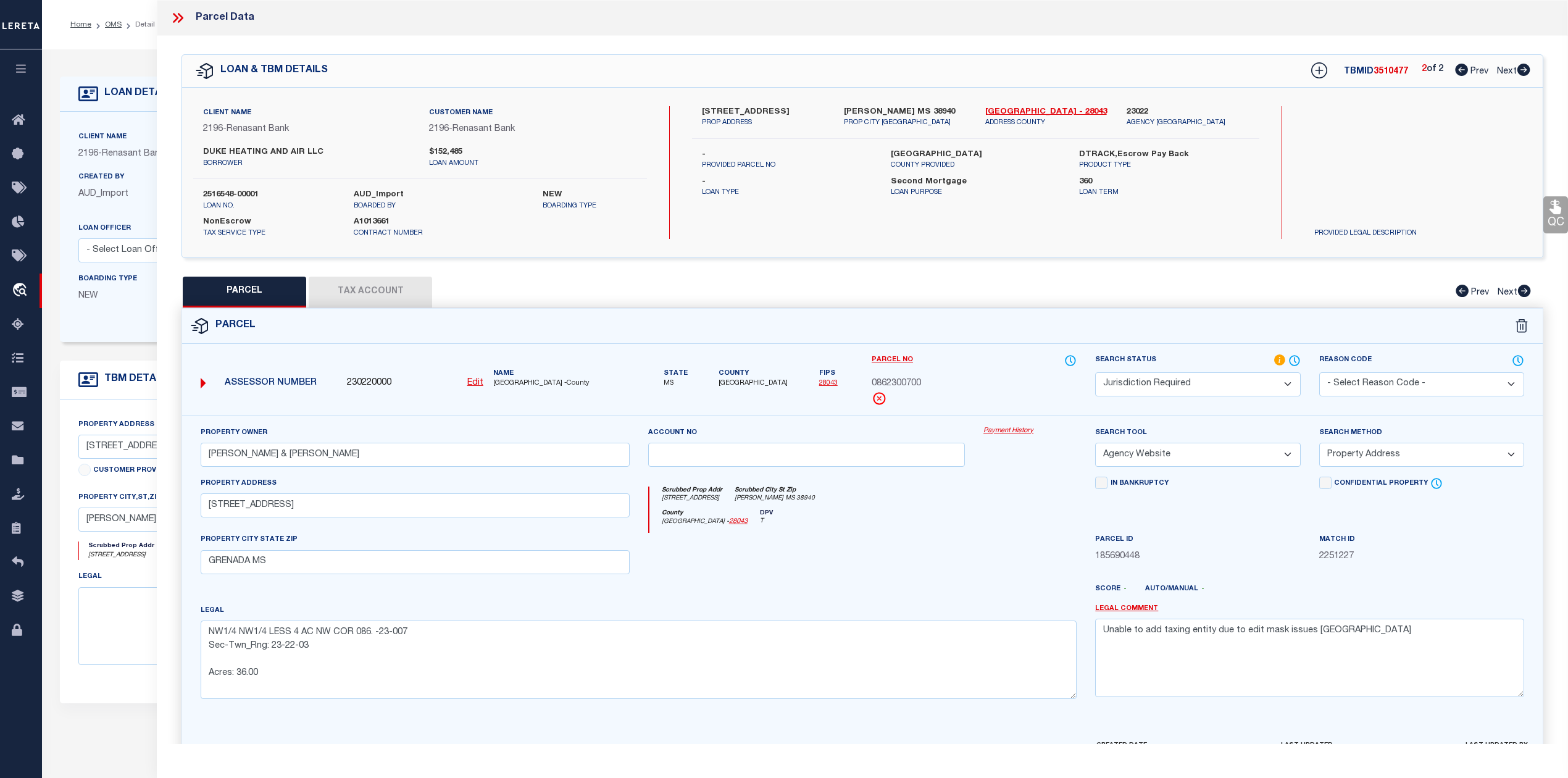
select select
checkbox input "false"
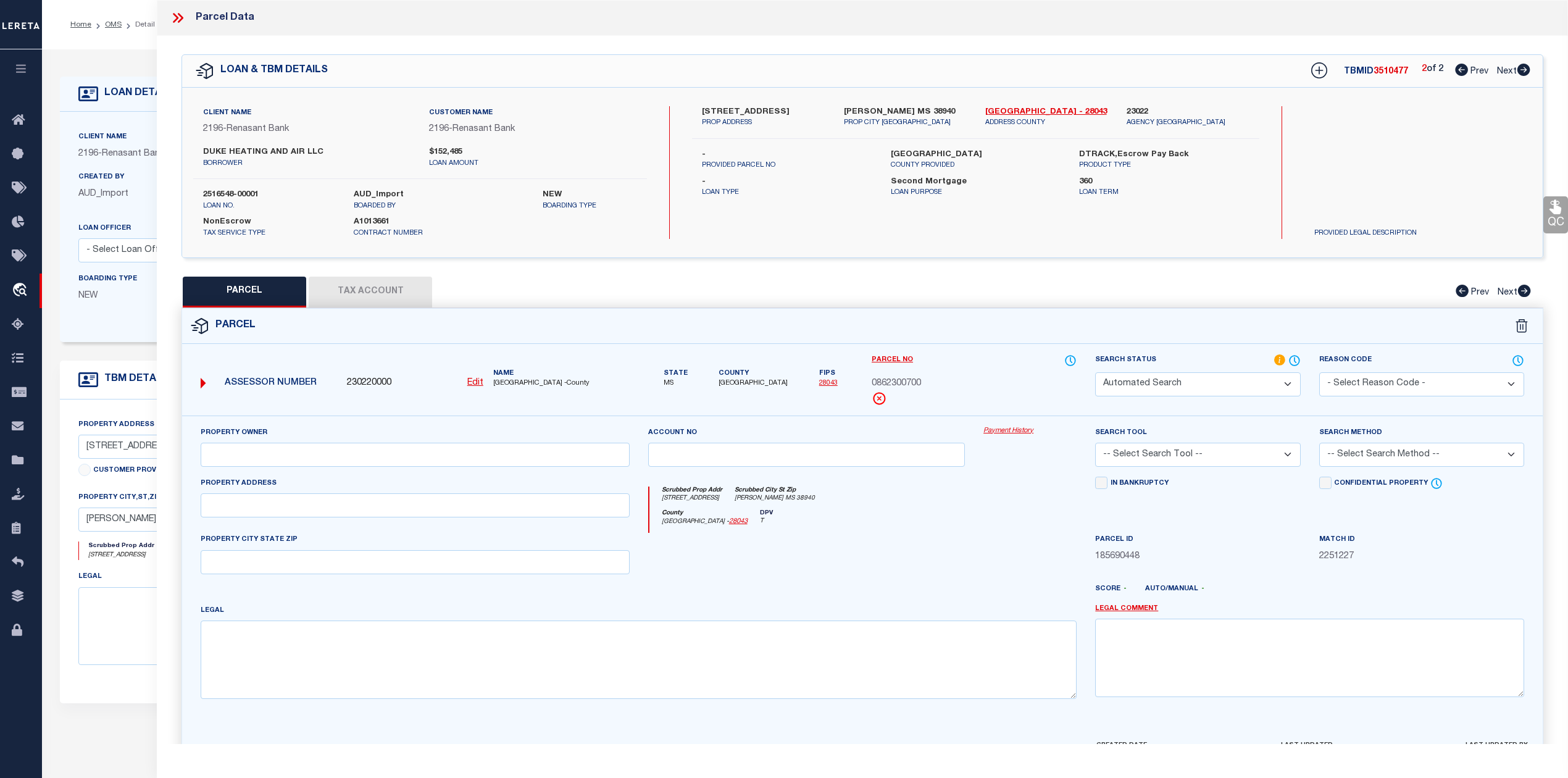
select select "RD"
checkbox input "false"
type textarea "Document uploaded that satisfies a legal requirement, changing from [GEOGRAPHIC…"
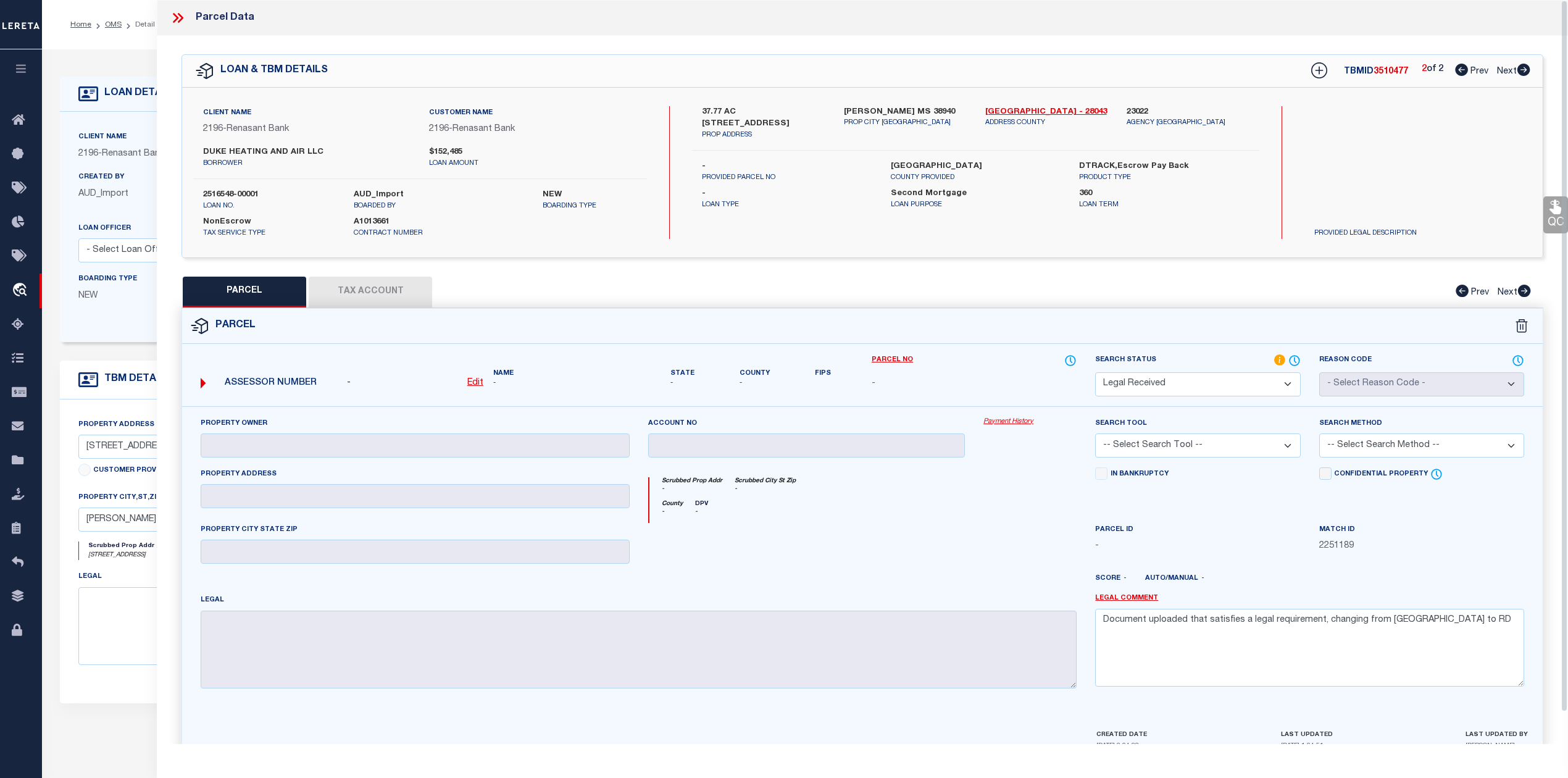
click at [915, 290] on div "PARCEL Tax Account Prev Next" at bounding box center [862, 292] width 1362 height 31
click at [1460, 70] on icon at bounding box center [1462, 69] width 13 height 13
select select "AS"
checkbox input "false"
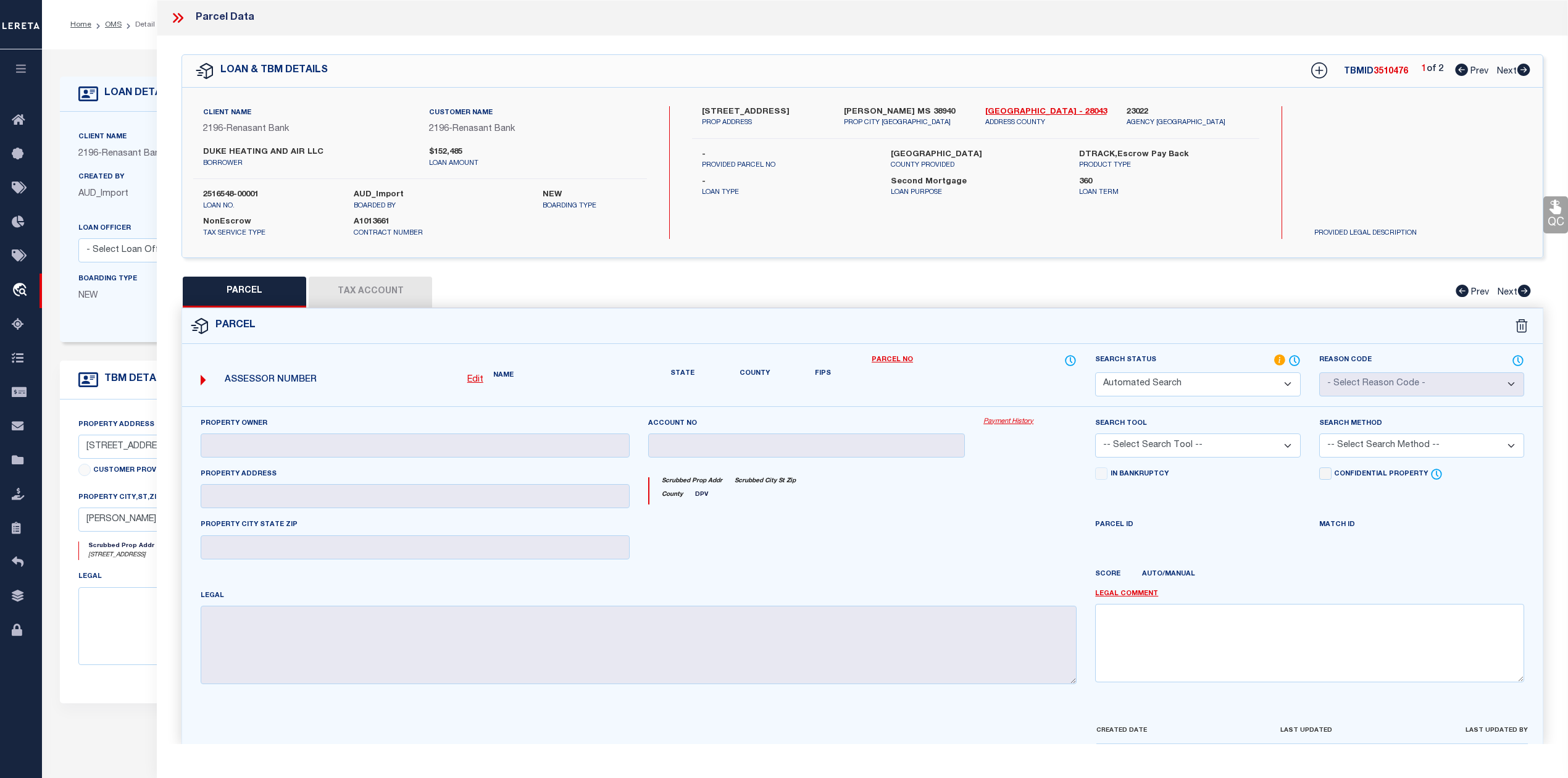
select select "JR"
type input "[PERSON_NAME] & [PERSON_NAME]"
select select "AGW"
select select "ADD"
type input "[STREET_ADDRESS]"
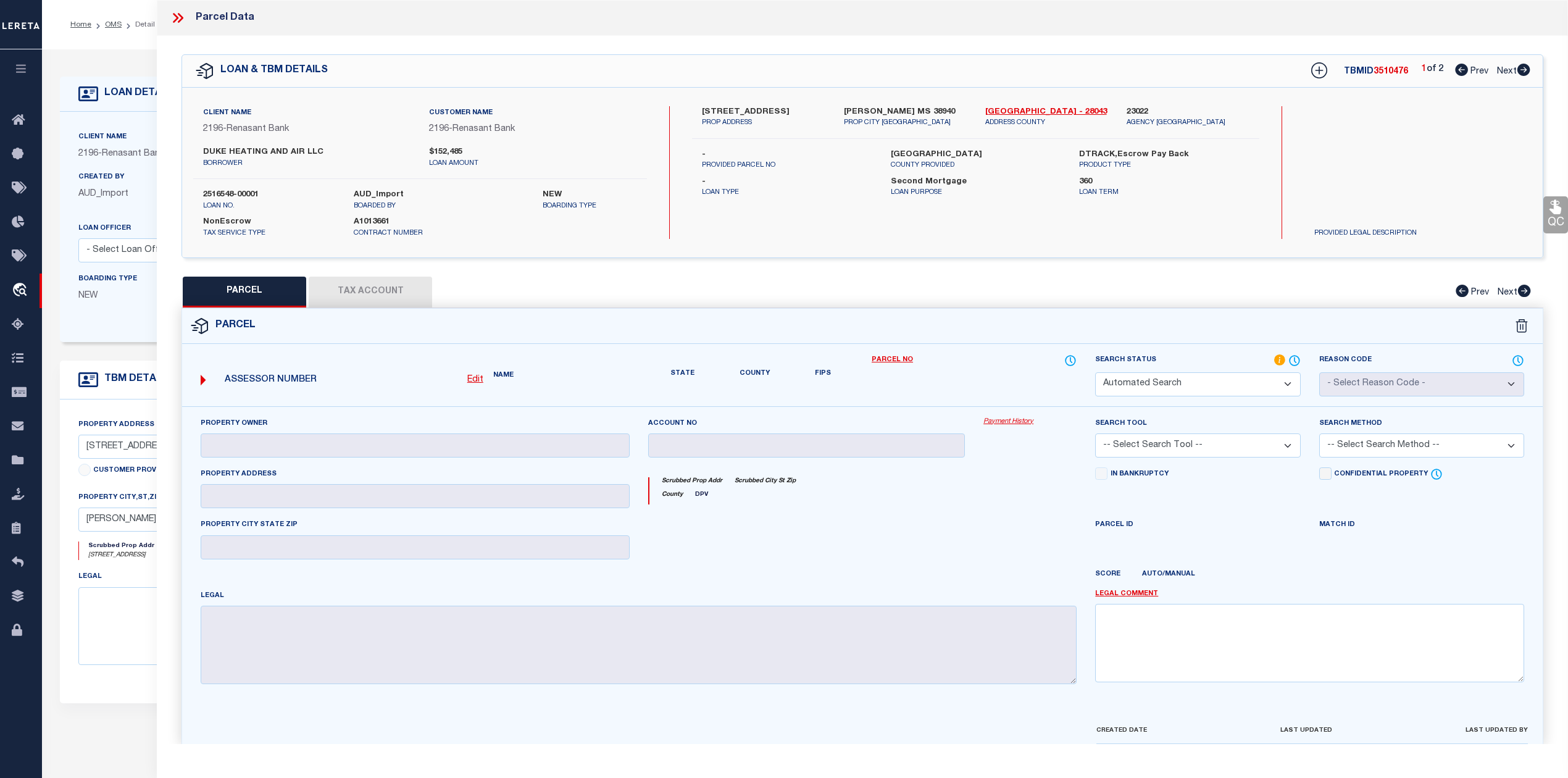
type input "GRENADA MS"
type textarea "NW1/4 NW1/4 LESS 4 AC NW COR 086. -23-007 Sec-Twn_Rng: 23-22-03 Acres: 36.00"
type textarea "Unable to add taxing entity due to edit mask issues [GEOGRAPHIC_DATA]"
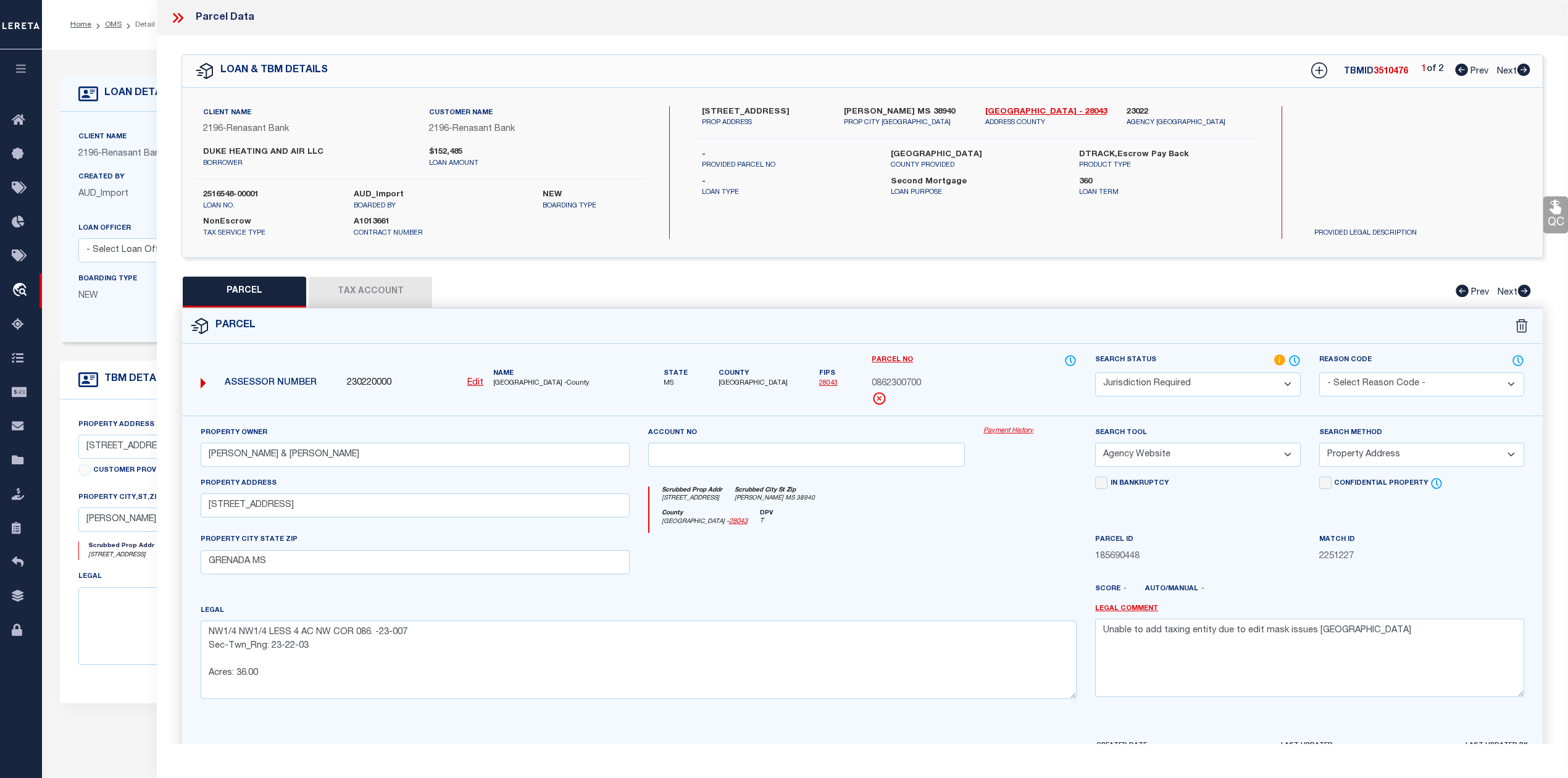
click at [1524, 72] on icon at bounding box center [1524, 69] width 13 height 13
select select "AS"
select select
checkbox input "false"
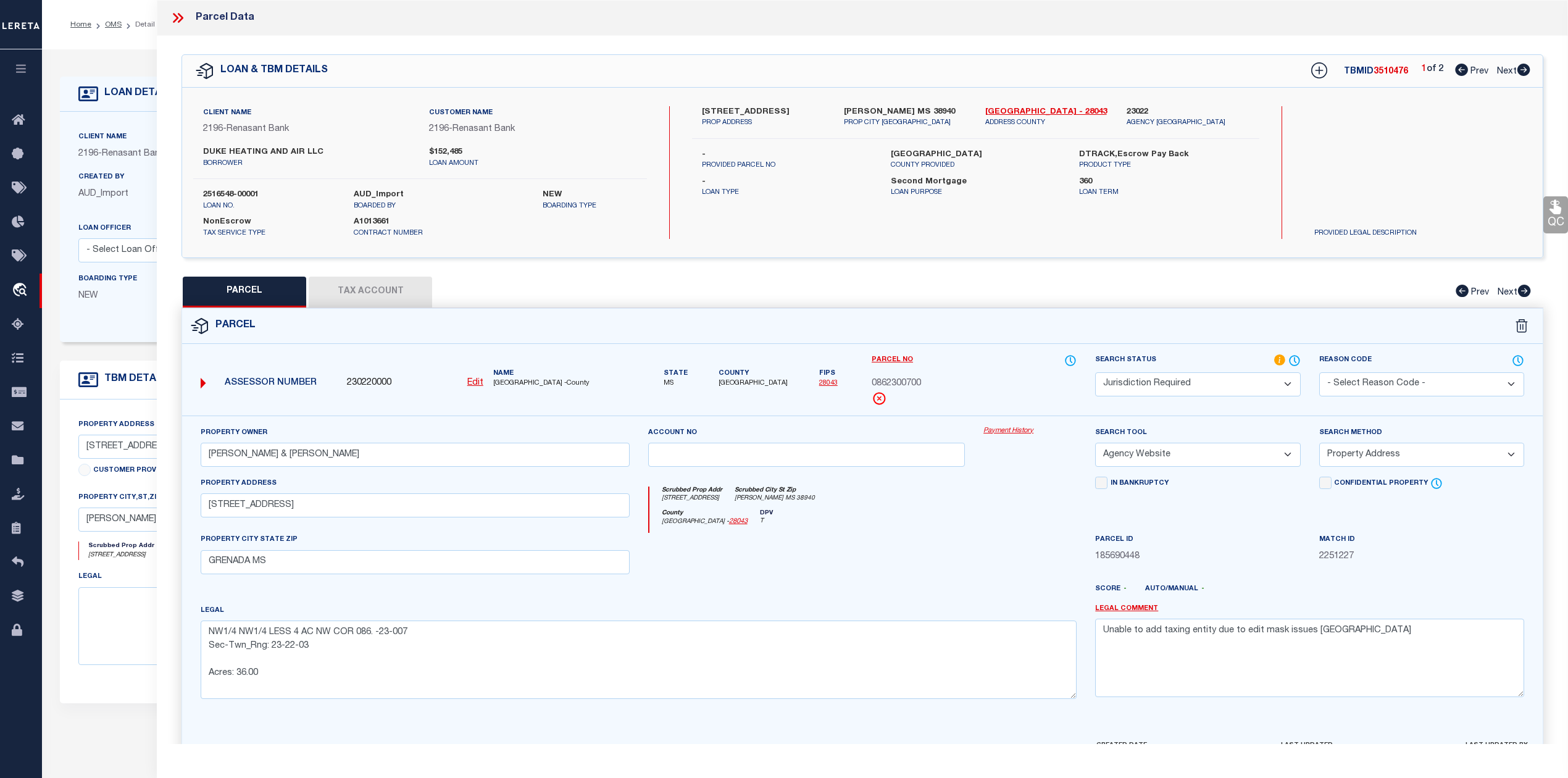
checkbox input "false"
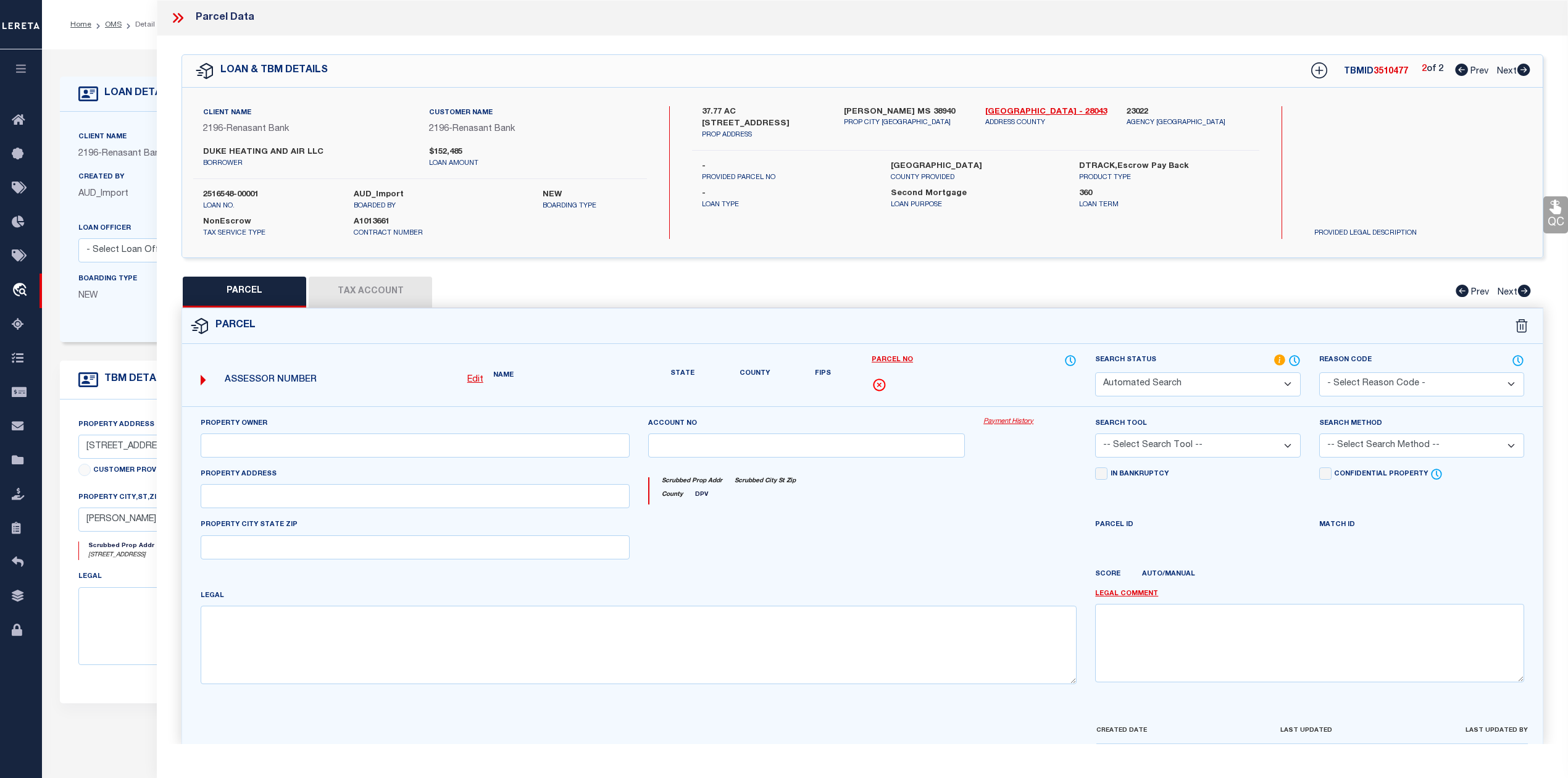
select select "RD"
checkbox input "false"
type textarea "Document uploaded that satisfies a legal requirement, changing from [GEOGRAPHIC…"
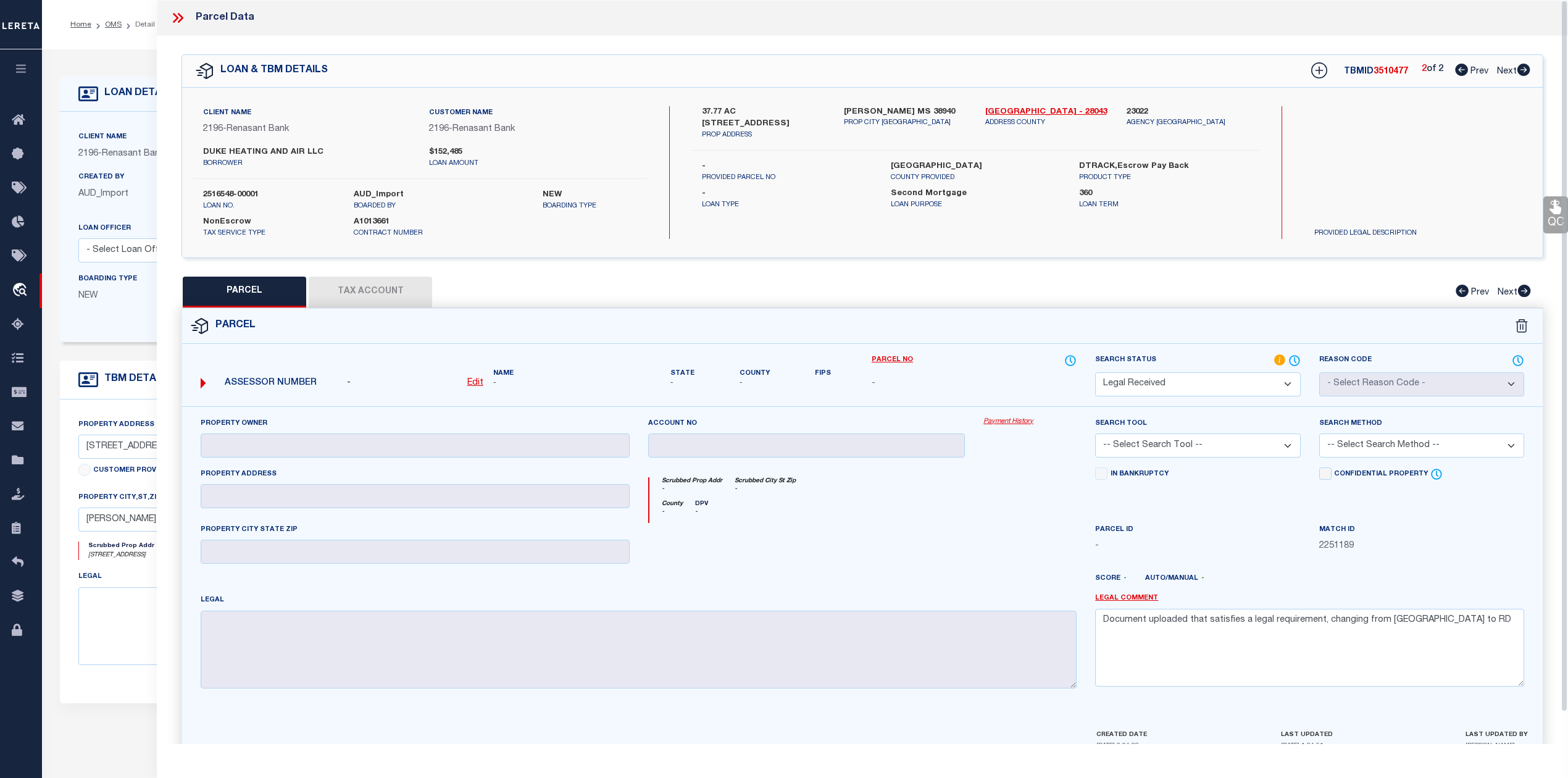
click at [935, 295] on div "PARCEL Tax Account Prev Next" at bounding box center [862, 292] width 1362 height 31
click at [1459, 76] on icon at bounding box center [1462, 69] width 13 height 13
select select "AS"
checkbox input "false"
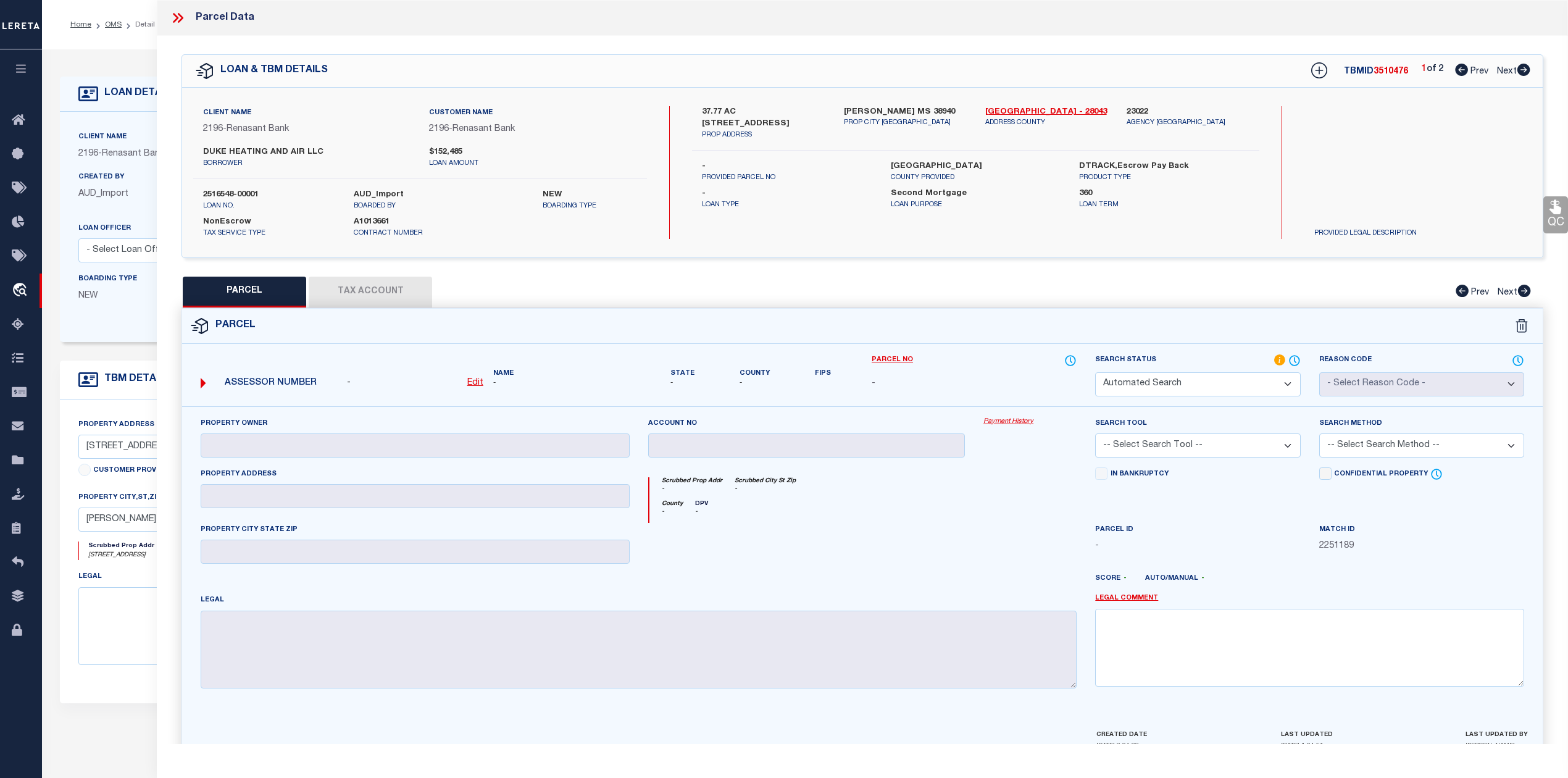
select select "JR"
type input "[PERSON_NAME] & [PERSON_NAME]"
select select "AGW"
select select "ADD"
type input "[STREET_ADDRESS]"
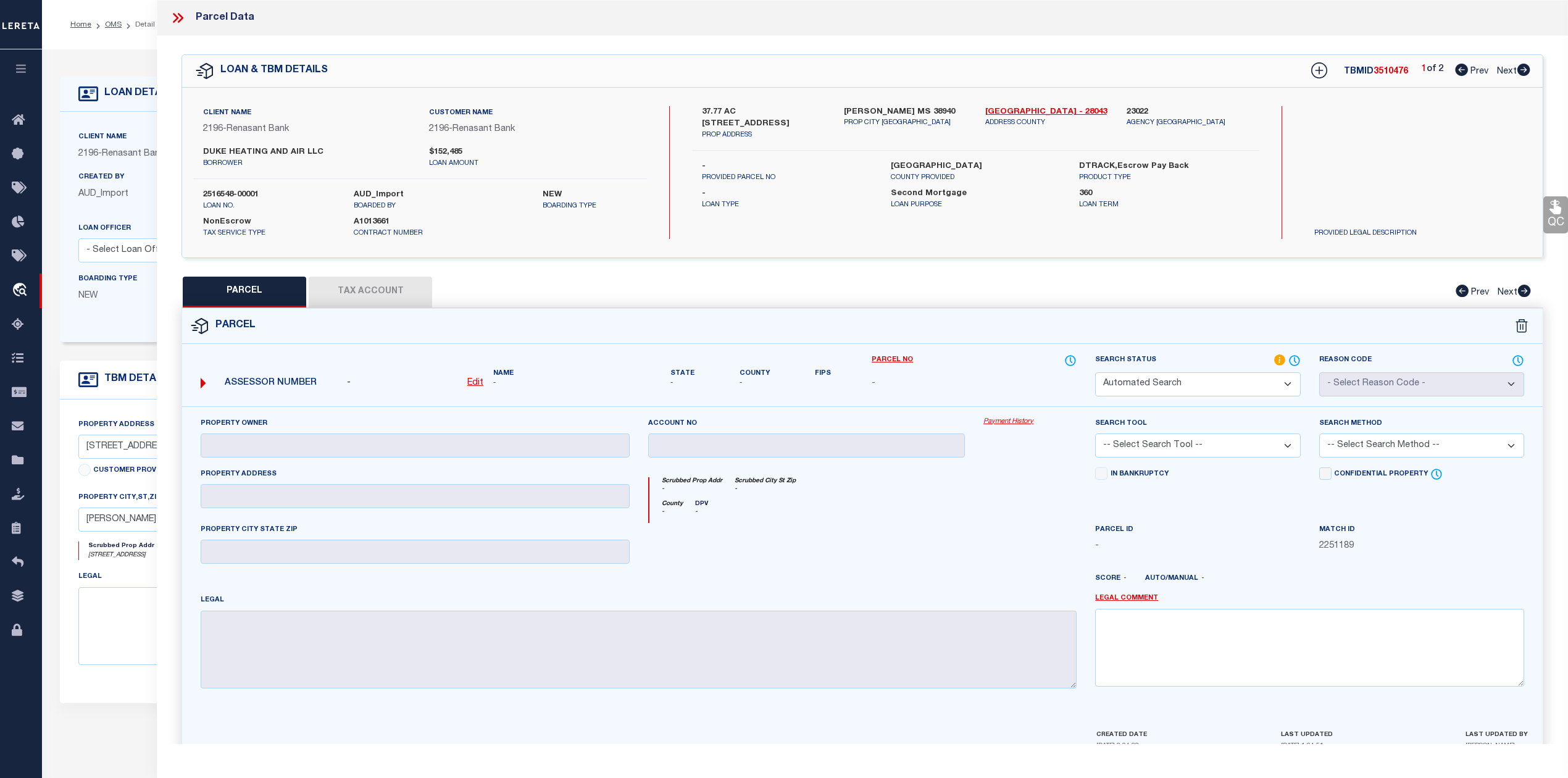
type input "GRENADA MS"
type textarea "NW1/4 NW1/4 LESS 4 AC NW COR 086. -23-007 Sec-Twn_Rng: 23-22-03 Acres: 36.00"
type textarea "Unable to add taxing entity due to edit mask issues [GEOGRAPHIC_DATA]"
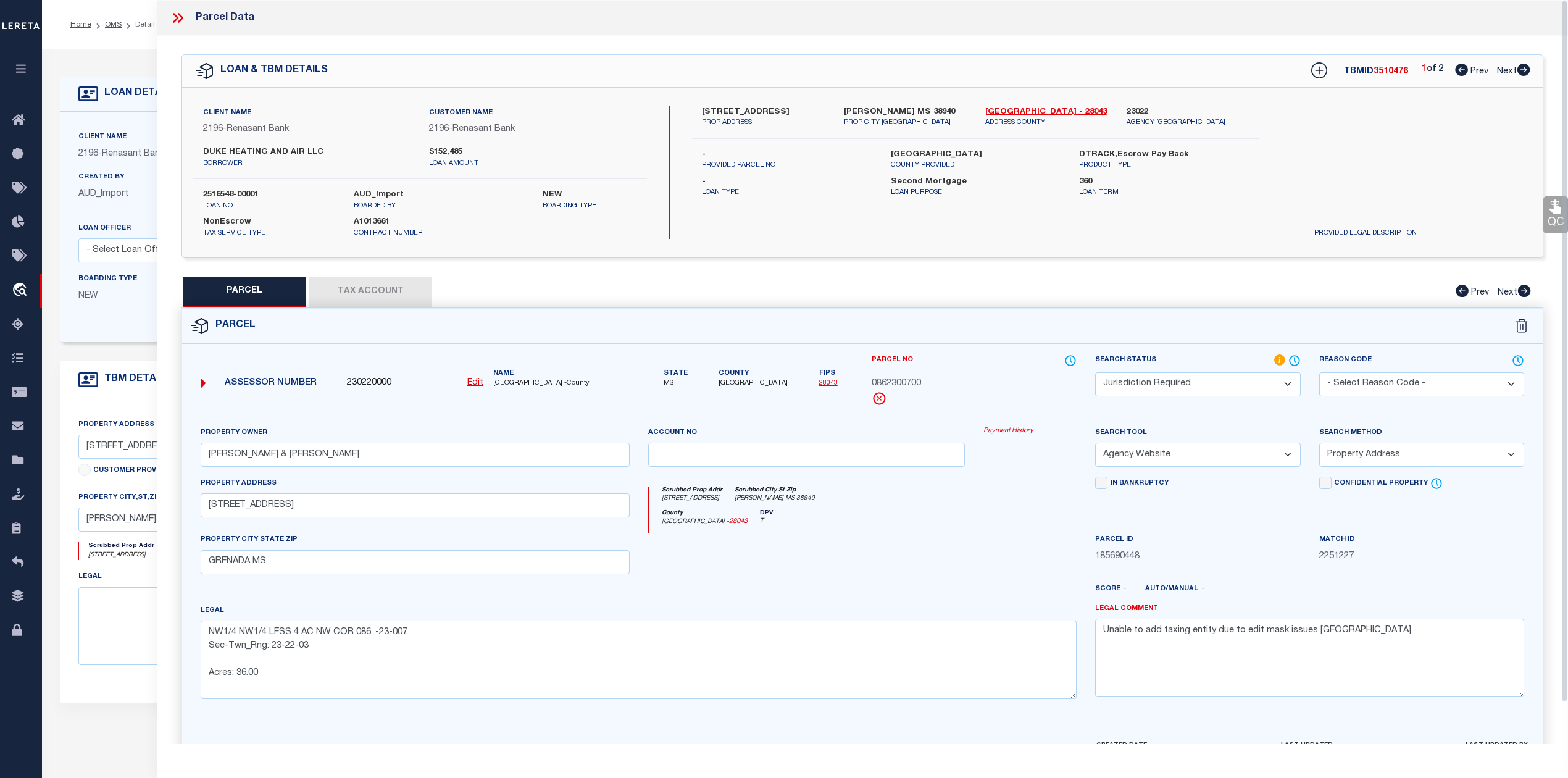
click at [893, 543] on div at bounding box center [807, 558] width 336 height 51
click at [933, 561] on div at bounding box center [807, 558] width 336 height 51
click at [1038, 276] on div "PARCEL Tax Account Prev Next" at bounding box center [862, 292] width 1362 height 31
click at [1520, 75] on icon at bounding box center [1524, 69] width 13 height 13
select select "AS"
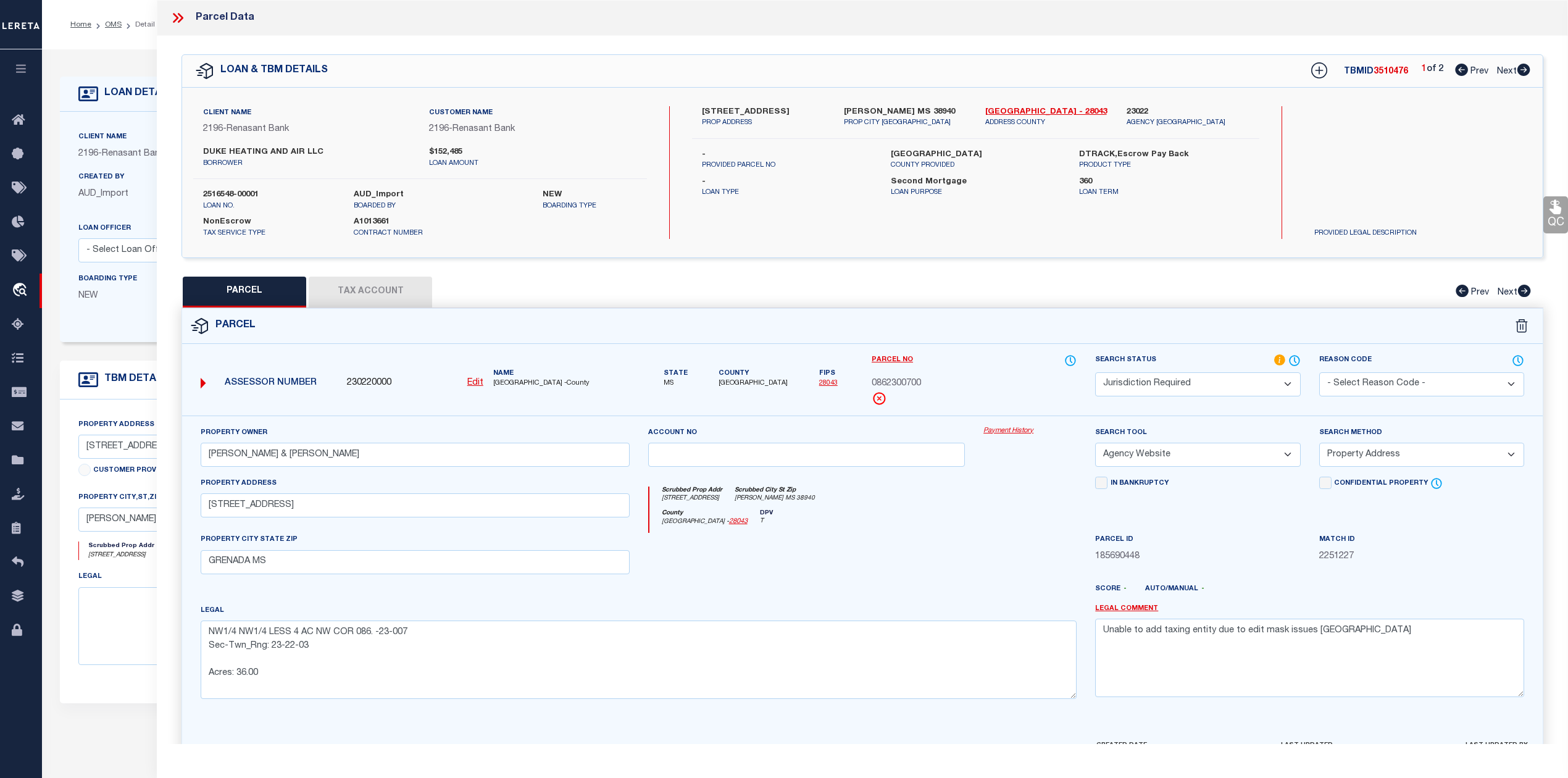
select select
checkbox input "false"
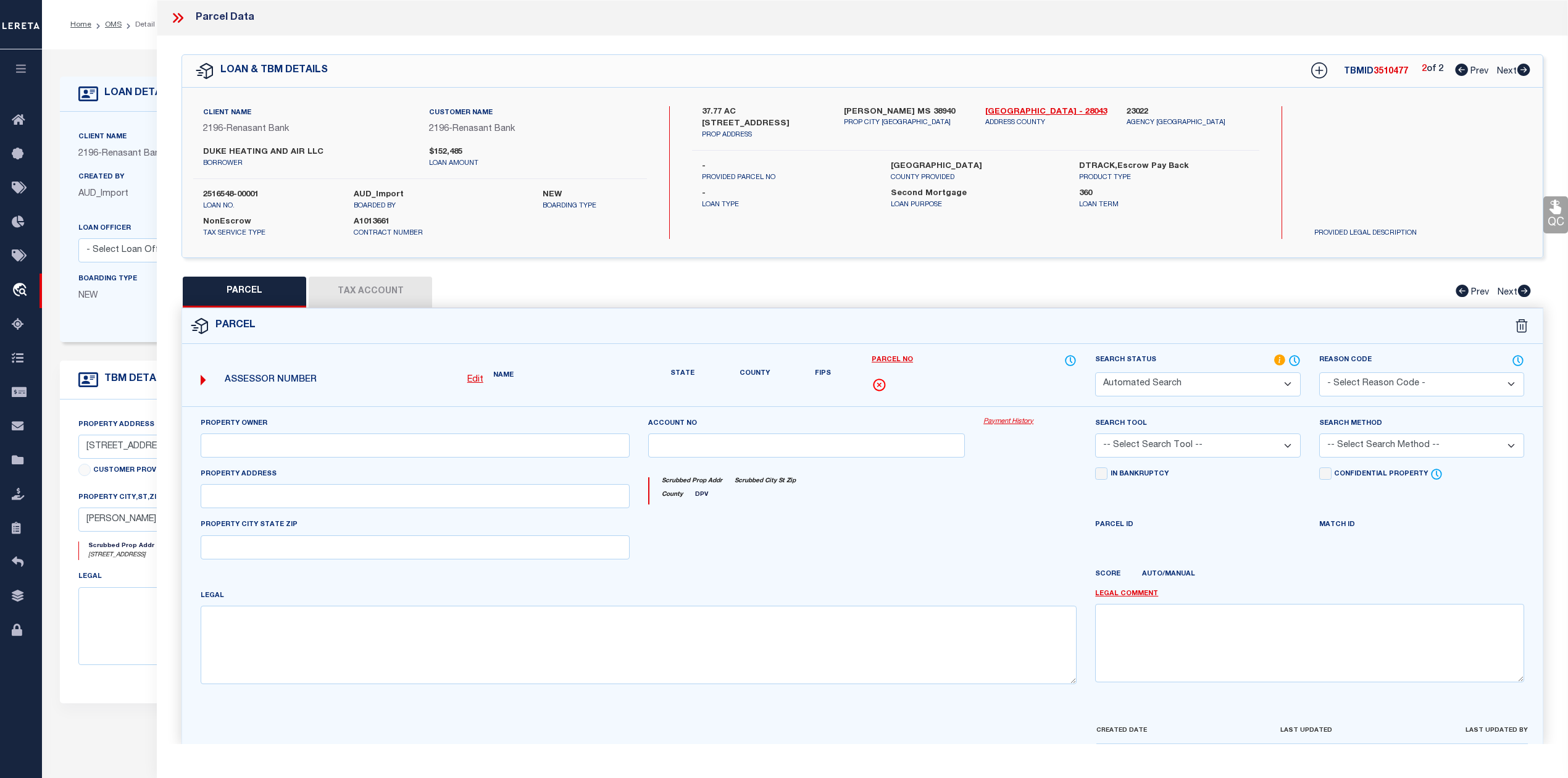
select select "RD"
checkbox input "false"
type textarea "Document uploaded that satisfies a legal requirement, changing from [GEOGRAPHIC…"
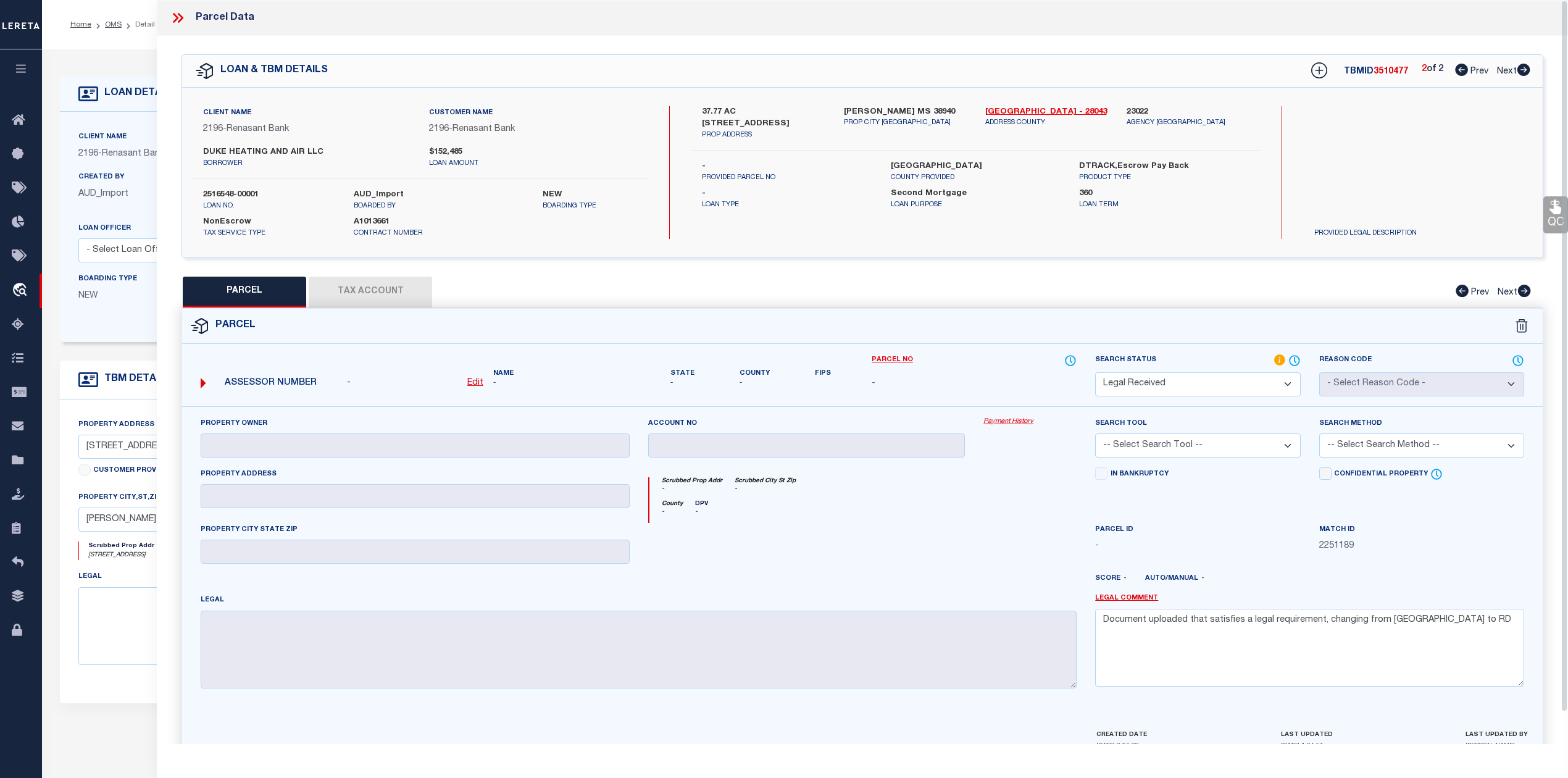
drag, startPoint x: 1460, startPoint y: 70, endPoint x: 1458, endPoint y: 59, distance: 11.2
click at [1459, 69] on icon at bounding box center [1462, 69] width 13 height 13
select select "AS"
checkbox input "false"
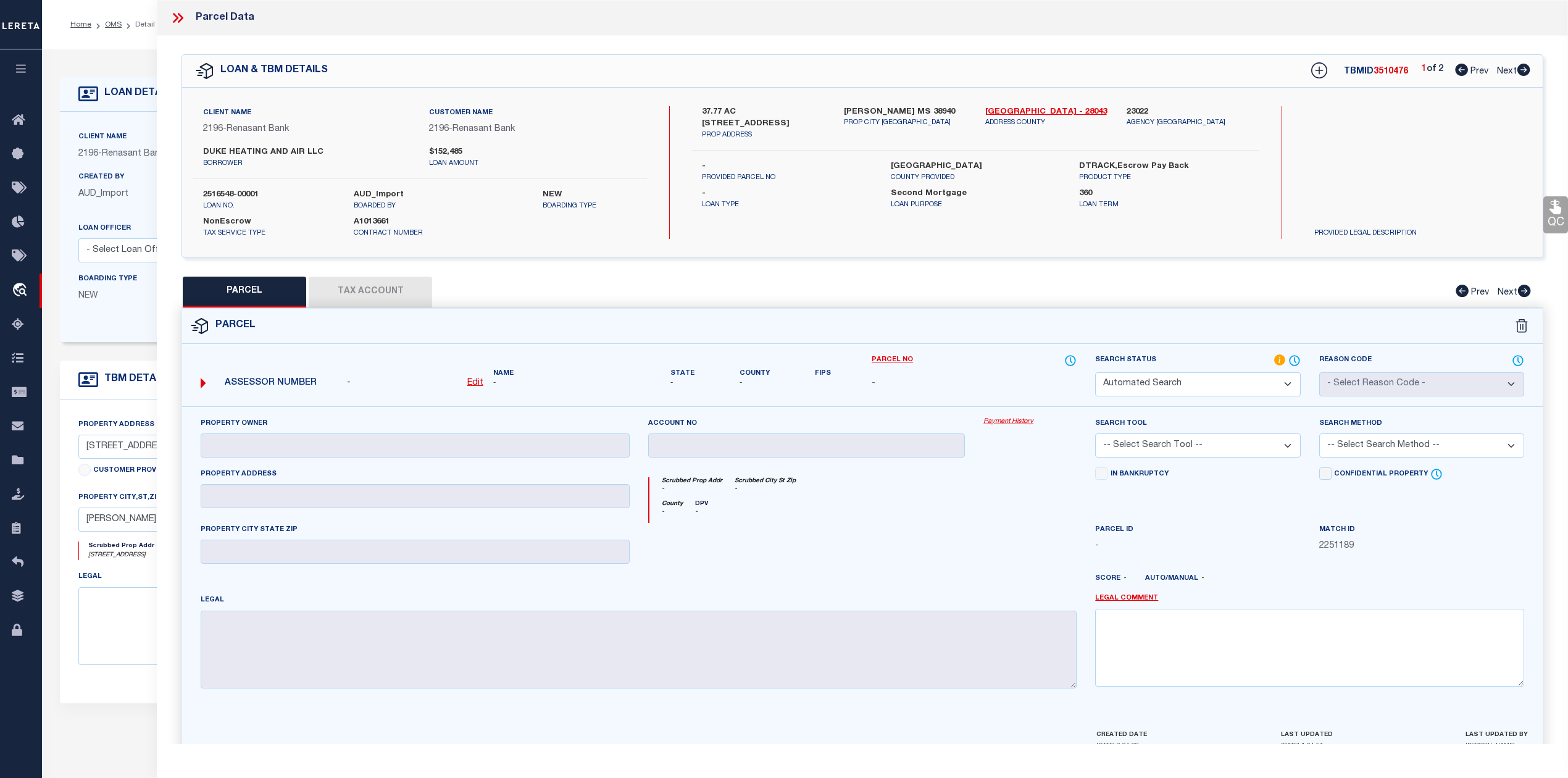
select select "JR"
type input "[PERSON_NAME] & [PERSON_NAME]"
select select "AGW"
select select "ADD"
type input "[STREET_ADDRESS]"
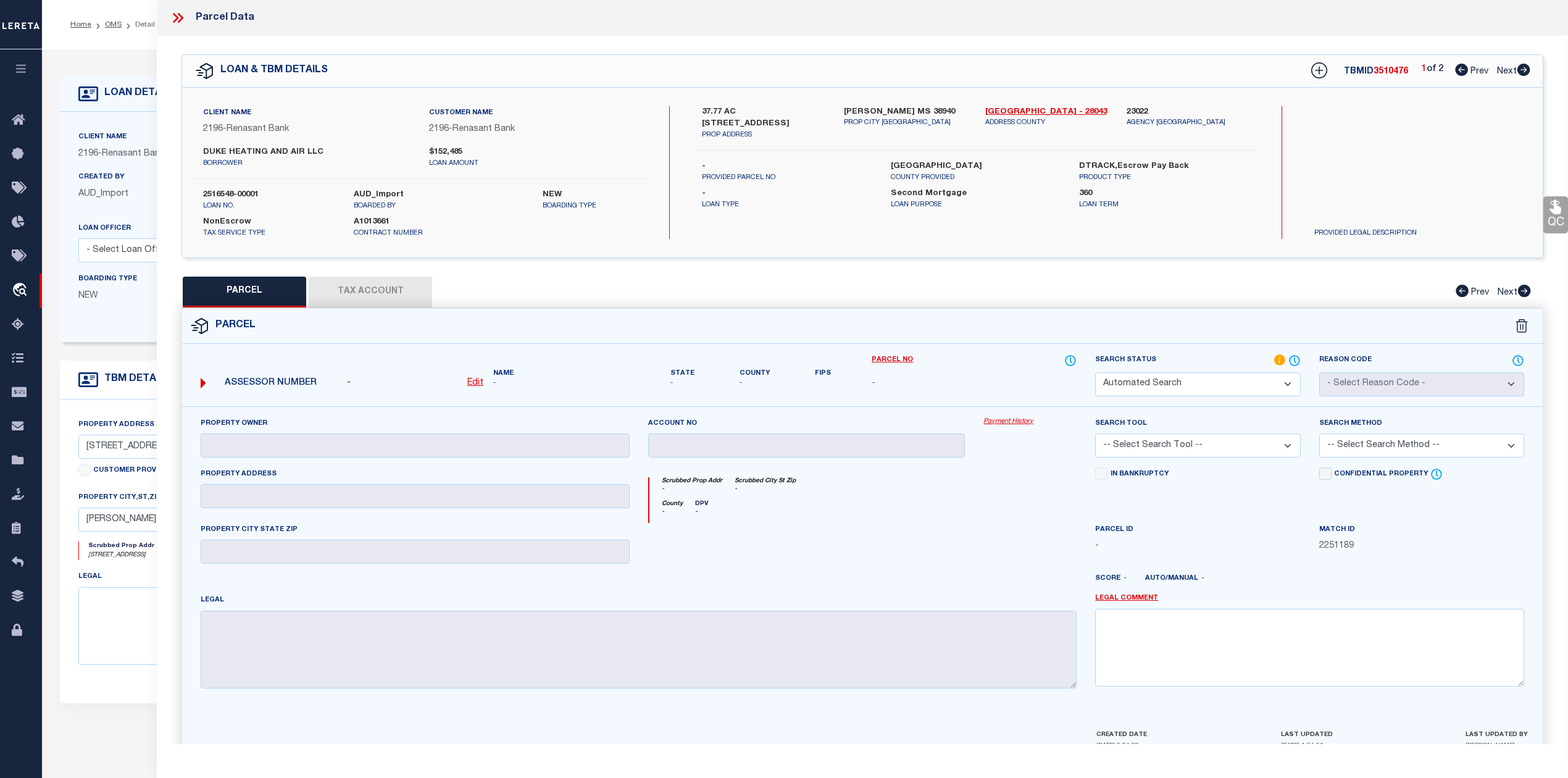
type input "GRENADA MS"
type textarea "NW1/4 NW1/4 LESS 4 AC NW COR 086. -23-007 Sec-Twn_Rng: 23-22-03 Acres: 36.00"
type textarea "Unable to add taxing entity due to edit mask issues [GEOGRAPHIC_DATA]"
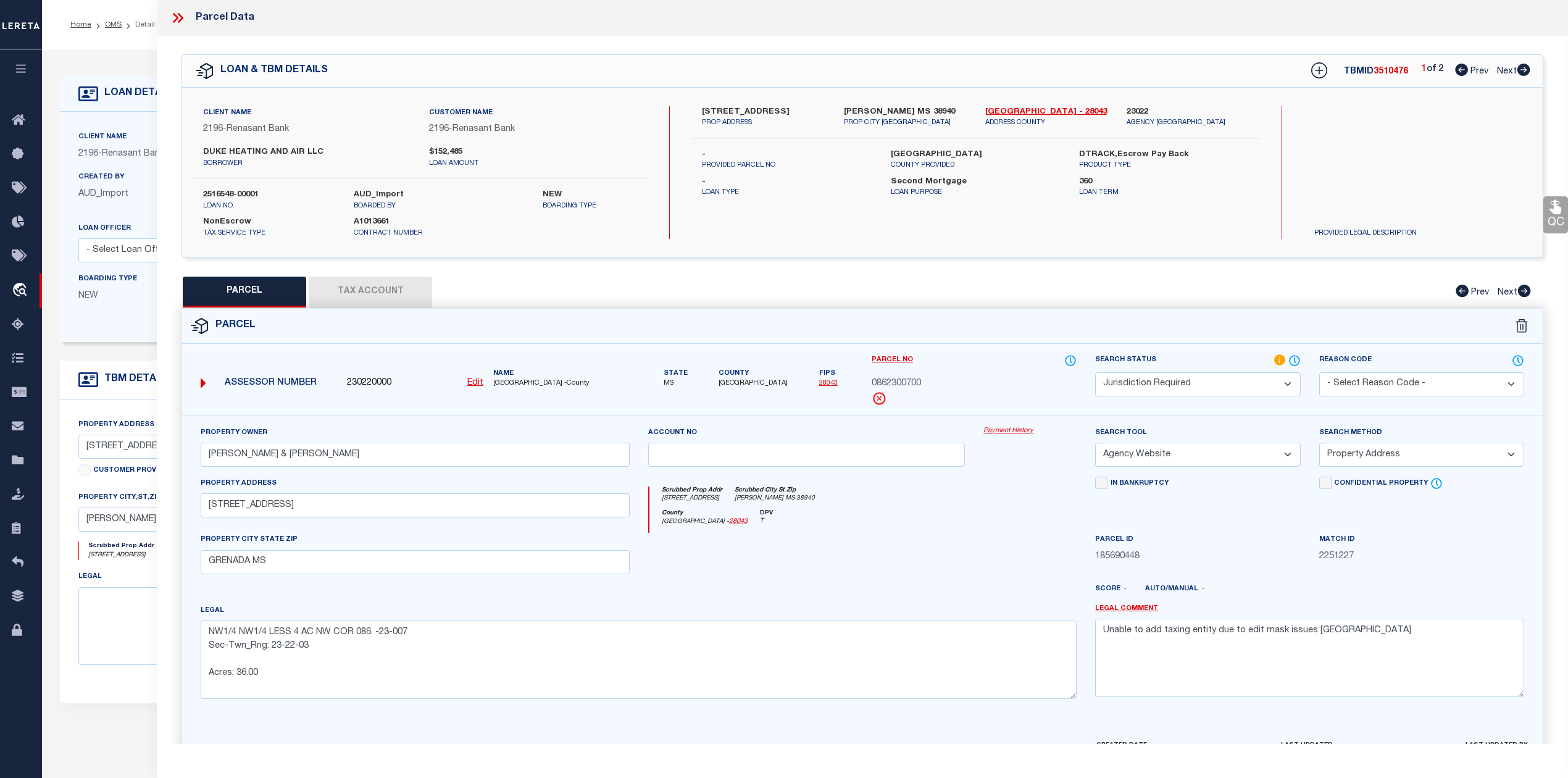
click at [1368, 181] on div "Search by Legal Customer" at bounding box center [1389, 146] width 171 height 81
click at [426, 298] on button "Tax Account" at bounding box center [370, 292] width 123 height 31
select select "100"
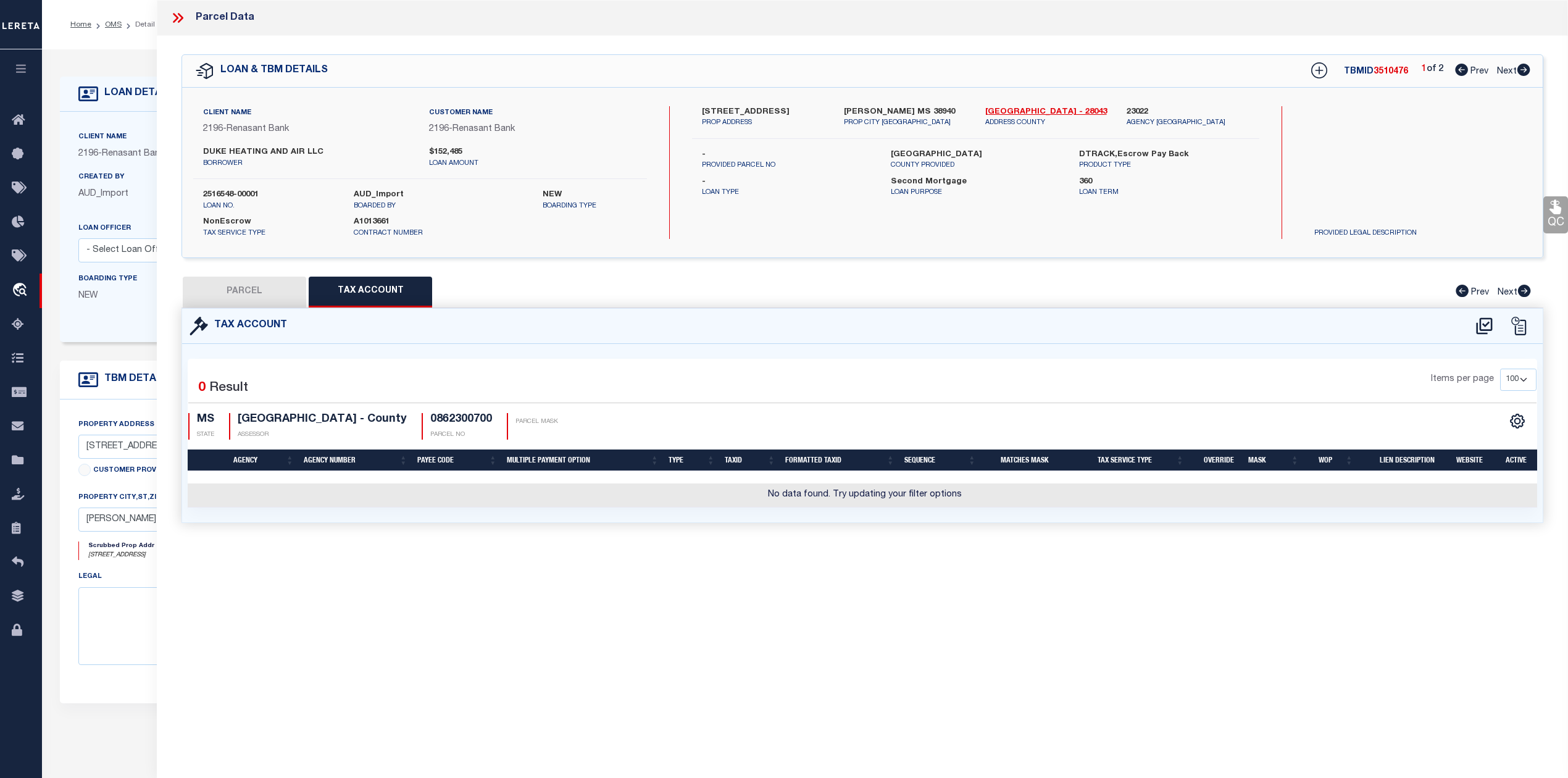
click at [793, 591] on div "Parcel Data QC QC QC - Select Status - Ready to QC" at bounding box center [862, 372] width 1411 height 744
click at [1477, 329] on icon at bounding box center [1485, 325] width 16 height 17
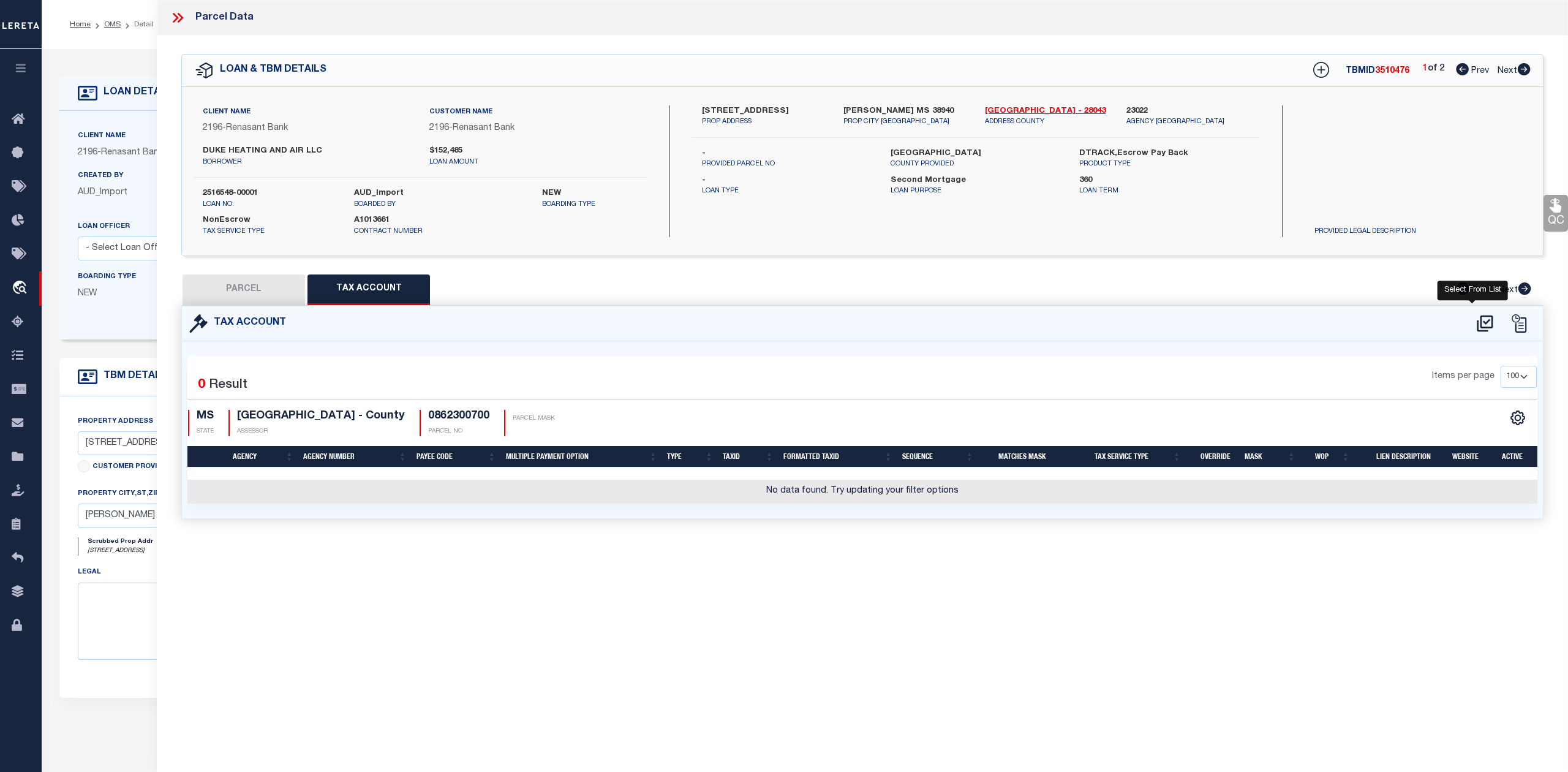
select select "100"
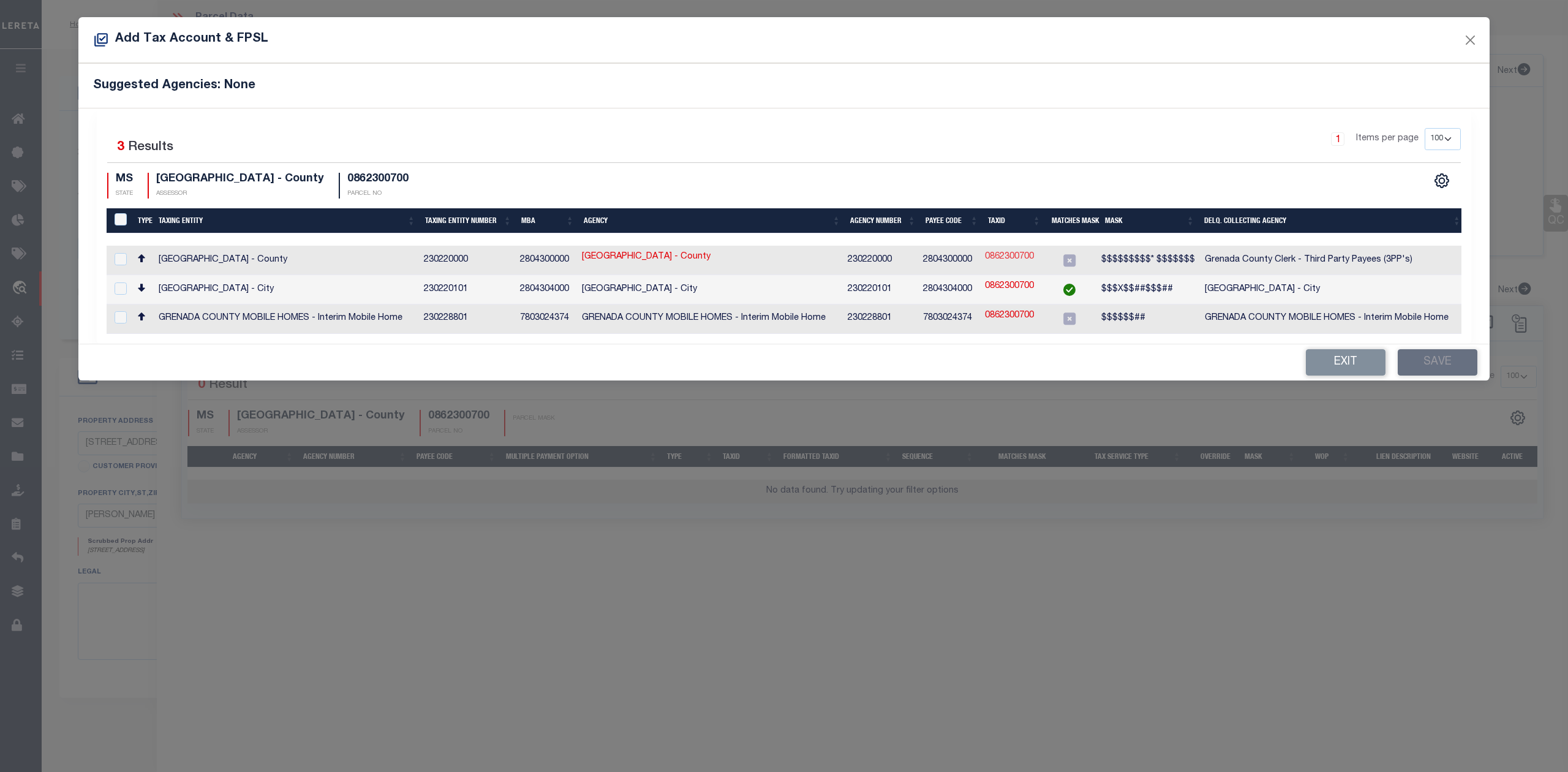
click at [996, 259] on link "0862300700" at bounding box center [1009, 257] width 49 height 13
type input "0862300700"
type textarea "$$$$$$$$$* $$$$$$$"
checkbox input "true"
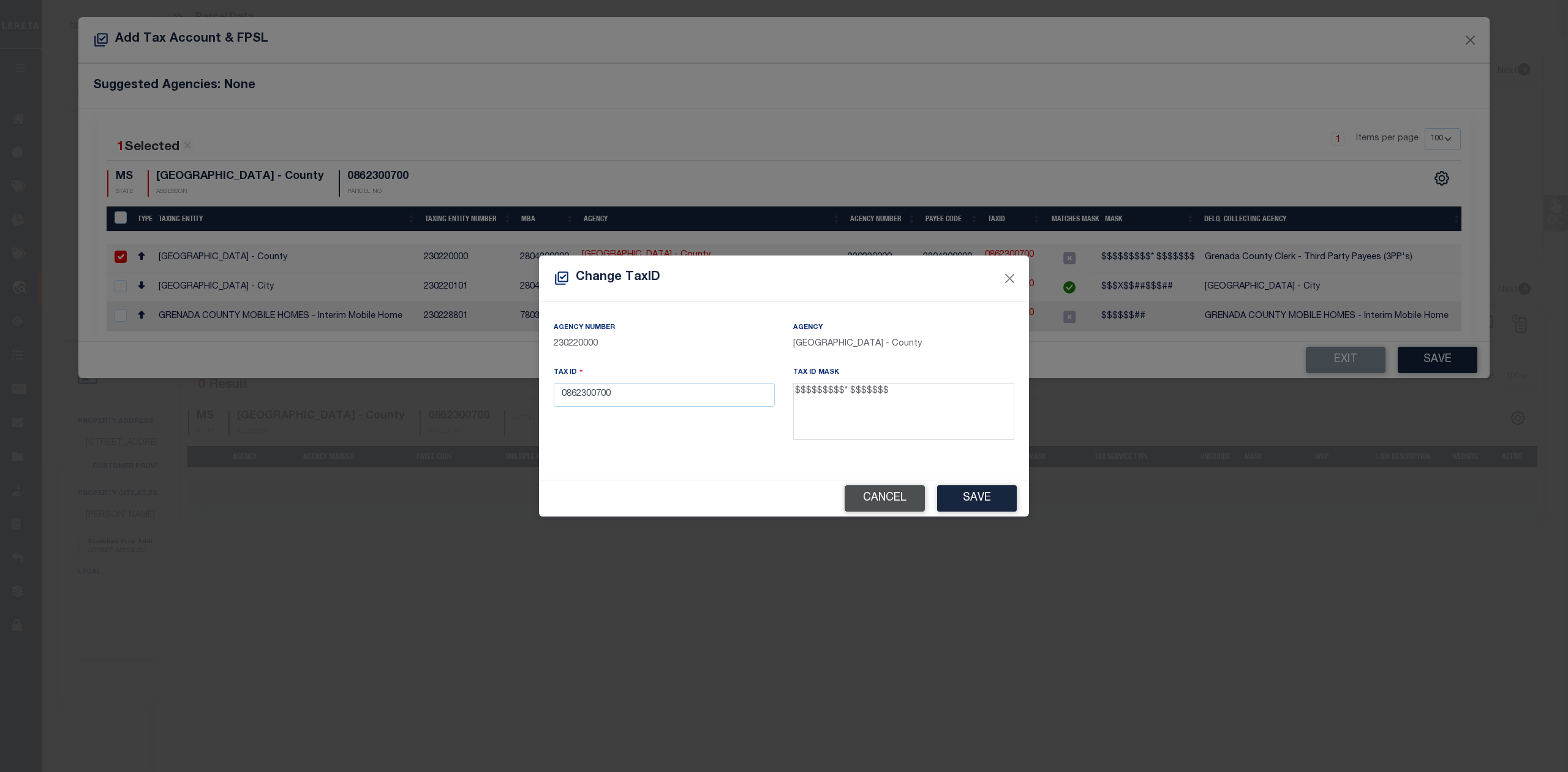
click at [868, 502] on button "Cancel" at bounding box center [884, 499] width 80 height 26
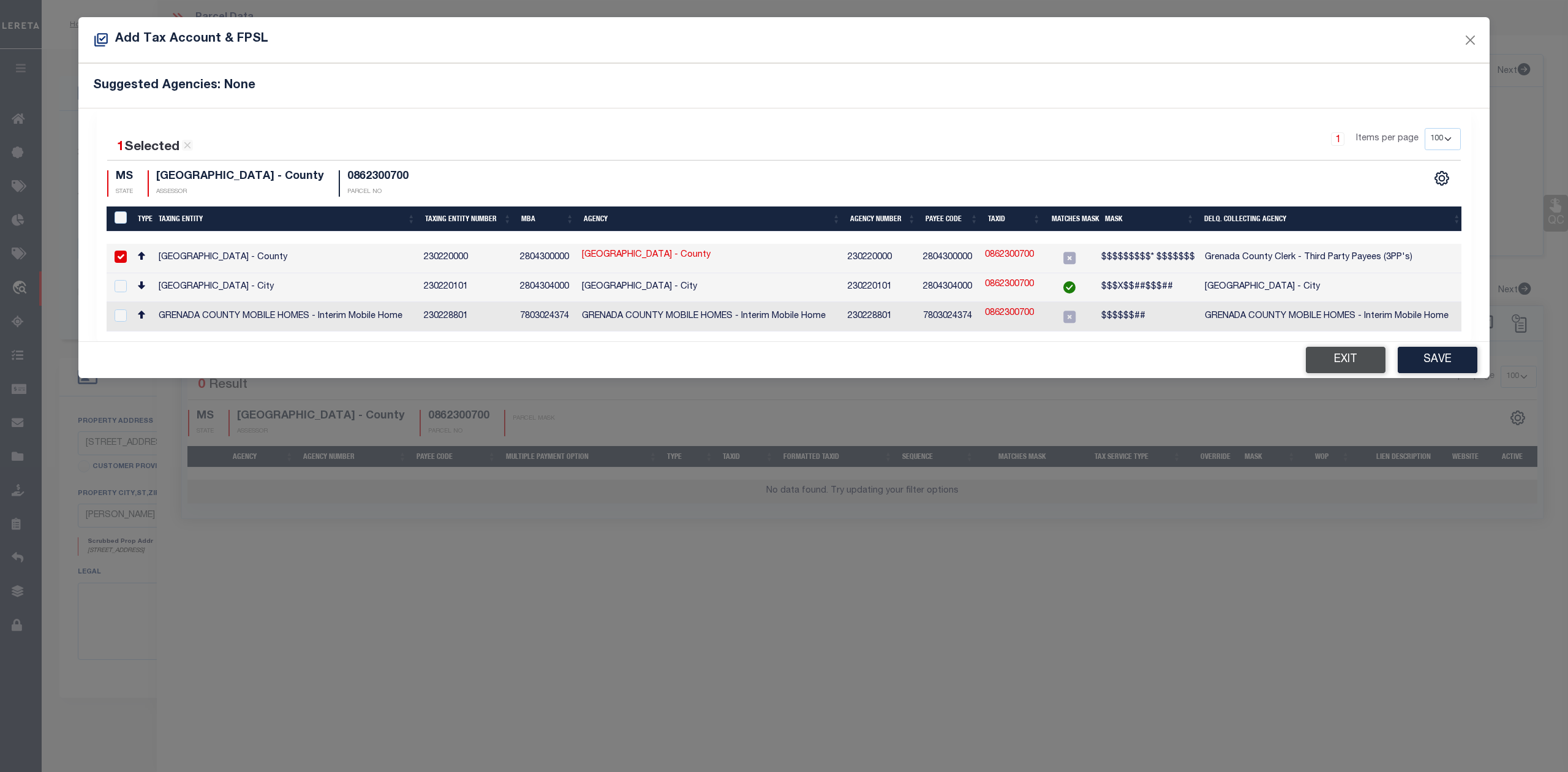
click at [1348, 361] on button "Exit" at bounding box center [1345, 360] width 80 height 26
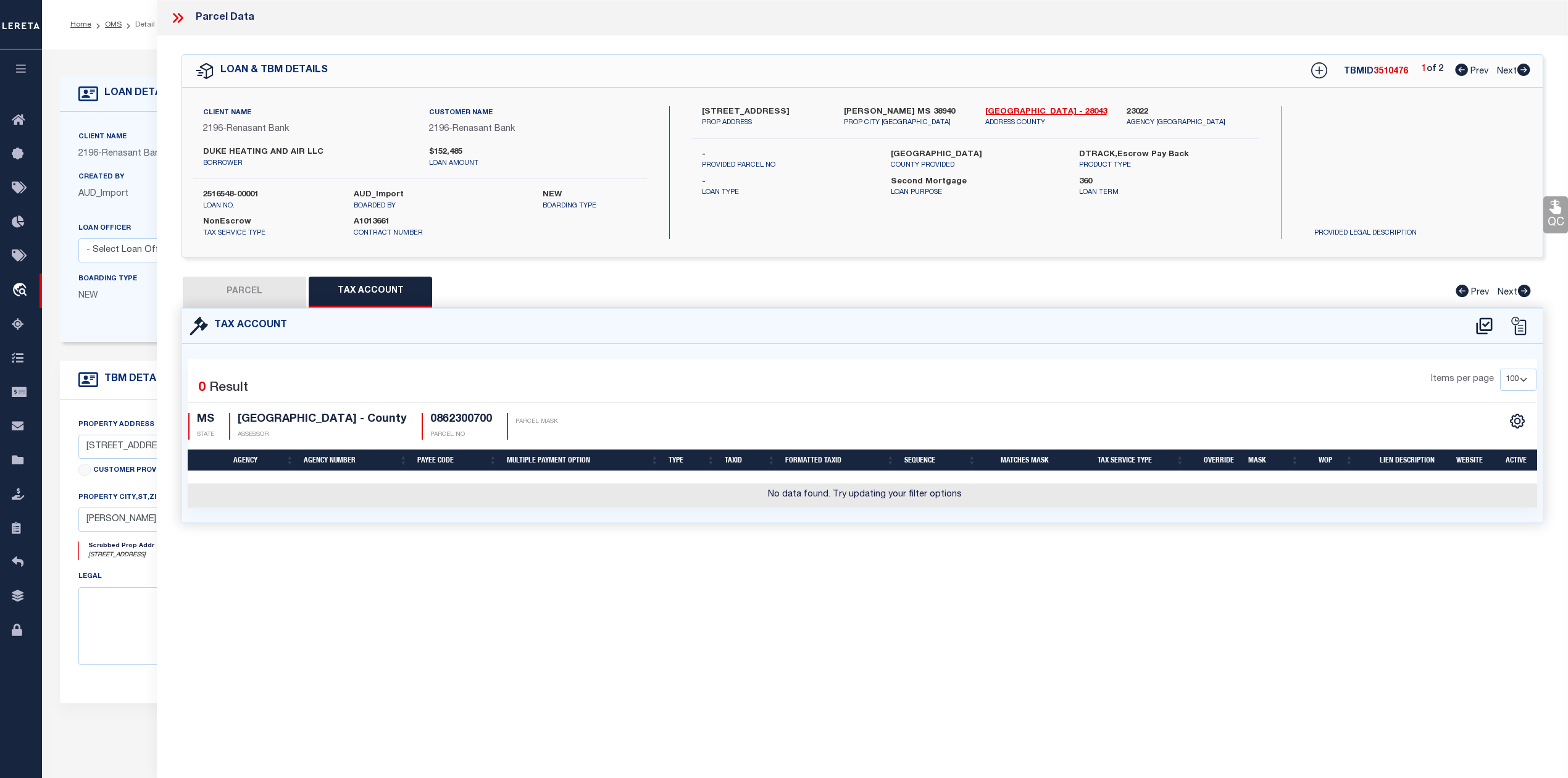
drag, startPoint x: 967, startPoint y: 559, endPoint x: 944, endPoint y: 546, distance: 26.4
click at [967, 561] on div "Parcel Data QC QC QC - Select Status - Ready to QC" at bounding box center [862, 372] width 1411 height 744
click at [273, 287] on button "PARCEL" at bounding box center [244, 292] width 123 height 31
select select "AS"
select select
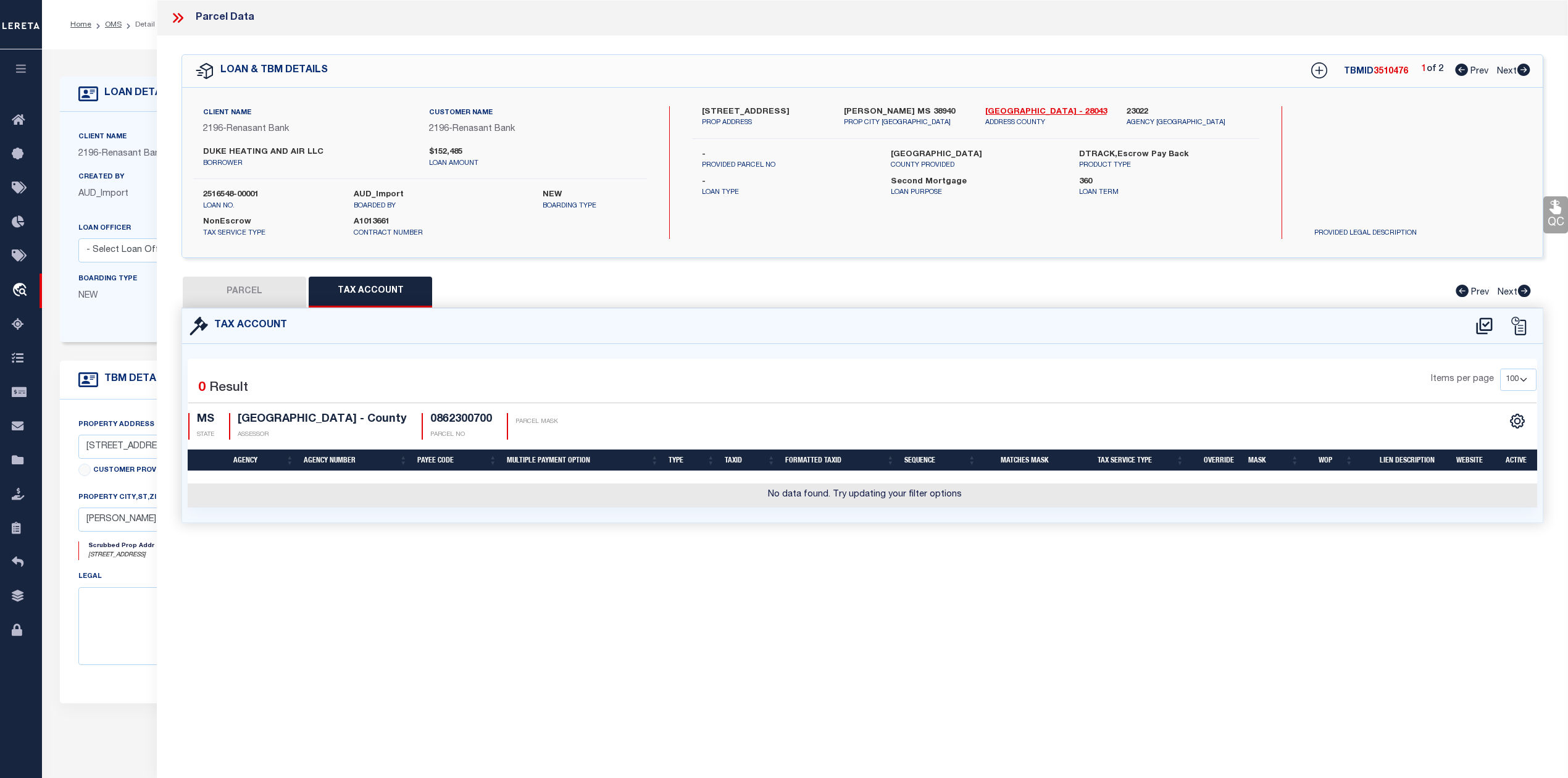
select select
checkbox input "false"
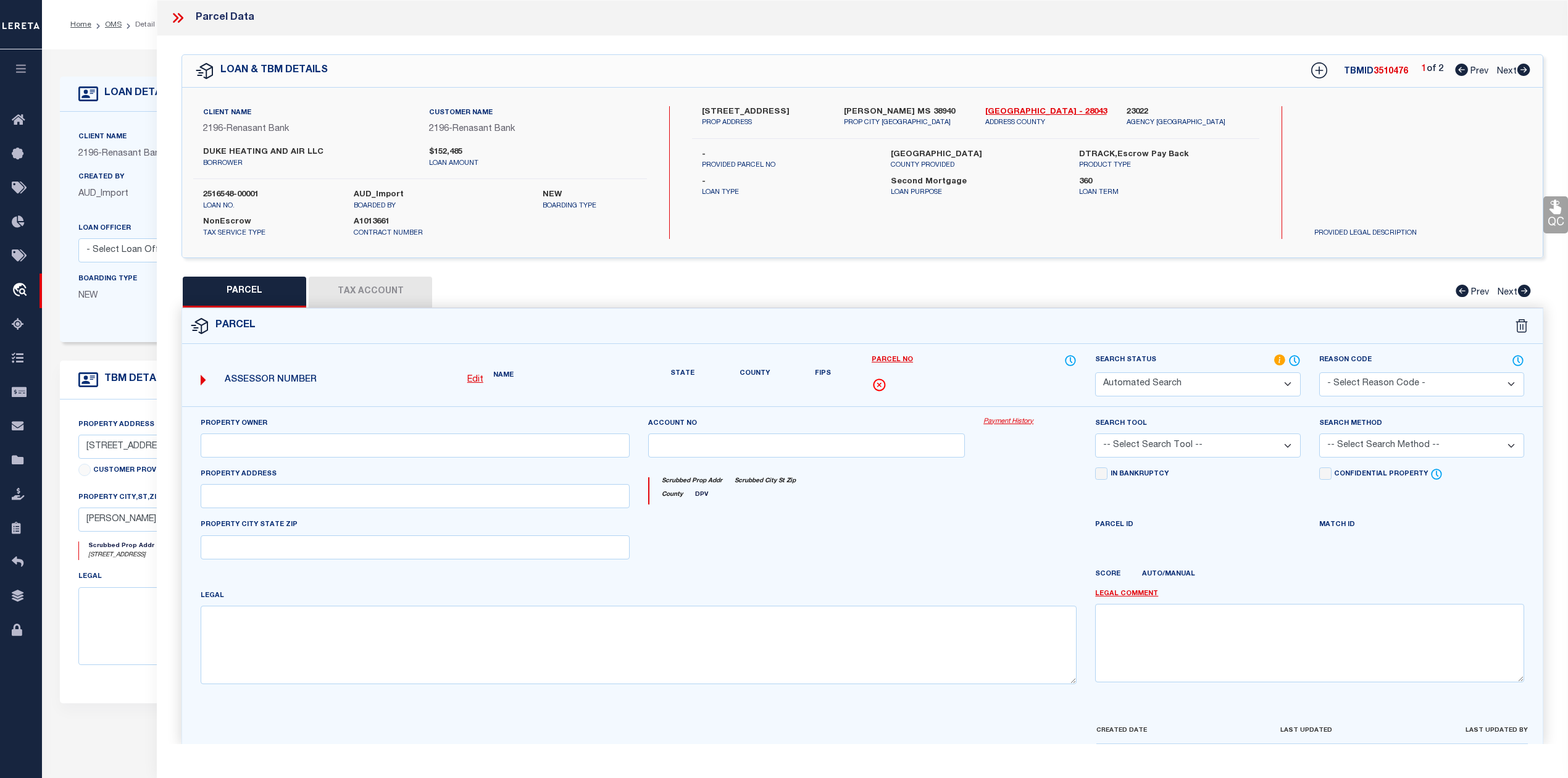
select select "JR"
type input "[PERSON_NAME] & [PERSON_NAME]"
select select "AGW"
select select "ADD"
type input "[STREET_ADDRESS]"
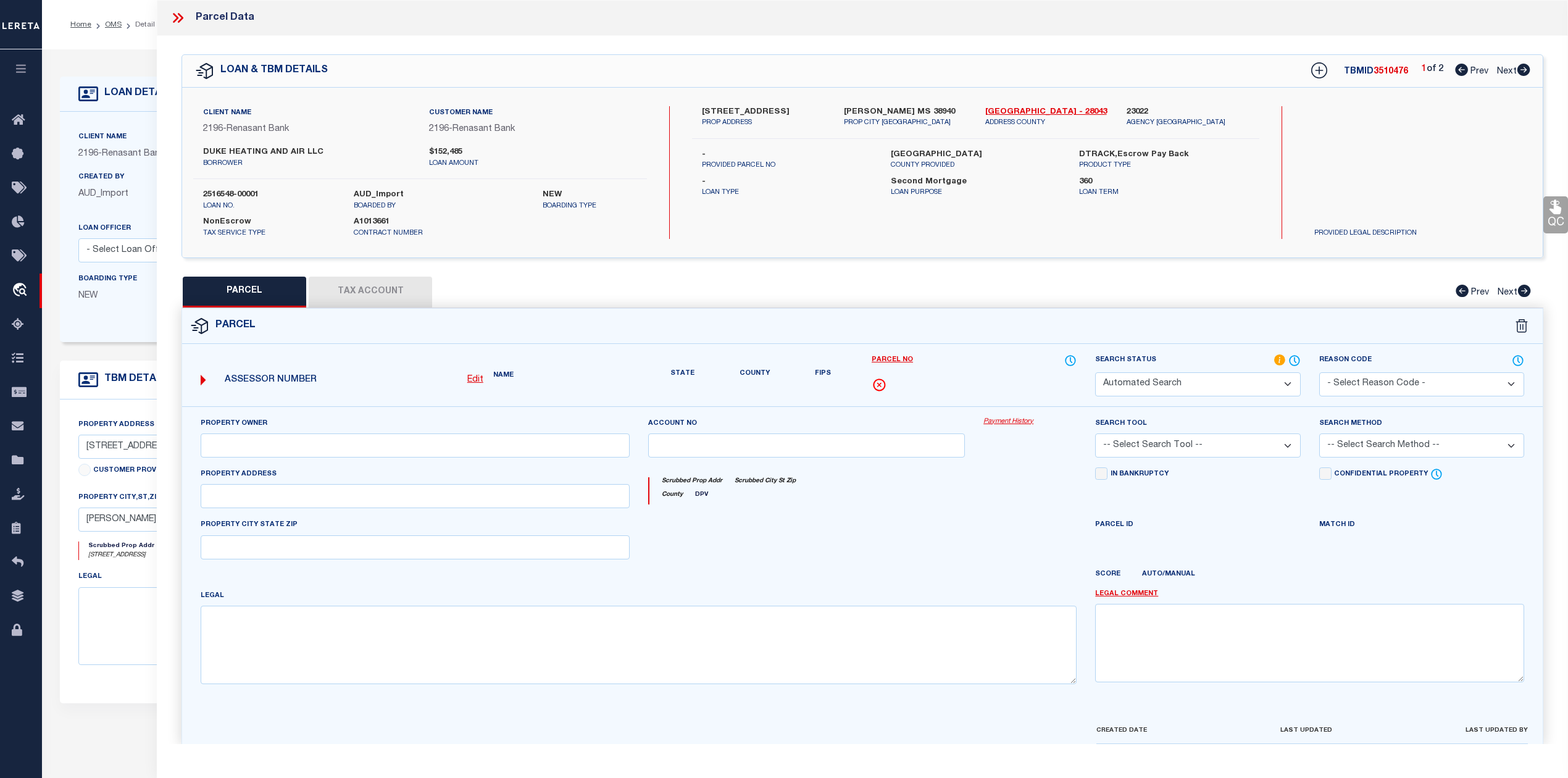
type input "GRENADA MS"
type textarea "NW1/4 NW1/4 LESS 4 AC NW COR 086. -23-007 Sec-Twn_Rng: 23-22-03 Acres: 36.00"
type textarea "Unable to add taxing entity due to edit mask issues [GEOGRAPHIC_DATA]"
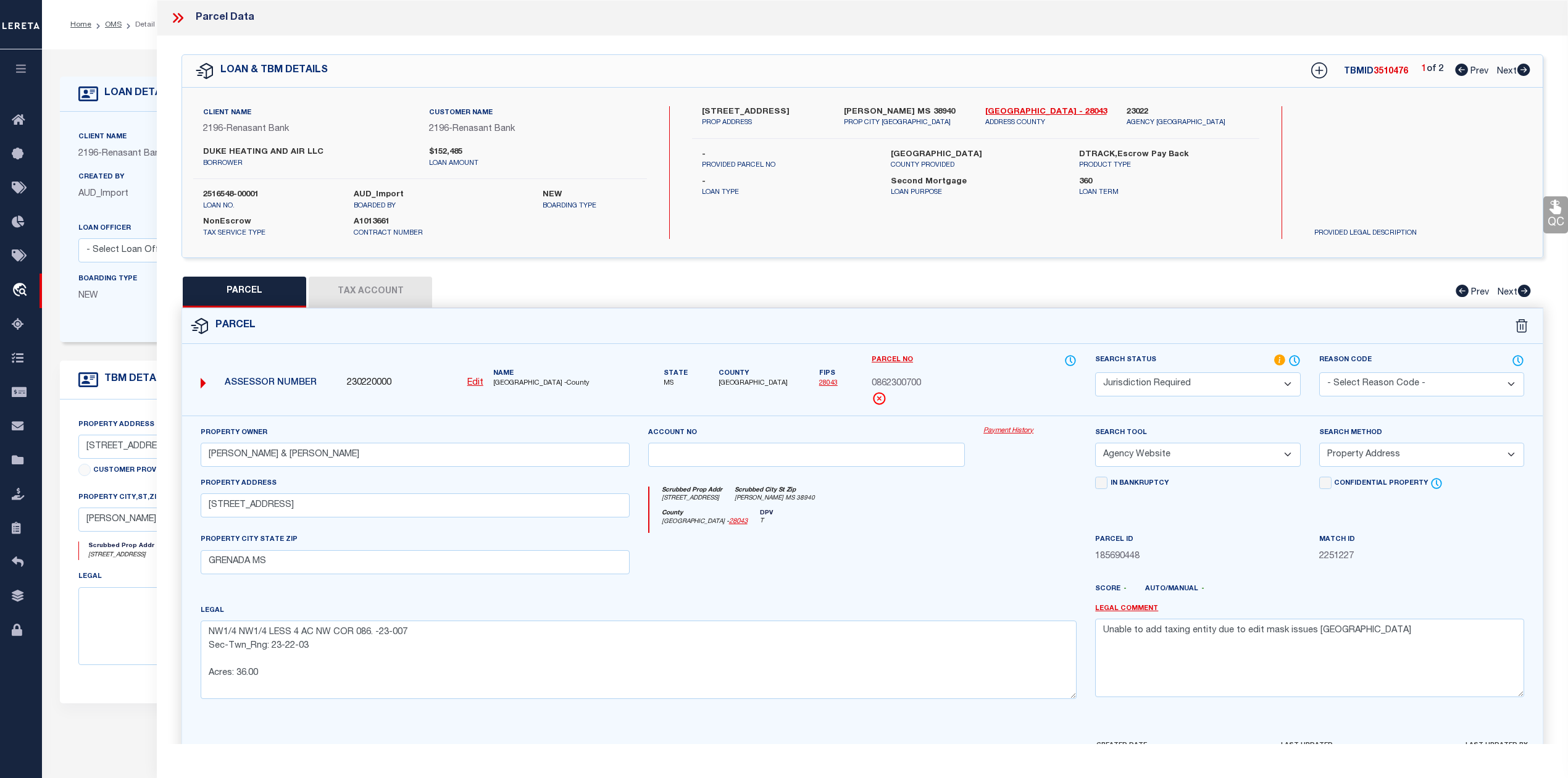
click at [723, 331] on div "Parcel" at bounding box center [862, 327] width 1360 height 35
click at [1230, 309] on div "Parcel" at bounding box center [862, 327] width 1360 height 35
click at [1524, 72] on icon at bounding box center [1524, 69] width 13 height 13
select select "AS"
select select
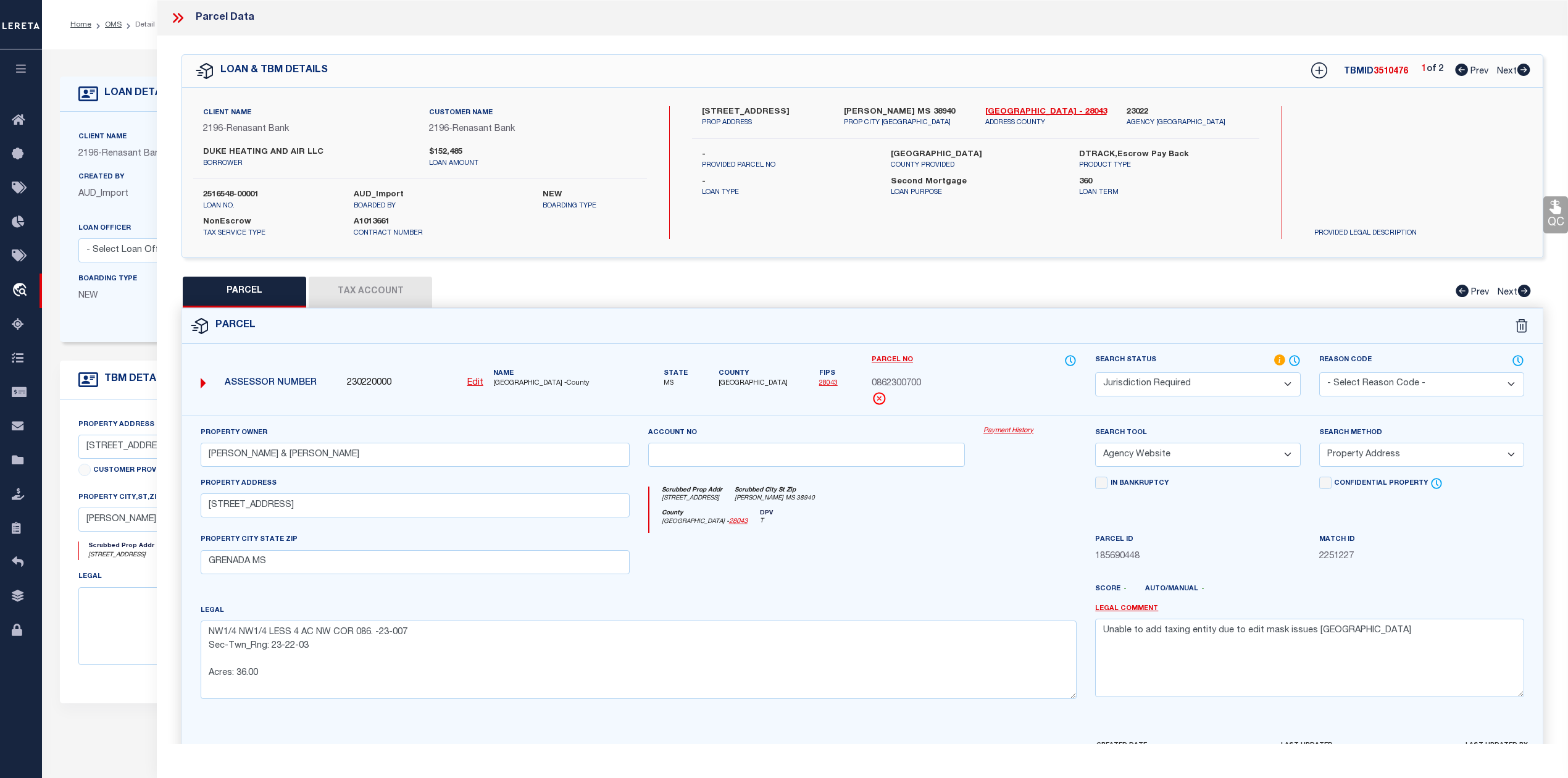
select select
checkbox input "false"
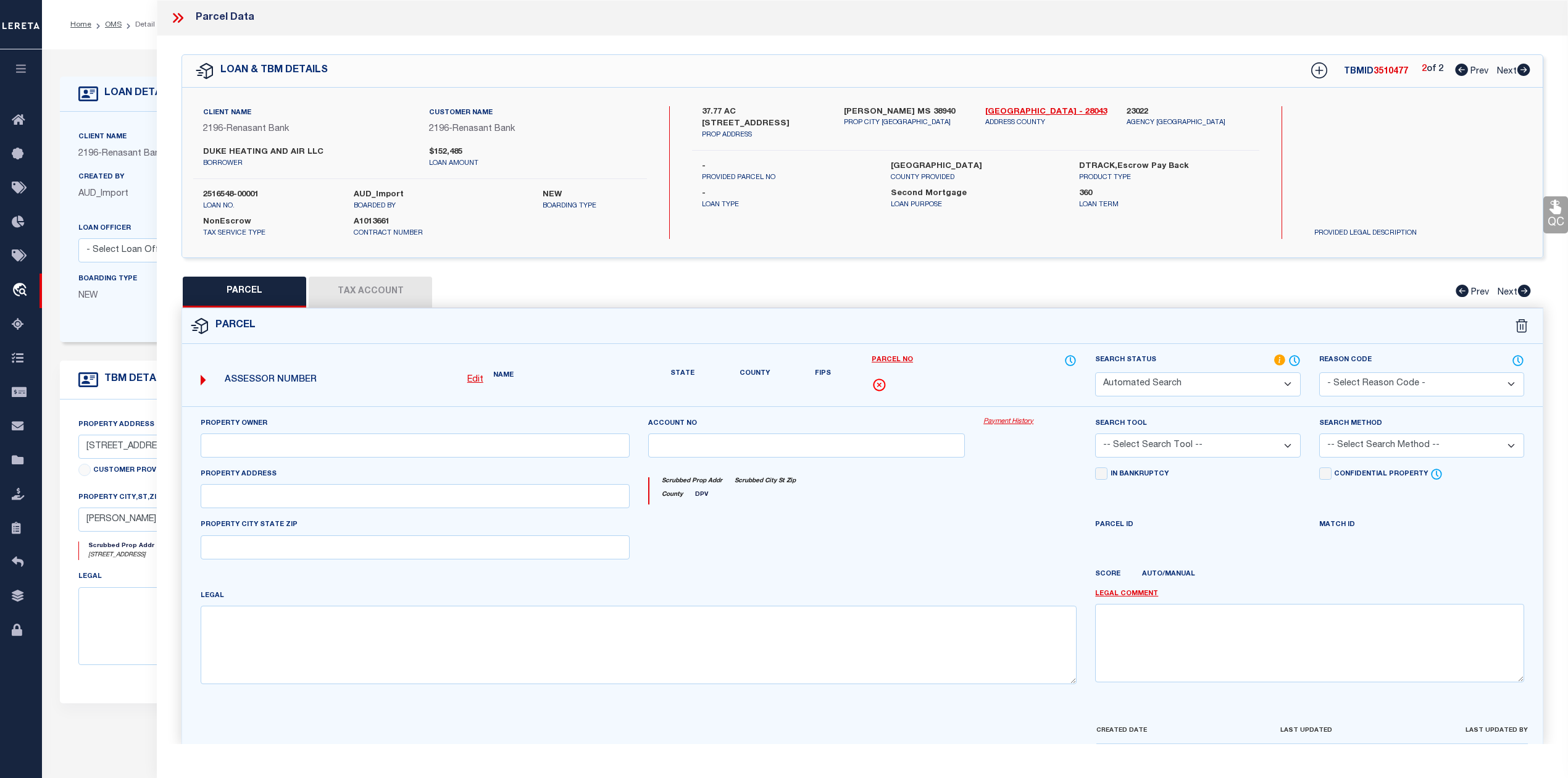
select select "RD"
checkbox input "false"
type textarea "Document uploaded that satisfies a legal requirement, changing from [GEOGRAPHIC…"
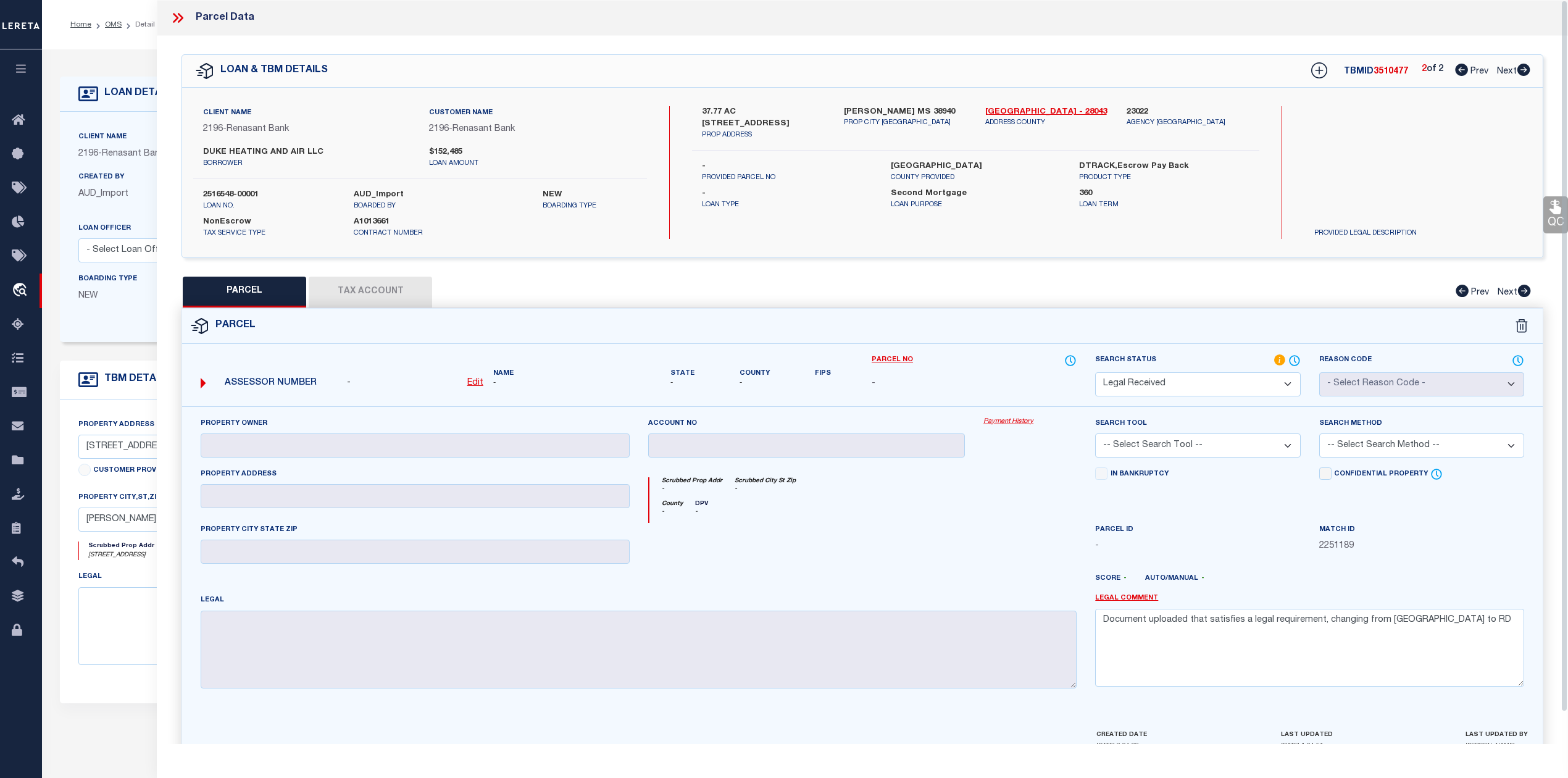
click at [966, 561] on div at bounding box center [807, 548] width 336 height 51
click at [1286, 393] on select "Automated Search Bad Parcel Complete Duplicate Parcel High Dollar Reporting In …" at bounding box center [1197, 384] width 205 height 24
click at [1095, 372] on select "Automated Search Bad Parcel Complete Duplicate Parcel High Dollar Reporting In …" at bounding box center [1197, 384] width 205 height 24
click at [1173, 377] on select "Automated Search Bad Parcel Complete Duplicate Parcel High Dollar Reporting In …" at bounding box center [1197, 384] width 205 height 24
select select "NP"
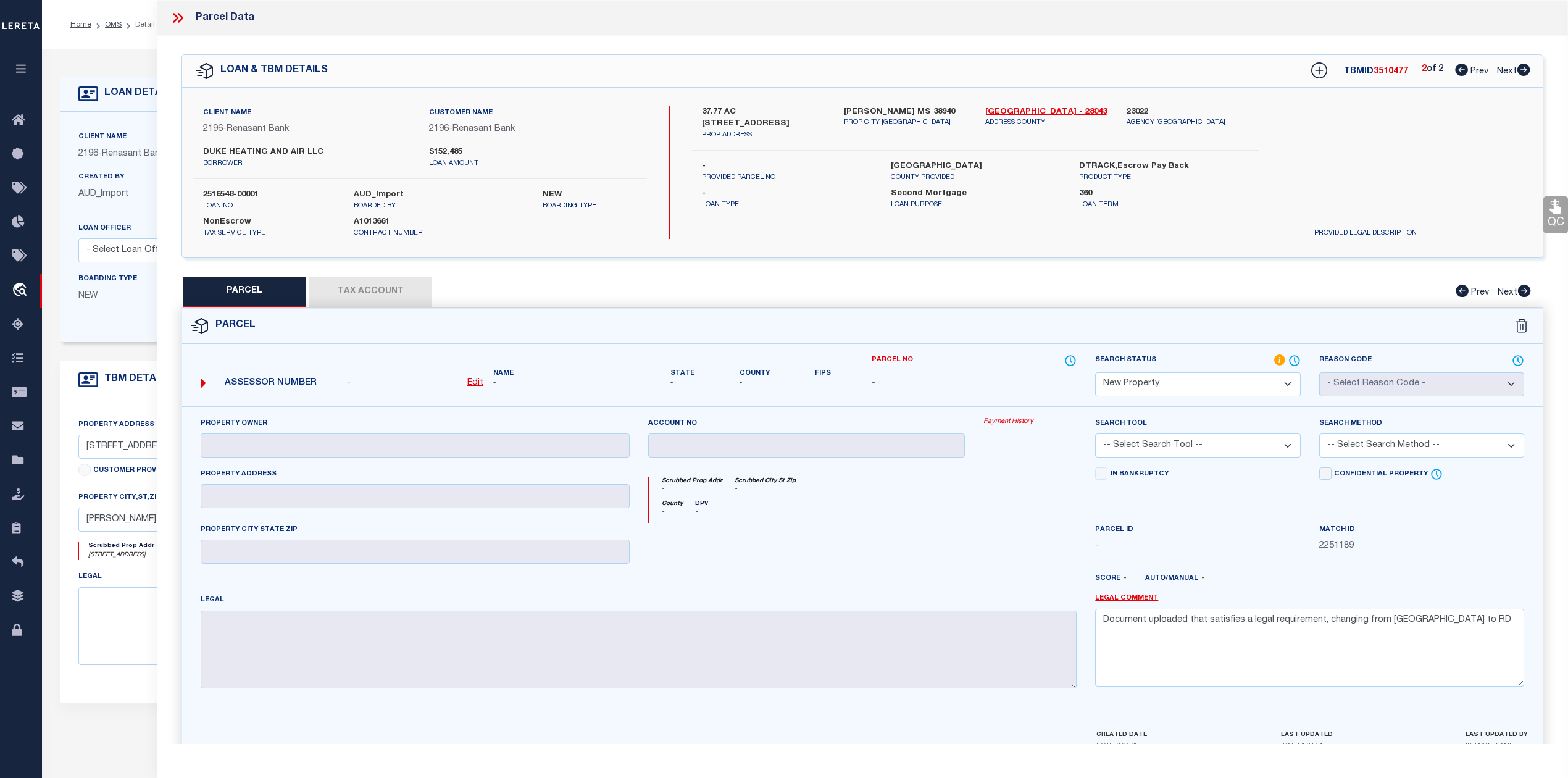
click at [1095, 372] on select "Automated Search Bad Parcel Complete Duplicate Parcel High Dollar Reporting In …" at bounding box center [1197, 384] width 205 height 24
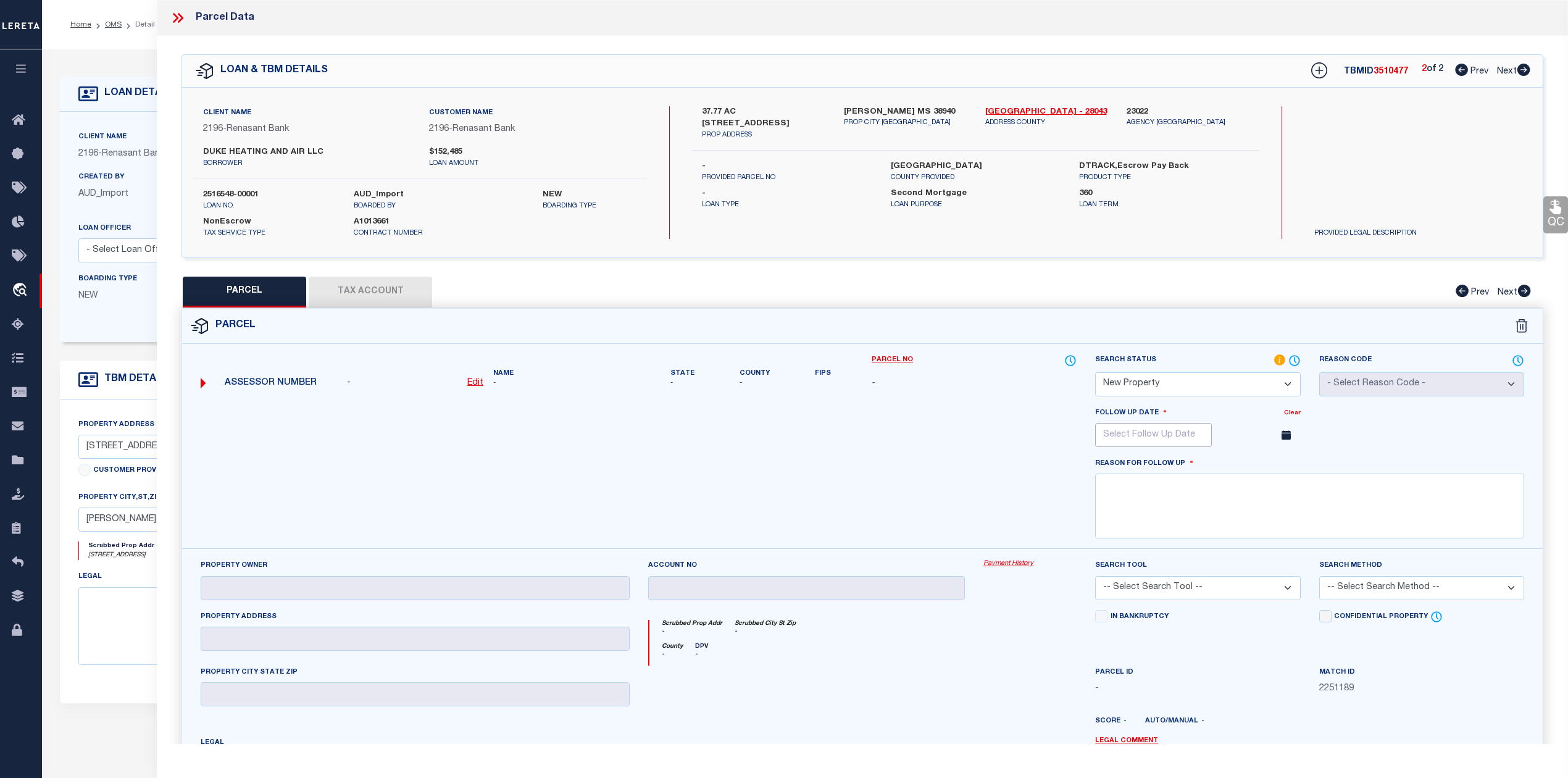
click at [1186, 440] on input "text" at bounding box center [1153, 434] width 117 height 24
click at [1273, 467] on icon at bounding box center [1275, 463] width 9 height 9
click at [1273, 465] on icon at bounding box center [1275, 463] width 9 height 9
select select "11"
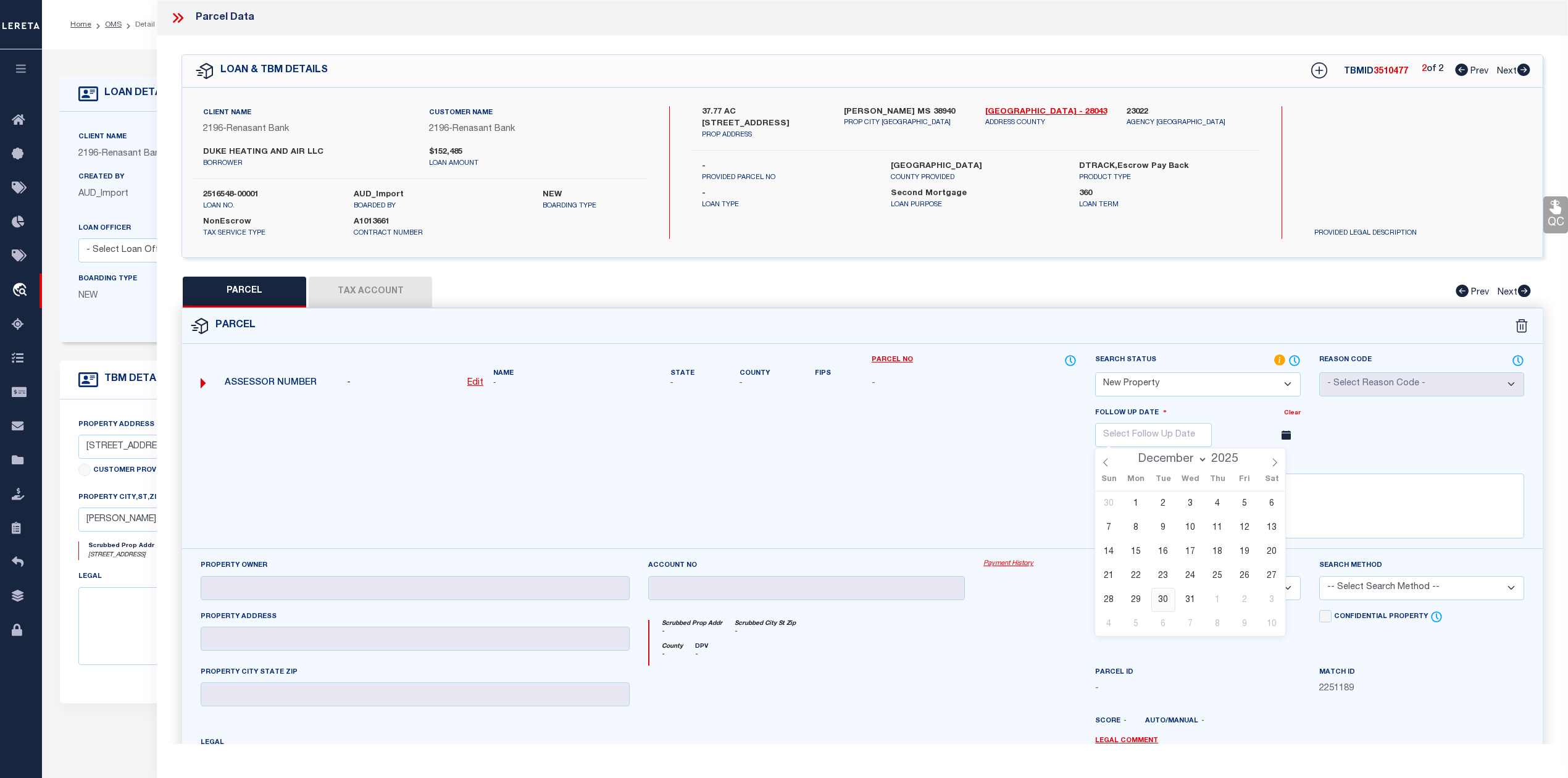
click at [1165, 606] on span "30" at bounding box center [1163, 599] width 24 height 24
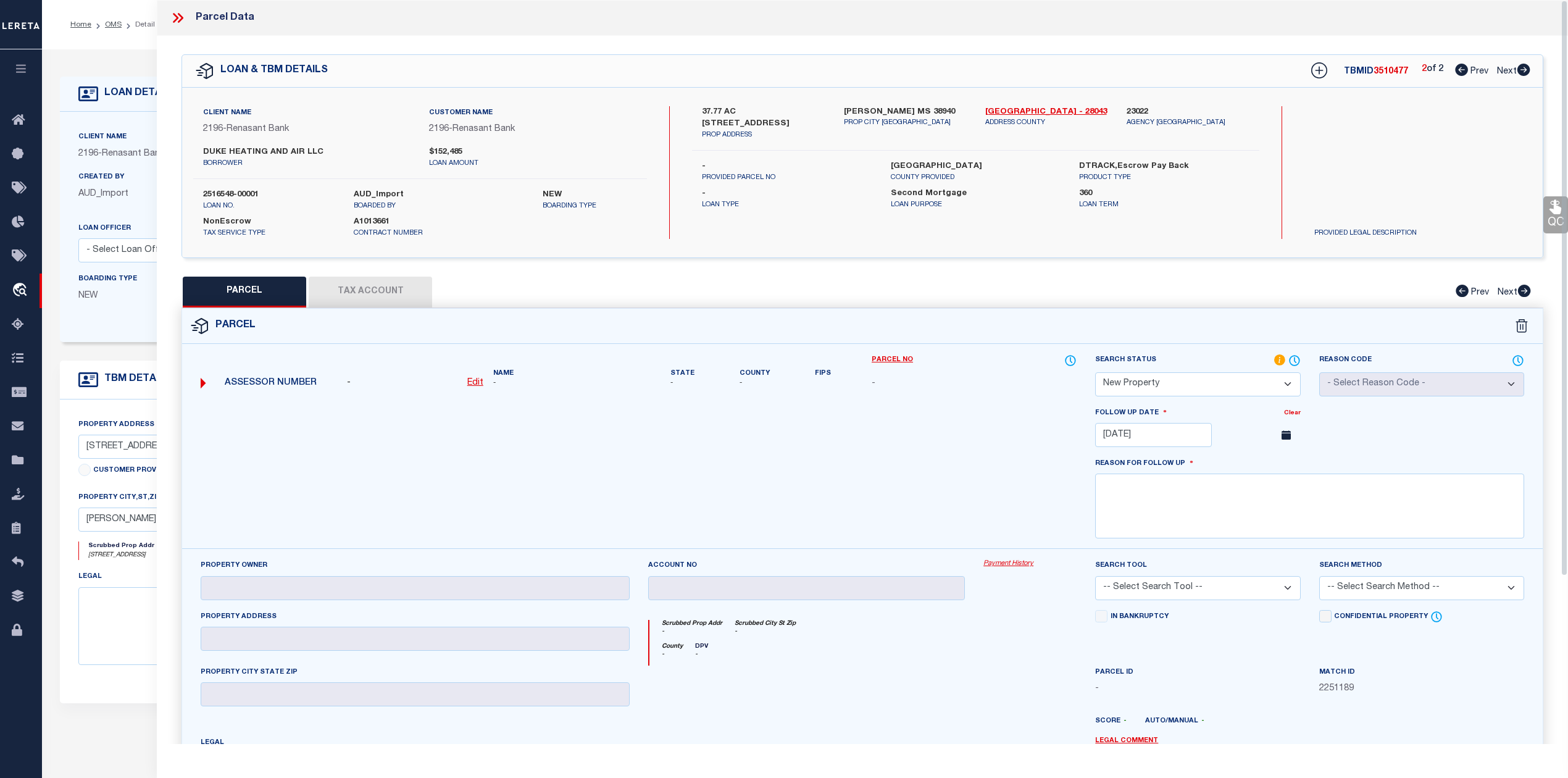
click at [1020, 494] on div at bounding box center [638, 477] width 895 height 143
click at [1185, 513] on textarea at bounding box center [1309, 506] width 429 height 65
paste textarea "As per Assessor This is new property for 2025"
click at [1030, 453] on div at bounding box center [638, 477] width 895 height 143
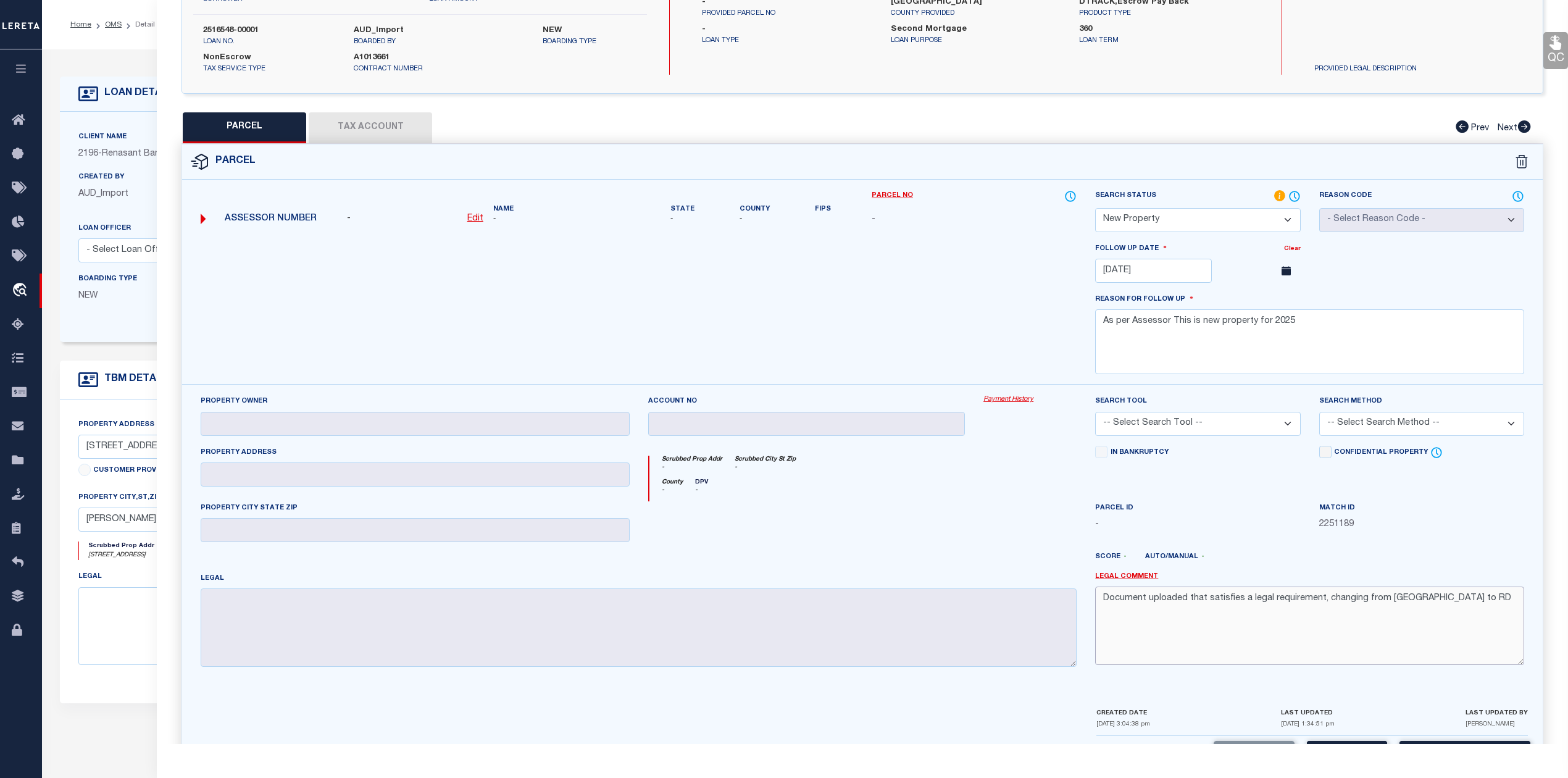
drag, startPoint x: 1420, startPoint y: 608, endPoint x: 1102, endPoint y: 609, distance: 318.0
click at [1102, 609] on textarea "Document uploaded that satisfies a legal requirement, changing from [GEOGRAPHIC…" at bounding box center [1309, 625] width 429 height 78
click at [1040, 537] on div at bounding box center [1029, 526] width 112 height 51
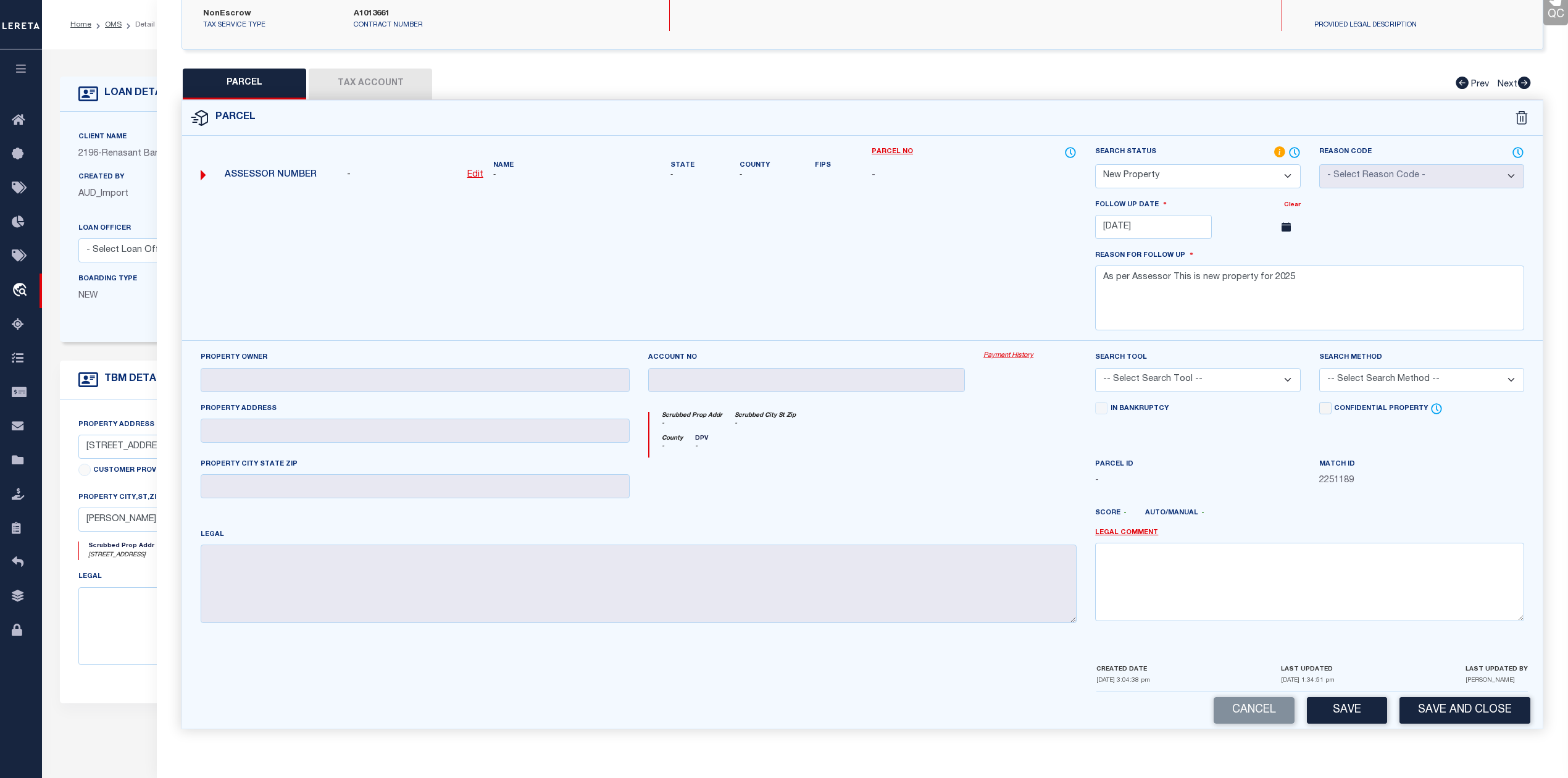
click at [1182, 375] on select "-- Select Search Tool -- 3rd Party Website Agency File Agency Website ATLS CNV-…" at bounding box center [1197, 380] width 205 height 24
click at [1095, 368] on select "-- Select Search Tool -- 3rd Party Website Agency File Agency Website ATLS CNV-…" at bounding box center [1197, 380] width 205 height 24
click at [1023, 514] on div at bounding box center [918, 518] width 336 height 20
click at [1327, 703] on button "Save" at bounding box center [1347, 710] width 81 height 27
click at [1012, 521] on div at bounding box center [918, 518] width 336 height 20
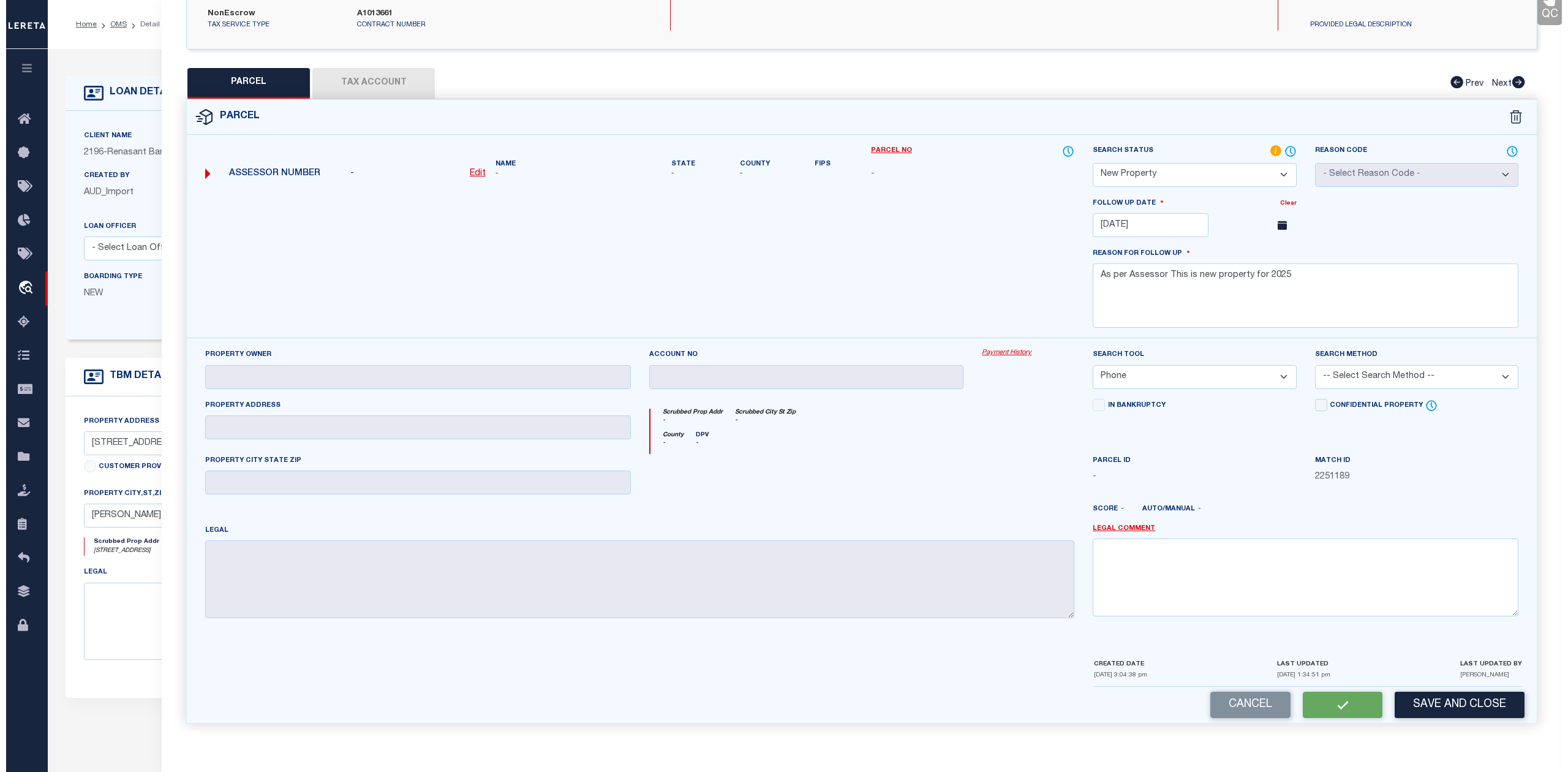
scroll to position [0, 0]
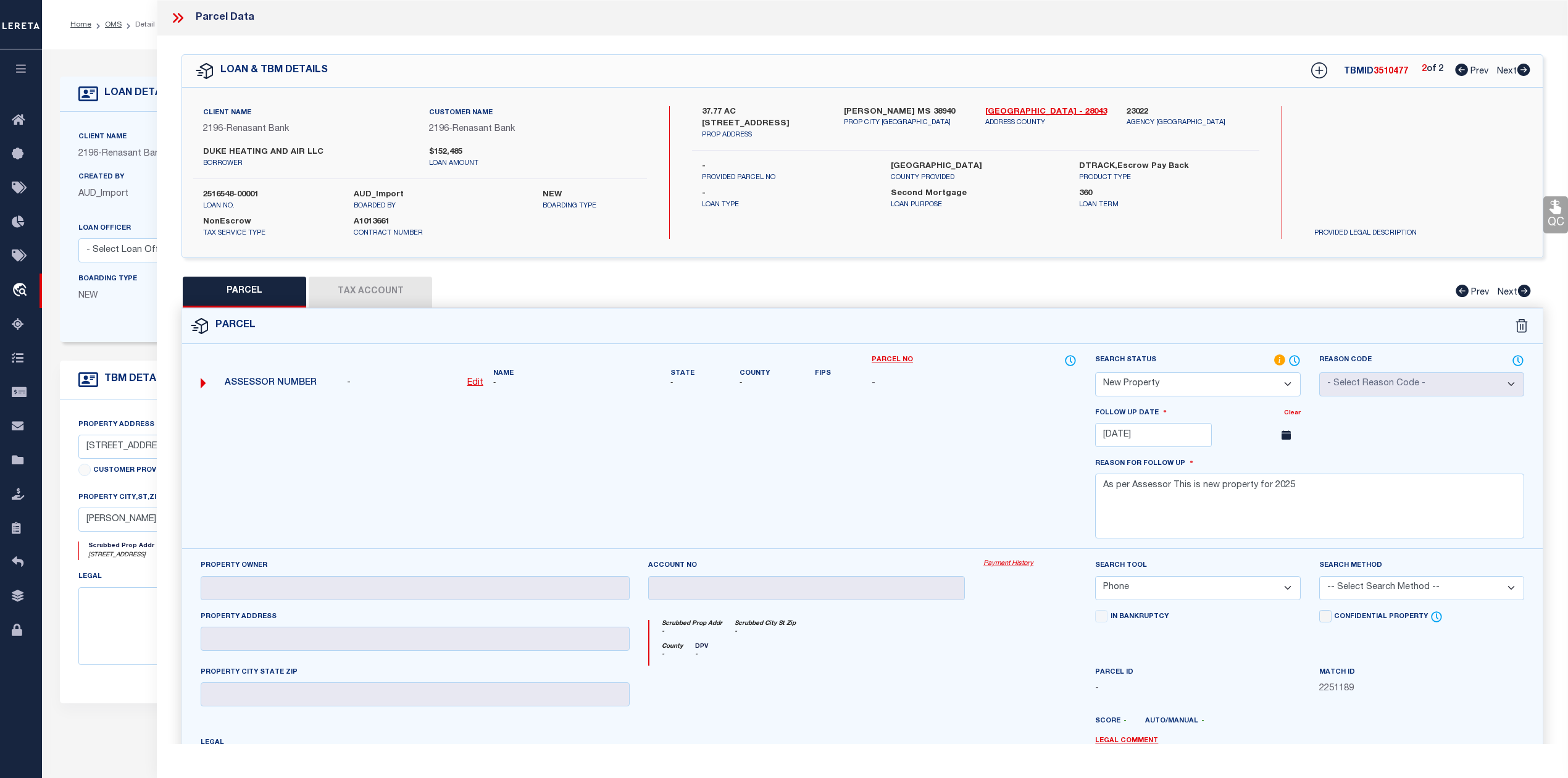
click at [1384, 77] on h5 "TBMID 3510477" at bounding box center [1376, 72] width 64 height 10
click at [1373, 181] on div "Search by Legal Customer" at bounding box center [1389, 146] width 171 height 81
click at [1383, 70] on span "3510477" at bounding box center [1391, 72] width 35 height 9
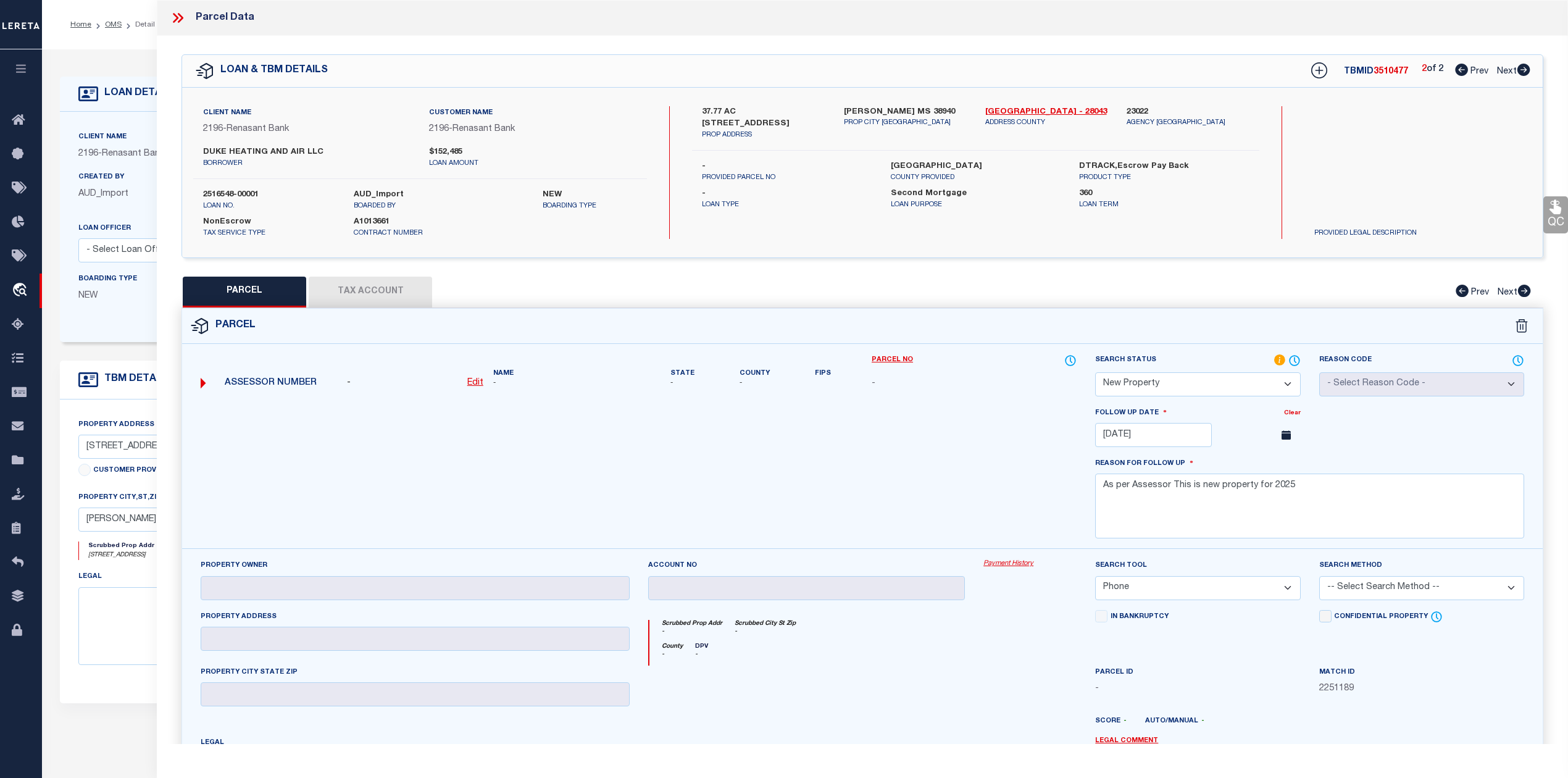
click at [1383, 70] on span "3510477" at bounding box center [1391, 72] width 35 height 9
copy span "3510477"
drag, startPoint x: 199, startPoint y: 191, endPoint x: 270, endPoint y: 190, distance: 71.0
click at [270, 190] on div "2516548-00001 loan no." at bounding box center [269, 200] width 151 height 22
copy label "2516548-00001"
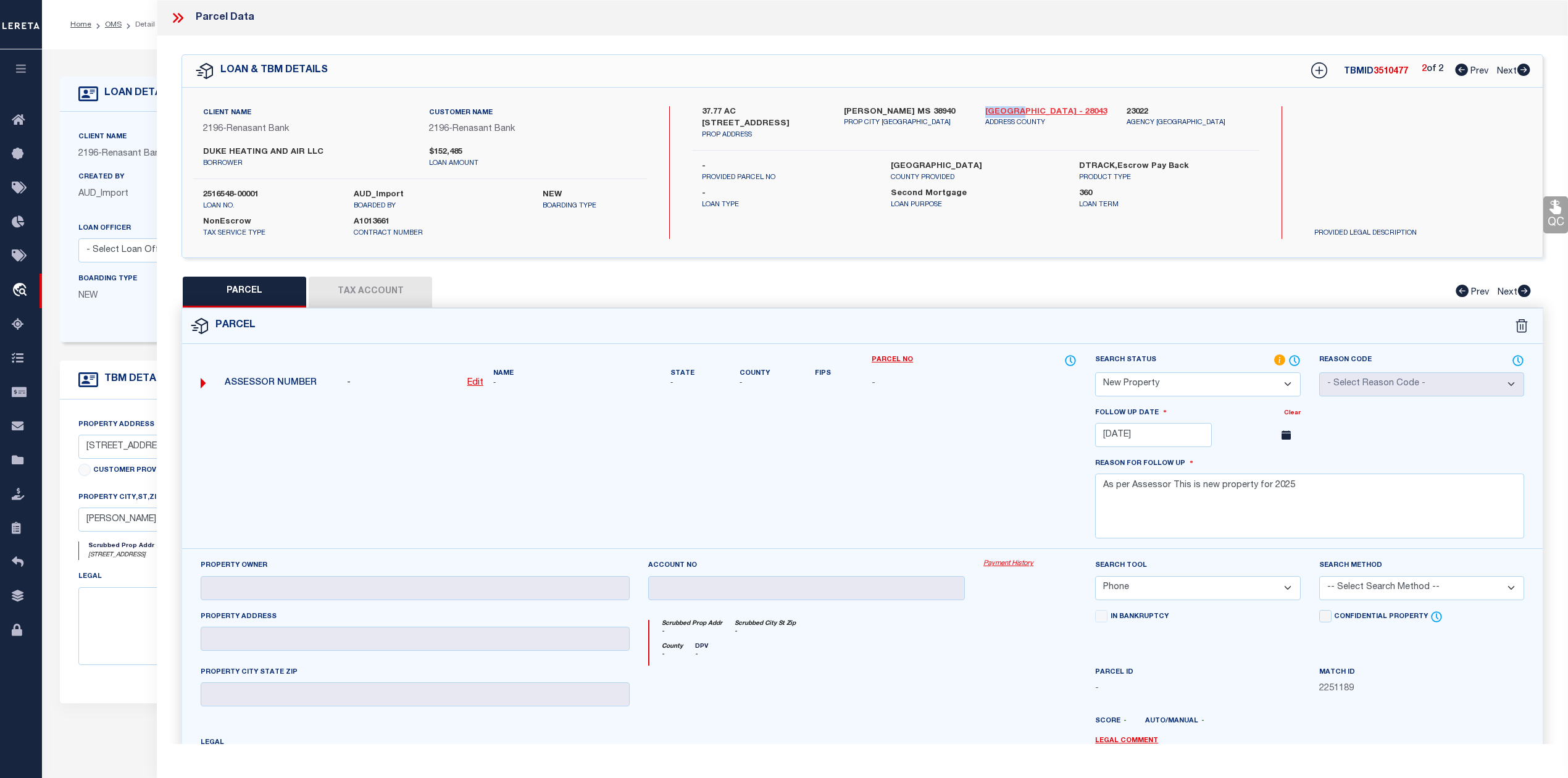
drag, startPoint x: 983, startPoint y: 109, endPoint x: 1016, endPoint y: 107, distance: 33.1
click at [1016, 107] on div "[GEOGRAPHIC_DATA] - 28043 ADDRESS COUNTY" at bounding box center [1046, 123] width 141 height 35
copy link "[GEOGRAPHIC_DATA]"
drag, startPoint x: 936, startPoint y: 426, endPoint x: 936, endPoint y: 434, distance: 8.0
click at [936, 426] on div at bounding box center [638, 477] width 895 height 143
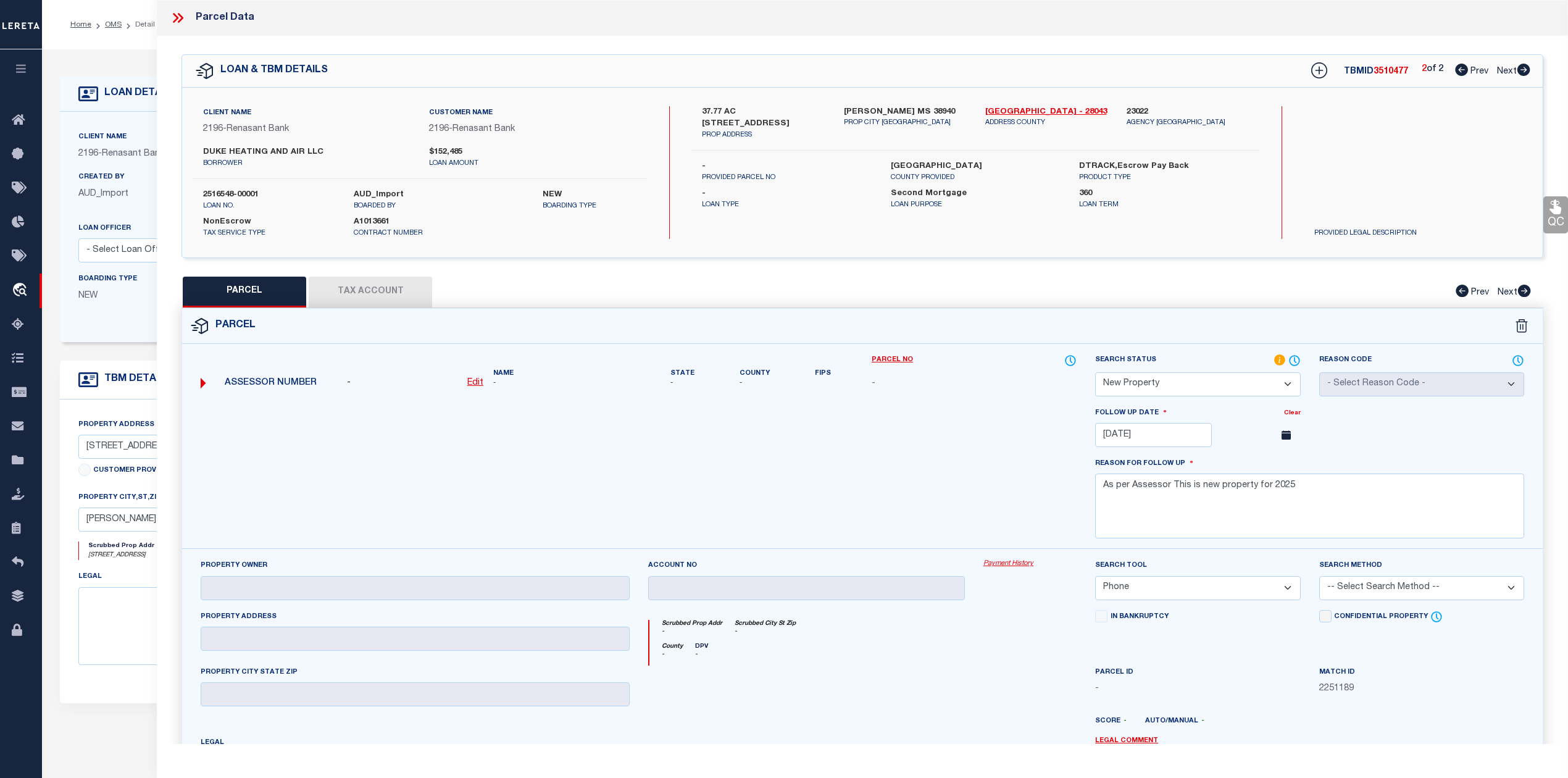
click at [177, 17] on icon at bounding box center [176, 18] width 6 height 10
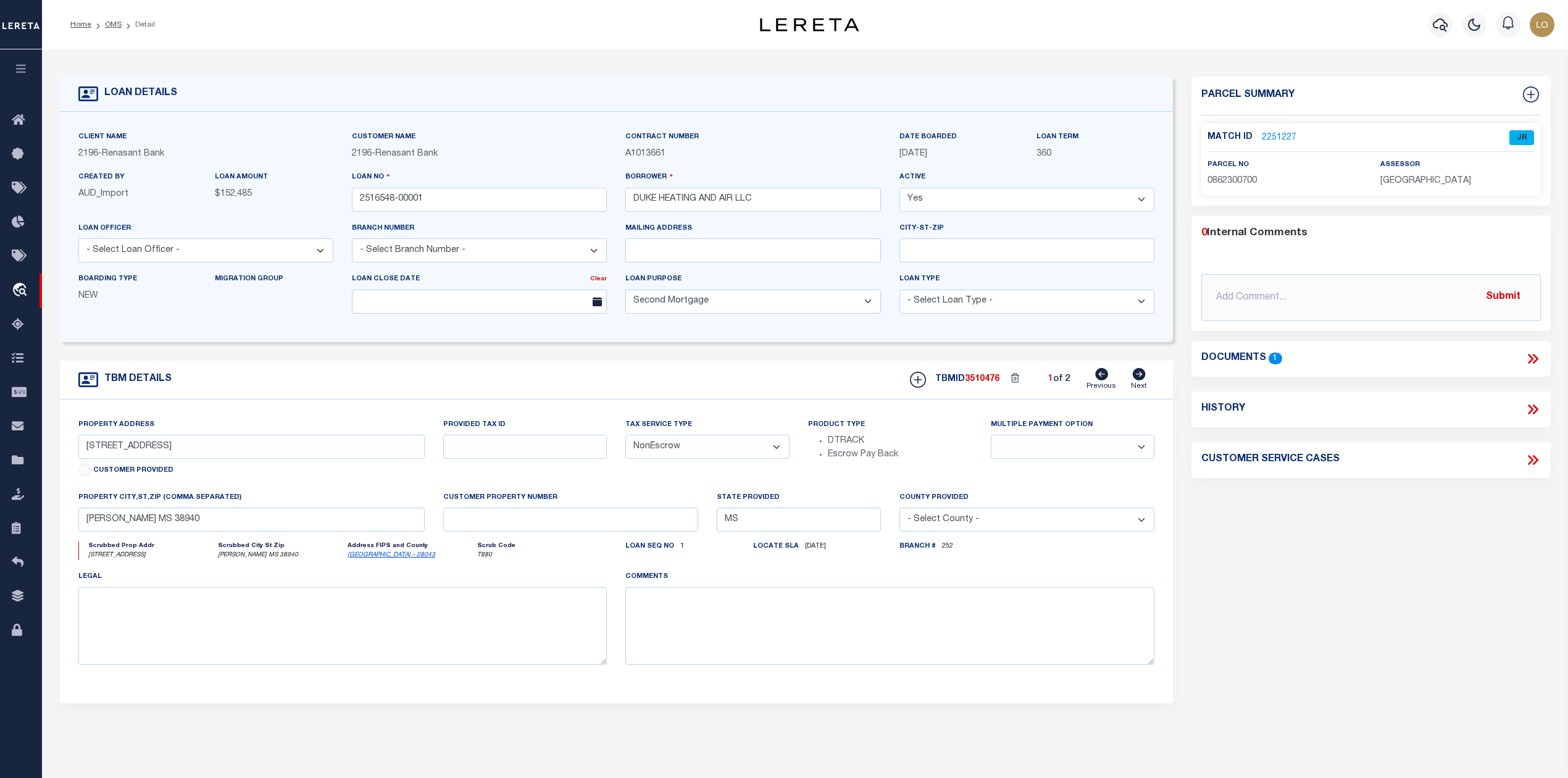
click at [1334, 613] on div "Parcel Summary Match ID 2251227 0" at bounding box center [1371, 414] width 377 height 675
click at [1272, 136] on link "2251227" at bounding box center [1279, 138] width 35 height 13
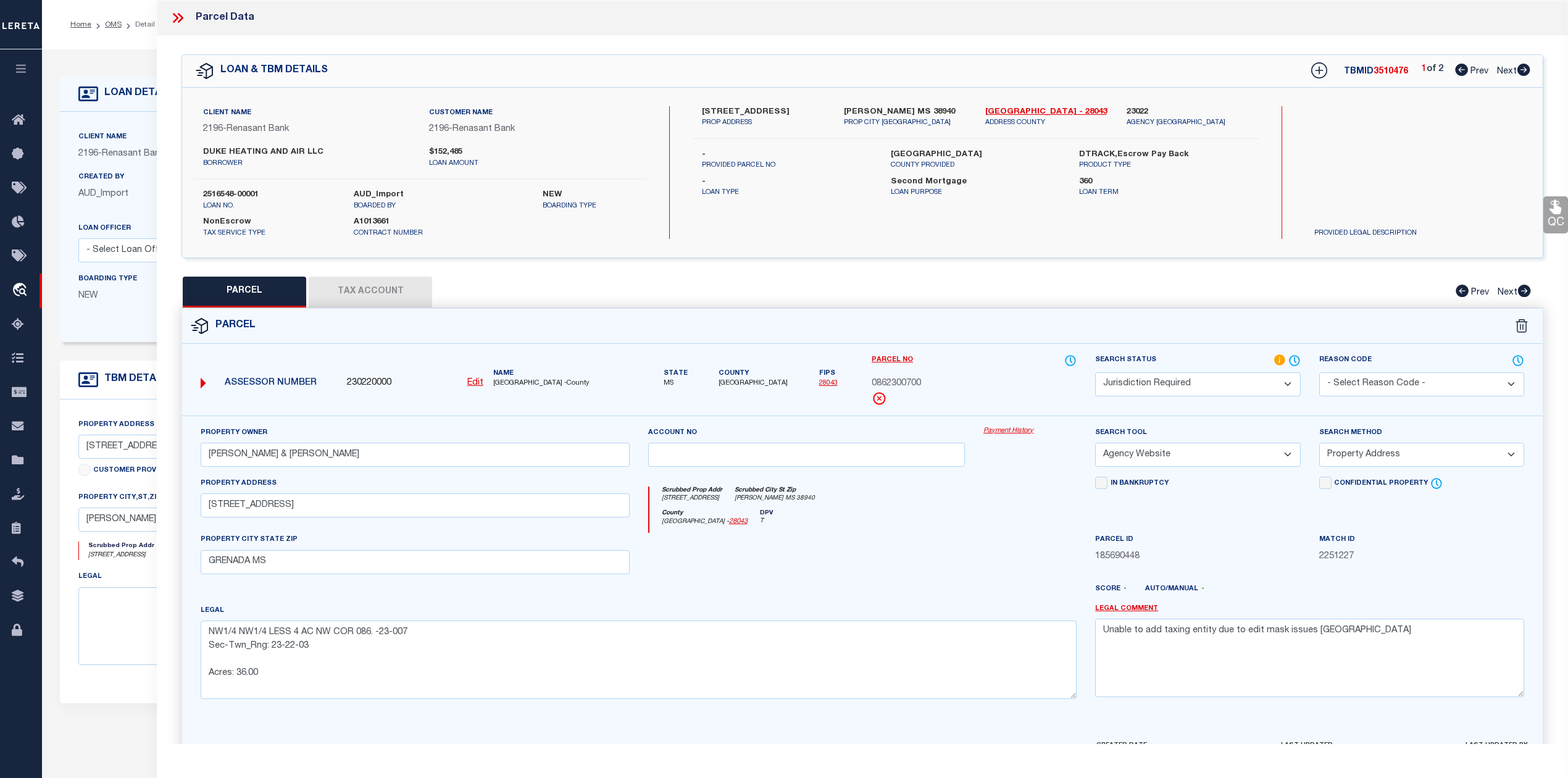
click at [175, 22] on icon at bounding box center [178, 18] width 16 height 16
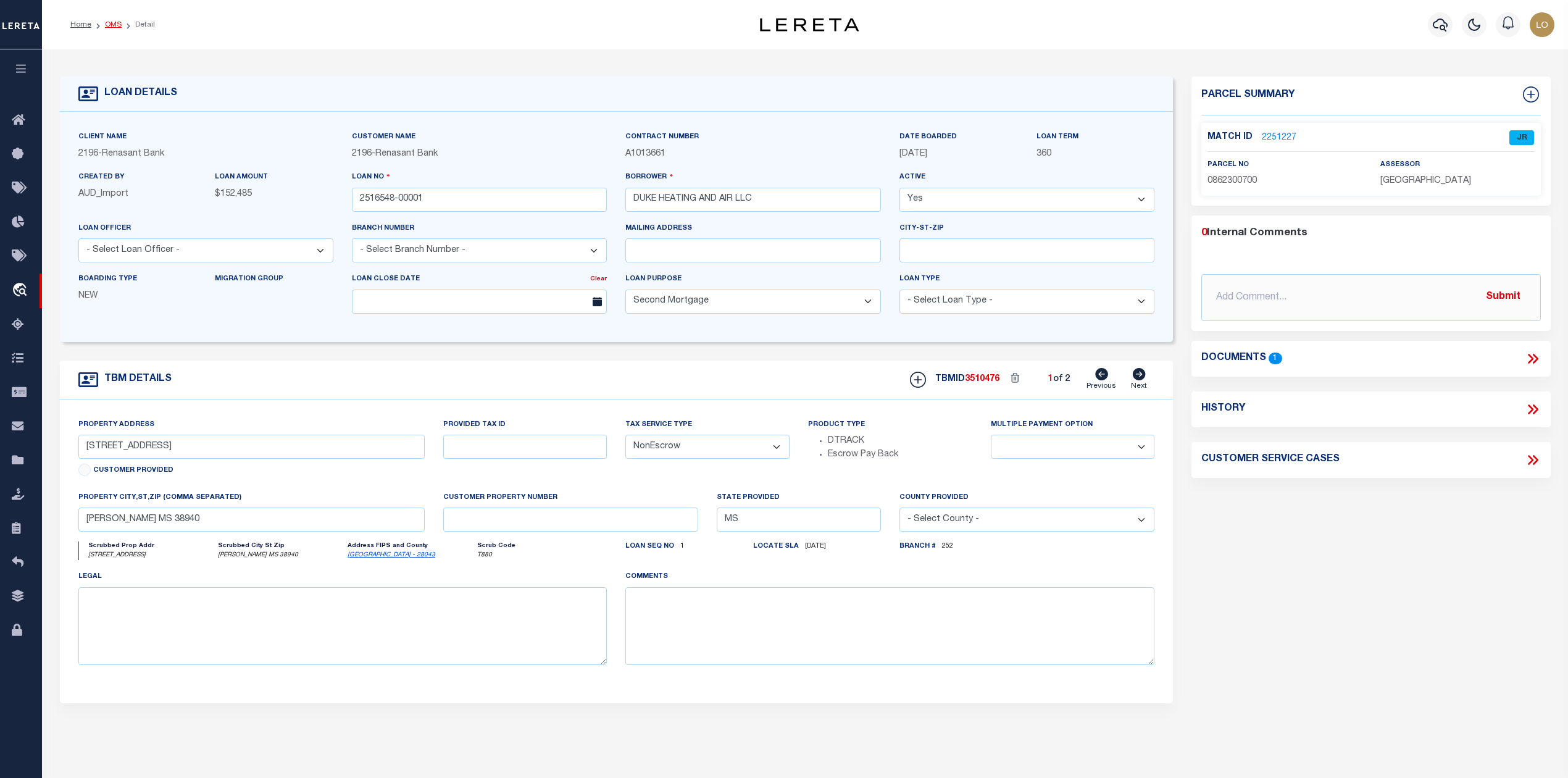
click at [109, 25] on link "OMS" at bounding box center [113, 24] width 17 height 7
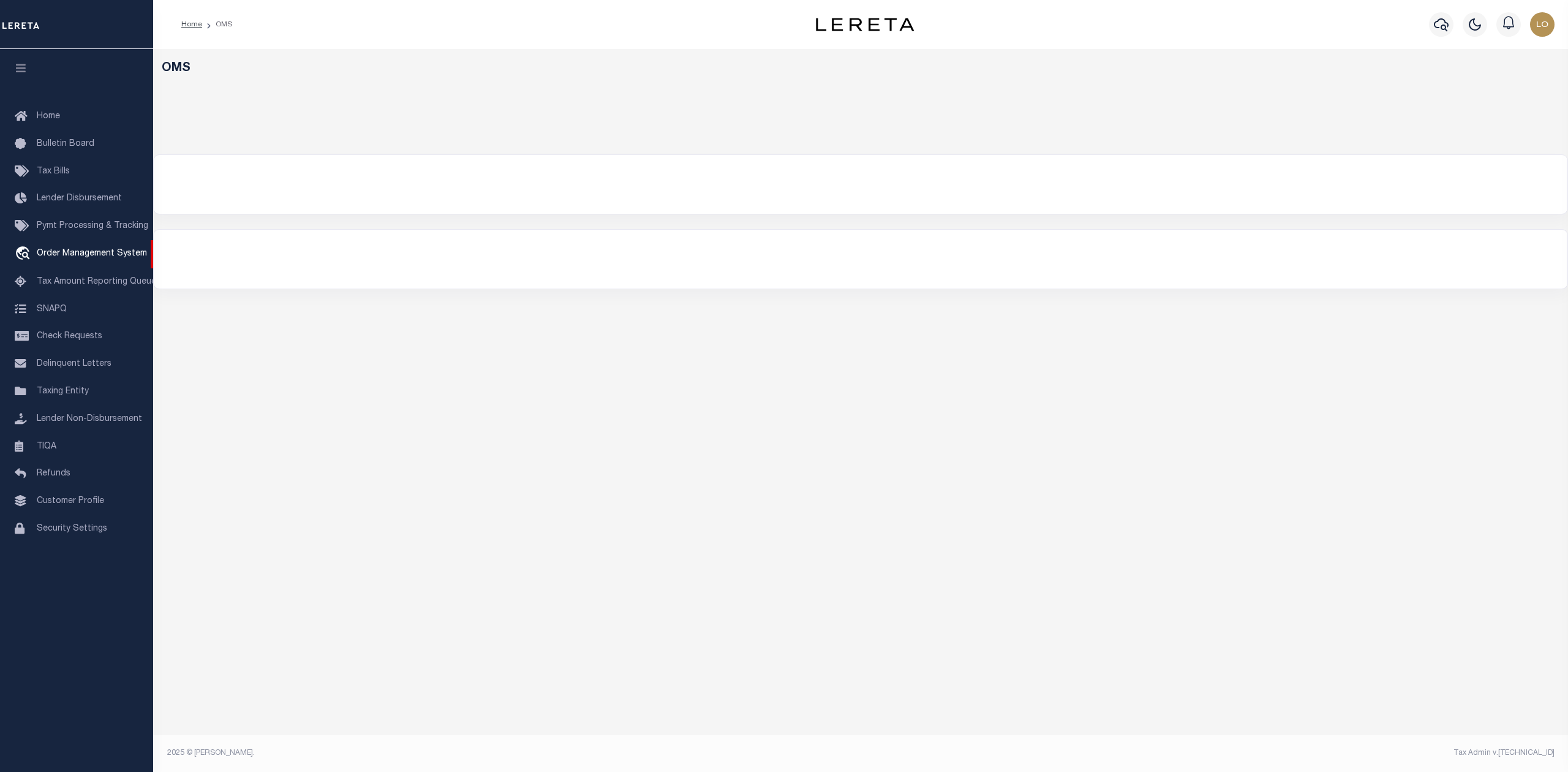
select select "200"
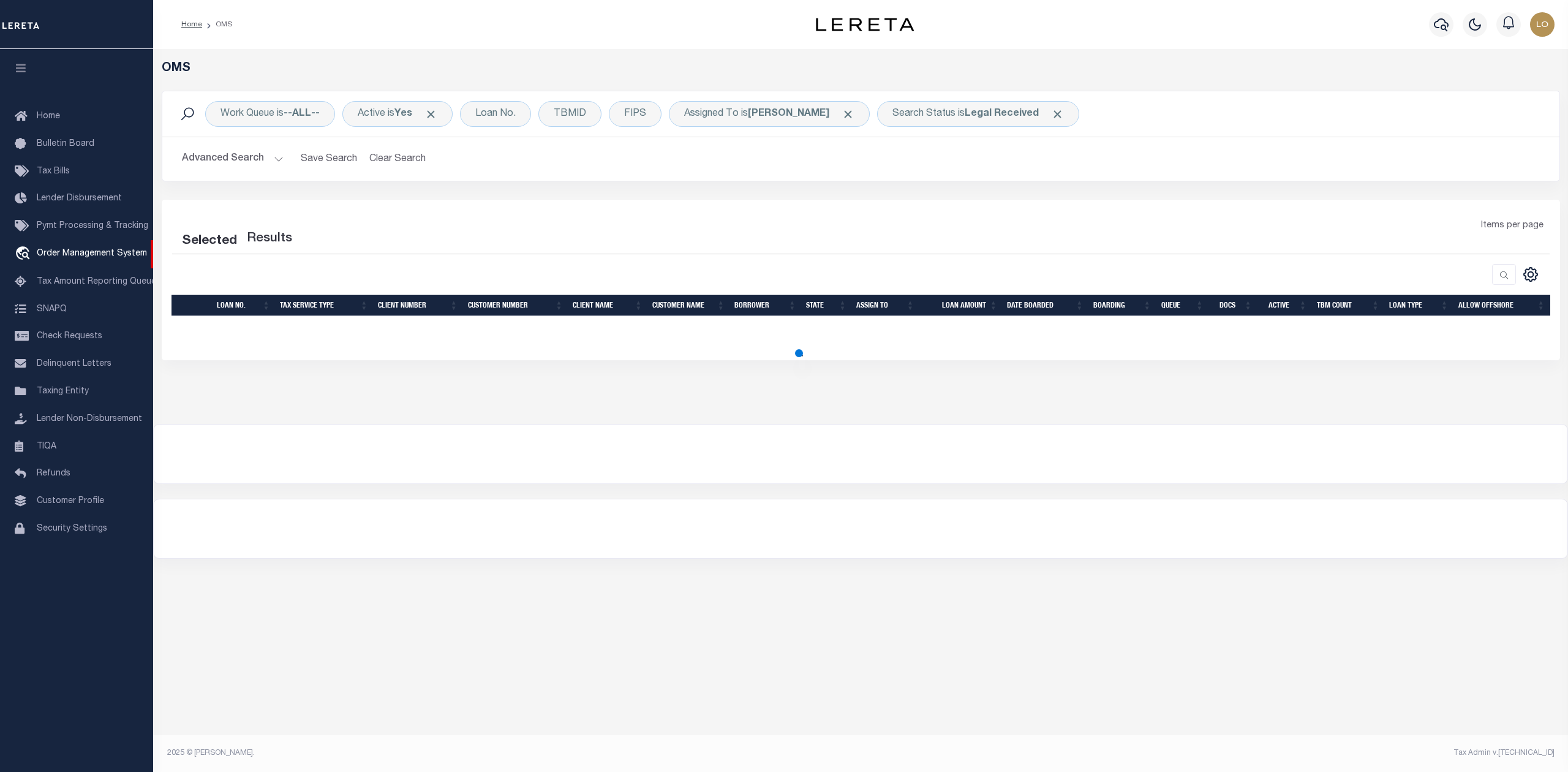
select select "200"
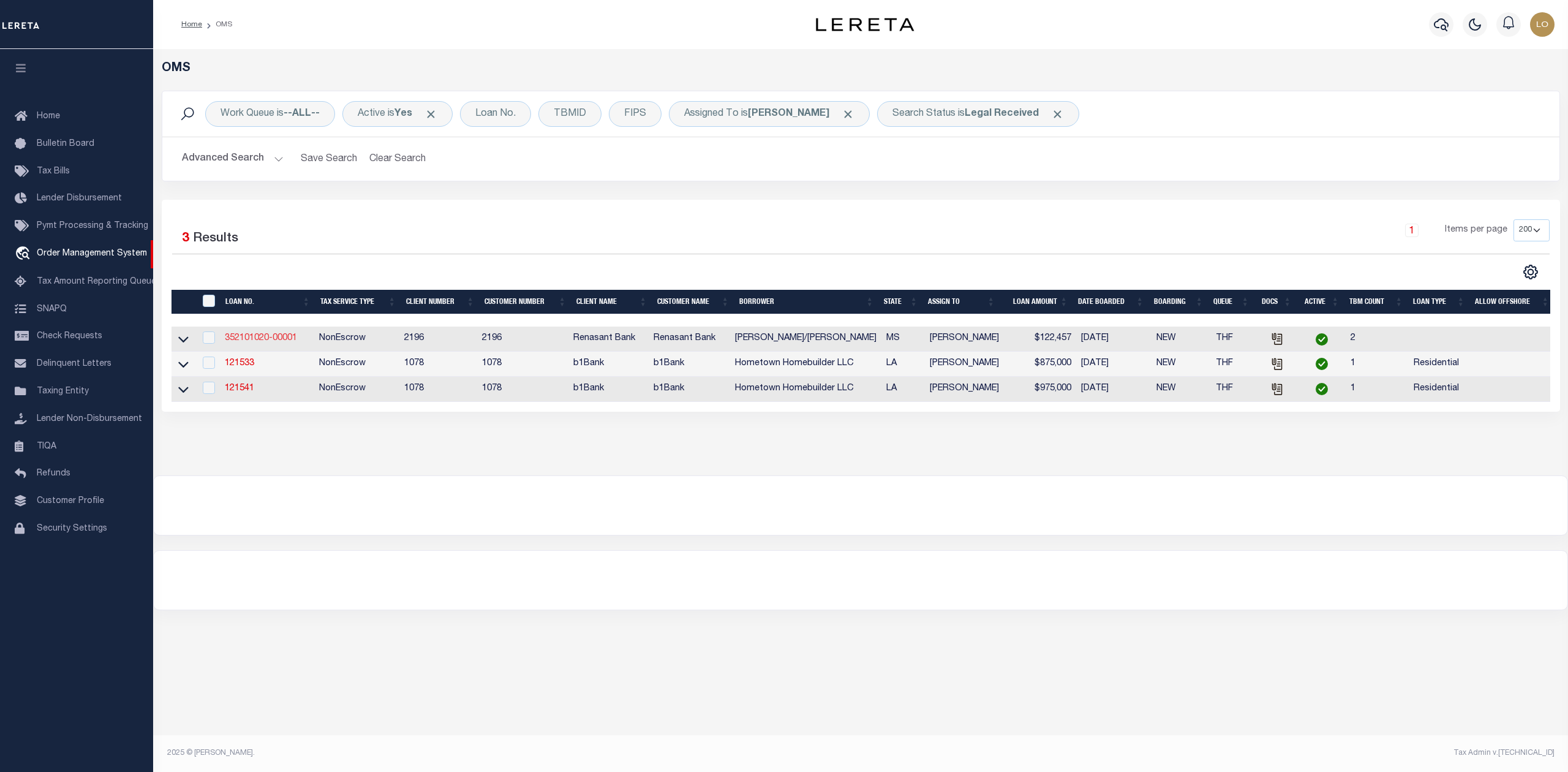
click at [266, 337] on link "352101020-00001" at bounding box center [261, 338] width 73 height 9
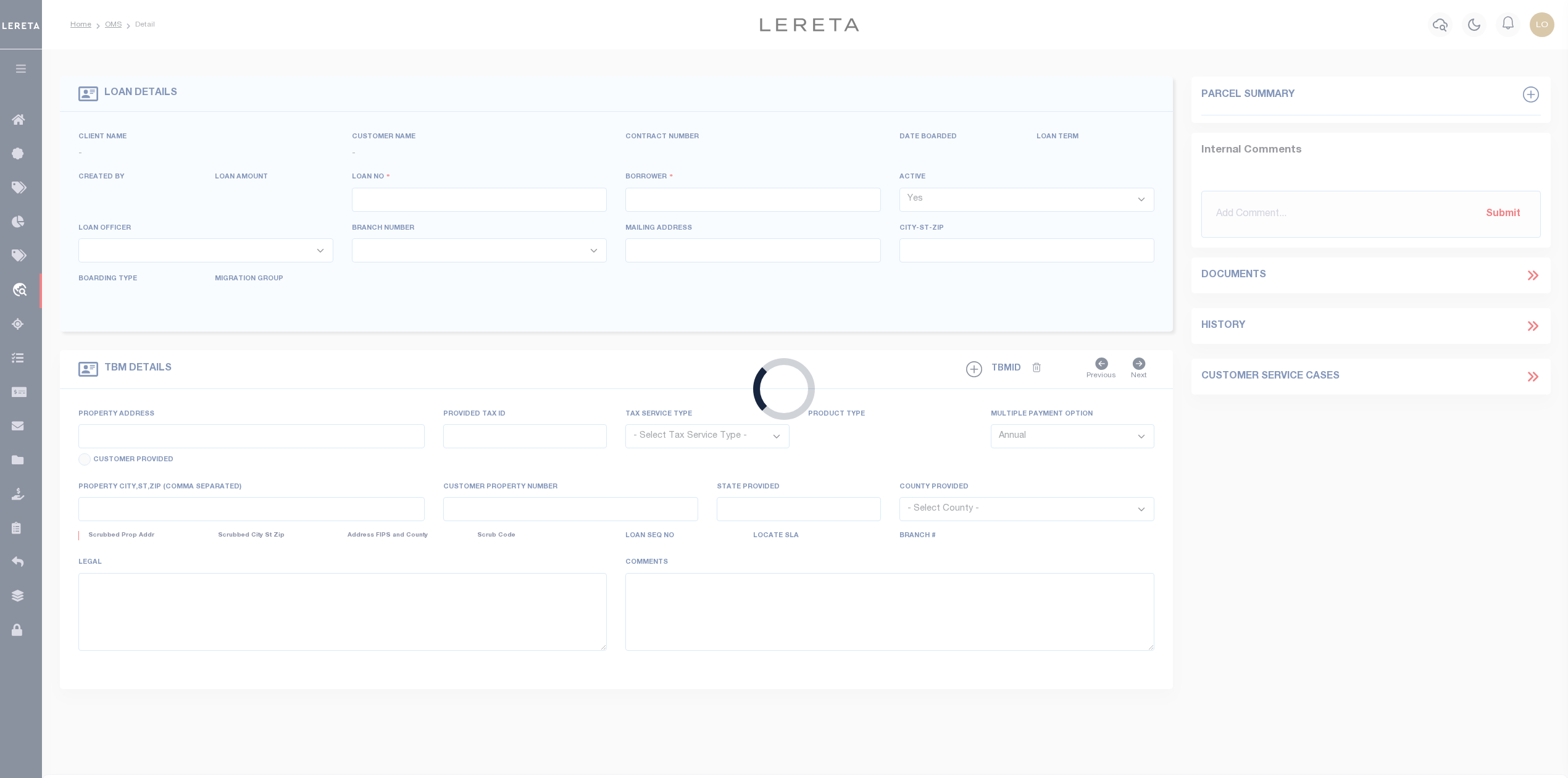
type input "352101020-00001"
type input "[PERSON_NAME]/[PERSON_NAME]"
select select
select select "100"
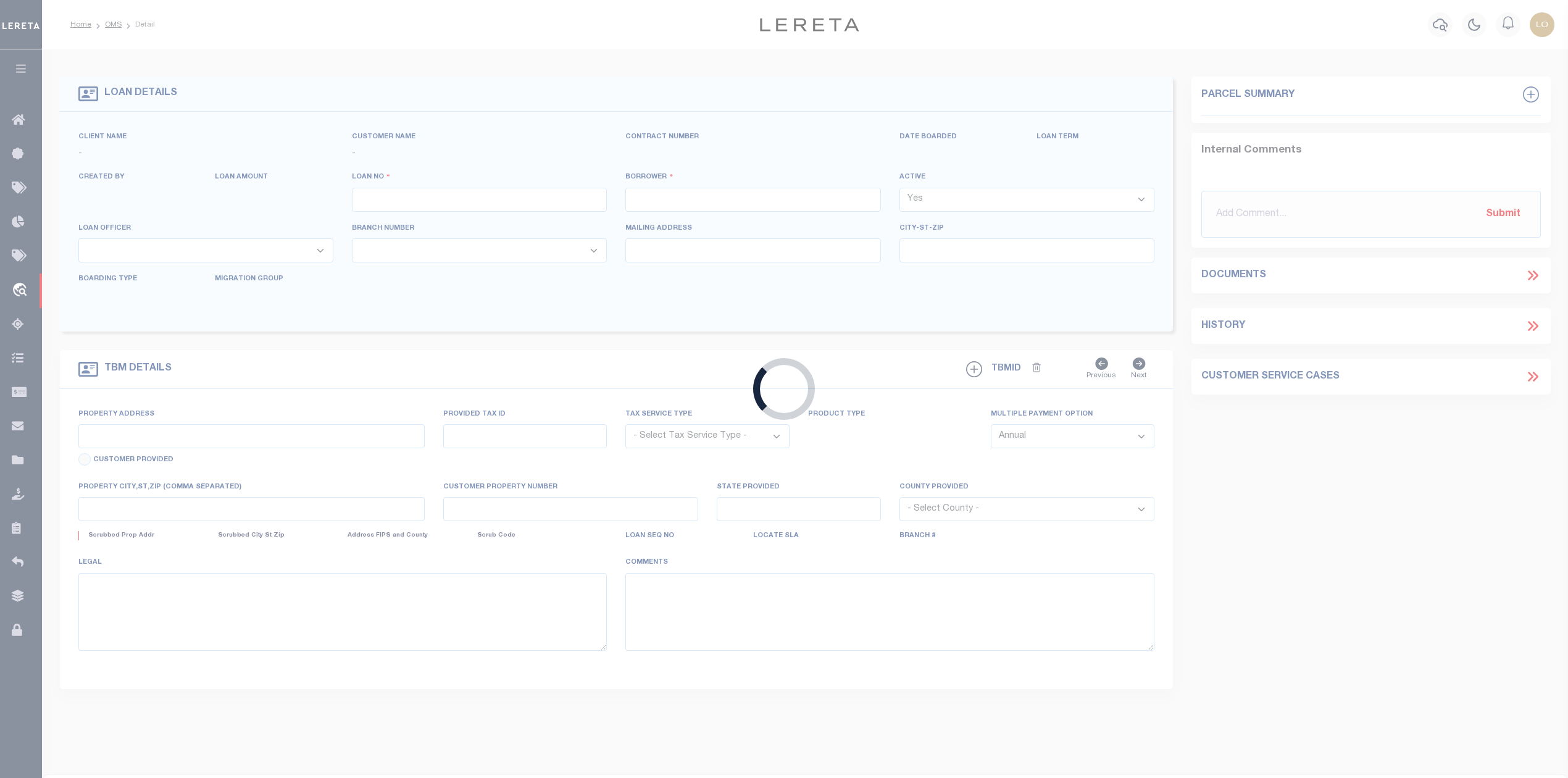
select select "NonEscrow"
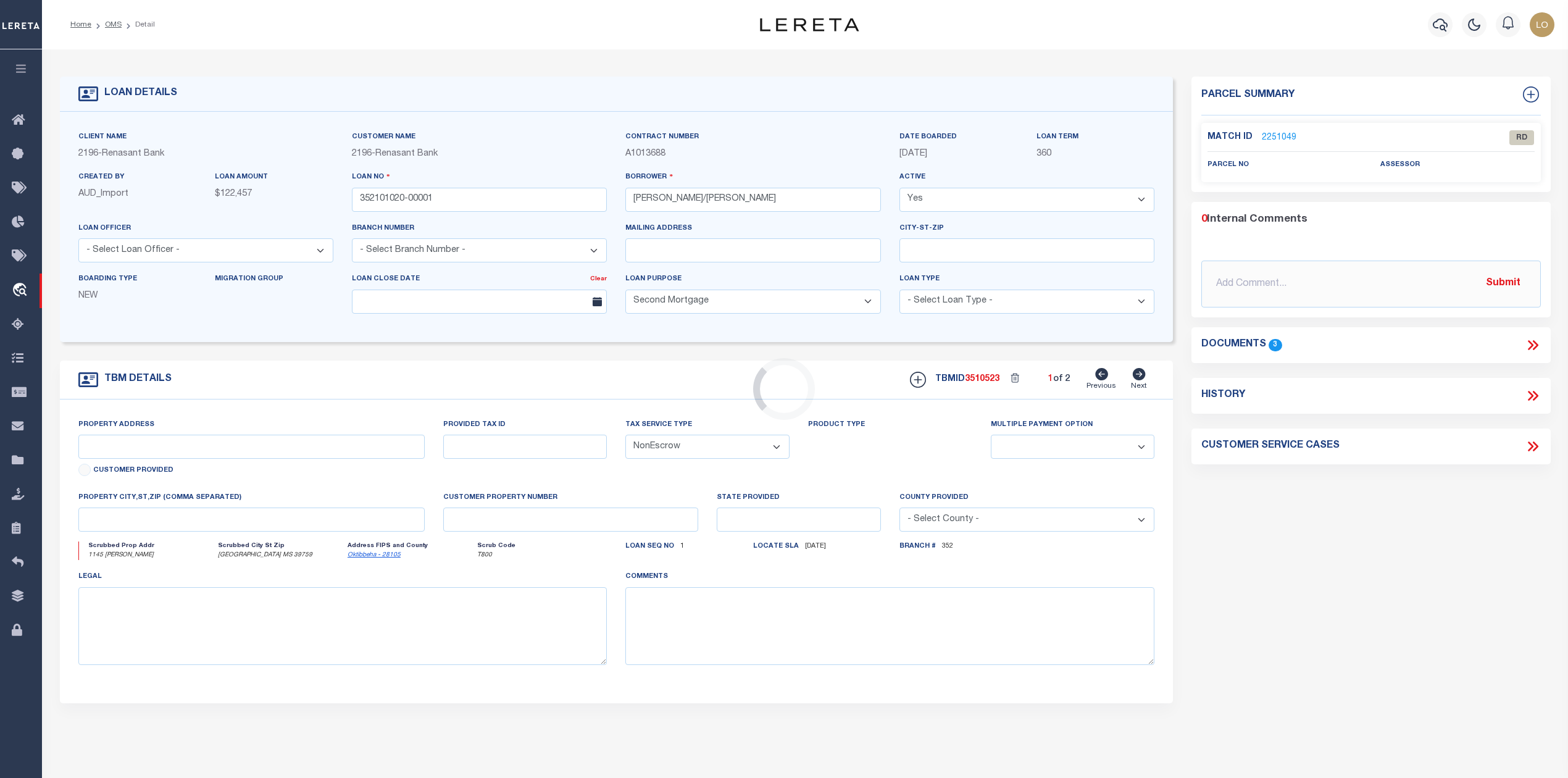
select select "164191"
select select "21874"
type input "1145 [PERSON_NAME]"
select select
type input "[GEOGRAPHIC_DATA] MS 39759"
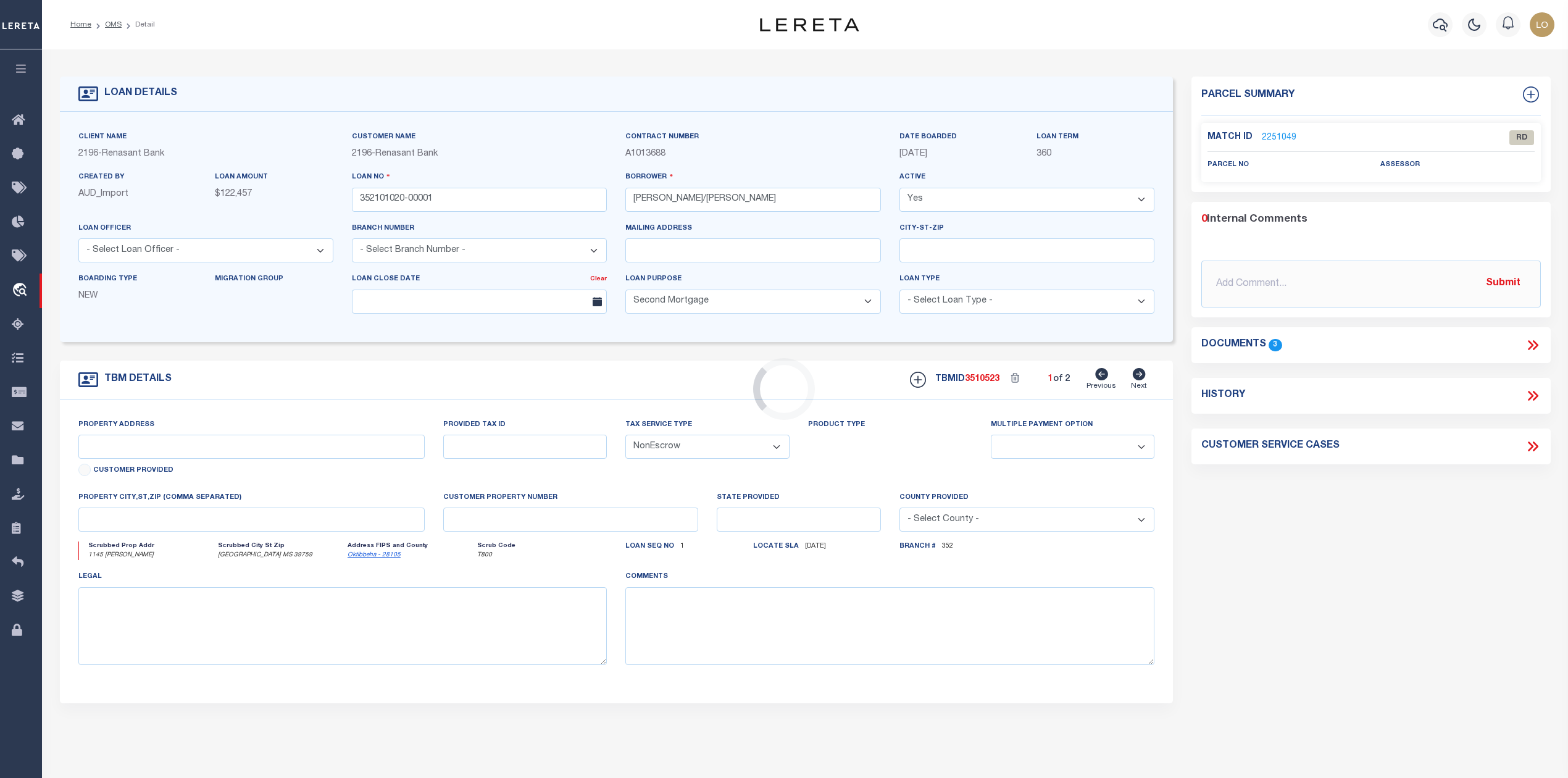
type input "MS"
select select
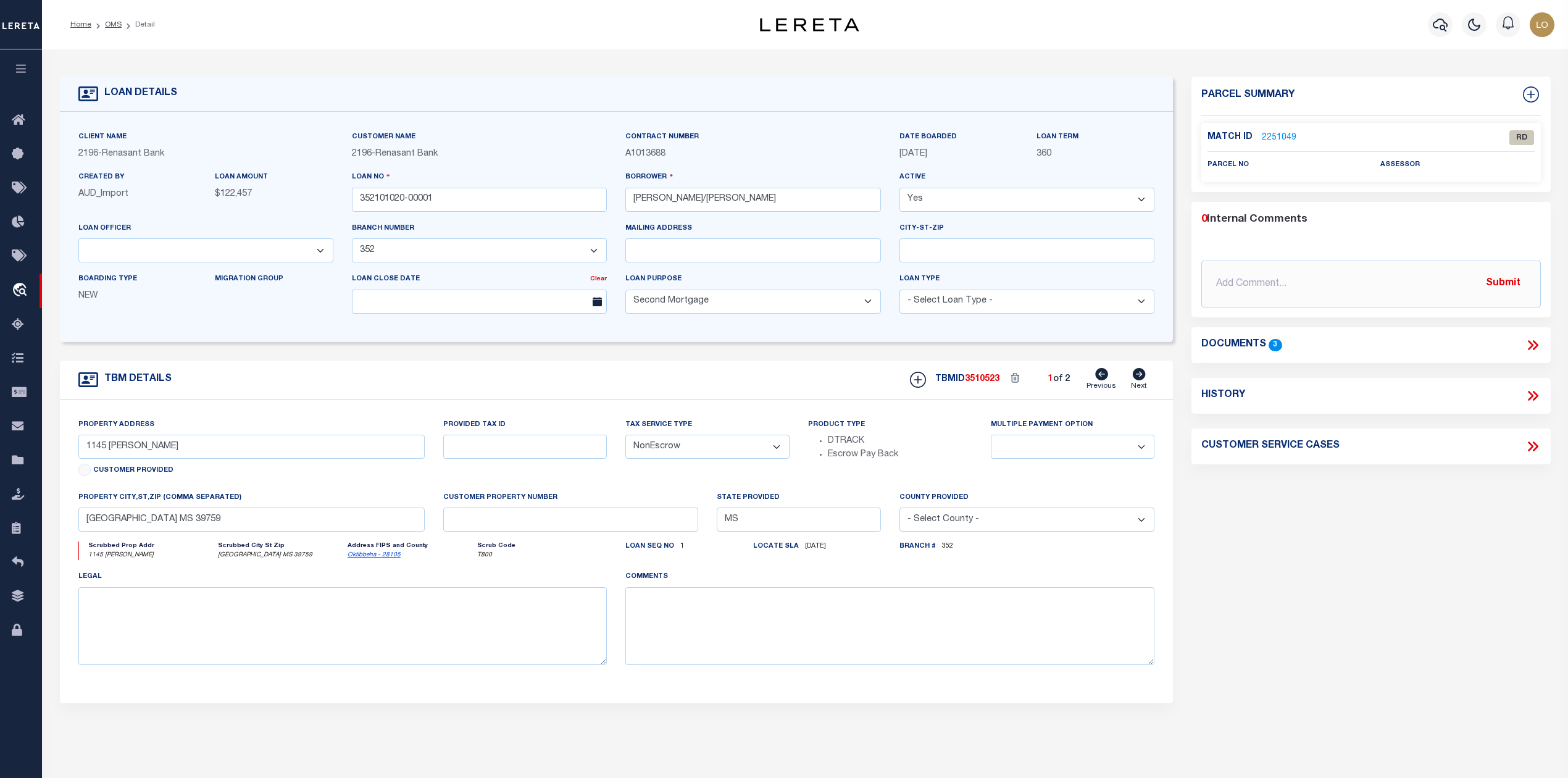
click at [1529, 347] on icon at bounding box center [1533, 345] width 16 height 16
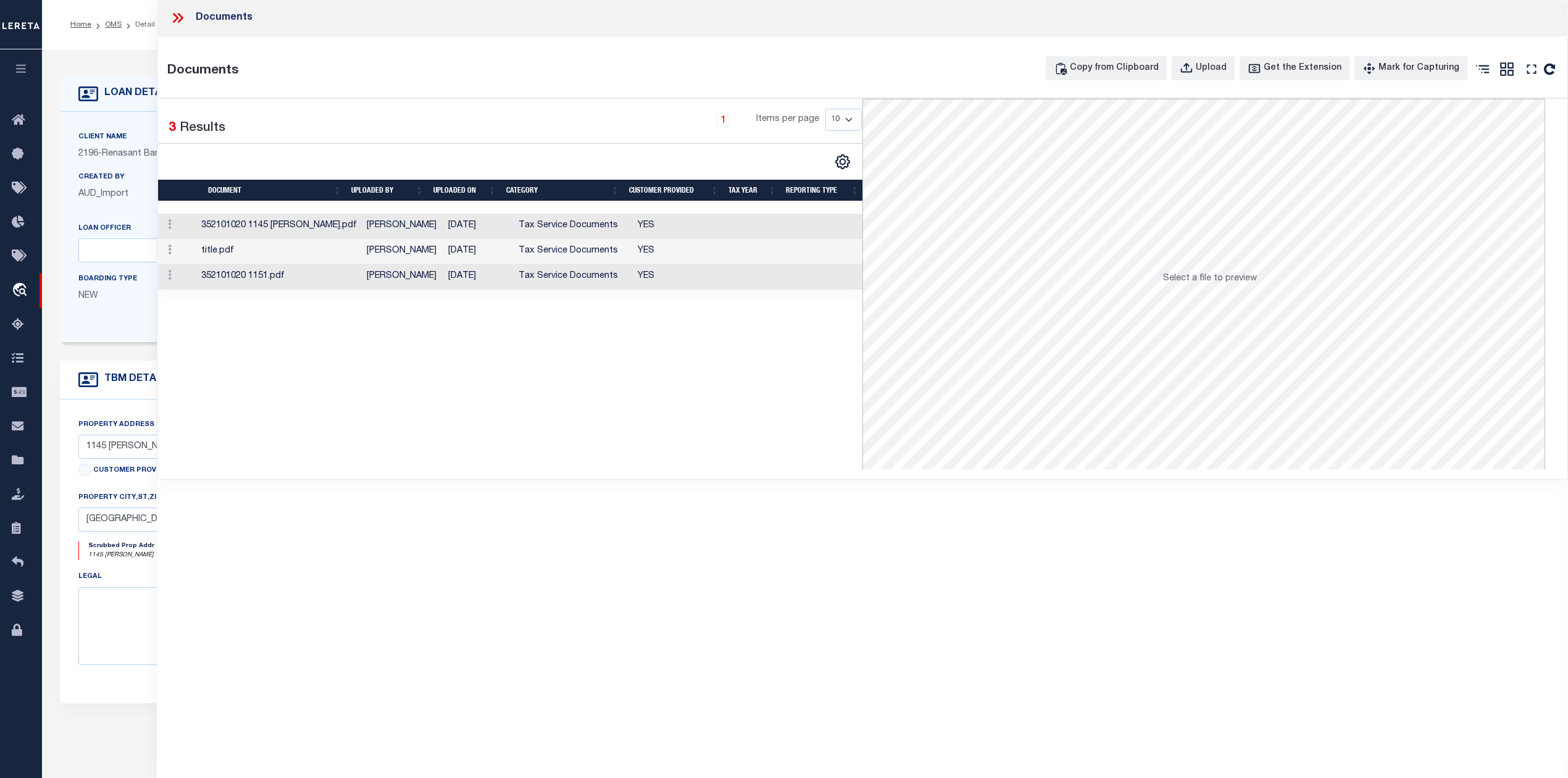
click at [413, 231] on td "[PERSON_NAME]" at bounding box center [403, 226] width 81 height 25
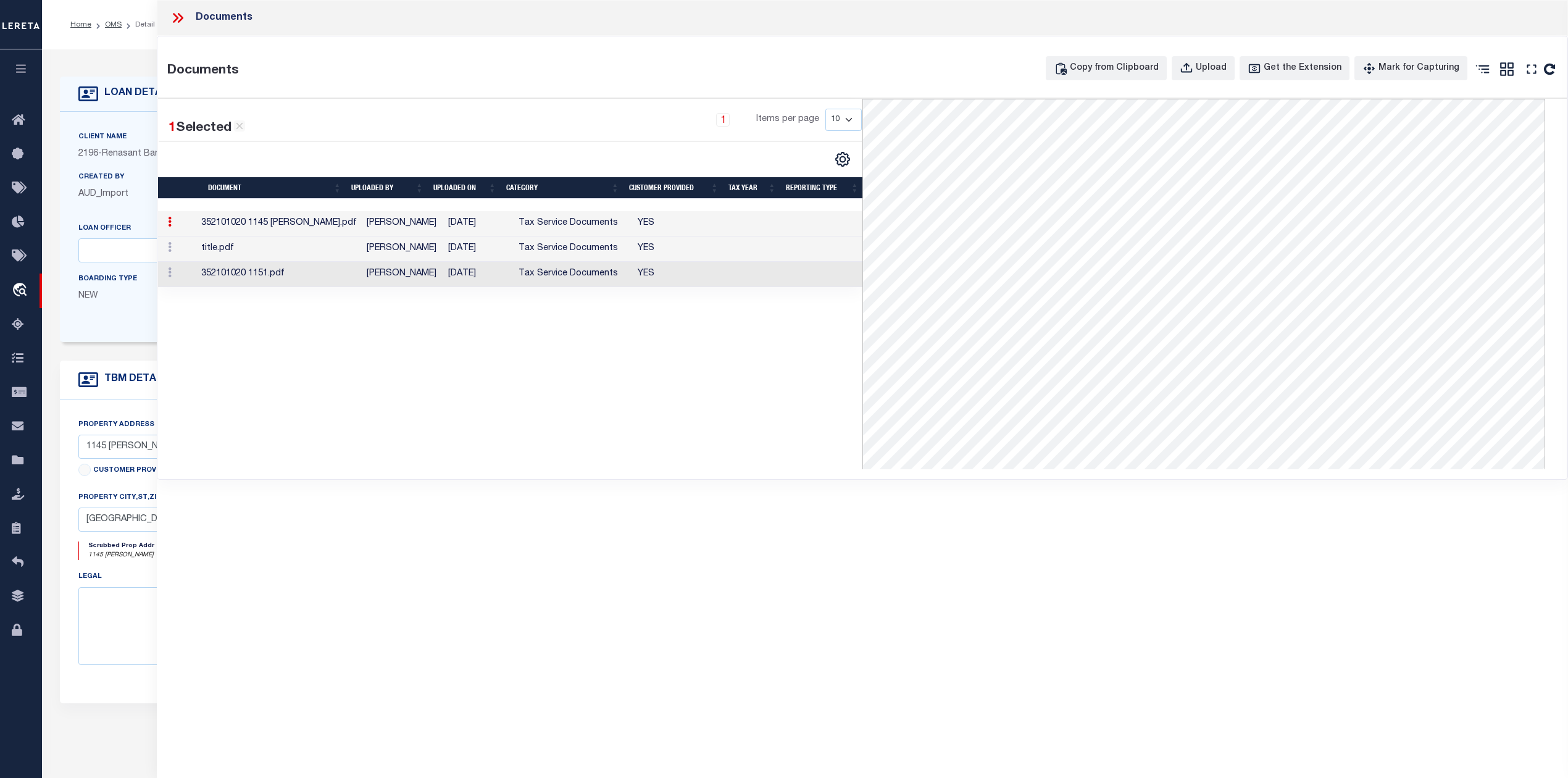
click at [411, 247] on td "[PERSON_NAME]" at bounding box center [403, 249] width 81 height 25
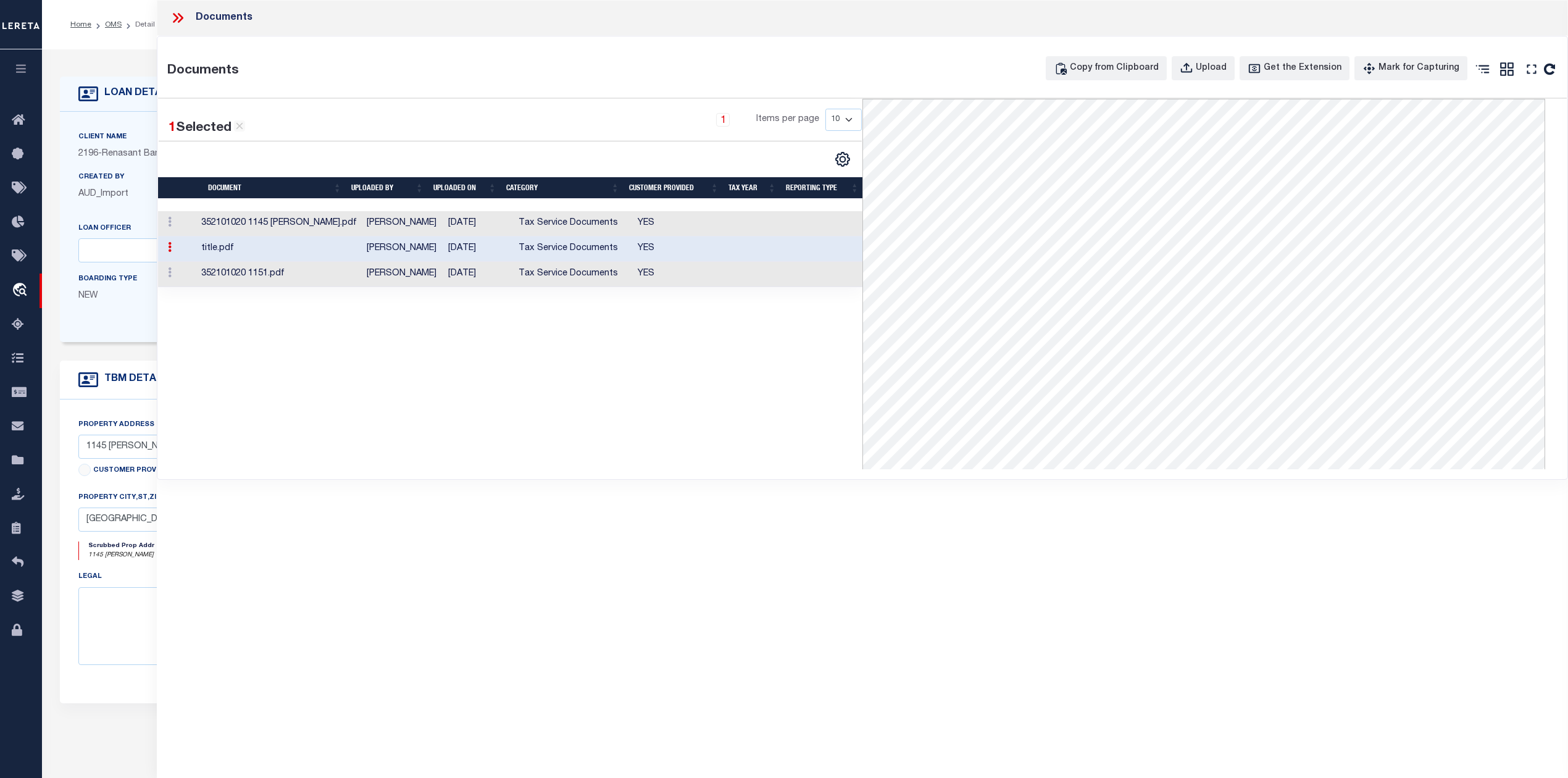
click at [366, 276] on td "[PERSON_NAME]" at bounding box center [403, 274] width 81 height 25
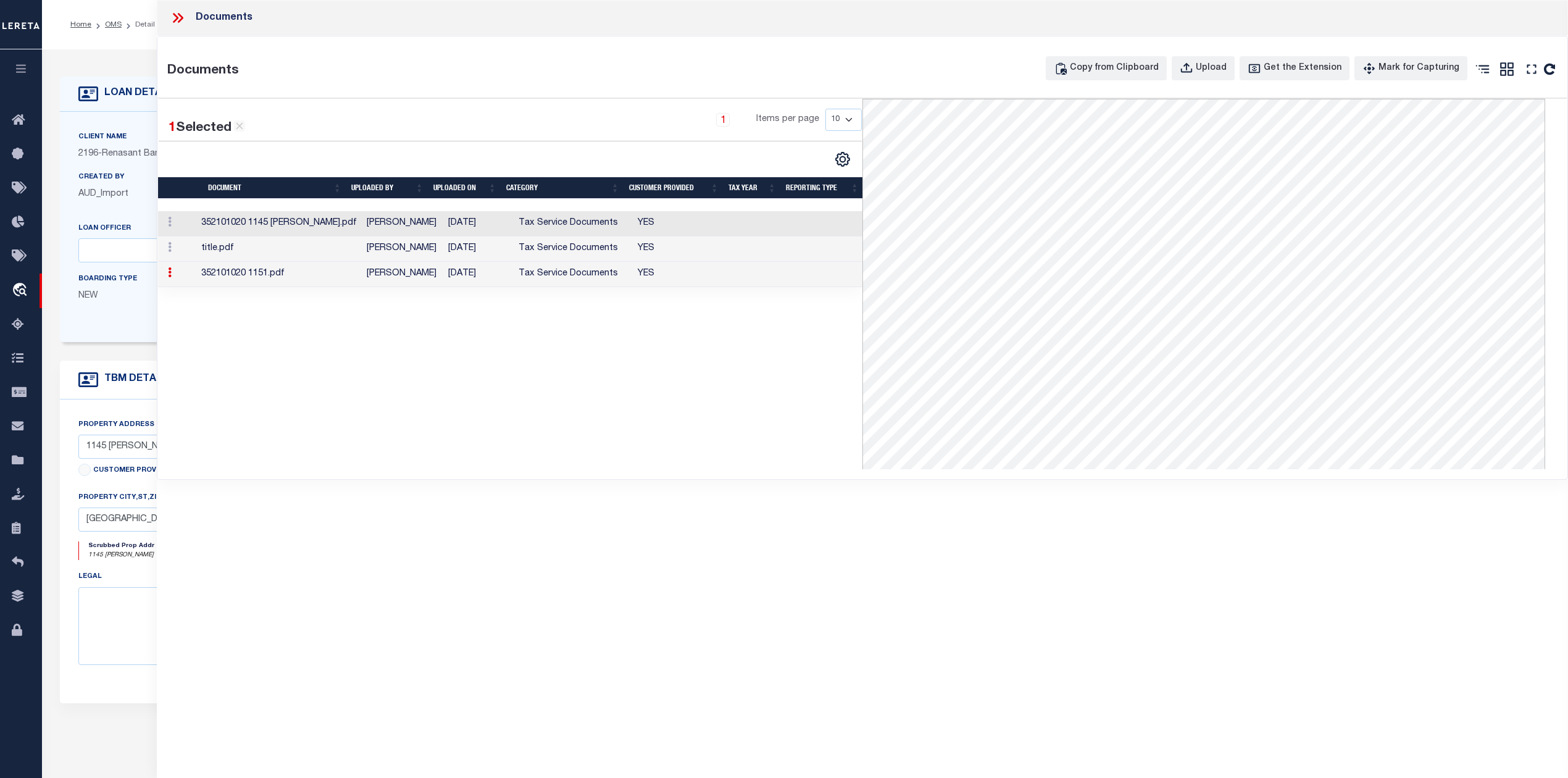
click at [726, 389] on div "1 Selected 3 Results 1 Items per page 10 25 50 100" at bounding box center [510, 284] width 704 height 370
click at [179, 16] on icon at bounding box center [178, 18] width 16 height 16
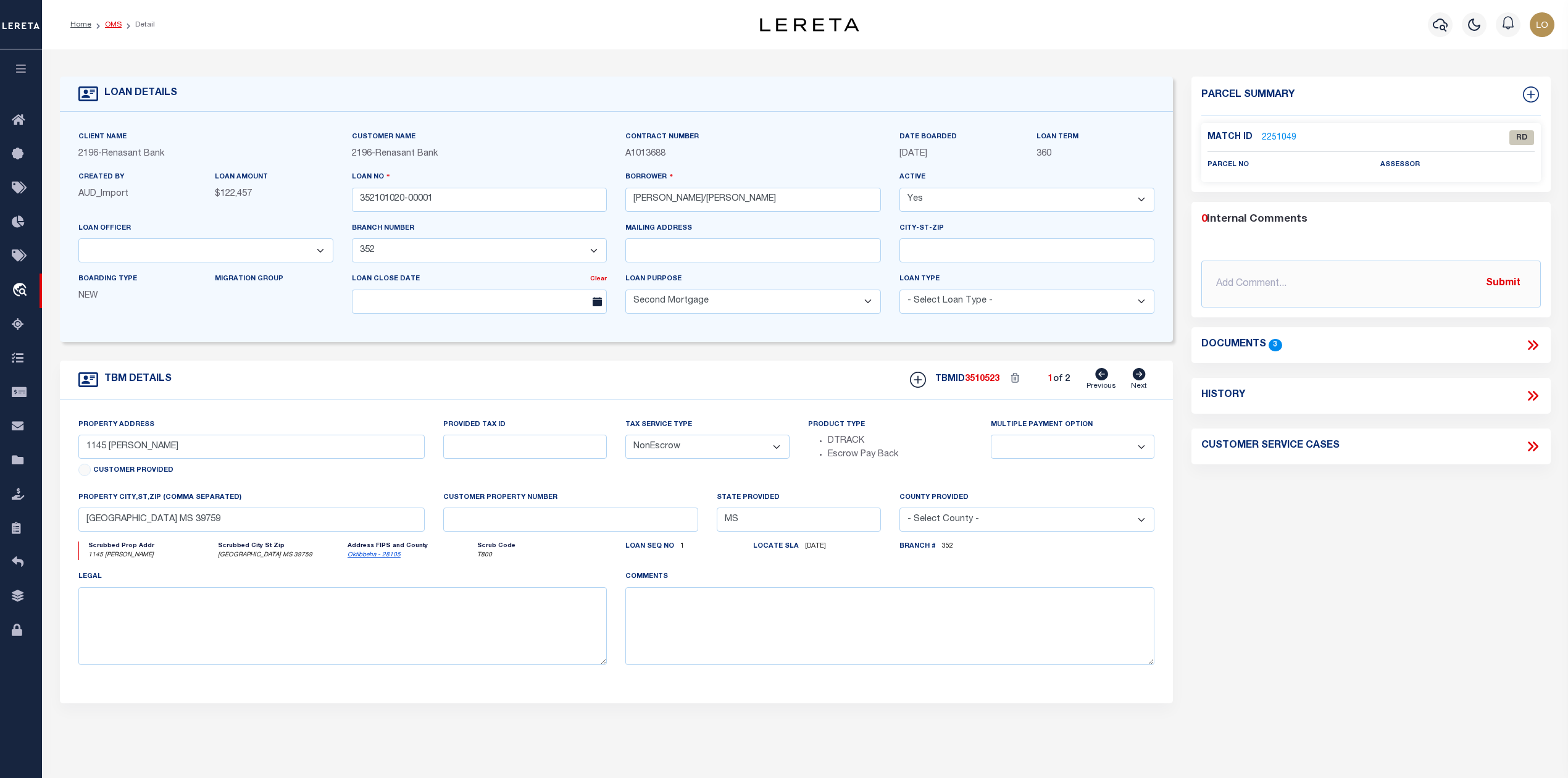
click at [114, 27] on link "OMS" at bounding box center [113, 24] width 17 height 7
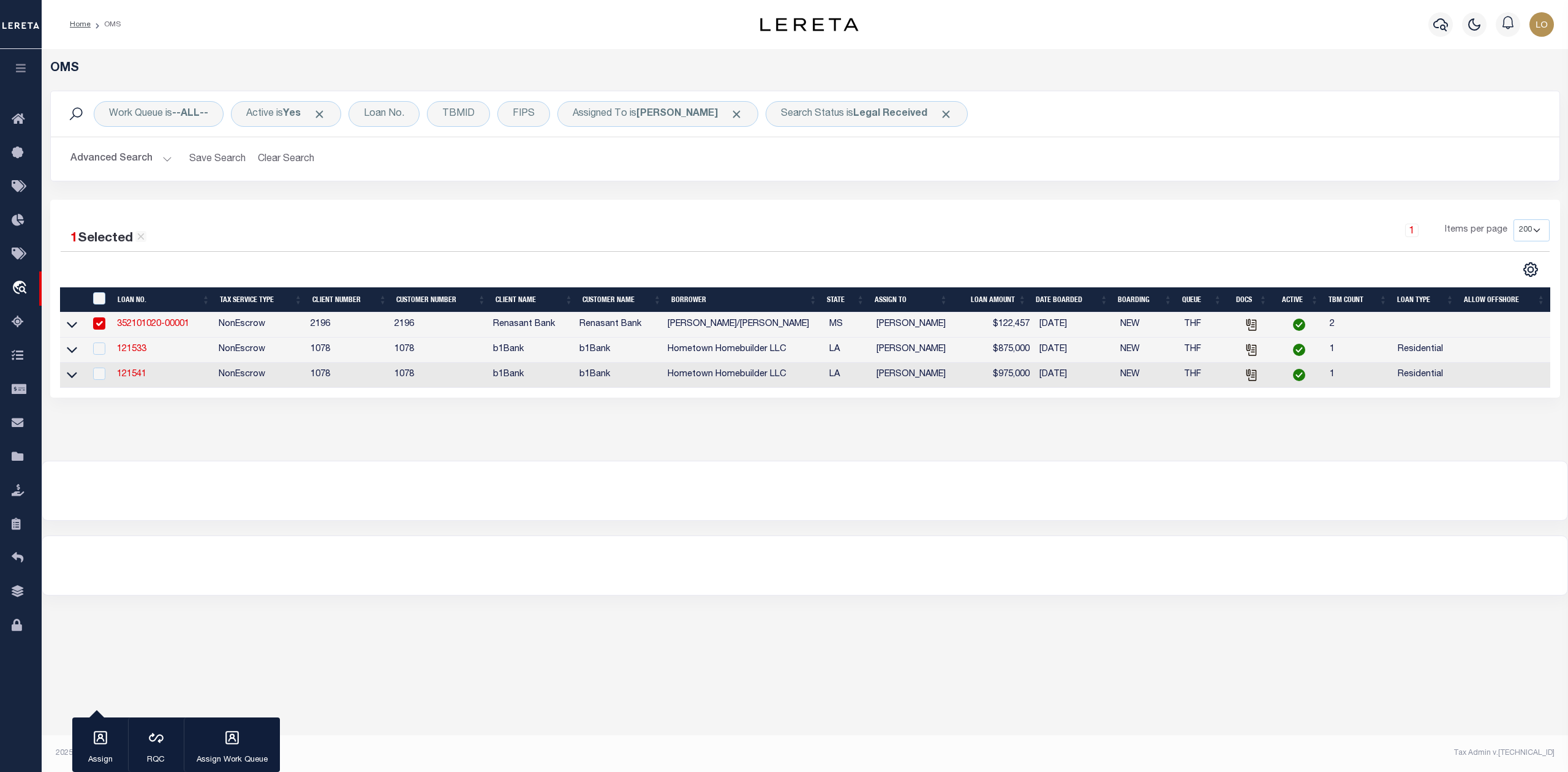
click at [136, 328] on link "352101020-00001" at bounding box center [153, 324] width 73 height 9
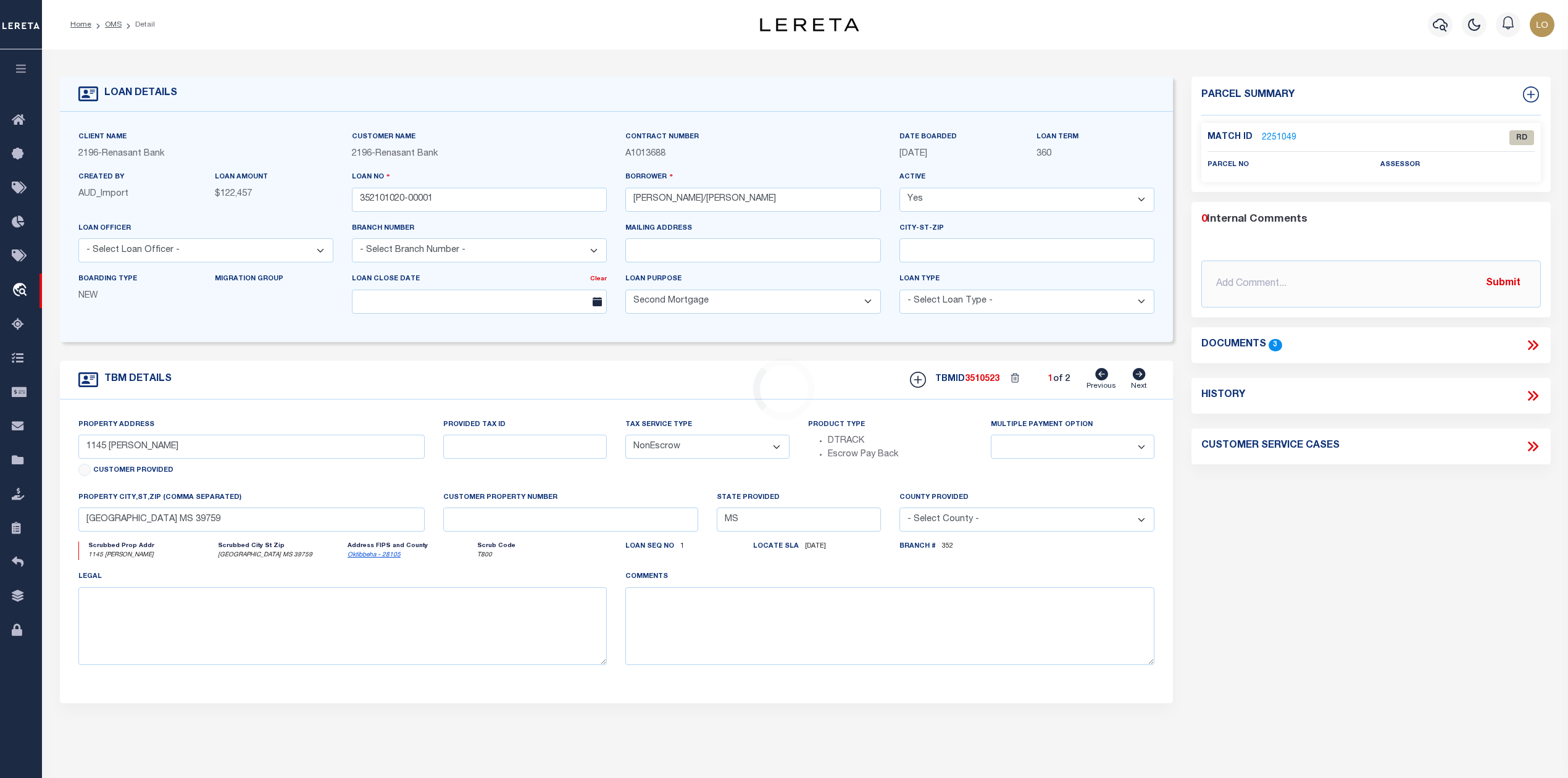
select select "21874"
select select
